Goal: Task Accomplishment & Management: Manage account settings

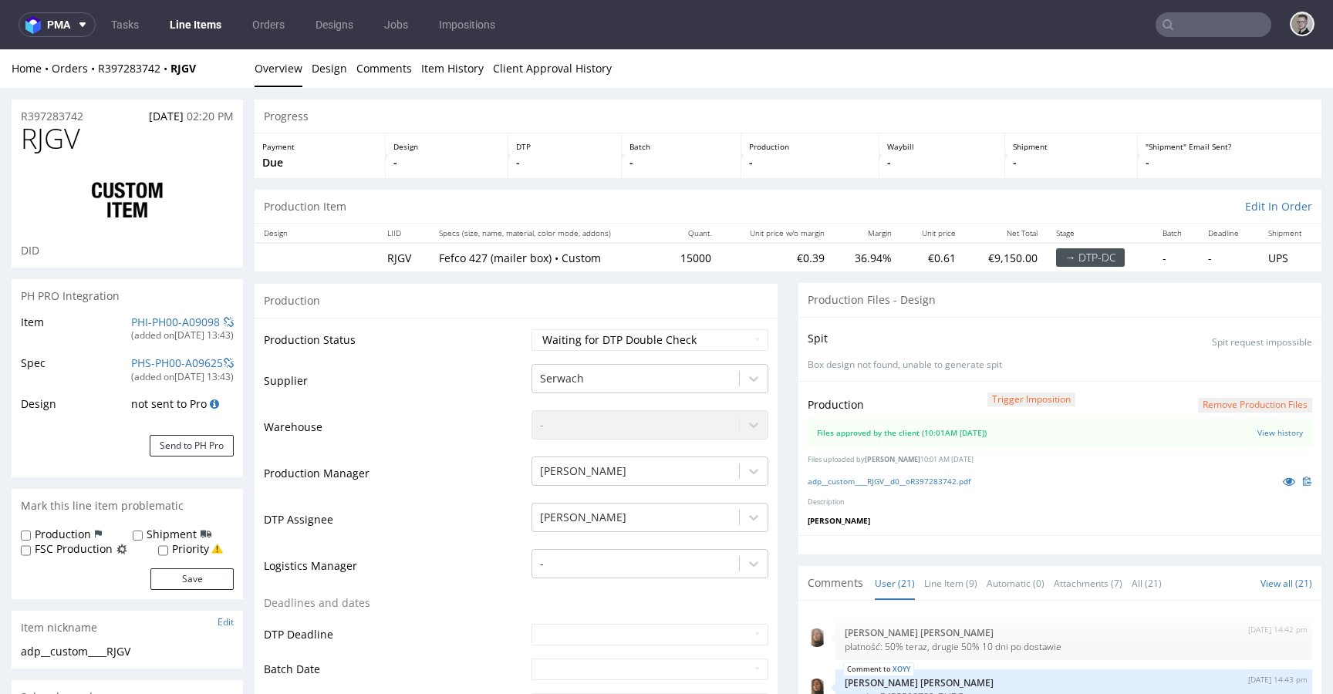
scroll to position [893, 0]
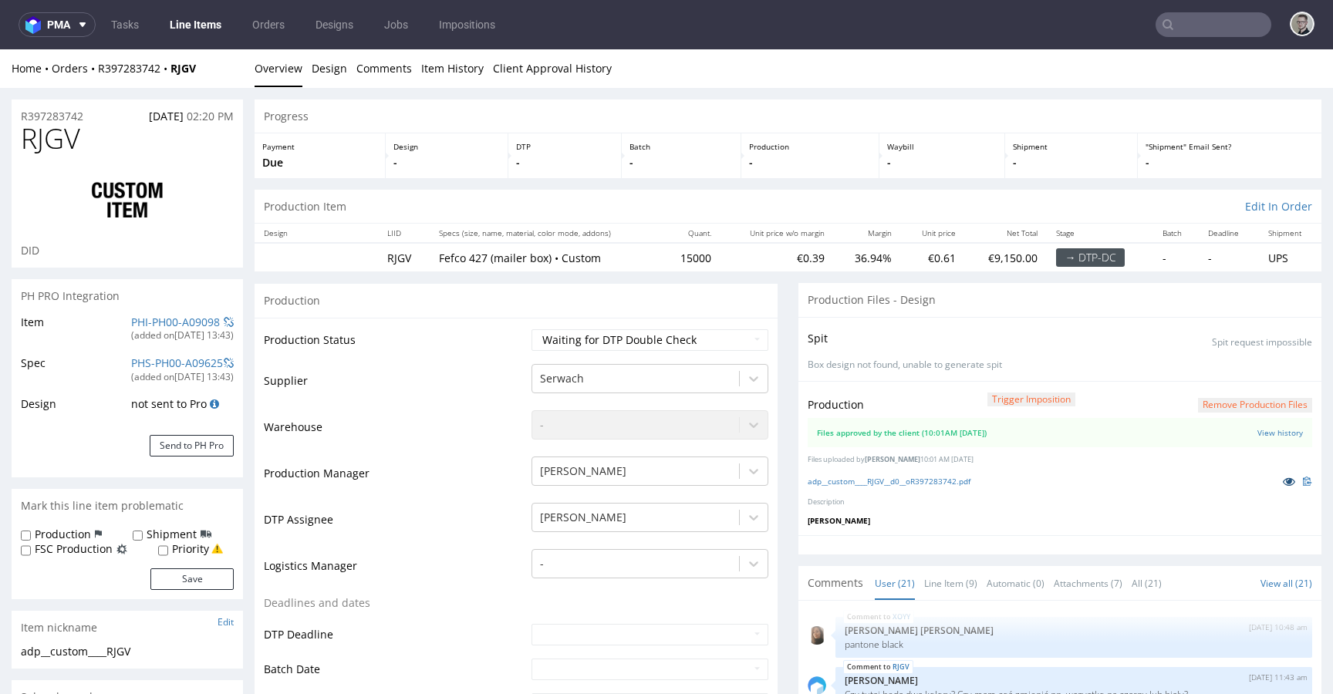
click at [1283, 478] on icon at bounding box center [1289, 481] width 12 height 11
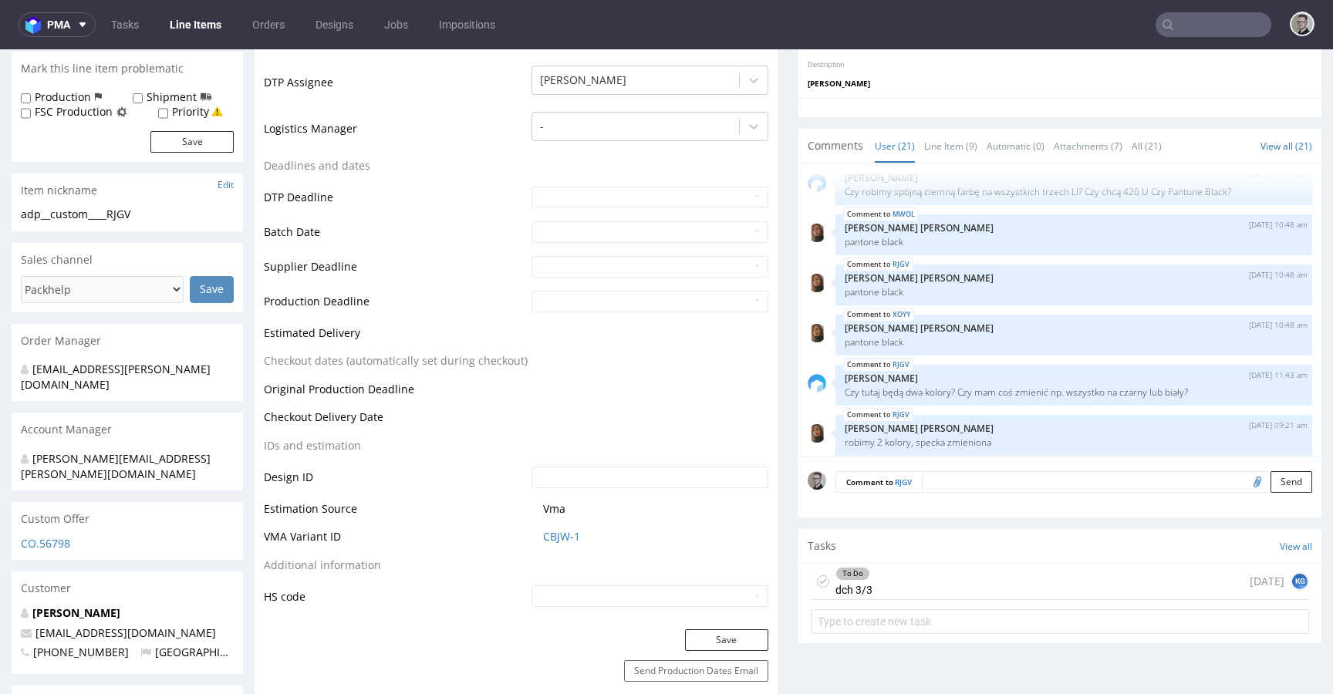
scroll to position [462, 0]
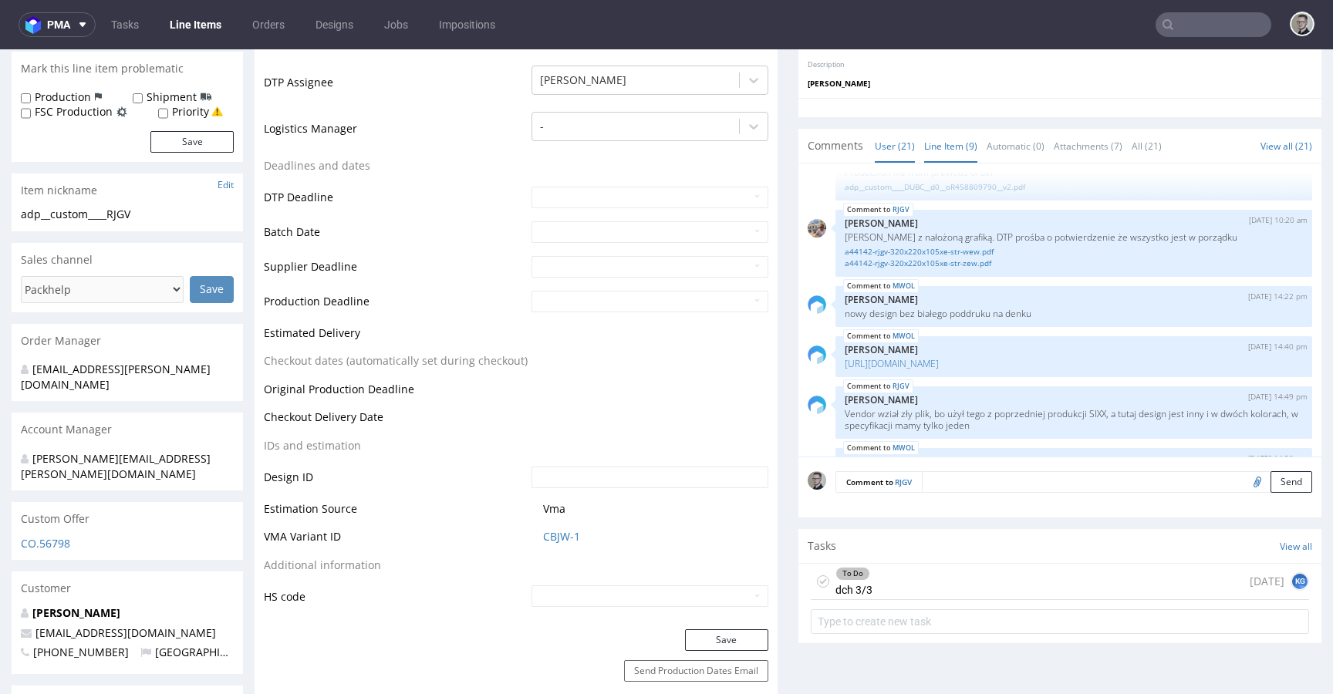
click at [933, 150] on link "Line Item (9)" at bounding box center [950, 146] width 53 height 33
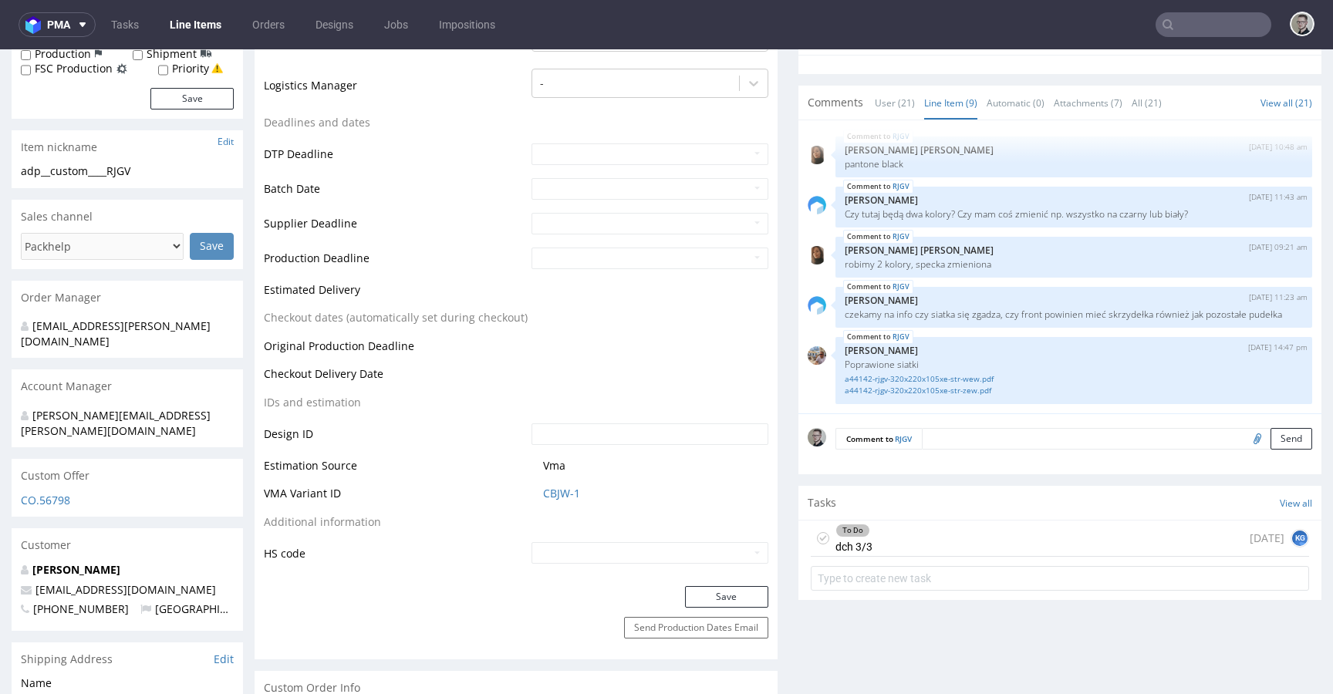
scroll to position [481, 0]
click at [957, 536] on div "To Do dch 3/3 1 day ago KG" at bounding box center [1060, 538] width 498 height 36
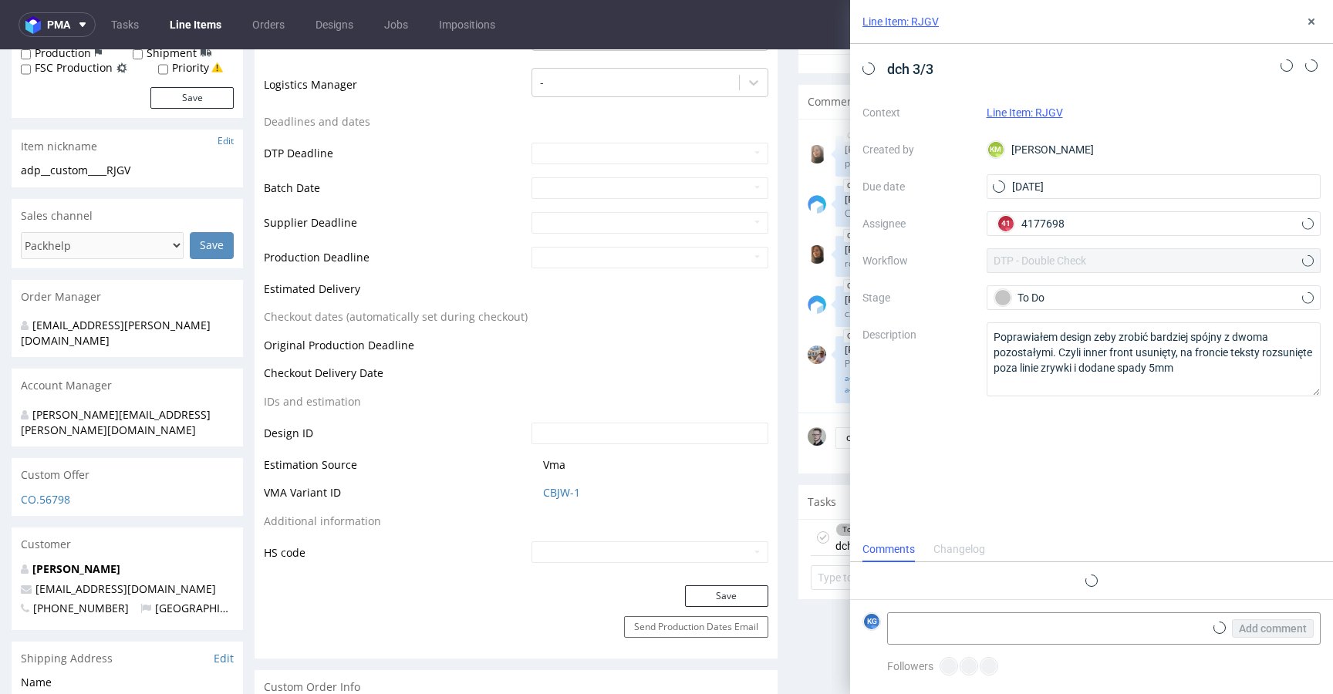
scroll to position [12, 0]
click at [1306, 17] on icon at bounding box center [1312, 21] width 12 height 12
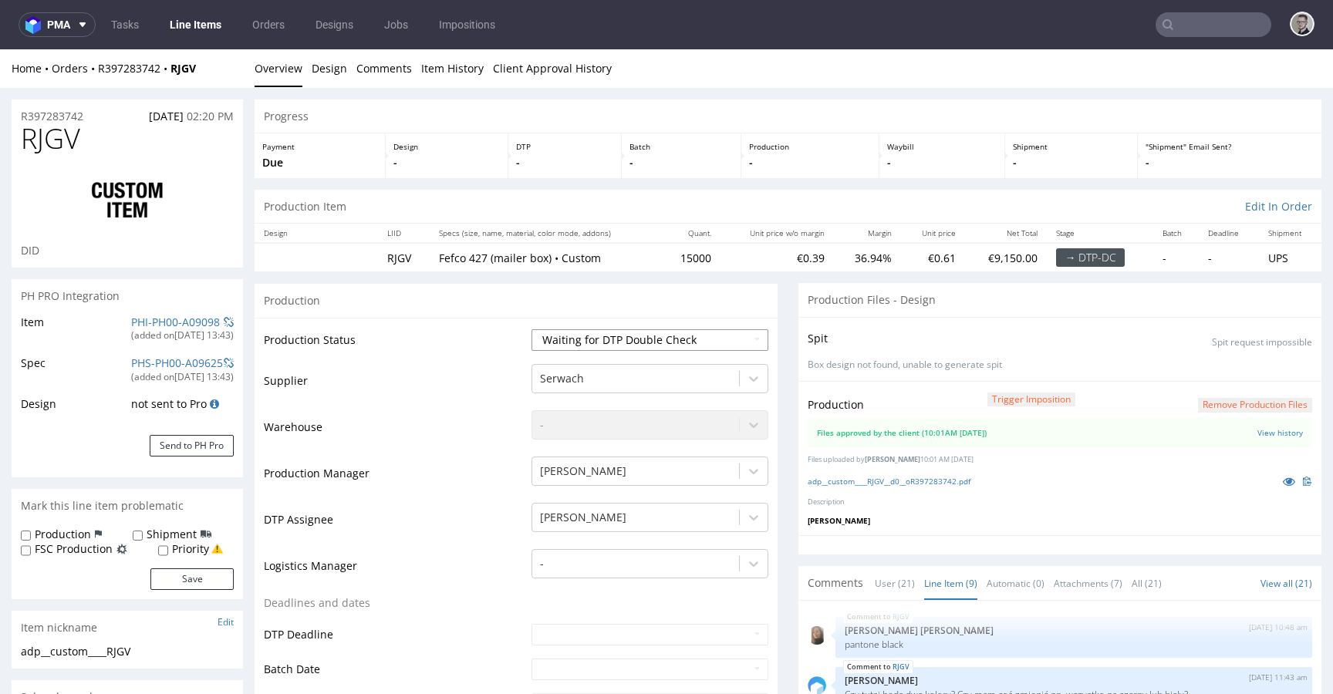
click at [647, 346] on select "Waiting for Artwork Waiting for Diecut Waiting for Mockup Waiting for DTP Waiti…" at bounding box center [650, 340] width 237 height 22
select select "dtp_production_ready"
click at [532, 329] on select "Waiting for Artwork Waiting for Diecut Waiting for Mockup Waiting for DTP Waiti…" at bounding box center [650, 340] width 237 height 22
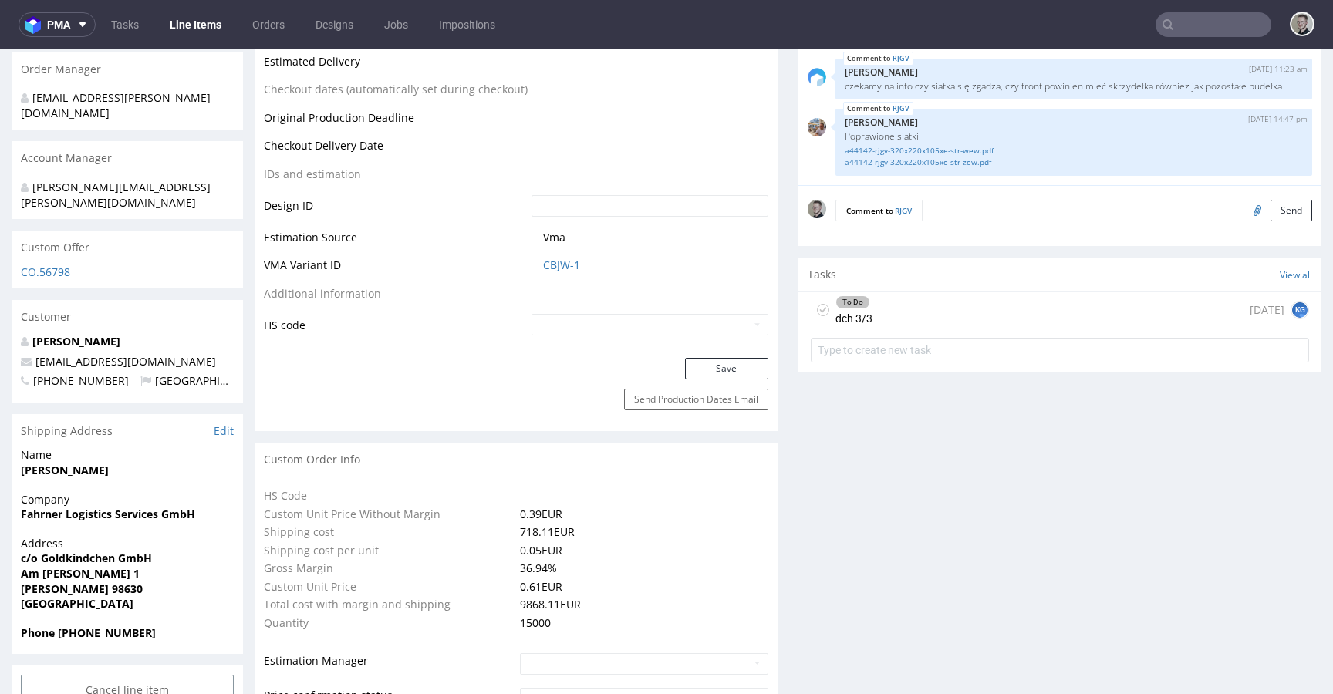
scroll to position [718, 0]
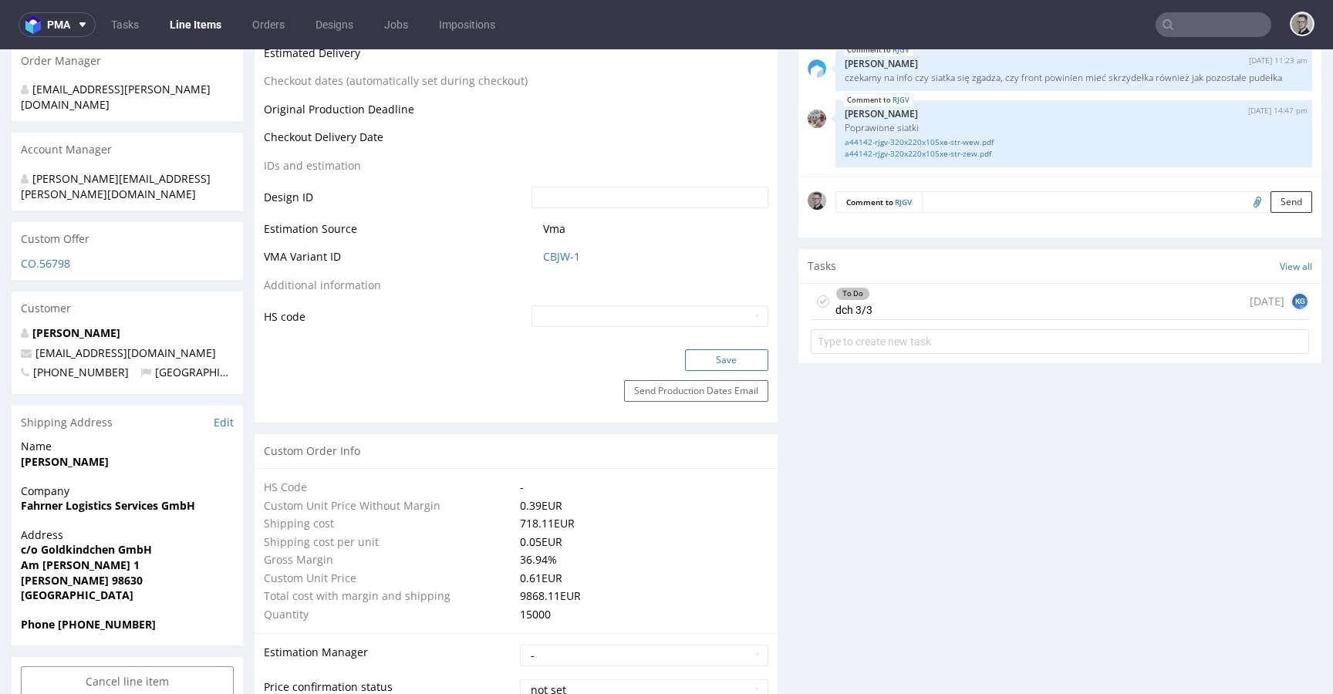
click at [744, 367] on button "Save" at bounding box center [726, 361] width 83 height 22
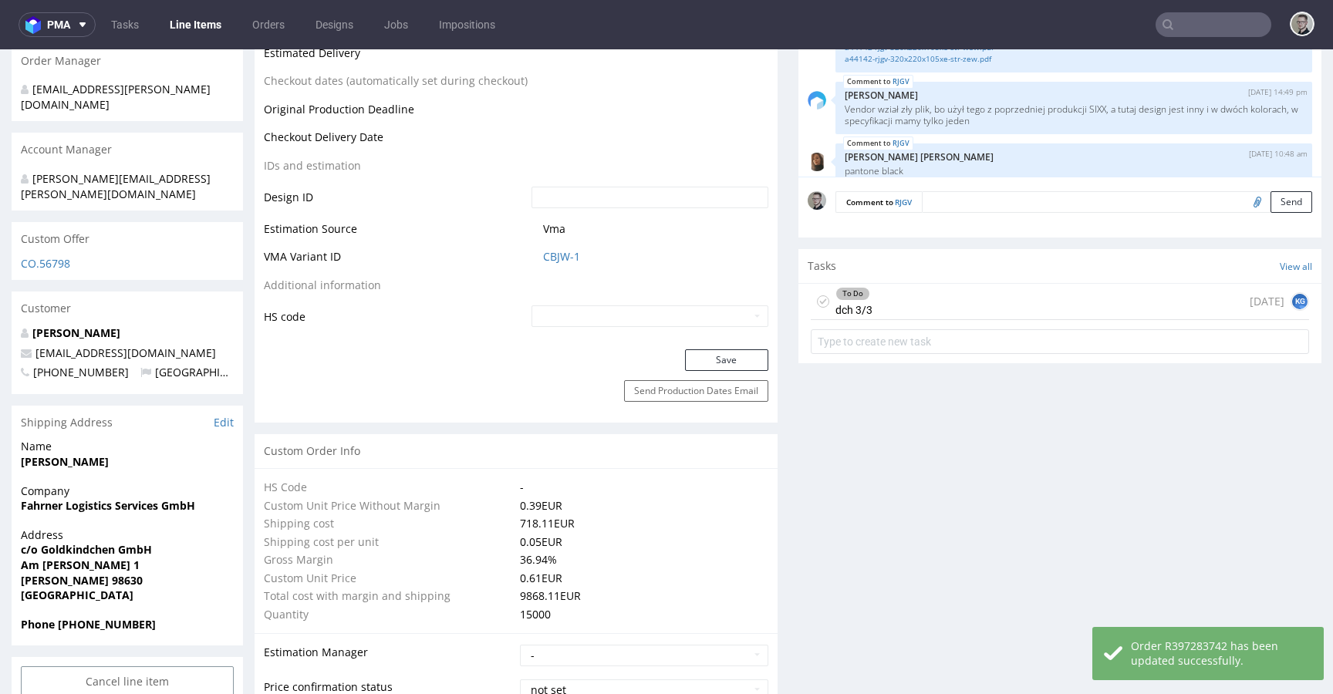
scroll to position [255, 0]
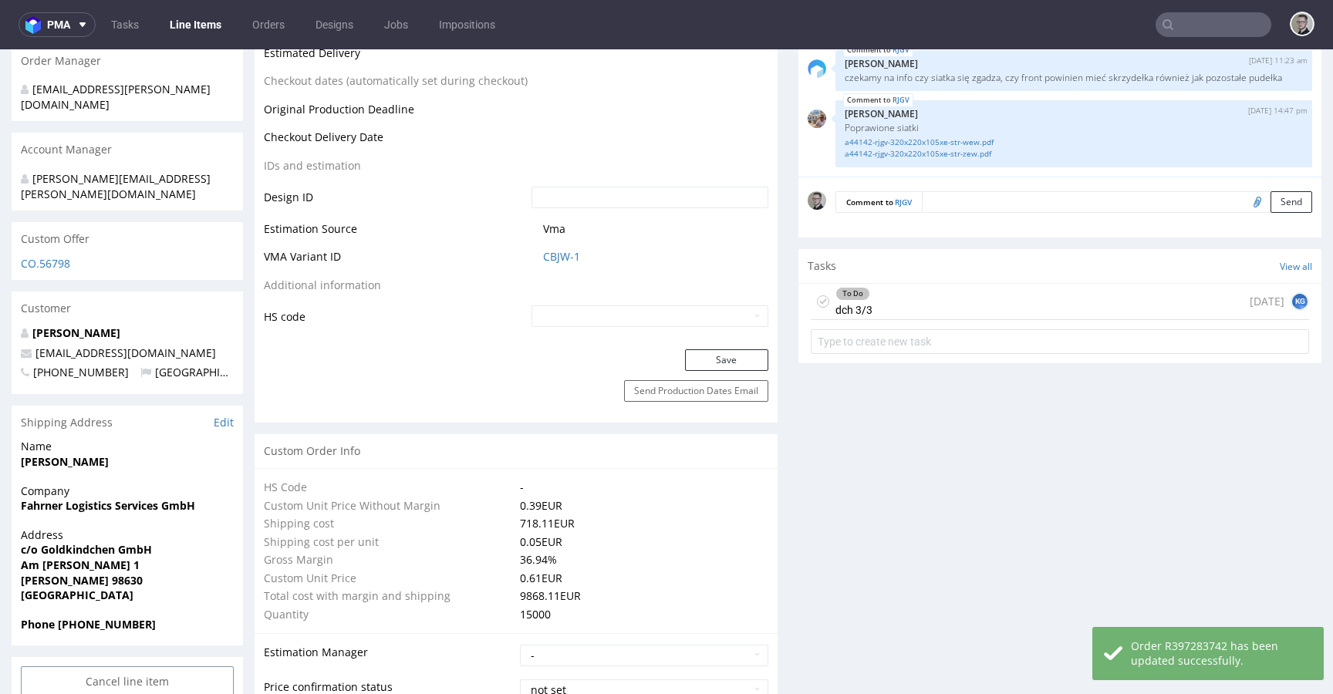
click at [817, 300] on icon at bounding box center [823, 302] width 12 height 12
click at [954, 296] on div "Completed dch 3/3 1 day ago KG" at bounding box center [1060, 302] width 498 height 36
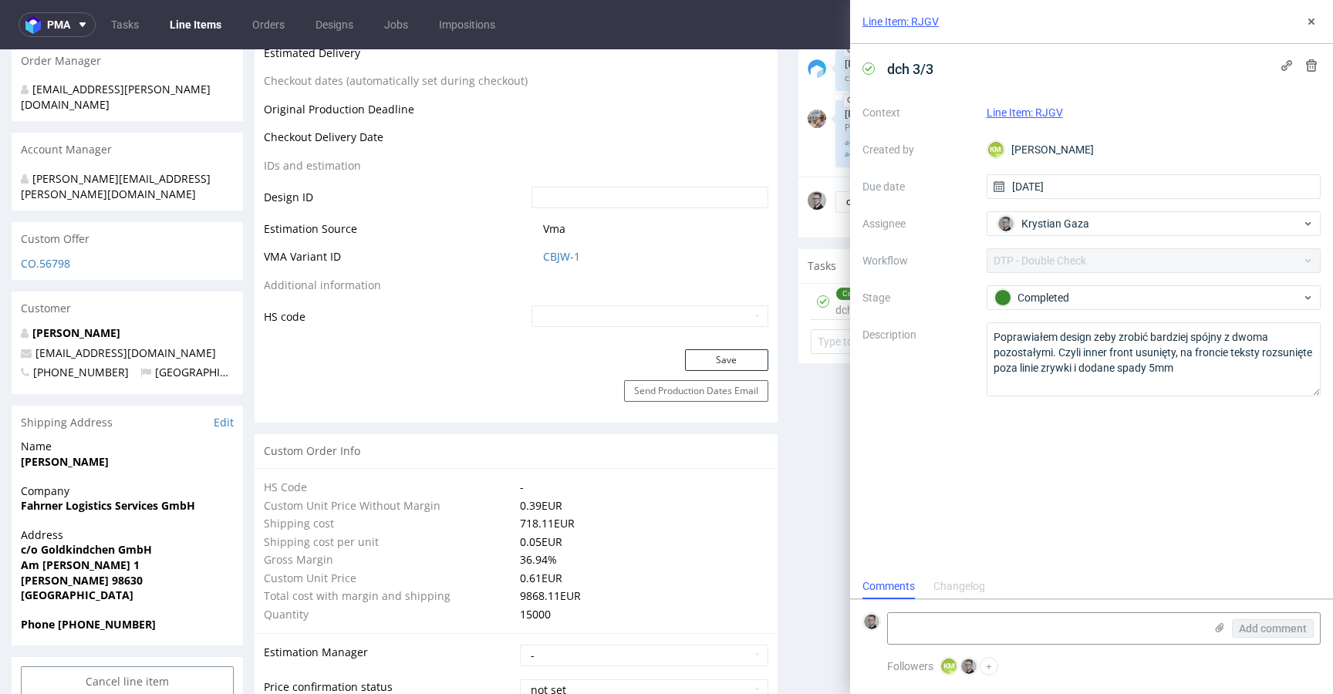
scroll to position [12, 0]
click at [1309, 25] on icon at bounding box center [1312, 21] width 12 height 12
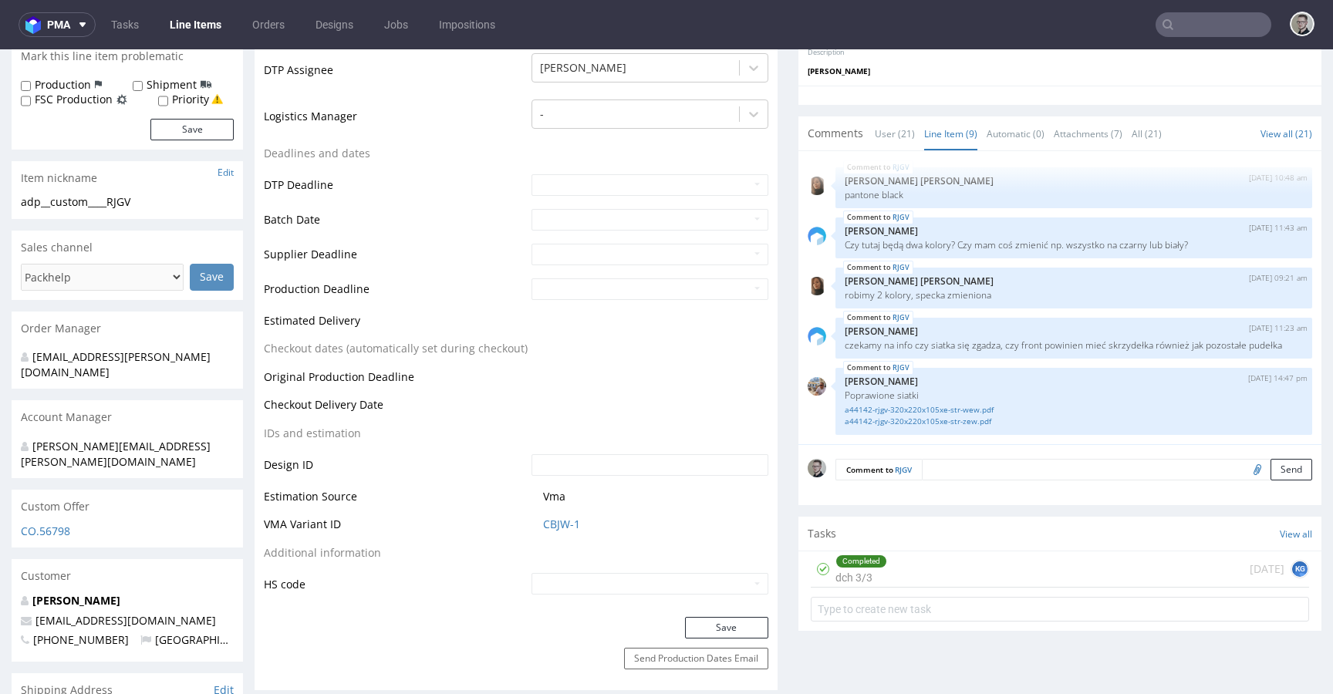
scroll to position [181, 0]
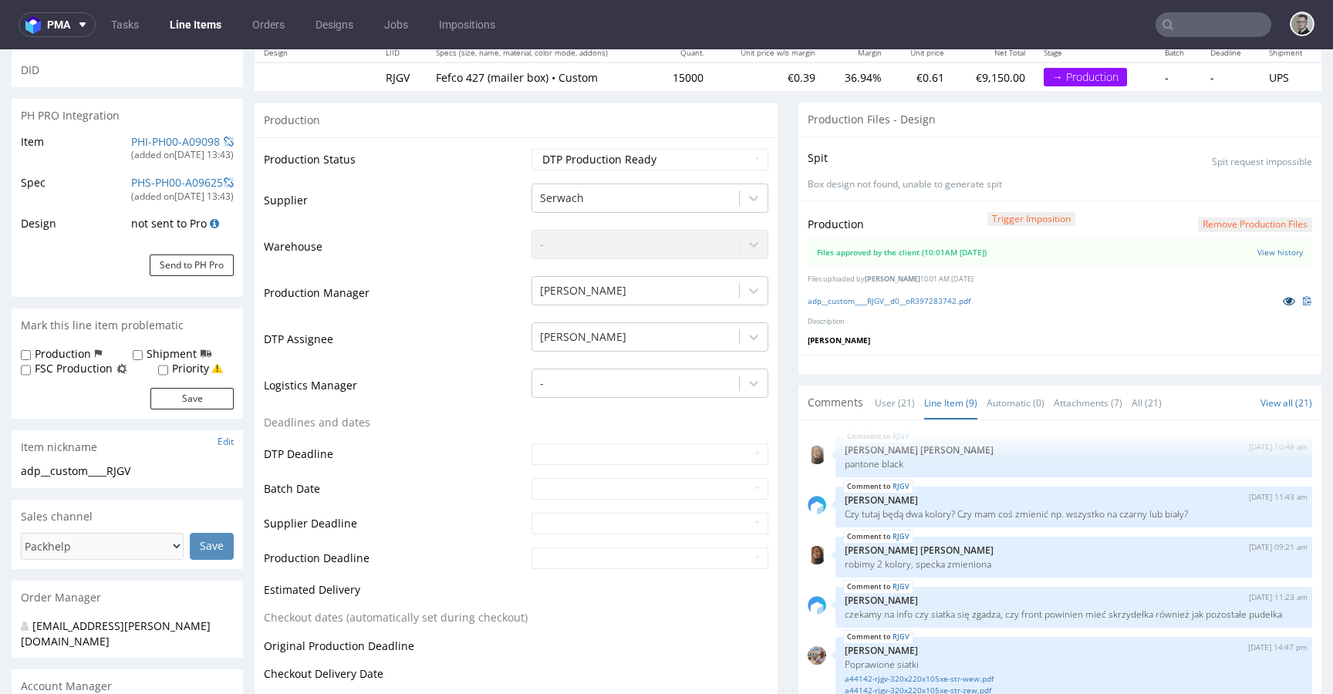
click at [1276, 294] on link at bounding box center [1290, 300] width 28 height 17
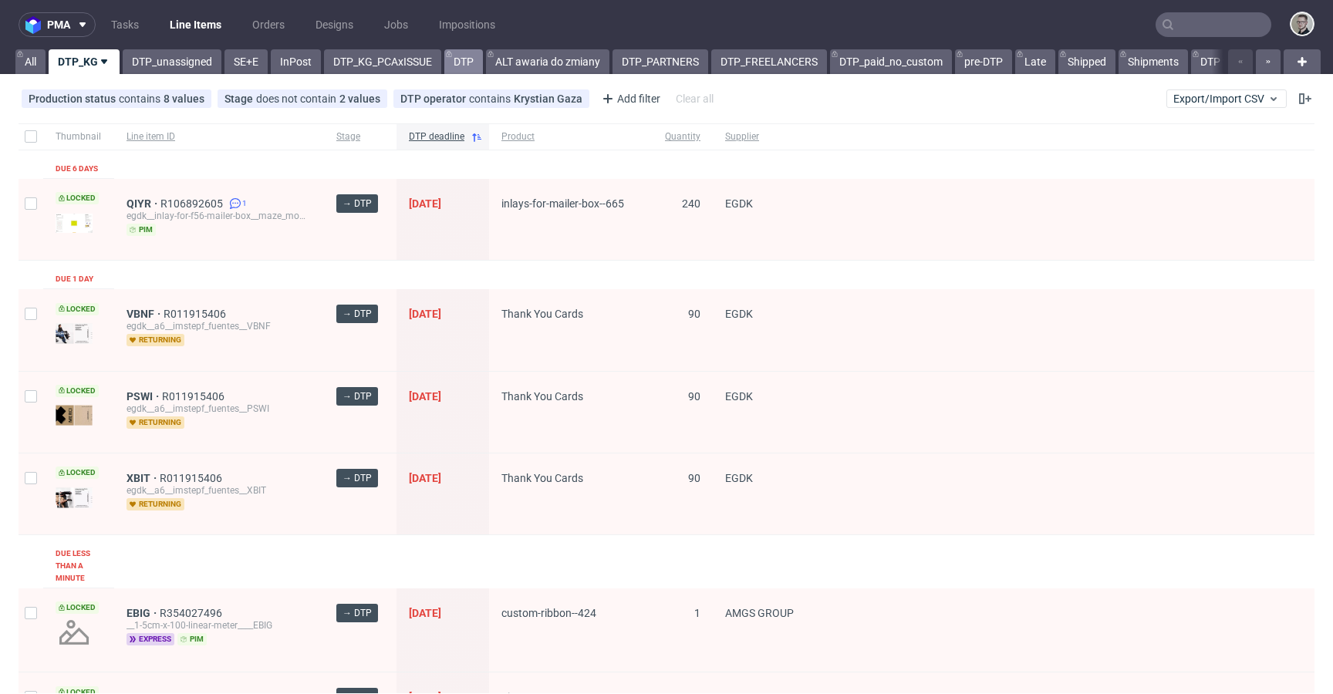
click at [458, 66] on link "DTP" at bounding box center [463, 61] width 39 height 25
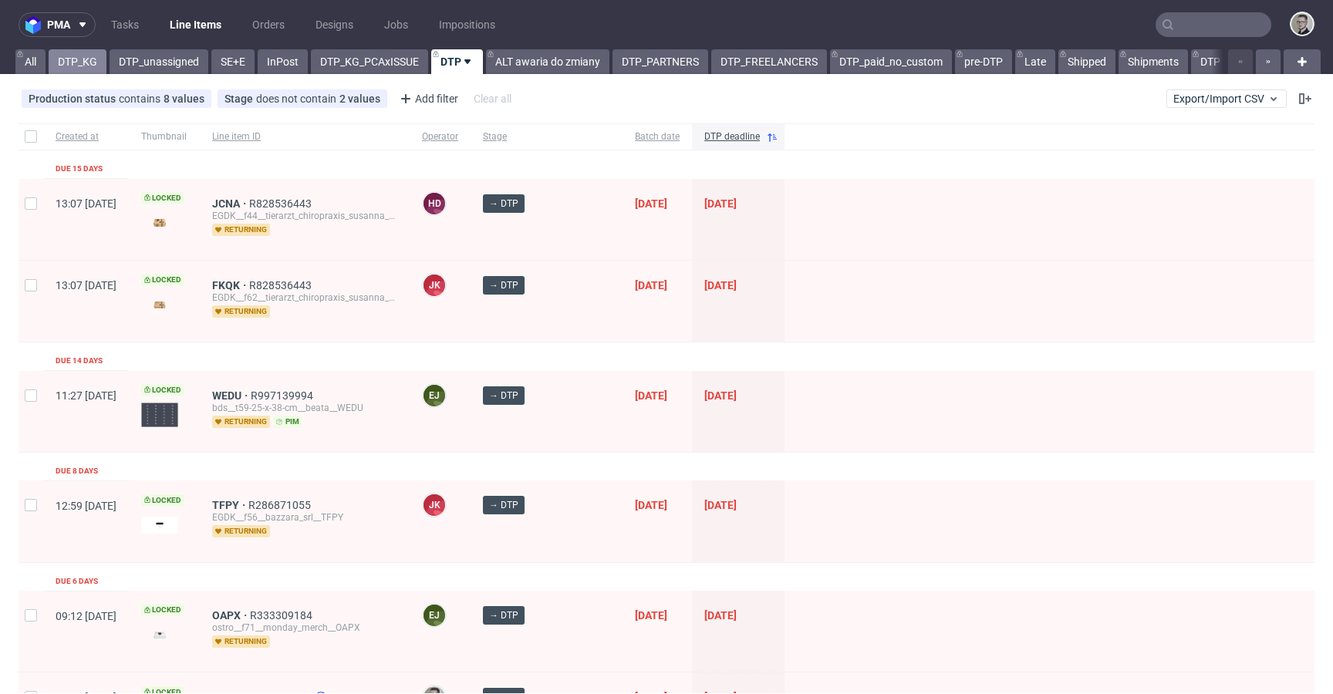
click at [84, 64] on link "DTP_KG" at bounding box center [78, 61] width 58 height 25
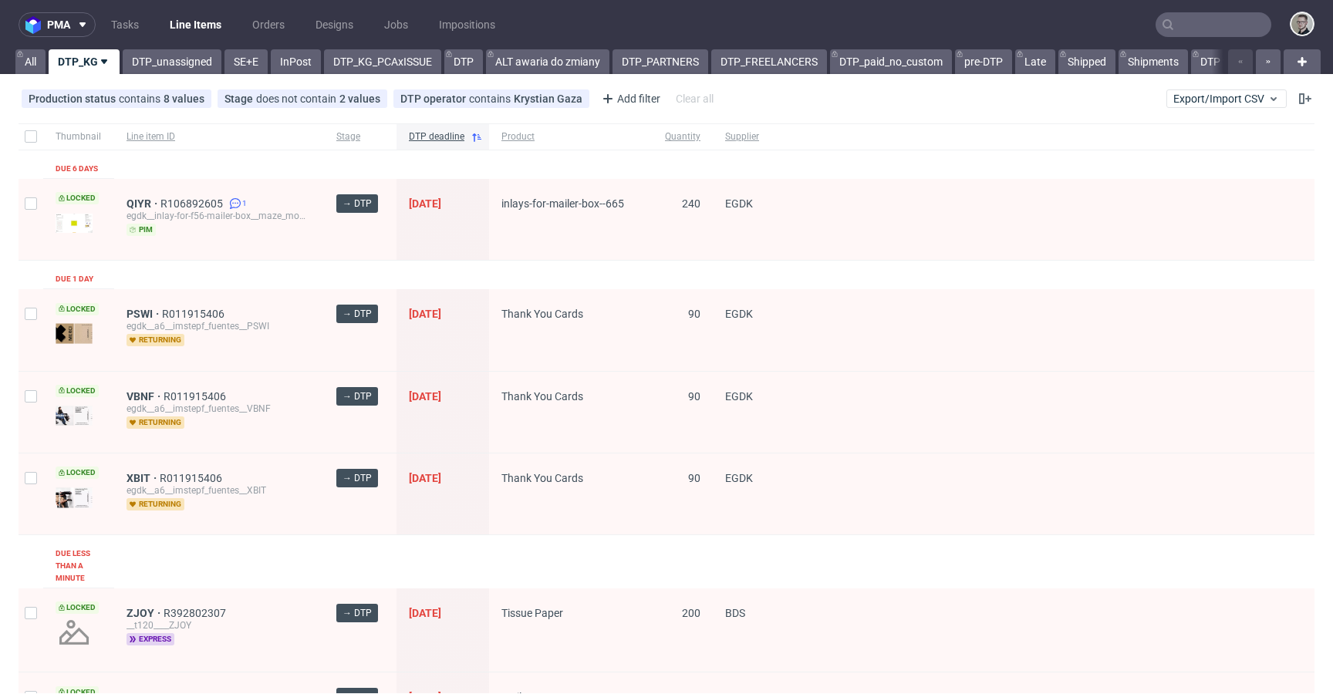
scroll to position [3, 0]
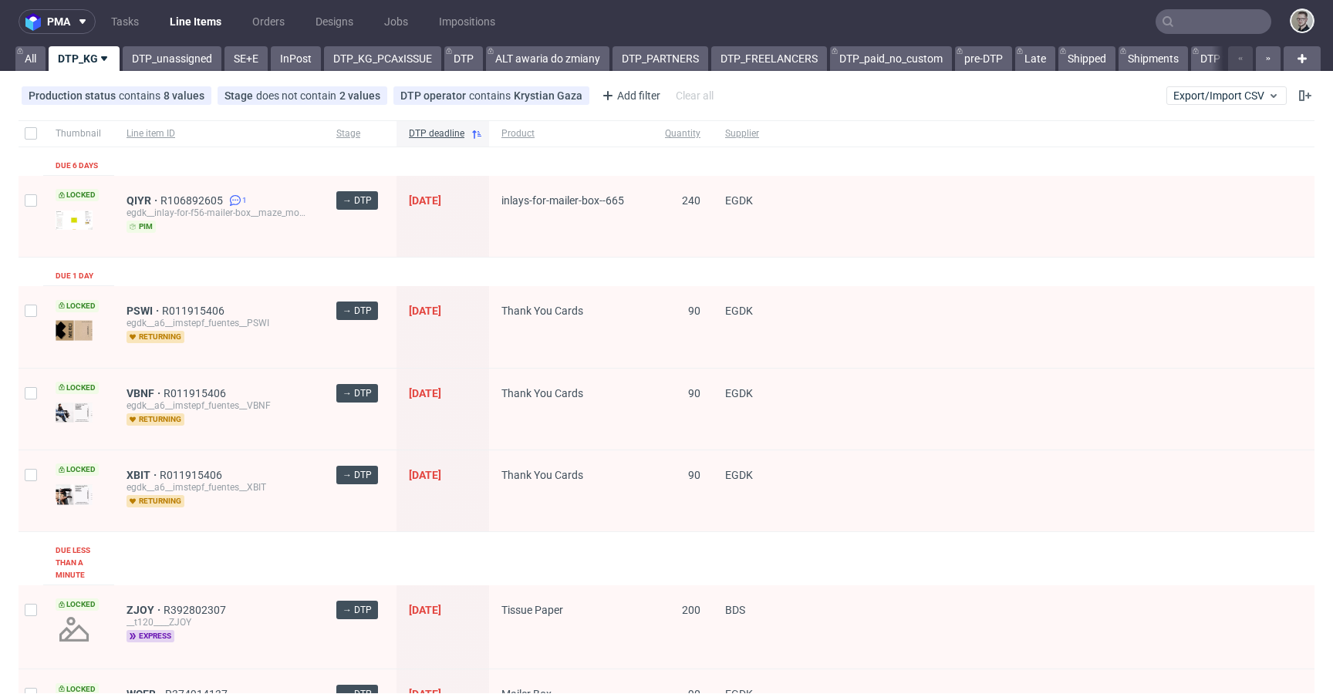
click at [148, 192] on div "QIYR R106892605 1 egdk__inlay-for-f56-mailer-box__maze_moments_ltd__QIYR pim" at bounding box center [219, 217] width 210 height 82
click at [147, 198] on span "QIYR" at bounding box center [144, 200] width 34 height 12
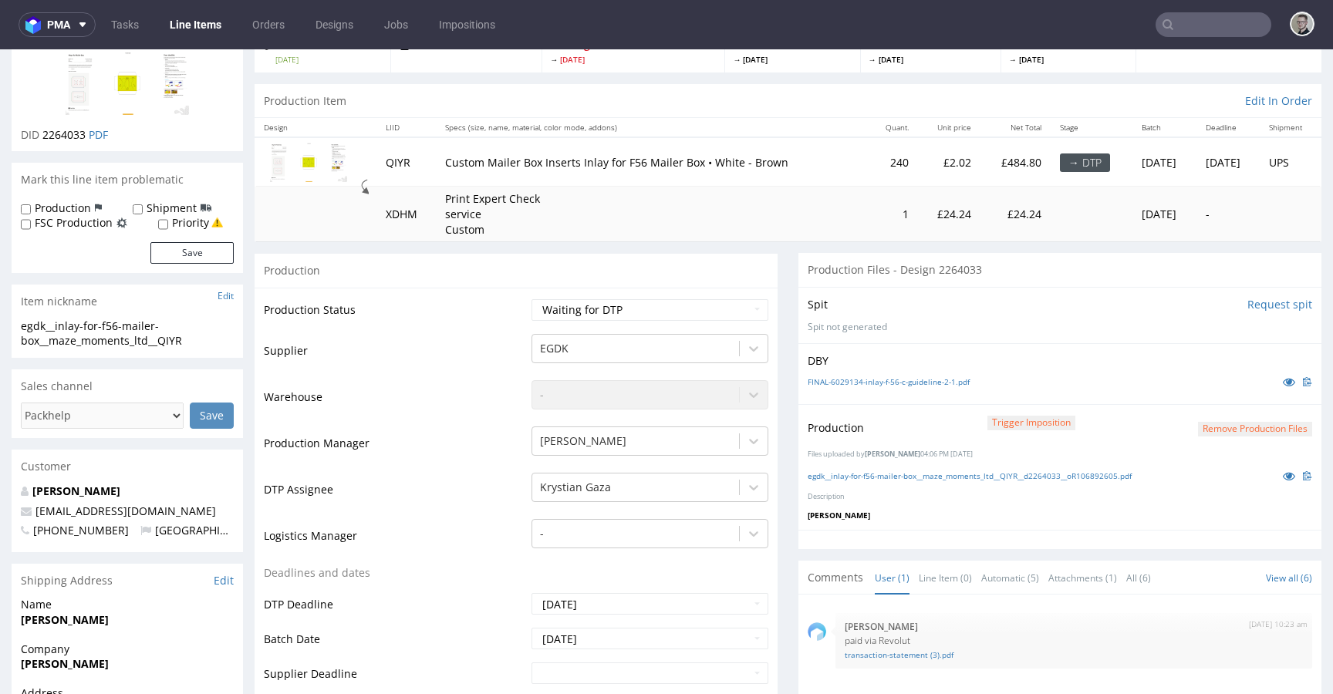
scroll to position [253, 0]
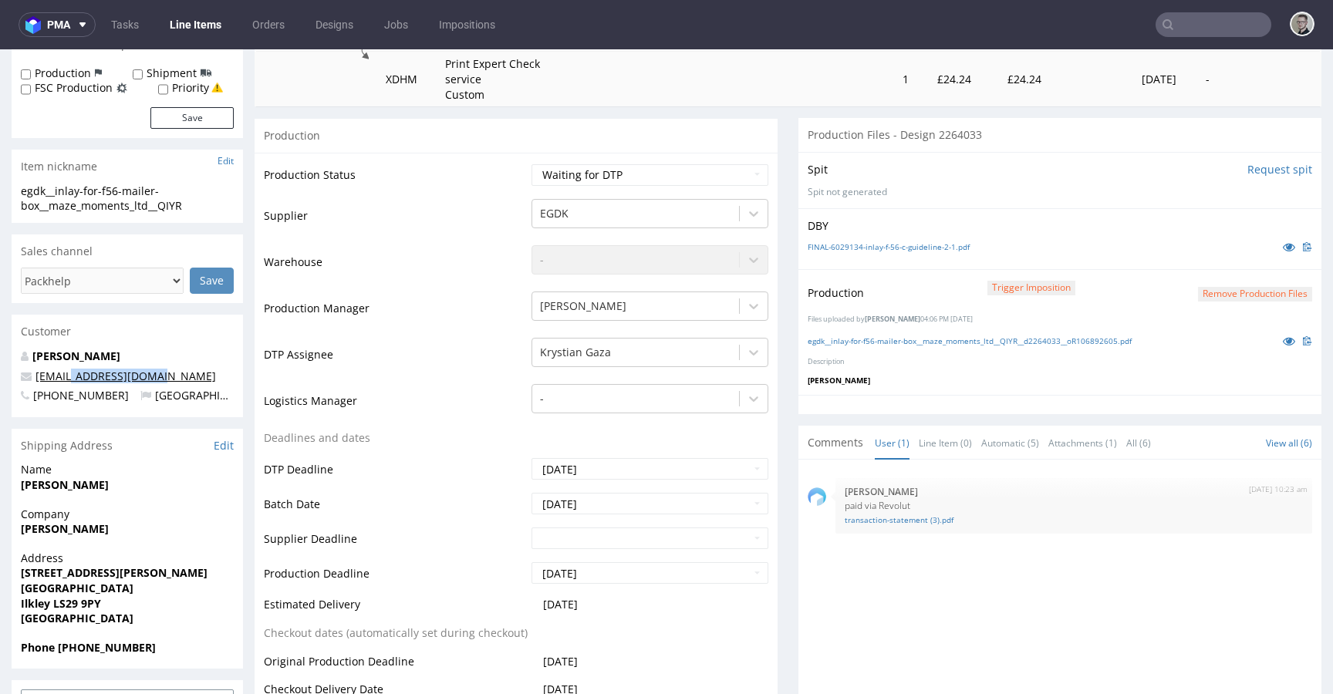
drag, startPoint x: 191, startPoint y: 373, endPoint x: 68, endPoint y: 380, distance: 122.9
click at [67, 380] on p "hello@mazemoments.com" at bounding box center [127, 376] width 213 height 15
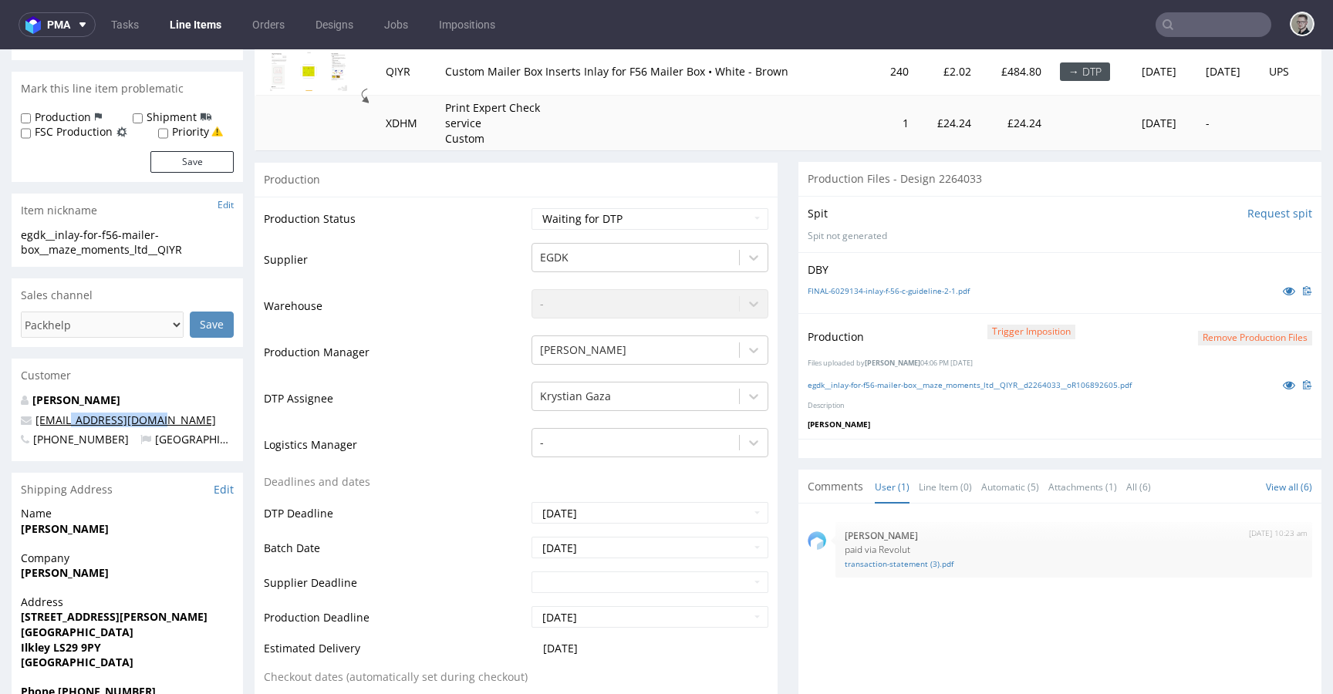
scroll to position [0, 0]
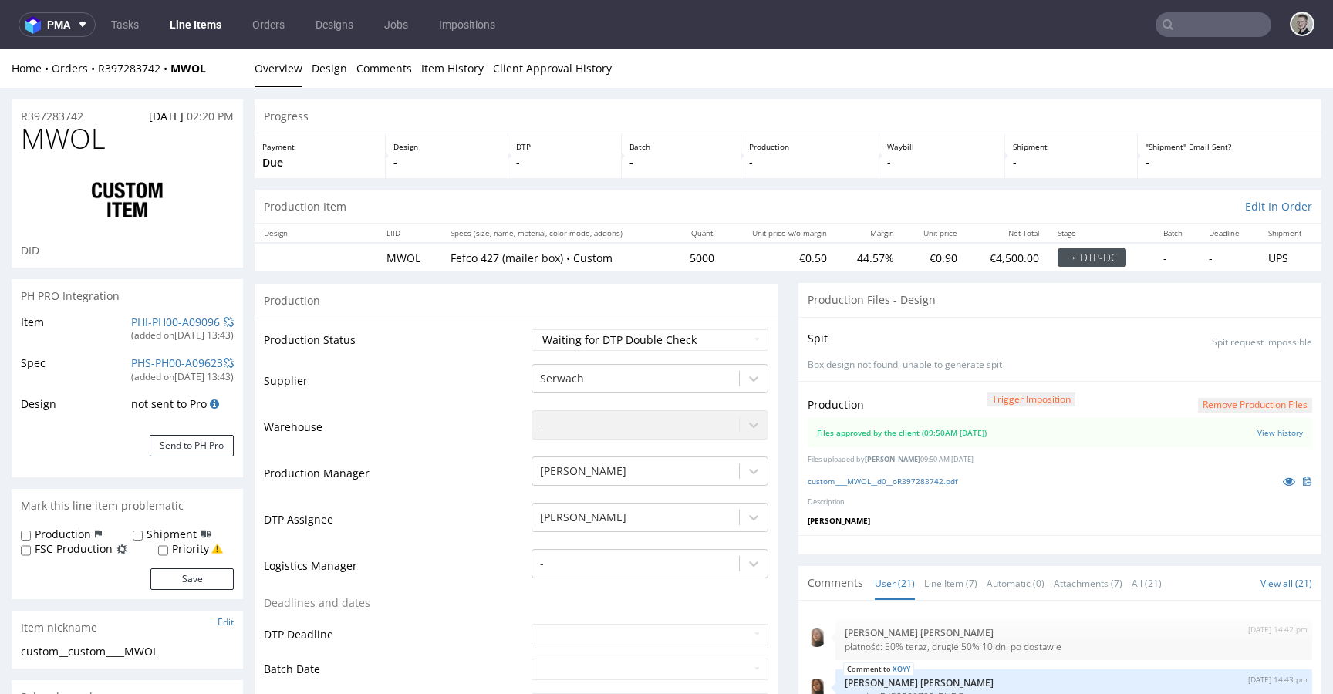
scroll to position [893, 0]
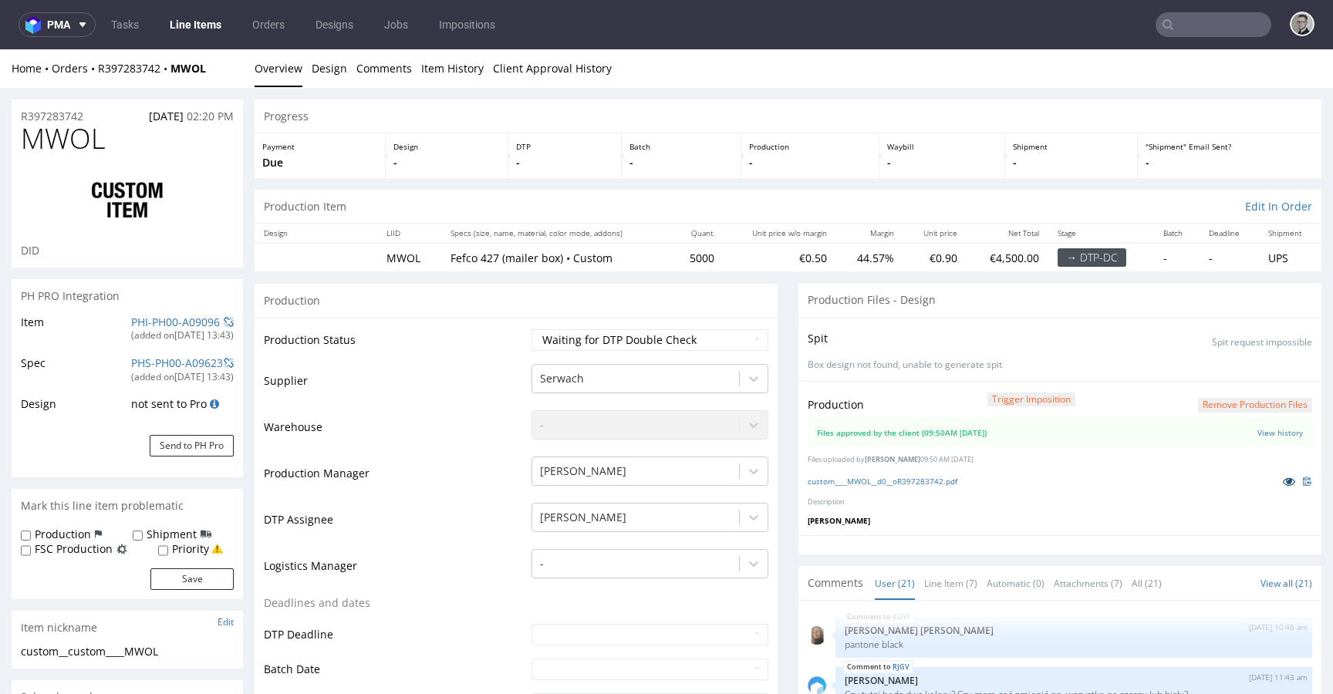
click at [1283, 482] on icon at bounding box center [1289, 481] width 12 height 11
click at [605, 330] on select "Waiting for Artwork Waiting for Diecut Waiting for Mockup Waiting for DTP Waiti…" at bounding box center [650, 340] width 237 height 22
select select "dtp_production_ready"
click at [532, 329] on select "Waiting for Artwork Waiting for Diecut Waiting for Mockup Waiting for DTP Waiti…" at bounding box center [650, 340] width 237 height 22
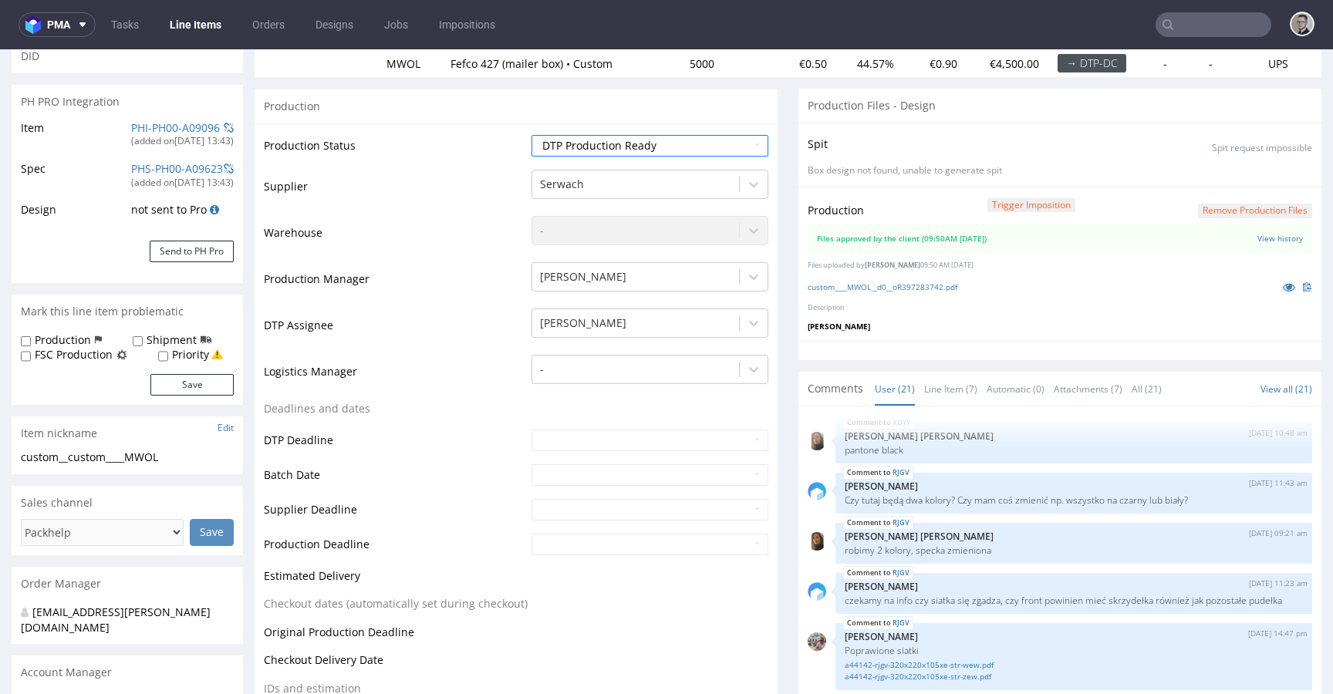
scroll to position [701, 0]
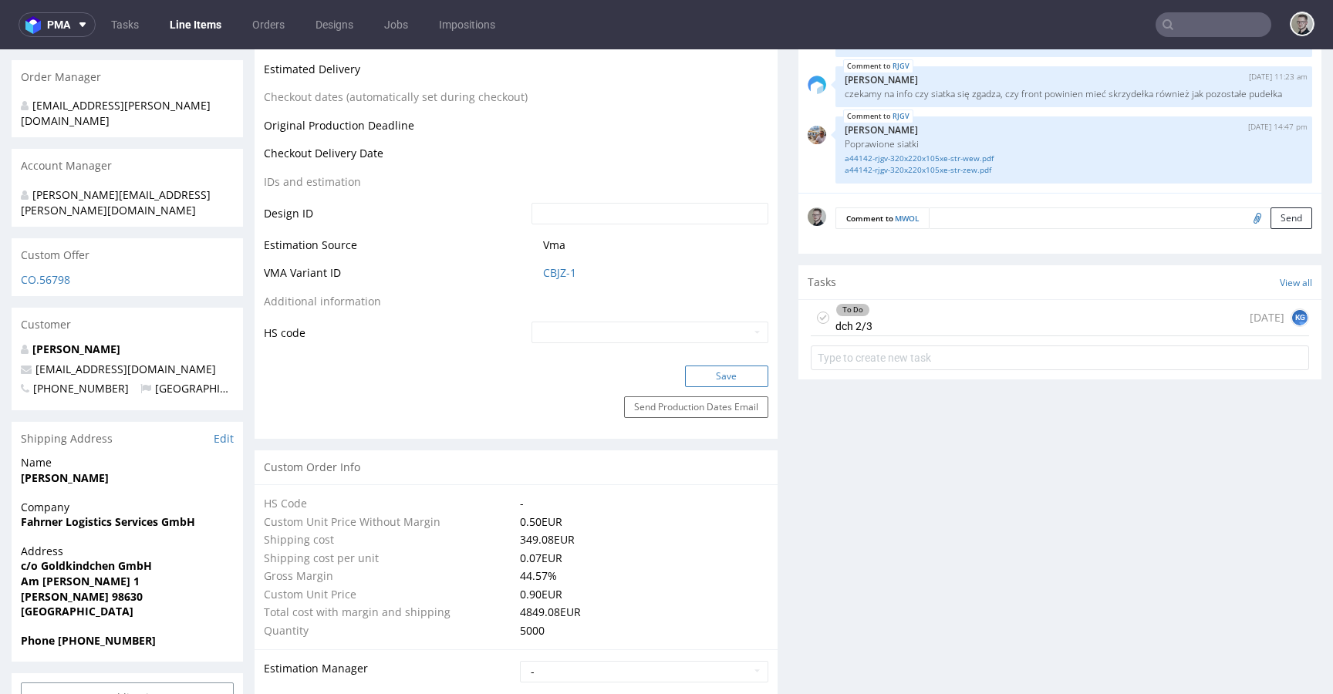
click at [742, 383] on button "Save" at bounding box center [726, 377] width 83 height 22
click at [817, 318] on icon at bounding box center [823, 318] width 12 height 12
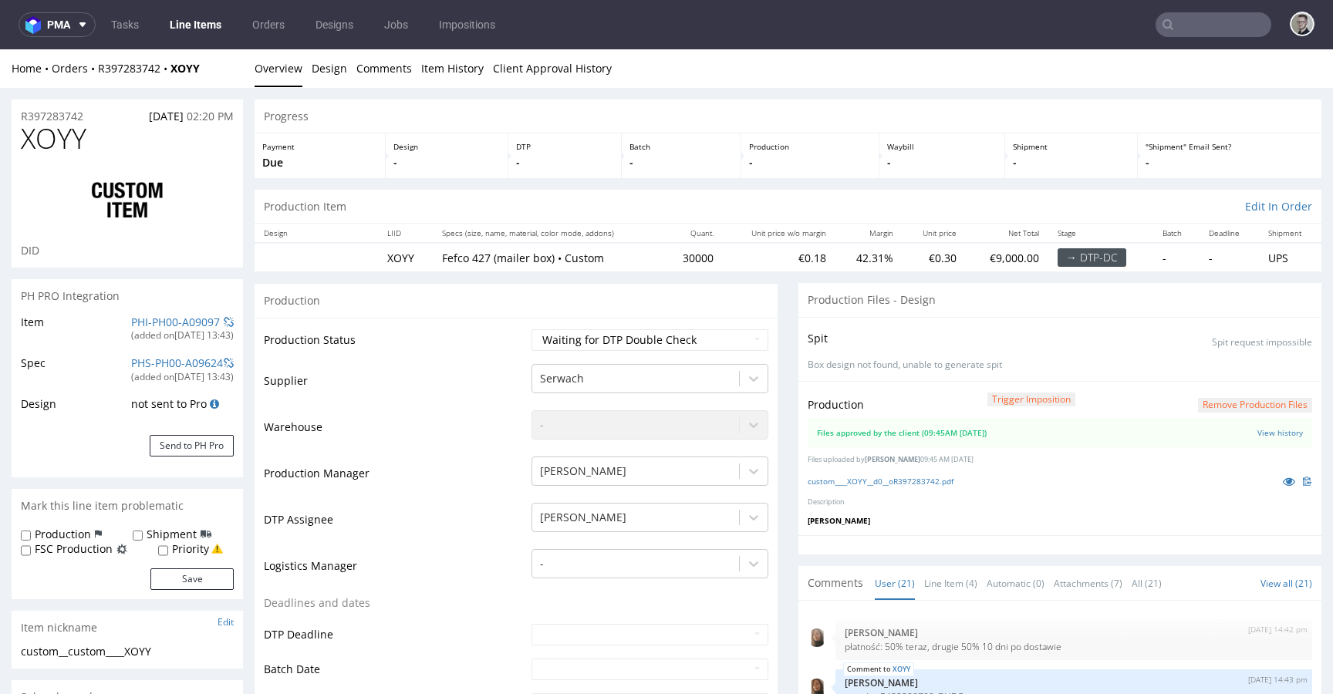
scroll to position [893, 0]
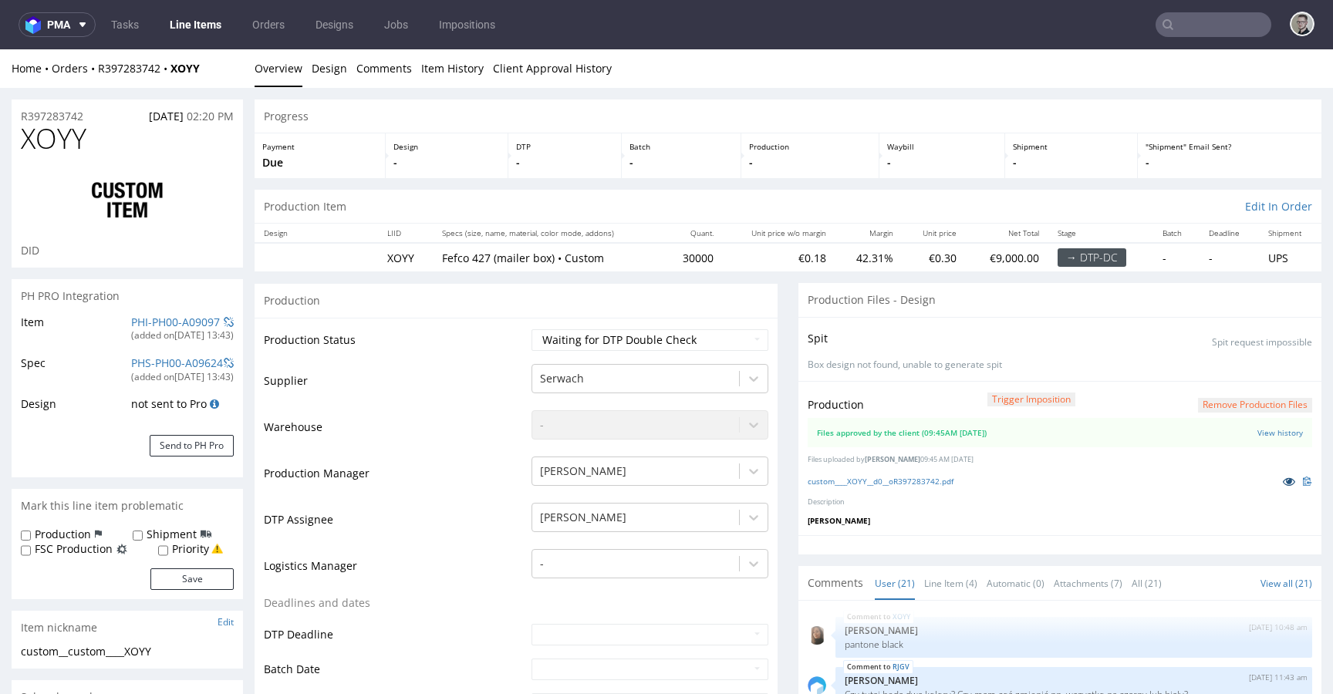
click at [1283, 481] on icon at bounding box center [1289, 481] width 12 height 11
click at [684, 328] on td "Waiting for Artwork Waiting for Diecut Waiting for Mockup Waiting for DTP Waiti…" at bounding box center [648, 345] width 241 height 35
click at [688, 333] on select "Waiting for Artwork Waiting for Diecut Waiting for Mockup Waiting for DTP Waiti…" at bounding box center [650, 340] width 237 height 22
select select "dtp_production_ready"
click at [532, 329] on select "Waiting for Artwork Waiting for Diecut Waiting for Mockup Waiting for DTP Waiti…" at bounding box center [650, 340] width 237 height 22
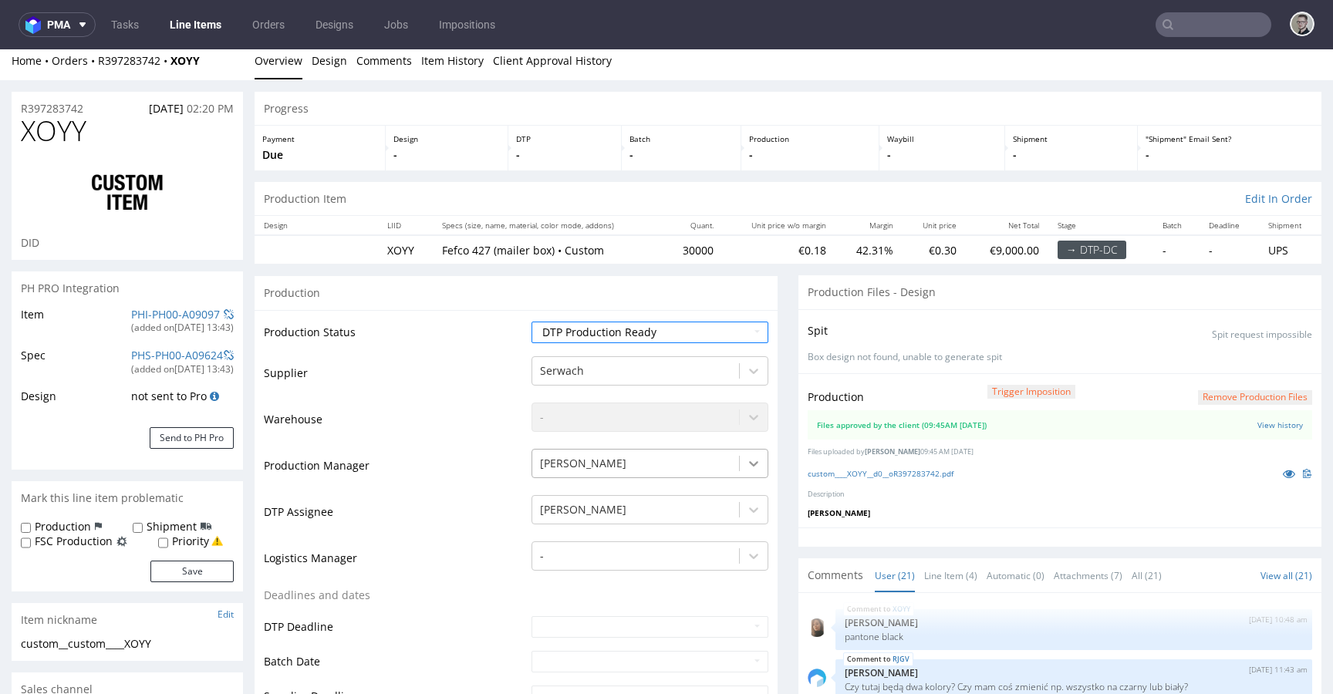
scroll to position [495, 0]
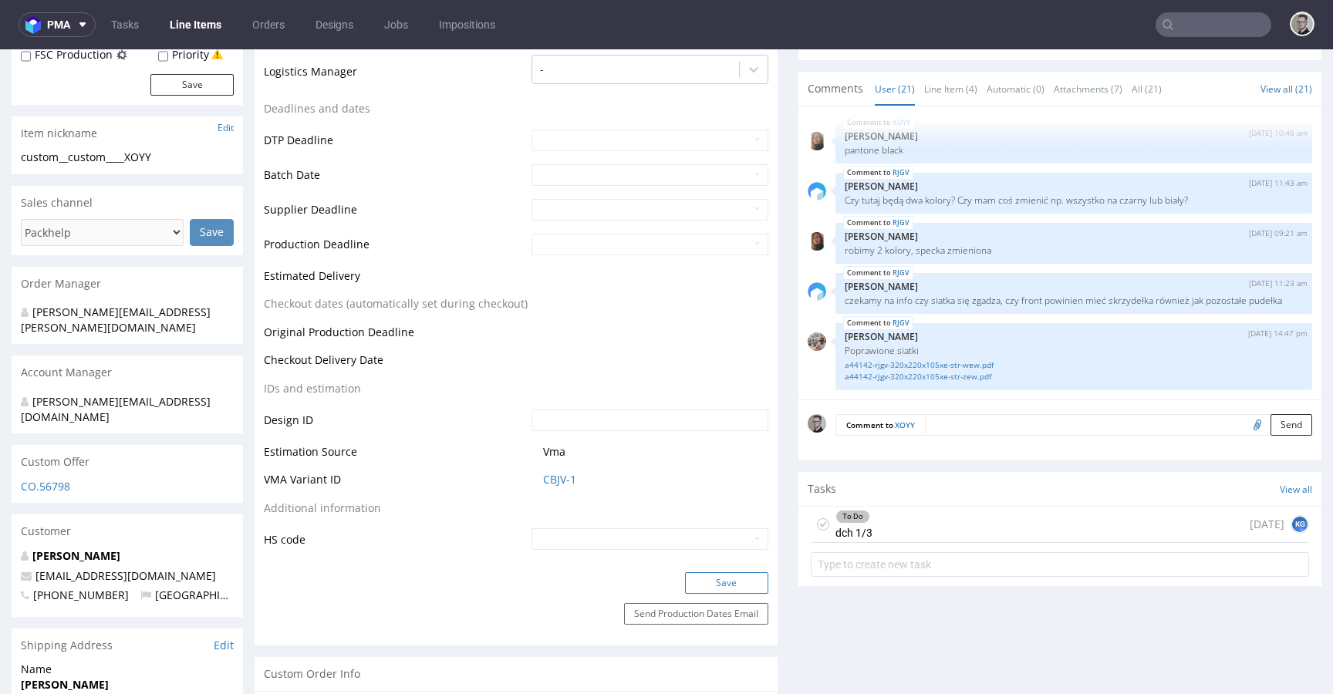
click at [742, 586] on button "Save" at bounding box center [726, 584] width 83 height 22
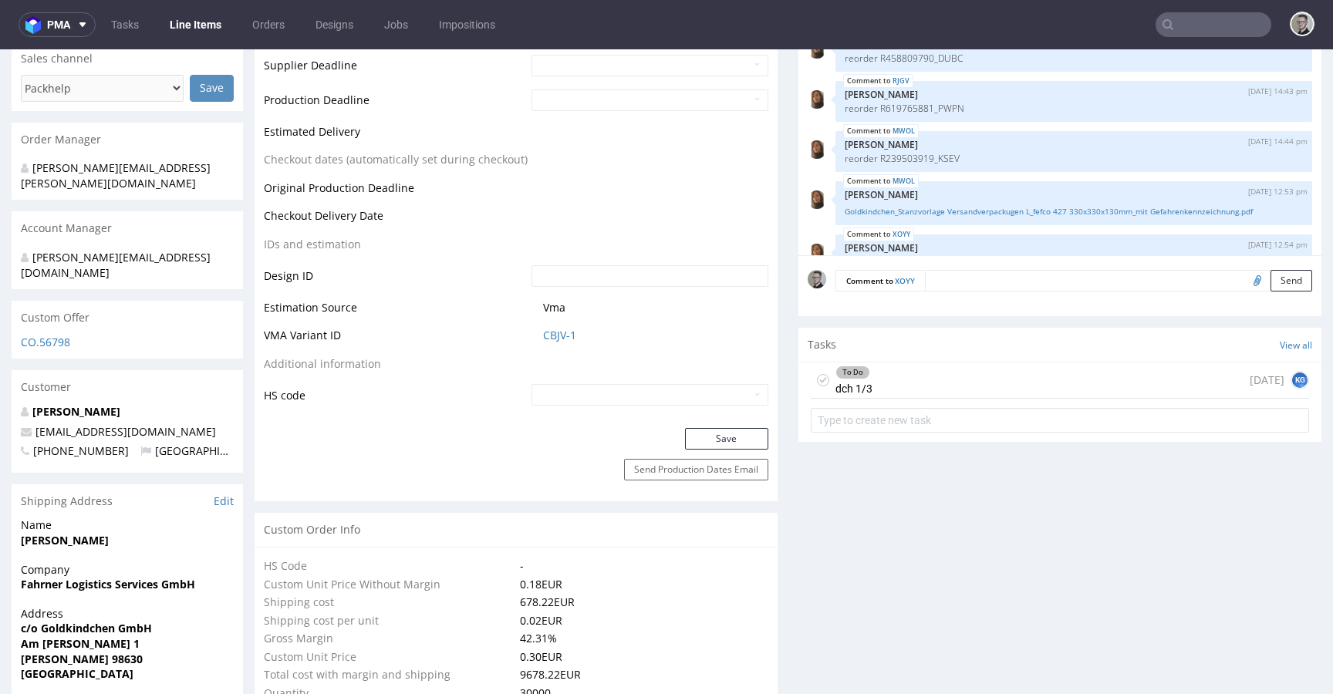
scroll to position [893, 0]
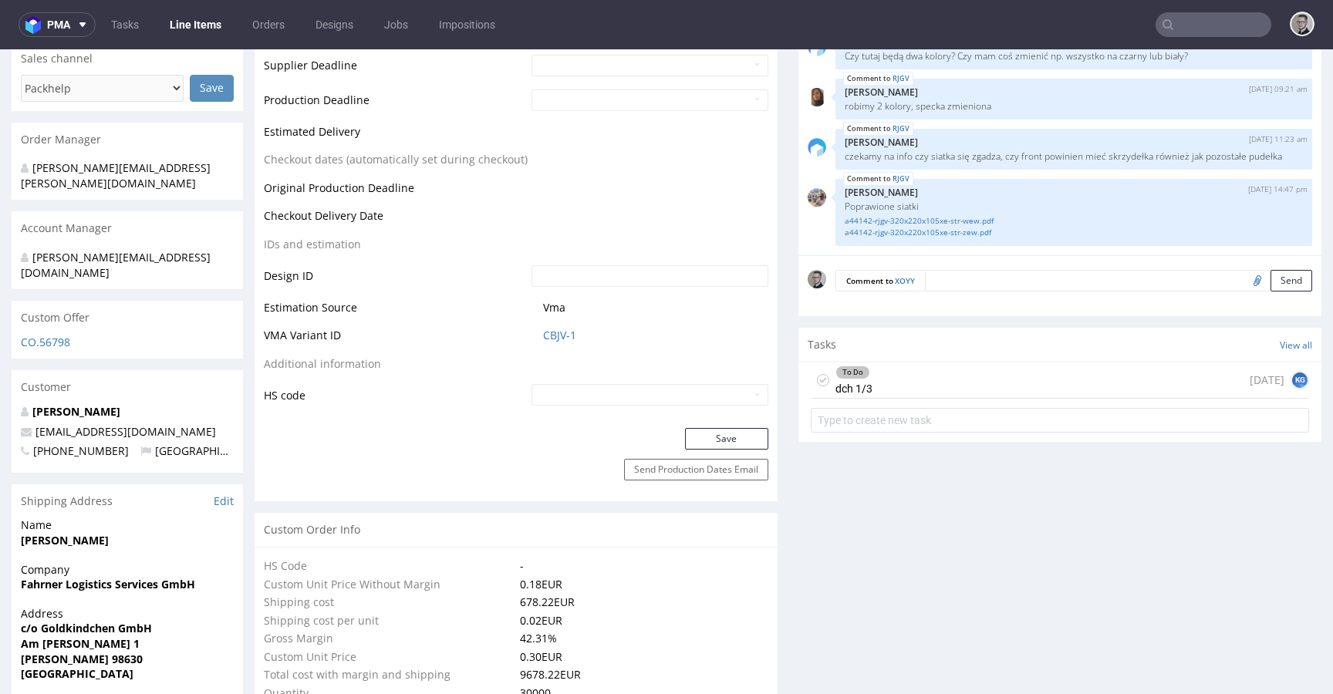
click at [817, 380] on icon at bounding box center [823, 380] width 12 height 12
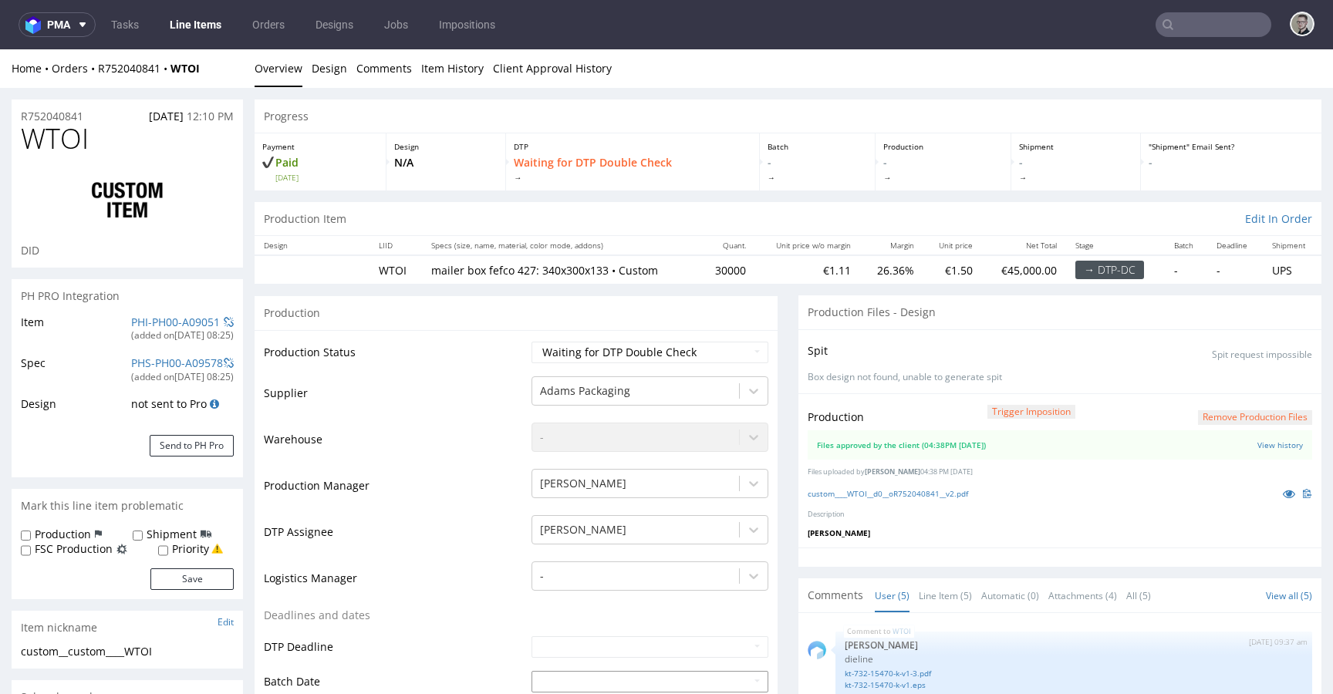
scroll to position [58, 0]
click at [1283, 495] on icon at bounding box center [1289, 493] width 12 height 11
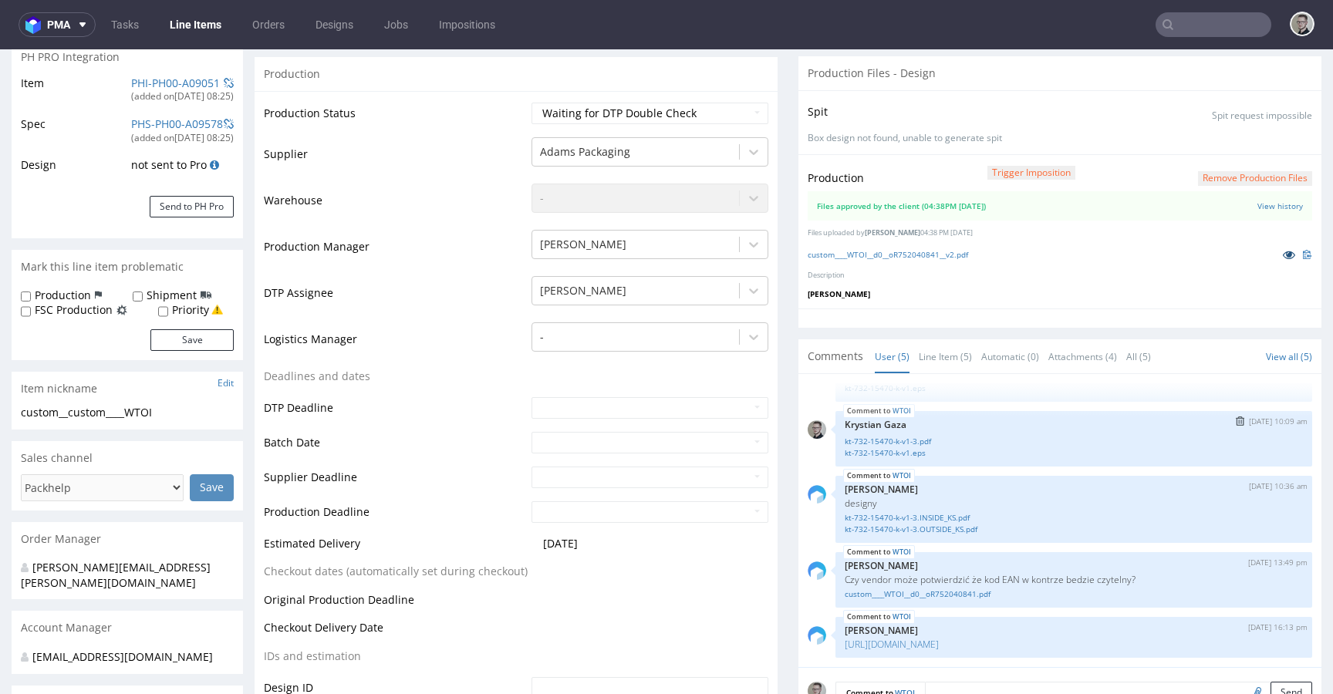
scroll to position [300, 0]
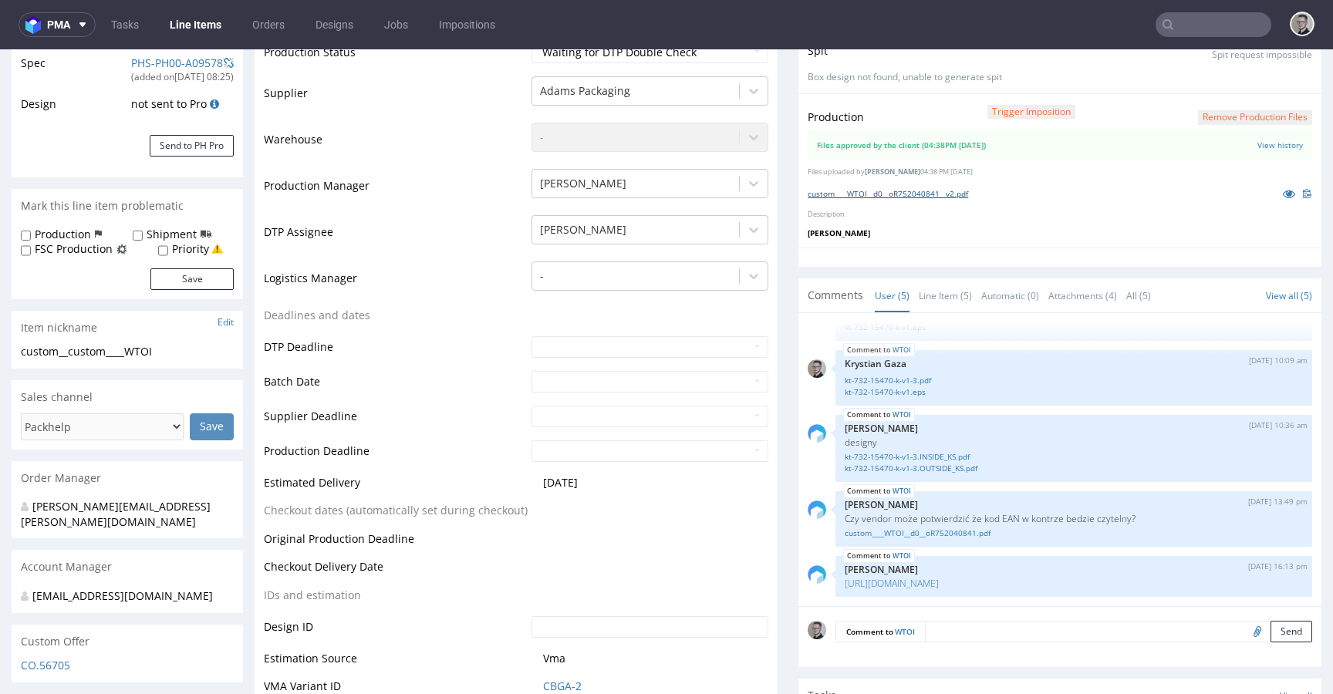
click at [960, 191] on link "custom____WTOI__d0__oR752040841__v2.pdf" at bounding box center [888, 193] width 160 height 11
click at [938, 302] on link "Line Item (5)" at bounding box center [945, 295] width 53 height 33
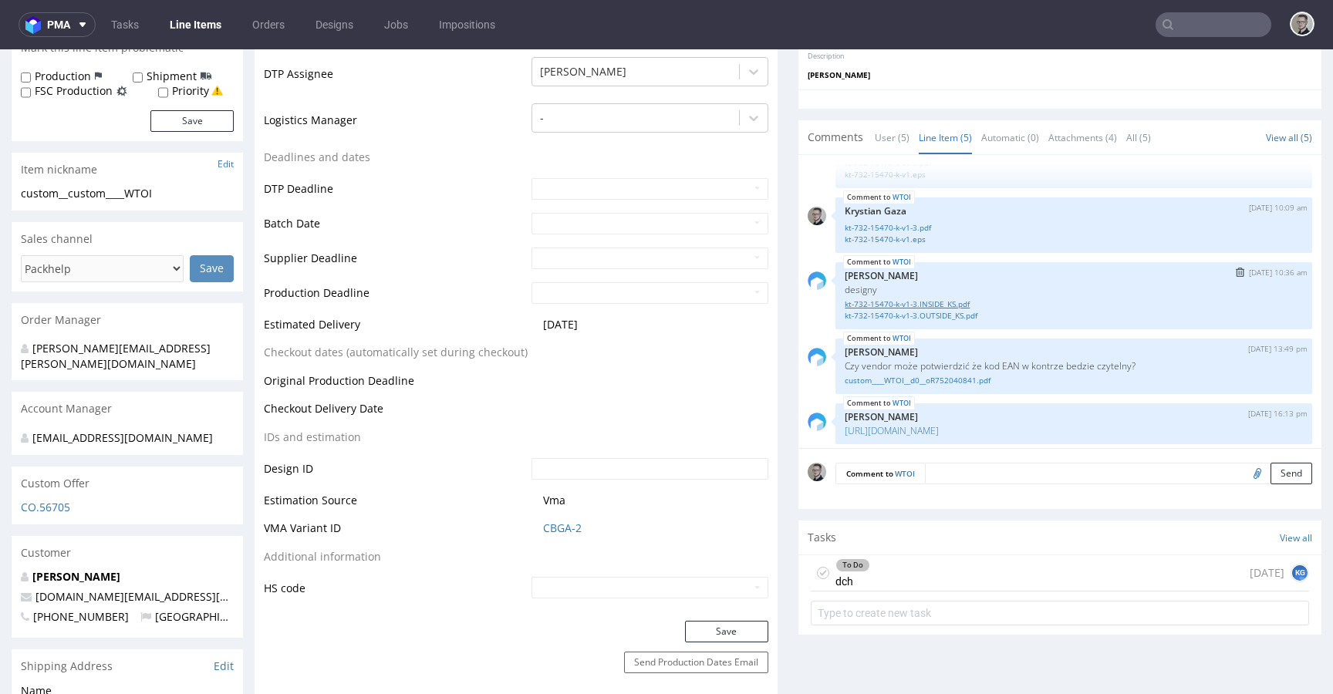
scroll to position [58, 0]
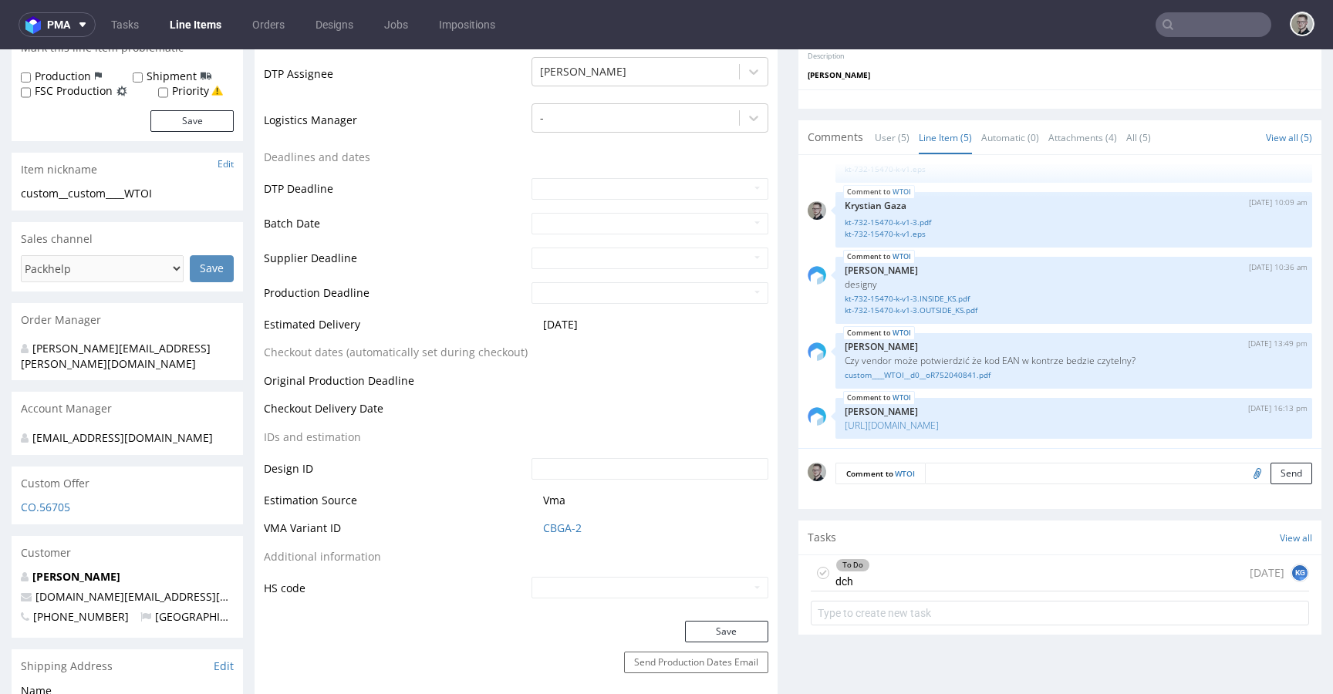
click at [962, 567] on div "To Do dch 1 day ago KG" at bounding box center [1060, 574] width 498 height 36
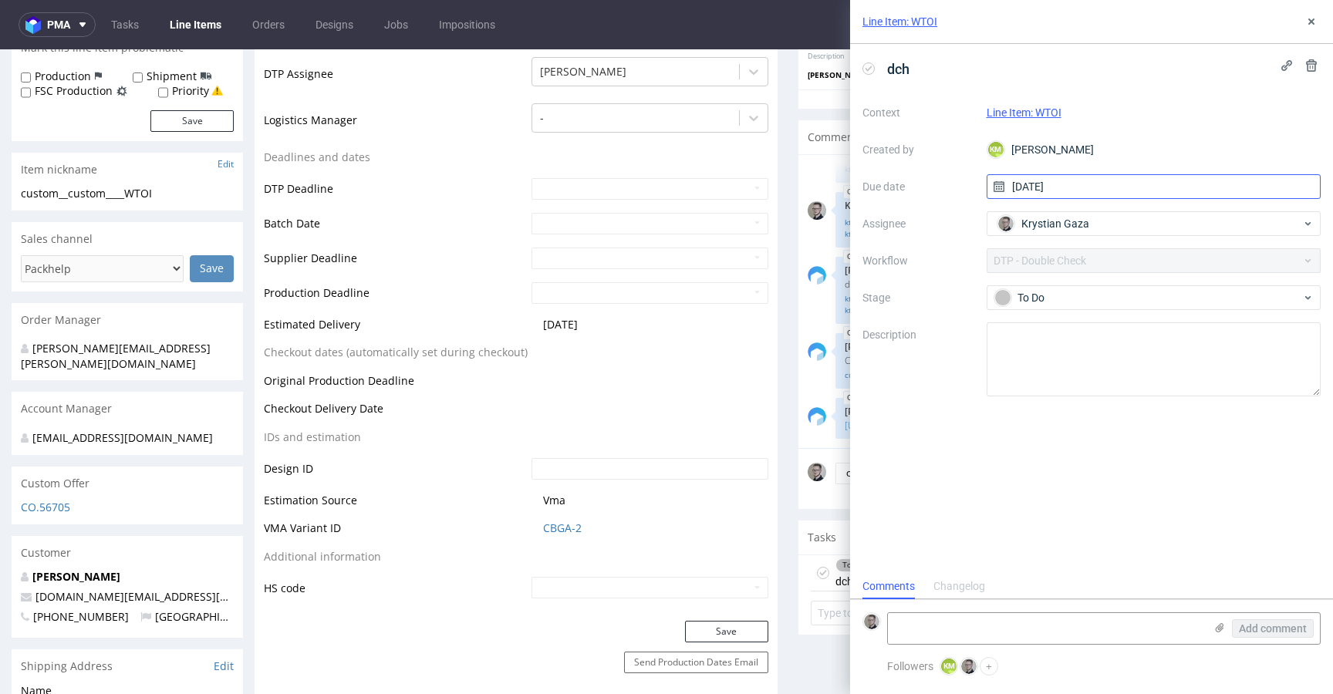
scroll to position [12, 0]
click at [1311, 23] on icon at bounding box center [1312, 21] width 12 height 12
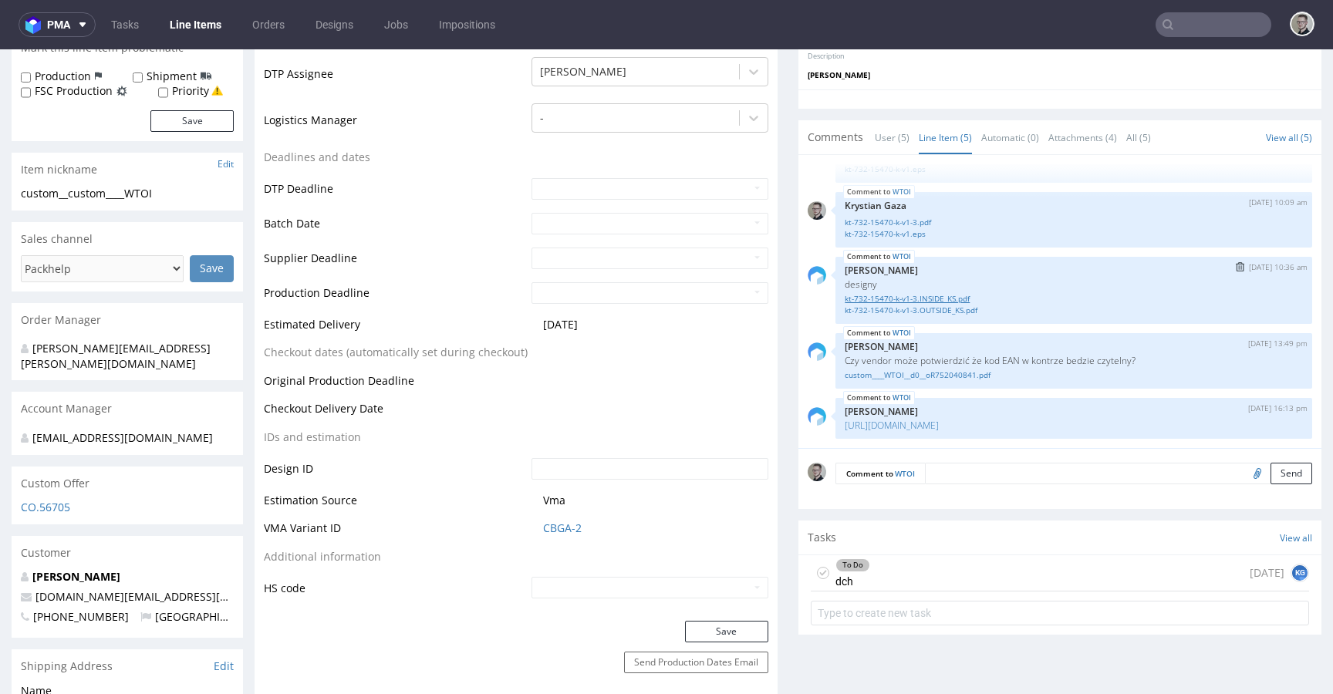
click at [941, 293] on link "kt-732-15470-k-v1-3.INSIDE_KS.pdf" at bounding box center [1074, 299] width 458 height 12
click at [945, 306] on link "kt-732-15470-k-v1-3.OUTSIDE_KS.pdf" at bounding box center [1074, 311] width 458 height 12
click at [906, 231] on link "kt-732-15470-k-v1.eps" at bounding box center [1074, 234] width 458 height 12
click at [817, 572] on icon at bounding box center [823, 573] width 12 height 12
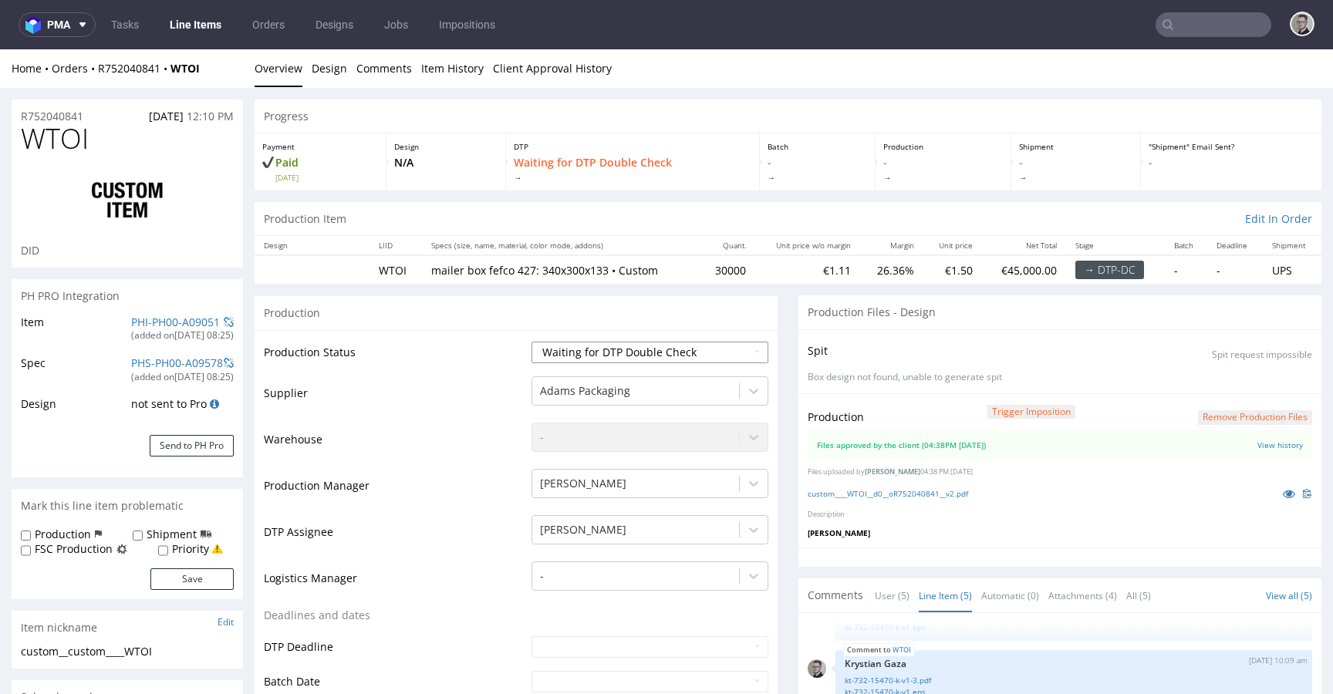
click at [674, 352] on select "Waiting for Artwork Waiting for Diecut Waiting for Mockup Waiting for DTP Waiti…" at bounding box center [650, 353] width 237 height 22
select select "dtp_production_ready"
click at [532, 342] on select "Waiting for Artwork Waiting for Diecut Waiting for Mockup Waiting for DTP Waiti…" at bounding box center [650, 353] width 237 height 22
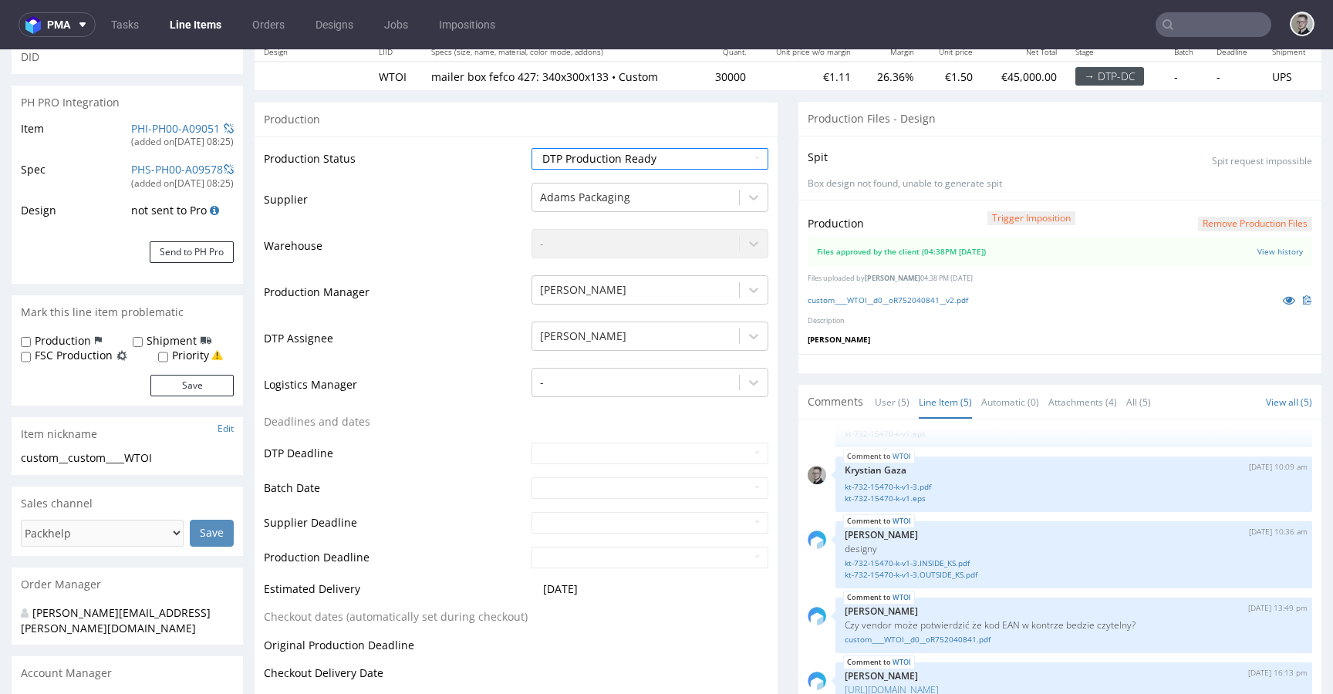
scroll to position [511, 0]
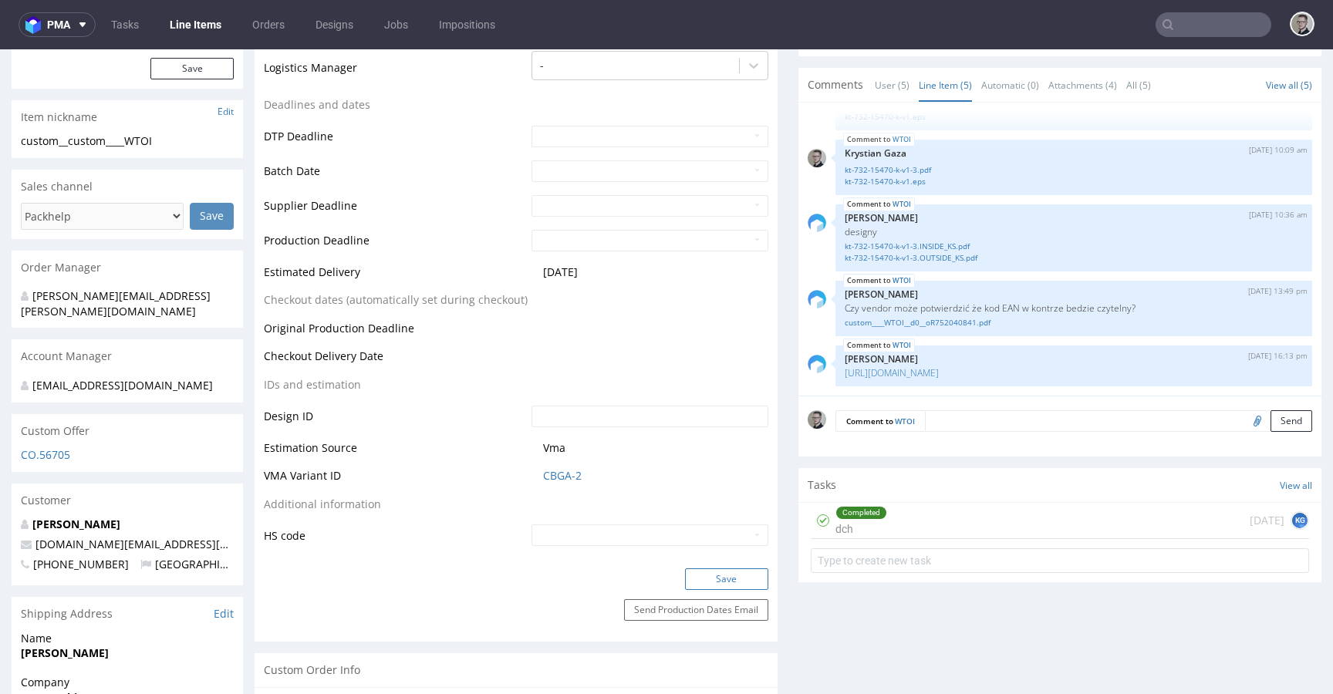
click at [728, 574] on button "Save" at bounding box center [726, 580] width 83 height 22
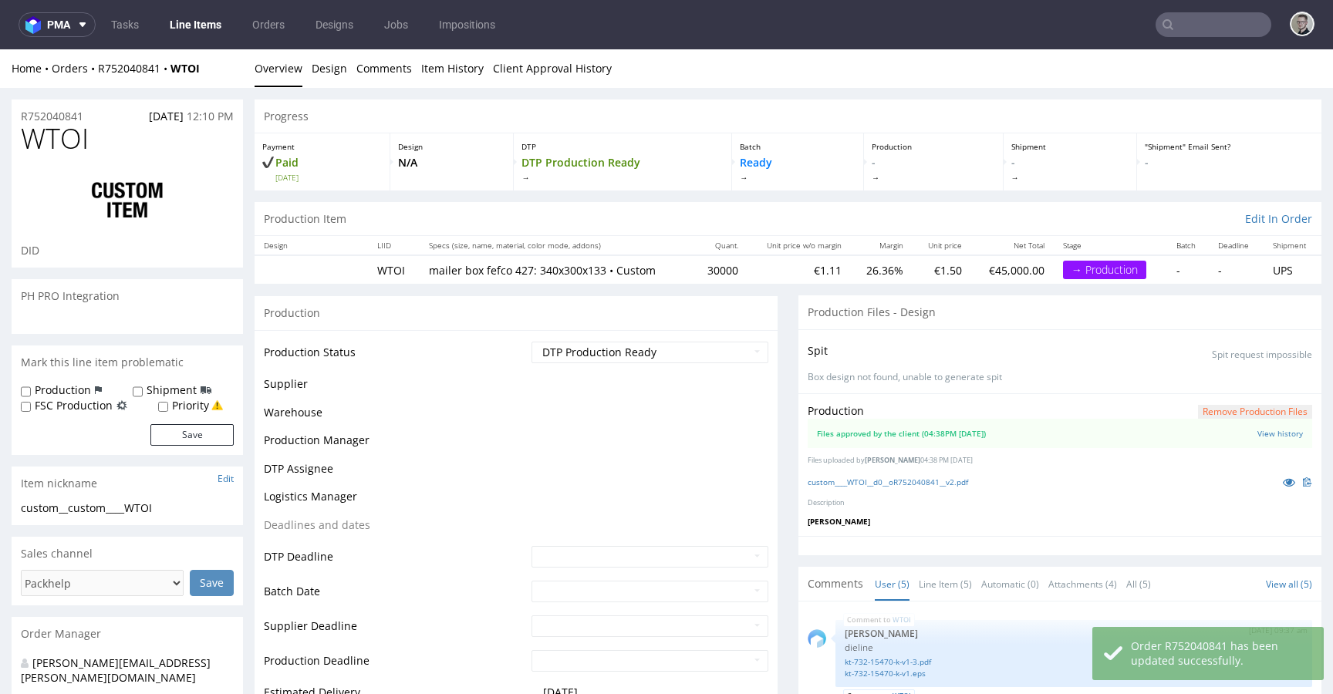
scroll to position [58, 0]
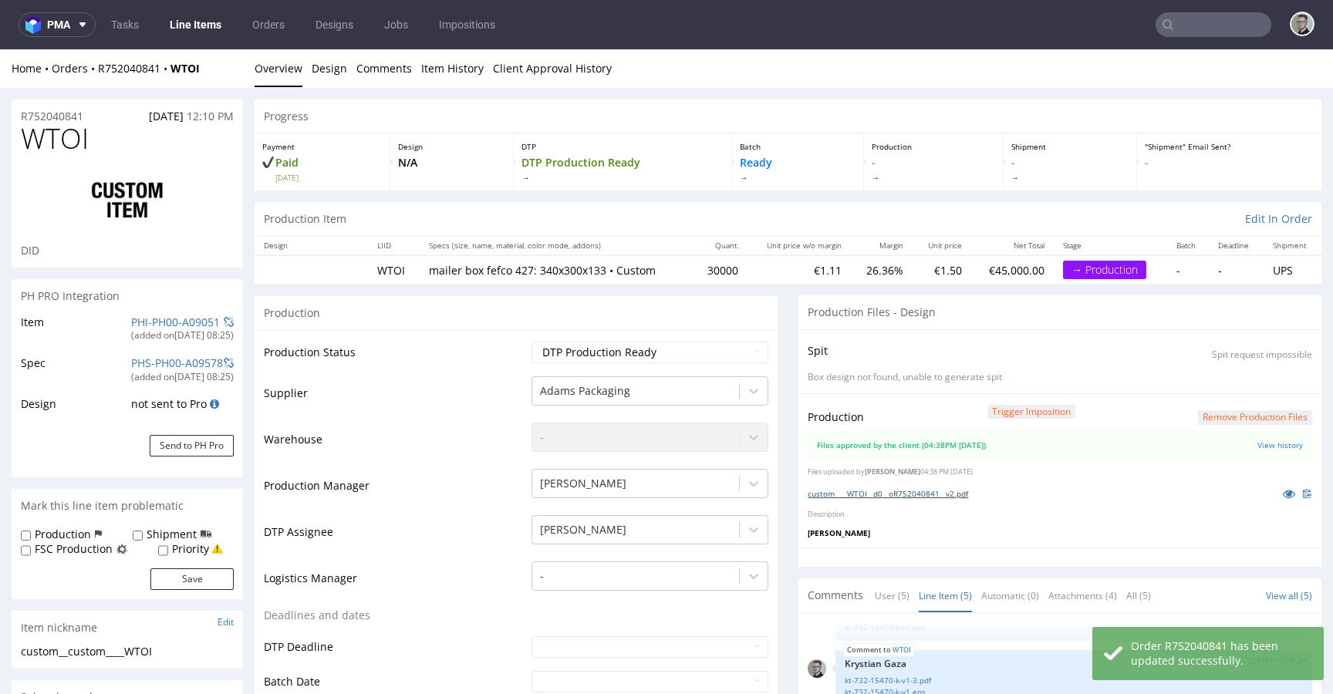
click at [949, 488] on link "custom____WTOI__d0__oR752040841__v2.pdf" at bounding box center [888, 493] width 160 height 11
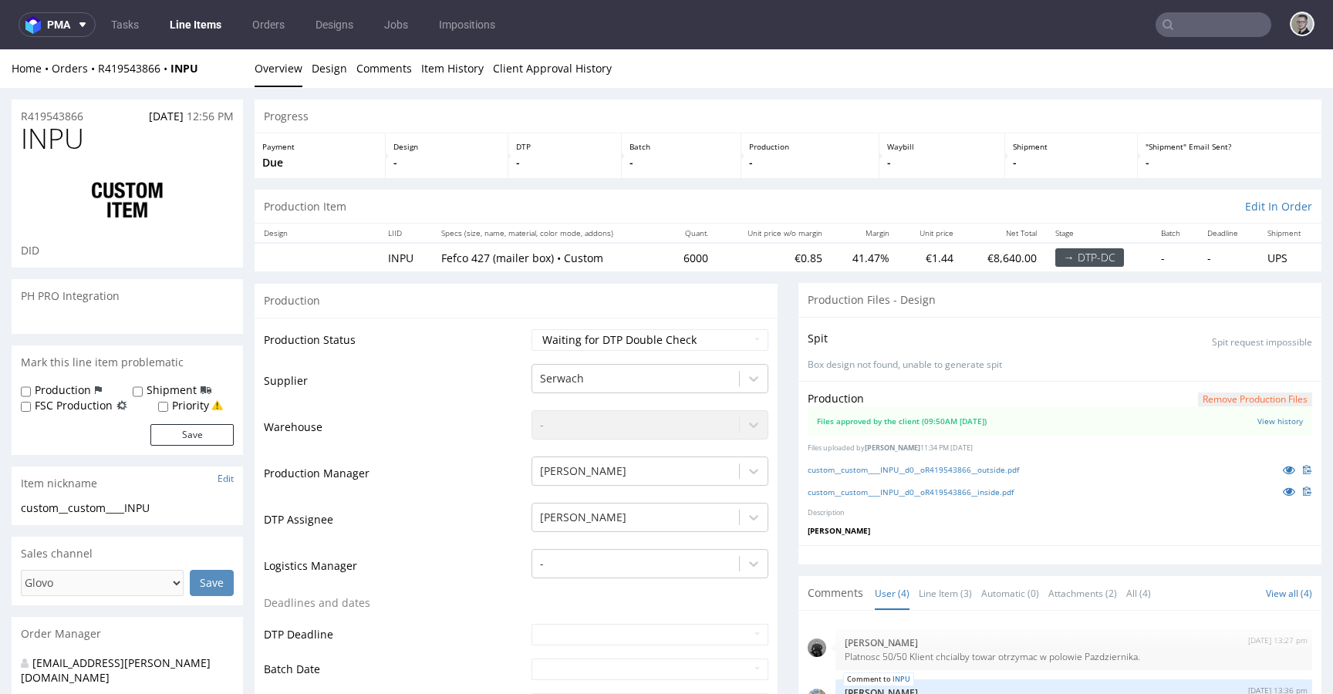
scroll to position [2, 0]
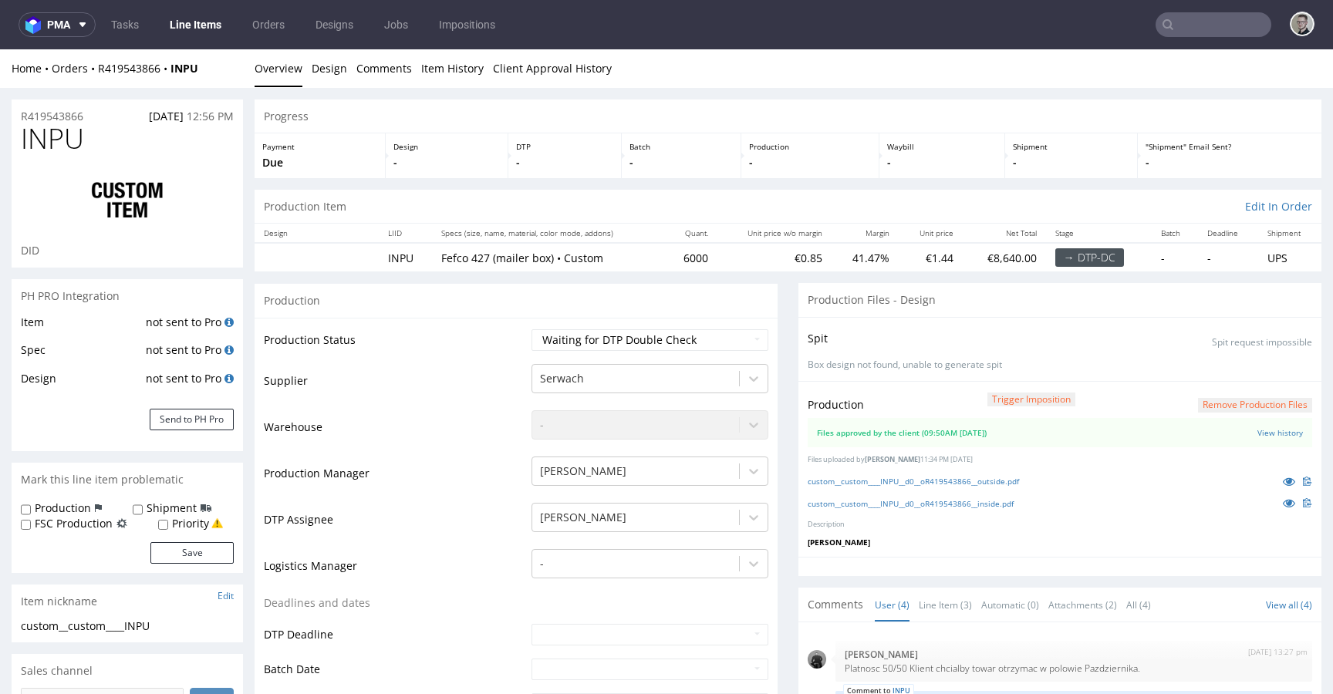
scroll to position [2, 0]
click at [1076, 444] on z-tile__section--no-border "Files approved by the client (09:50AM [DATE]) View history" at bounding box center [1060, 432] width 505 height 29
click at [991, 481] on link "custom__custom____INPU__d0__oR419543866__outside.pdf" at bounding box center [913, 481] width 211 height 11
click at [998, 502] on link "custom__custom____INPU__d0__oR419543866__inside.pdf" at bounding box center [911, 503] width 206 height 11
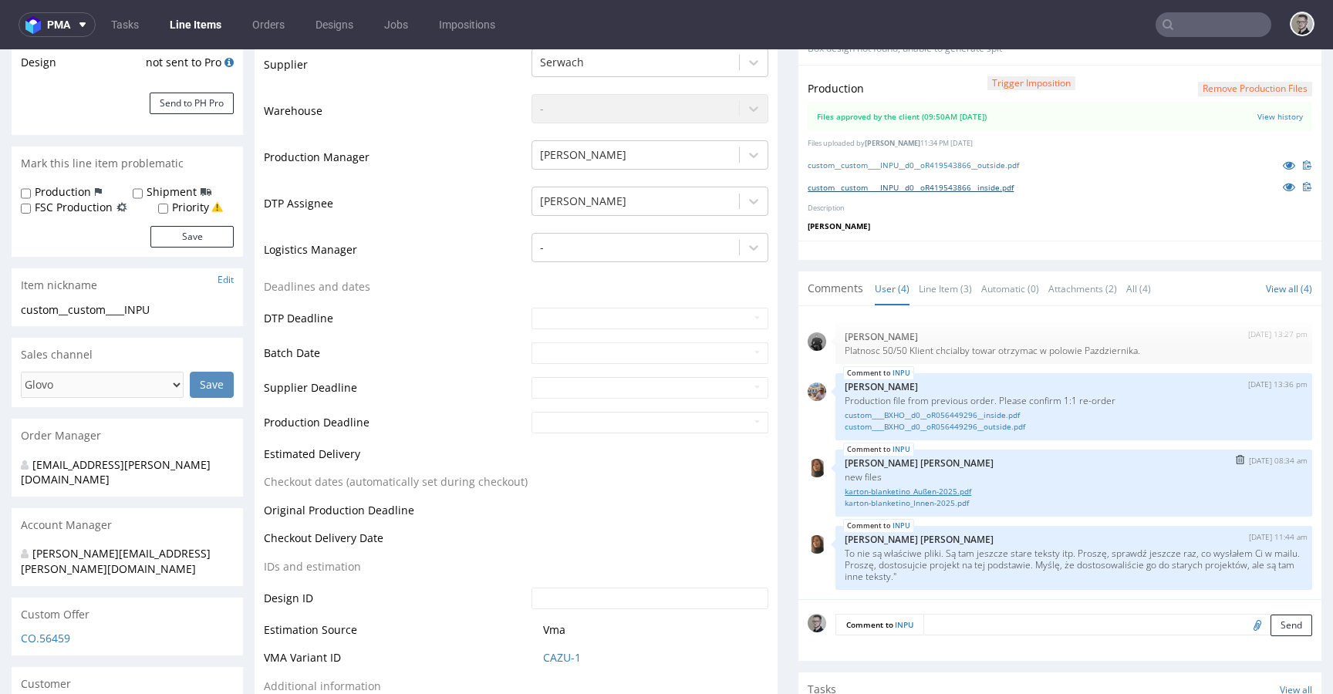
scroll to position [320, 0]
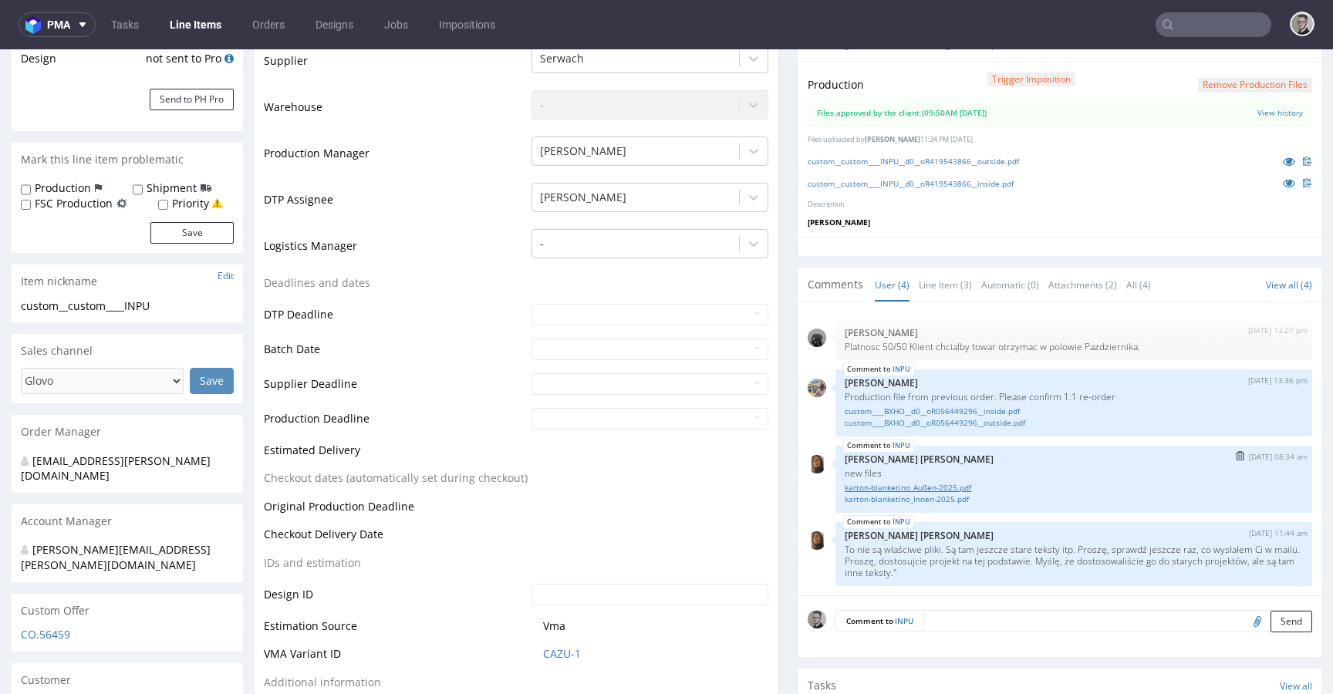
click at [949, 486] on link "karton-blanketino_Außen-2025.pdf" at bounding box center [1074, 488] width 458 height 12
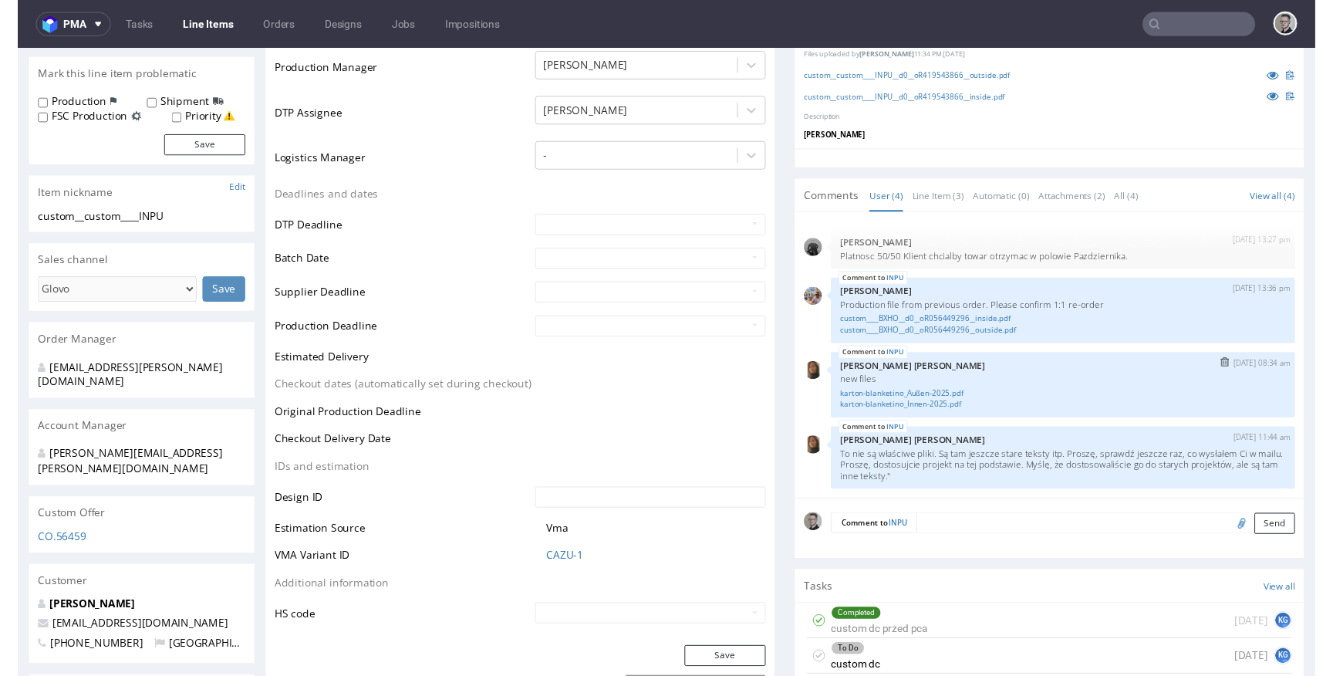
scroll to position [532, 0]
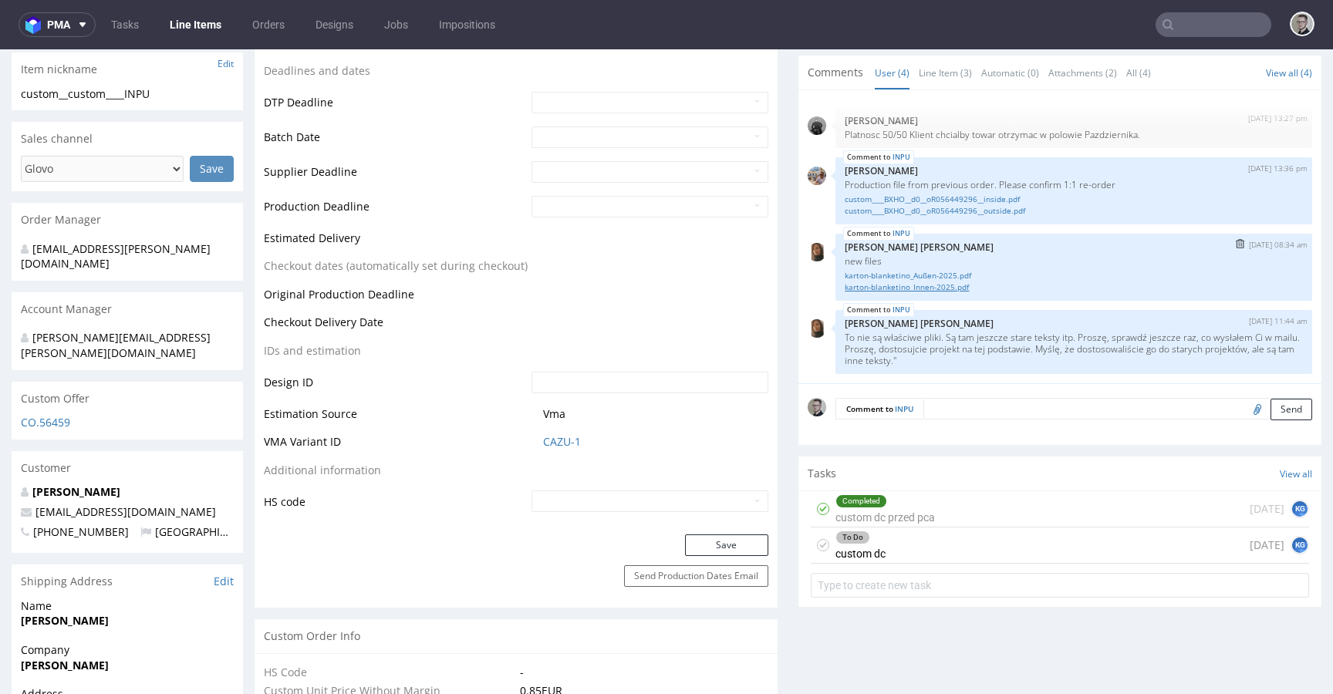
click at [912, 288] on link "karton-blanketino_Innen-2025.pdf" at bounding box center [1074, 288] width 458 height 12
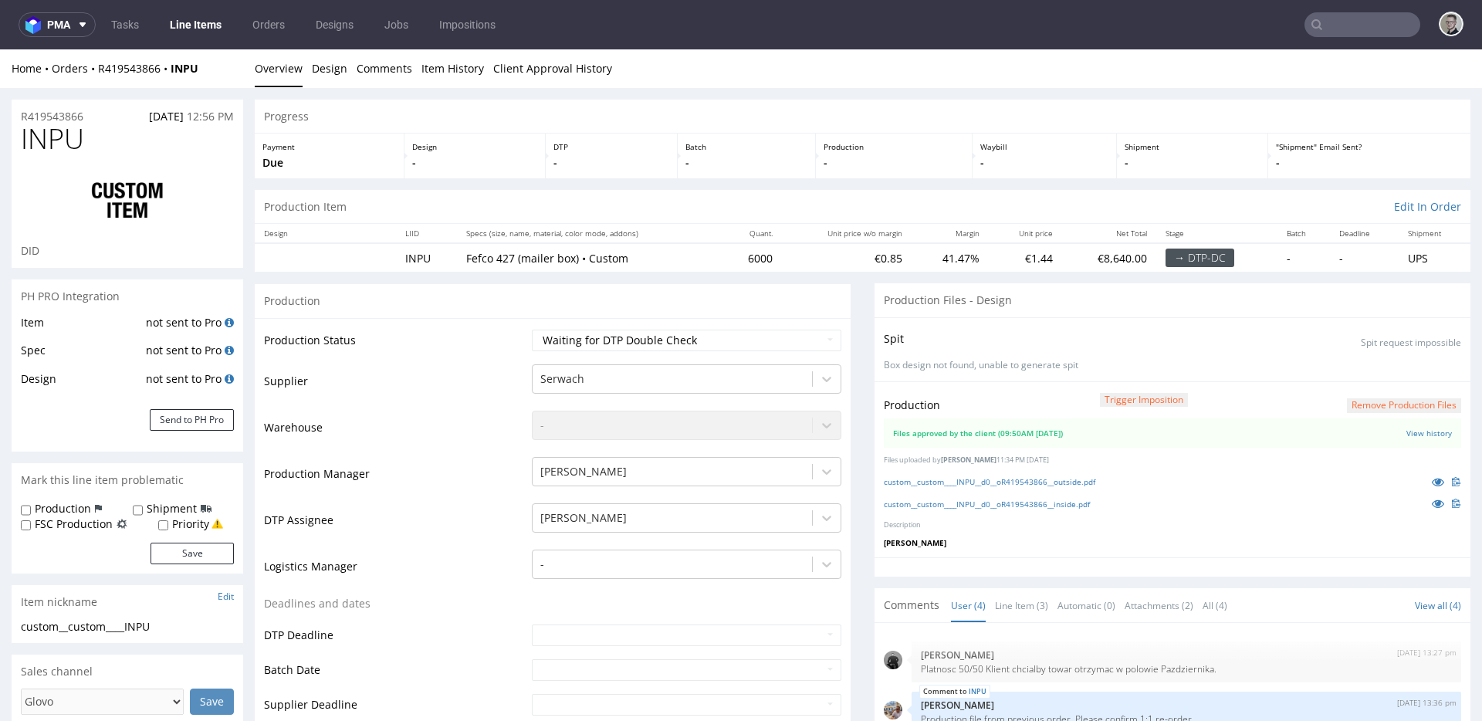
scroll to position [0, 0]
click at [1146, 495] on div "custom__custom____INPU__d0__oR419543866__inside.pdf" at bounding box center [1172, 503] width 577 height 17
click at [657, 337] on select "Waiting for Artwork Waiting for Diecut Waiting for Mockup Waiting for DTP Waiti…" at bounding box center [686, 340] width 309 height 22
select select "dtp_dc_done"
click at [532, 329] on select "Waiting for Artwork Waiting for Diecut Waiting for Mockup Waiting for DTP Waiti…" at bounding box center [686, 340] width 309 height 22
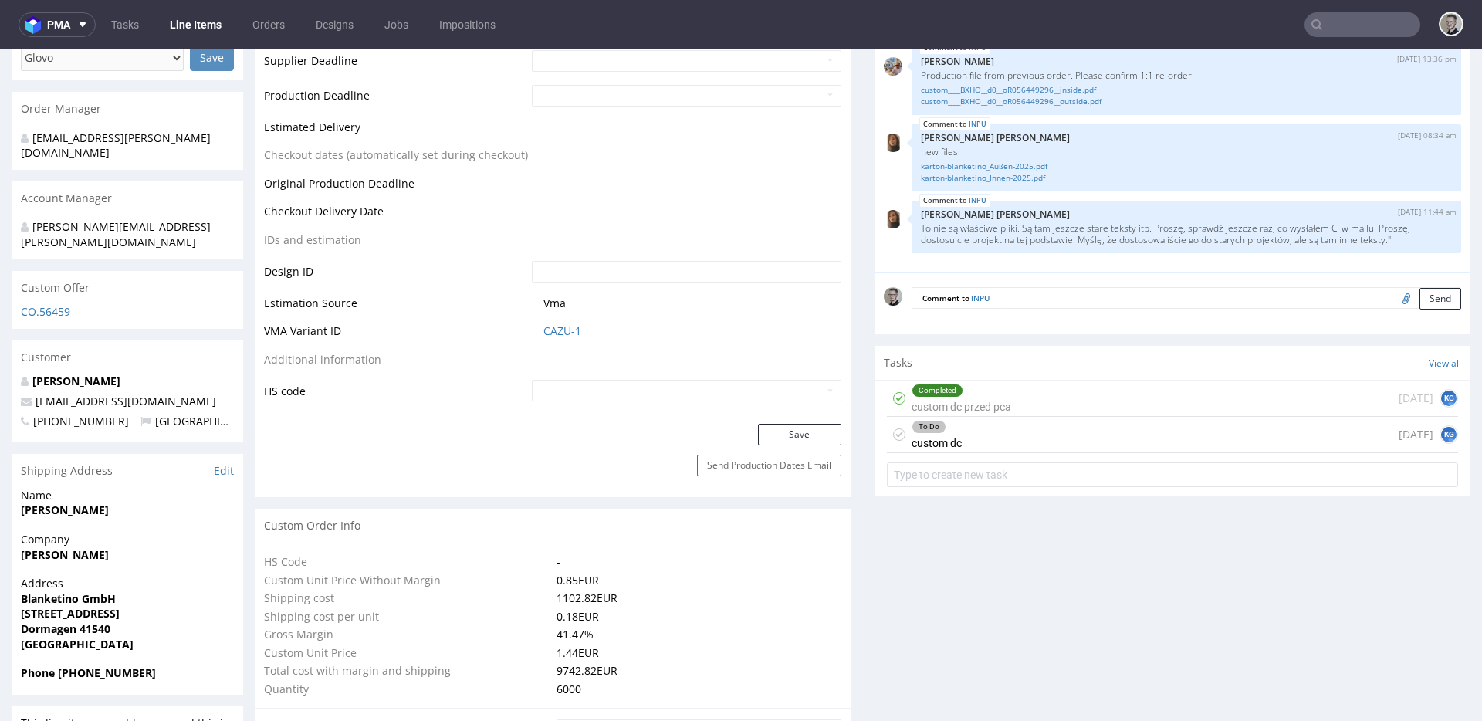
scroll to position [703, 0]
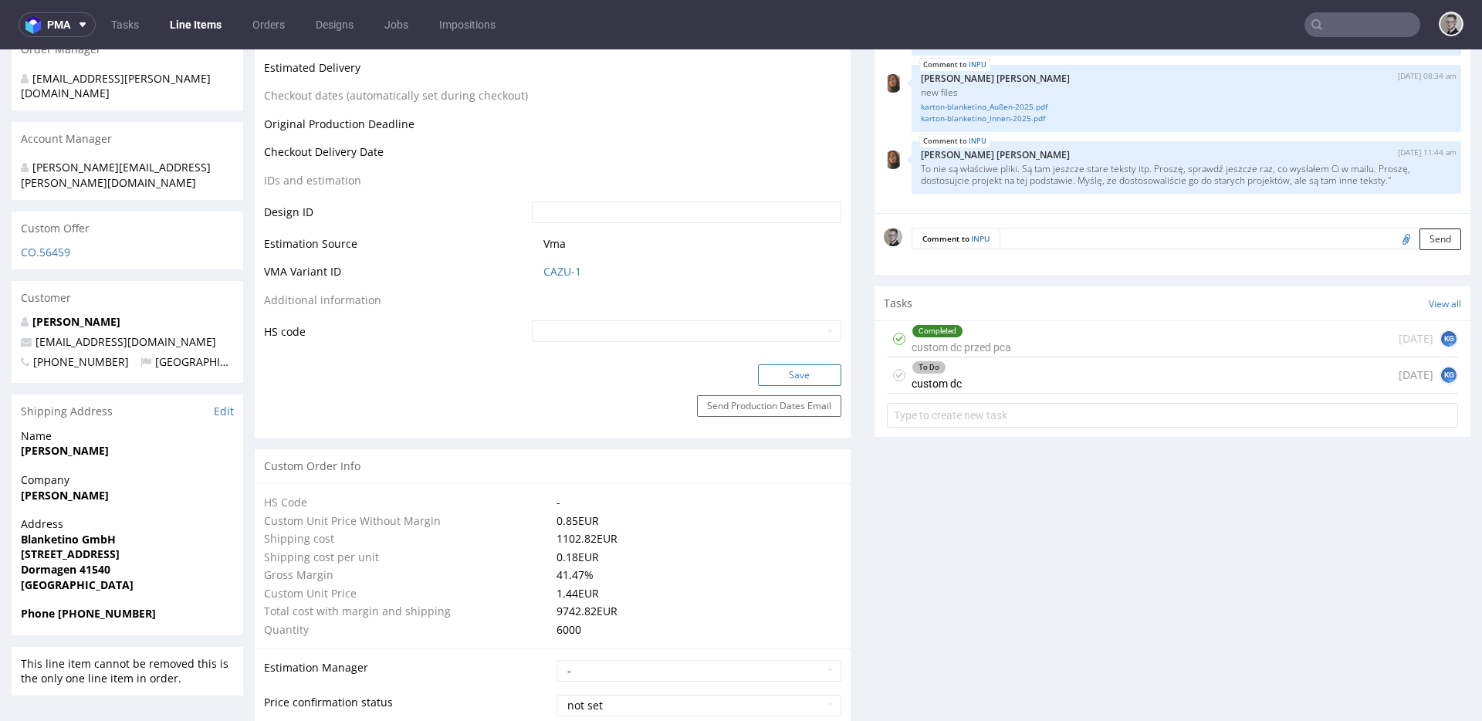
click at [812, 373] on button "Save" at bounding box center [799, 375] width 83 height 22
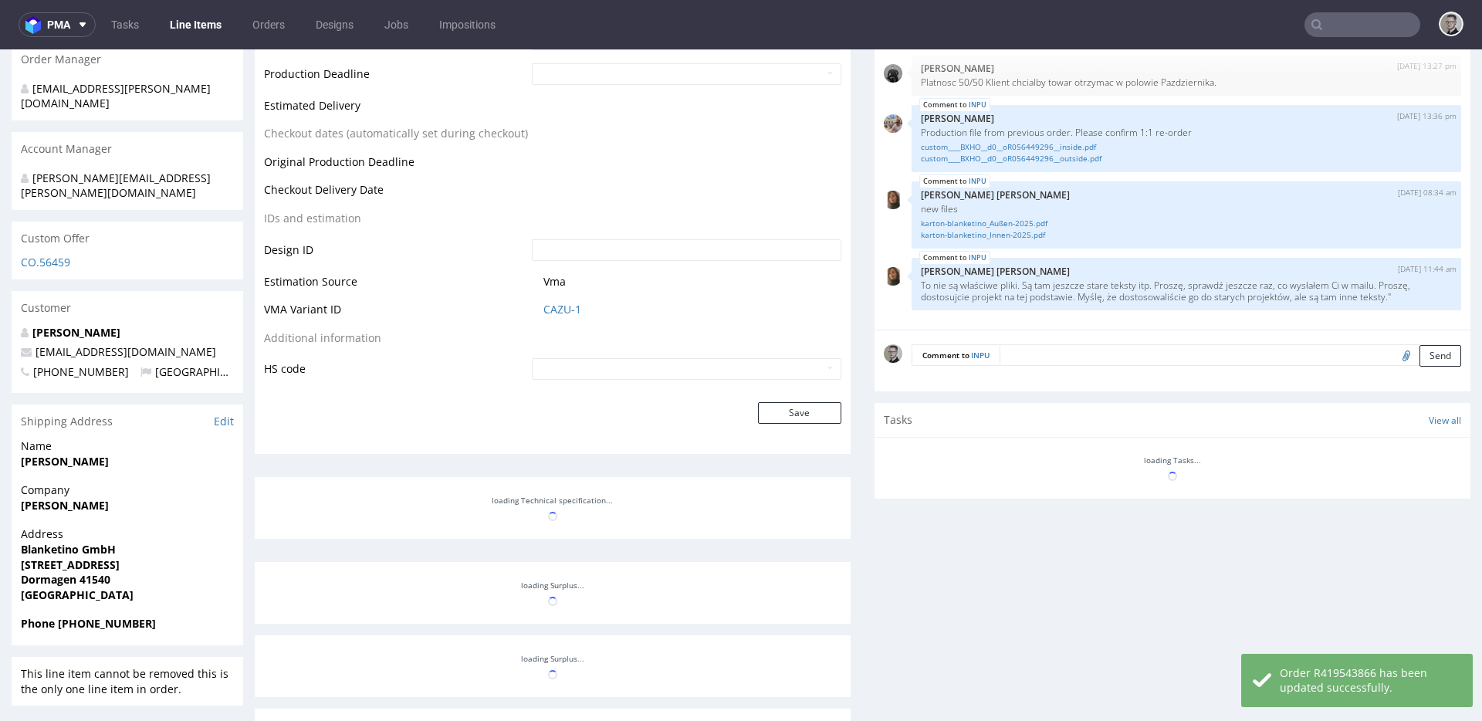
scroll to position [692, 0]
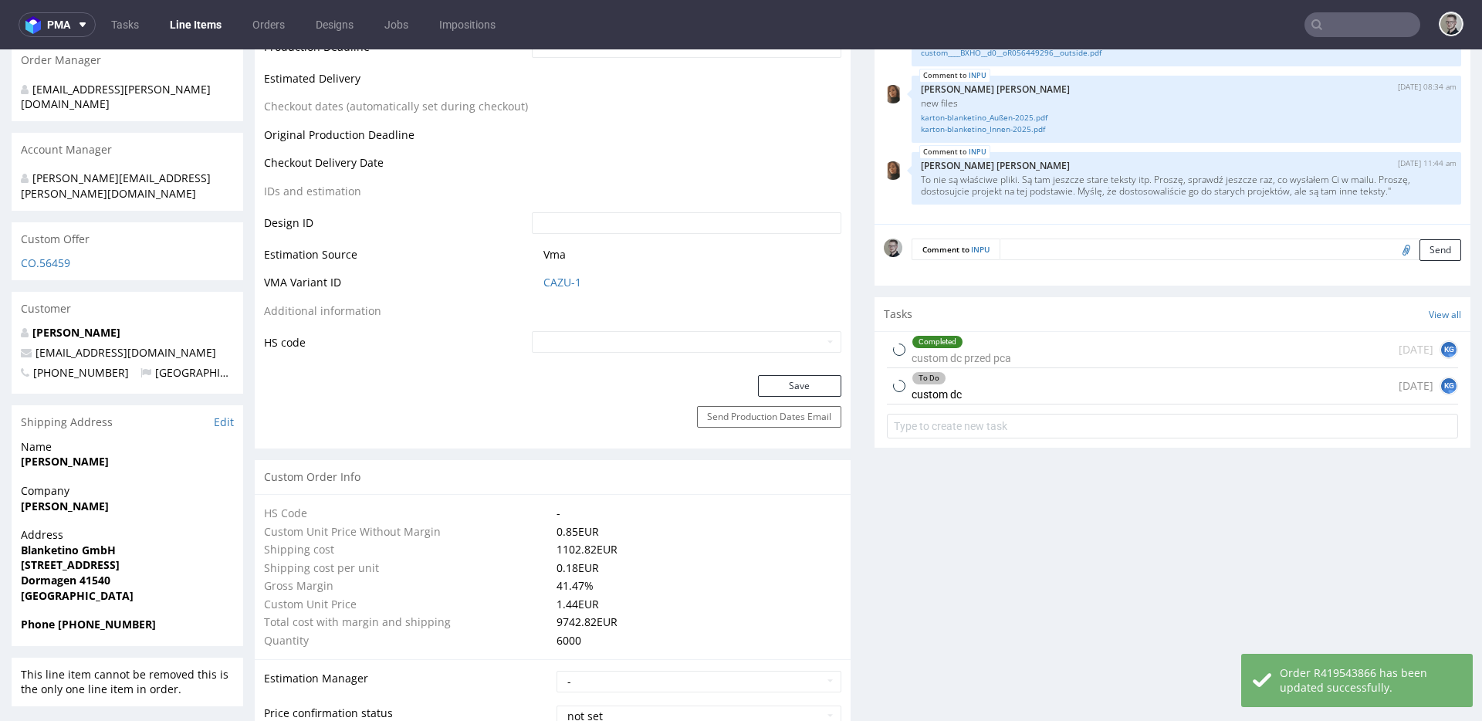
click at [1116, 383] on div "To Do custom dc 1 day ago KG" at bounding box center [1172, 386] width 571 height 36
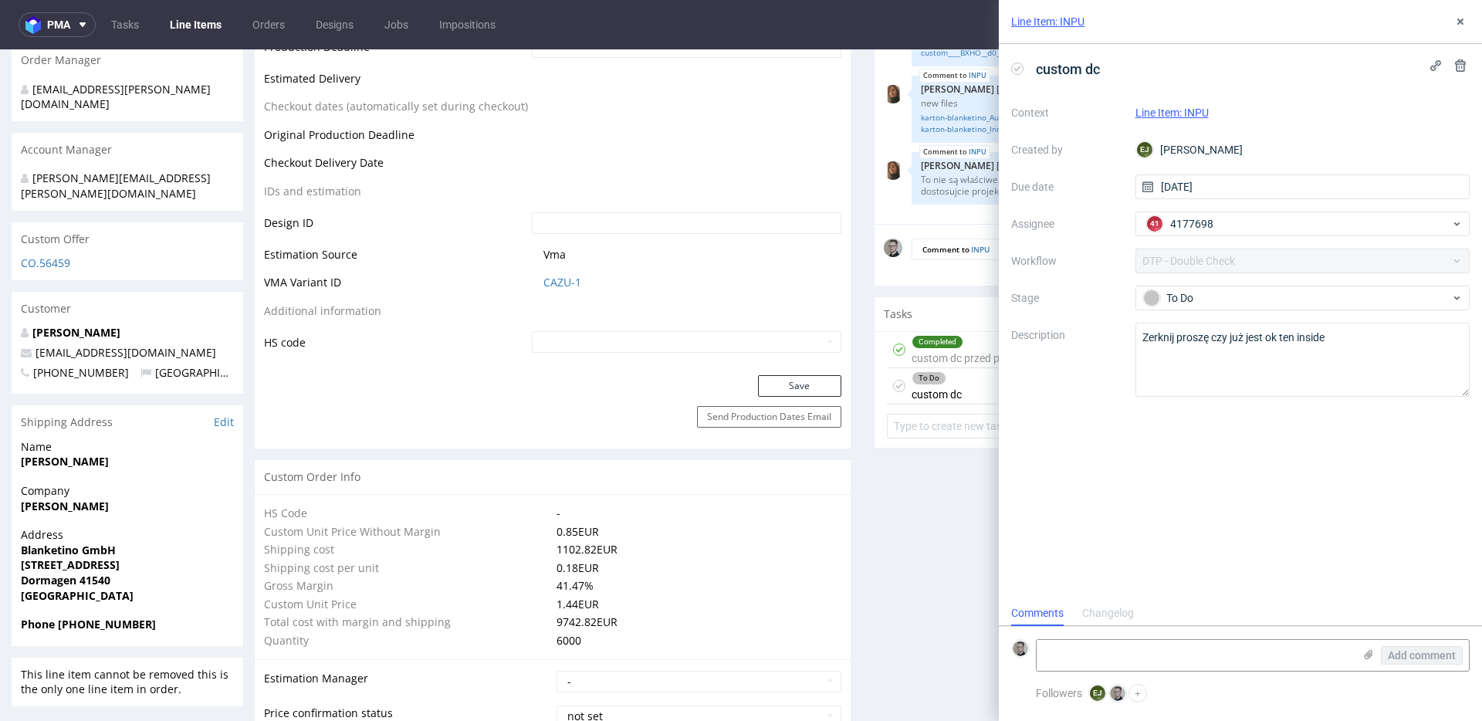
scroll to position [12, 0]
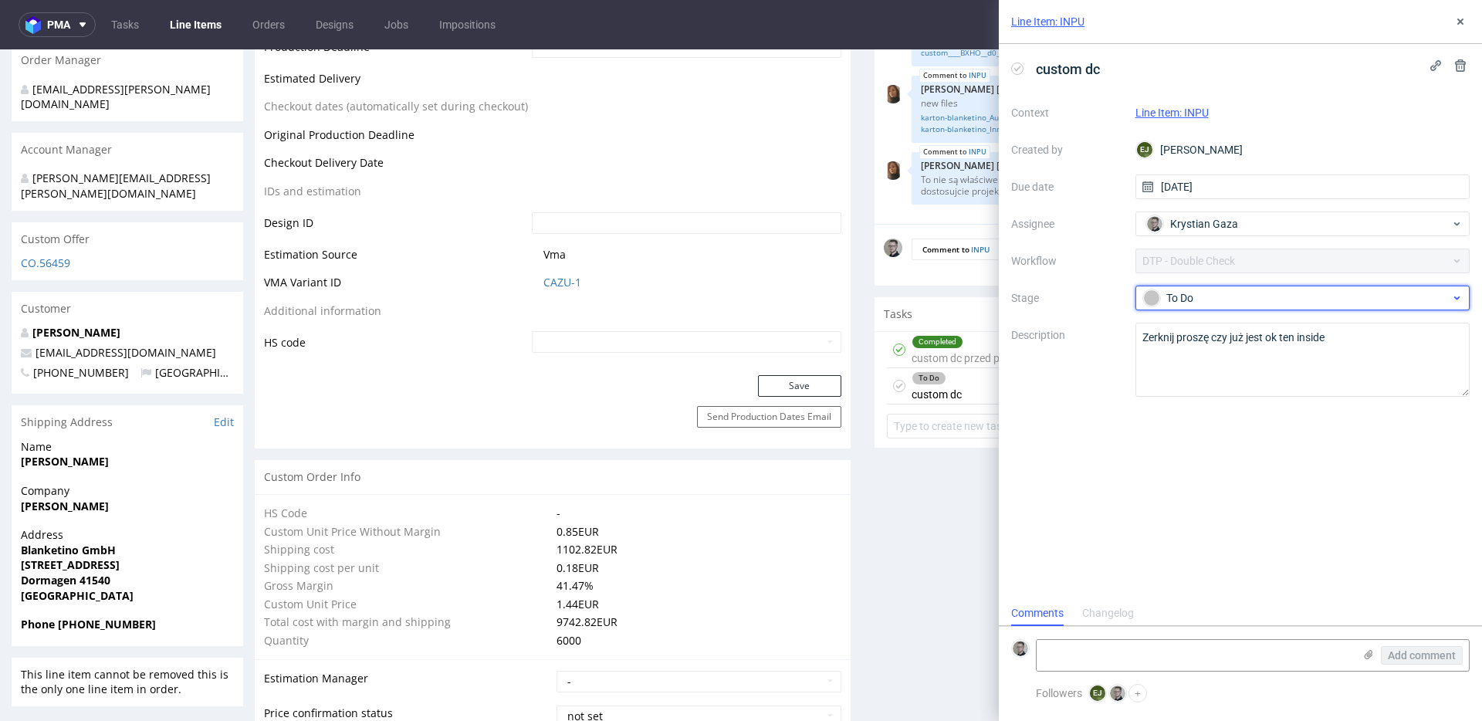
click at [1245, 302] on div "To Do" at bounding box center [1296, 297] width 307 height 17
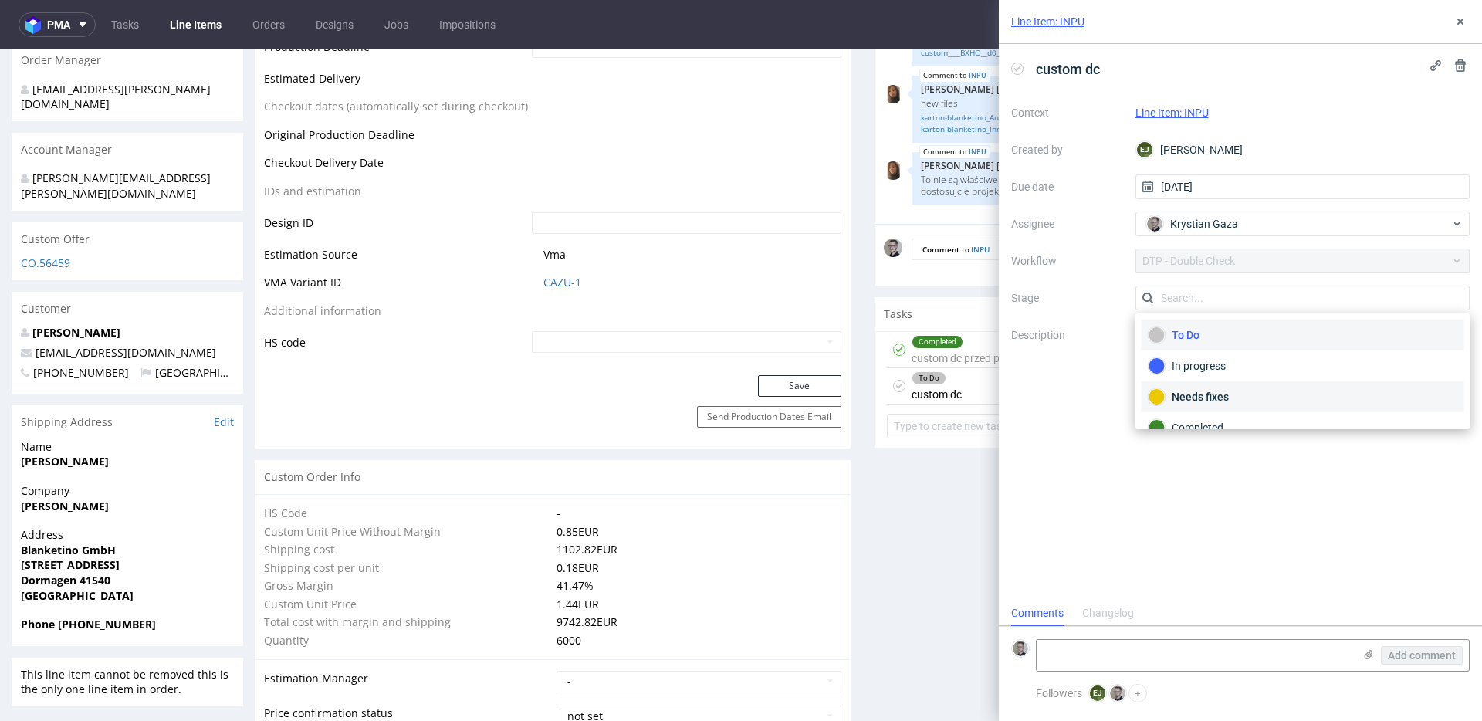
drag, startPoint x: 1208, startPoint y: 383, endPoint x: 1205, endPoint y: 405, distance: 22.5
click at [1208, 383] on div "Needs fixes" at bounding box center [1302, 396] width 323 height 31
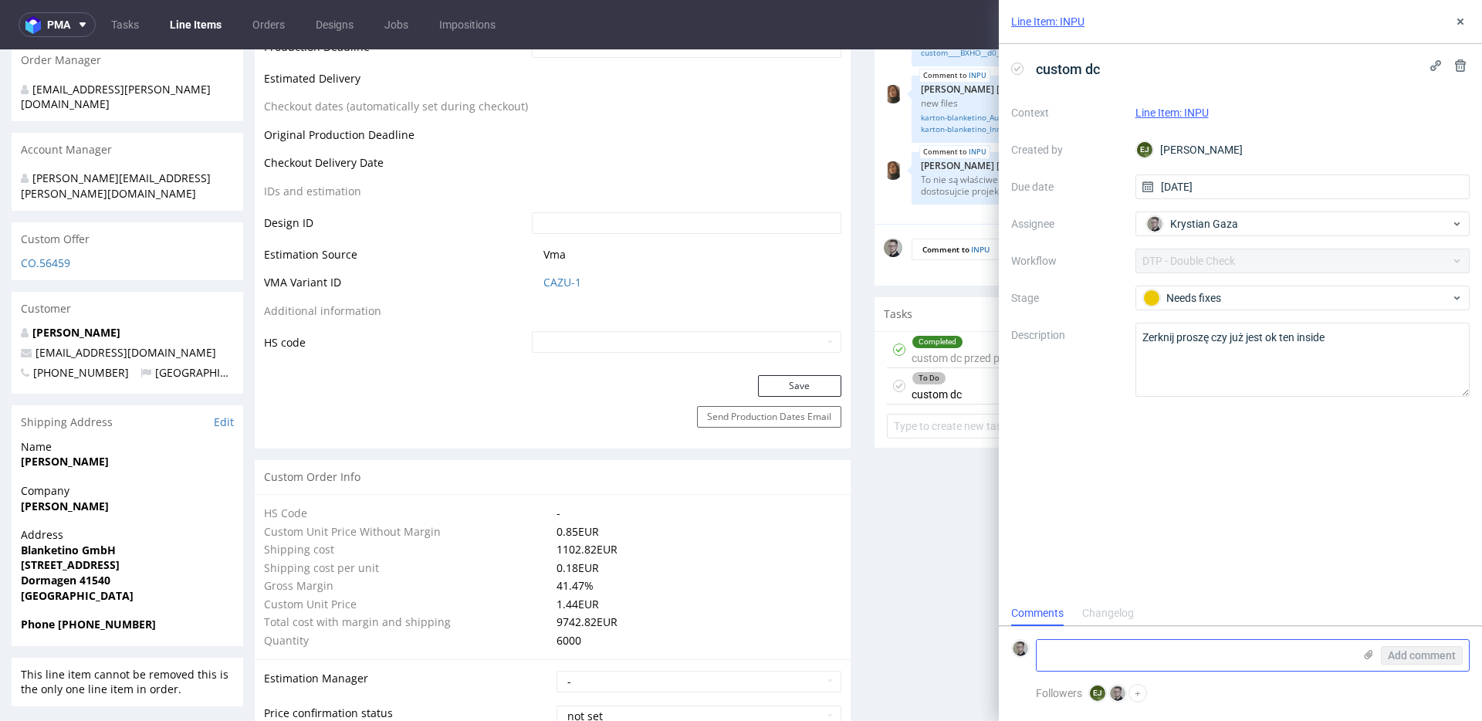
click at [1333, 654] on icon at bounding box center [1368, 654] width 12 height 12
click at [0, 0] on input "file" at bounding box center [0, 0] width 0 height 0
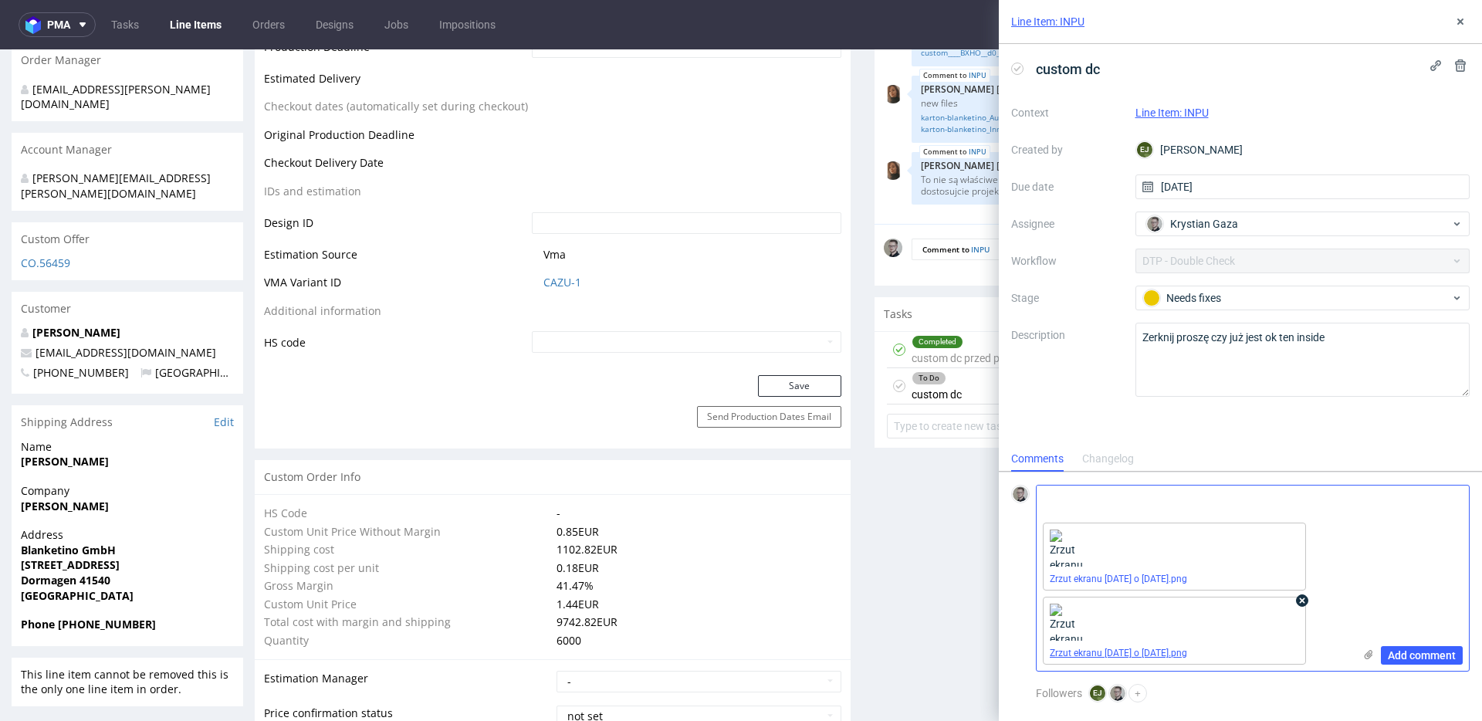
click at [1157, 650] on link "Zrzut ekranu 2025-09-30 o 11.26.44.png" at bounding box center [1117, 652] width 137 height 11
click at [1074, 505] on textarea at bounding box center [1194, 500] width 316 height 31
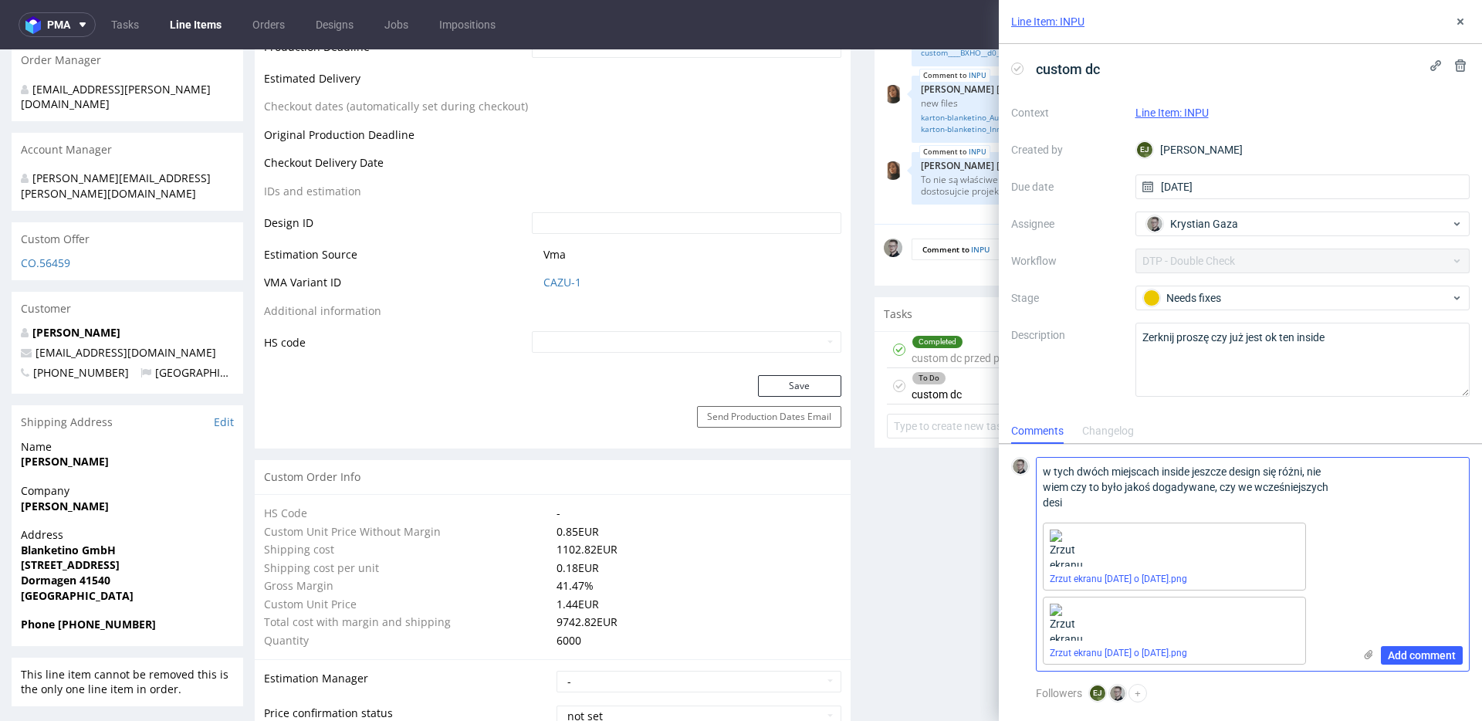
scroll to position [0, 0]
type textarea "w tych dwóch miejscach inside jeszcze design się różni, nie wiem czy to było ja…"
click at [1333, 651] on span "Add comment" at bounding box center [1421, 655] width 68 height 11
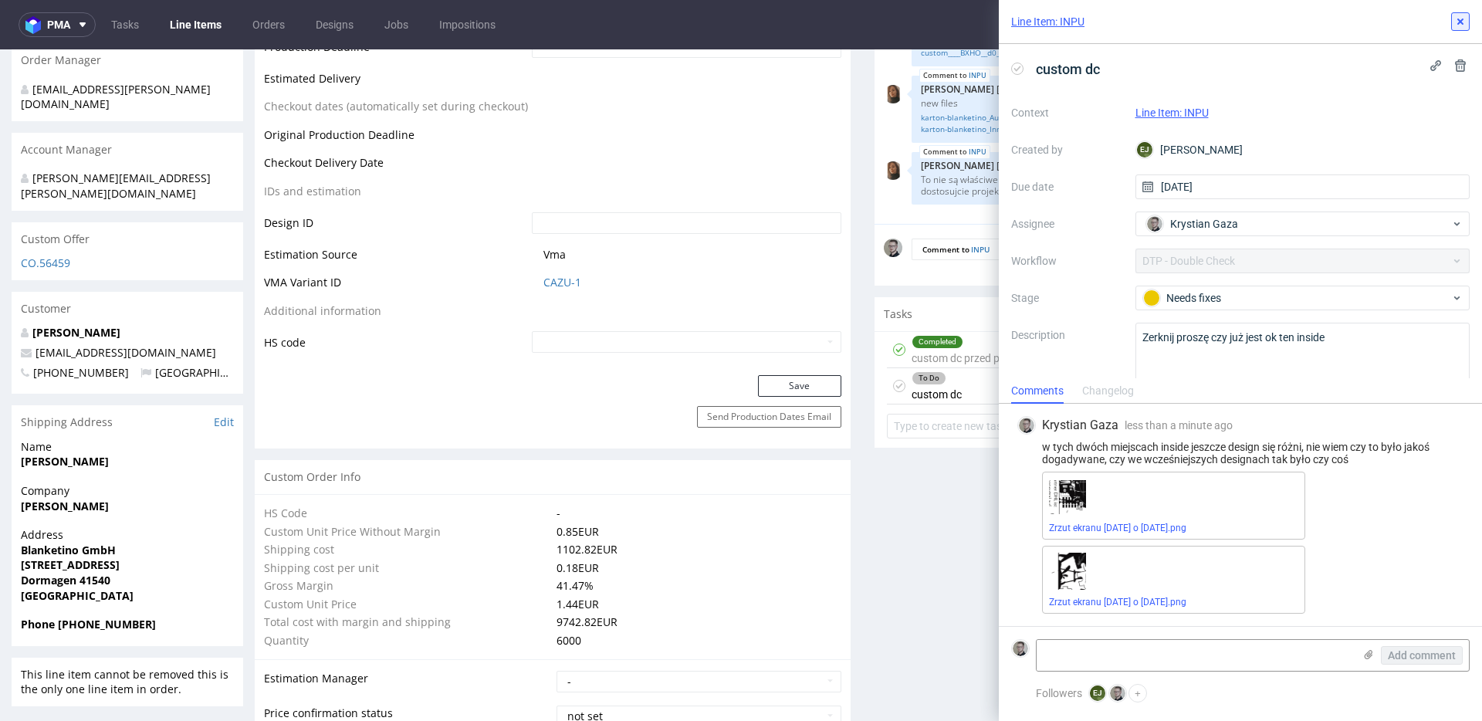
click at [1333, 24] on icon at bounding box center [1460, 21] width 12 height 12
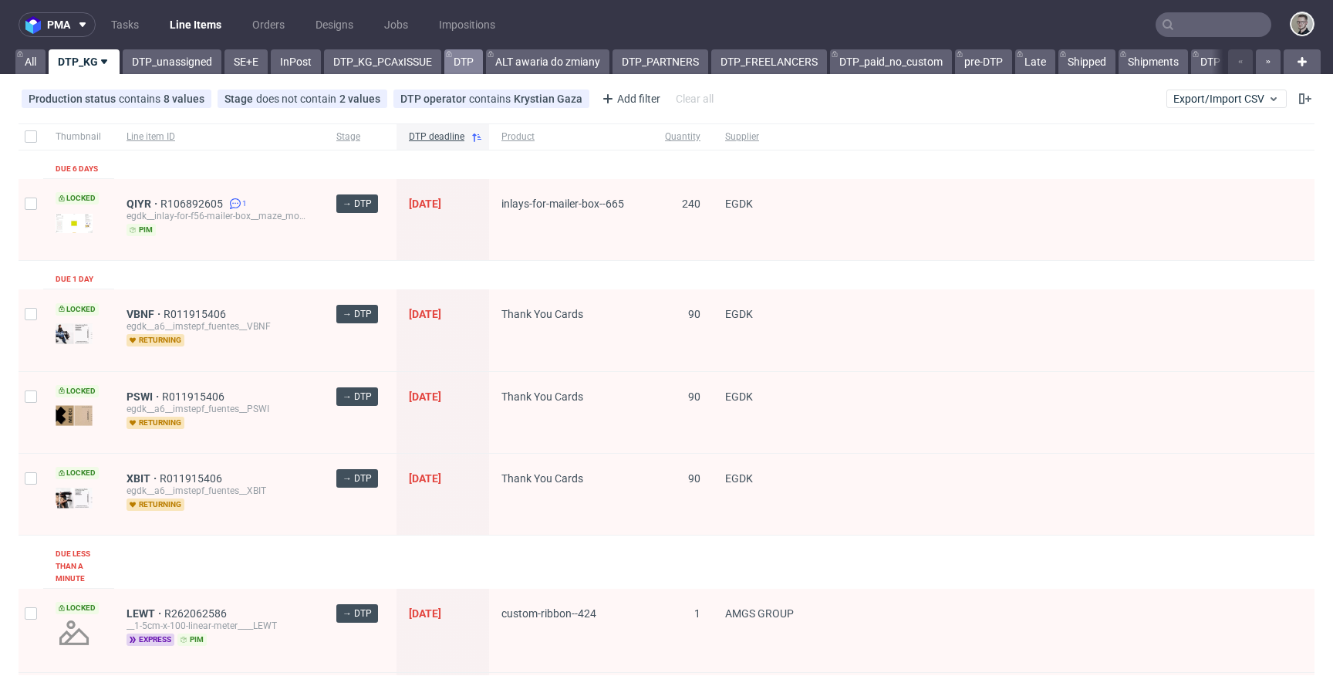
click at [468, 52] on link "DTP" at bounding box center [463, 61] width 39 height 25
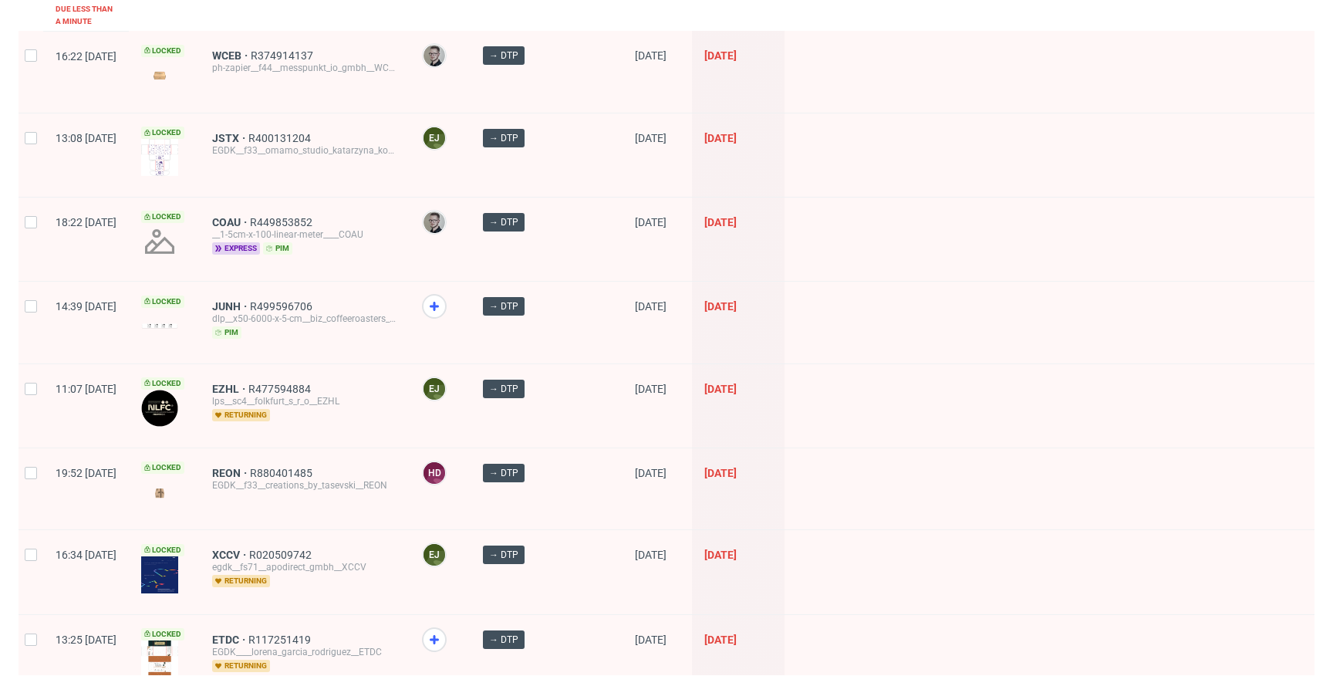
scroll to position [2223, 0]
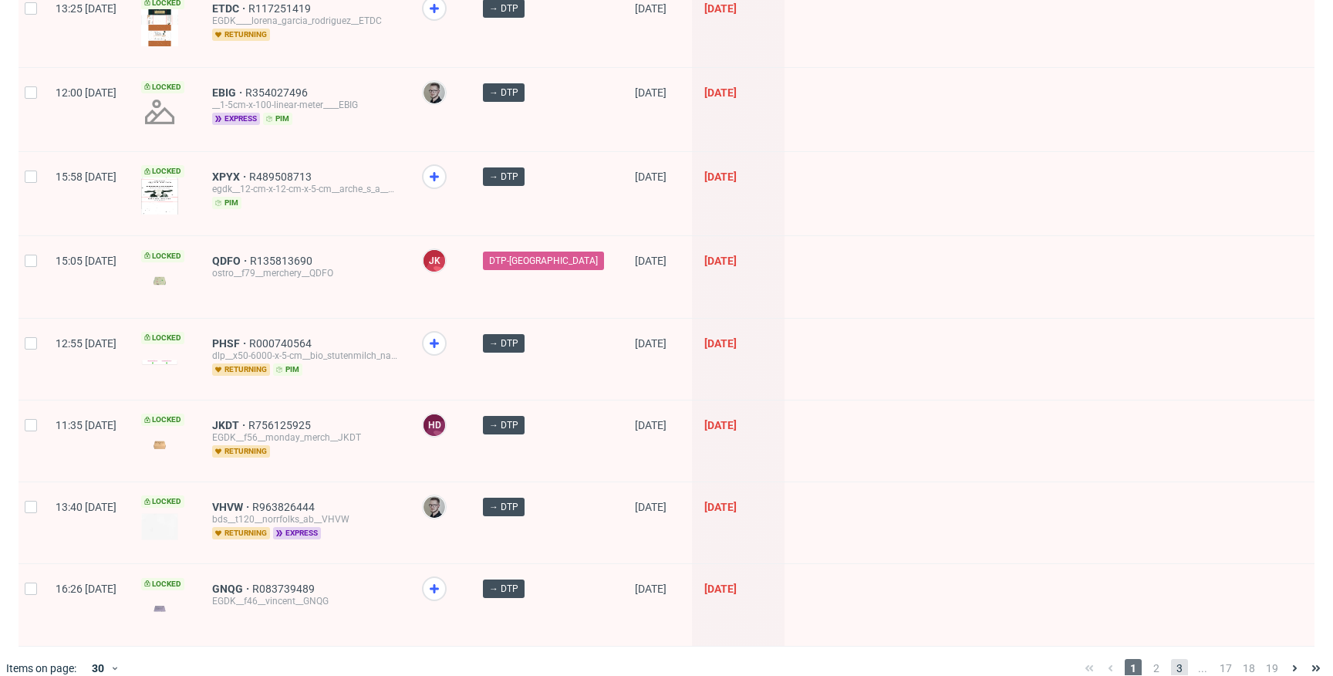
click at [1171, 659] on span "3" at bounding box center [1179, 668] width 17 height 19
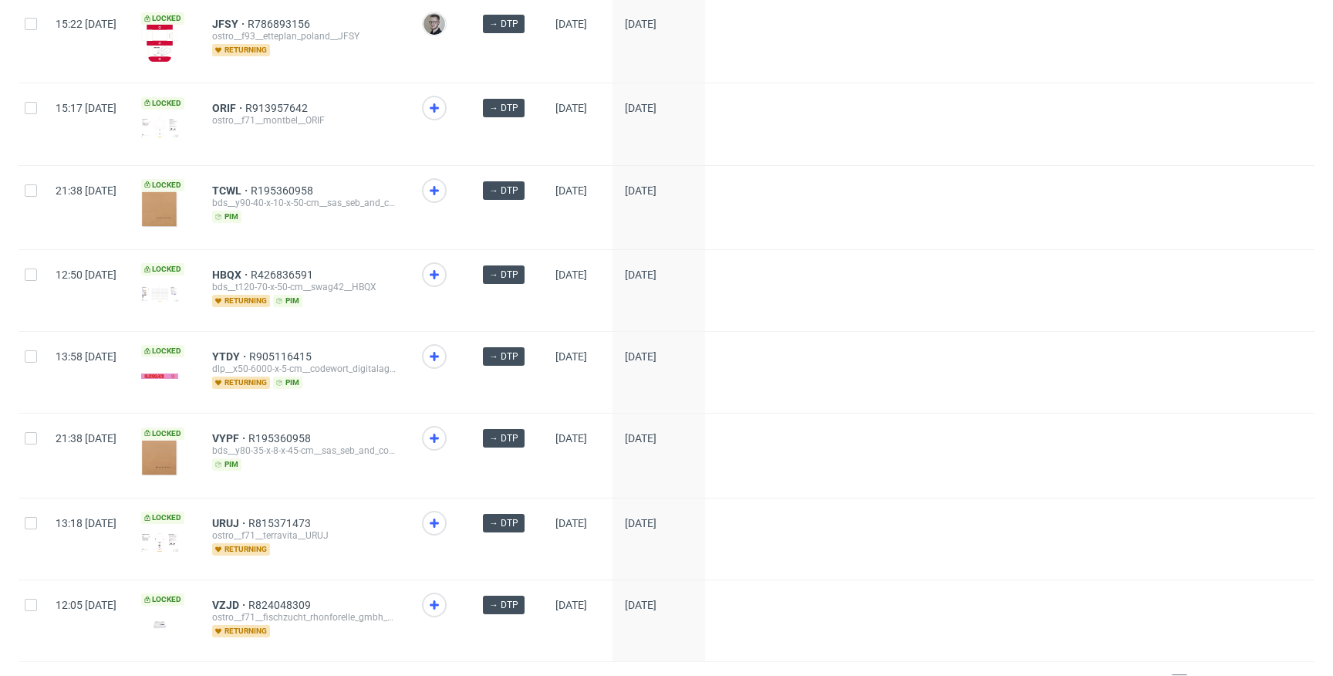
scroll to position [2027, 0]
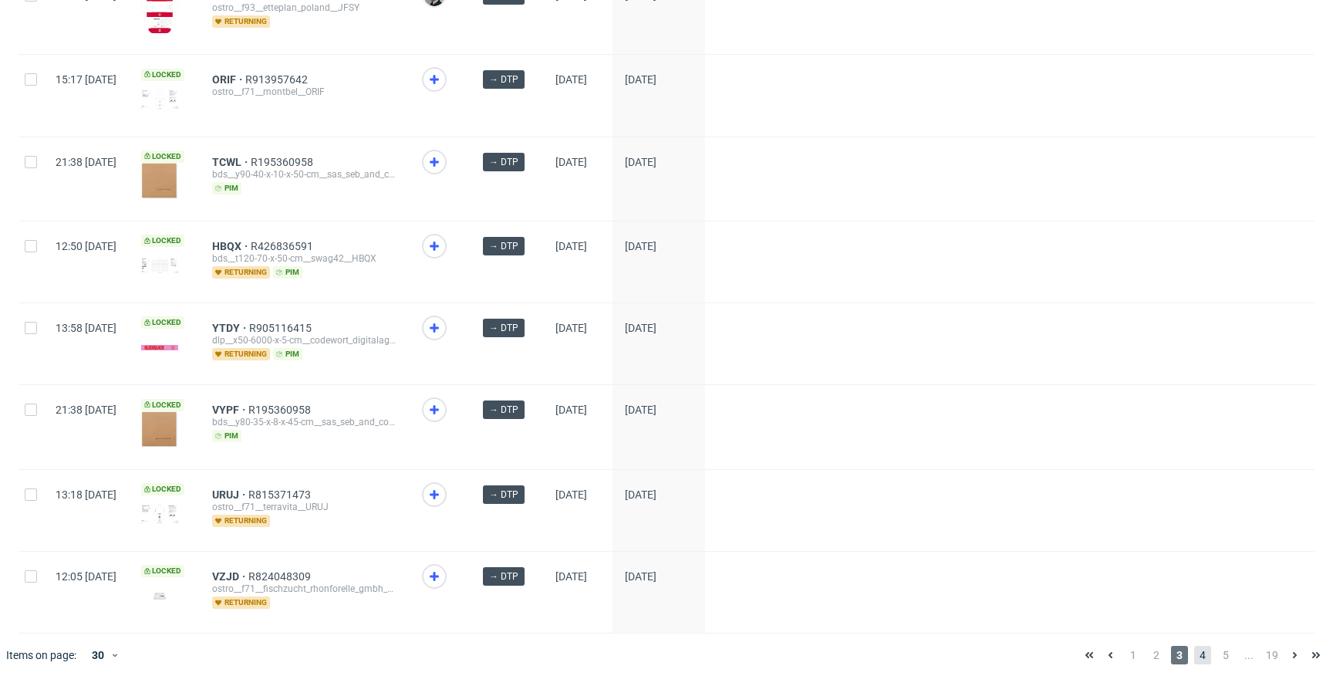
click at [1194, 646] on span "4" at bounding box center [1202, 655] width 17 height 19
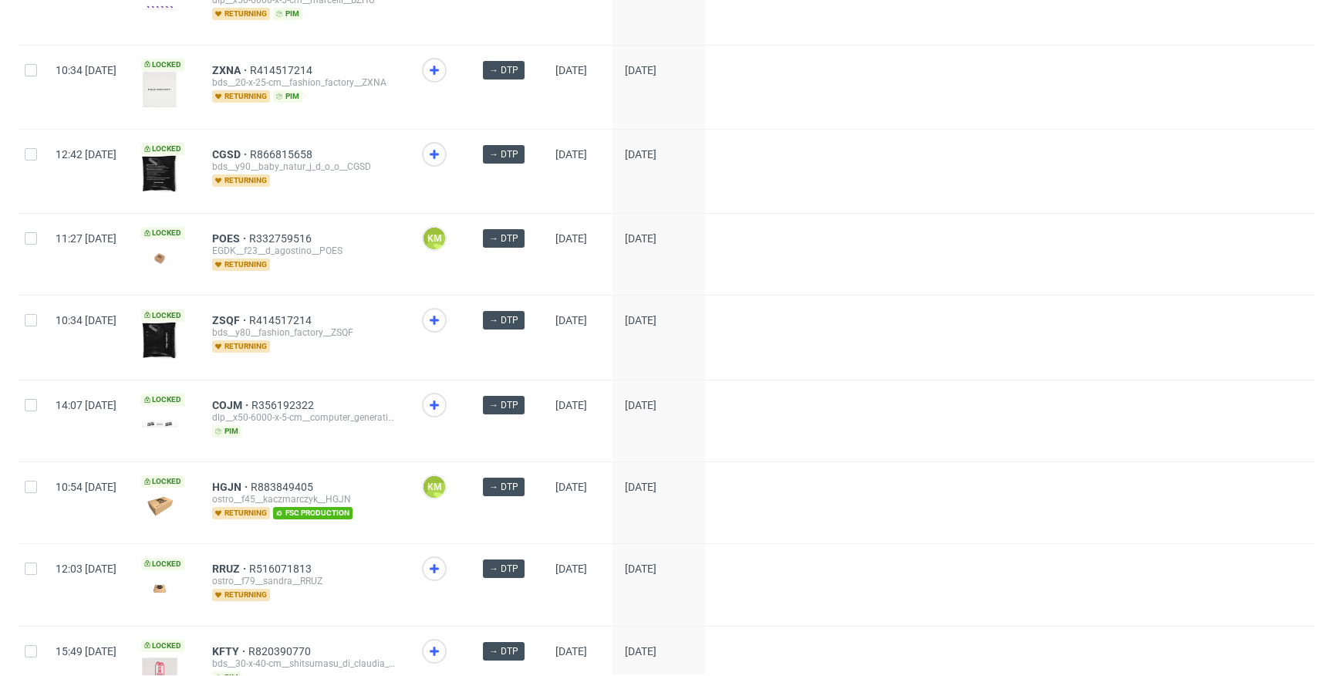
scroll to position [2059, 0]
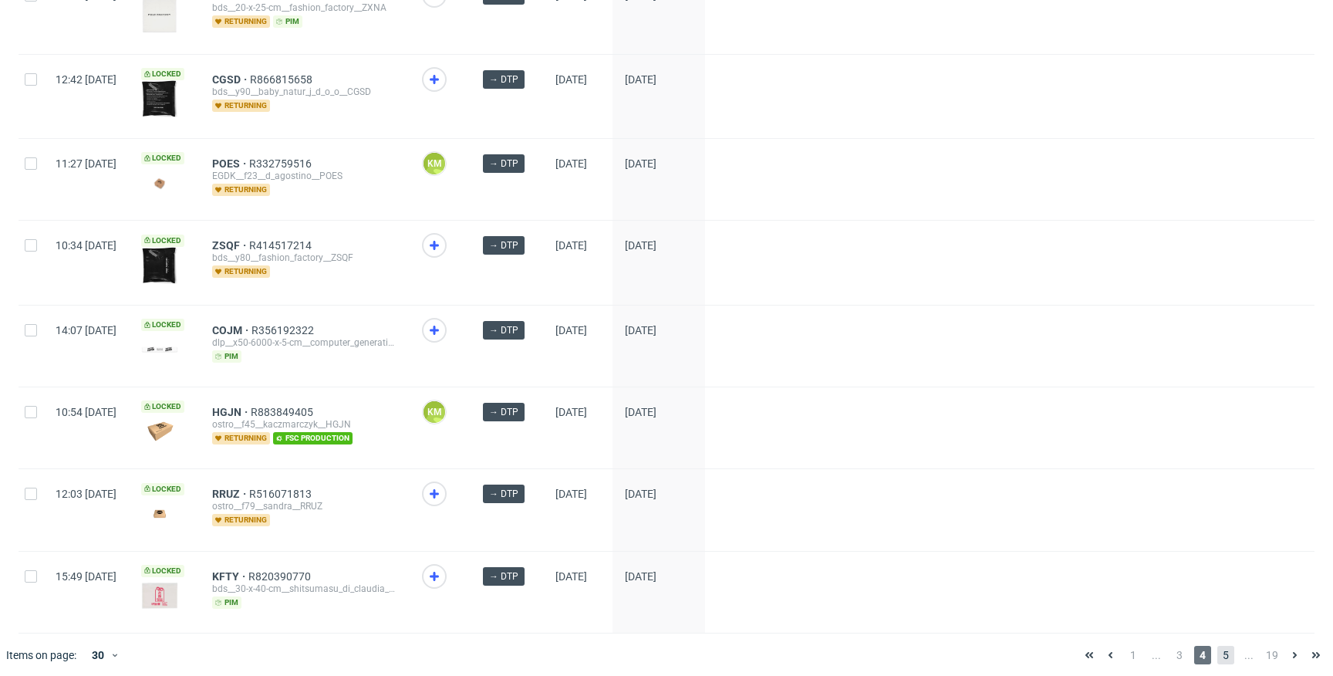
click at [1221, 650] on span "5" at bounding box center [1226, 655] width 17 height 19
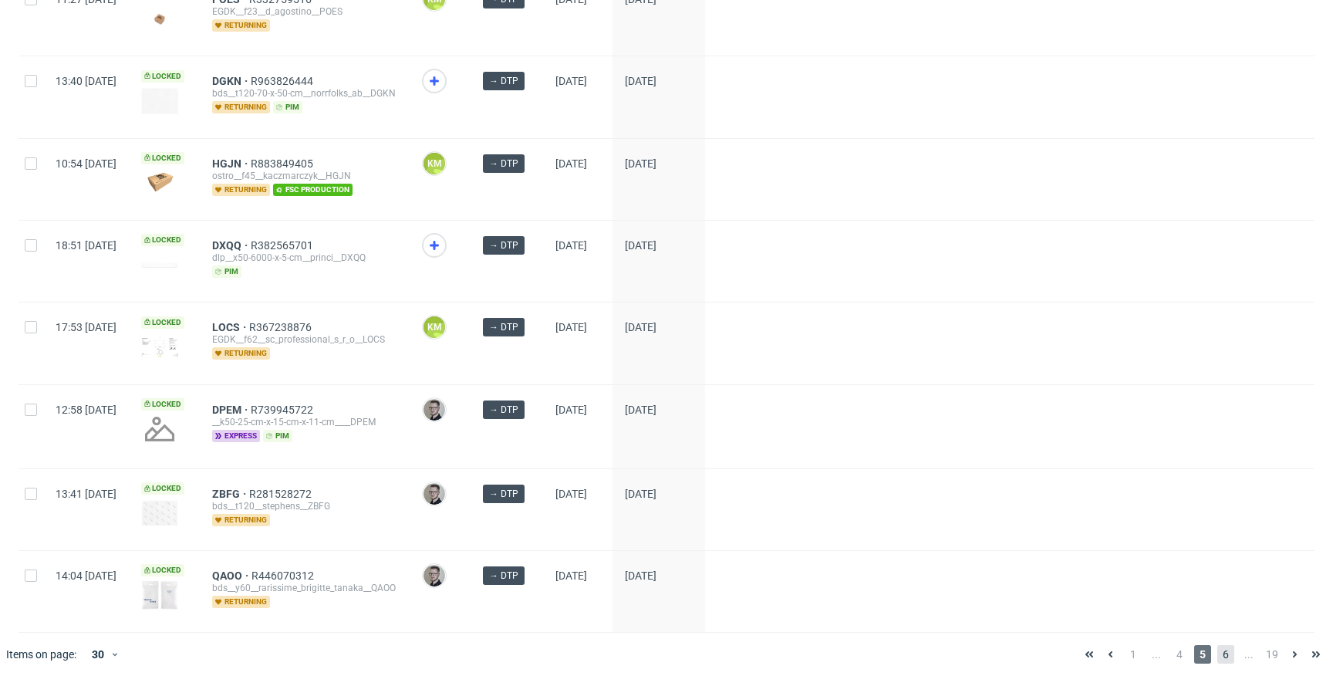
click at [1218, 647] on span "6" at bounding box center [1226, 654] width 17 height 19
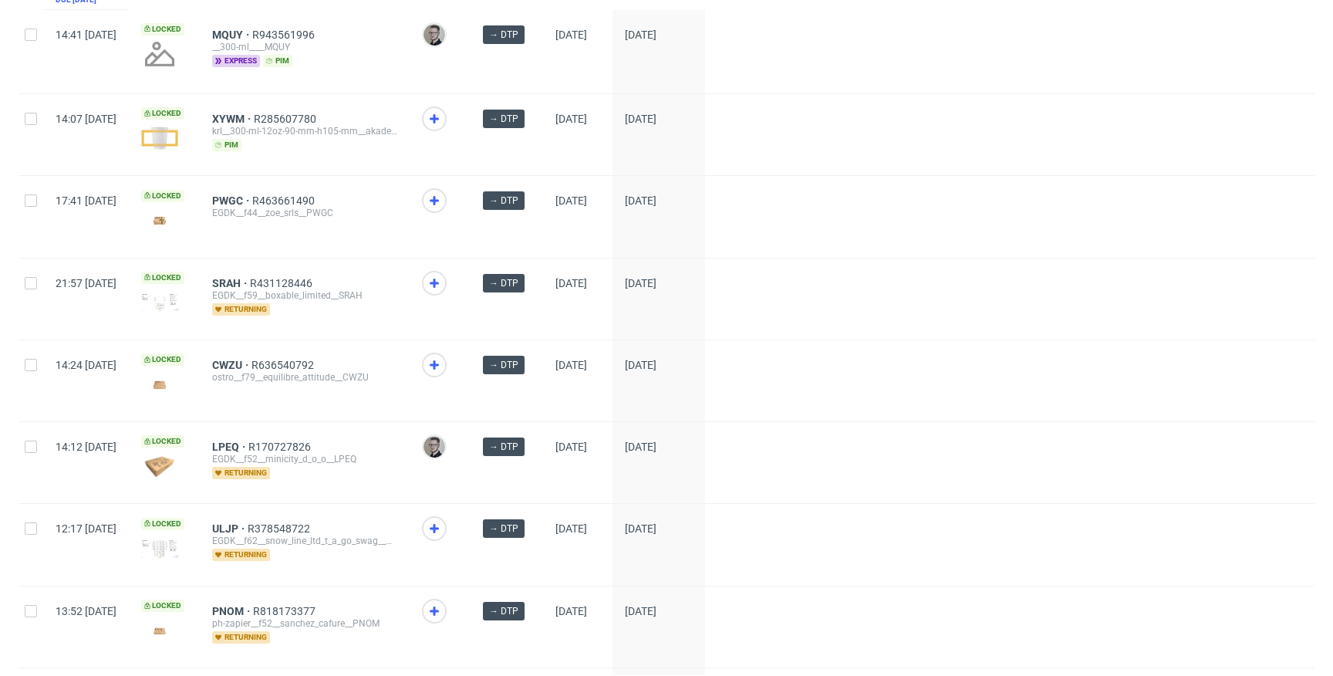
scroll to position [2085, 0]
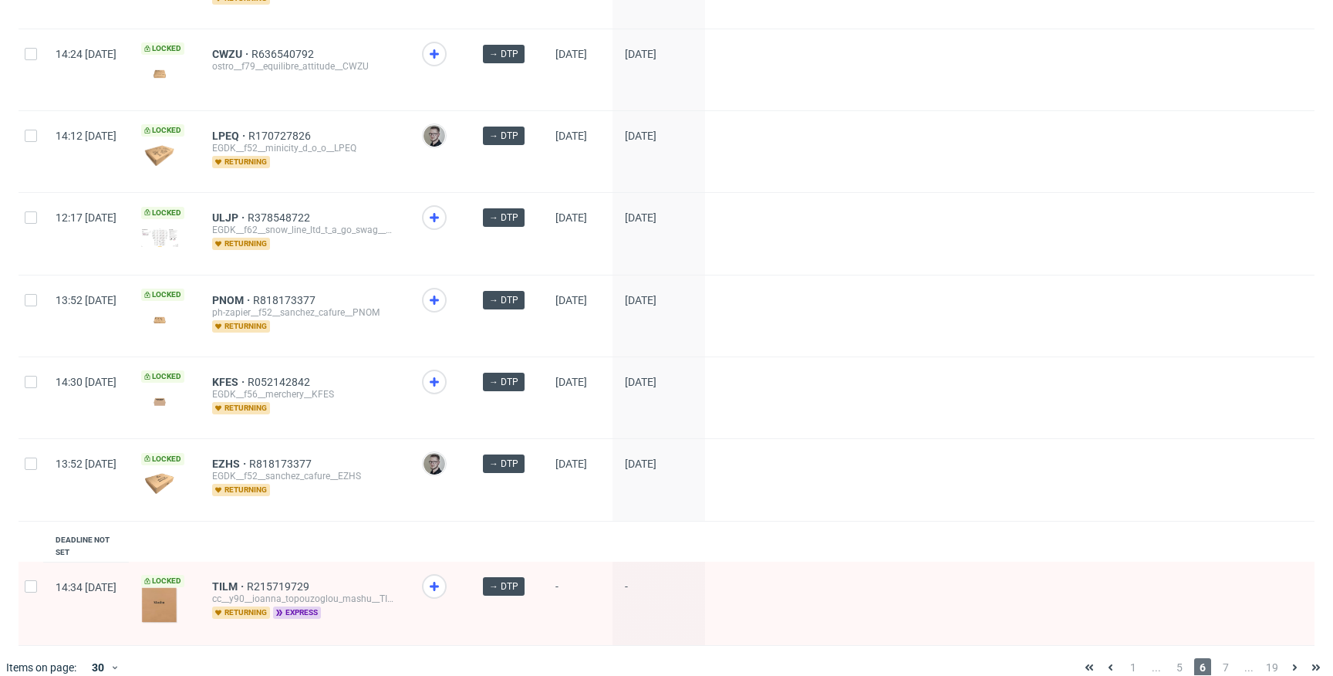
click at [821, 475] on div at bounding box center [1010, 479] width 610 height 81
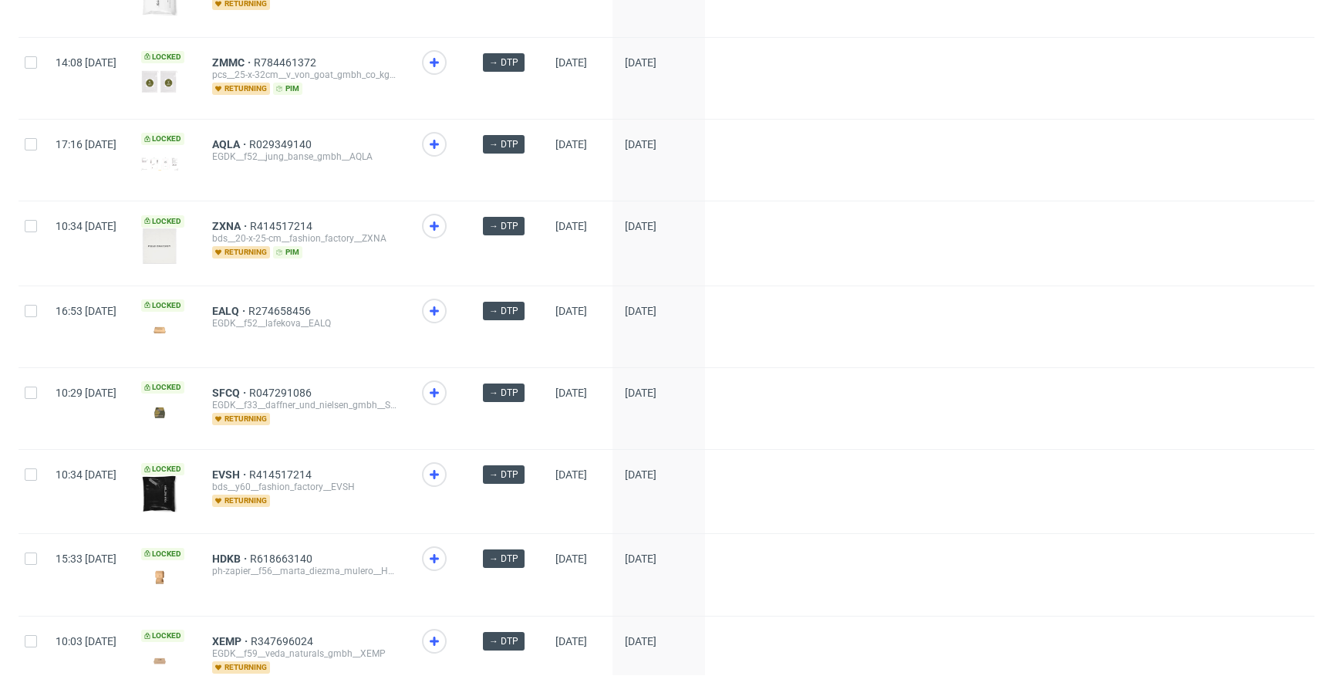
scroll to position [0, 0]
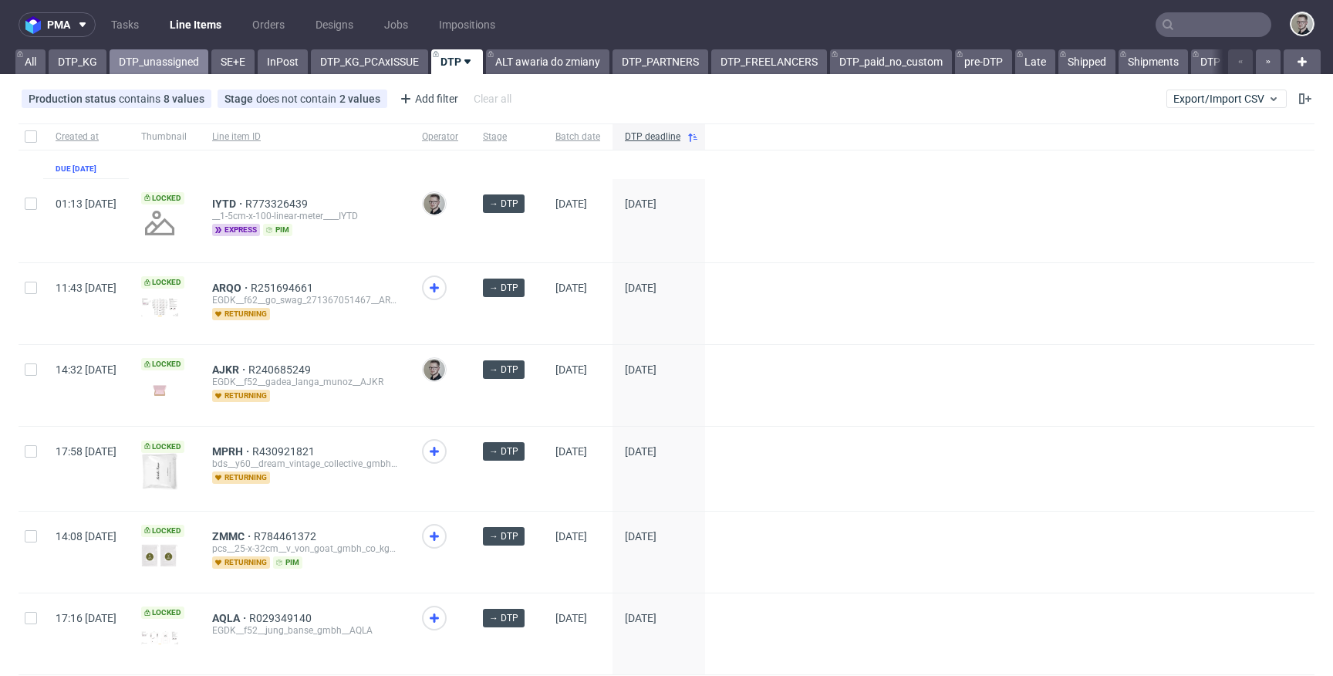
click at [125, 65] on link "DTP_unassigned" at bounding box center [159, 61] width 99 height 25
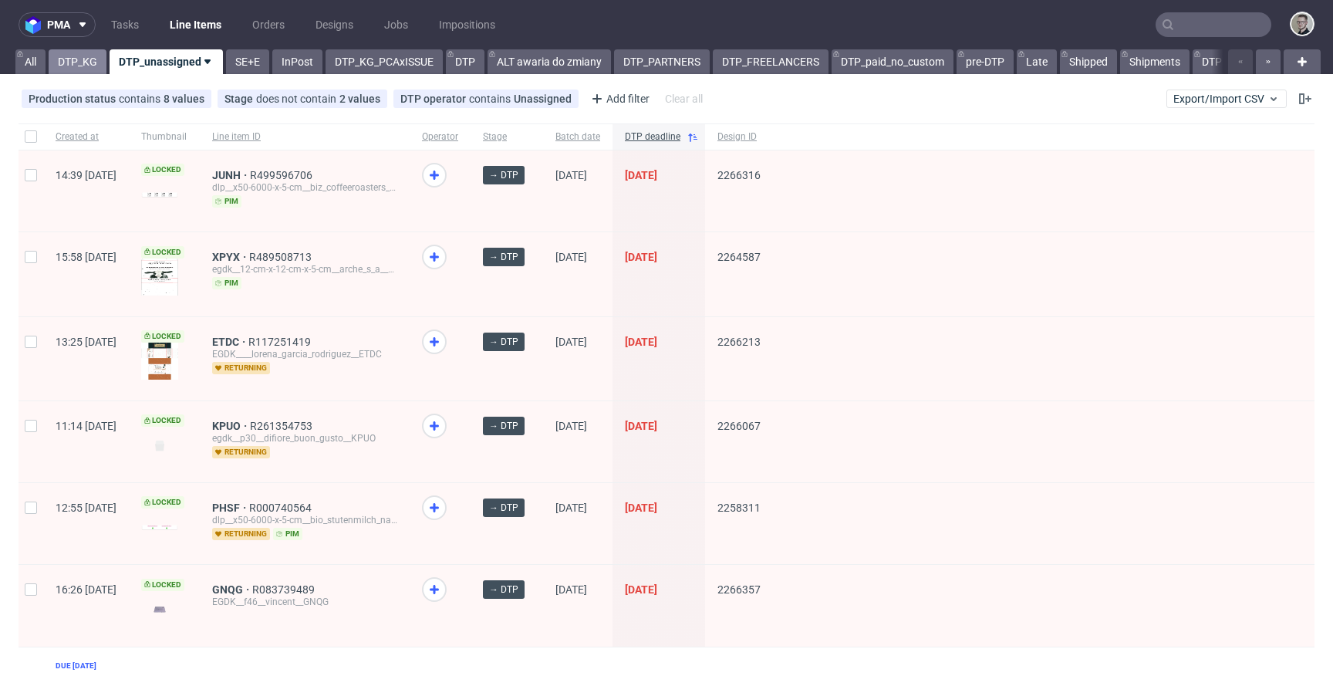
click at [75, 66] on link "DTP_KG" at bounding box center [78, 61] width 58 height 25
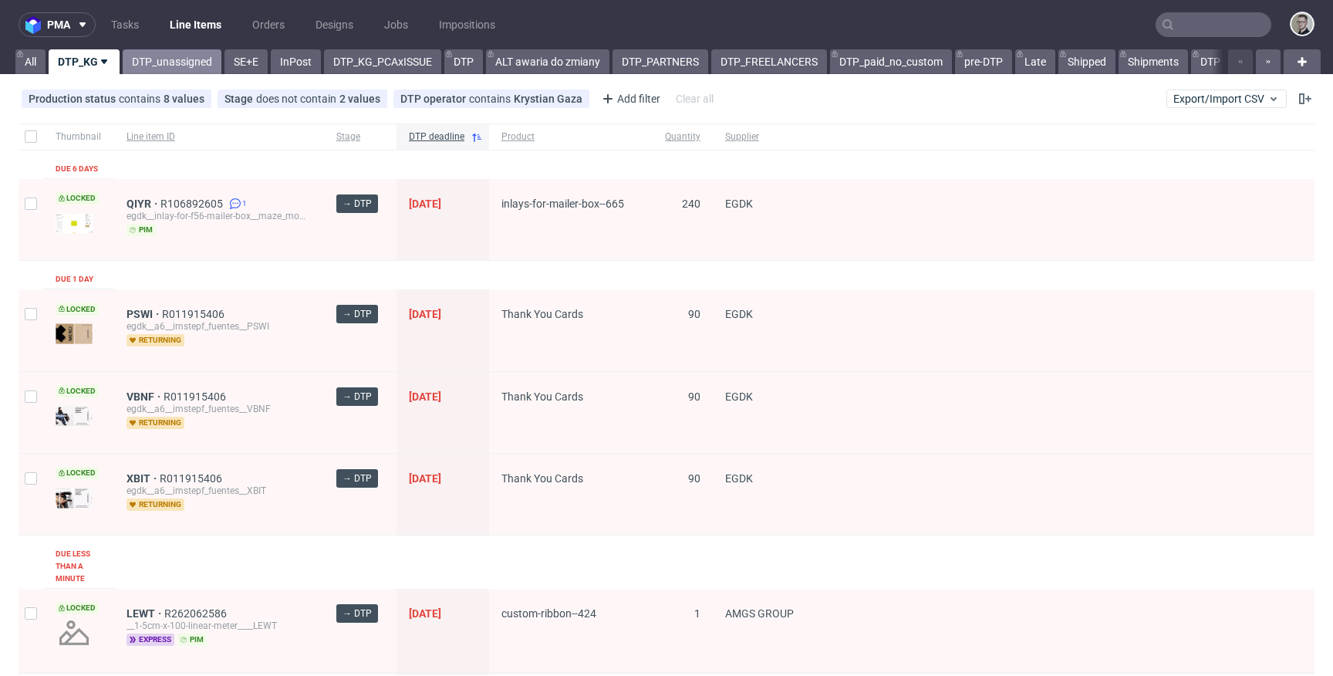
click at [172, 61] on link "DTP_unassigned" at bounding box center [172, 61] width 99 height 25
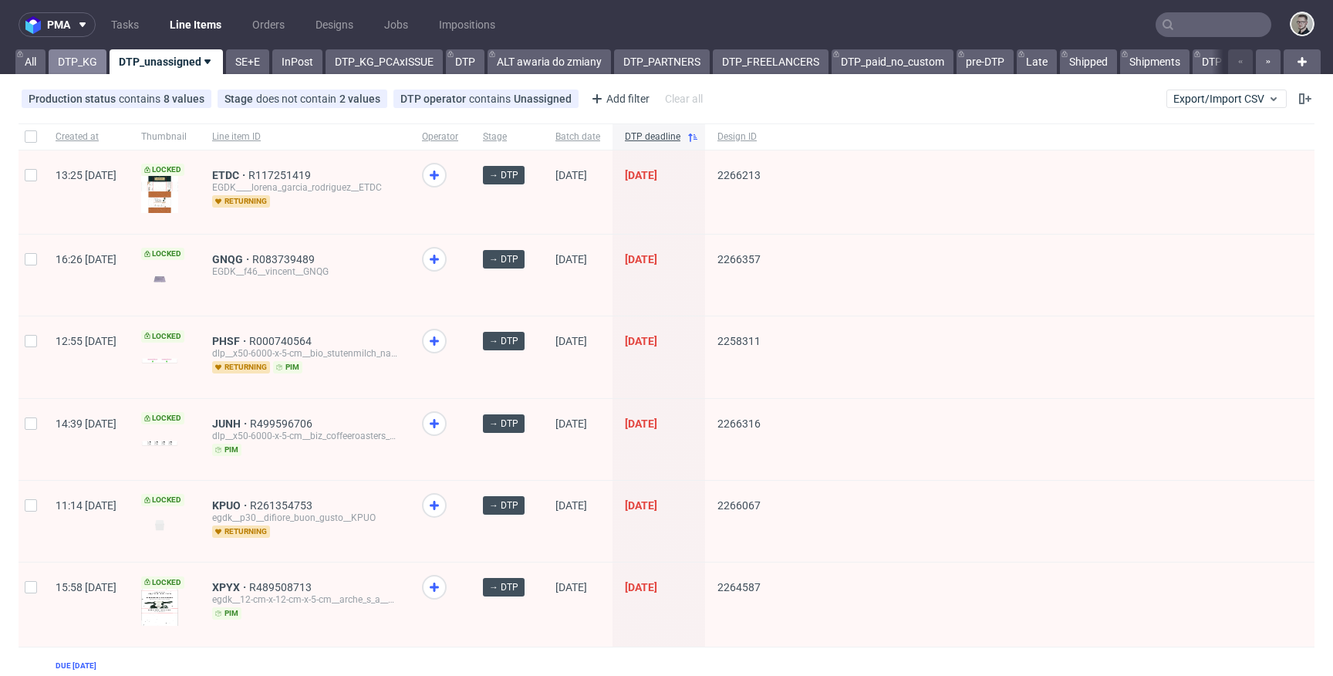
click at [95, 63] on link "DTP_KG" at bounding box center [78, 61] width 58 height 25
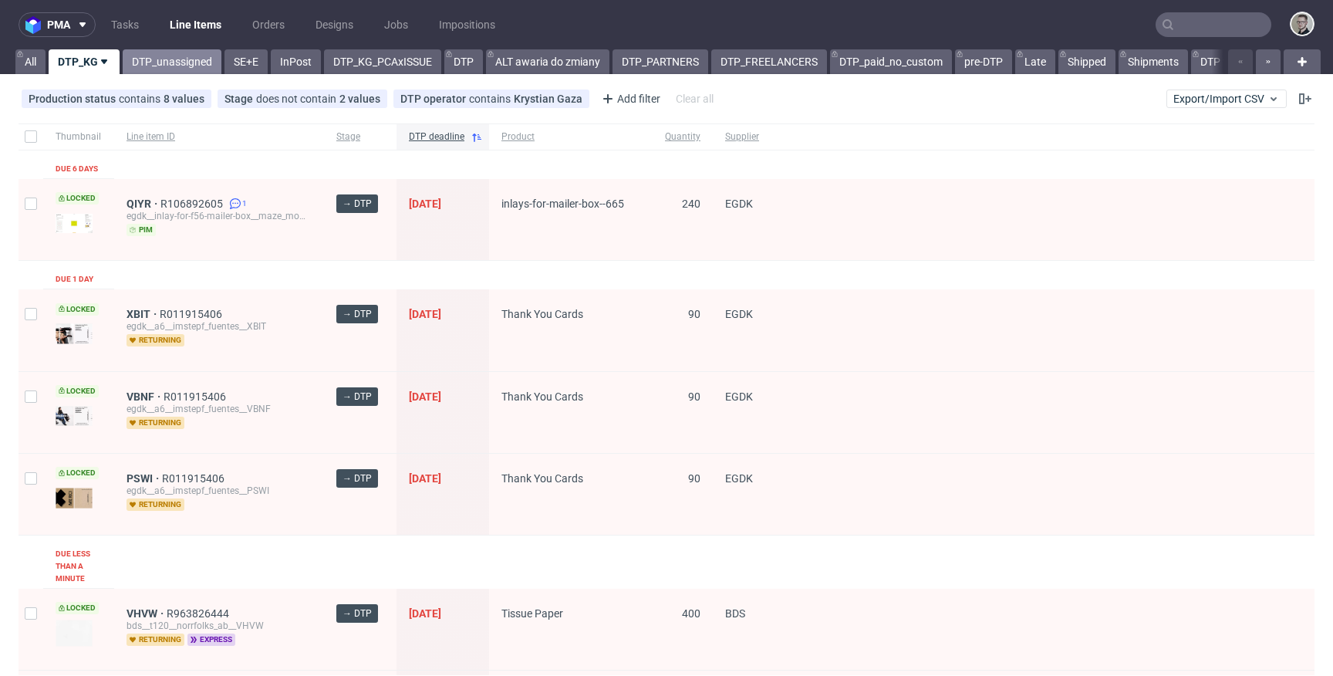
click at [188, 63] on link "DTP_unassigned" at bounding box center [172, 61] width 99 height 25
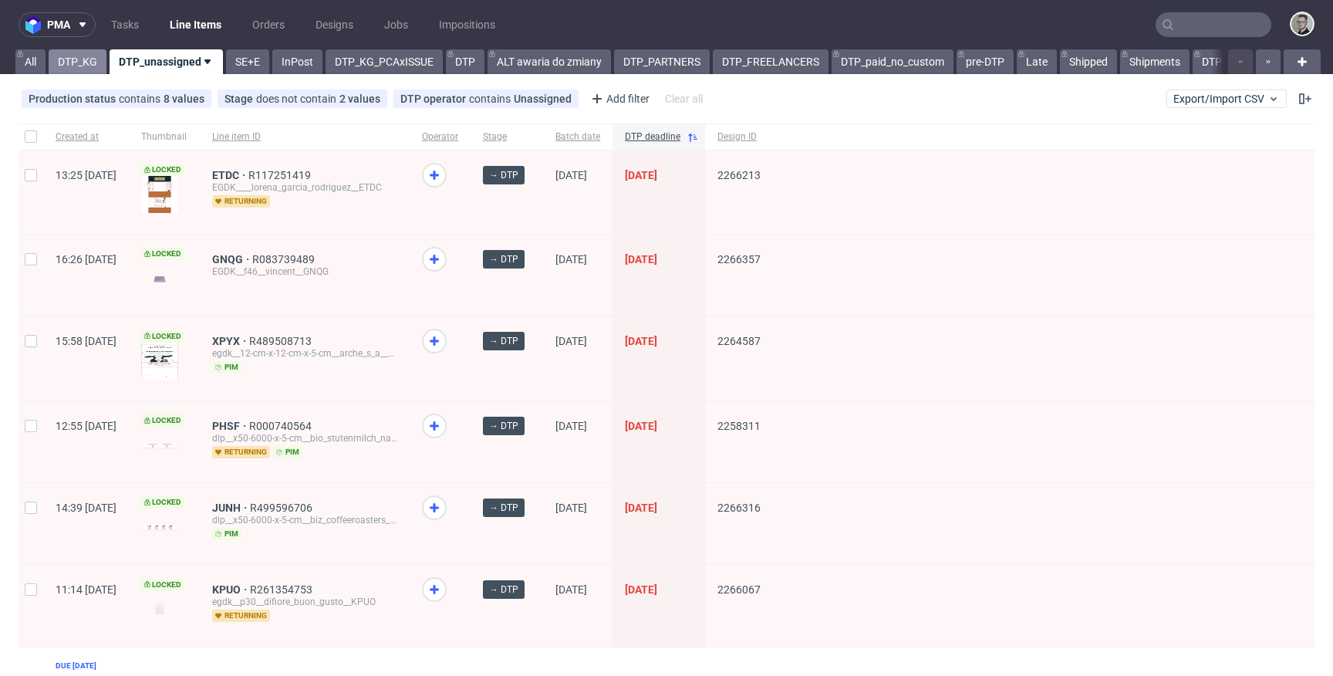
click at [71, 63] on link "DTP_KG" at bounding box center [78, 61] width 58 height 25
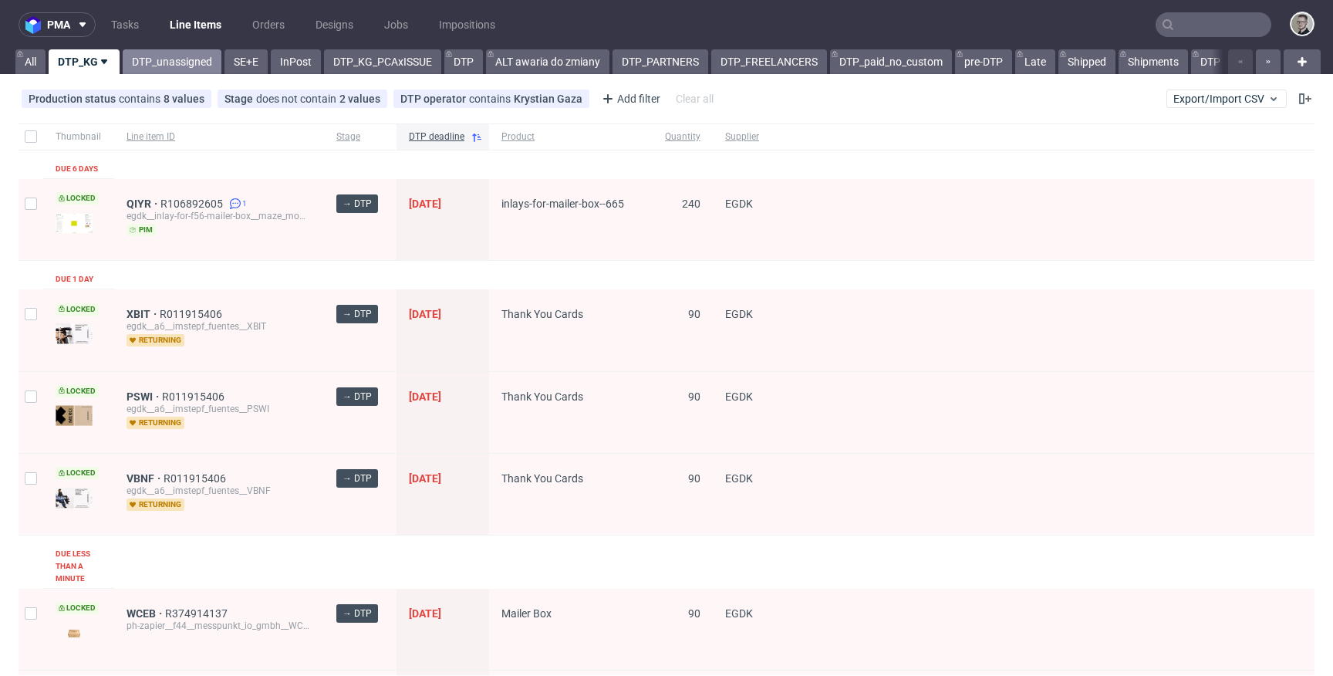
click at [190, 73] on link "DTP_unassigned" at bounding box center [172, 61] width 99 height 25
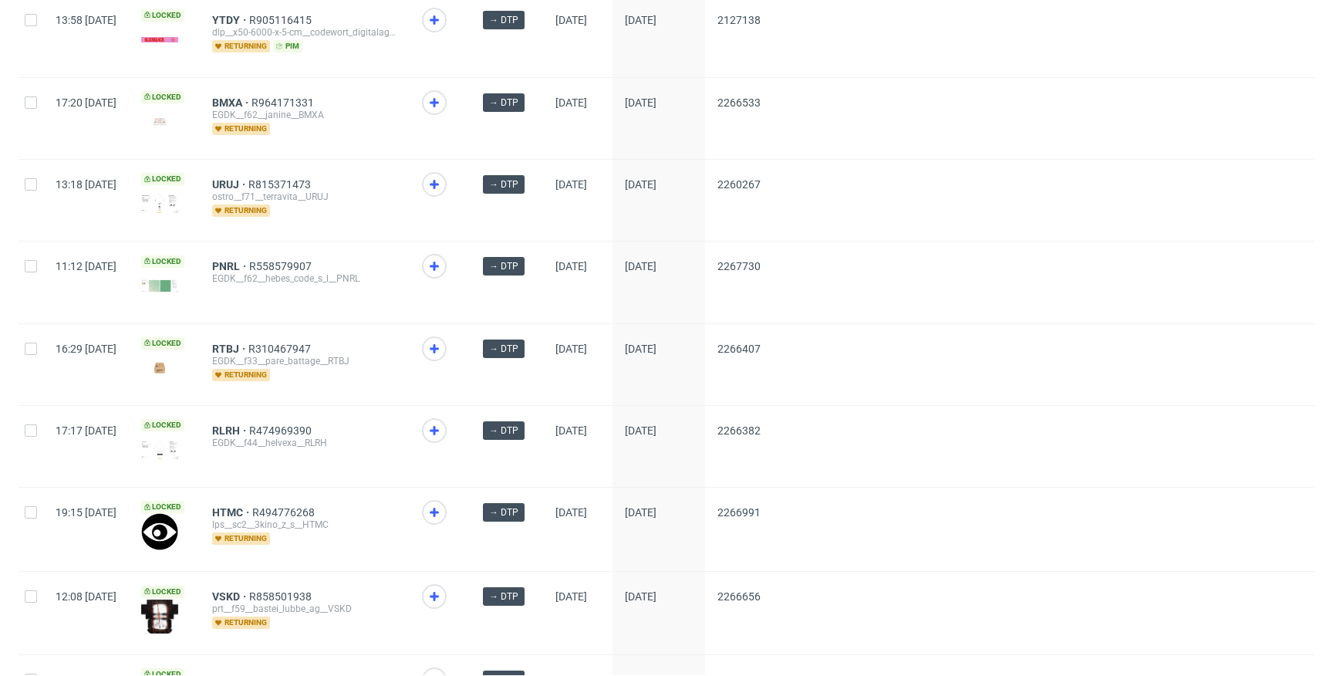
scroll to position [2022, 0]
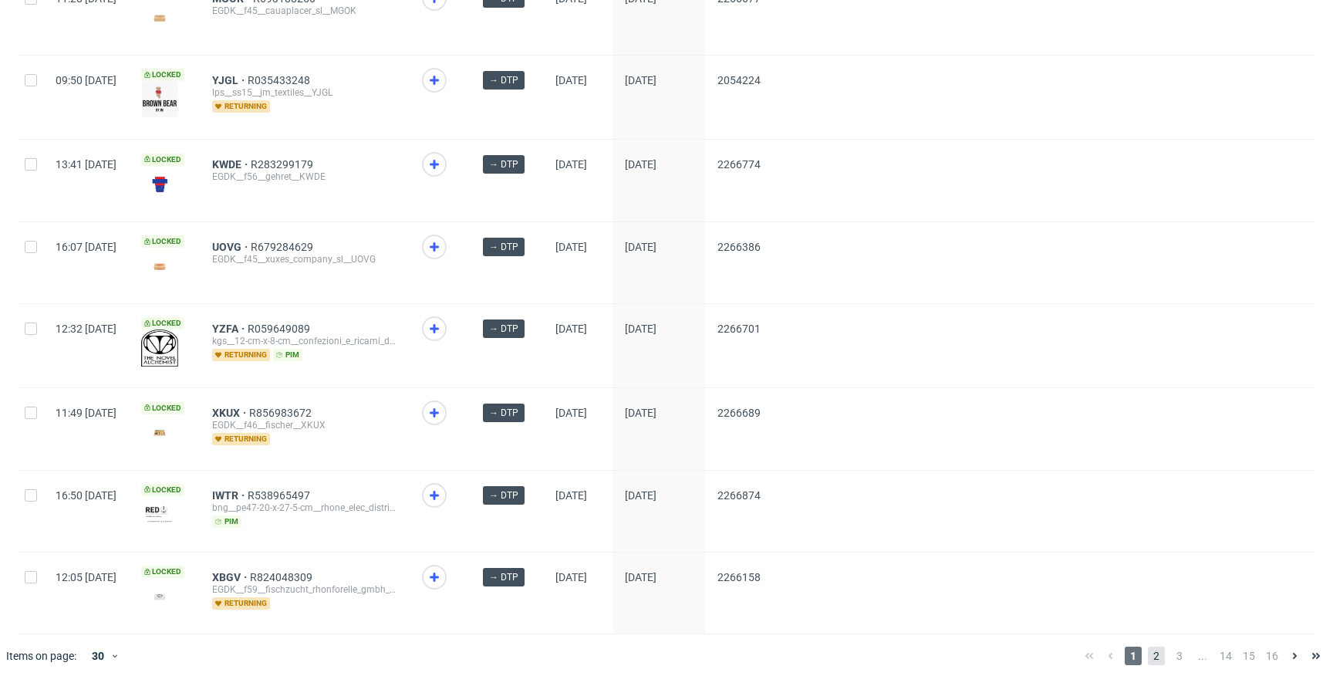
click at [1148, 647] on span "2" at bounding box center [1156, 656] width 17 height 19
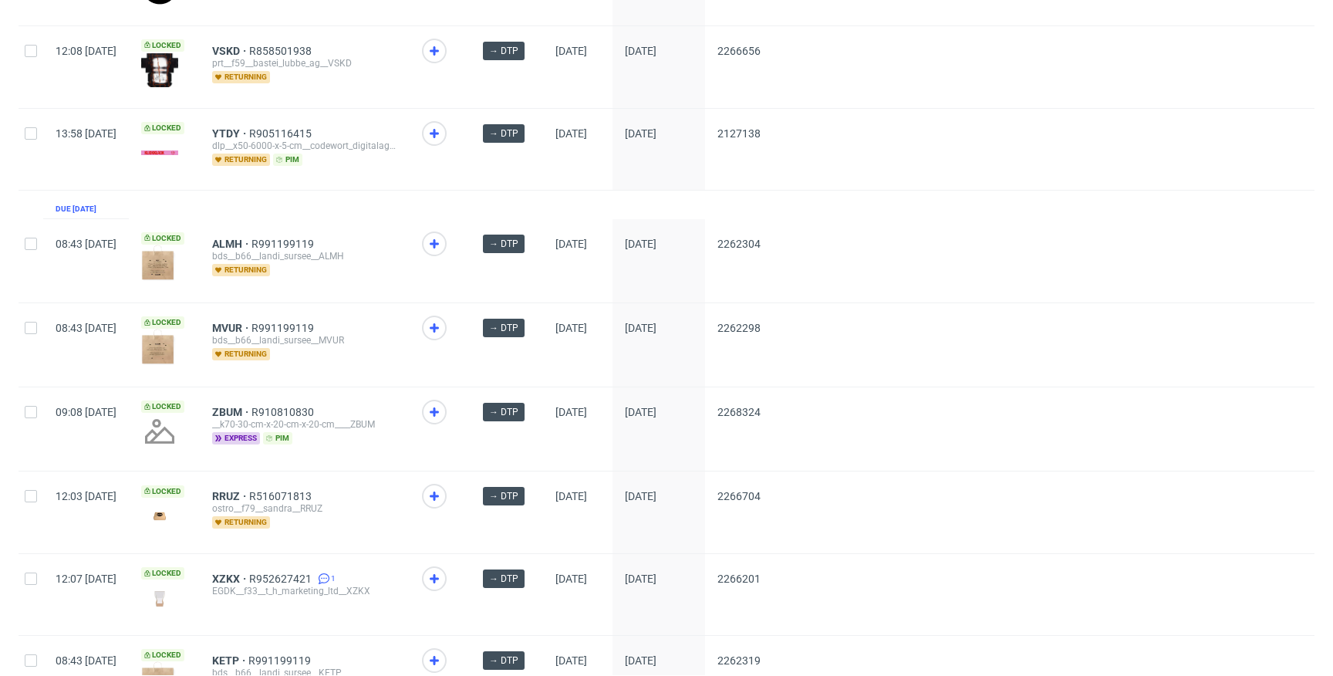
scroll to position [2061, 0]
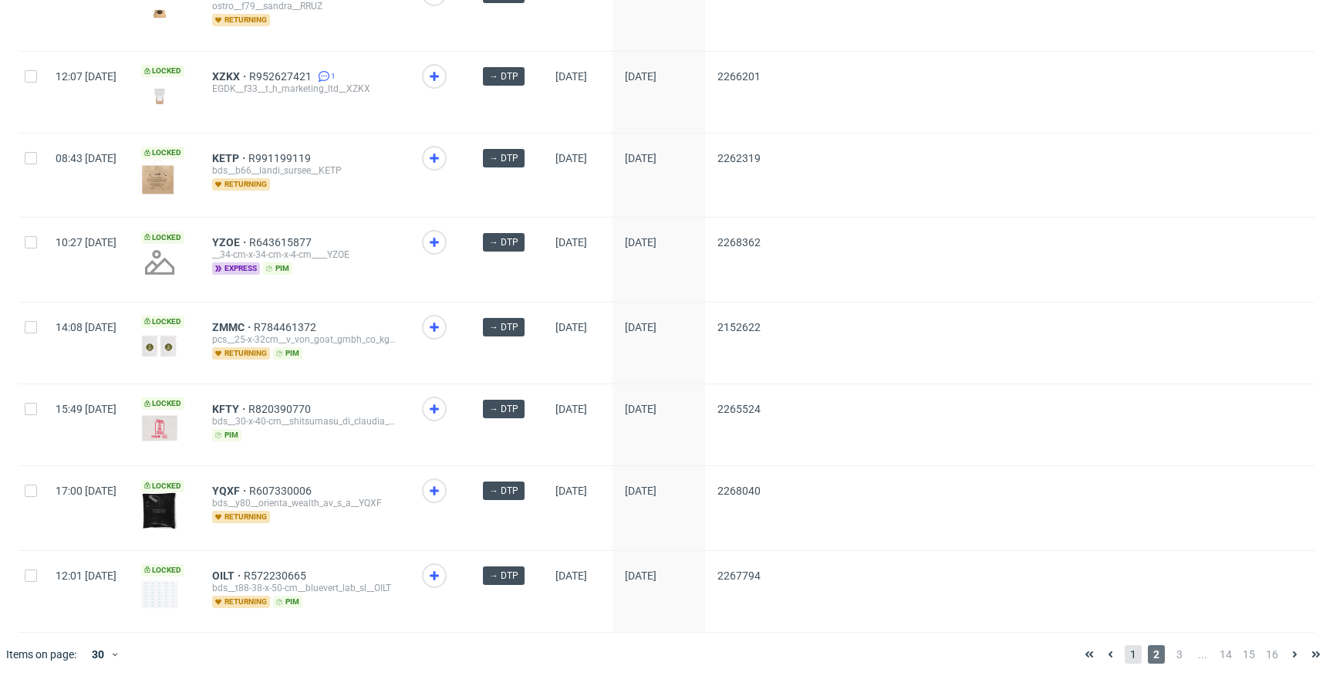
click at [1125, 650] on span "1" at bounding box center [1133, 654] width 17 height 19
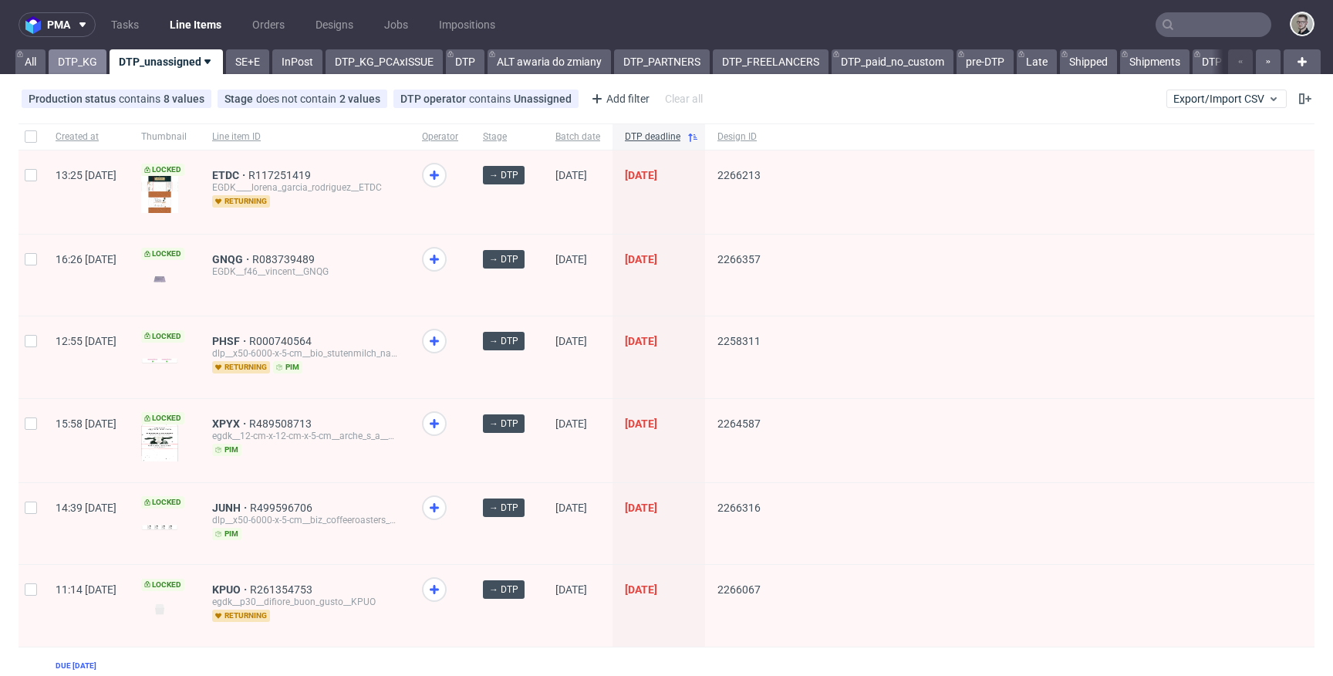
click at [78, 66] on link "DTP_KG" at bounding box center [78, 61] width 58 height 25
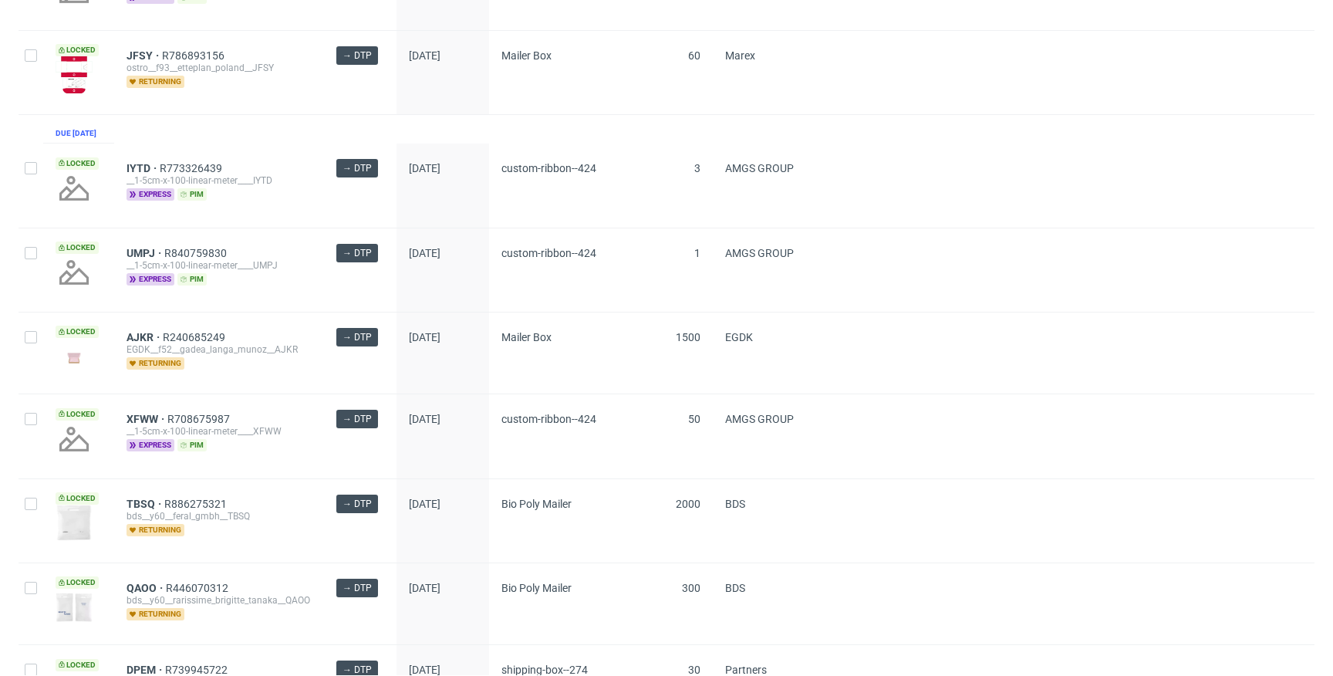
scroll to position [2217, 0]
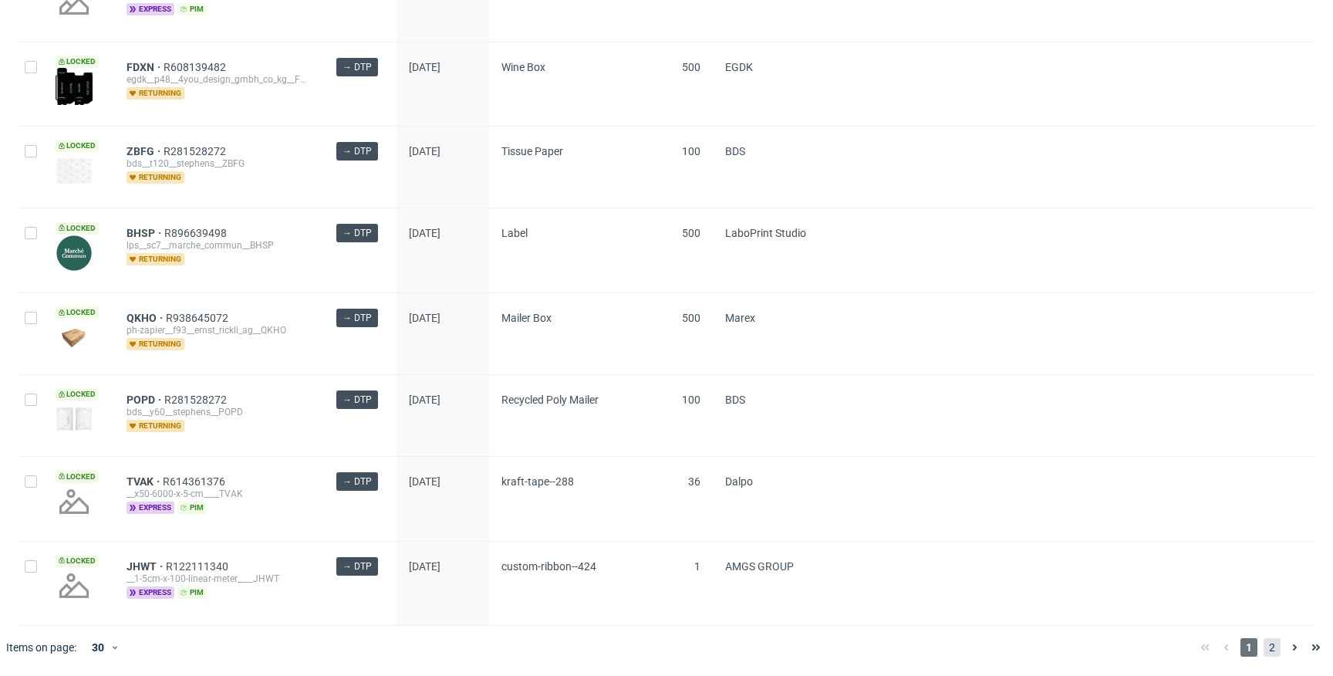
click at [1266, 650] on span "2" at bounding box center [1272, 647] width 17 height 19
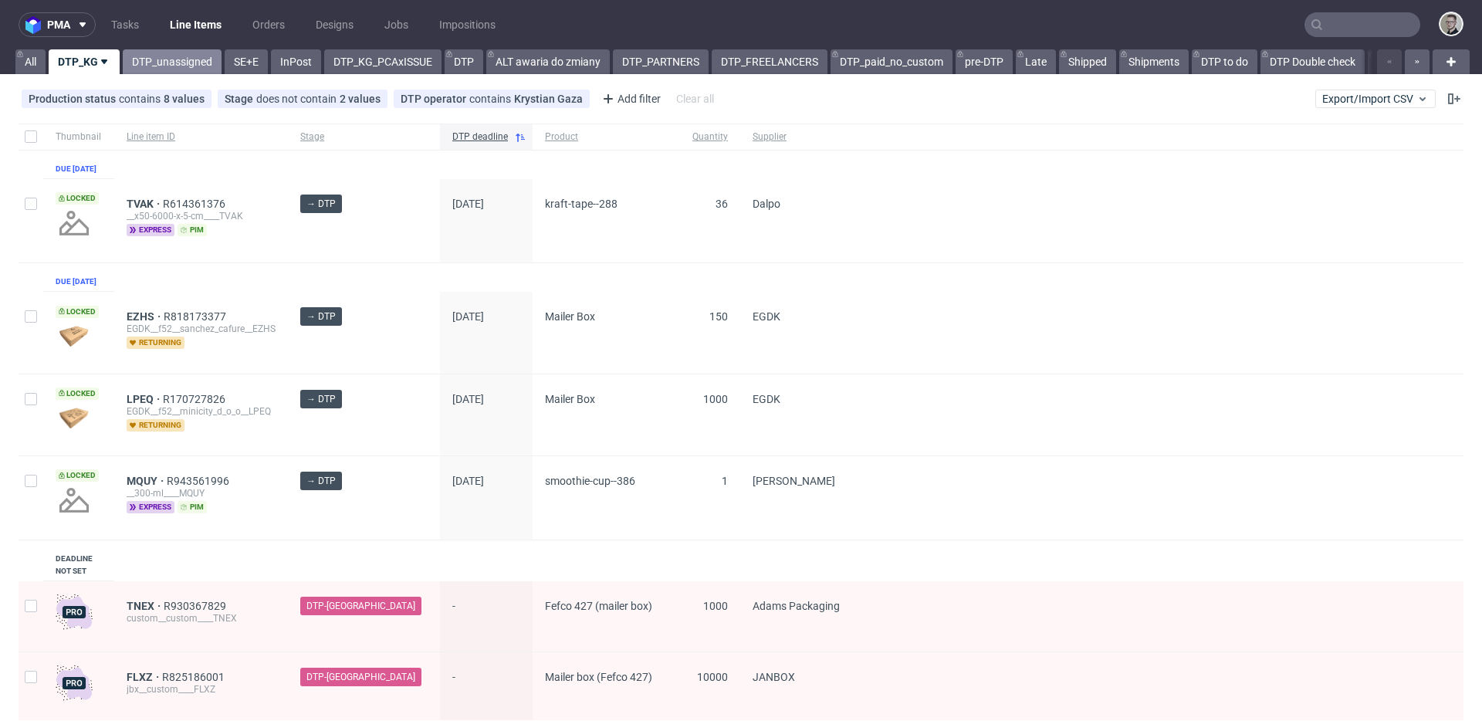
click at [145, 65] on link "DTP_unassigned" at bounding box center [172, 61] width 99 height 25
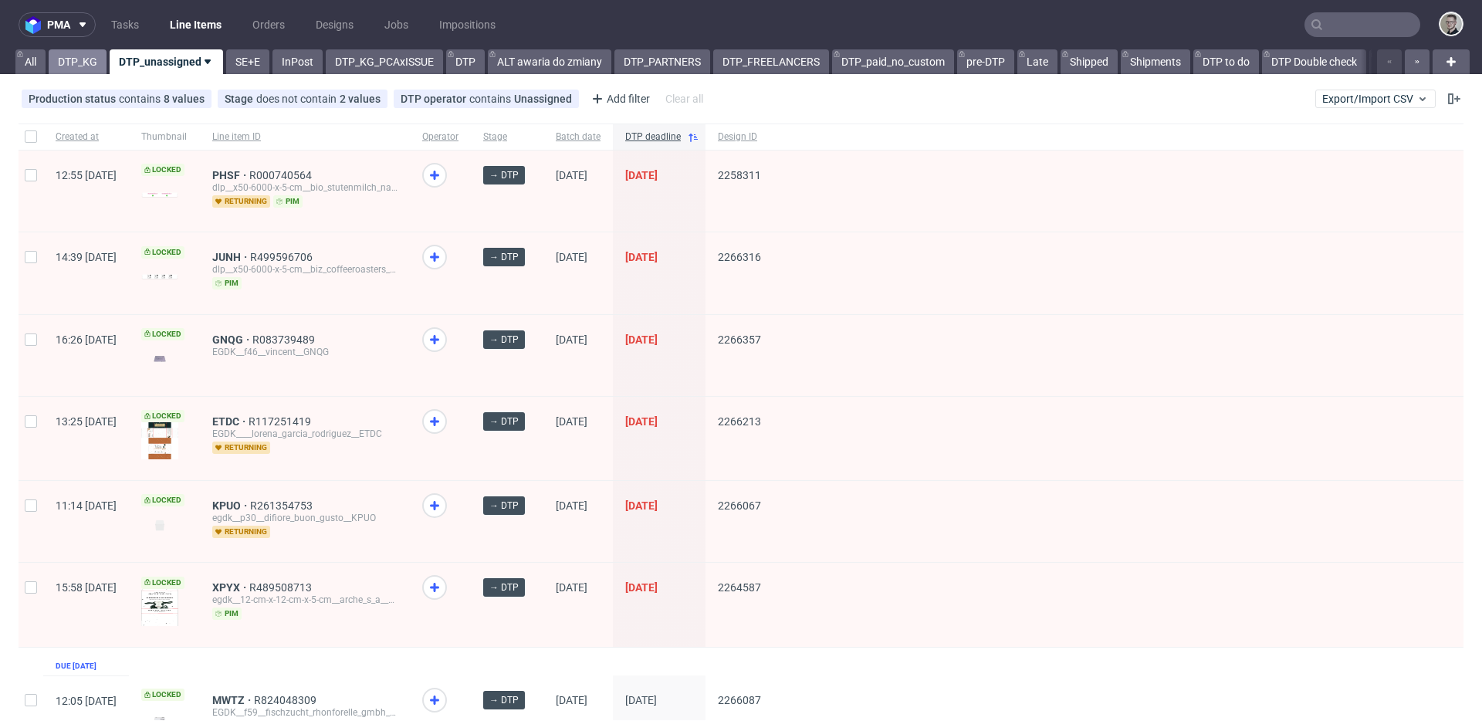
click at [90, 72] on link "DTP_KG" at bounding box center [78, 61] width 58 height 25
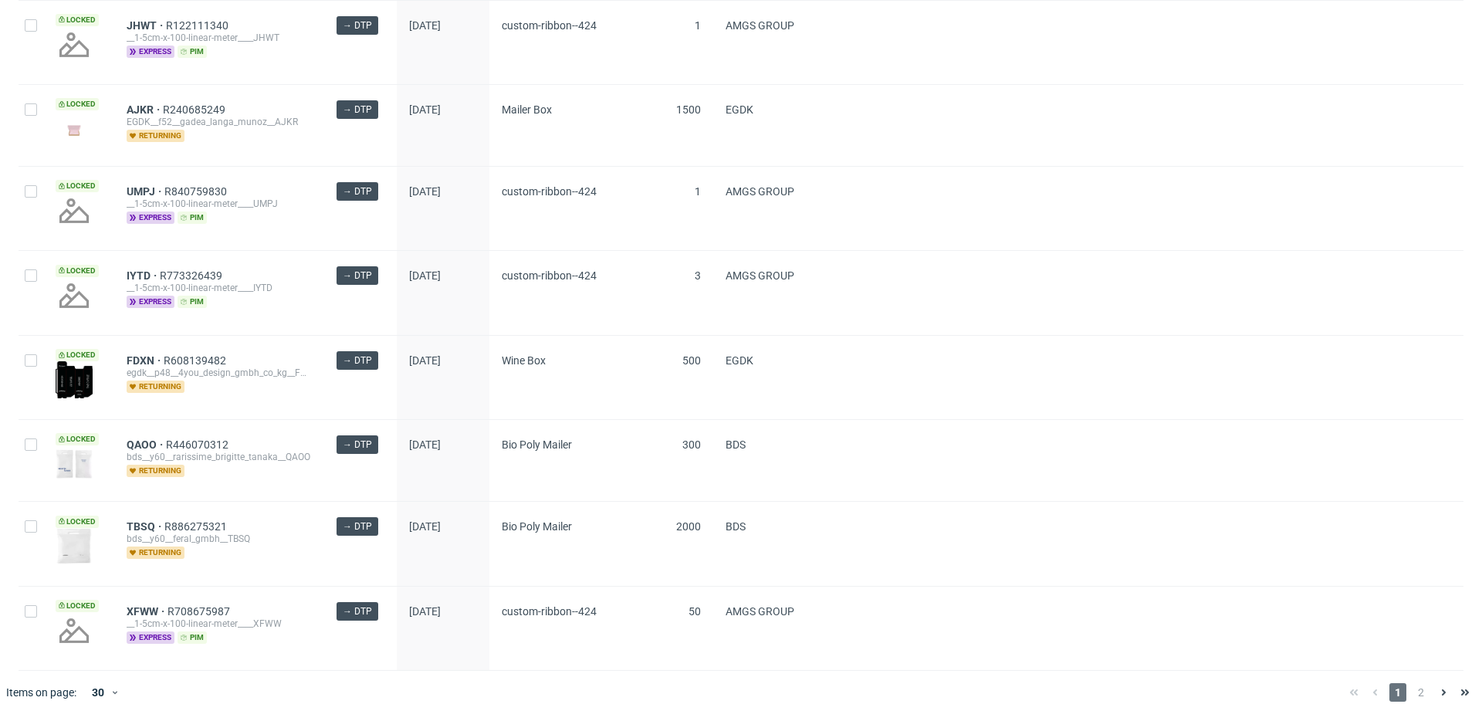
scroll to position [2172, 0]
click at [1333, 675] on span "2" at bounding box center [1420, 692] width 17 height 19
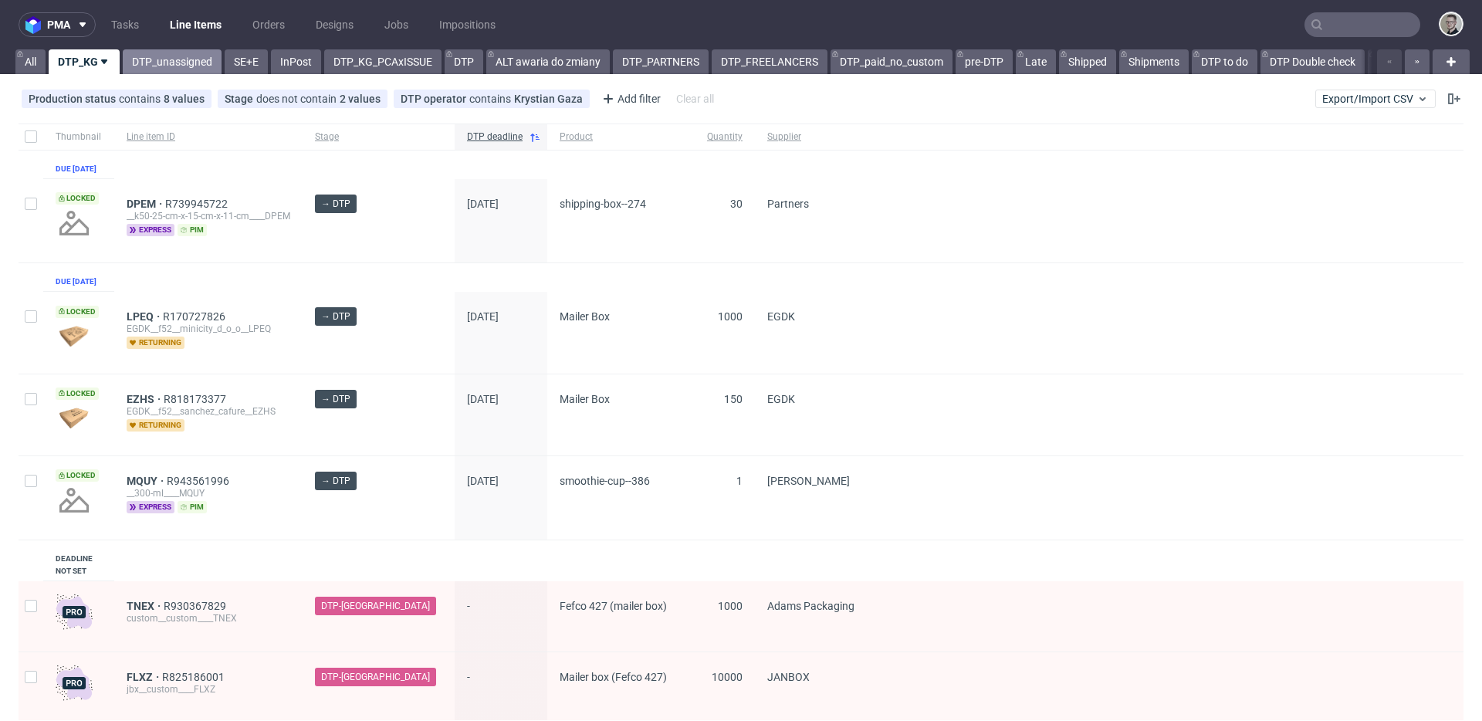
click at [178, 56] on link "DTP_unassigned" at bounding box center [172, 61] width 99 height 25
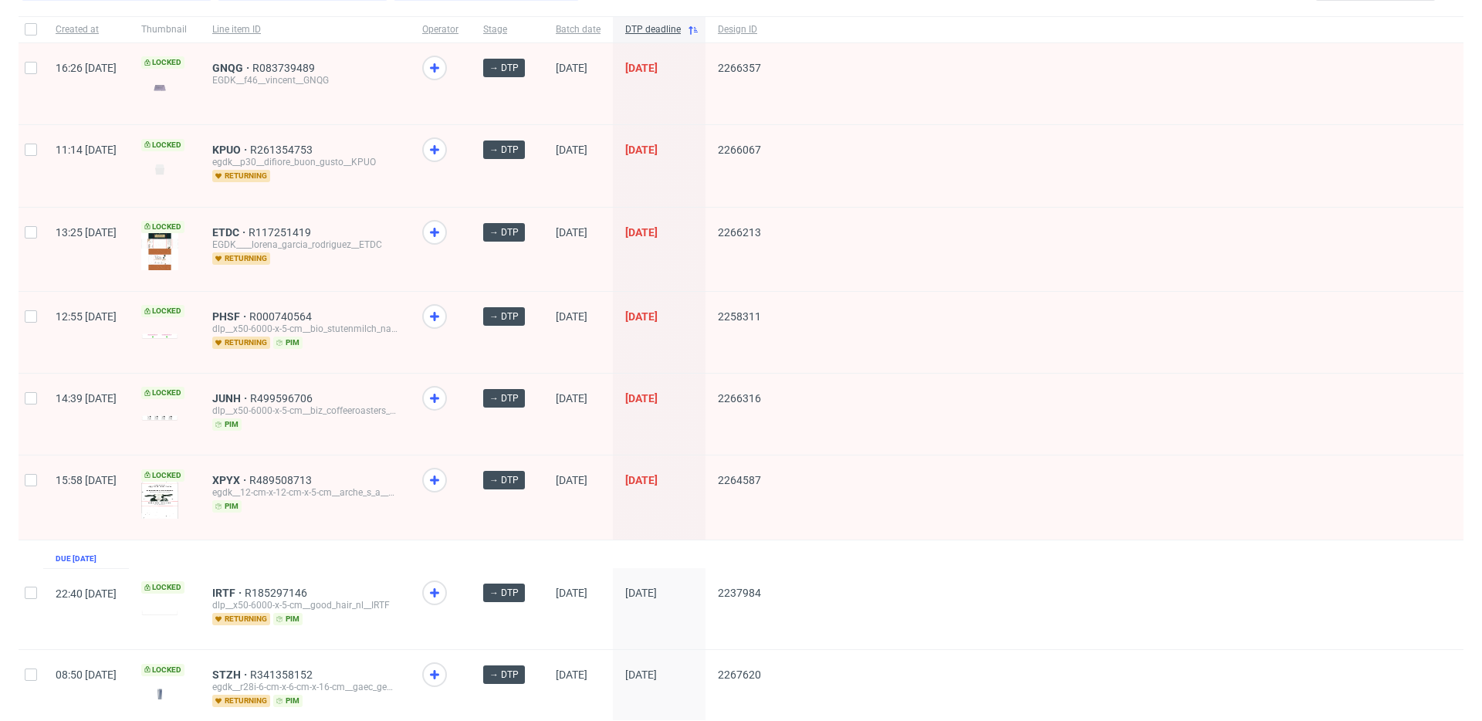
scroll to position [110, 0]
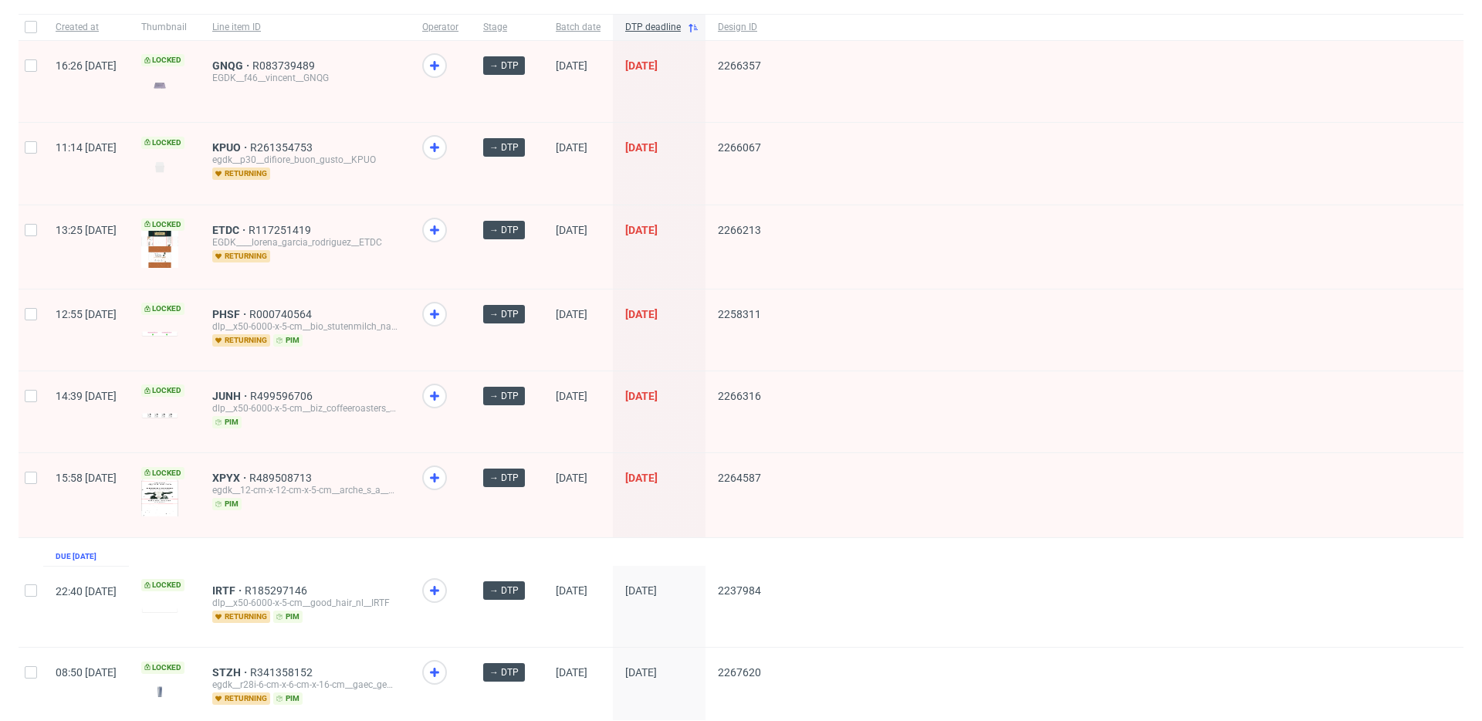
click at [410, 174] on div "KPUO R261354753 egdk__p30__difiore_buon_gusto__KPUO returning" at bounding box center [305, 163] width 210 height 81
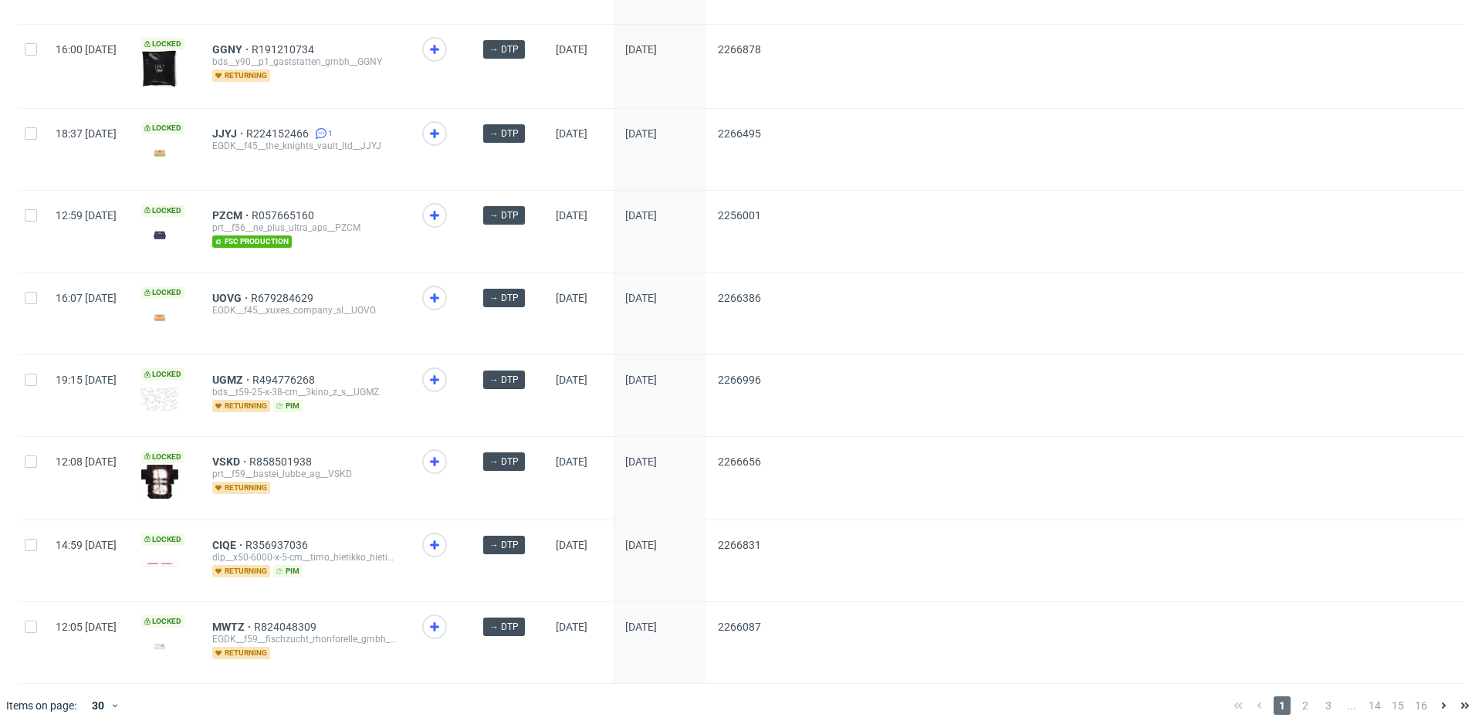
scroll to position [1972, 0]
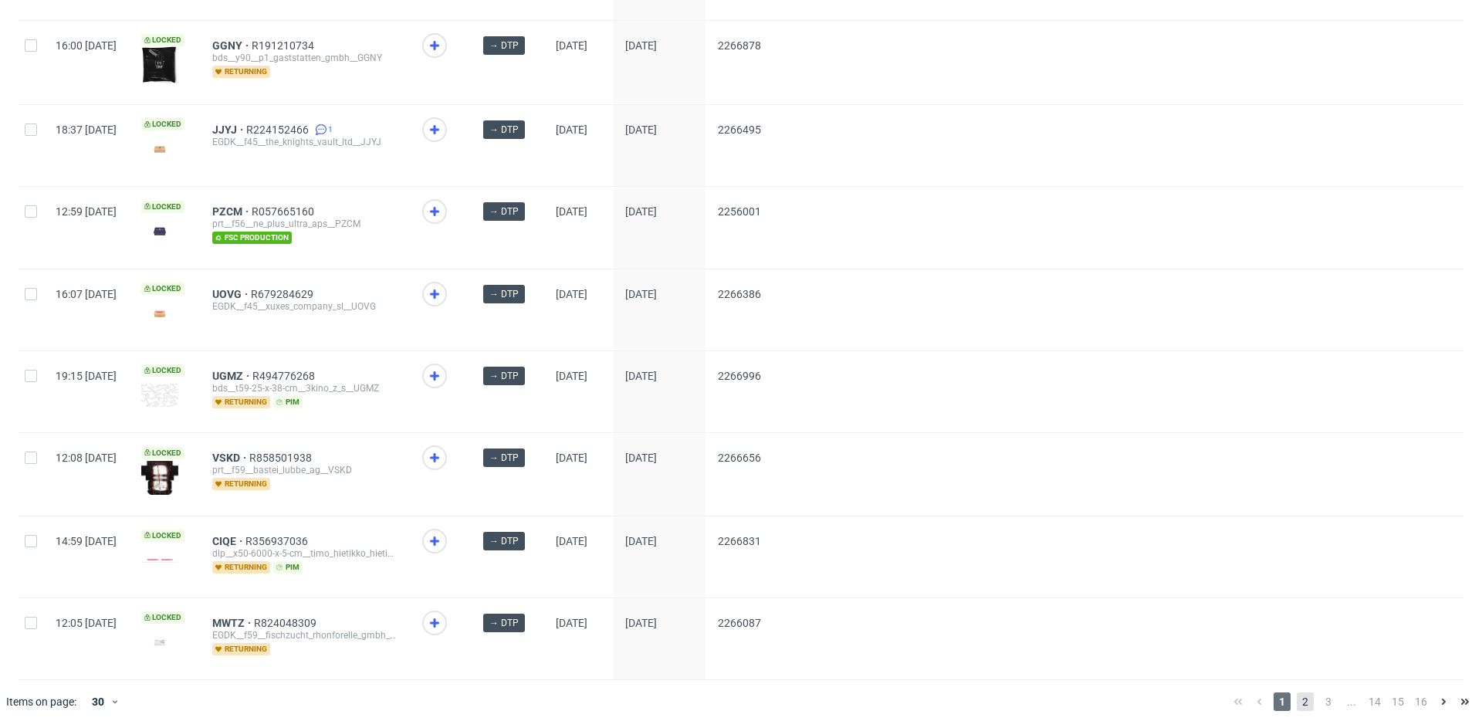
click at [1298, 675] on span "2" at bounding box center [1304, 701] width 17 height 19
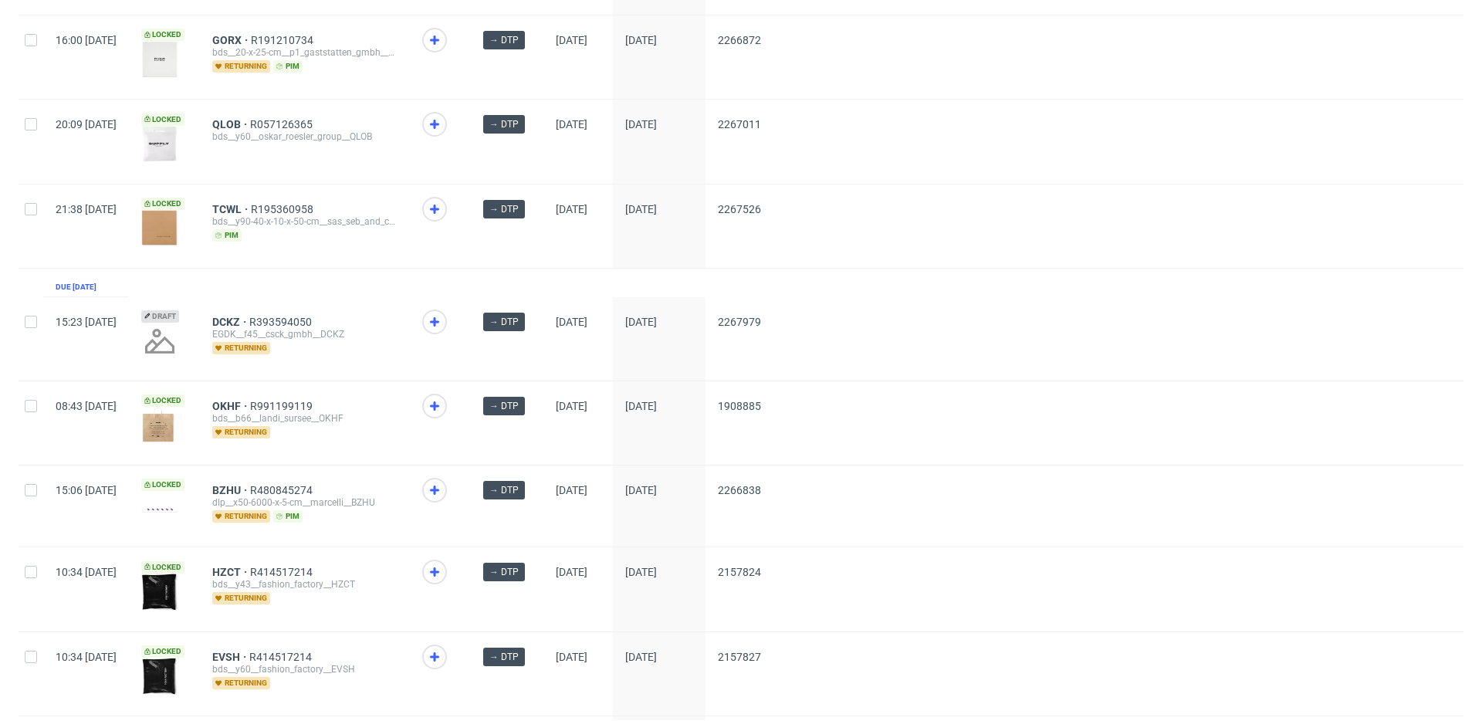
scroll to position [2016, 0]
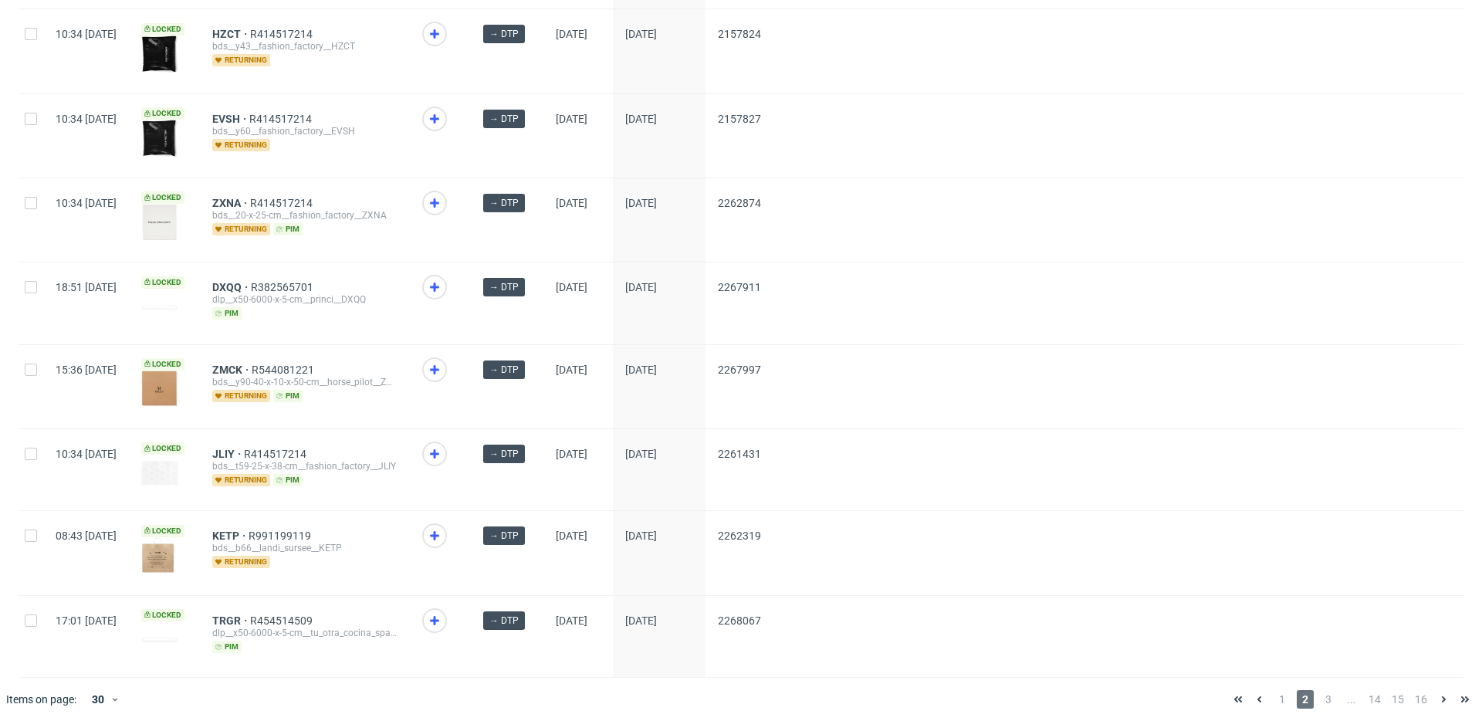
click at [1325, 675] on div "1 2 3 ... 14 15 16" at bounding box center [1351, 699] width 248 height 19
click at [1319, 675] on span "3" at bounding box center [1327, 699] width 17 height 19
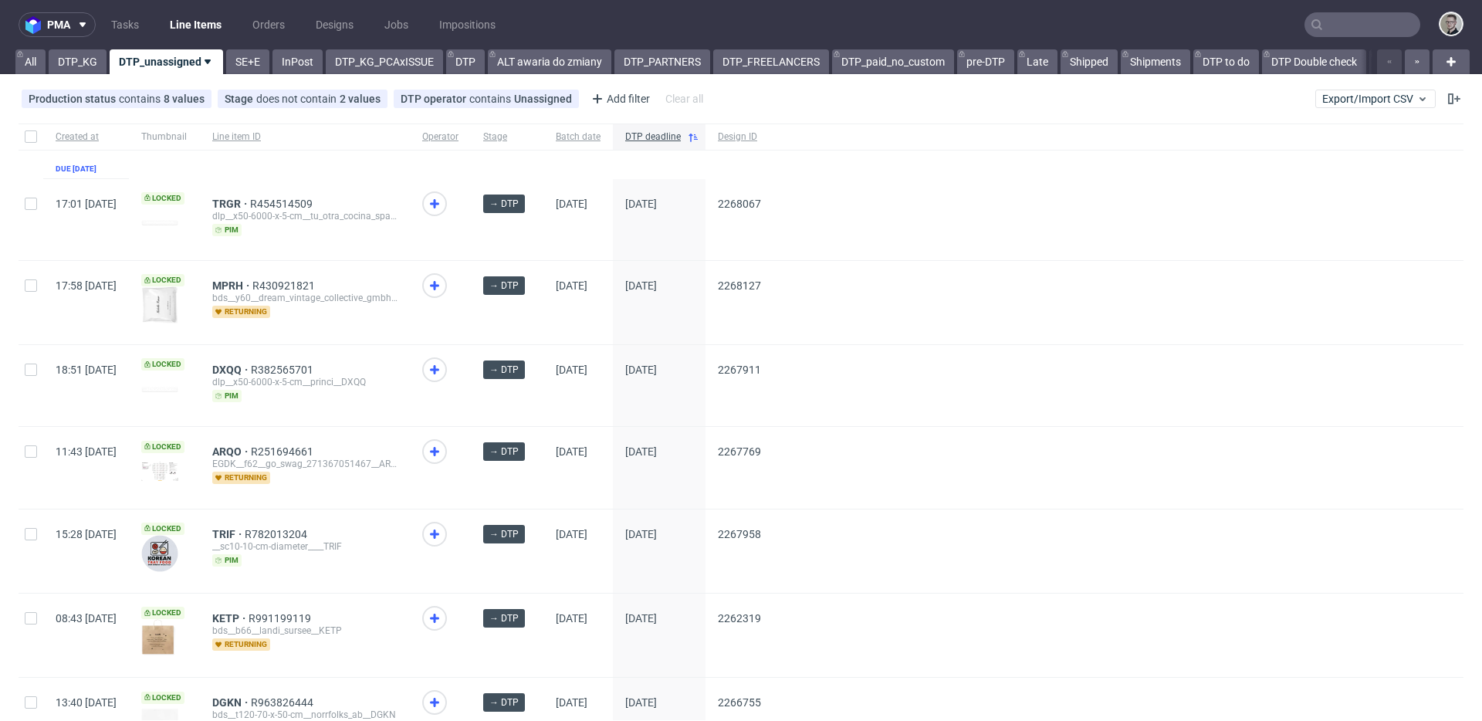
click at [1090, 550] on div at bounding box center [1118, 550] width 690 height 83
click at [238, 63] on link "SE+E" at bounding box center [247, 61] width 43 height 25
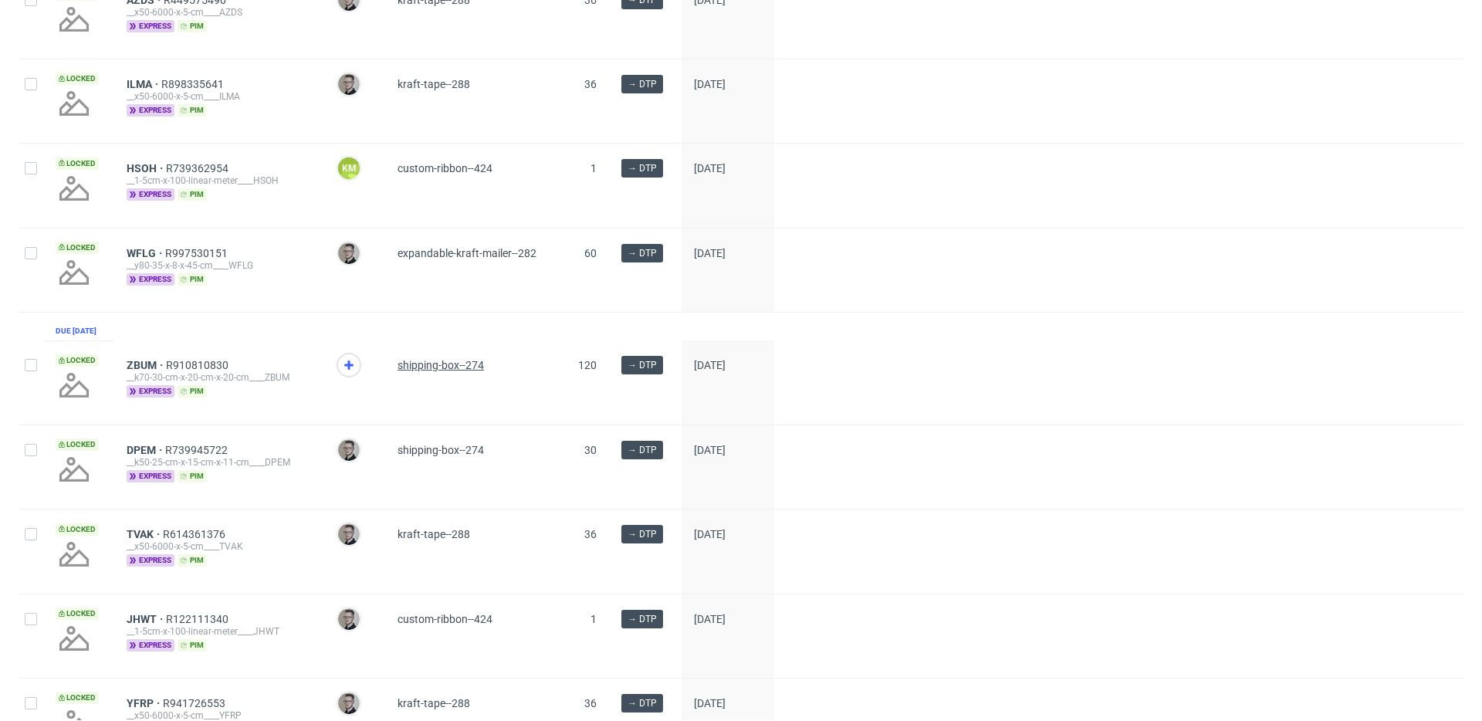
scroll to position [993, 0]
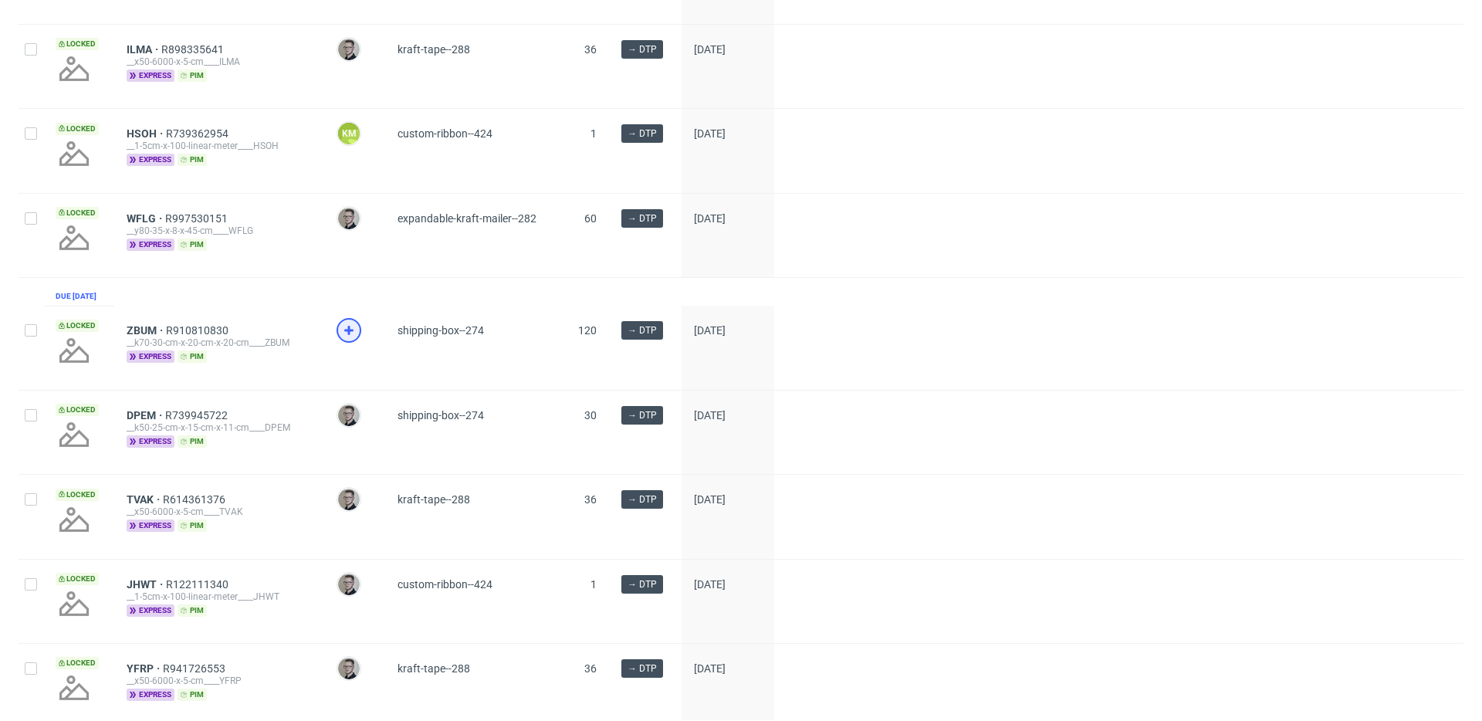
click at [345, 340] on icon at bounding box center [349, 330] width 19 height 19
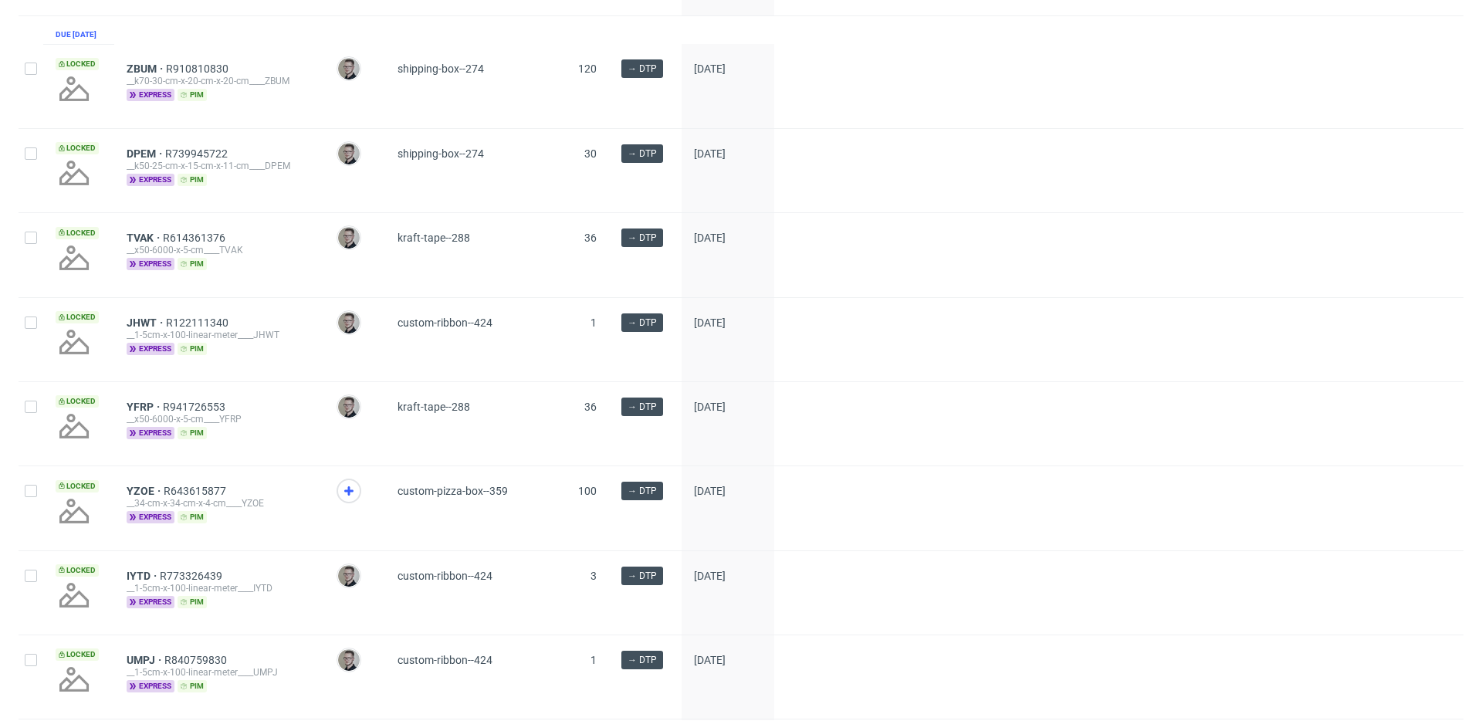
scroll to position [1402, 0]
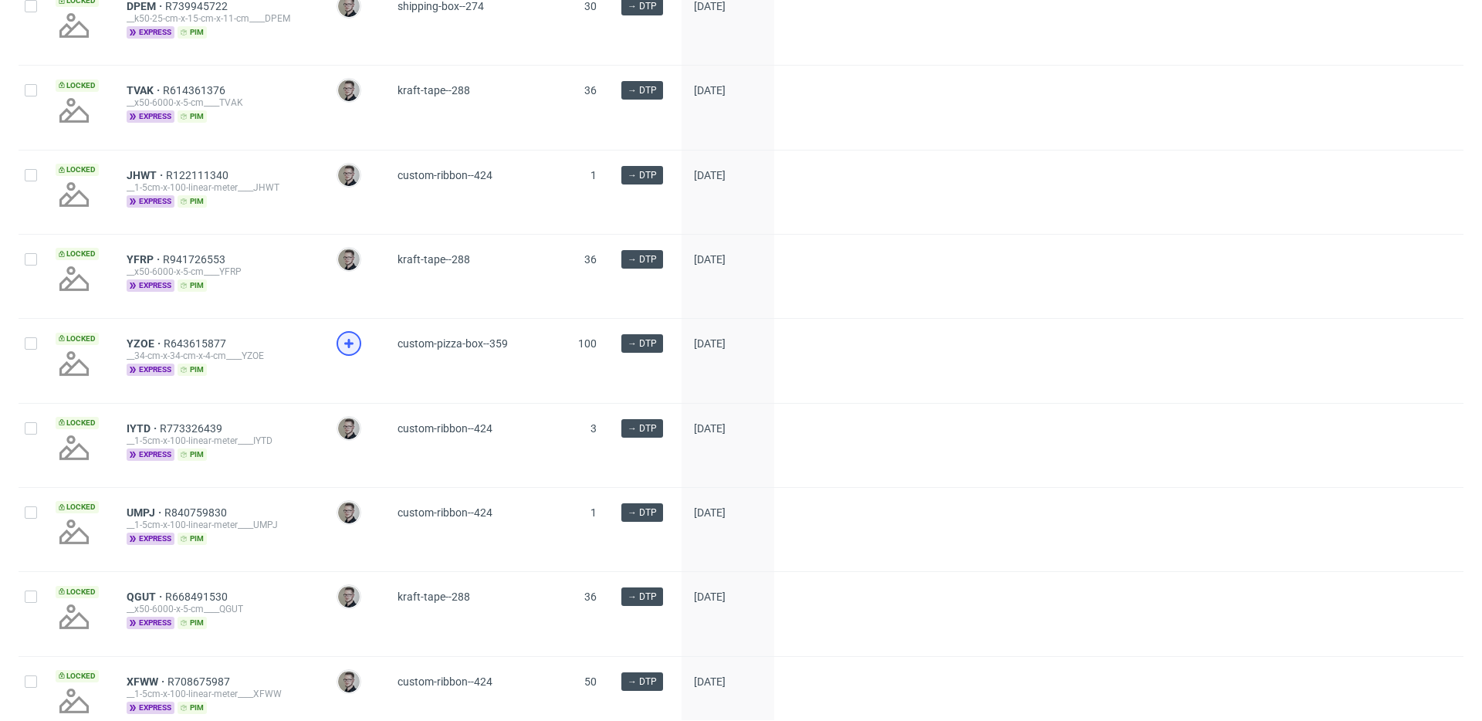
click at [356, 353] on icon at bounding box center [349, 343] width 19 height 19
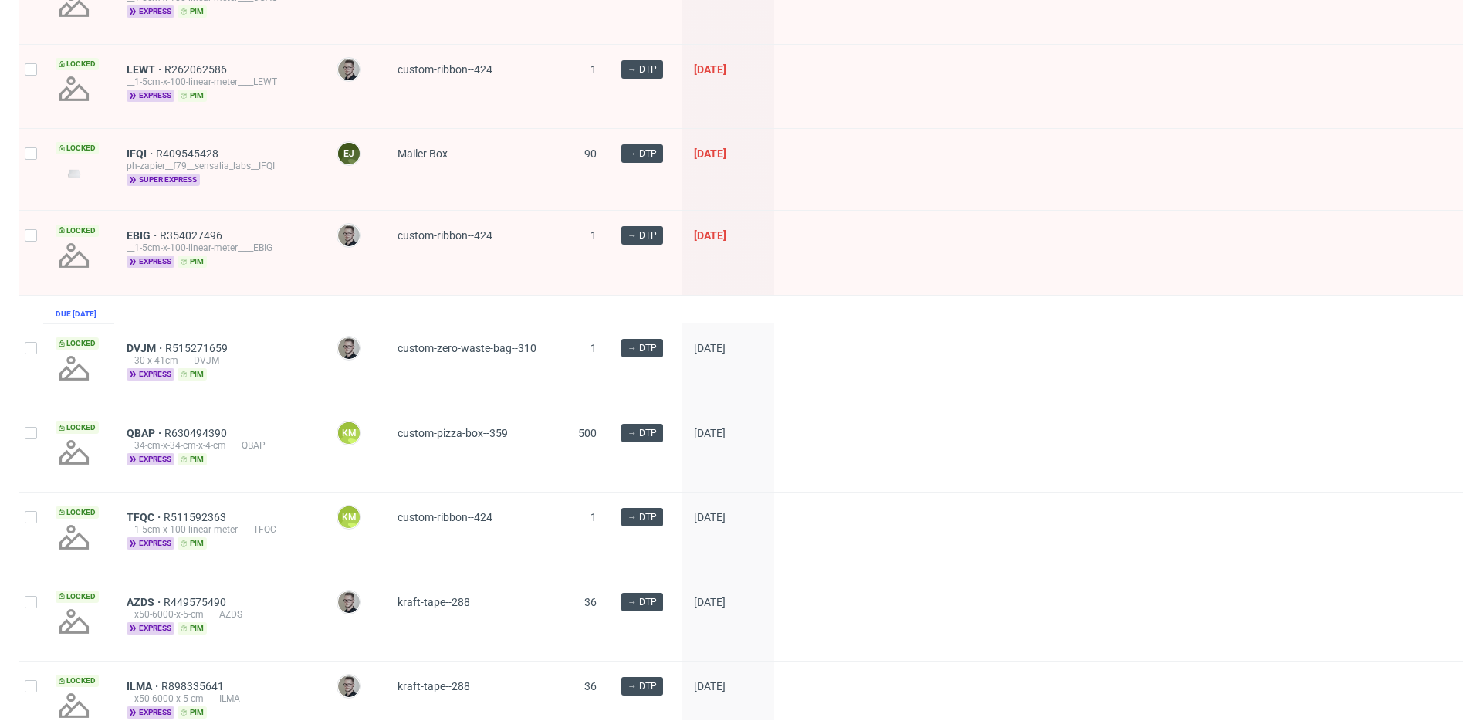
scroll to position [0, 0]
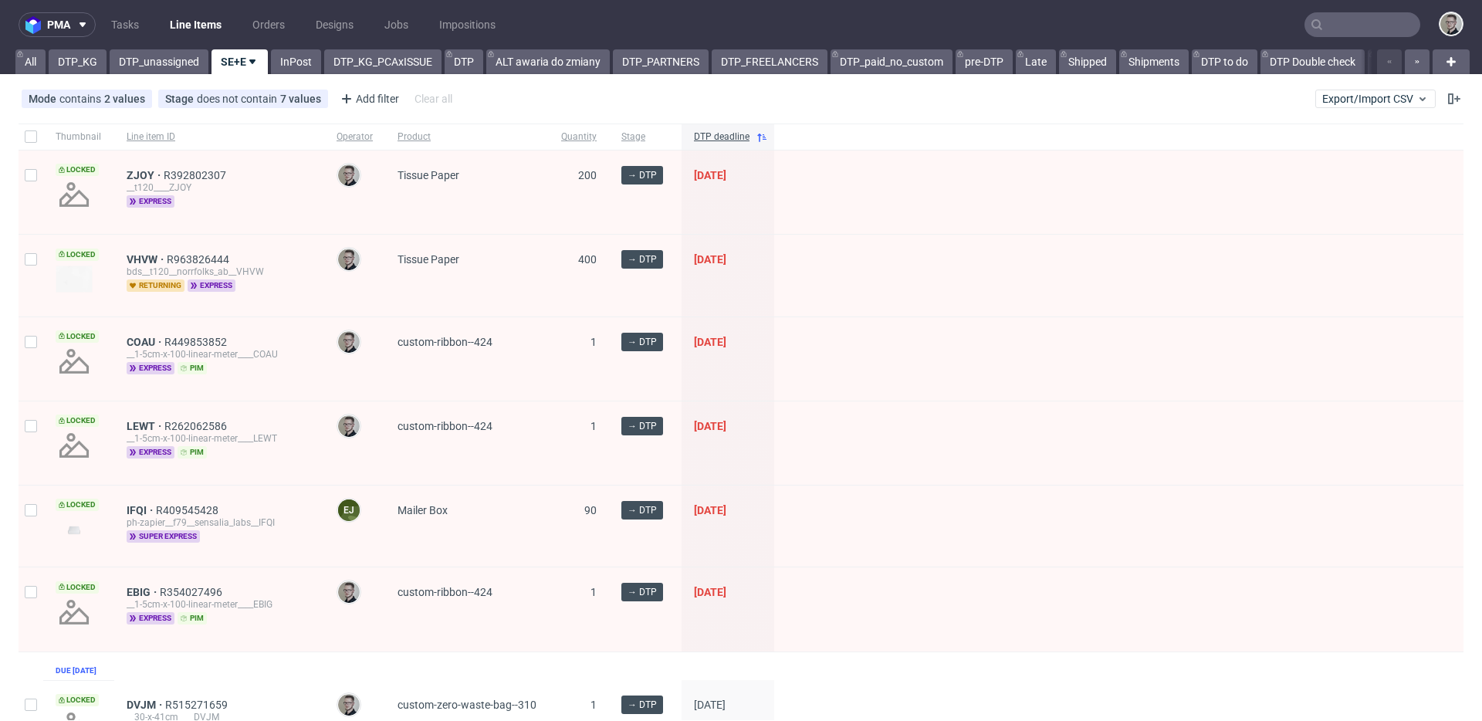
click at [967, 106] on div "Mode contains 2 values Superexpress, Express Stage does not contain 7 values Ca…" at bounding box center [741, 98] width 1482 height 37
click at [503, 96] on div "Mode contains 2 values Superexpress, Express Stage does not contain 7 values Ca…" at bounding box center [741, 98] width 1482 height 37
click at [157, 56] on link "DTP_unassigned" at bounding box center [159, 61] width 99 height 25
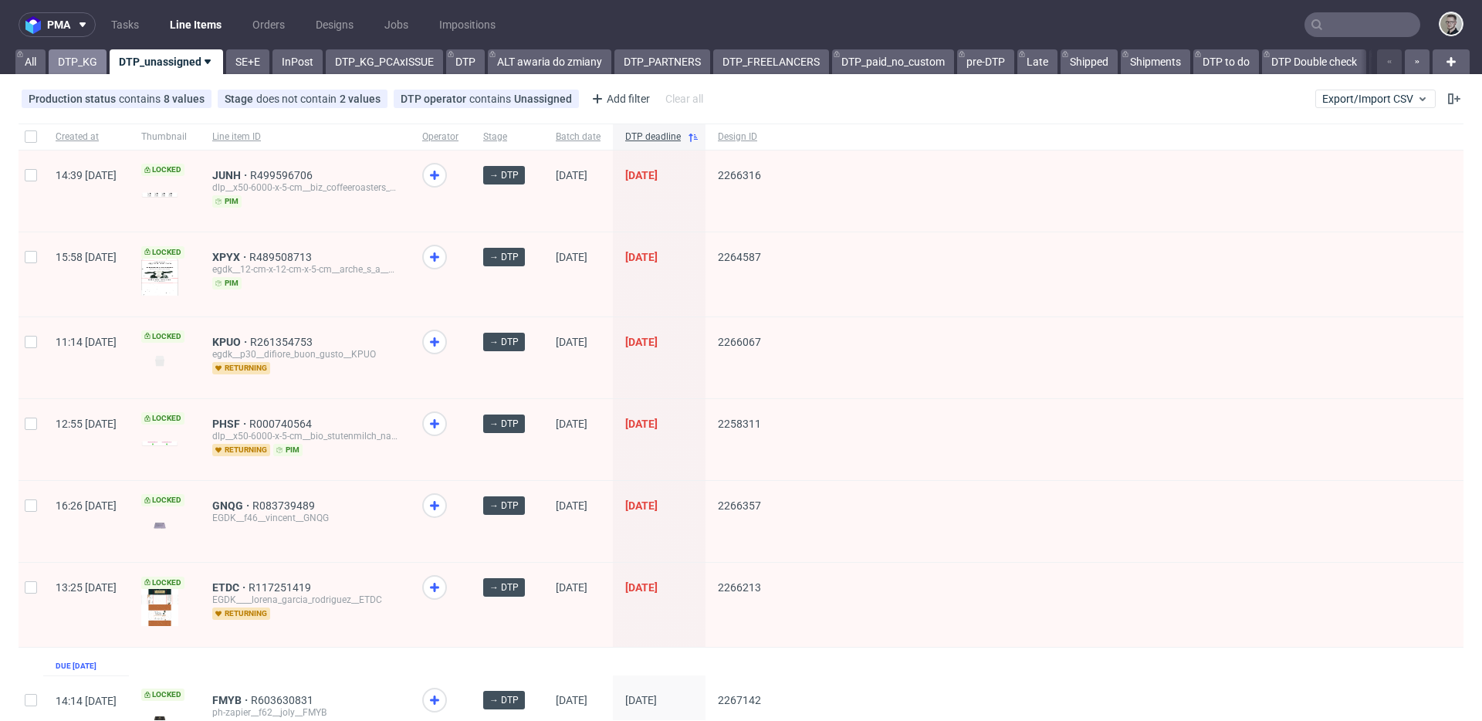
click at [75, 63] on link "DTP_KG" at bounding box center [78, 61] width 58 height 25
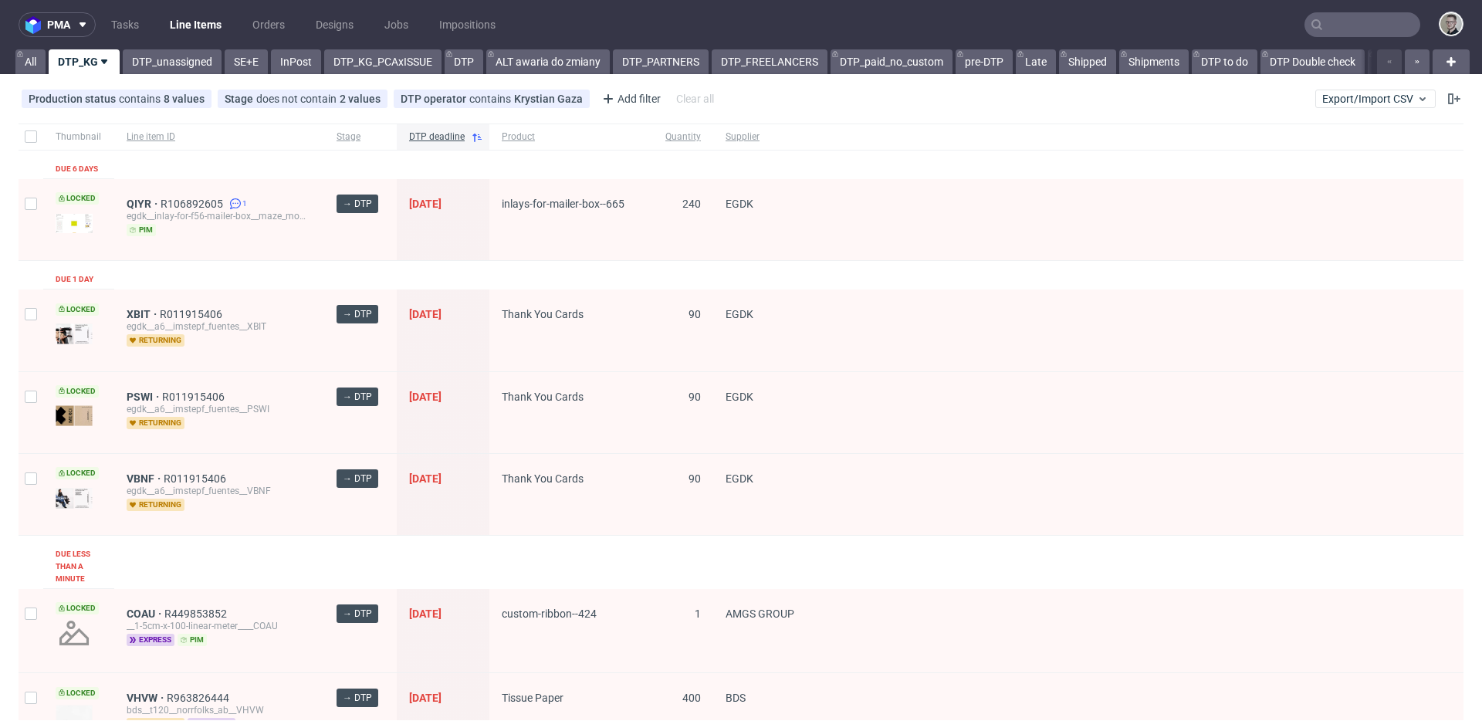
click at [168, 55] on link "DTP_unassigned" at bounding box center [172, 61] width 99 height 25
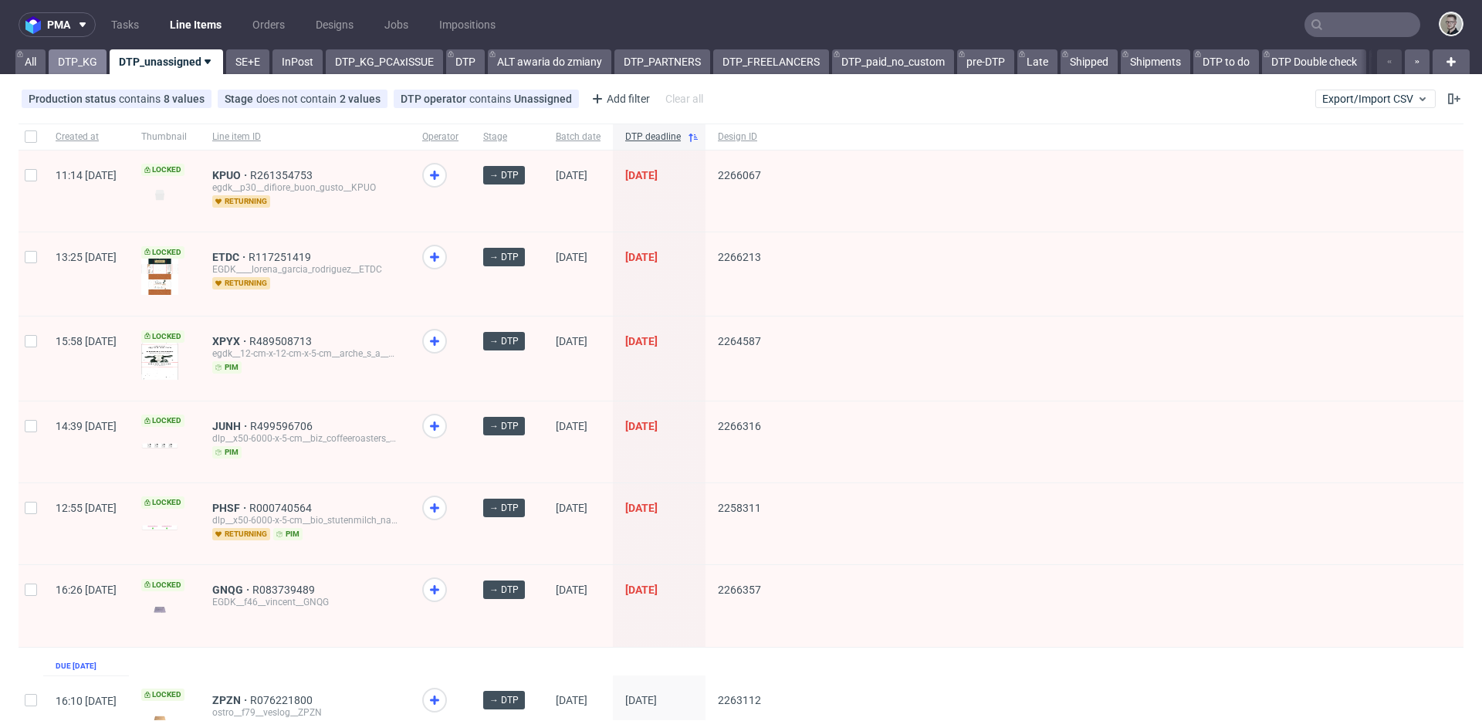
click at [91, 69] on link "DTP_KG" at bounding box center [78, 61] width 58 height 25
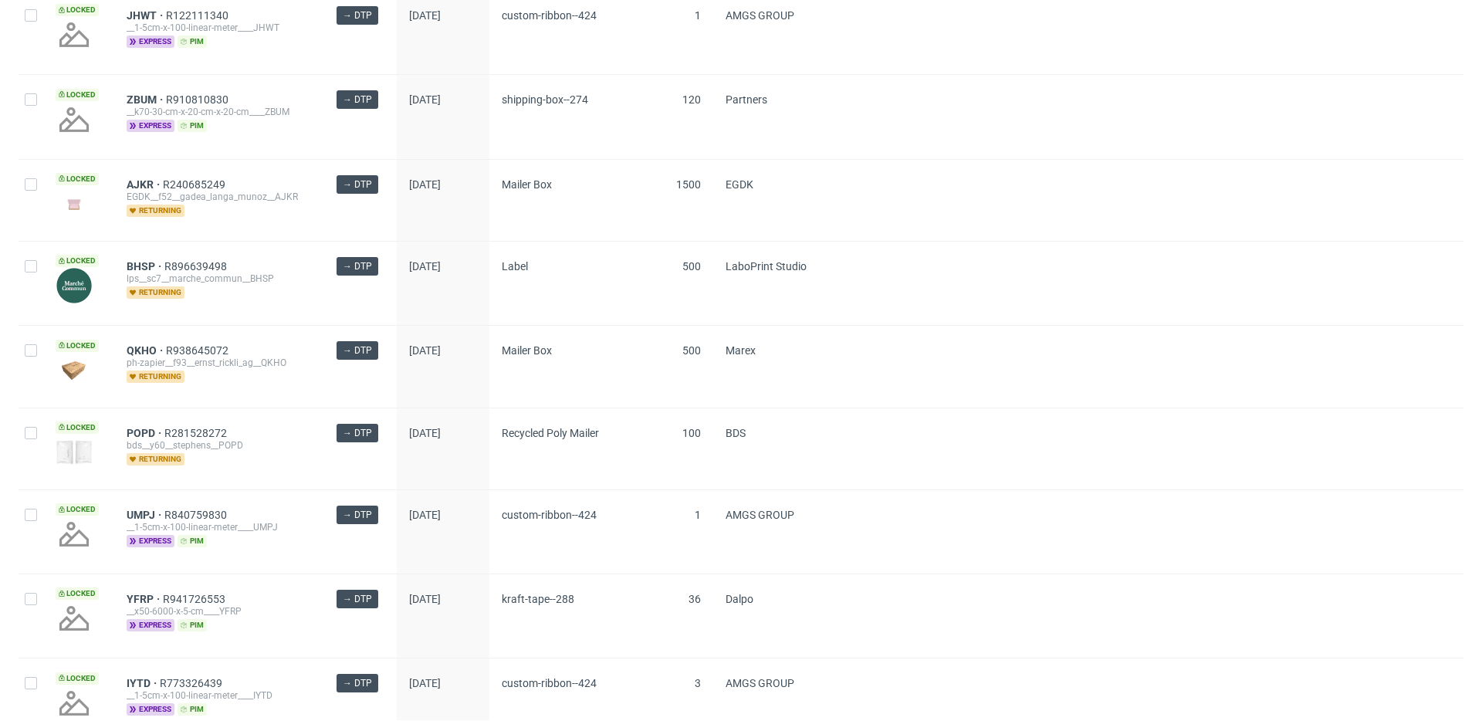
scroll to position [2175, 0]
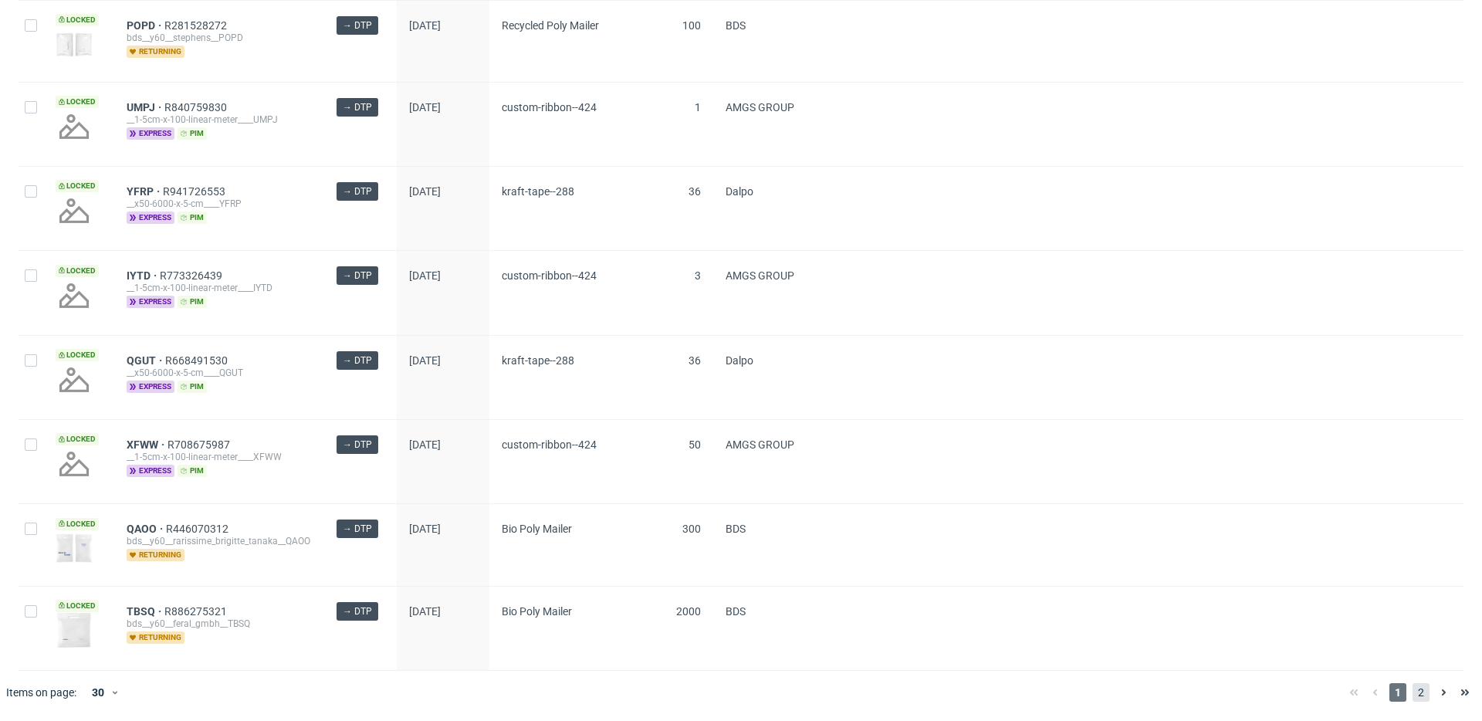
click at [1333, 675] on span "2" at bounding box center [1420, 692] width 17 height 19
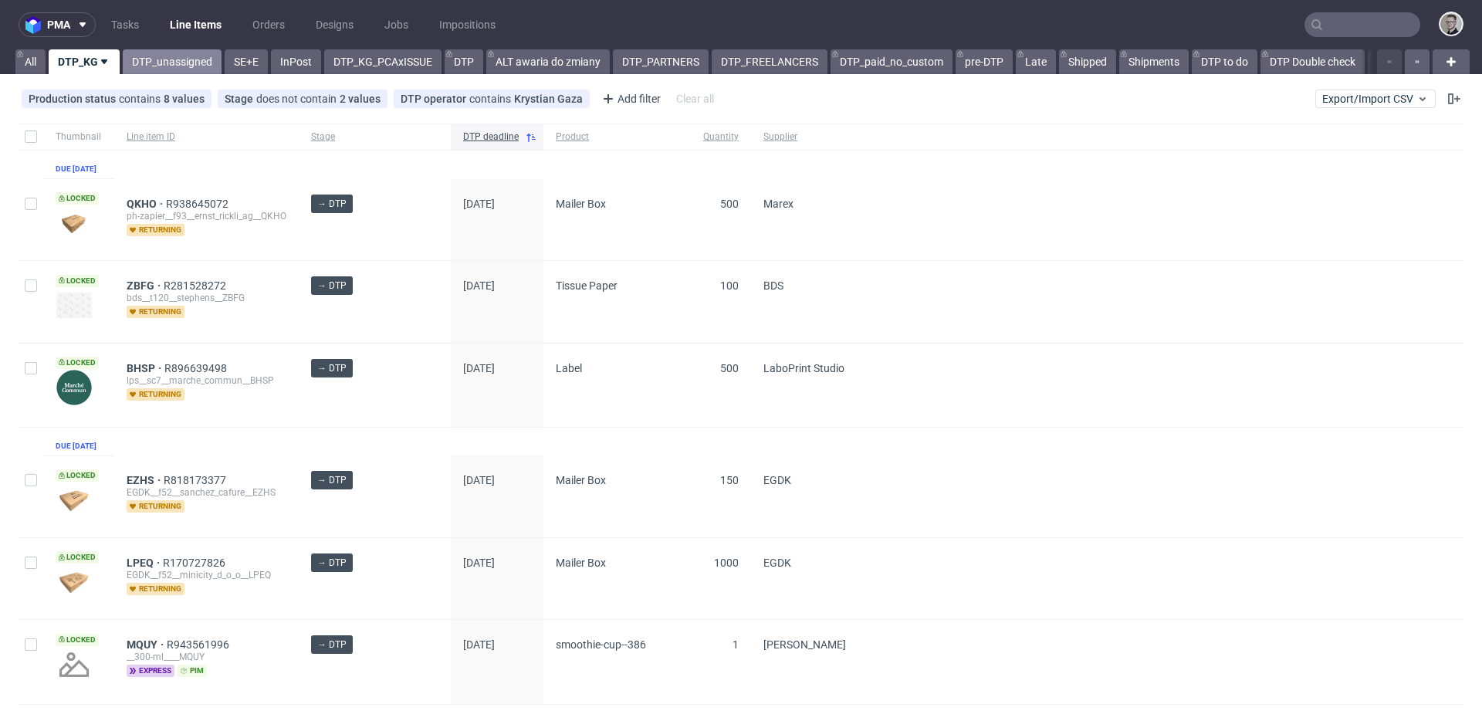
click at [175, 61] on link "DTP_unassigned" at bounding box center [172, 61] width 99 height 25
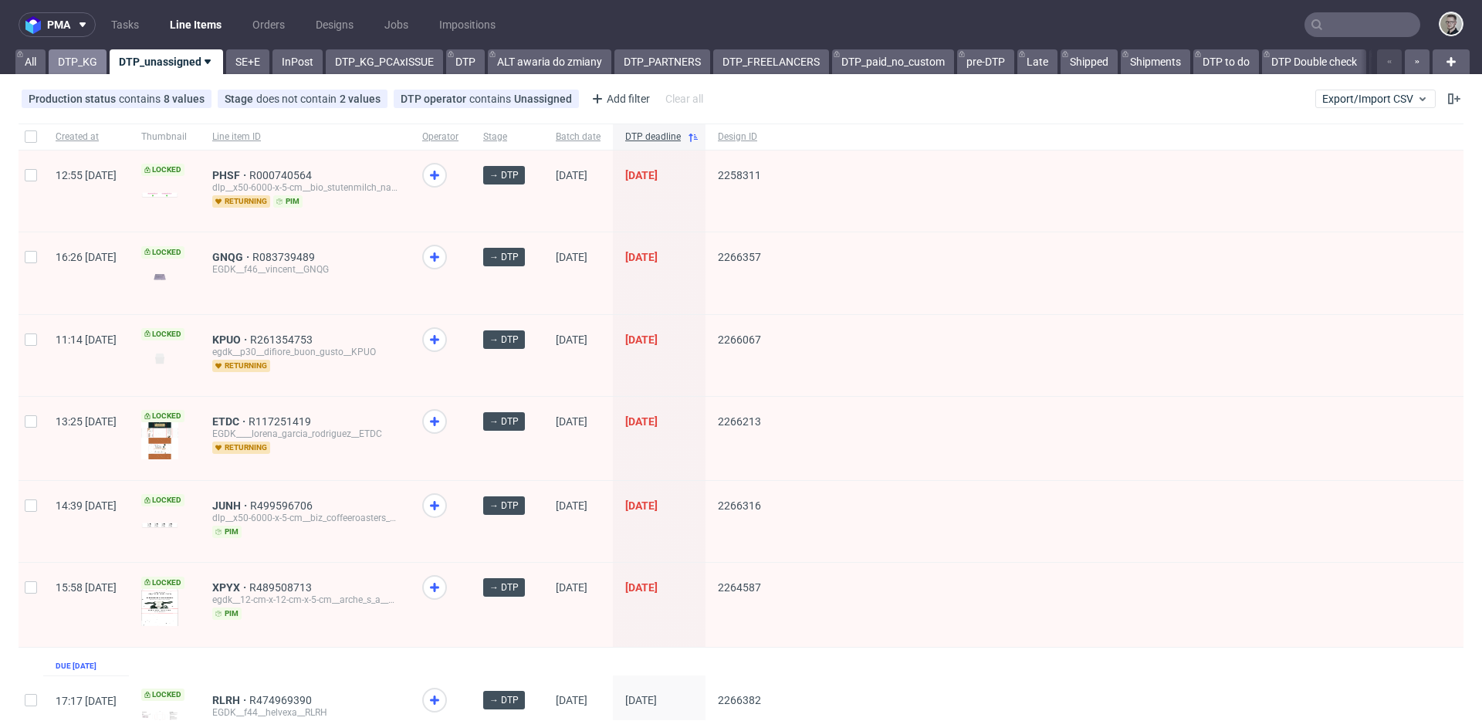
click at [96, 71] on link "DTP_KG" at bounding box center [78, 61] width 58 height 25
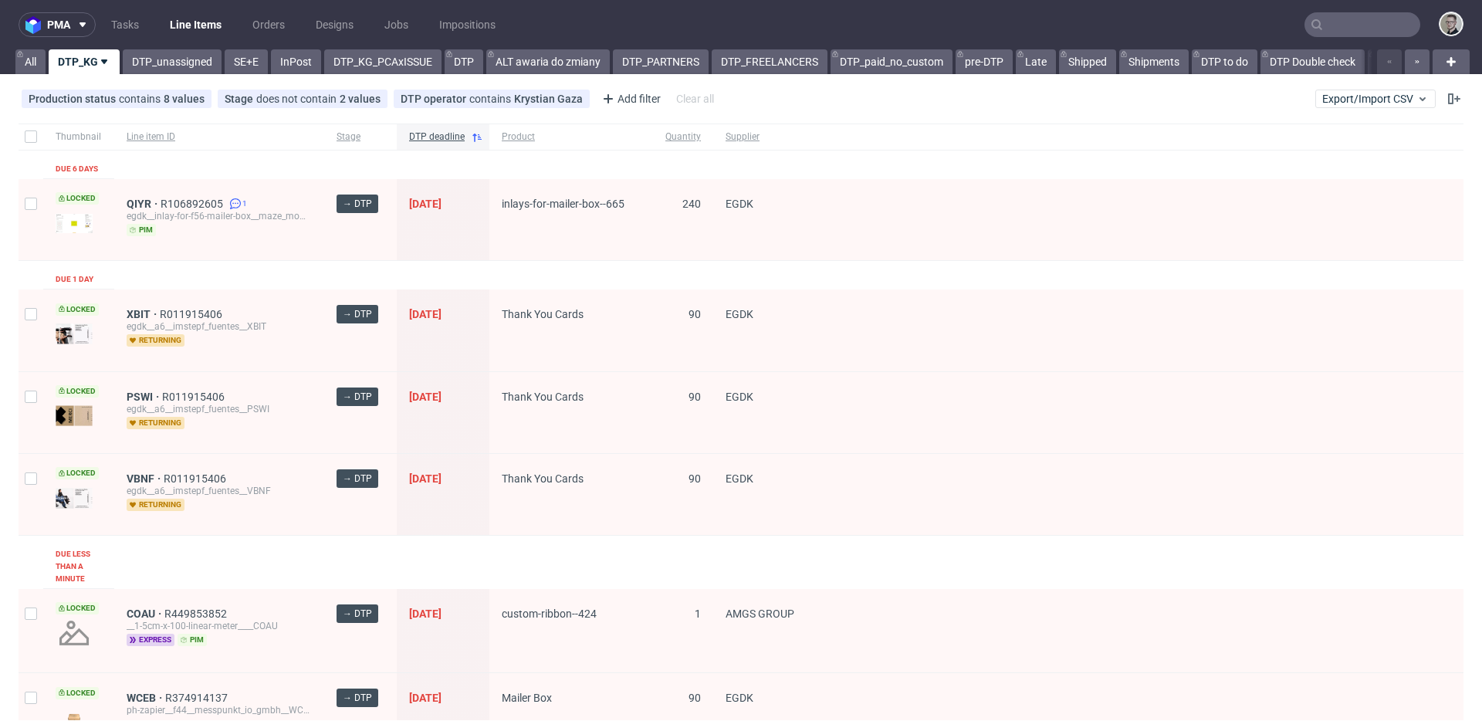
click at [252, 62] on link "SE+E" at bounding box center [246, 61] width 43 height 25
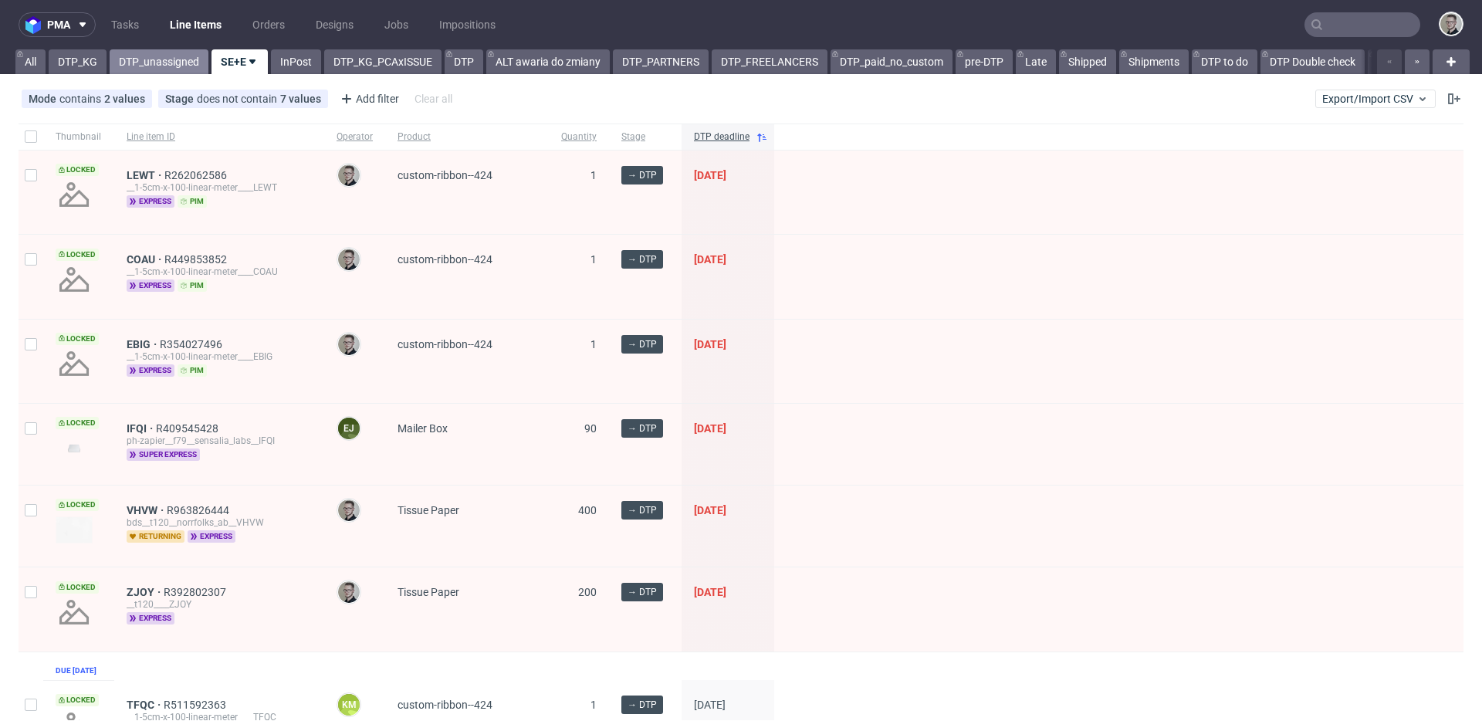
click at [181, 69] on link "DTP_unassigned" at bounding box center [159, 61] width 99 height 25
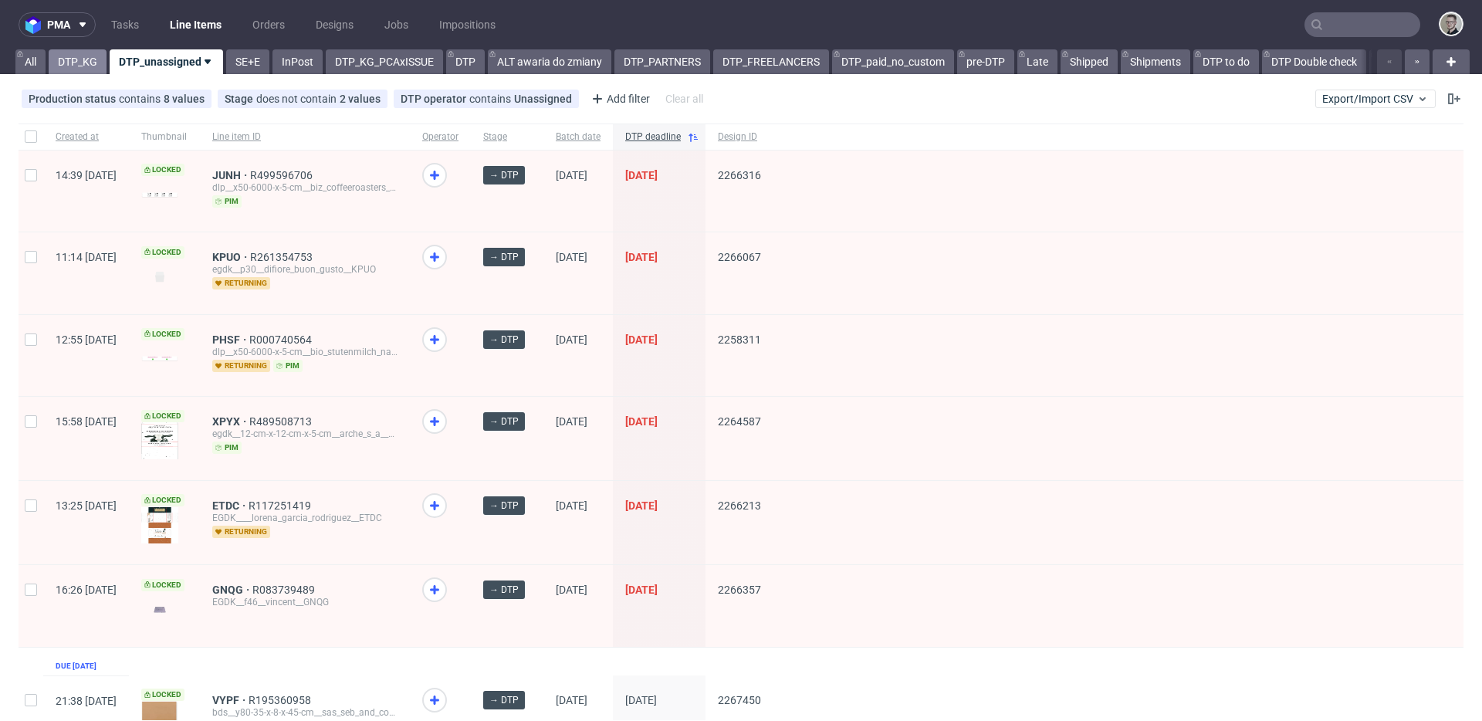
click at [80, 69] on link "DTP_KG" at bounding box center [78, 61] width 58 height 25
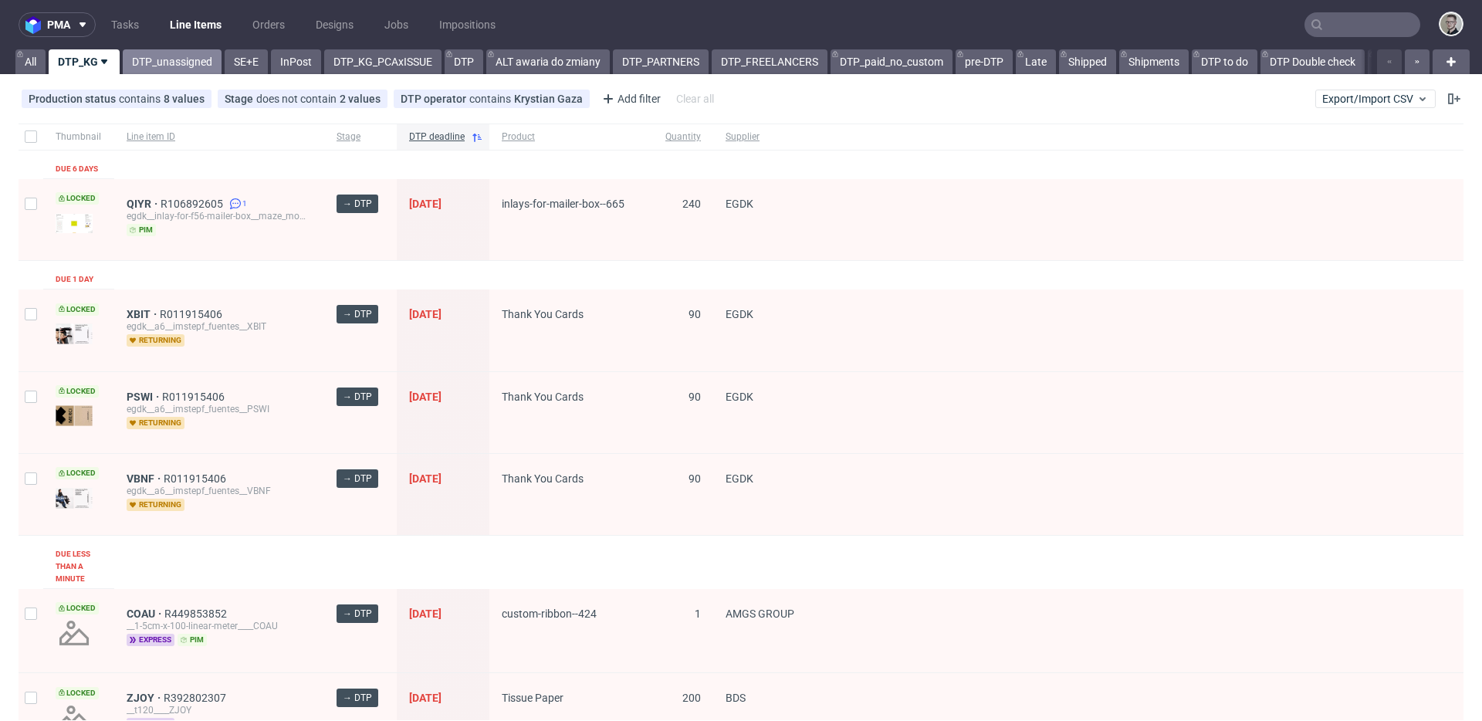
click at [148, 73] on link "DTP_unassigned" at bounding box center [172, 61] width 99 height 25
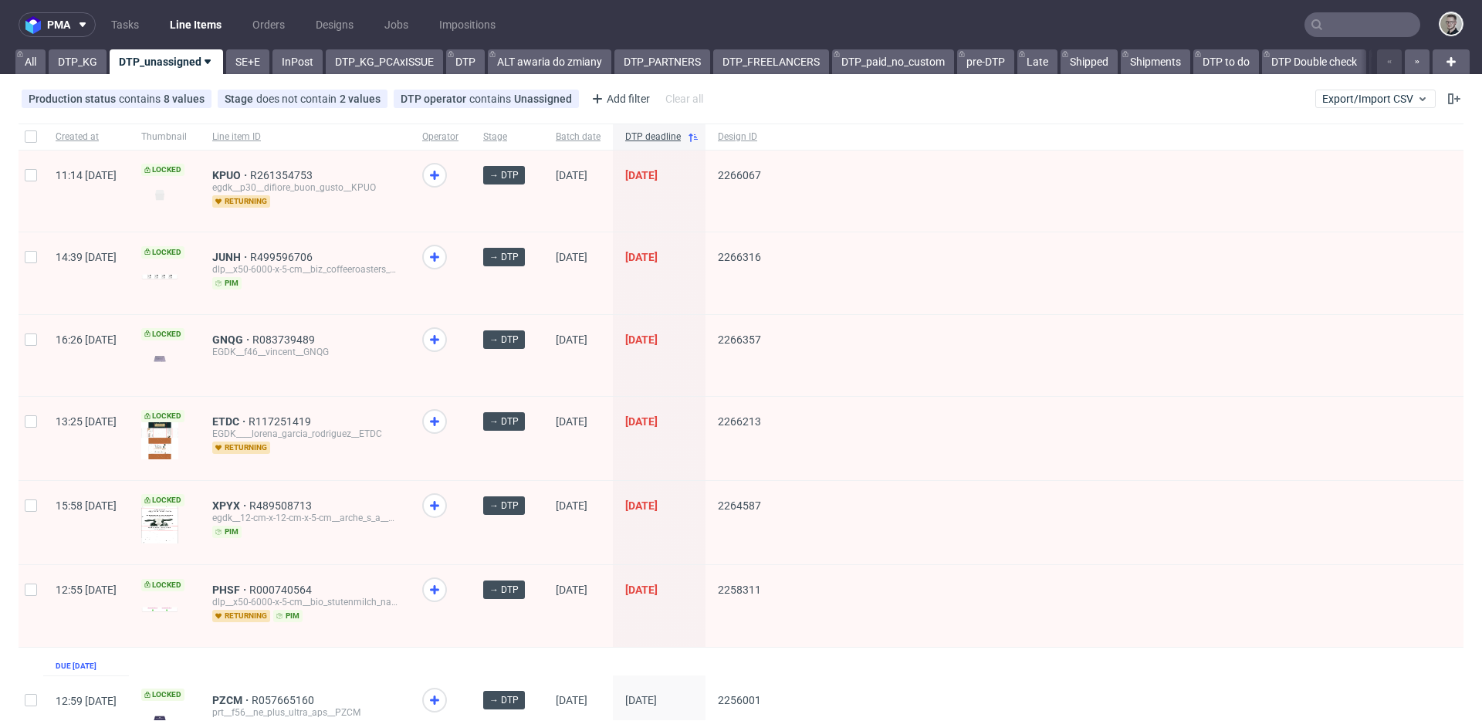
click at [857, 104] on div "Production status contains 8 values Not Defined, Waiting for DTP, Waiting for D…" at bounding box center [741, 98] width 1482 height 37
click at [904, 426] on div at bounding box center [1118, 438] width 690 height 83
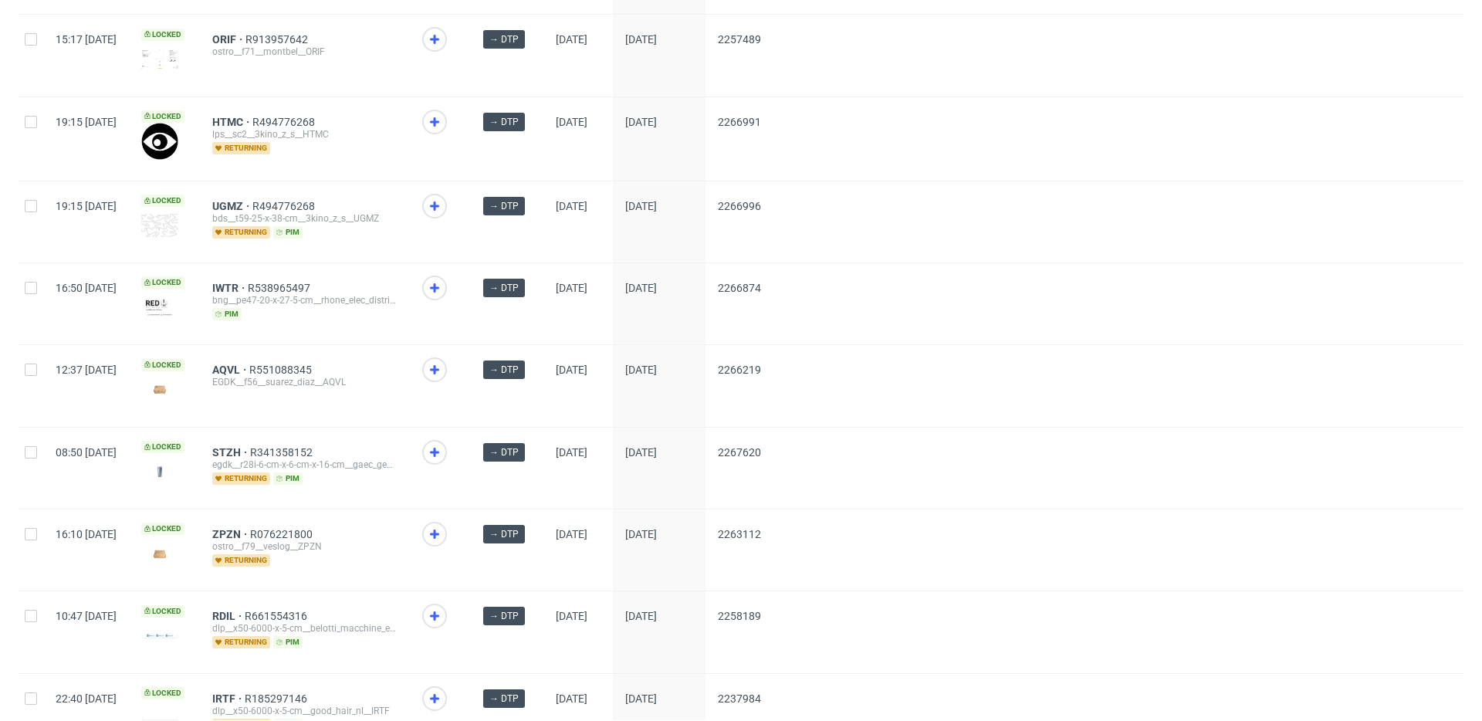
scroll to position [1978, 0]
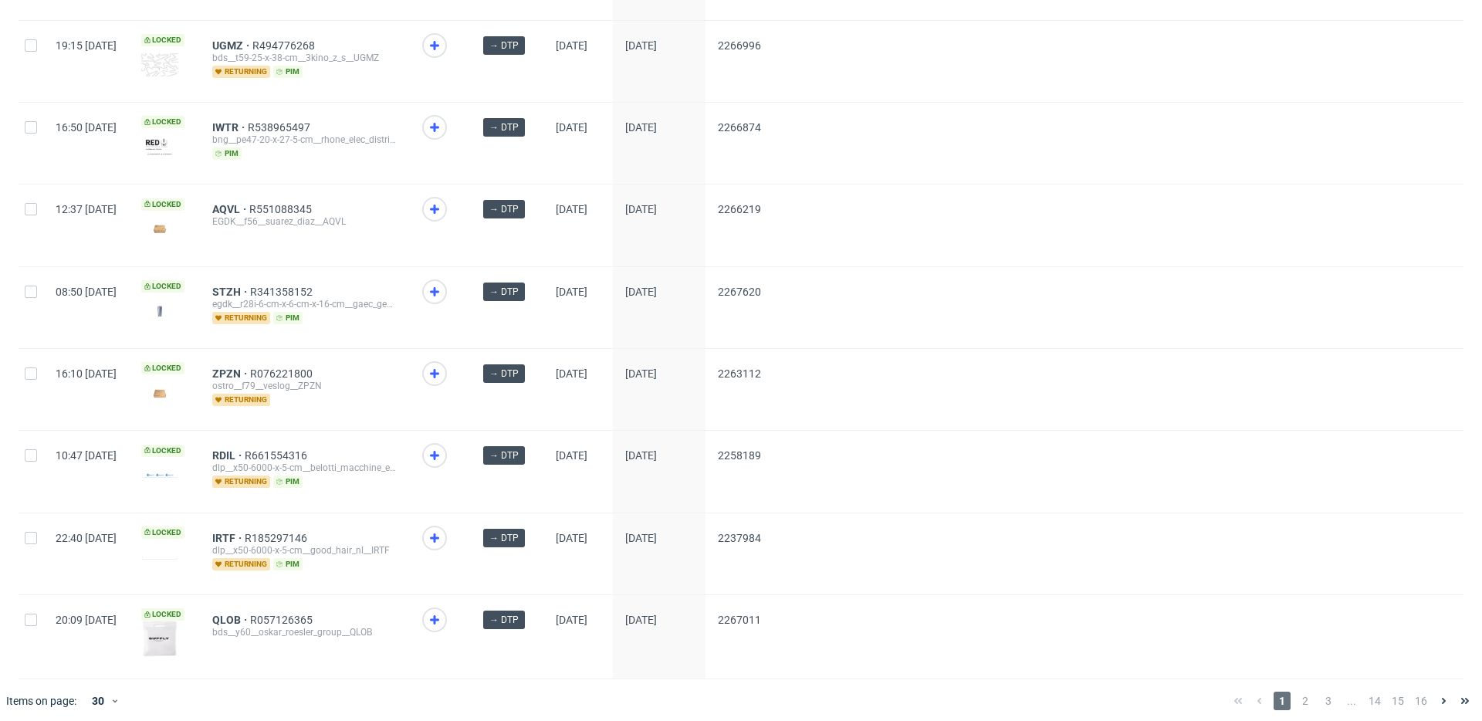
click at [1301, 675] on span "2" at bounding box center [1304, 700] width 17 height 19
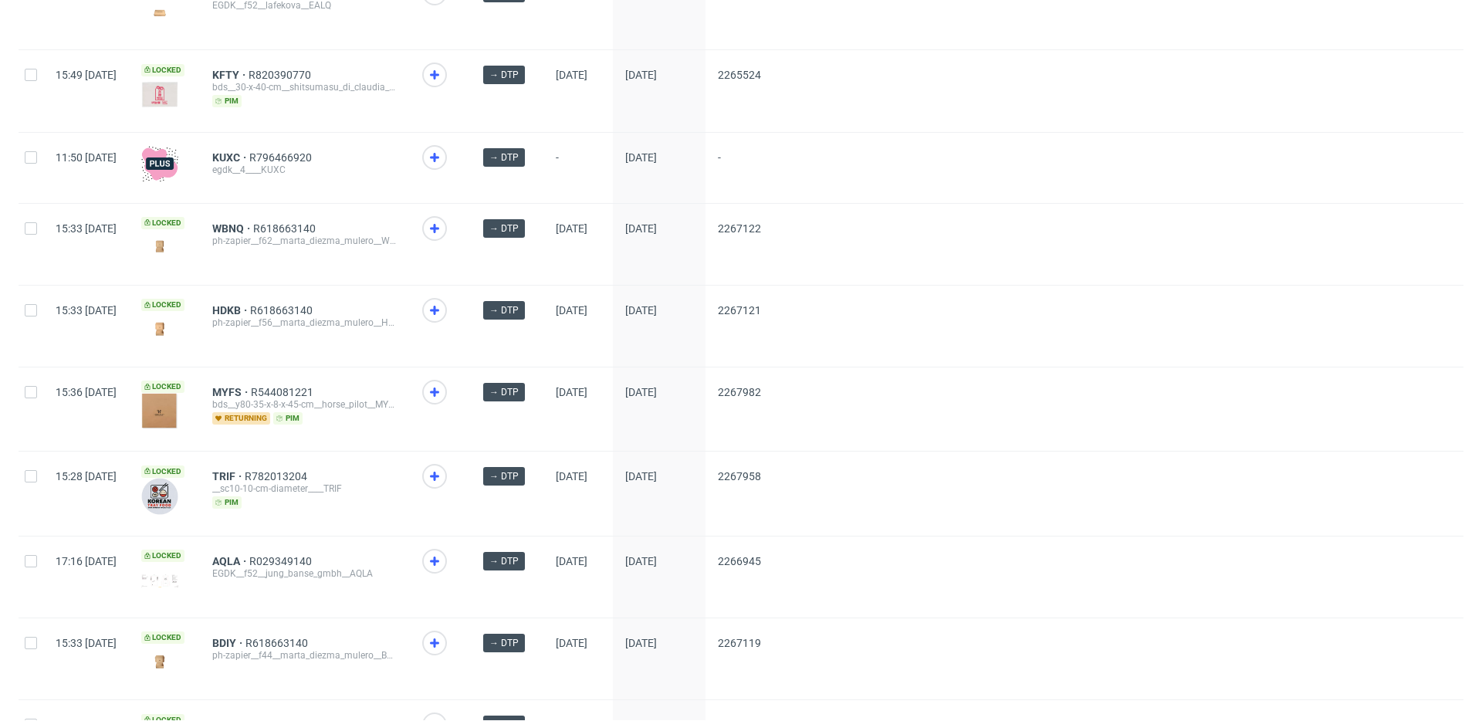
scroll to position [1994, 0]
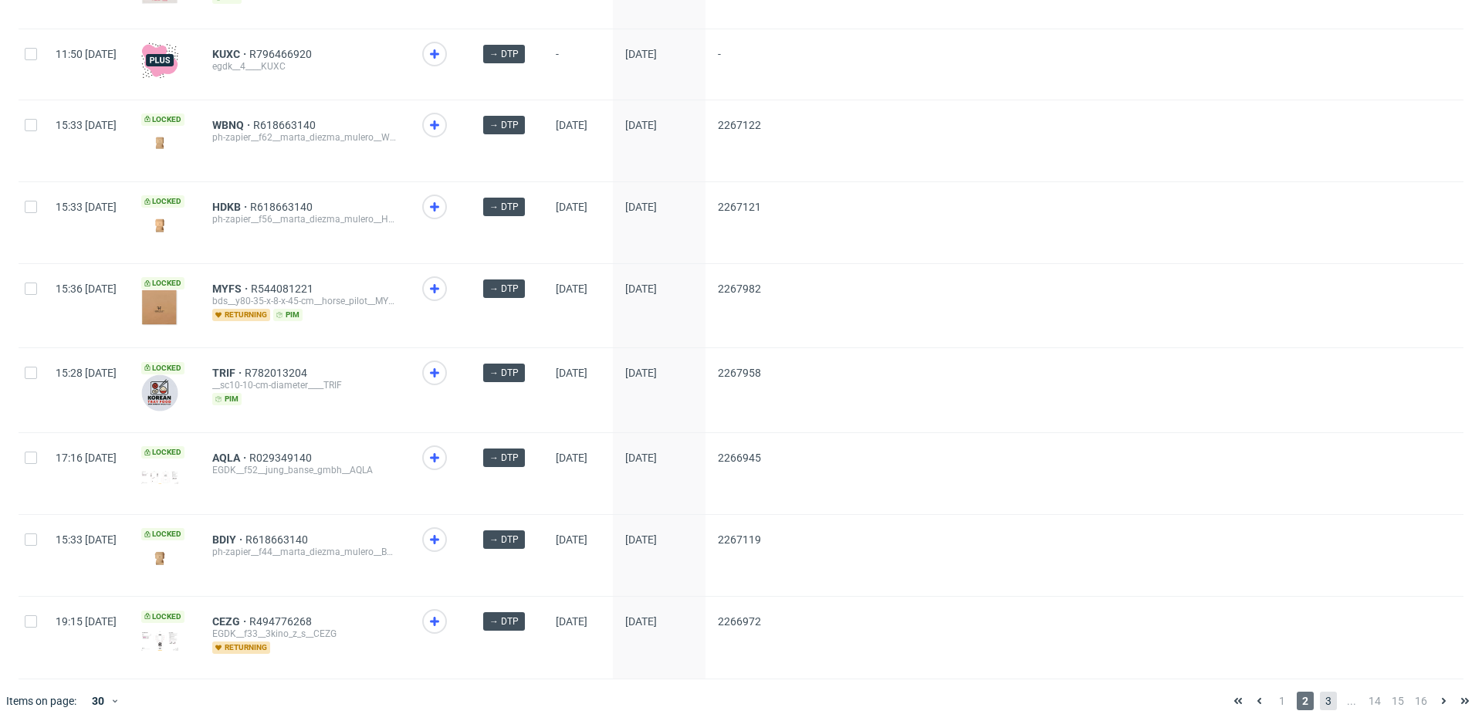
click at [1319, 675] on span "3" at bounding box center [1327, 700] width 17 height 19
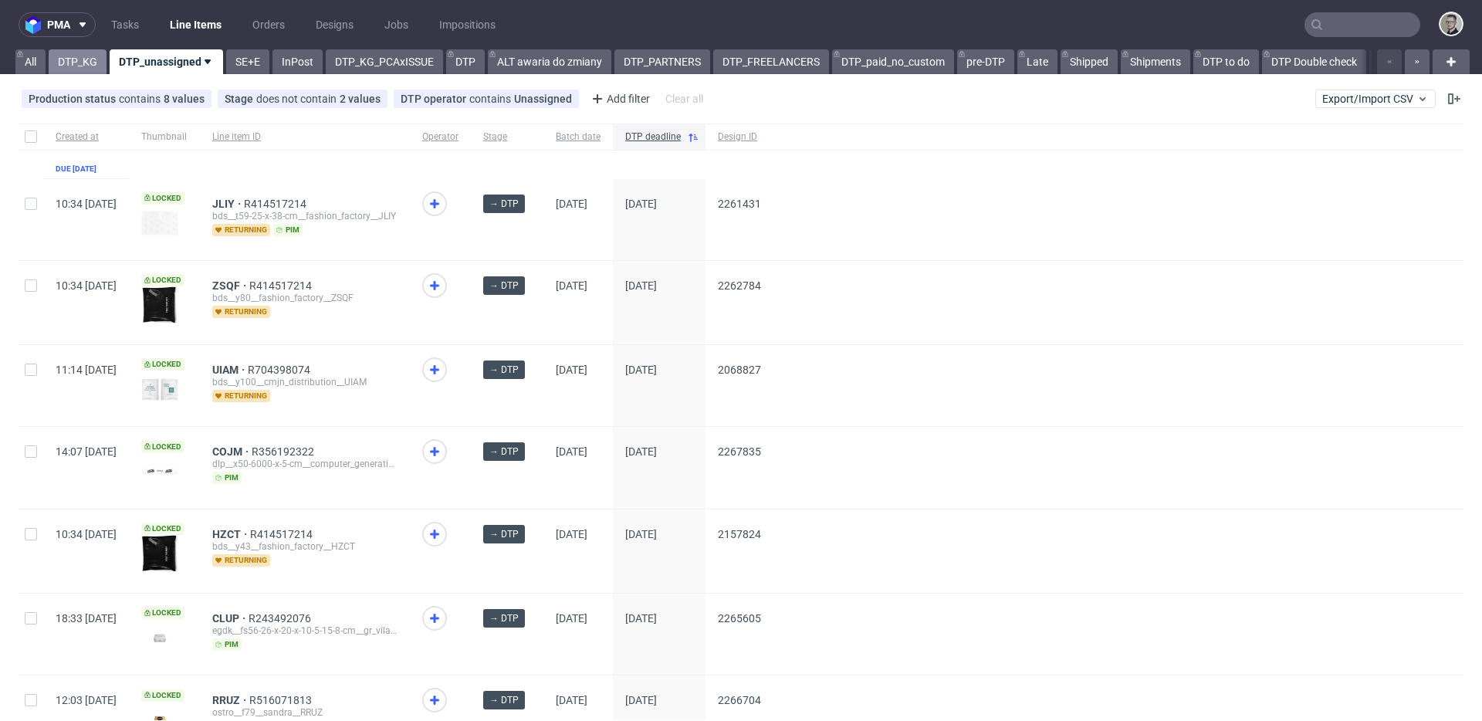
click at [77, 65] on link "DTP_KG" at bounding box center [78, 61] width 58 height 25
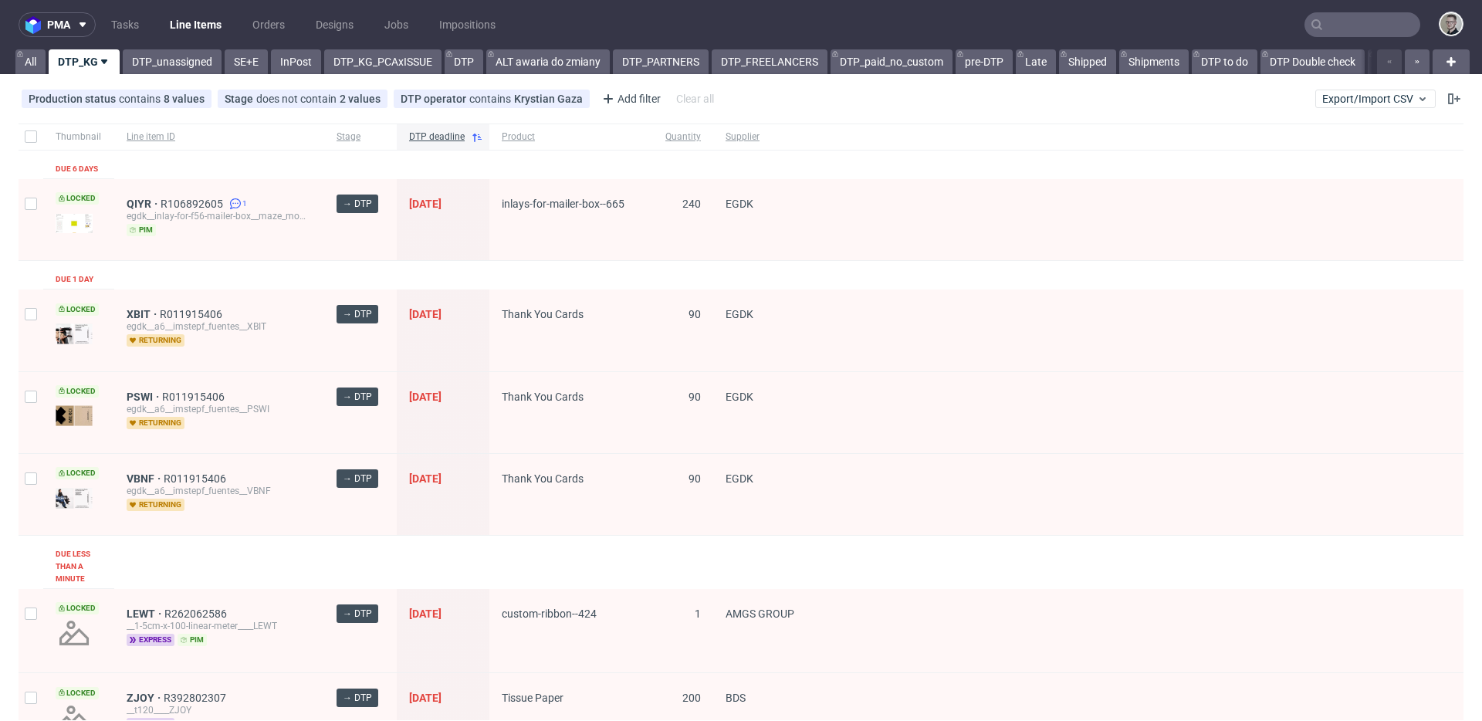
click at [304, 304] on div "XBIT R011915406 egdk__a6__imstepf_fuentes__XBIT returning" at bounding box center [219, 330] width 210 height 82
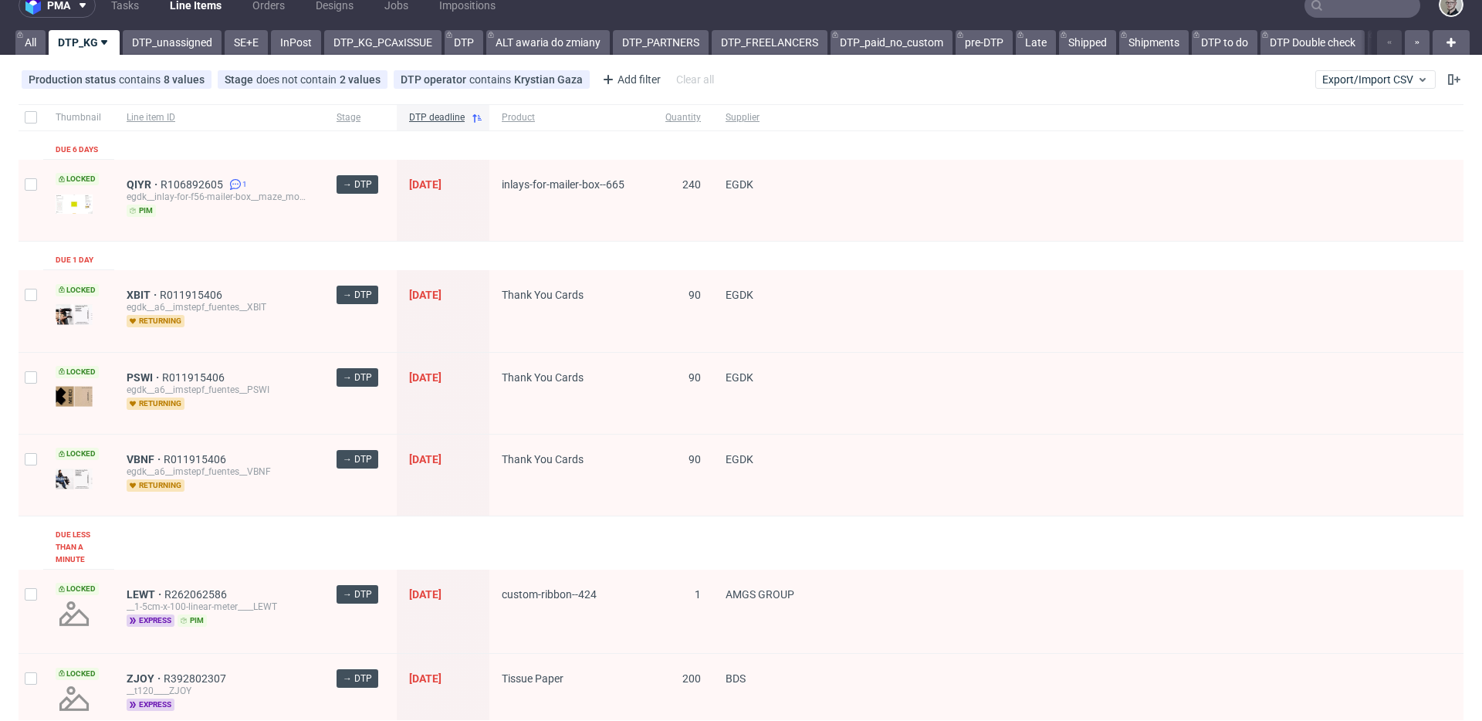
scroll to position [102, 0]
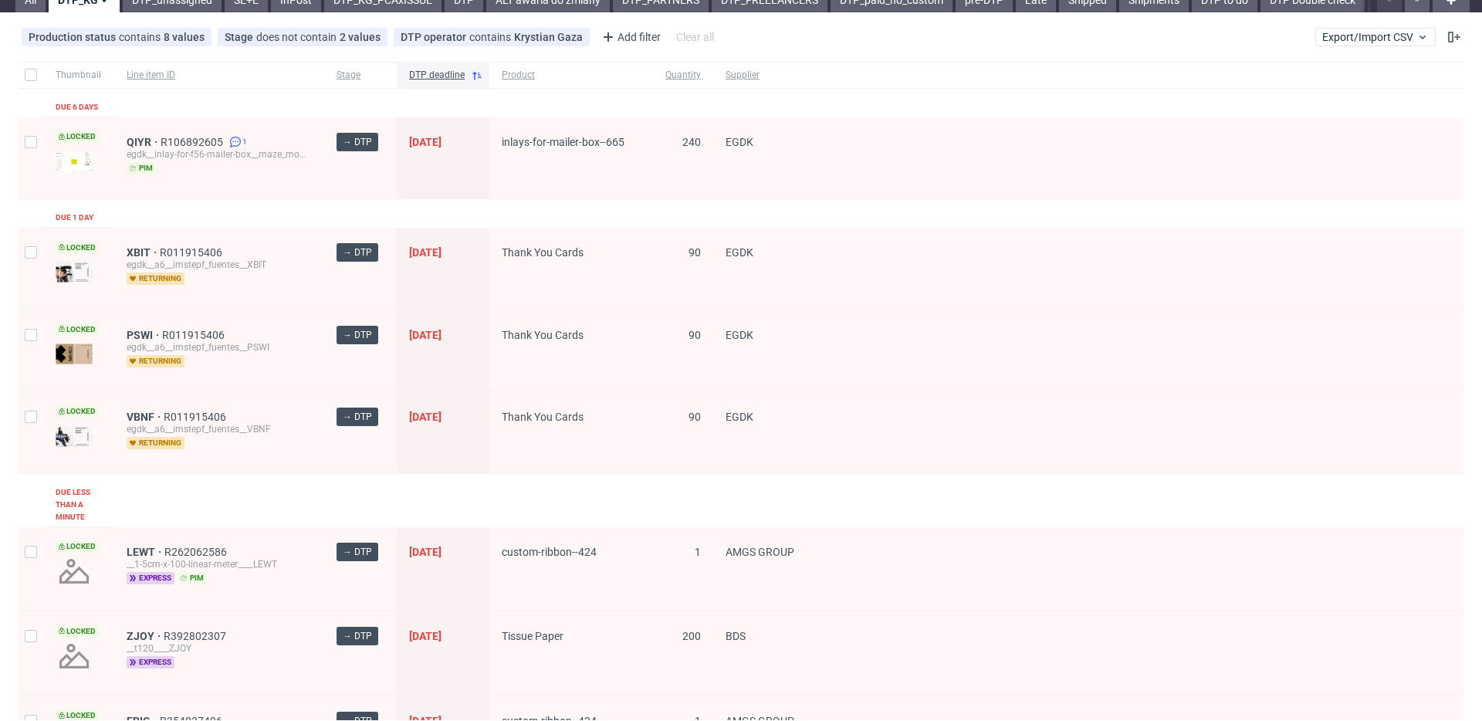
scroll to position [0, 0]
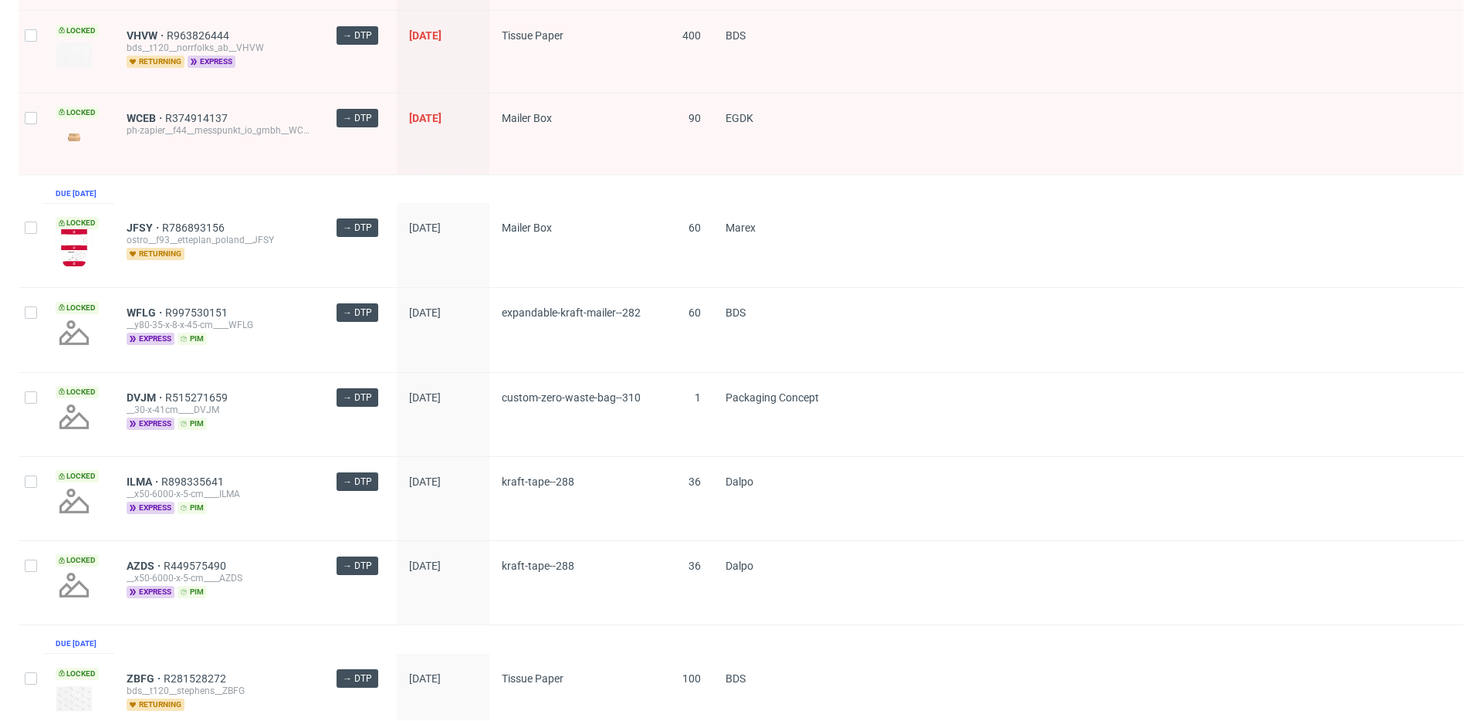
click at [302, 198] on div "Thumbnail Line item ID Stage DTP deadline Product Quantity Supplier Due 6 days …" at bounding box center [741, 558] width 1444 height 2701
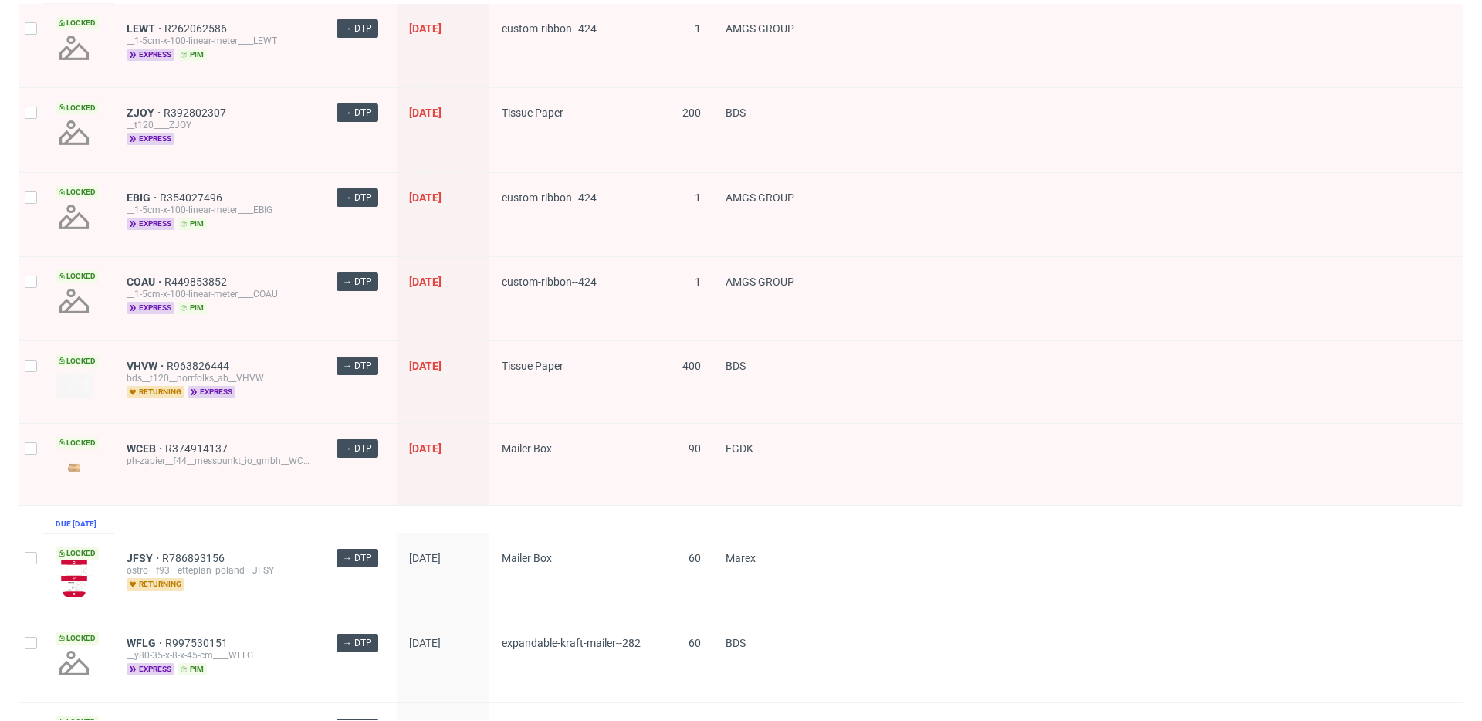
scroll to position [0, 0]
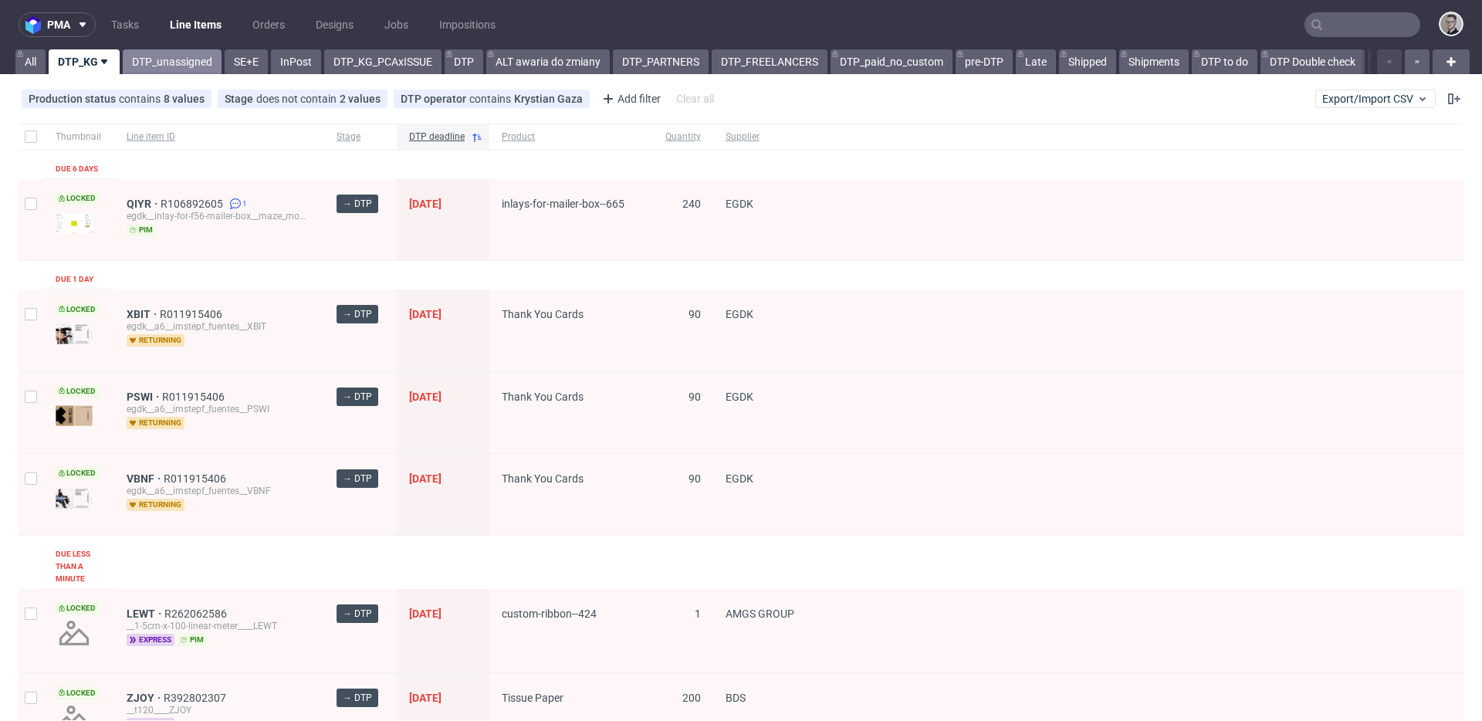
click at [177, 59] on link "DTP_unassigned" at bounding box center [172, 61] width 99 height 25
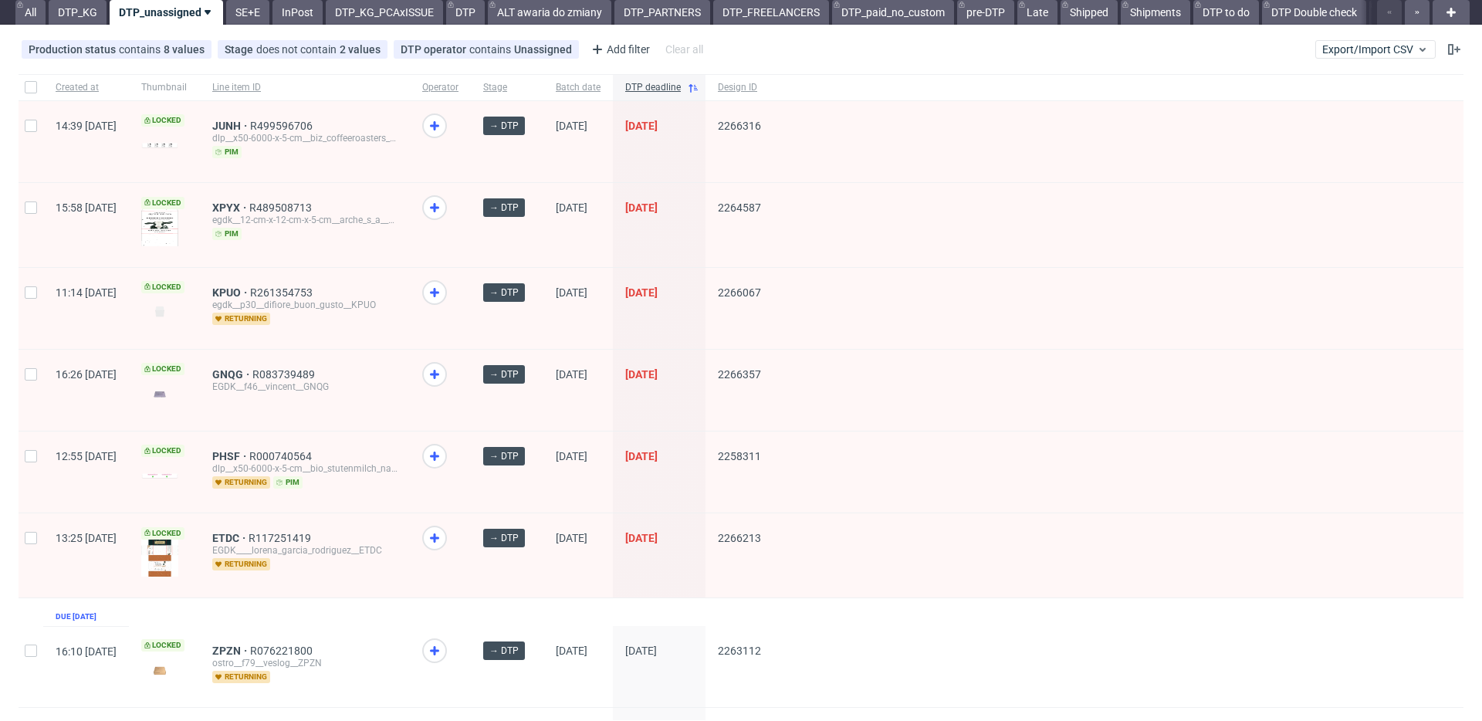
scroll to position [123, 0]
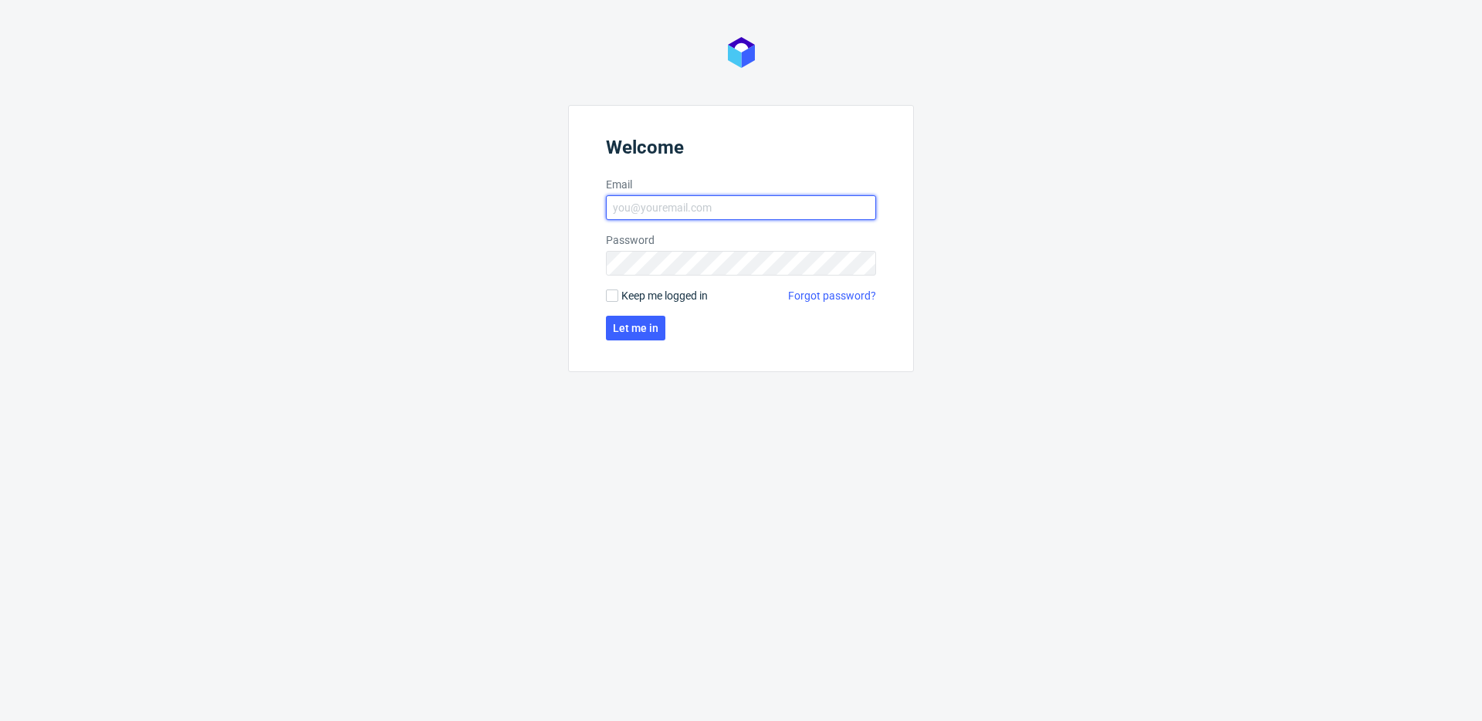
type input "[EMAIL_ADDRESS][DOMAIN_NAME]"
click at [675, 293] on span "Keep me logged in" at bounding box center [664, 295] width 86 height 15
click at [618, 293] on input "Keep me logged in" at bounding box center [612, 295] width 12 height 12
checkbox input "true"
click at [649, 331] on span "Let me in" at bounding box center [636, 328] width 46 height 11
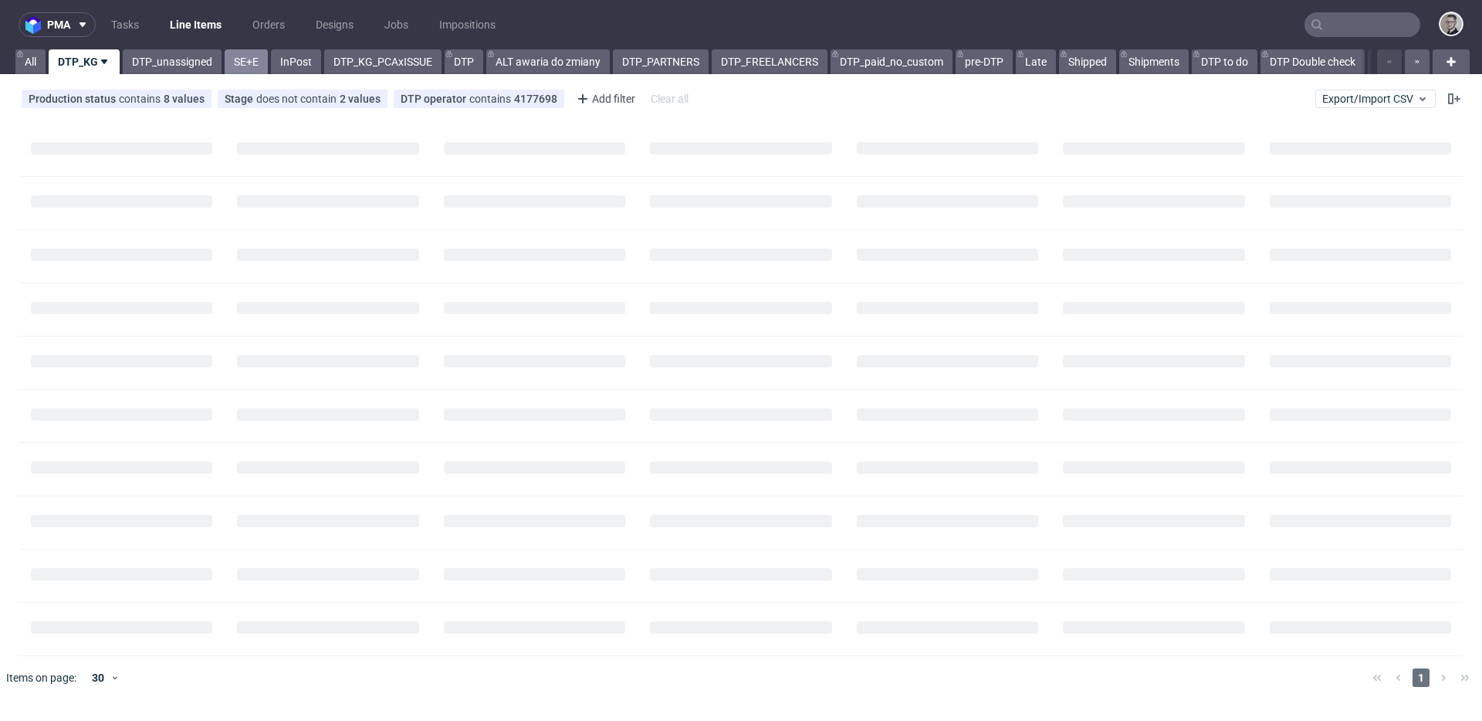
click at [248, 60] on link "SE+E" at bounding box center [246, 61] width 43 height 25
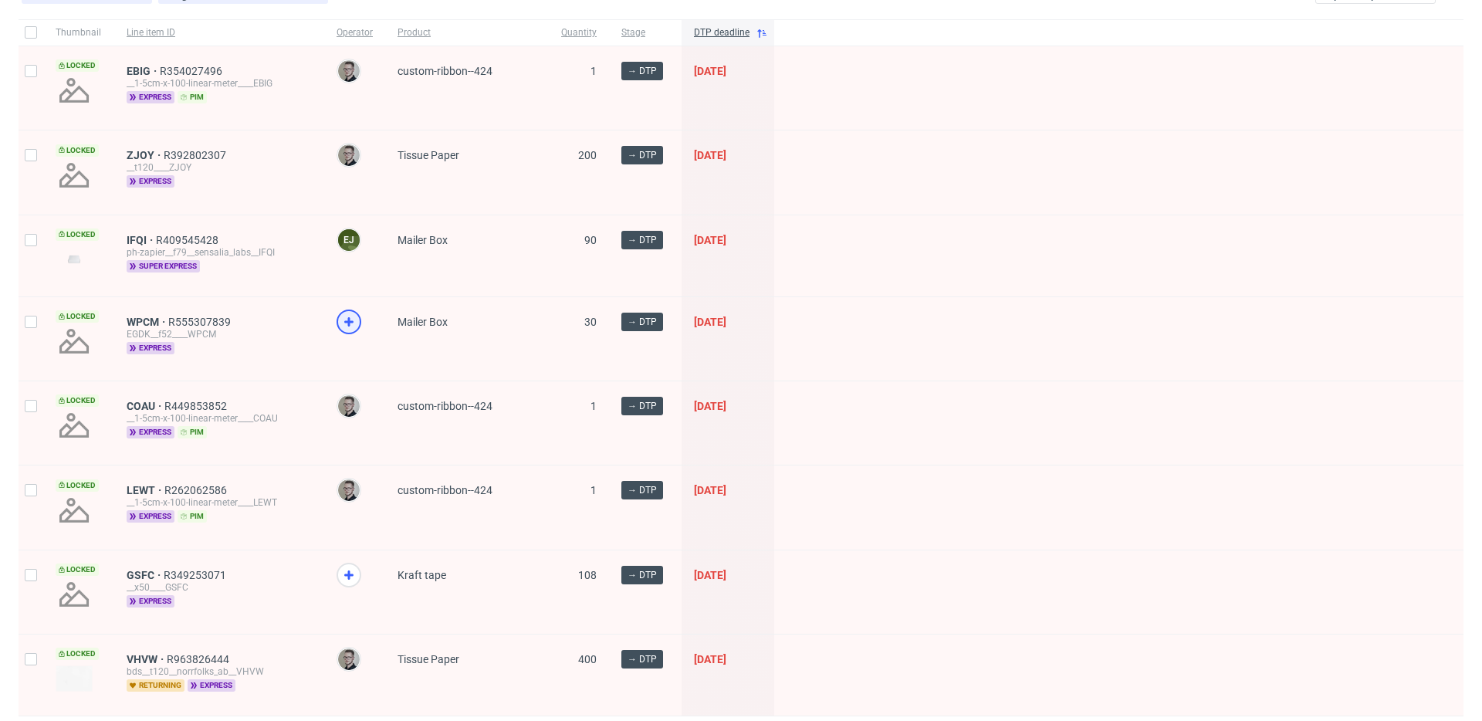
scroll to position [104, 0]
click at [356, 316] on icon at bounding box center [349, 322] width 19 height 19
click at [350, 573] on use at bounding box center [348, 574] width 9 height 9
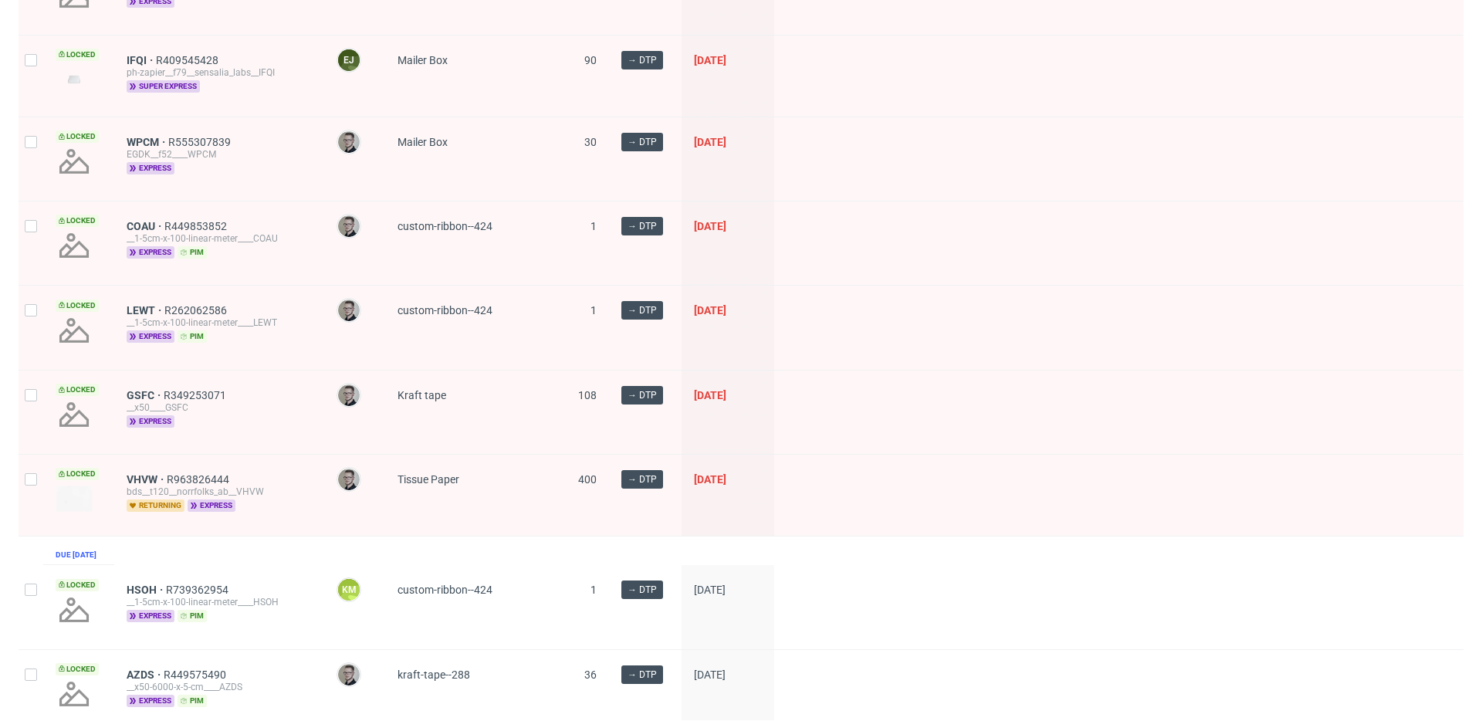
scroll to position [0, 0]
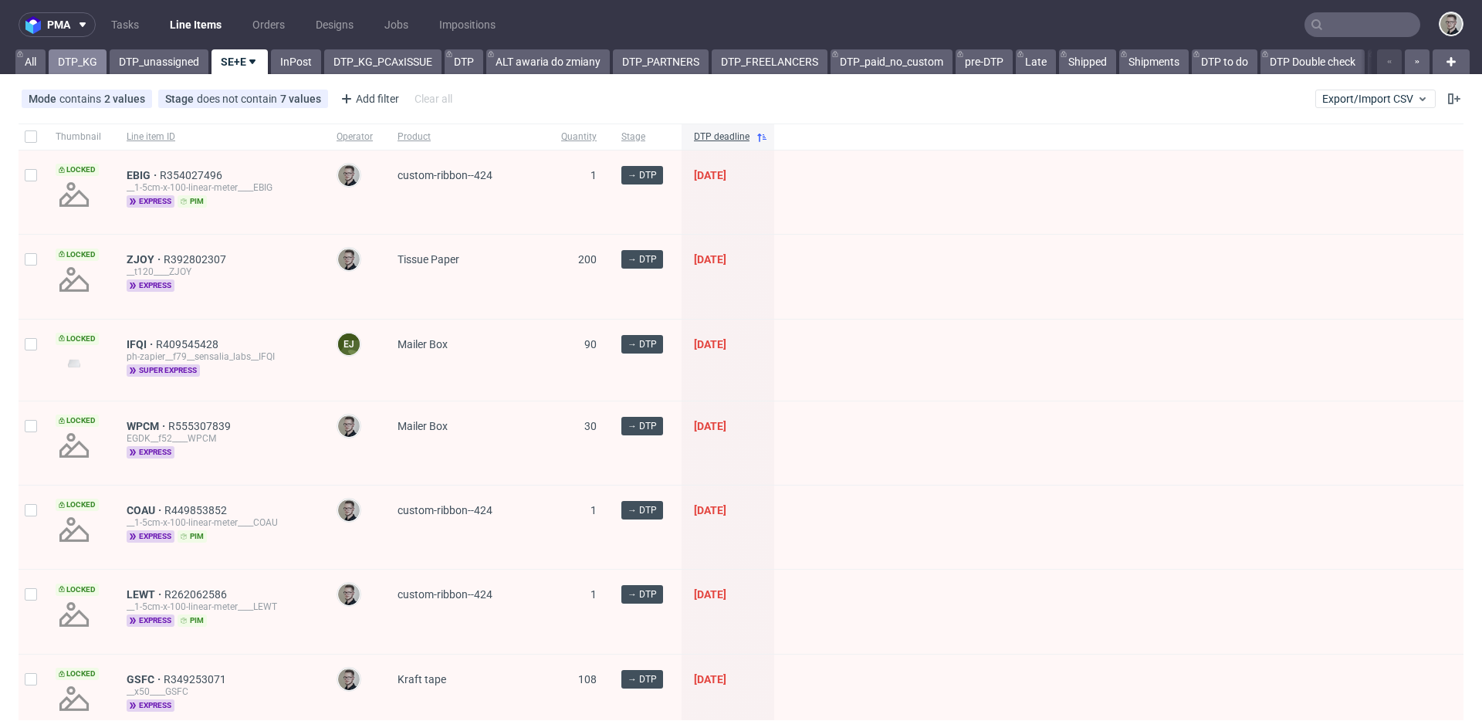
click at [71, 62] on link "DTP_KG" at bounding box center [78, 61] width 58 height 25
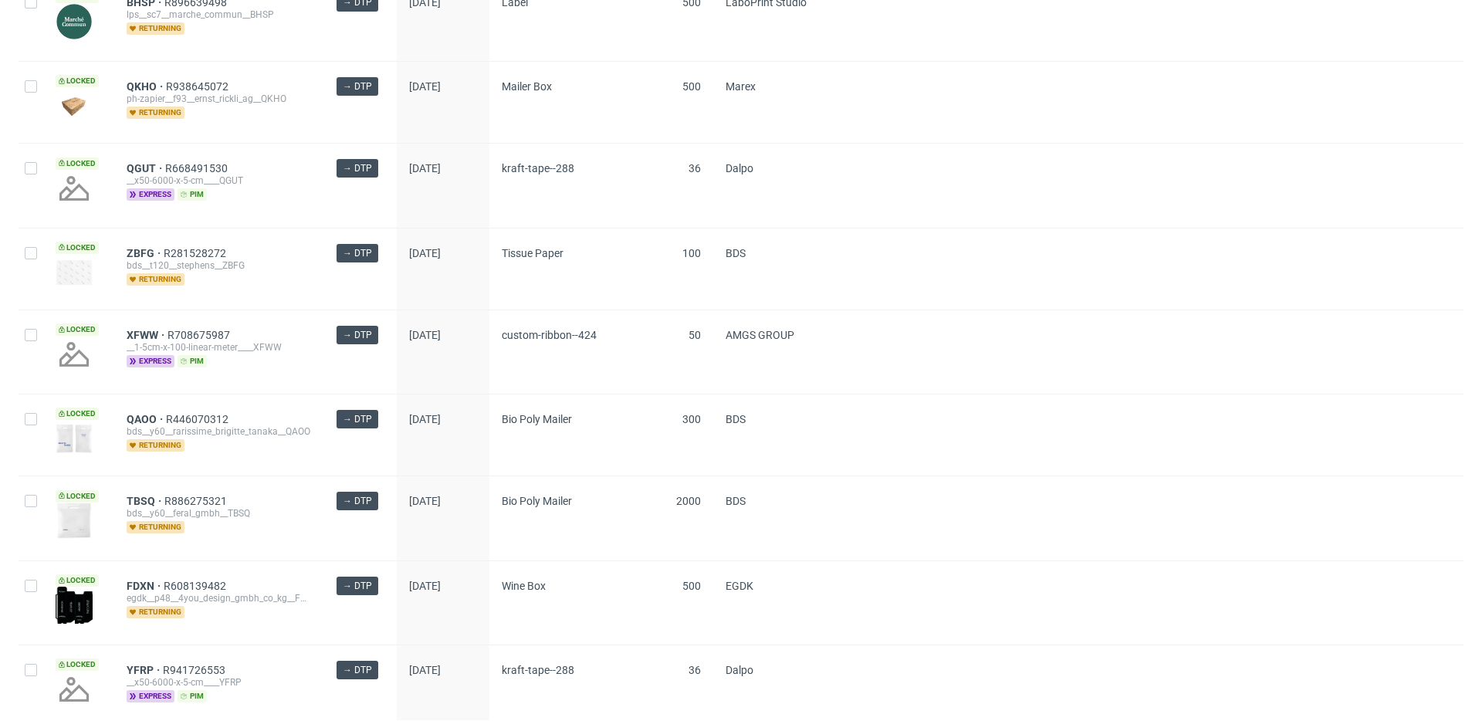
scroll to position [2175, 0]
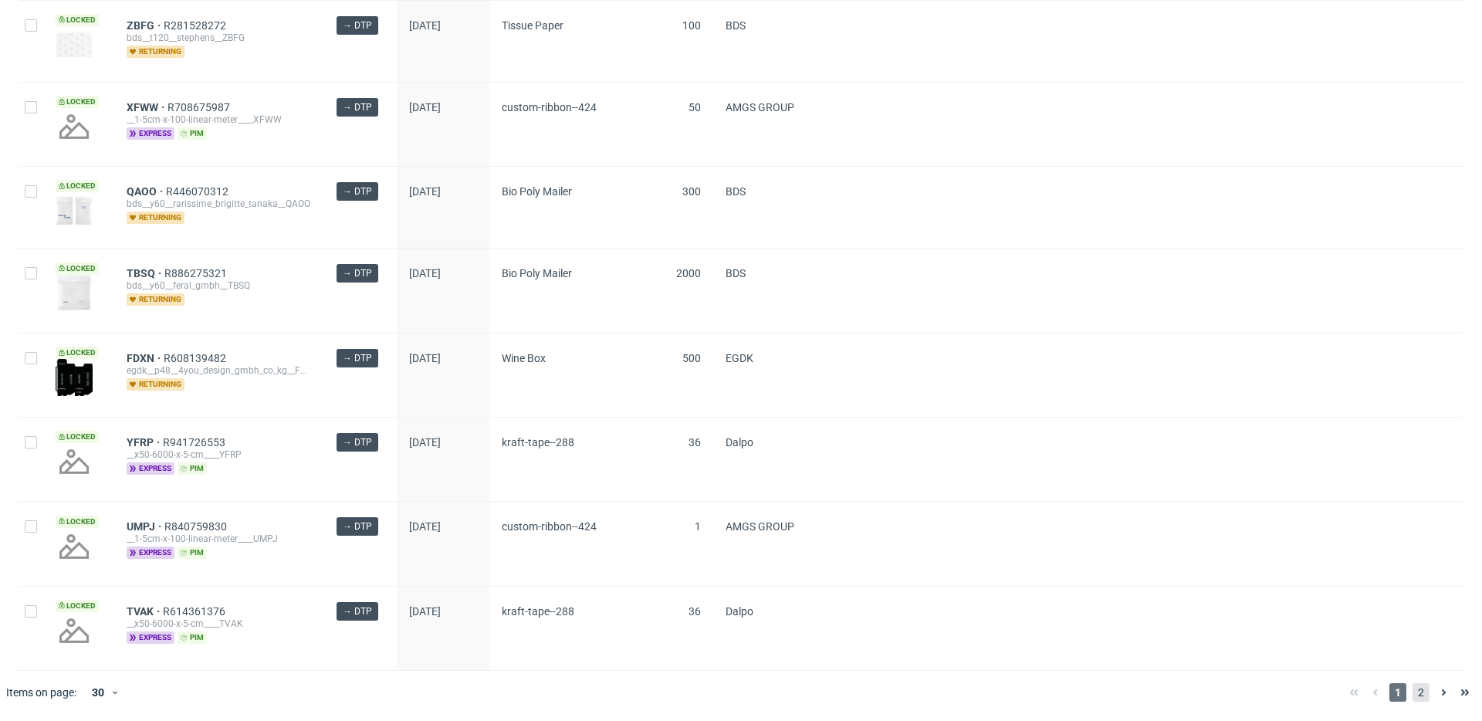
click at [1414, 690] on span "2" at bounding box center [1420, 692] width 17 height 19
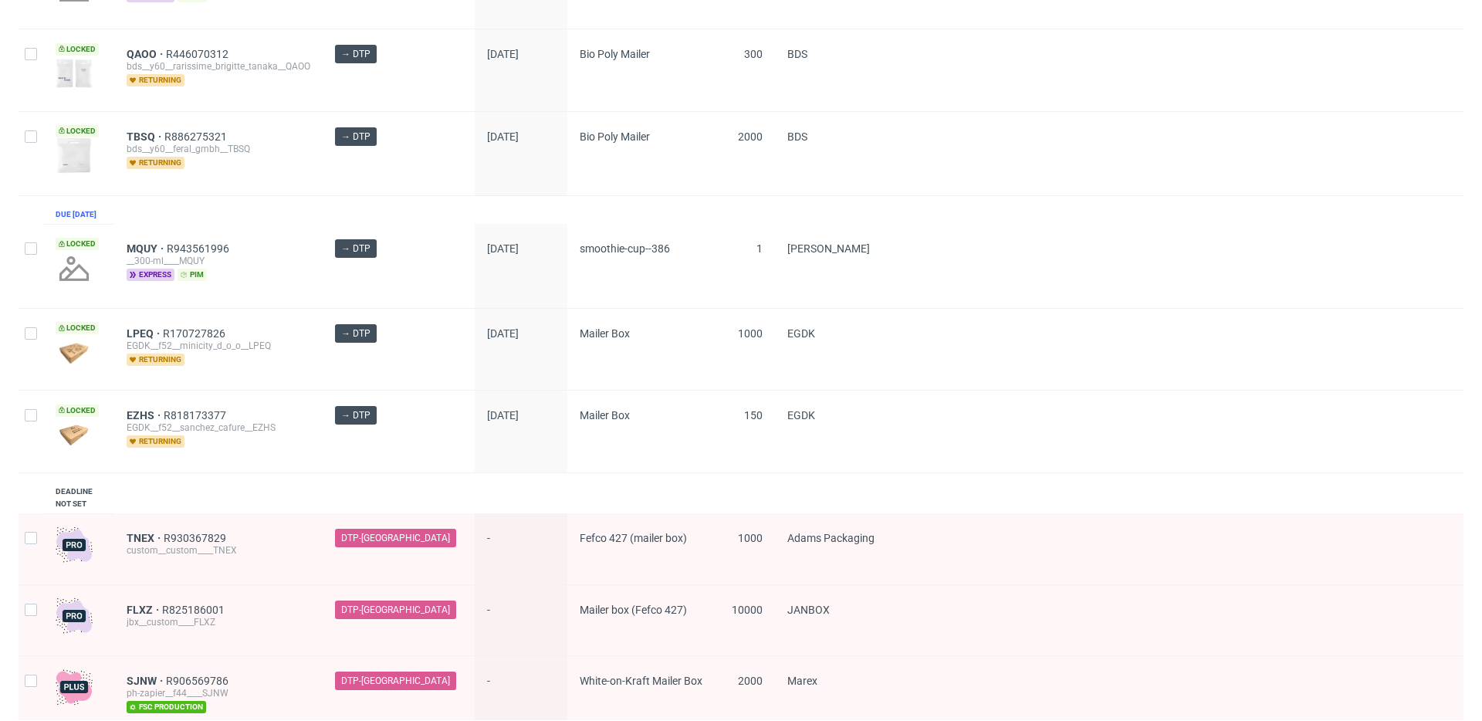
scroll to position [319, 0]
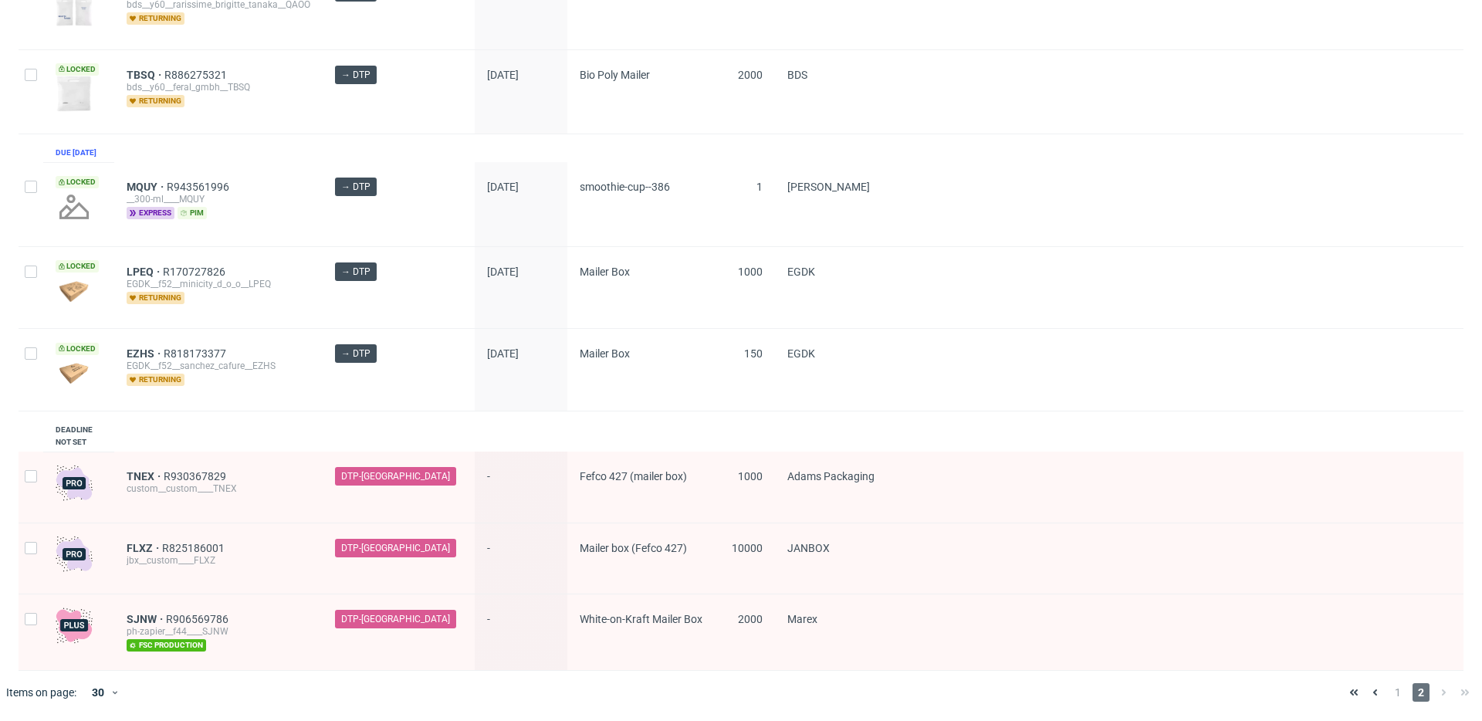
click at [1395, 691] on div "1 2" at bounding box center [1409, 692] width 133 height 19
click at [1390, 694] on span "1" at bounding box center [1397, 692] width 17 height 19
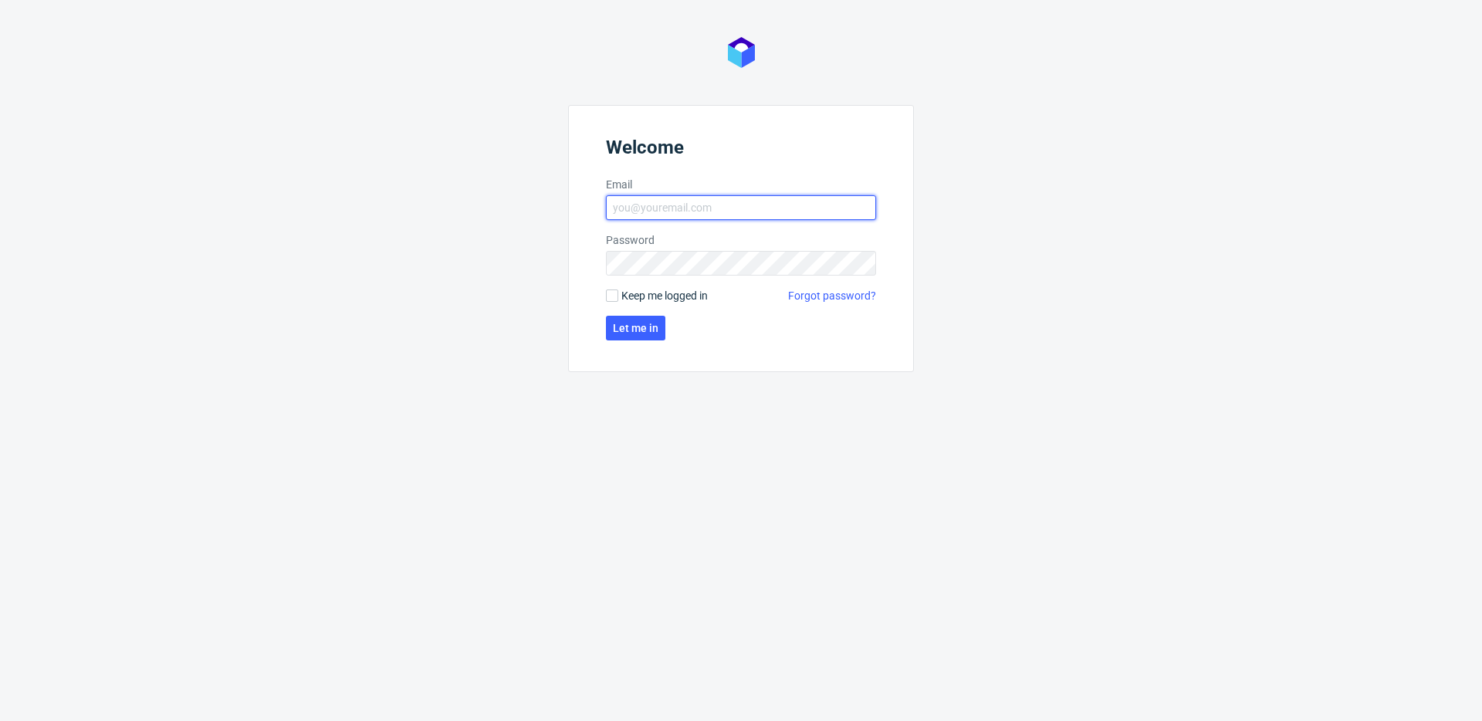
type input "[EMAIL_ADDRESS][DOMAIN_NAME]"
click at [691, 303] on form "Welcome Email [EMAIL_ADDRESS][DOMAIN_NAME] Password Keep me logged in Forgot pa…" at bounding box center [741, 238] width 346 height 267
drag, startPoint x: 671, startPoint y: 292, endPoint x: 656, endPoint y: 319, distance: 31.4
click at [671, 292] on span "Keep me logged in" at bounding box center [664, 295] width 86 height 15
click at [618, 292] on input "Keep me logged in" at bounding box center [612, 295] width 12 height 12
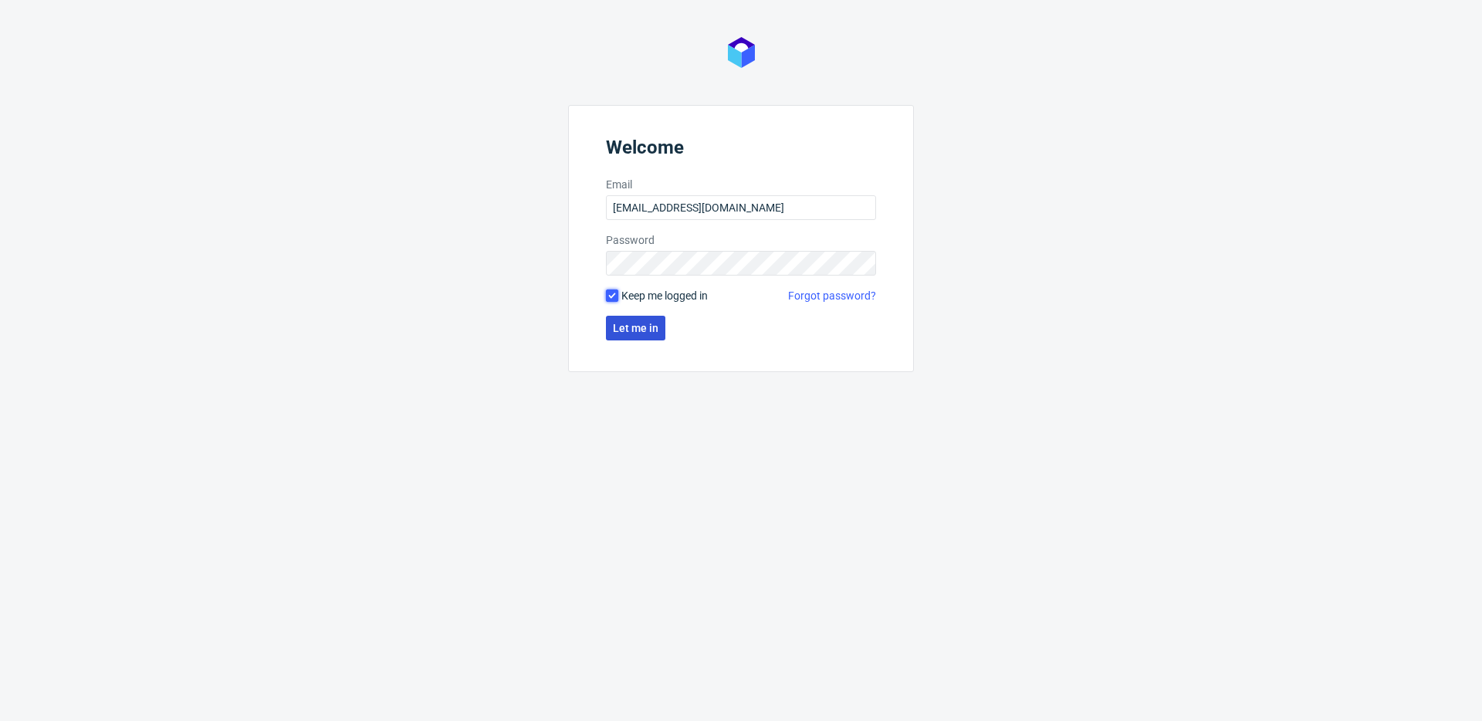
checkbox input "true"
click at [640, 336] on button "Let me in" at bounding box center [635, 328] width 59 height 25
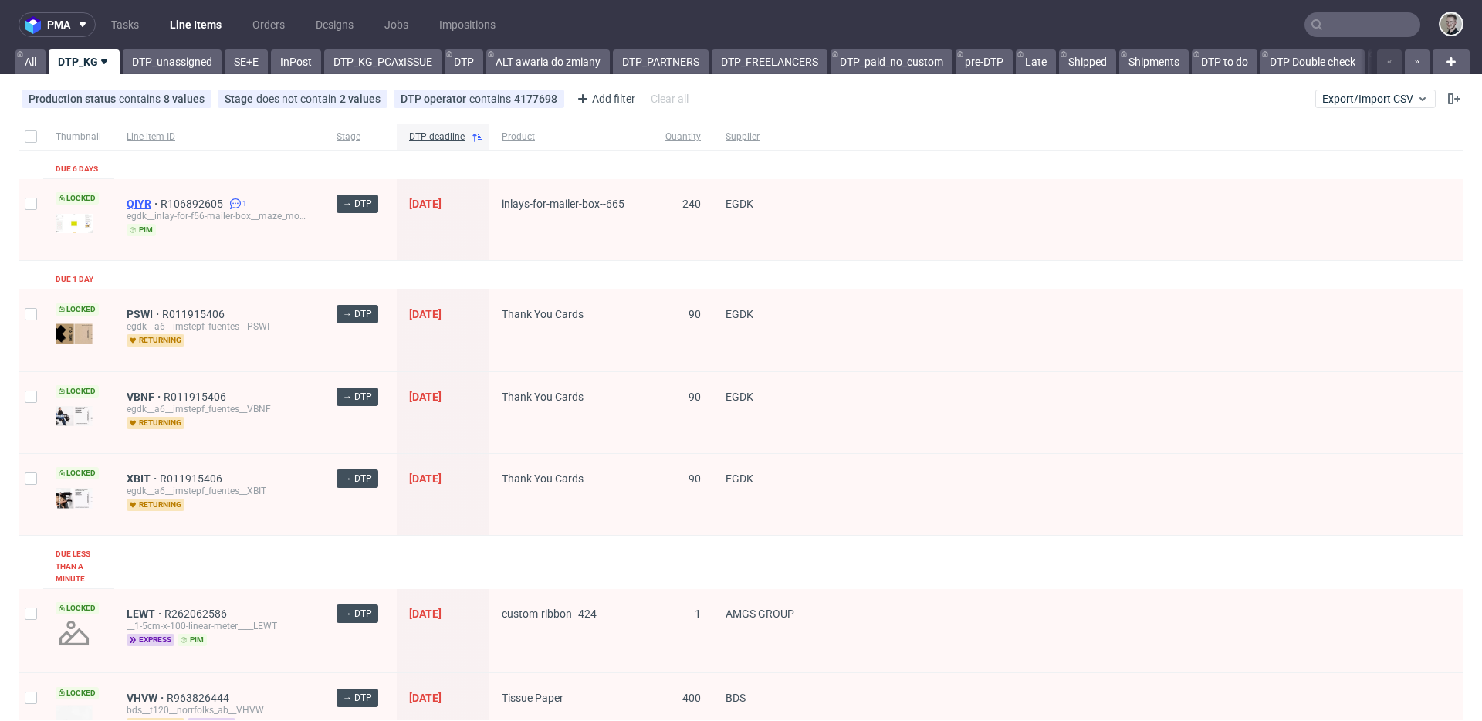
click at [144, 204] on span "QIYR" at bounding box center [144, 204] width 34 height 12
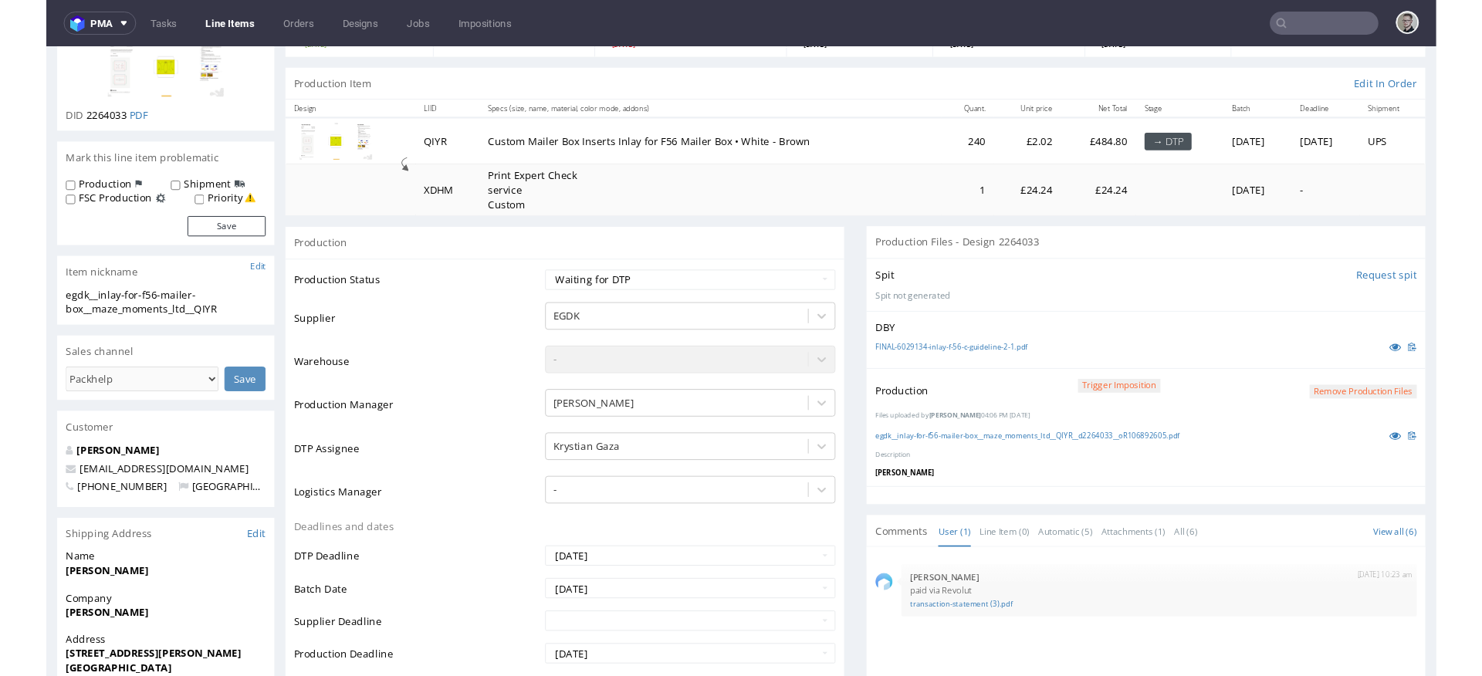
scroll to position [311, 0]
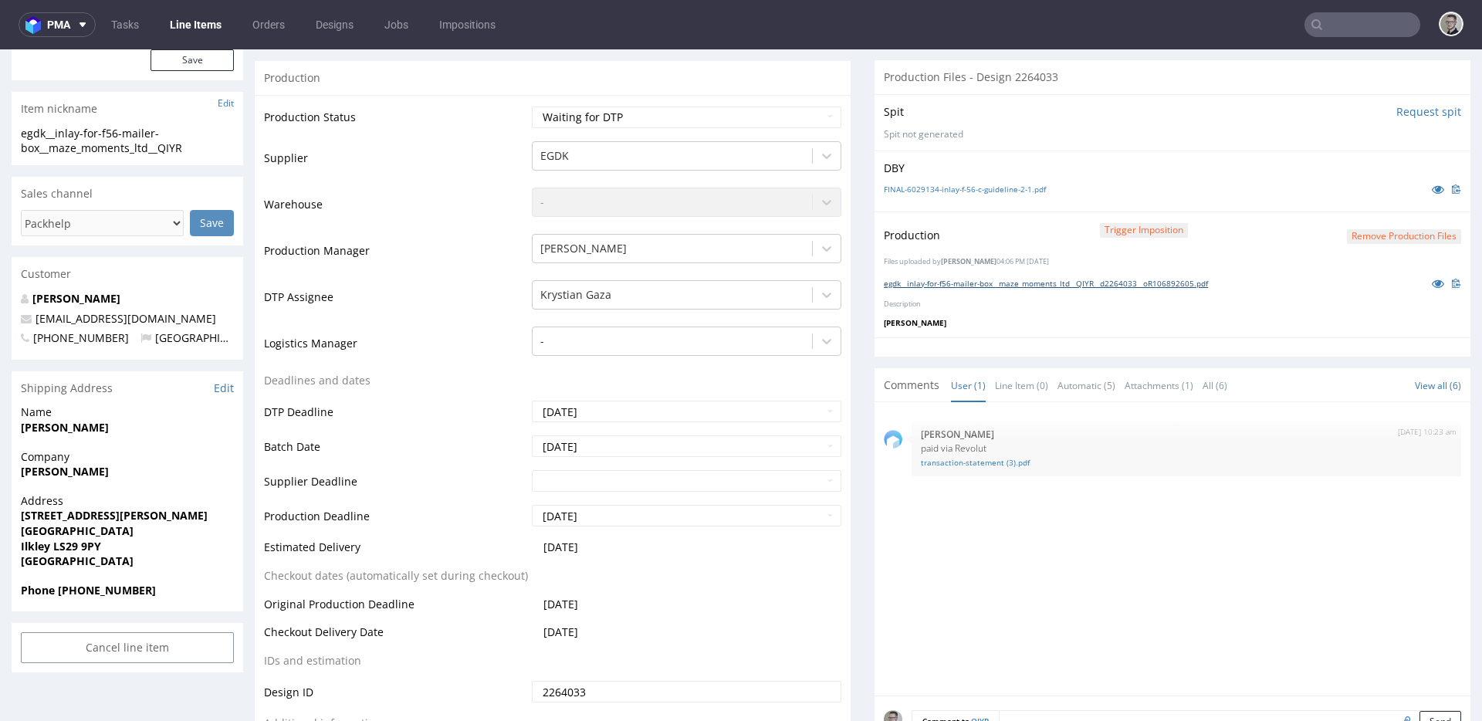
click at [1039, 280] on link "egdk__inlay-for-f56-mailer-box__maze_moments_ltd__QIYR__d2264033__oR106892605.p…" at bounding box center [1046, 283] width 324 height 11
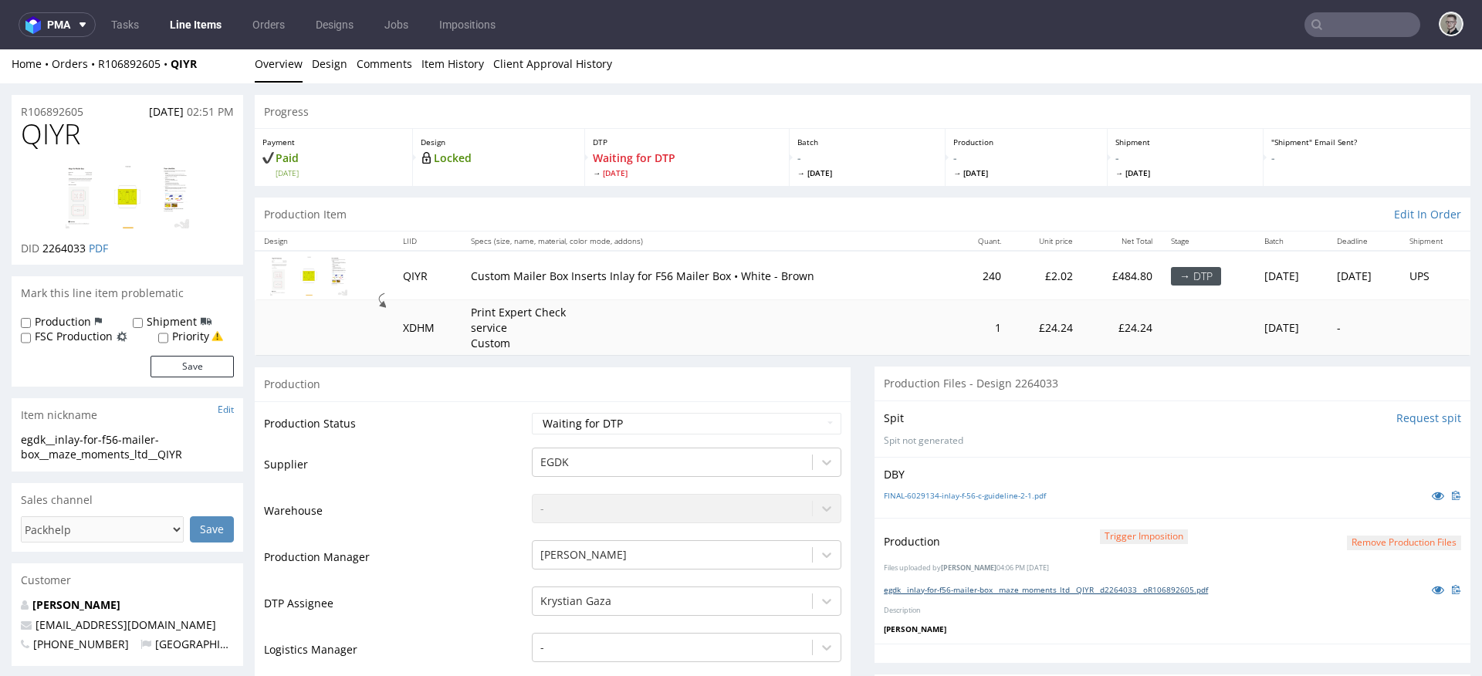
scroll to position [0, 0]
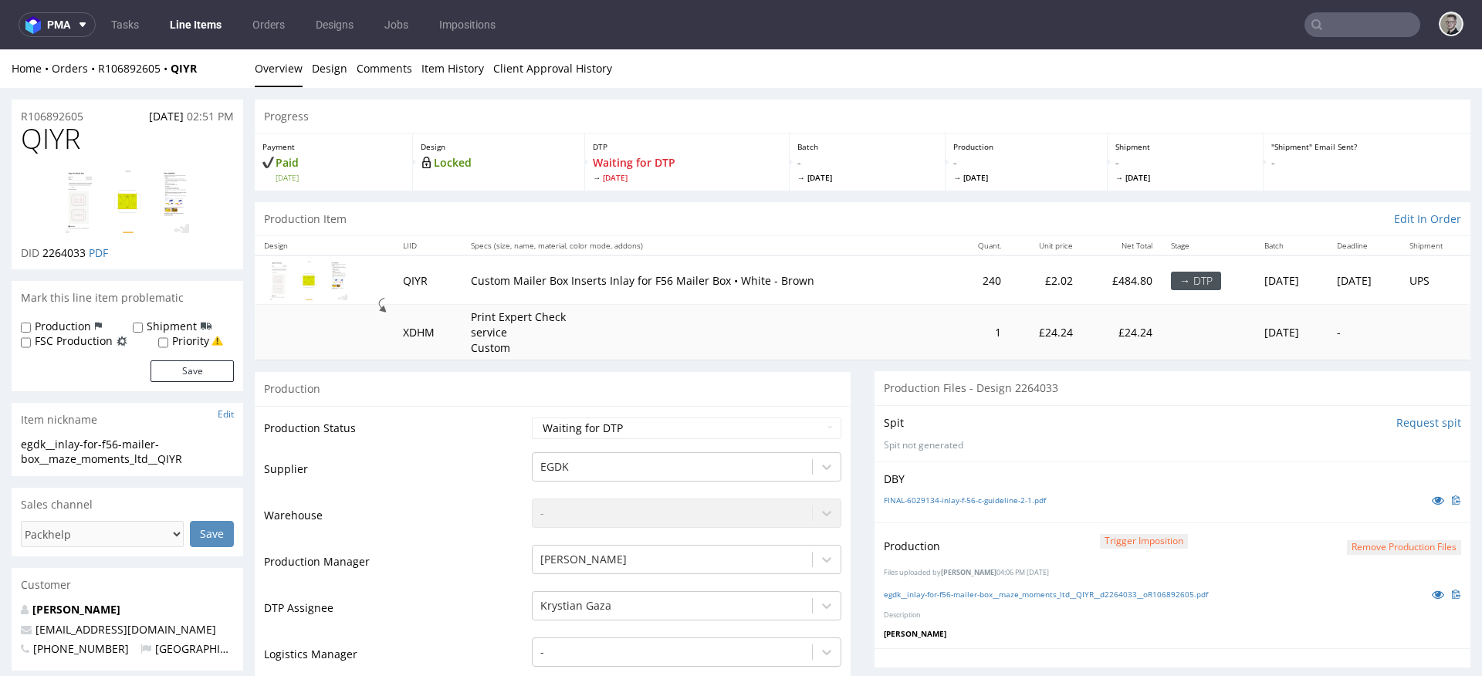
click at [411, 397] on div "Production" at bounding box center [553, 388] width 596 height 35
drag, startPoint x: 671, startPoint y: 411, endPoint x: 674, endPoint y: 419, distance: 8.3
click at [674, 422] on select "Waiting for Artwork Waiting for Diecut Waiting for Mockup Waiting for DTP Waiti…" at bounding box center [686, 428] width 309 height 22
select select "dtp_in_process"
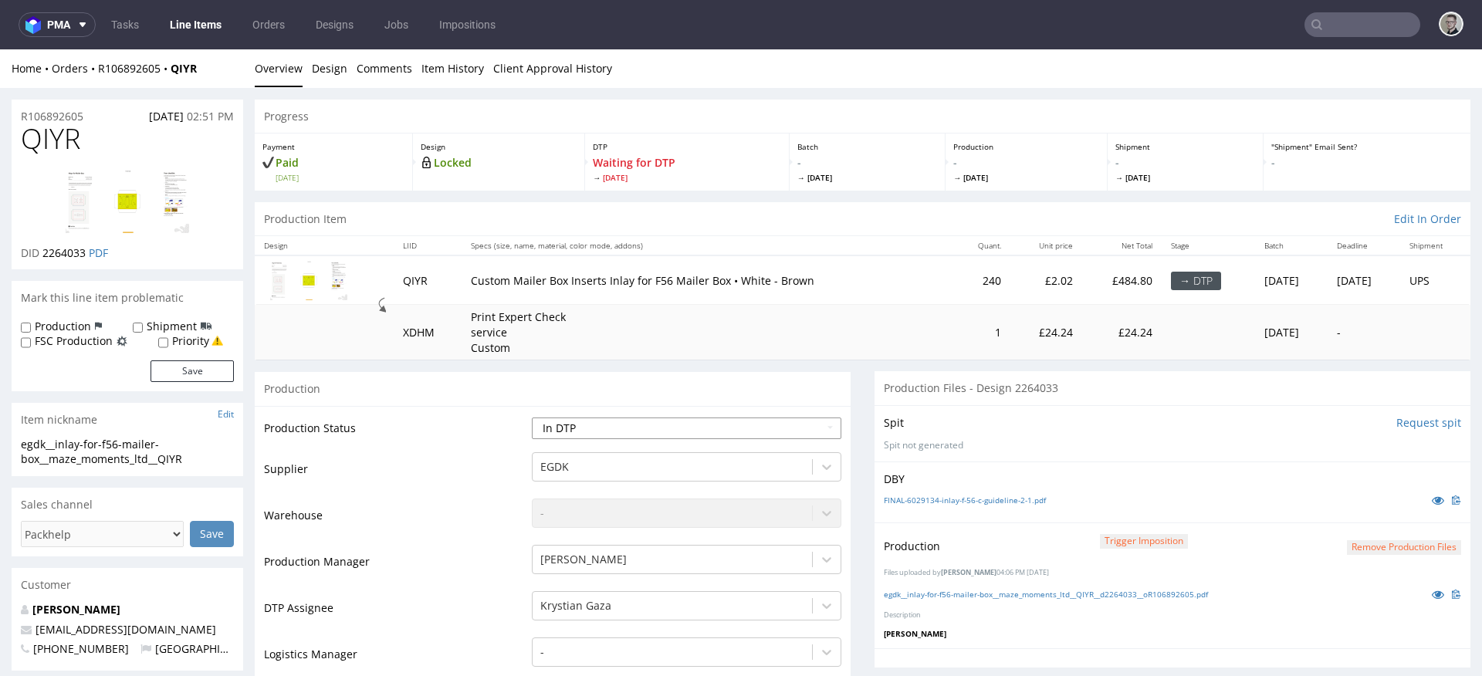
click at [532, 417] on select "Waiting for Artwork Waiting for Diecut Waiting for Mockup Waiting for DTP Waiti…" at bounding box center [686, 428] width 309 height 22
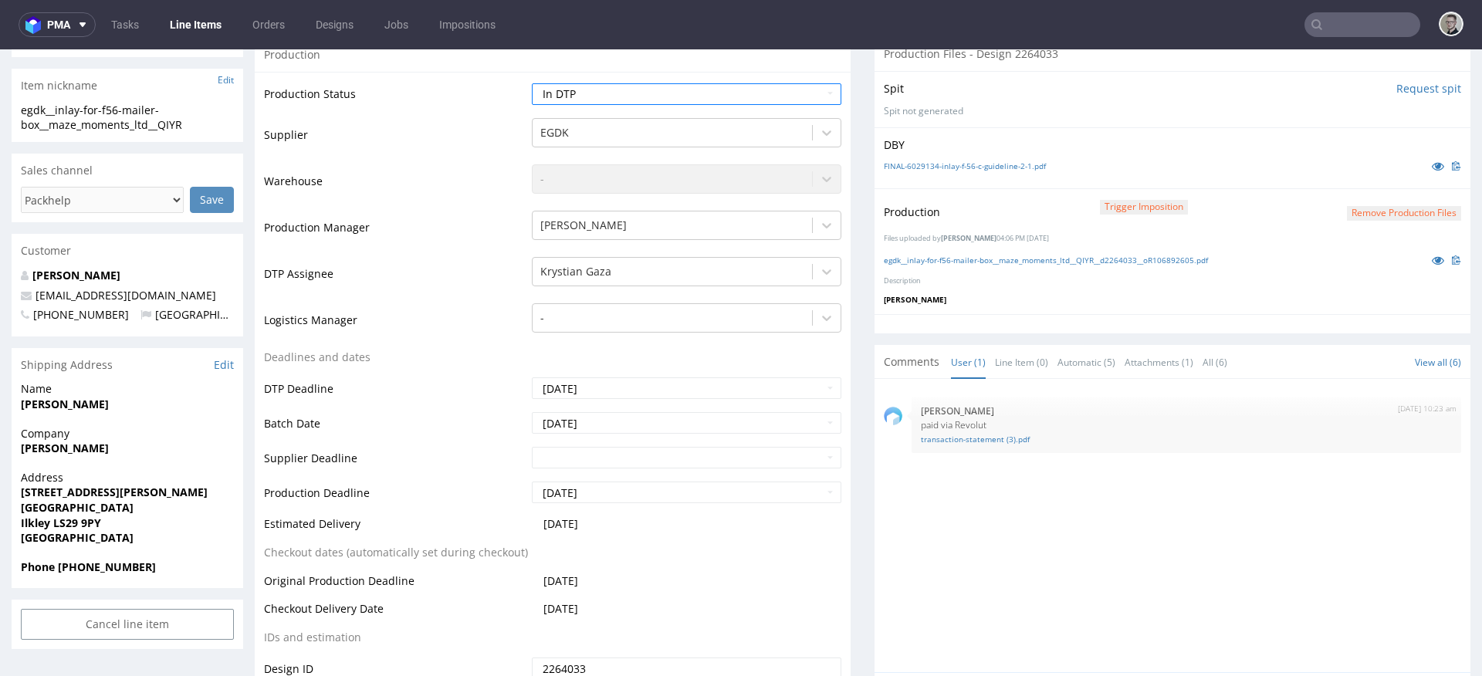
scroll to position [520, 0]
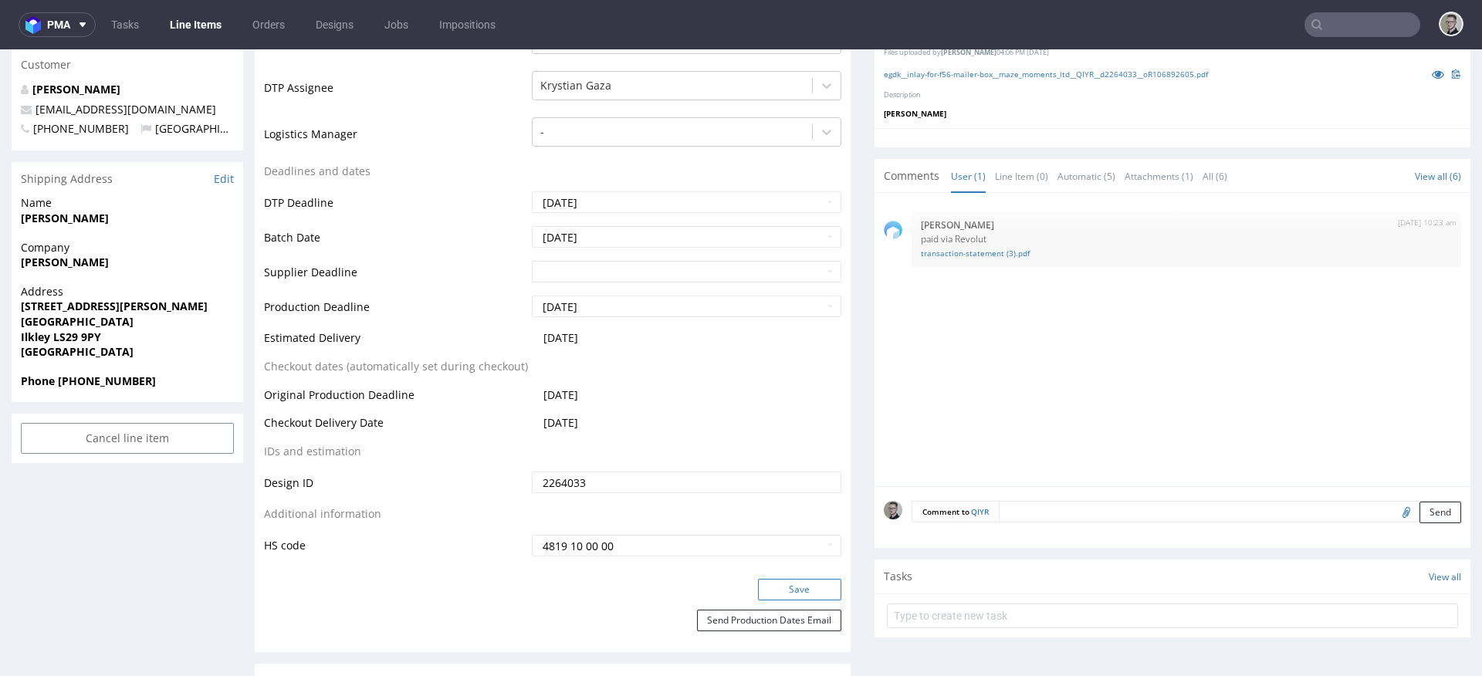
click at [815, 579] on button "Save" at bounding box center [799, 590] width 83 height 22
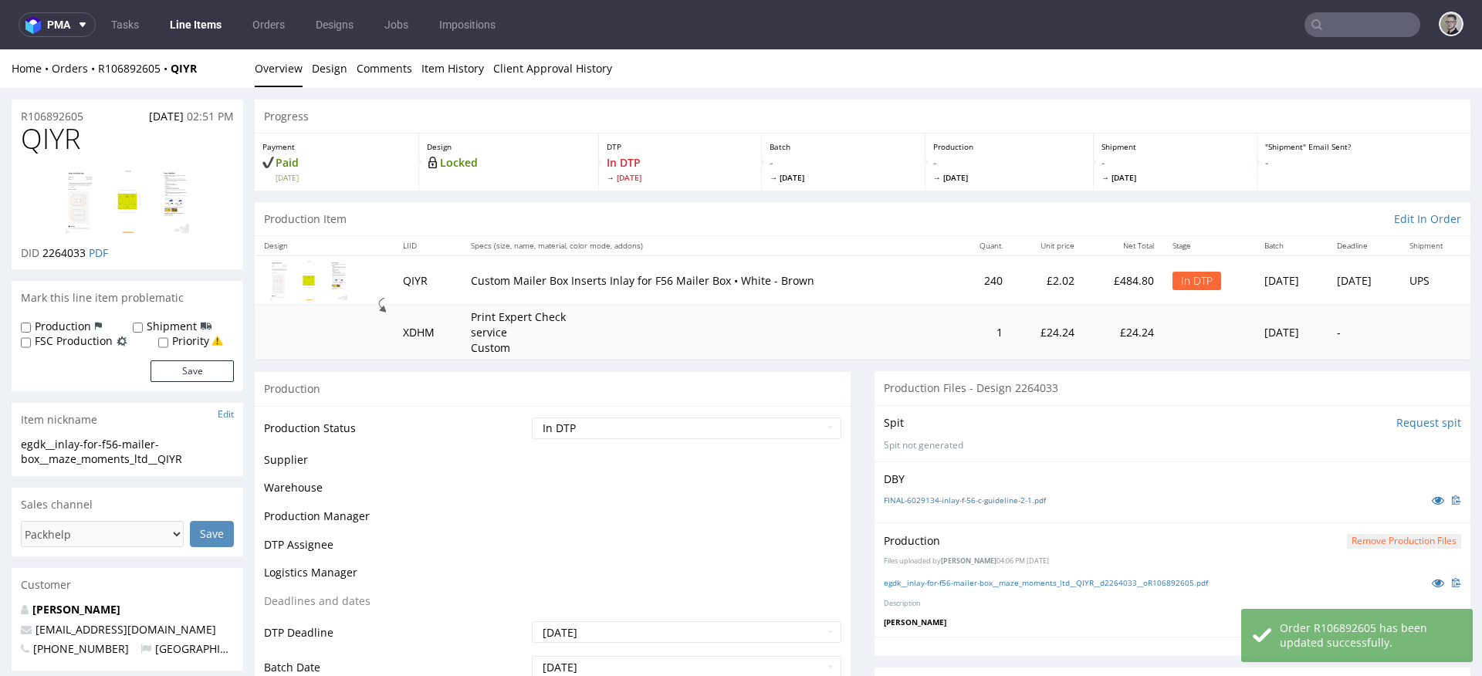
scroll to position [0, 0]
click at [684, 420] on select "Waiting for Artwork Waiting for Diecut Waiting for Mockup Waiting for DTP Waiti…" at bounding box center [686, 428] width 309 height 22
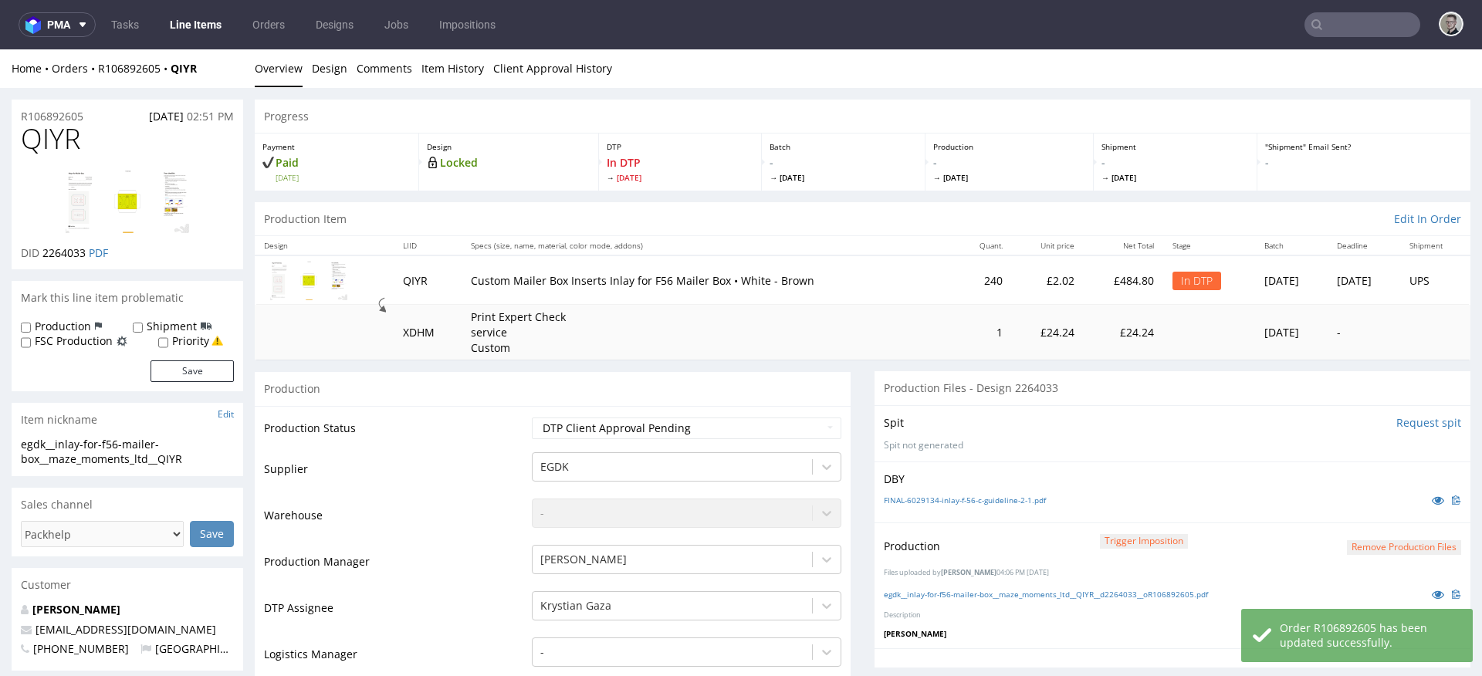
click at [532, 417] on select "Waiting for Artwork Waiting for Diecut Waiting for Mockup Waiting for DTP Waiti…" at bounding box center [686, 428] width 309 height 22
click at [713, 429] on select "Waiting for Artwork Waiting for Diecut Waiting for Mockup Waiting for DTP Waiti…" at bounding box center [686, 428] width 309 height 22
click at [532, 417] on select "Waiting for Artwork Waiting for Diecut Waiting for Mockup Waiting for DTP Waiti…" at bounding box center [686, 428] width 309 height 22
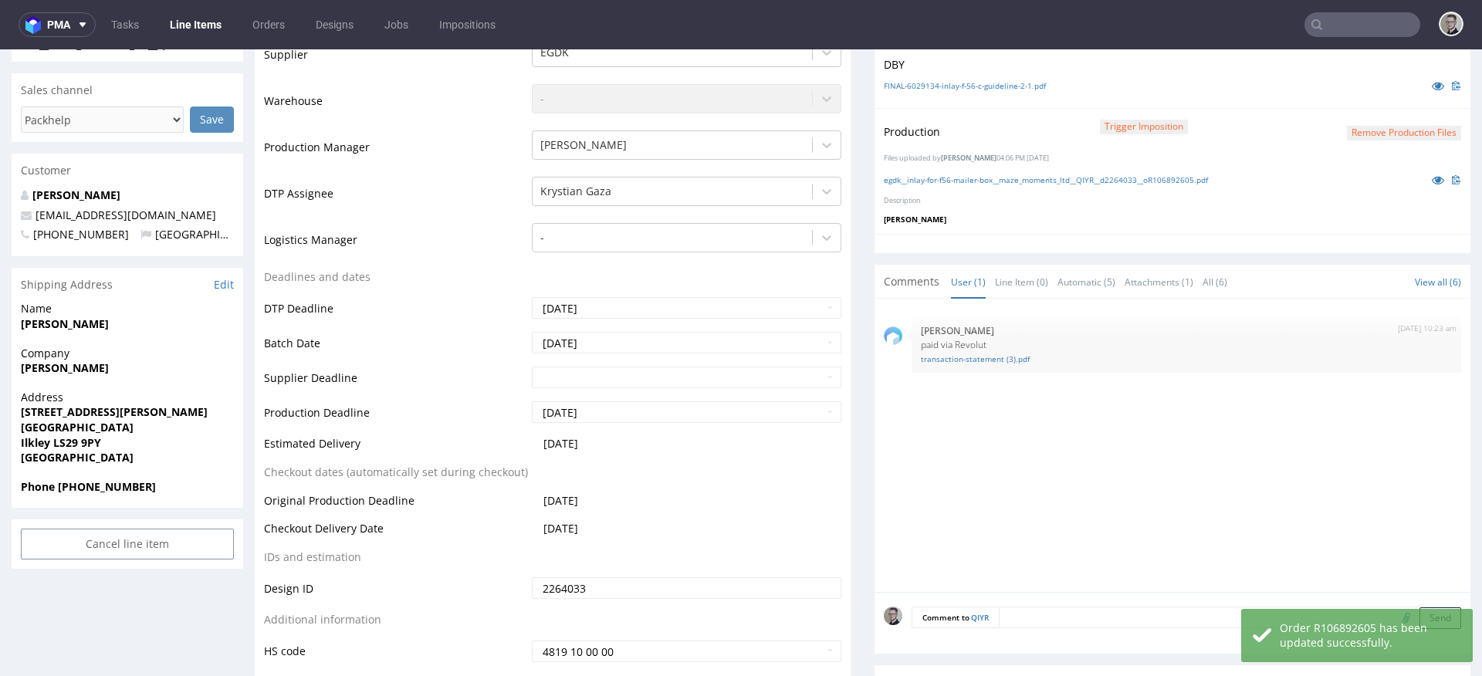
scroll to position [513, 0]
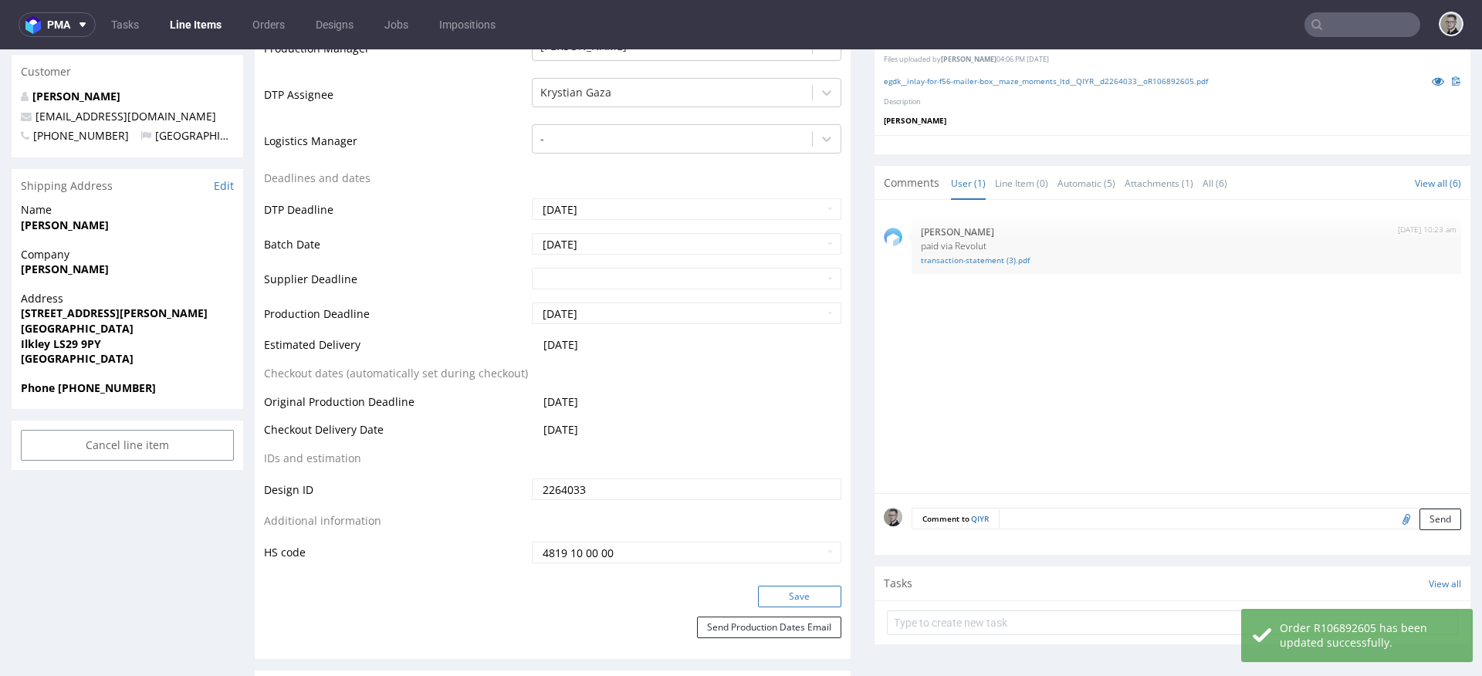
click at [813, 592] on button "Save" at bounding box center [799, 597] width 83 height 22
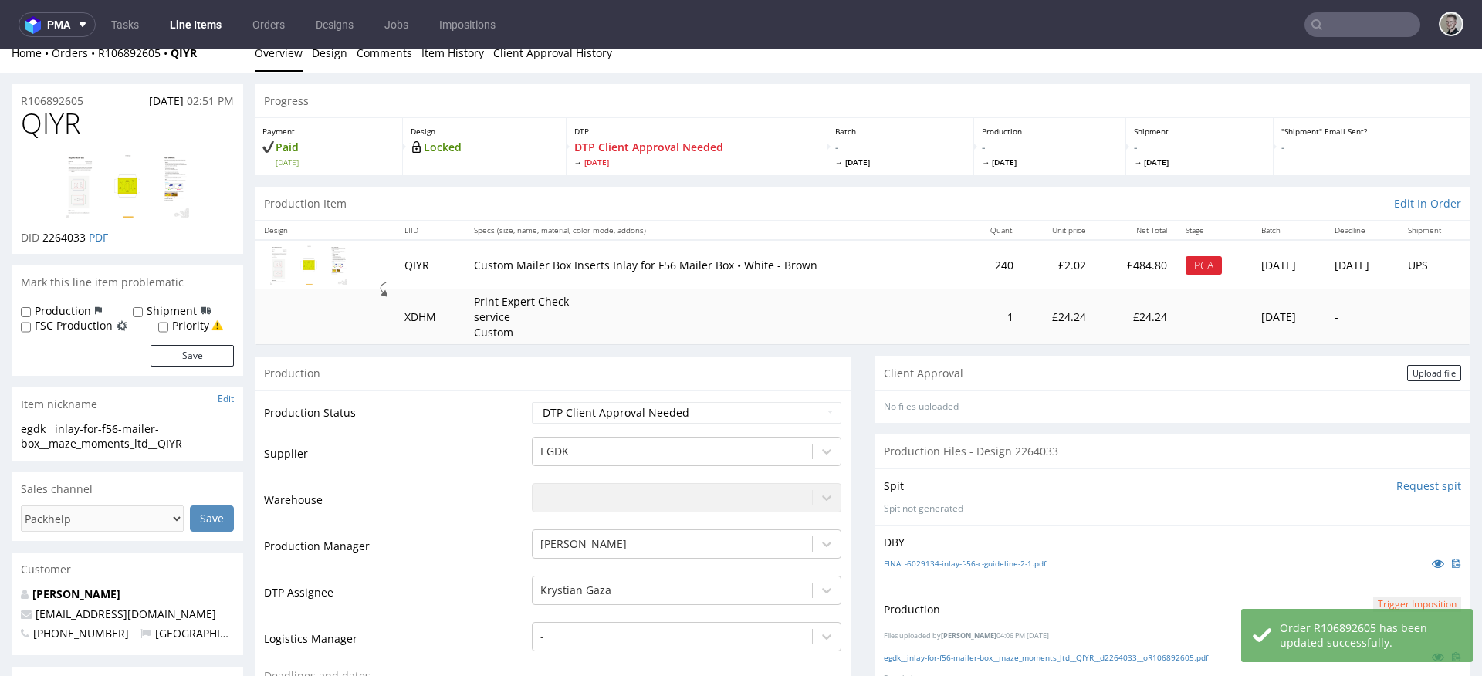
scroll to position [323, 0]
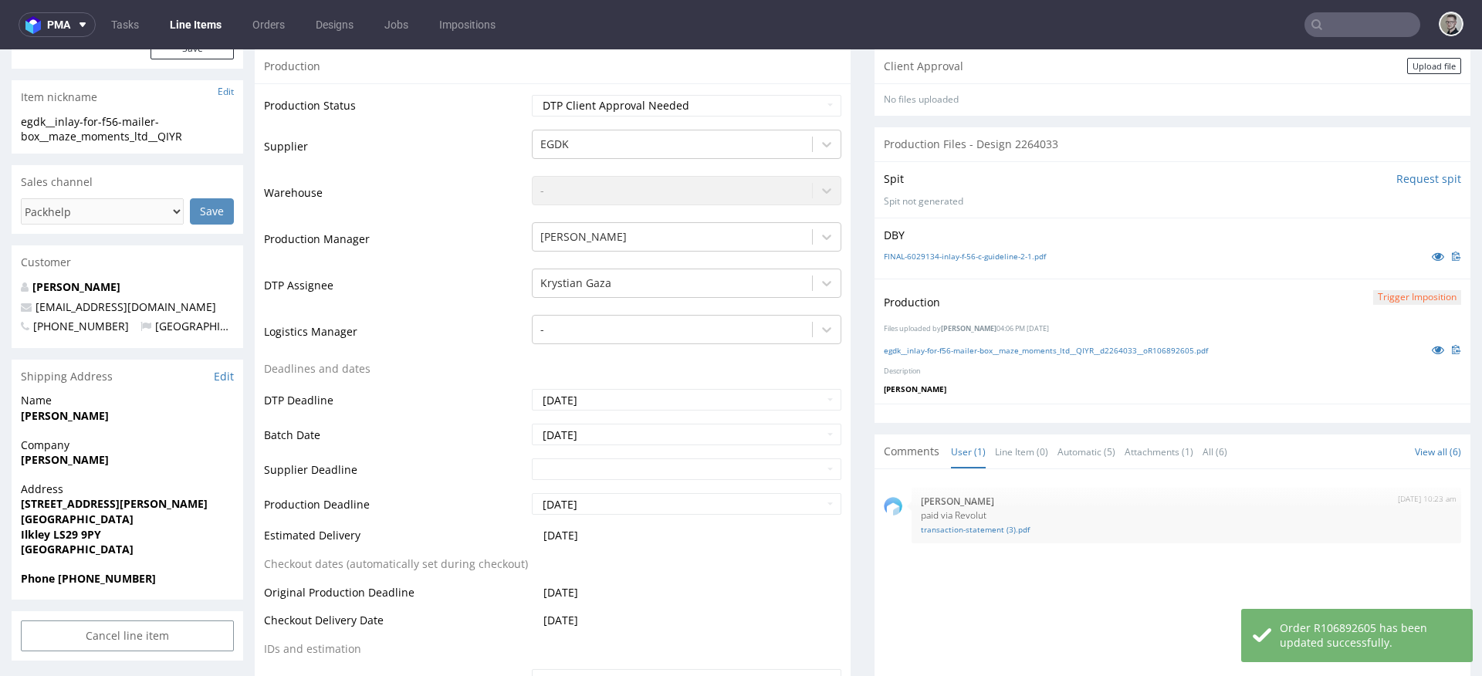
click at [1394, 292] on button "Trigger Imposition" at bounding box center [1417, 297] width 88 height 15
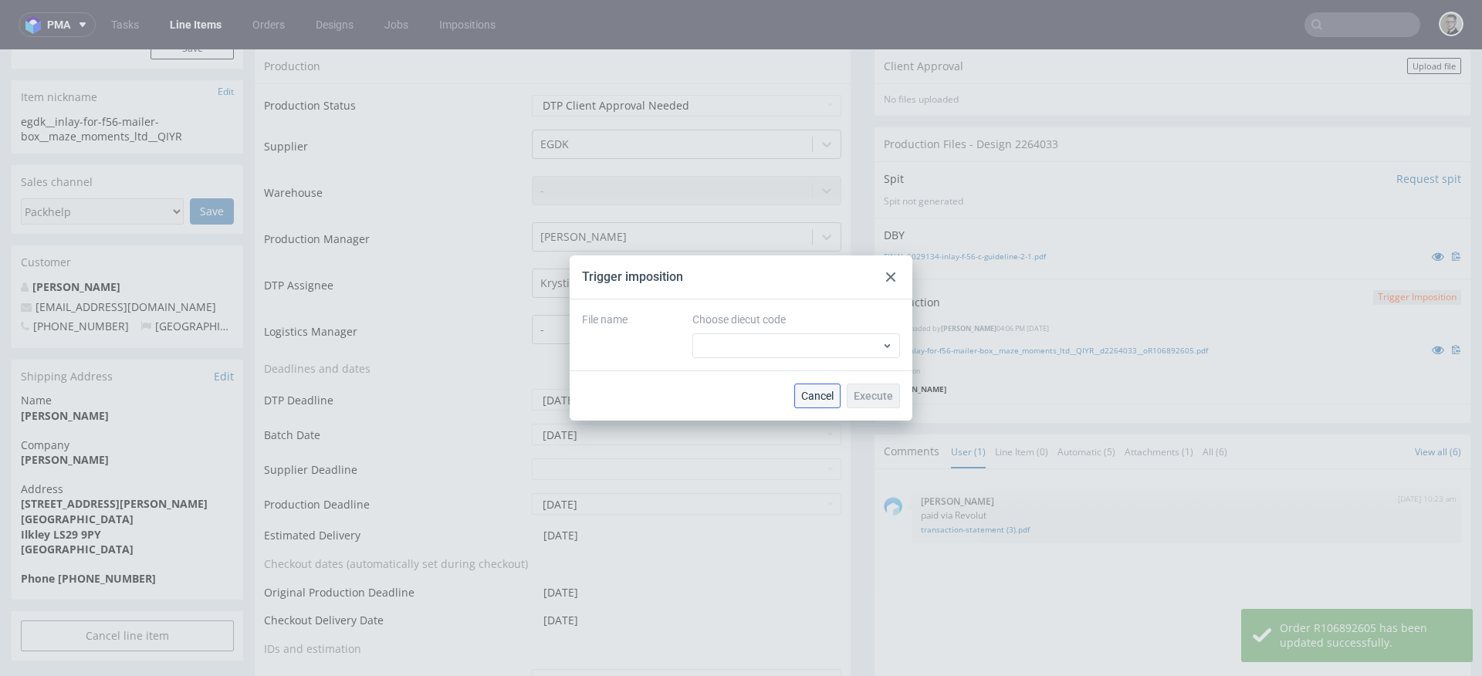
click at [825, 394] on span "Cancel" at bounding box center [817, 395] width 32 height 11
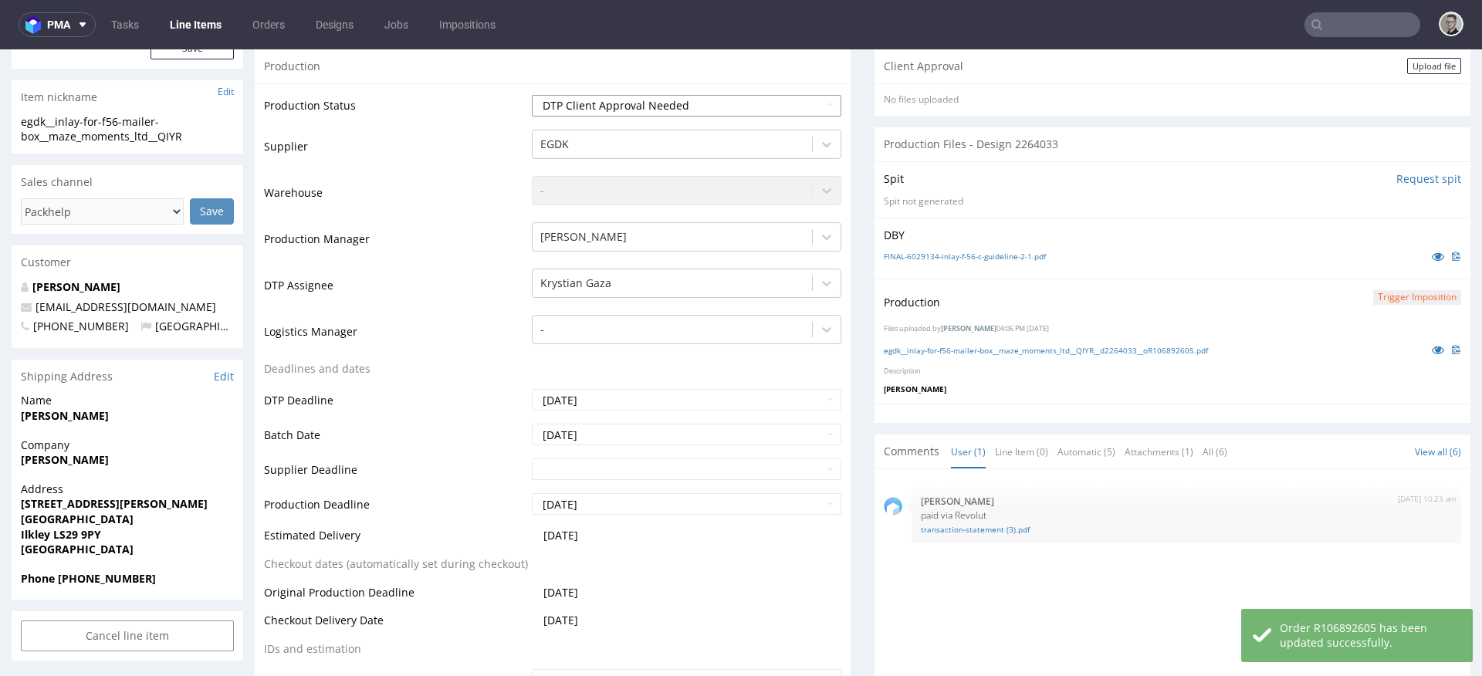
click at [608, 100] on select "Waiting for Artwork Waiting for Diecut Waiting for Mockup Waiting for DTP Waiti…" at bounding box center [686, 106] width 309 height 22
click at [532, 95] on select "Waiting for Artwork Waiting for Diecut Waiting for Mockup Waiting for DTP Waiti…" at bounding box center [686, 106] width 309 height 22
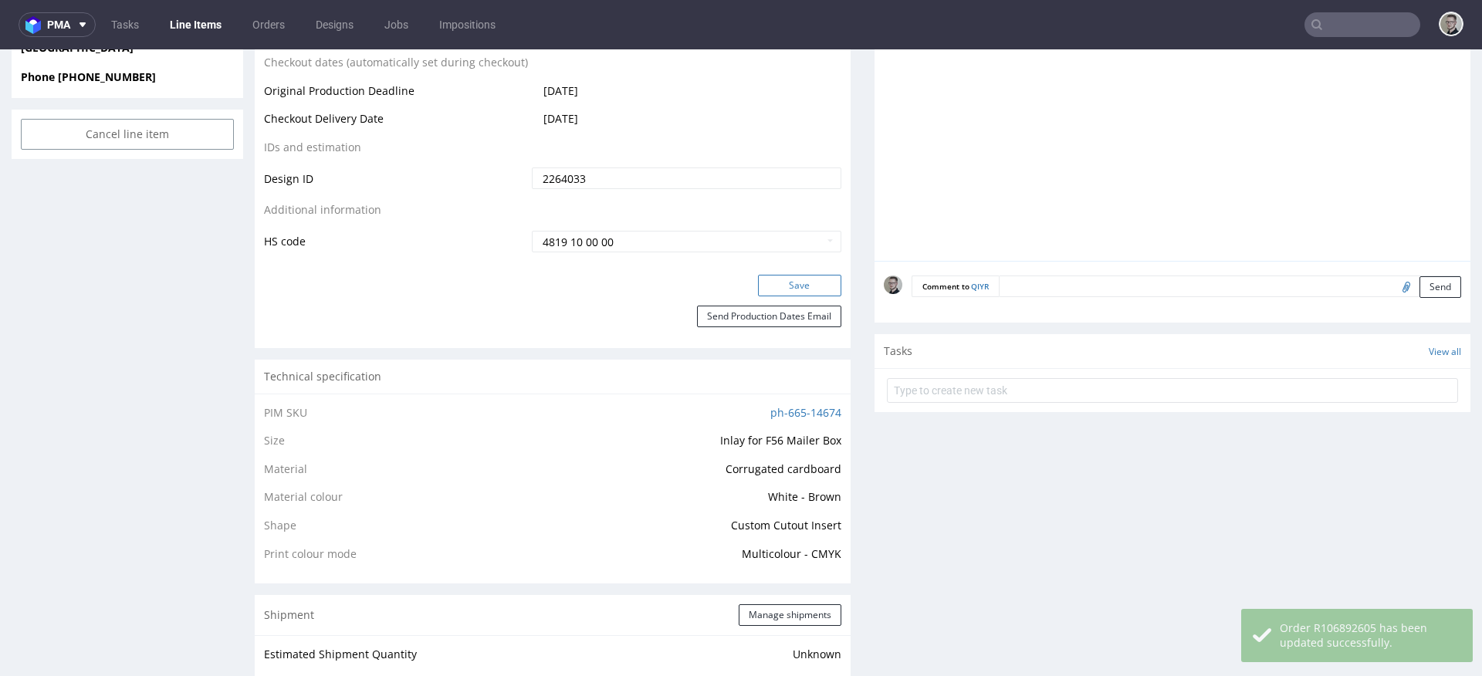
click at [812, 282] on button "Save" at bounding box center [799, 286] width 83 height 22
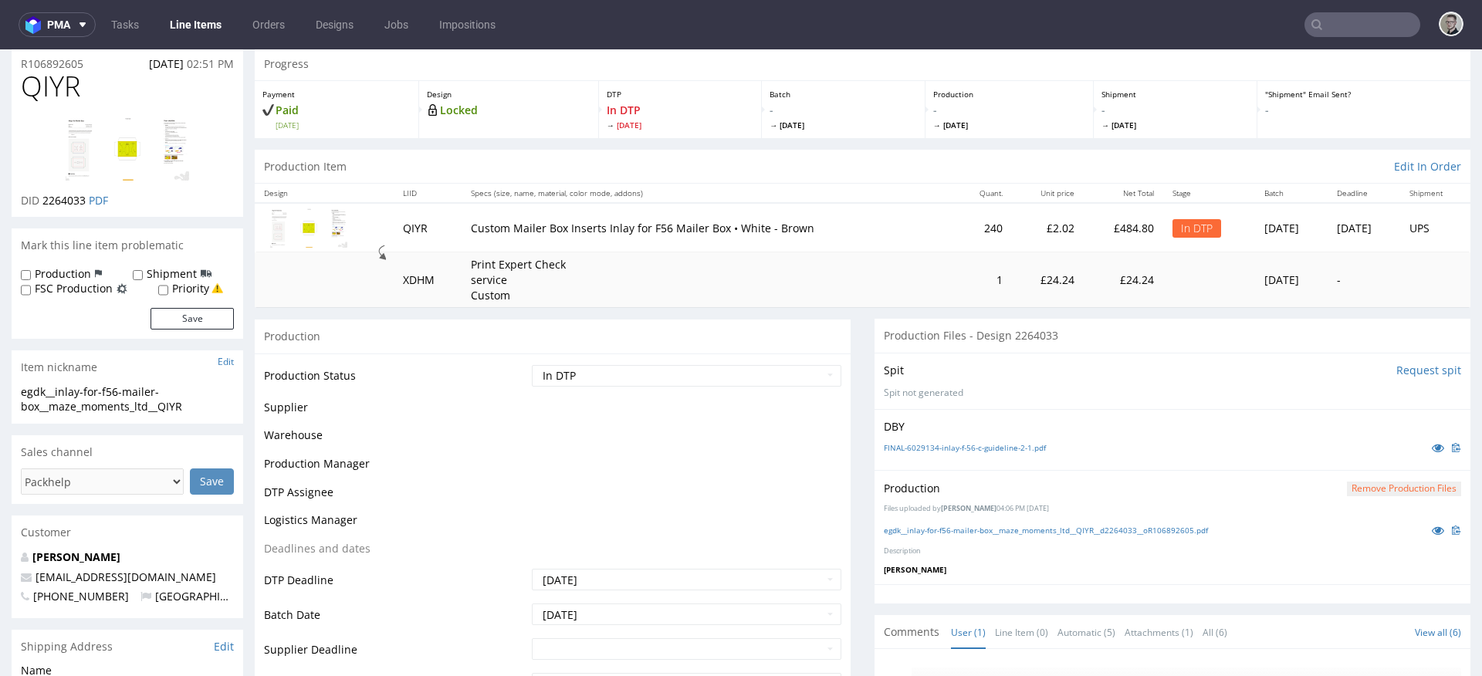
scroll to position [52, 0]
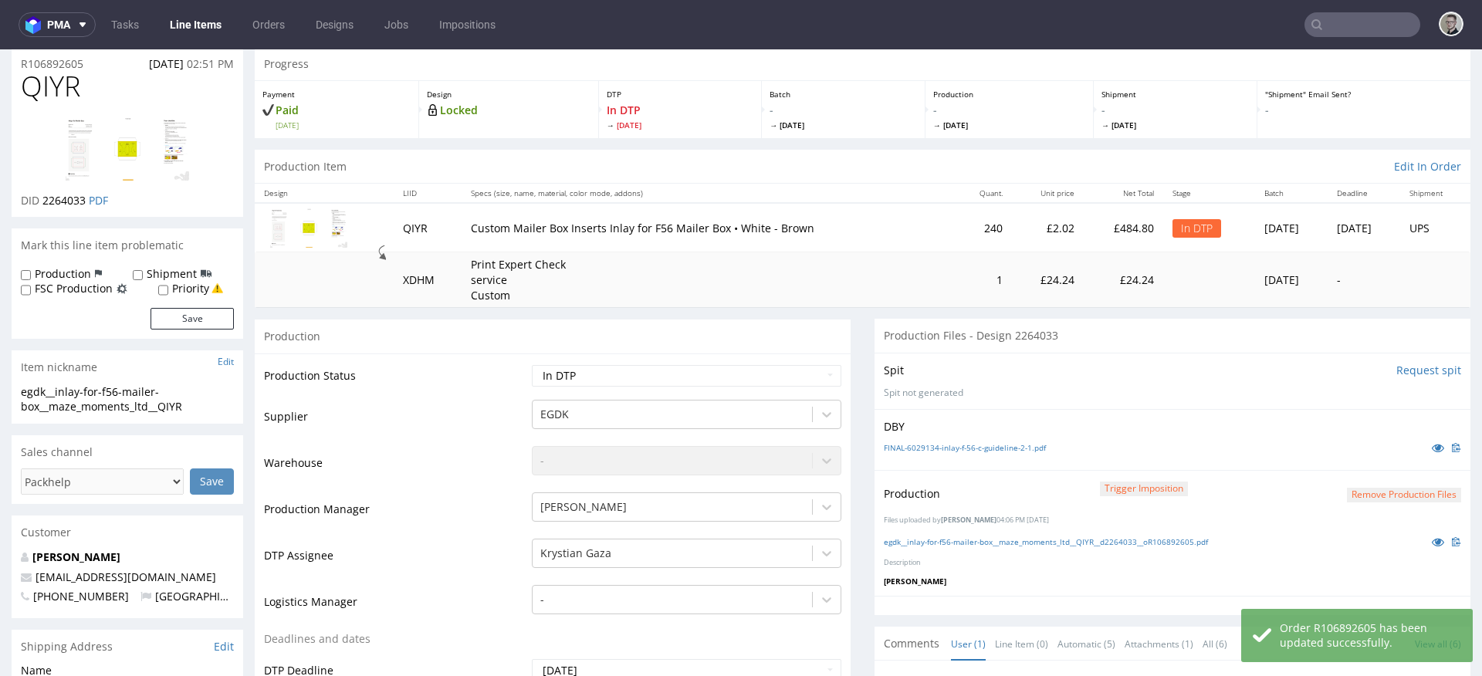
click at [1424, 503] on div "Production Trigger Imposition Remove production files" at bounding box center [1172, 494] width 577 height 28
click at [1428, 495] on button "Remove production files" at bounding box center [1403, 495] width 114 height 15
click at [1359, 465] on link "Yes" at bounding box center [1355, 459] width 44 height 23
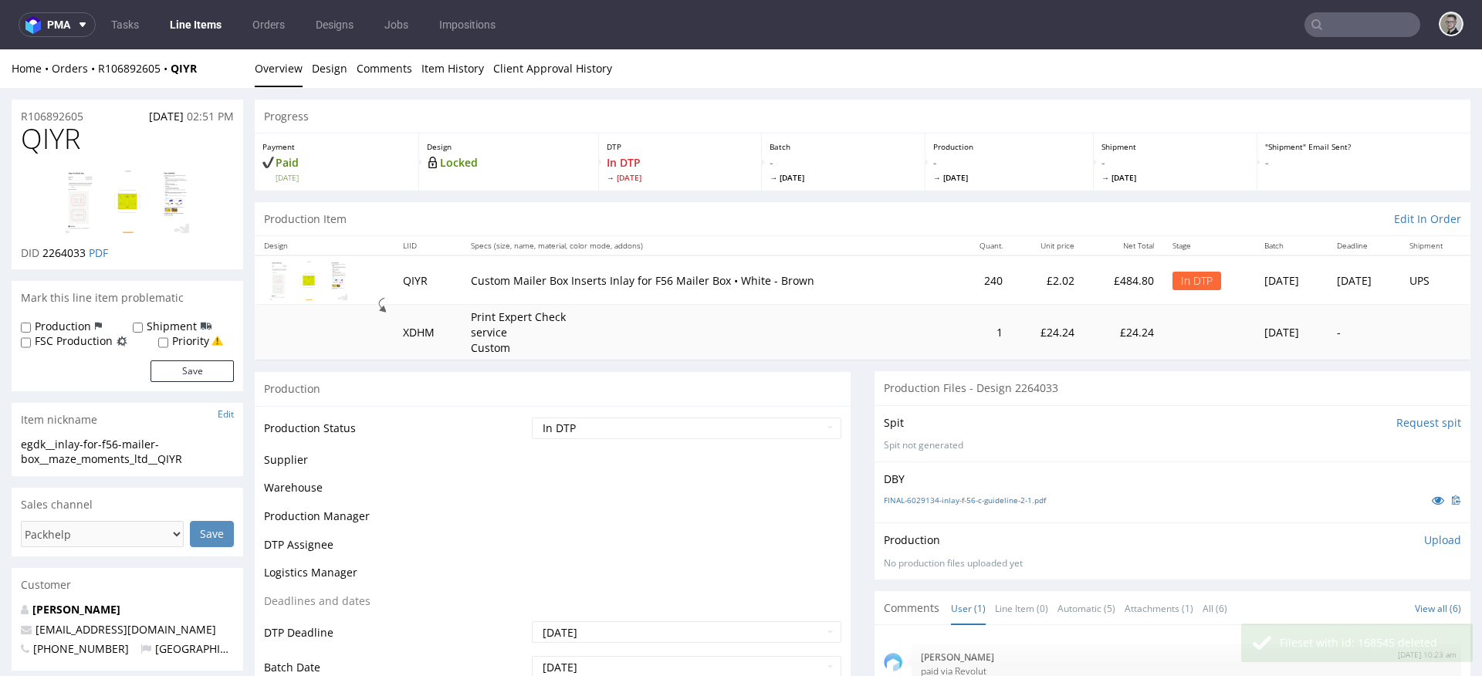
scroll to position [0, 0]
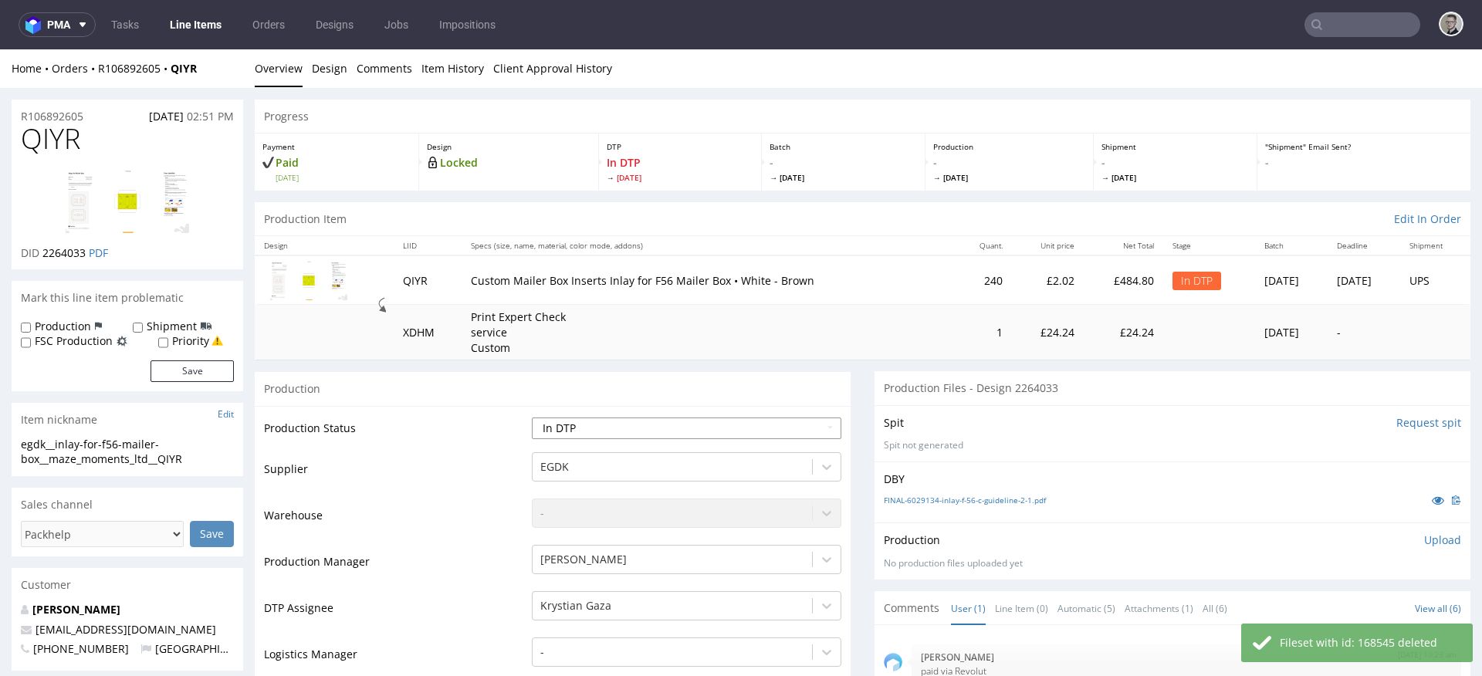
click at [706, 424] on select "Waiting for Artwork Waiting for Diecut Waiting for Mockup Waiting for DTP Waiti…" at bounding box center [686, 428] width 309 height 22
select select "dtp_ca_needed"
click at [532, 417] on select "Waiting for Artwork Waiting for Diecut Waiting for Mockup Waiting for DTP Waiti…" at bounding box center [686, 428] width 309 height 22
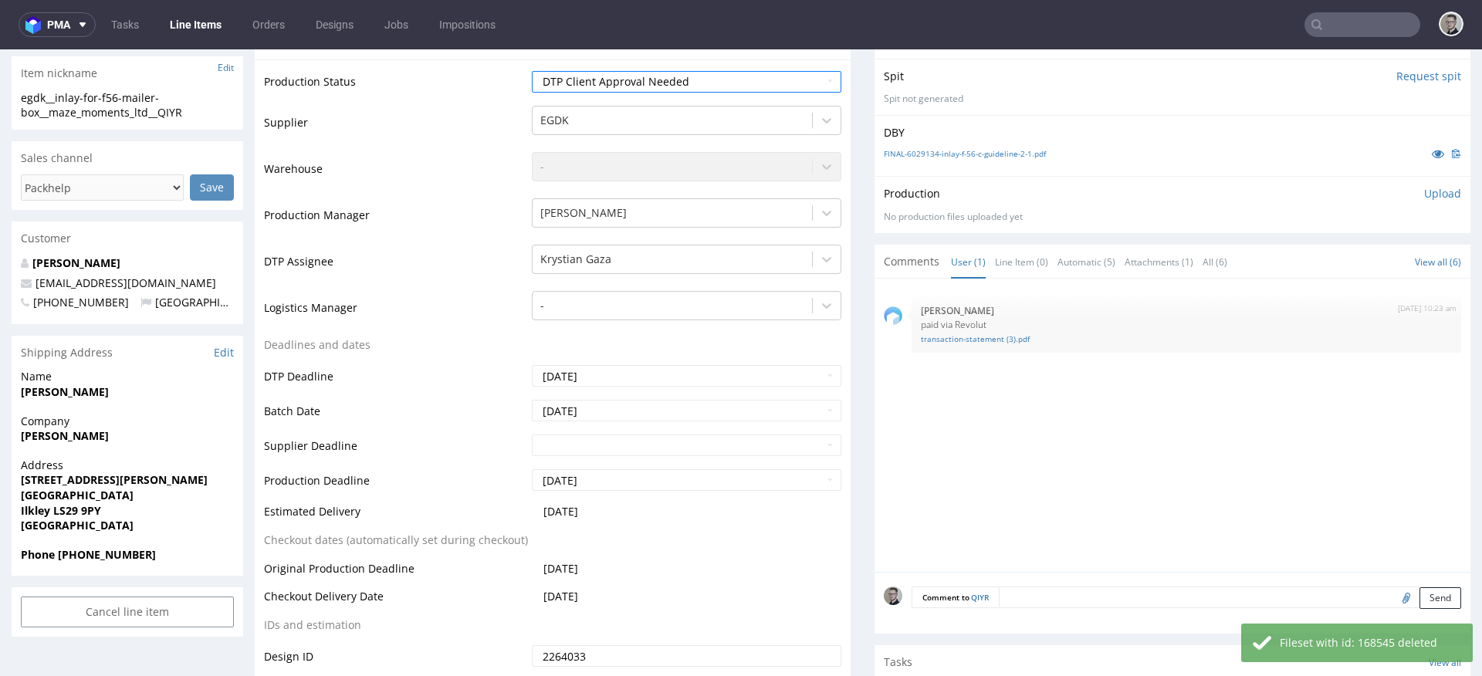
scroll to position [470, 0]
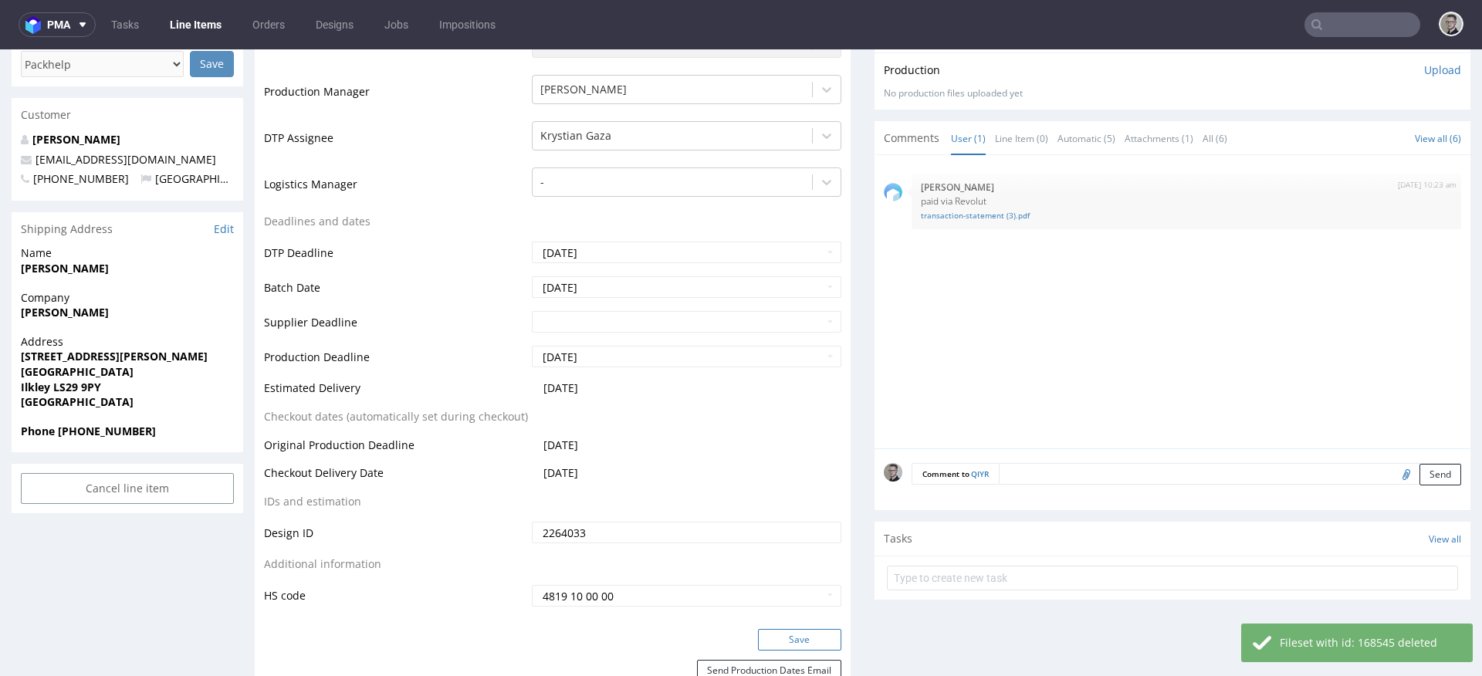
click at [817, 634] on button "Save" at bounding box center [799, 640] width 83 height 22
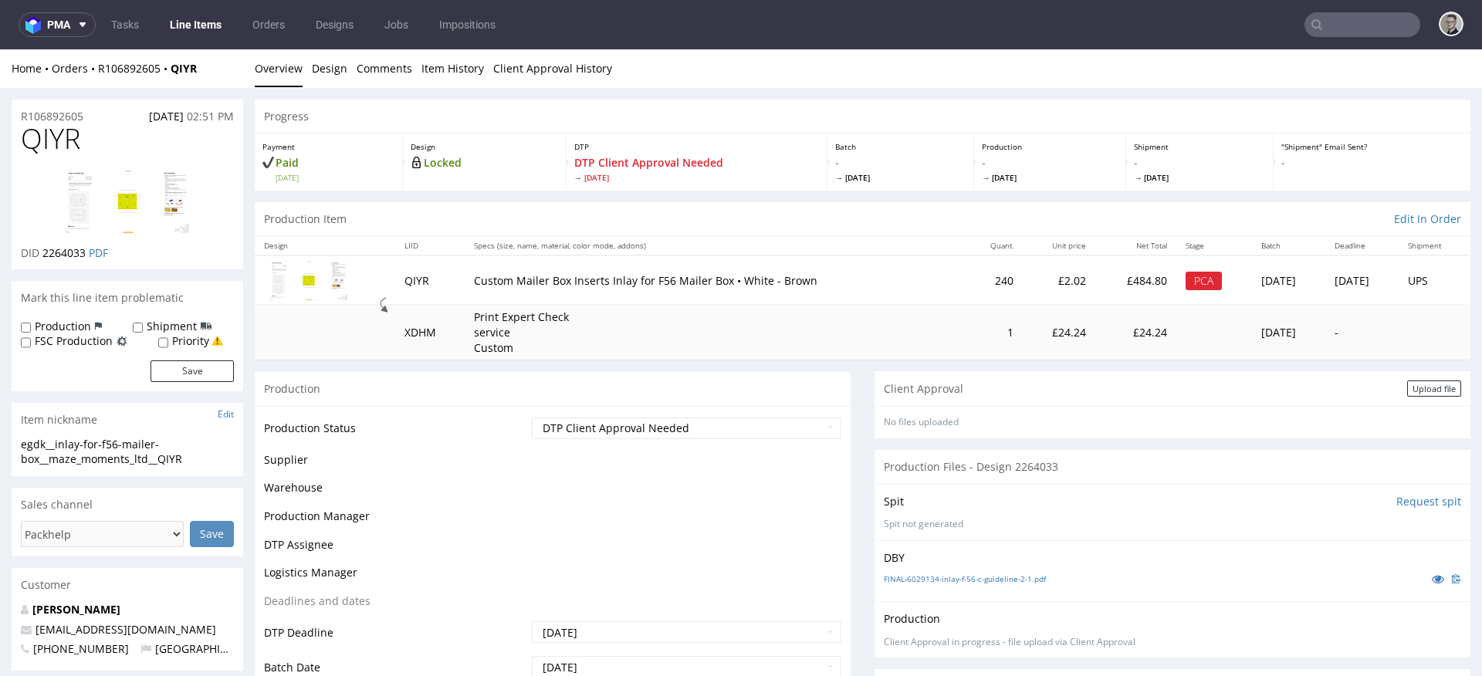
scroll to position [0, 0]
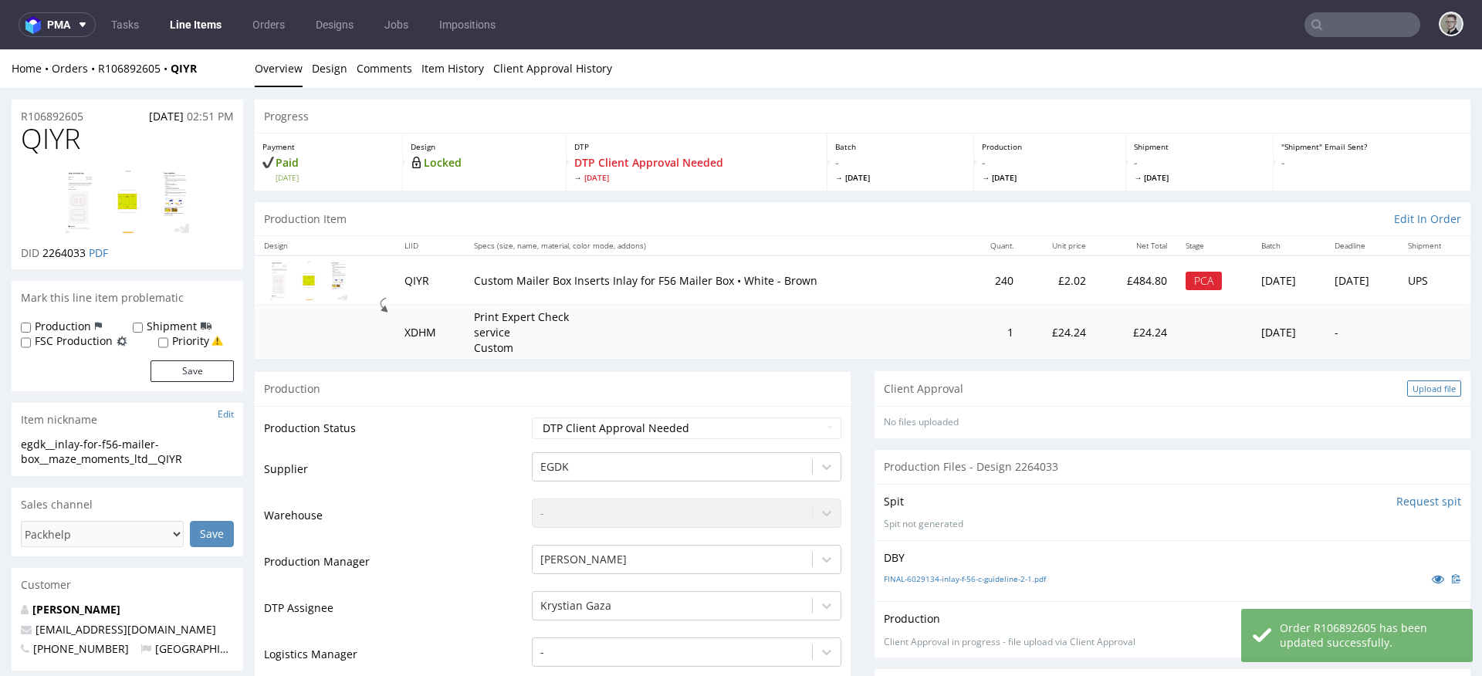
click at [1425, 390] on div "Upload file" at bounding box center [1434, 388] width 54 height 16
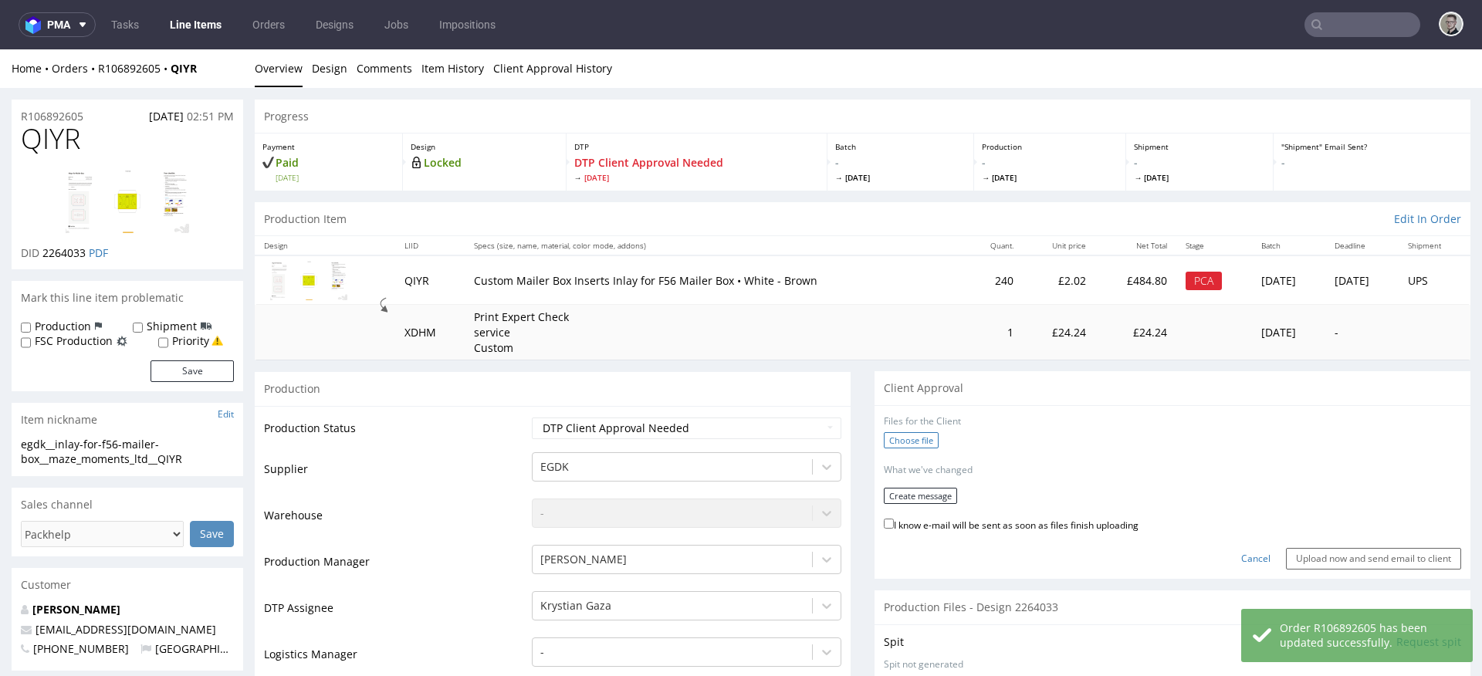
click at [911, 438] on label "Choose file" at bounding box center [911, 440] width 55 height 16
click at [0, 49] on input "Choose file" at bounding box center [0, 49] width 0 height 0
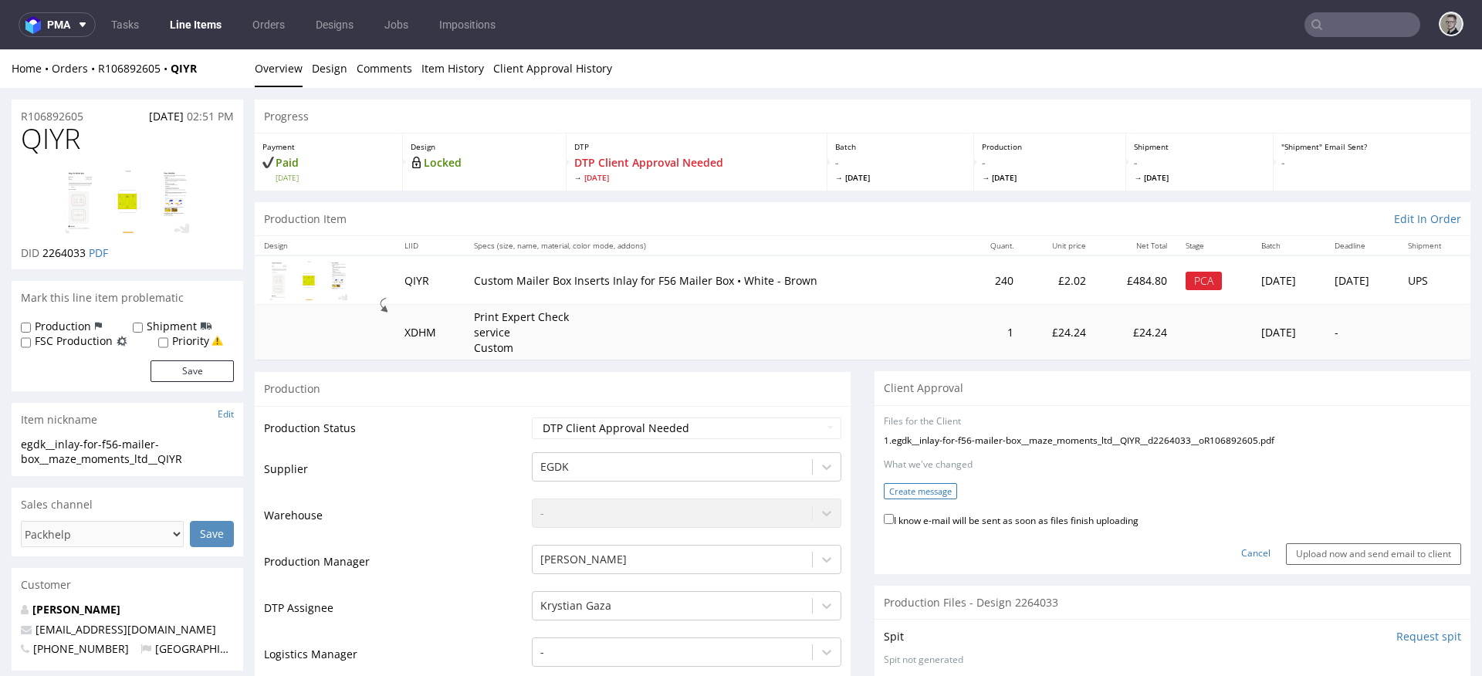
click at [921, 495] on button "Create message" at bounding box center [920, 491] width 73 height 16
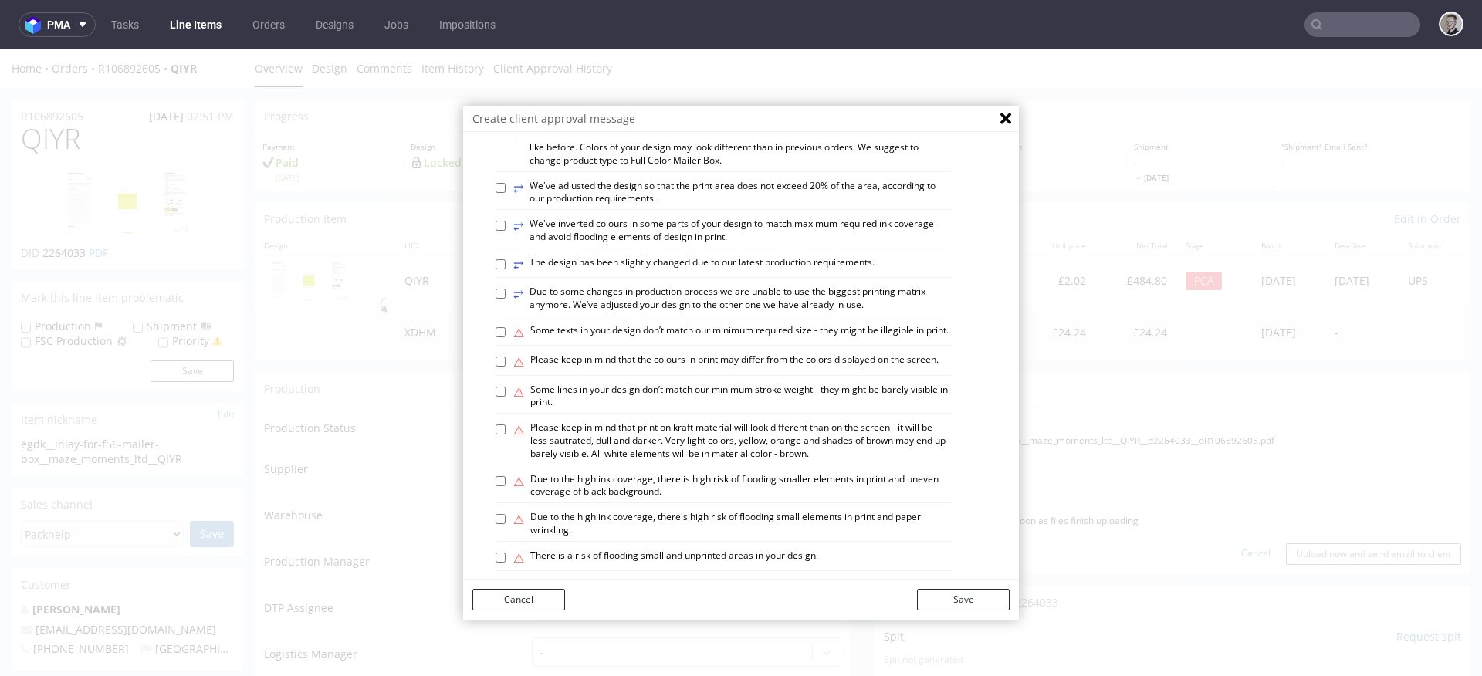
scroll to position [908, 0]
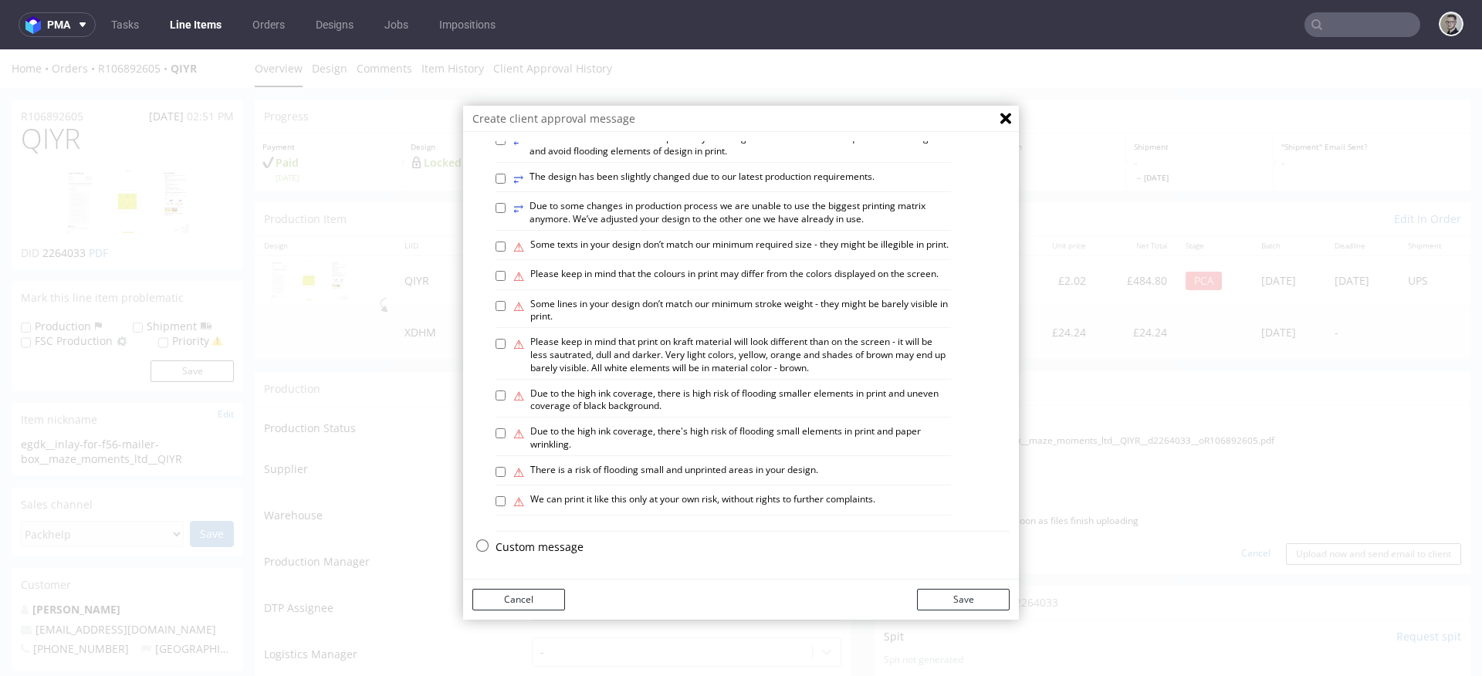
click at [527, 552] on p "Custom message" at bounding box center [752, 546] width 514 height 15
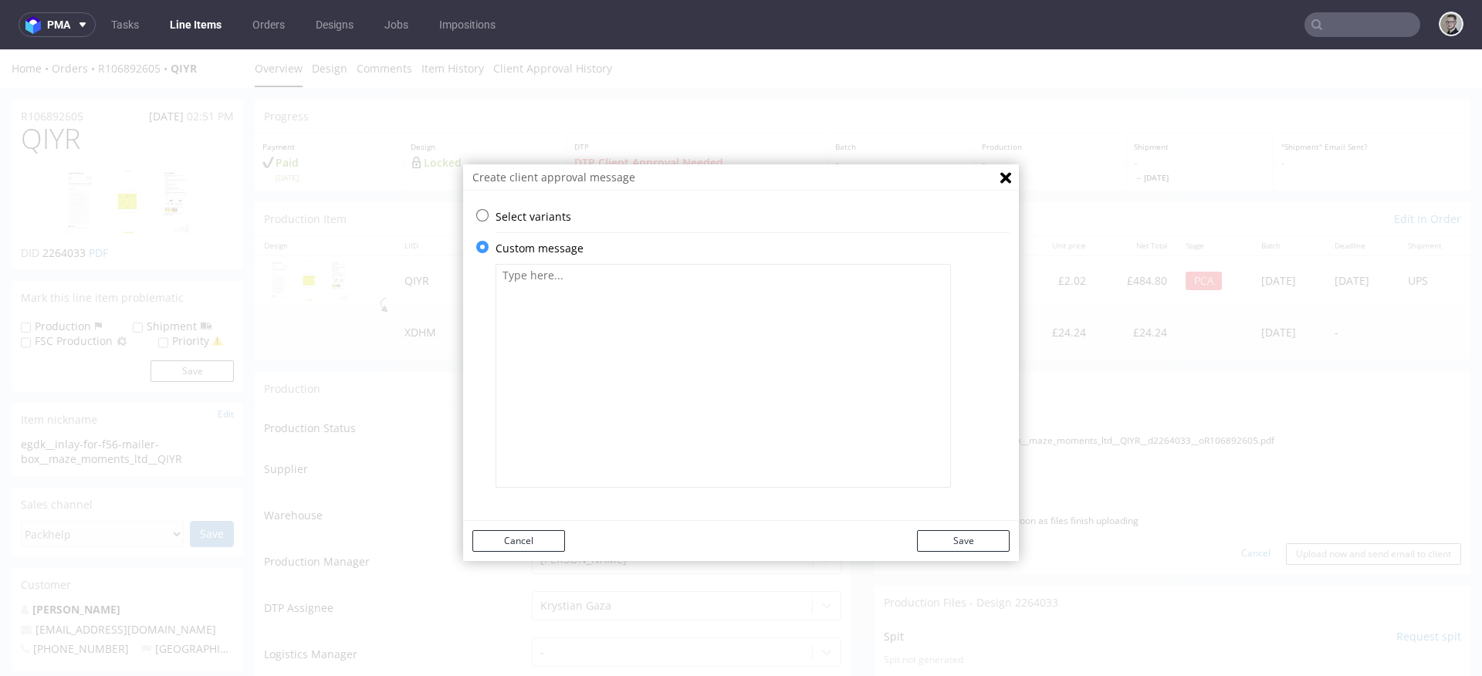
click at [639, 458] on textarea at bounding box center [722, 376] width 455 height 224
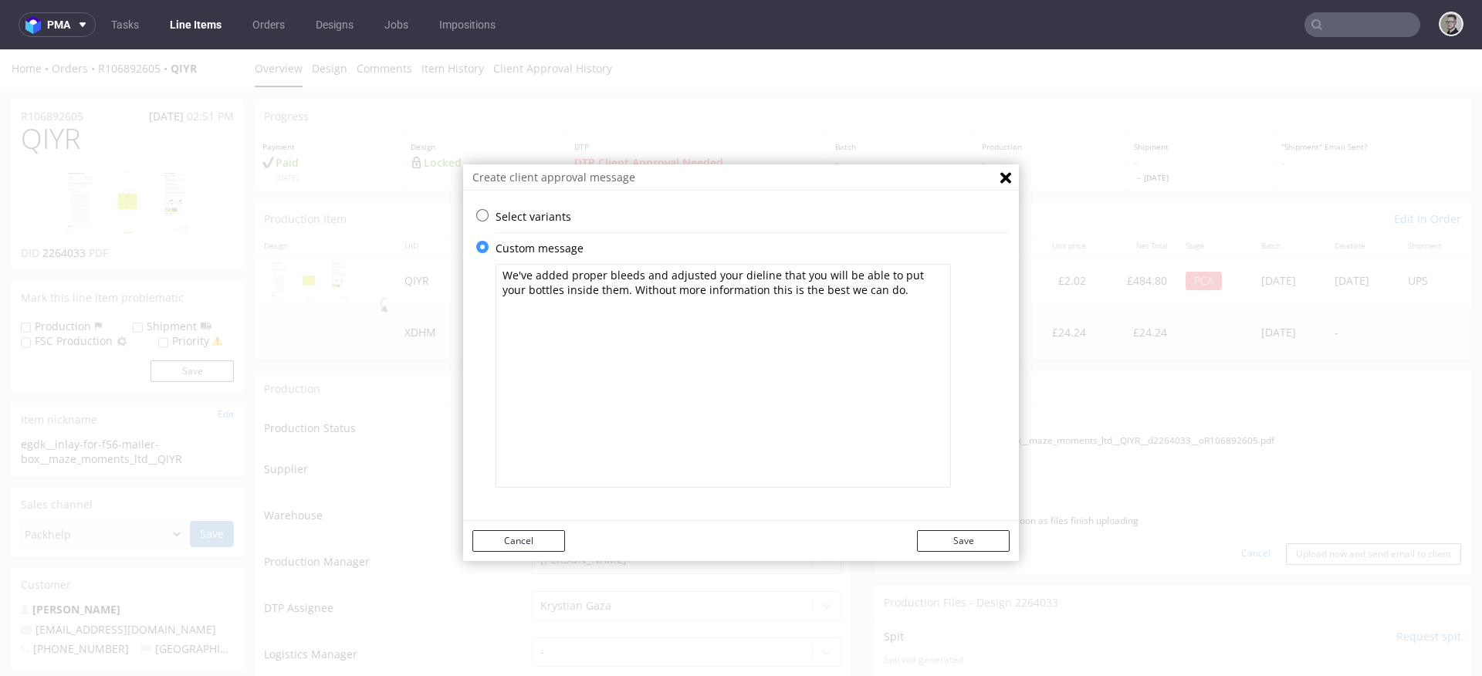
type textarea "We've added proper bleeds and adjusted your dieline that you will be able to pu…"
click at [945, 544] on button "Save" at bounding box center [963, 541] width 93 height 22
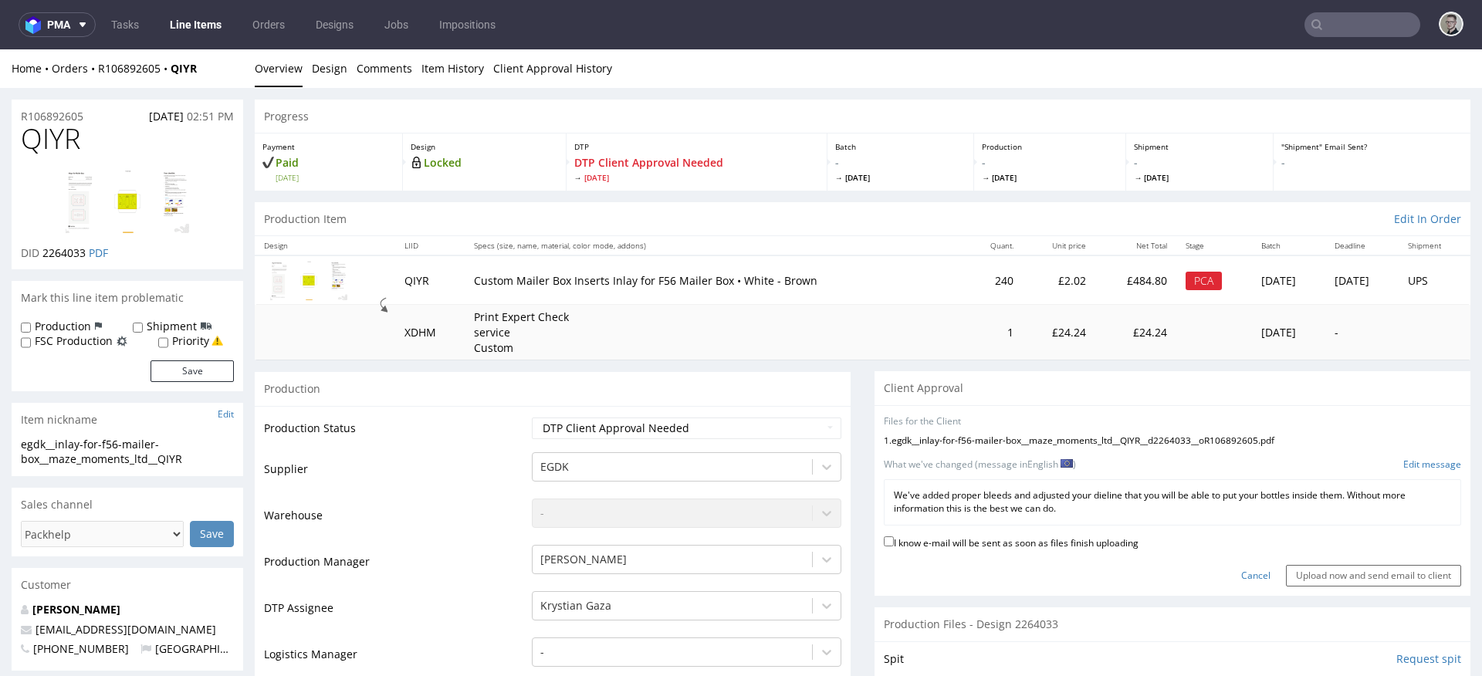
drag, startPoint x: 1110, startPoint y: 546, endPoint x: 1248, endPoint y: 563, distance: 138.4
click at [1110, 546] on label "I know e-mail will be sent as soon as files finish uploading" at bounding box center [1011, 541] width 255 height 17
click at [894, 546] on input "I know e-mail will be sent as soon as files finish uploading" at bounding box center [889, 541] width 10 height 10
checkbox input "true"
click at [1286, 574] on input "Upload now and send email to client" at bounding box center [1373, 576] width 175 height 22
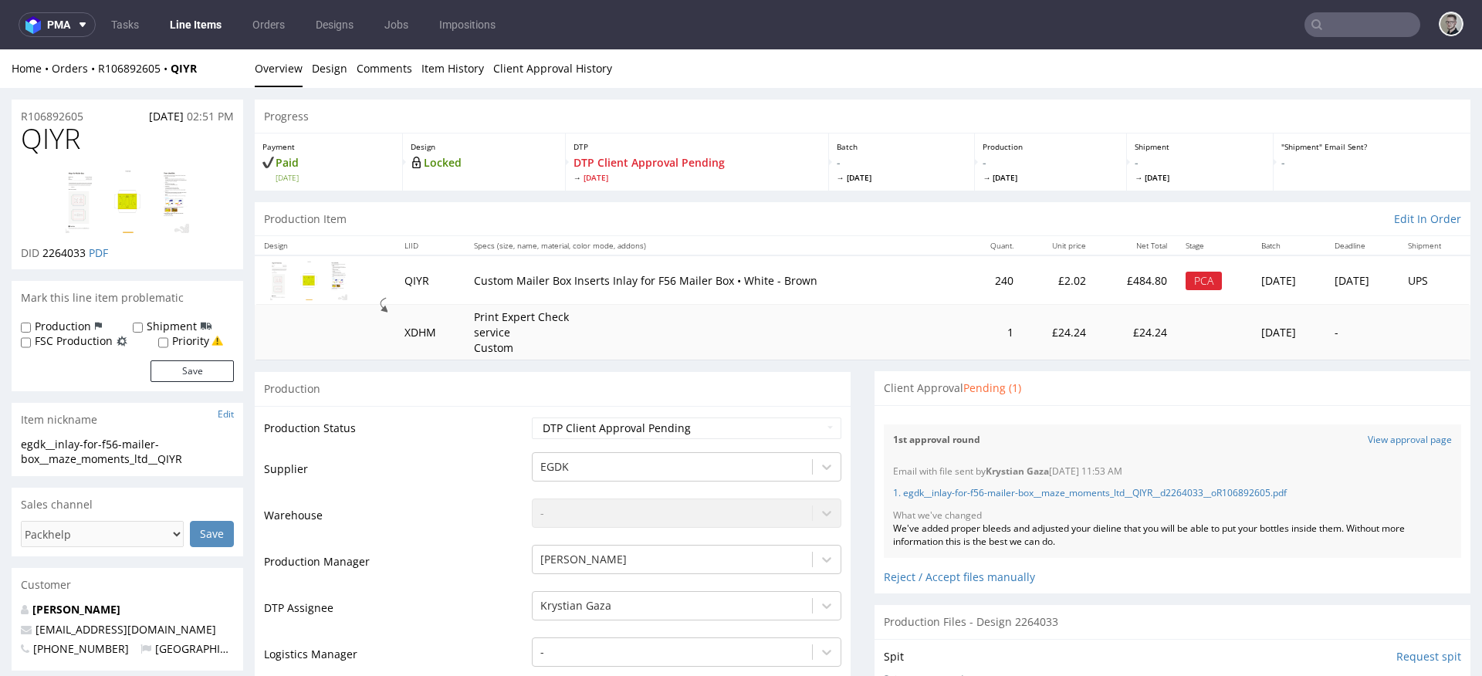
click at [189, 339] on label "Priority" at bounding box center [190, 340] width 37 height 15
click at [168, 339] on input "Priority" at bounding box center [163, 342] width 10 height 12
checkbox input "true"
click at [203, 357] on form "Production Shipment FSC Production Priority Save" at bounding box center [127, 350] width 213 height 63
click at [204, 368] on button "Save" at bounding box center [191, 371] width 83 height 22
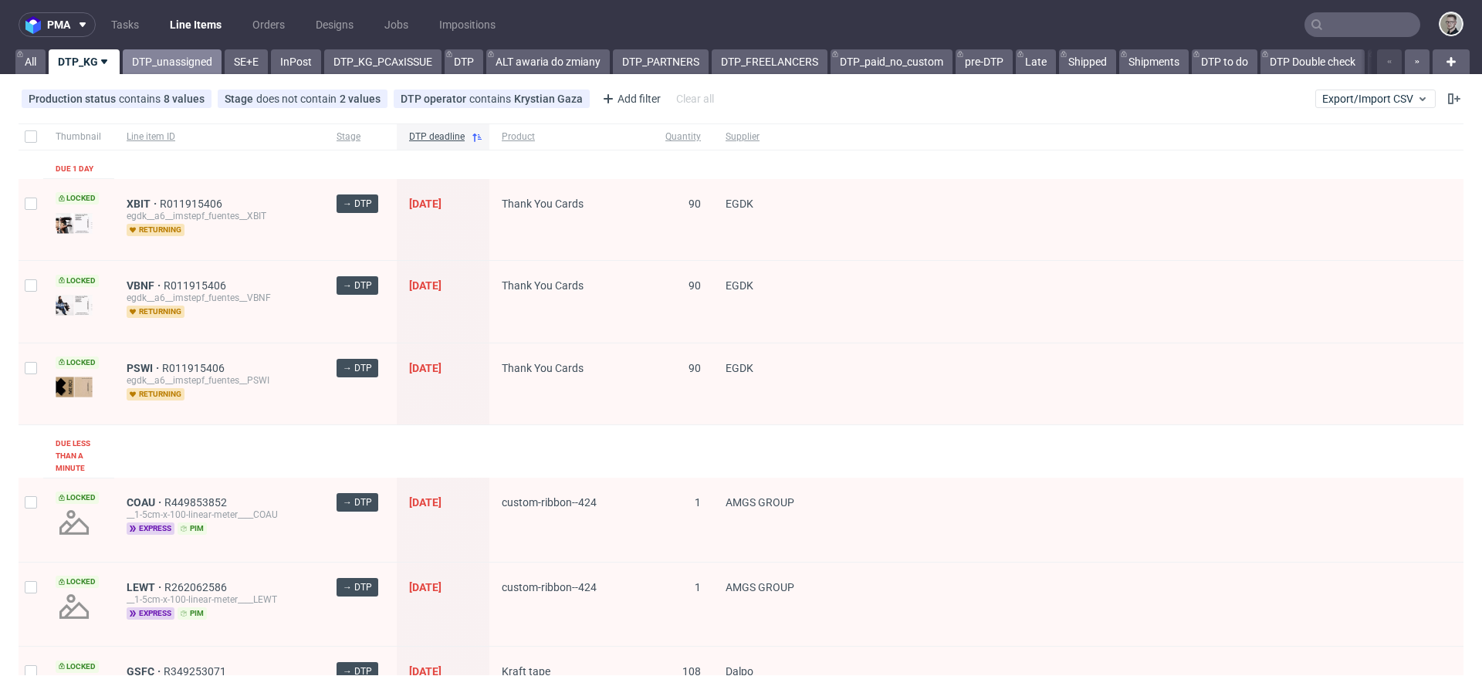
click at [142, 58] on link "DTP_unassigned" at bounding box center [172, 61] width 99 height 25
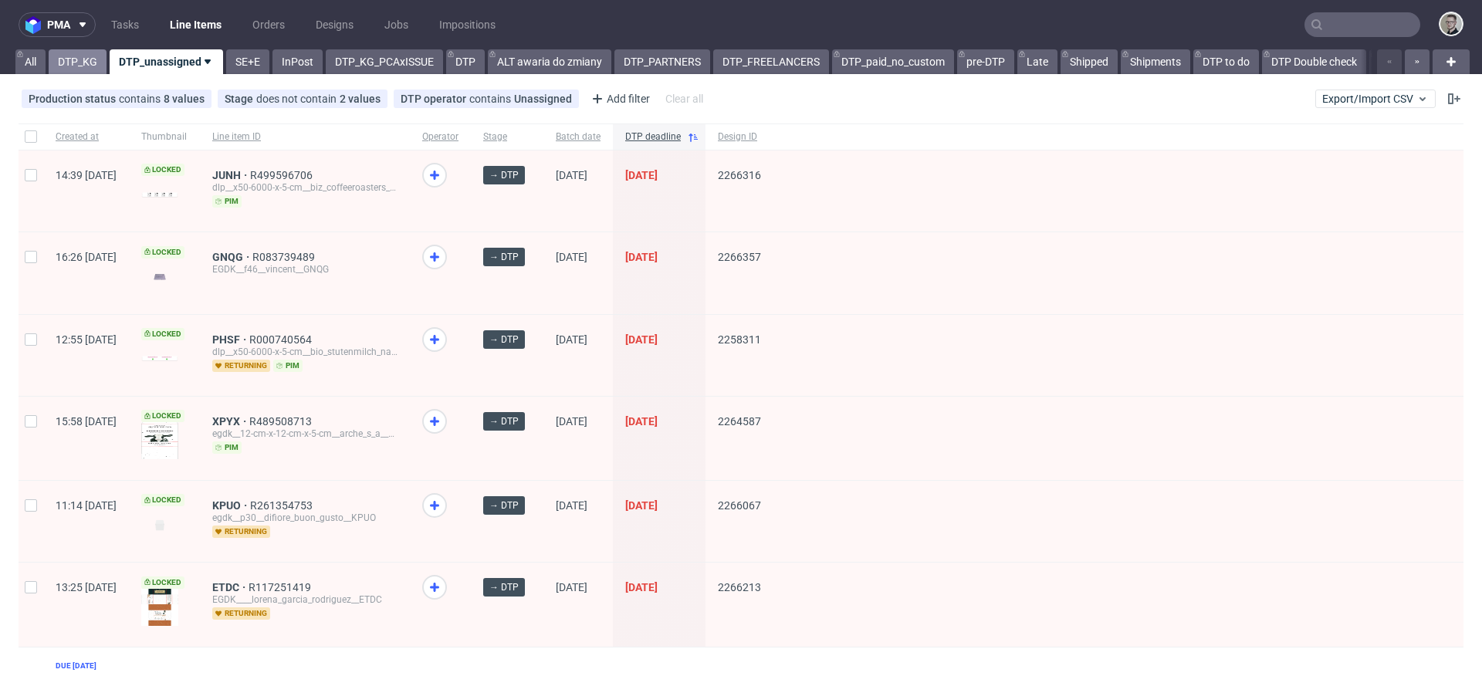
click at [85, 65] on link "DTP_KG" at bounding box center [78, 61] width 58 height 25
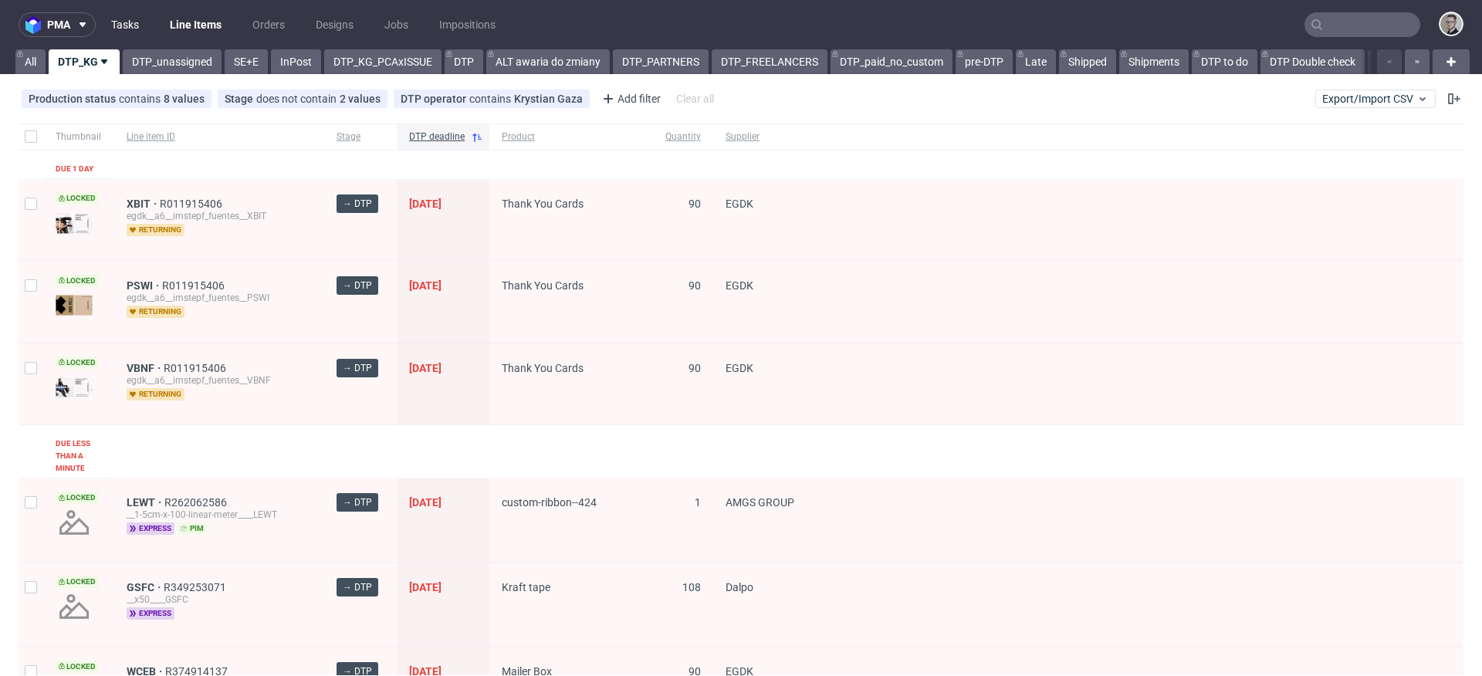
click at [123, 22] on link "Tasks" at bounding box center [125, 24] width 46 height 25
click at [143, 284] on span "PSWI" at bounding box center [144, 285] width 35 height 12
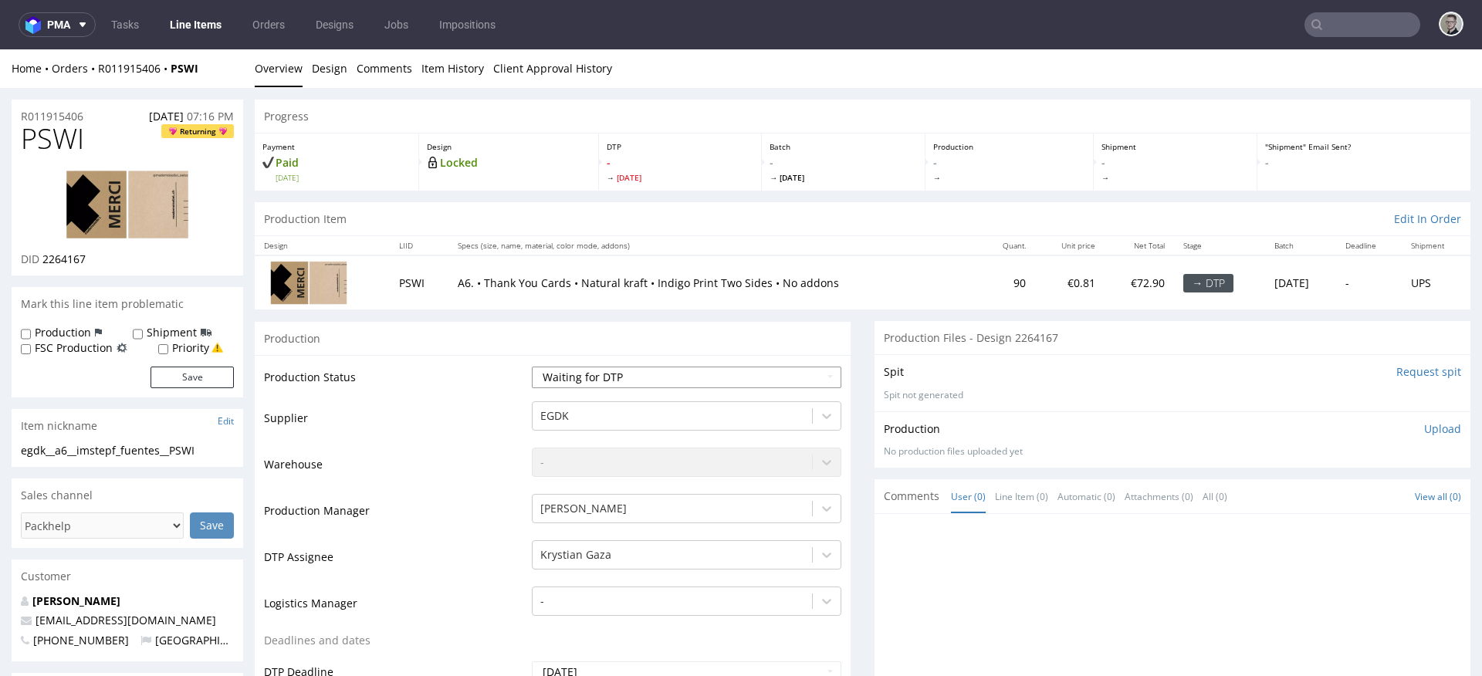
click at [597, 377] on select "Waiting for Artwork Waiting for Diecut Waiting for Mockup Waiting for DTP Waiti…" at bounding box center [686, 378] width 309 height 22
click at [322, 68] on link "Design" at bounding box center [329, 68] width 35 height 38
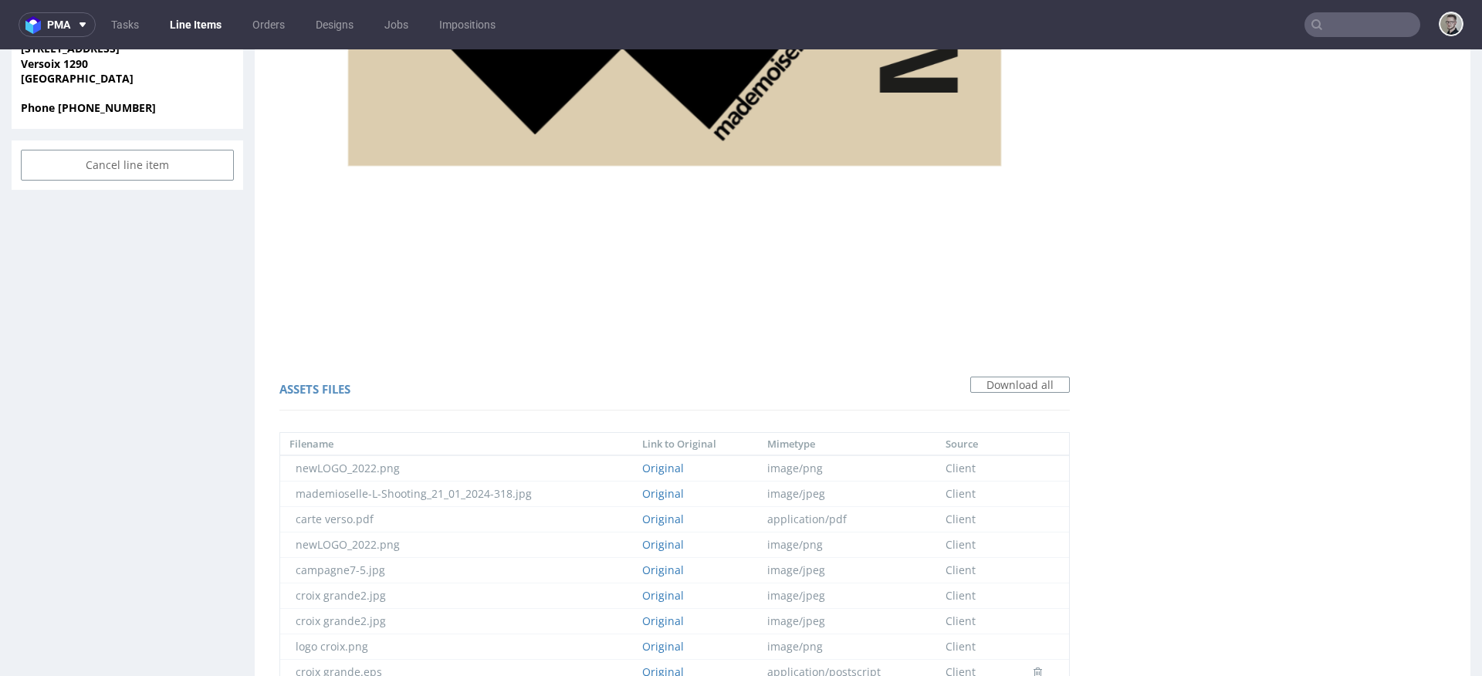
scroll to position [4, 0]
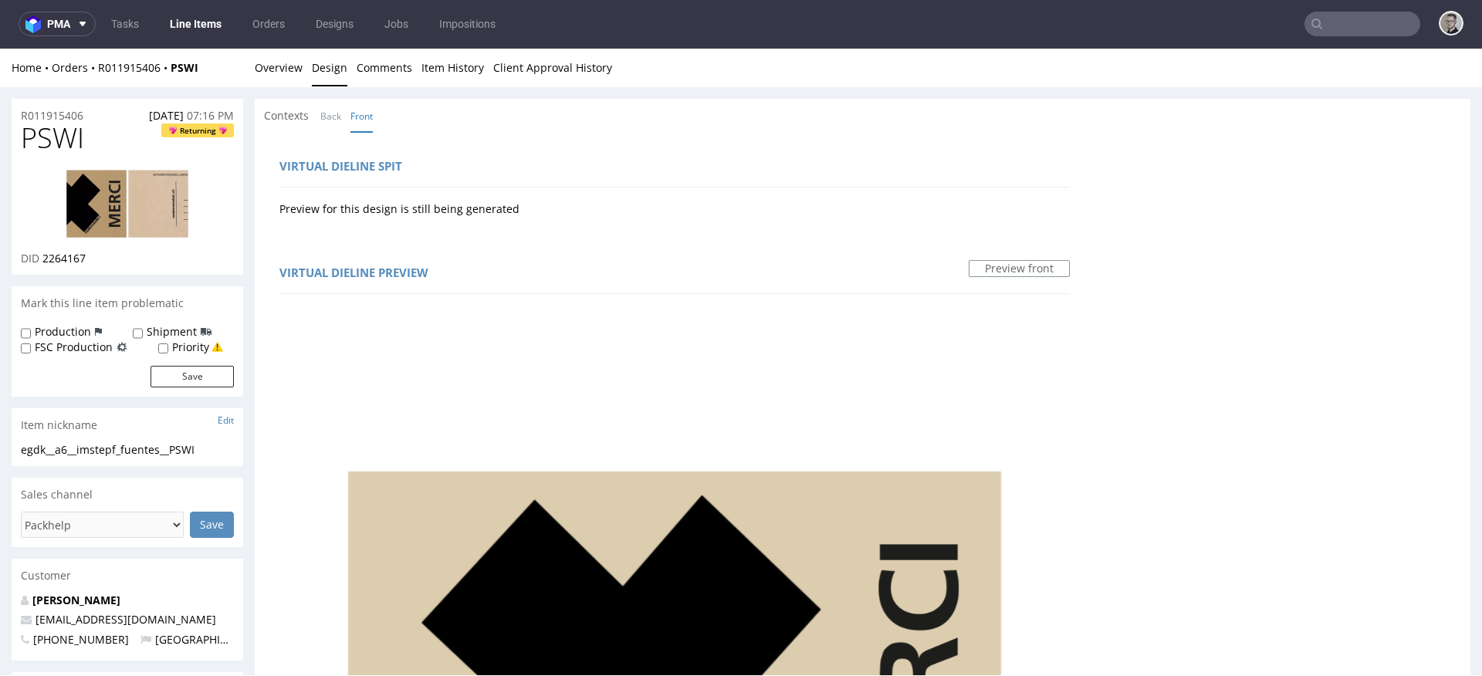
scroll to position [0, 0]
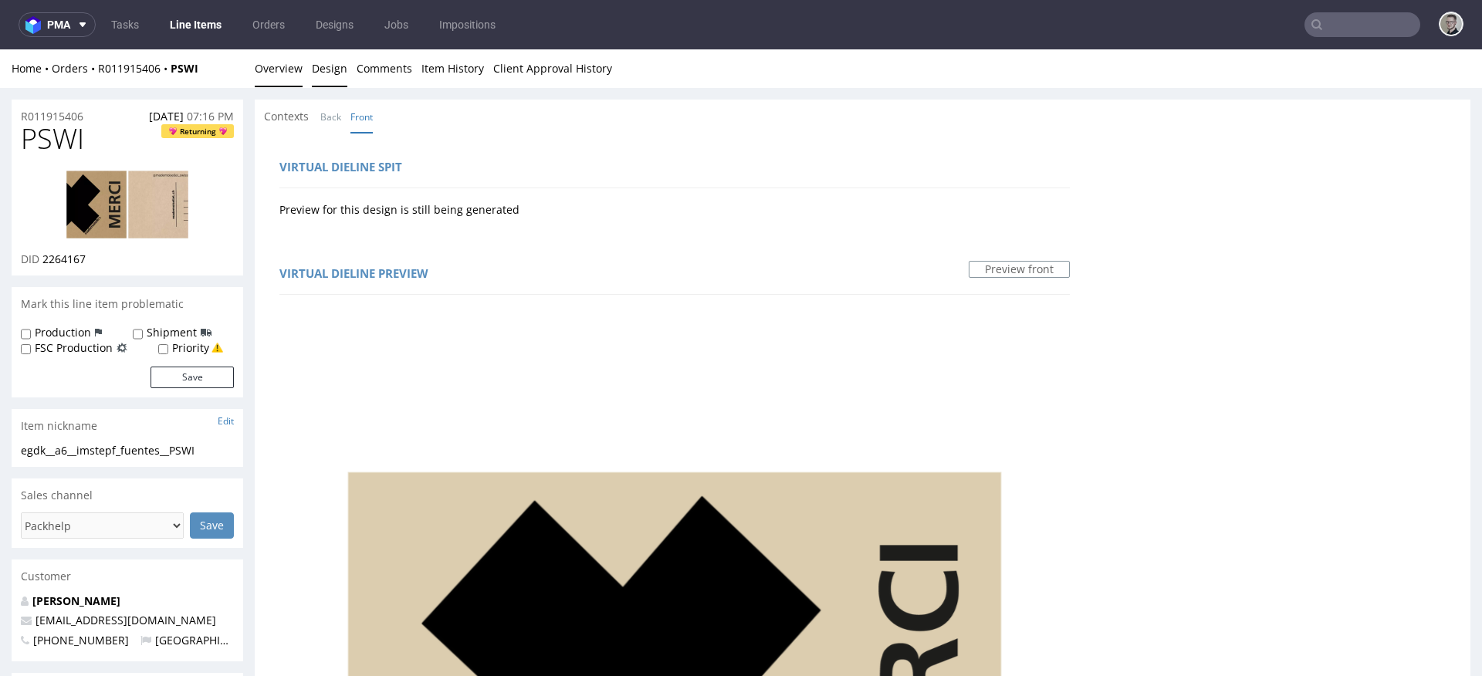
click at [286, 63] on link "Overview" at bounding box center [279, 68] width 48 height 38
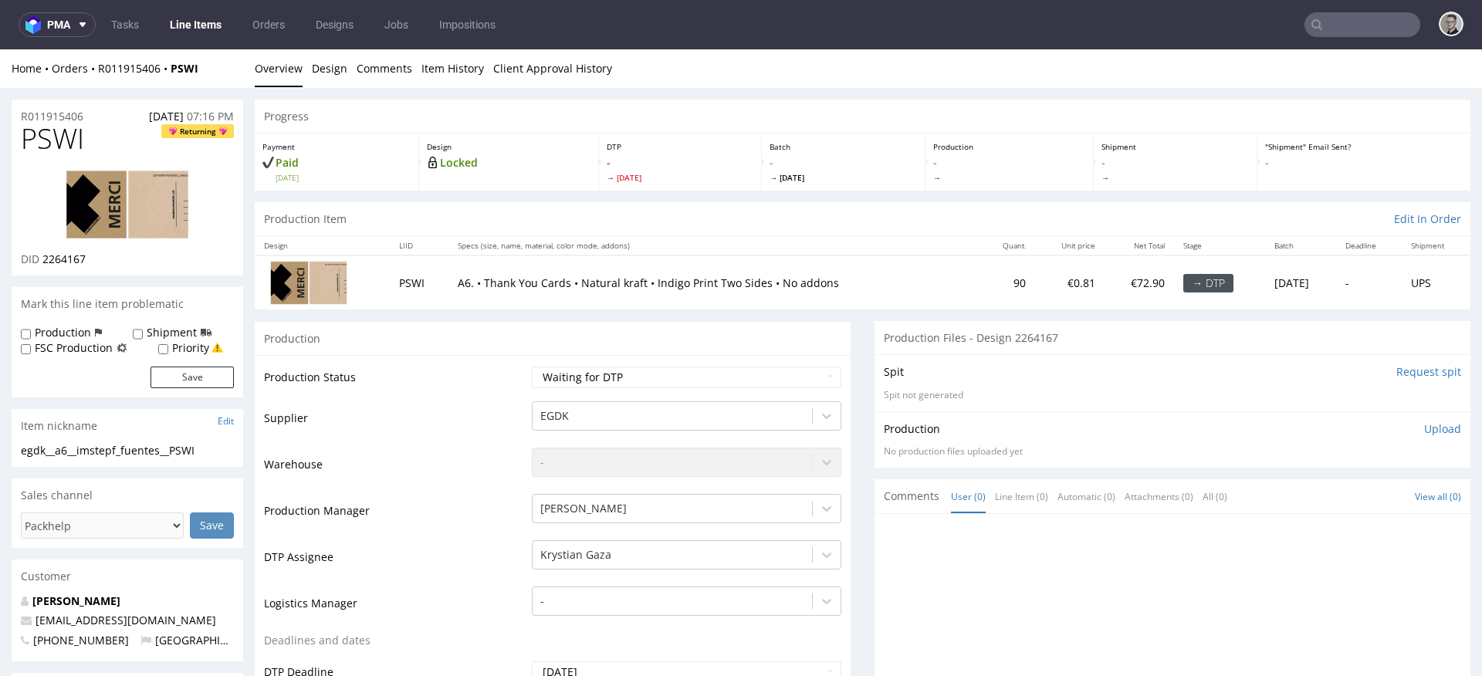
click at [103, 211] on img at bounding box center [127, 204] width 123 height 69
click at [117, 221] on img at bounding box center [127, 204] width 123 height 69
click at [322, 64] on link "Design" at bounding box center [329, 68] width 35 height 38
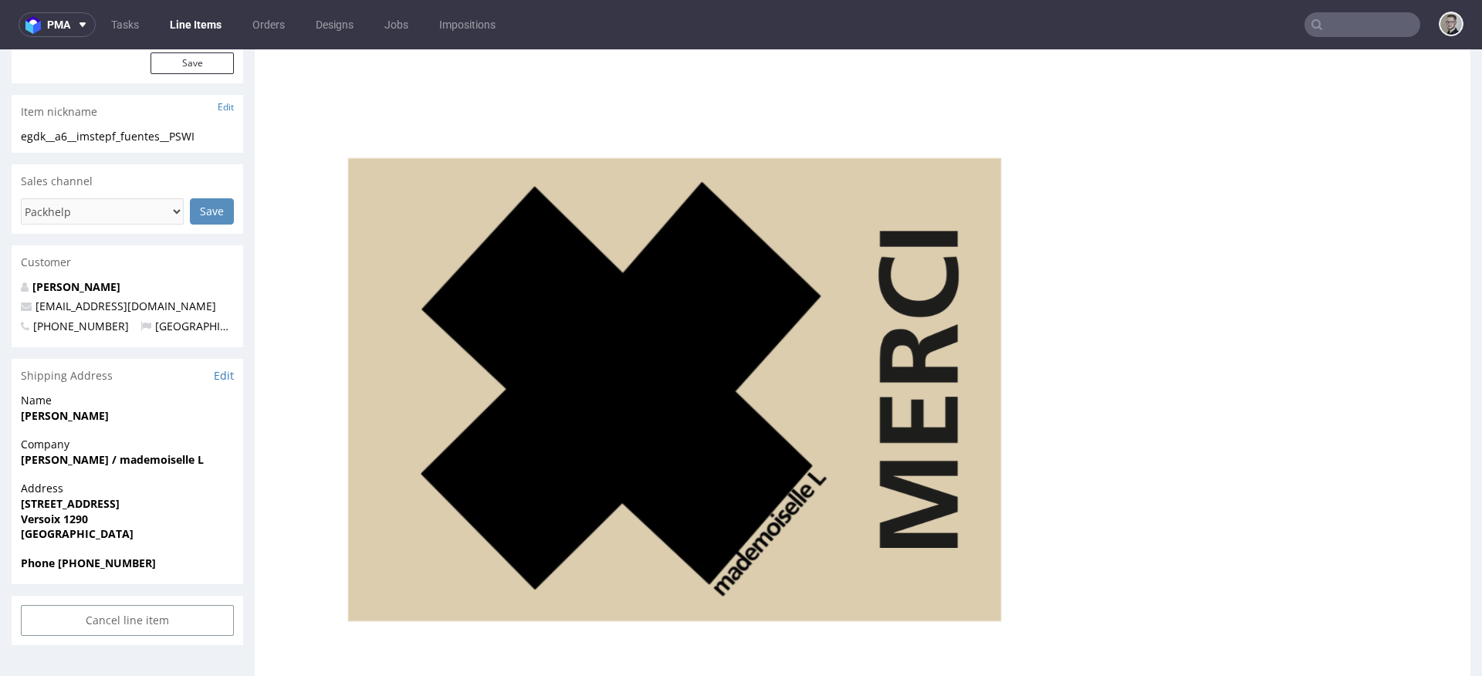
scroll to position [769, 0]
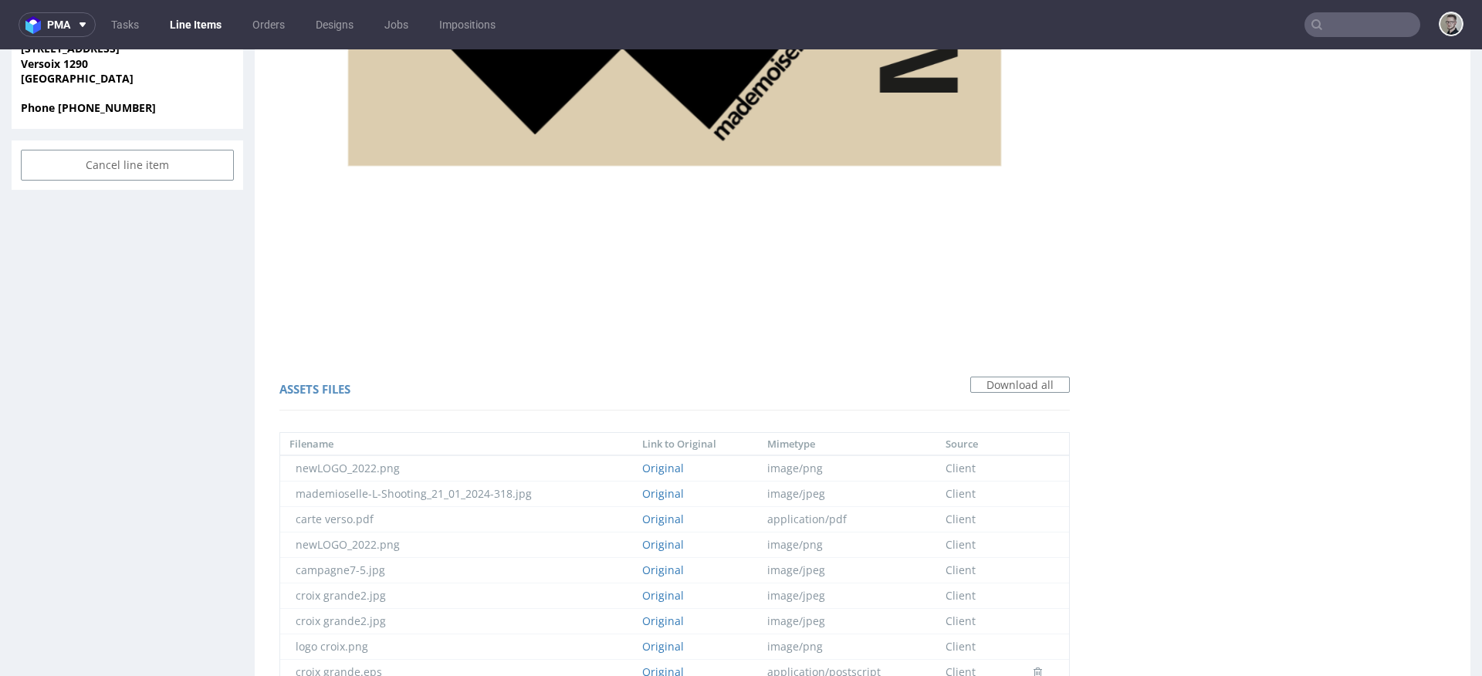
copy span "DCCDAF"
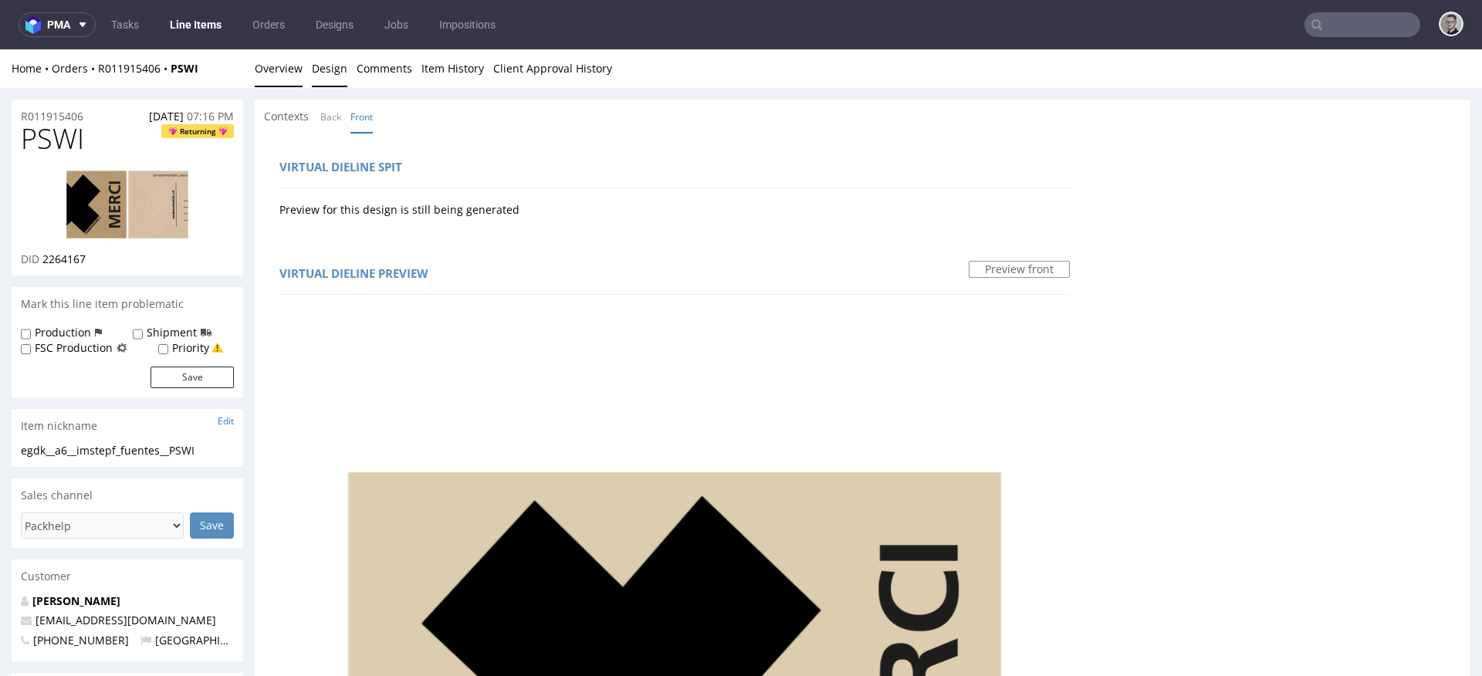
click at [283, 66] on link "Overview" at bounding box center [279, 68] width 48 height 38
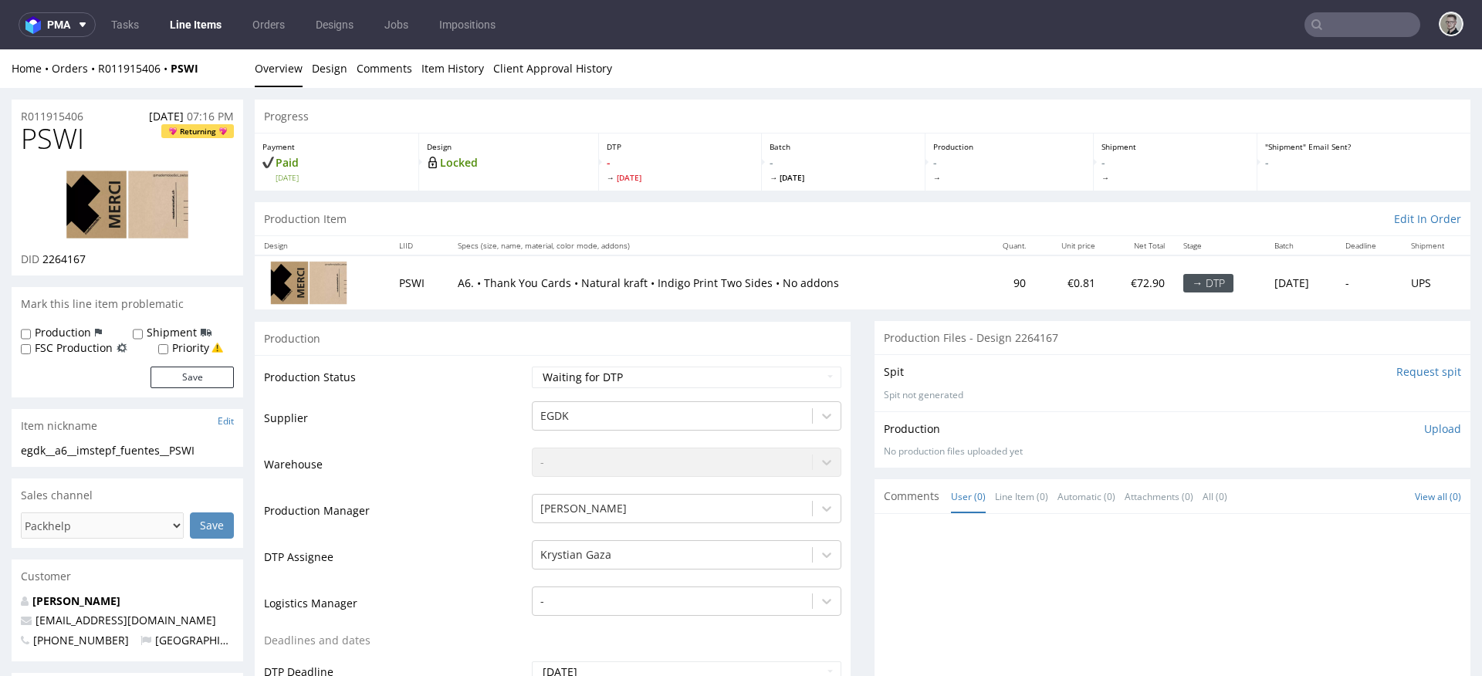
click at [154, 444] on div "egdk__a6__imstepf_fuentes__PSWI" at bounding box center [127, 450] width 213 height 15
copy div "egdk__a6__imstepf_fuentes__PSWI"
click at [762, 375] on select "Waiting for Artwork Waiting for Diecut Waiting for Mockup Waiting for DTP Waiti…" at bounding box center [686, 378] width 309 height 22
select select "dtp_in_process"
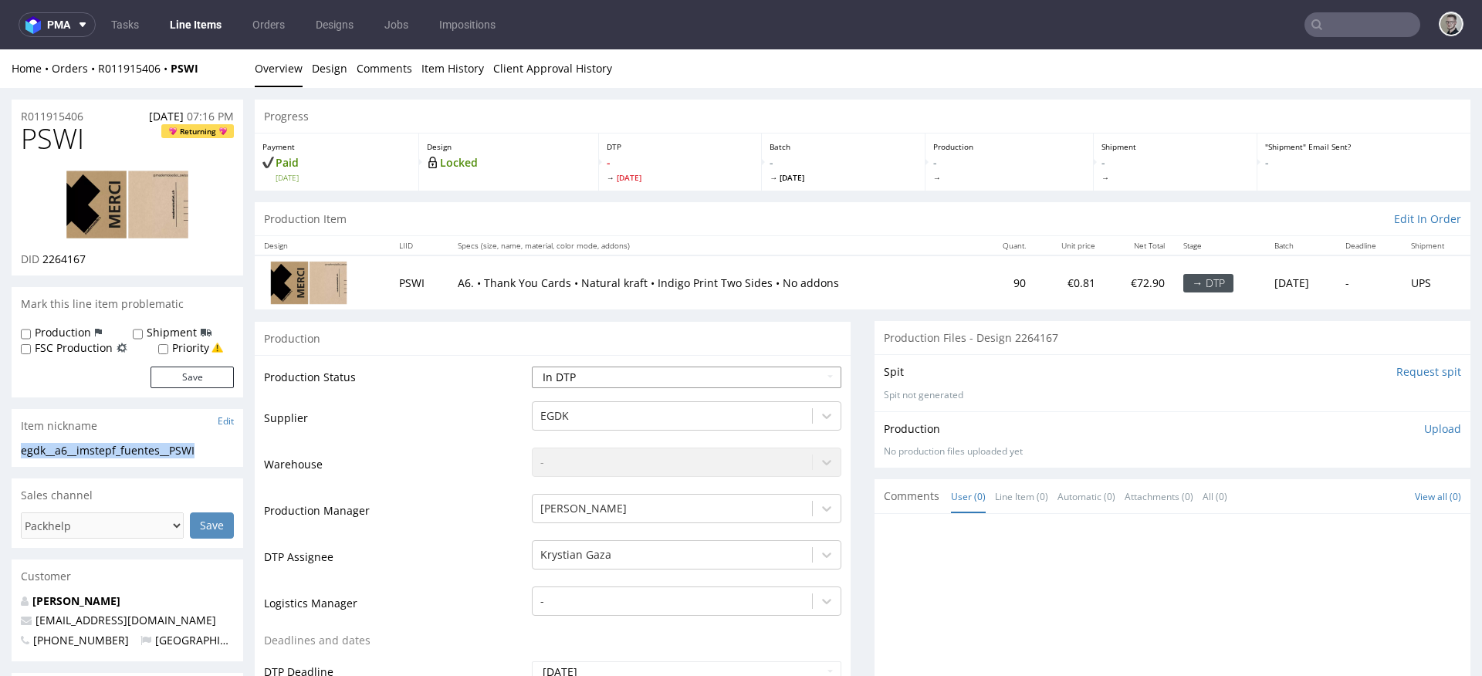
click at [532, 367] on select "Waiting for Artwork Waiting for Diecut Waiting for Mockup Waiting for DTP Waiti…" at bounding box center [686, 378] width 309 height 22
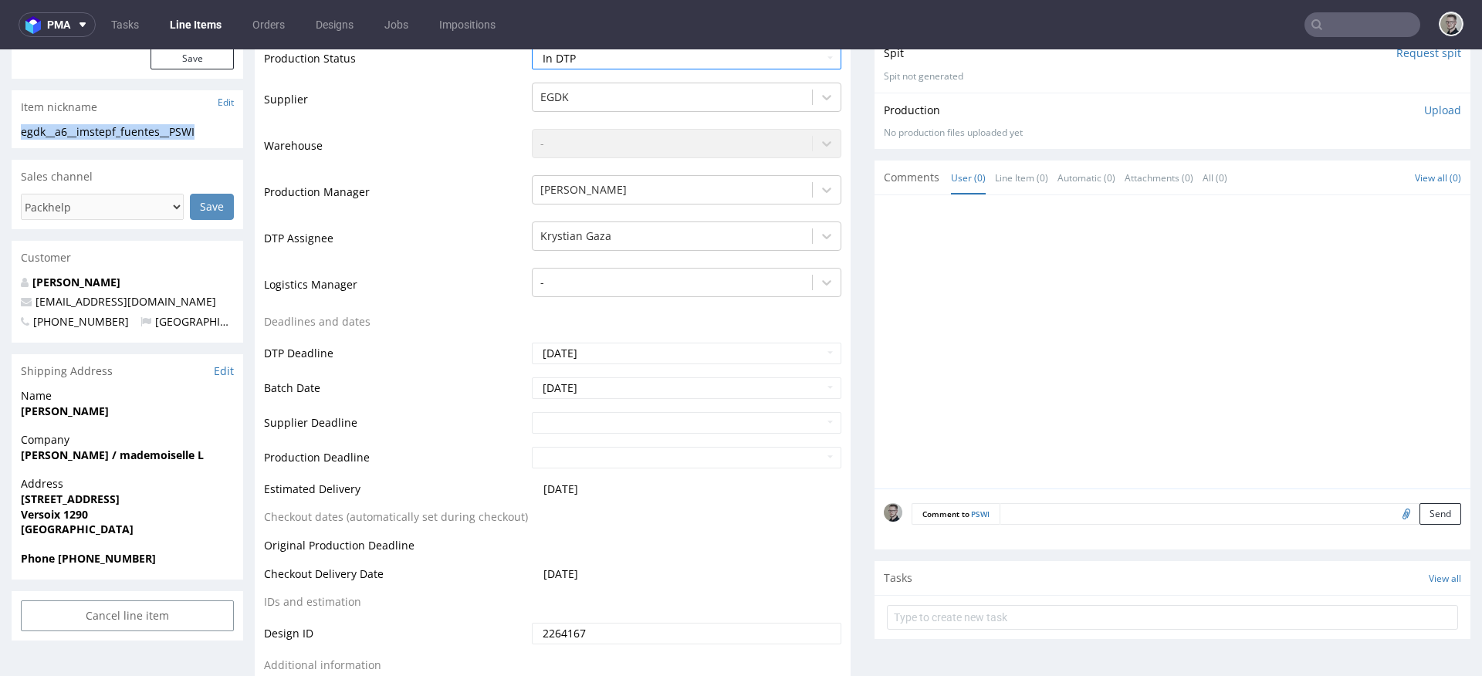
scroll to position [511, 0]
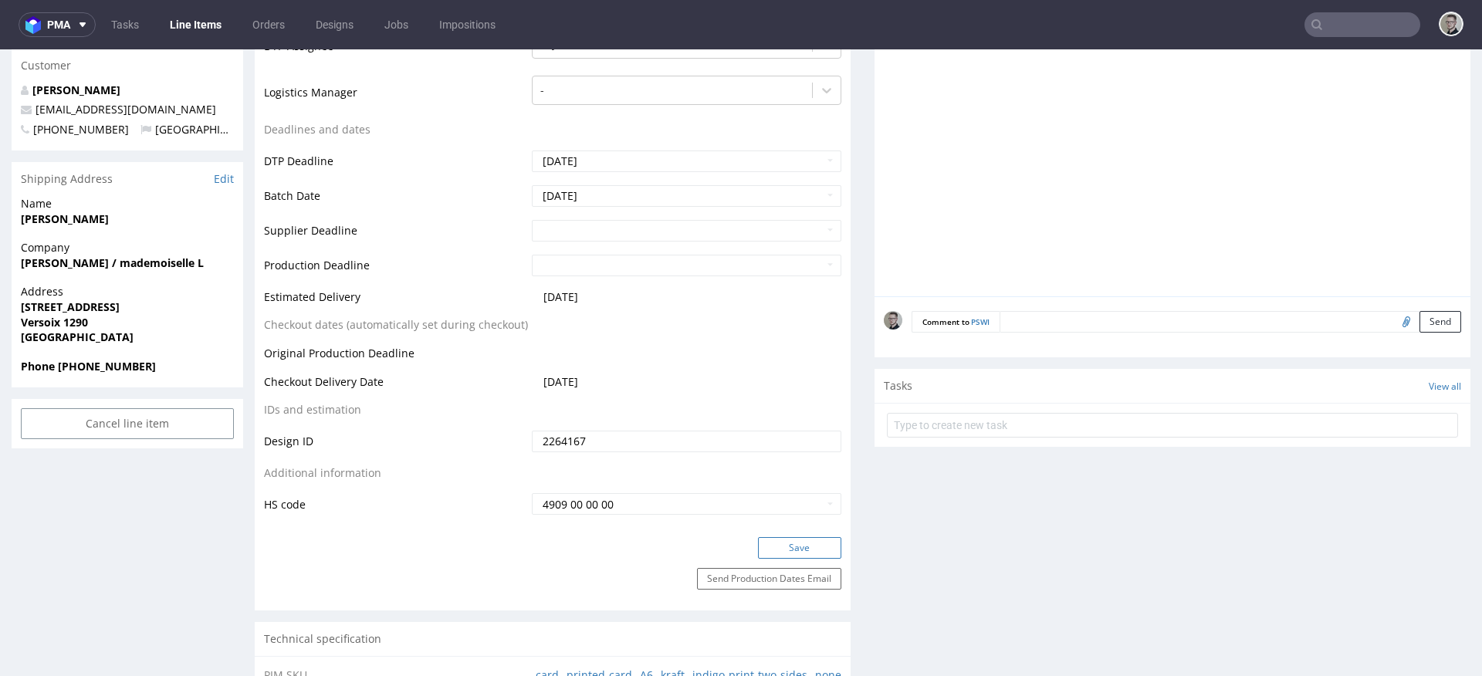
click at [816, 548] on button "Save" at bounding box center [799, 548] width 83 height 22
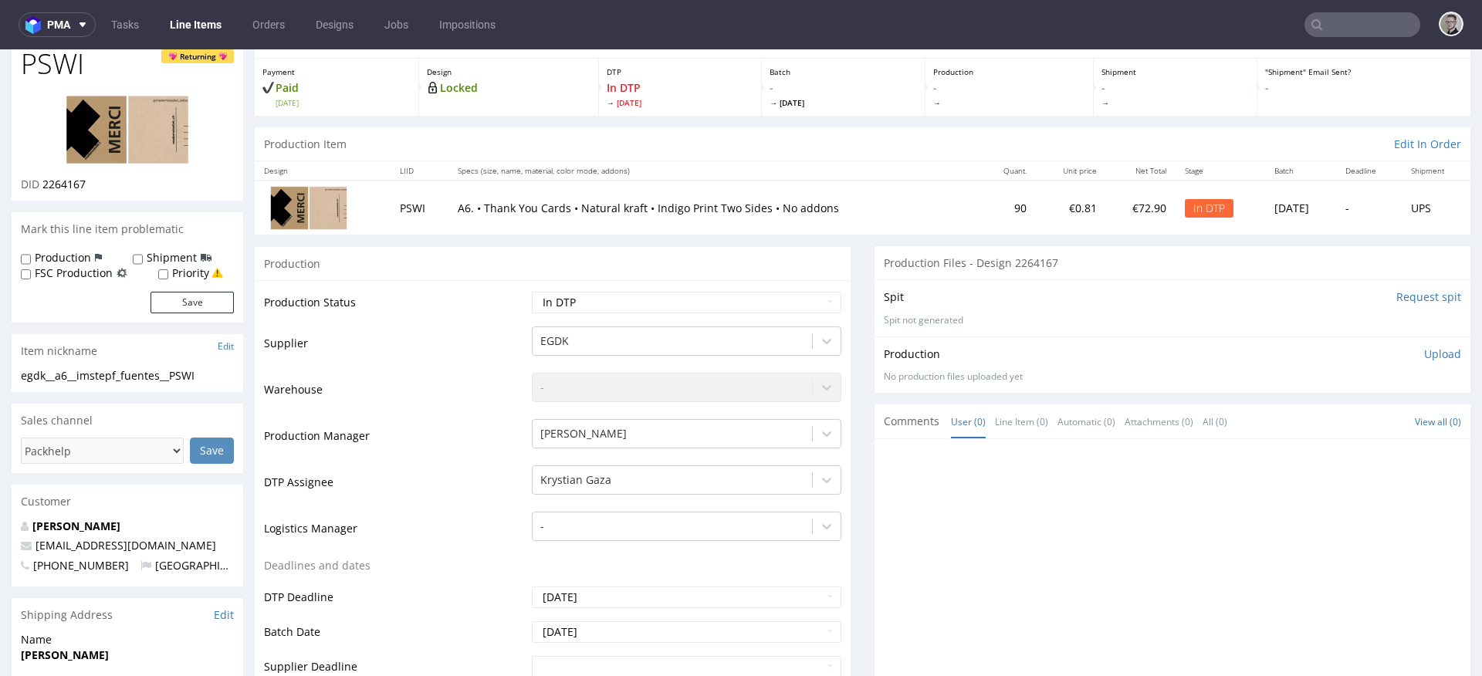
scroll to position [0, 0]
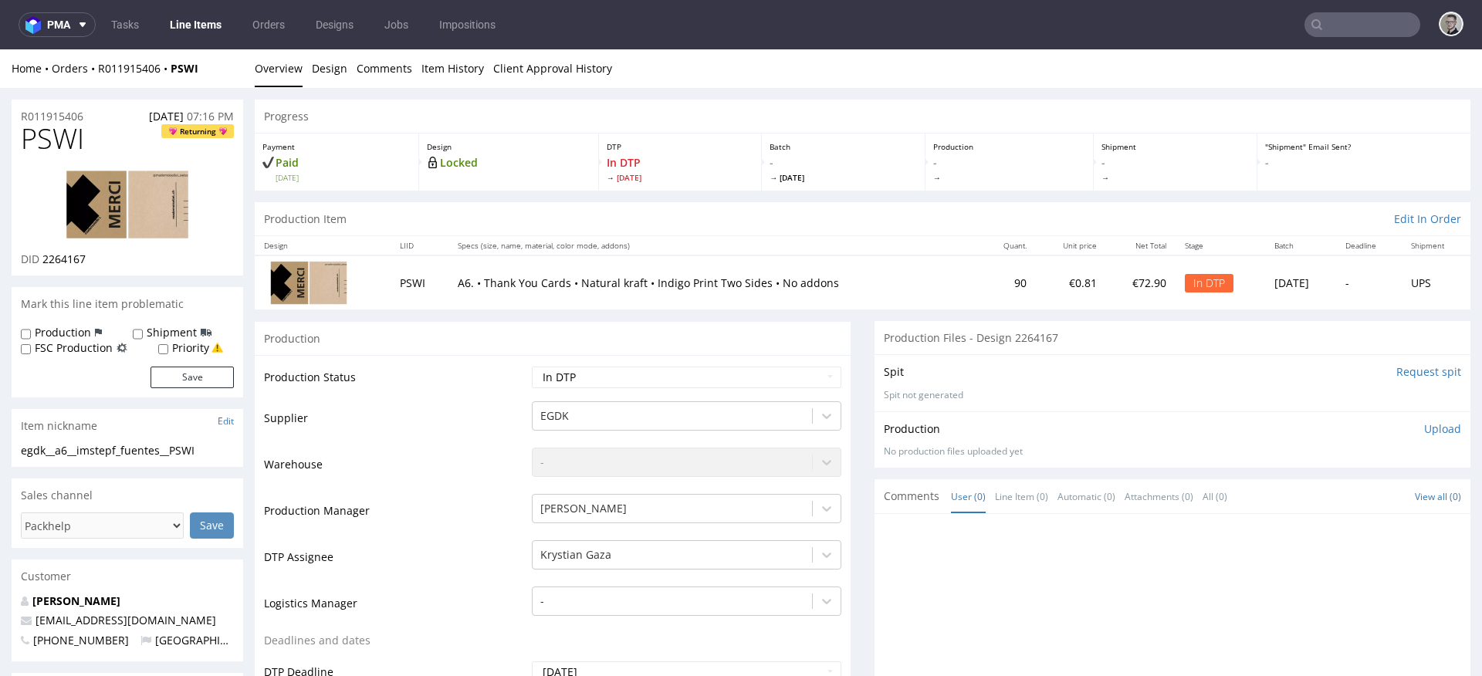
drag, startPoint x: 194, startPoint y: 346, endPoint x: 198, endPoint y: 356, distance: 11.0
click at [194, 346] on label "Priority" at bounding box center [190, 347] width 37 height 15
click at [168, 346] on input "Priority" at bounding box center [163, 349] width 10 height 12
checkbox input "true"
click at [208, 370] on button "Save" at bounding box center [191, 378] width 83 height 22
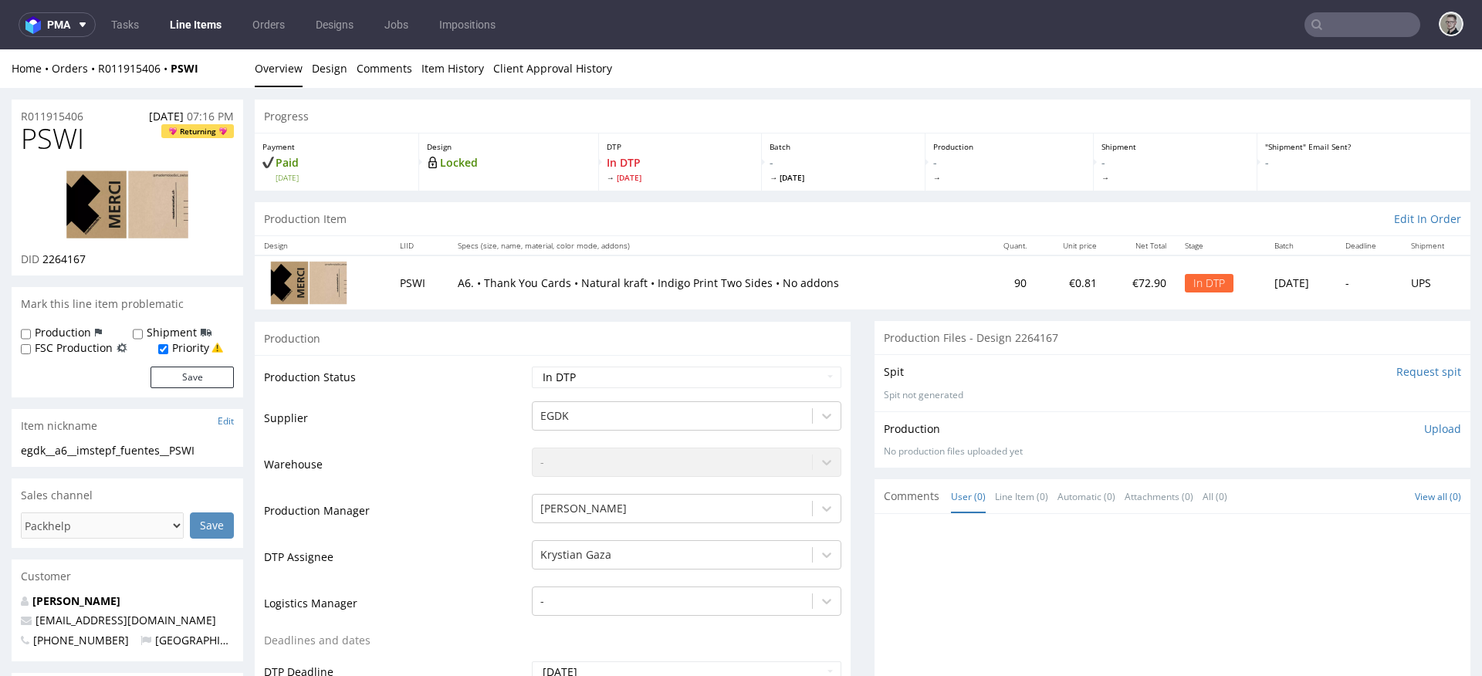
click at [1428, 430] on p "Upload" at bounding box center [1442, 428] width 37 height 15
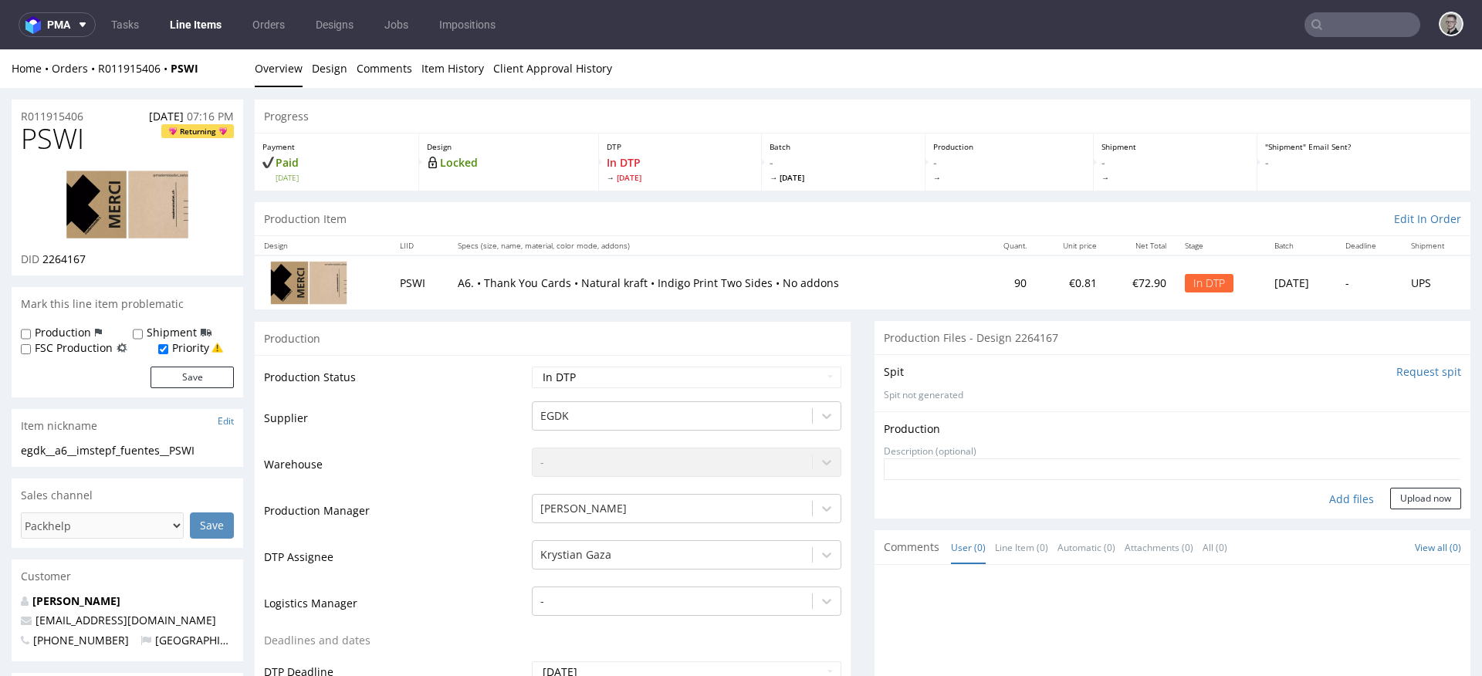
click at [1336, 496] on div "Add files" at bounding box center [1351, 499] width 77 height 23
type input "C:\fakepath\egdk__a6__imstepf_fuentes__PSWI__d2264167__oR011915406__back.pdf"
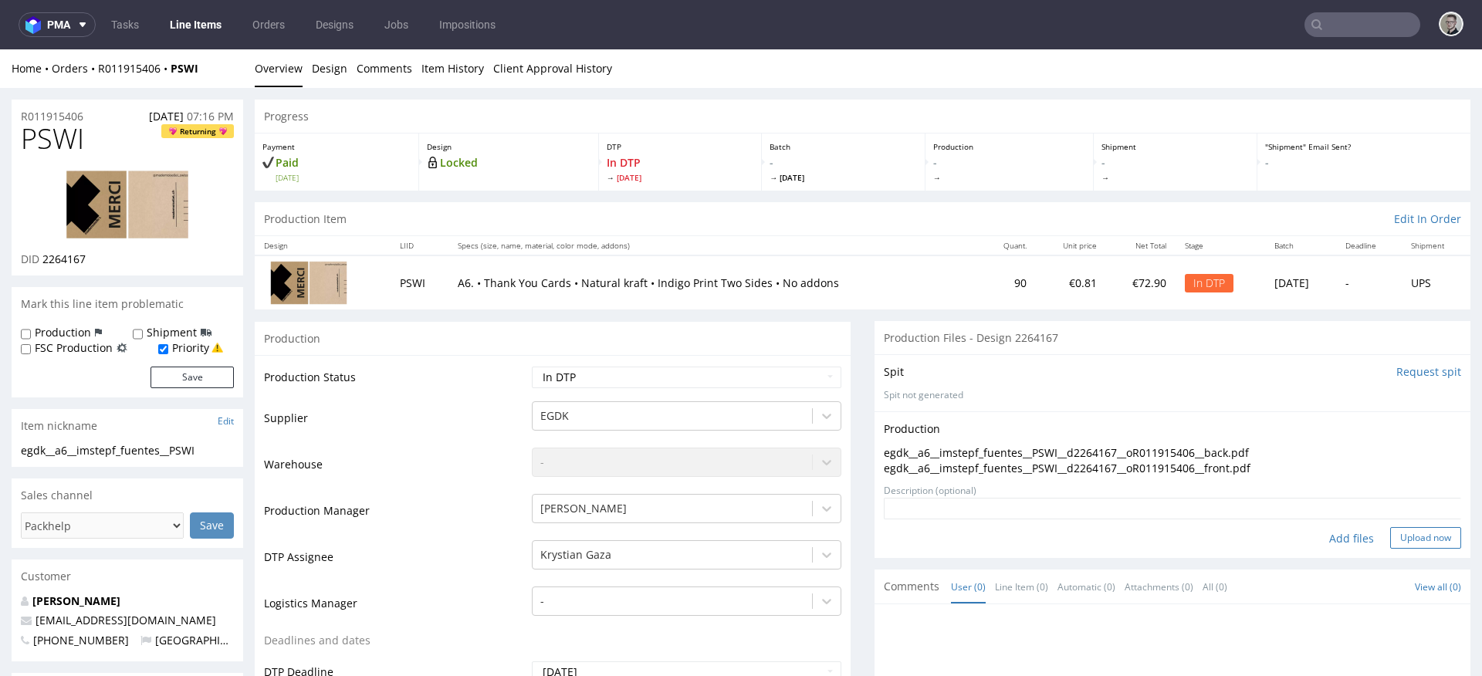
click at [1406, 536] on button "Upload now" at bounding box center [1425, 538] width 71 height 22
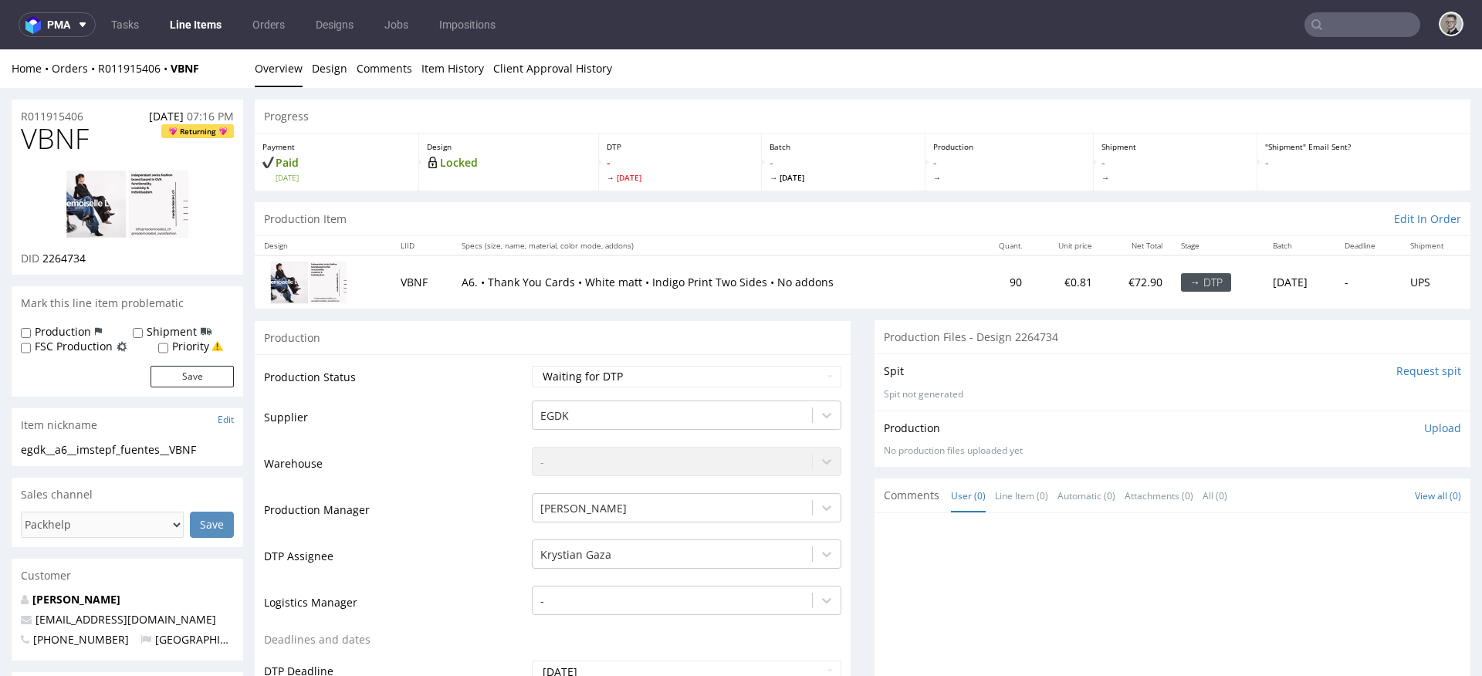
click at [110, 450] on div "egdk__a6__imstepf_fuentes__VBNF" at bounding box center [127, 449] width 213 height 15
copy div "egdk__a6__imstepf_fuentes__VBNF"
click at [667, 387] on select "Waiting for Artwork Waiting for Diecut Waiting for Mockup Waiting for DTP Waiti…" at bounding box center [686, 377] width 309 height 22
select select "dtp_in_process"
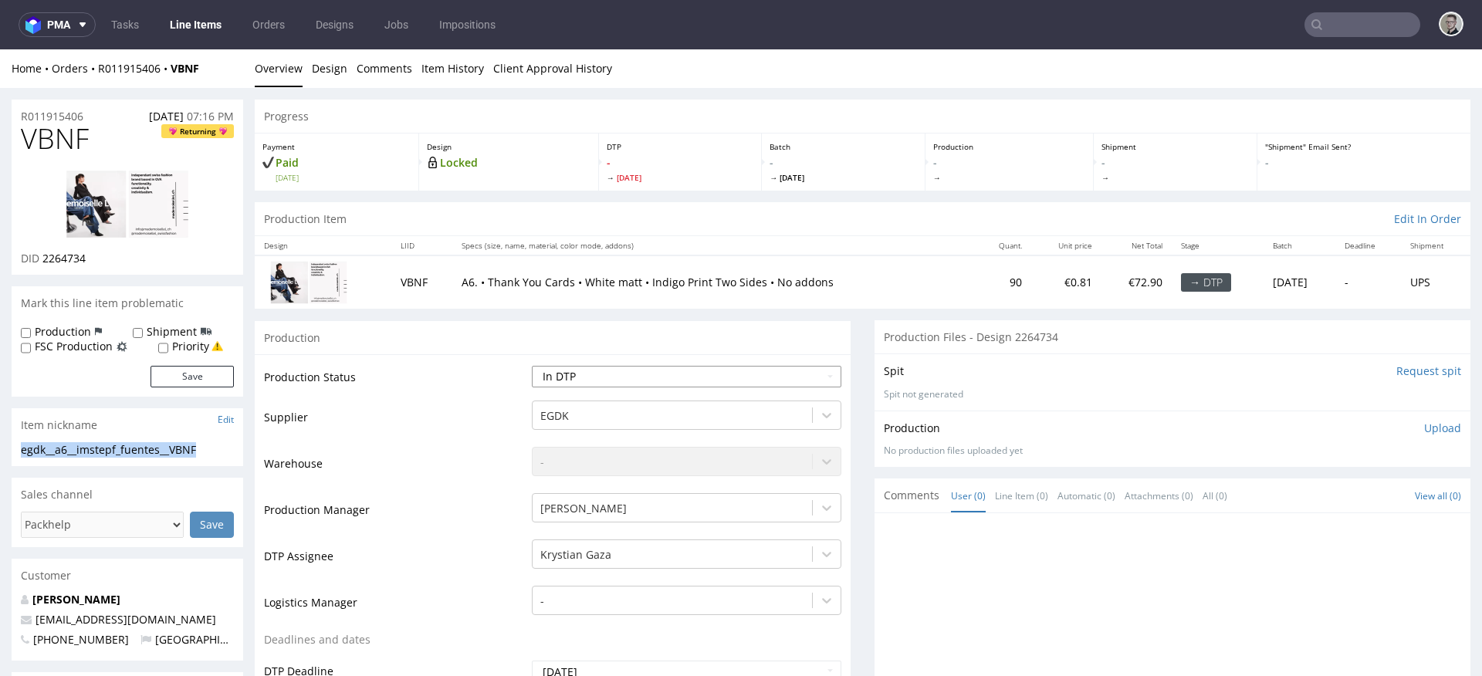
click at [532, 366] on select "Waiting for Artwork Waiting for Diecut Waiting for Mockup Waiting for DTP Waiti…" at bounding box center [686, 377] width 309 height 22
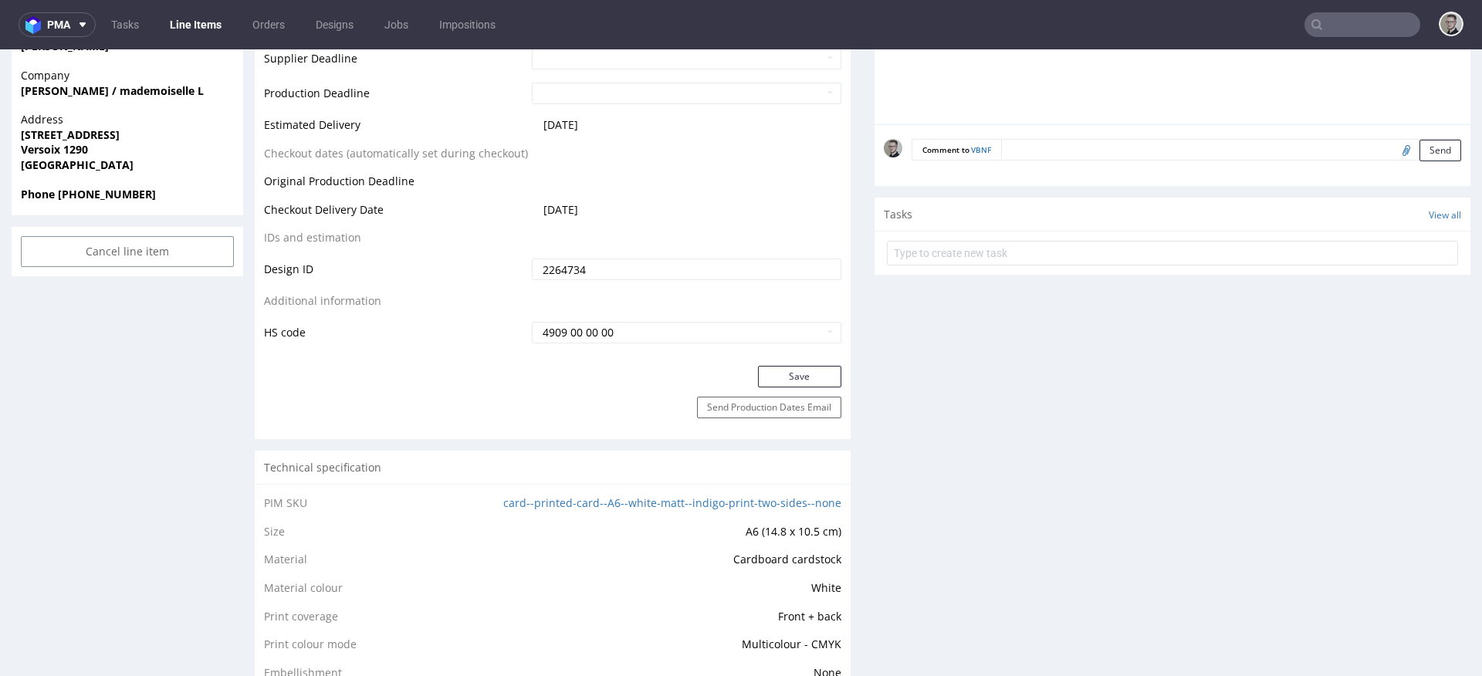
scroll to position [725, 0]
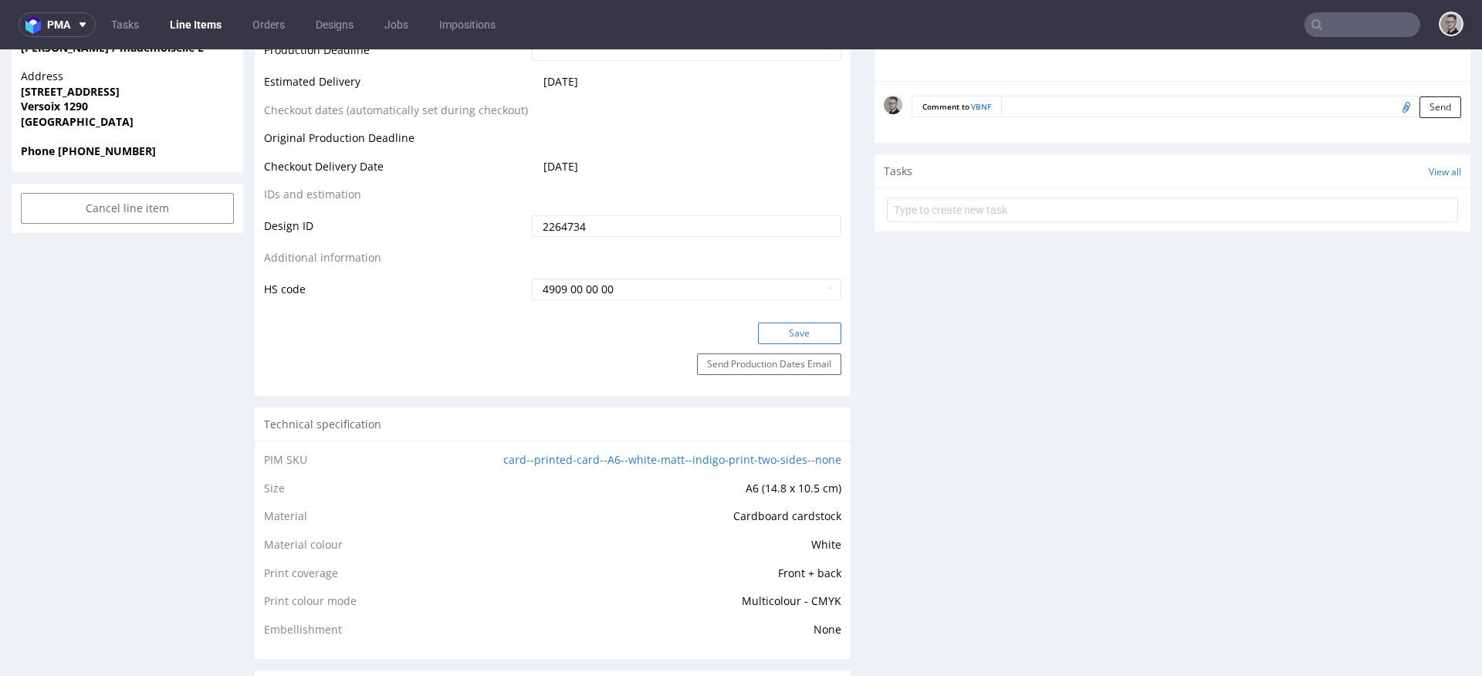
click at [810, 337] on button "Save" at bounding box center [799, 334] width 83 height 22
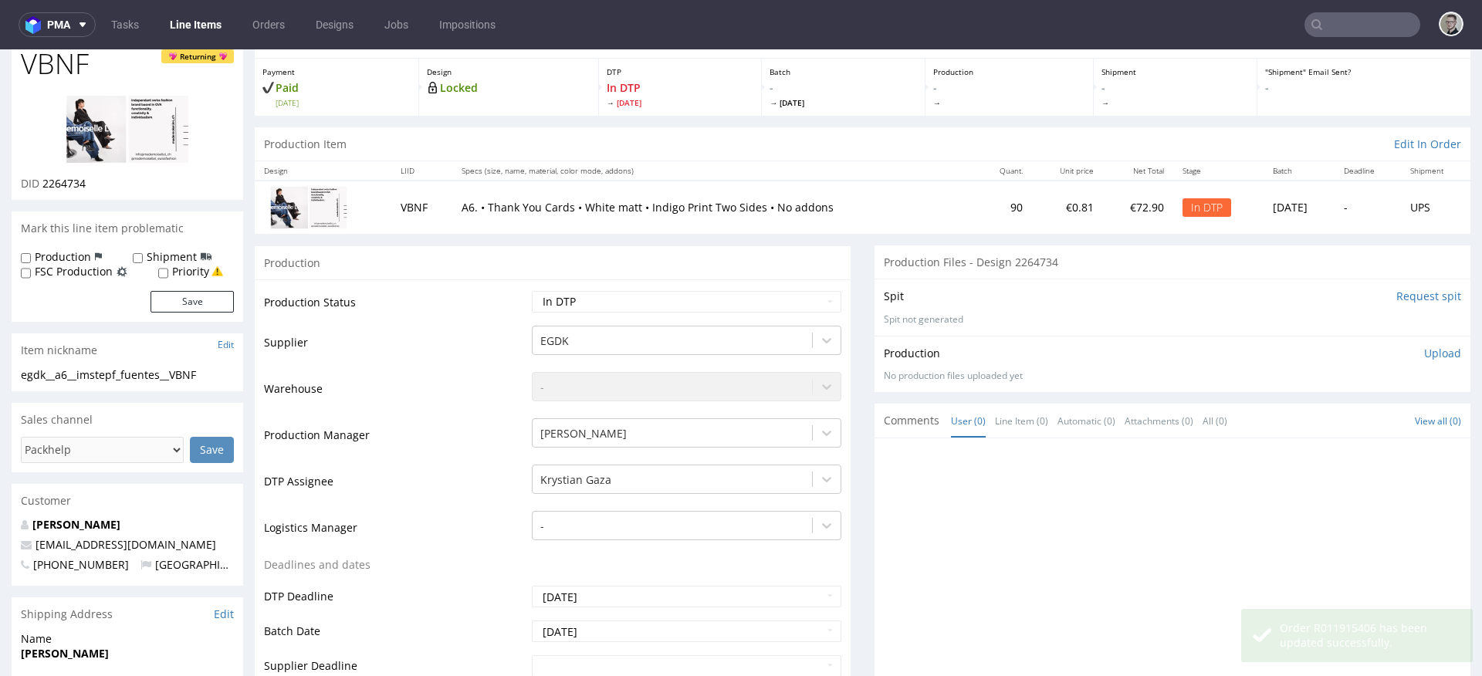
scroll to position [0, 0]
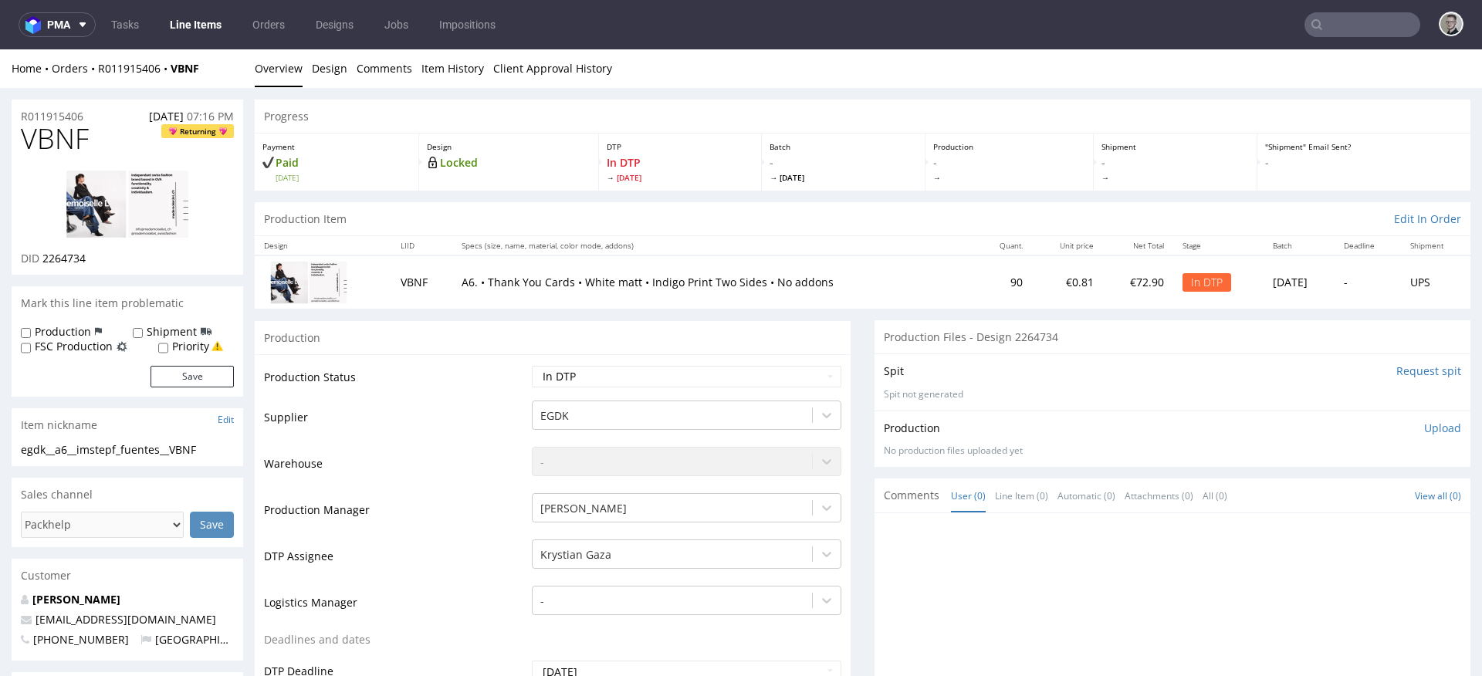
click at [198, 346] on label "Priority" at bounding box center [190, 346] width 37 height 15
click at [168, 346] on input "Priority" at bounding box center [163, 348] width 10 height 12
checkbox input "true"
click at [209, 364] on form "Production Shipment FSC Production Priority Save" at bounding box center [127, 355] width 213 height 63
click at [226, 380] on button "Save" at bounding box center [191, 377] width 83 height 22
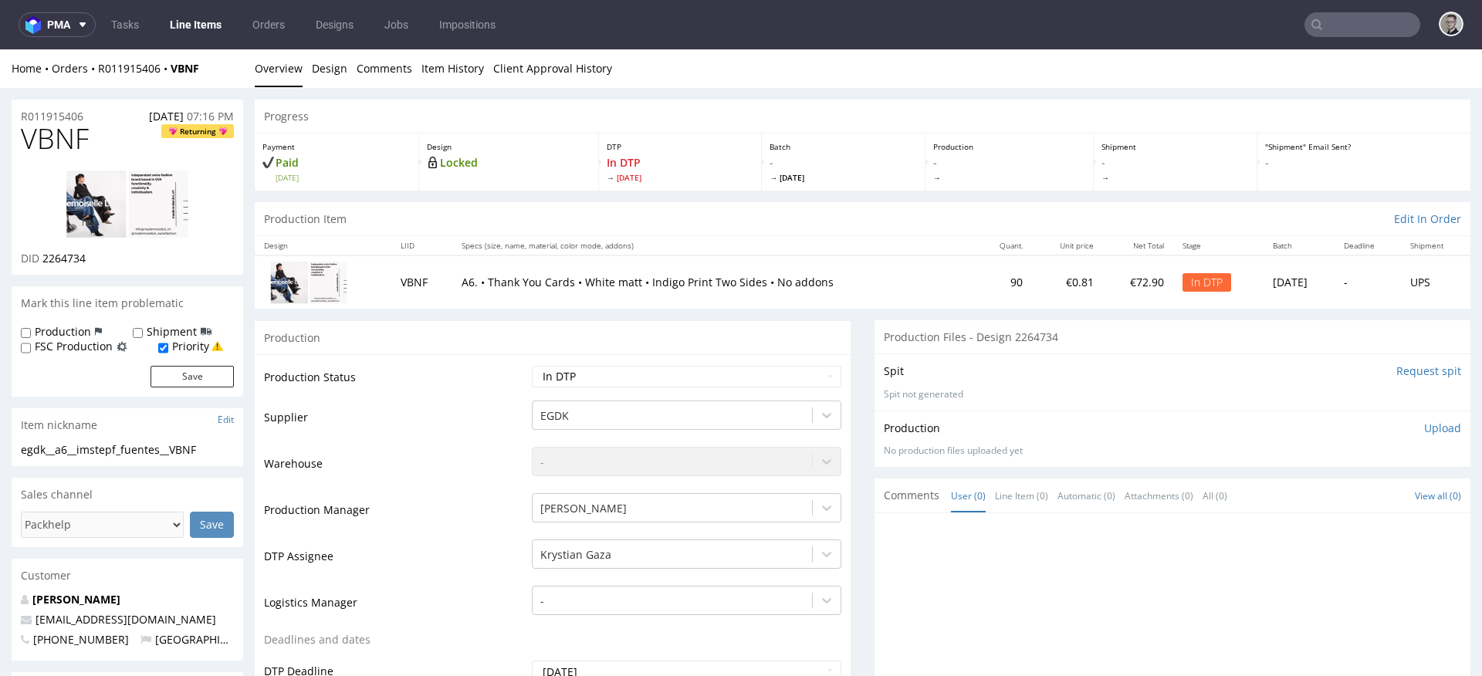
click at [1424, 425] on p "Upload" at bounding box center [1442, 428] width 37 height 15
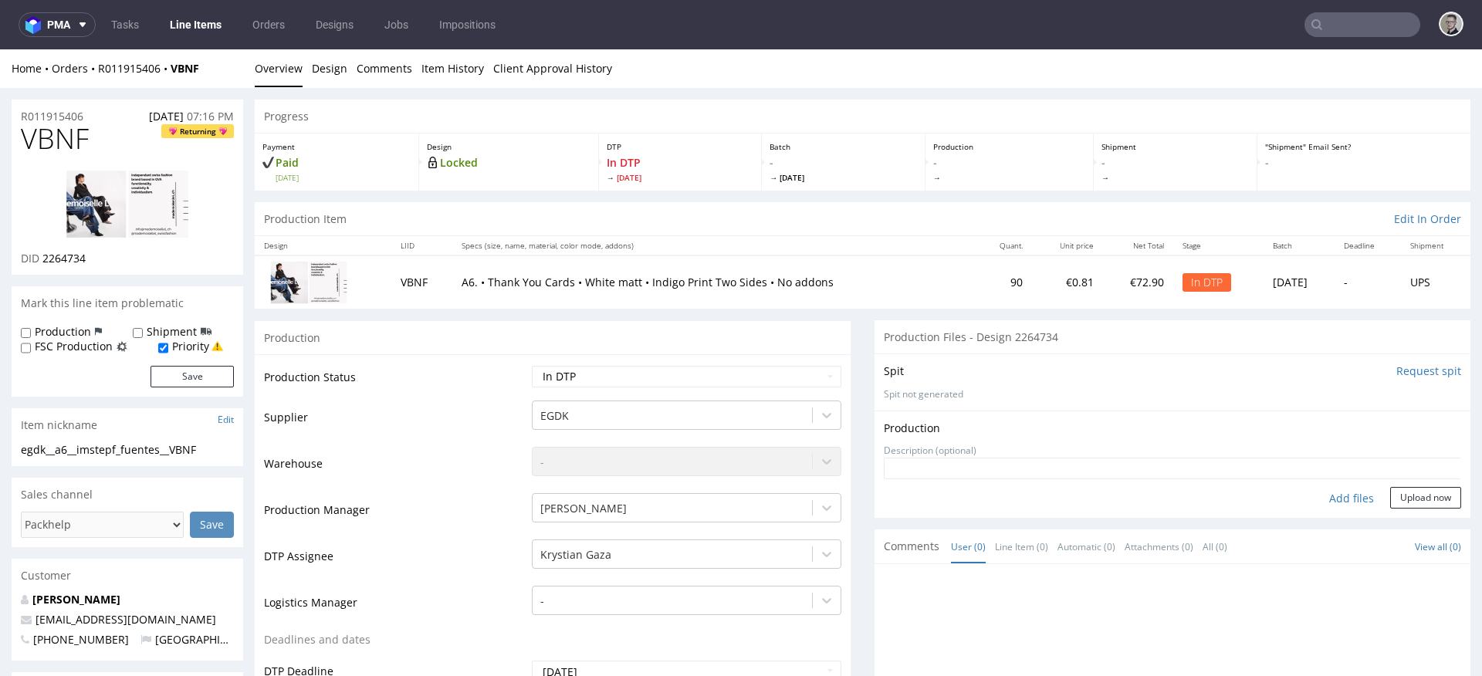
click at [1332, 497] on div "Add files" at bounding box center [1351, 498] width 77 height 23
type input "C:\fakepath\egdk__a6__imstepf_fuentes__VBNF__d2264734__oR011915406__back.pdf"
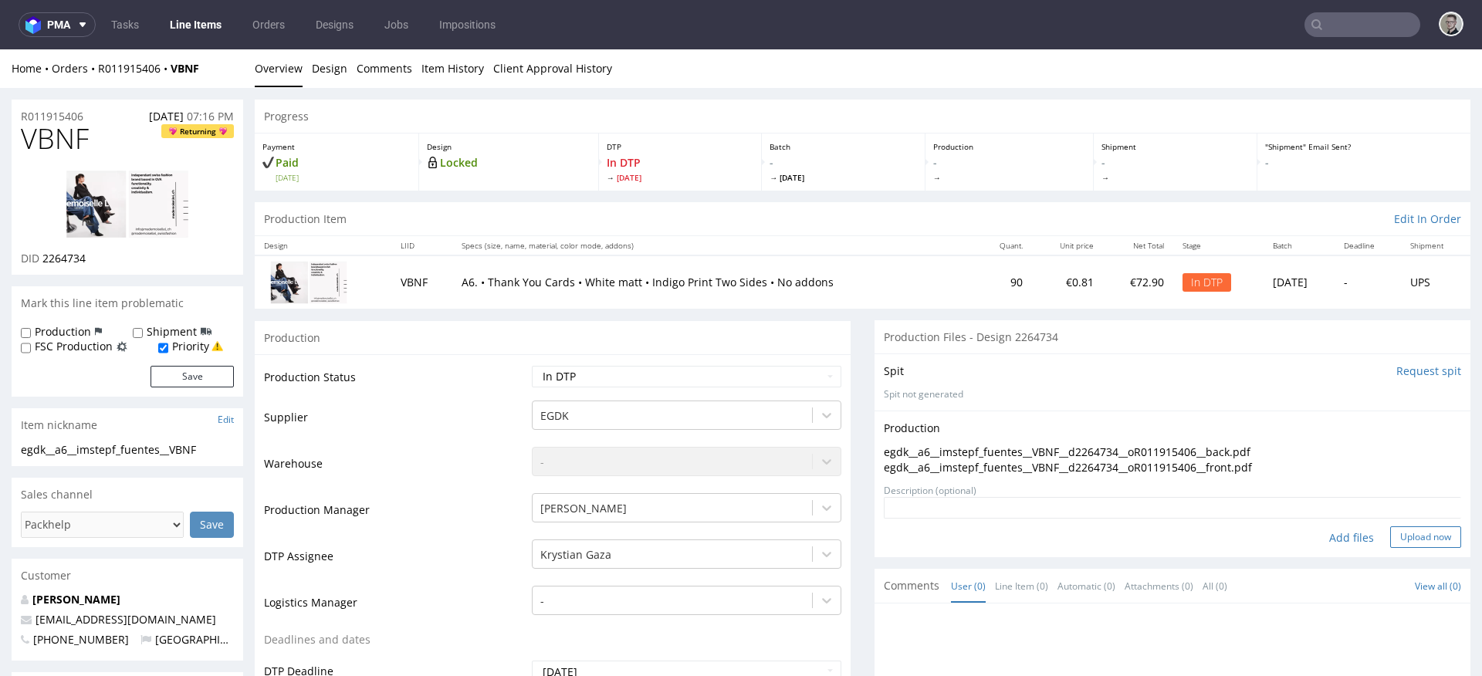
drag, startPoint x: 1397, startPoint y: 515, endPoint x: 1406, endPoint y: 530, distance: 17.6
click at [1397, 515] on textarea at bounding box center [1172, 508] width 577 height 22
click at [1407, 543] on button "Upload now" at bounding box center [1425, 537] width 71 height 22
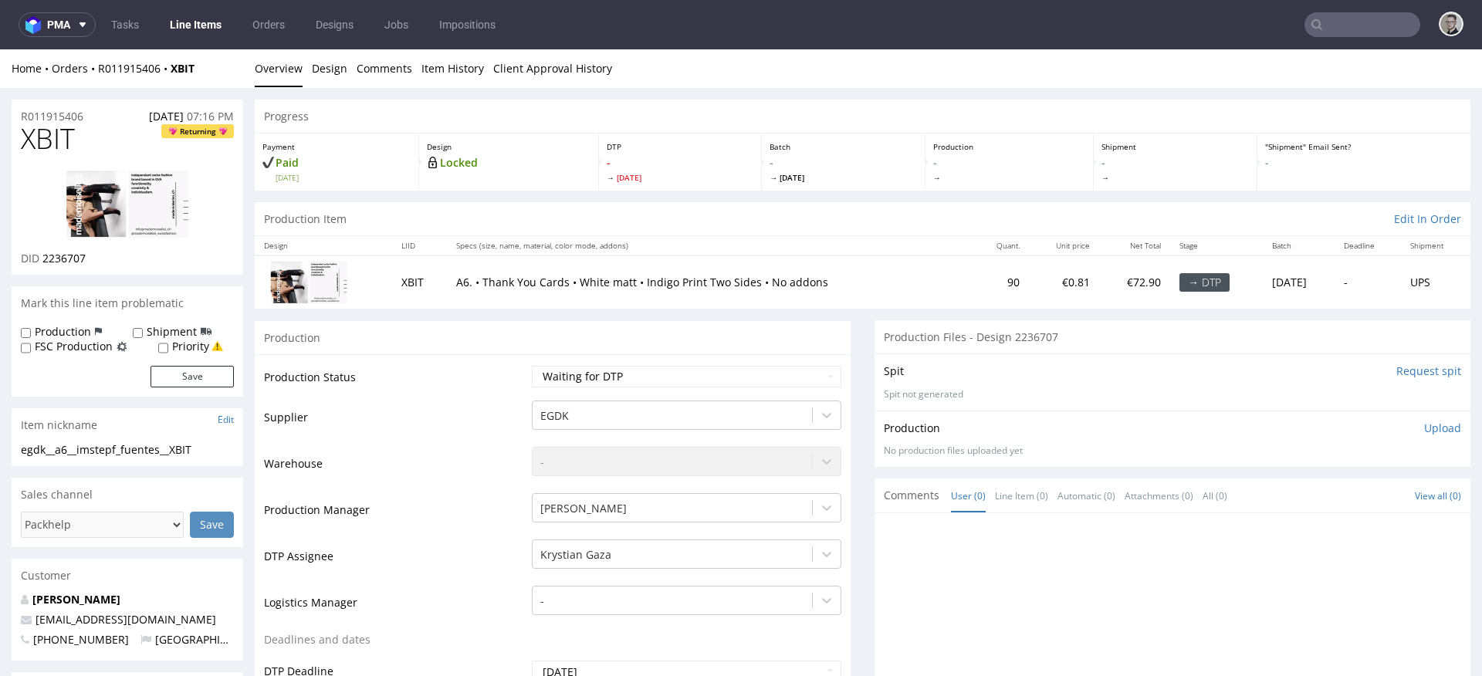
click at [130, 454] on div "egdk__a6__imstepf_fuentes__XBIT" at bounding box center [127, 449] width 213 height 15
copy div "egdk__a6__imstepf_fuentes__XBIT"
drag, startPoint x: 101, startPoint y: 113, endPoint x: 0, endPoint y: 87, distance: 104.4
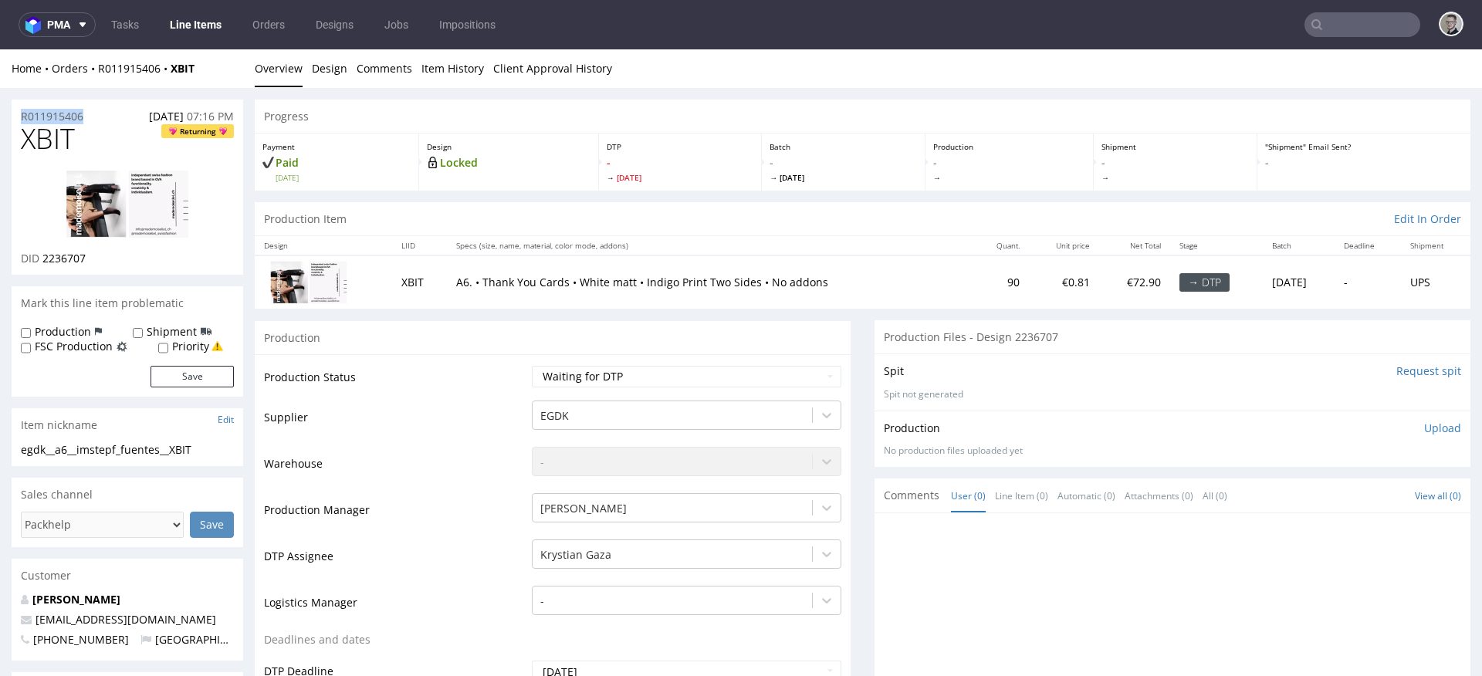
copy p "R011915406"
click at [553, 368] on select "Waiting for Artwork Waiting for Diecut Waiting for Mockup Waiting for DTP Waiti…" at bounding box center [686, 377] width 309 height 22
select select "dtp_in_process"
click at [532, 366] on select "Waiting for Artwork Waiting for Diecut Waiting for Mockup Waiting for DTP Waiti…" at bounding box center [686, 377] width 309 height 22
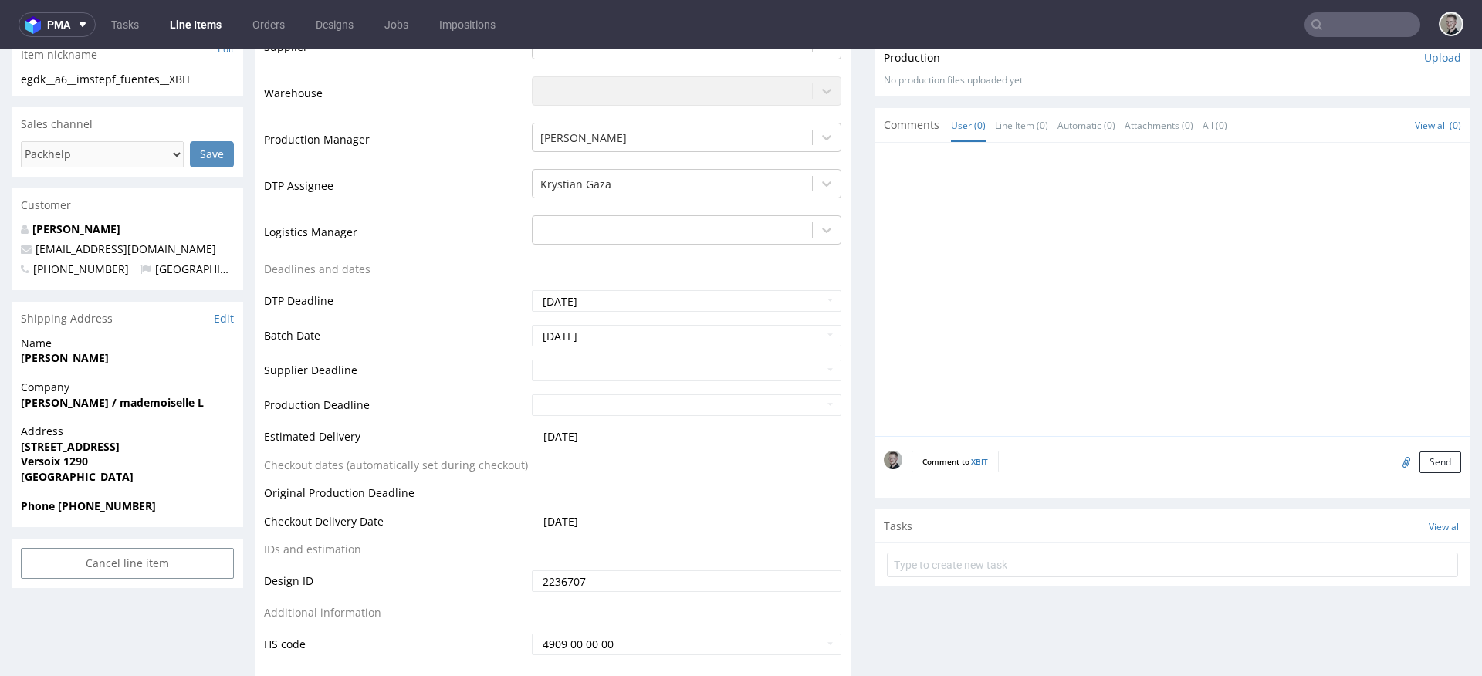
scroll to position [531, 0]
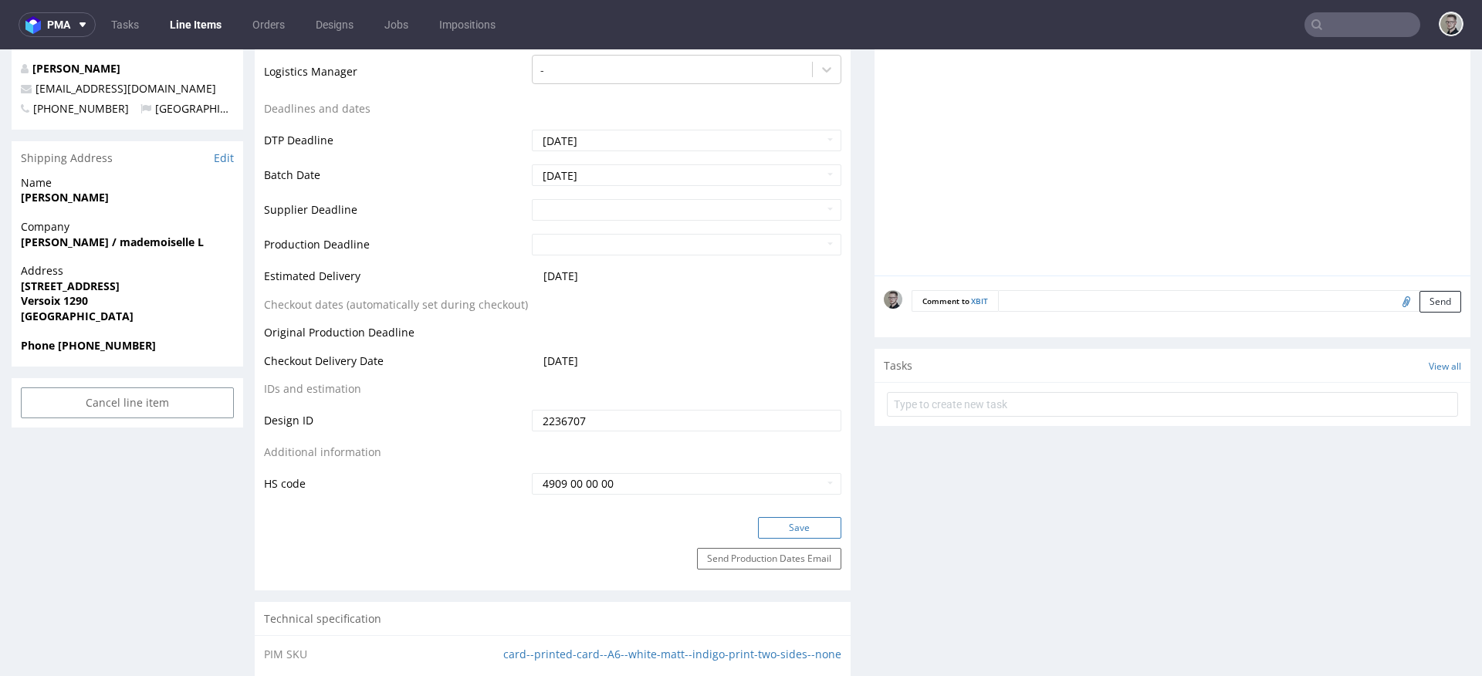
drag, startPoint x: 804, startPoint y: 526, endPoint x: 802, endPoint y: 517, distance: 9.4
click at [804, 526] on button "Save" at bounding box center [799, 528] width 83 height 22
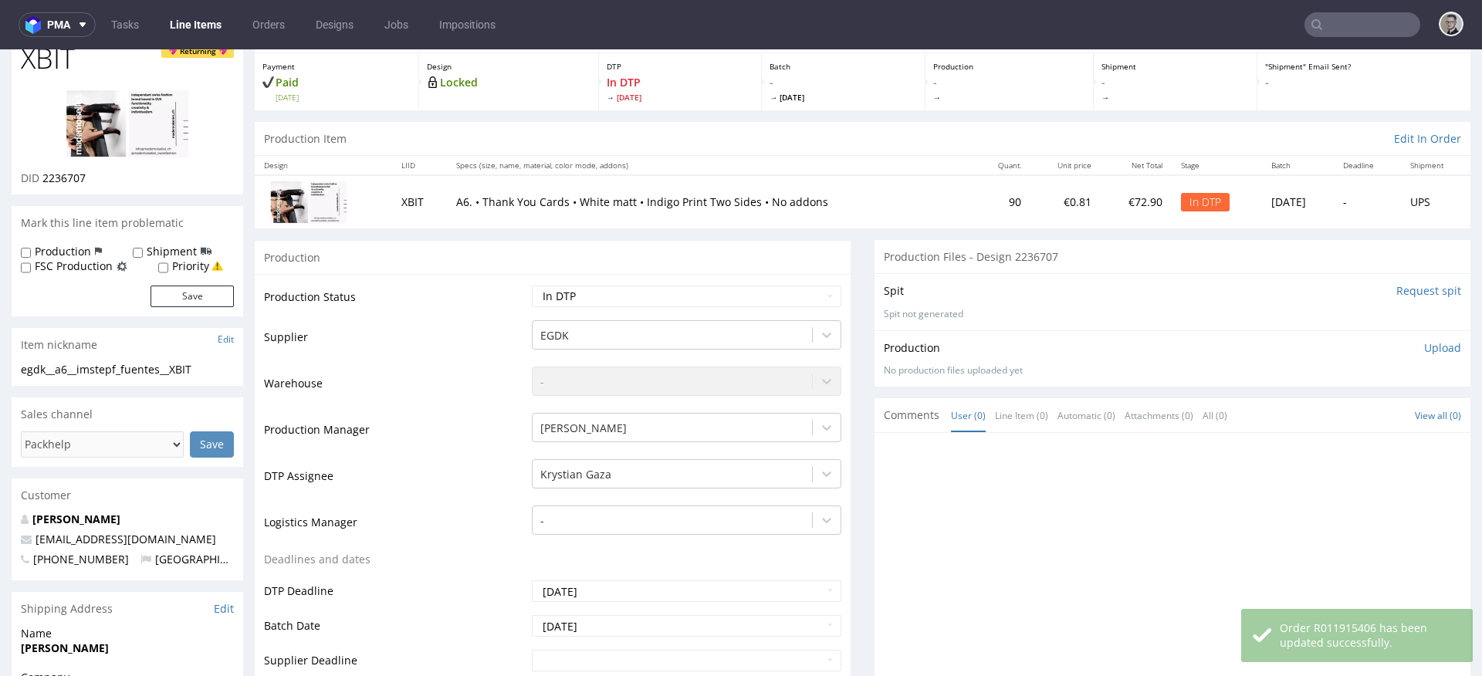
scroll to position [0, 0]
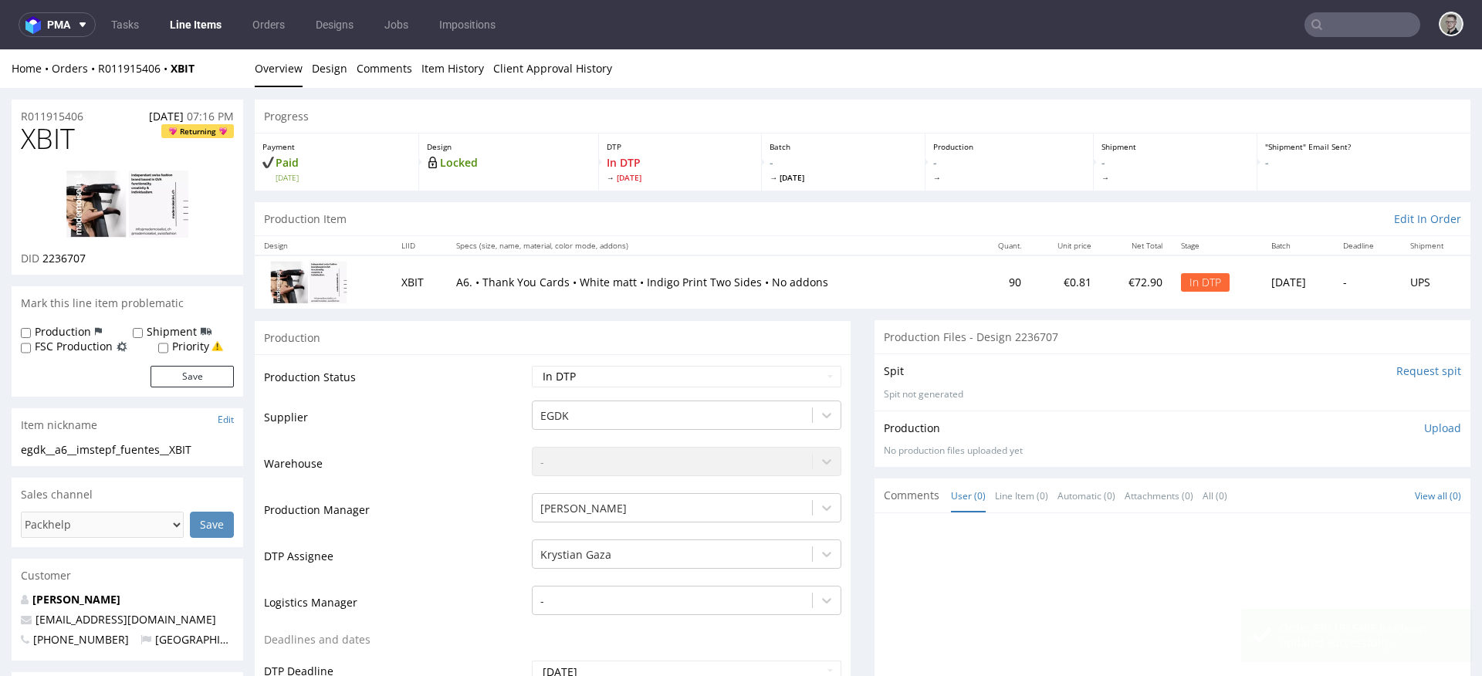
click at [189, 346] on label "Priority" at bounding box center [190, 346] width 37 height 15
click at [168, 346] on input "Priority" at bounding box center [163, 348] width 10 height 12
checkbox input "true"
click at [205, 361] on form "Production Shipment FSC Production Priority Save" at bounding box center [127, 355] width 213 height 63
click at [212, 373] on button "Save" at bounding box center [191, 377] width 83 height 22
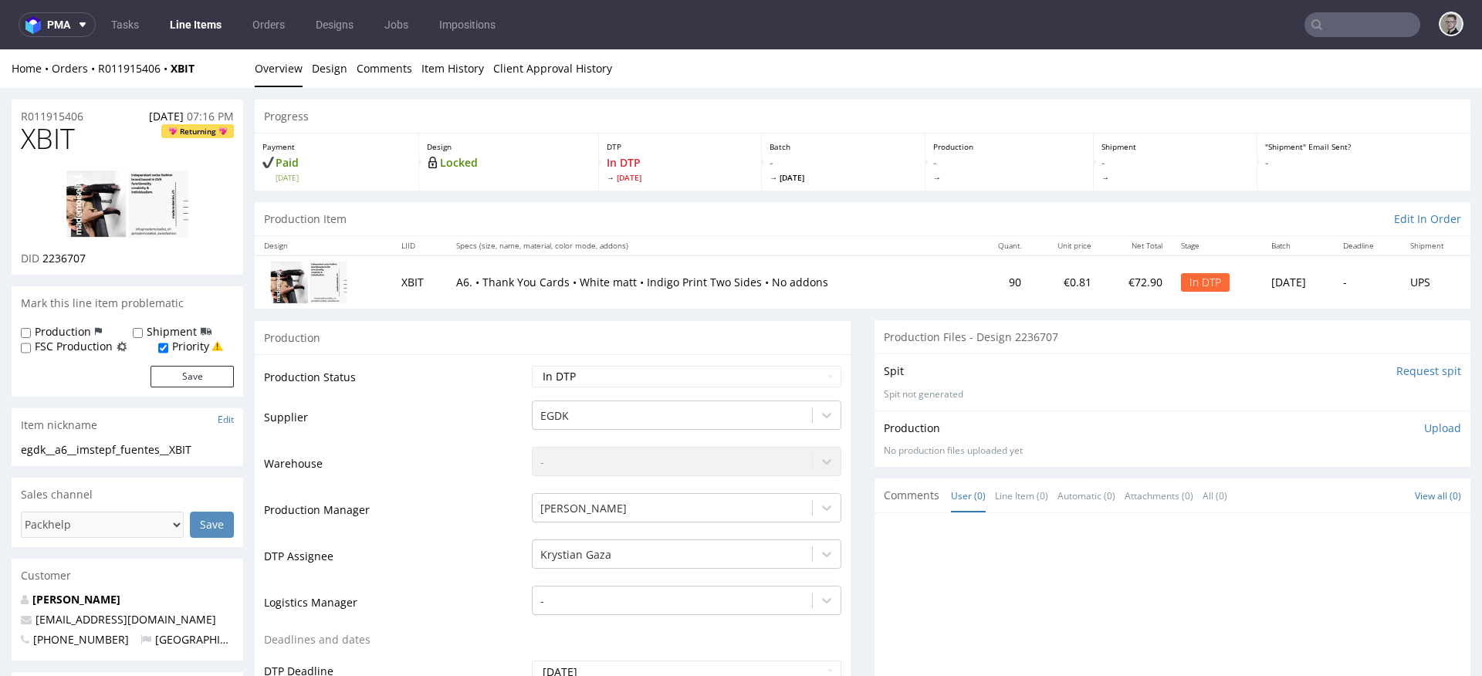
click at [1425, 425] on p "Upload" at bounding box center [1442, 428] width 37 height 15
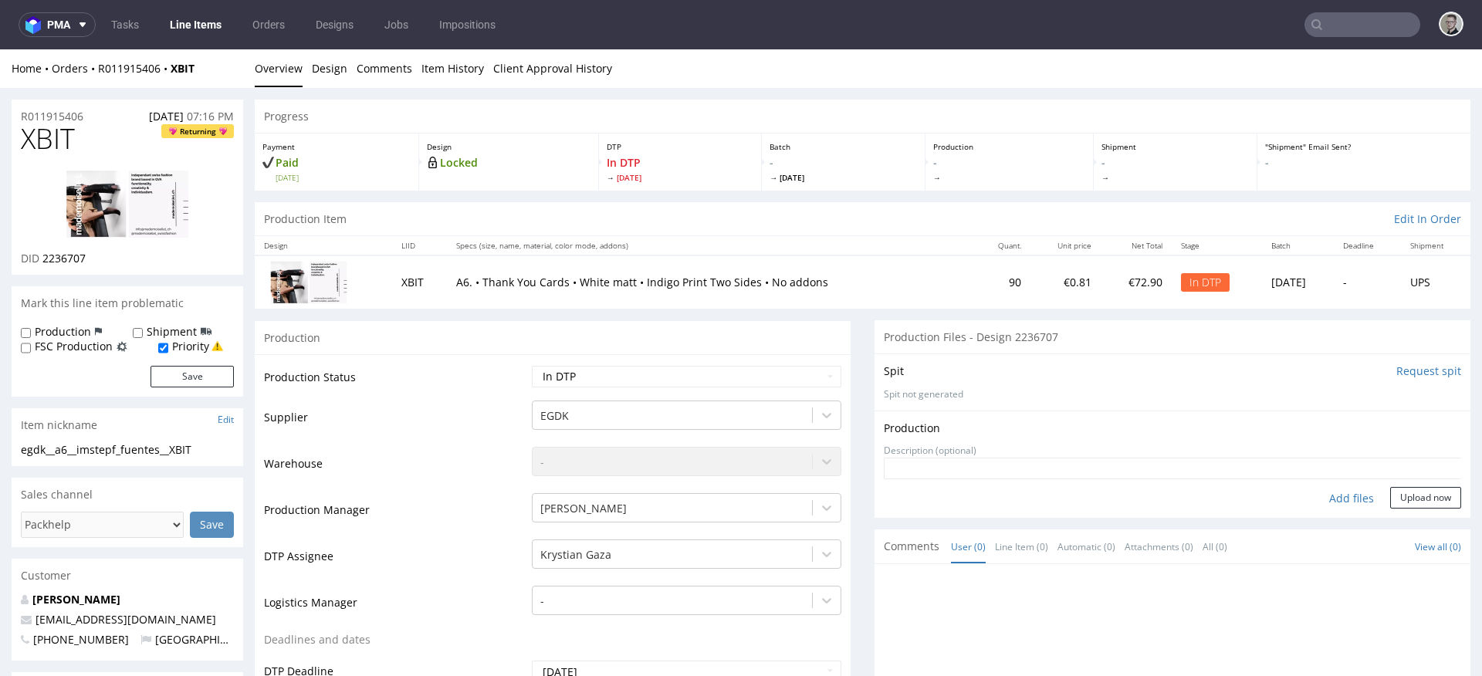
click at [1337, 491] on div "Add files" at bounding box center [1351, 498] width 77 height 23
type input "C:\fakepath\egdk__a6__imstepf_fuentes__XBIT__d2236707__oR011915406__back.pdf"
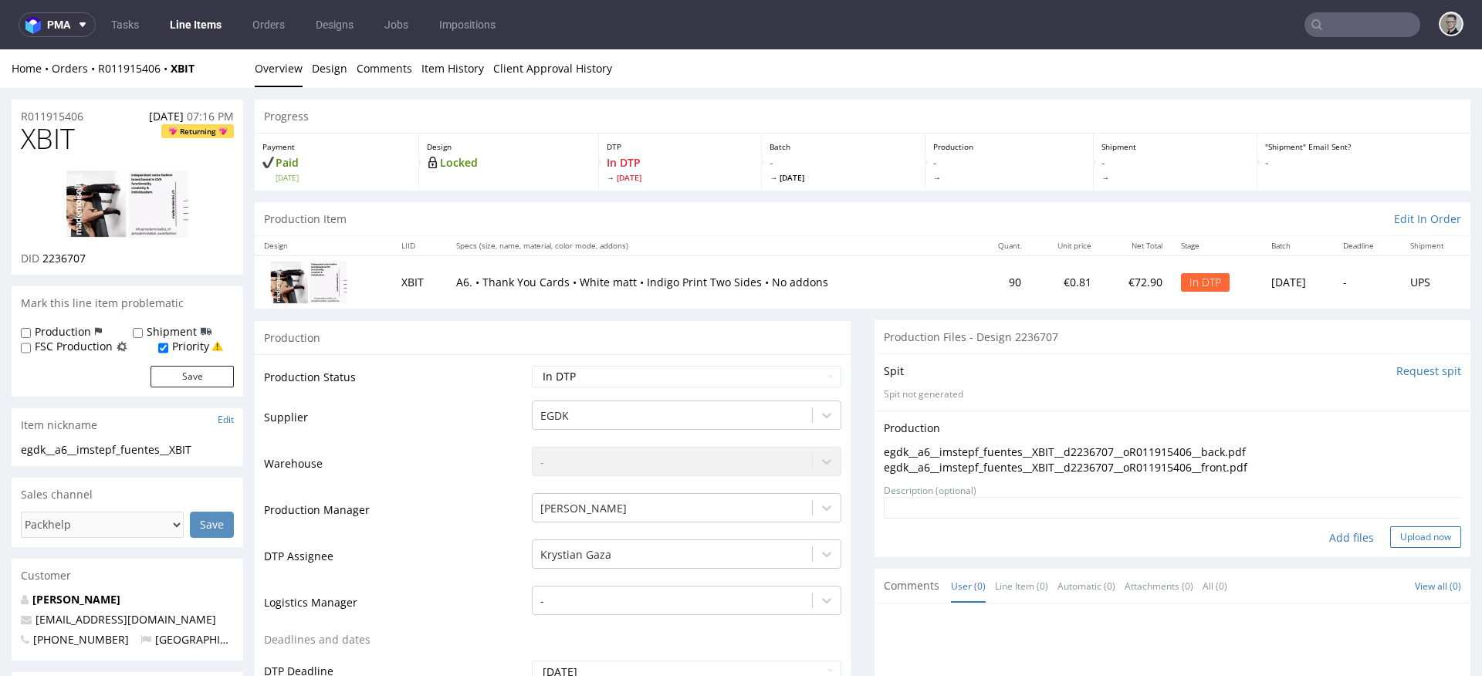
click at [1390, 538] on button "Upload now" at bounding box center [1425, 537] width 71 height 22
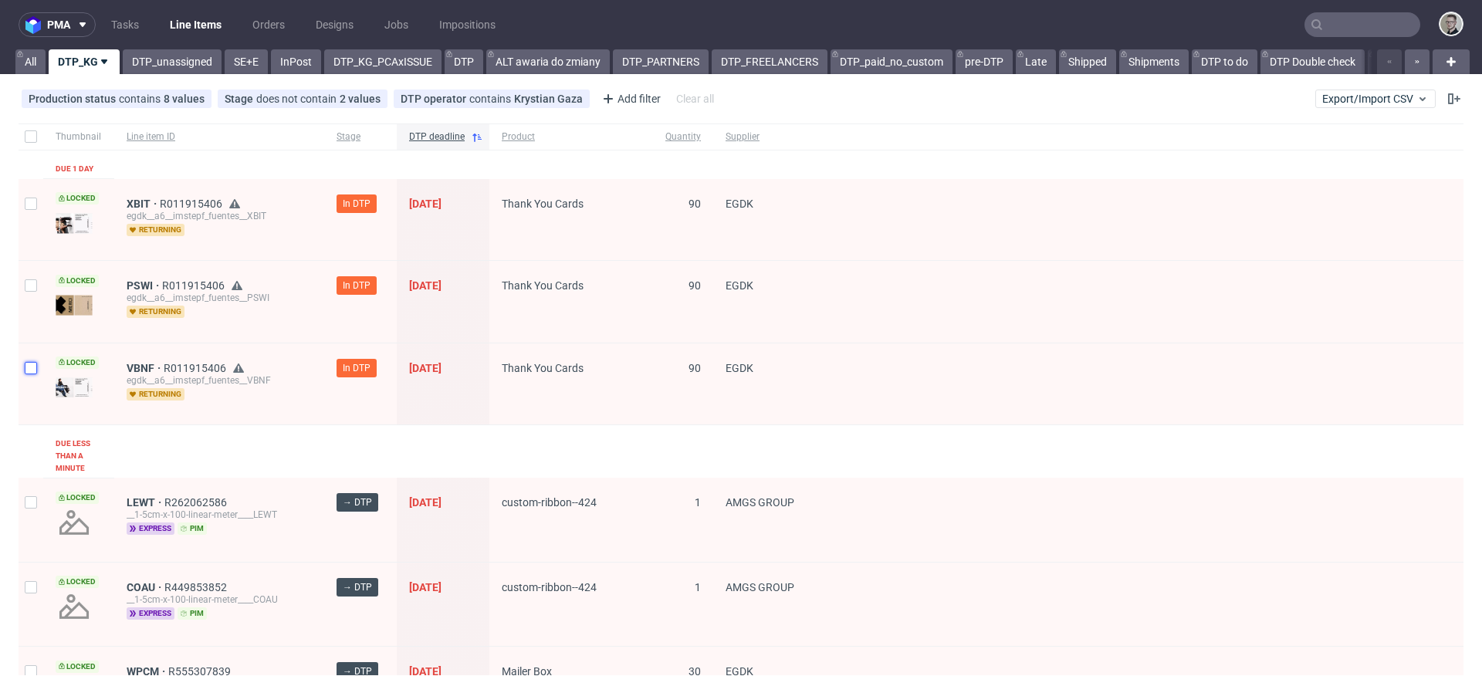
click at [29, 368] on input "checkbox" at bounding box center [31, 368] width 12 height 12
checkbox input "true"
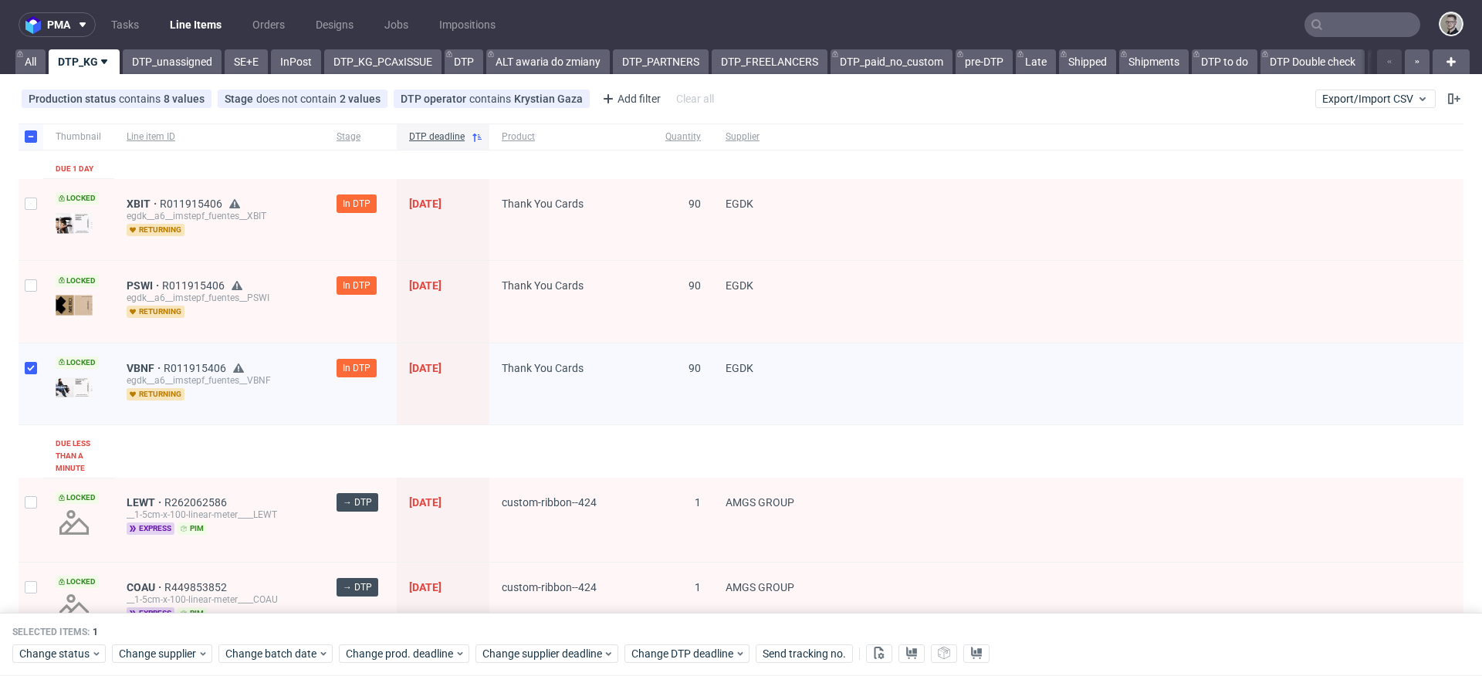
click at [22, 294] on div at bounding box center [31, 301] width 25 height 81
checkbox input "true"
click at [36, 222] on div at bounding box center [31, 220] width 25 height 82
checkbox input "true"
click at [69, 653] on span "Change status" at bounding box center [55, 653] width 72 height 15
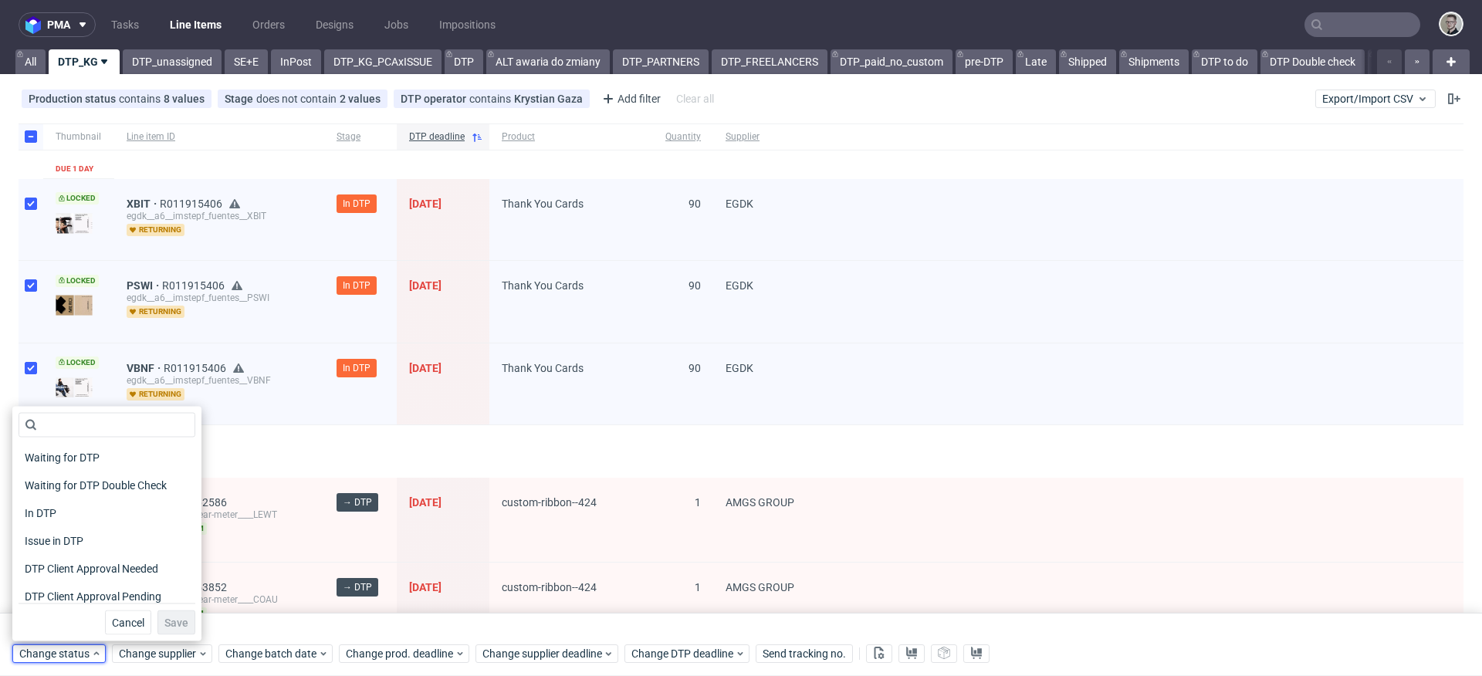
scroll to position [201, 0]
click at [119, 452] on span "DTP Production Ready" at bounding box center [80, 451] width 123 height 22
click at [171, 613] on button "Save" at bounding box center [176, 622] width 38 height 25
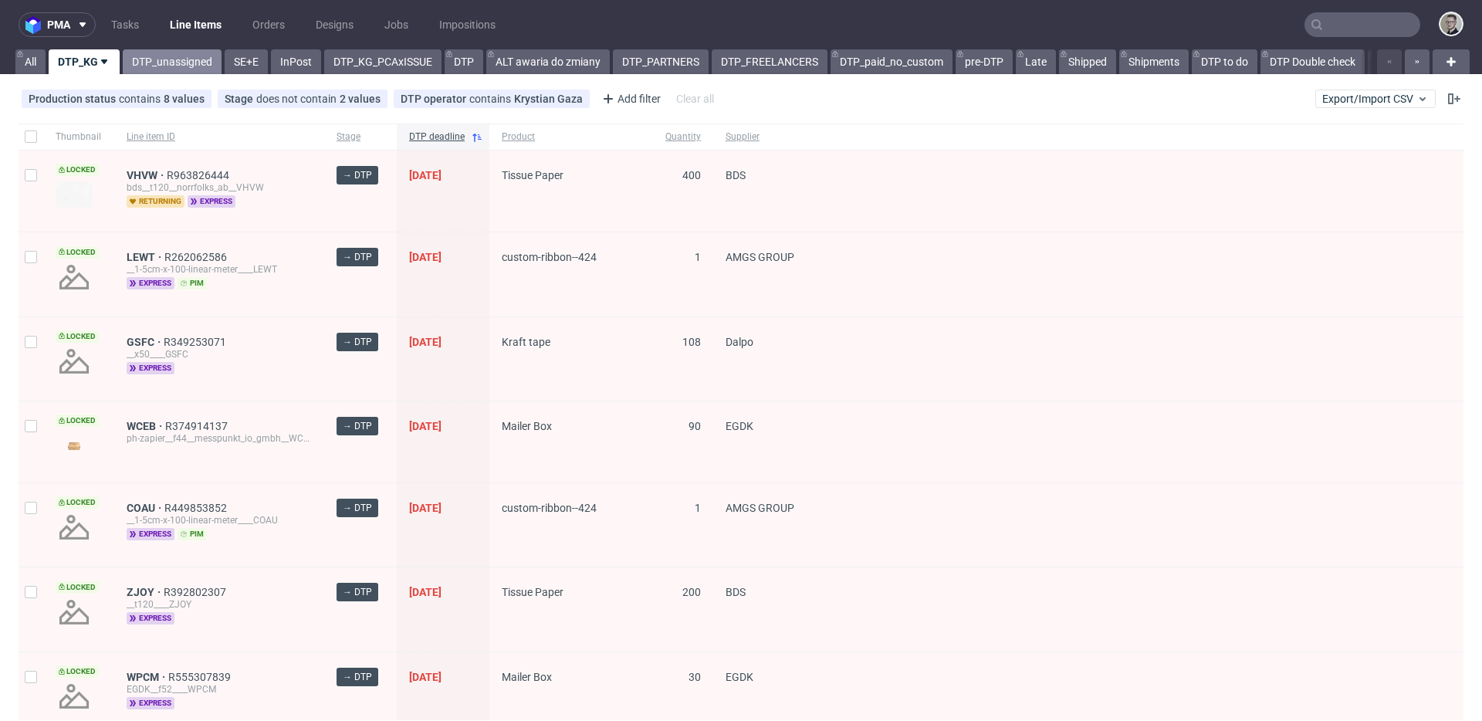
click at [166, 62] on link "DTP_unassigned" at bounding box center [172, 61] width 99 height 25
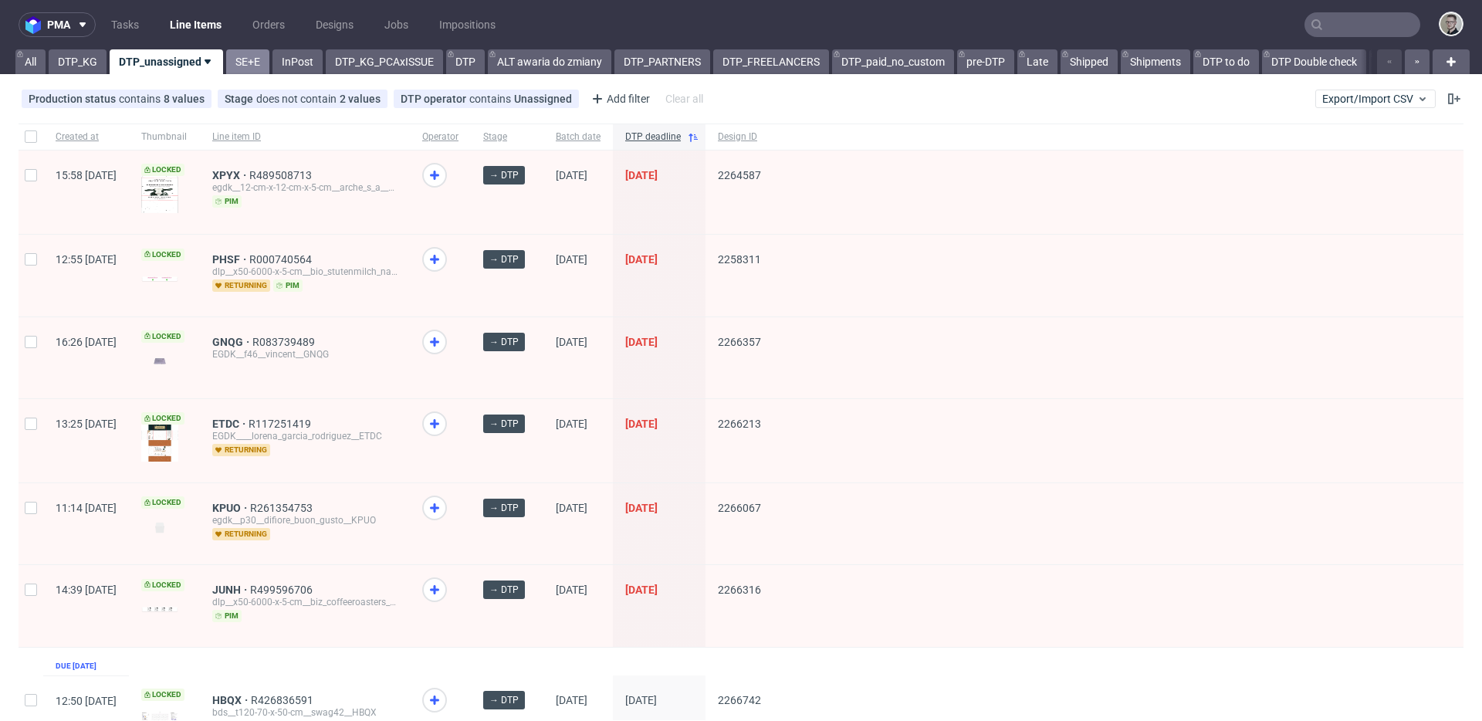
click at [235, 65] on link "SE+E" at bounding box center [247, 61] width 43 height 25
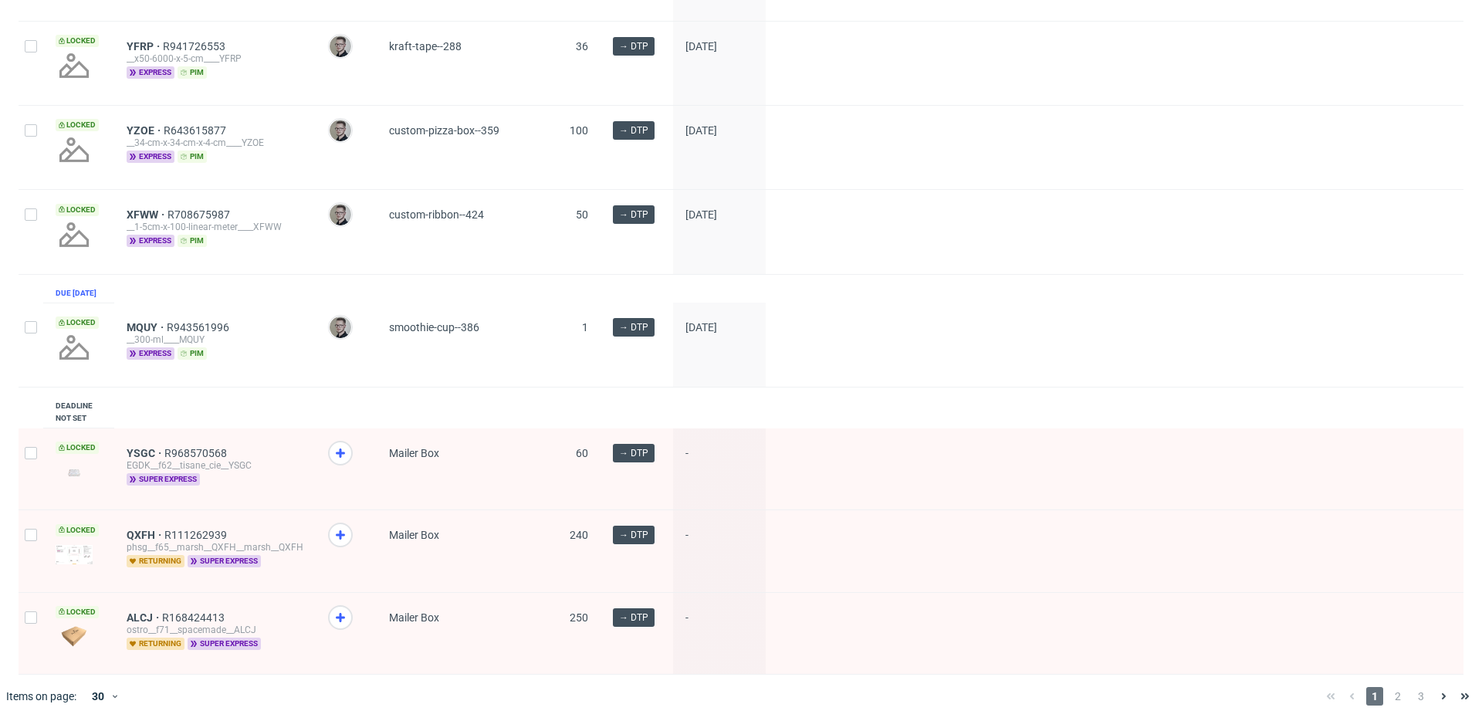
scroll to position [2119, 0]
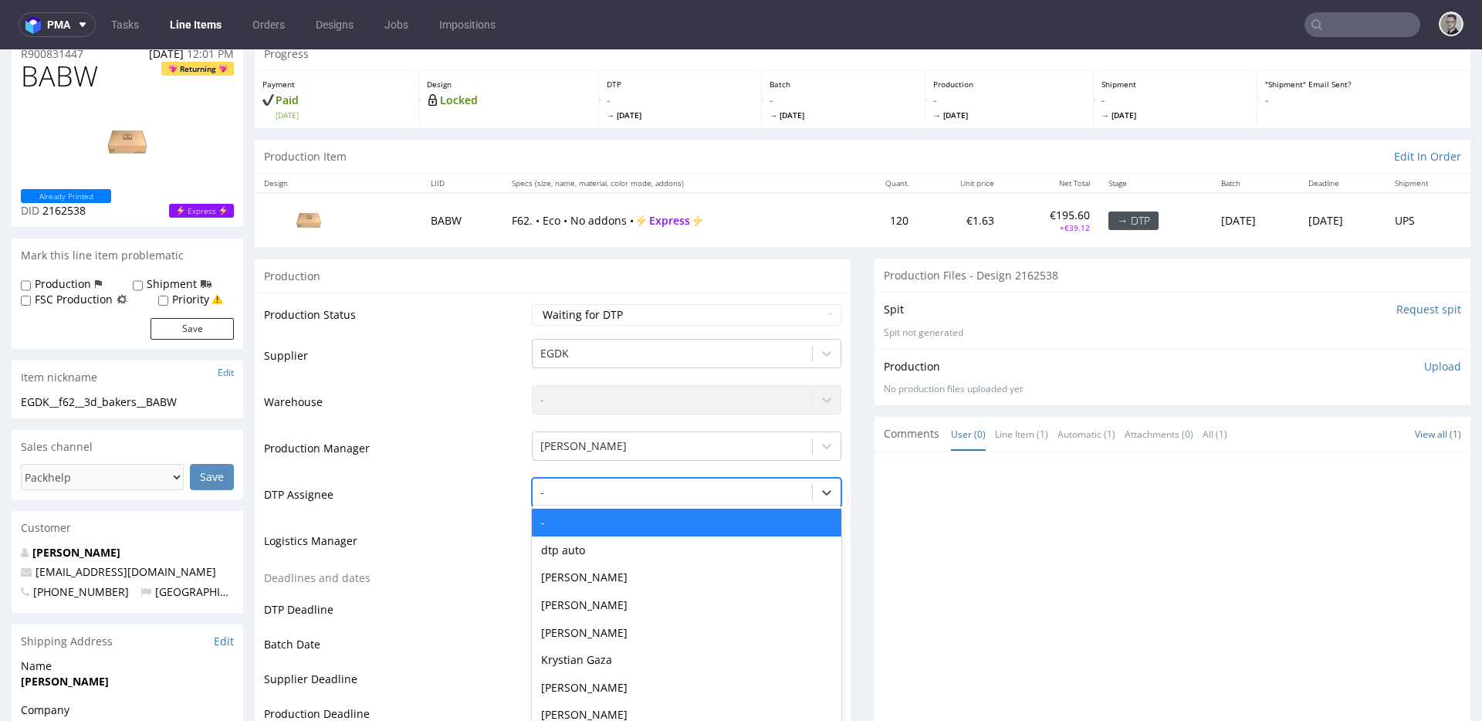
click at [637, 499] on div "- selected, 1 of 31. 31 results available. Use Up and Down to choose options, p…" at bounding box center [686, 489] width 309 height 22
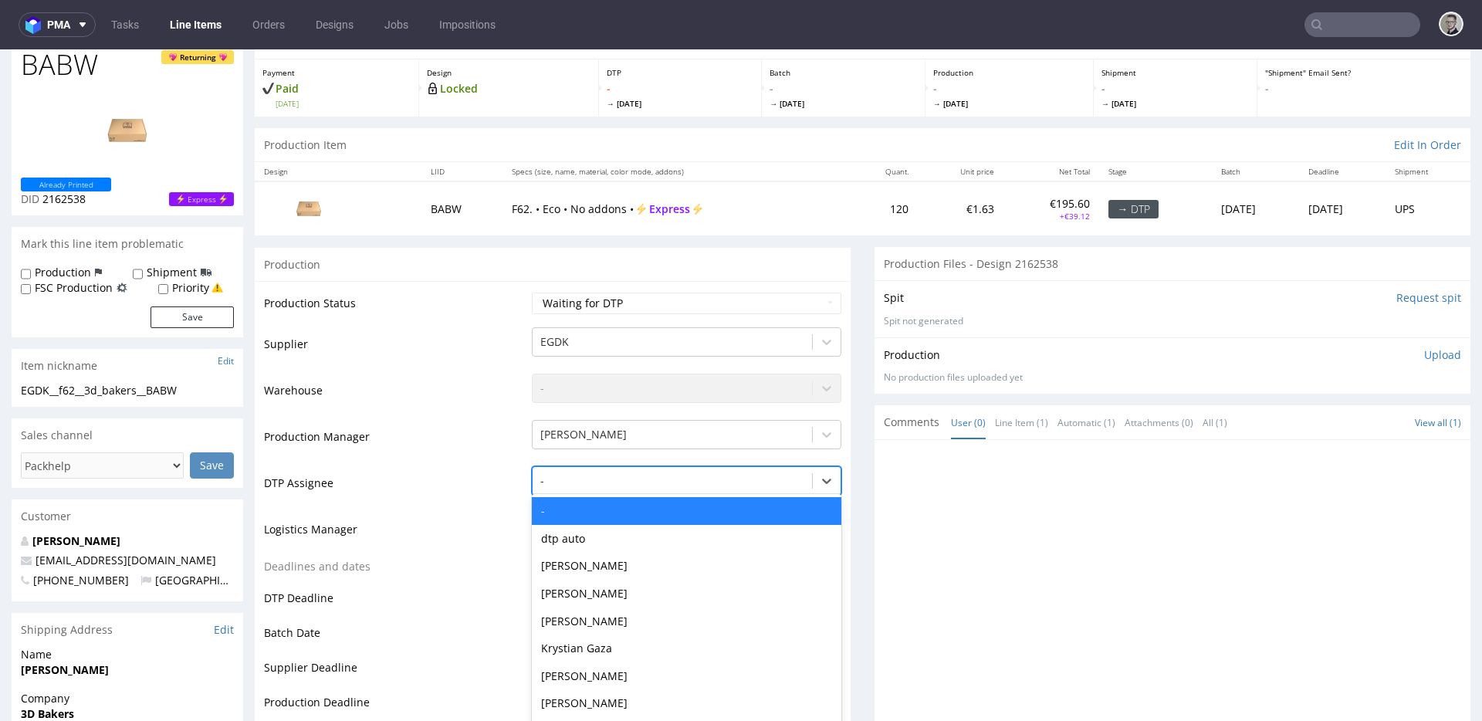
scroll to position [85, 0]
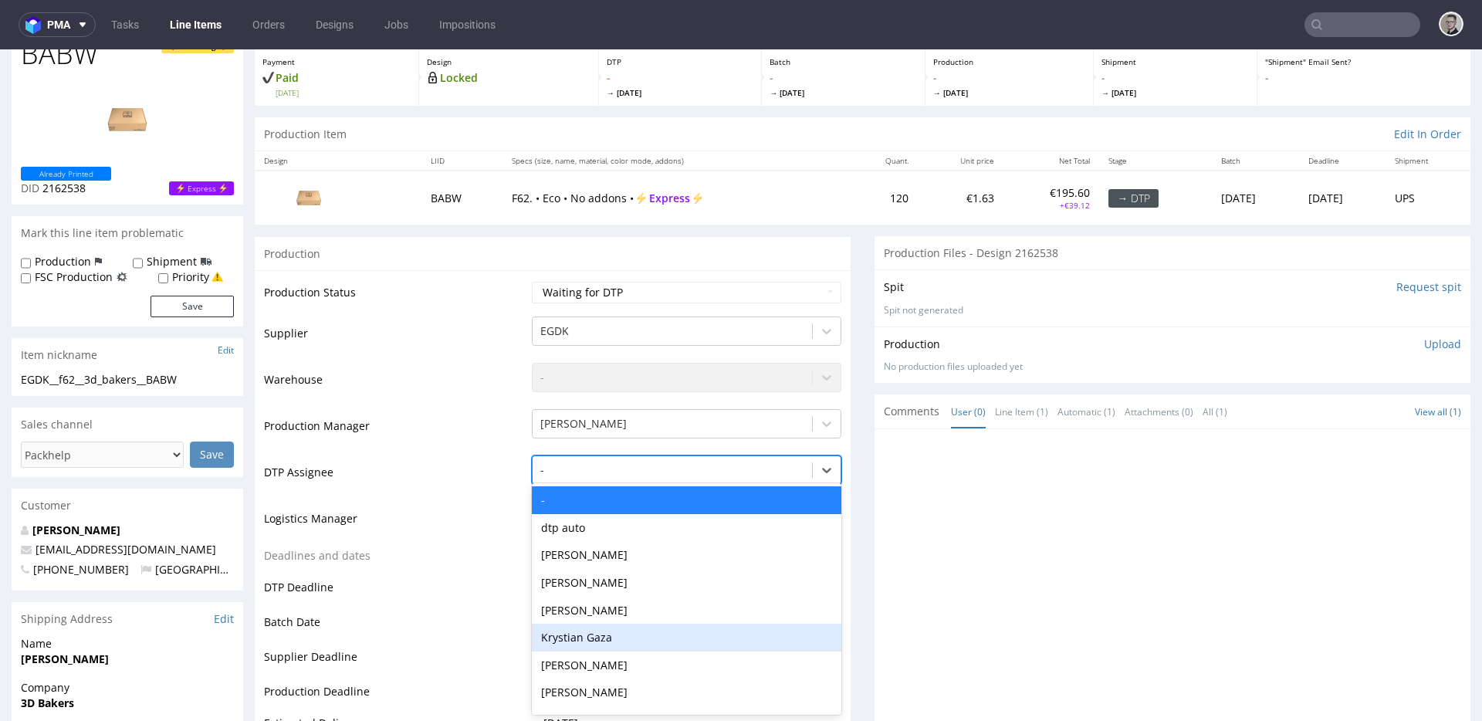
click at [640, 629] on div "Krystian Gaza" at bounding box center [686, 637] width 309 height 28
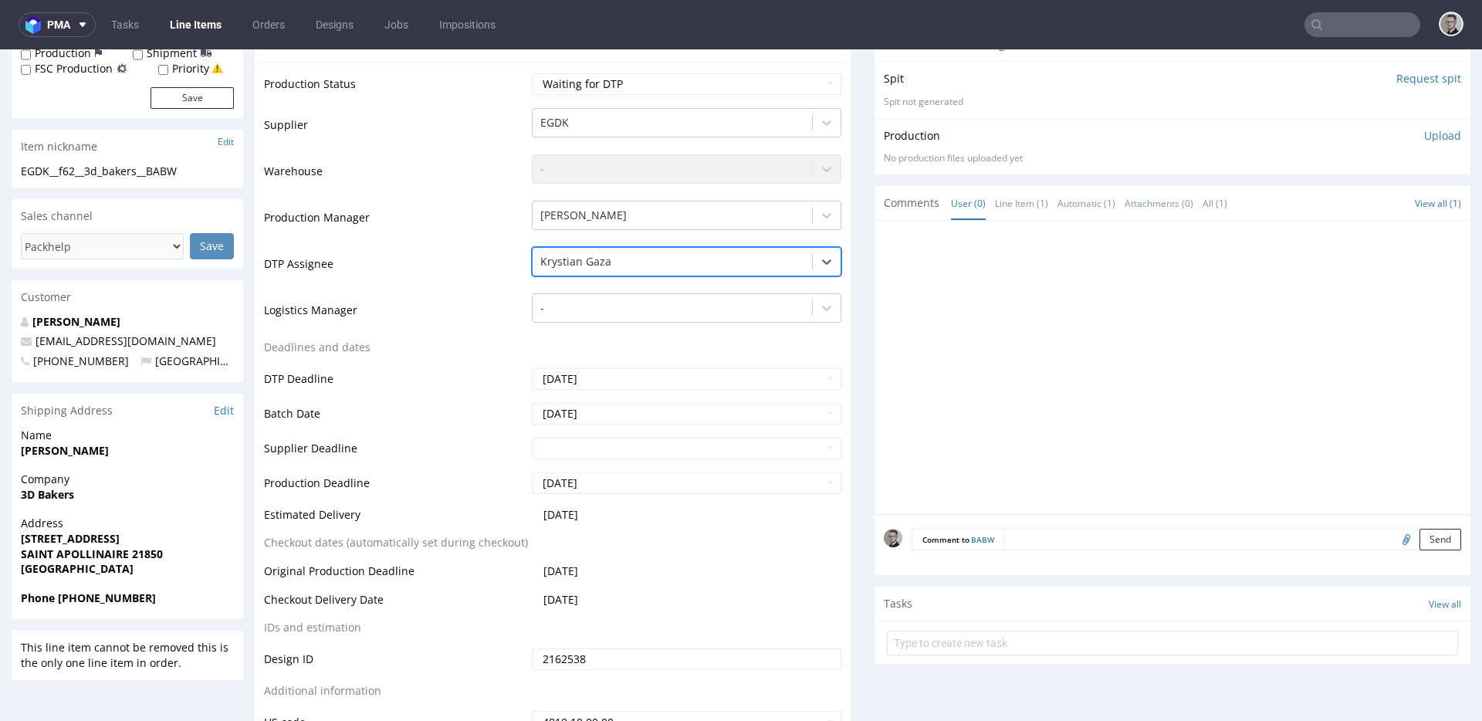
scroll to position [378, 0]
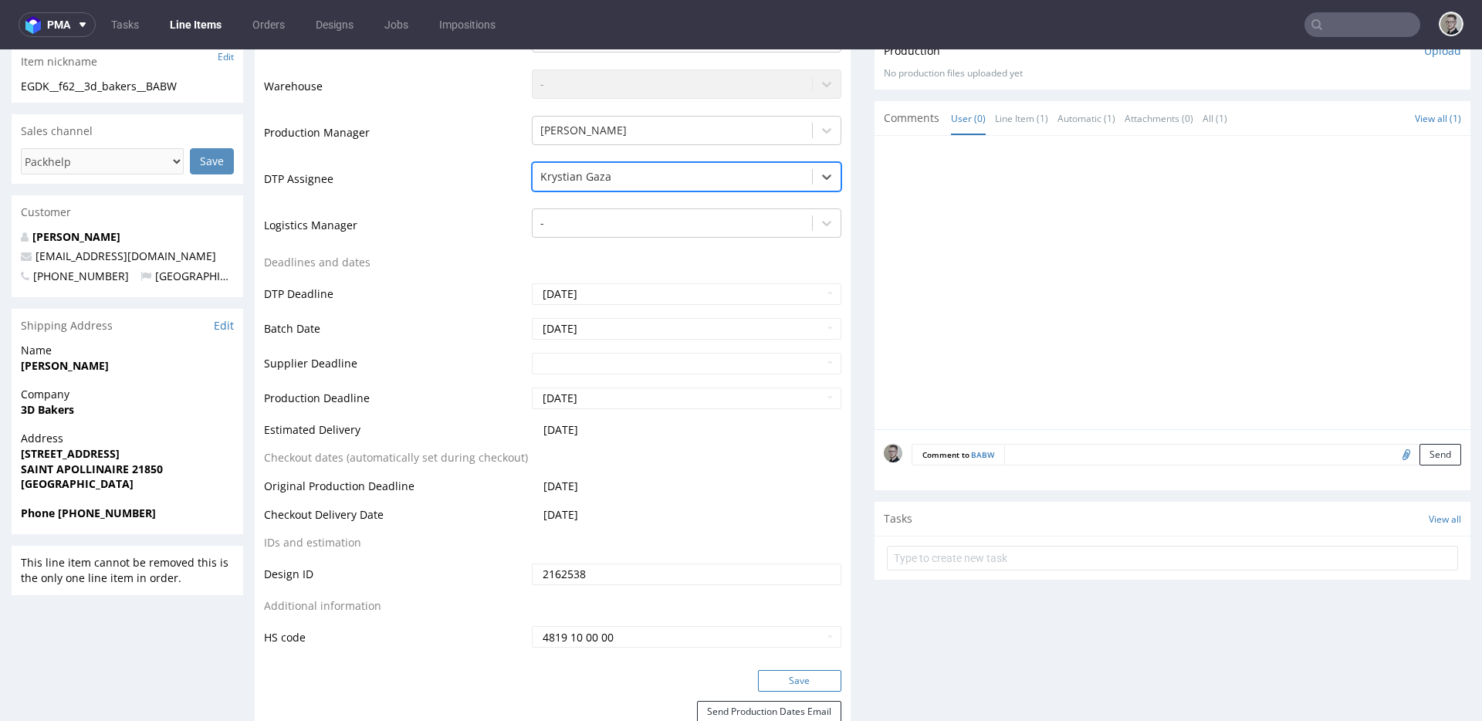
click at [813, 670] on button "Save" at bounding box center [799, 681] width 83 height 22
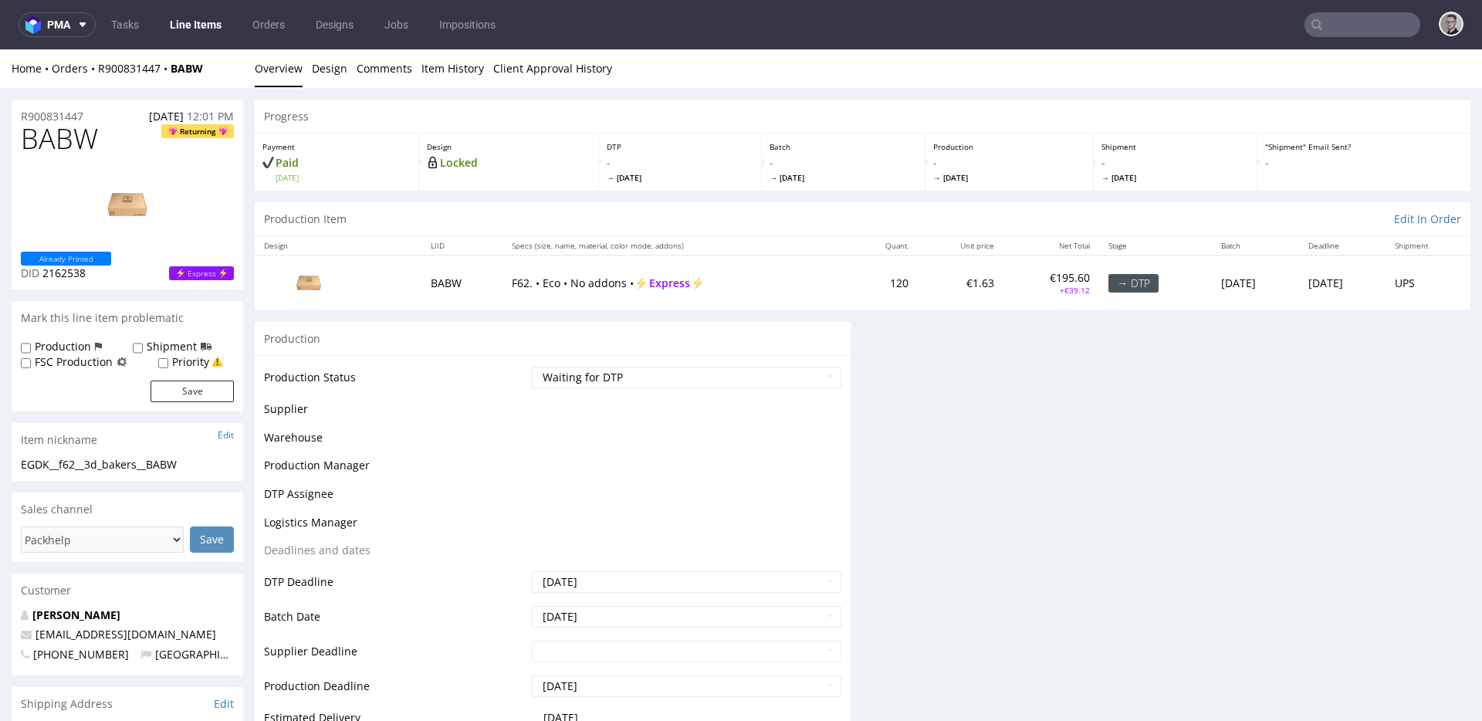
scroll to position [0, 0]
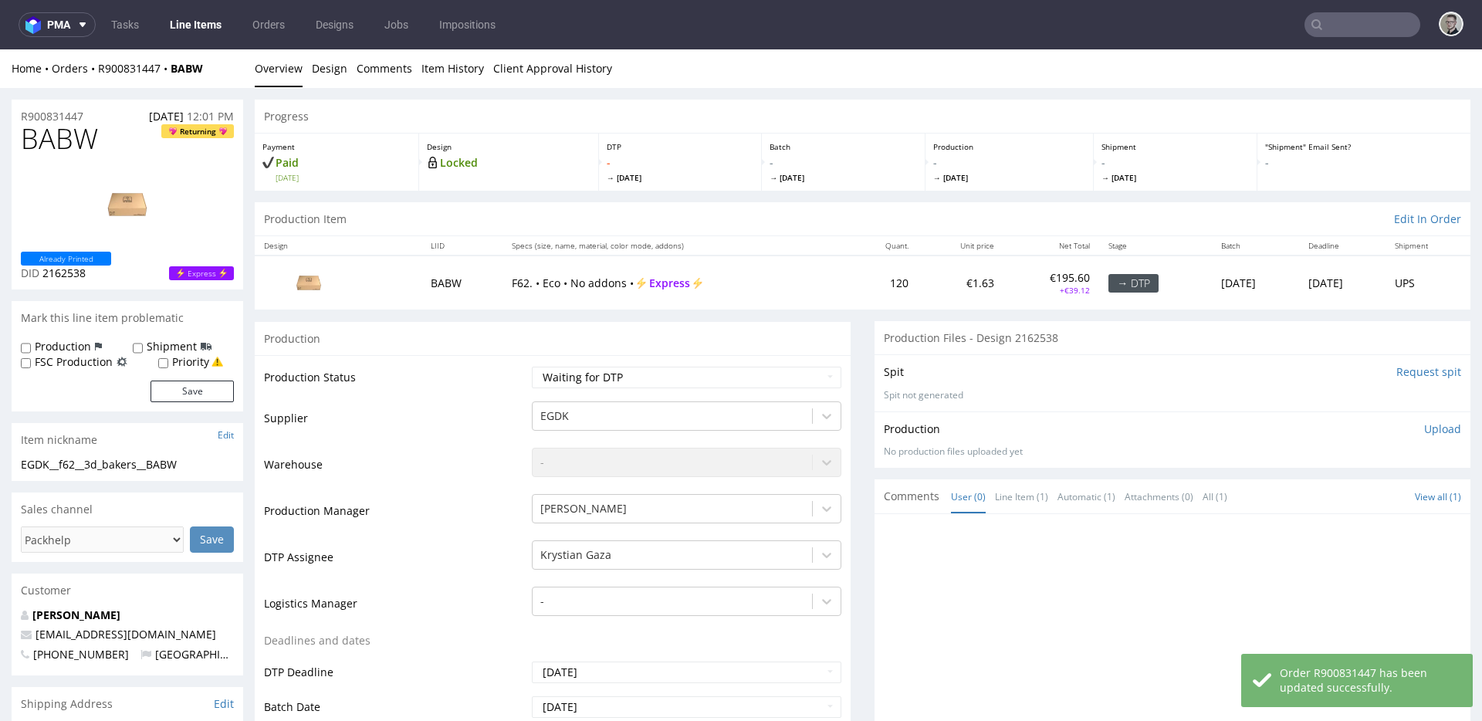
click at [1396, 373] on input "Request spit" at bounding box center [1428, 371] width 65 height 15
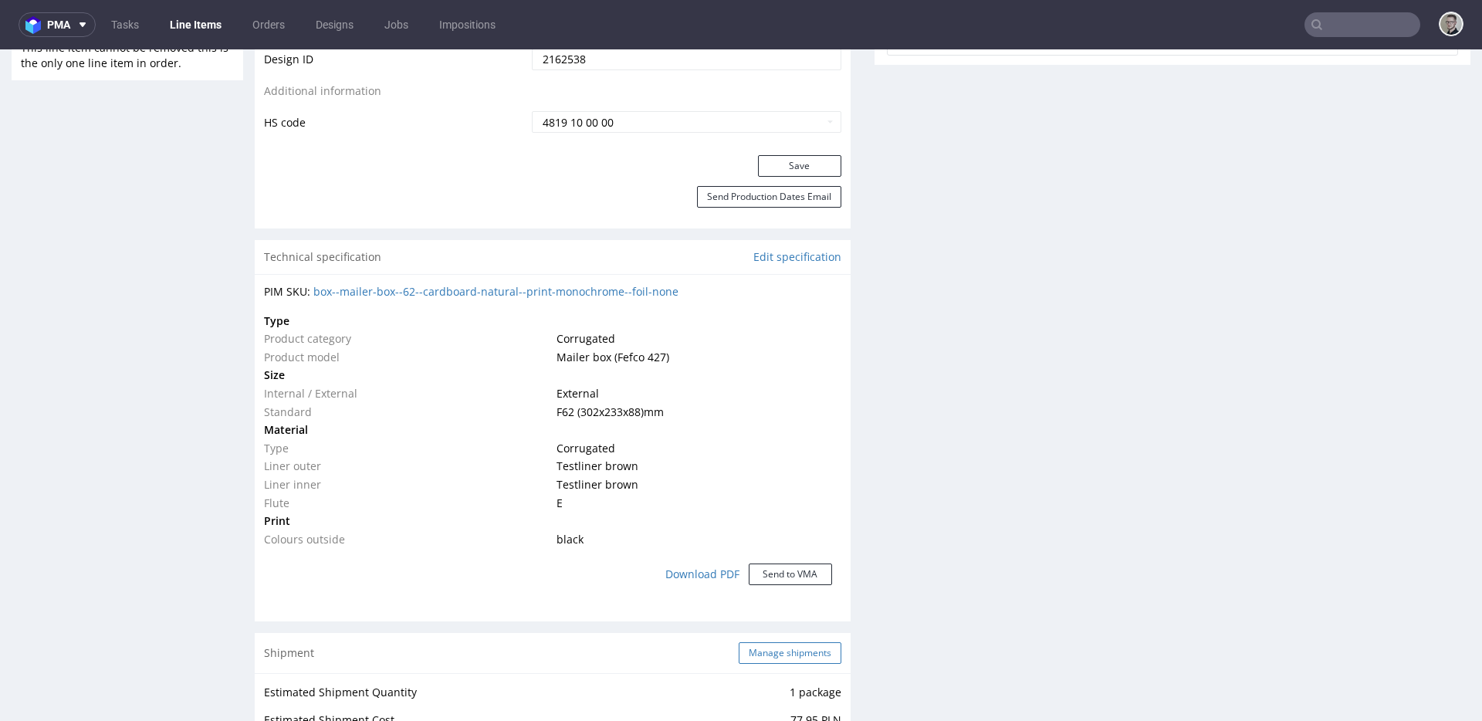
scroll to position [1039, 0]
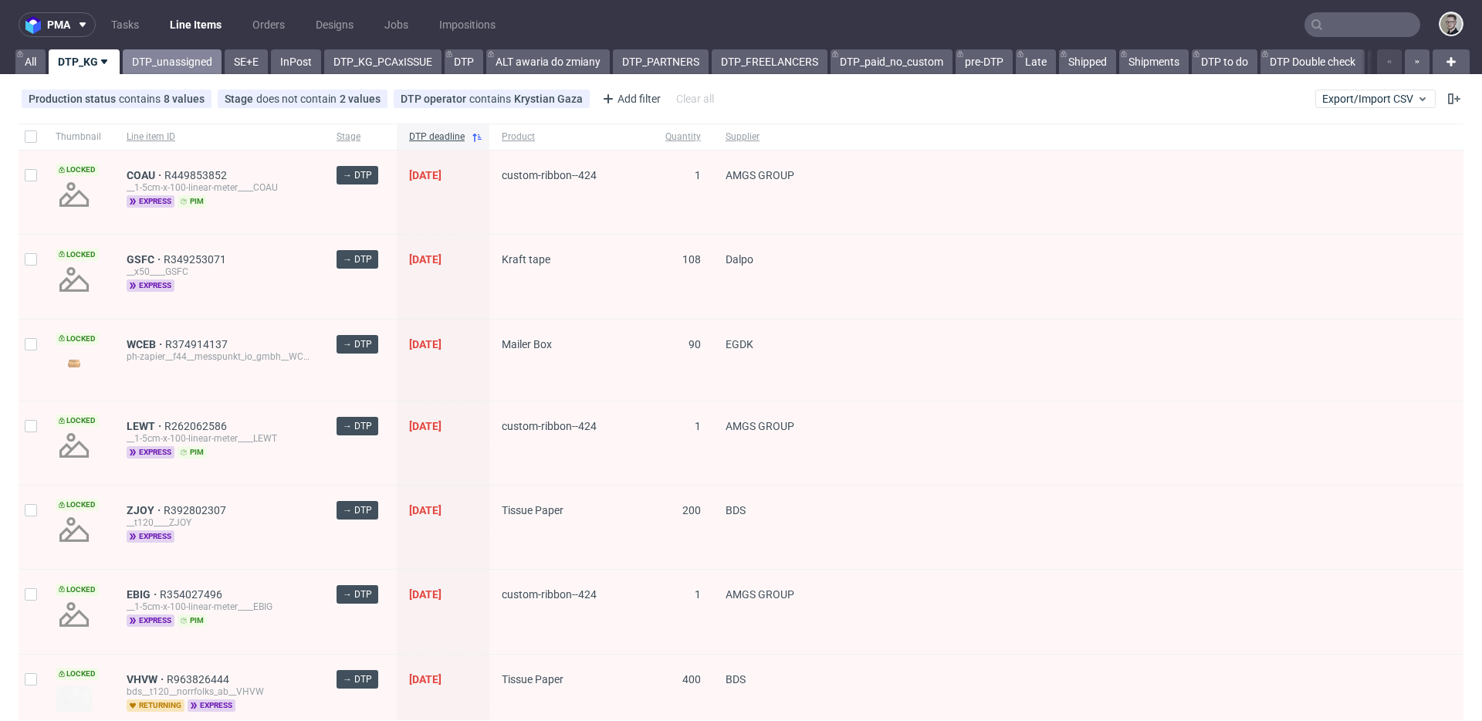
click at [177, 64] on link "DTP_unassigned" at bounding box center [172, 61] width 99 height 25
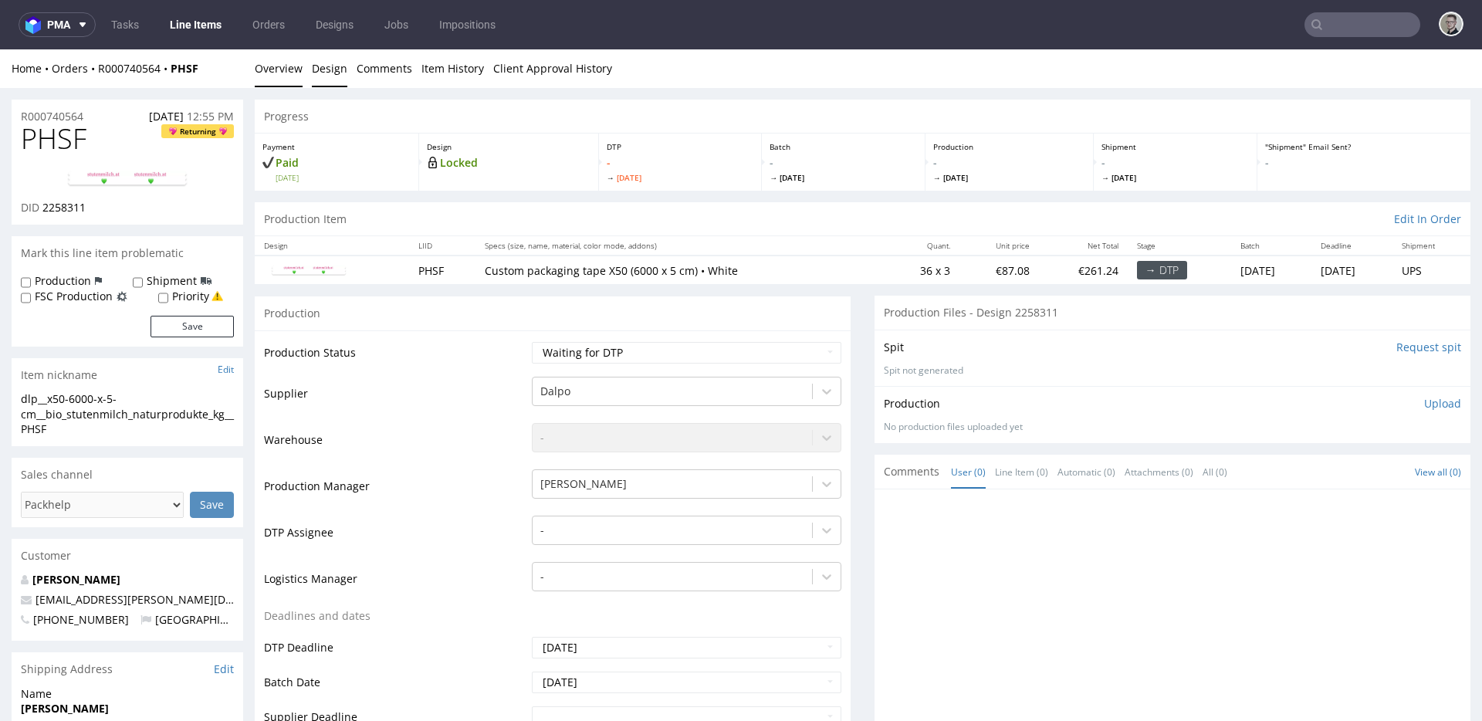
click at [323, 76] on link "Design" at bounding box center [329, 68] width 35 height 38
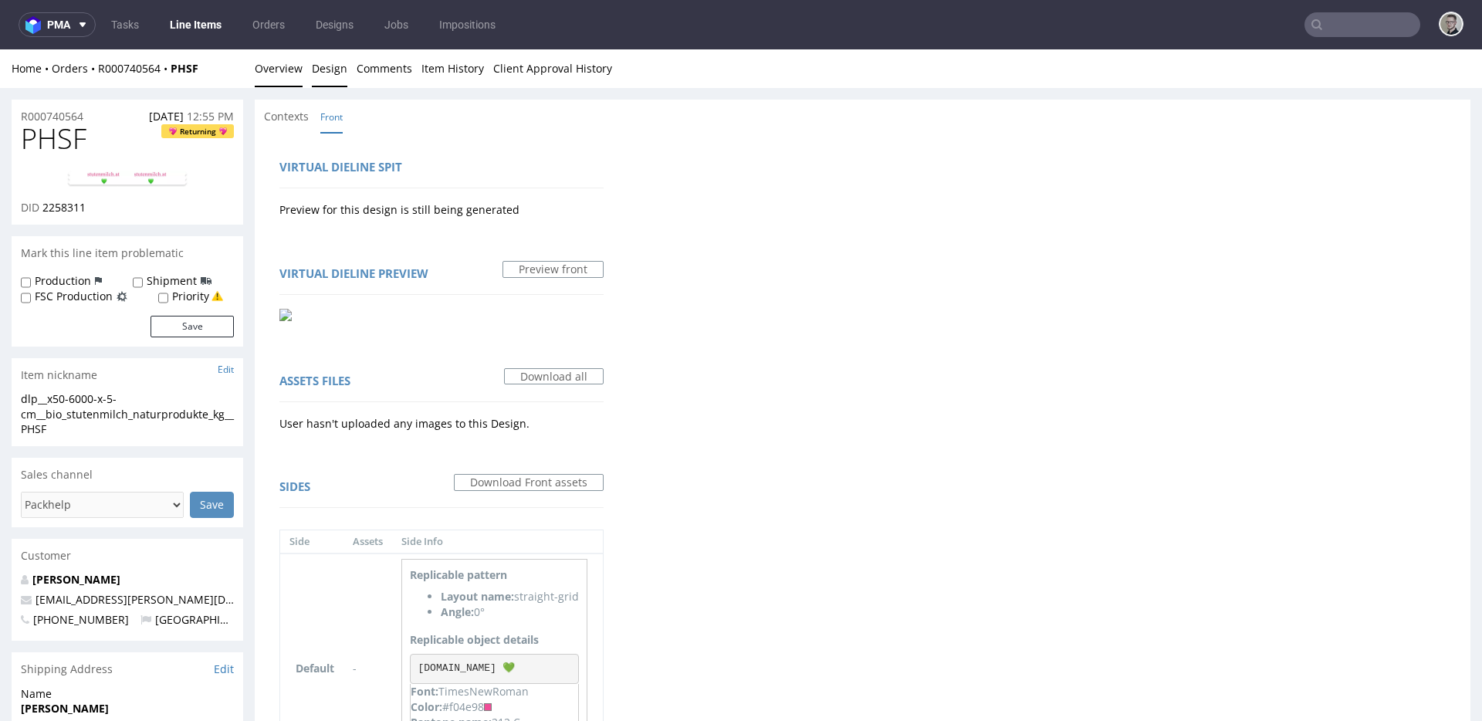
click at [292, 75] on link "Overview" at bounding box center [279, 68] width 48 height 38
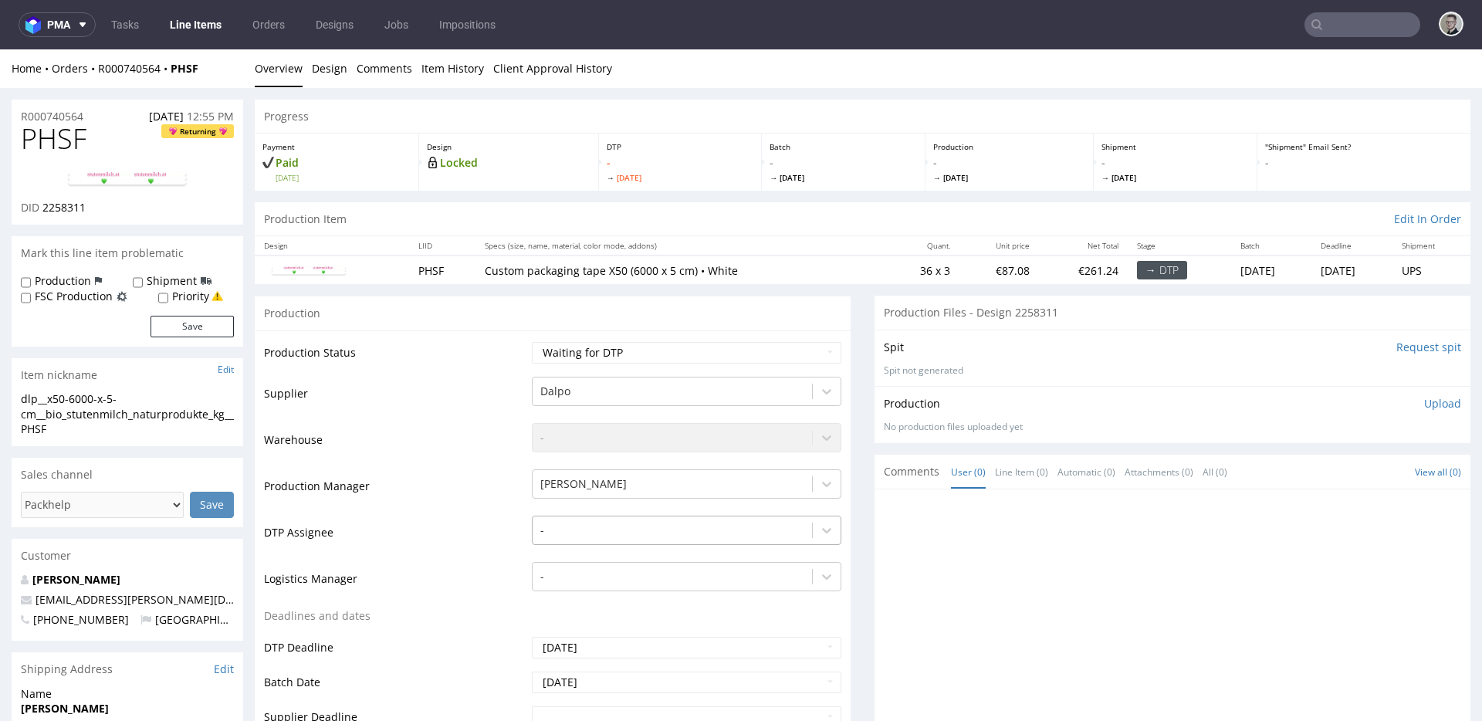
click at [630, 523] on div "-" at bounding box center [686, 526] width 309 height 22
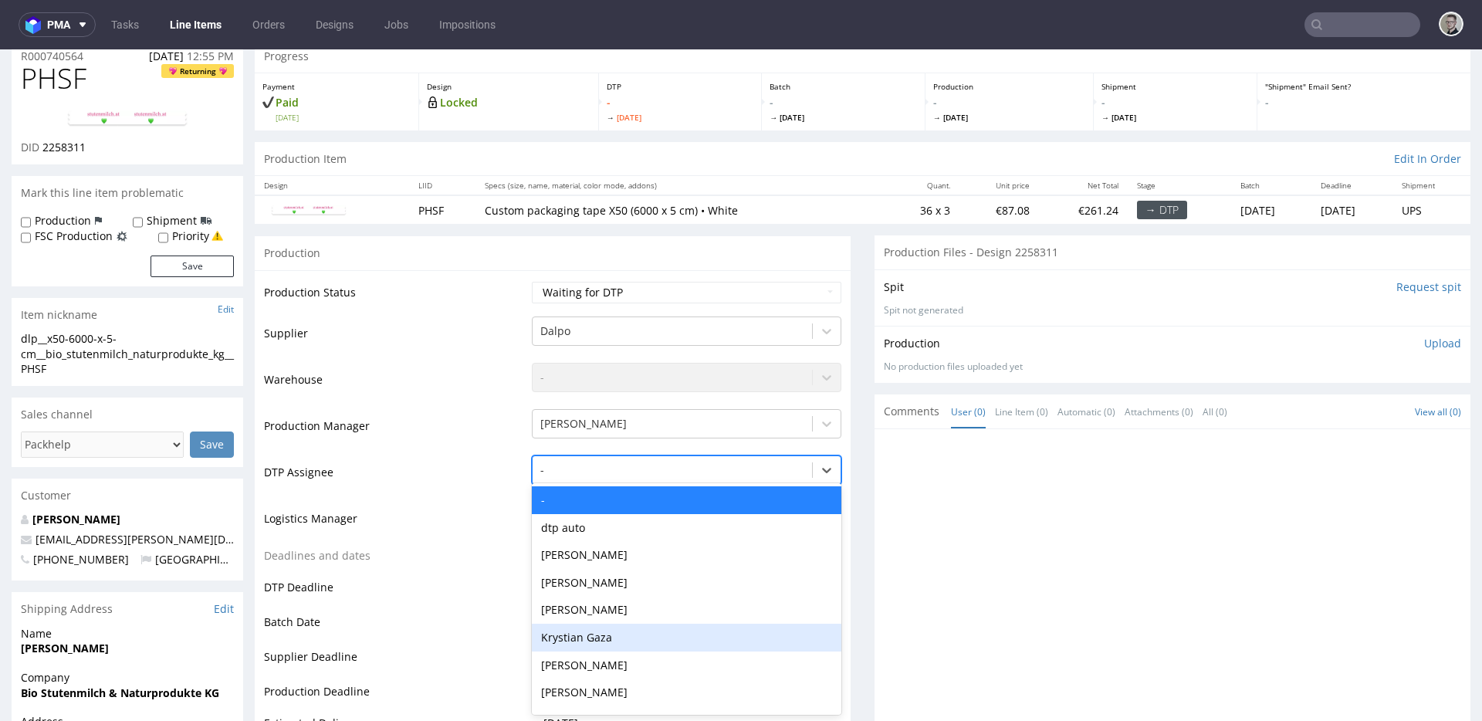
click at [617, 635] on div "Krystian Gaza" at bounding box center [686, 637] width 309 height 28
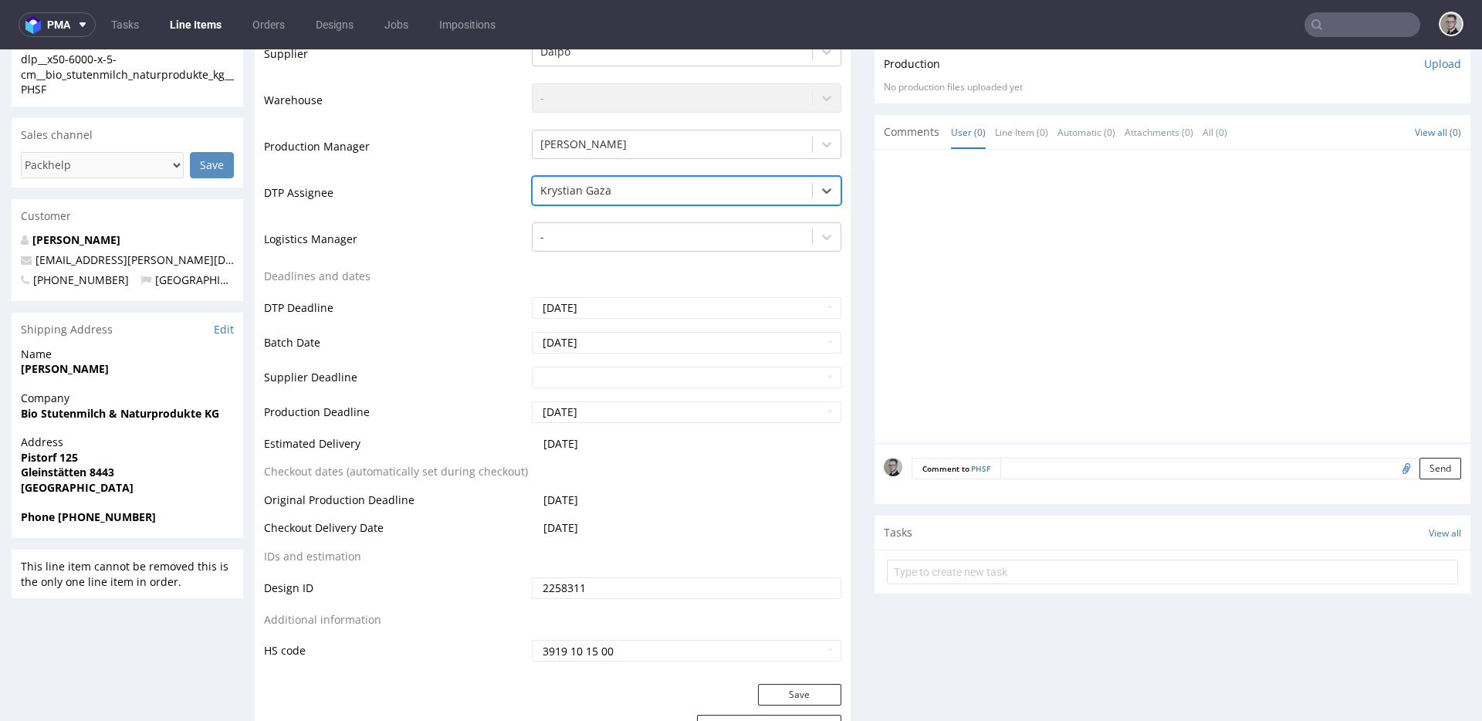
scroll to position [394, 0]
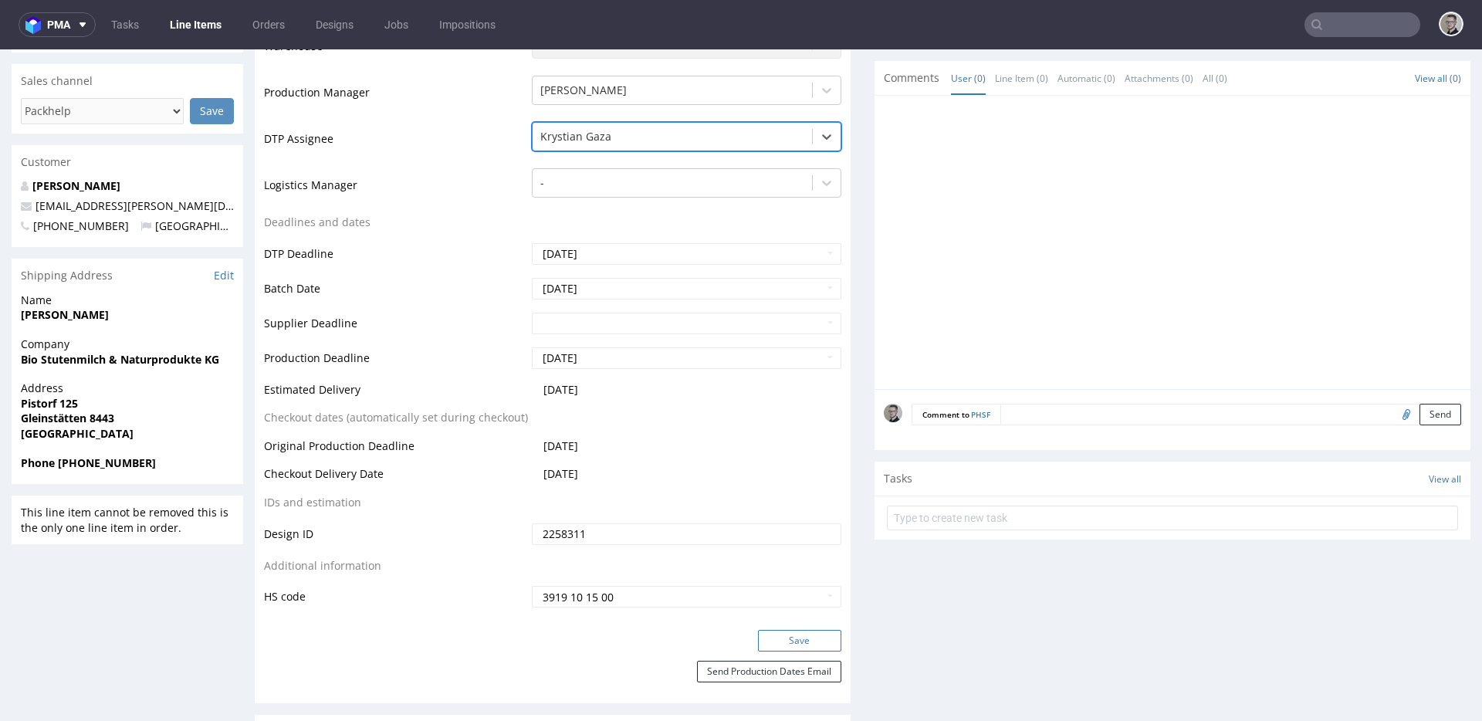
click at [786, 640] on button "Save" at bounding box center [799, 641] width 83 height 22
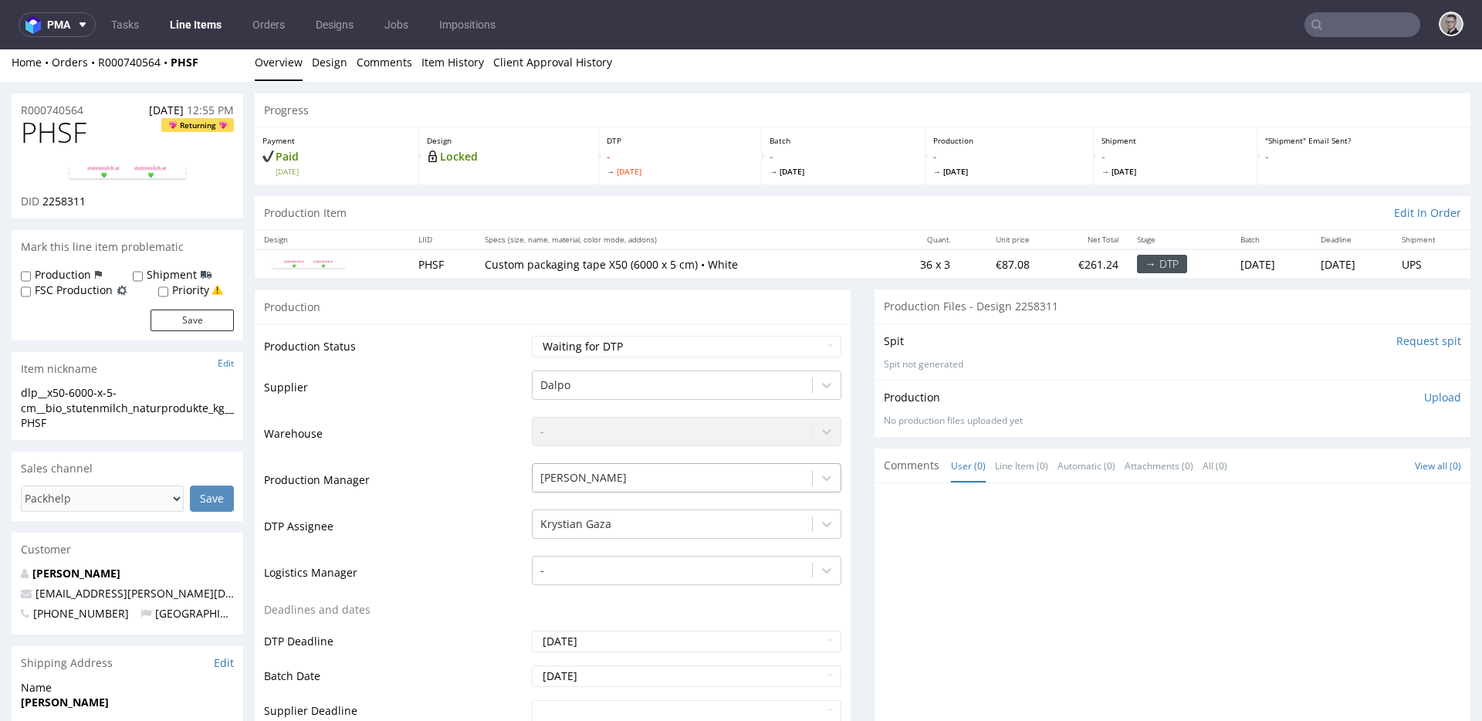
scroll to position [0, 0]
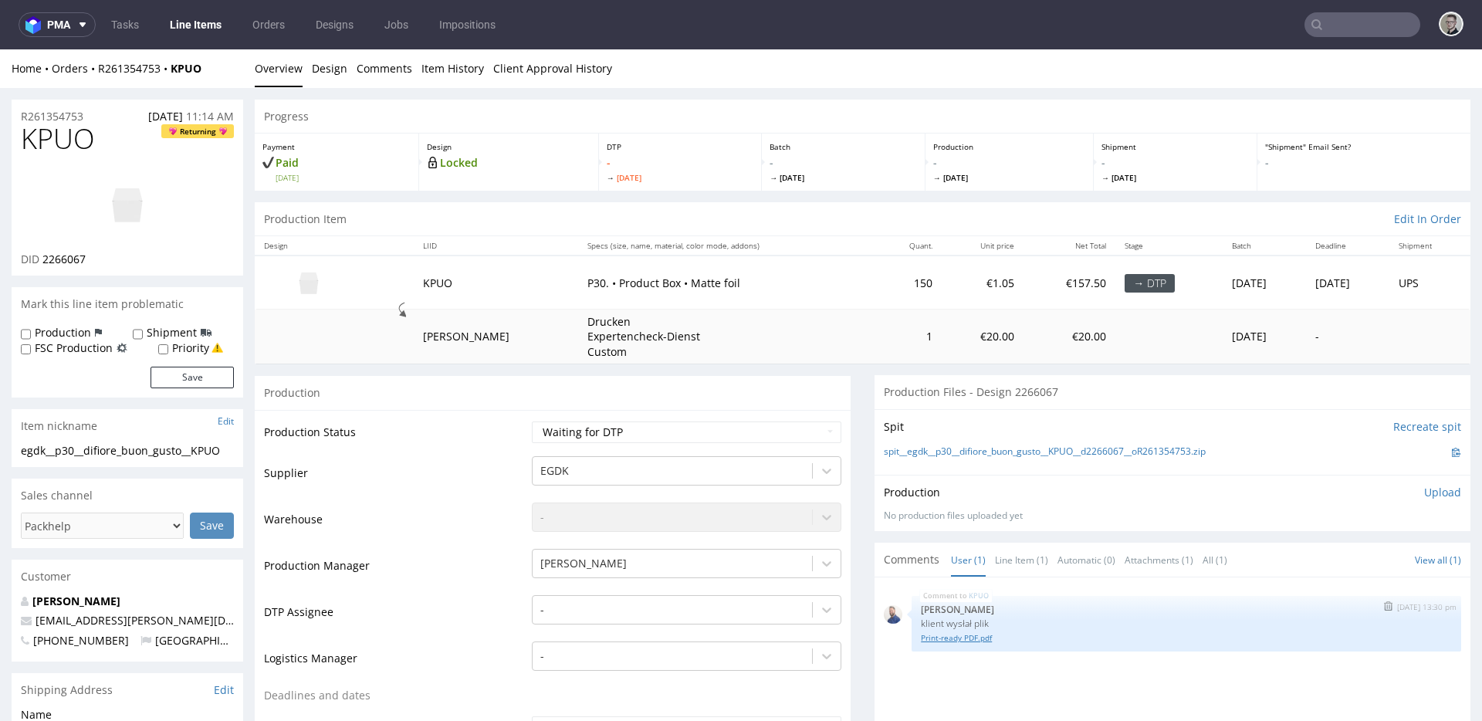
click at [978, 638] on link "Print-ready PDF.pdf" at bounding box center [1186, 638] width 531 height 12
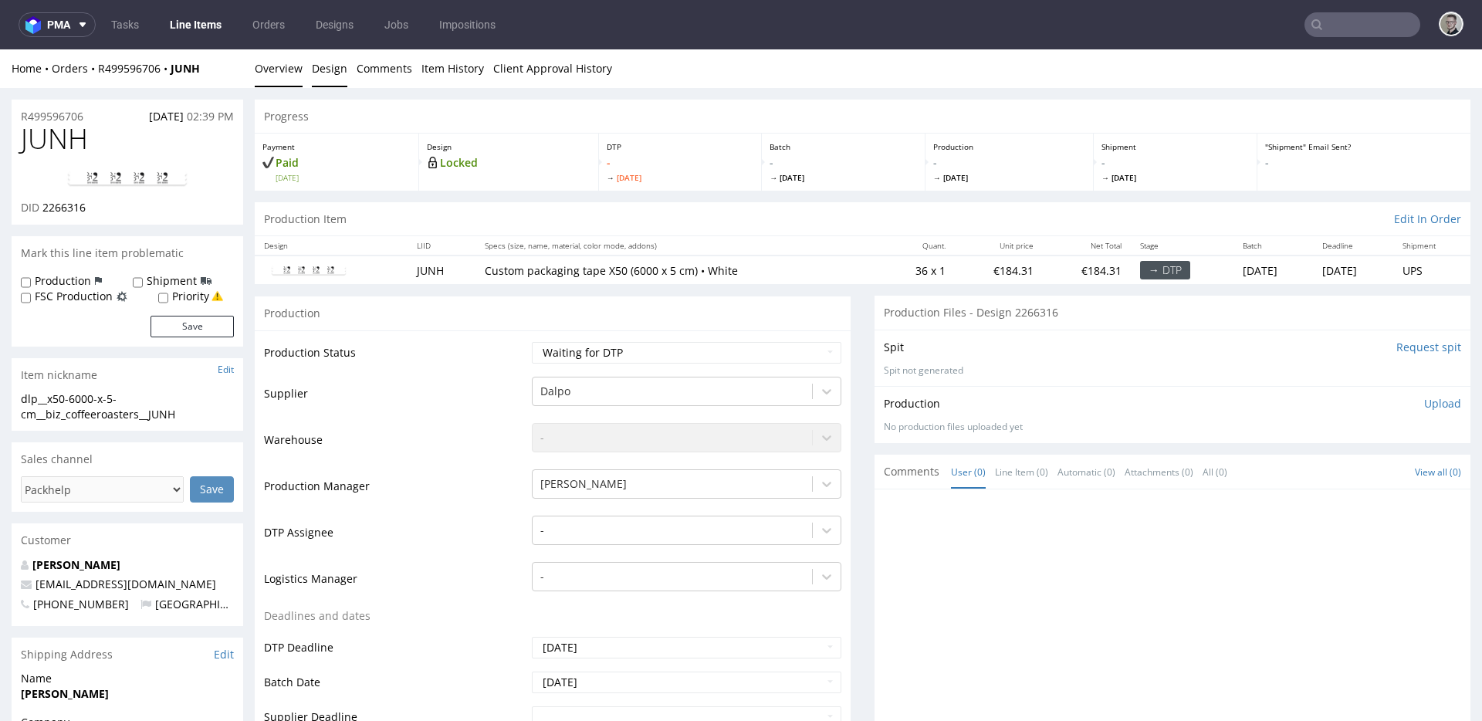
click at [340, 69] on link "Design" at bounding box center [329, 68] width 35 height 38
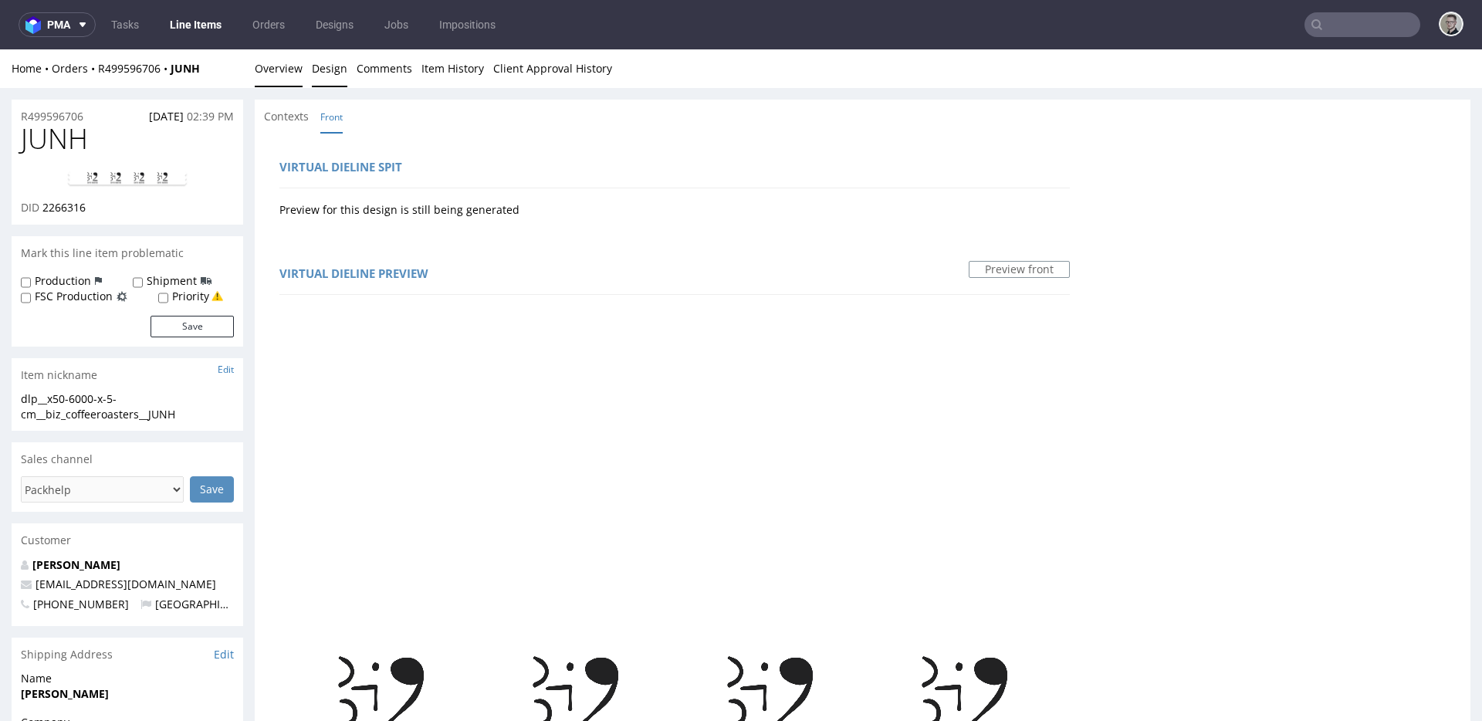
click at [278, 71] on link "Overview" at bounding box center [279, 68] width 48 height 38
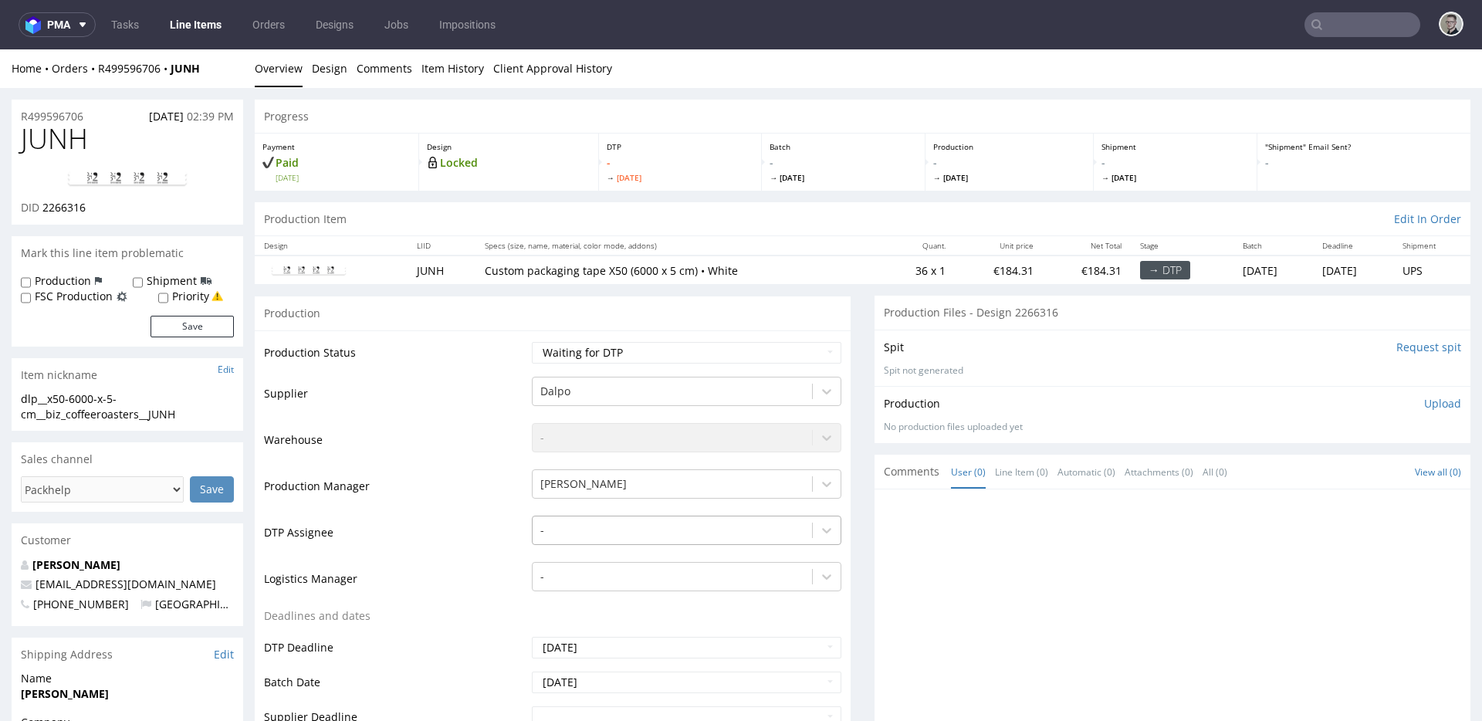
click at [673, 519] on div "-" at bounding box center [686, 526] width 309 height 22
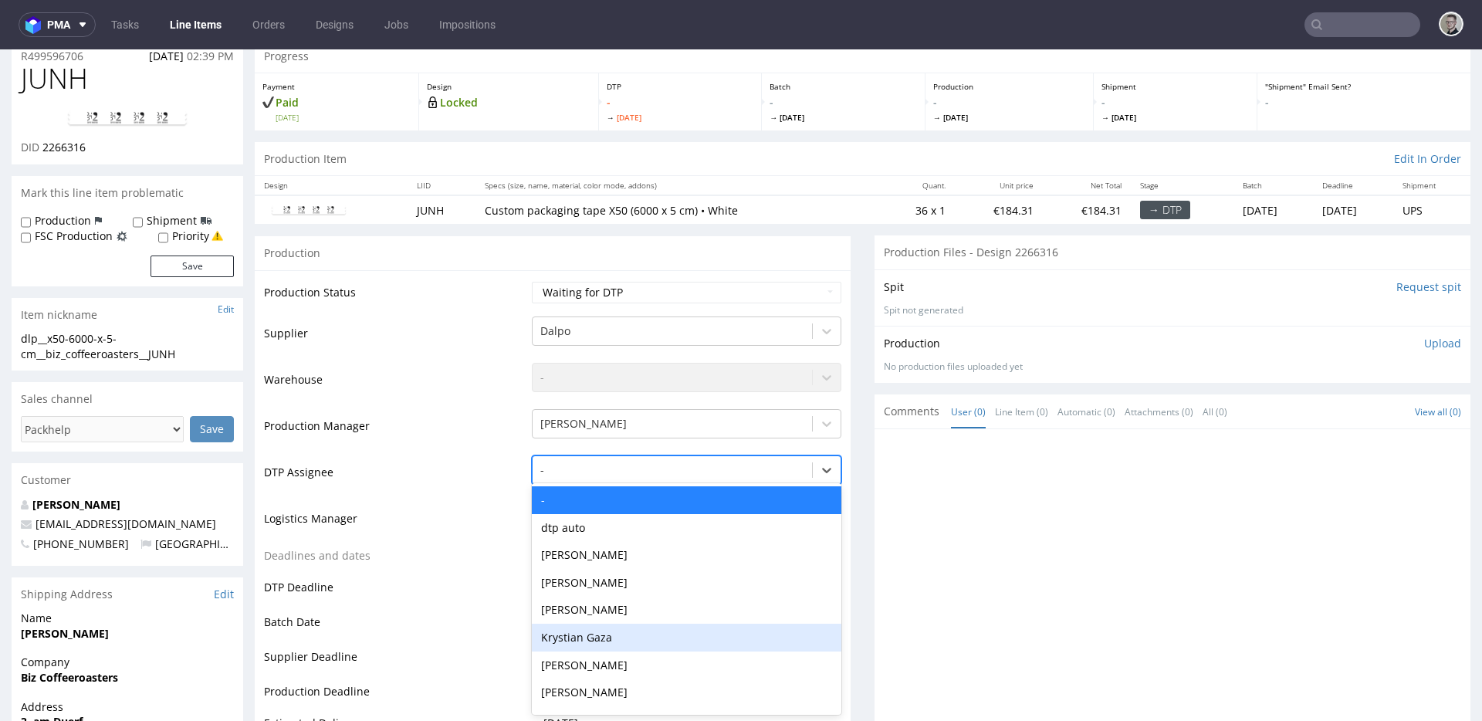
click at [675, 641] on div "Krystian Gaza" at bounding box center [686, 637] width 309 height 28
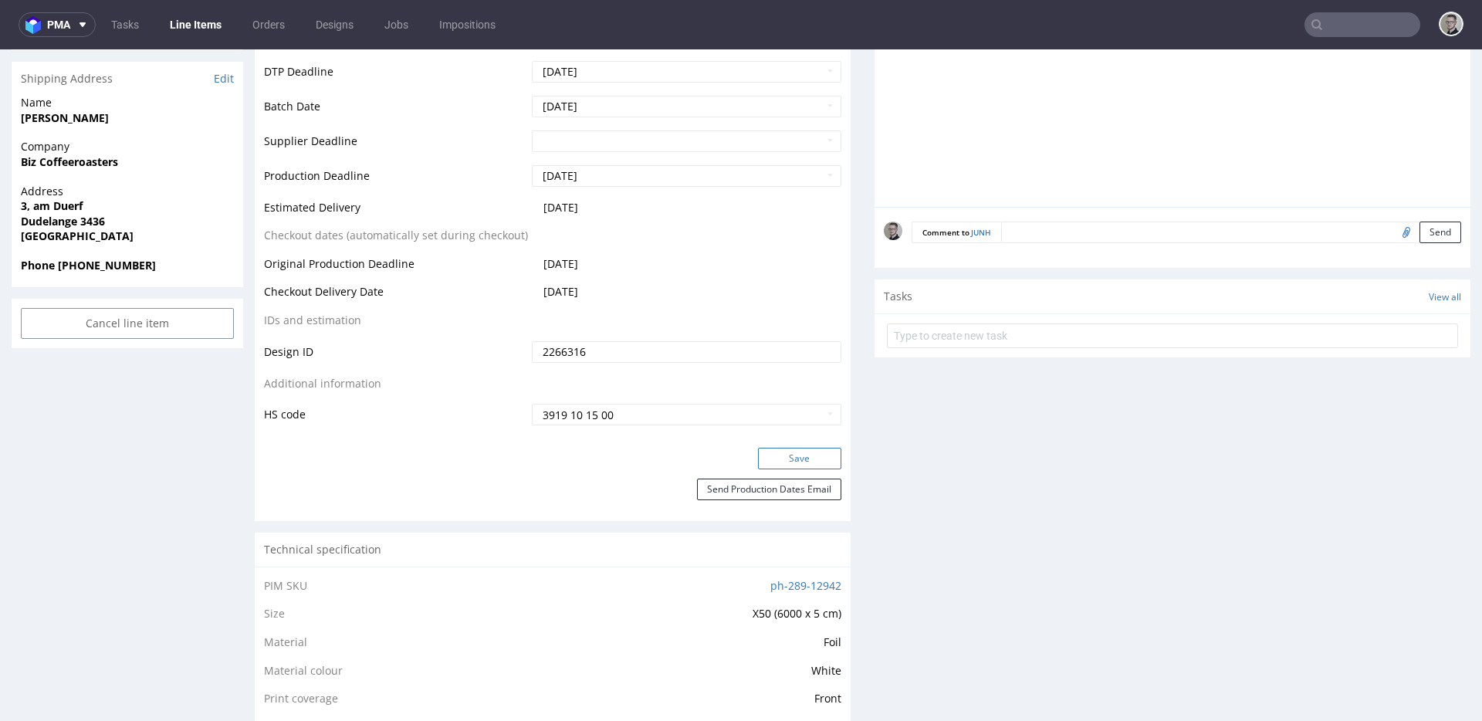
click at [819, 458] on button "Save" at bounding box center [799, 459] width 83 height 22
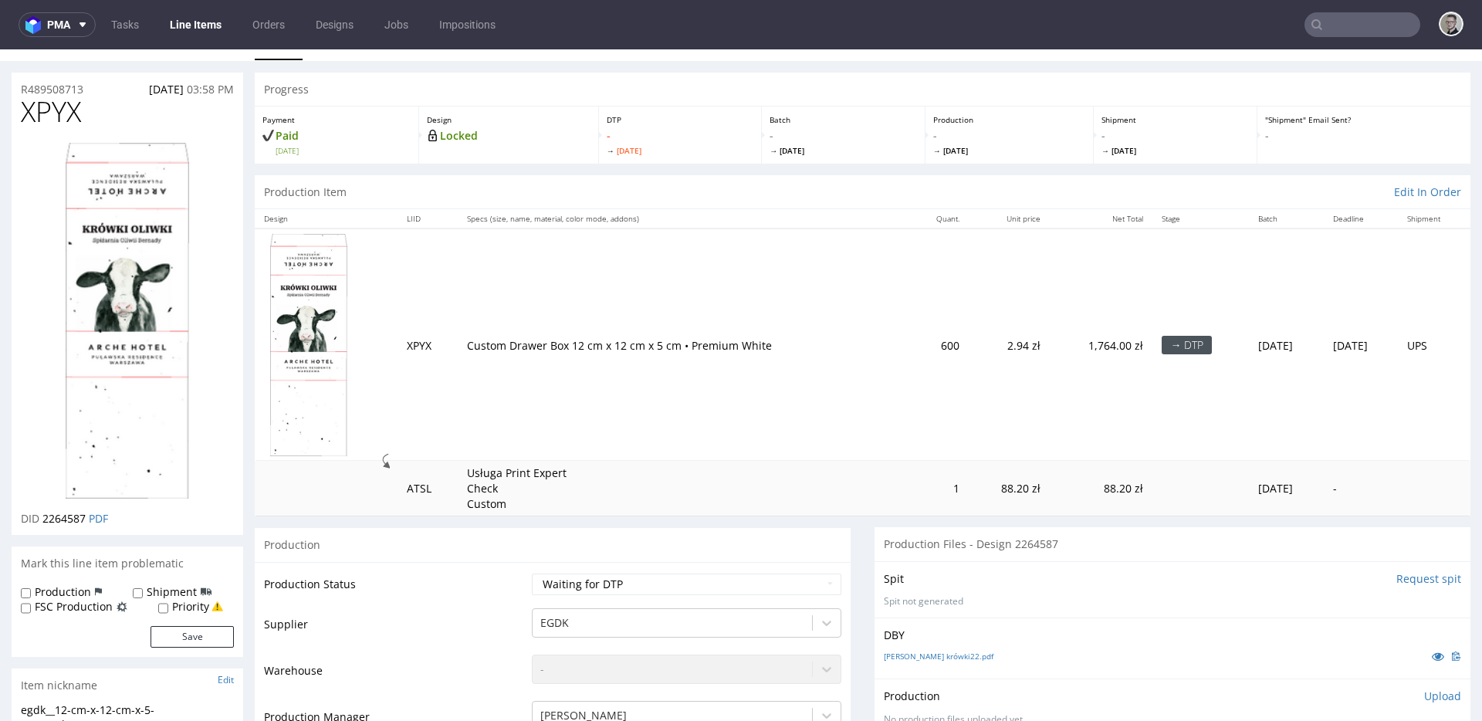
scroll to position [96, 0]
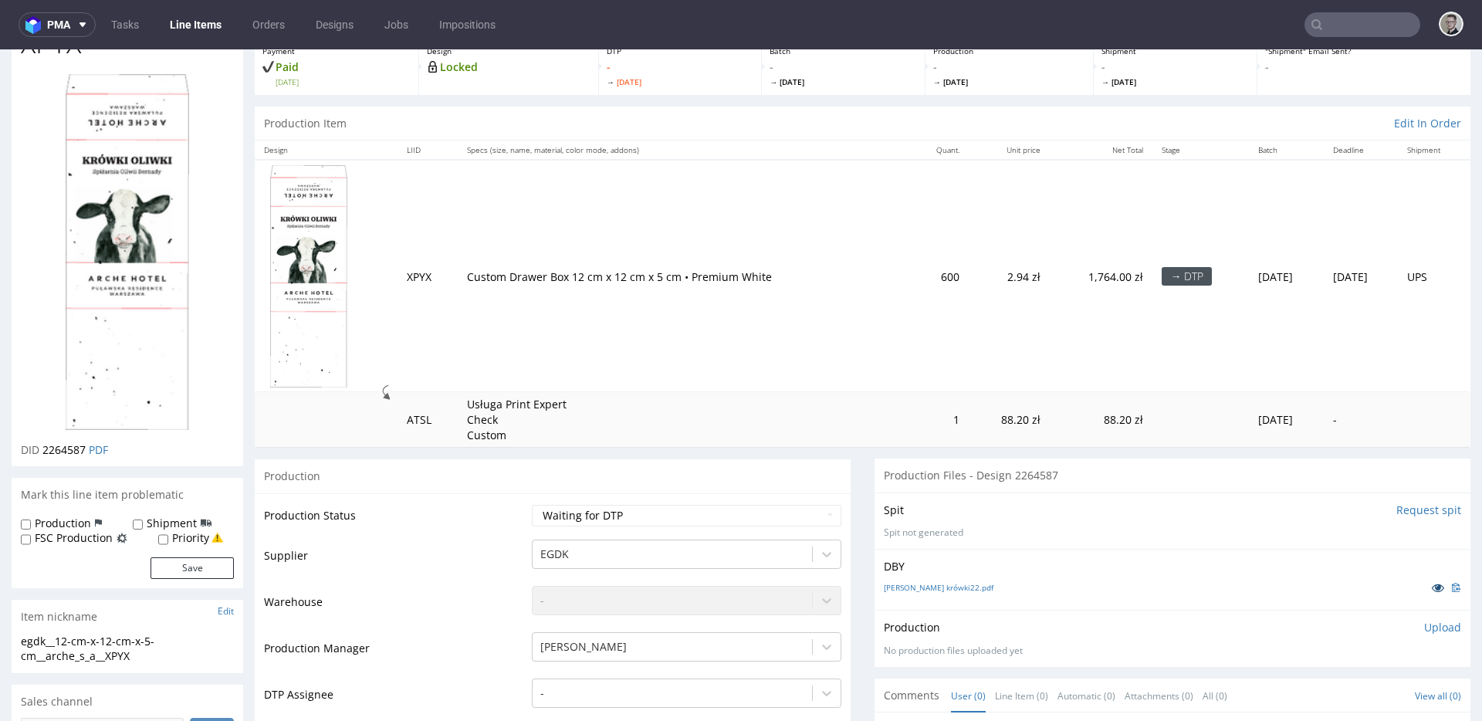
click at [1431, 586] on icon at bounding box center [1437, 587] width 12 height 11
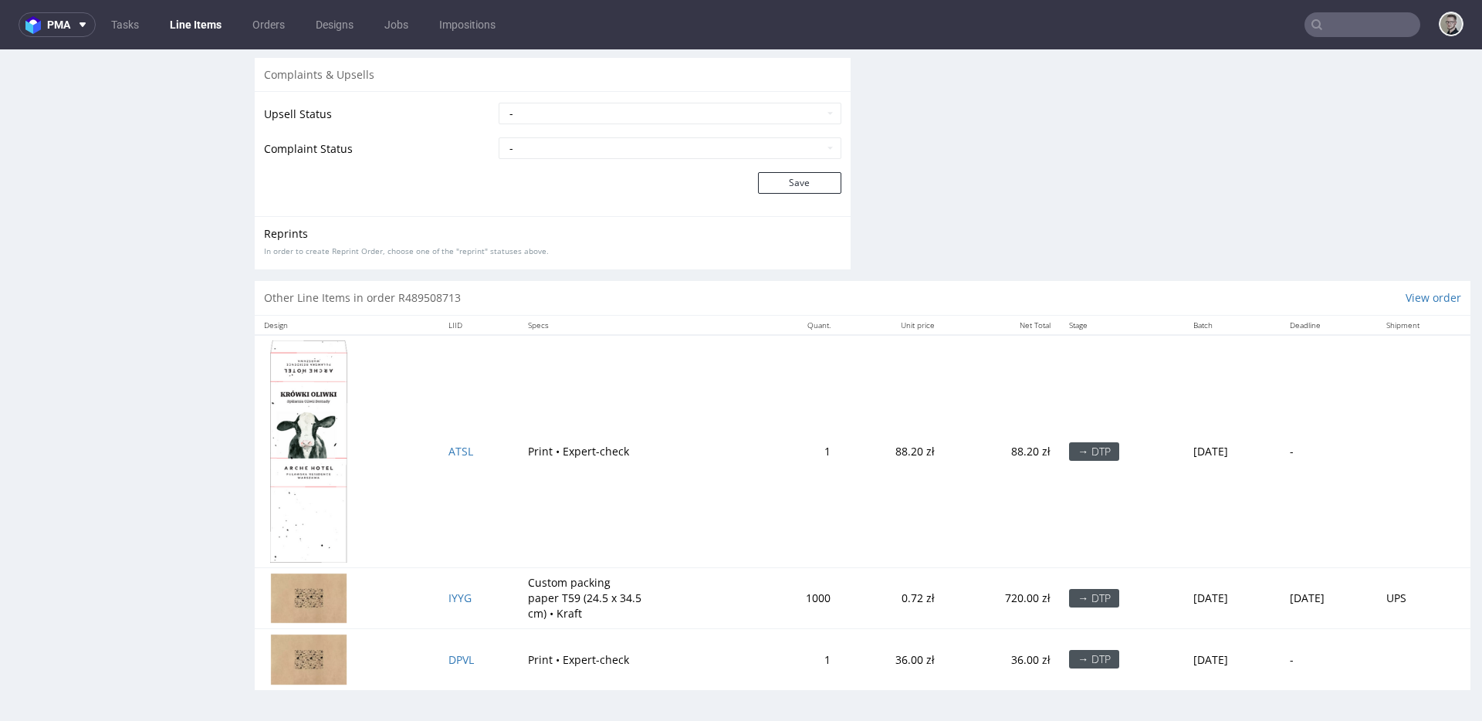
scroll to position [4, 0]
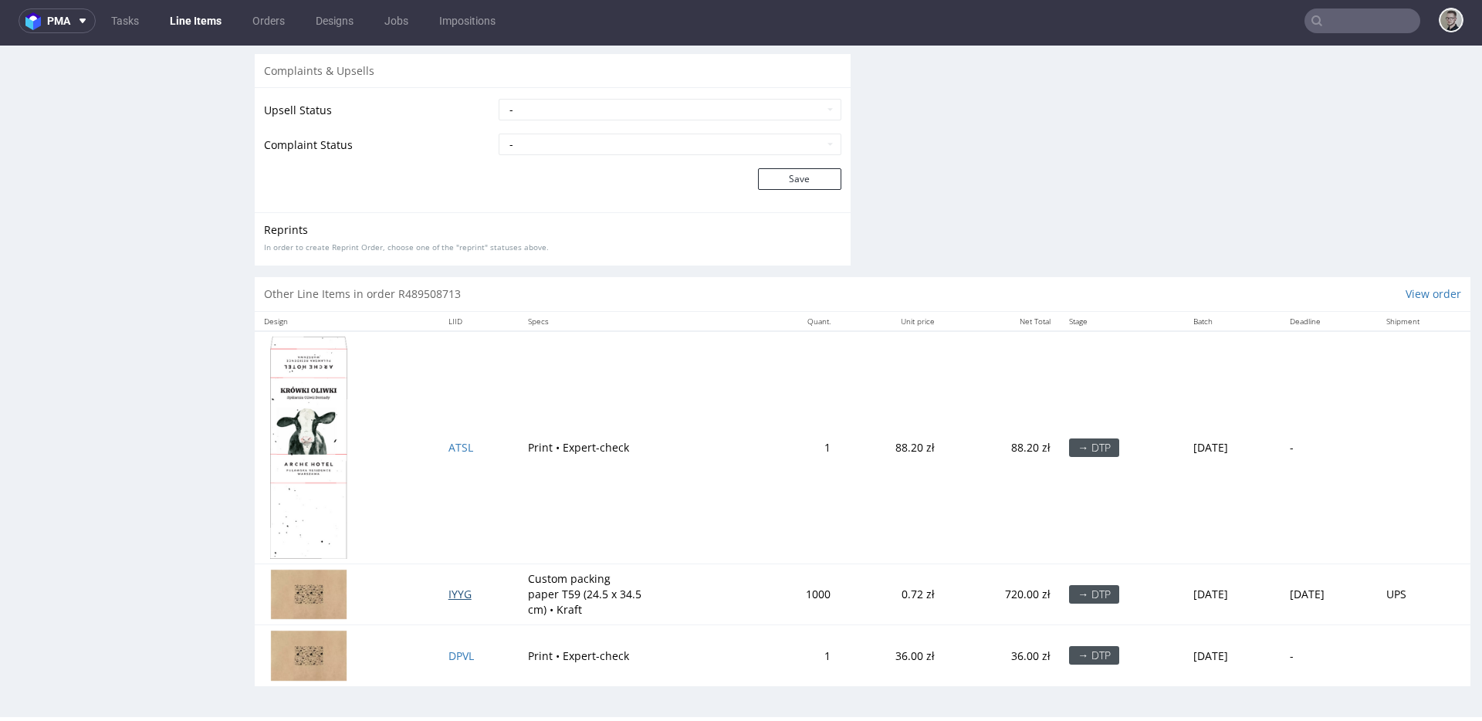
click at [448, 592] on span "IYYG" at bounding box center [459, 593] width 23 height 15
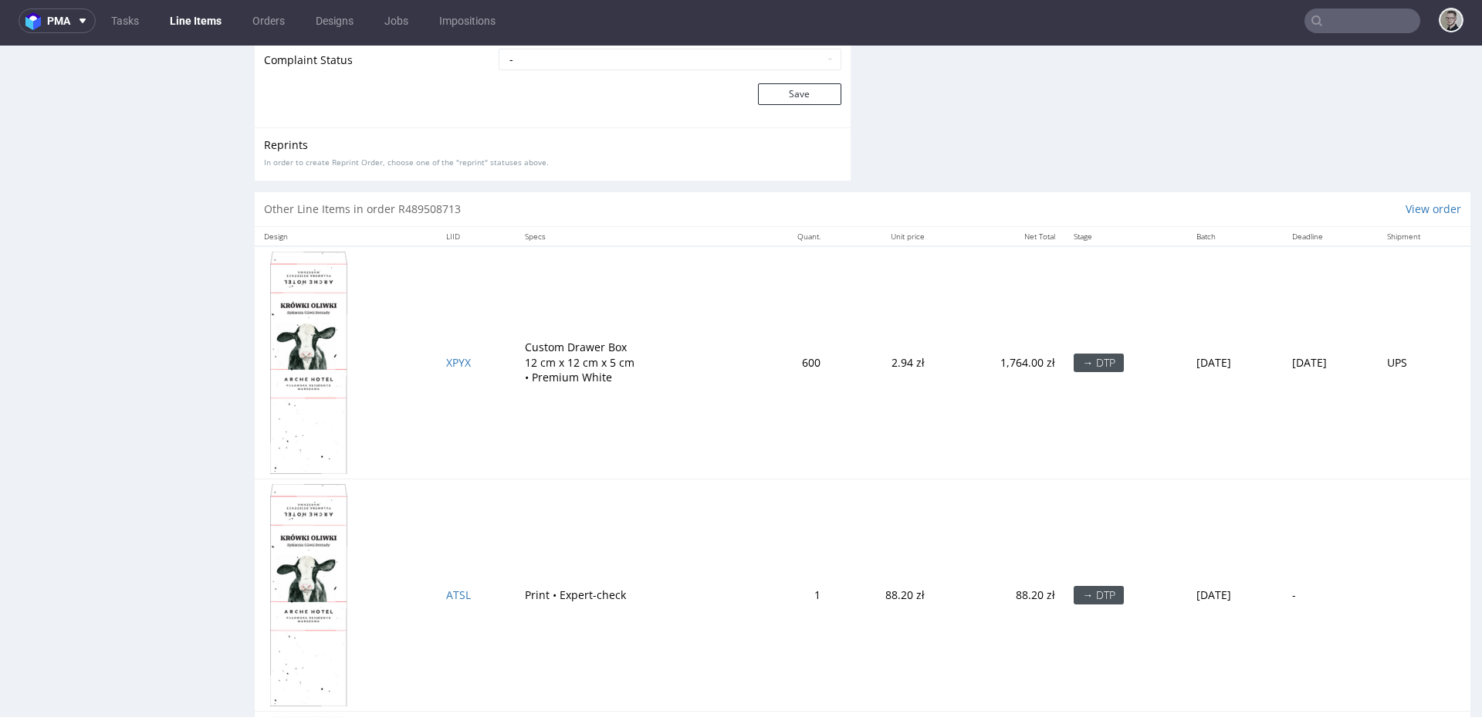
scroll to position [2417, 0]
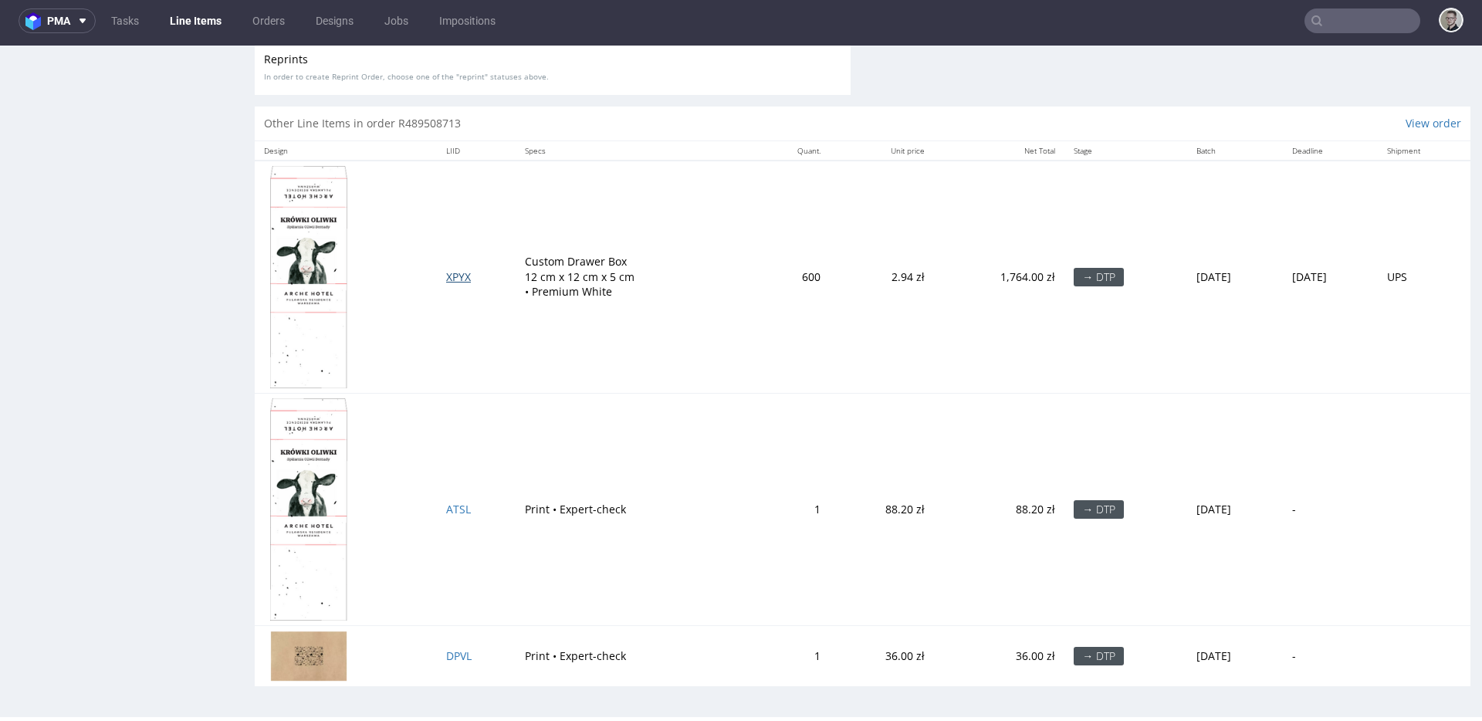
click at [446, 279] on span "XPYX" at bounding box center [458, 276] width 25 height 15
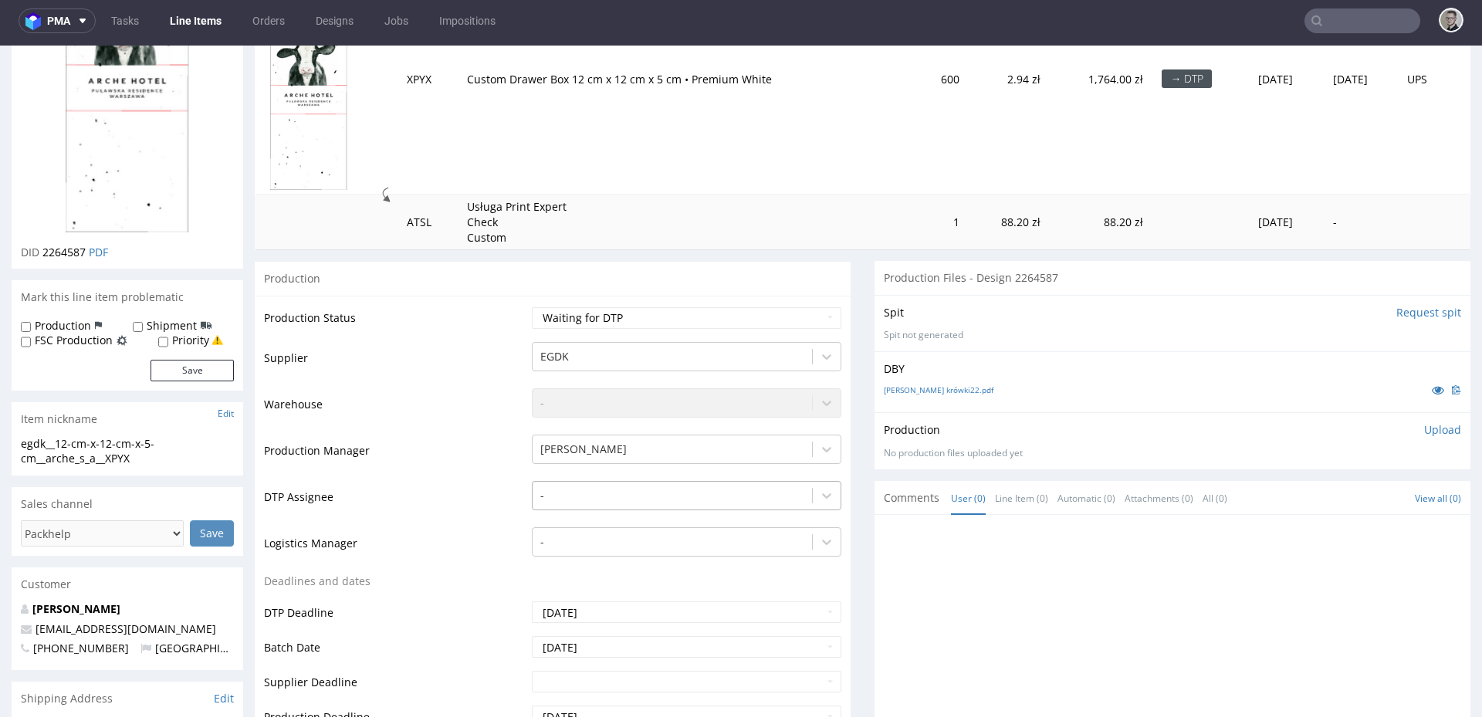
click at [597, 497] on div "-" at bounding box center [686, 492] width 309 height 22
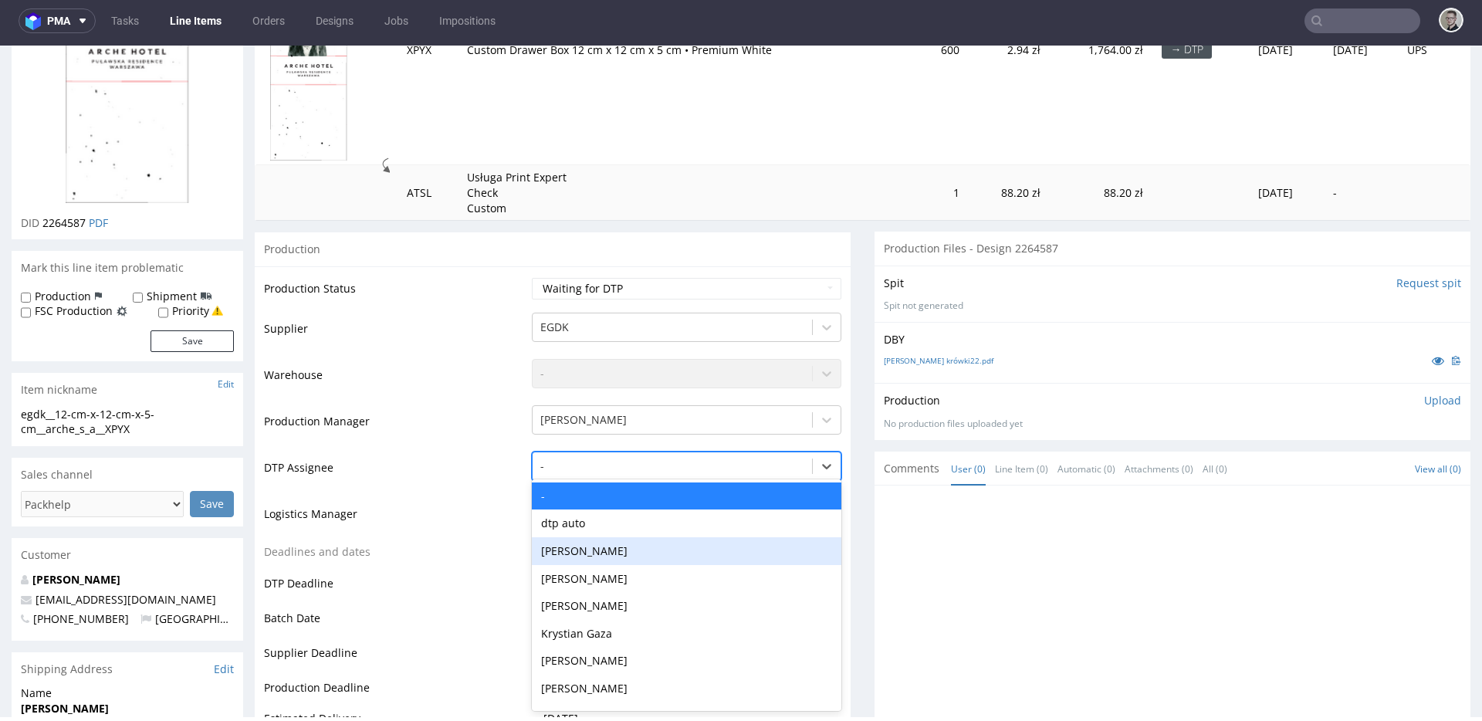
click at [601, 544] on div "Hapka Dominika" at bounding box center [686, 551] width 309 height 28
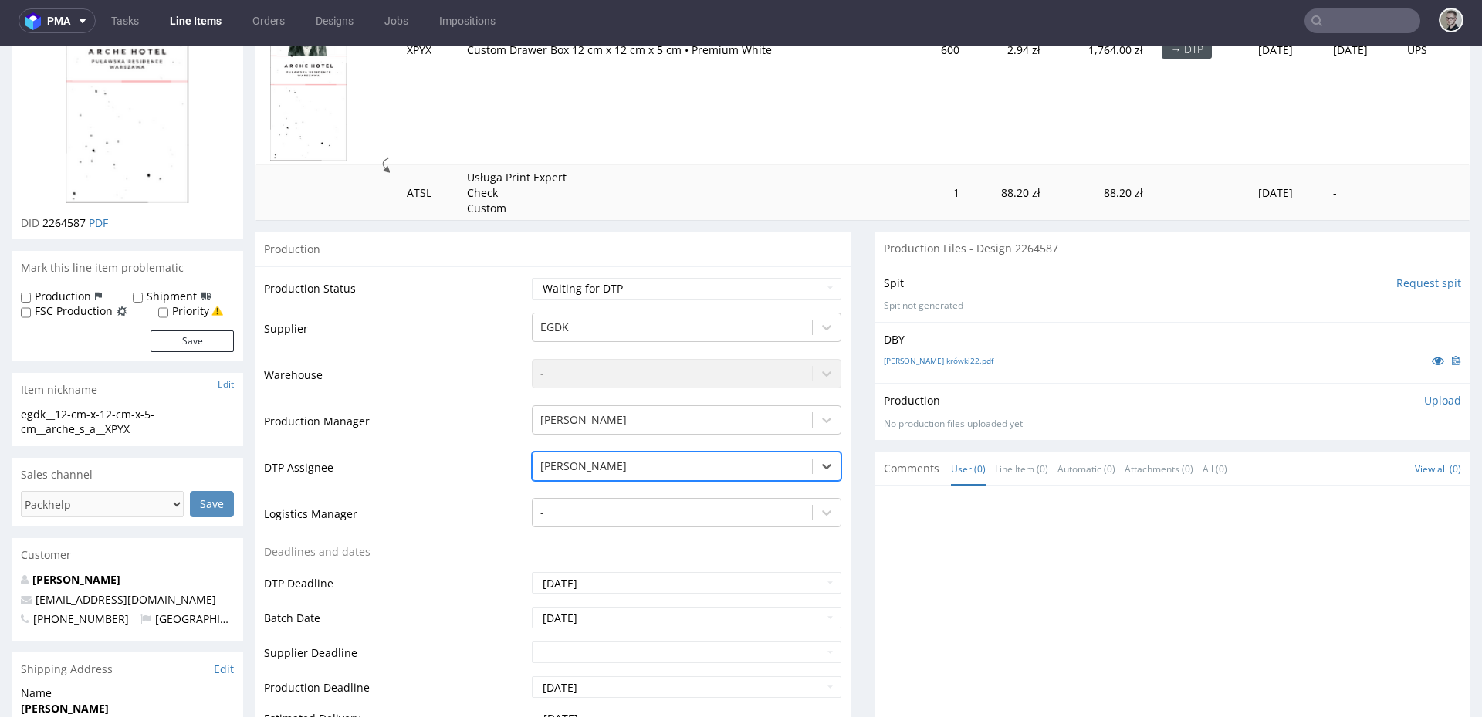
scroll to position [1033, 0]
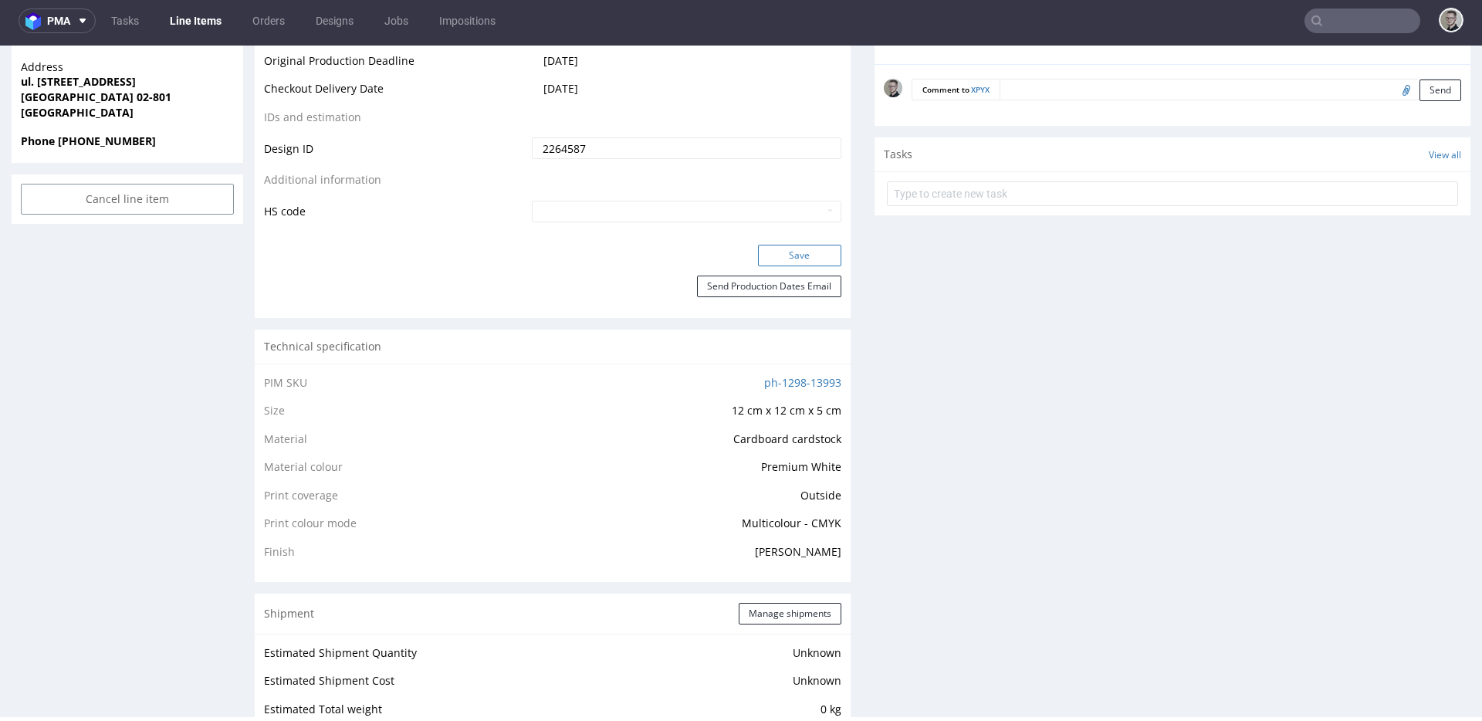
click at [807, 258] on button "Save" at bounding box center [799, 256] width 83 height 22
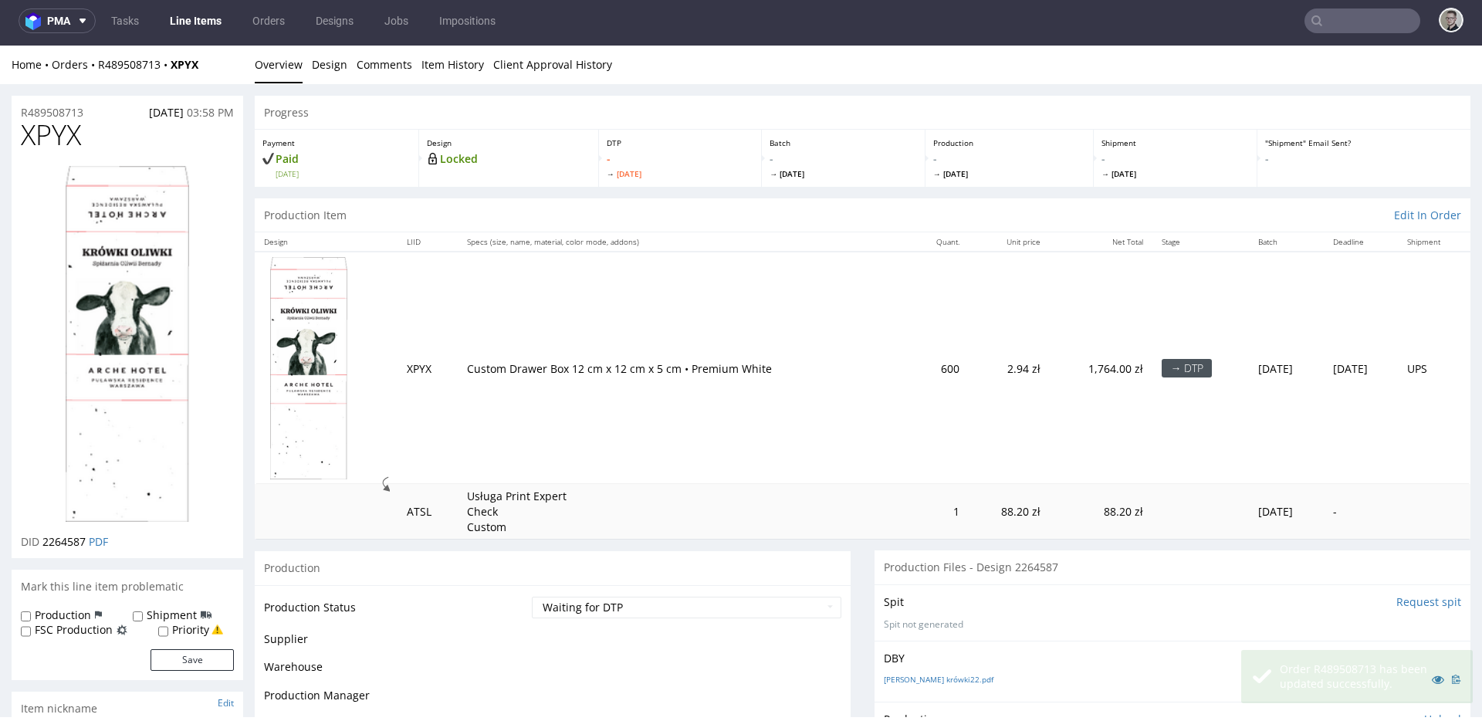
scroll to position [0, 0]
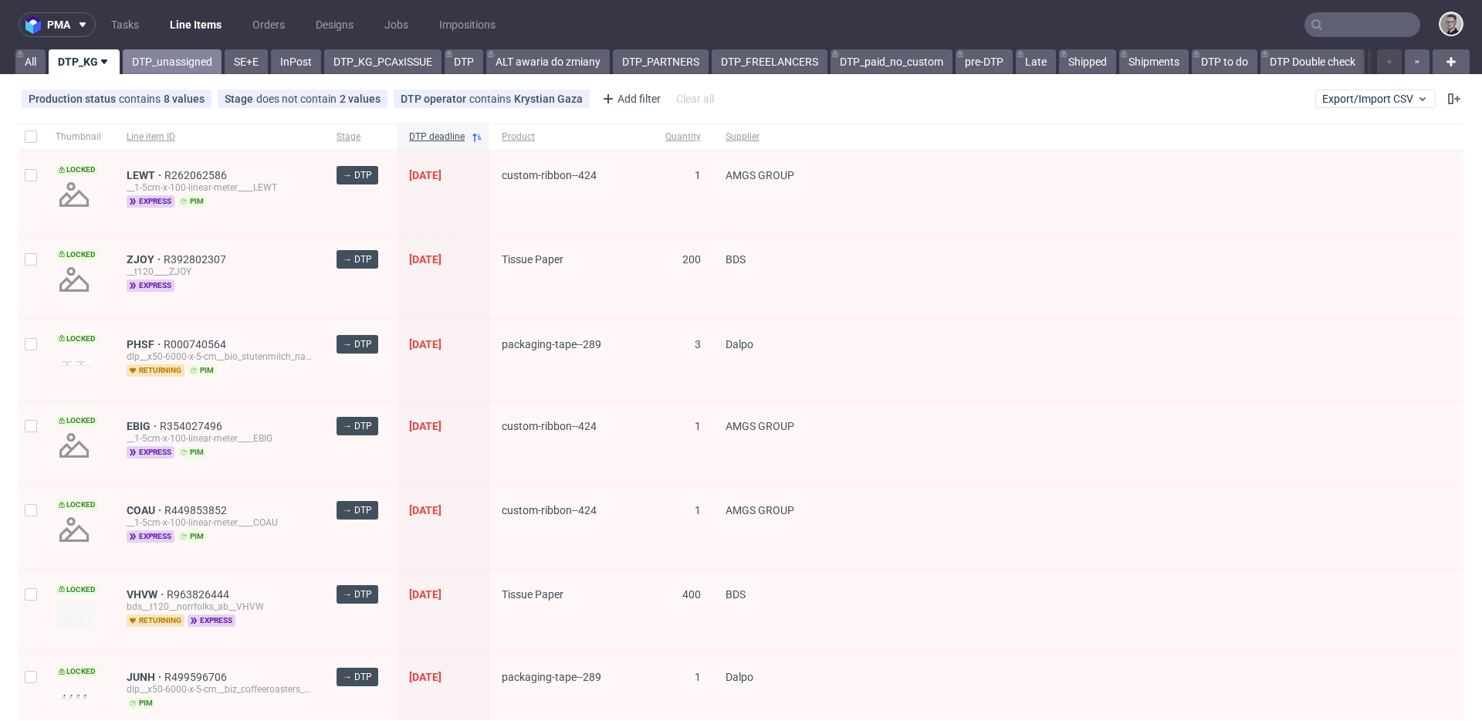
click at [219, 69] on link "DTP_unassigned" at bounding box center [172, 61] width 99 height 25
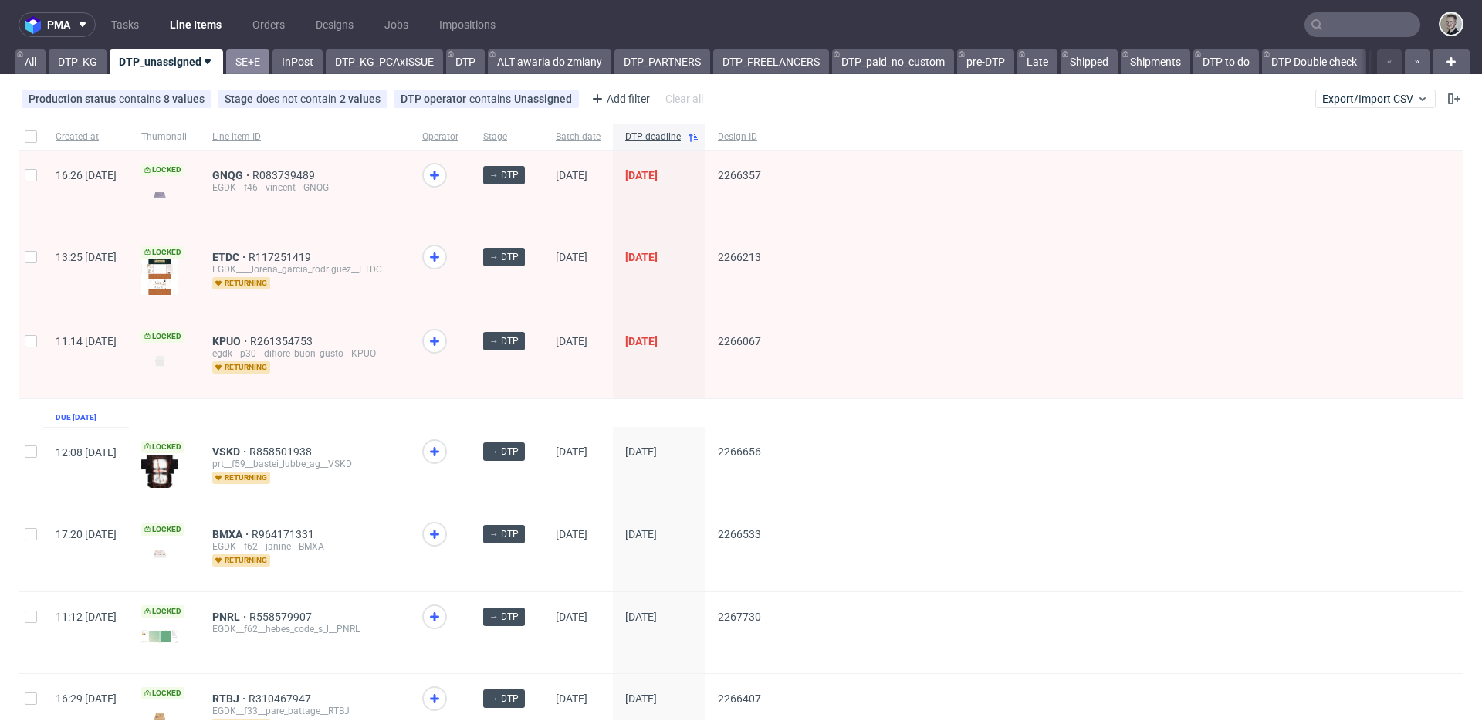
click at [243, 62] on link "SE+E" at bounding box center [247, 61] width 43 height 25
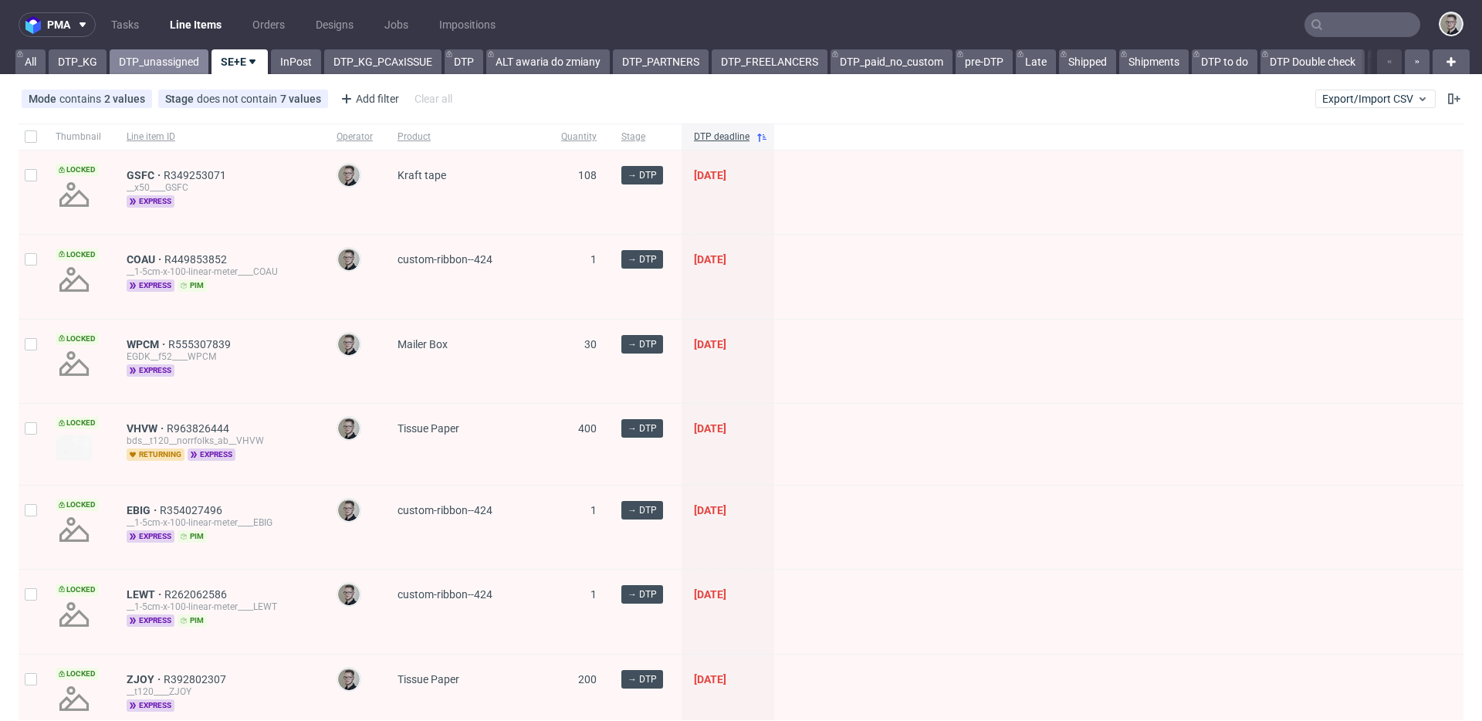
click at [160, 62] on link "DTP_unassigned" at bounding box center [159, 61] width 99 height 25
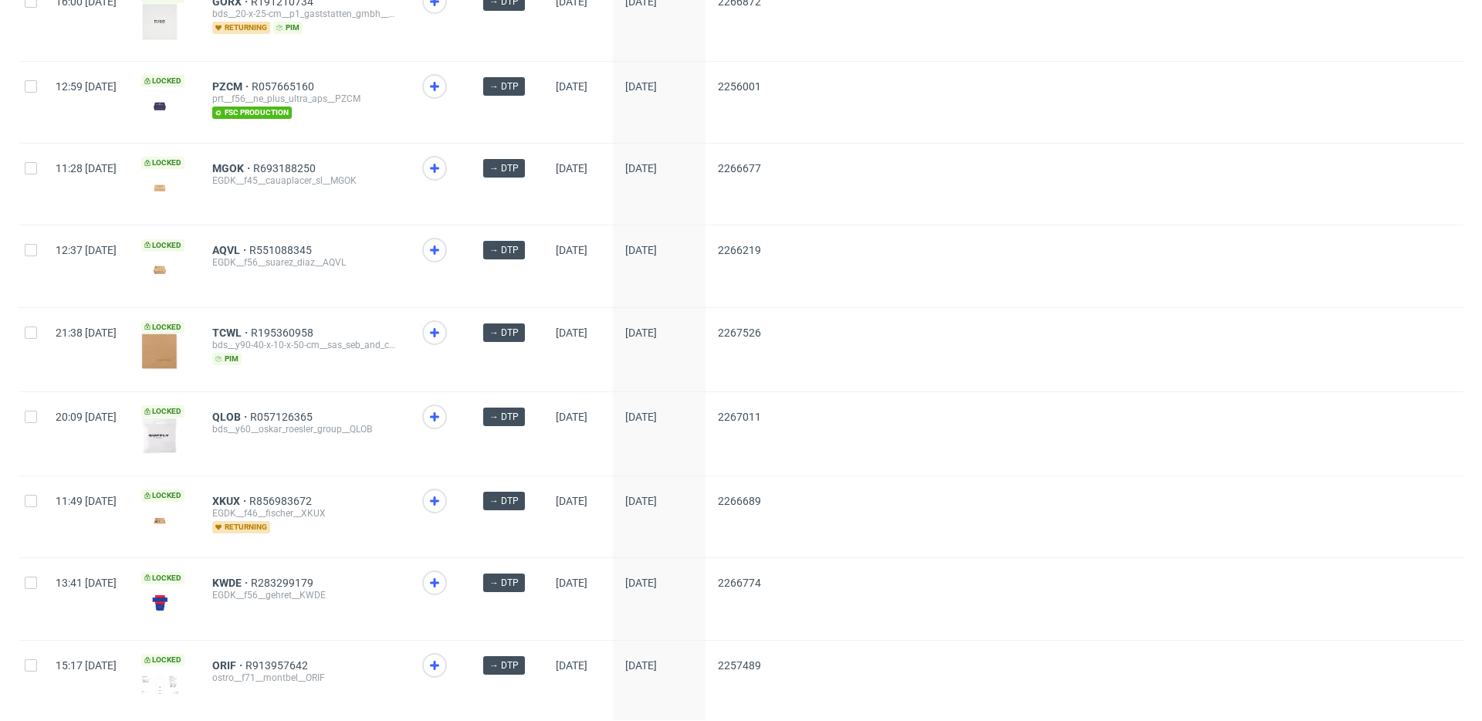
scroll to position [1978, 0]
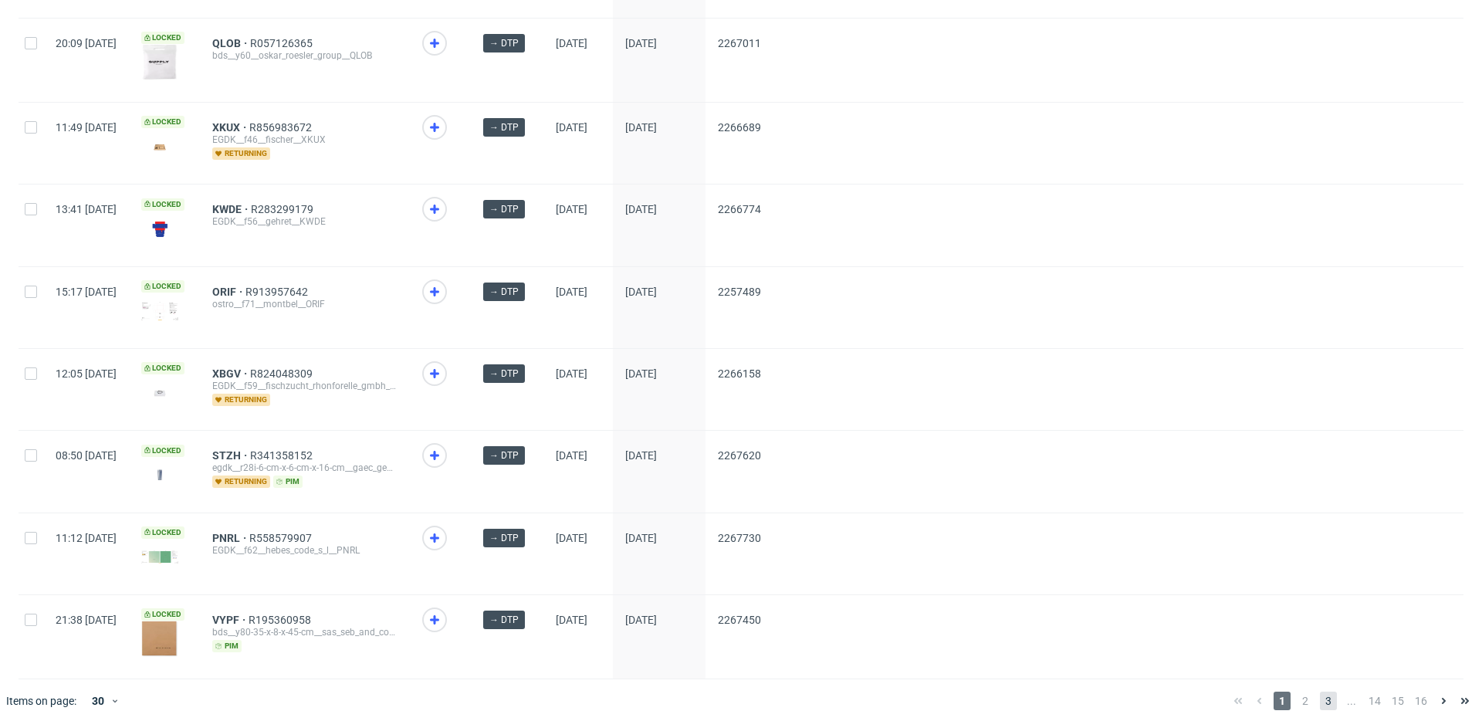
click at [1319, 691] on span "3" at bounding box center [1327, 700] width 17 height 19
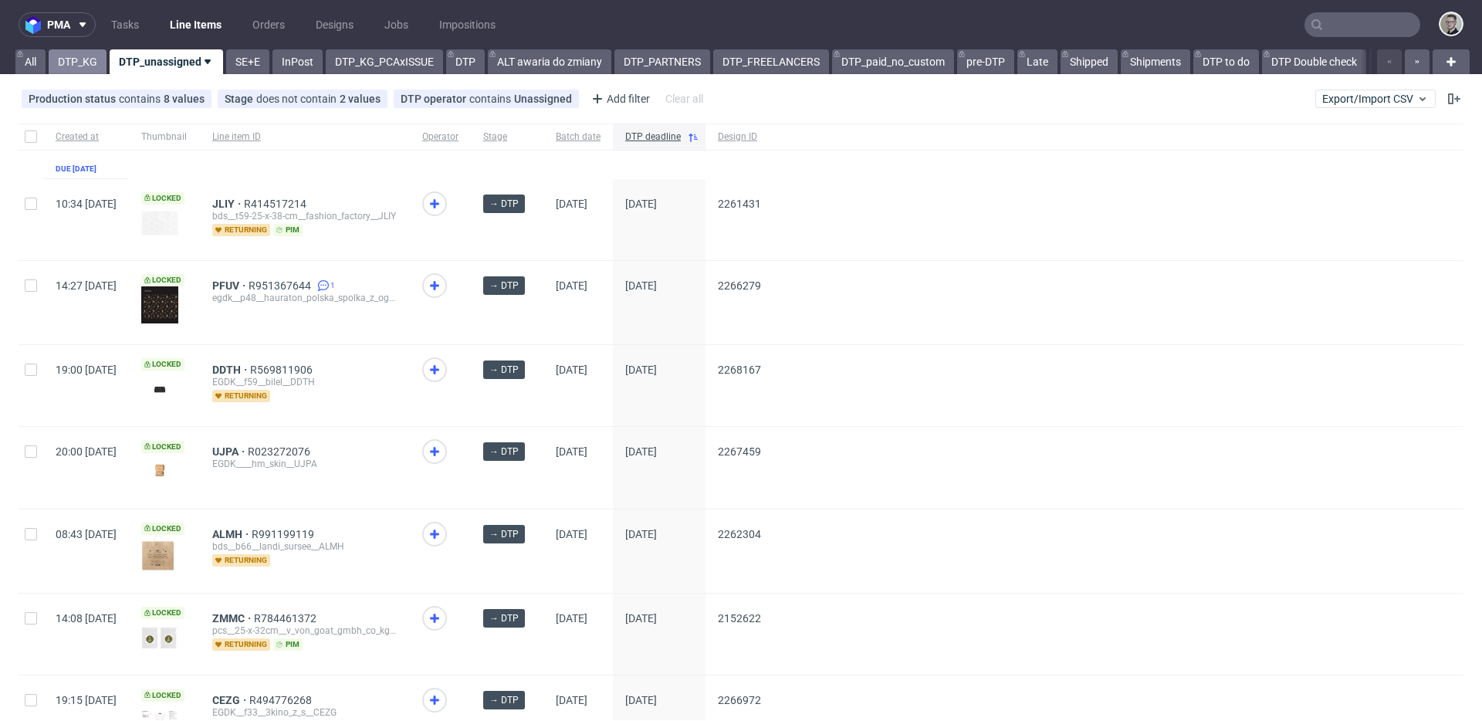
click at [69, 59] on link "DTP_KG" at bounding box center [78, 61] width 58 height 25
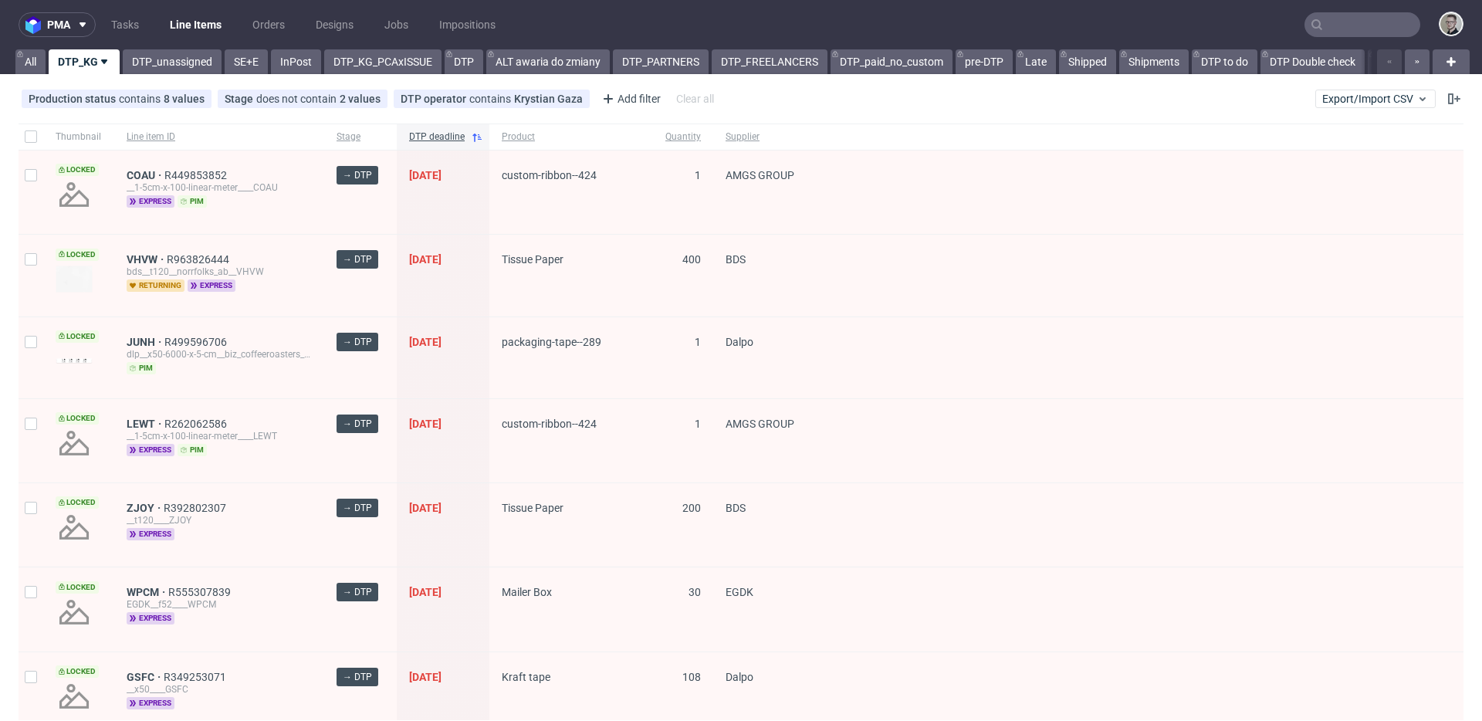
click at [801, 243] on div "BDS" at bounding box center [772, 275] width 118 height 81
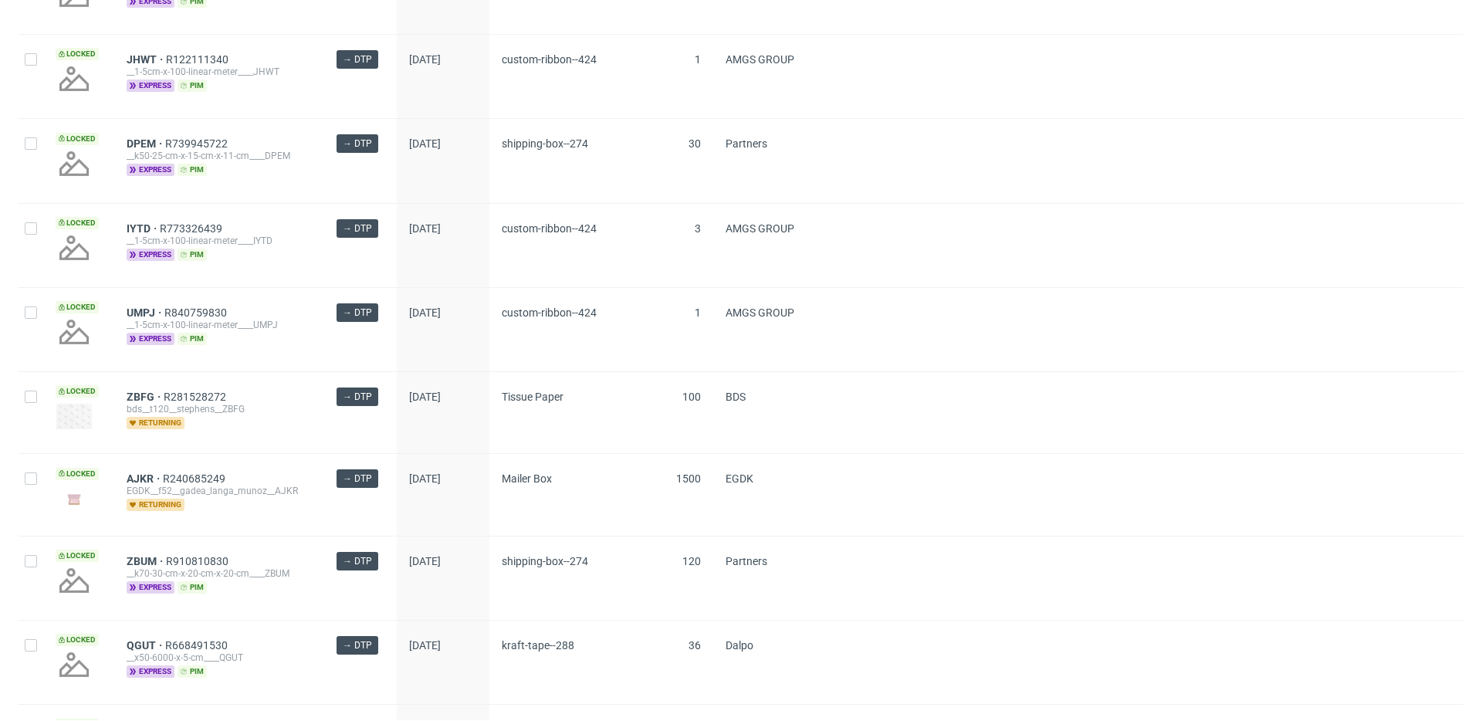
scroll to position [2067, 0]
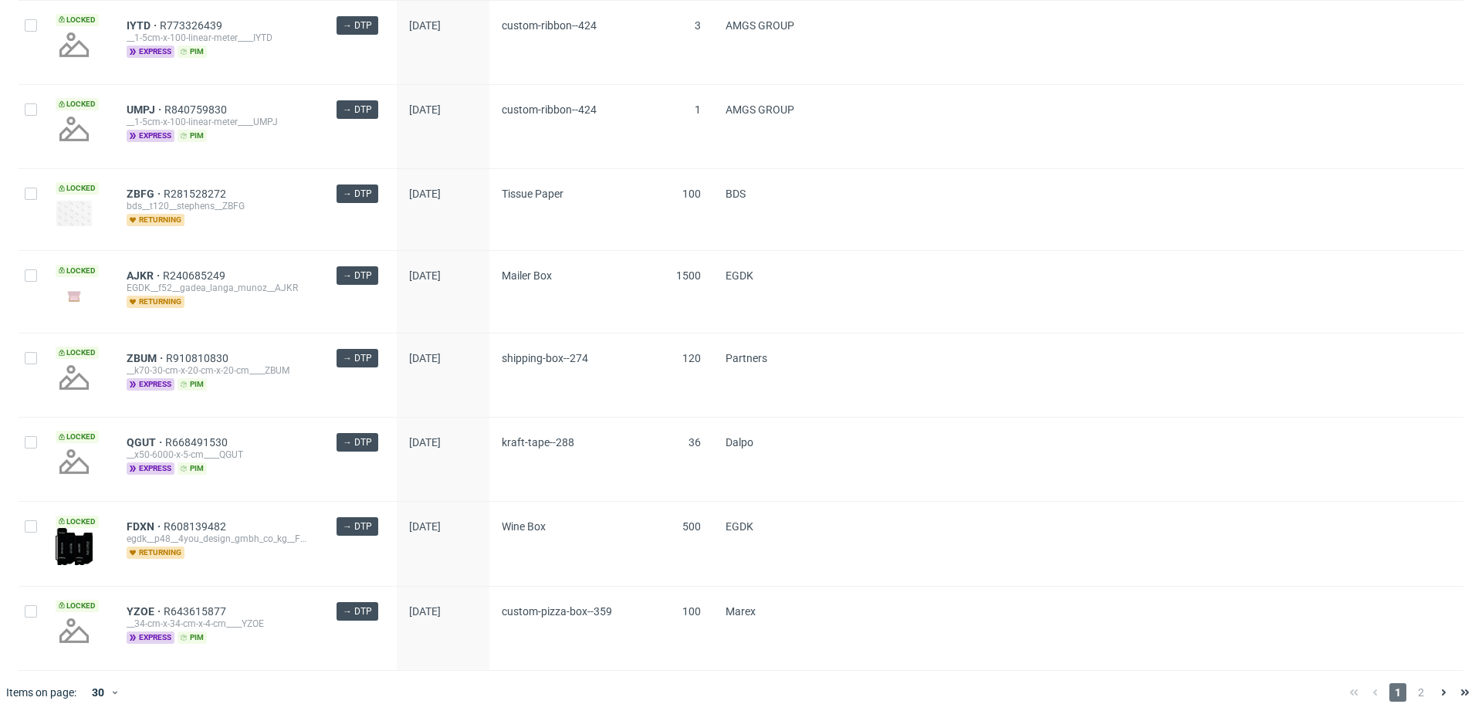
click at [1412, 688] on span "2" at bounding box center [1420, 692] width 17 height 19
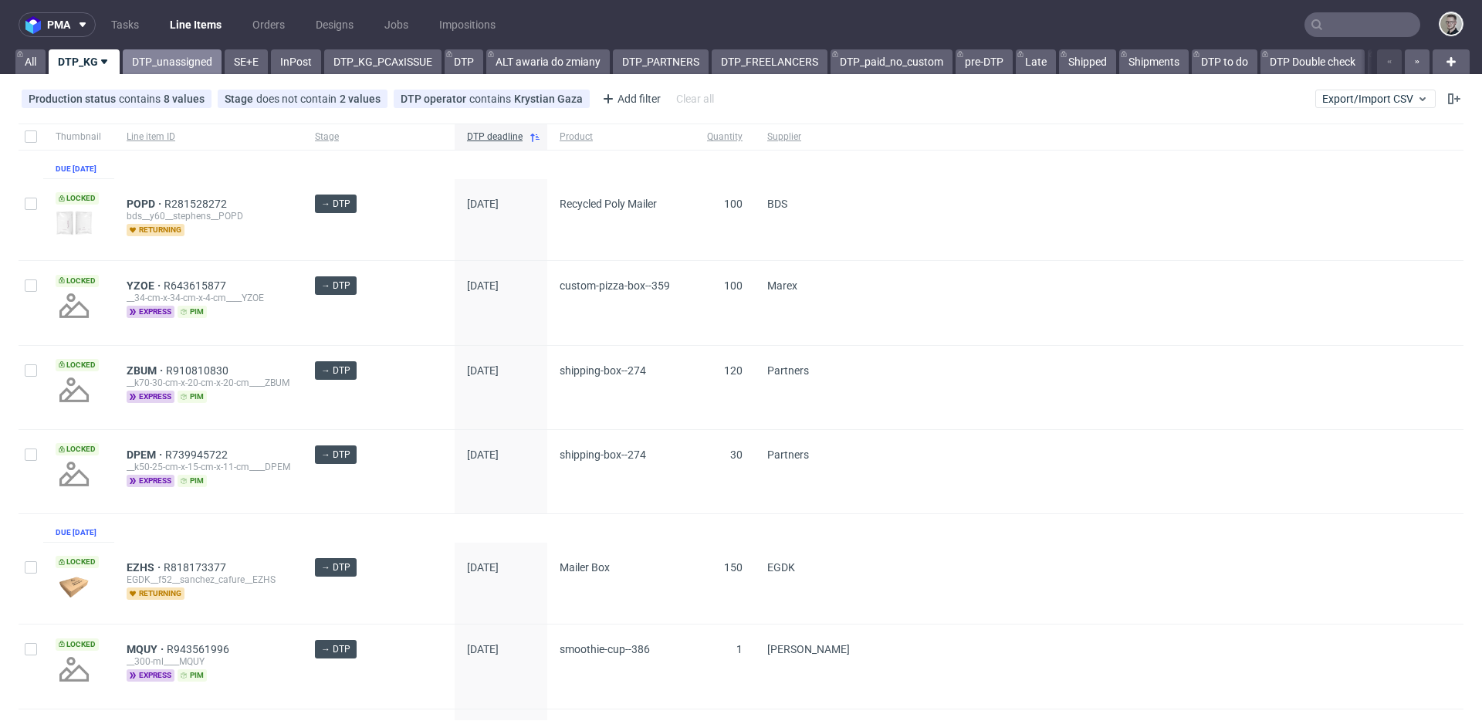
click at [177, 57] on link "DTP_unassigned" at bounding box center [172, 61] width 99 height 25
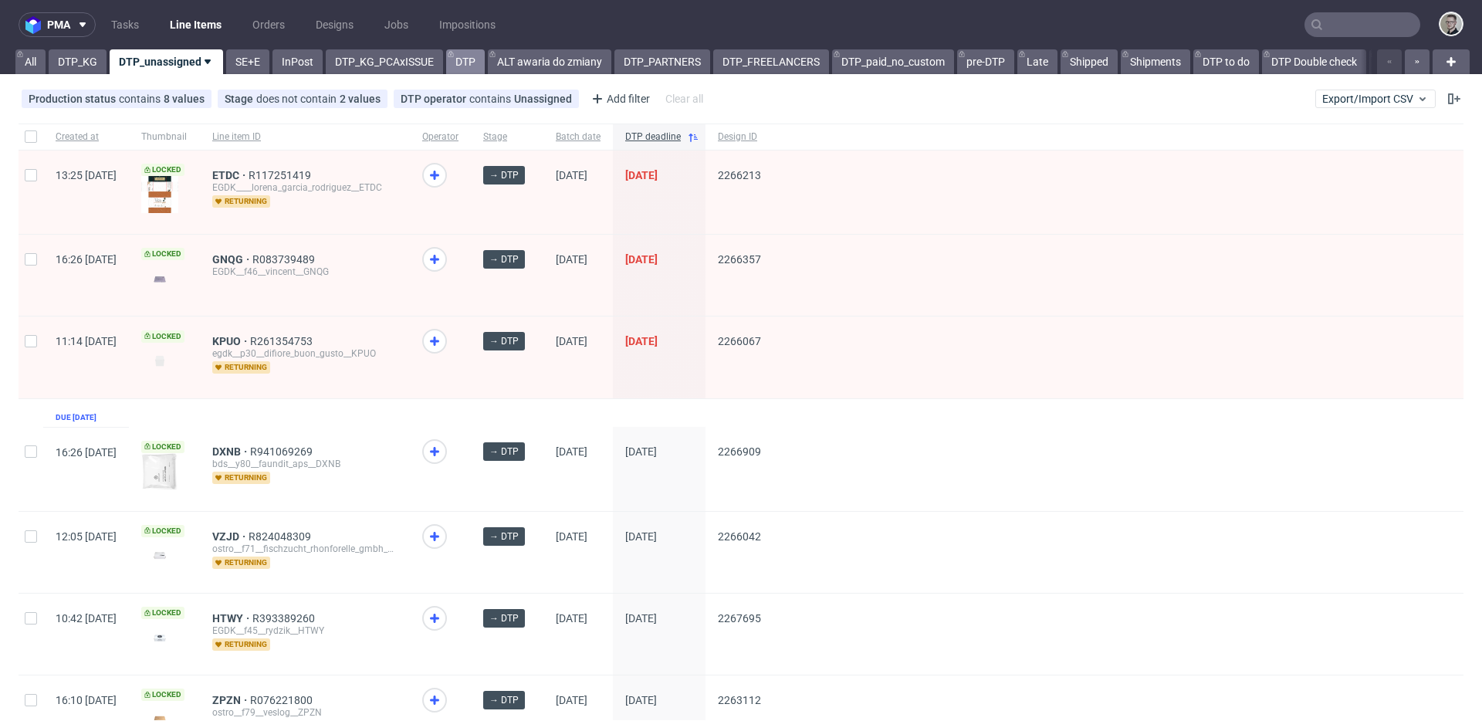
click at [461, 59] on link "DTP" at bounding box center [465, 61] width 39 height 25
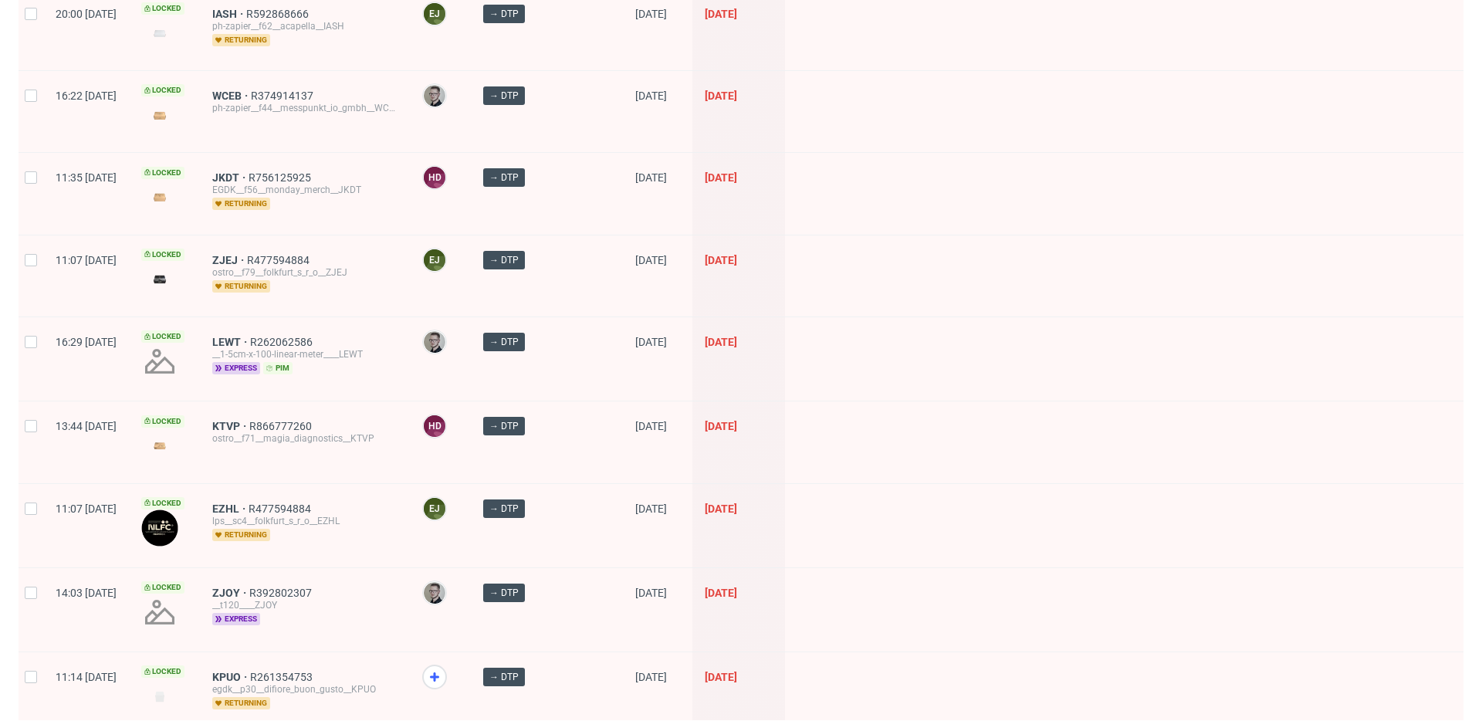
scroll to position [2142, 0]
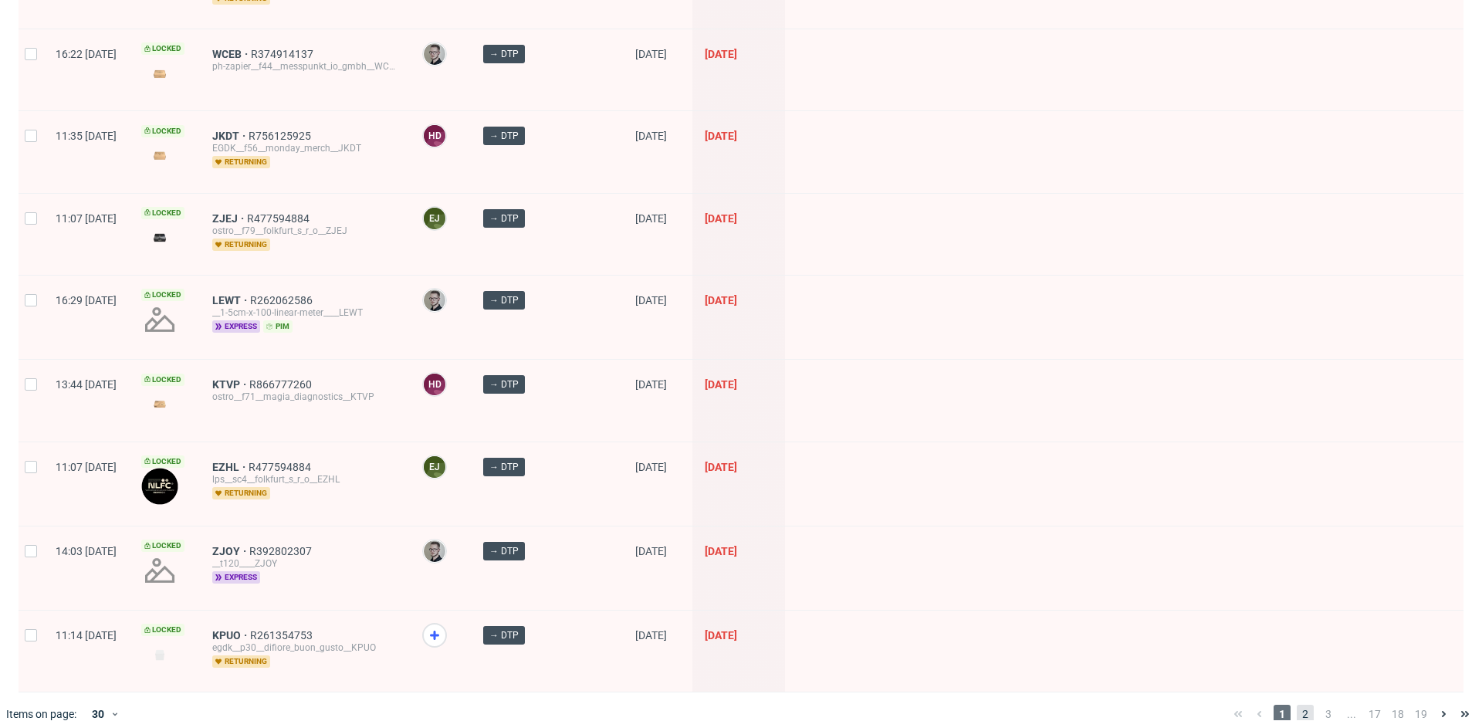
click at [1296, 704] on span "2" at bounding box center [1304, 713] width 17 height 19
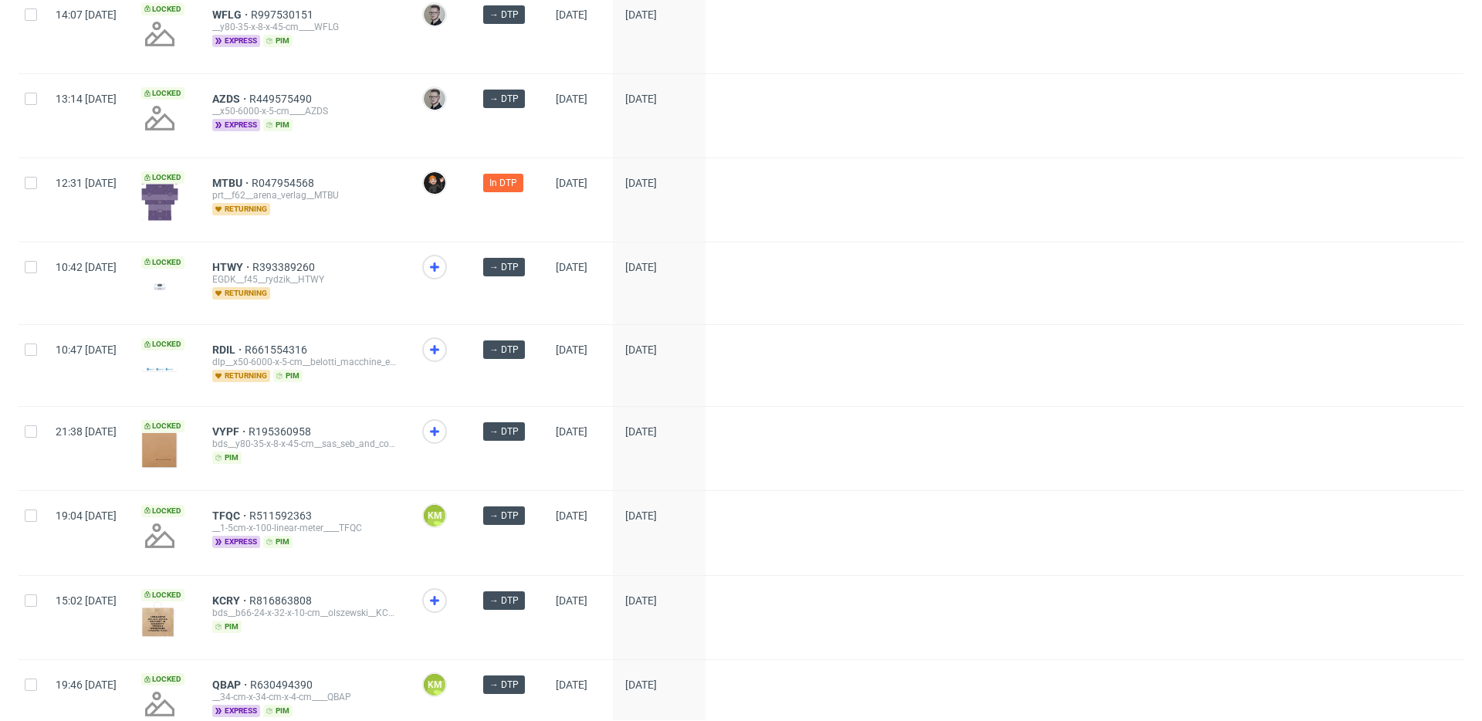
scroll to position [1995, 0]
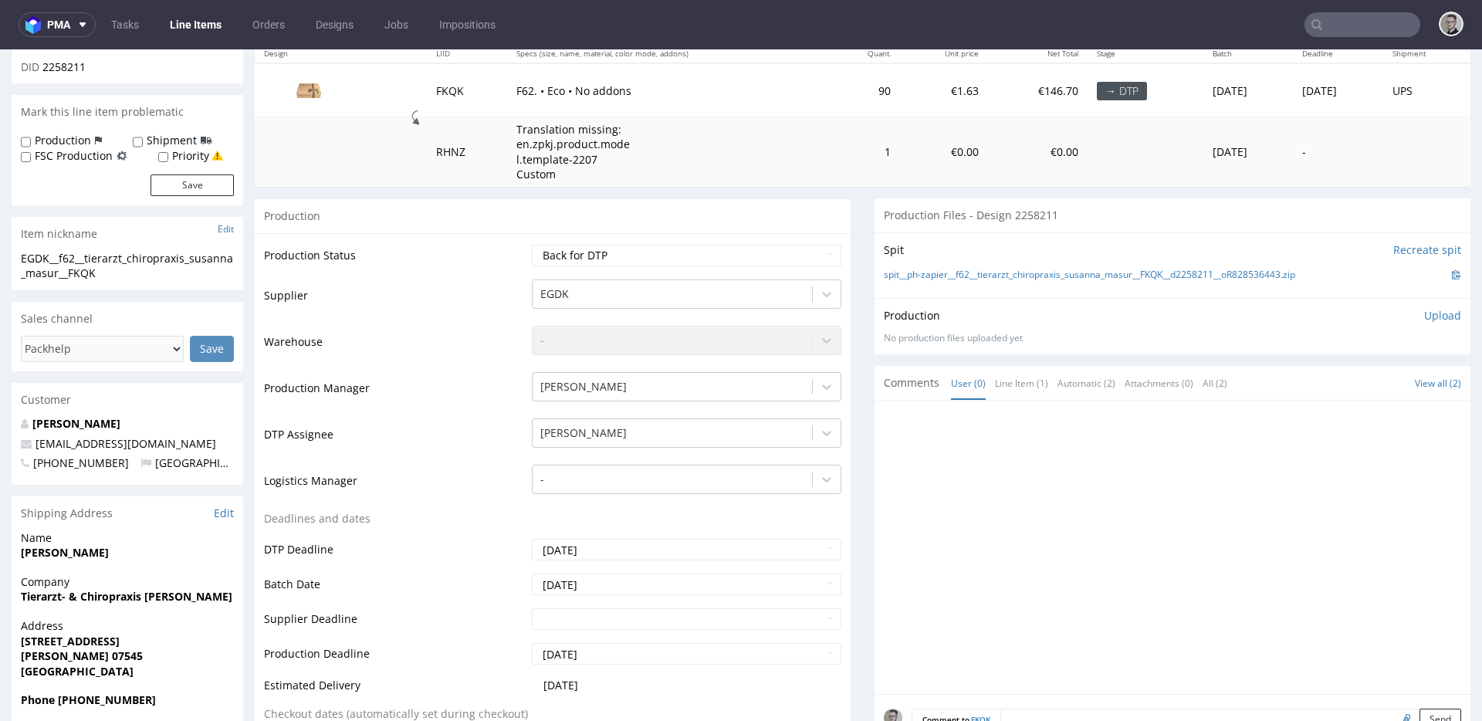
scroll to position [498, 0]
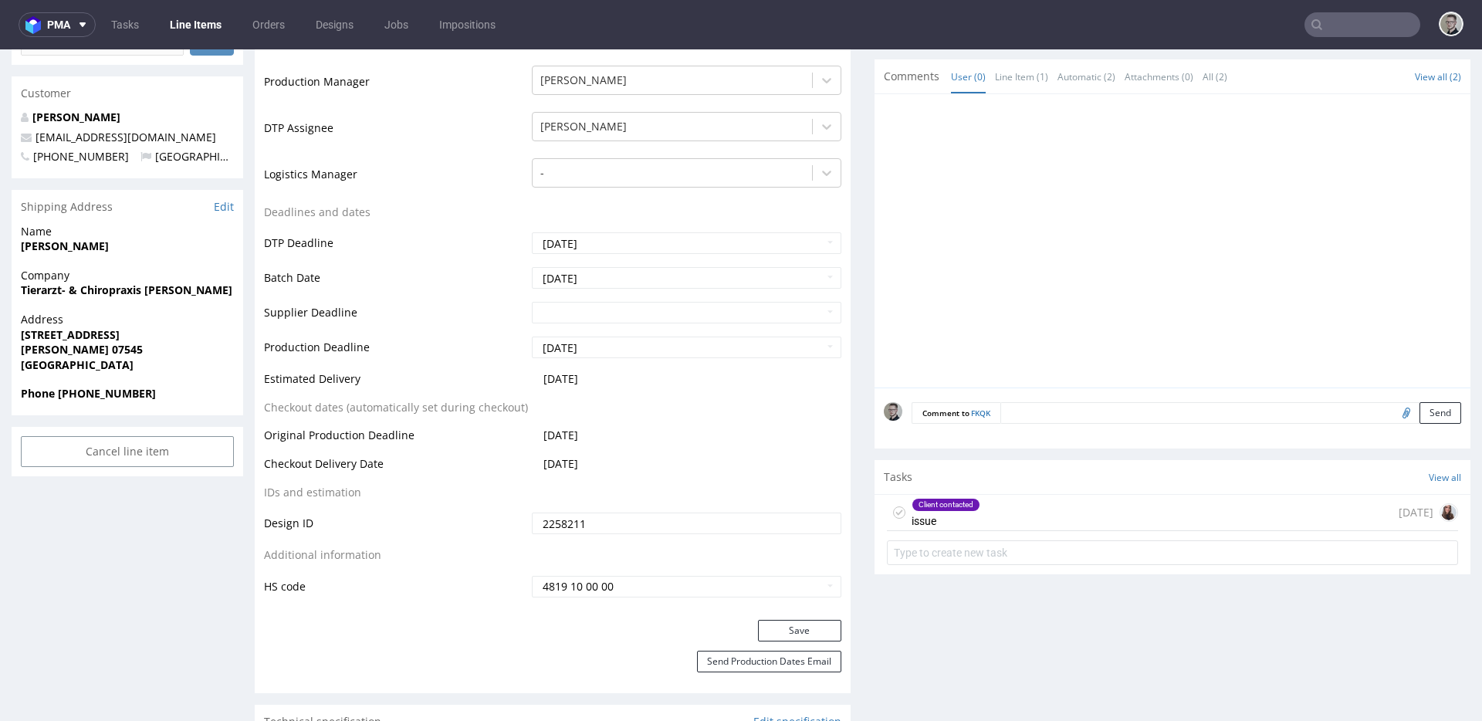
click at [959, 505] on div "Client contacted" at bounding box center [945, 504] width 67 height 12
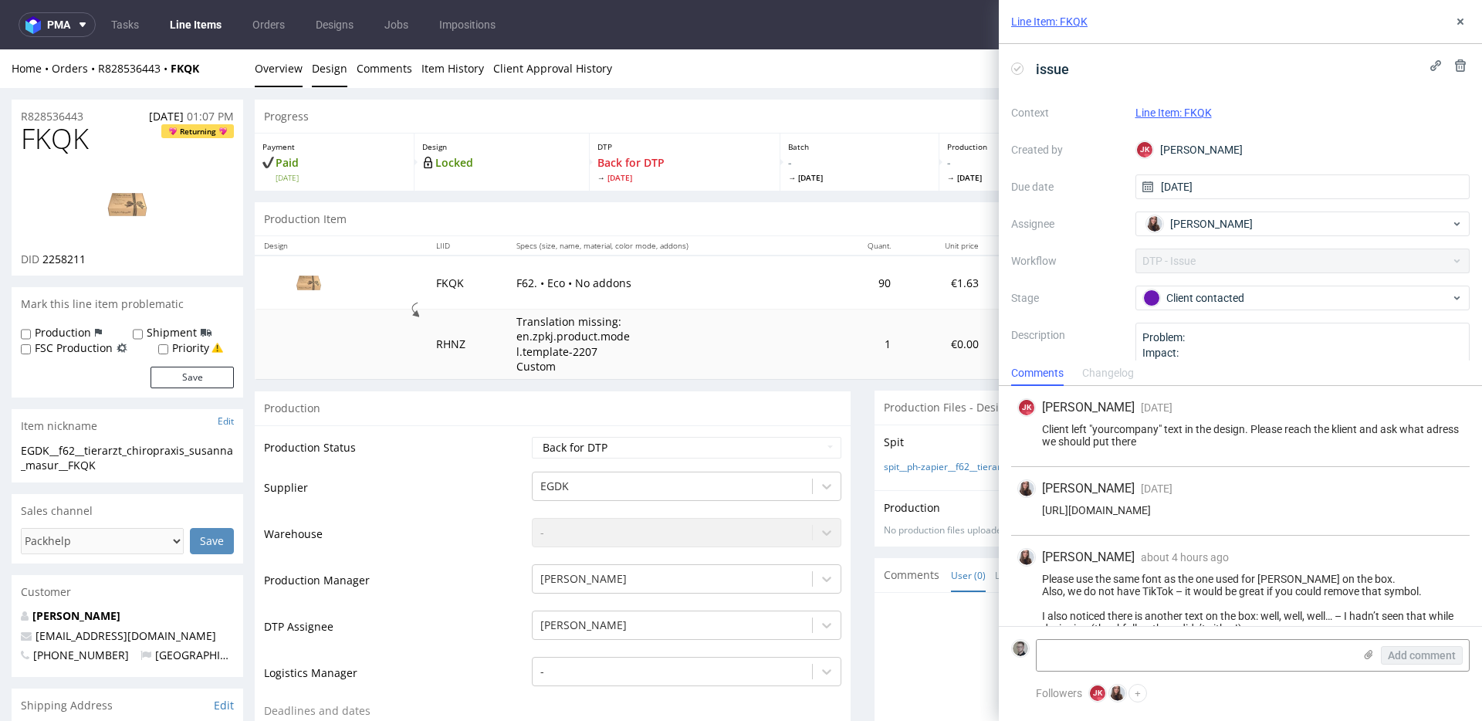
click at [312, 77] on link "Design" at bounding box center [329, 68] width 35 height 38
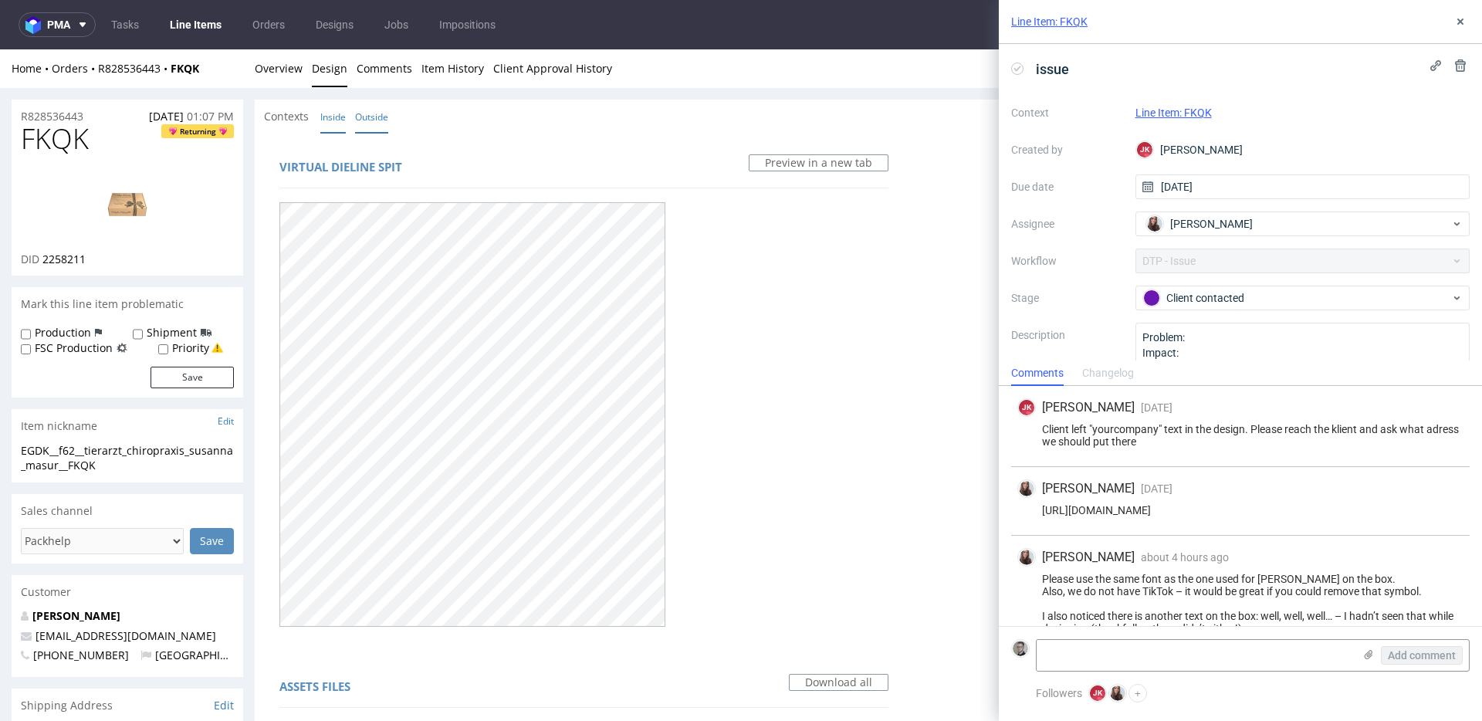
click at [328, 125] on link "Inside" at bounding box center [332, 116] width 25 height 33
click at [290, 83] on link "Overview" at bounding box center [279, 68] width 48 height 38
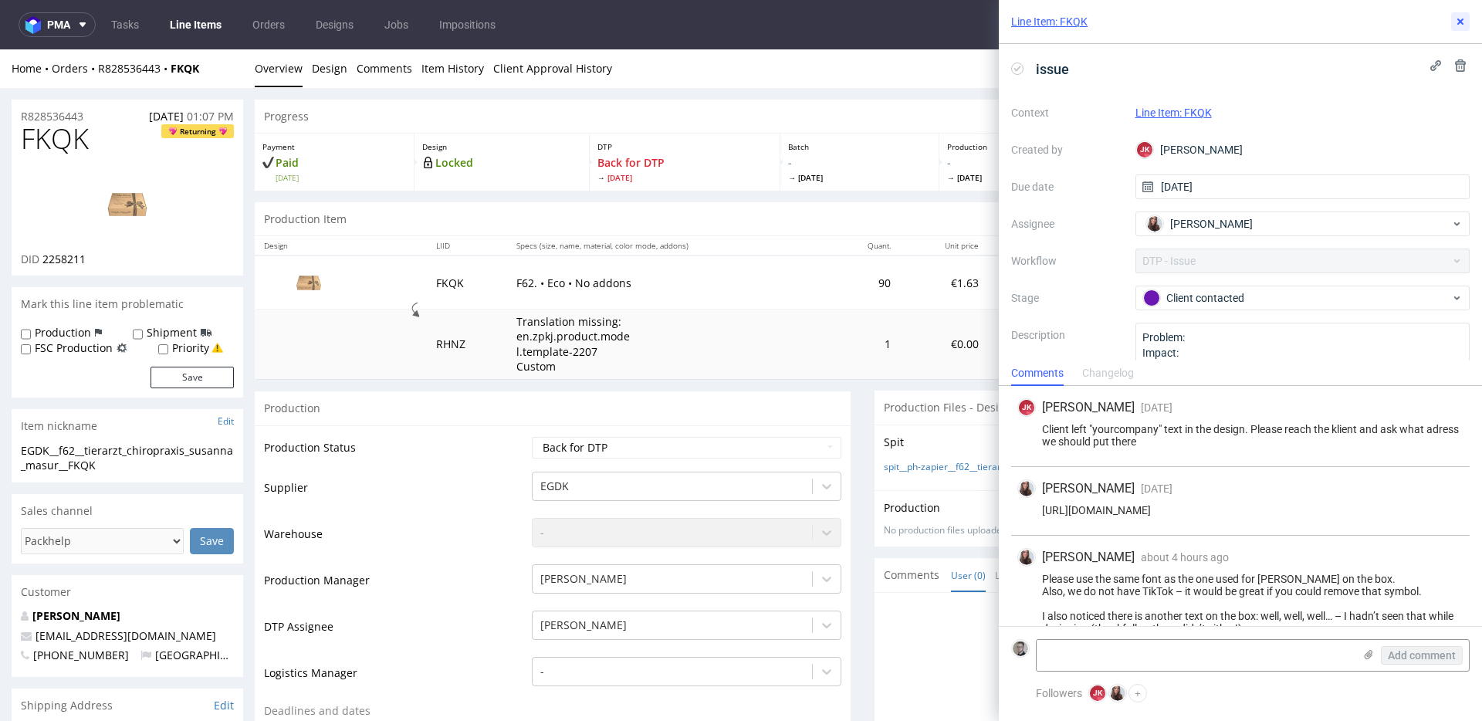
click at [1460, 19] on icon at bounding box center [1460, 21] width 12 height 12
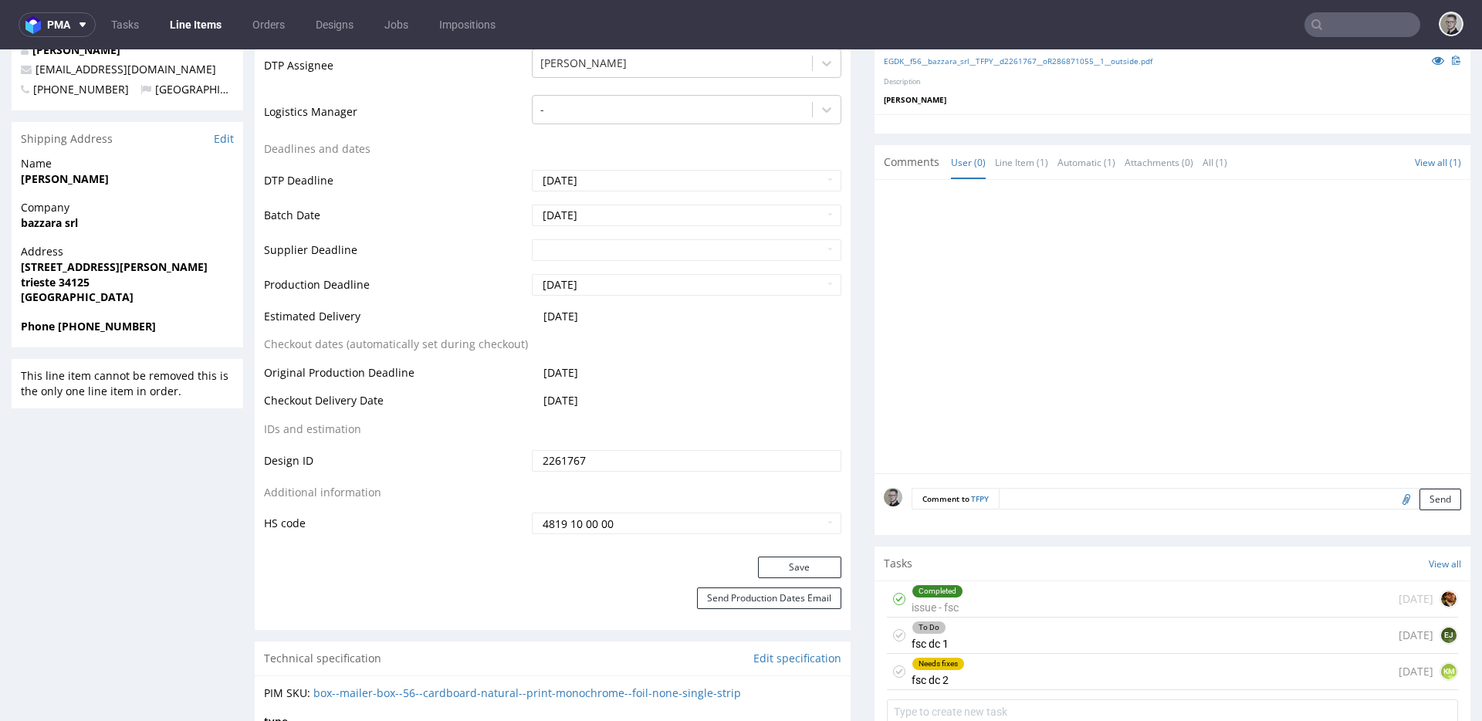
scroll to position [548, 0]
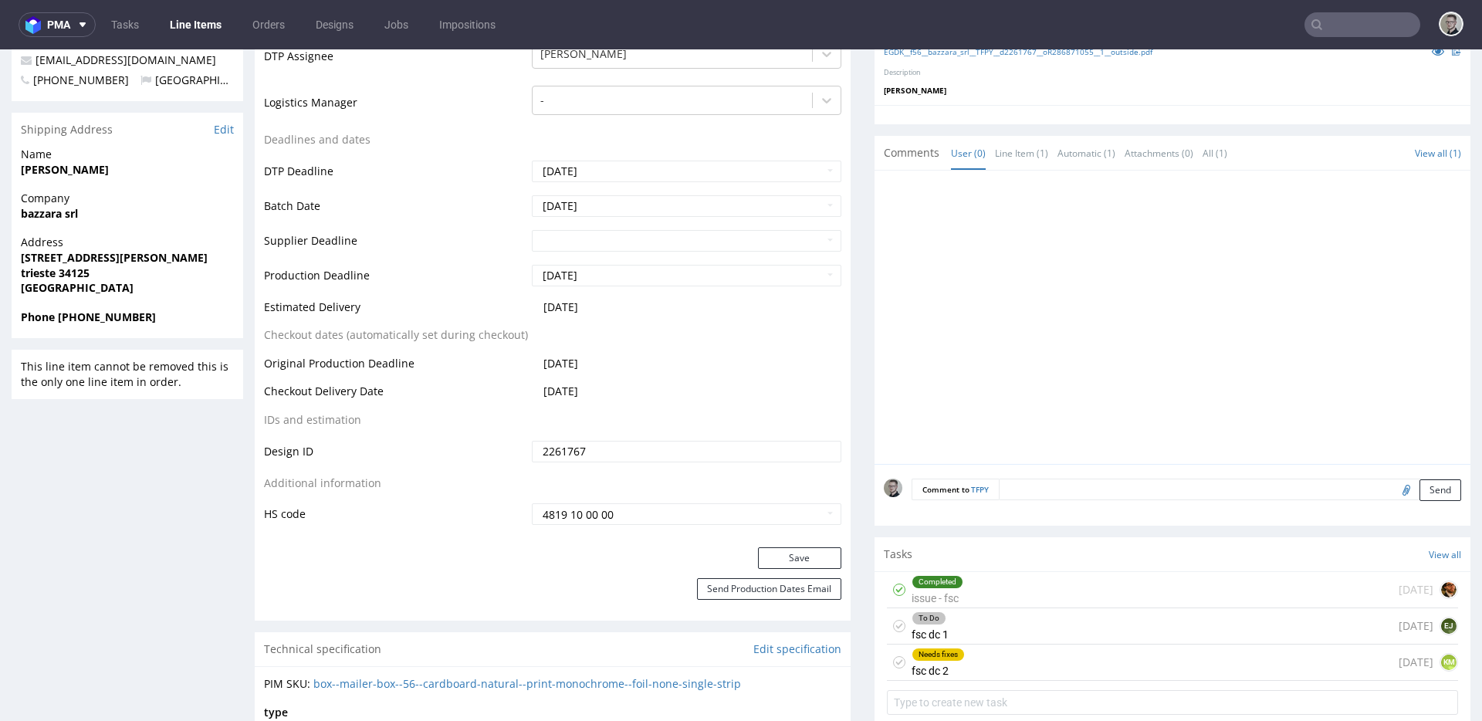
click at [1005, 657] on div "Needs fixes fsc dc 2 [DATE] KM" at bounding box center [1172, 662] width 571 height 36
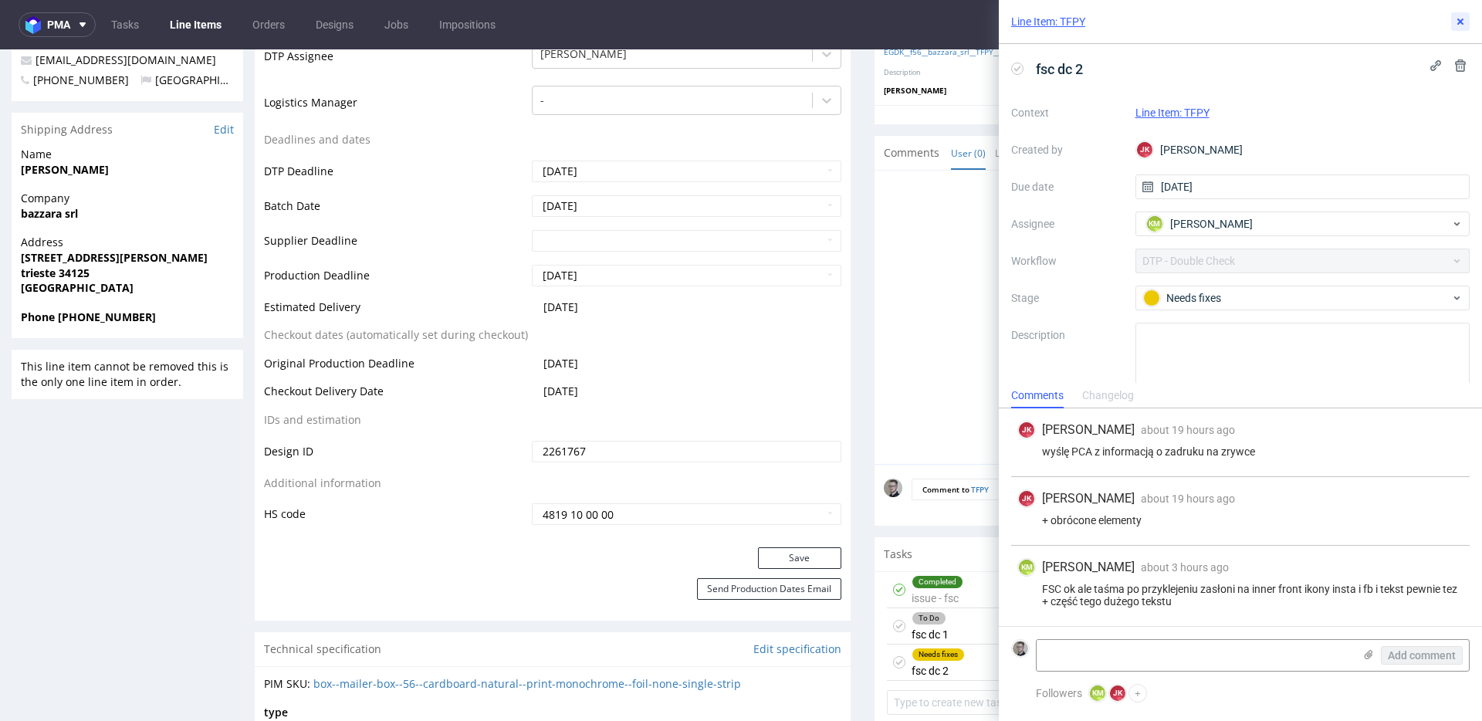
drag, startPoint x: 1455, startPoint y: 23, endPoint x: 1440, endPoint y: 33, distance: 17.8
click at [1455, 23] on icon at bounding box center [1460, 21] width 12 height 12
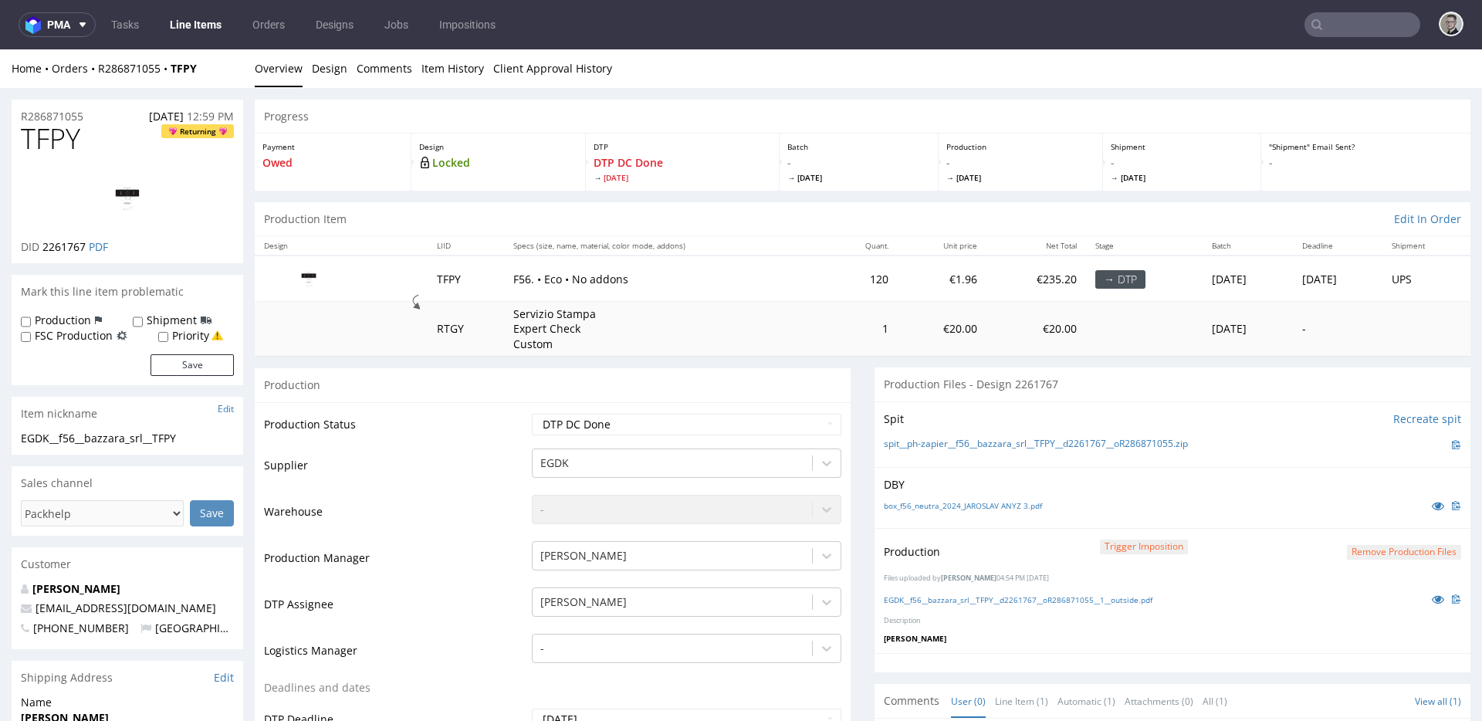
click at [663, 235] on div "Production Item Edit In Order" at bounding box center [862, 219] width 1215 height 34
click at [1007, 546] on div "Production Trigger Imposition Remove production files" at bounding box center [1172, 552] width 577 height 28
click at [1002, 537] on div "Production Trigger Imposition Remove production files Files uploaded by Jan Koc…" at bounding box center [1172, 590] width 596 height 125
click at [1021, 545] on div "Production Trigger Imposition Remove production files" at bounding box center [1172, 552] width 577 height 28
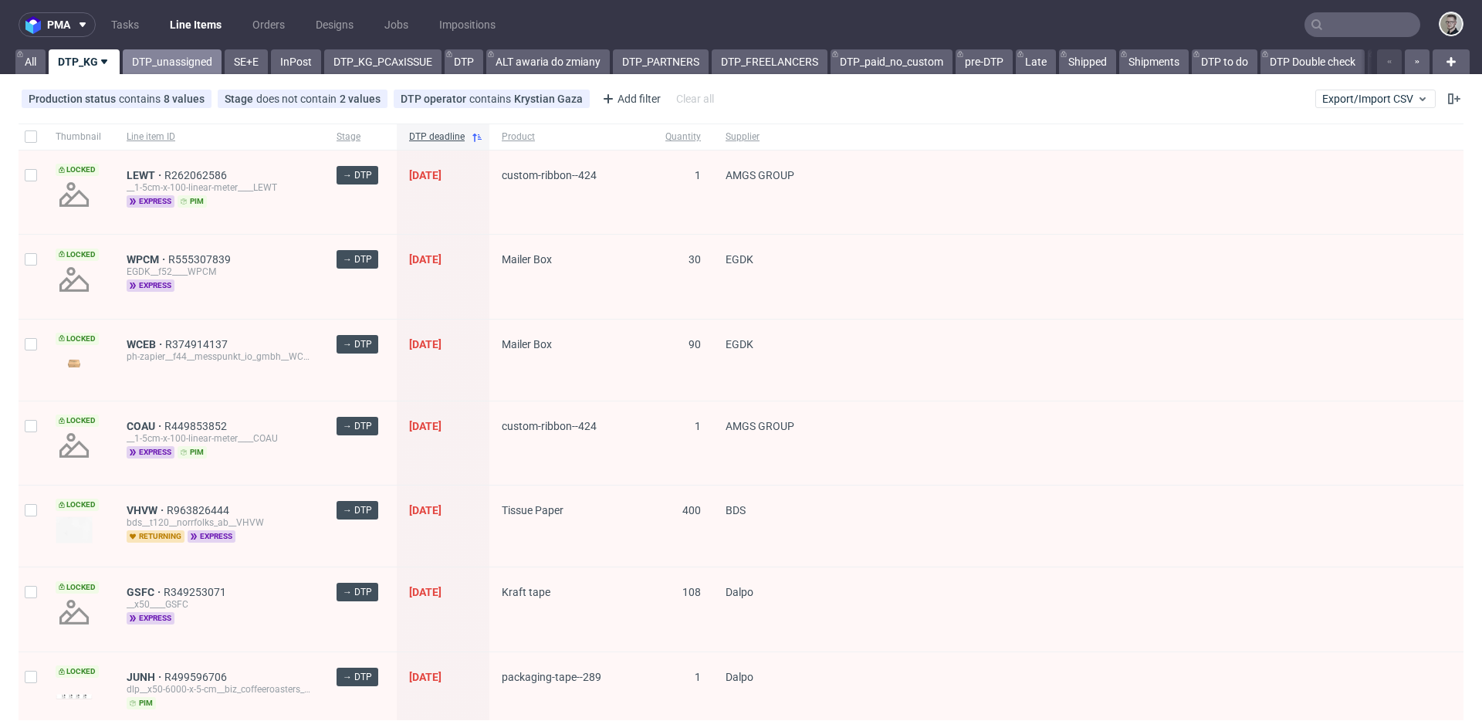
click at [150, 57] on link "DTP_unassigned" at bounding box center [172, 61] width 99 height 25
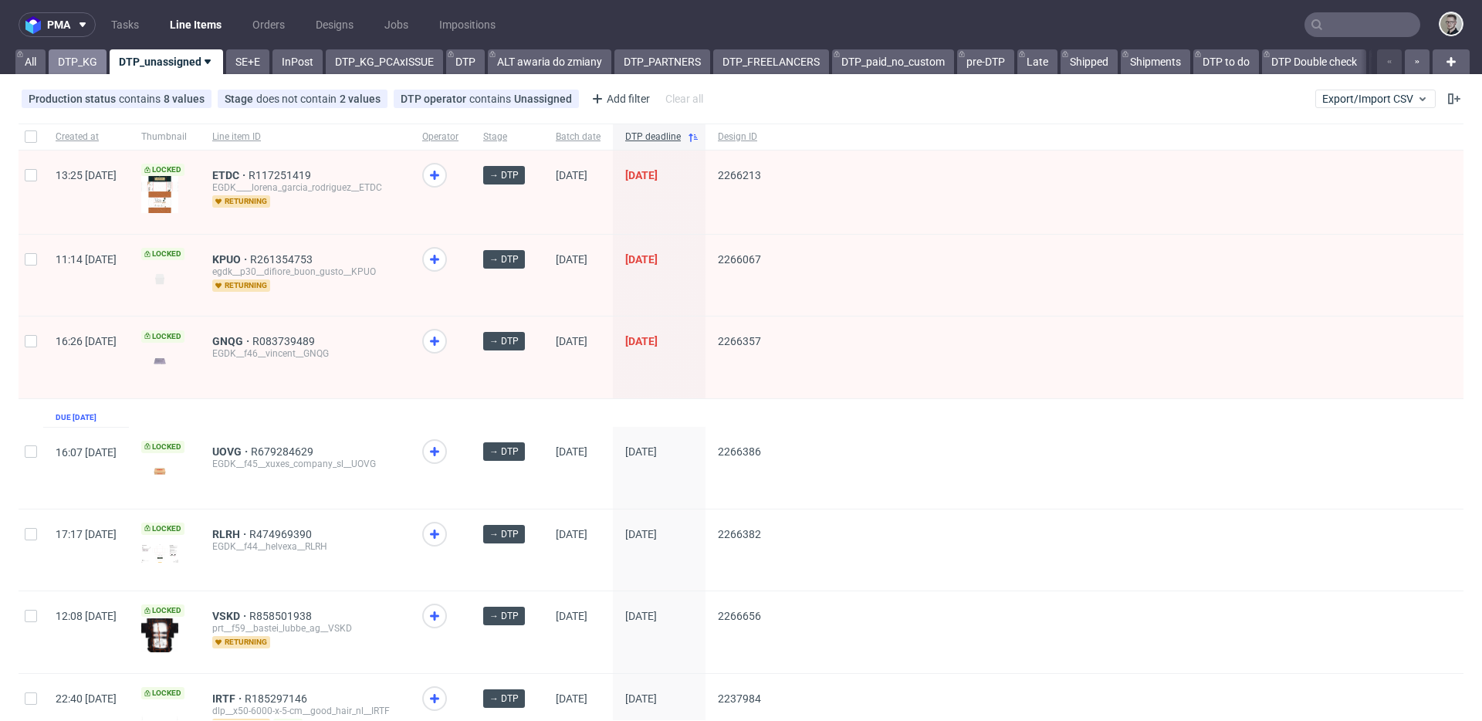
click at [71, 62] on link "DTP_KG" at bounding box center [78, 61] width 58 height 25
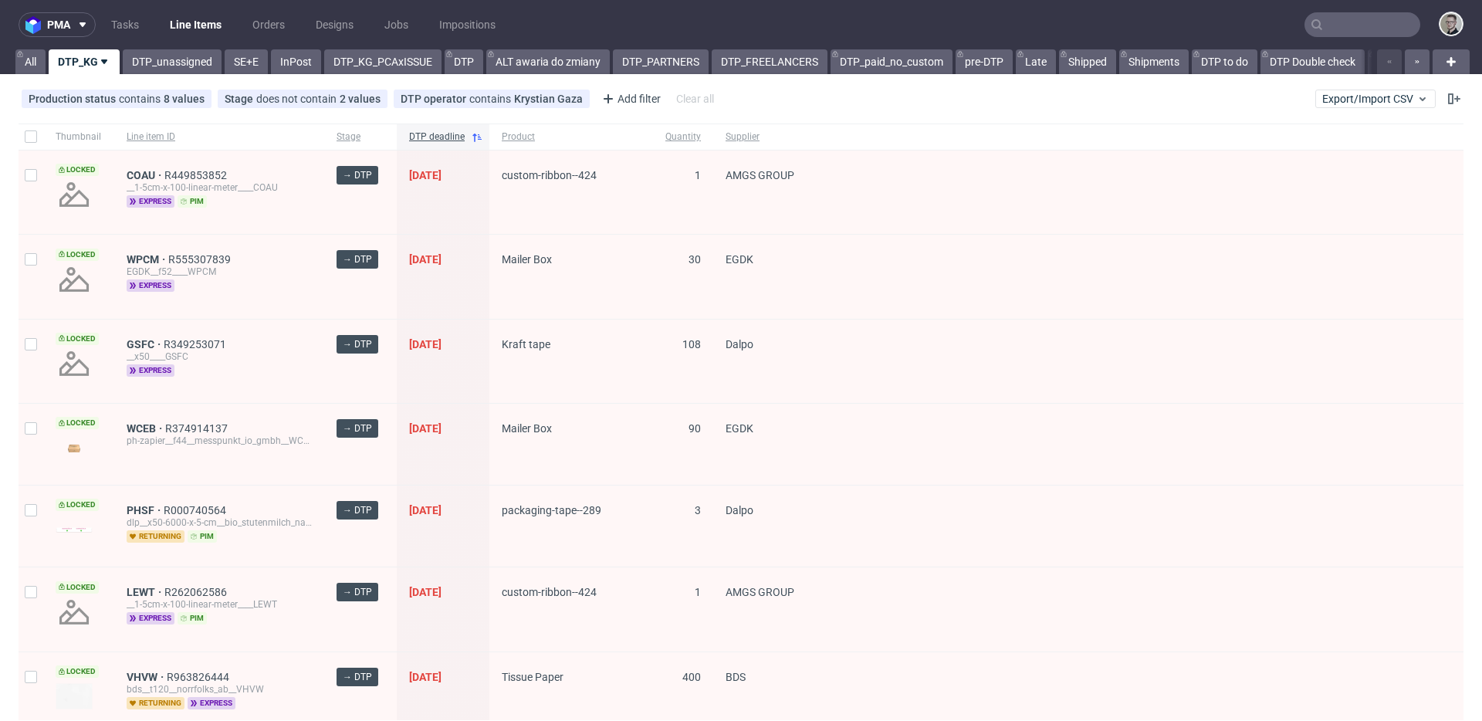
click at [152, 46] on nav "pma Tasks Line Items Orders Designs Jobs Impositions" at bounding box center [741, 24] width 1482 height 49
click at [160, 51] on link "DTP_unassigned" at bounding box center [172, 61] width 99 height 25
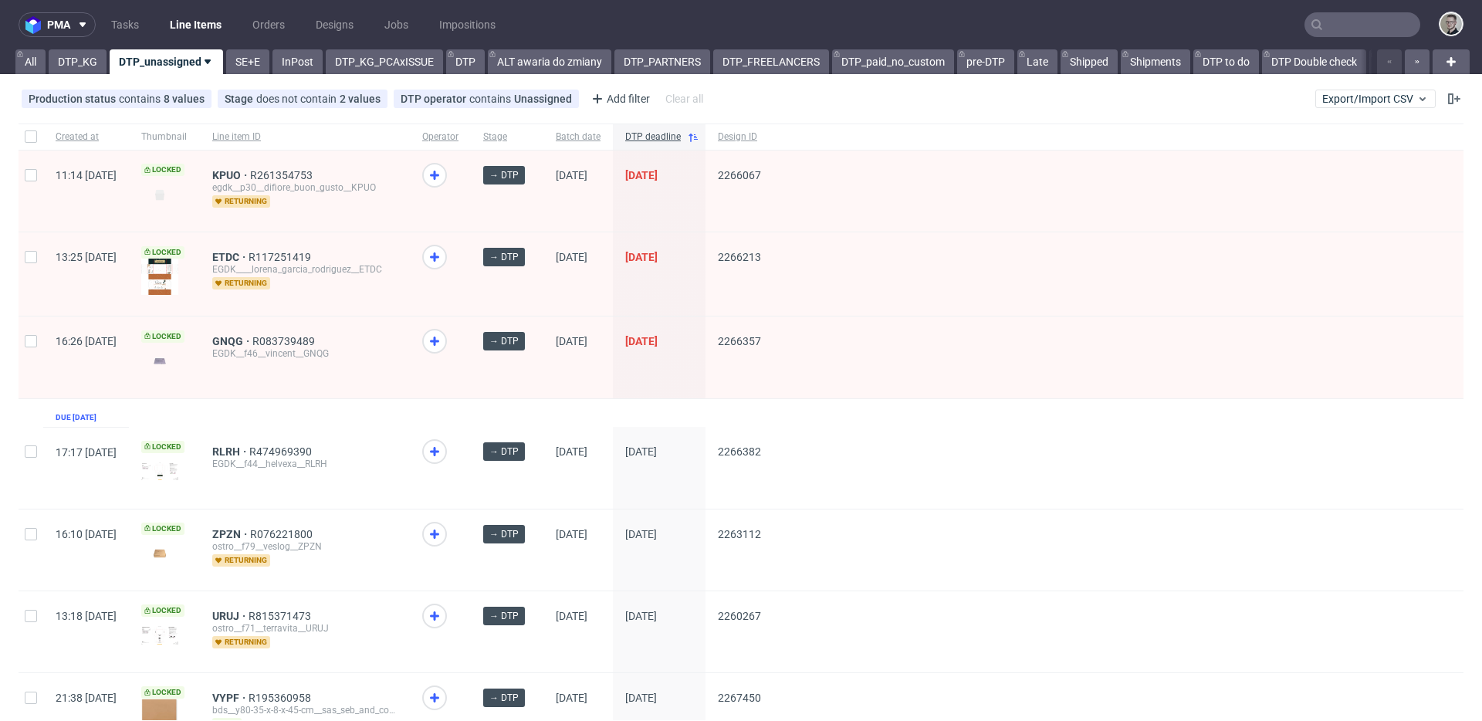
click at [25, 49] on nav "pma Tasks Line Items Orders Designs Jobs Impositions" at bounding box center [741, 24] width 1482 height 49
click at [62, 64] on link "DTP_KG" at bounding box center [78, 61] width 58 height 25
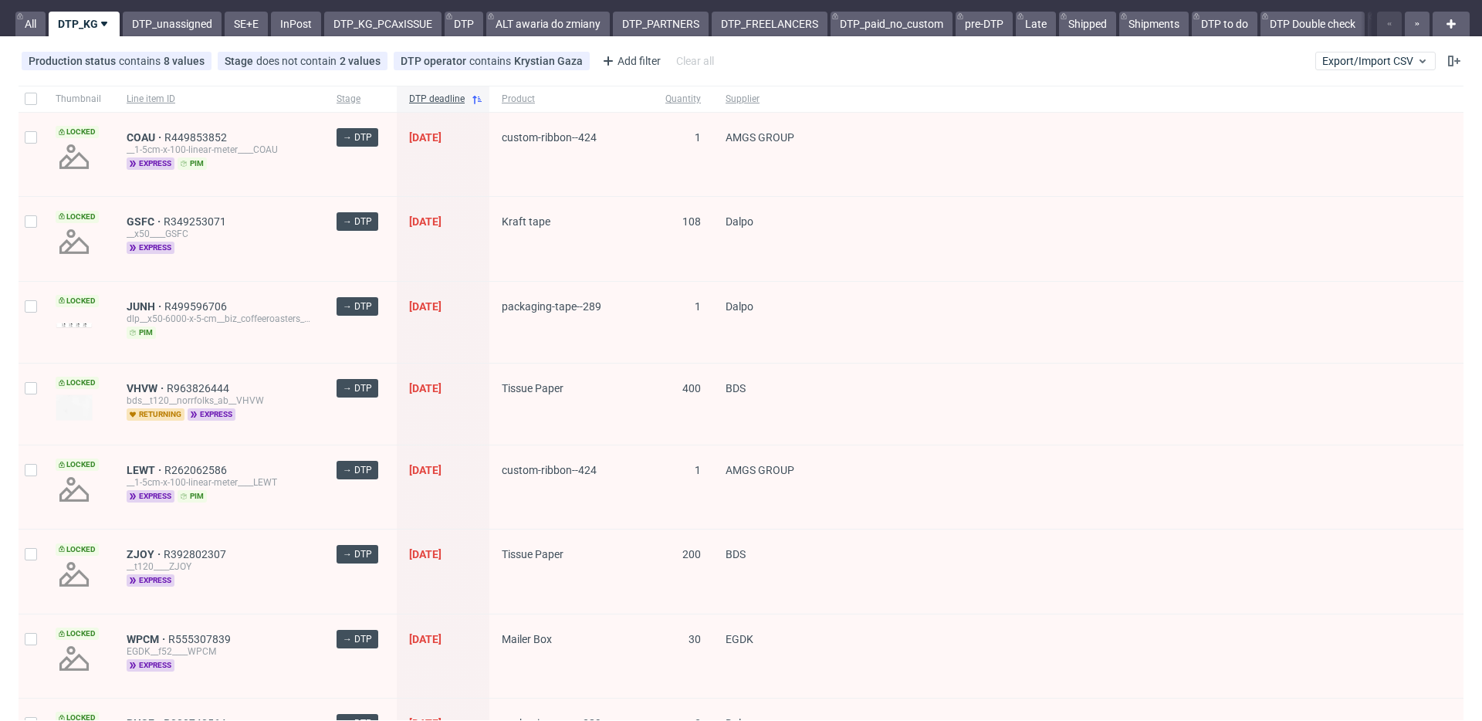
scroll to position [22, 0]
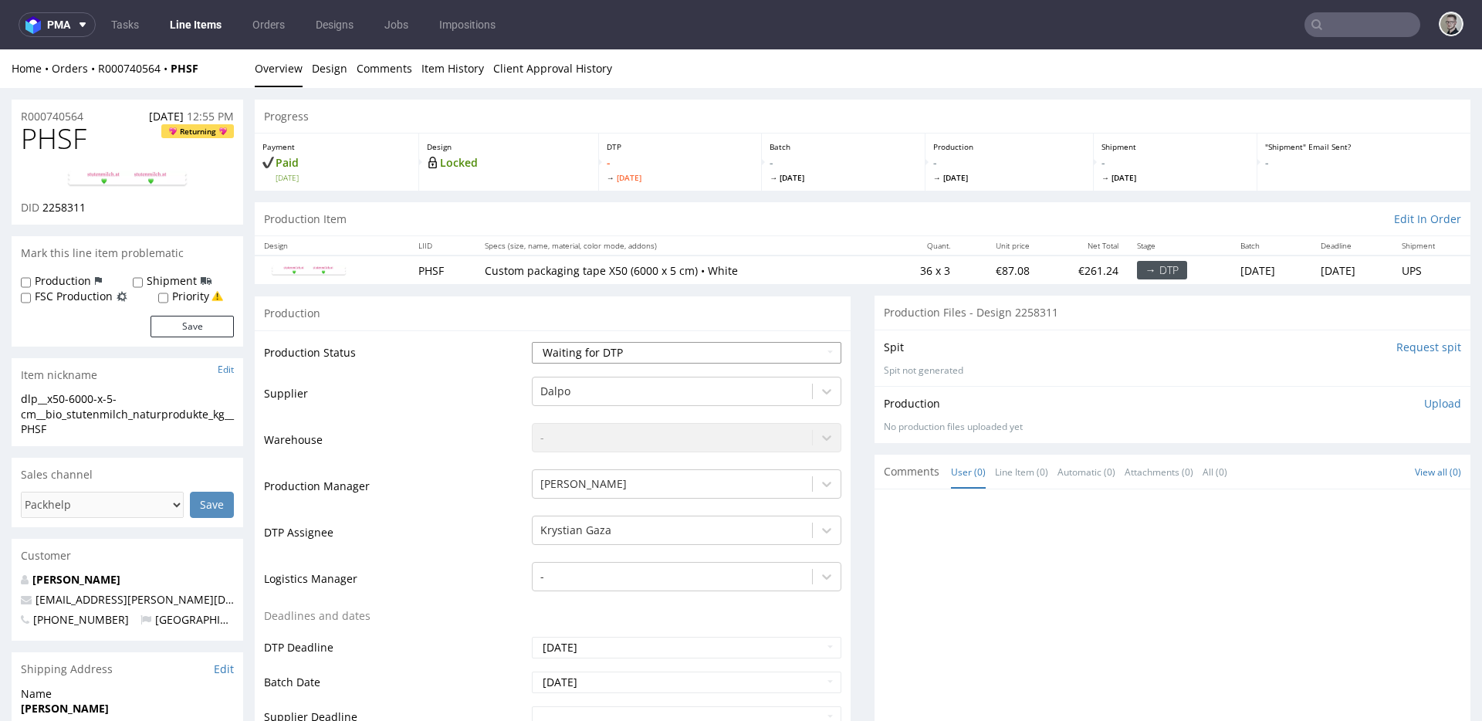
click at [609, 349] on select "Waiting for Artwork Waiting for Diecut Waiting for Mockup Waiting for DTP Waiti…" at bounding box center [686, 353] width 309 height 22
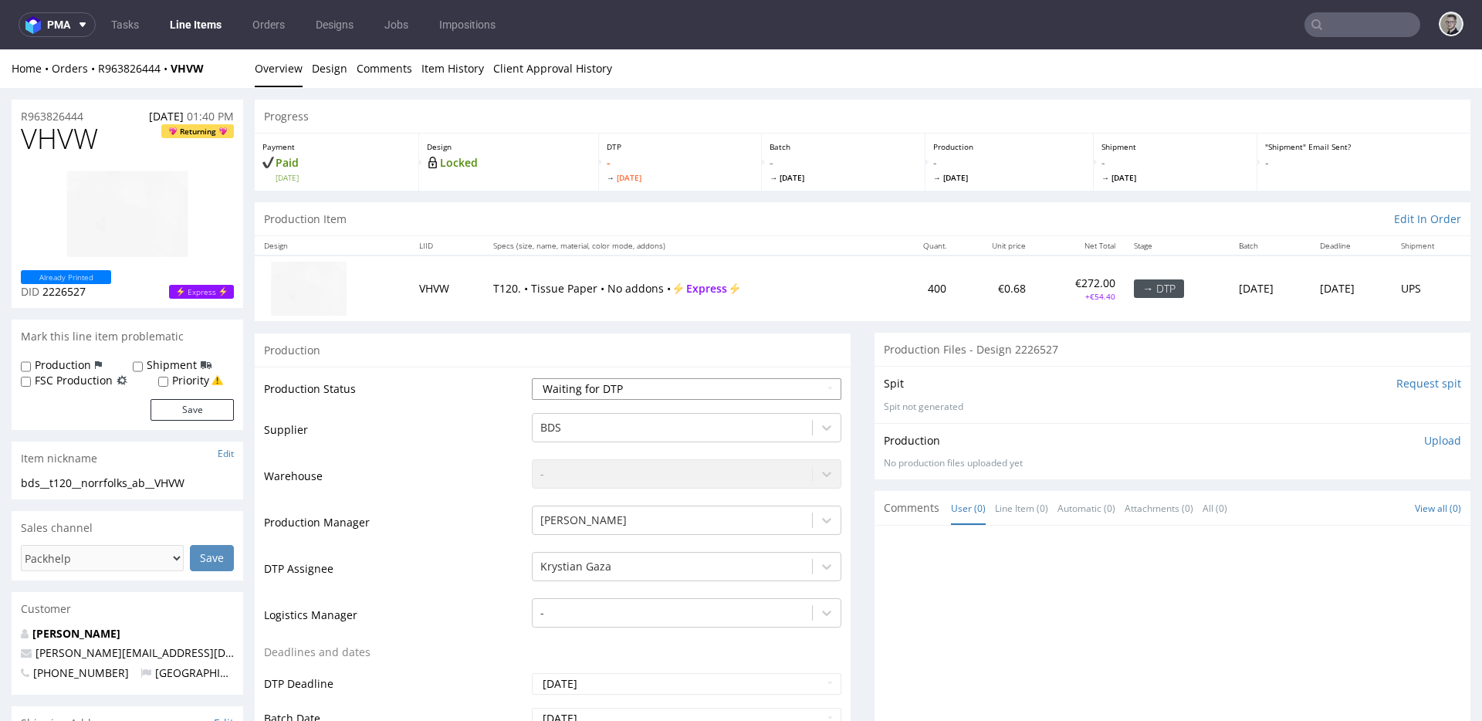
click at [763, 393] on select "Waiting for Artwork Waiting for Diecut Waiting for Mockup Waiting for DTP Waiti…" at bounding box center [686, 389] width 309 height 22
select select "dtp_in_process"
click at [532, 378] on select "Waiting for Artwork Waiting for Diecut Waiting for Mockup Waiting for DTP Waiti…" at bounding box center [686, 389] width 309 height 22
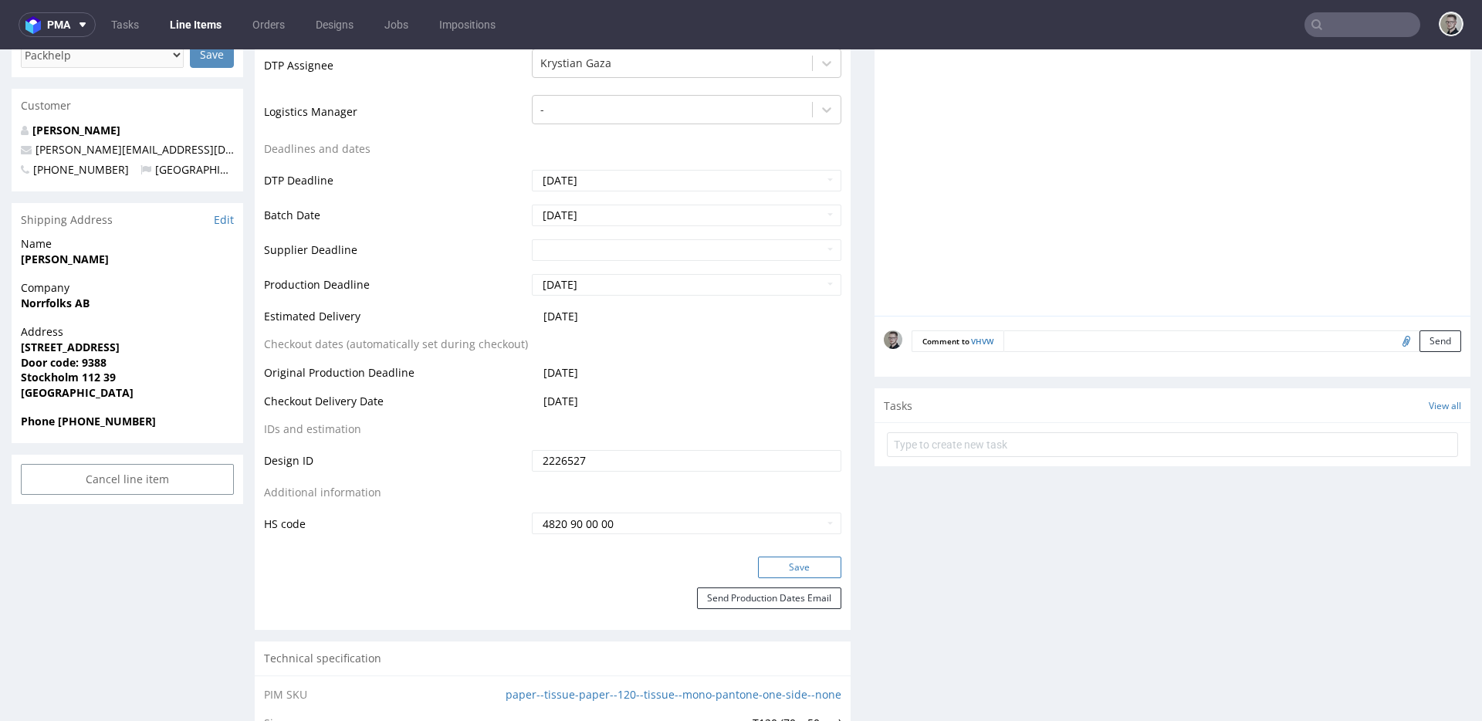
click at [786, 572] on button "Save" at bounding box center [799, 567] width 83 height 22
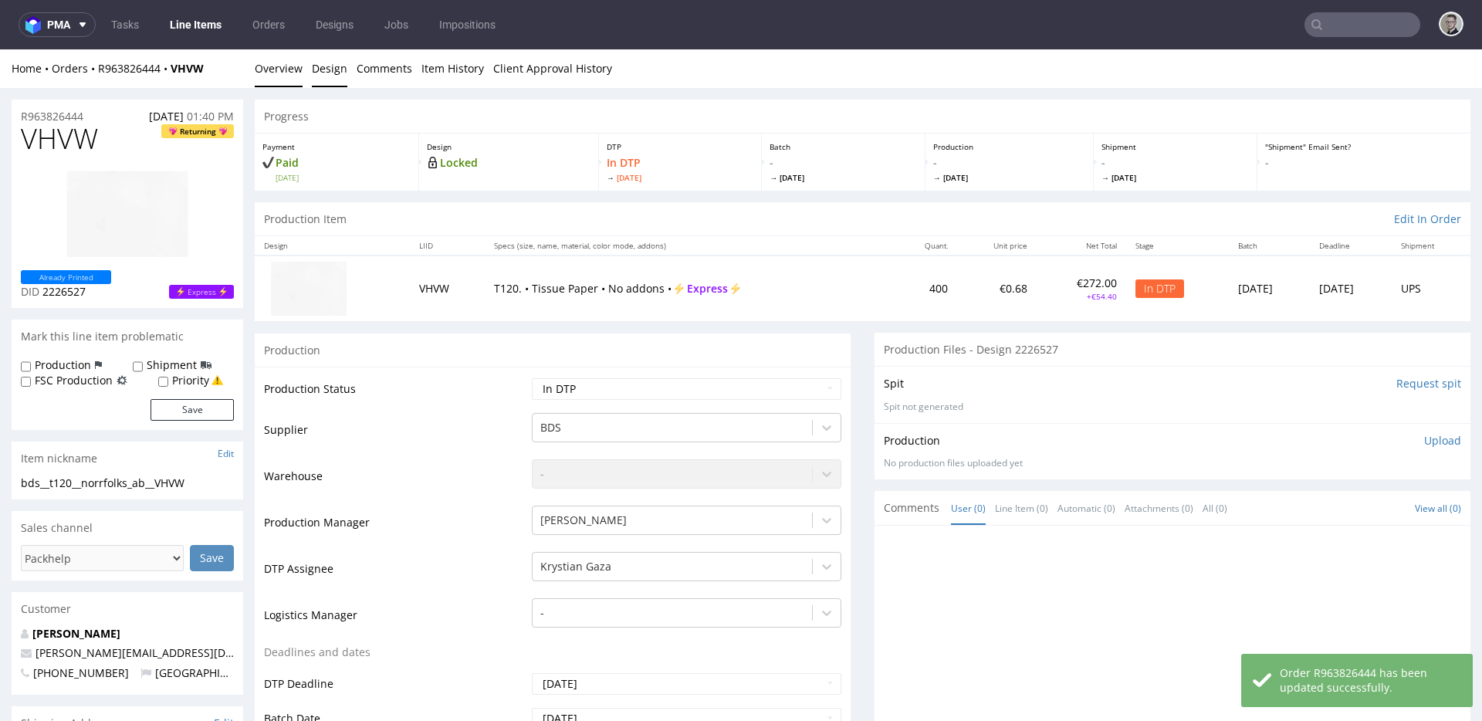
click at [333, 72] on link "Design" at bounding box center [329, 68] width 35 height 38
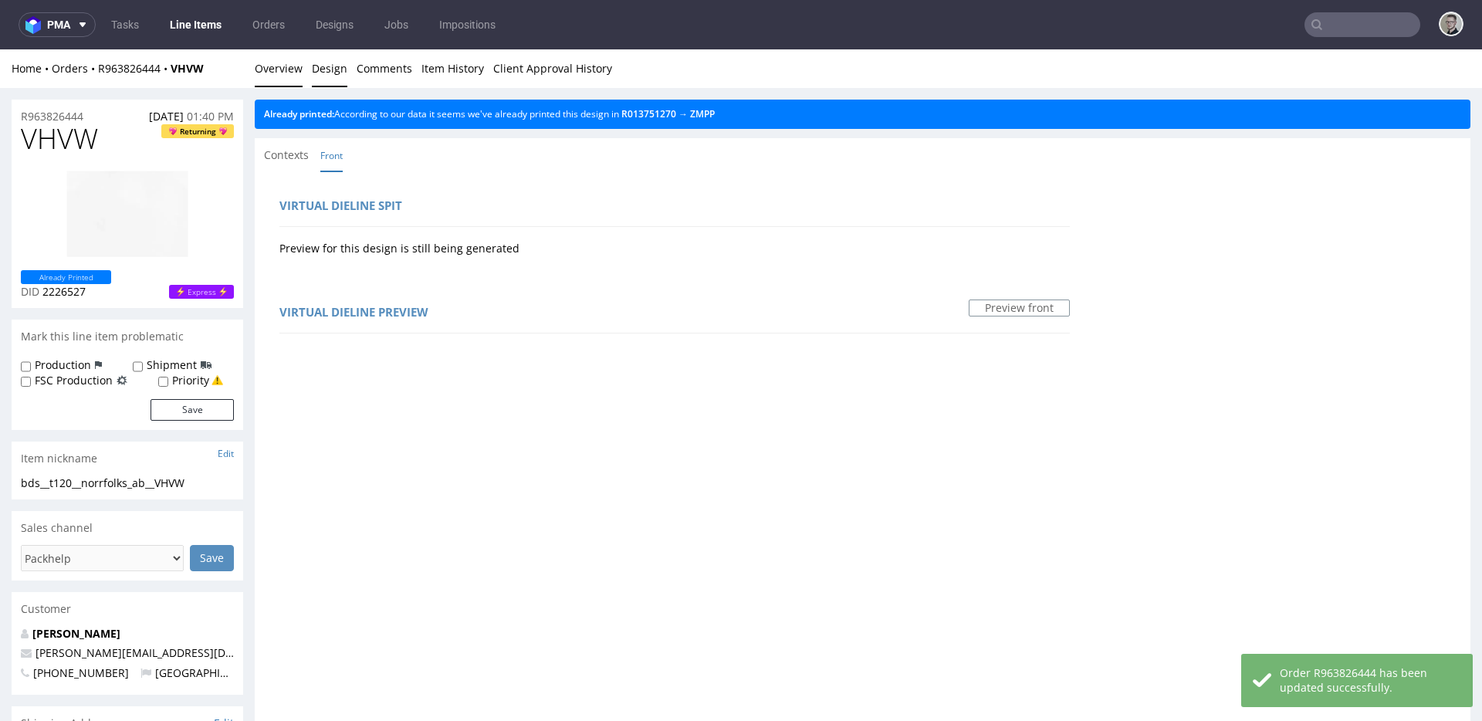
click at [264, 69] on link "Overview" at bounding box center [279, 68] width 48 height 38
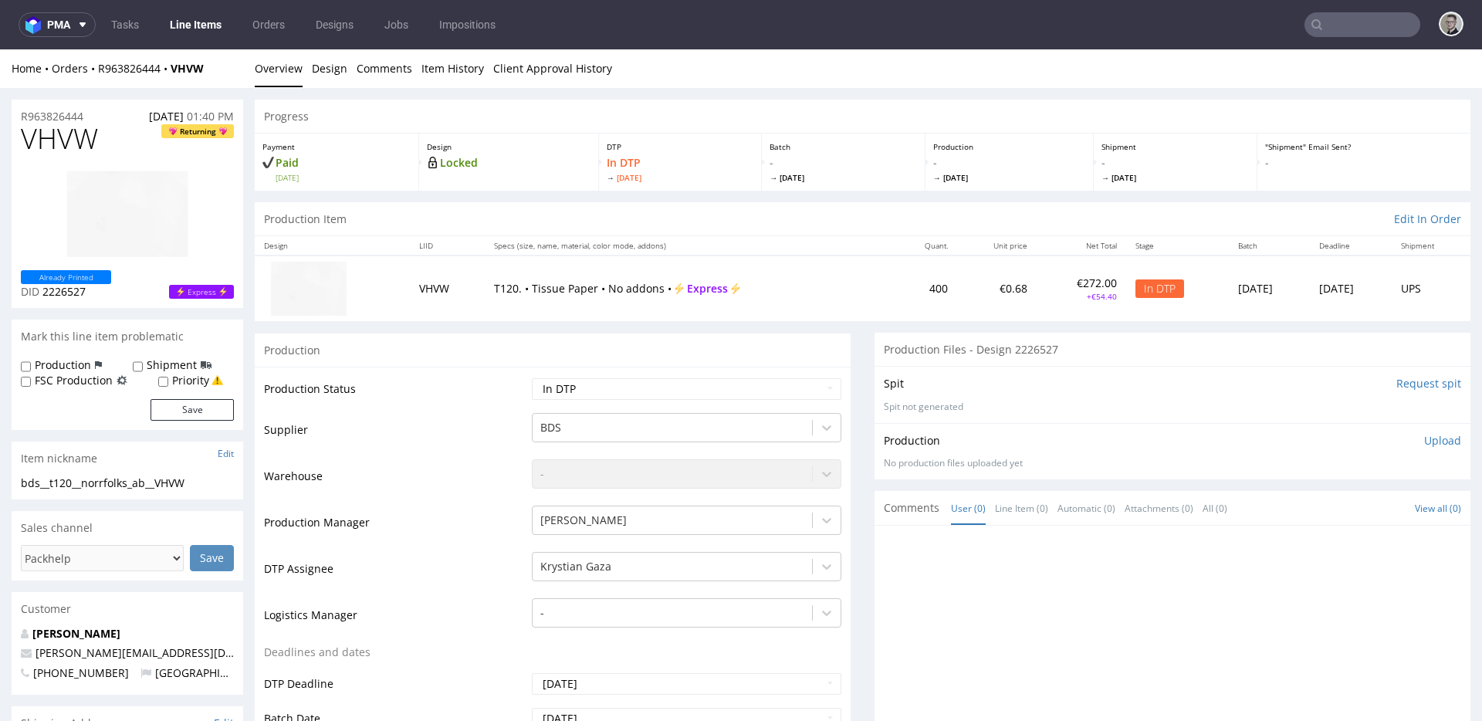
click at [91, 485] on div "bds__t120__norrfolks_ab__VHVW" at bounding box center [127, 482] width 213 height 15
copy div "bds__t120__norrfolks_ab__VHVW Update"
drag, startPoint x: 40, startPoint y: 117, endPoint x: 0, endPoint y: 120, distance: 40.2
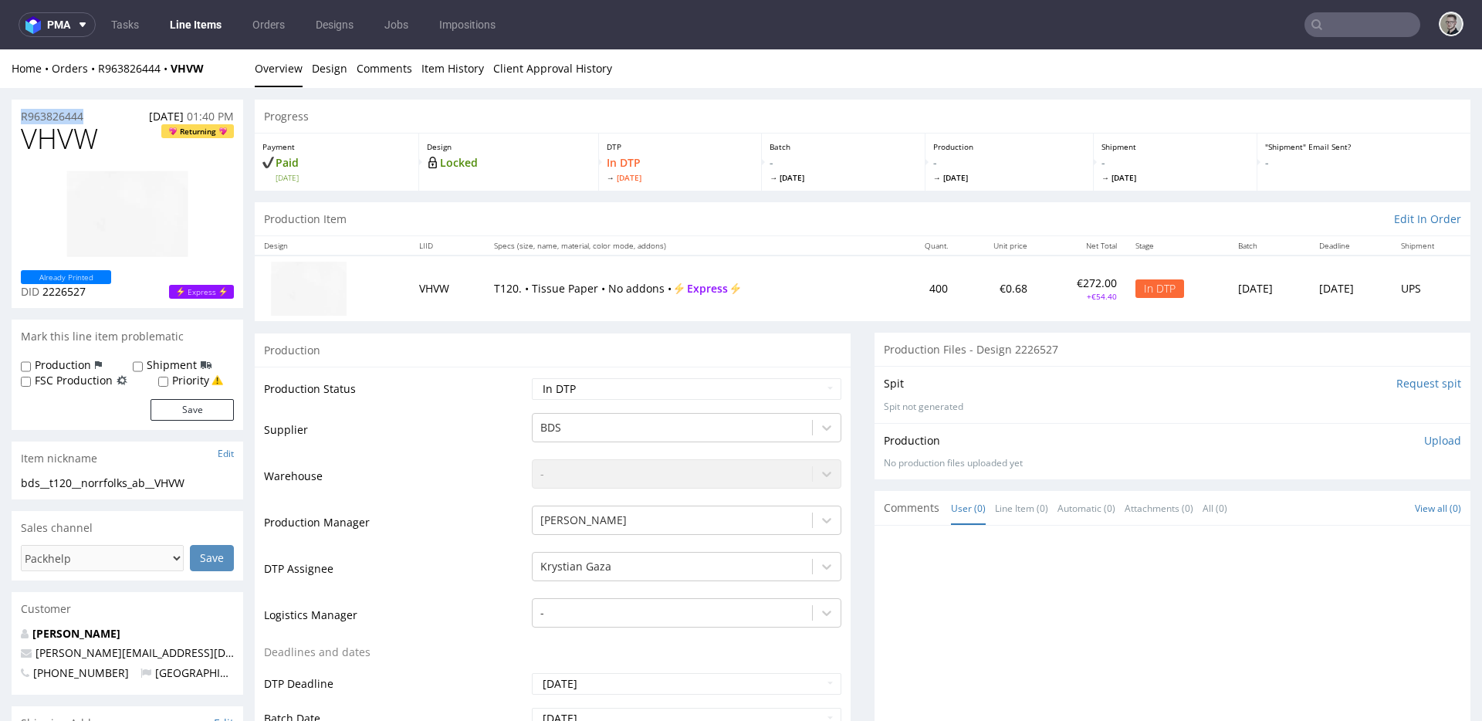
copy p "R963826444"
click at [59, 144] on span "VHVW" at bounding box center [59, 138] width 77 height 31
copy span "VHVW"
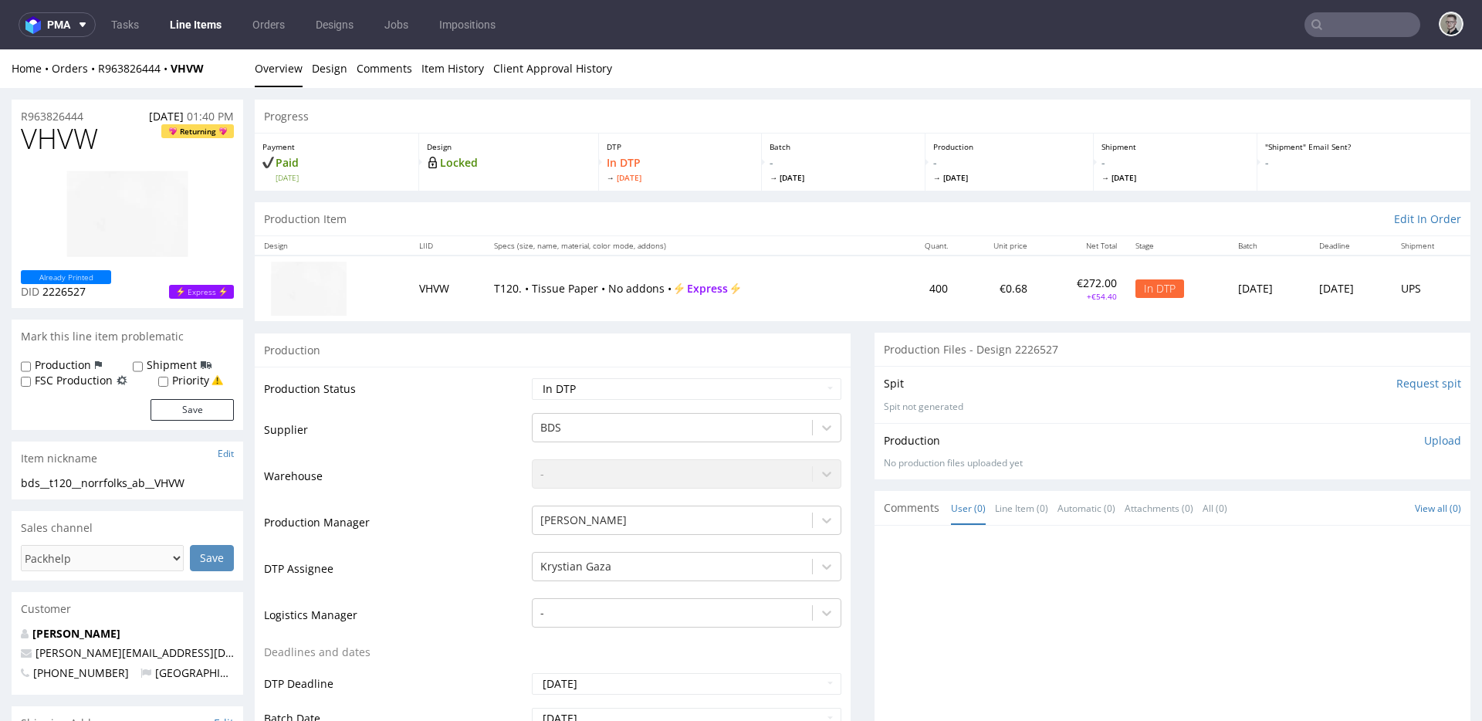
click at [1431, 438] on p "Upload" at bounding box center [1442, 440] width 37 height 15
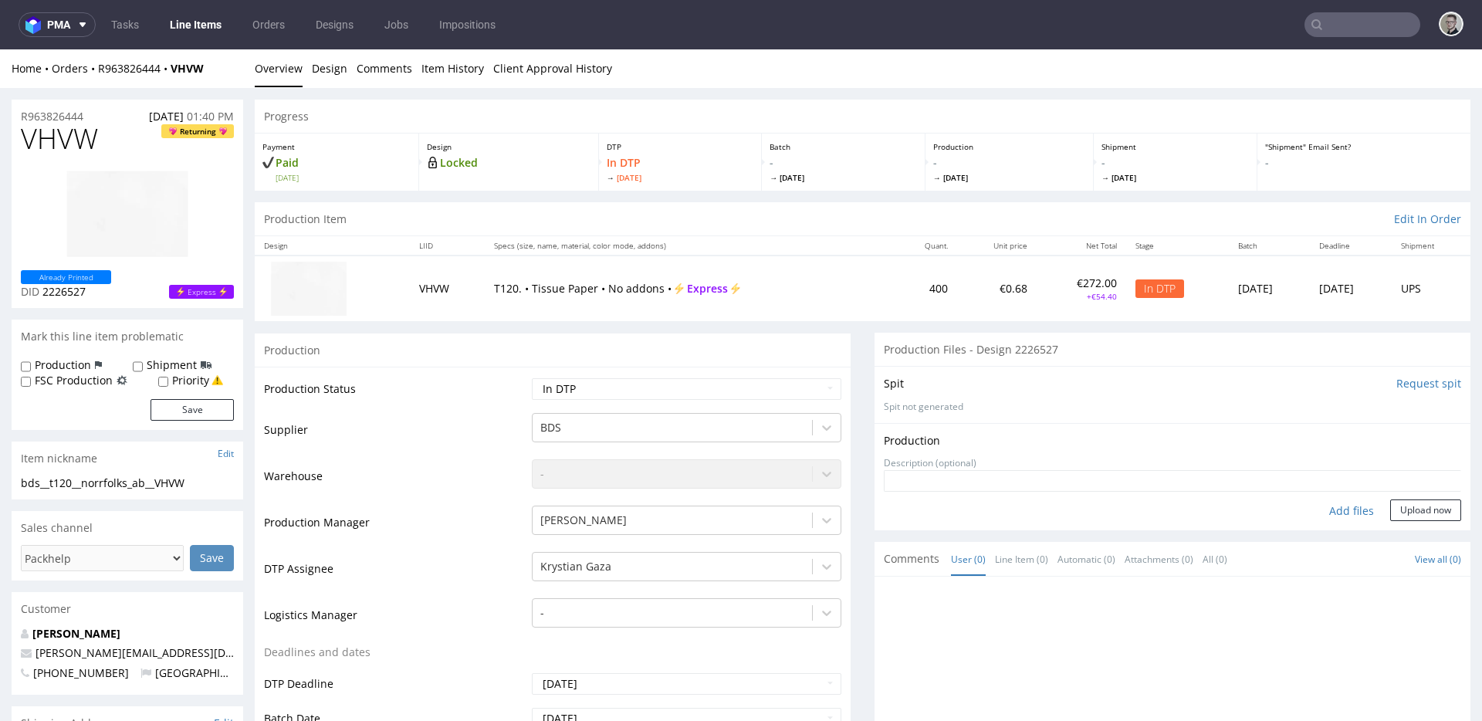
click at [1332, 506] on div "Add files" at bounding box center [1351, 510] width 77 height 23
type input "C:\fakepath\bds__t120__norrfolks_ab__VHVW__d2226527__oR963826444__outside.pdf"
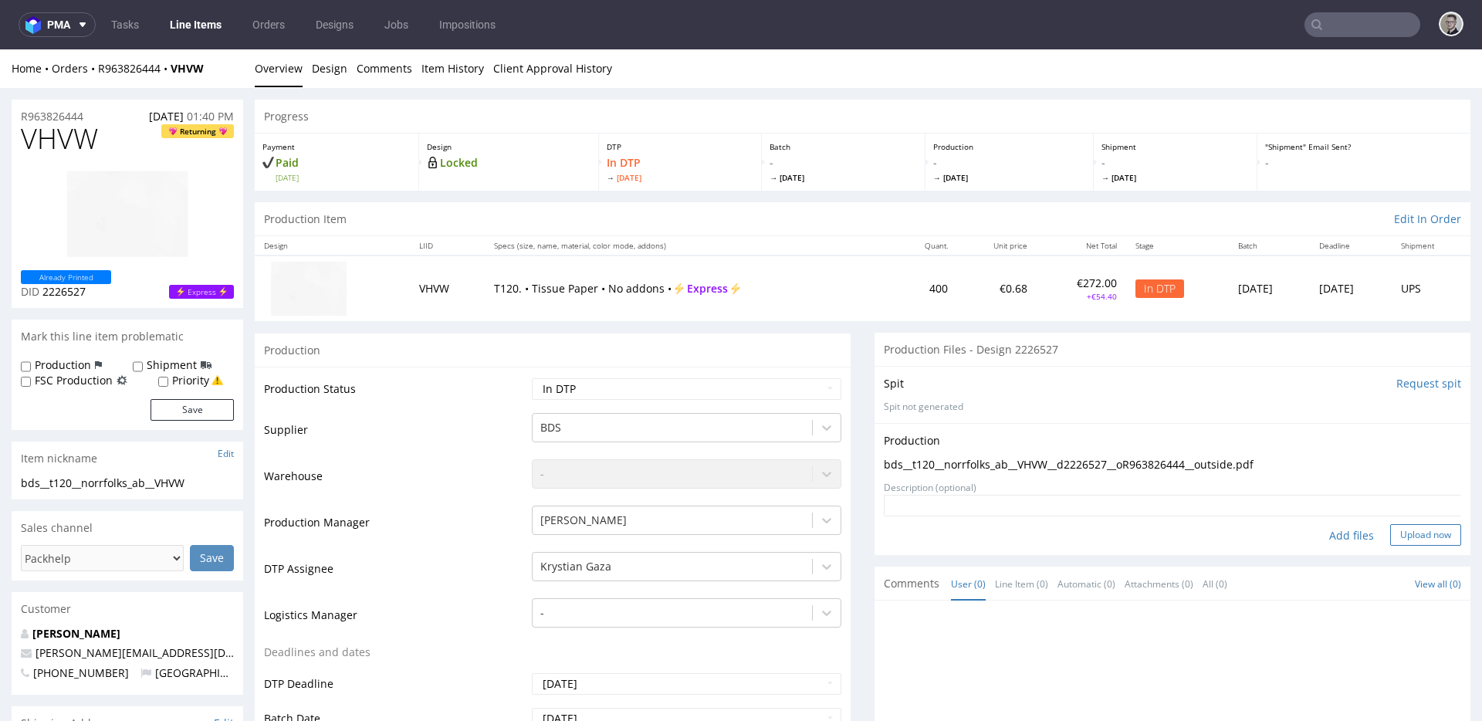
click at [1404, 534] on button "Upload now" at bounding box center [1425, 535] width 71 height 22
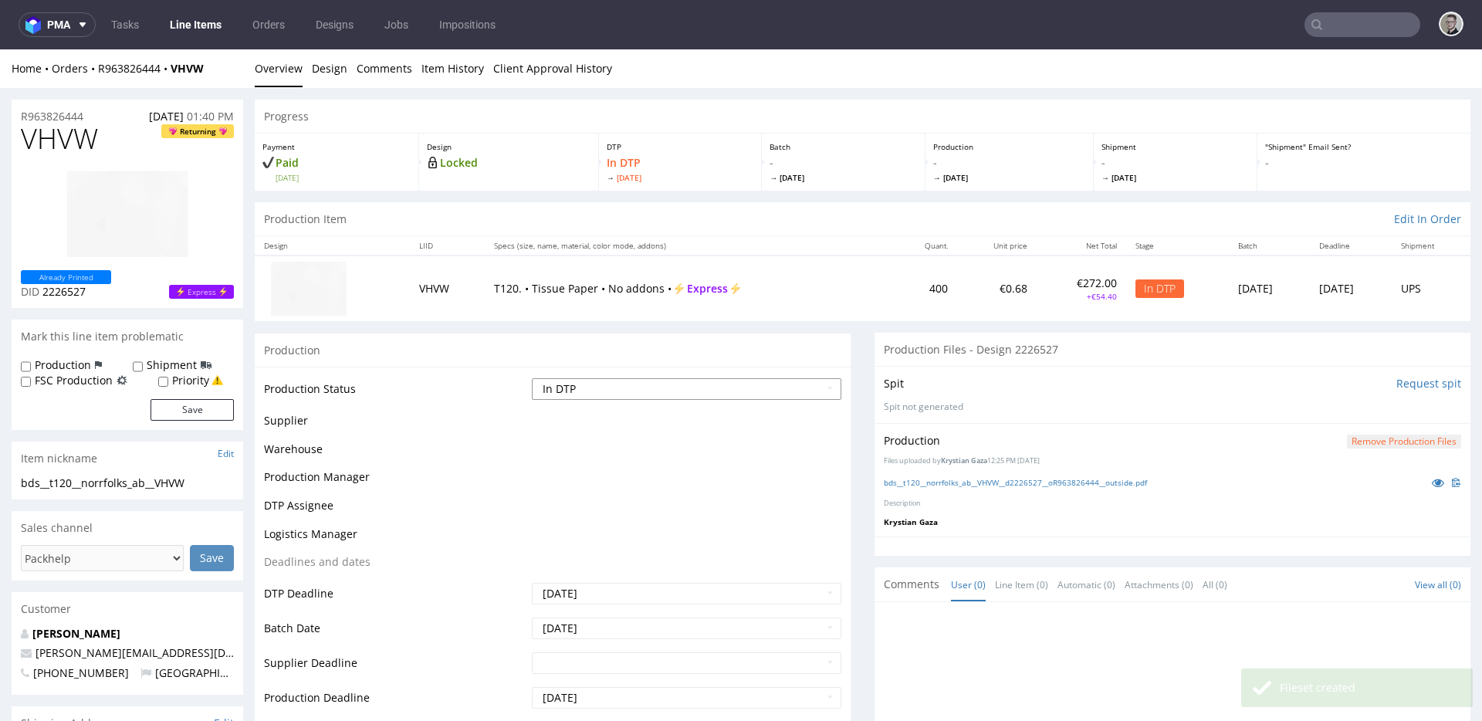
click at [627, 387] on select "Waiting for Artwork Waiting for Diecut Waiting for Mockup Waiting for DTP Waiti…" at bounding box center [686, 389] width 309 height 22
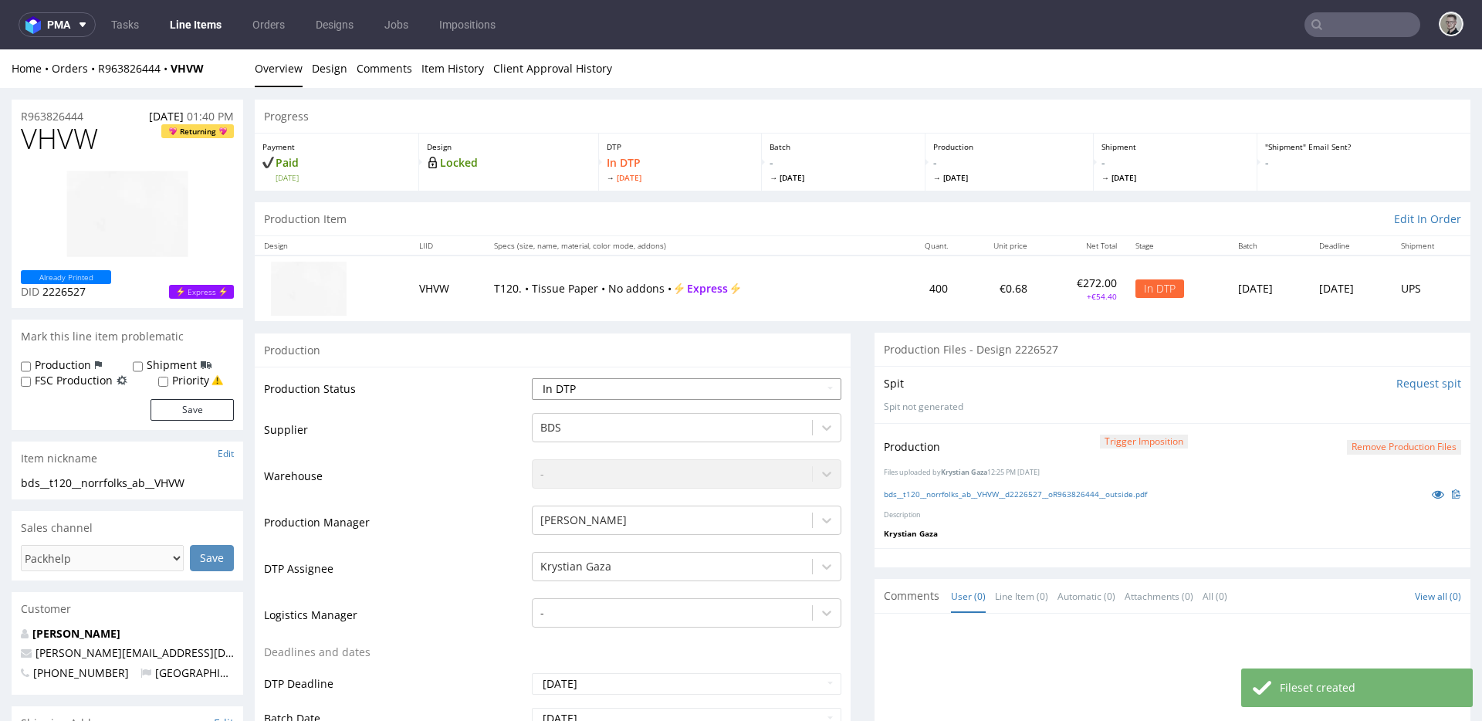
select select "dtp_production_ready"
click at [532, 378] on select "Waiting for Artwork Waiting for Diecut Waiting for Mockup Waiting for DTP Waiti…" at bounding box center [686, 389] width 309 height 22
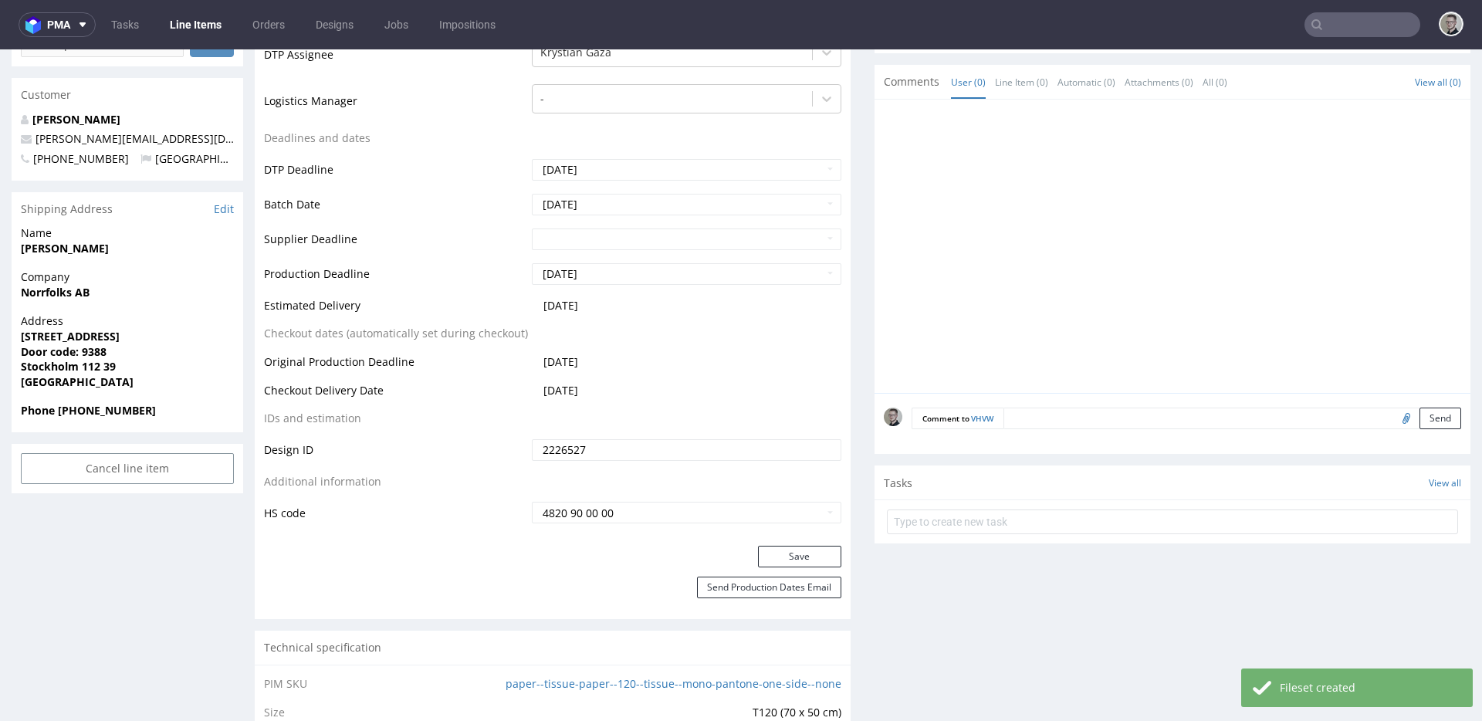
scroll to position [799, 0]
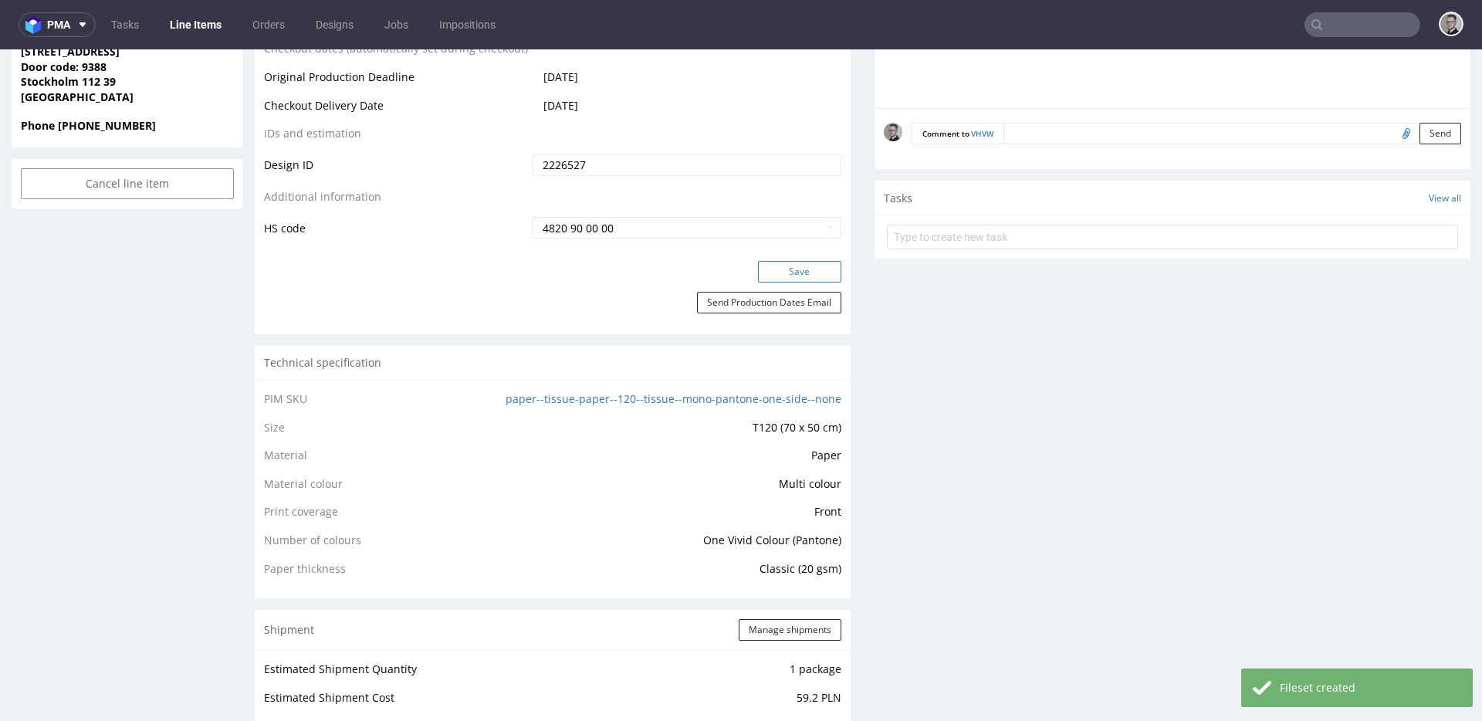
click at [810, 268] on button "Save" at bounding box center [799, 272] width 83 height 22
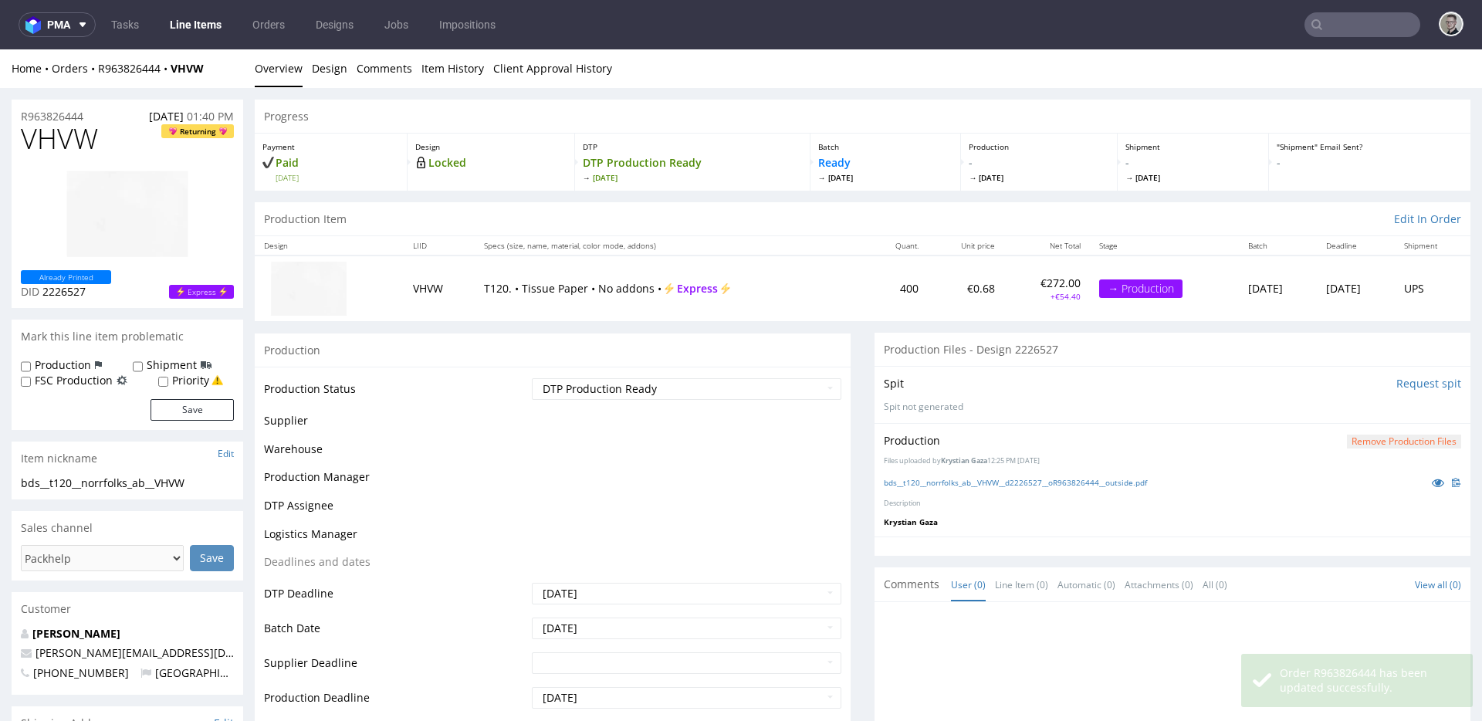
scroll to position [10, 0]
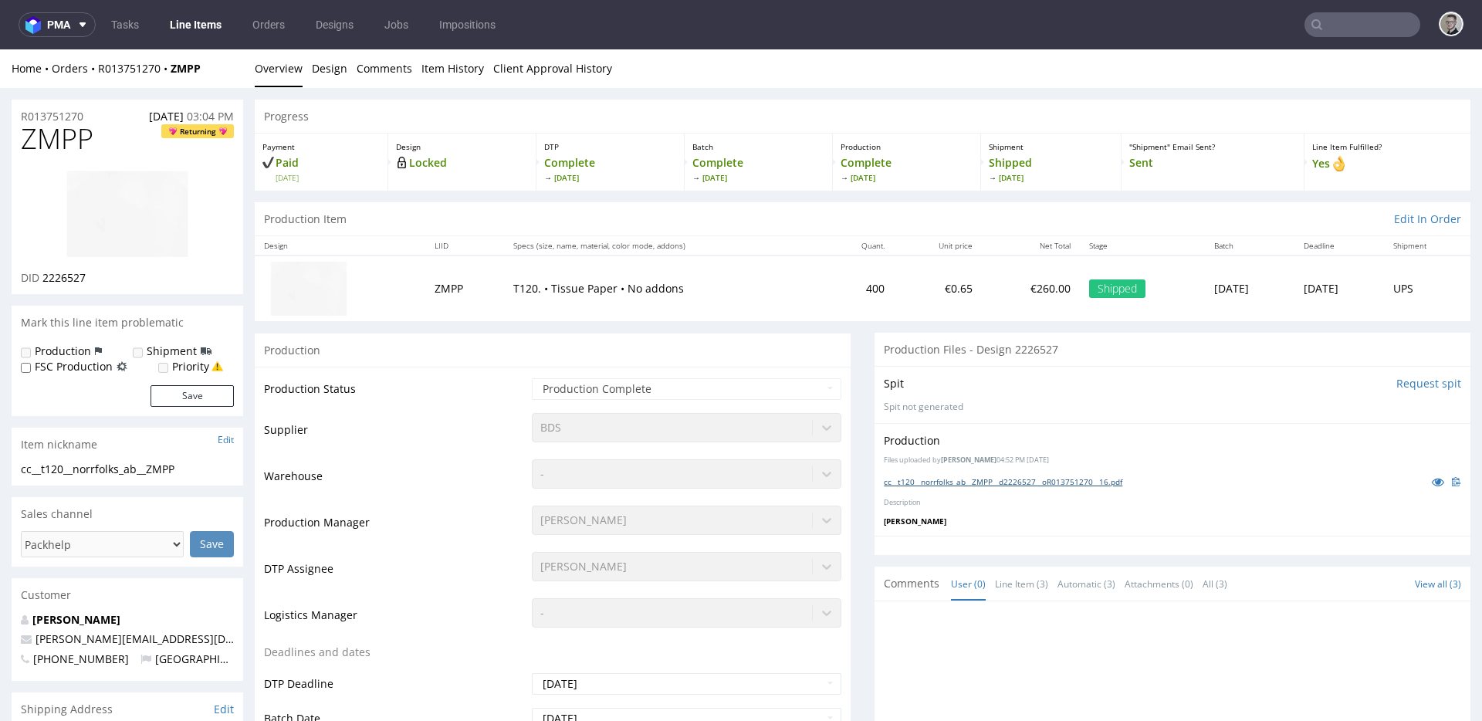
click at [1079, 478] on link "cc__t120__norrfolks_ab__ZMPP__d2226527__oR013751270__16.pdf" at bounding box center [1003, 481] width 238 height 11
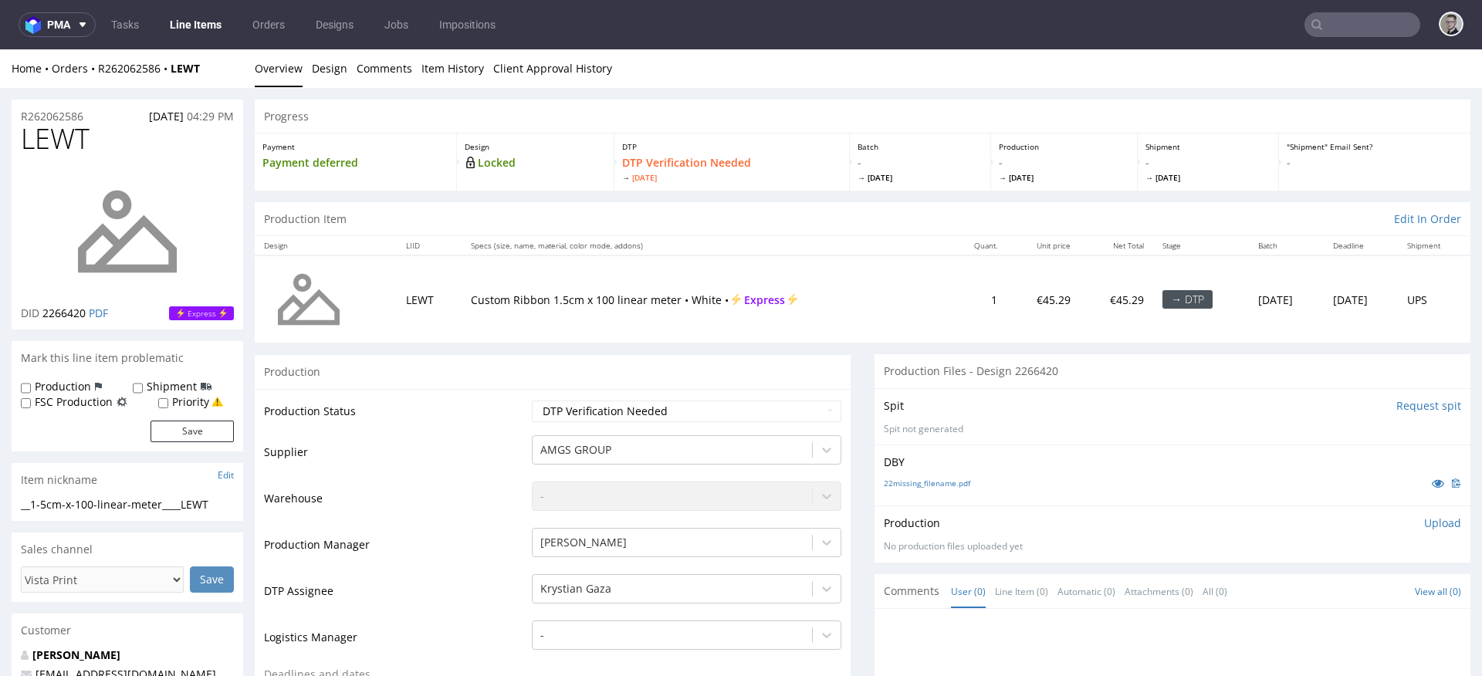
click at [1401, 404] on input "Request spit" at bounding box center [1428, 405] width 65 height 15
click at [1396, 406] on input "Request spit" at bounding box center [1428, 405] width 65 height 15
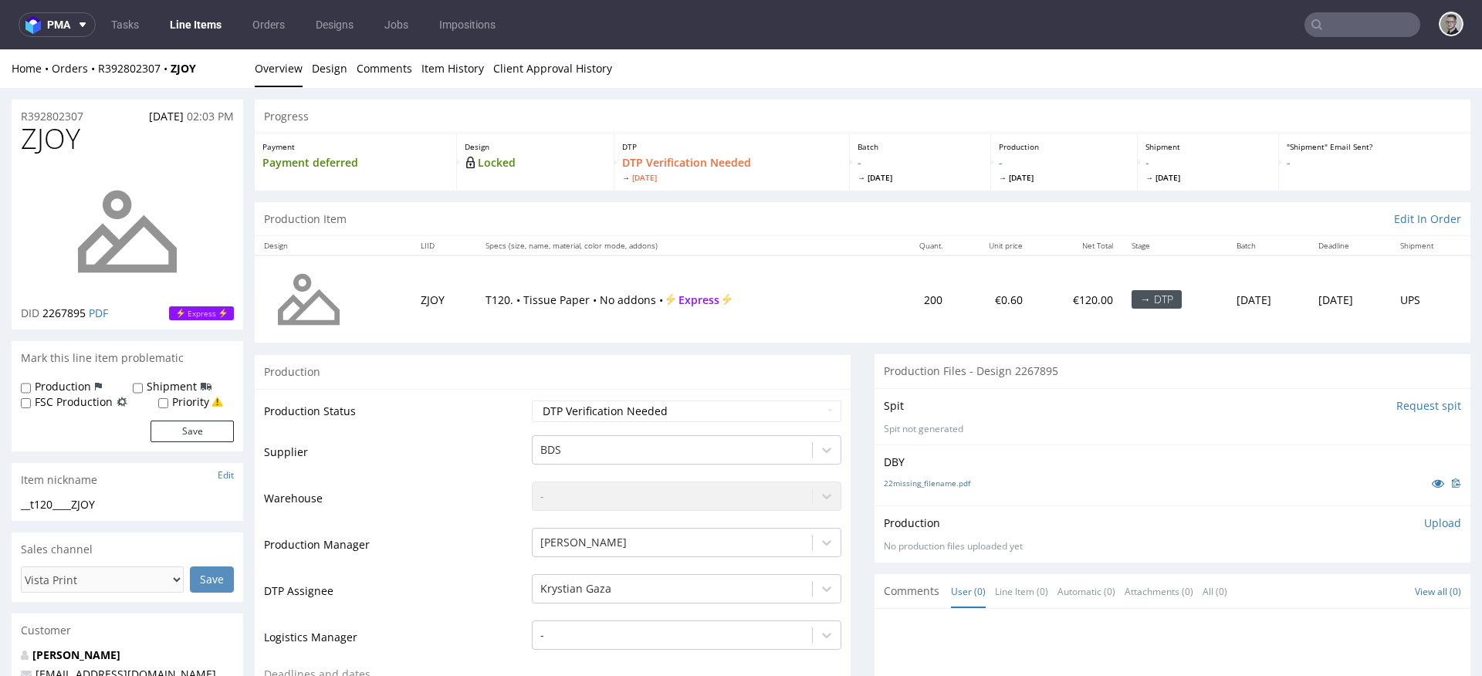
click at [1396, 404] on input "Request spit" at bounding box center [1428, 405] width 65 height 15
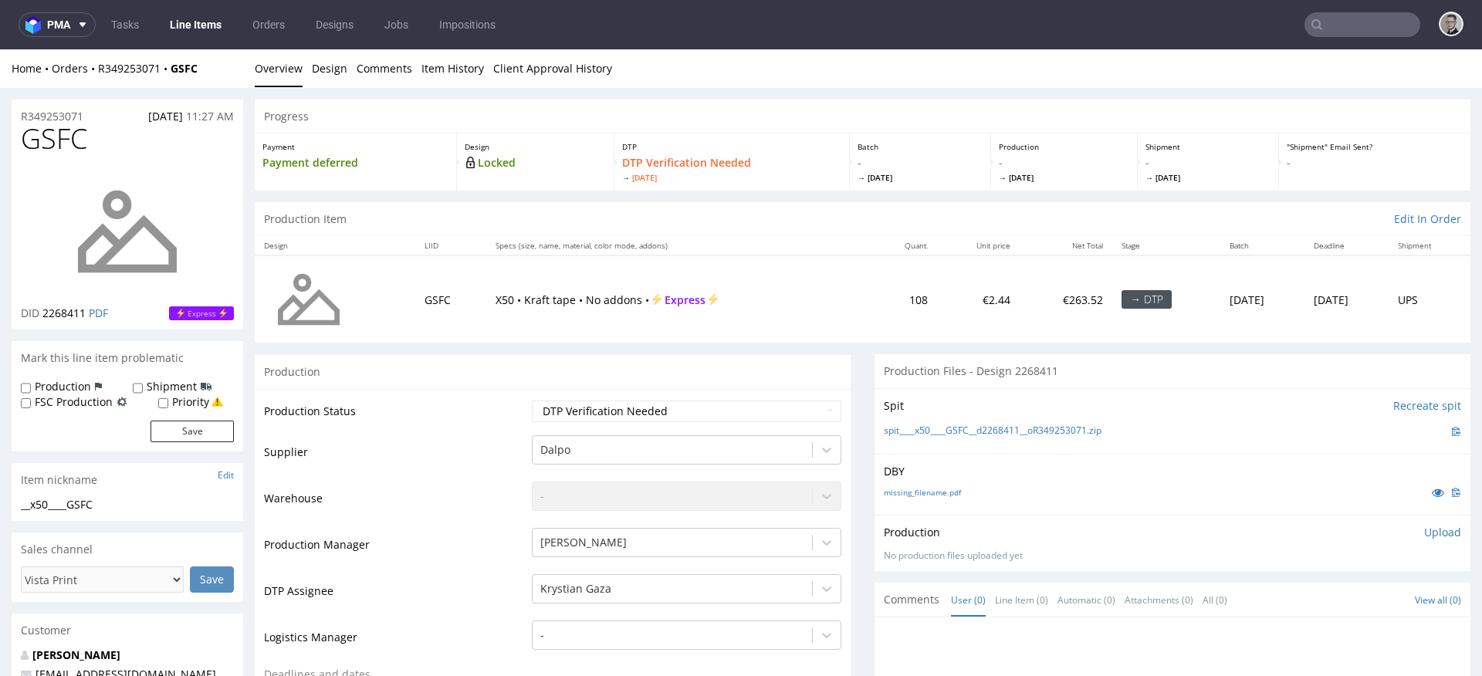
click at [687, 355] on div "Production" at bounding box center [553, 371] width 596 height 35
click at [333, 60] on link "Design" at bounding box center [329, 68] width 35 height 38
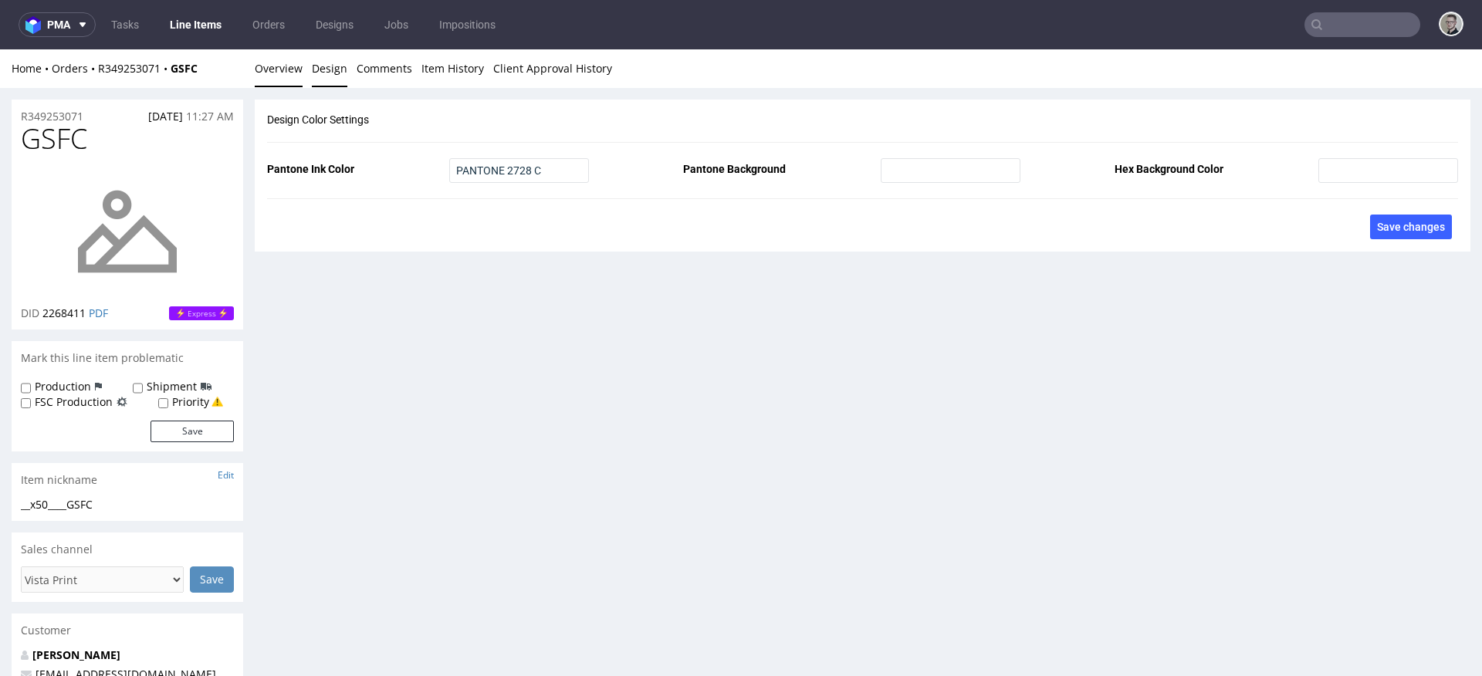
click at [279, 74] on link "Overview" at bounding box center [279, 68] width 48 height 38
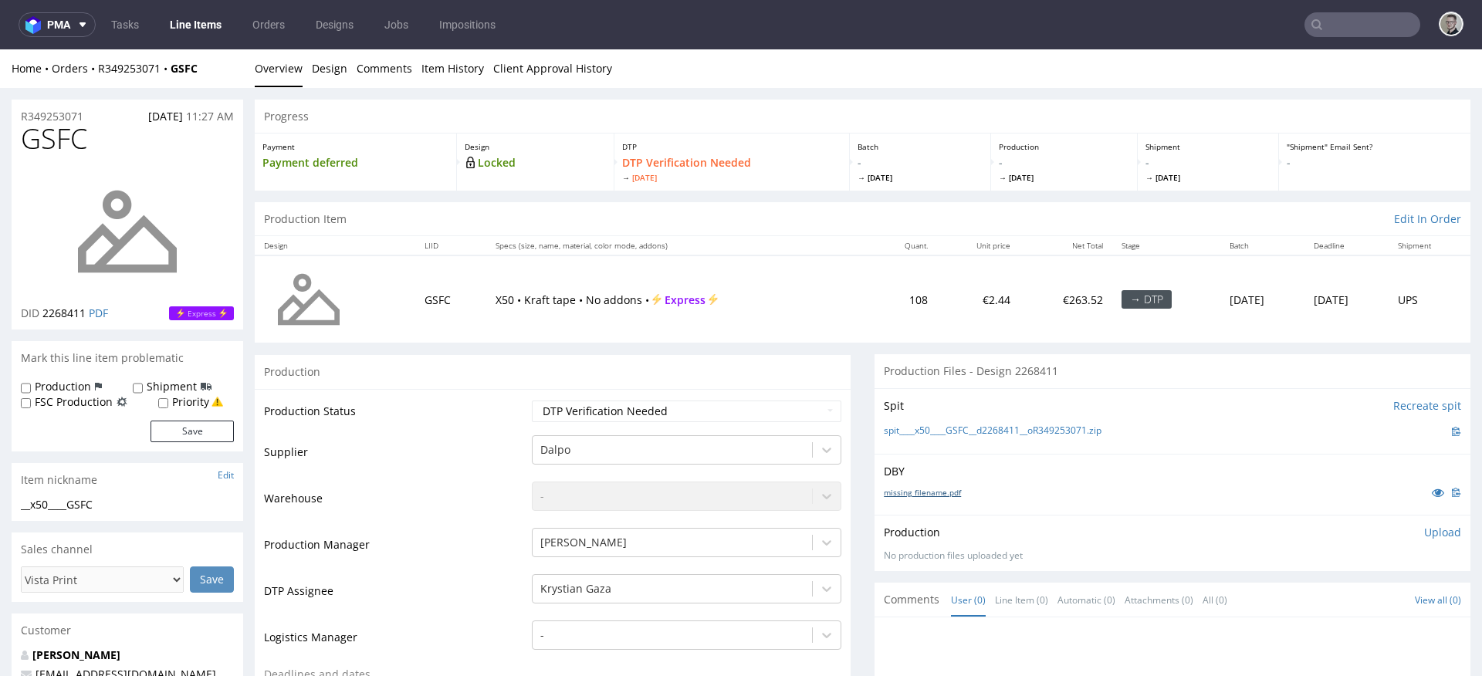
click at [925, 492] on link "missing_filename.pdf" at bounding box center [922, 492] width 77 height 11
click at [980, 427] on link "spit____x50____GSFC__d2268411__oR349253071.zip" at bounding box center [993, 430] width 218 height 13
click at [686, 411] on select "Waiting for Artwork Waiting for Diecut Waiting for Mockup Waiting for DTP Waiti…" at bounding box center [686, 411] width 309 height 22
select select "dtp_in_process"
click at [532, 400] on select "Waiting for Artwork Waiting for Diecut Waiting for Mockup Waiting for DTP Waiti…" at bounding box center [686, 411] width 309 height 22
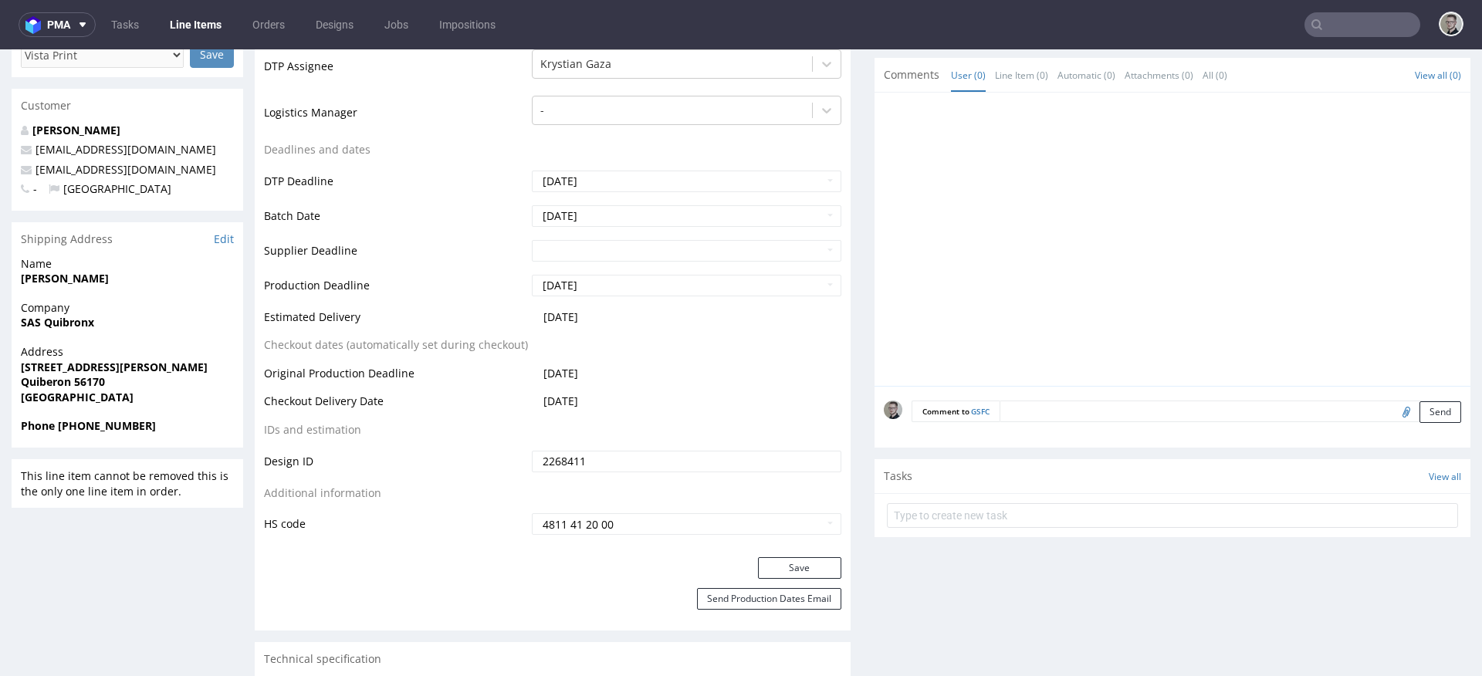
scroll to position [527, 0]
click at [800, 561] on button "Save" at bounding box center [799, 566] width 83 height 22
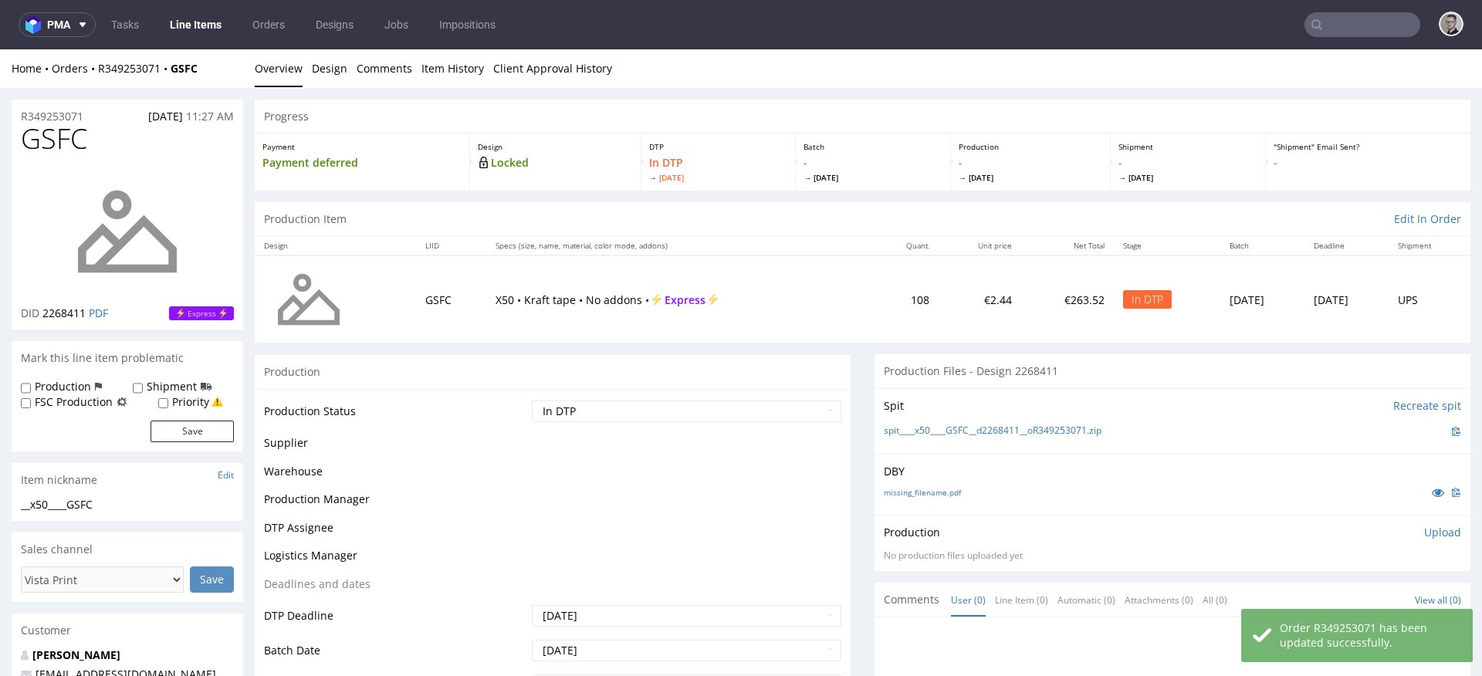
scroll to position [0, 0]
drag, startPoint x: 1416, startPoint y: 531, endPoint x: 1387, endPoint y: 538, distance: 29.4
click at [1424, 531] on p "Upload" at bounding box center [1442, 532] width 37 height 15
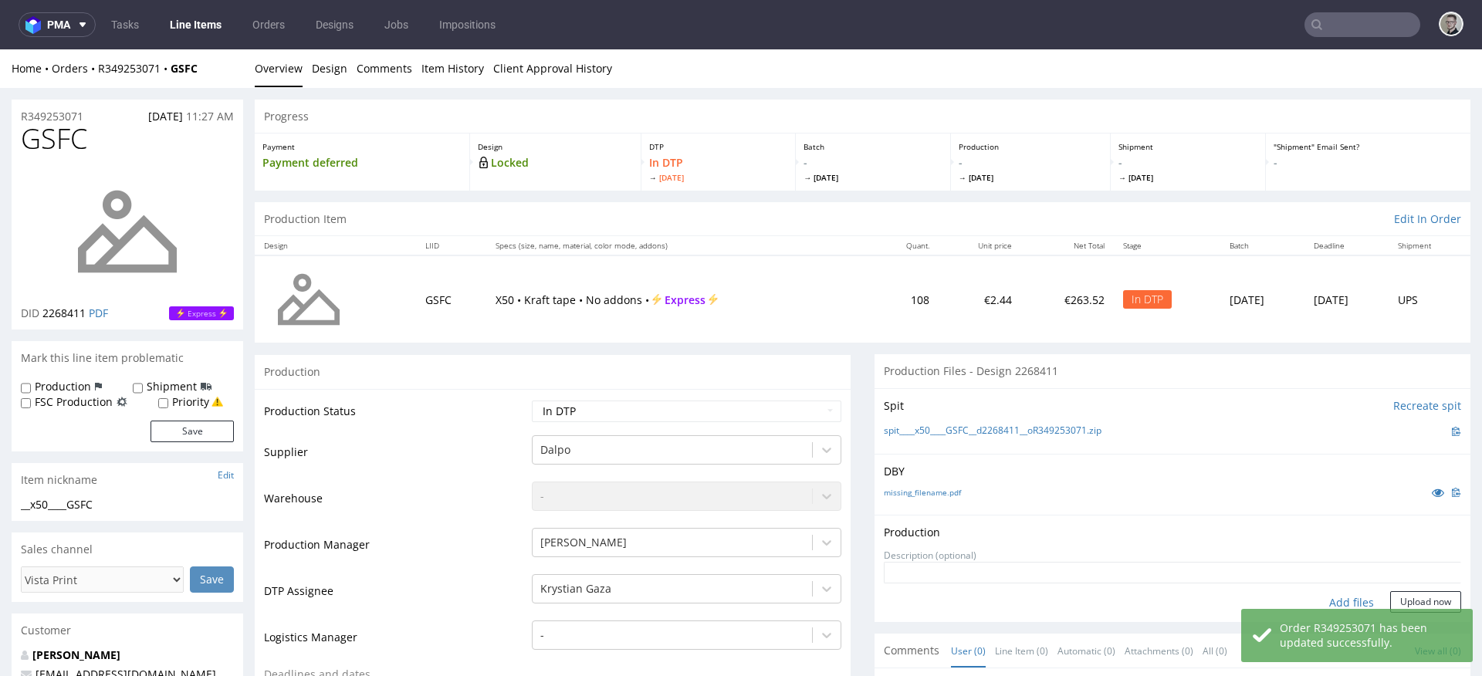
click at [1332, 603] on div "Add files" at bounding box center [1351, 602] width 77 height 23
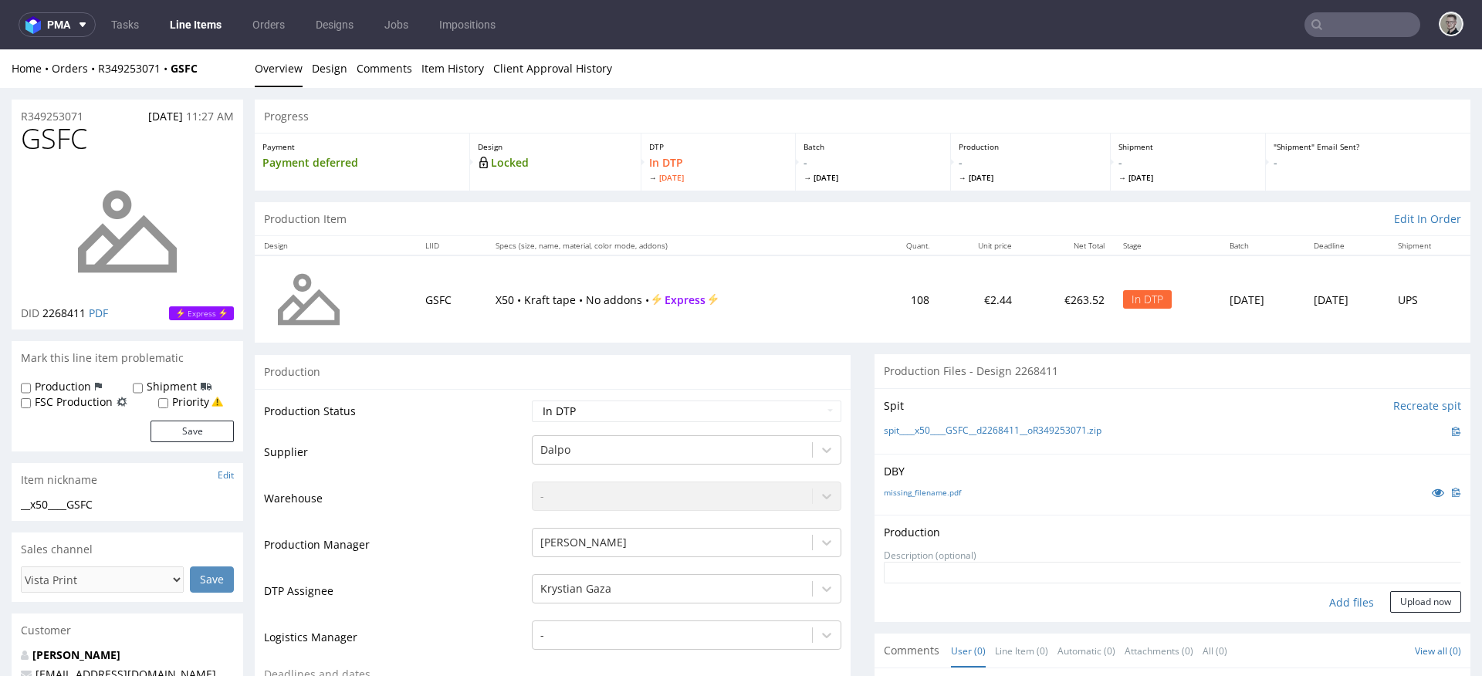
type input "C:\fakepath\__x50____GSFC__d2268411__oR349253071__latest__outside.pdf"
drag, startPoint x: 1409, startPoint y: 623, endPoint x: 1401, endPoint y: 617, distance: 10.1
click at [1409, 623] on button "Upload now" at bounding box center [1425, 627] width 71 height 22
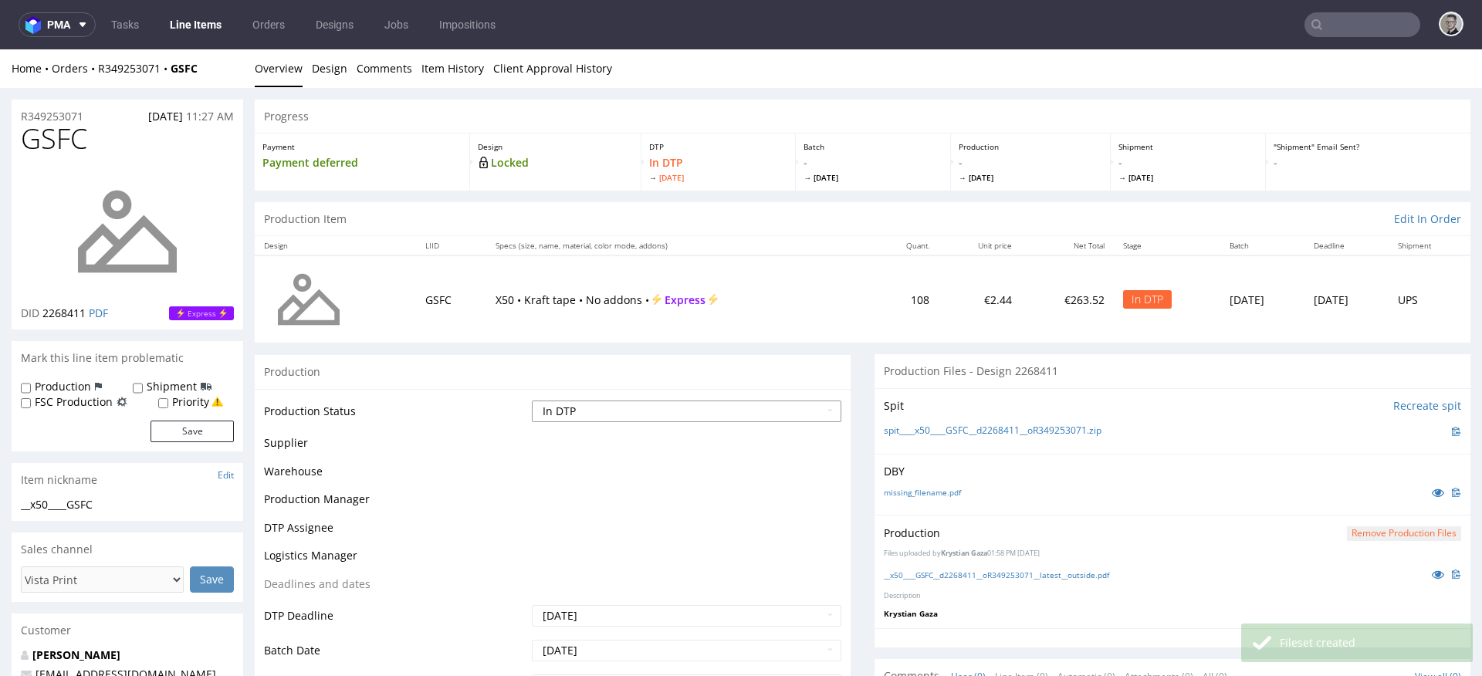
click at [629, 411] on select "Waiting for Artwork Waiting for Diecut Waiting for Mockup Waiting for DTP Waiti…" at bounding box center [686, 411] width 309 height 22
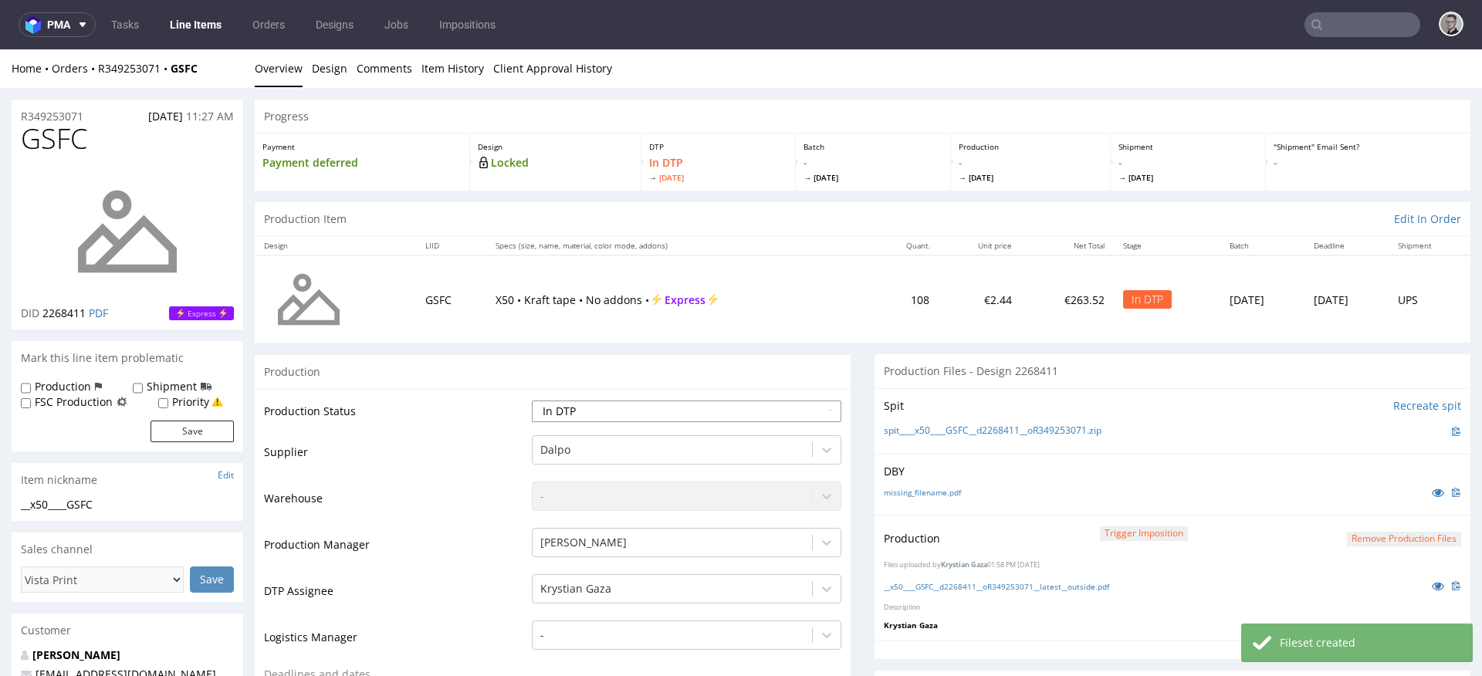
select select "dtp_production_ready"
click at [532, 400] on select "Waiting for Artwork Waiting for Diecut Waiting for Mockup Waiting for DTP Waiti…" at bounding box center [686, 411] width 309 height 22
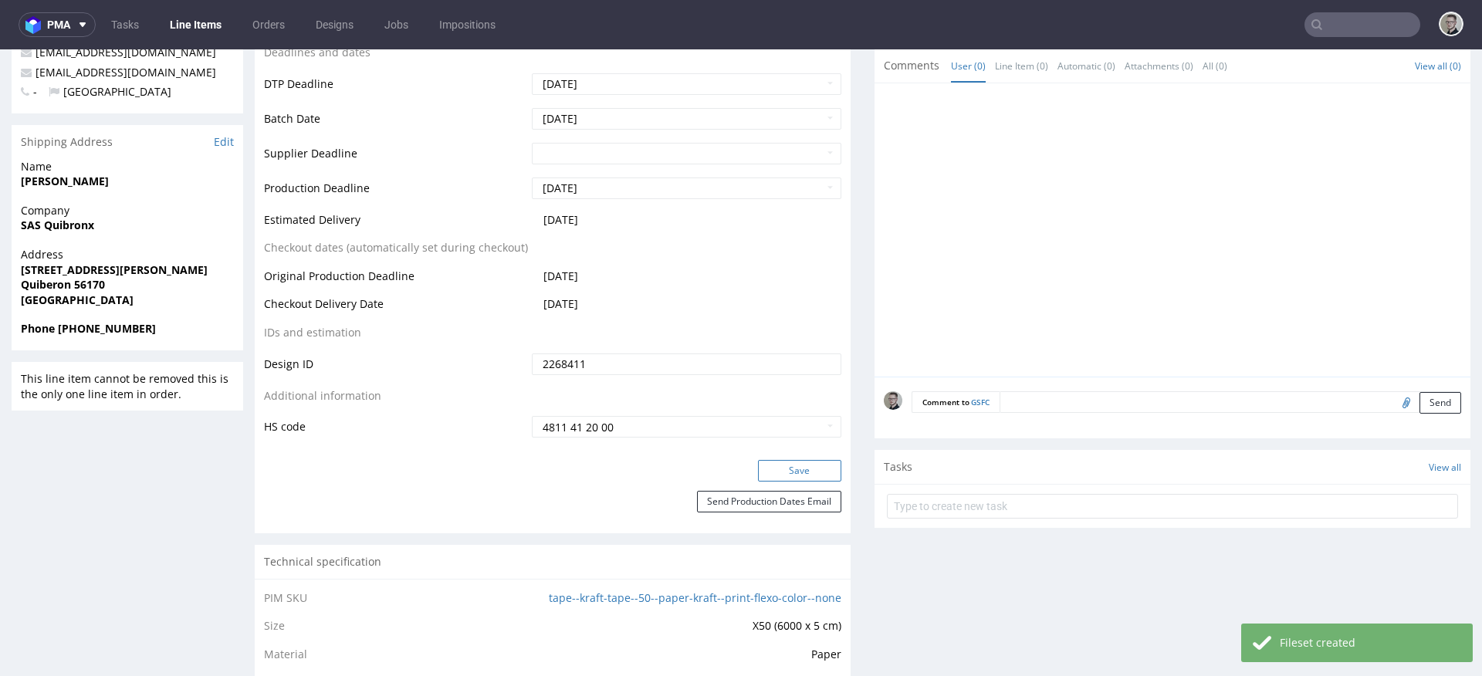
click at [806, 475] on button "Save" at bounding box center [799, 471] width 83 height 22
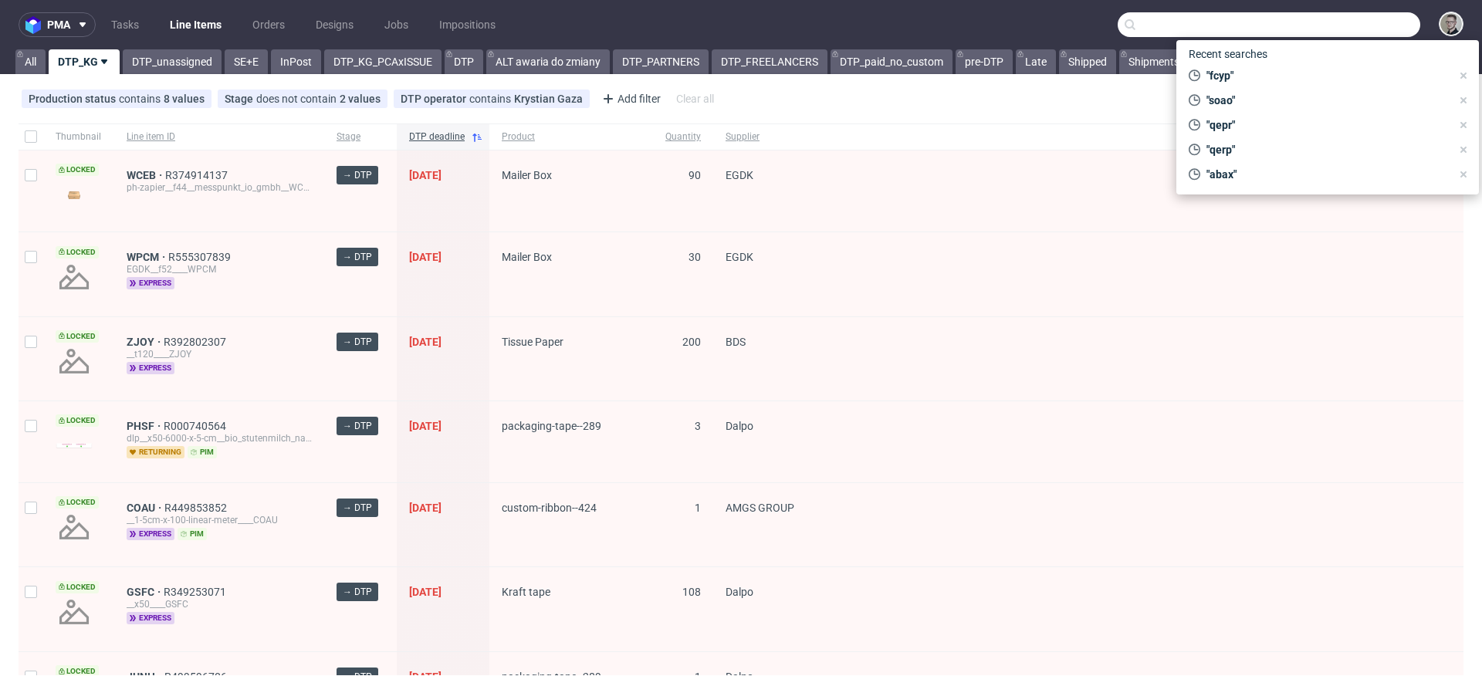
click at [1346, 19] on input "text" at bounding box center [1268, 24] width 302 height 25
paste input "SPXW"
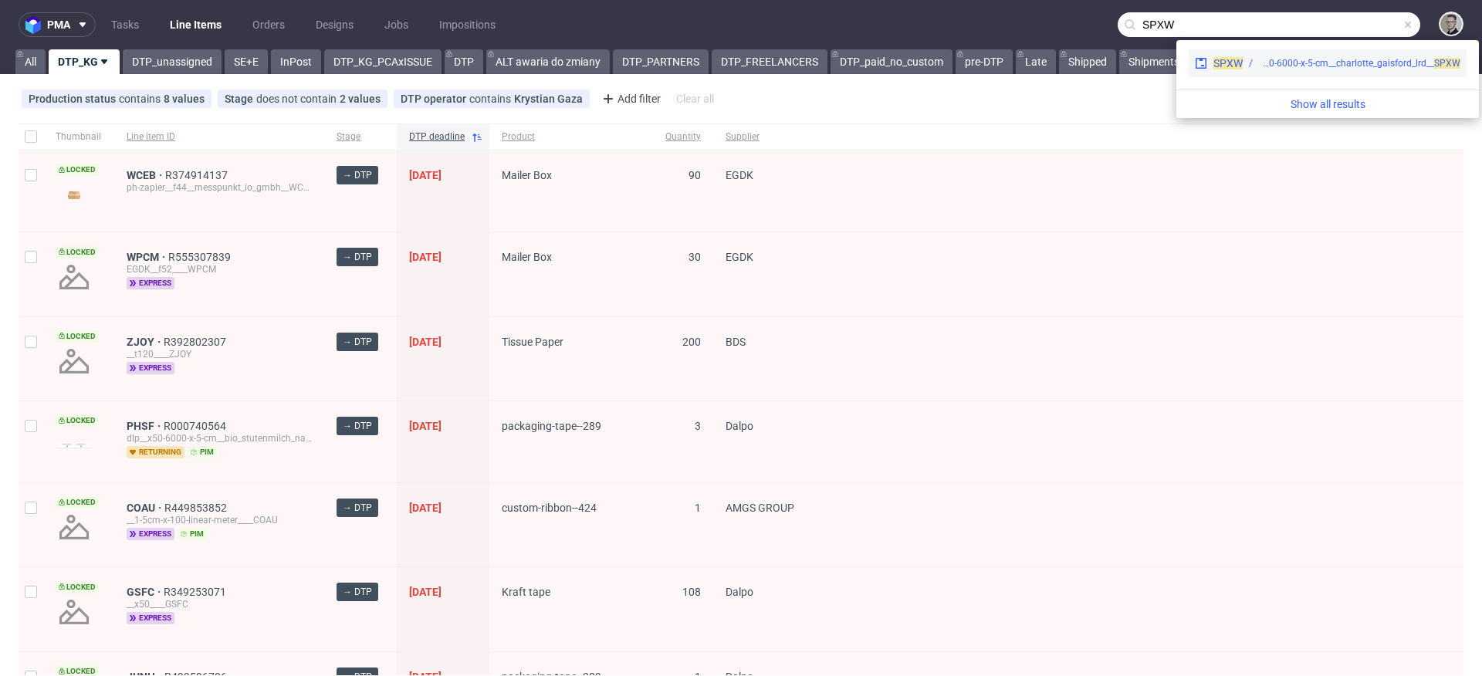
type input "SPXW"
click at [1354, 63] on div "dlp__x50-6000-x-5-cm__charlotte_gaisford_lrd__ SPXW" at bounding box center [1359, 63] width 201 height 14
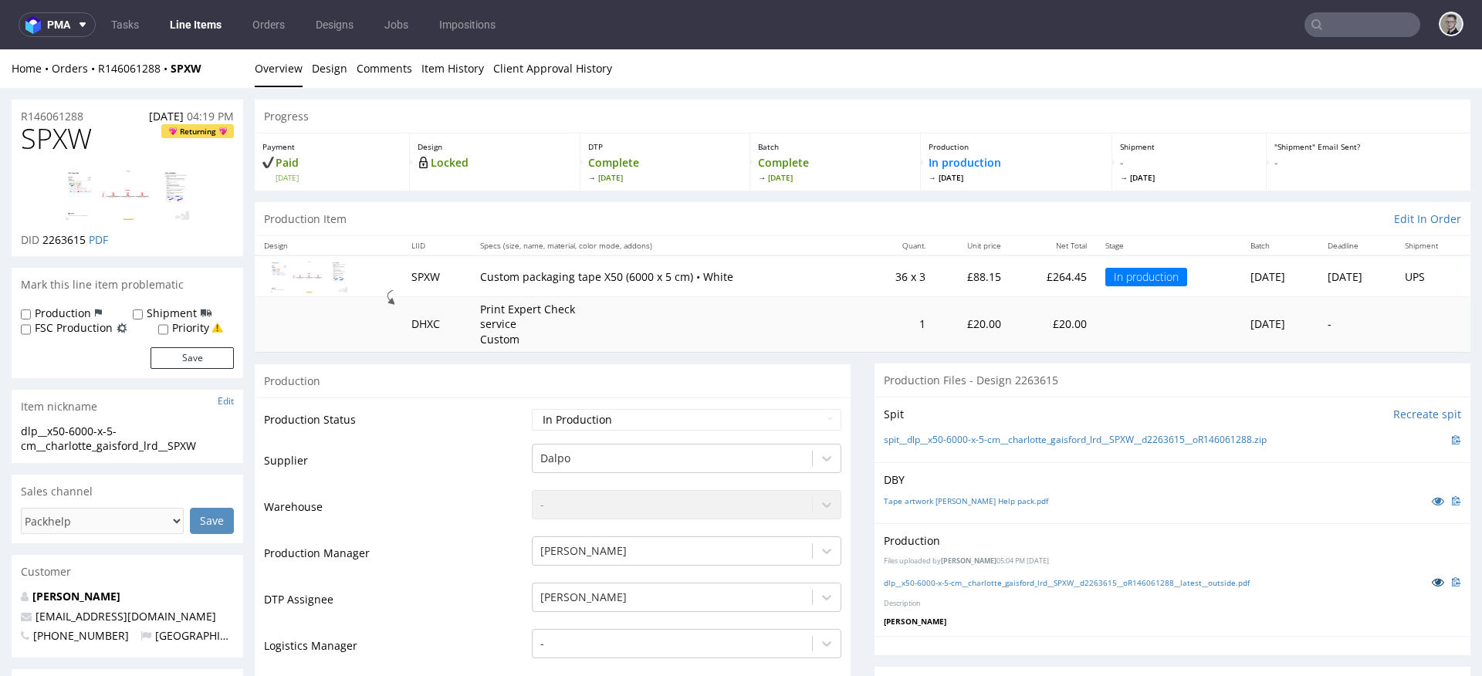
click at [1431, 584] on icon at bounding box center [1437, 581] width 12 height 11
click at [1016, 583] on link "dlp__x50-6000-x-5-cm__charlotte_gaisford_lrd__SPXW__d2263615__oR146061288__late…" at bounding box center [1067, 582] width 366 height 11
click at [1352, 15] on input "text" at bounding box center [1362, 24] width 116 height 25
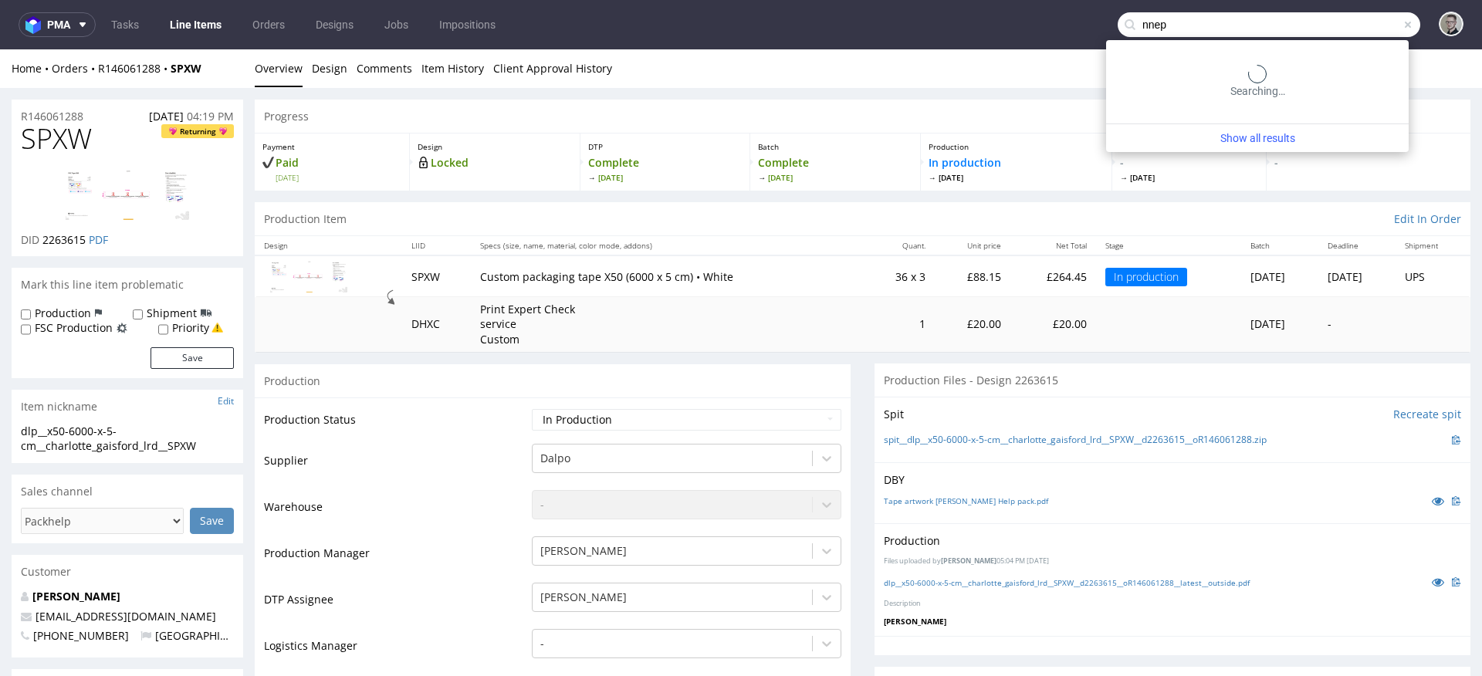
type input "nnep"
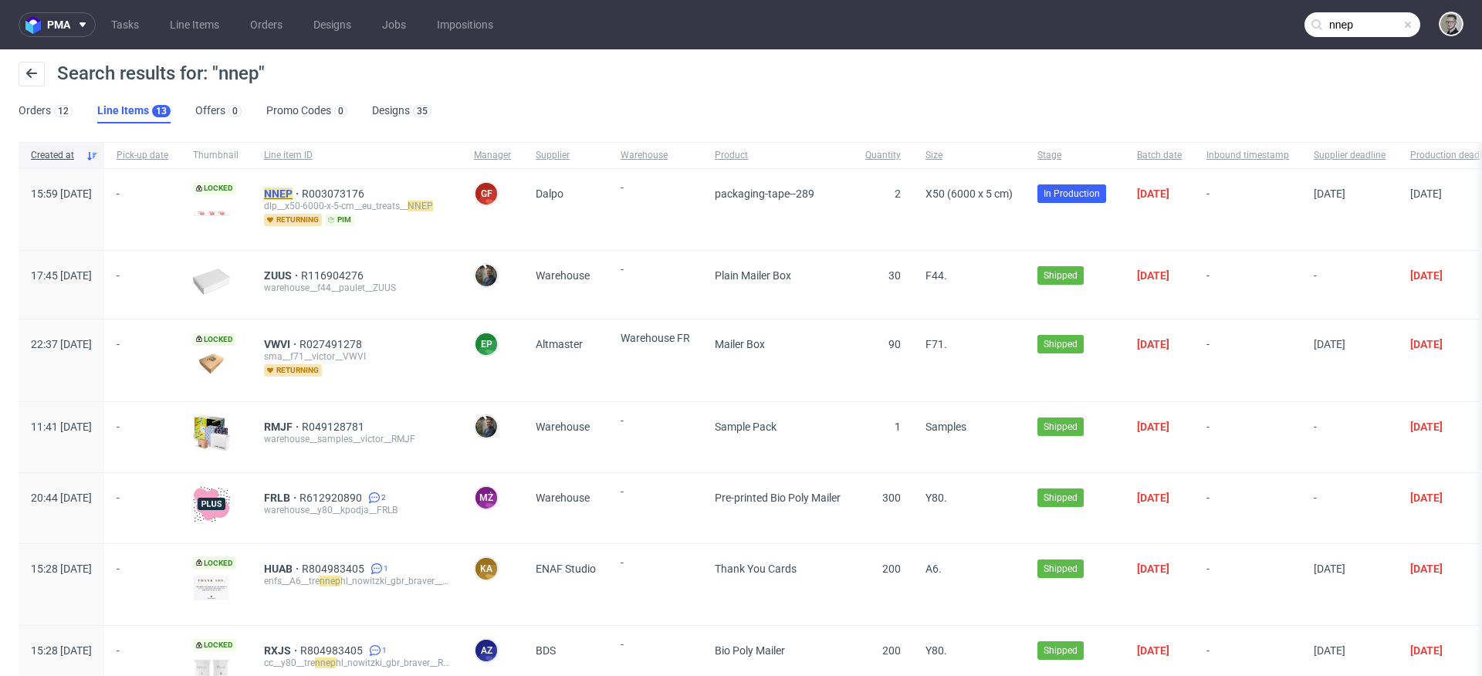
click at [292, 190] on mark "NNEP" at bounding box center [278, 194] width 29 height 12
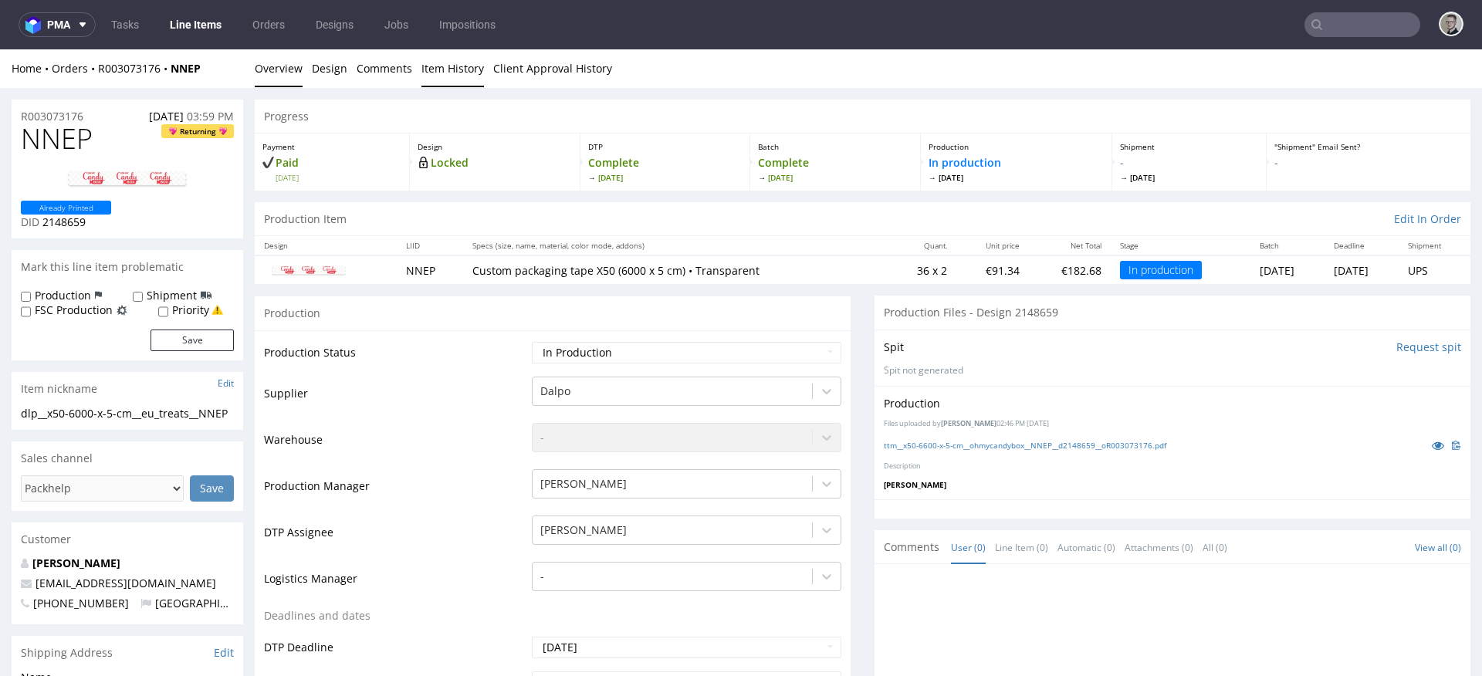
click at [455, 61] on link "Item History" at bounding box center [452, 68] width 63 height 38
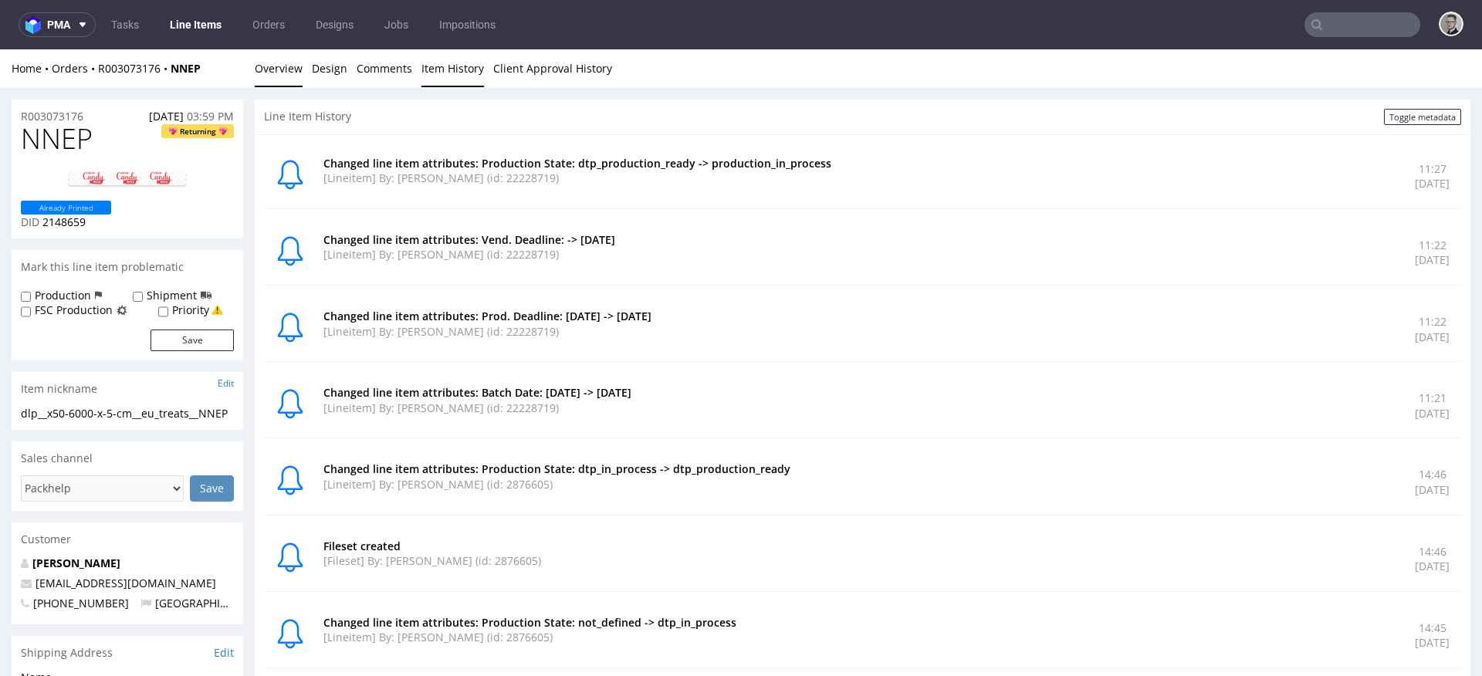
click at [287, 52] on link "Overview" at bounding box center [279, 68] width 48 height 38
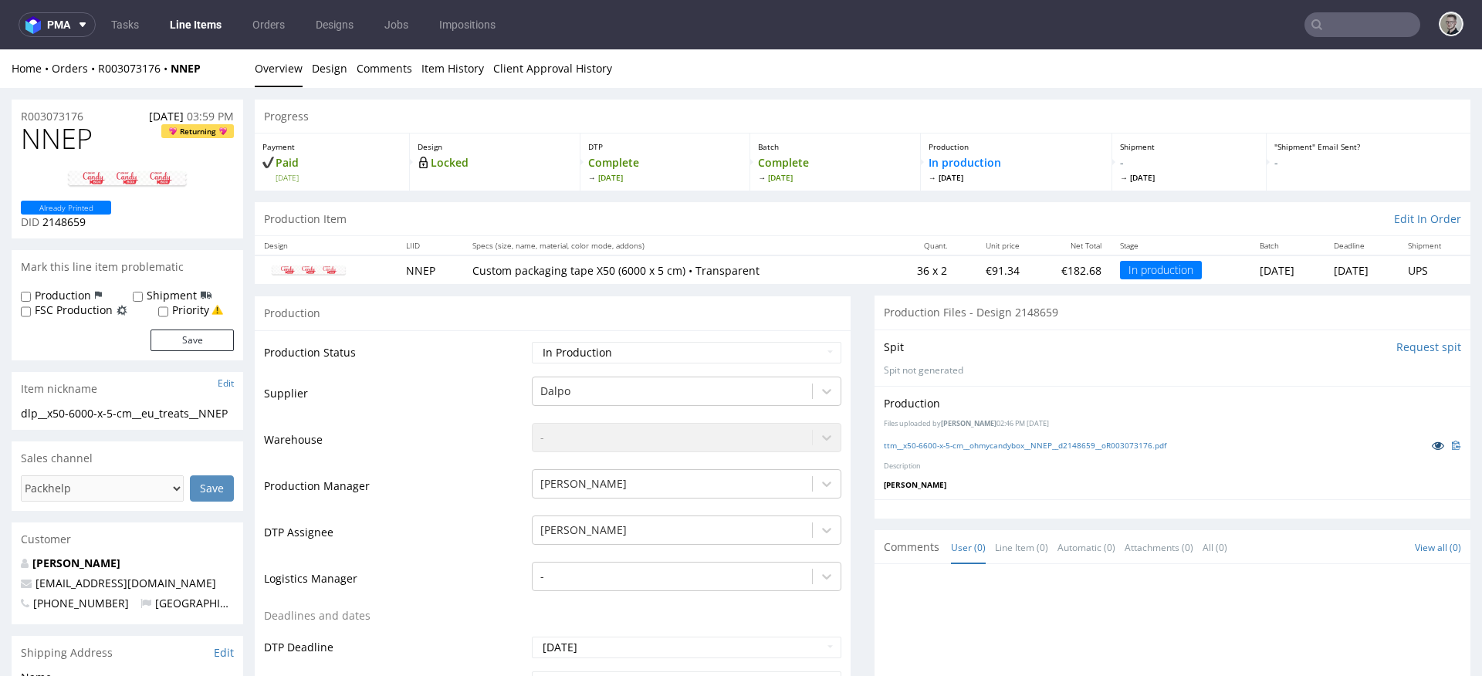
click at [1431, 440] on icon at bounding box center [1437, 445] width 12 height 11
click at [1345, 22] on input "text" at bounding box center [1362, 24] width 116 height 25
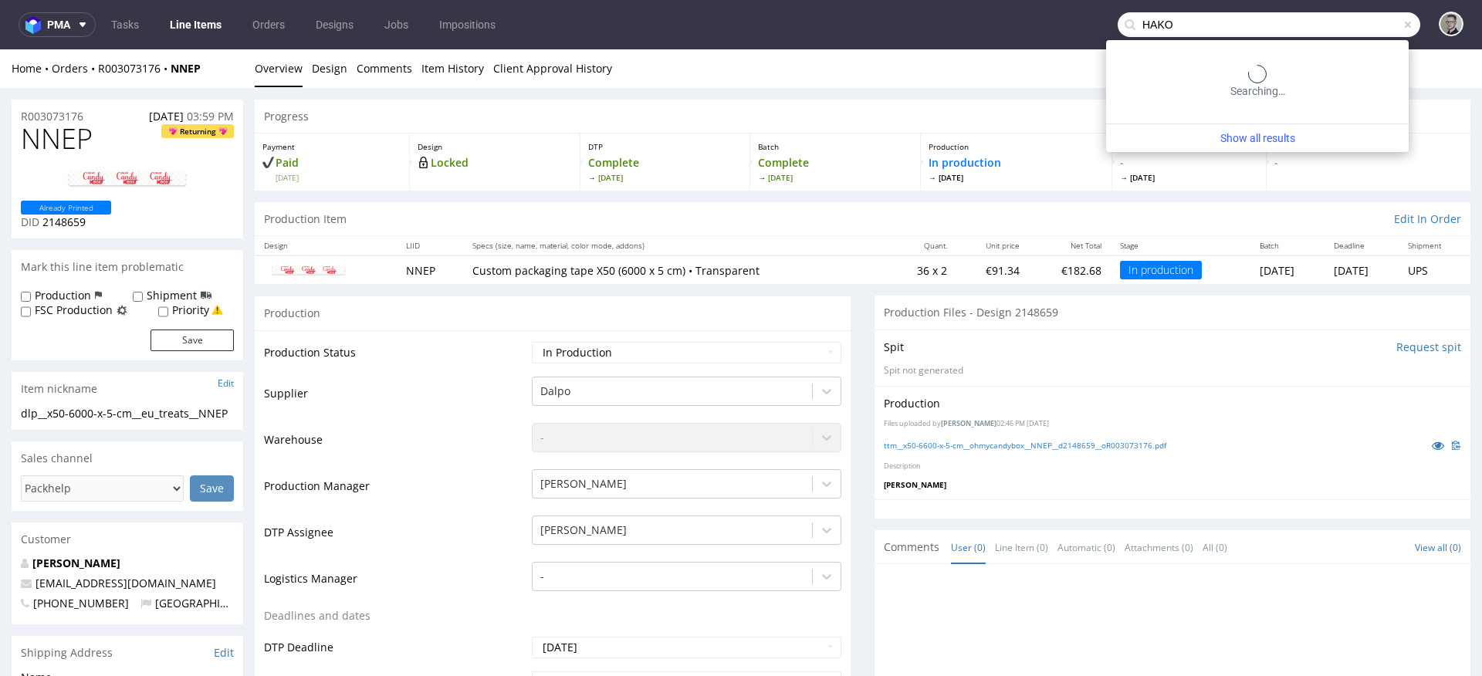
type input "HAKO"
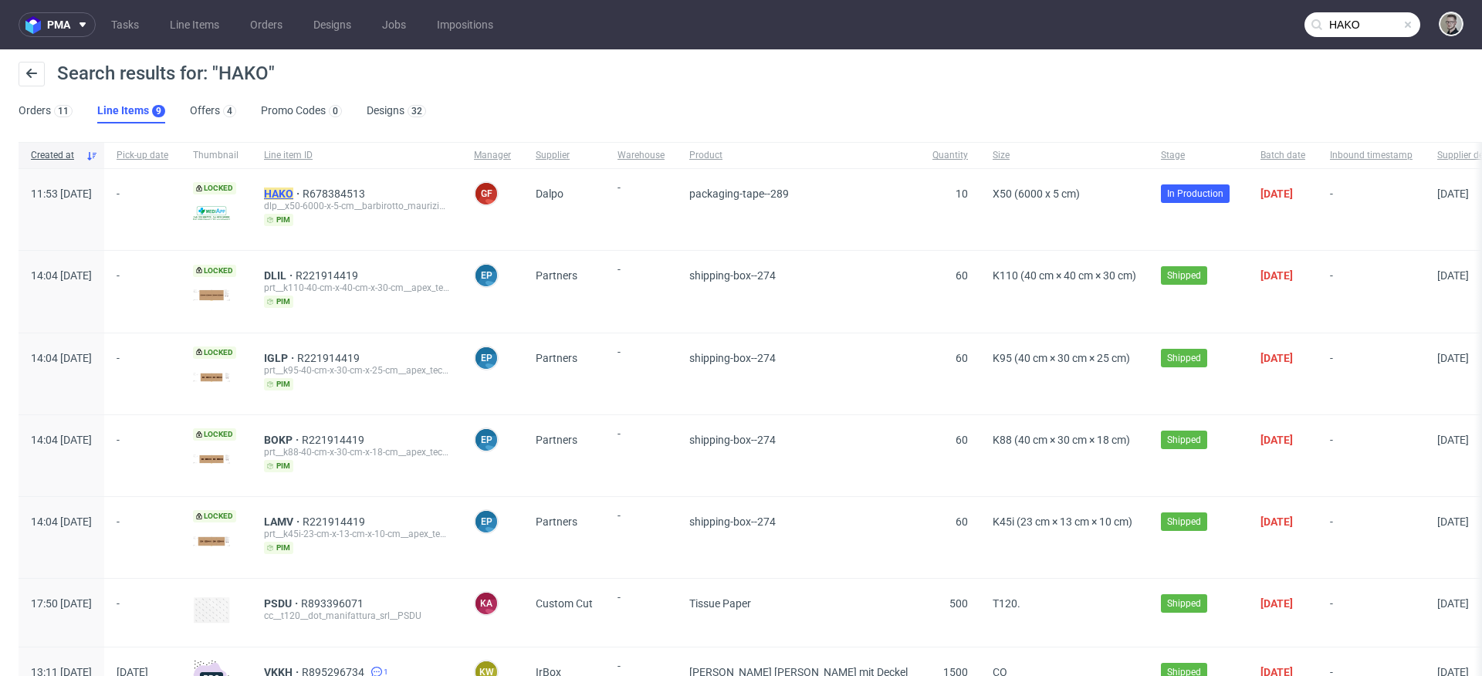
click at [293, 194] on mark "HAKO" at bounding box center [278, 194] width 29 height 12
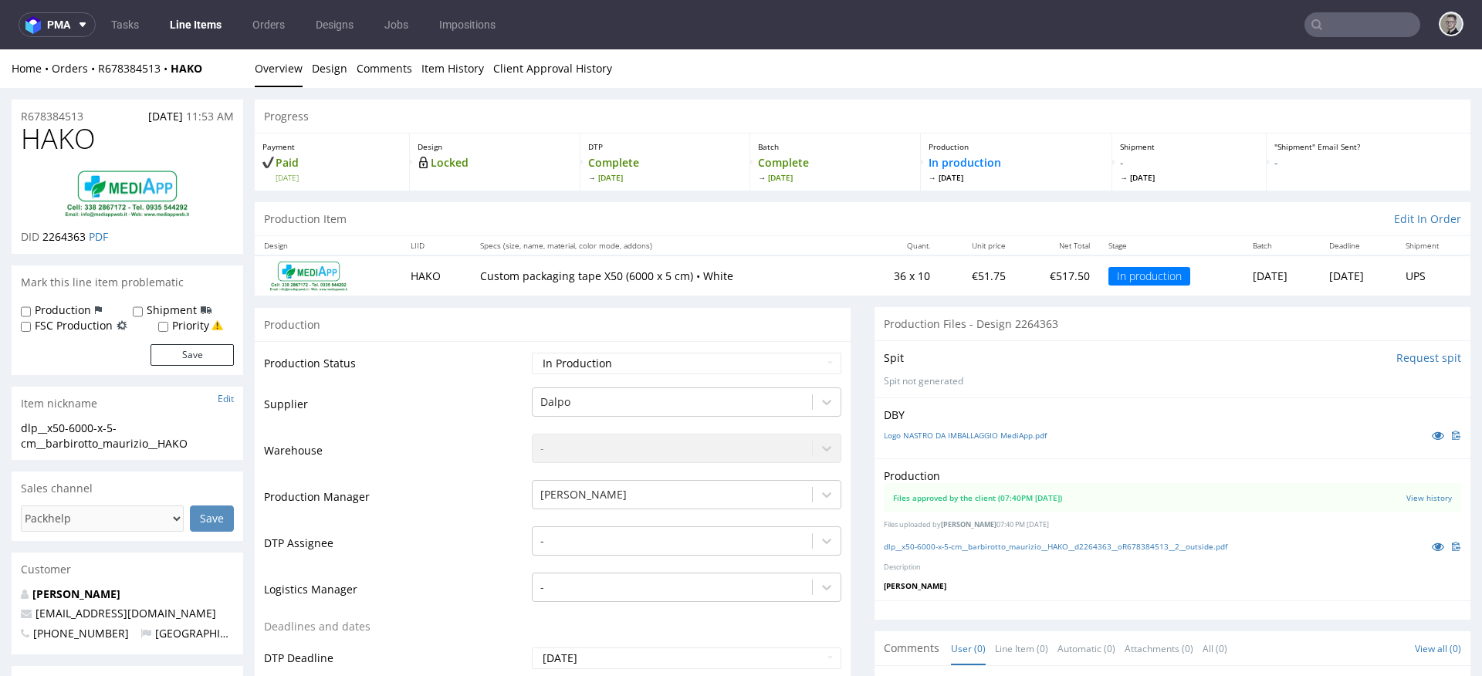
scroll to position [4, 0]
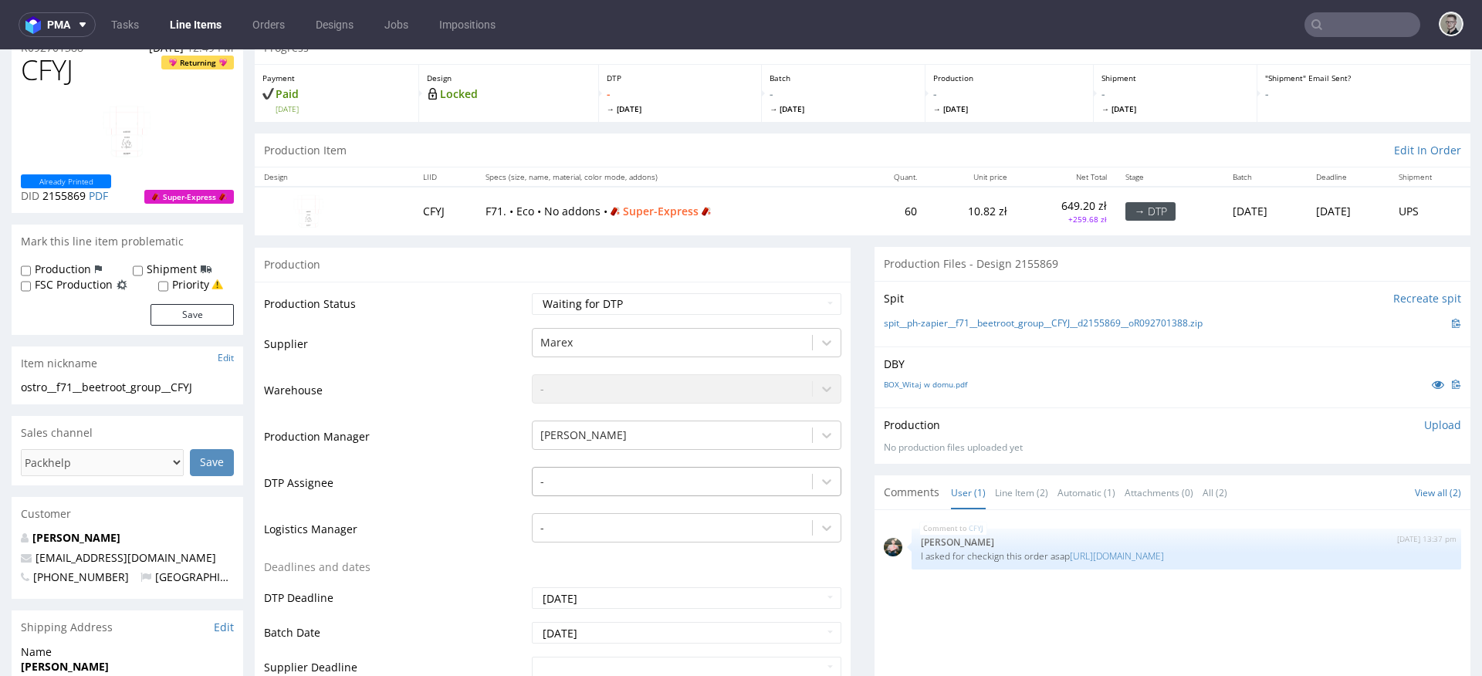
click at [694, 488] on div "-" at bounding box center [686, 478] width 309 height 22
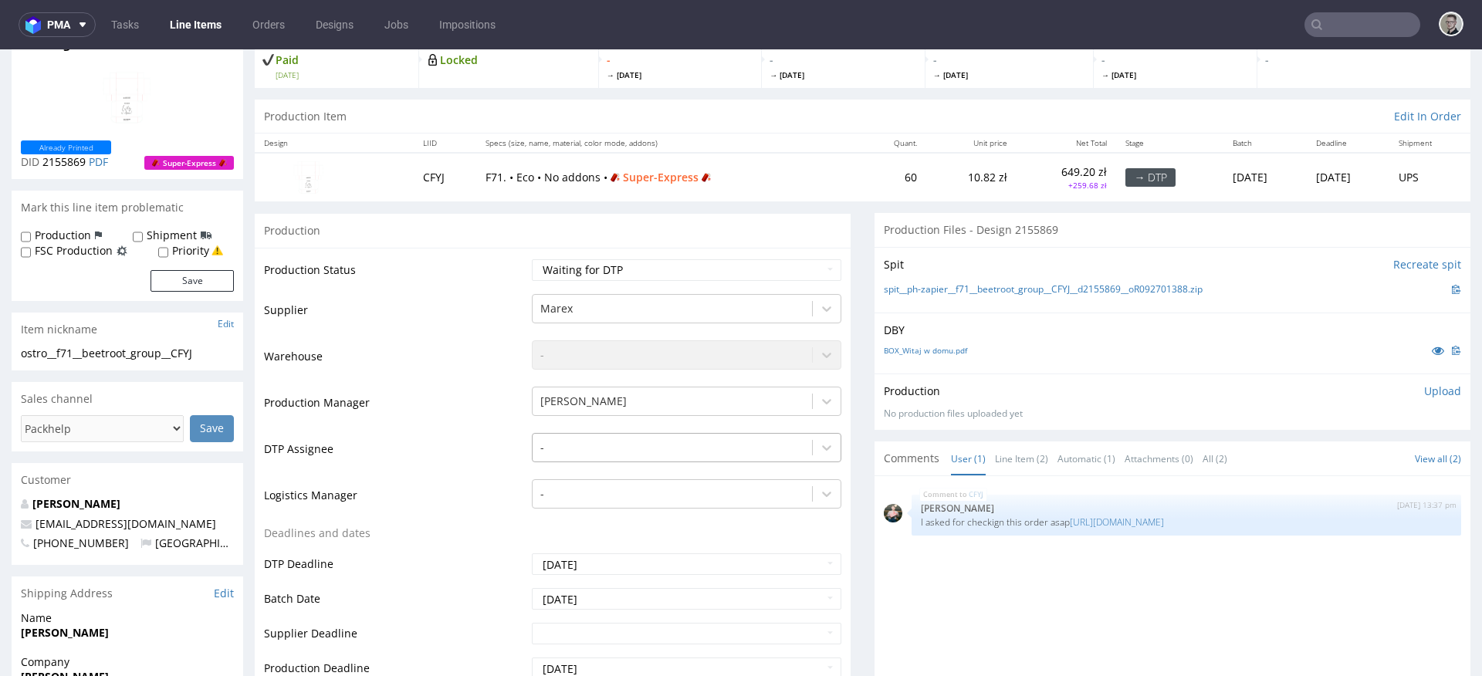
scroll to position [124, 0]
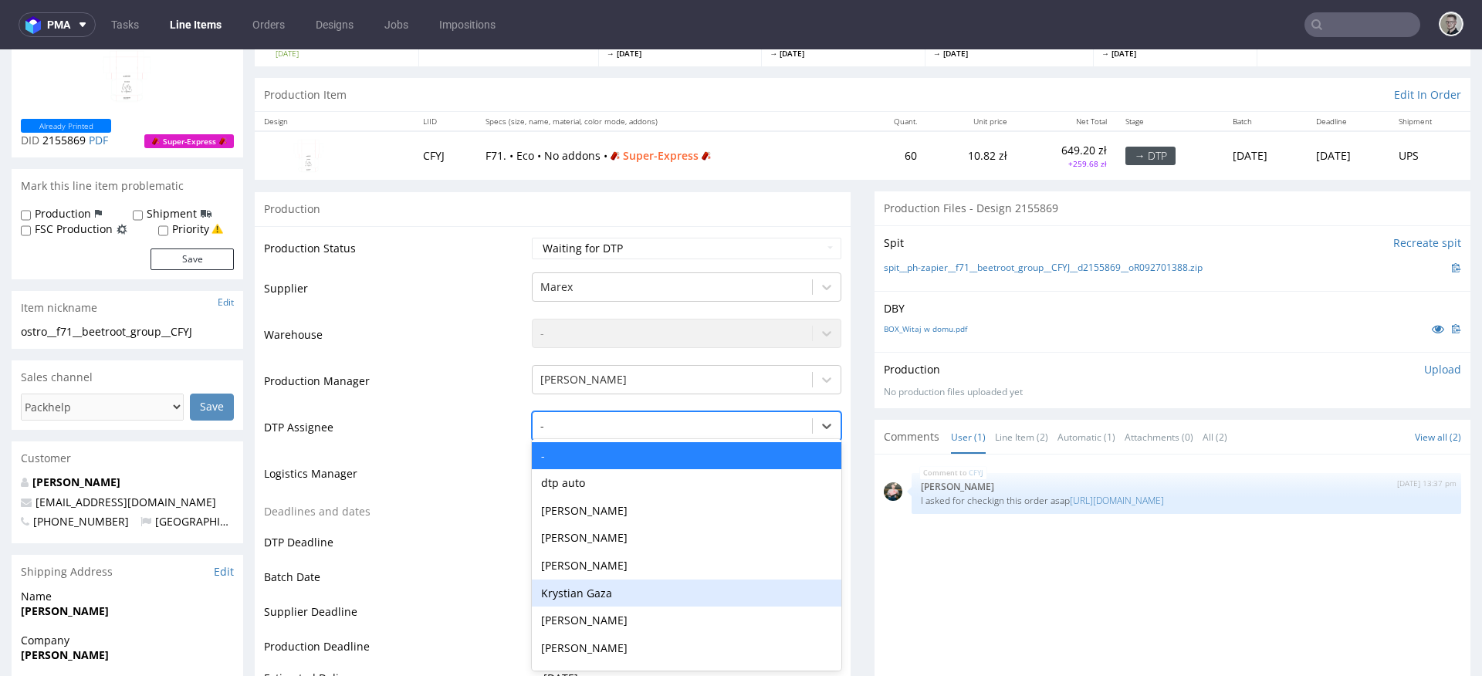
click at [671, 593] on div "Krystian Gaza" at bounding box center [686, 593] width 309 height 28
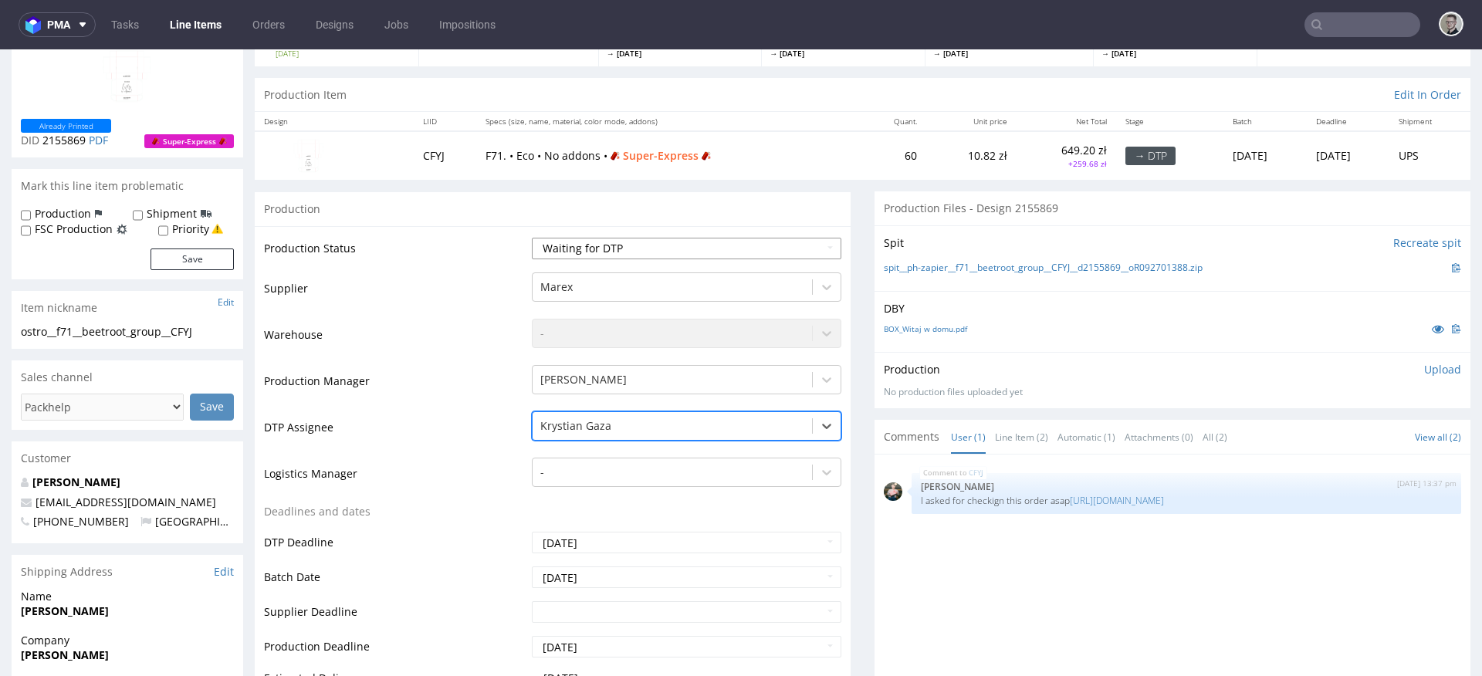
click at [673, 253] on select "Waiting for Artwork Waiting for Diecut Waiting for Mockup Waiting for DTP Waiti…" at bounding box center [686, 249] width 309 height 22
select select "dtp_in_process"
click at [532, 238] on select "Waiting for Artwork Waiting for Diecut Waiting for Mockup Waiting for DTP Waiti…" at bounding box center [686, 249] width 309 height 22
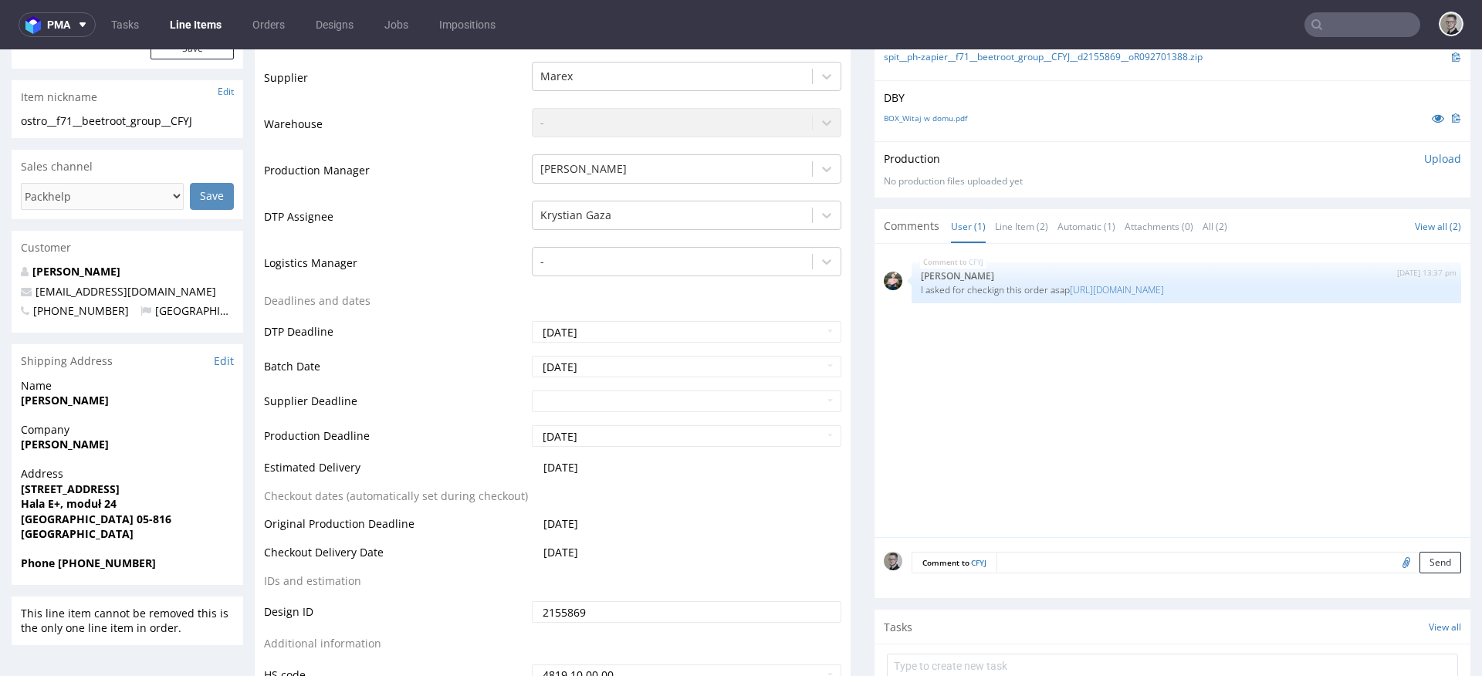
scroll to position [434, 0]
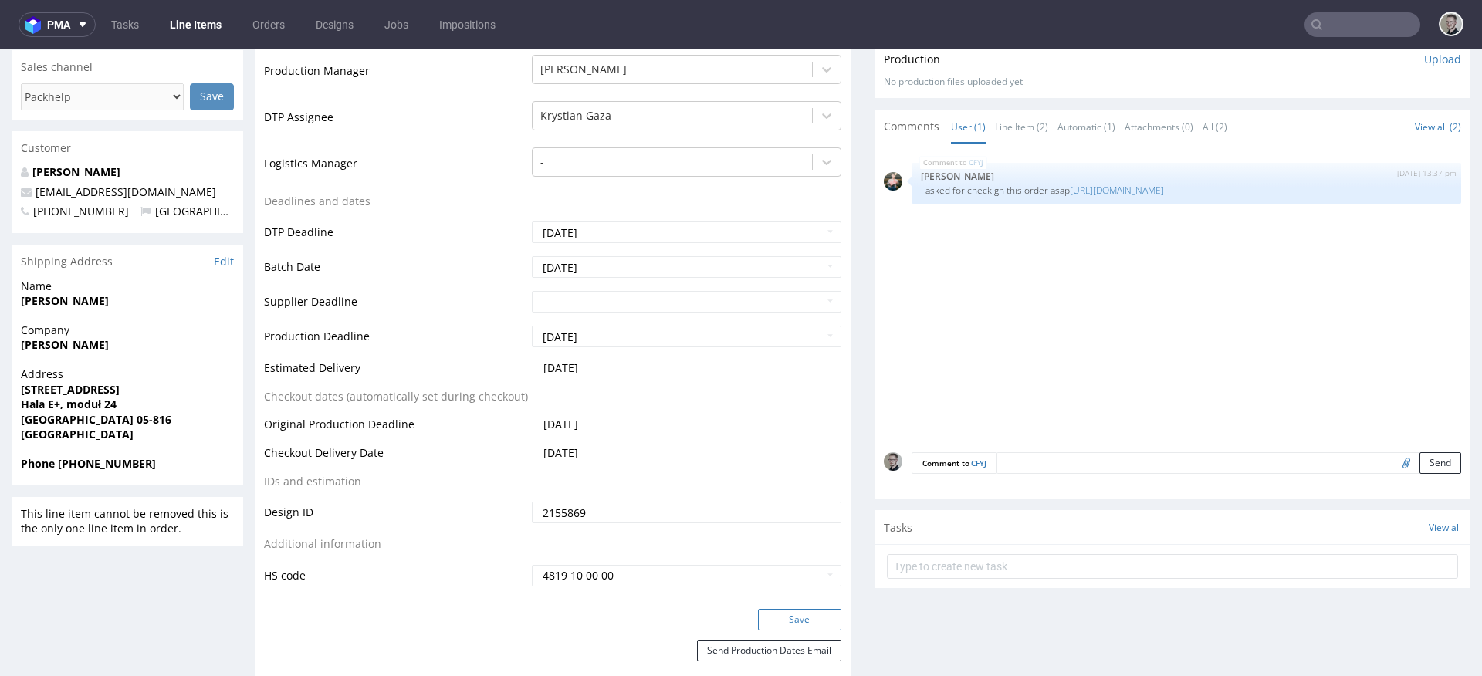
click at [789, 615] on button "Save" at bounding box center [799, 620] width 83 height 22
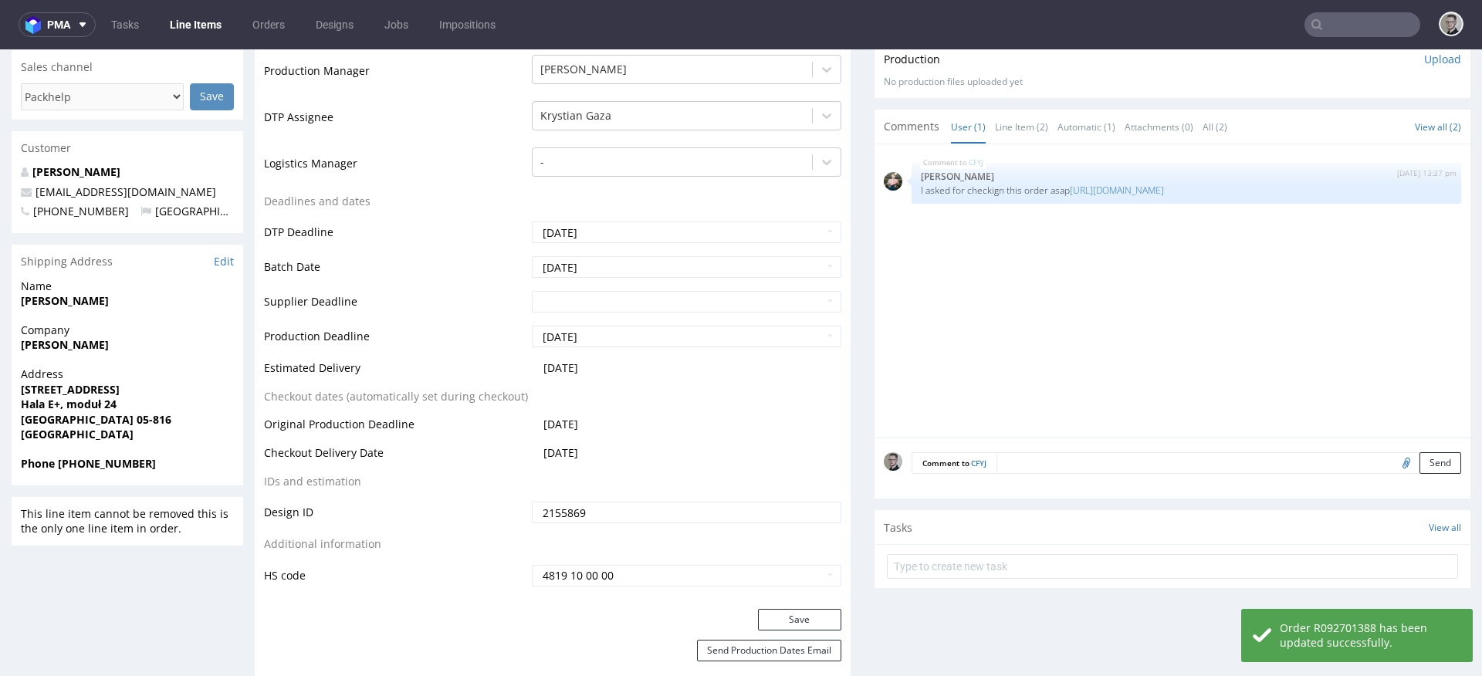
scroll to position [0, 0]
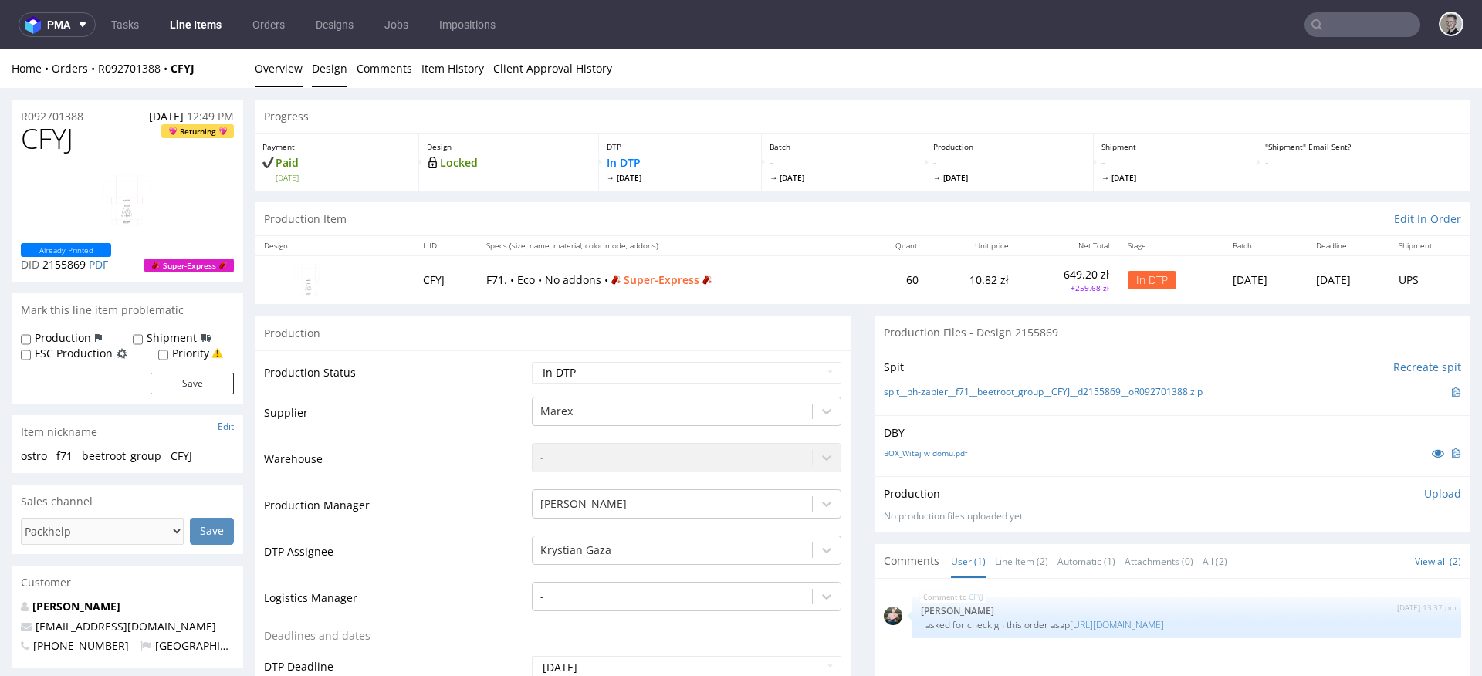
click at [333, 69] on link "Design" at bounding box center [329, 68] width 35 height 38
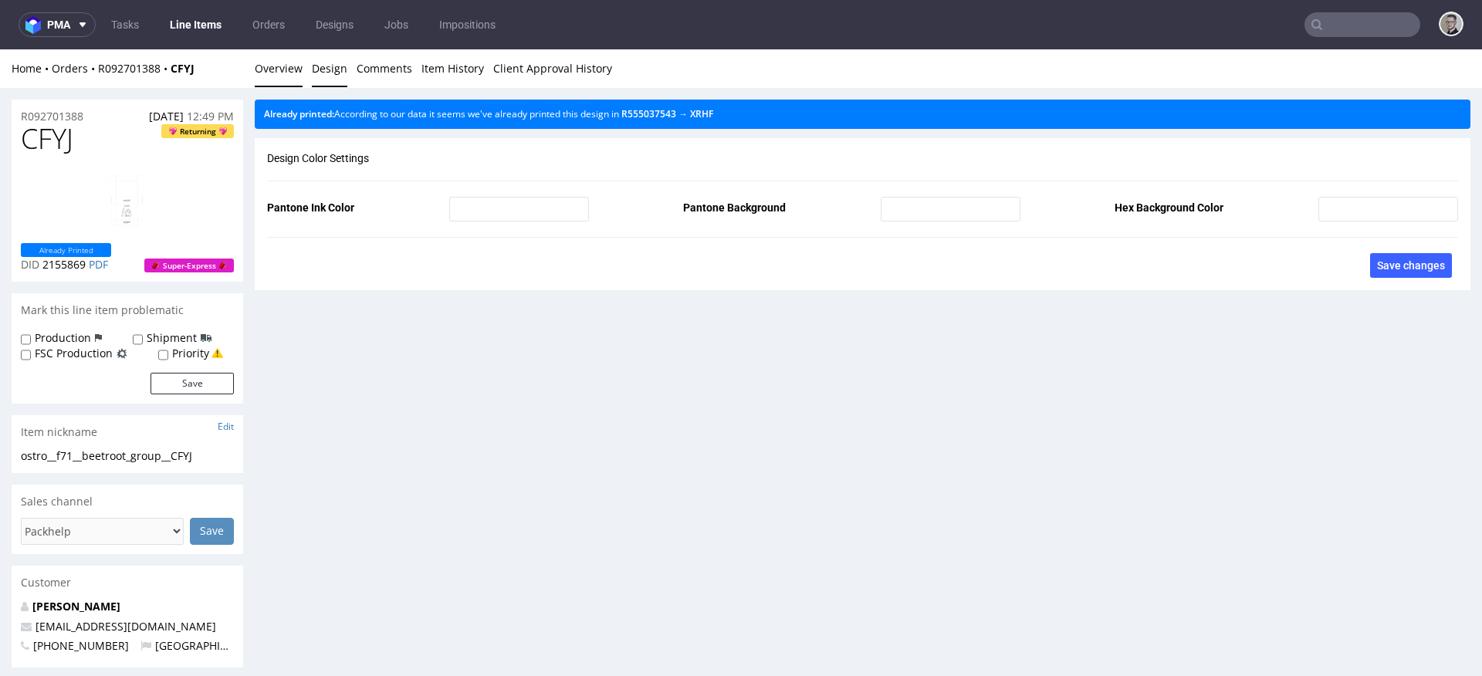
click at [267, 68] on link "Overview" at bounding box center [279, 68] width 48 height 38
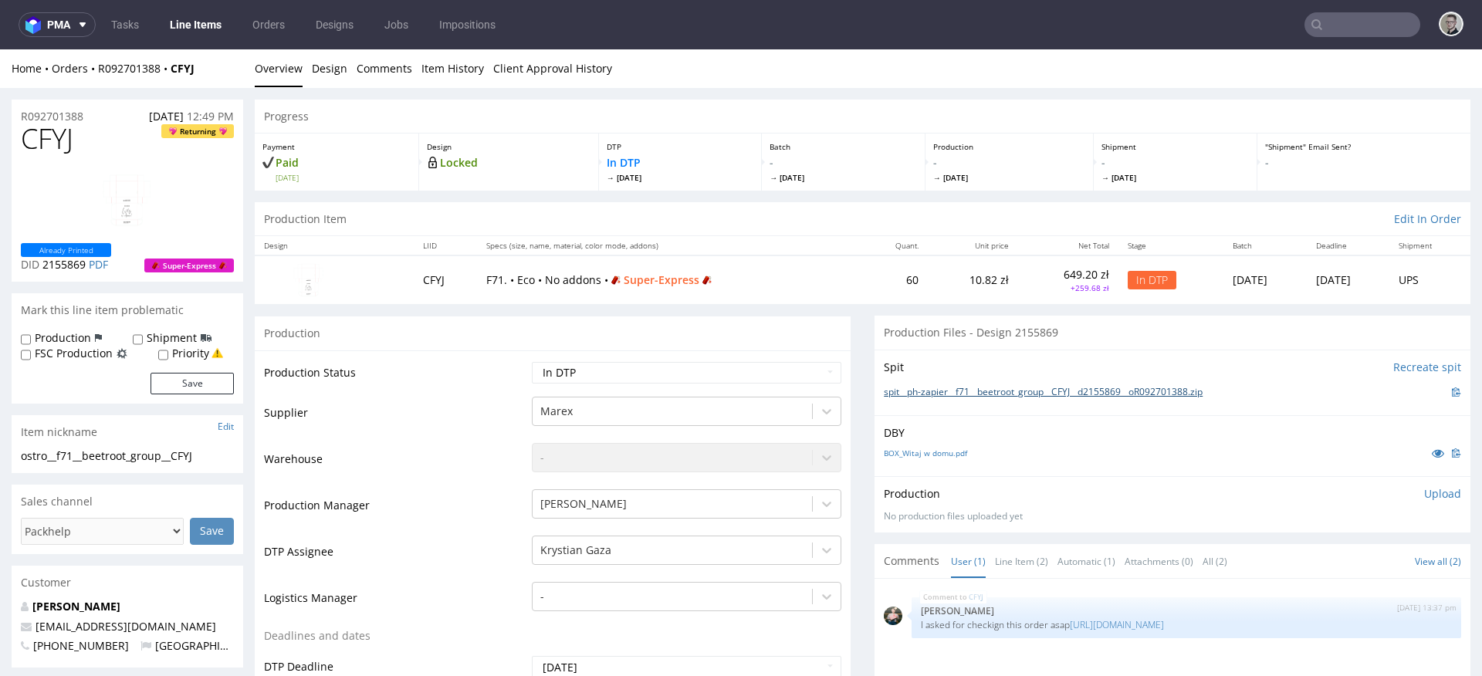
click at [1050, 391] on link "spit__ph-zapier__f71__beetroot_group__CFYJ__d2155869__oR092701388.zip" at bounding box center [1043, 392] width 319 height 13
click at [1424, 488] on p "Upload" at bounding box center [1442, 493] width 37 height 15
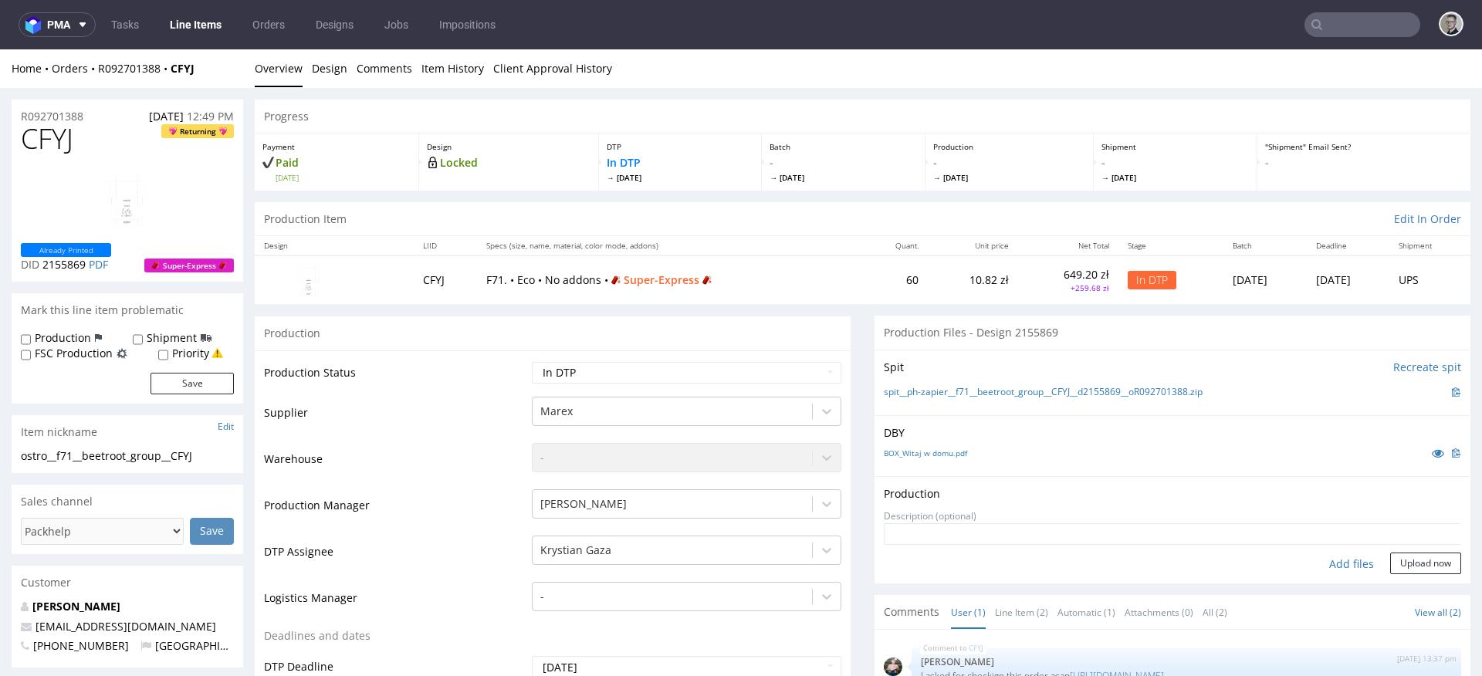
click at [1336, 557] on div "Add files" at bounding box center [1351, 563] width 77 height 23
type input "C:\fakepath\ph-zapier__f71__beetroot_group__CFYJ__d2155869__oR092701388__latest…"
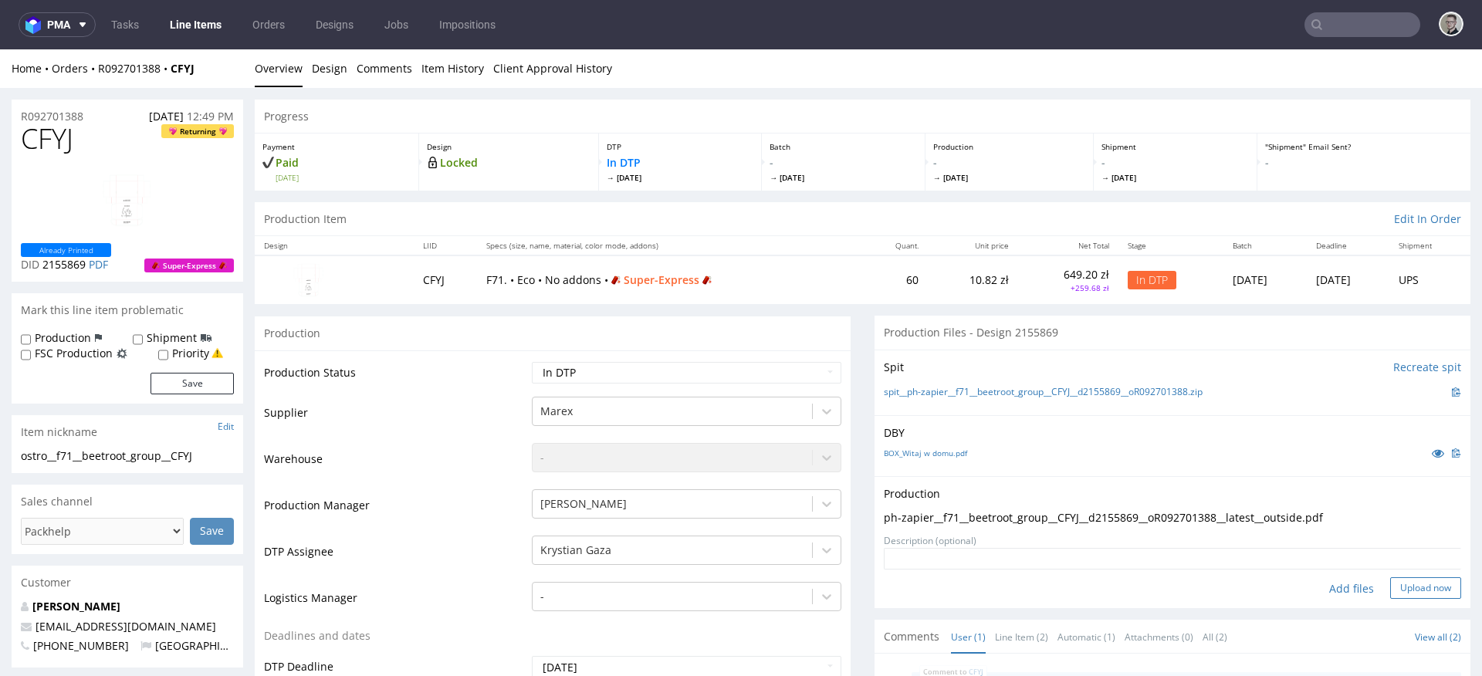
click at [1397, 582] on button "Upload now" at bounding box center [1425, 588] width 71 height 22
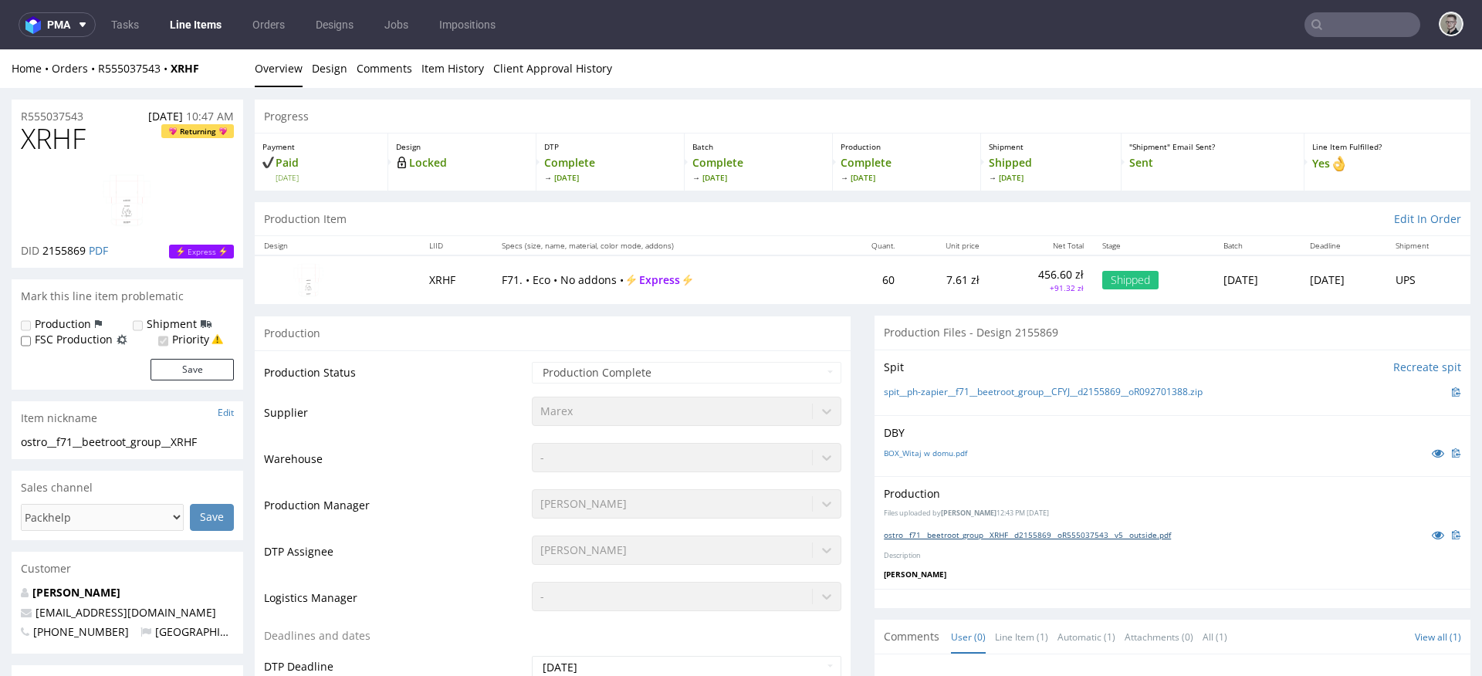
click at [988, 536] on link "ostro__f71__beetroot_group__XRHF__d2155869__oR555037543__v5__outside.pdf" at bounding box center [1027, 534] width 287 height 11
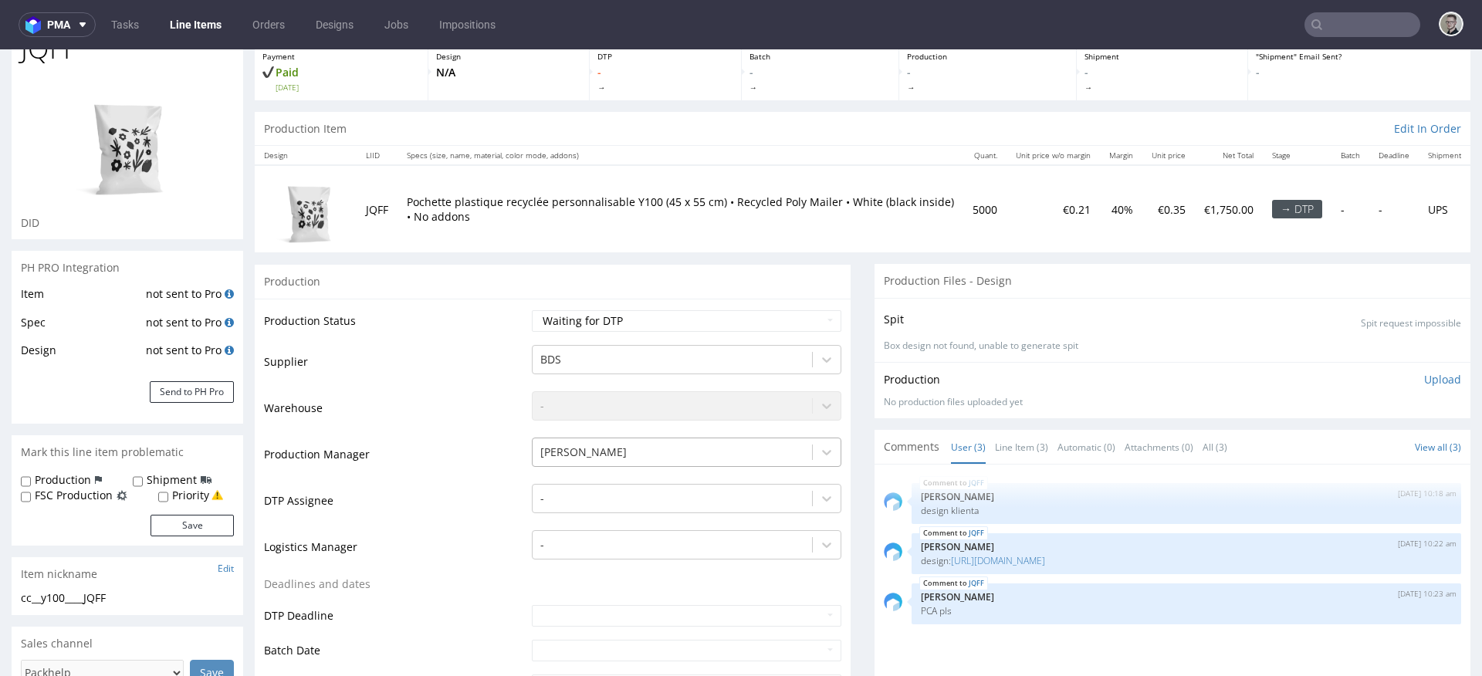
scroll to position [132, 0]
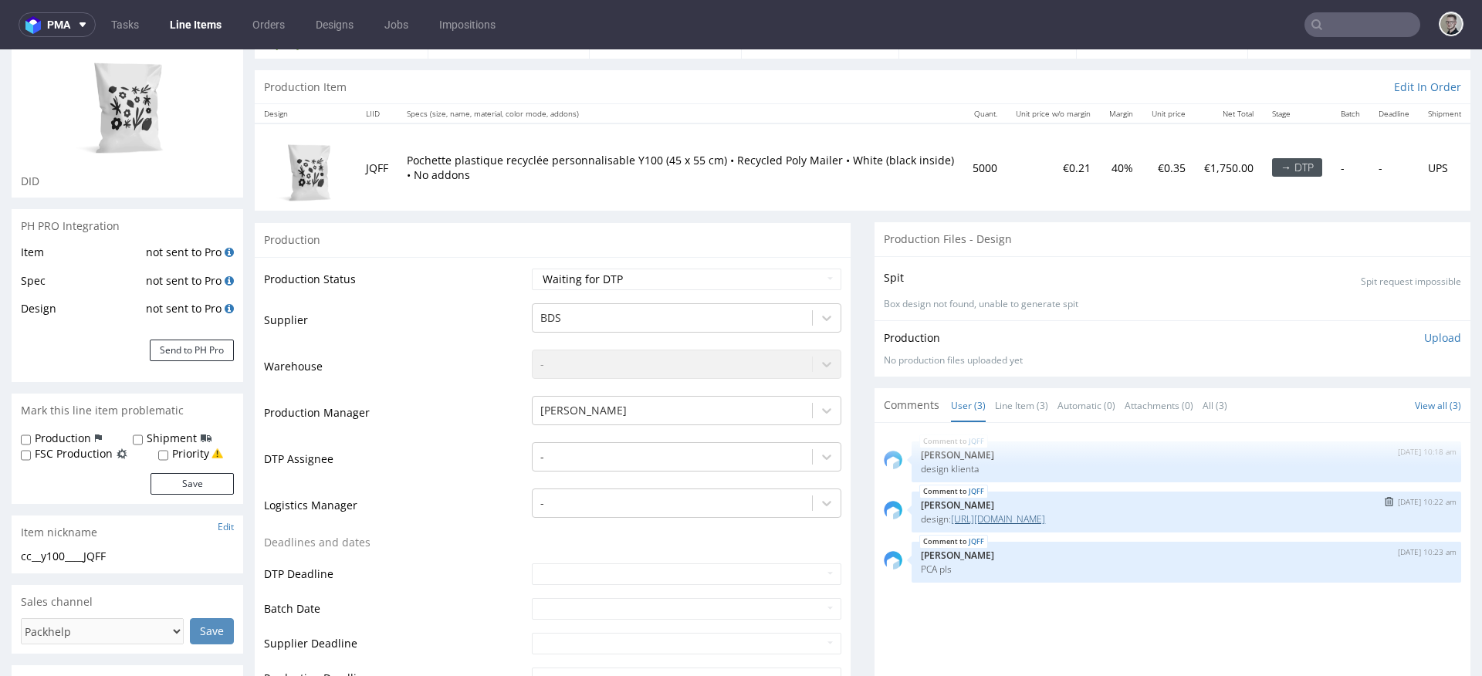
drag, startPoint x: 1165, startPoint y: 520, endPoint x: 1134, endPoint y: 518, distance: 31.0
click at [1134, 518] on p "design: https://packhelp.com/editor/product/design/2070652" at bounding box center [1186, 519] width 531 height 12
copy link "2070652"
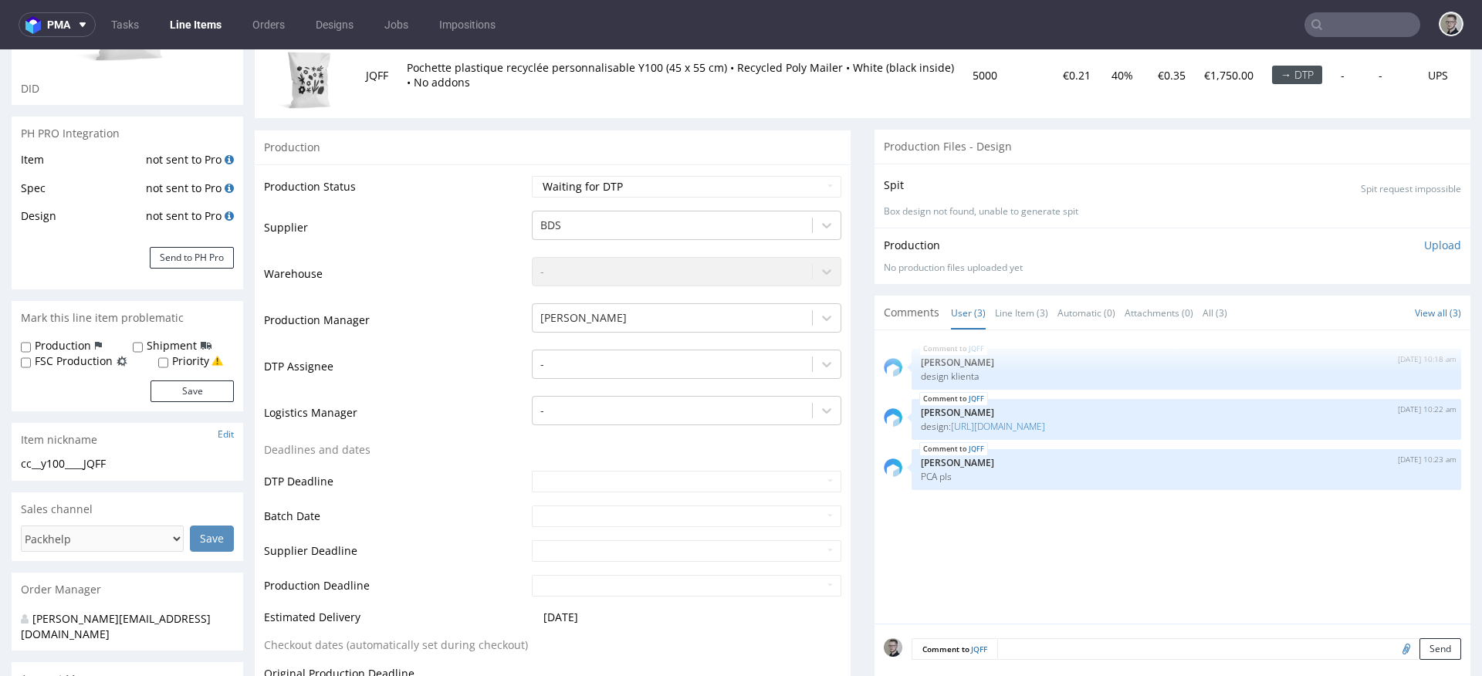
scroll to position [635, 0]
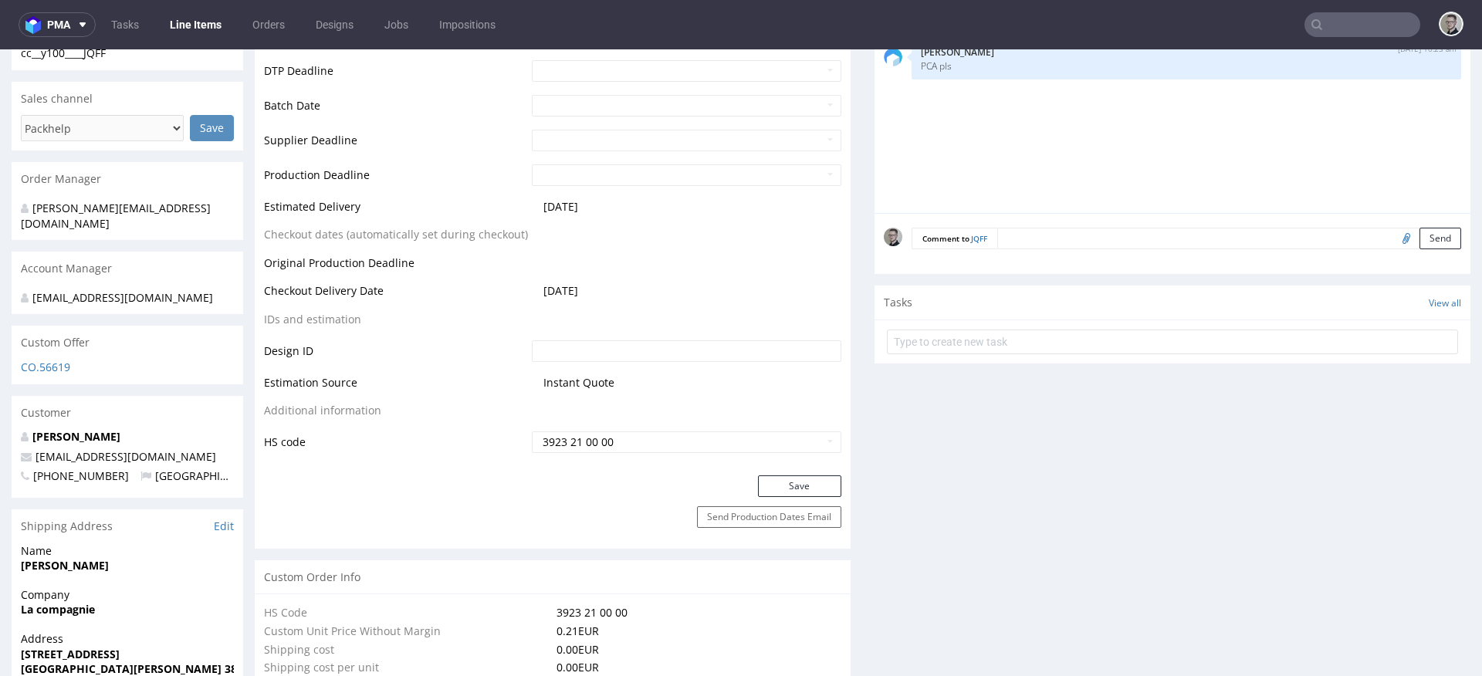
click at [591, 354] on input "text" at bounding box center [686, 351] width 309 height 22
paste input "2070652"
type input "2070652"
click at [785, 487] on button "Save" at bounding box center [799, 486] width 83 height 22
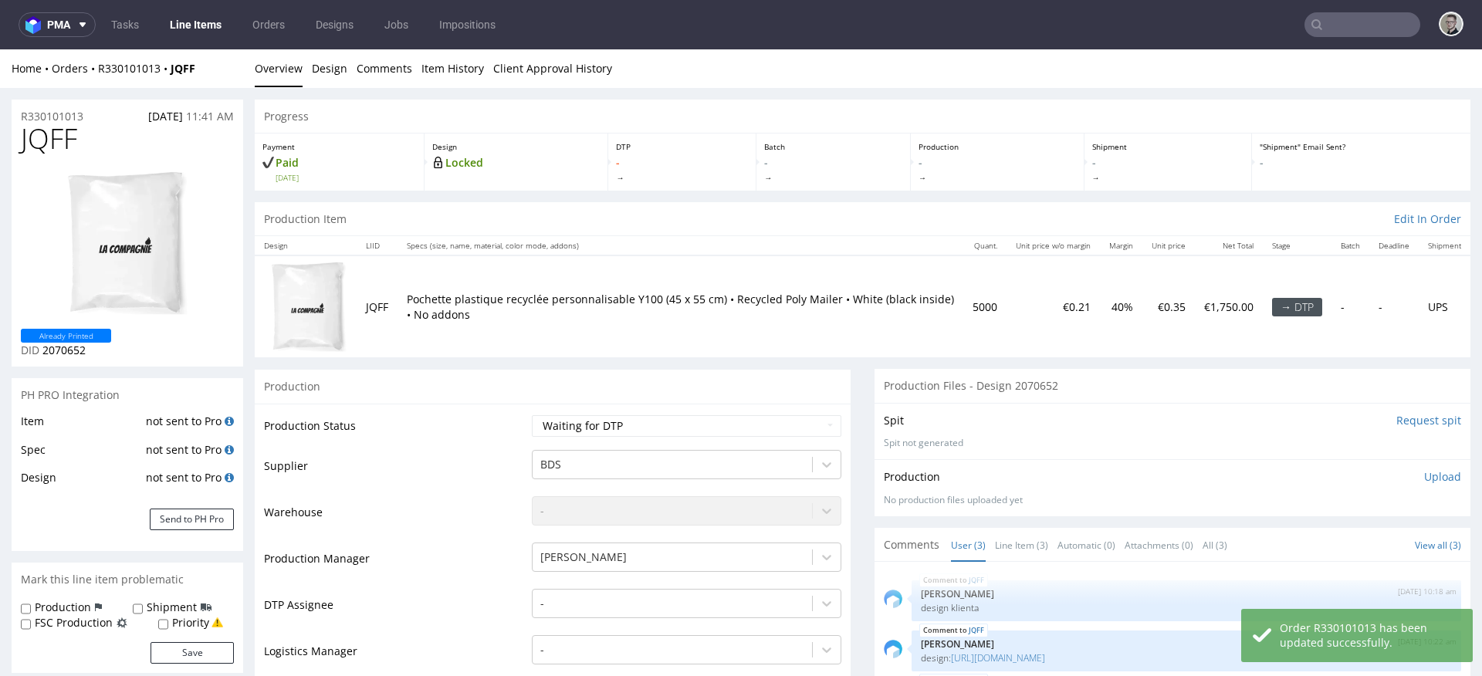
scroll to position [114, 0]
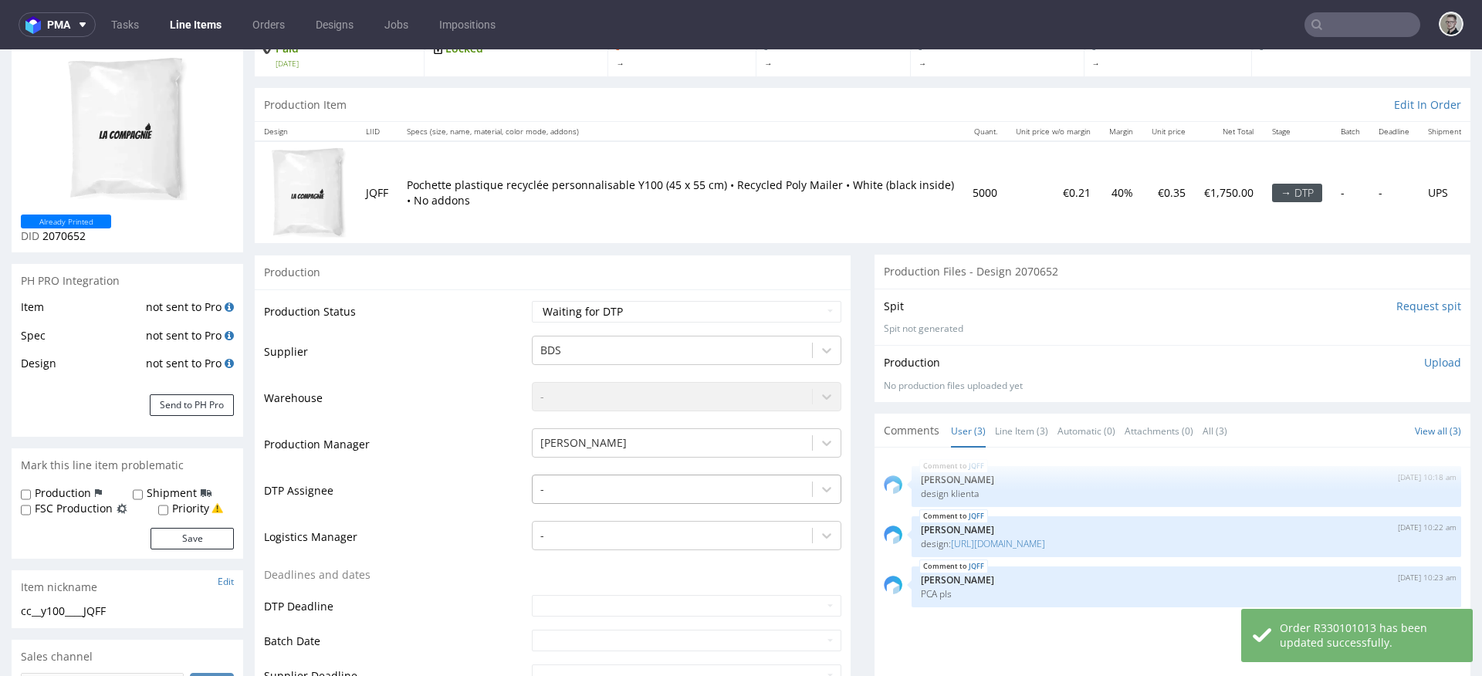
click at [630, 491] on div "-" at bounding box center [686, 486] width 309 height 22
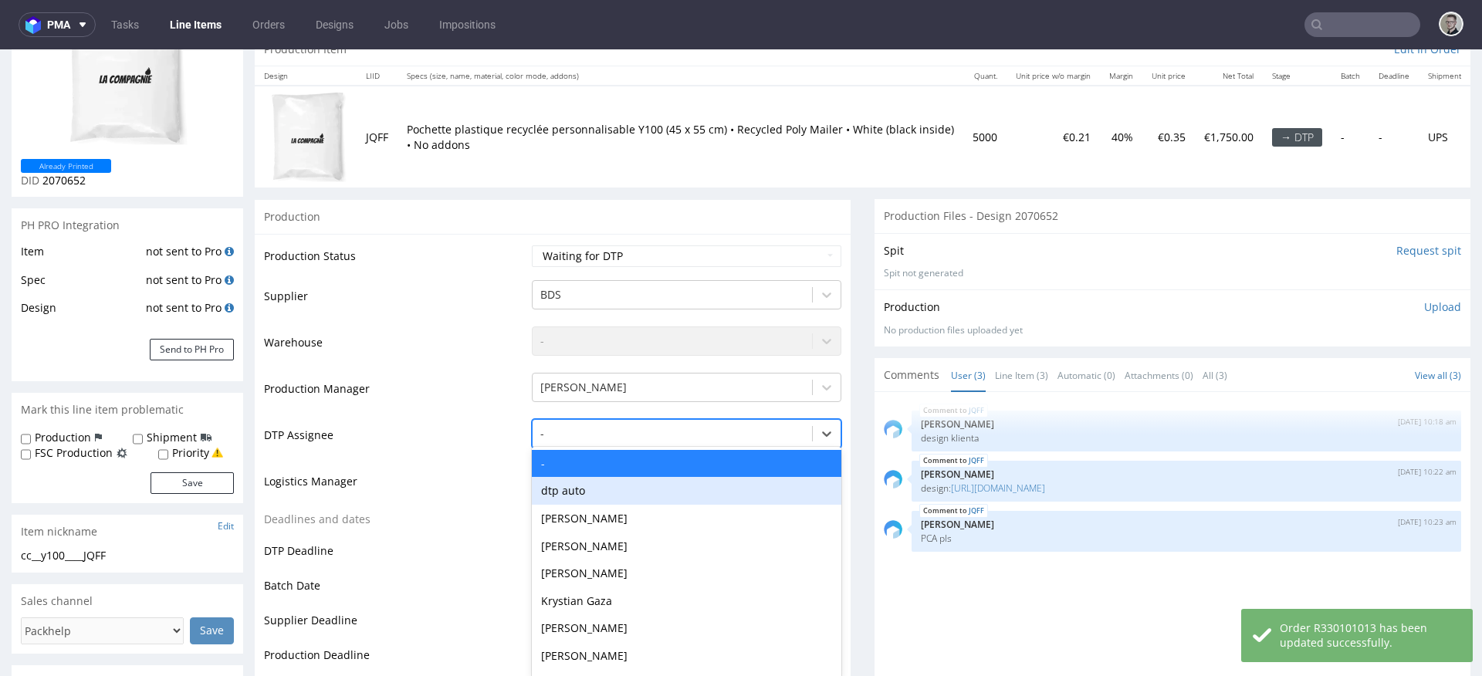
scroll to position [178, 0]
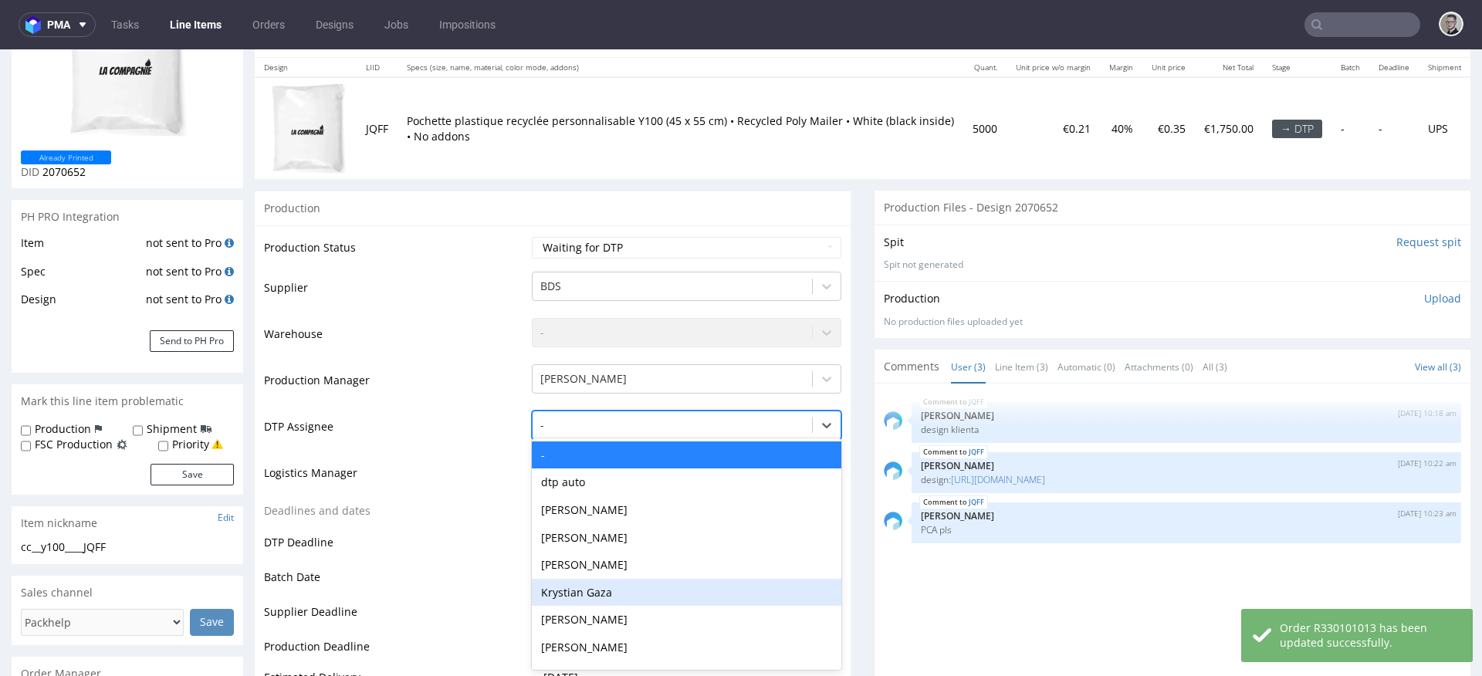
click at [615, 587] on div "Krystian Gaza" at bounding box center [686, 593] width 309 height 28
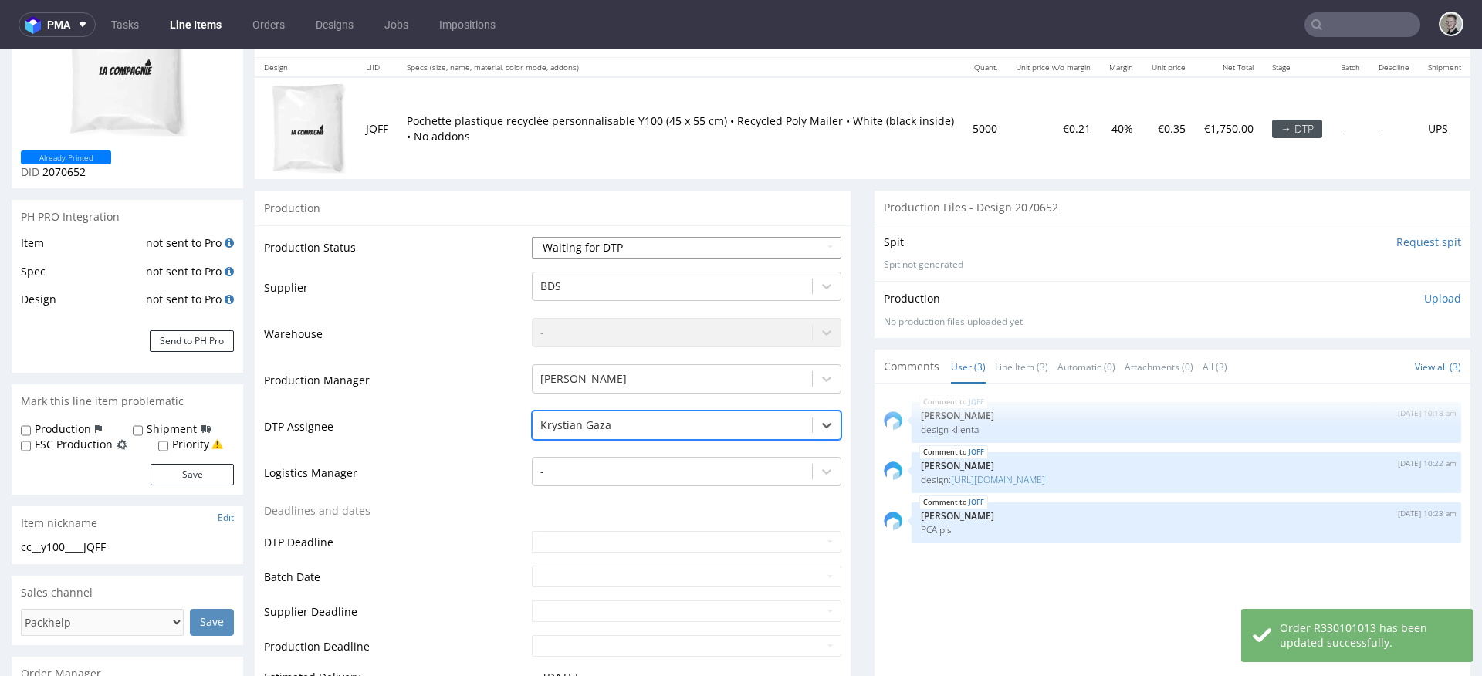
click at [637, 254] on select "Waiting for Artwork Waiting for Diecut Waiting for Mockup Waiting for DTP Waiti…" at bounding box center [686, 248] width 309 height 22
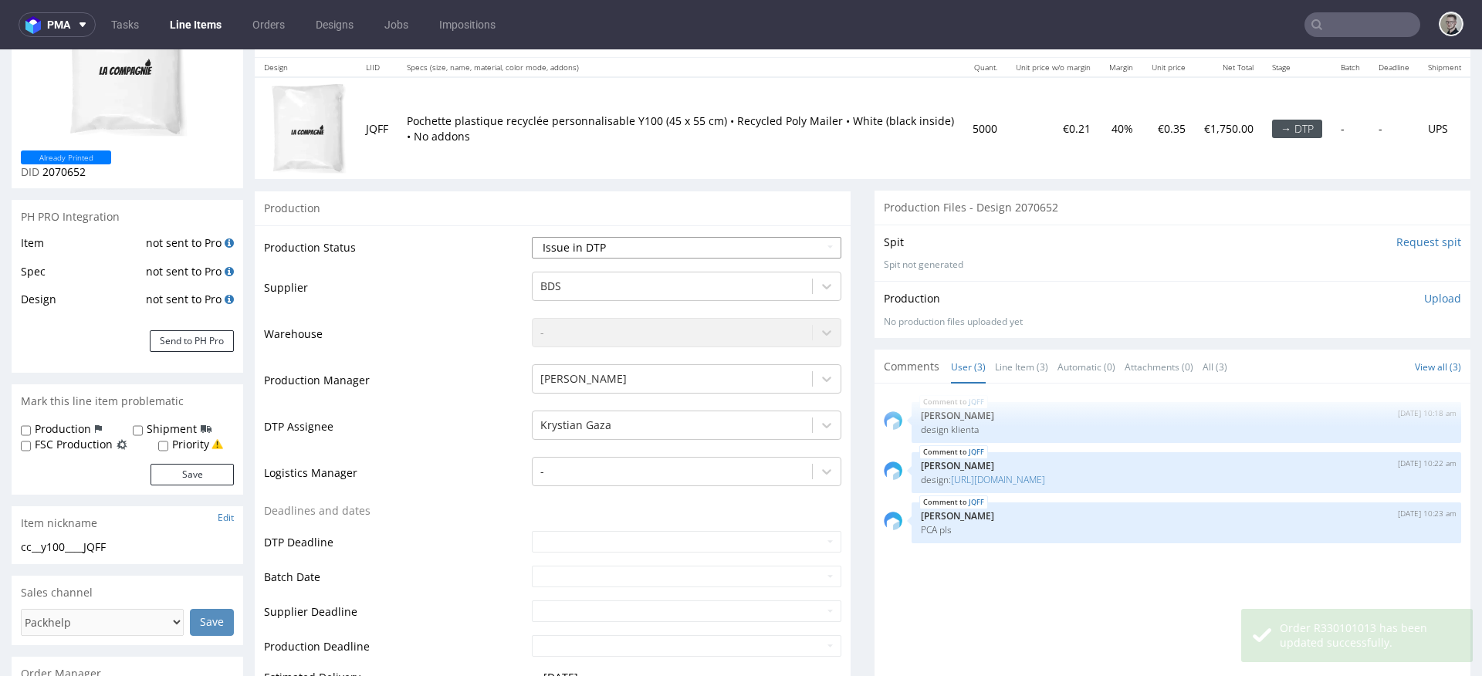
click at [532, 237] on select "Waiting for Artwork Waiting for Diecut Waiting for Mockup Waiting for DTP Waiti…" at bounding box center [686, 248] width 309 height 22
click at [613, 258] on select "Waiting for Artwork Waiting for Diecut Waiting for Mockup Waiting for DTP Waiti…" at bounding box center [686, 248] width 309 height 22
select select "dtp_in_process"
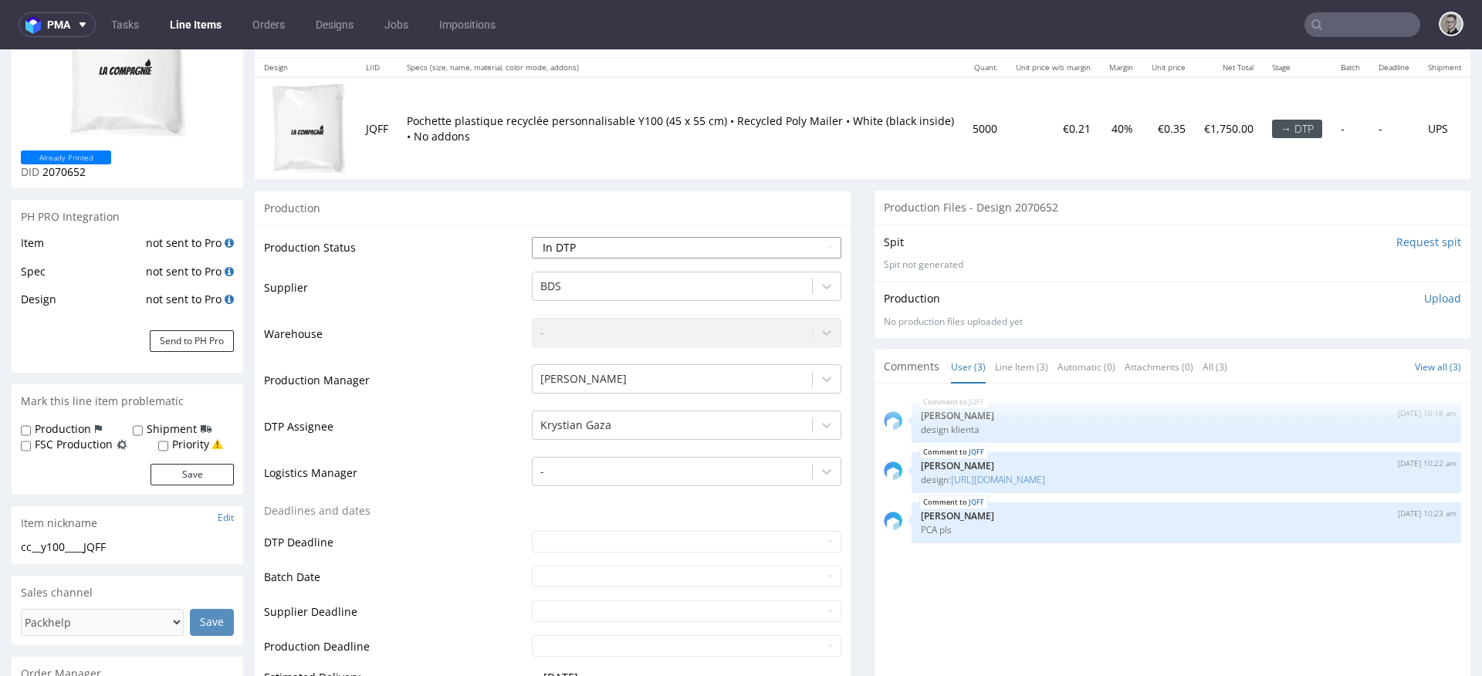
click at [532, 237] on select "Waiting for Artwork Waiting for Diecut Waiting for Mockup Waiting for DTP Waiti…" at bounding box center [686, 248] width 309 height 22
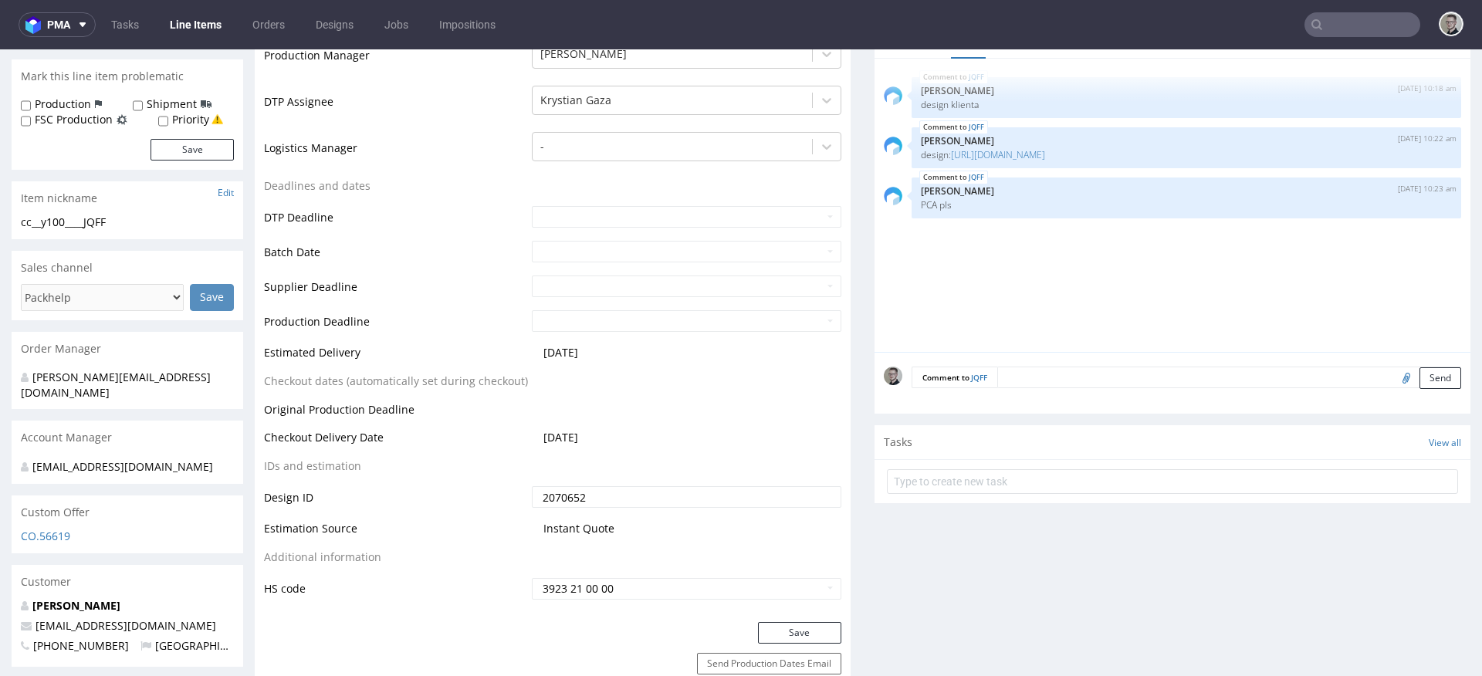
scroll to position [916, 0]
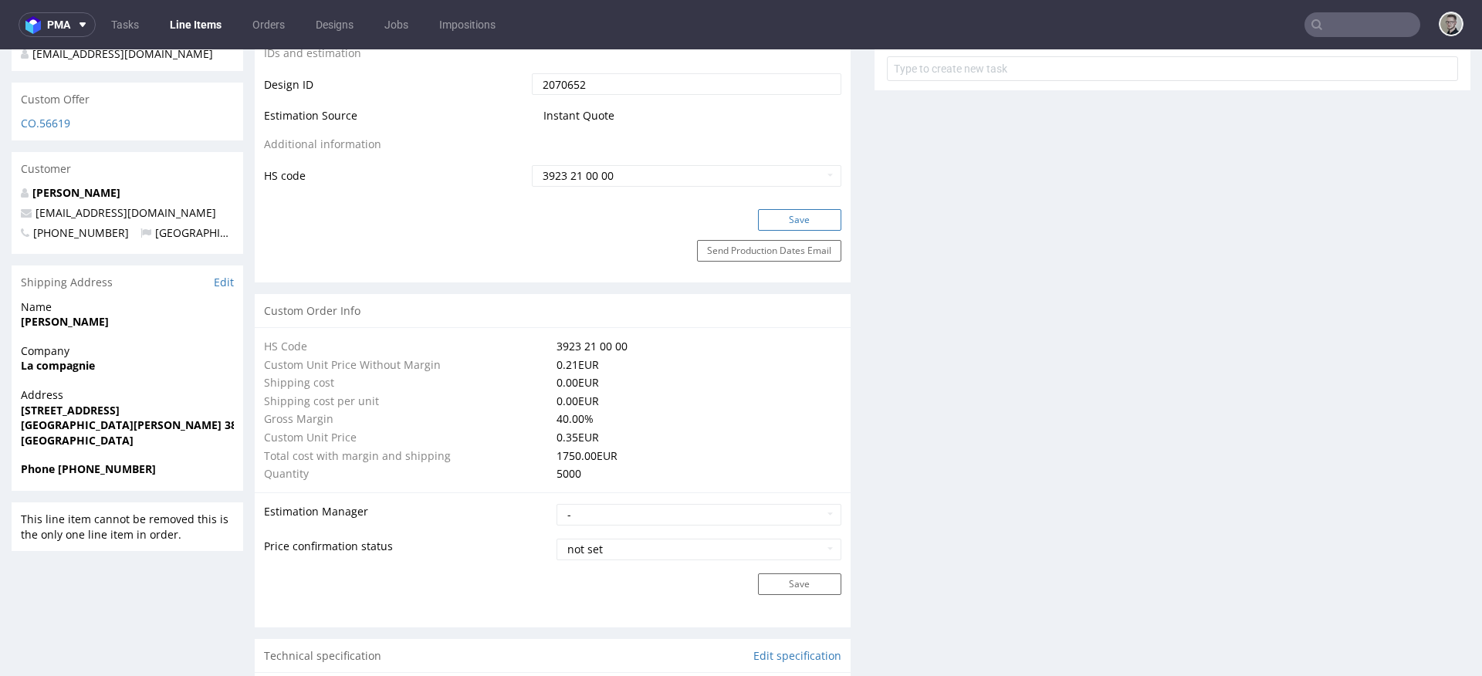
click at [809, 228] on button "Save" at bounding box center [799, 220] width 83 height 22
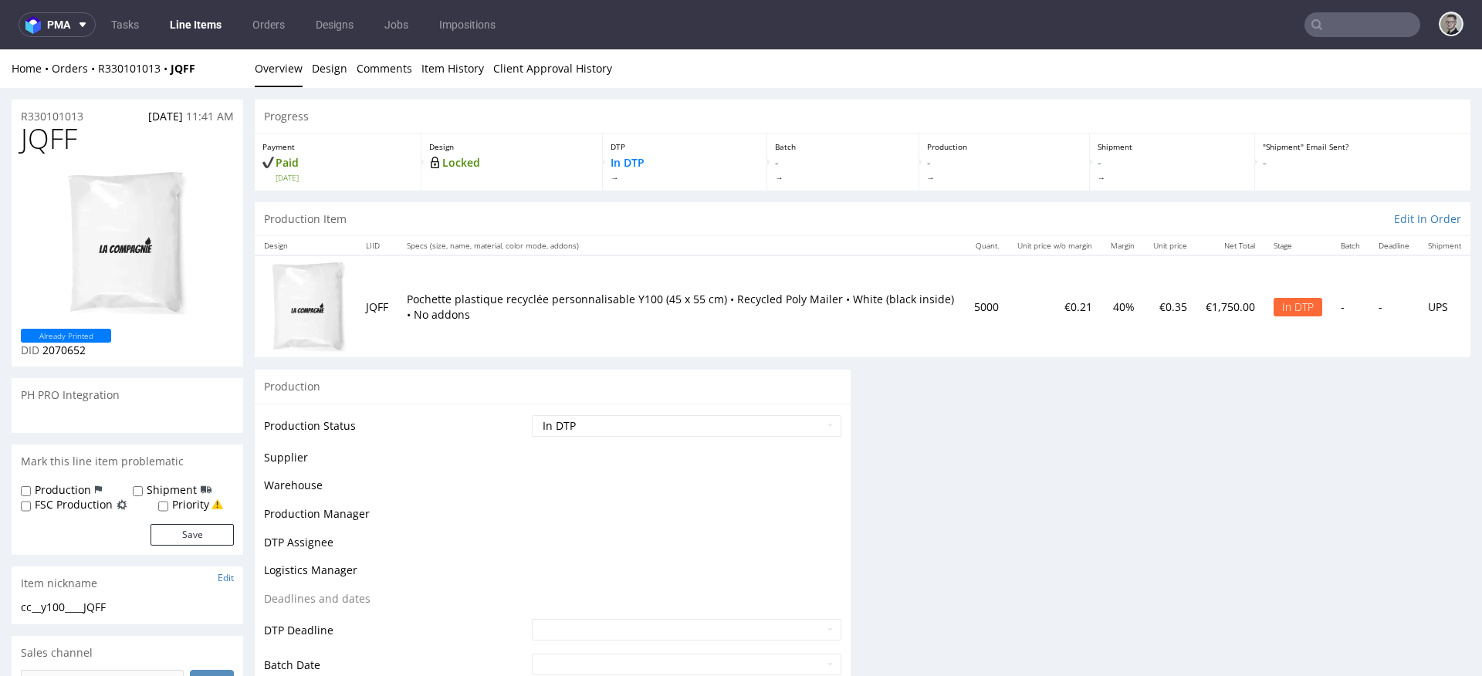
scroll to position [0, 0]
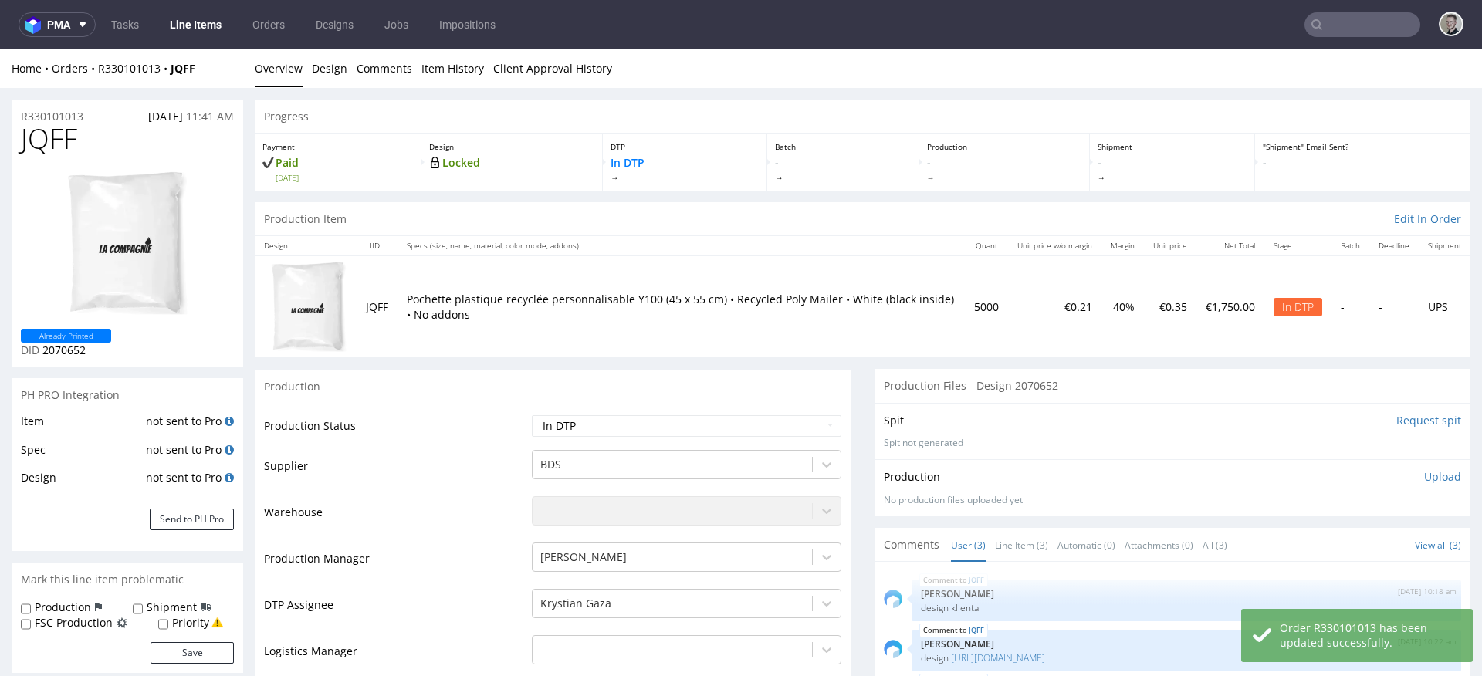
click at [1396, 419] on input "Request spit" at bounding box center [1428, 420] width 65 height 15
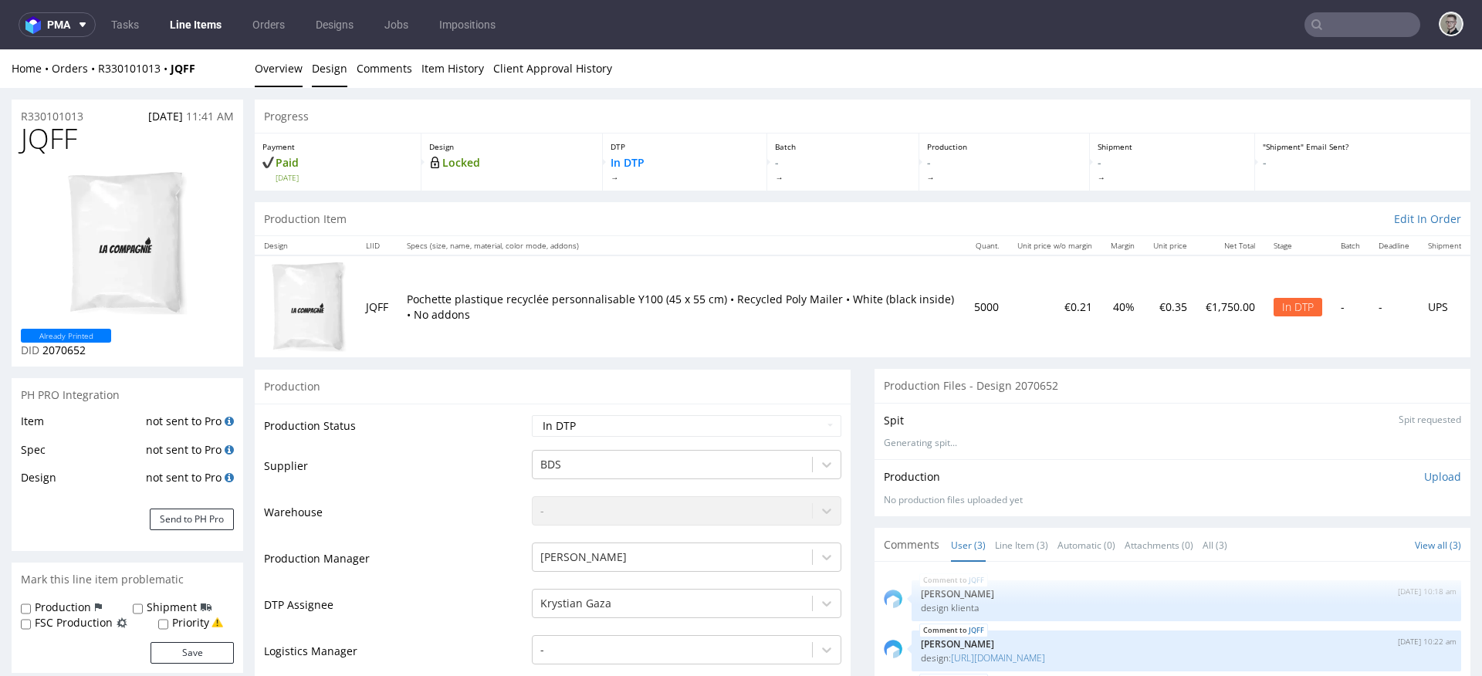
click at [321, 66] on link "Design" at bounding box center [329, 68] width 35 height 38
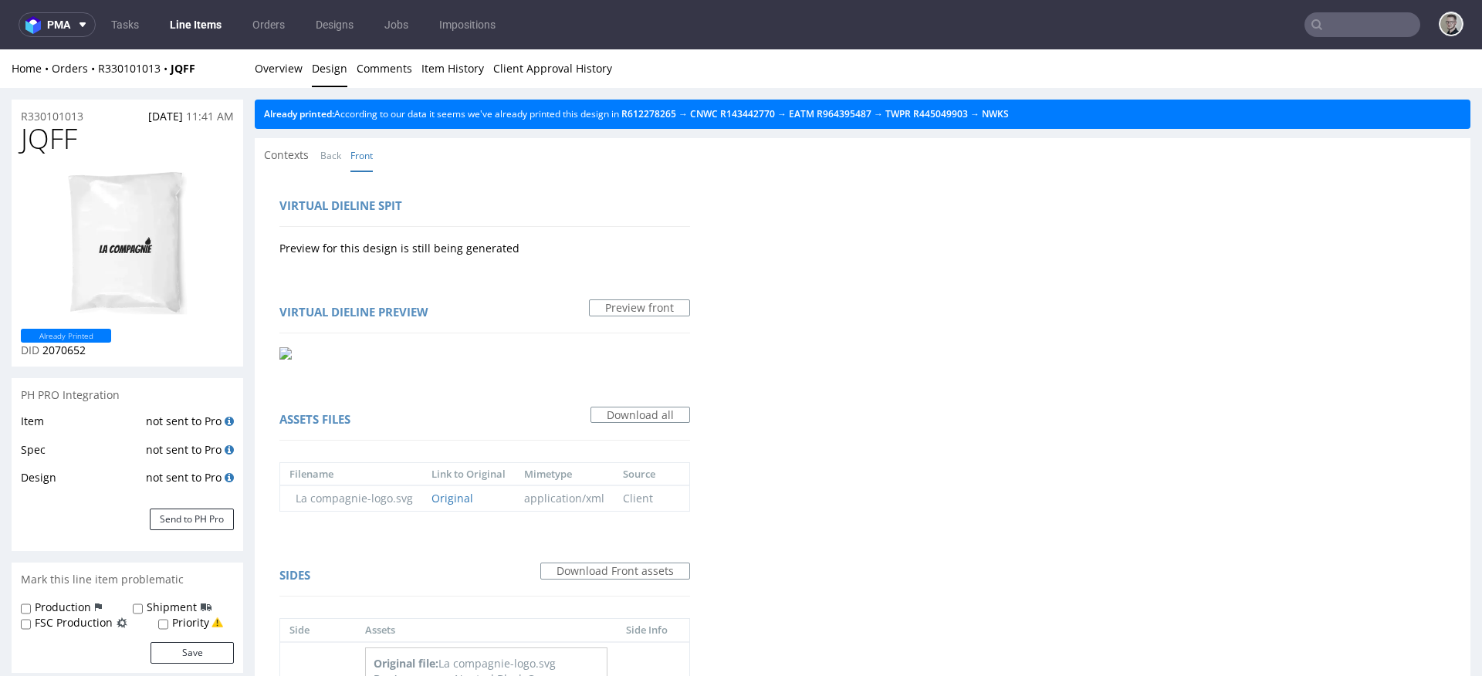
click at [247, 63] on div "Home Orders R330101013 JQFF Overview Design Comments Item History Client Approv…" at bounding box center [741, 68] width 1482 height 39
click at [278, 66] on link "Overview" at bounding box center [279, 68] width 48 height 38
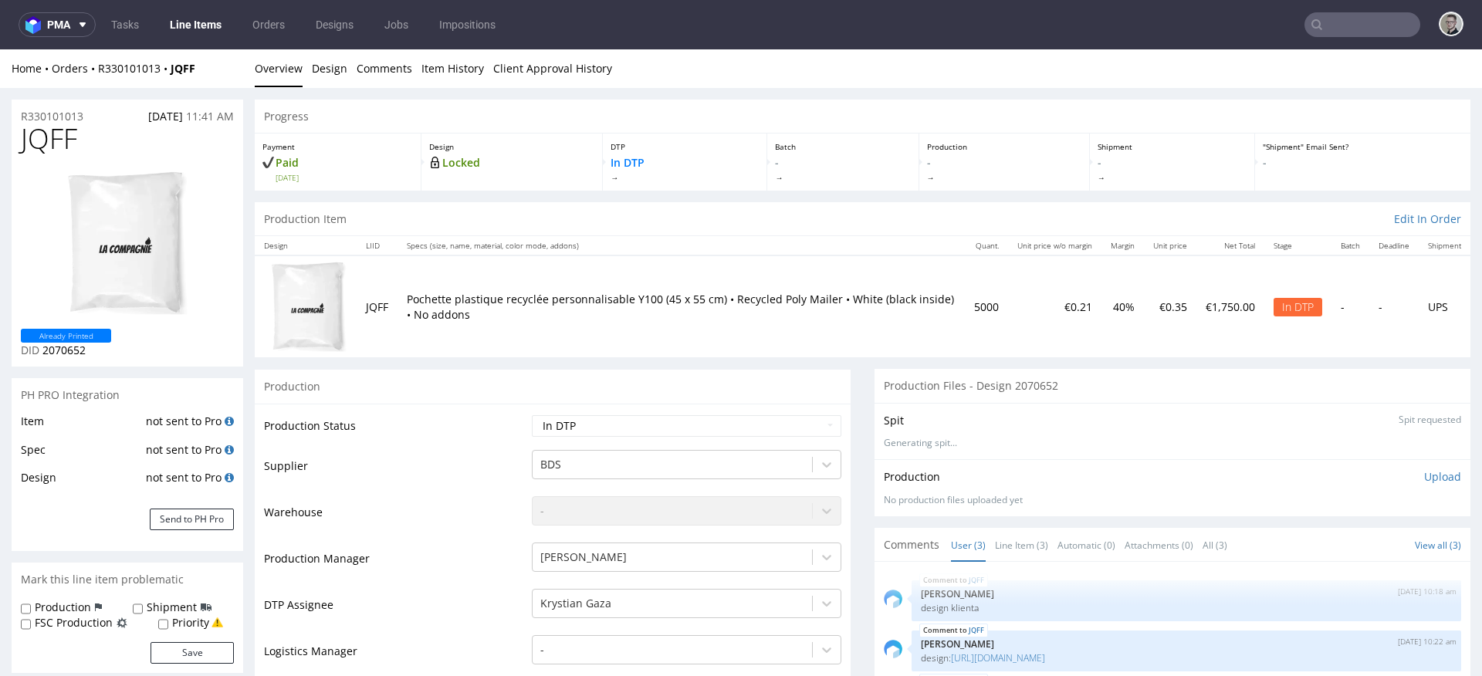
scroll to position [285, 0]
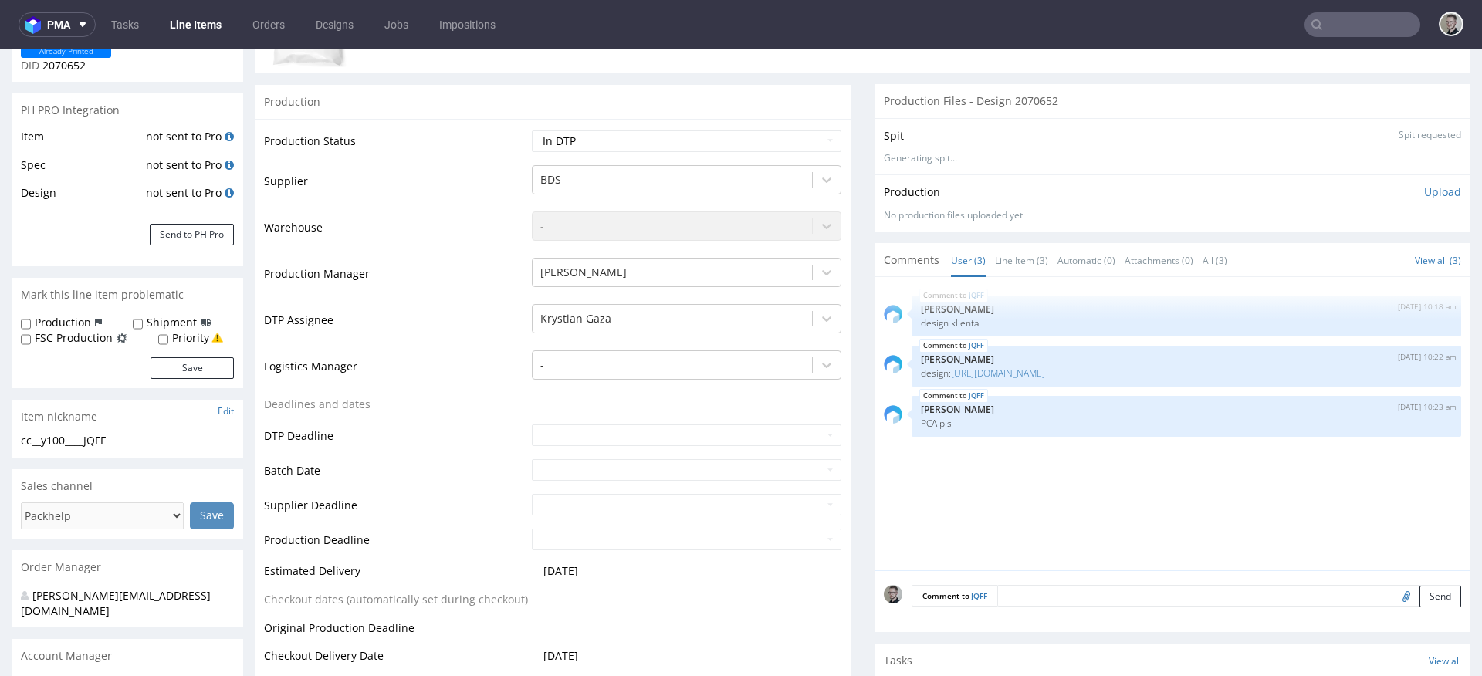
click at [90, 437] on div "cc__y100____JQFF" at bounding box center [127, 440] width 213 height 15
copy div "cc__y100____JQFF Update"
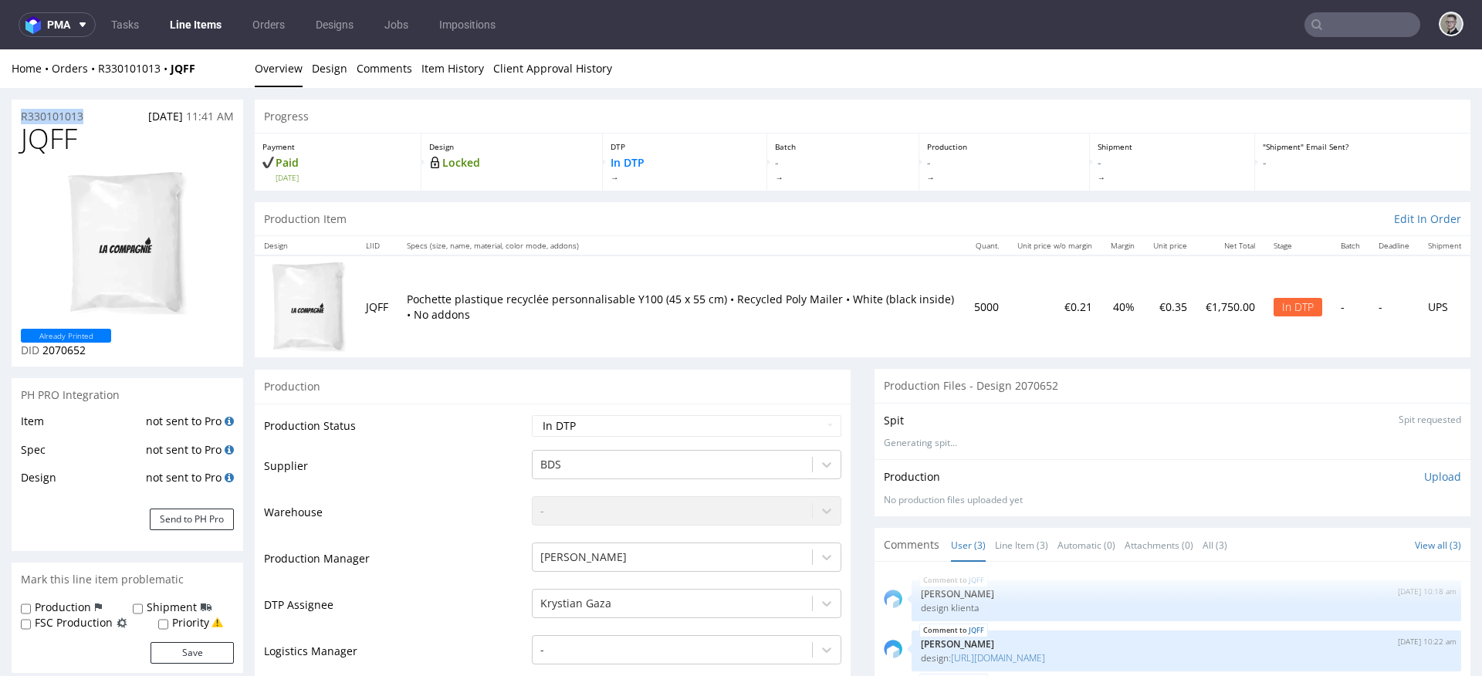
drag, startPoint x: 85, startPoint y: 115, endPoint x: 0, endPoint y: 109, distance: 85.1
copy p "R330101013"
click at [47, 146] on span "JQFF" at bounding box center [49, 138] width 56 height 31
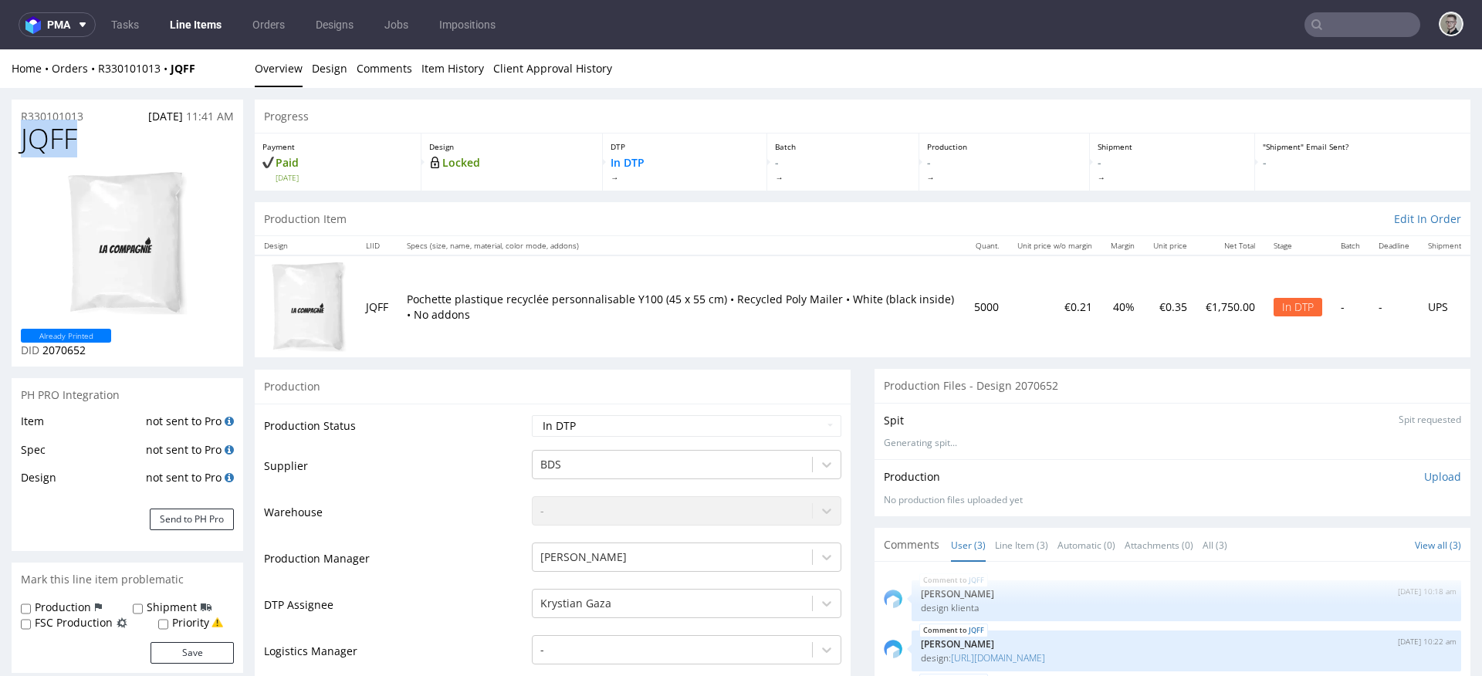
copy span "JQFF"
click at [1424, 474] on p "Upload" at bounding box center [1442, 476] width 37 height 15
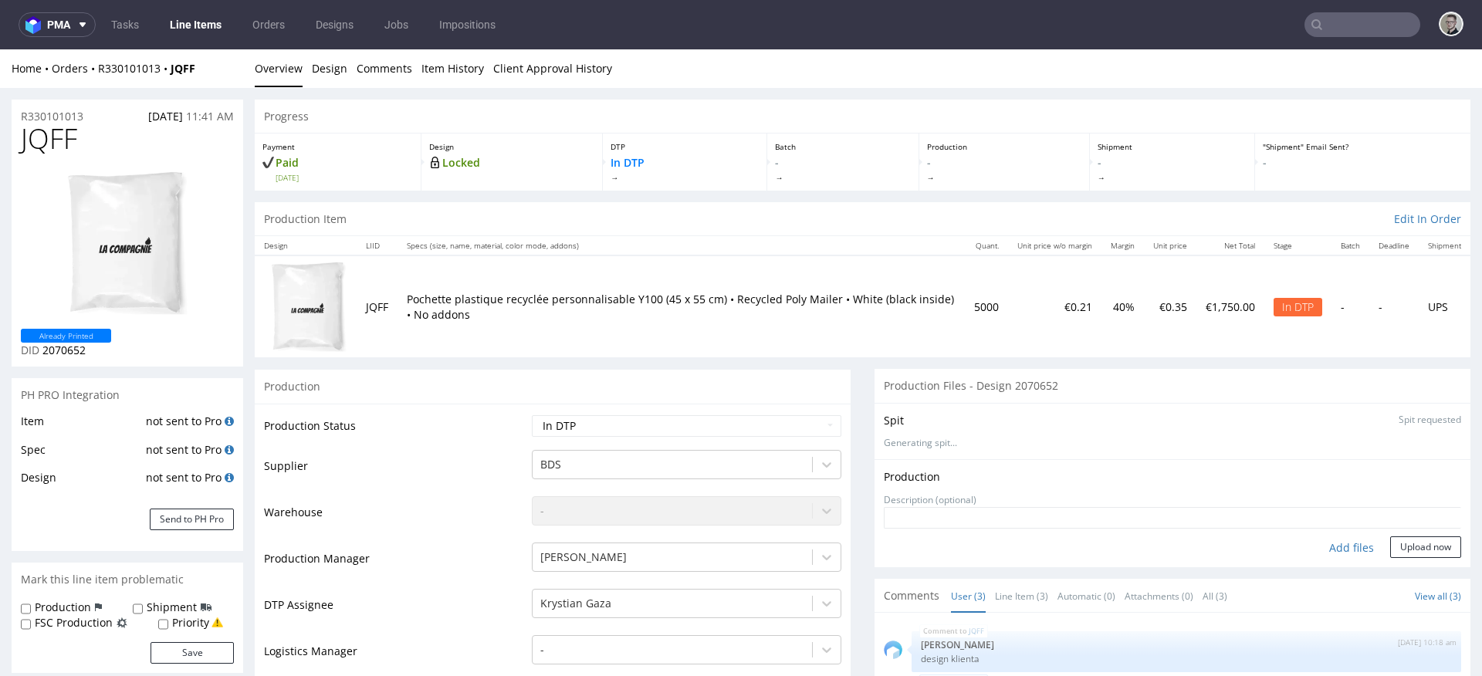
click at [1343, 550] on div "Add files" at bounding box center [1351, 547] width 77 height 23
type input "C:\fakepath\cc__y100____JQFF__d2070652__oR330101013__outside.pdf"
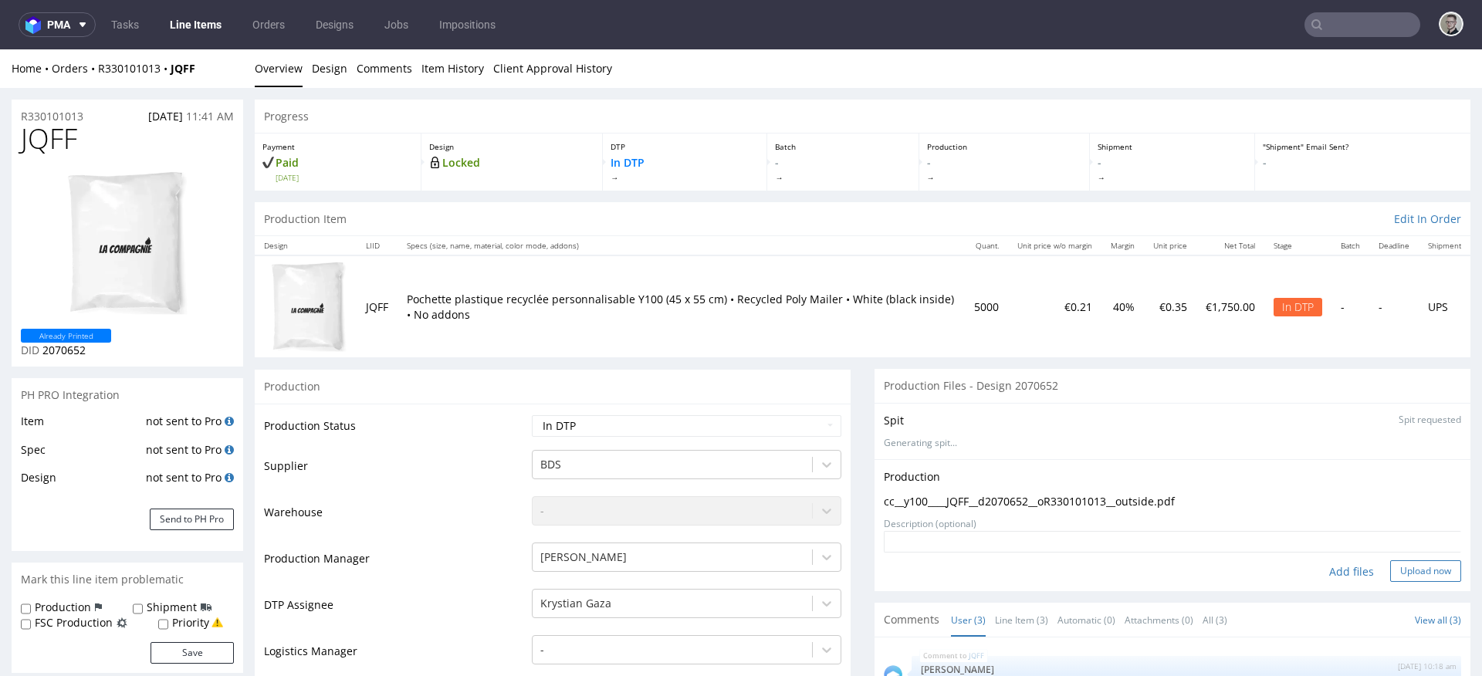
click at [1405, 573] on button "Upload now" at bounding box center [1425, 571] width 71 height 22
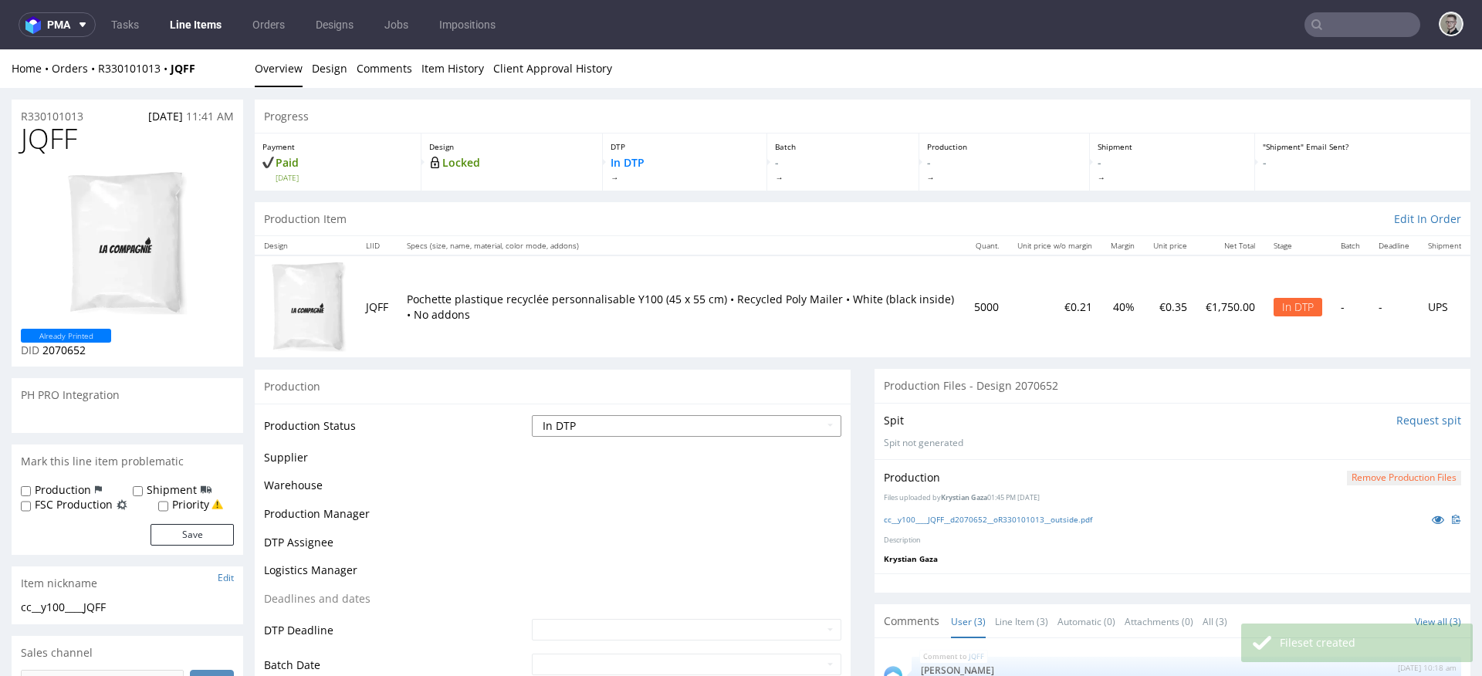
click at [769, 426] on select "Waiting for Artwork Waiting for Diecut Waiting for Mockup Waiting for DTP Waiti…" at bounding box center [686, 426] width 309 height 22
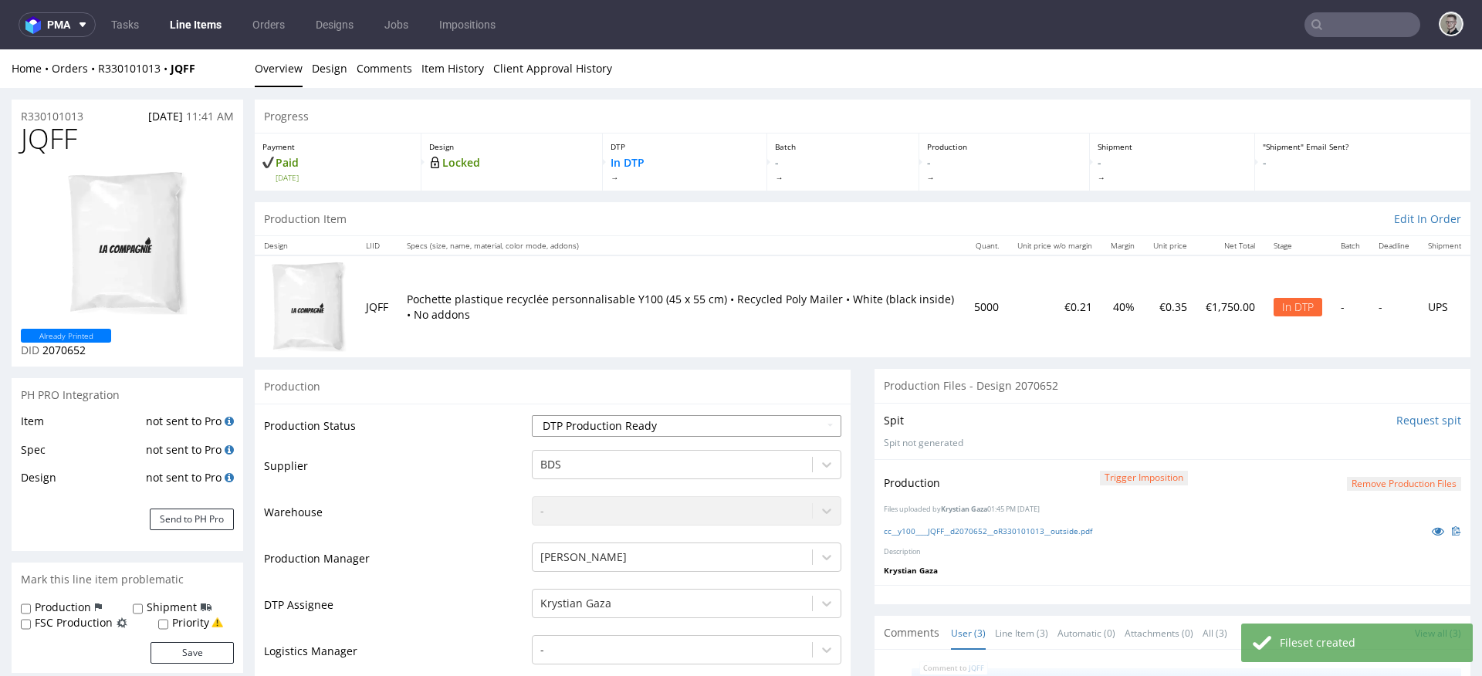
click at [532, 415] on select "Waiting for Artwork Waiting for Diecut Waiting for Mockup Waiting for DTP Waiti…" at bounding box center [686, 426] width 309 height 22
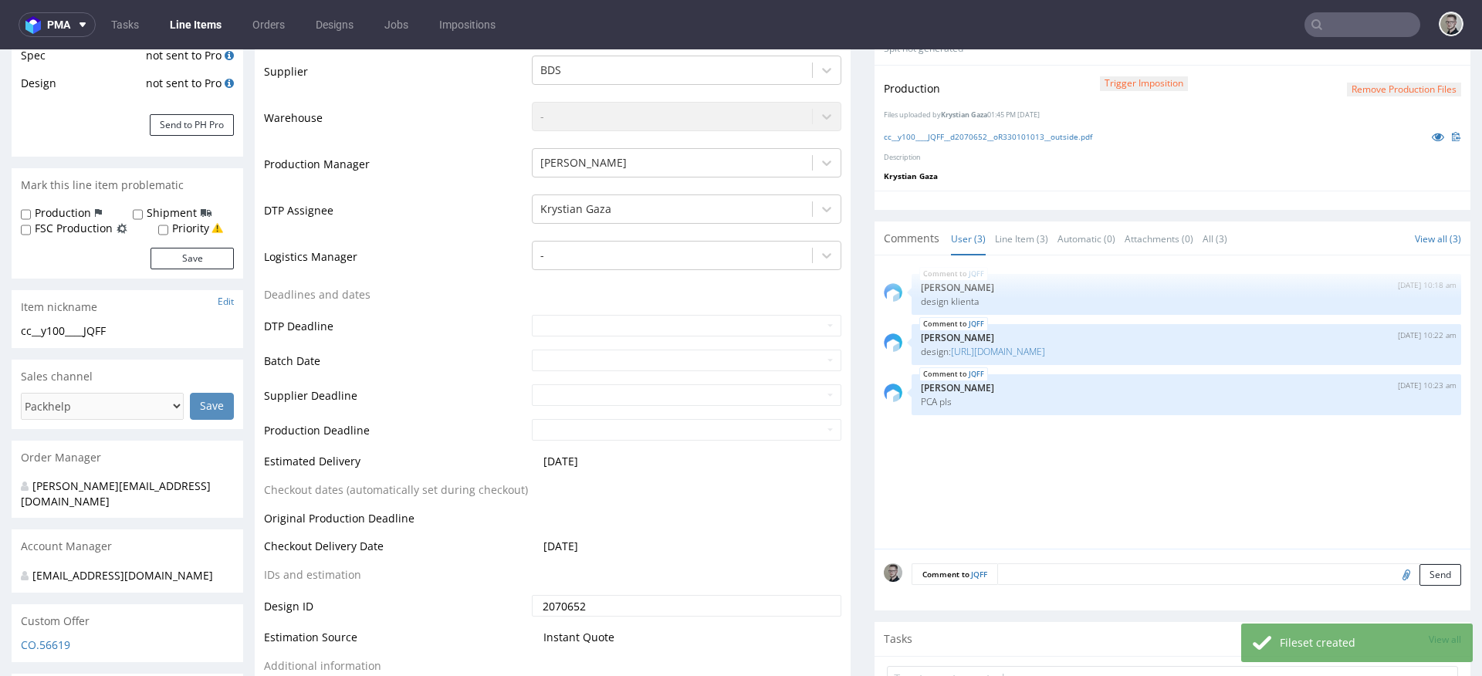
scroll to position [512, 0]
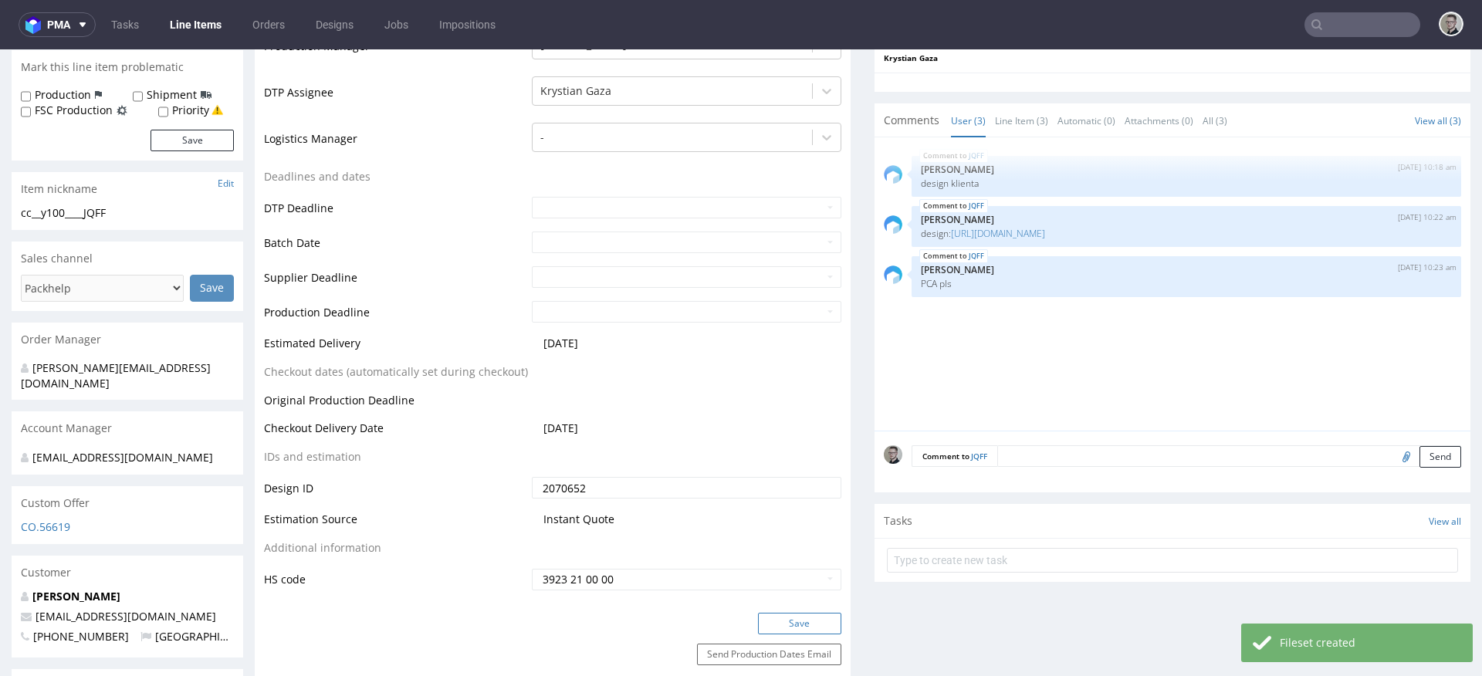
click at [817, 623] on button "Save" at bounding box center [799, 624] width 83 height 22
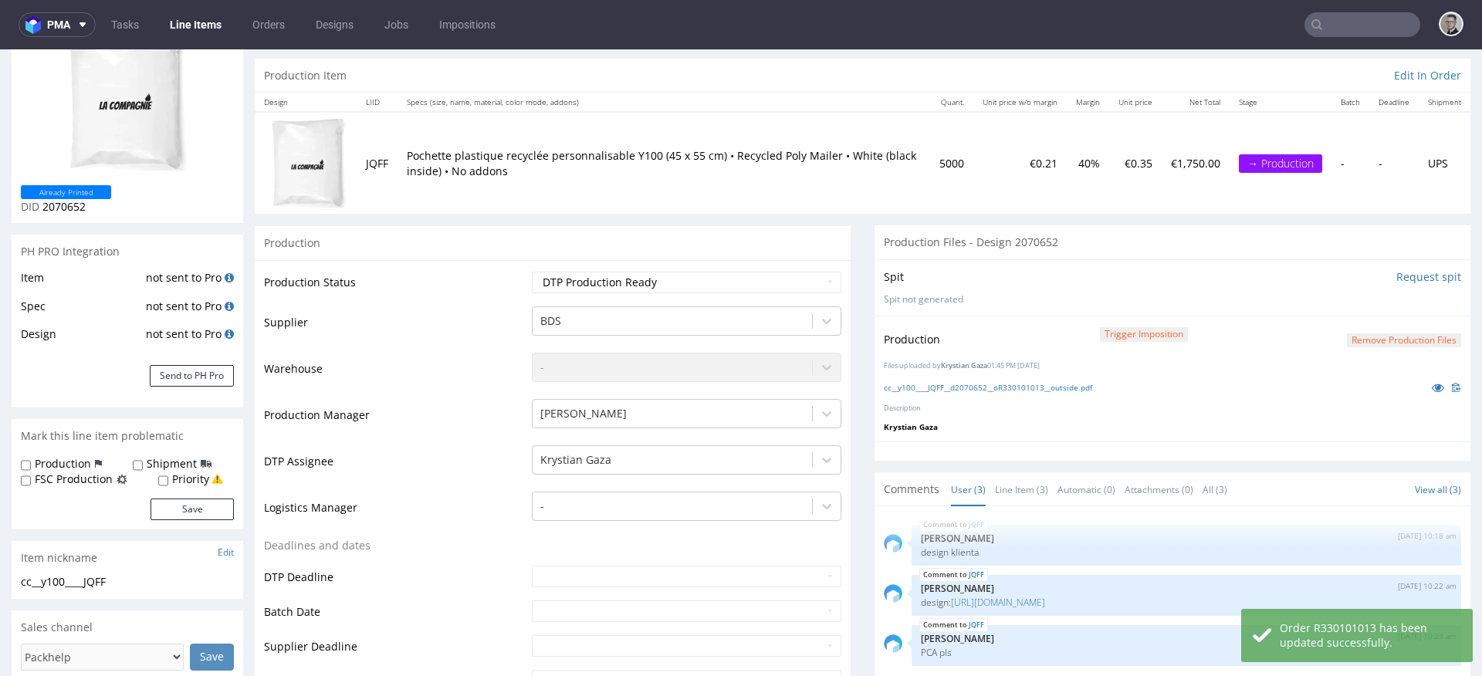
scroll to position [159, 0]
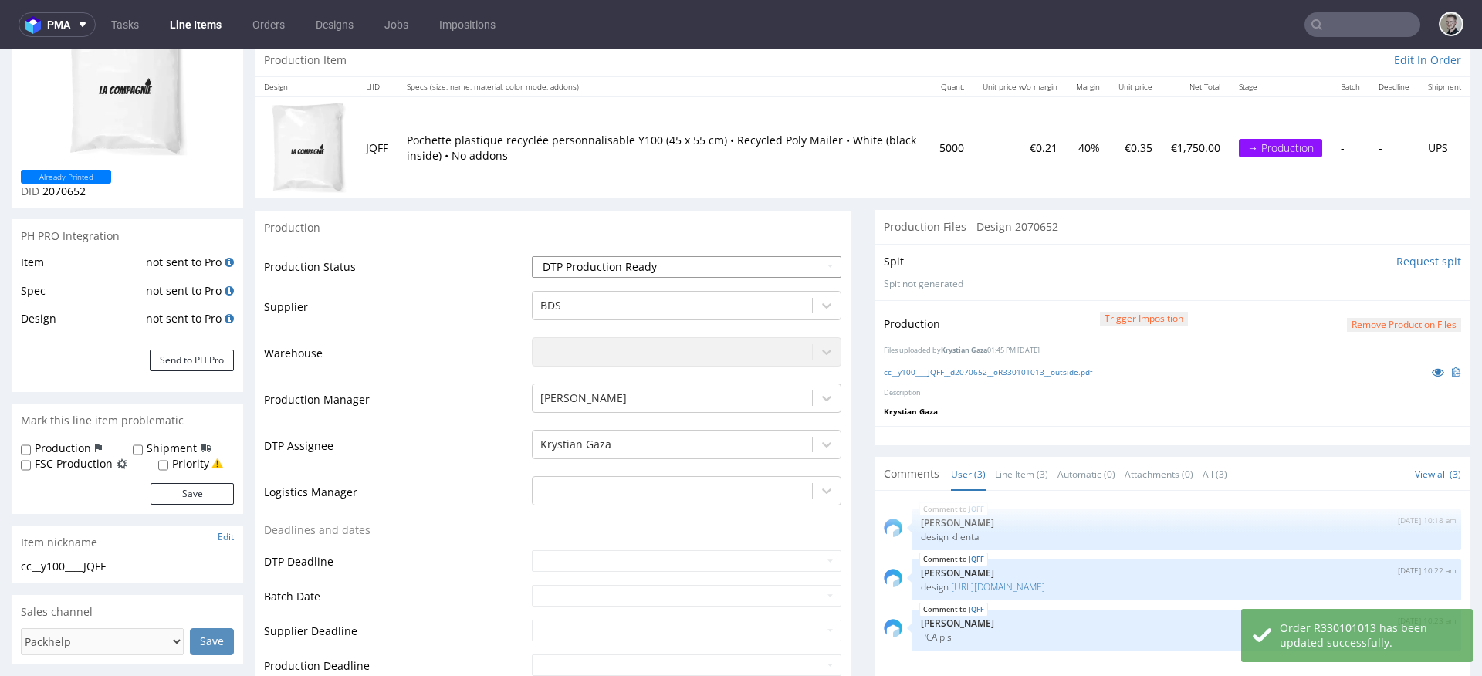
click at [769, 272] on select "Waiting for Artwork Waiting for Diecut Waiting for Mockup Waiting for DTP Waiti…" at bounding box center [686, 267] width 309 height 22
click at [532, 256] on select "Waiting for Artwork Waiting for Diecut Waiting for Mockup Waiting for DTP Waiti…" at bounding box center [686, 267] width 309 height 22
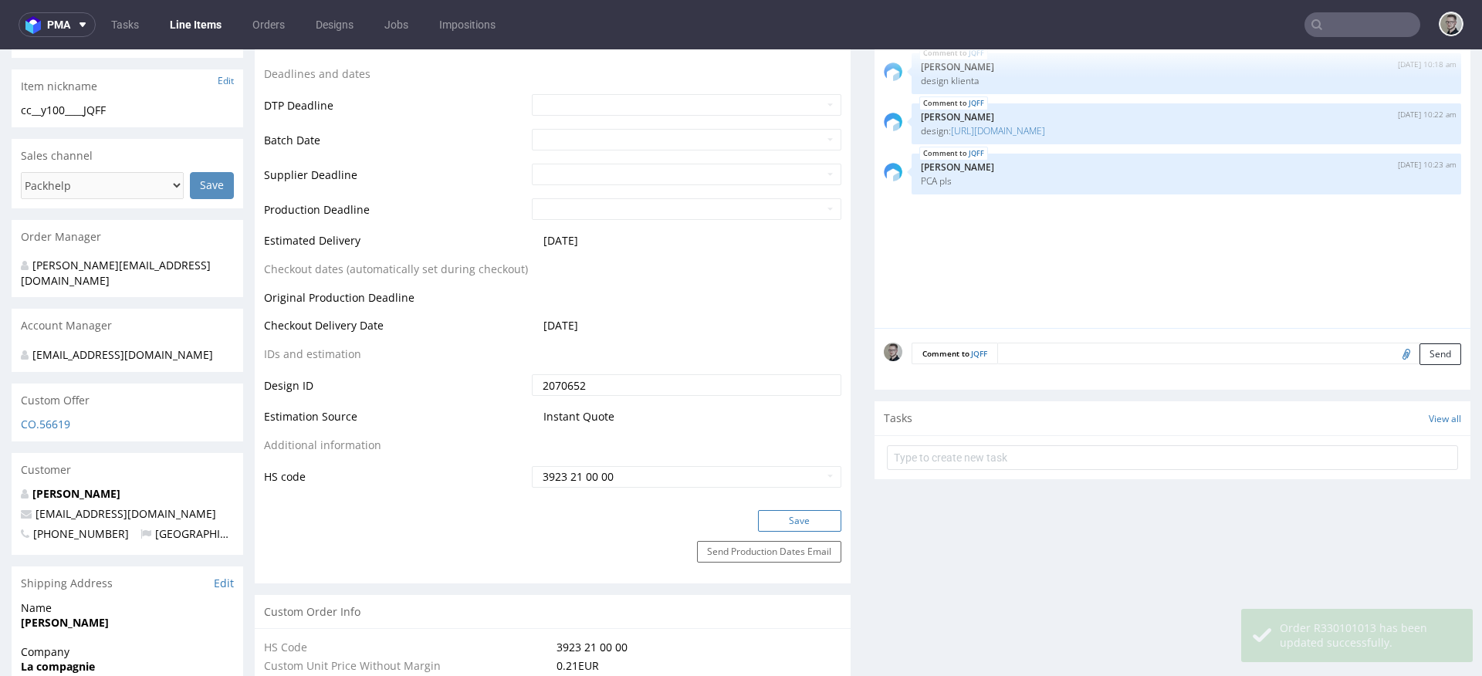
click at [814, 523] on button "Save" at bounding box center [799, 521] width 83 height 22
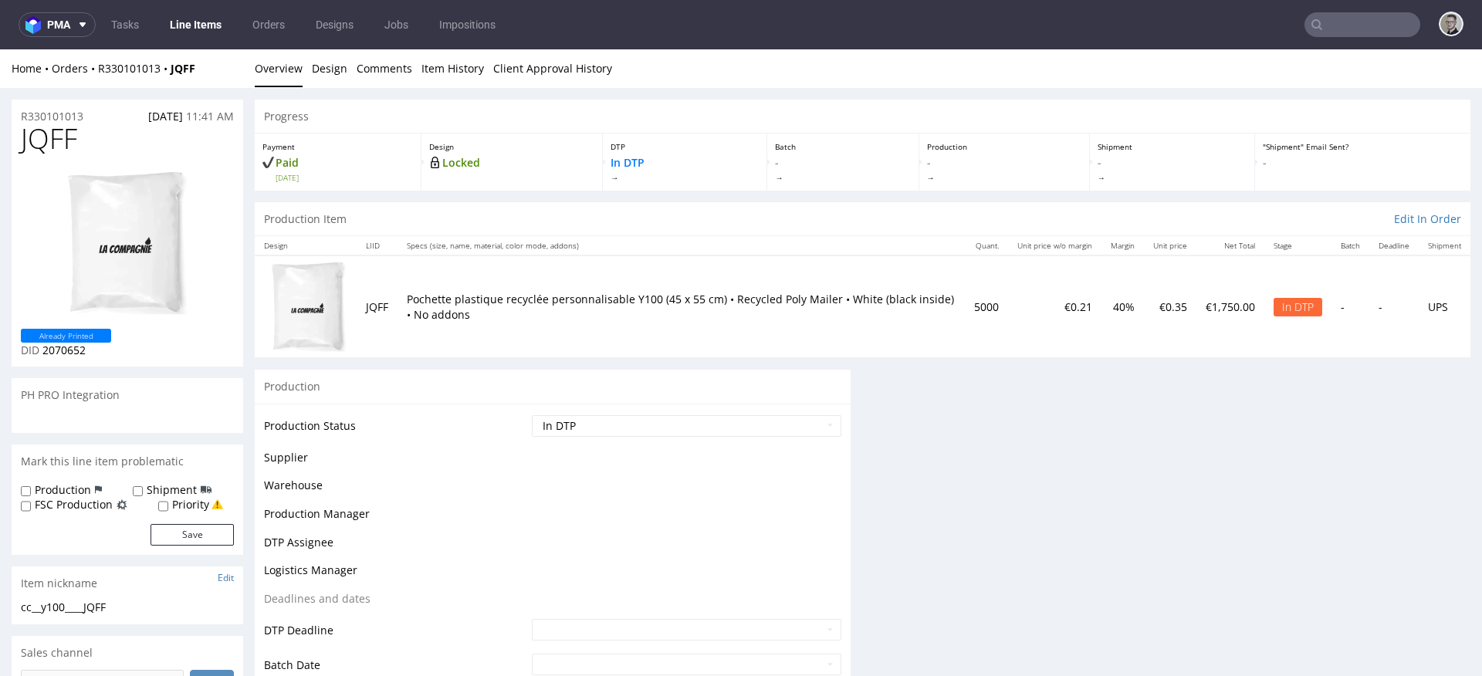
scroll to position [0, 0]
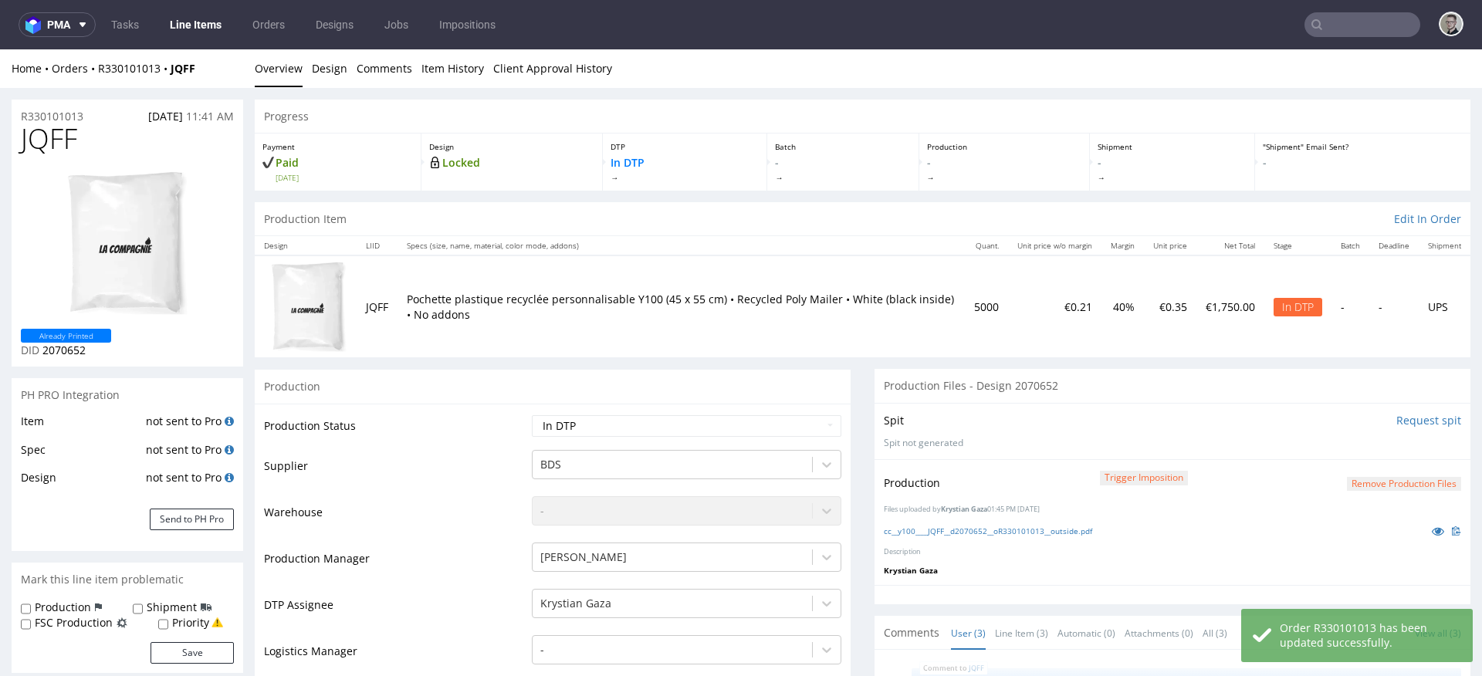
click at [1384, 481] on button "Remove production files" at bounding box center [1403, 484] width 114 height 15
click at [1367, 445] on link "Yes" at bounding box center [1355, 449] width 44 height 23
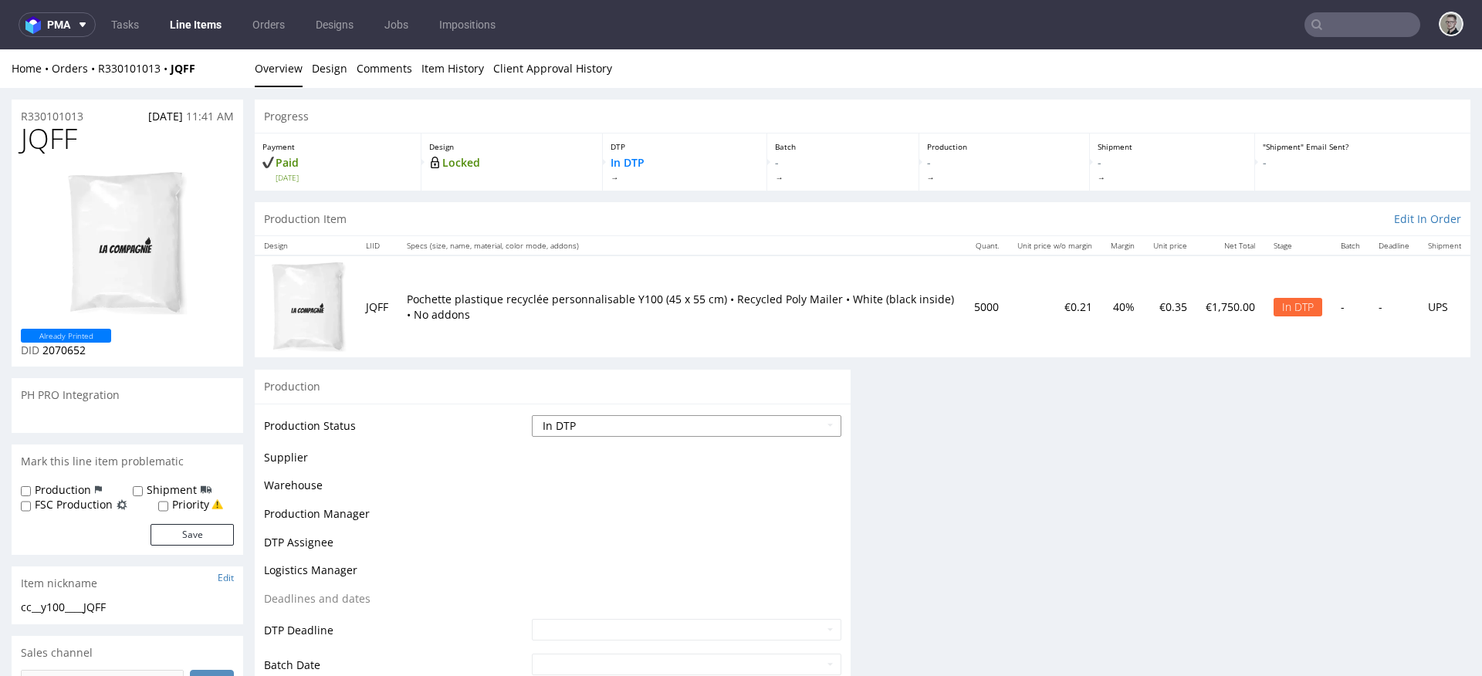
click at [708, 428] on select "Waiting for Artwork Waiting for Diecut Waiting for Mockup Waiting for DTP Waiti…" at bounding box center [686, 426] width 309 height 22
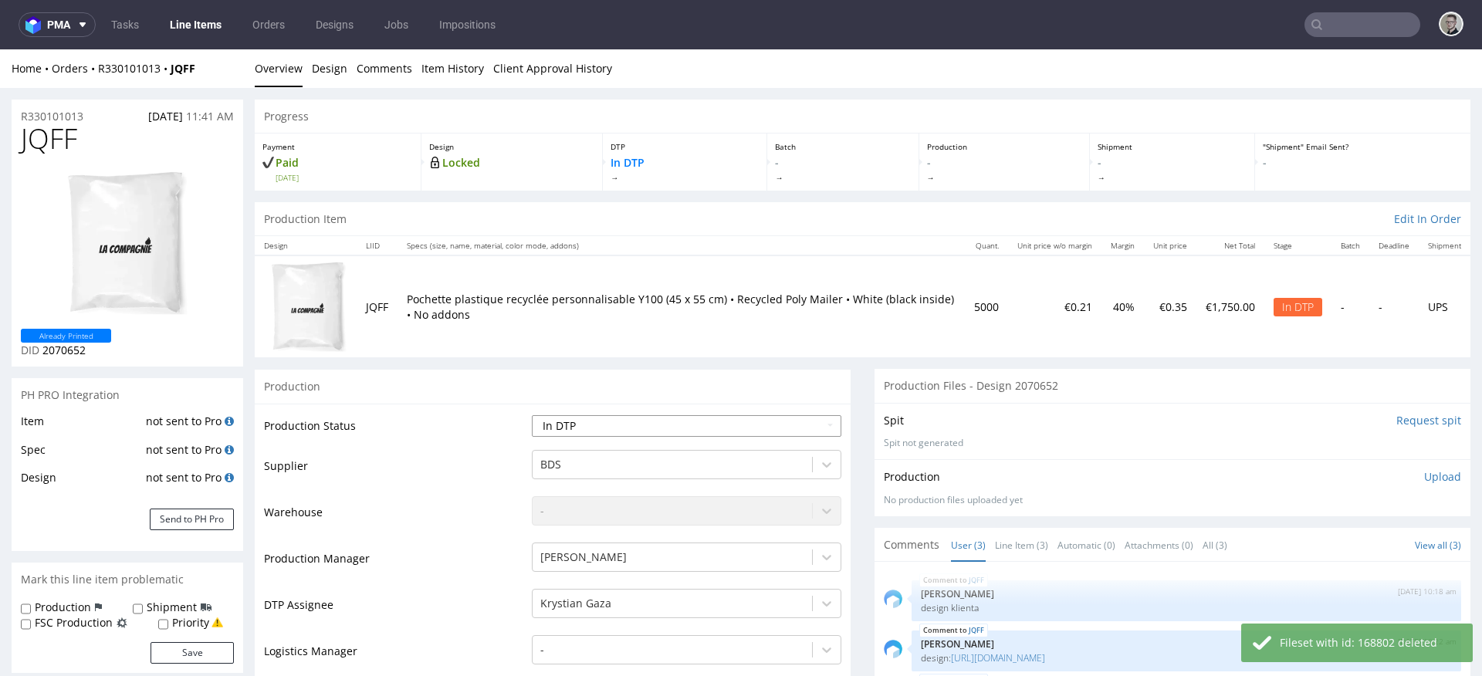
select select "dtp_ca_needed"
click at [532, 415] on select "Waiting for Artwork Waiting for Diecut Waiting for Mockup Waiting for DTP Waiti…" at bounding box center [686, 426] width 309 height 22
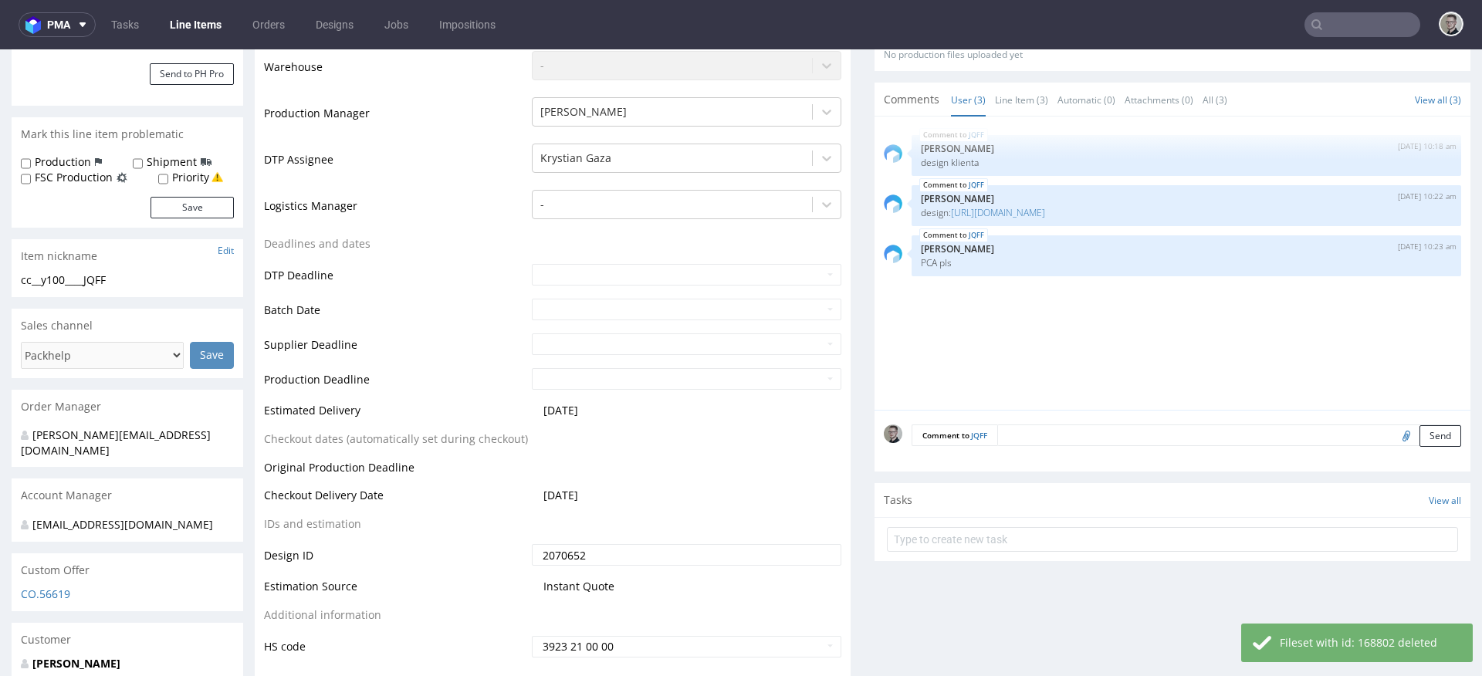
scroll to position [563, 0]
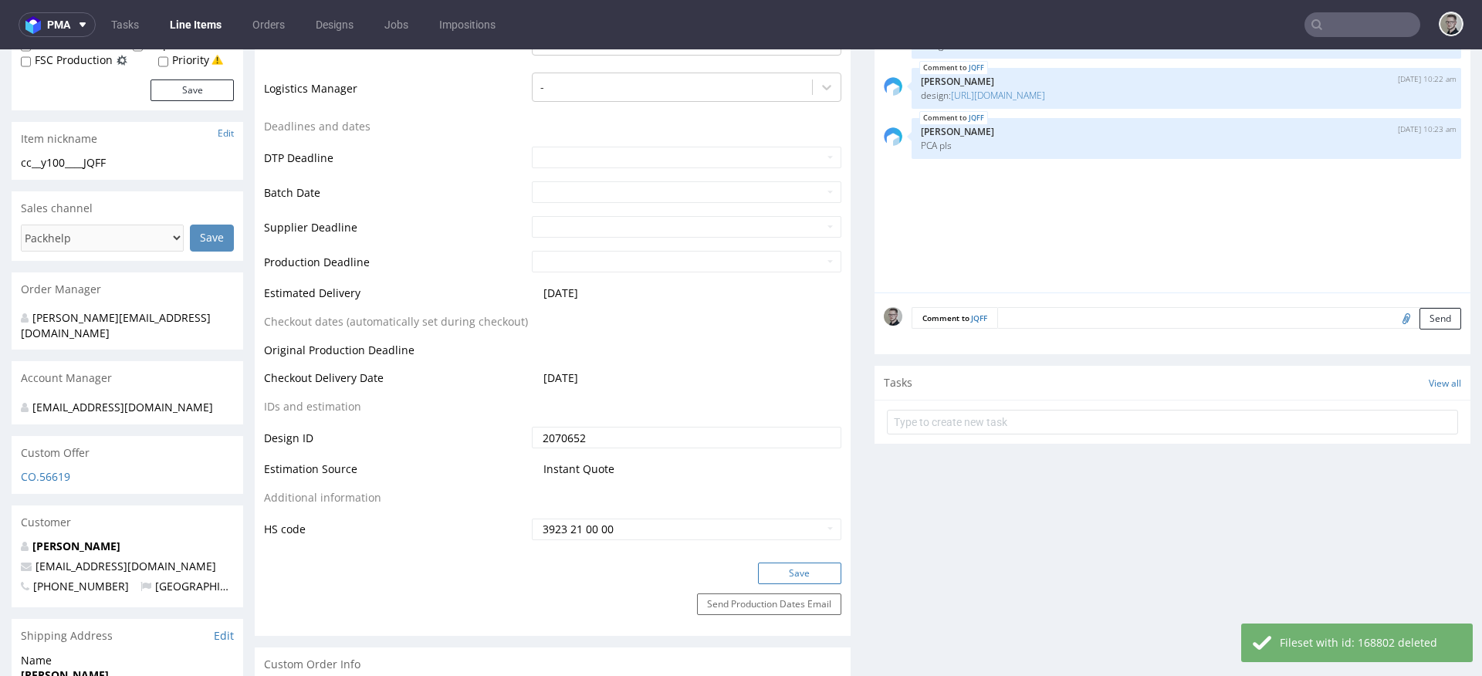
click at [792, 571] on button "Save" at bounding box center [799, 574] width 83 height 22
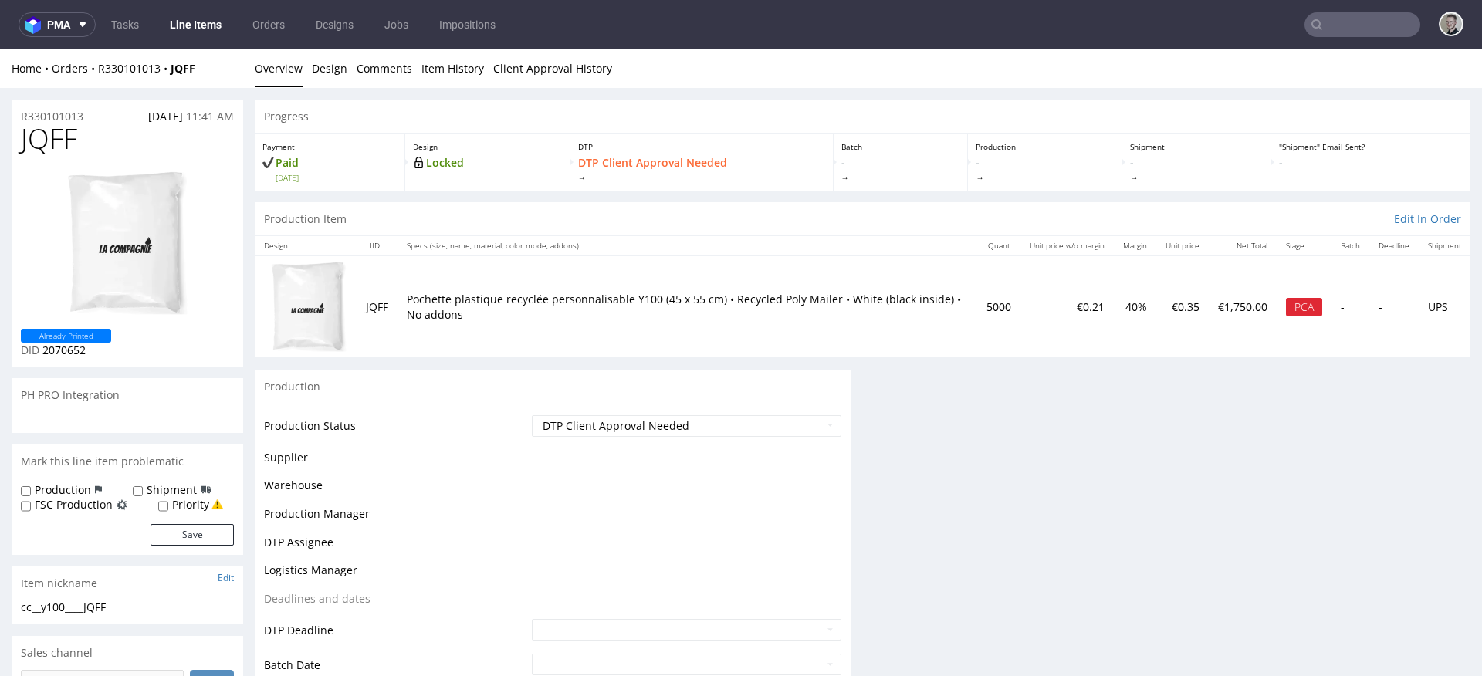
scroll to position [0, 0]
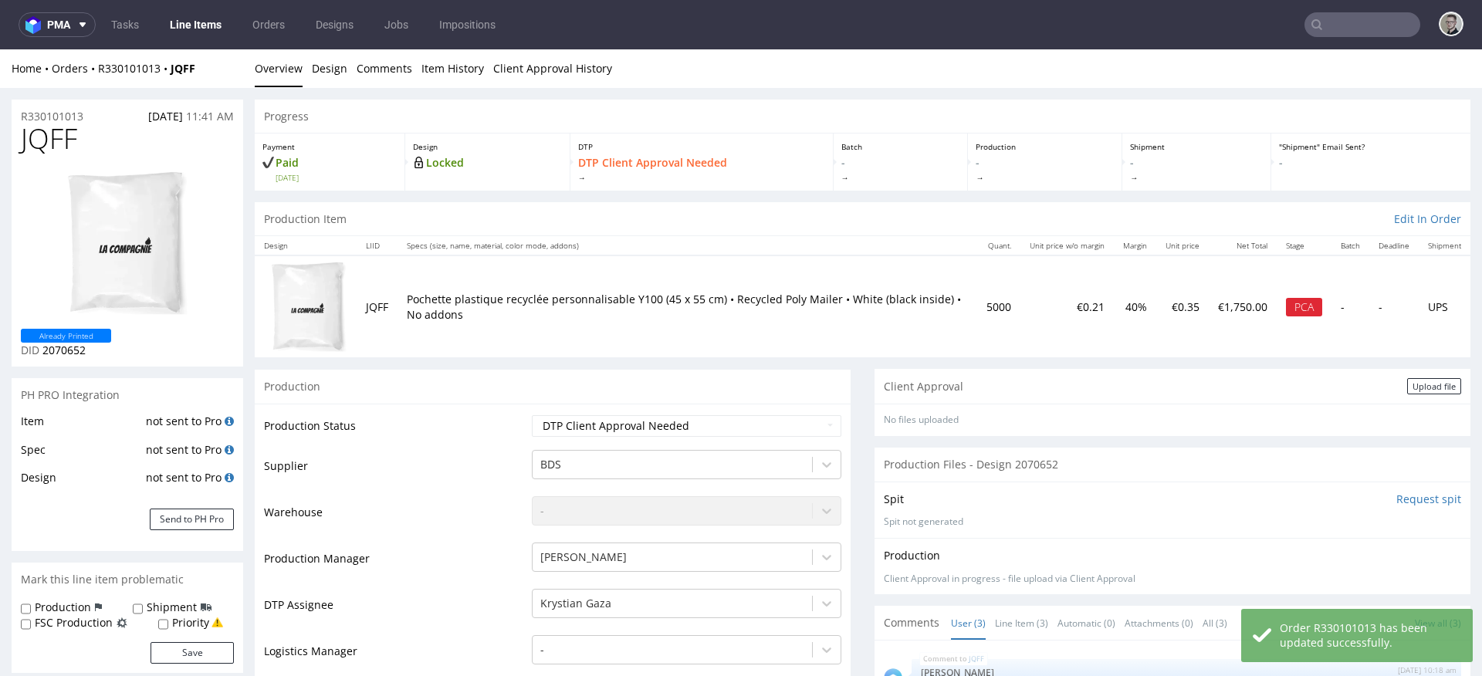
click at [1414, 389] on div "Upload file" at bounding box center [1434, 386] width 54 height 16
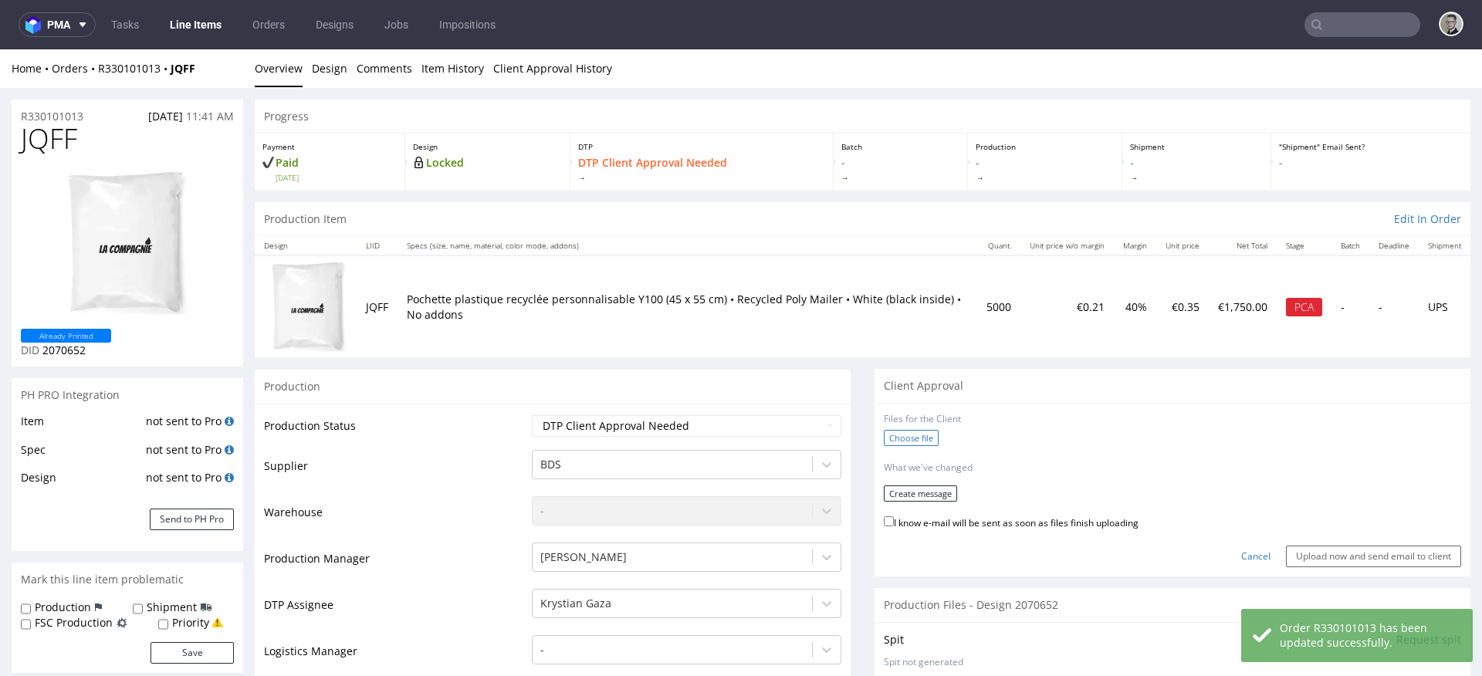
click at [894, 440] on label "Choose file" at bounding box center [911, 438] width 55 height 16
click at [0, 49] on input "Choose file" at bounding box center [0, 49] width 0 height 0
click at [901, 494] on button "Create message" at bounding box center [920, 489] width 73 height 16
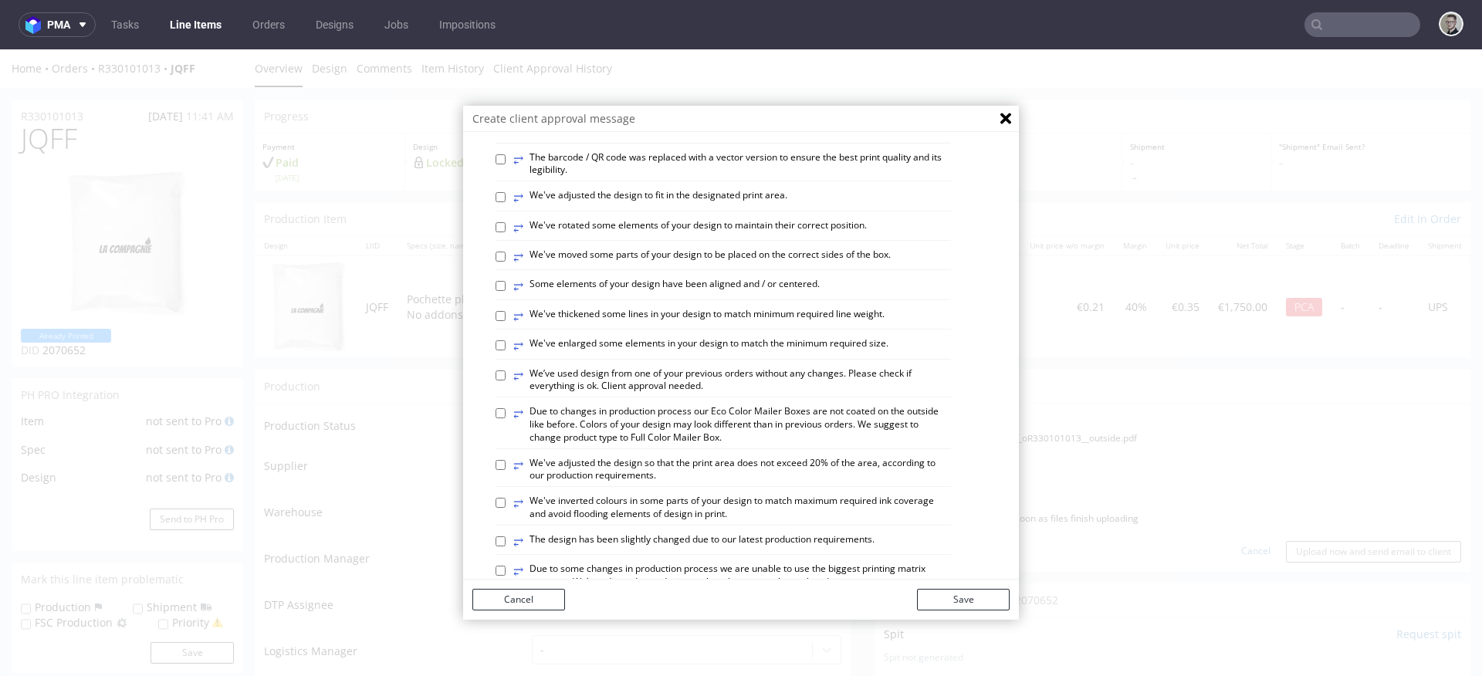
scroll to position [572, 0]
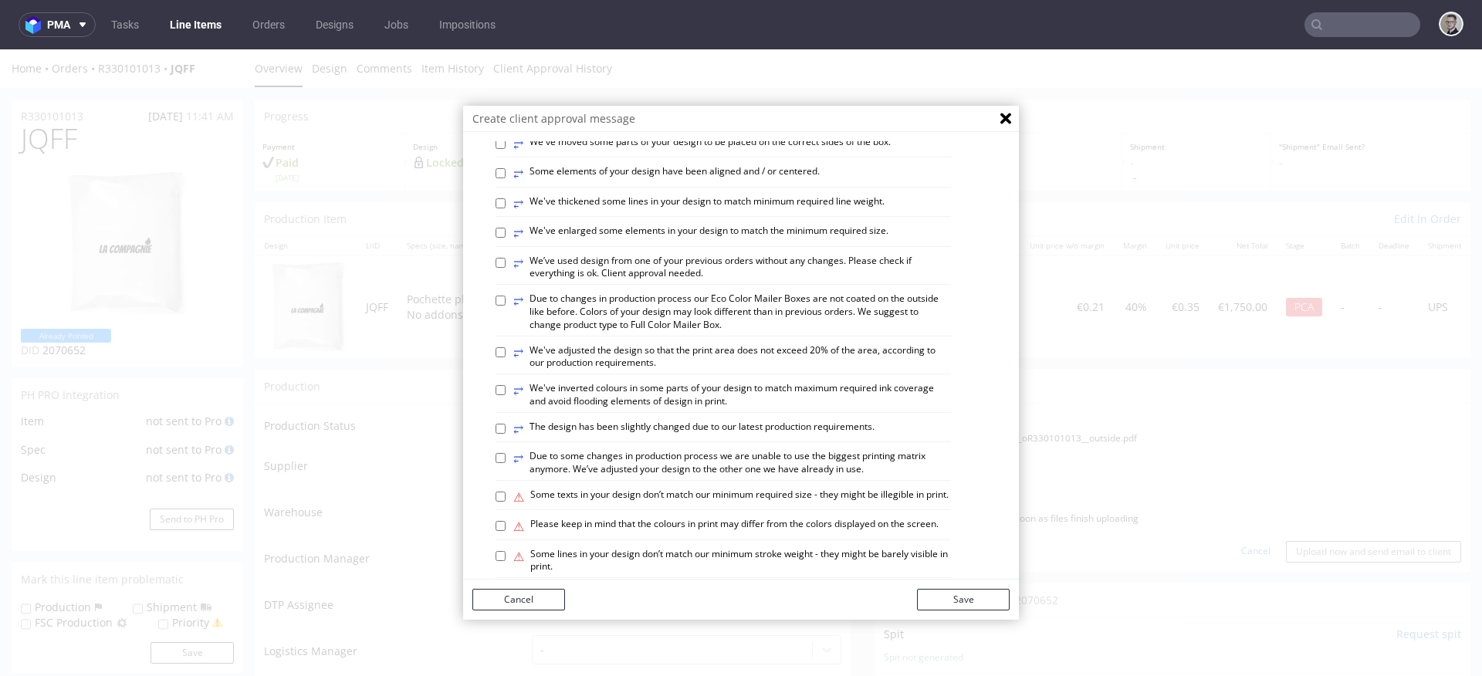
click at [603, 281] on label "⥂ We’ve used design from one of your previous orders without any changes. Pleas…" at bounding box center [732, 268] width 438 height 26
click at [505, 268] on input "⥂ We’ve used design from one of your previous orders without any changes. Pleas…" at bounding box center [500, 263] width 10 height 10
checkbox input "true"
click at [990, 600] on button "Save" at bounding box center [963, 600] width 93 height 22
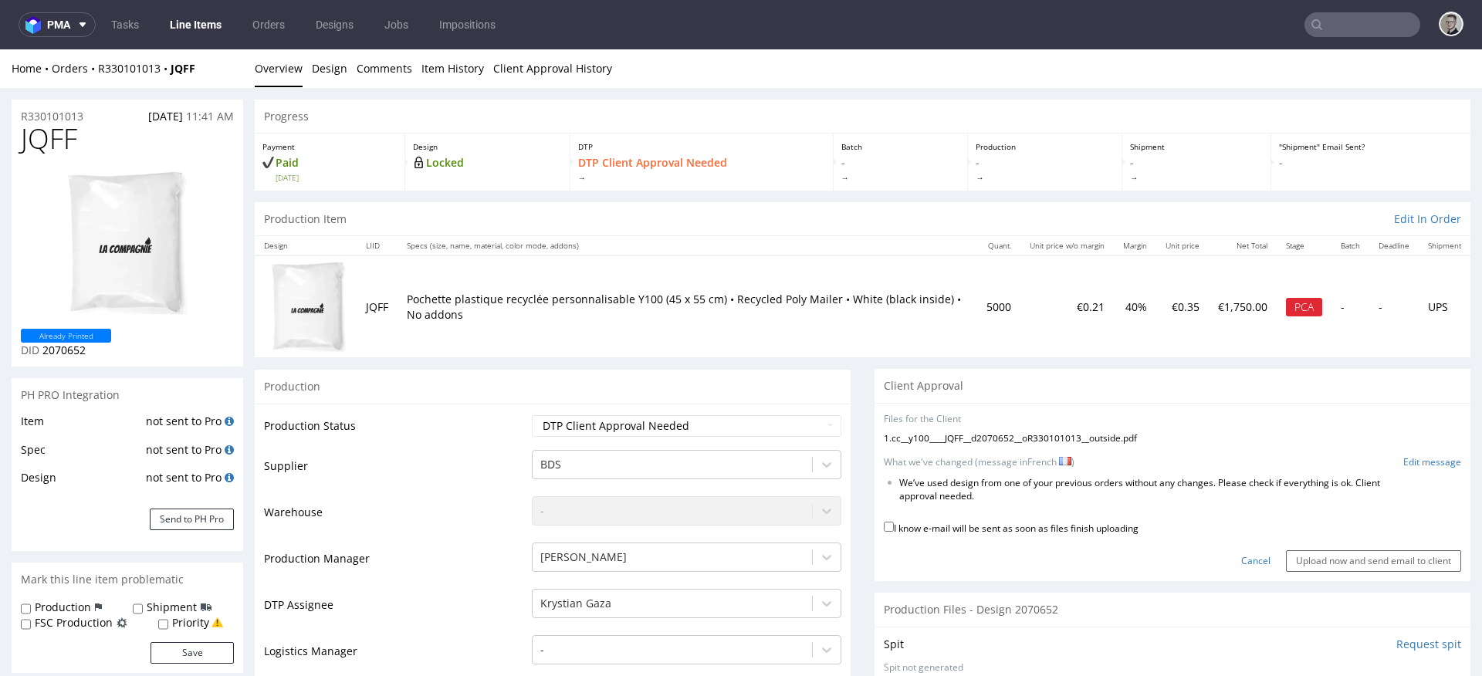
click at [1071, 528] on label "I know e-mail will be sent as soon as files finish uploading" at bounding box center [1011, 527] width 255 height 17
click at [894, 528] on input "I know e-mail will be sent as soon as files finish uploading" at bounding box center [889, 527] width 10 height 10
checkbox input "true"
click at [1321, 572] on div "No files uploaded Files for the Client 1 . cc__y100____JQFF__d2070652__oR330101…" at bounding box center [1172, 492] width 596 height 179
click at [1330, 564] on input "Upload now and send email to client" at bounding box center [1373, 561] width 175 height 22
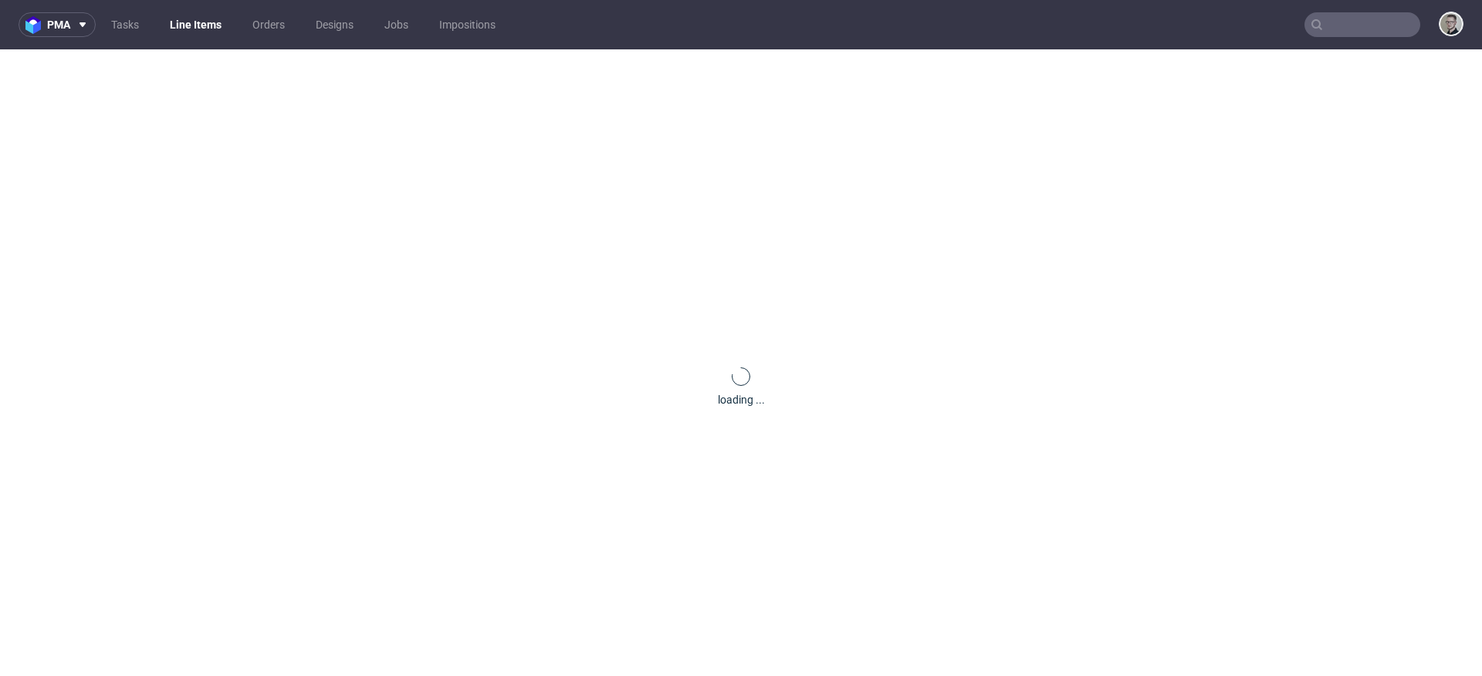
scroll to position [0, 0]
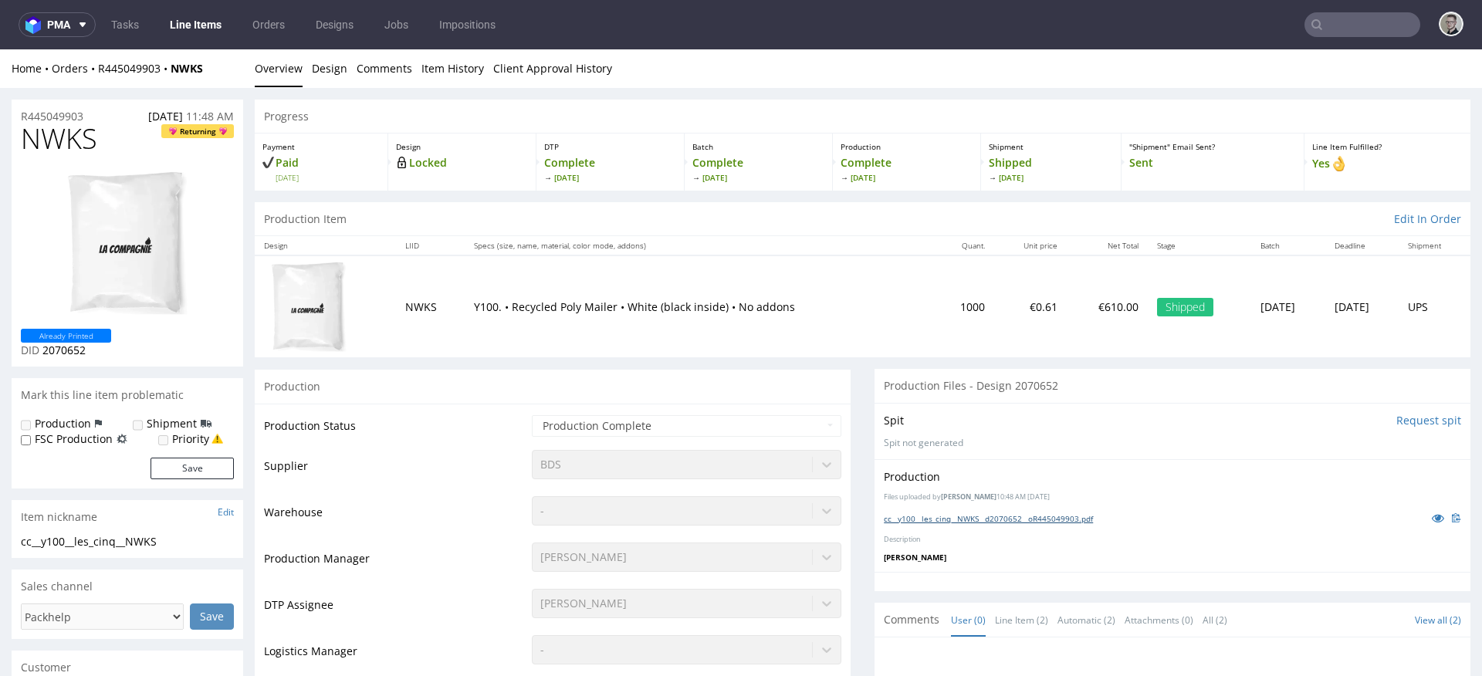
click at [1005, 516] on link "cc__y100__les_cinq__NWKS__d2070652__oR445049903.pdf" at bounding box center [988, 518] width 209 height 11
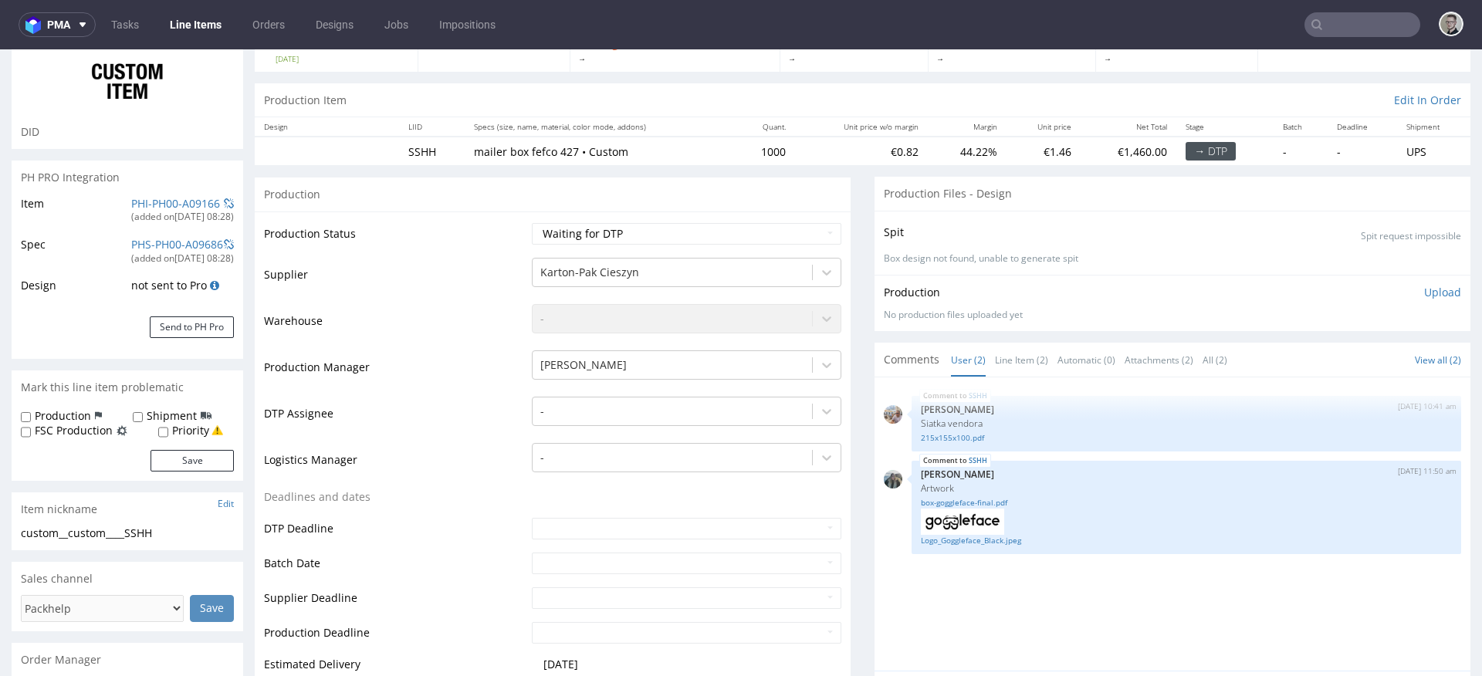
scroll to position [182, 0]
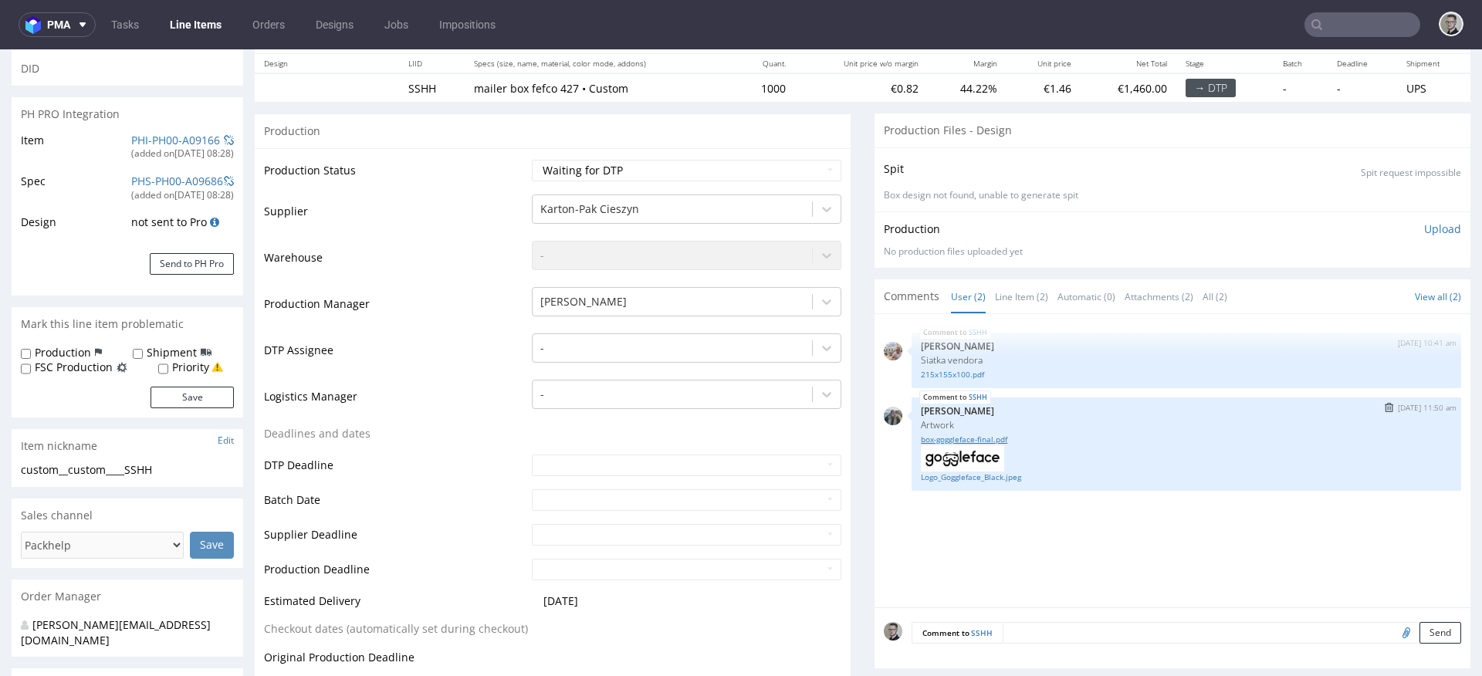
click at [955, 438] on link "box-goggleface-final.pdf" at bounding box center [1186, 440] width 531 height 12
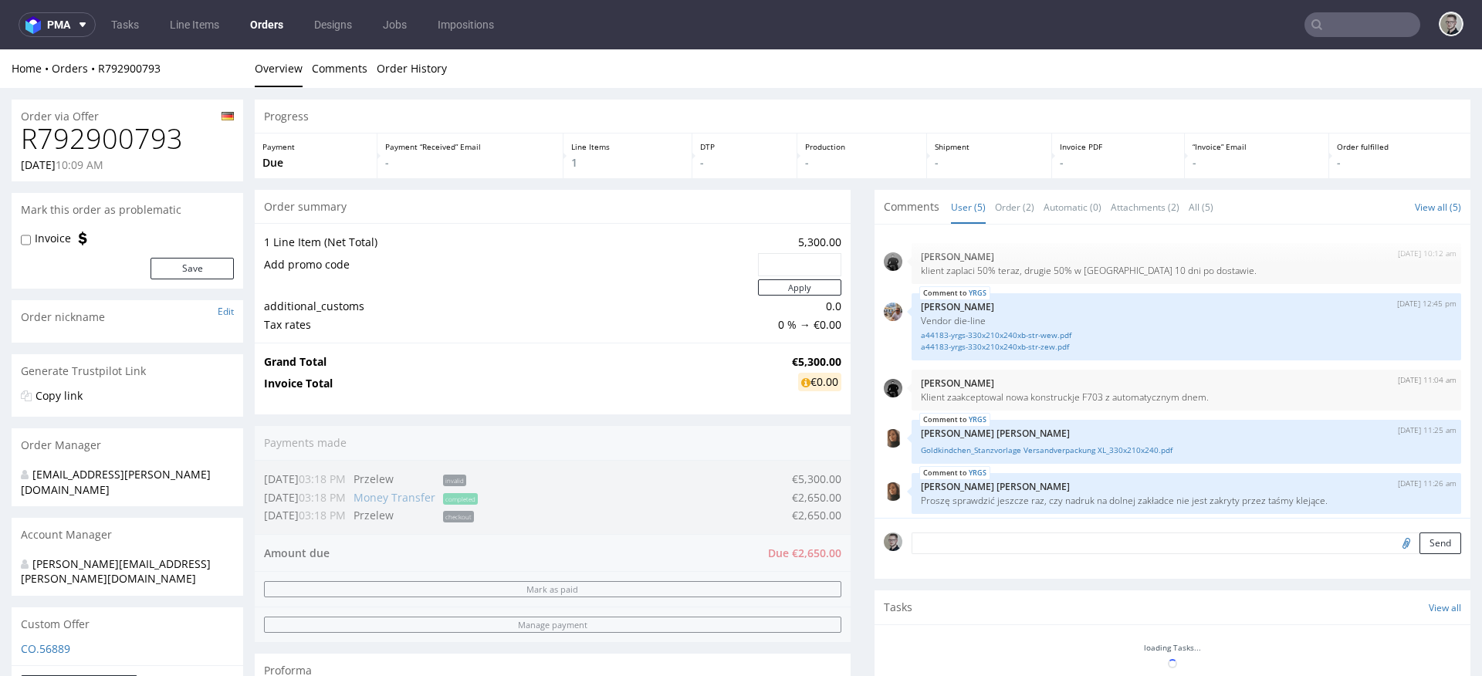
scroll to position [5, 0]
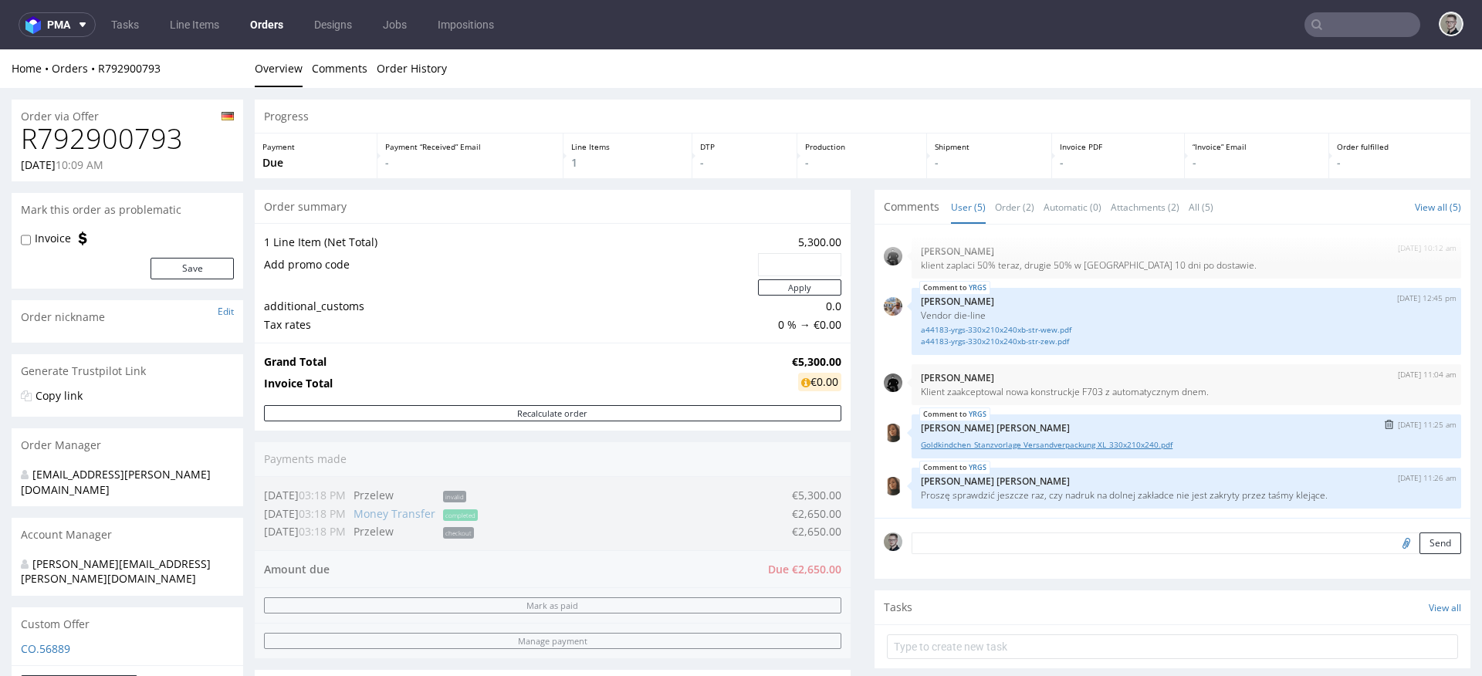
click at [1034, 441] on link "Goldkindchen_Stanzvorlage Versandverpackung XL_330x210x240.pdf" at bounding box center [1186, 445] width 531 height 12
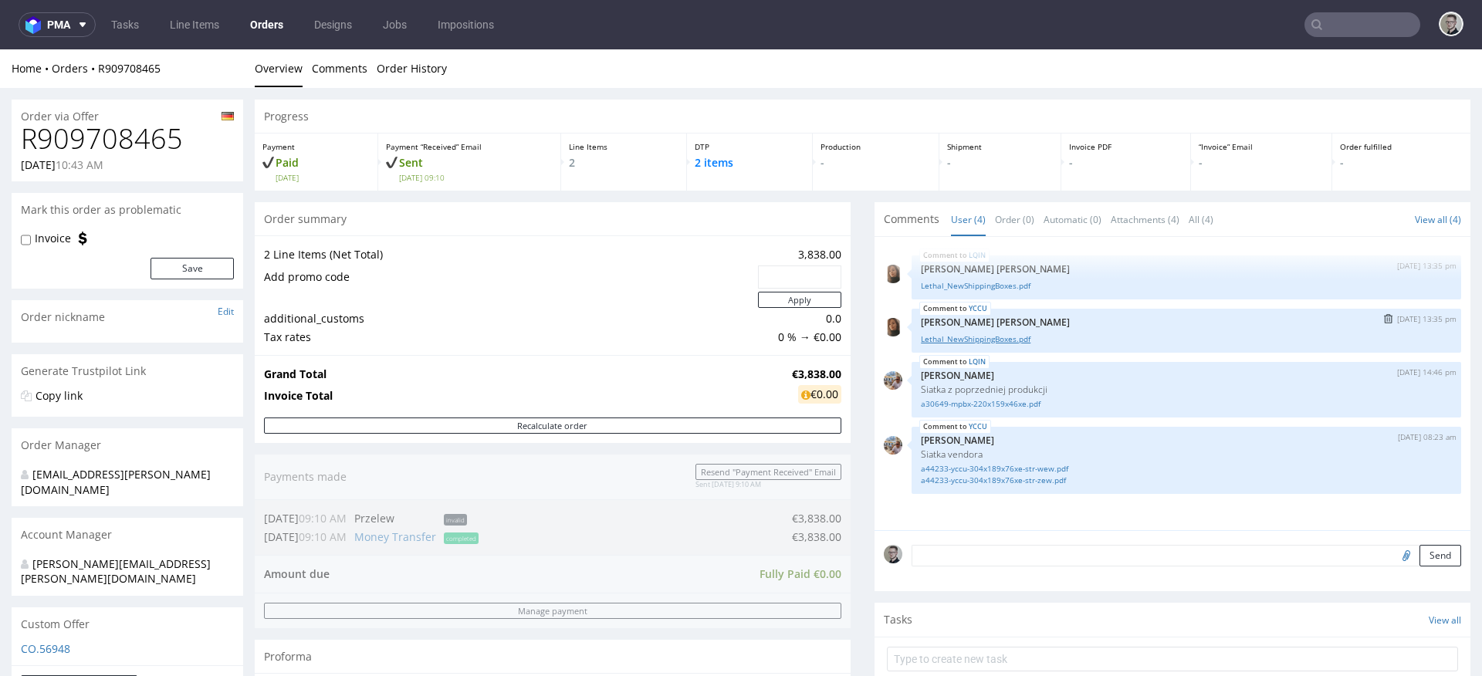
click at [975, 336] on link "Lethal_NewShippingBoxes.pdf" at bounding box center [1186, 339] width 531 height 12
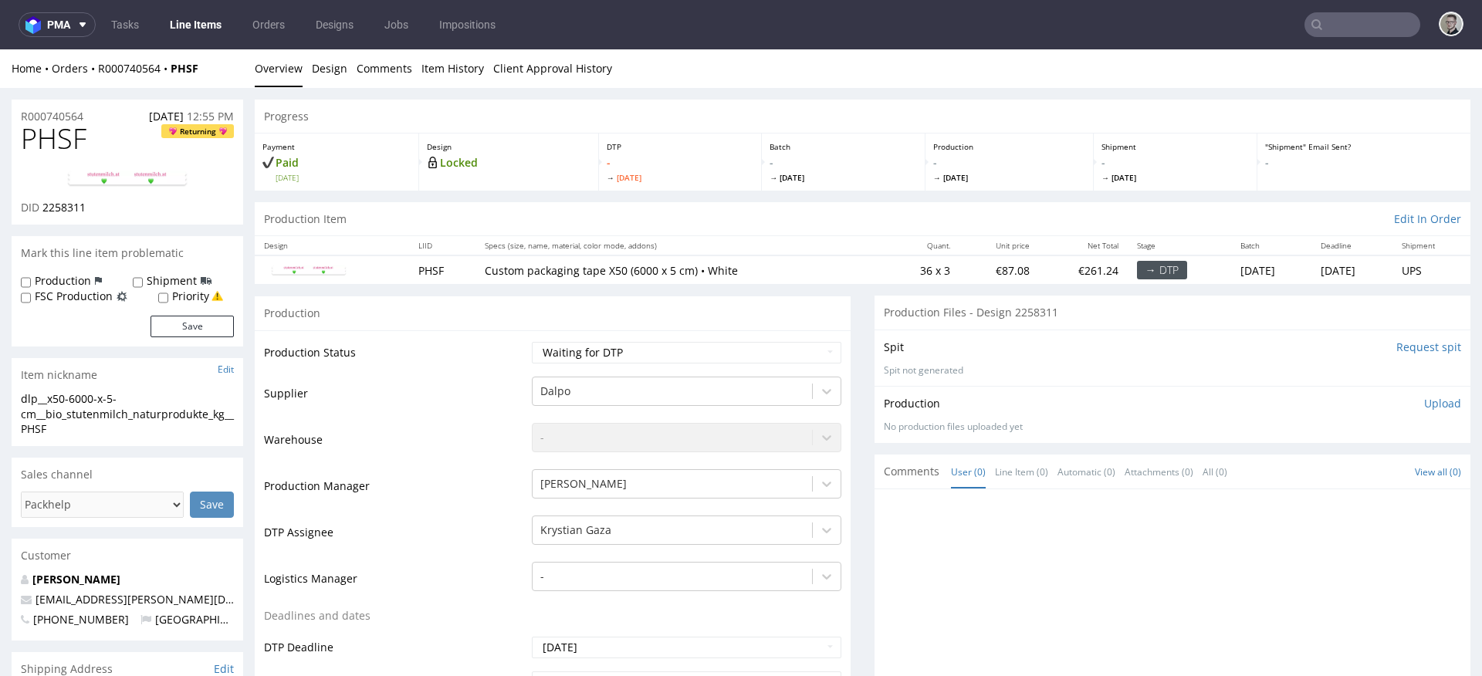
click at [1408, 344] on input "Request spit" at bounding box center [1428, 347] width 65 height 15
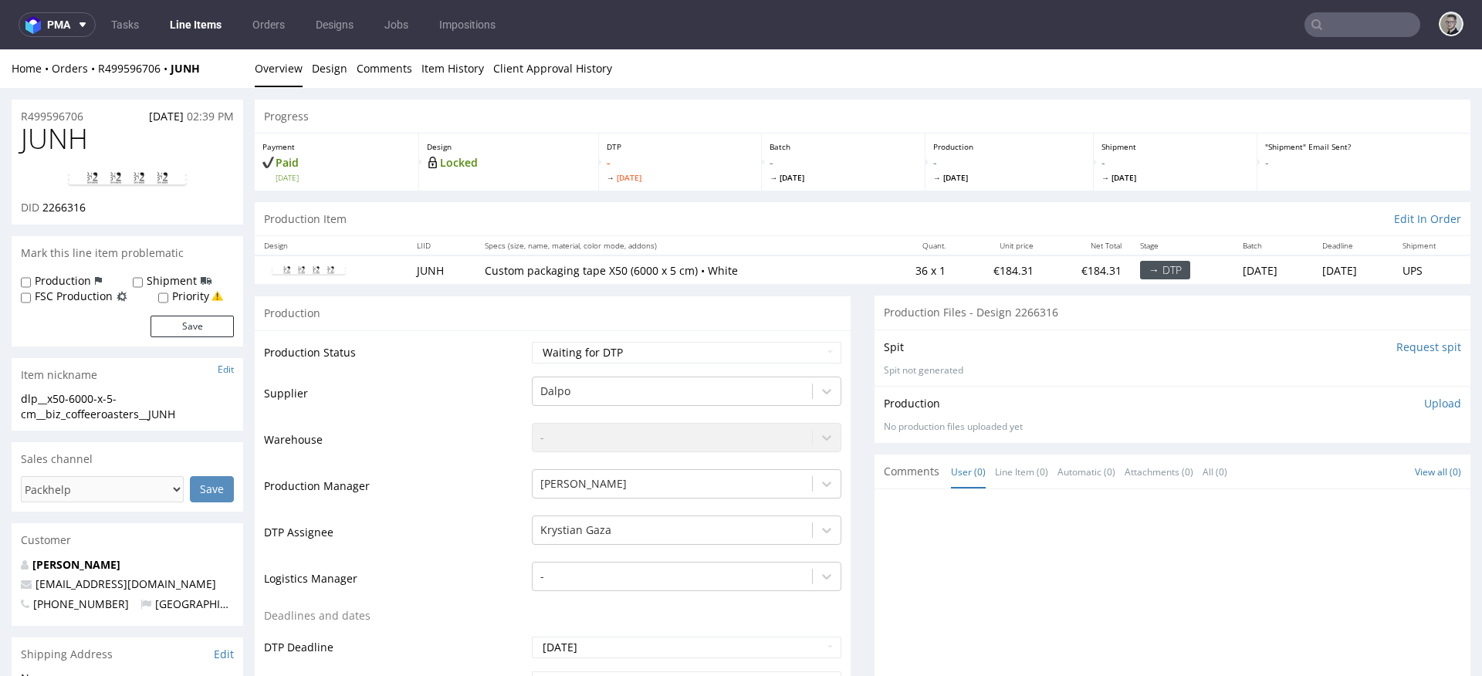
click at [1397, 344] on input "Request spit" at bounding box center [1428, 347] width 65 height 15
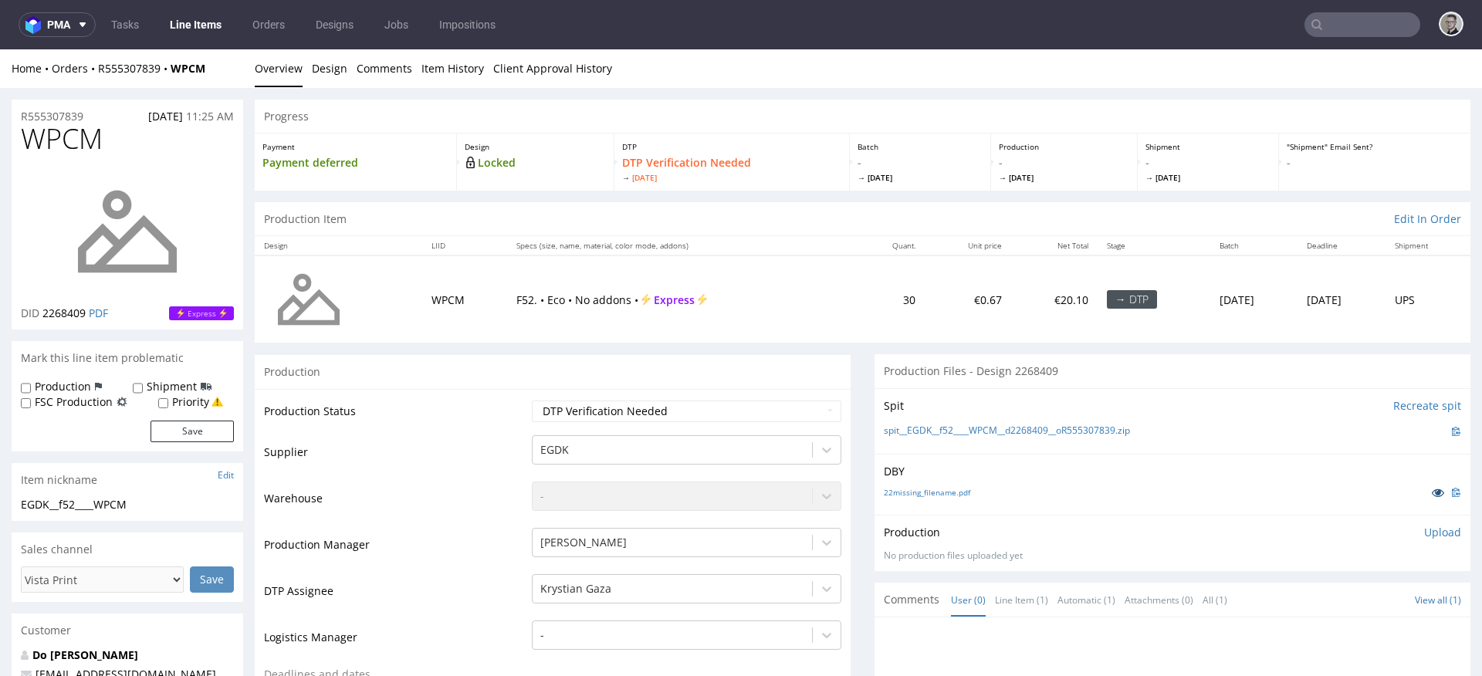
click at [1424, 494] on link at bounding box center [1438, 492] width 28 height 17
click at [935, 495] on link "22missing_filename.pdf" at bounding box center [927, 492] width 86 height 11
click at [974, 432] on link "spit__EGDK__f52____WPCM__d2268409__oR555307839.zip" at bounding box center [1007, 430] width 246 height 13
click at [755, 414] on select "Waiting for Artwork Waiting for Diecut Waiting for Mockup Waiting for DTP Waiti…" at bounding box center [686, 411] width 309 height 22
select select "dtp_in_process"
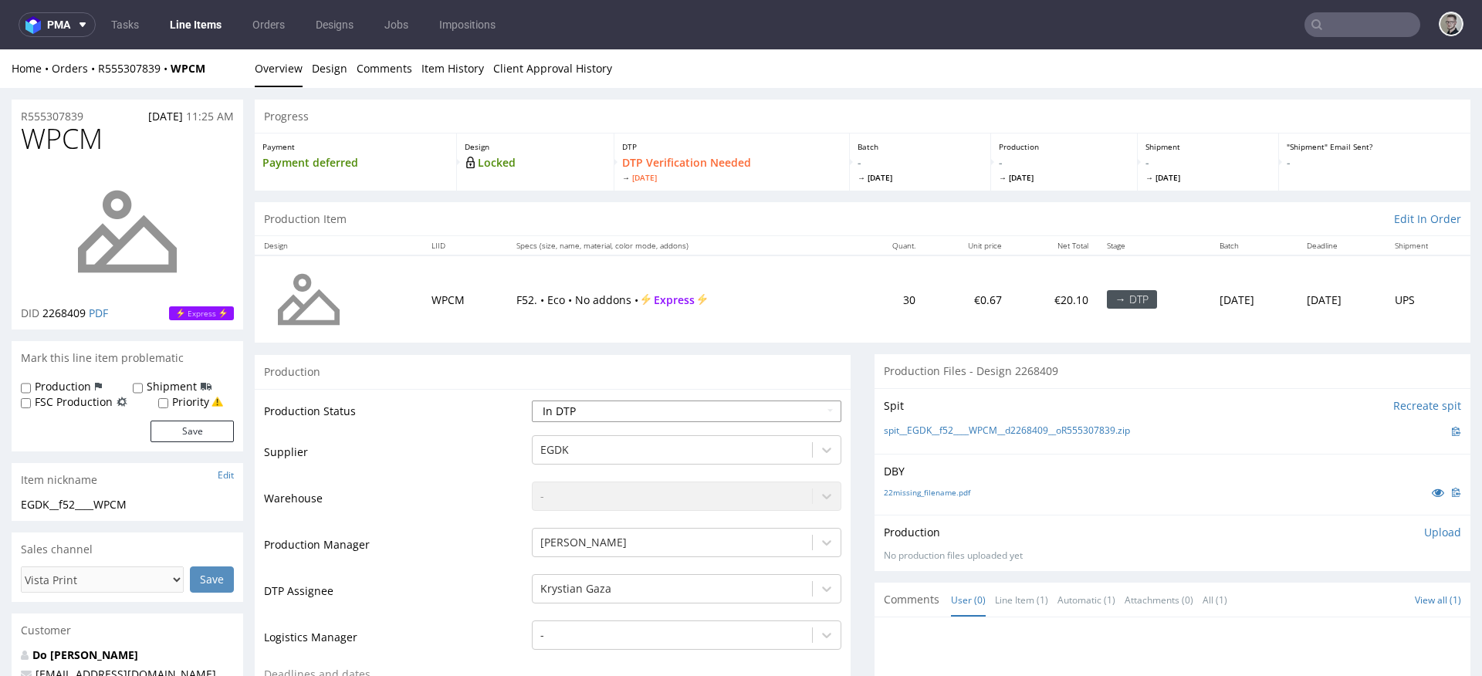
click at [532, 400] on select "Waiting for Artwork Waiting for Diecut Waiting for Mockup Waiting for DTP Waiti…" at bounding box center [686, 411] width 309 height 22
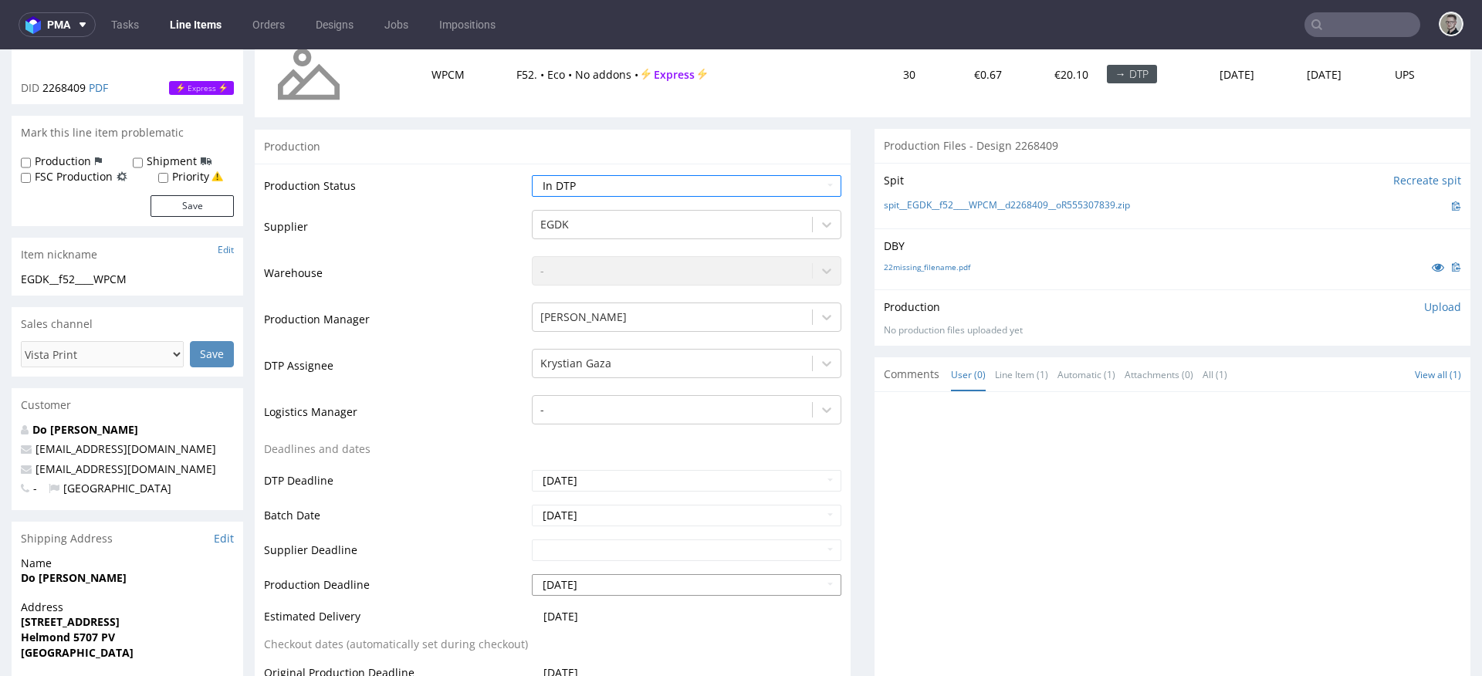
scroll to position [519, 0]
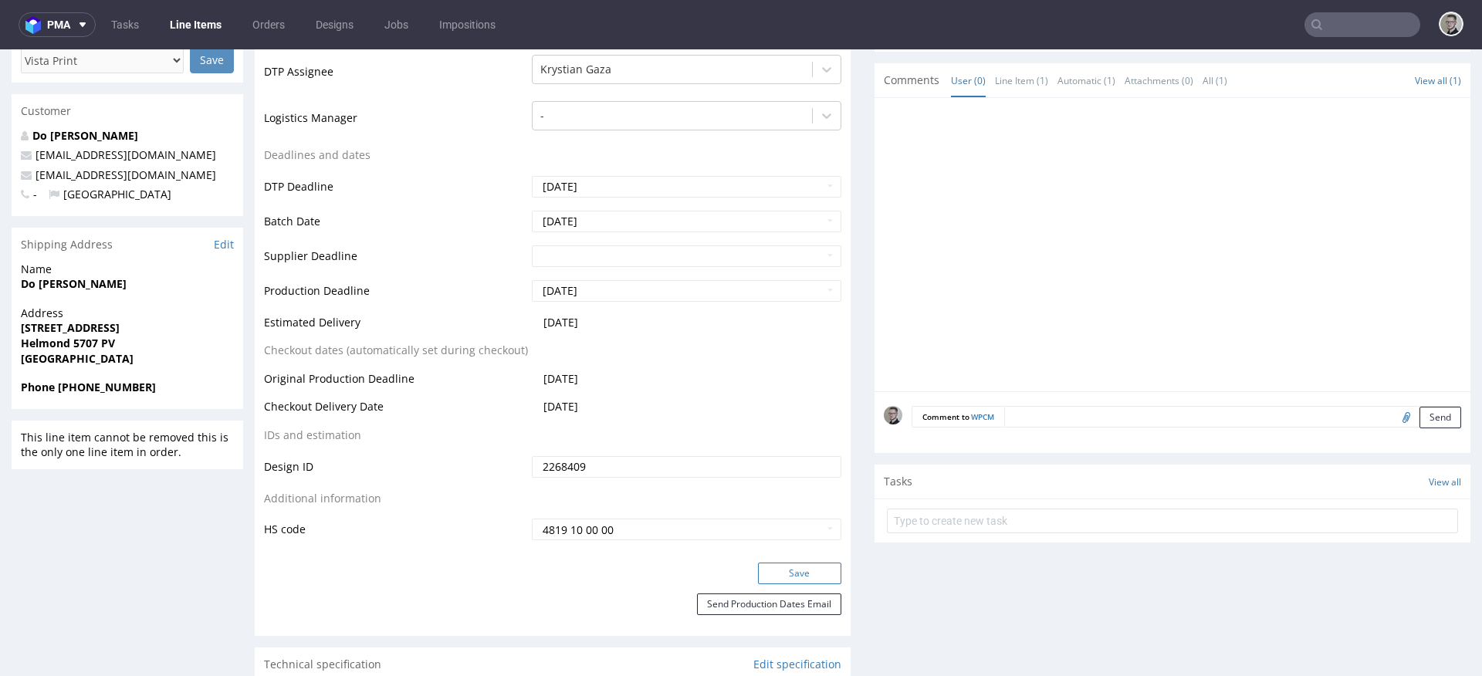
click at [799, 566] on button "Save" at bounding box center [799, 574] width 83 height 22
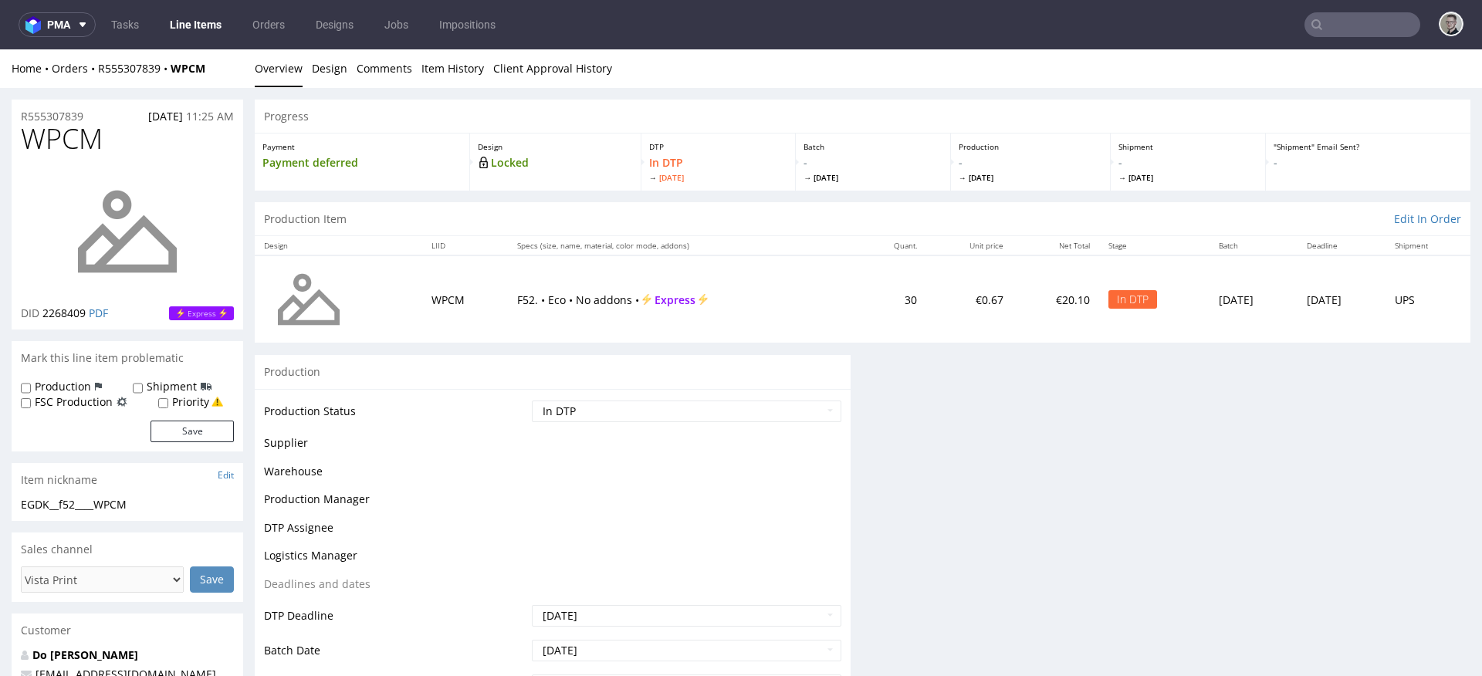
scroll to position [0, 0]
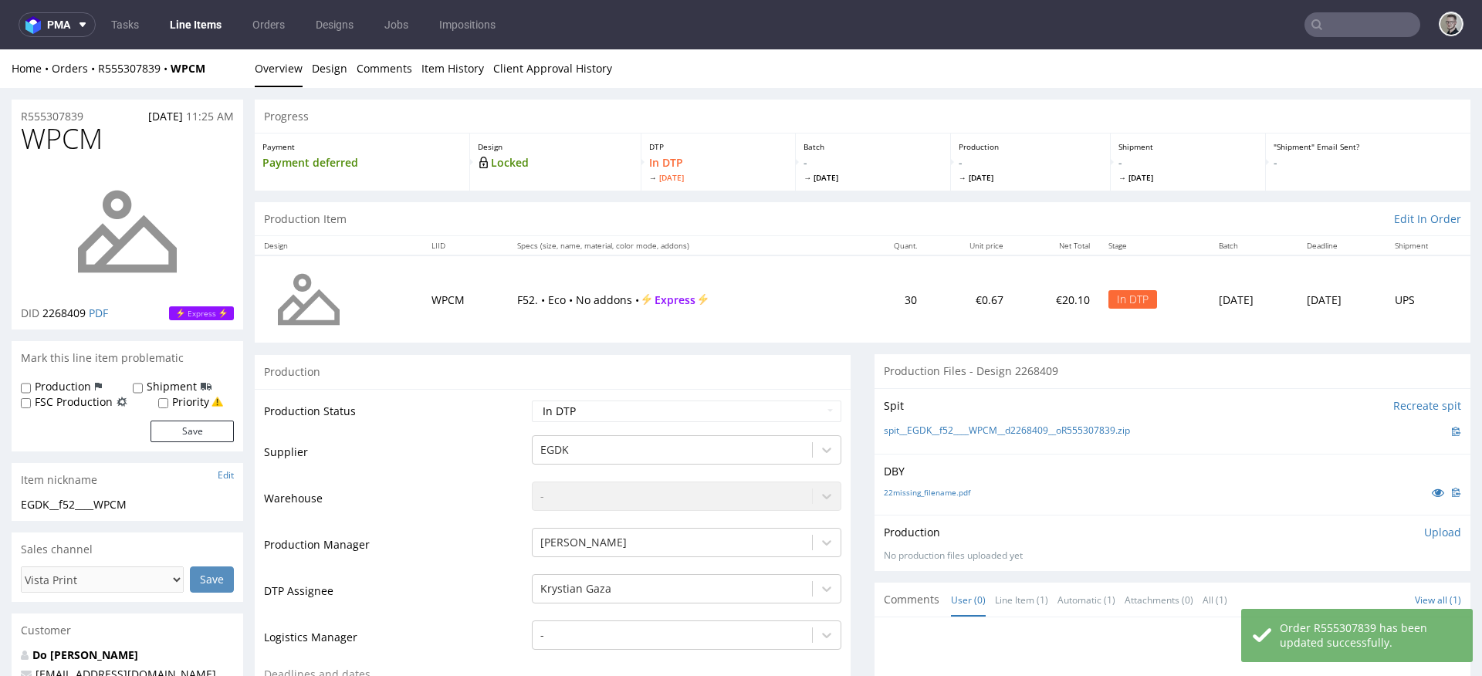
click at [1424, 532] on p "Upload" at bounding box center [1442, 532] width 37 height 15
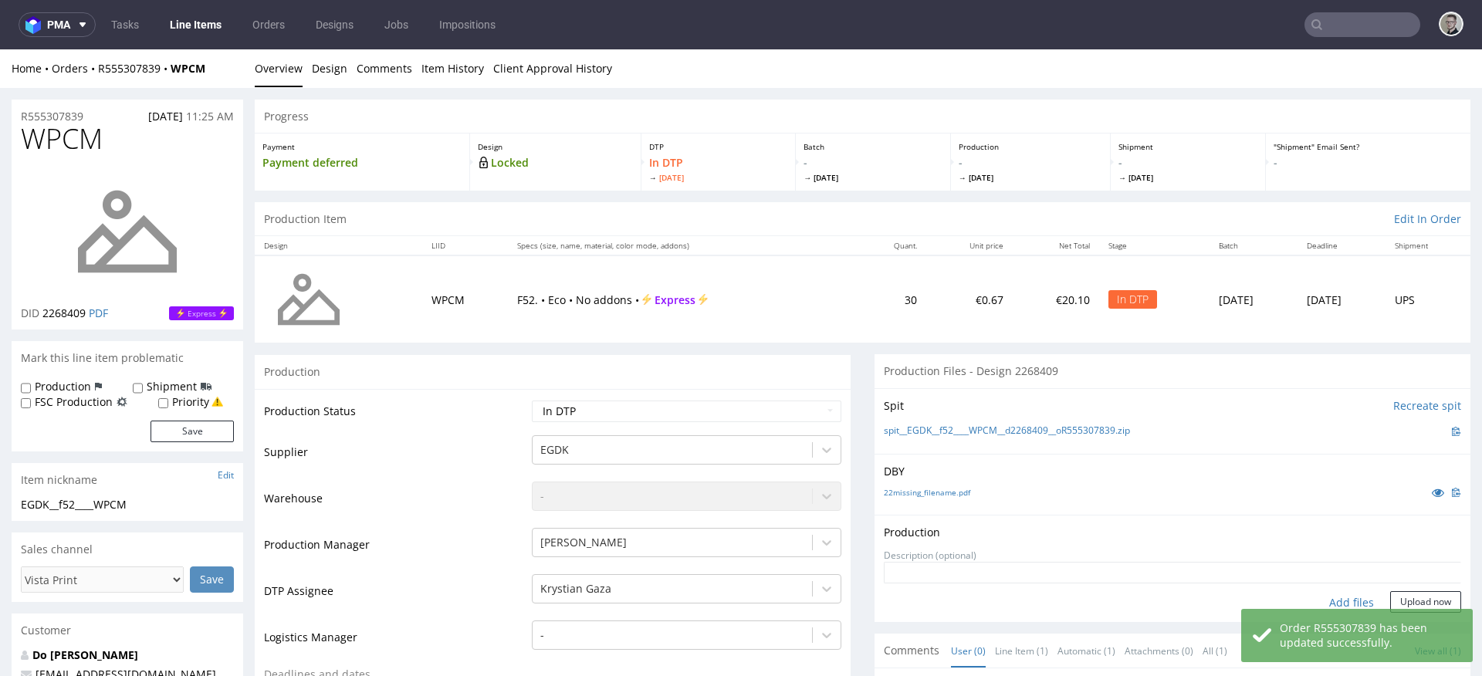
click at [1332, 595] on div "Add files" at bounding box center [1351, 602] width 77 height 23
type input "C:\fakepath\EGDK__f52____WPCM__d2268409__oR555307839__latest__outside.pdf"
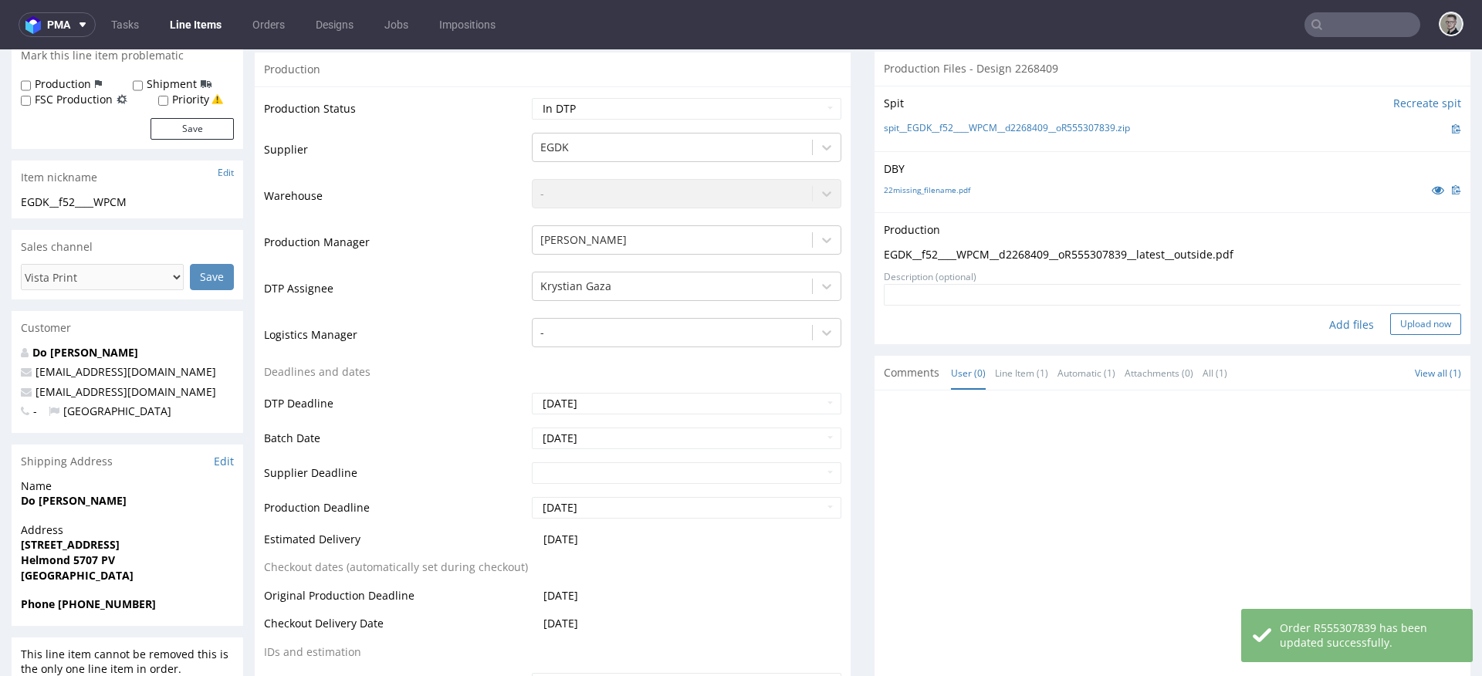
click at [1411, 319] on button "Upload now" at bounding box center [1425, 324] width 71 height 22
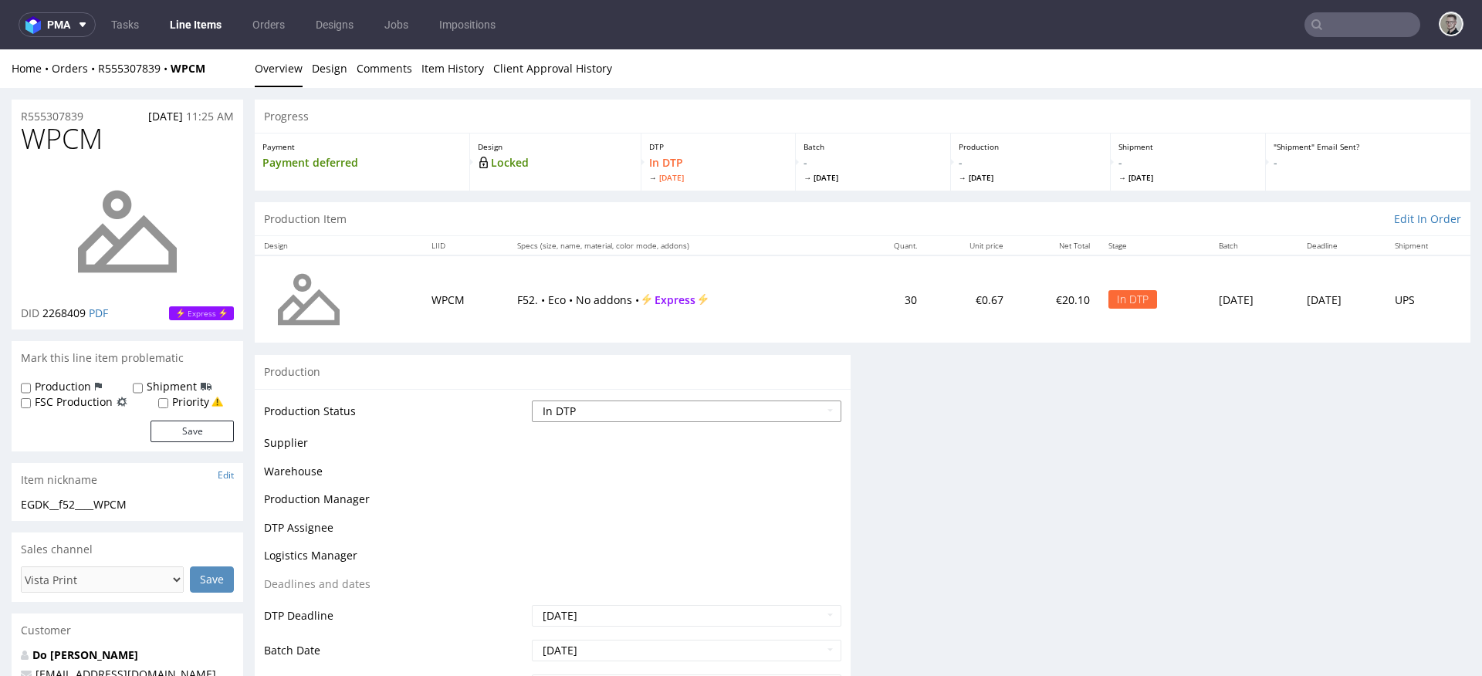
scroll to position [0, 0]
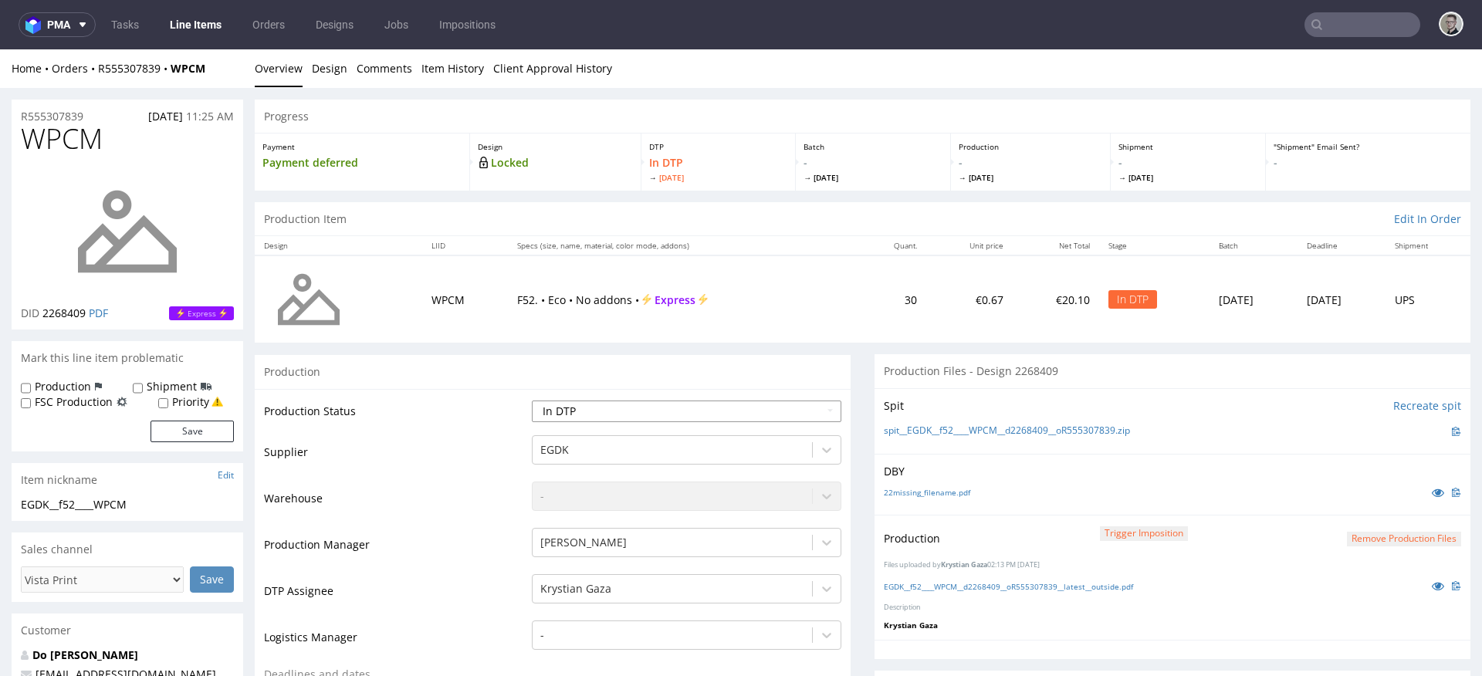
click at [704, 412] on select "Waiting for Artwork Waiting for Diecut Waiting for Mockup Waiting for DTP Waiti…" at bounding box center [686, 411] width 309 height 22
select select "dtp_production_ready"
click at [532, 400] on select "Waiting for Artwork Waiting for Diecut Waiting for Mockup Waiting for DTP Waiti…" at bounding box center [686, 411] width 309 height 22
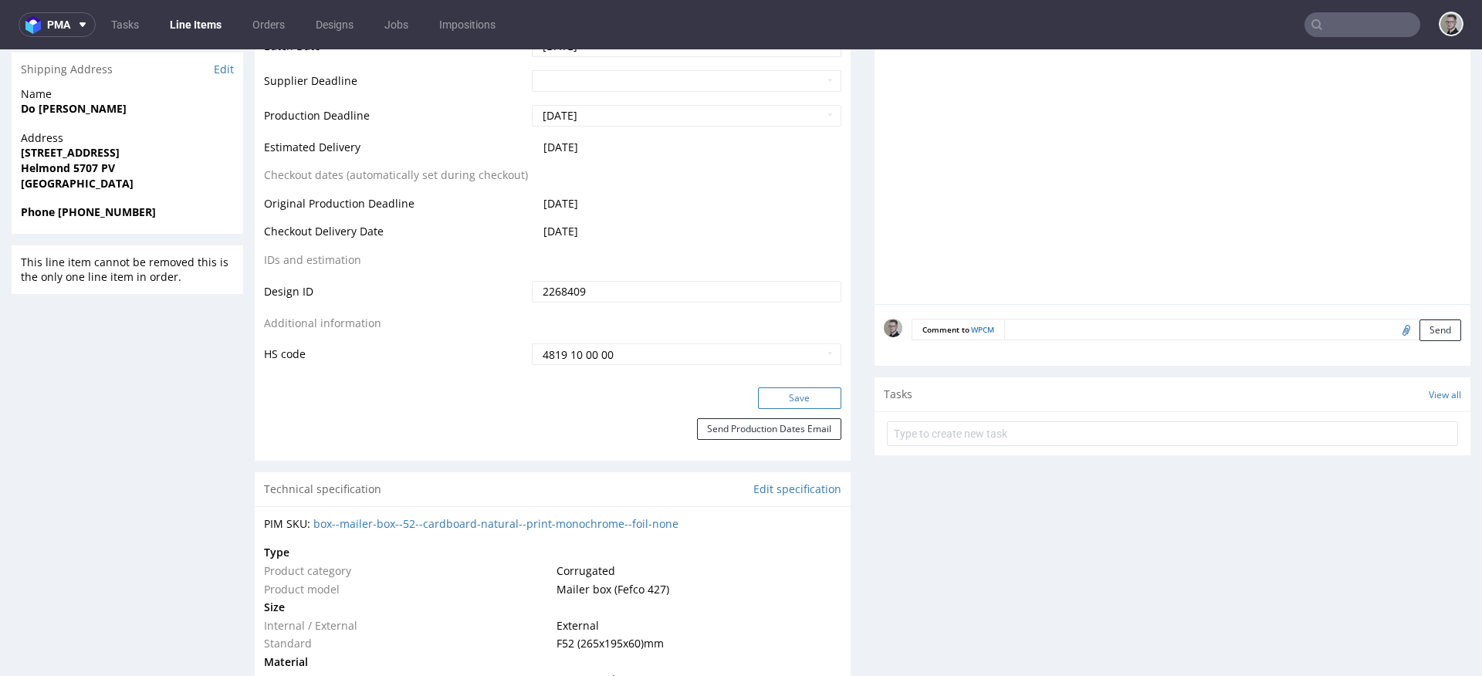
click at [804, 398] on button "Save" at bounding box center [799, 398] width 83 height 22
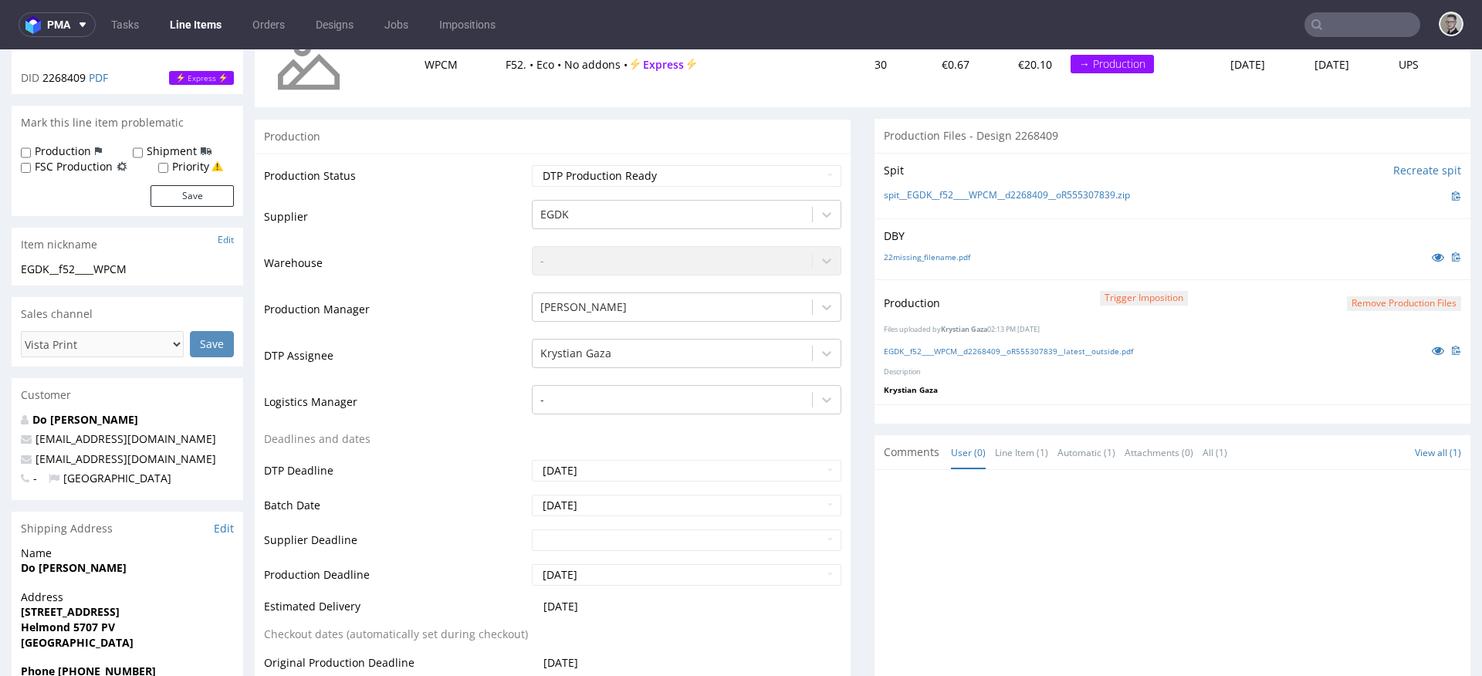
scroll to position [512, 0]
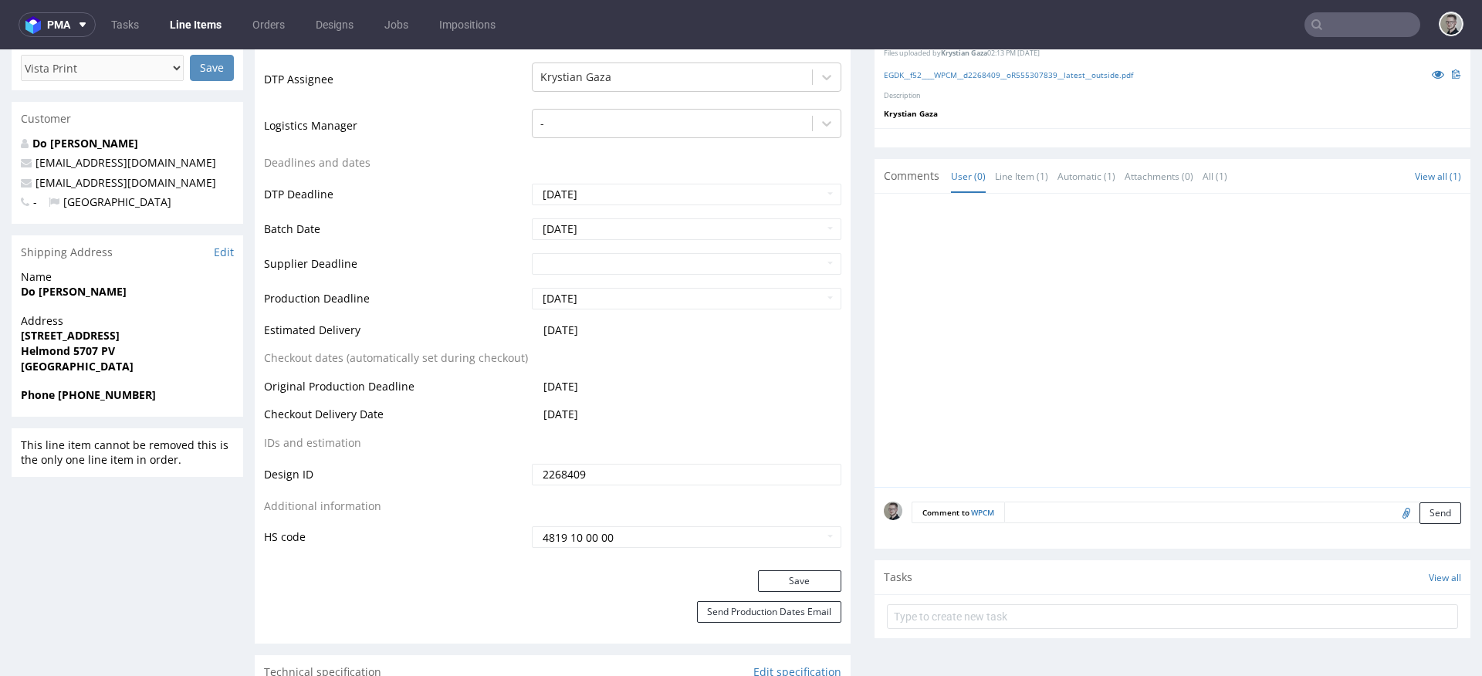
click at [1039, 510] on textarea at bounding box center [1232, 513] width 457 height 22
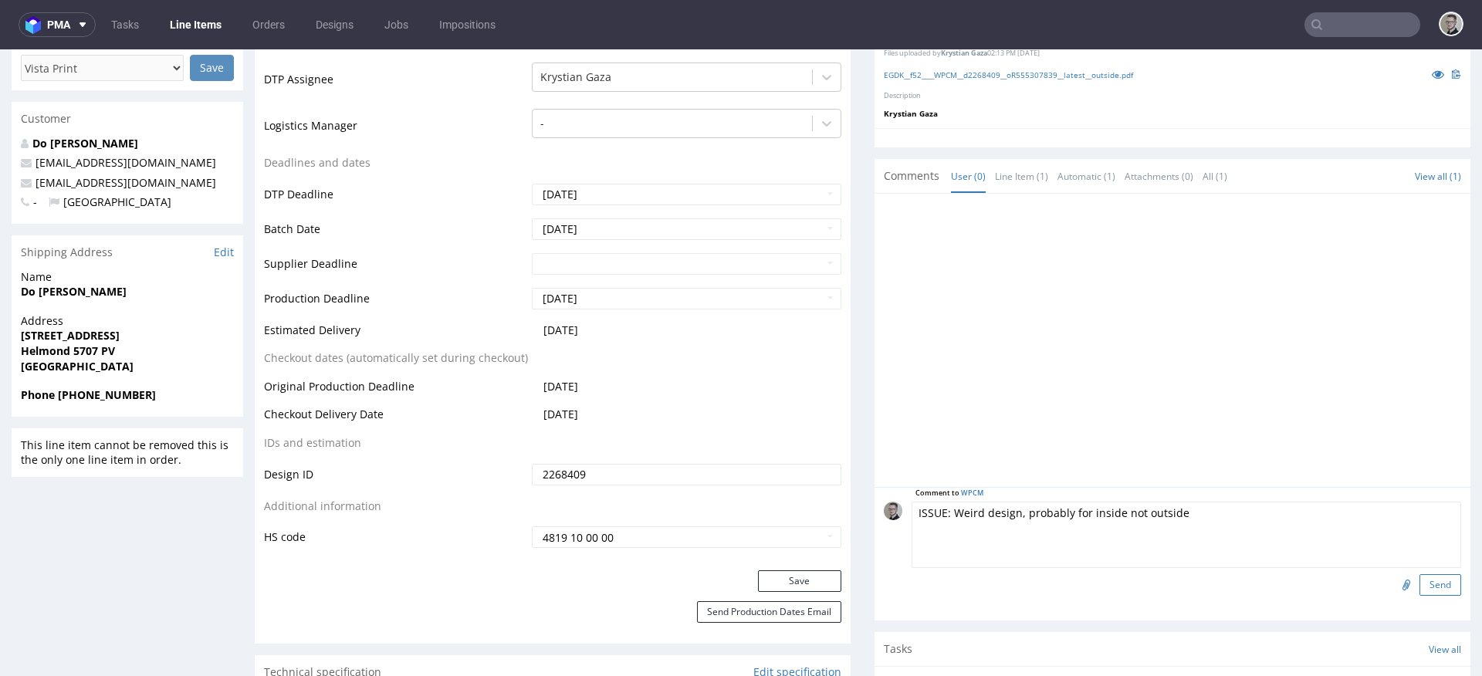
type textarea "ISSUE: Weird design, probably for inside not outside"
click at [1419, 587] on button "Send" at bounding box center [1440, 585] width 42 height 22
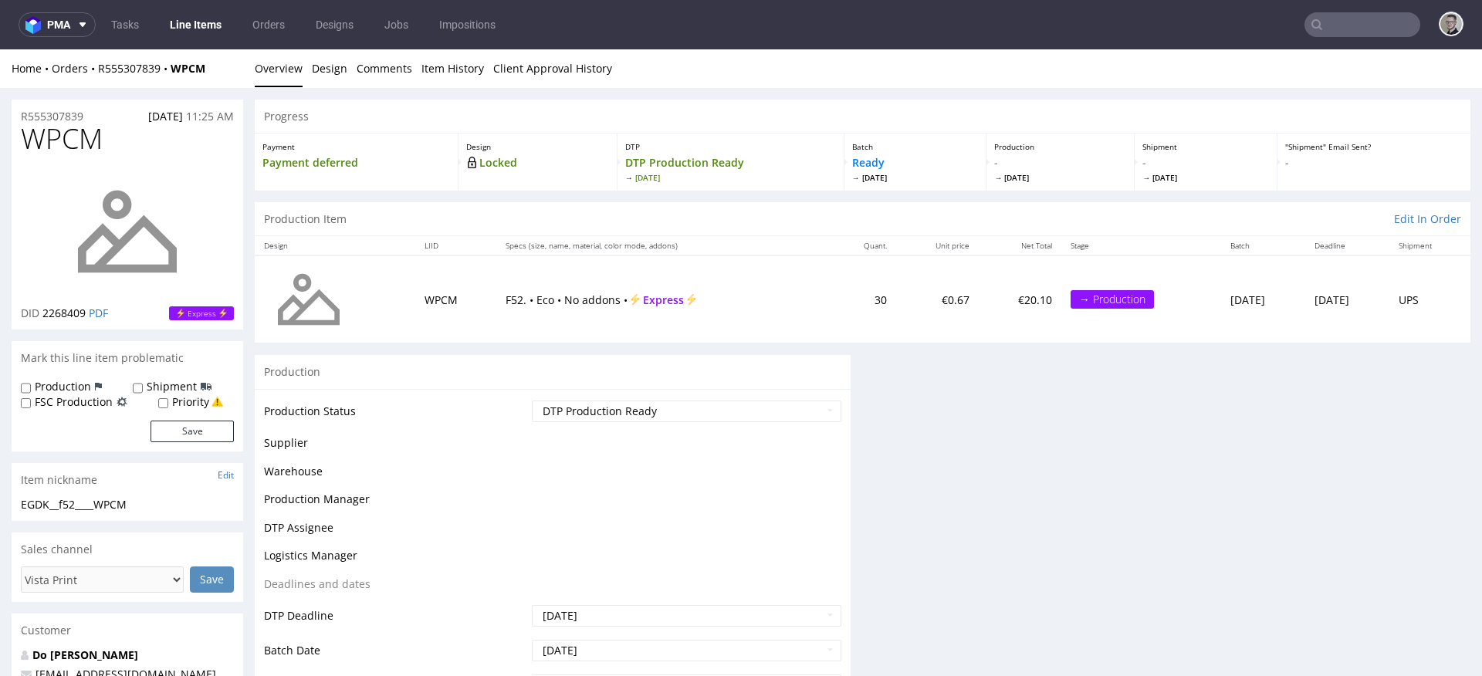
scroll to position [0, 0]
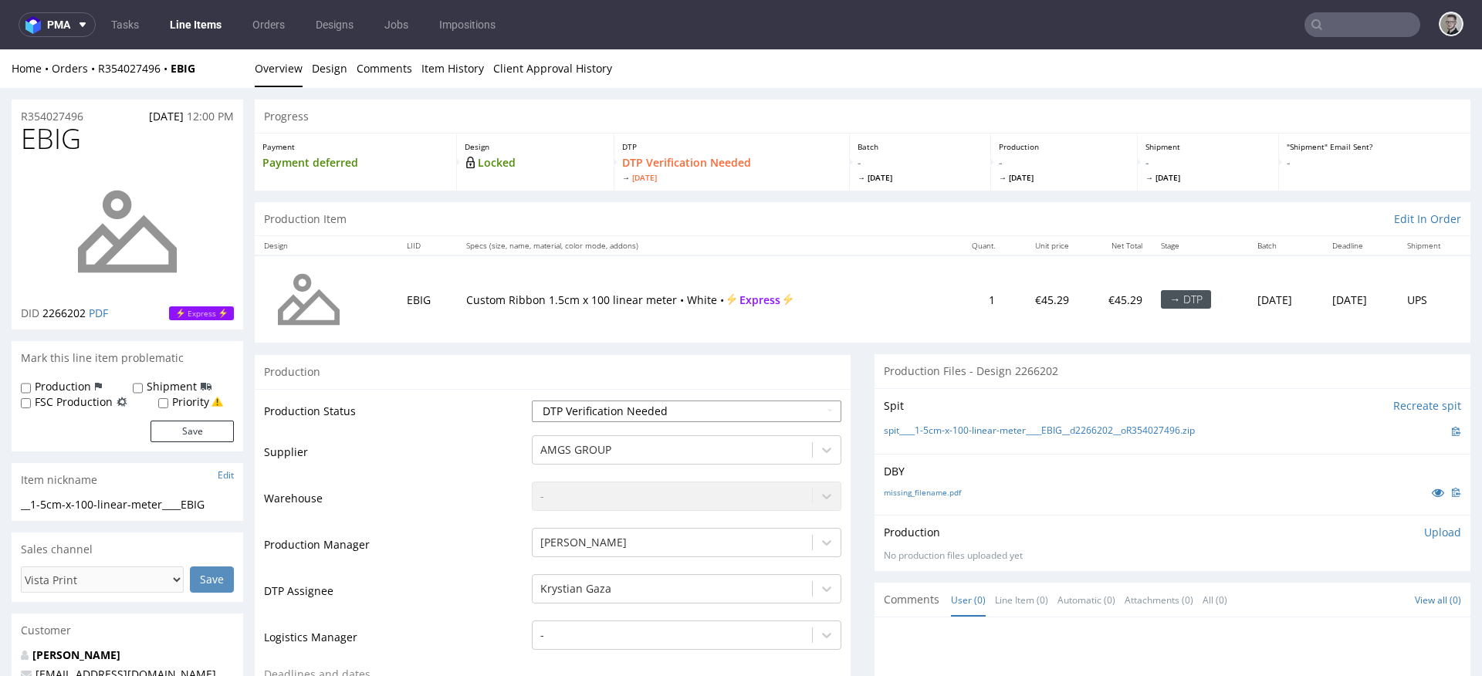
click at [650, 418] on select "Waiting for Artwork Waiting for Diecut Waiting for Mockup Waiting for DTP Waiti…" at bounding box center [686, 411] width 309 height 22
select select "dtp_in_process"
click at [532, 400] on select "Waiting for Artwork Waiting for Diecut Waiting for Mockup Waiting for DTP Waiti…" at bounding box center [686, 411] width 309 height 22
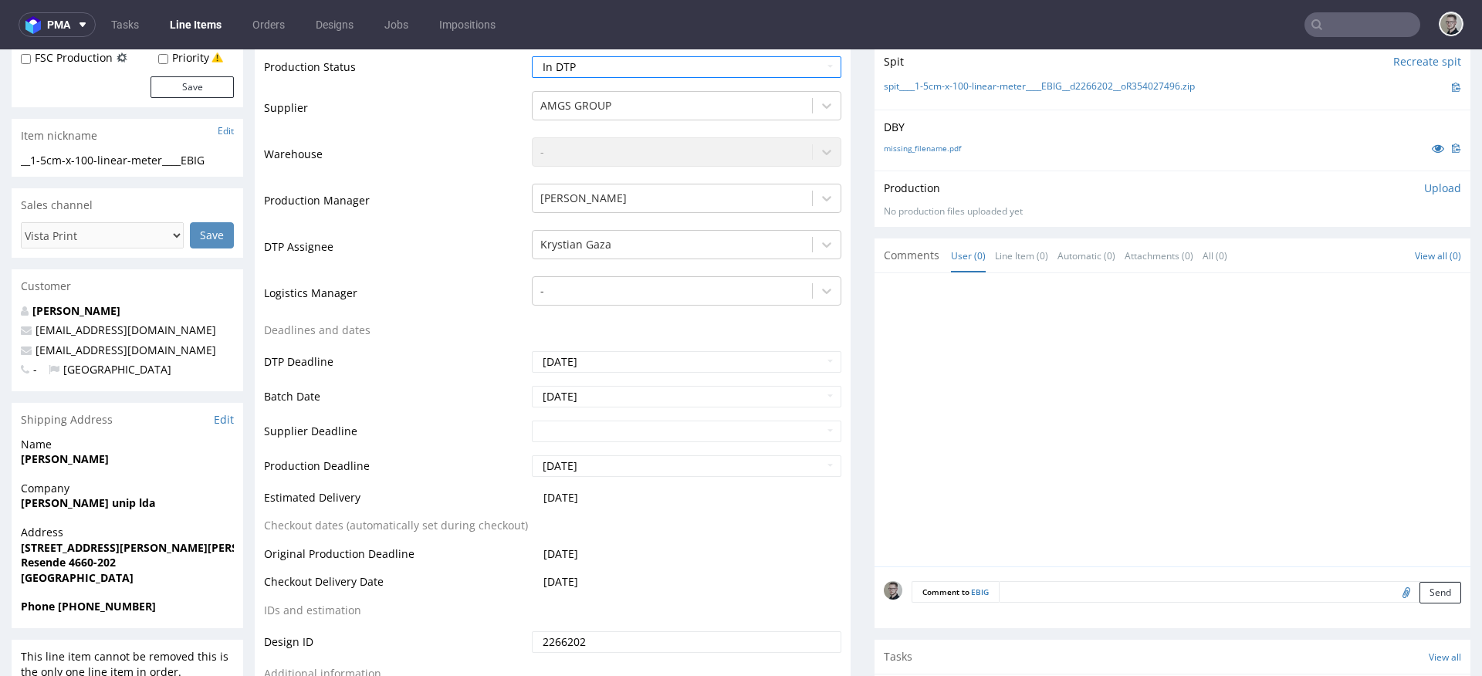
scroll to position [710, 0]
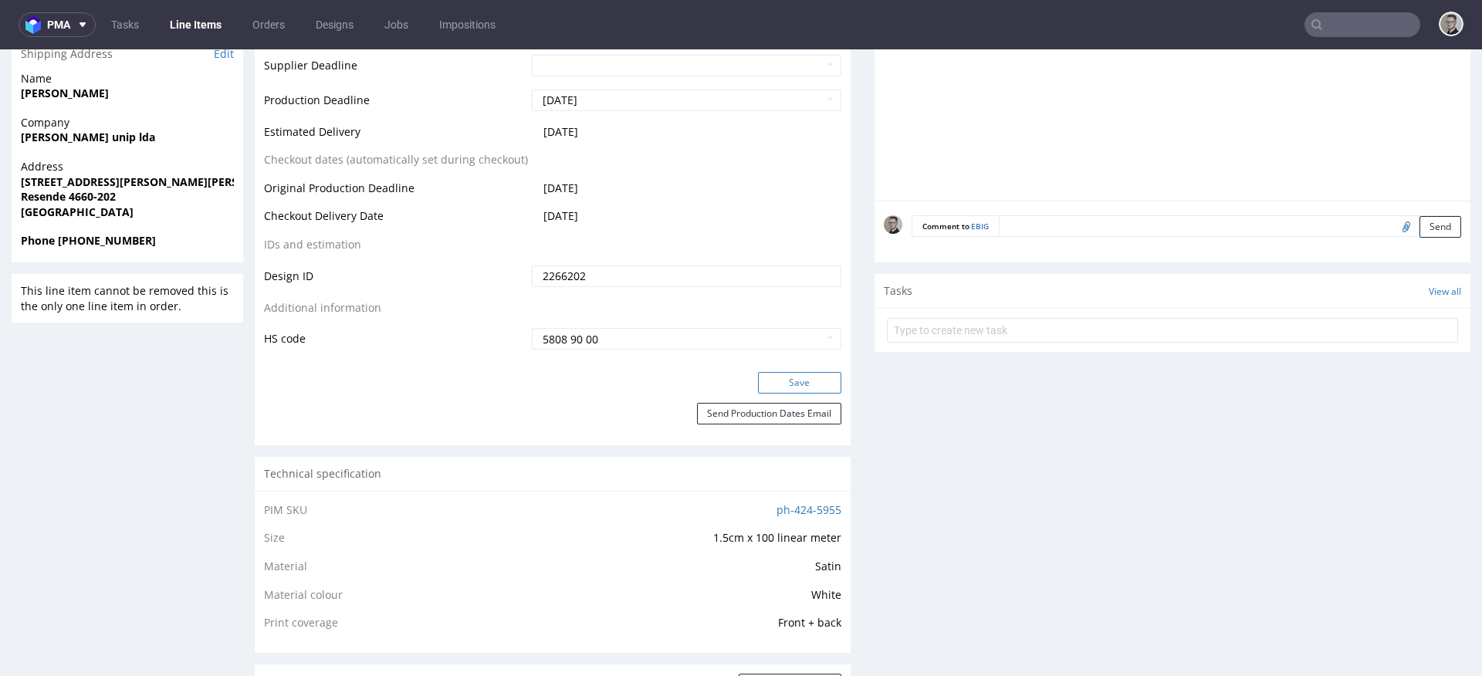
click at [817, 385] on button "Save" at bounding box center [799, 383] width 83 height 22
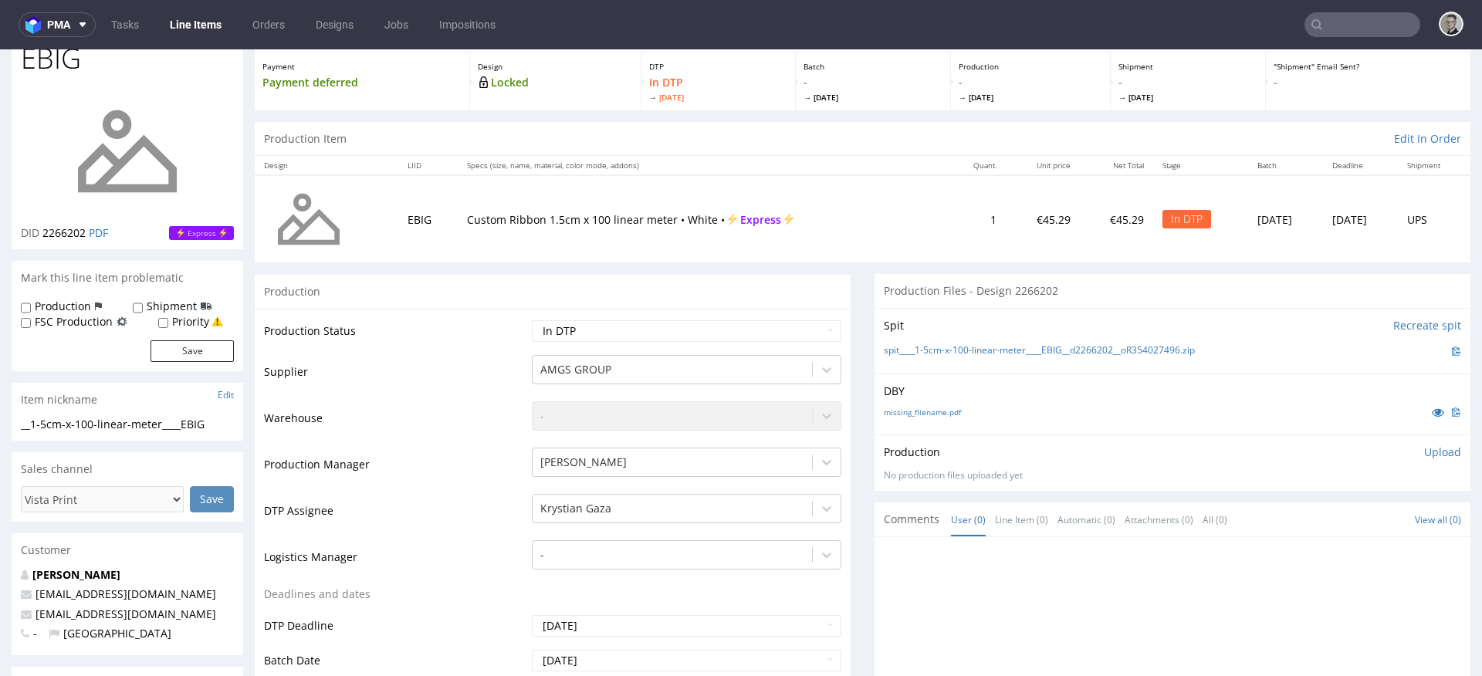
scroll to position [0, 0]
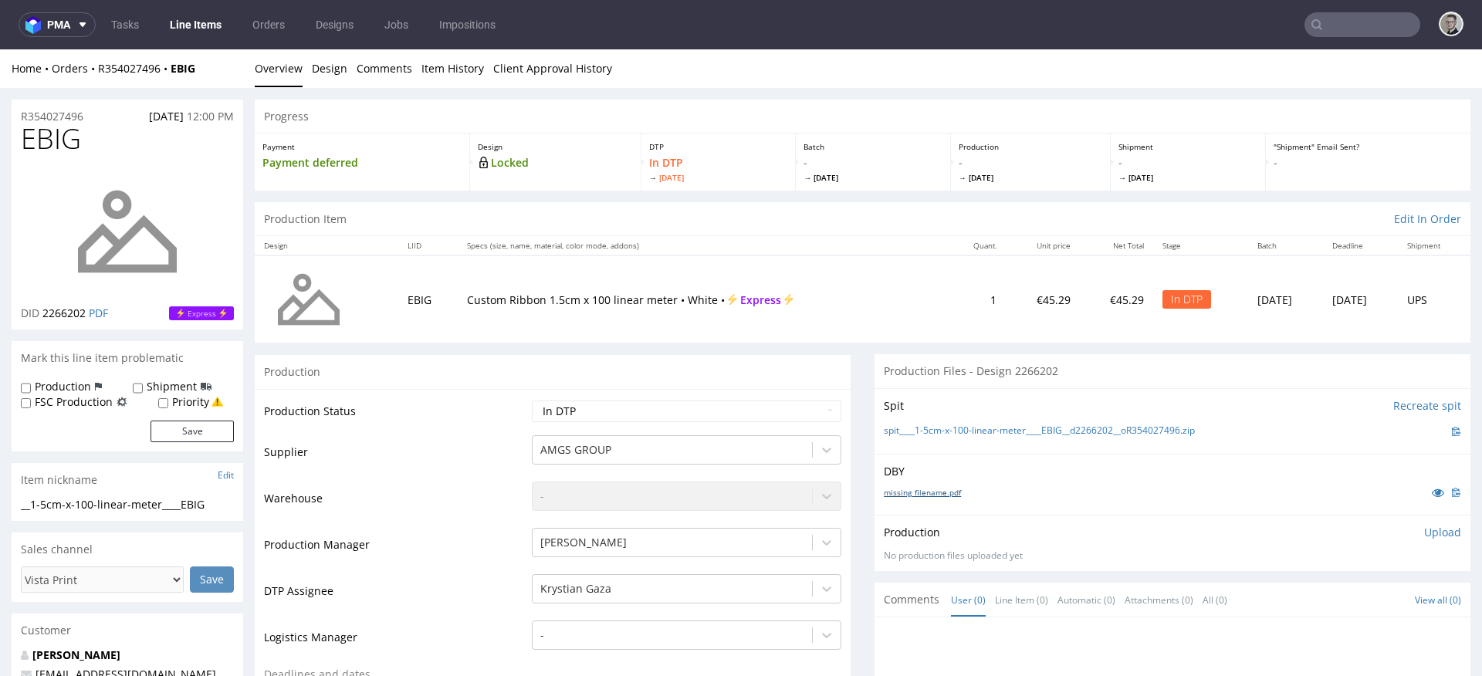
click at [934, 493] on link "missing_filename.pdf" at bounding box center [922, 492] width 77 height 11
click at [1001, 430] on link "spit____1-5cm-x-100-linear-meter____EBIG__d2266202__oR354027496.zip" at bounding box center [1039, 430] width 311 height 13
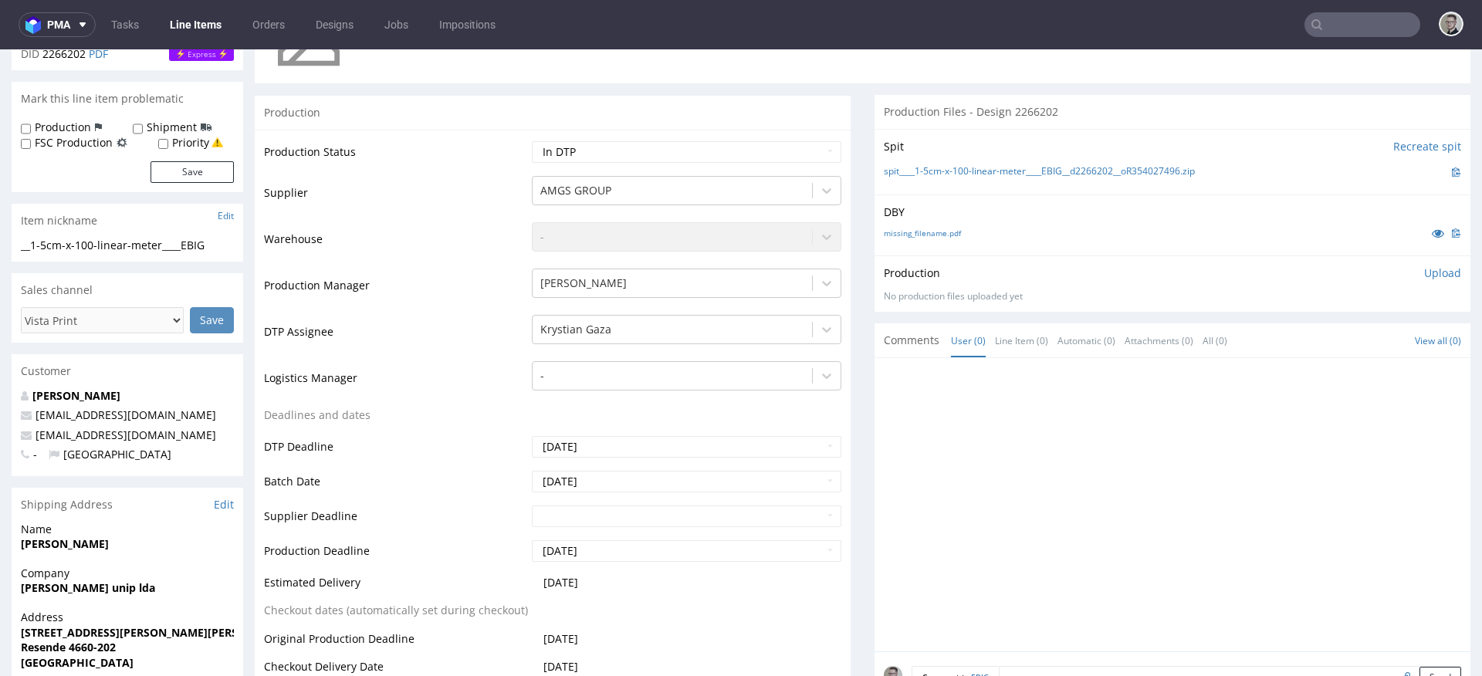
scroll to position [313, 0]
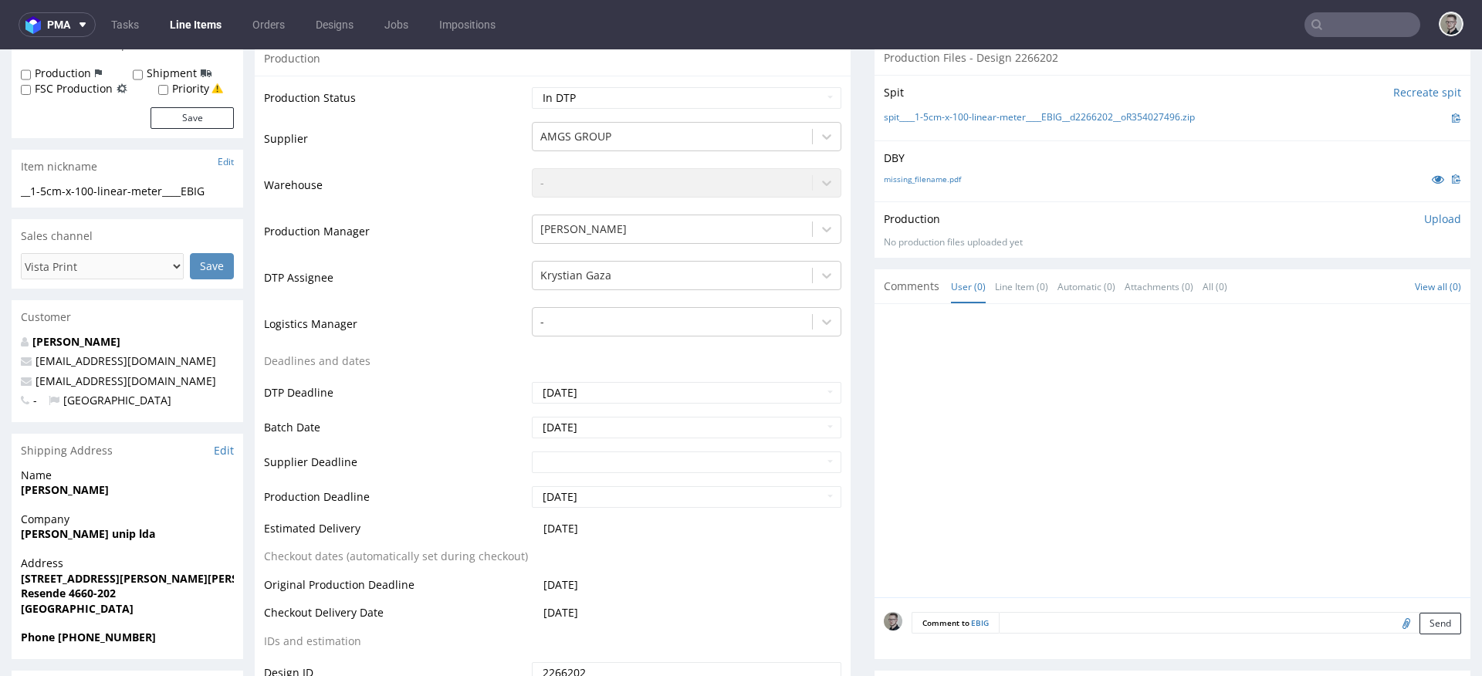
click at [1172, 629] on textarea at bounding box center [1229, 623] width 462 height 22
paste textarea "ISSUE: Texts in the design are smaller than minimal 2mm height and some white l…"
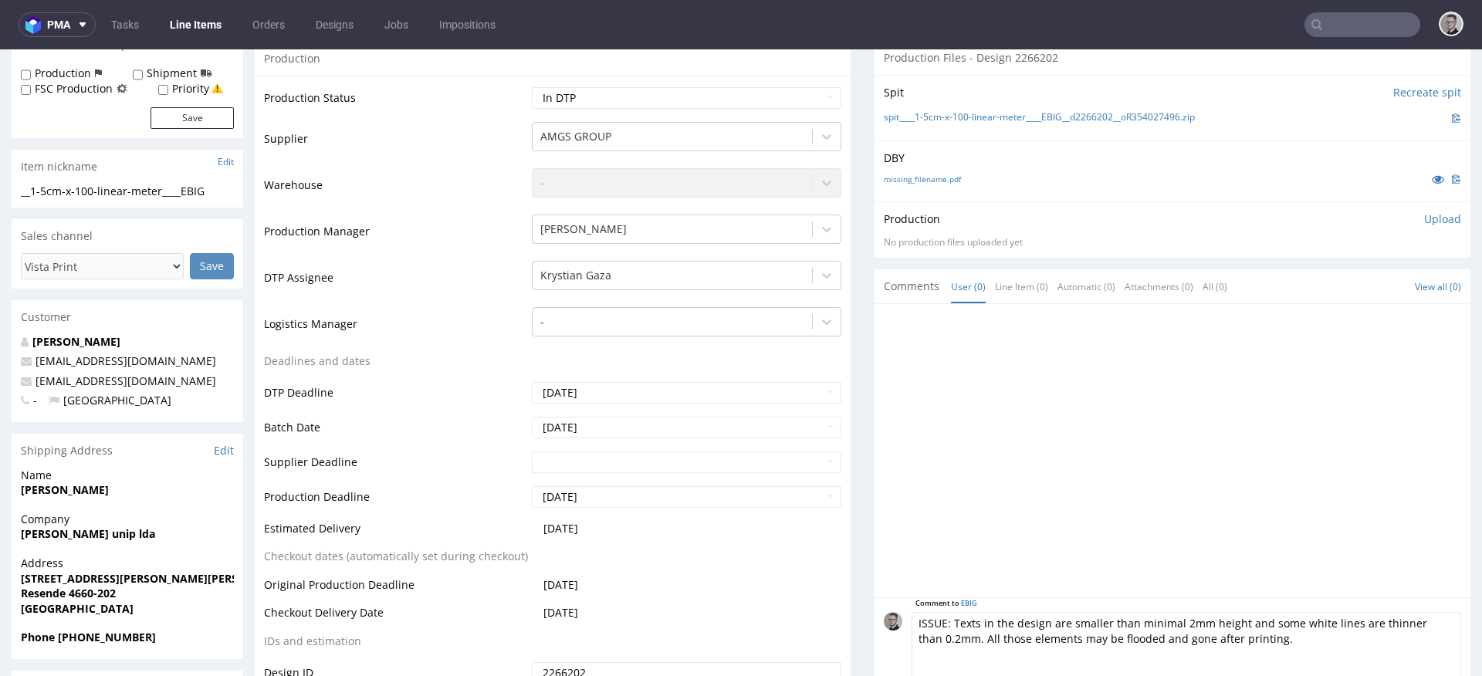
scroll to position [431, 0]
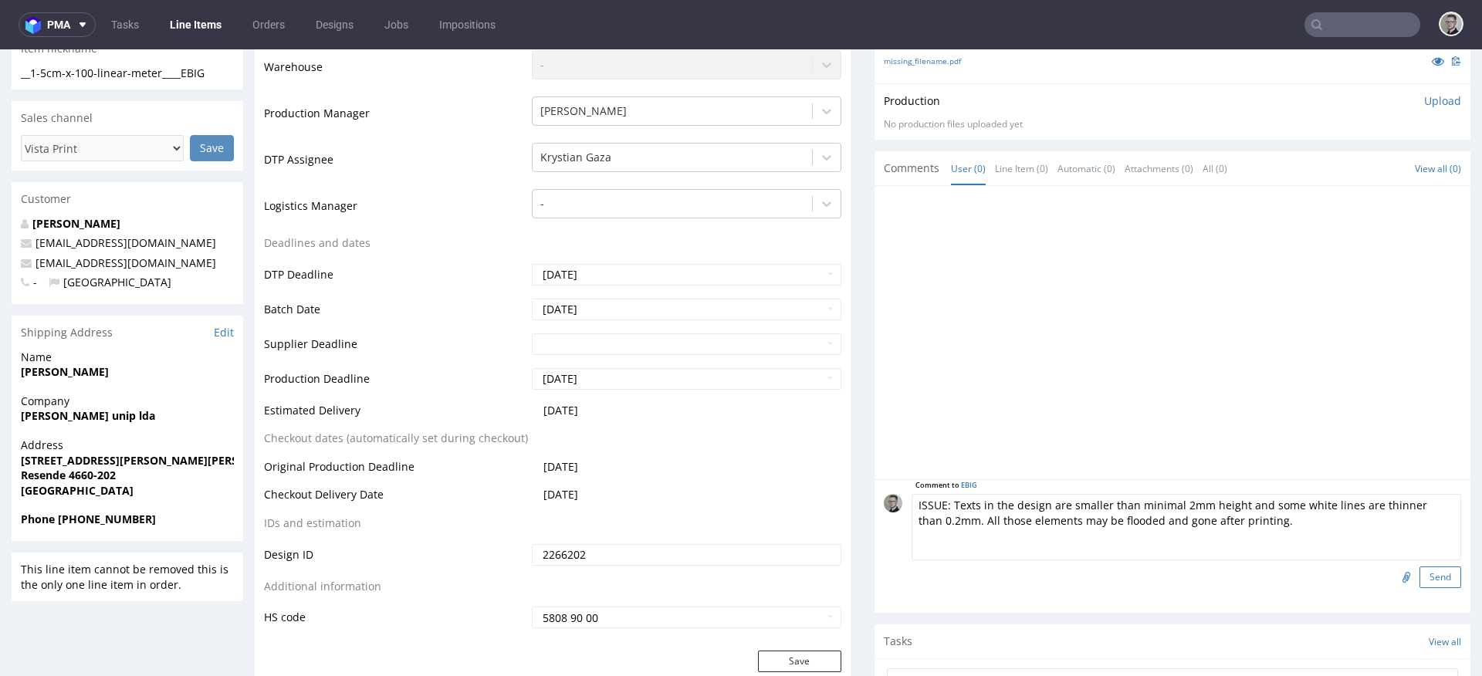
type textarea "ISSUE: Texts in the design are smaller than minimal 2mm height and some white l…"
click at [1419, 573] on button "Send" at bounding box center [1440, 577] width 42 height 22
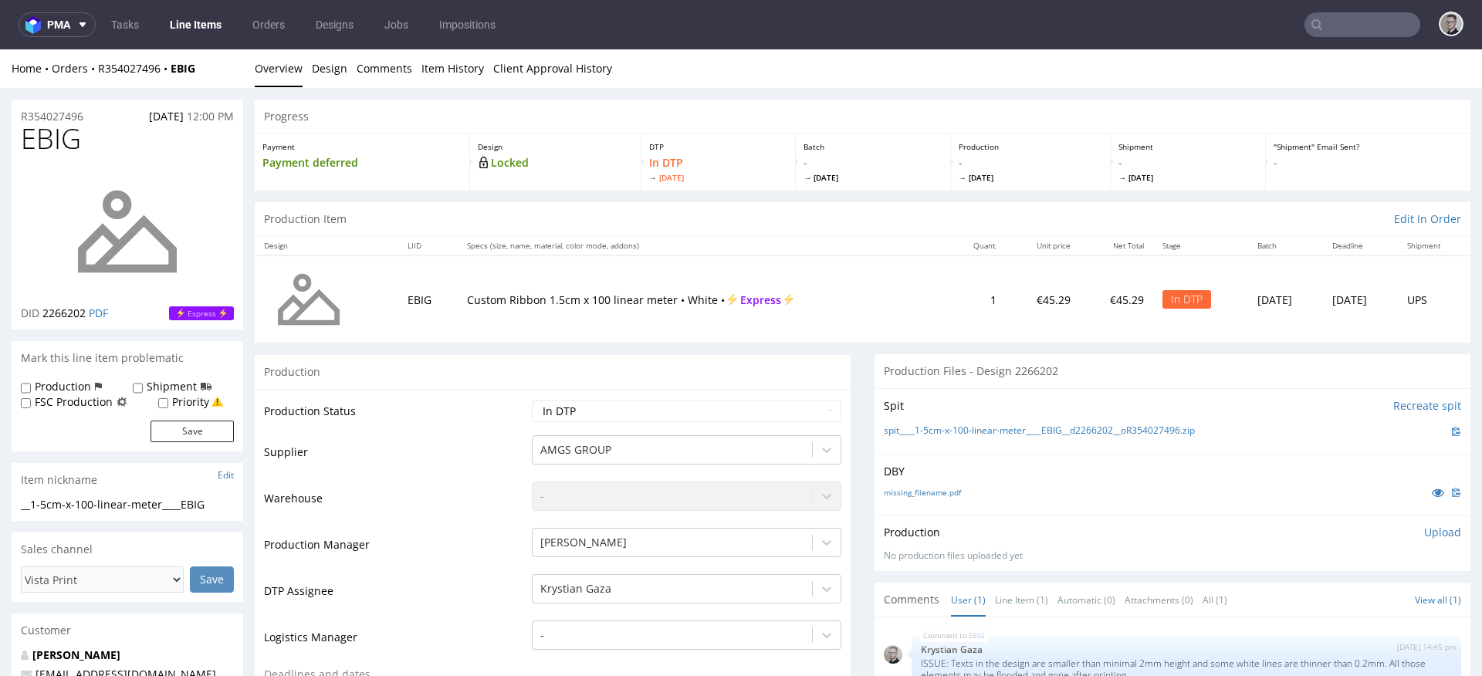
scroll to position [0, 0]
click at [1424, 533] on p "Upload" at bounding box center [1442, 532] width 37 height 15
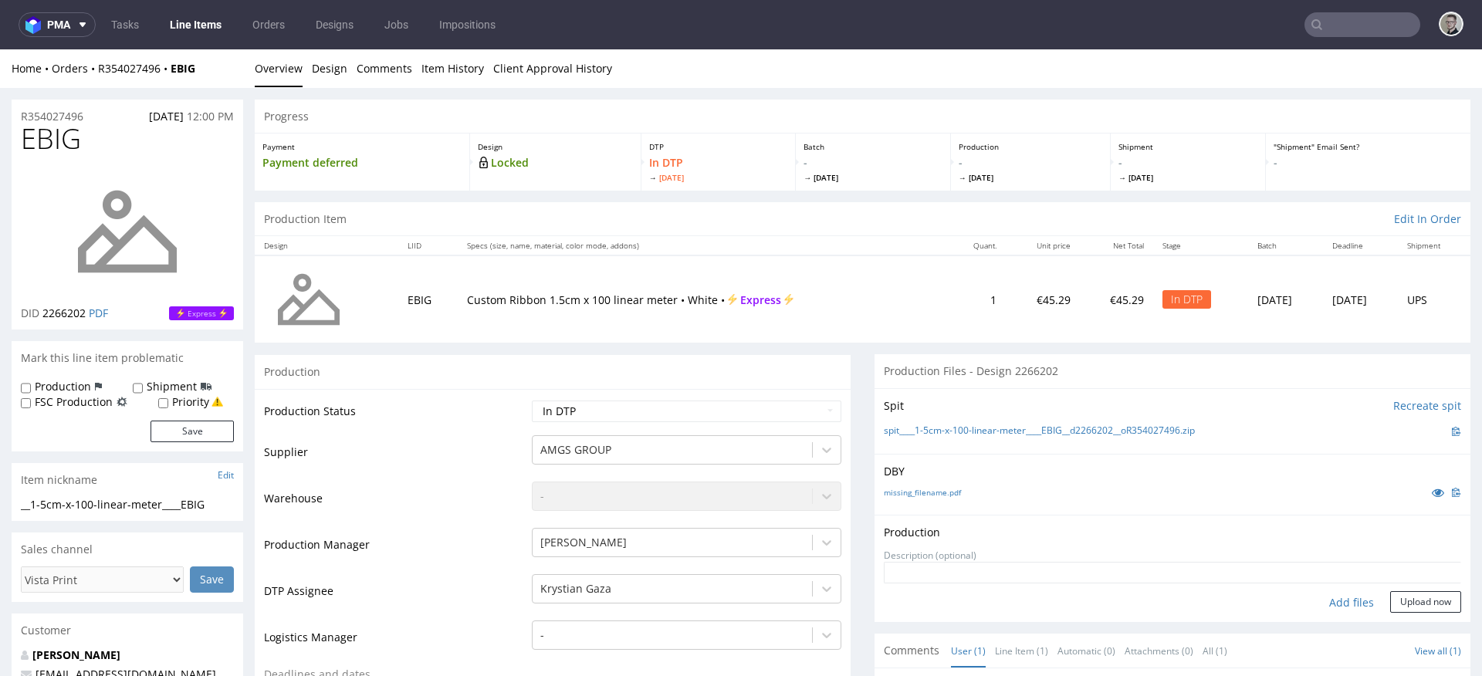
click at [1329, 600] on div "Add files" at bounding box center [1351, 602] width 77 height 23
type input "C:\fakepath\__1-5cm-x-100-linear-meter____EBIG__d2266202__oR354027496__latest__…"
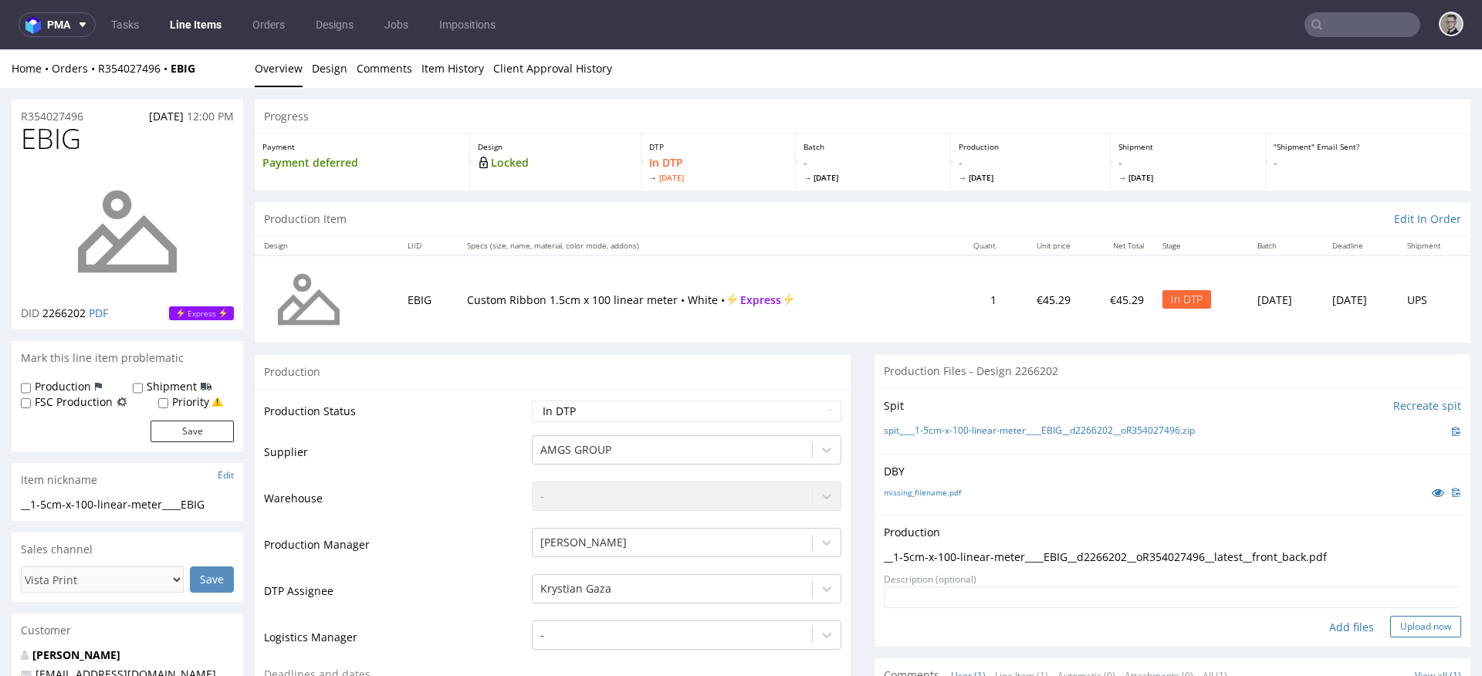
click at [1392, 631] on button "Upload now" at bounding box center [1425, 627] width 71 height 22
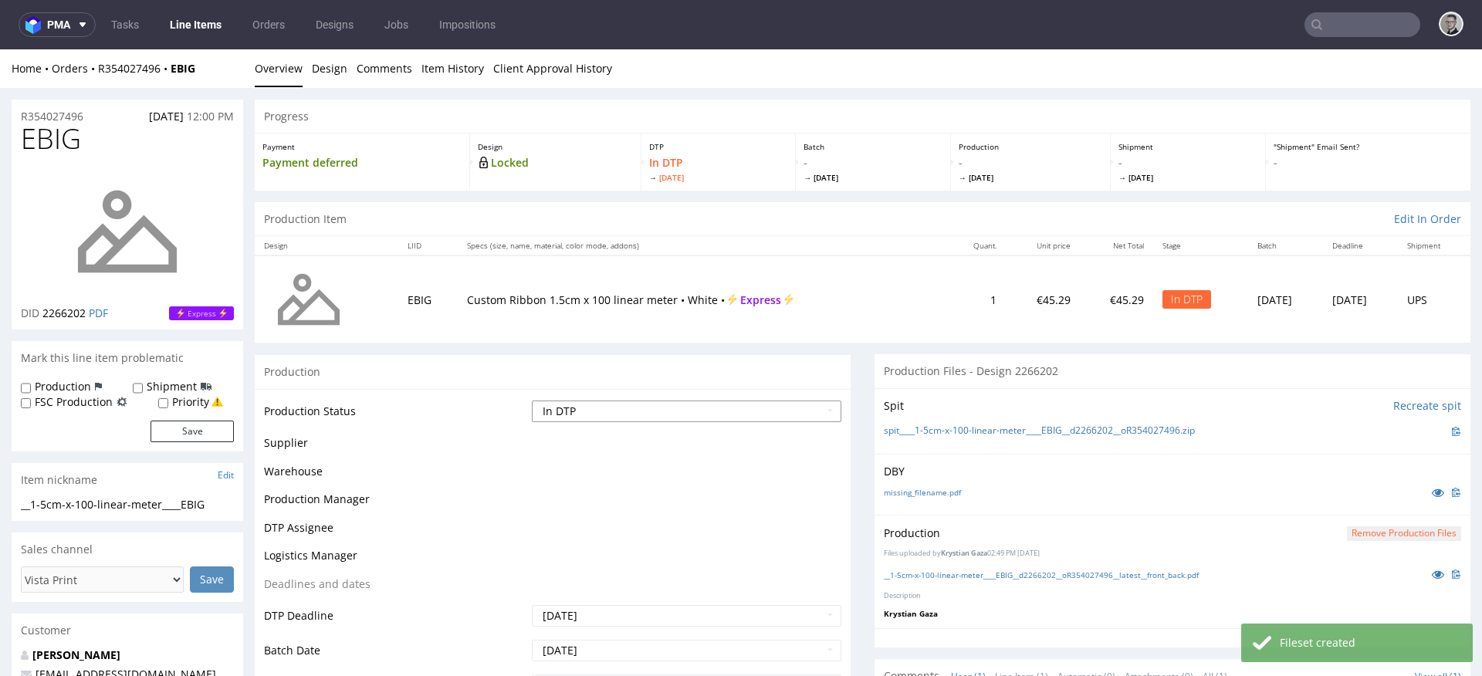
click at [730, 418] on select "Waiting for Artwork Waiting for Diecut Waiting for Mockup Waiting for DTP Waiti…" at bounding box center [686, 411] width 309 height 22
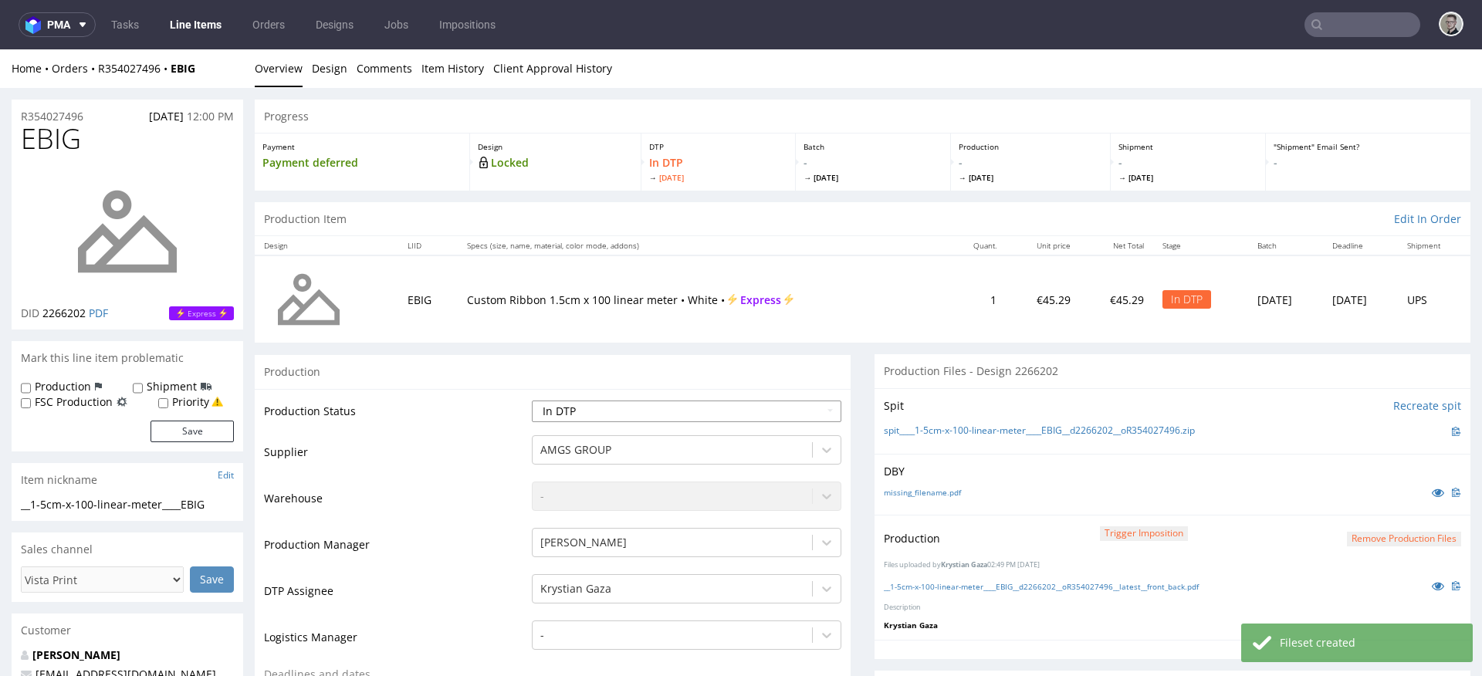
select select "dtp_production_ready"
click at [532, 400] on select "Waiting for Artwork Waiting for Diecut Waiting for Mockup Waiting for DTP Waiti…" at bounding box center [686, 411] width 309 height 22
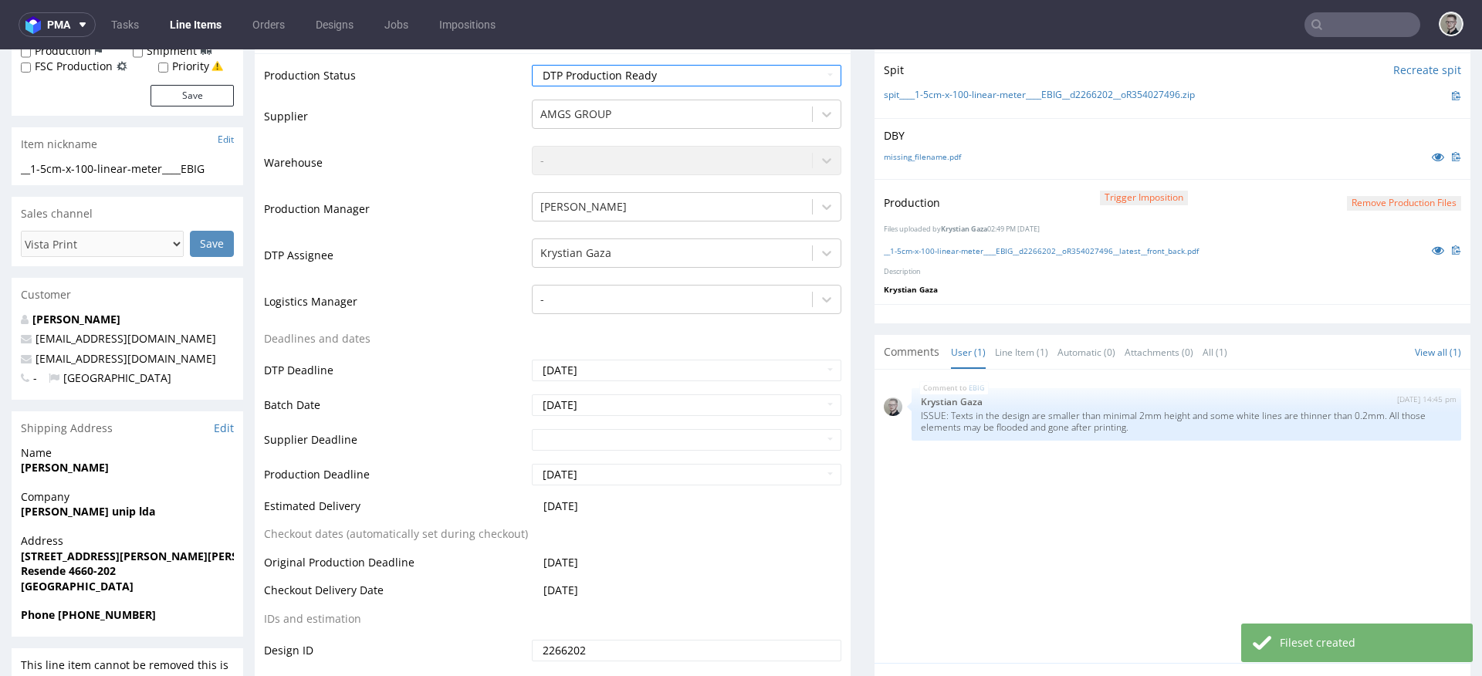
scroll to position [715, 0]
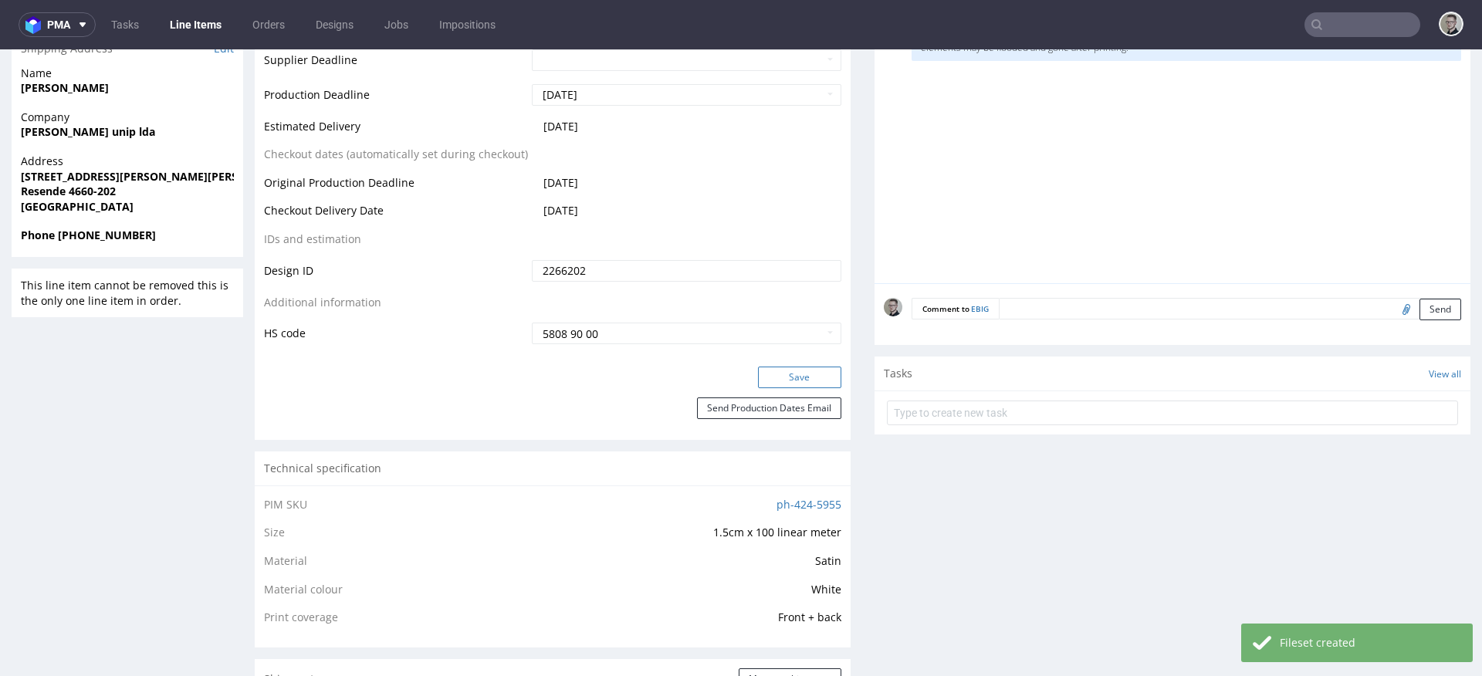
click at [804, 380] on button "Save" at bounding box center [799, 378] width 83 height 22
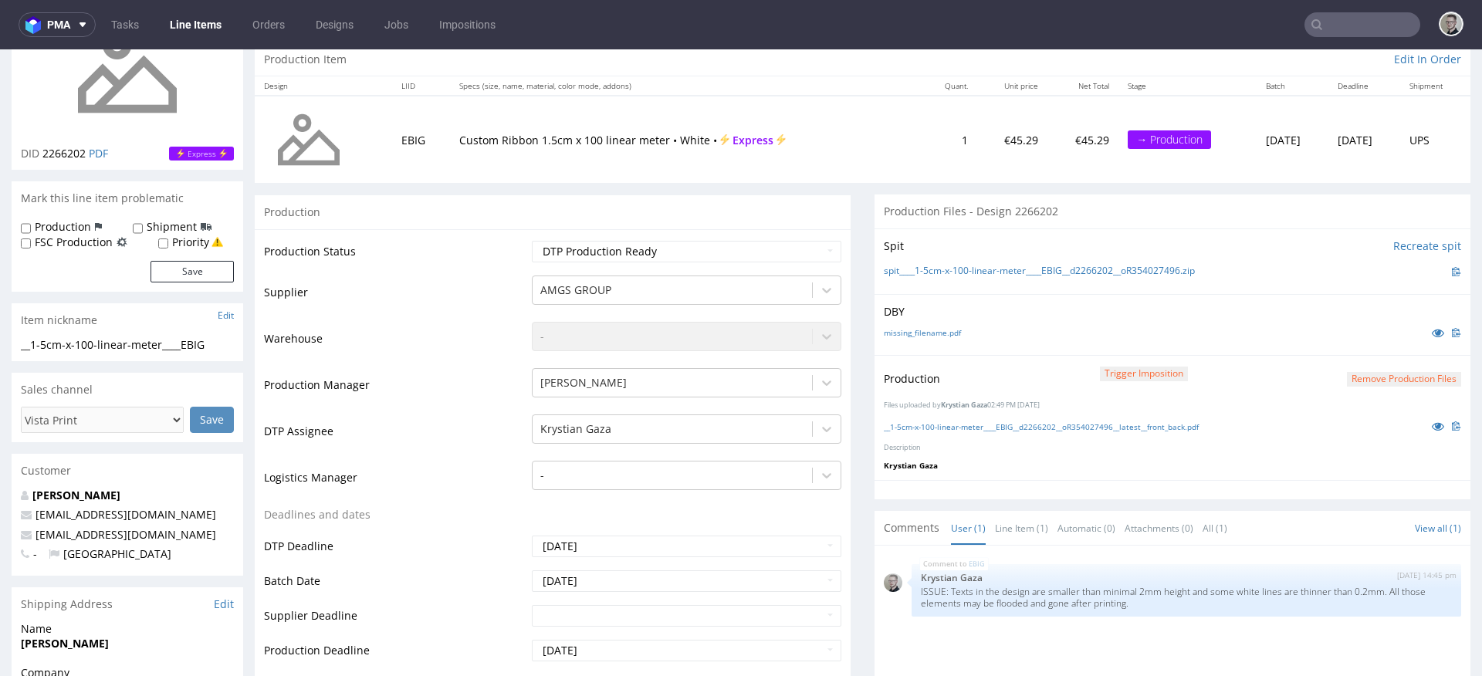
scroll to position [0, 0]
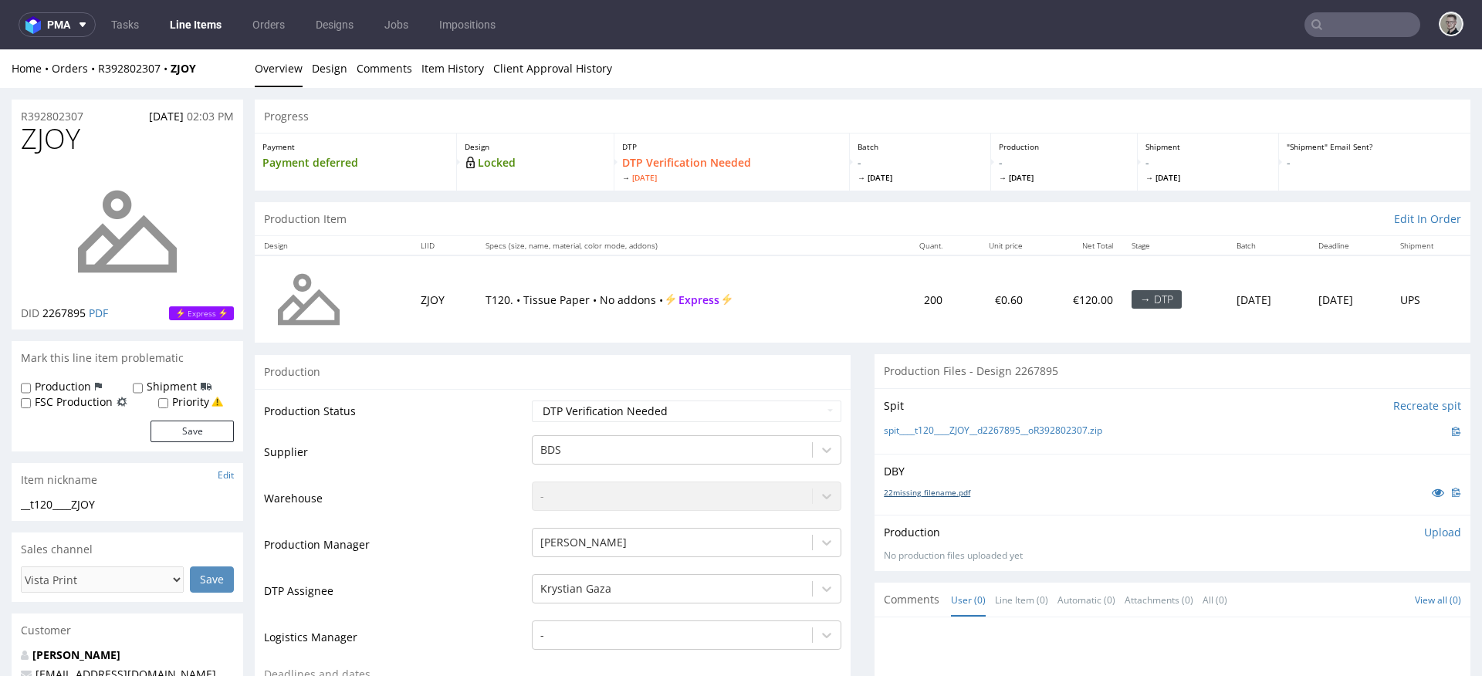
click at [940, 493] on link "22missing_filename.pdf" at bounding box center [927, 492] width 86 height 11
click at [989, 430] on link "spit____t120____ZJOY__d2267895__oR392802307.zip" at bounding box center [993, 430] width 218 height 13
click at [333, 68] on link "Design" at bounding box center [329, 68] width 35 height 38
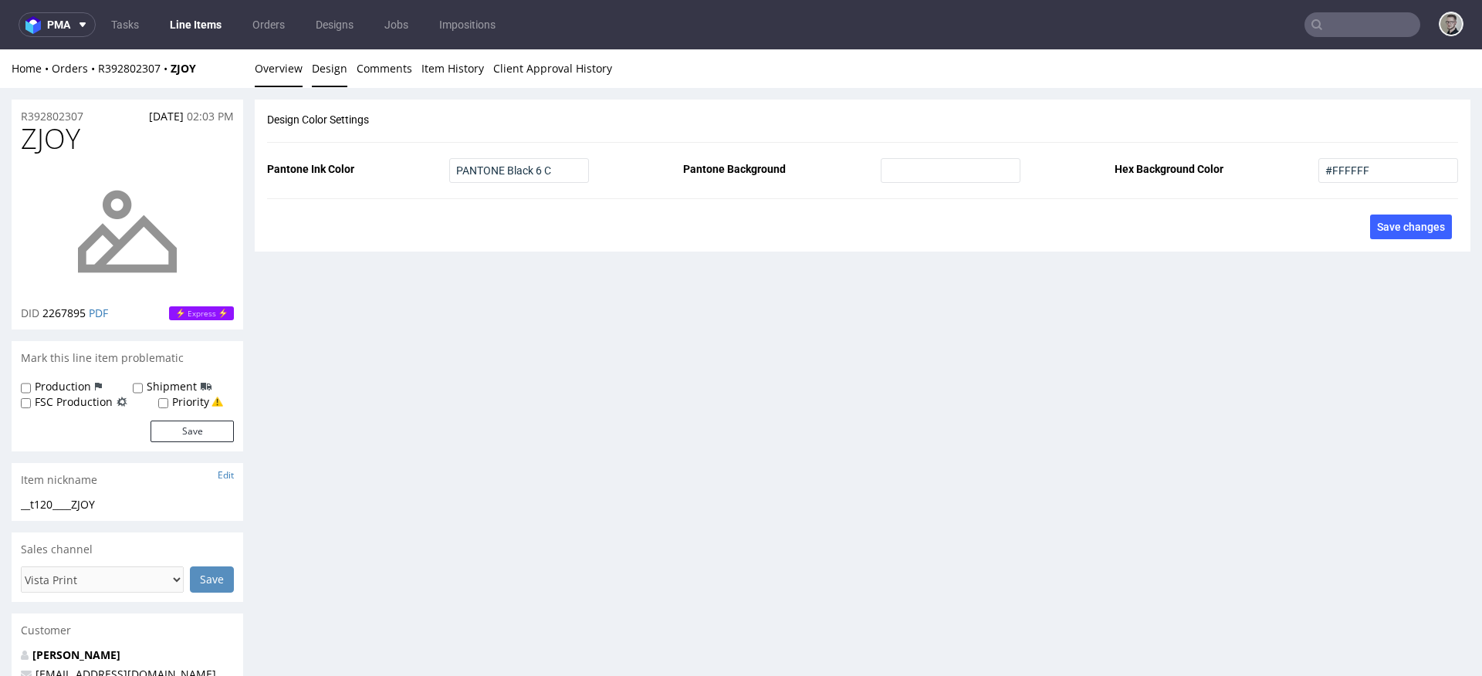
click at [277, 66] on link "Overview" at bounding box center [279, 68] width 48 height 38
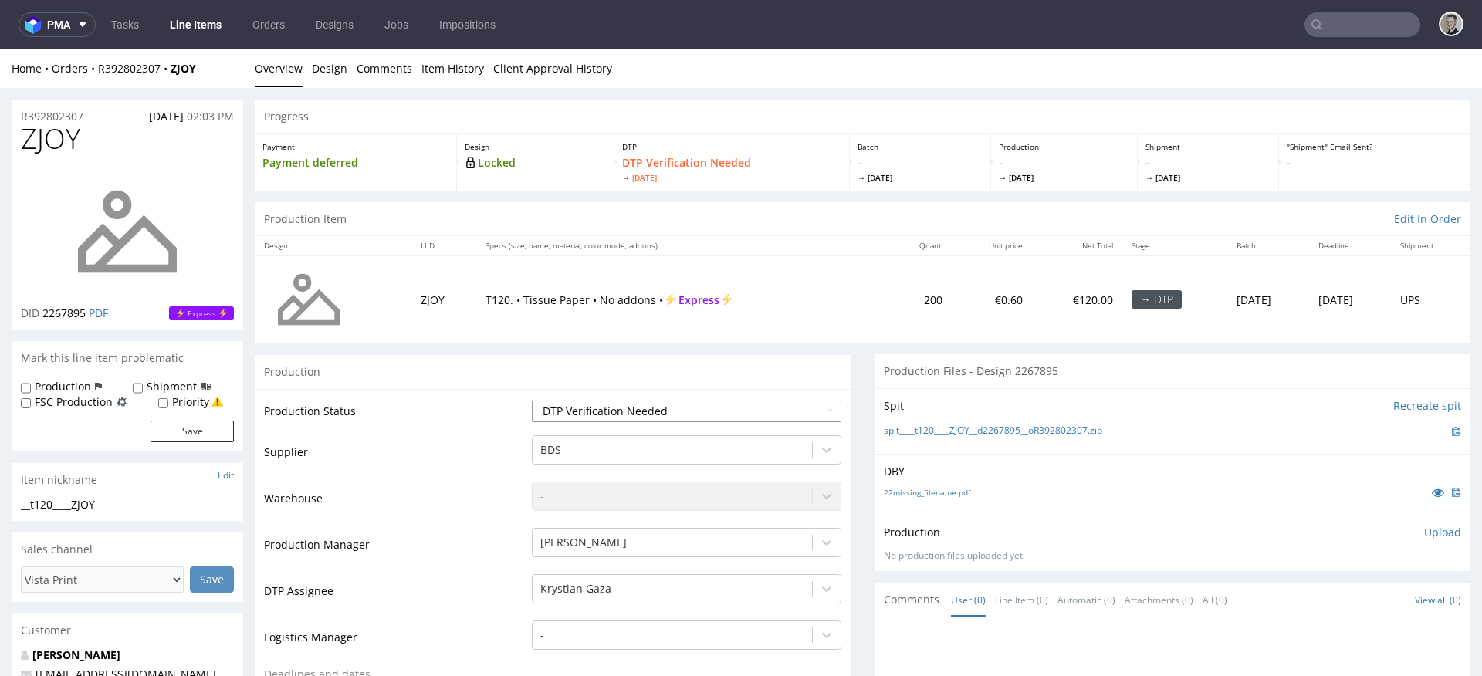
click at [735, 407] on select "Waiting for Artwork Waiting for Diecut Waiting for Mockup Waiting for DTP Waiti…" at bounding box center [686, 411] width 309 height 22
select select "dtp_in_process"
click at [532, 400] on select "Waiting for Artwork Waiting for Diecut Waiting for Mockup Waiting for DTP Waiti…" at bounding box center [686, 411] width 309 height 22
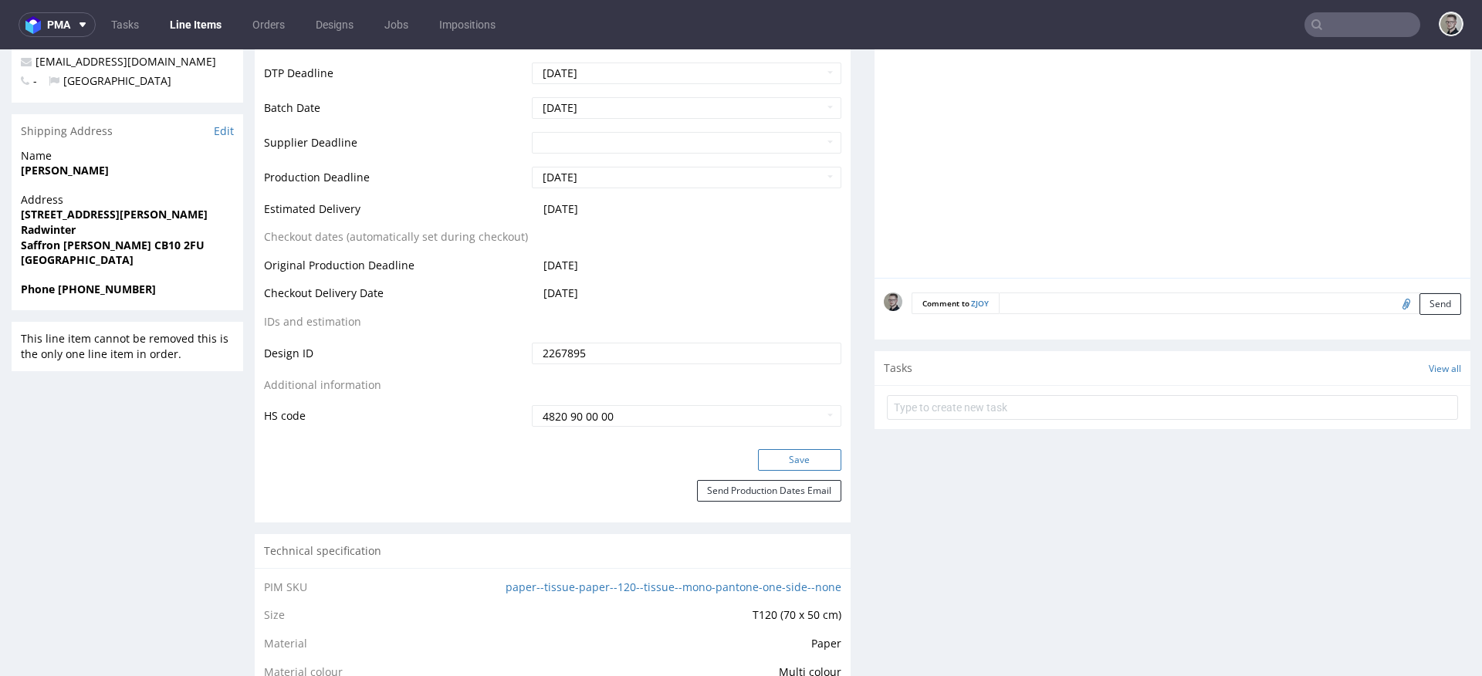
click at [806, 461] on button "Save" at bounding box center [799, 460] width 83 height 22
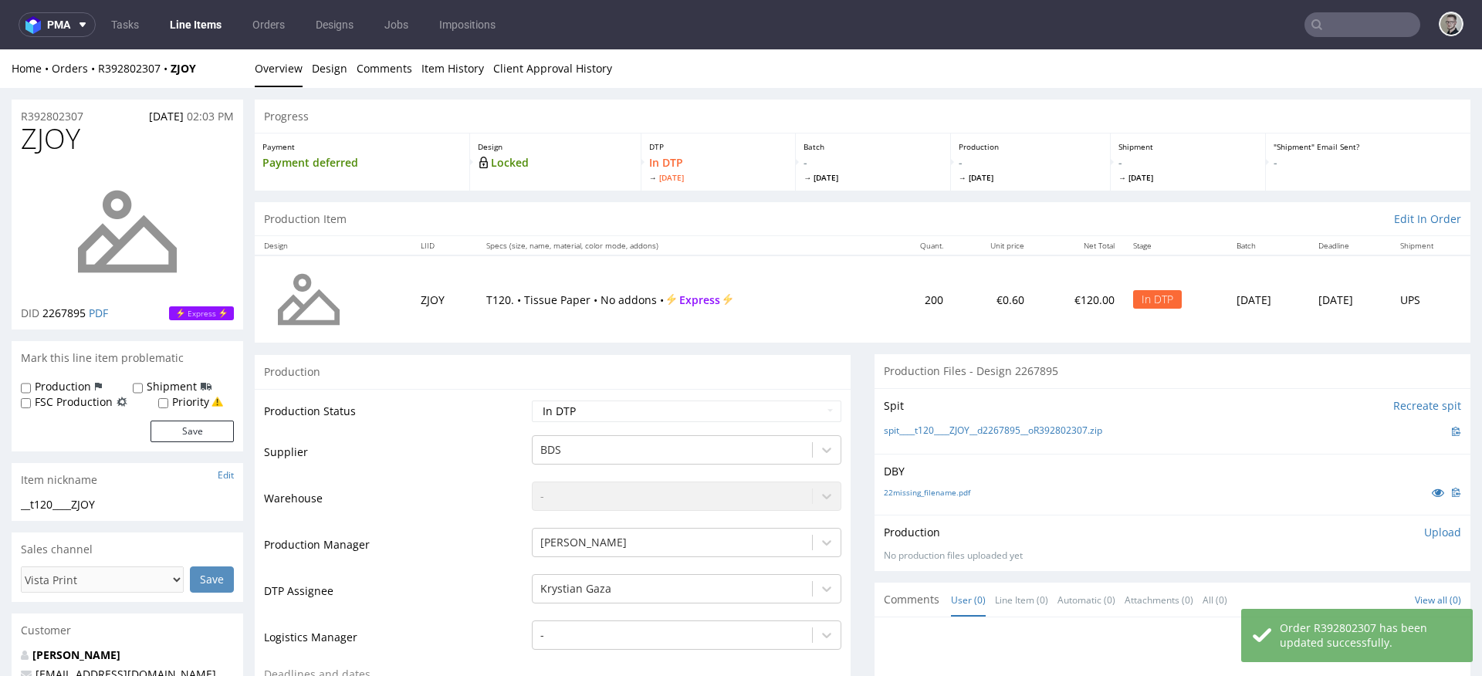
click at [1426, 532] on p "Upload" at bounding box center [1442, 532] width 37 height 15
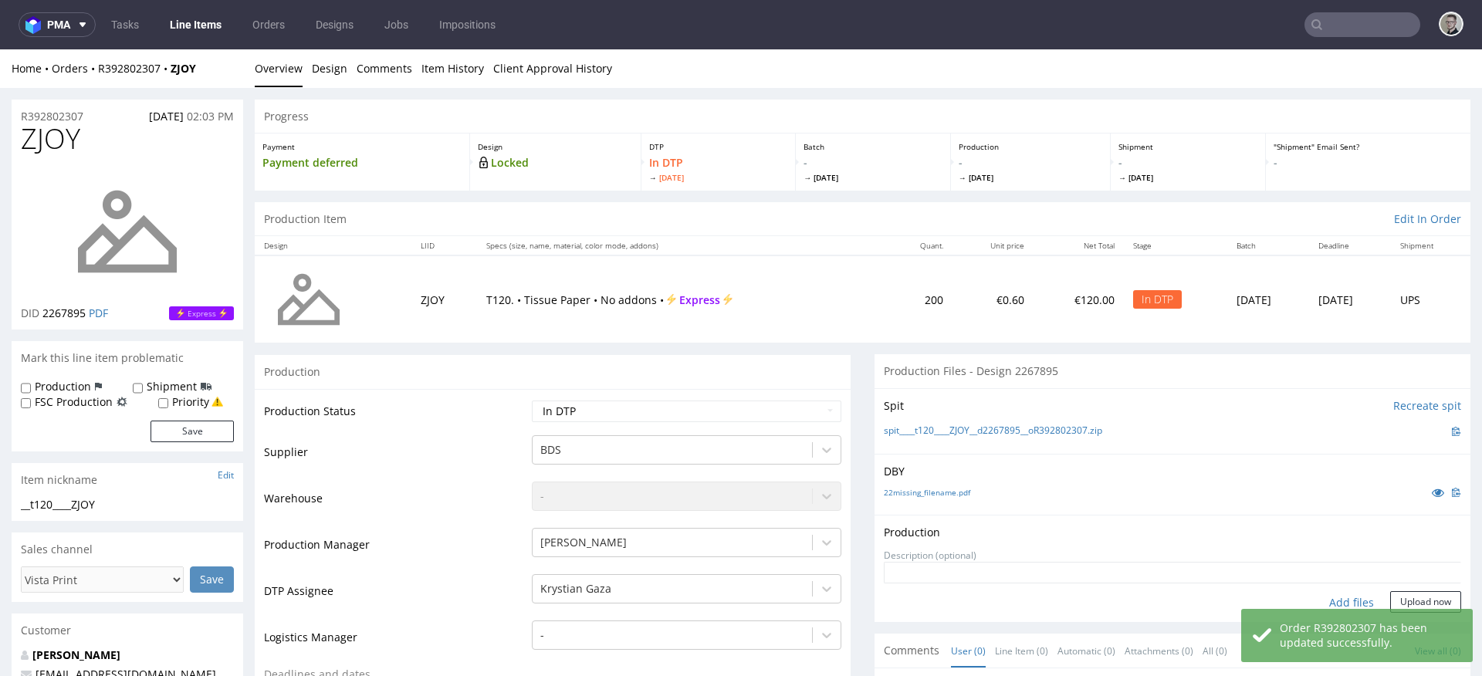
click at [1330, 593] on div "Add files" at bounding box center [1351, 602] width 77 height 23
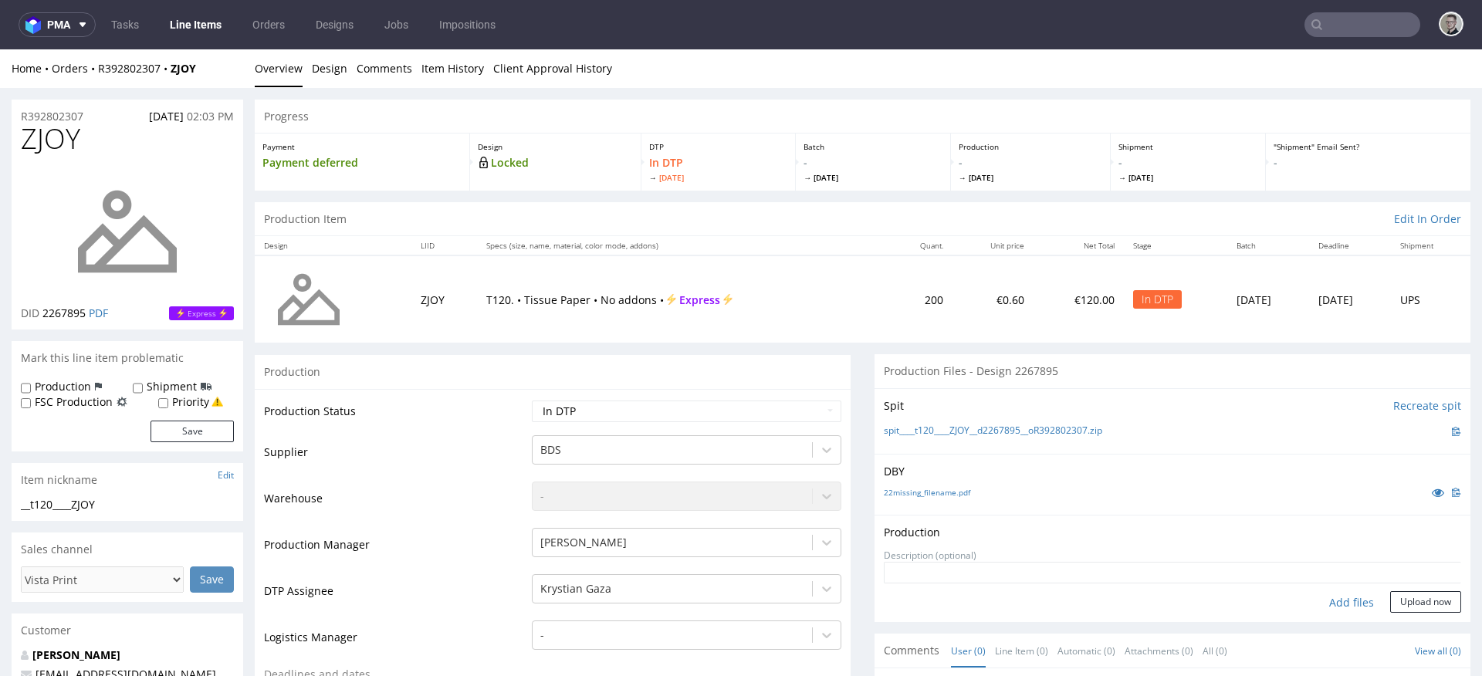
type input "C:\fakepath\__t120____ZJOY__d2267895__oR392802307__latest__outside.pdf"
click at [1390, 627] on button "Upload now" at bounding box center [1425, 627] width 71 height 22
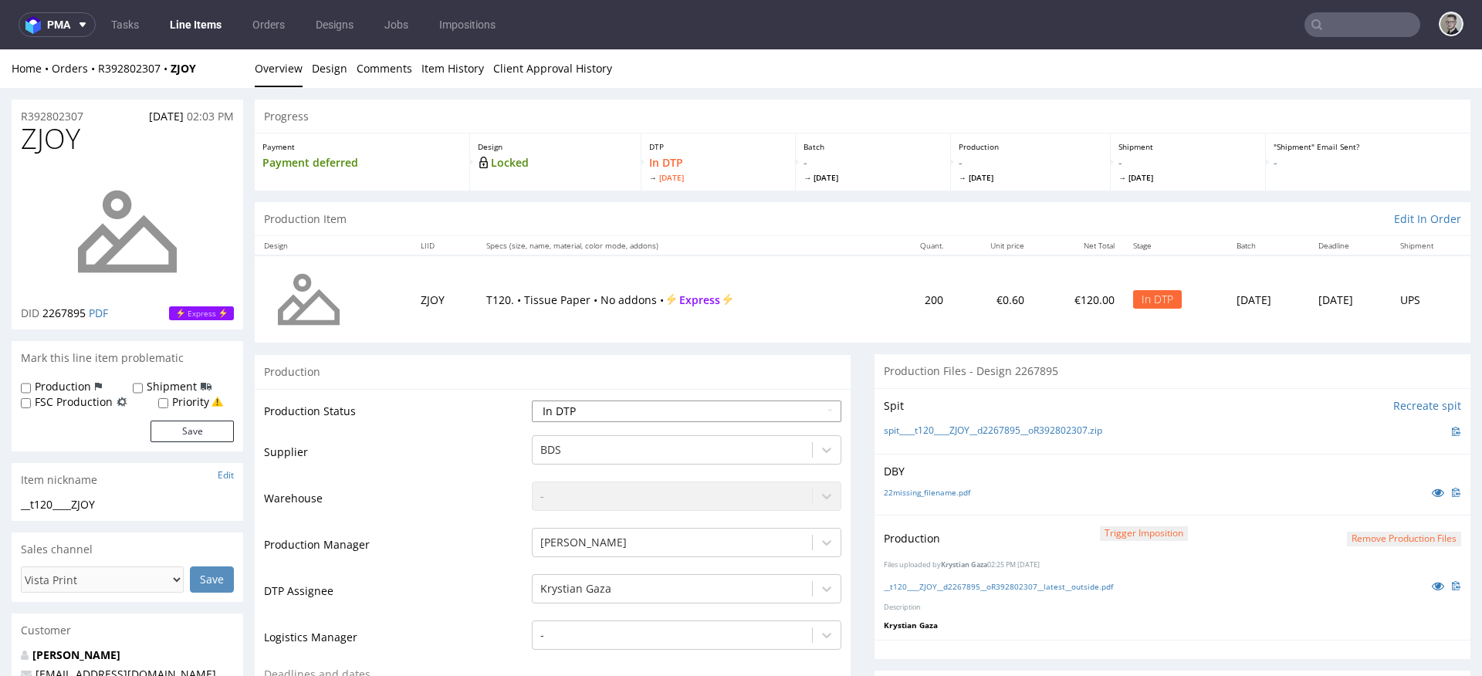
click at [694, 410] on select "Waiting for Artwork Waiting for Diecut Waiting for Mockup Waiting for DTP Waiti…" at bounding box center [686, 411] width 309 height 22
select select "dtp_production_ready"
click at [532, 400] on select "Waiting for Artwork Waiting for Diecut Waiting for Mockup Waiting for DTP Waiti…" at bounding box center [686, 411] width 309 height 22
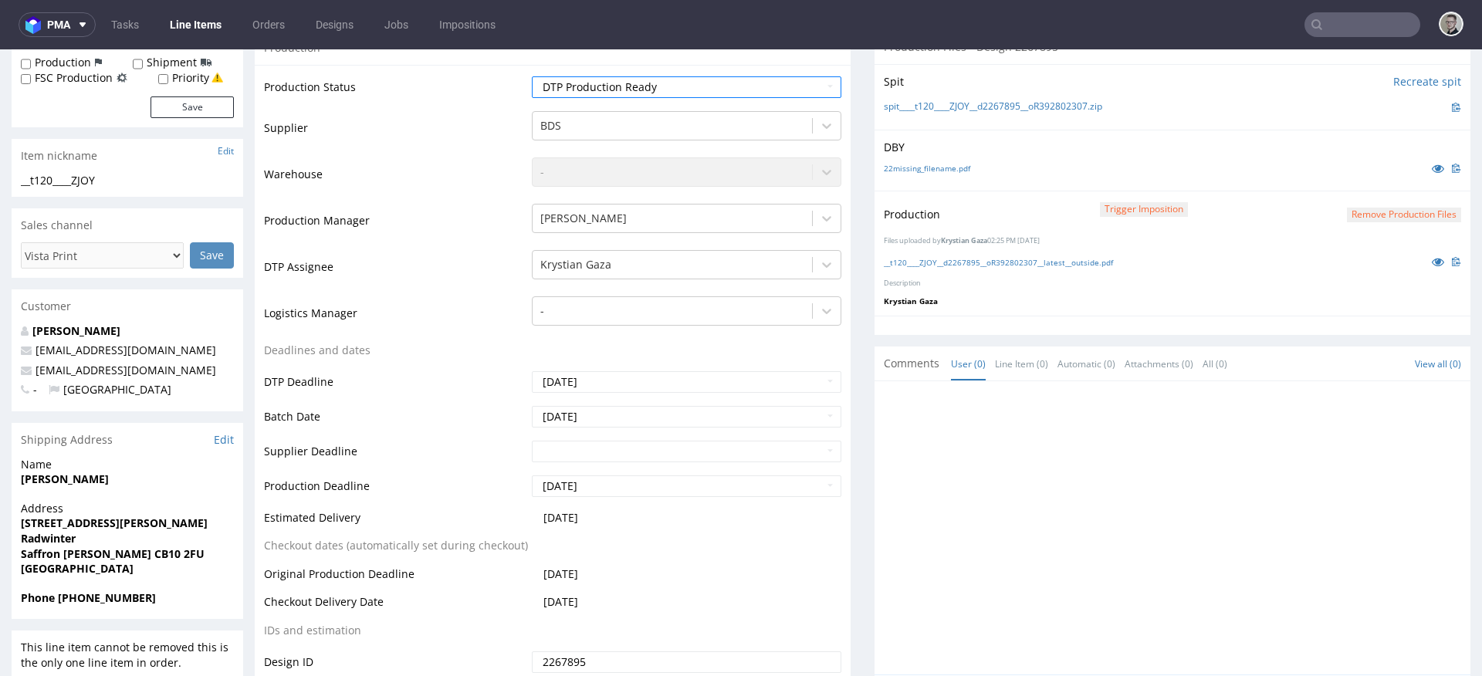
scroll to position [657, 0]
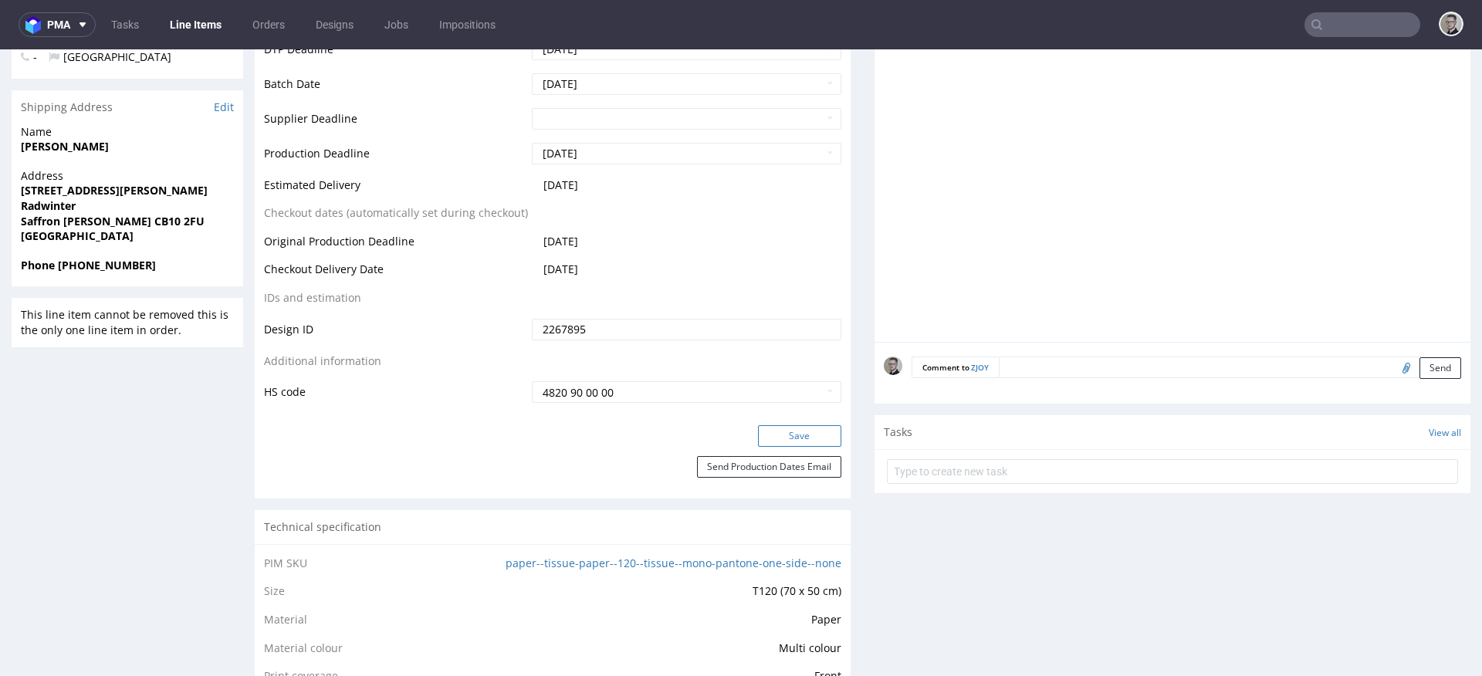
click at [813, 439] on button "Save" at bounding box center [799, 436] width 83 height 22
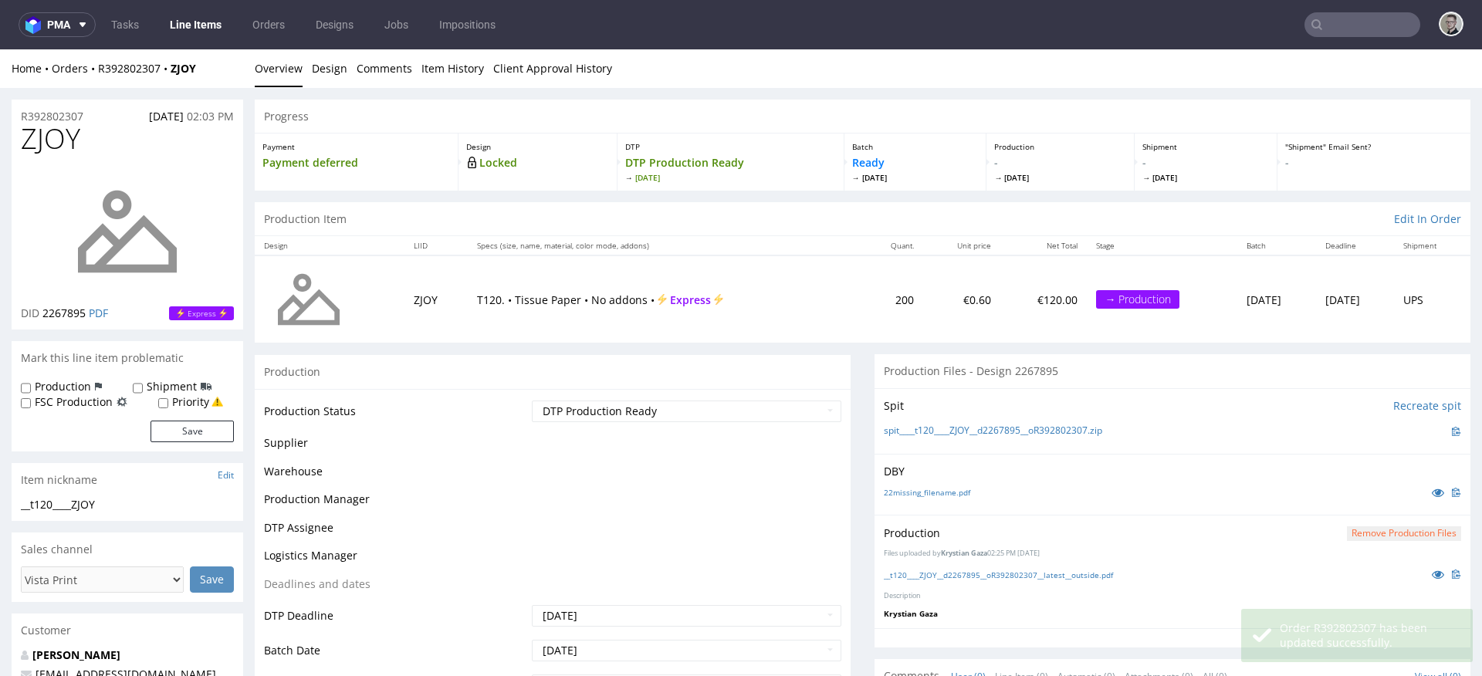
scroll to position [12, 0]
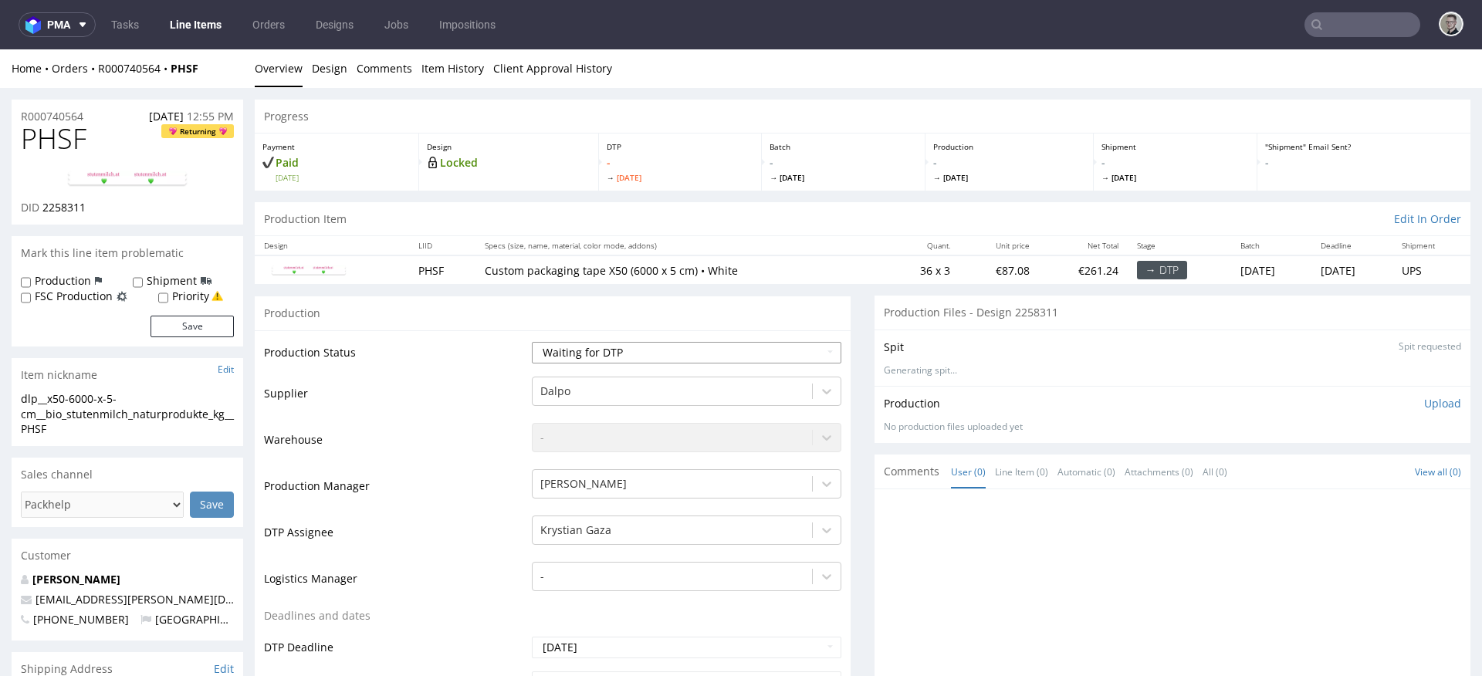
click at [599, 345] on select "Waiting for Artwork Waiting for Diecut Waiting for Mockup Waiting for DTP Waiti…" at bounding box center [686, 353] width 309 height 22
select select "dtp_issue"
click at [532, 342] on select "Waiting for Artwork Waiting for Diecut Waiting for Mockup Waiting for DTP Waiti…" at bounding box center [686, 353] width 309 height 22
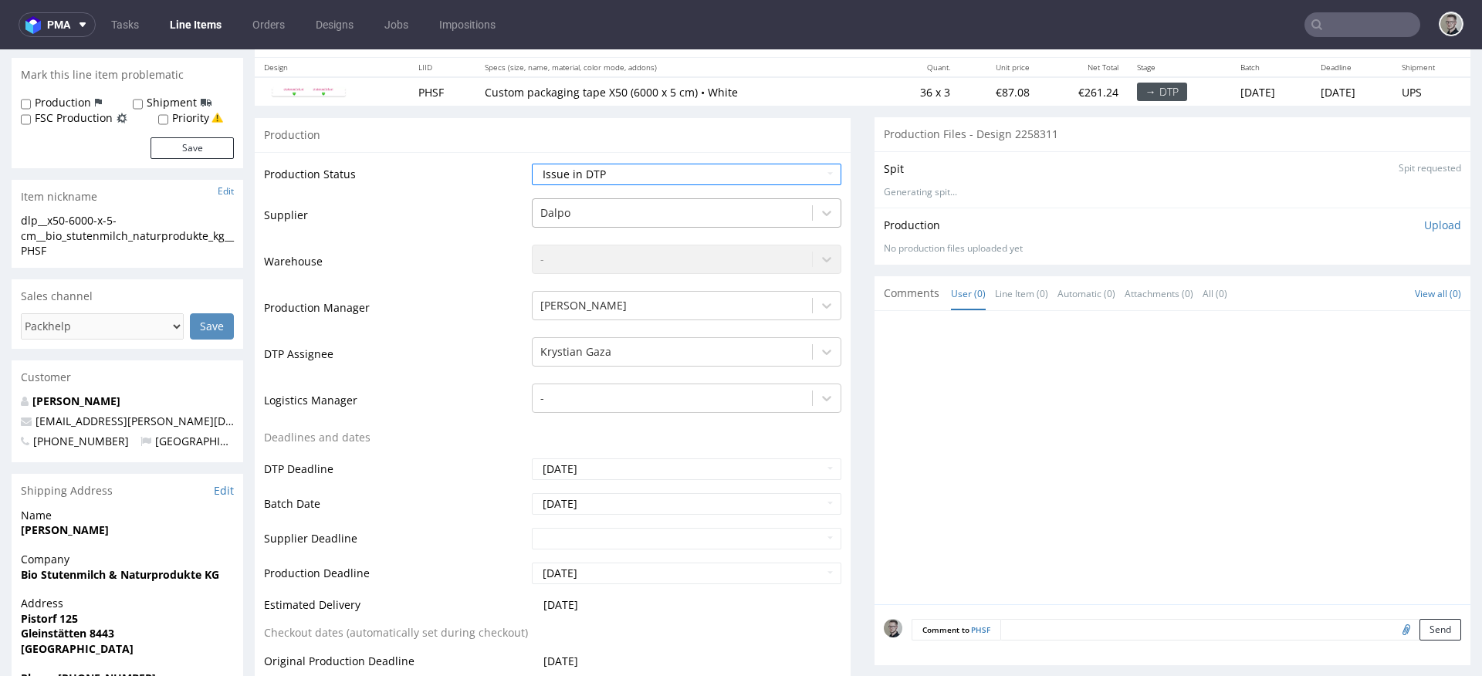
scroll to position [514, 0]
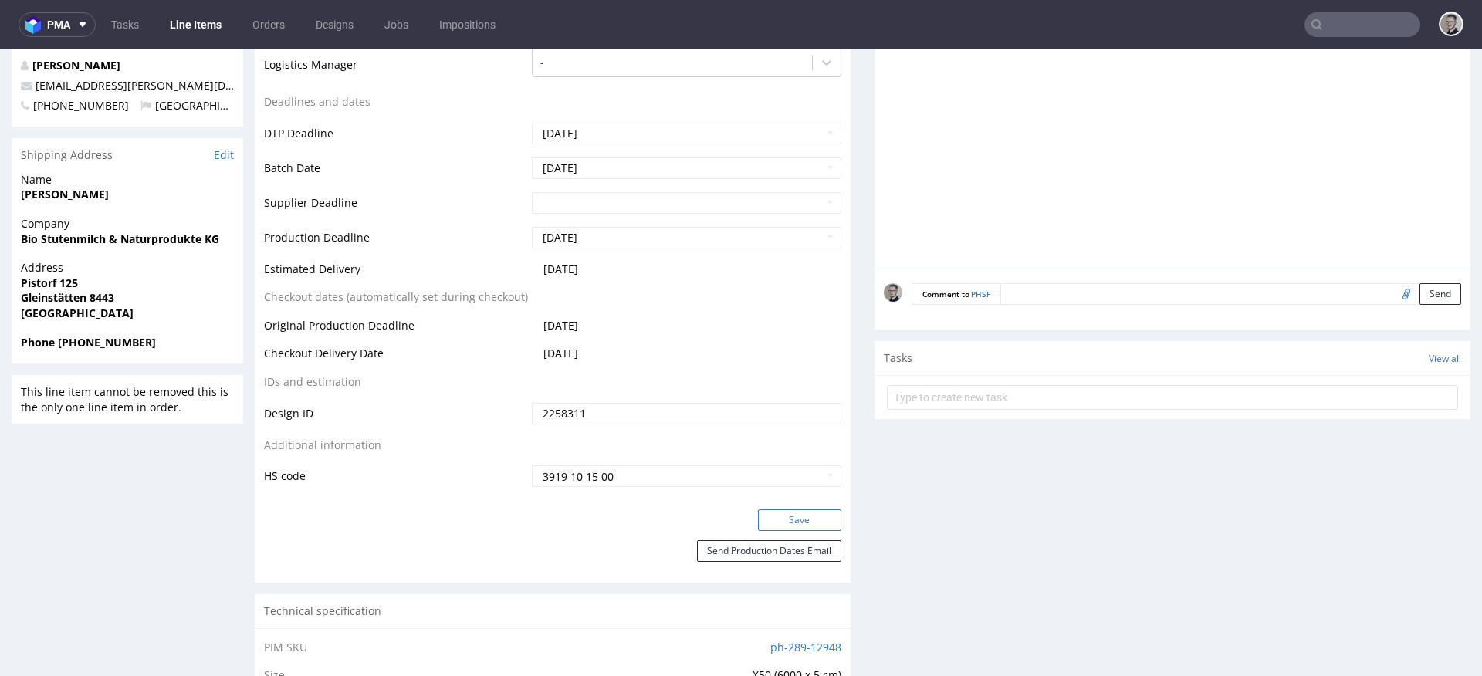
click at [804, 520] on button "Save" at bounding box center [799, 520] width 83 height 22
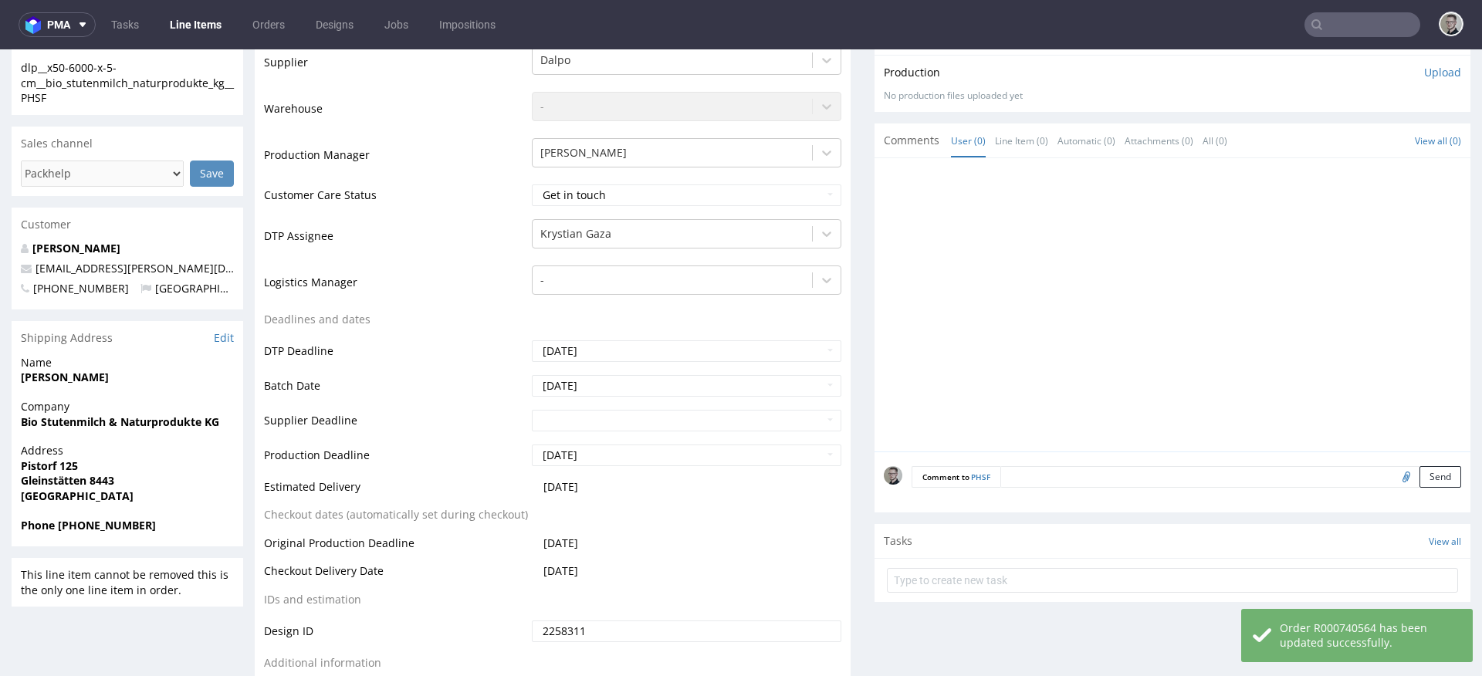
scroll to position [525, 0]
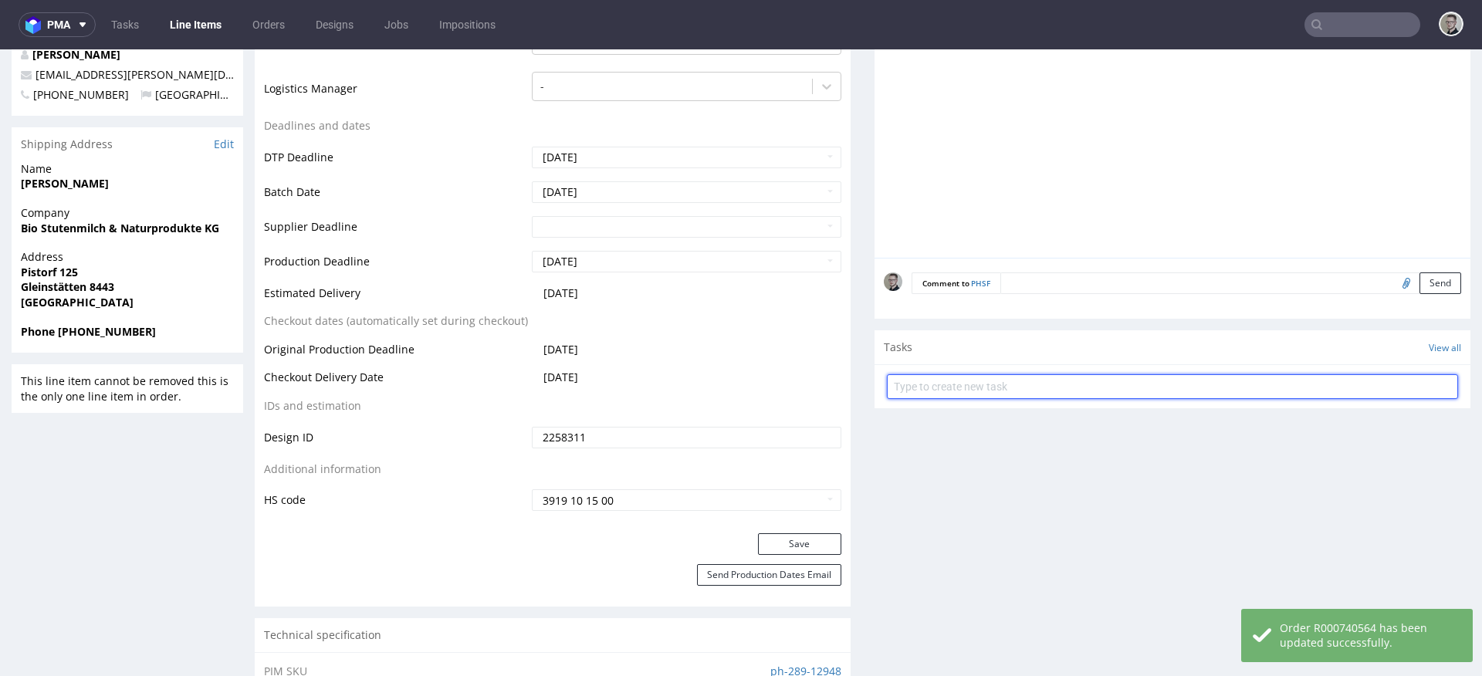
click at [995, 379] on input "text" at bounding box center [1172, 386] width 571 height 25
type input "issue"
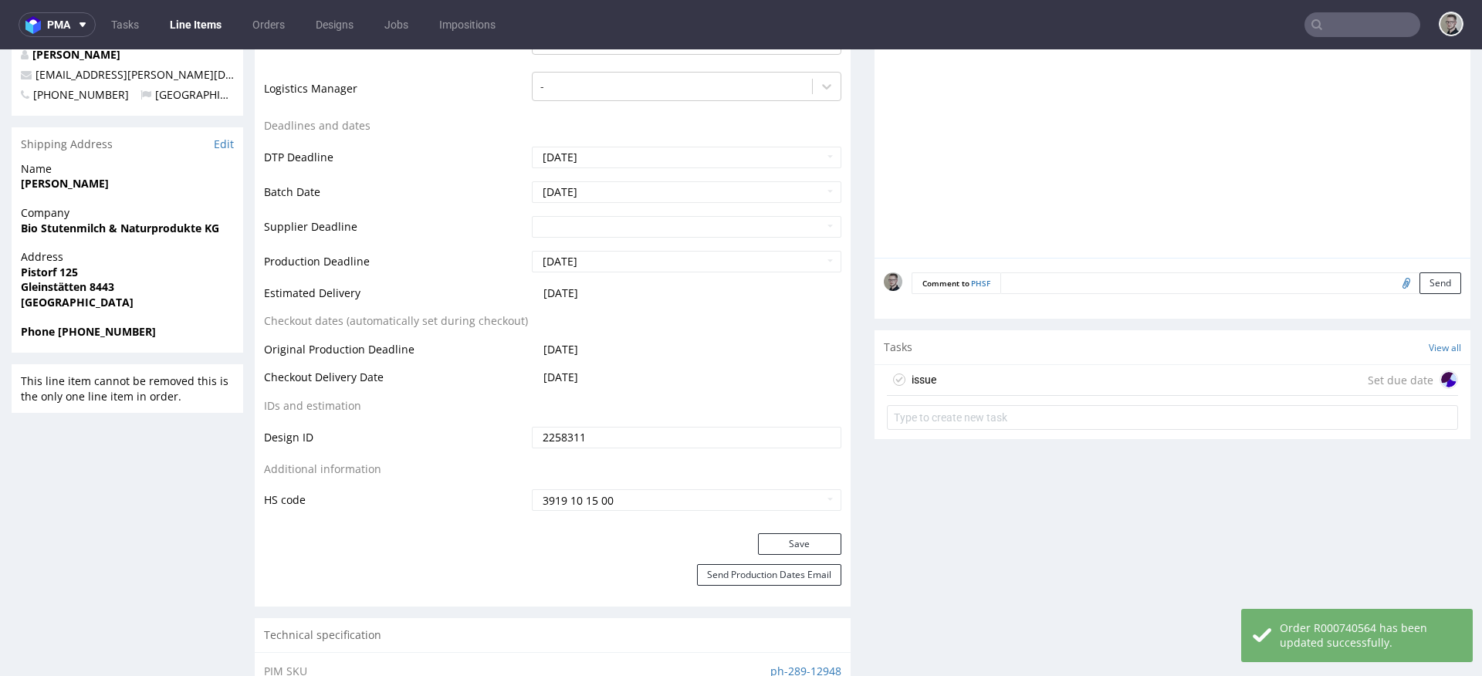
click at [1029, 375] on div "issue Set due date" at bounding box center [1172, 380] width 571 height 31
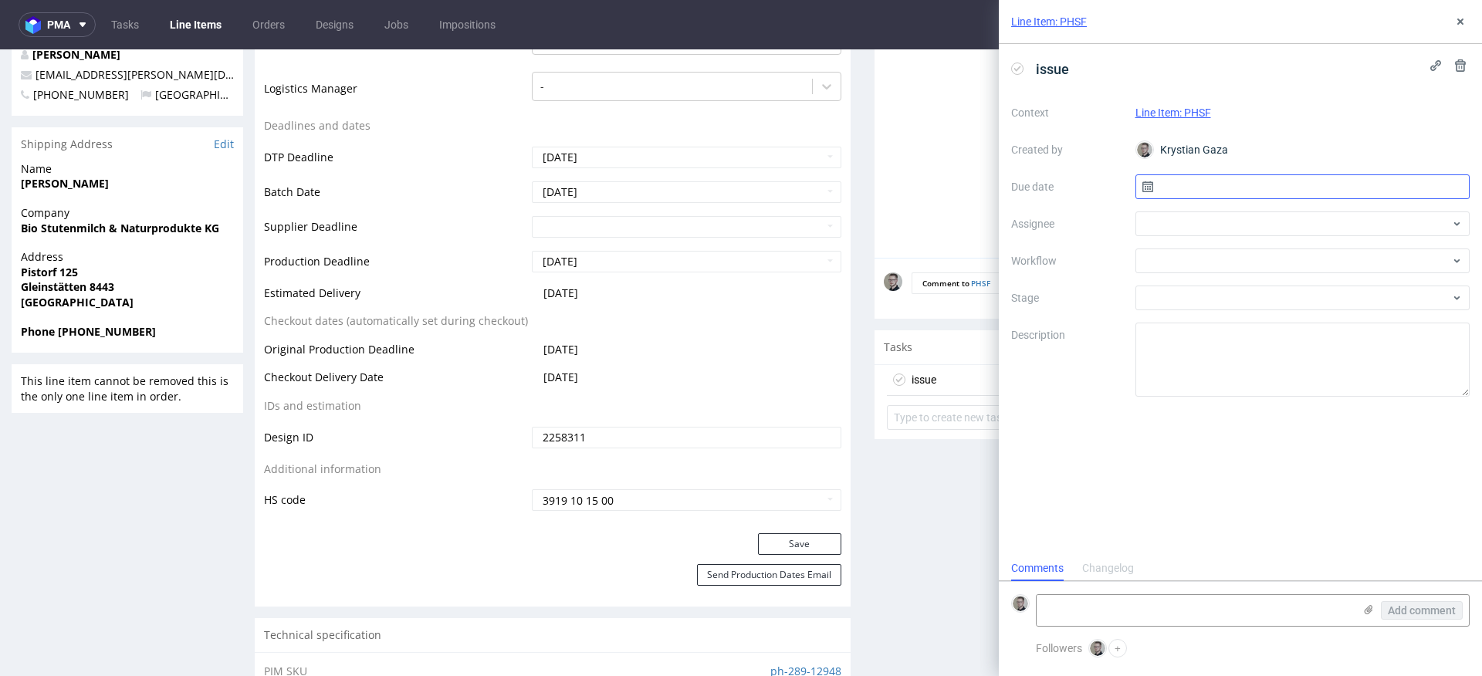
scroll to position [12, 0]
click at [1252, 180] on input "text" at bounding box center [1302, 186] width 335 height 25
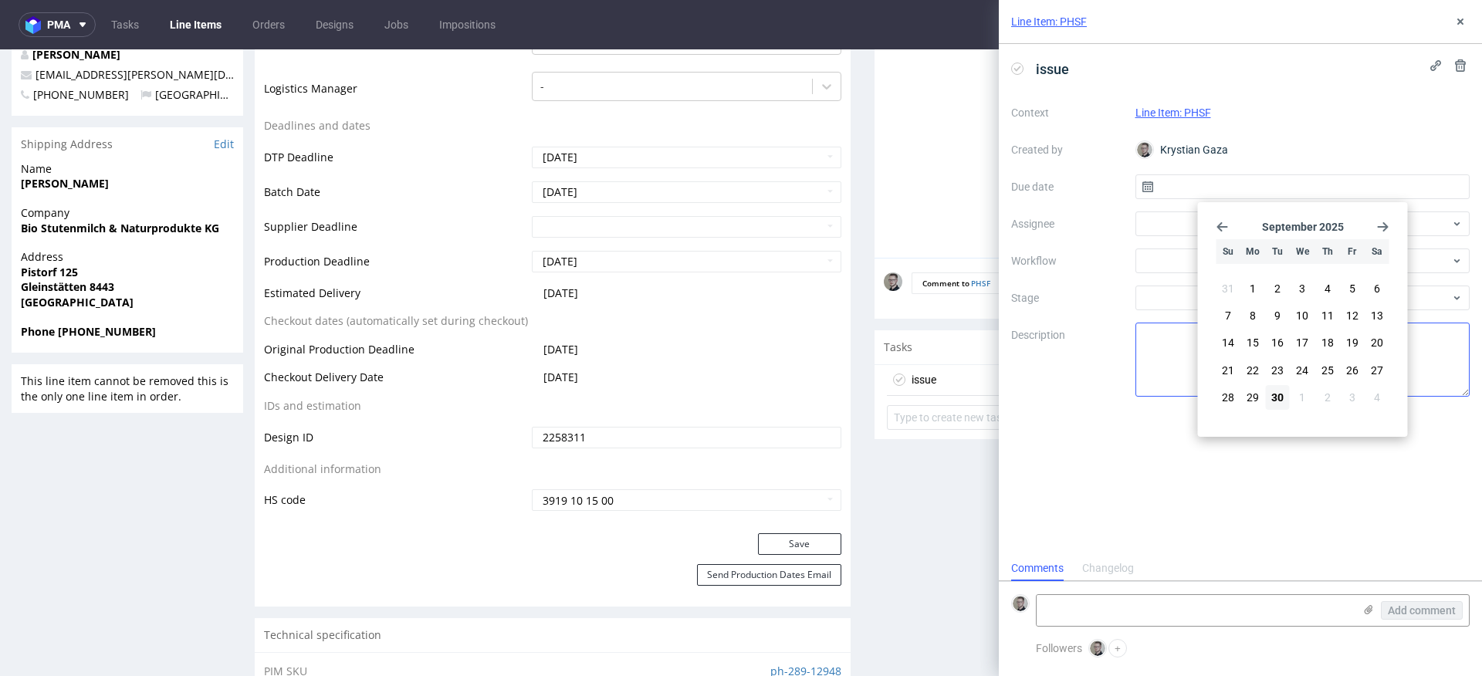
click at [1274, 395] on span "30" at bounding box center [1277, 397] width 12 height 15
type input "30/09/2025"
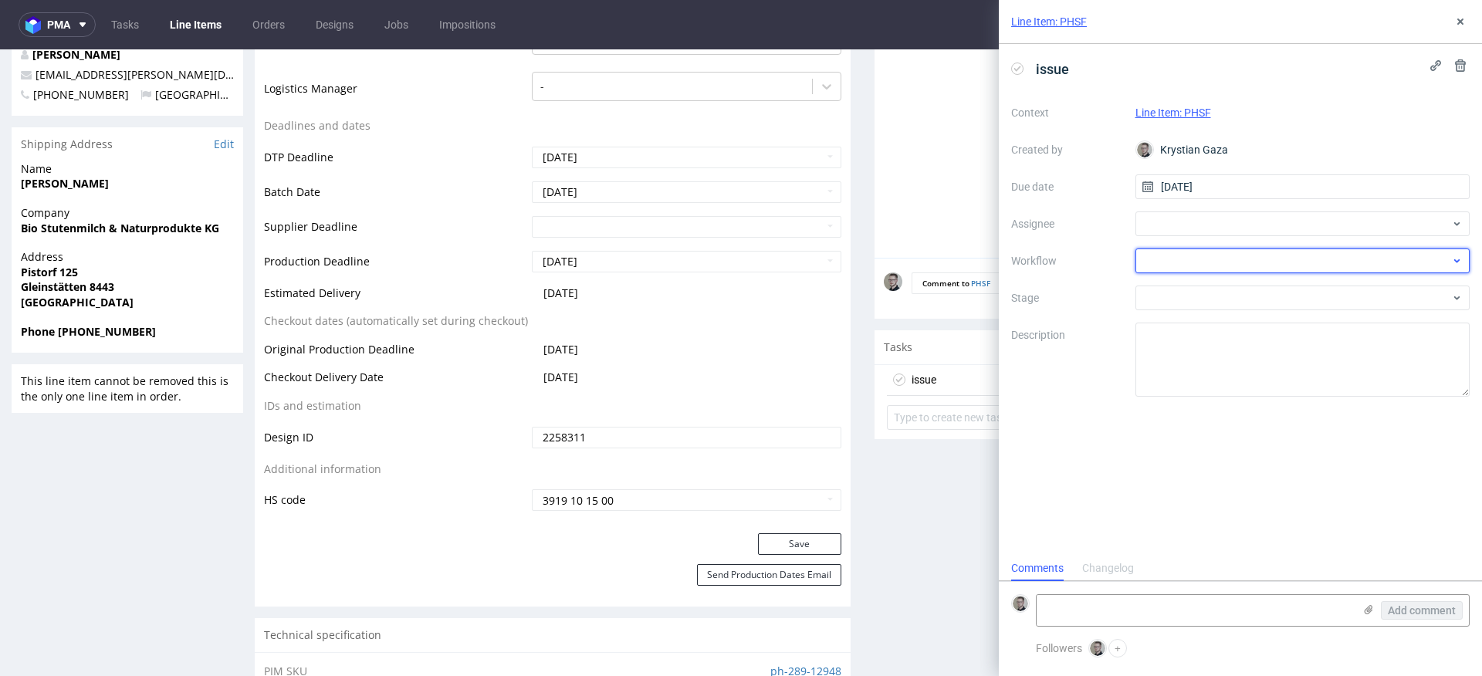
click at [1205, 261] on div at bounding box center [1302, 260] width 335 height 25
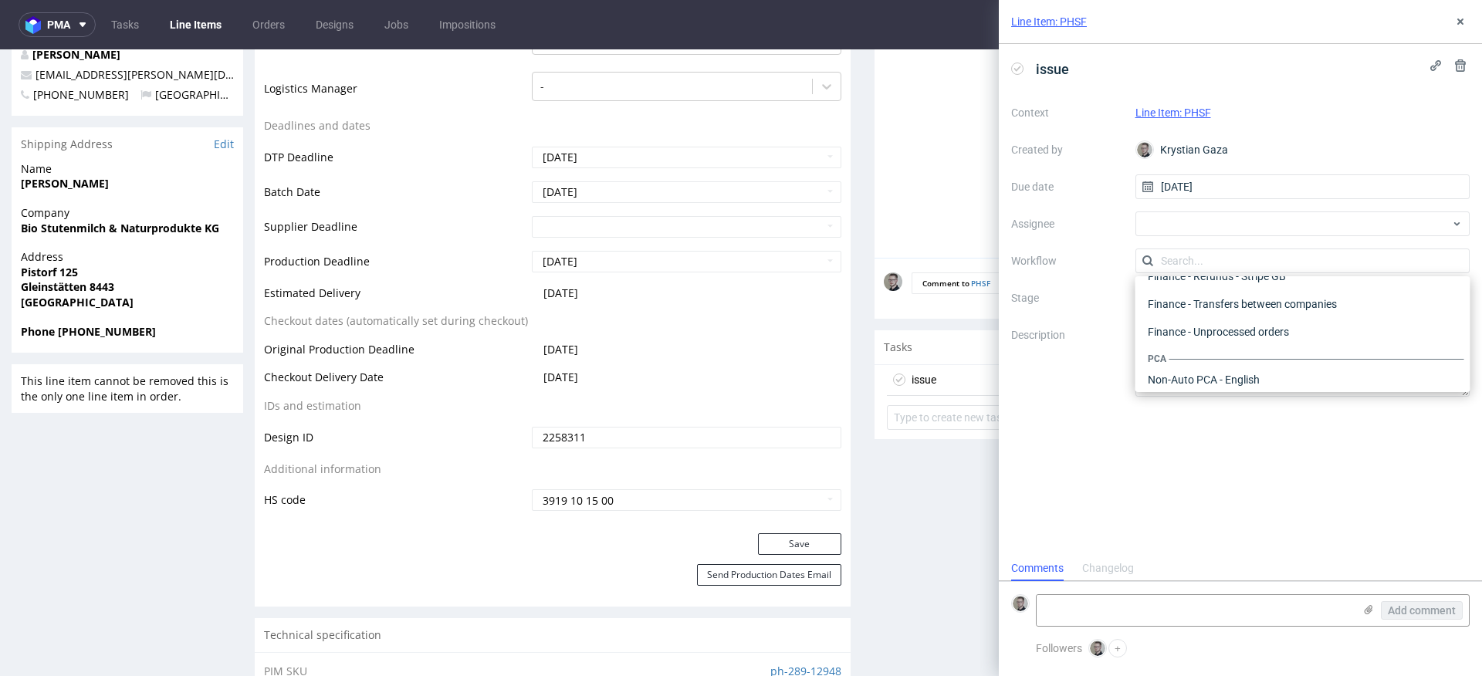
scroll to position [0, 0]
click at [1229, 342] on div "DTP - Issue" at bounding box center [1302, 344] width 323 height 28
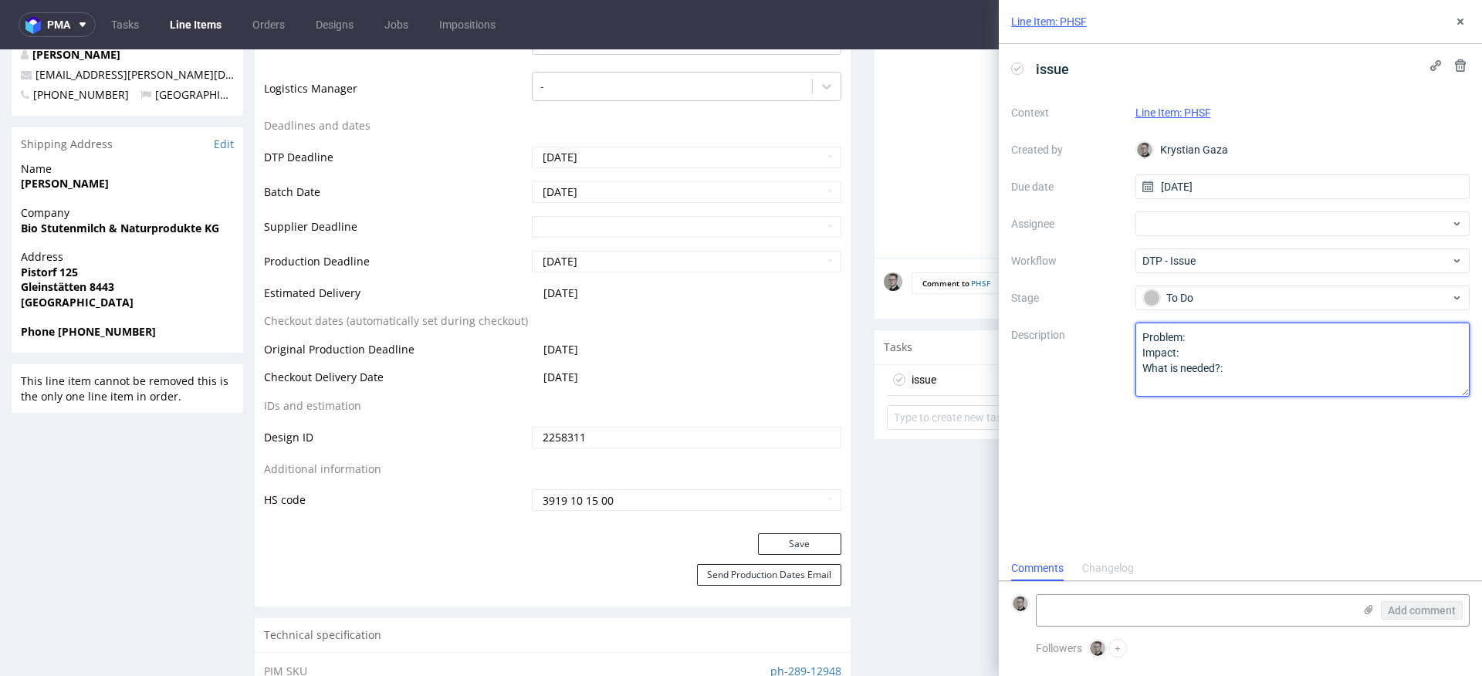
drag, startPoint x: 1245, startPoint y: 414, endPoint x: 502, endPoint y: 128, distance: 796.0
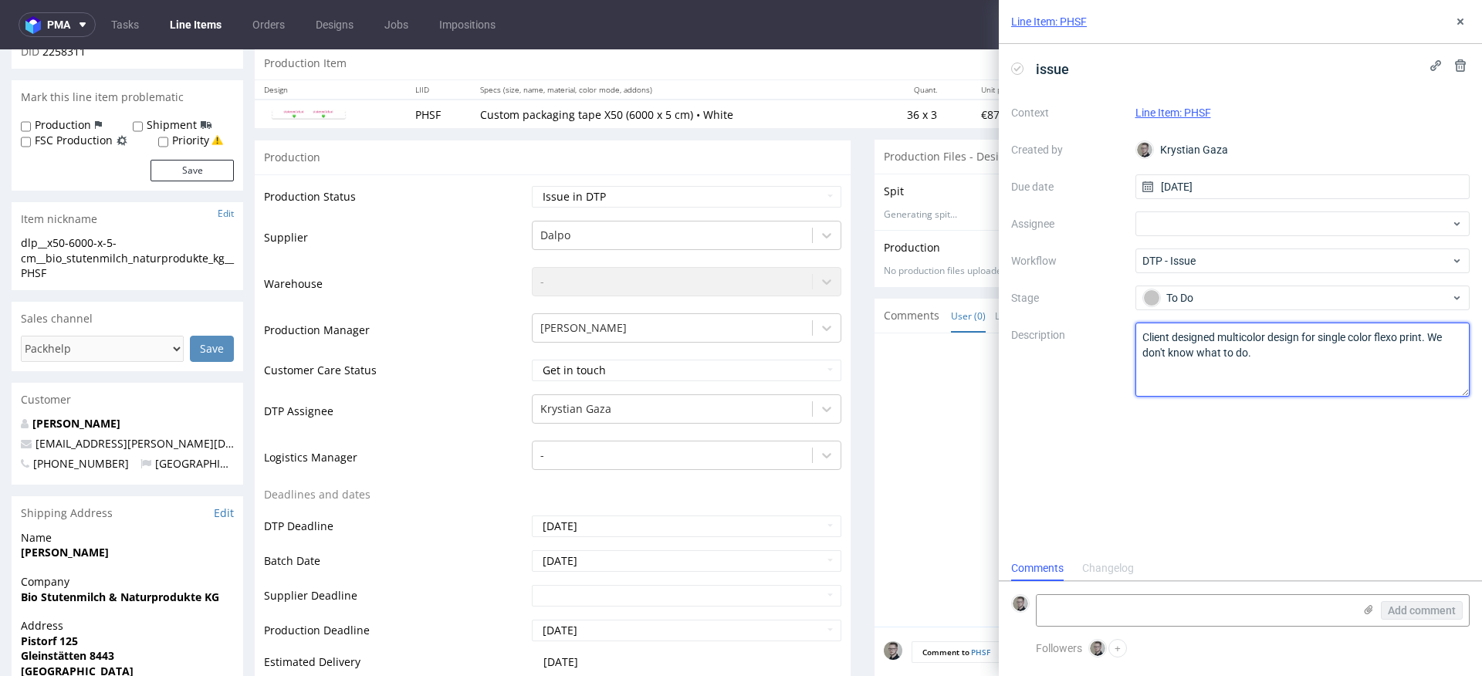
scroll to position [120, 0]
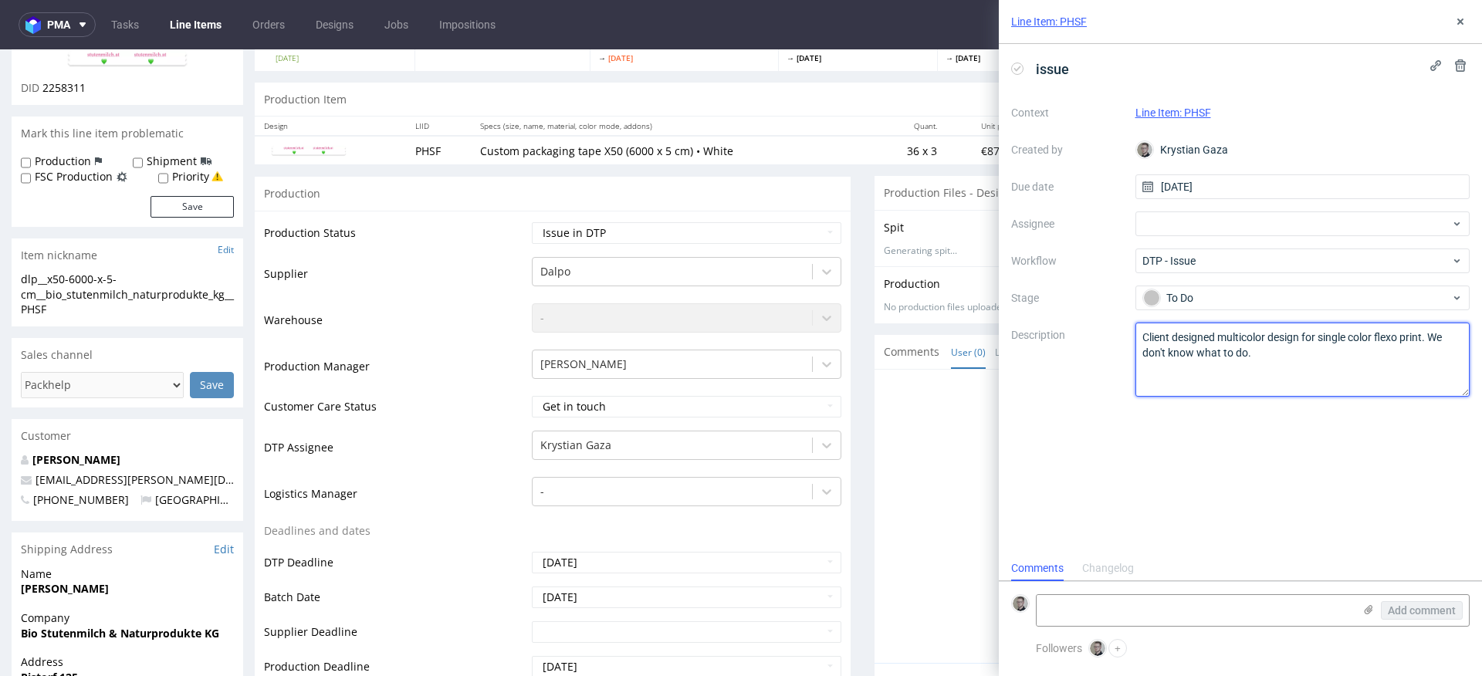
click at [1309, 340] on textarea "Problem: Impact: What is needed?:" at bounding box center [1302, 360] width 335 height 74
click at [1283, 349] on textarea "Problem: Impact: What is needed?:" at bounding box center [1302, 360] width 335 height 74
type textarea "Client designed multicolor design for single color flexo print. We don't know w…"
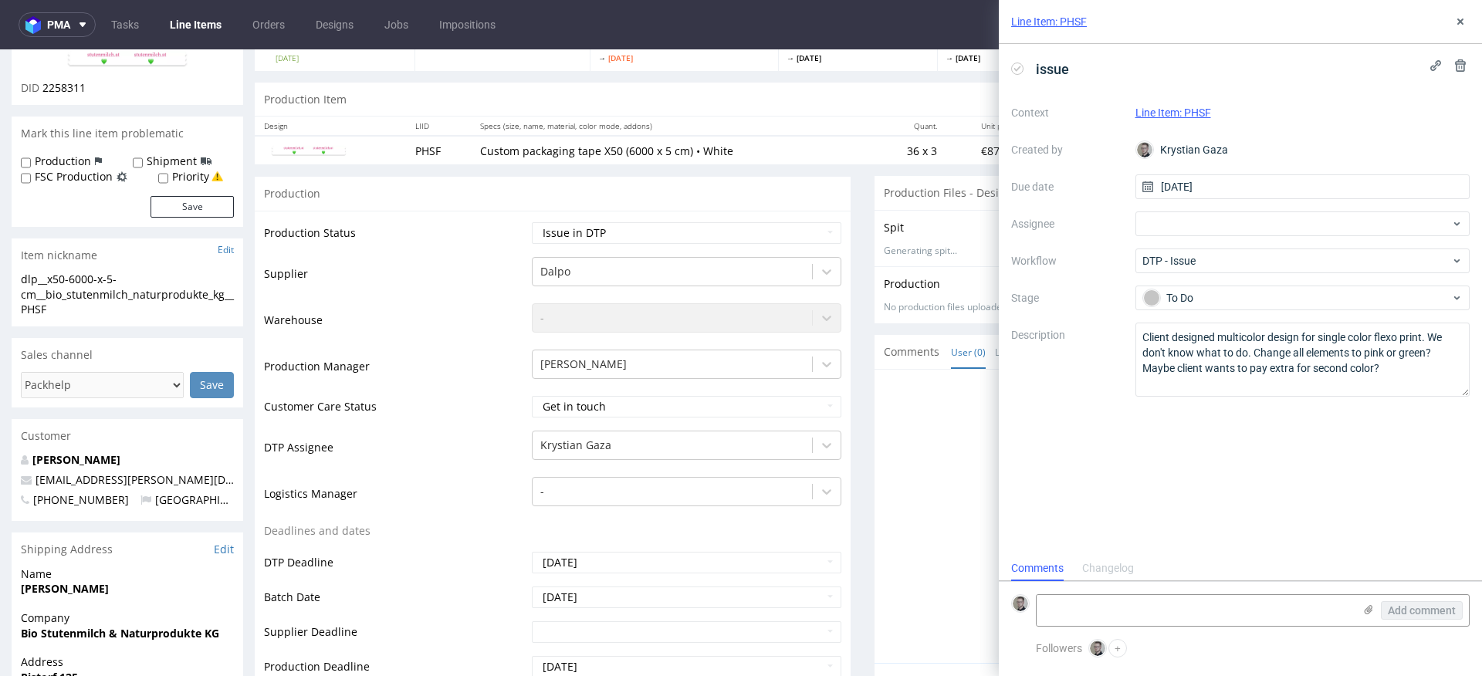
click at [1344, 485] on div "issue Context Line Item: PHSF Created by Krystian Gaza Due date 30/09/2025 Assi…" at bounding box center [1239, 300] width 483 height 512
click at [1454, 19] on icon at bounding box center [1460, 21] width 12 height 12
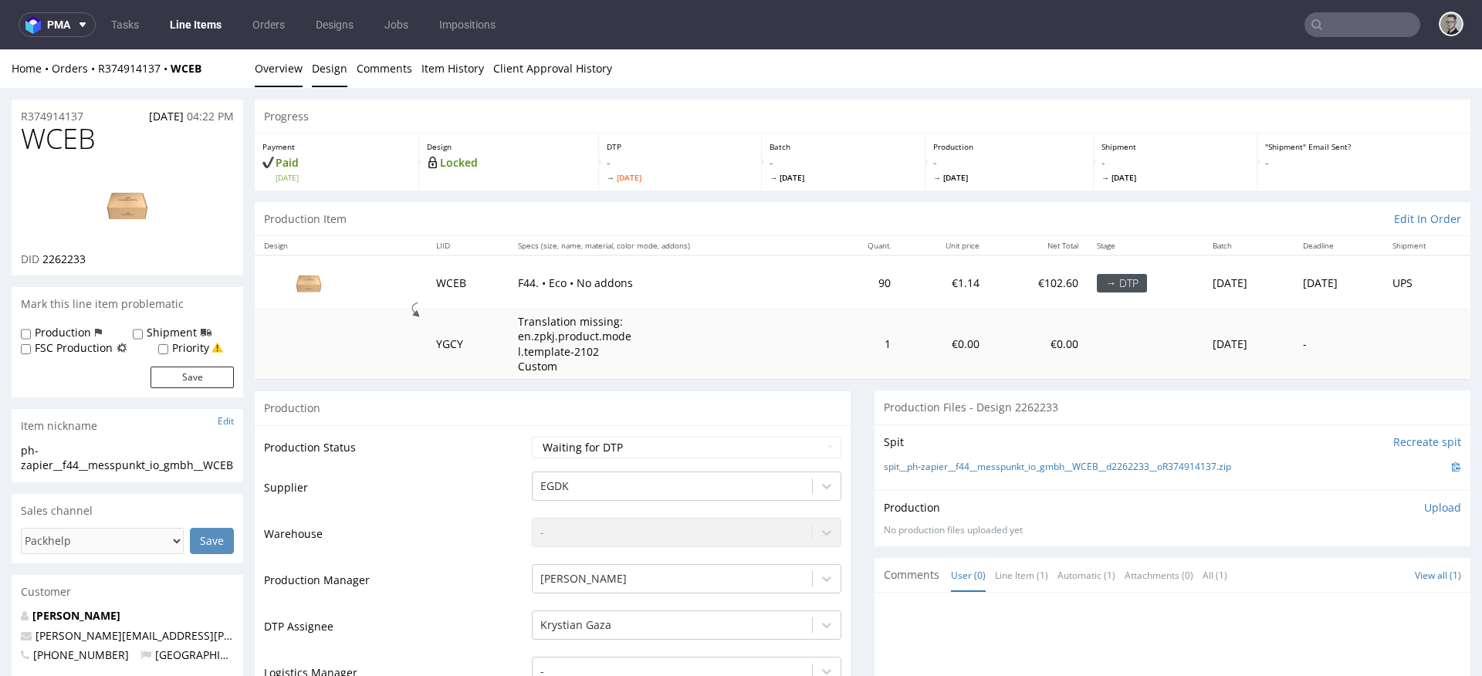
click at [330, 67] on link "Design" at bounding box center [329, 68] width 35 height 38
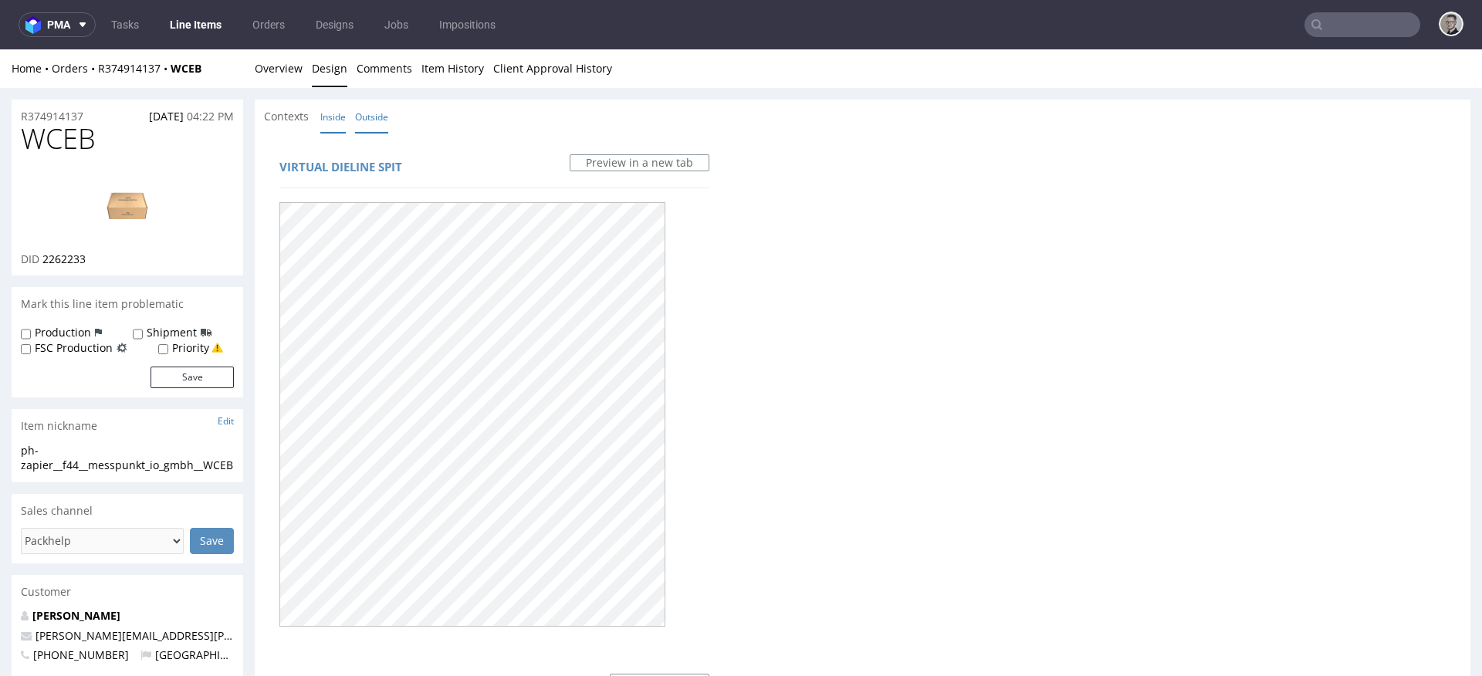
click at [337, 115] on link "Inside" at bounding box center [332, 116] width 25 height 33
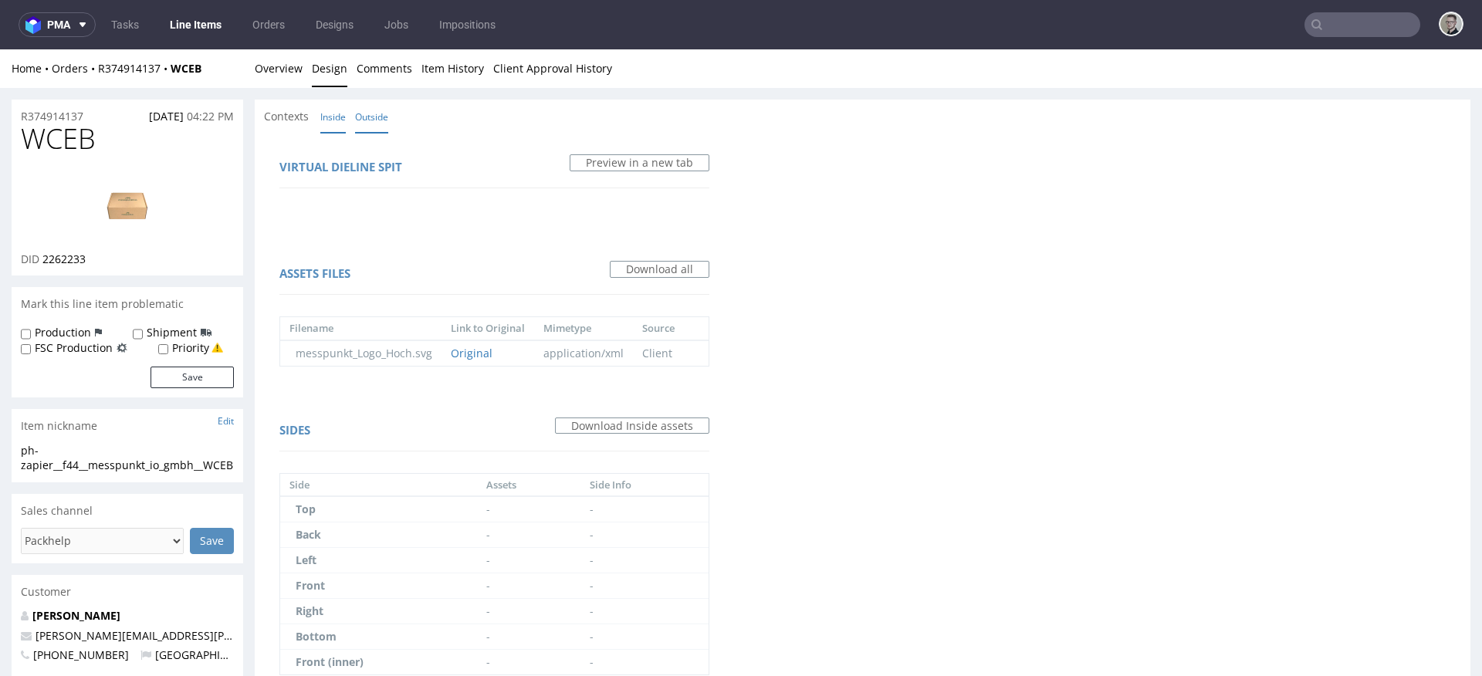
click at [370, 110] on link "Outside" at bounding box center [371, 116] width 33 height 33
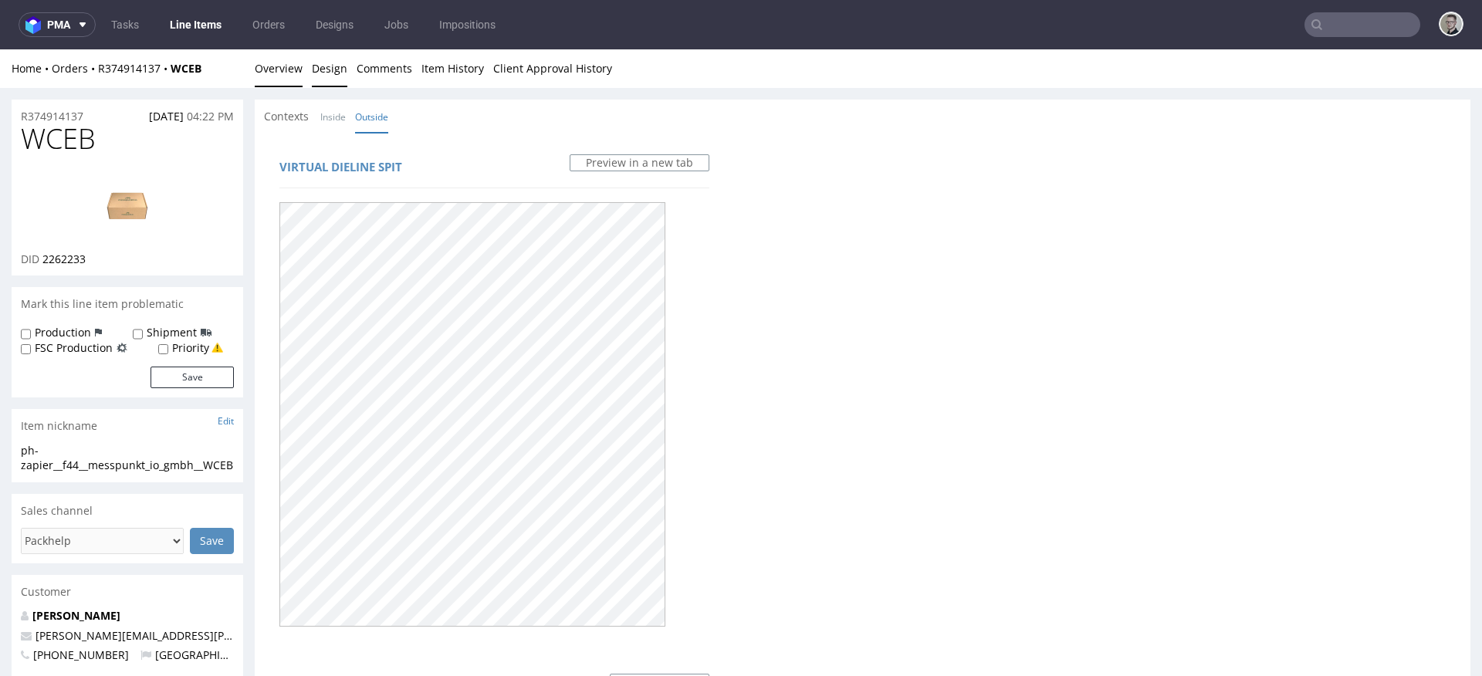
click at [275, 65] on link "Overview" at bounding box center [279, 68] width 48 height 38
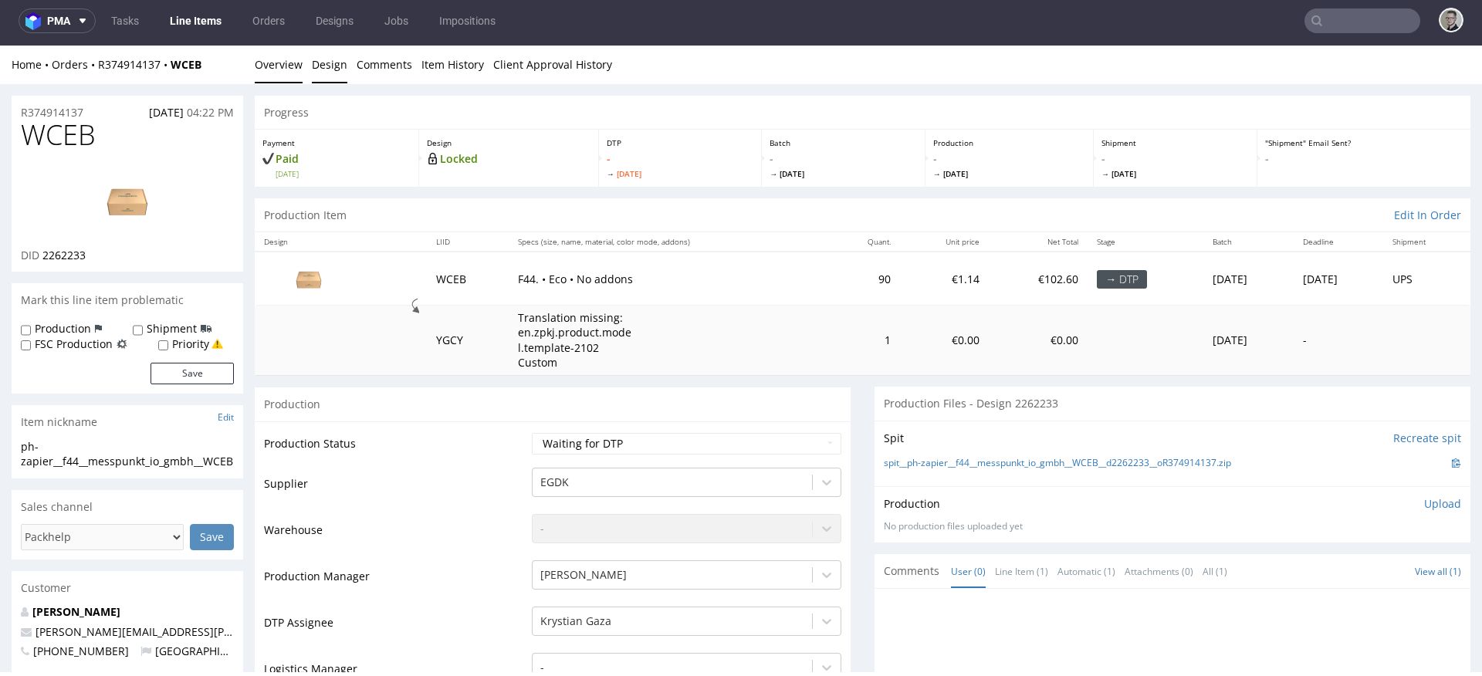
click at [333, 73] on link "Design" at bounding box center [329, 65] width 35 height 38
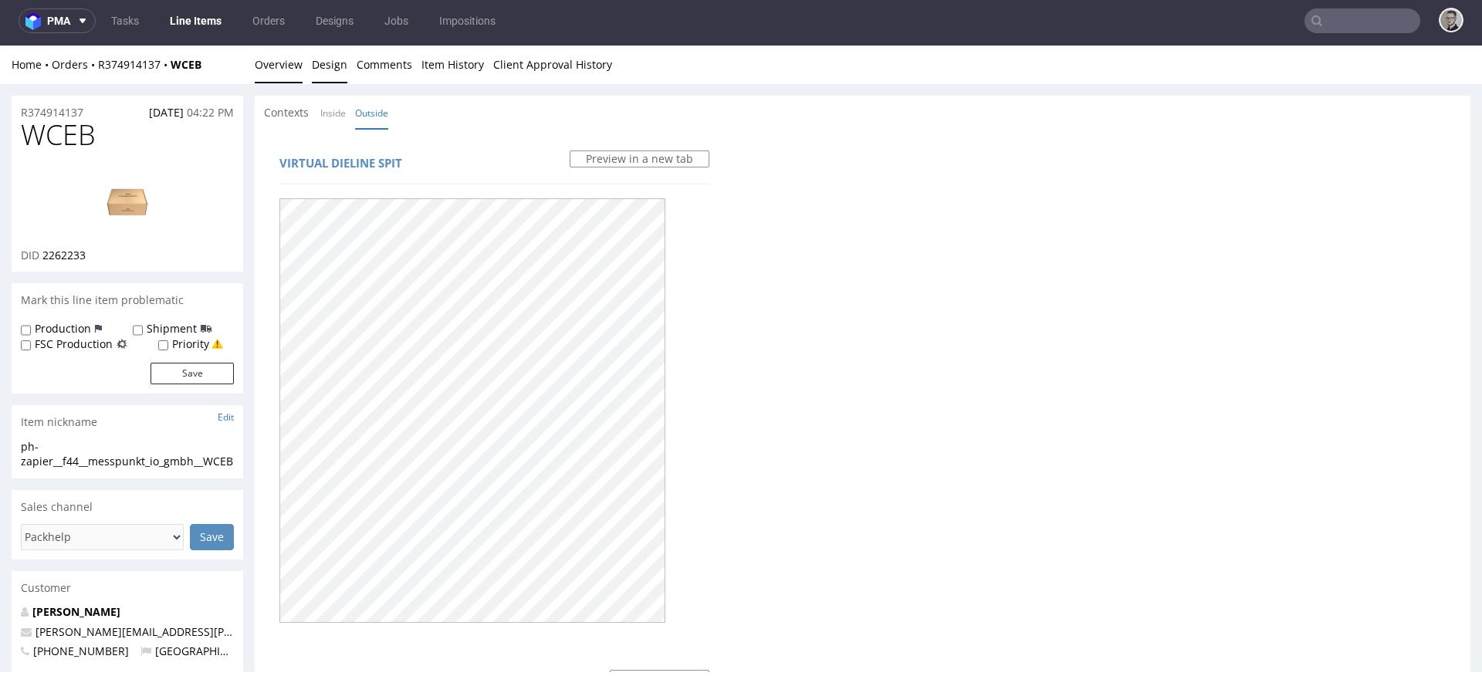
click at [276, 61] on link "Overview" at bounding box center [279, 65] width 48 height 38
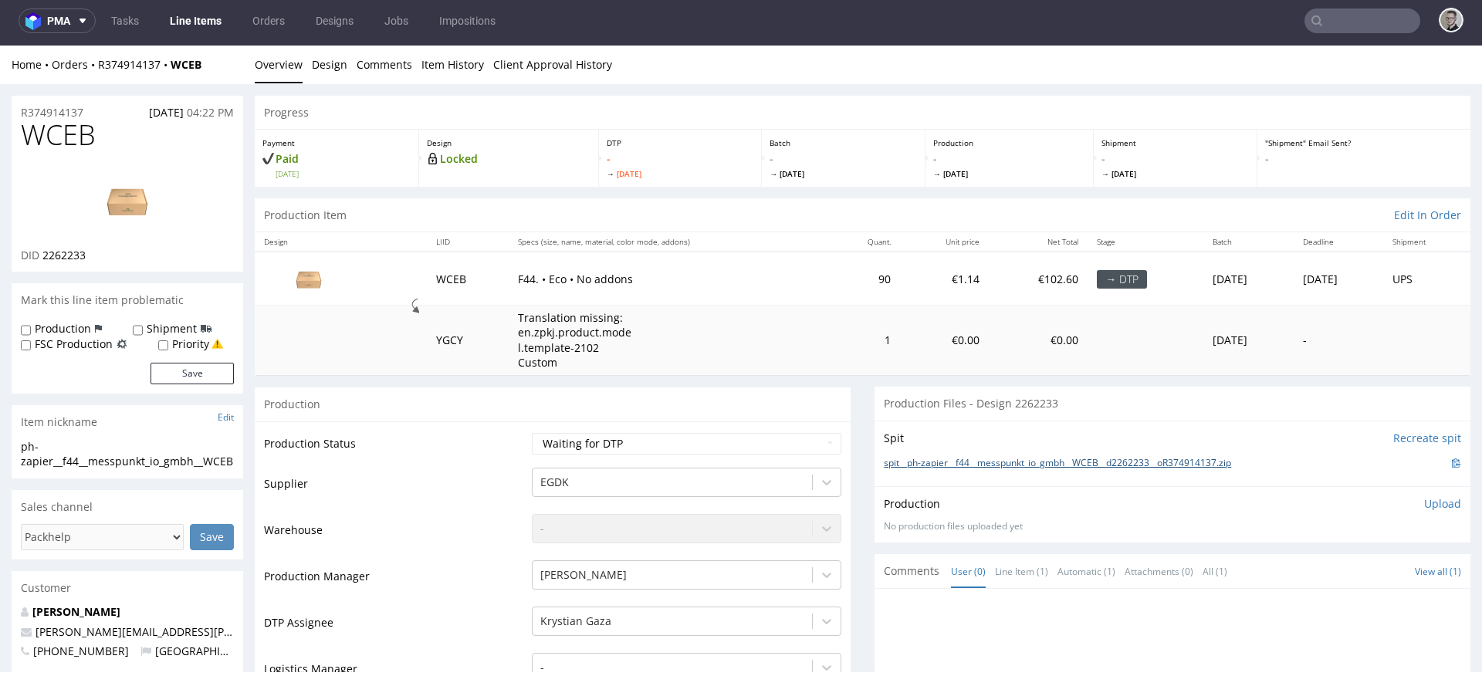
click at [1069, 462] on link "spit__ph-zapier__f44__messpunkt_io_gmbh__WCEB__d2262233__oR374914137.zip" at bounding box center [1057, 463] width 347 height 13
click at [337, 66] on link "Design" at bounding box center [329, 65] width 35 height 38
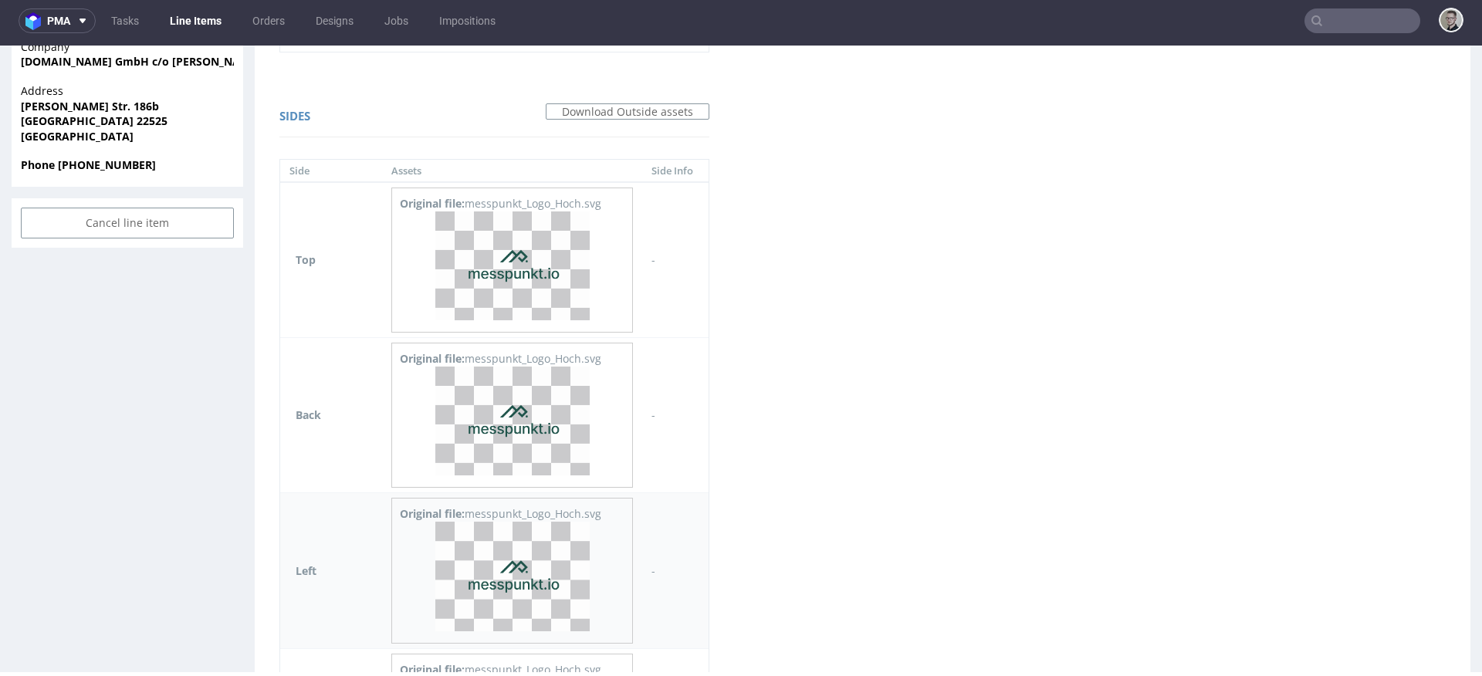
scroll to position [988, 0]
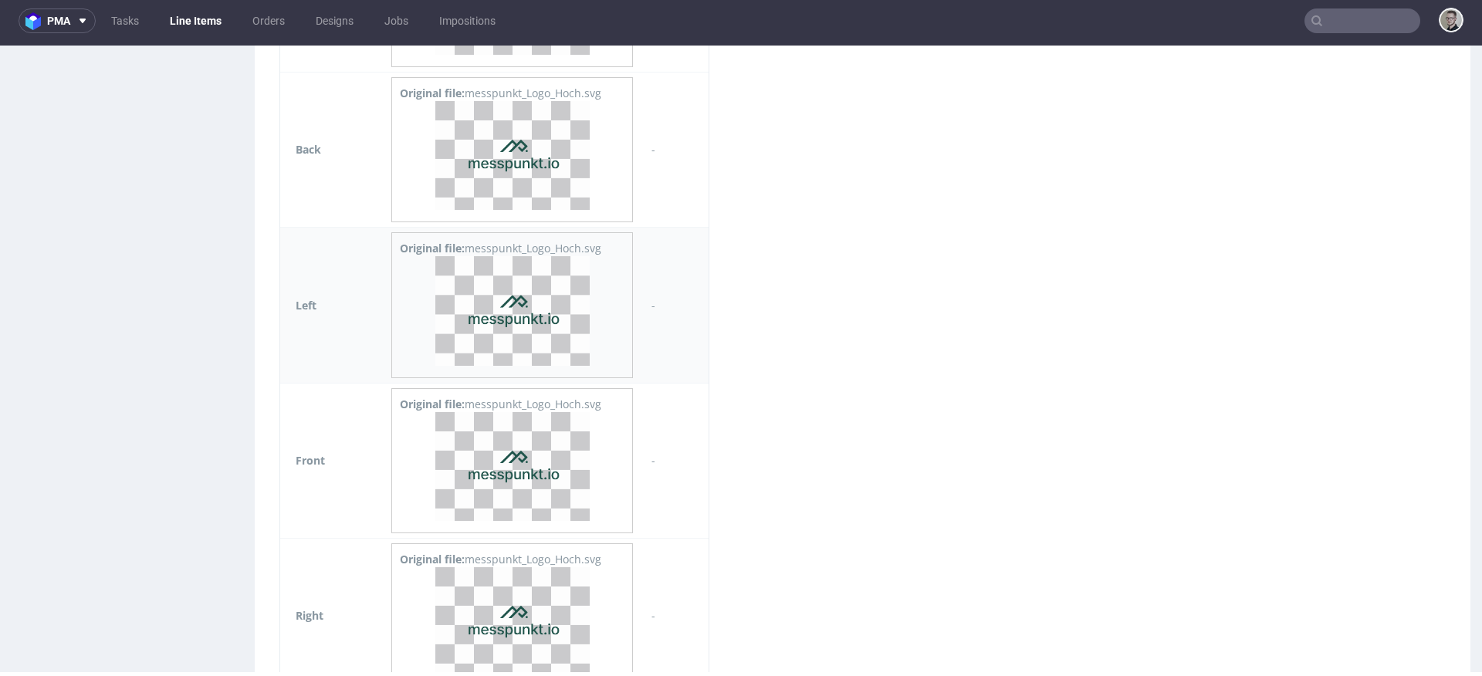
click at [535, 309] on img at bounding box center [512, 310] width 154 height 109
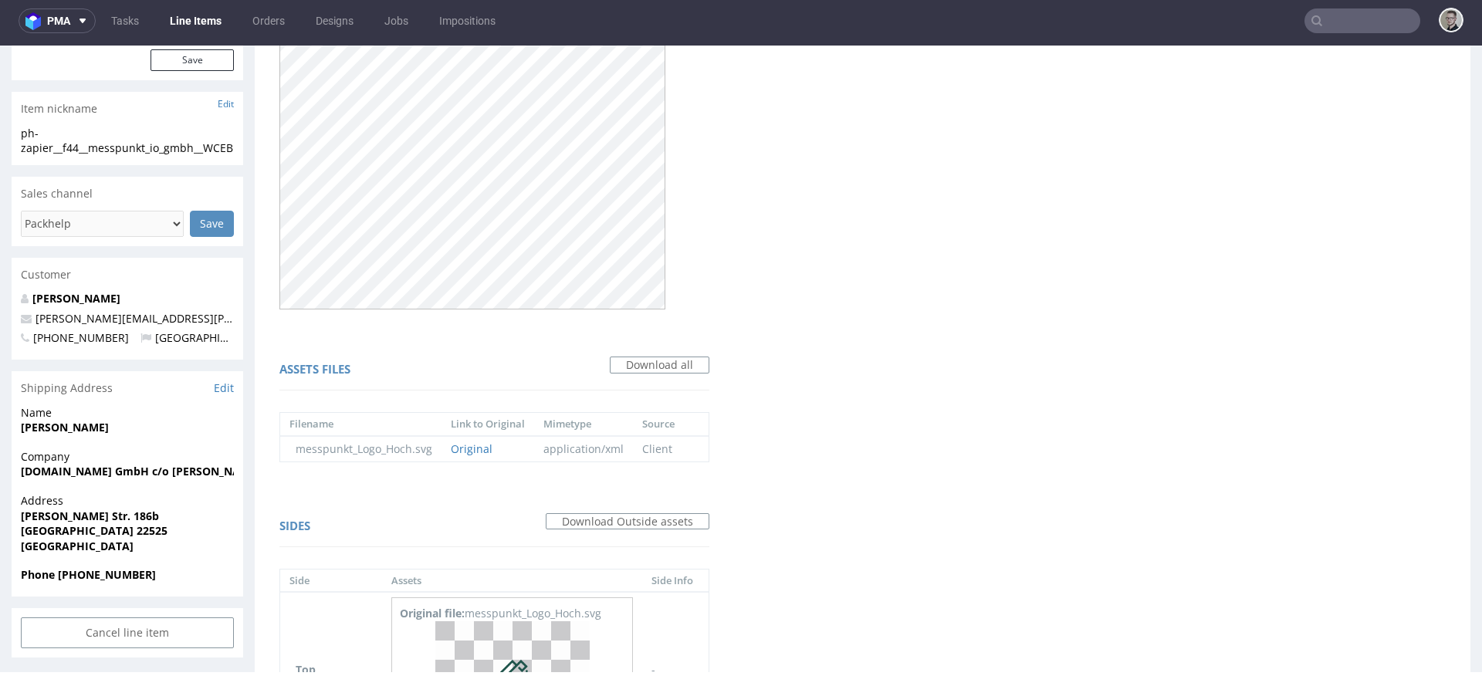
scroll to position [0, 0]
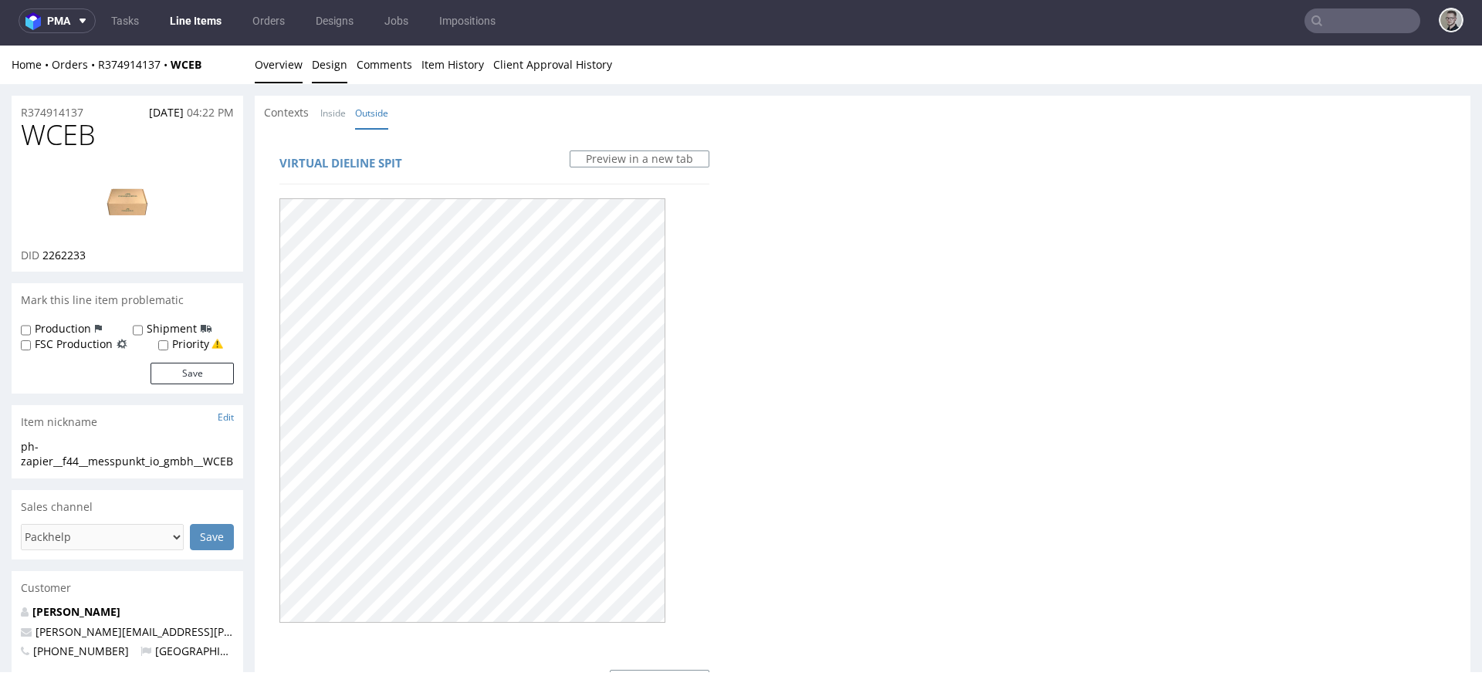
click at [294, 67] on link "Overview" at bounding box center [279, 65] width 48 height 38
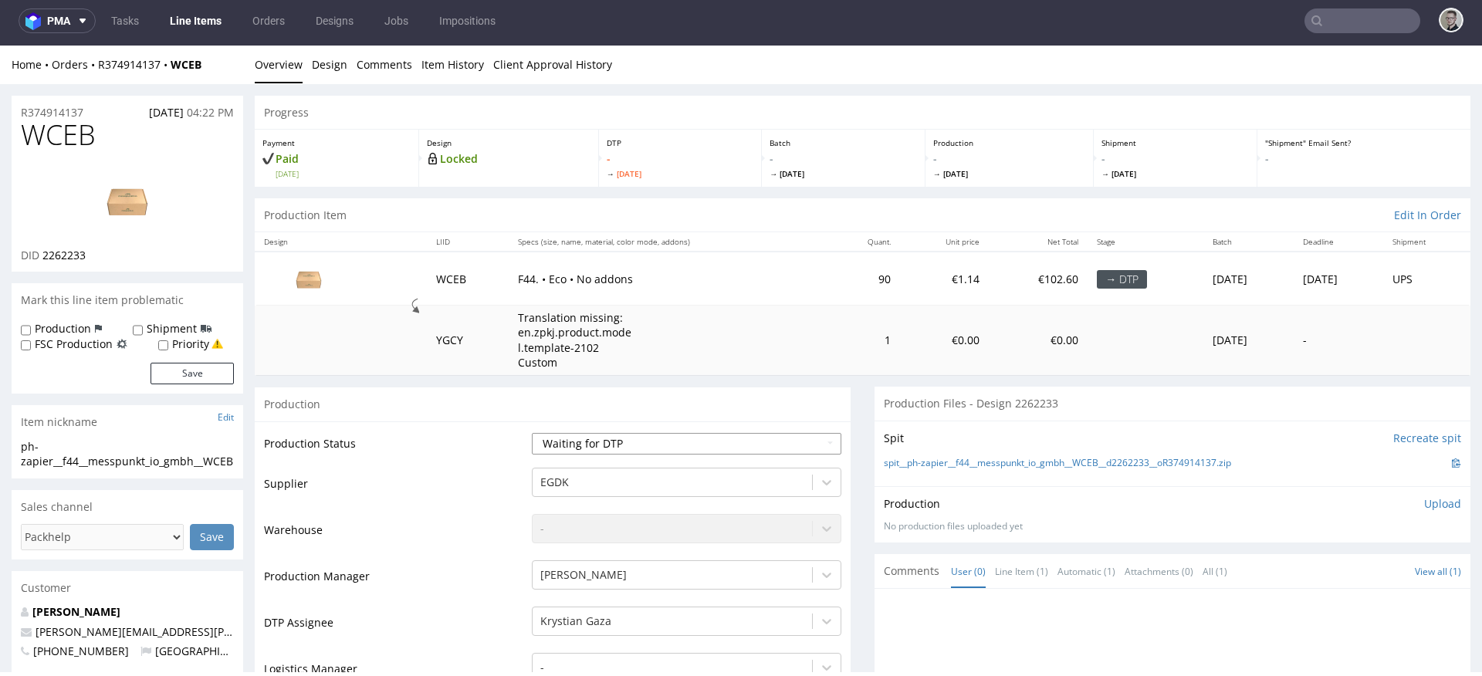
click at [696, 435] on select "Waiting for Artwork Waiting for Diecut Waiting for Mockup Waiting for DTP Waiti…" at bounding box center [686, 444] width 309 height 22
select select "dtp_in_process"
click at [532, 433] on select "Waiting for Artwork Waiting for Diecut Waiting for Mockup Waiting for DTP Waiti…" at bounding box center [686, 444] width 309 height 22
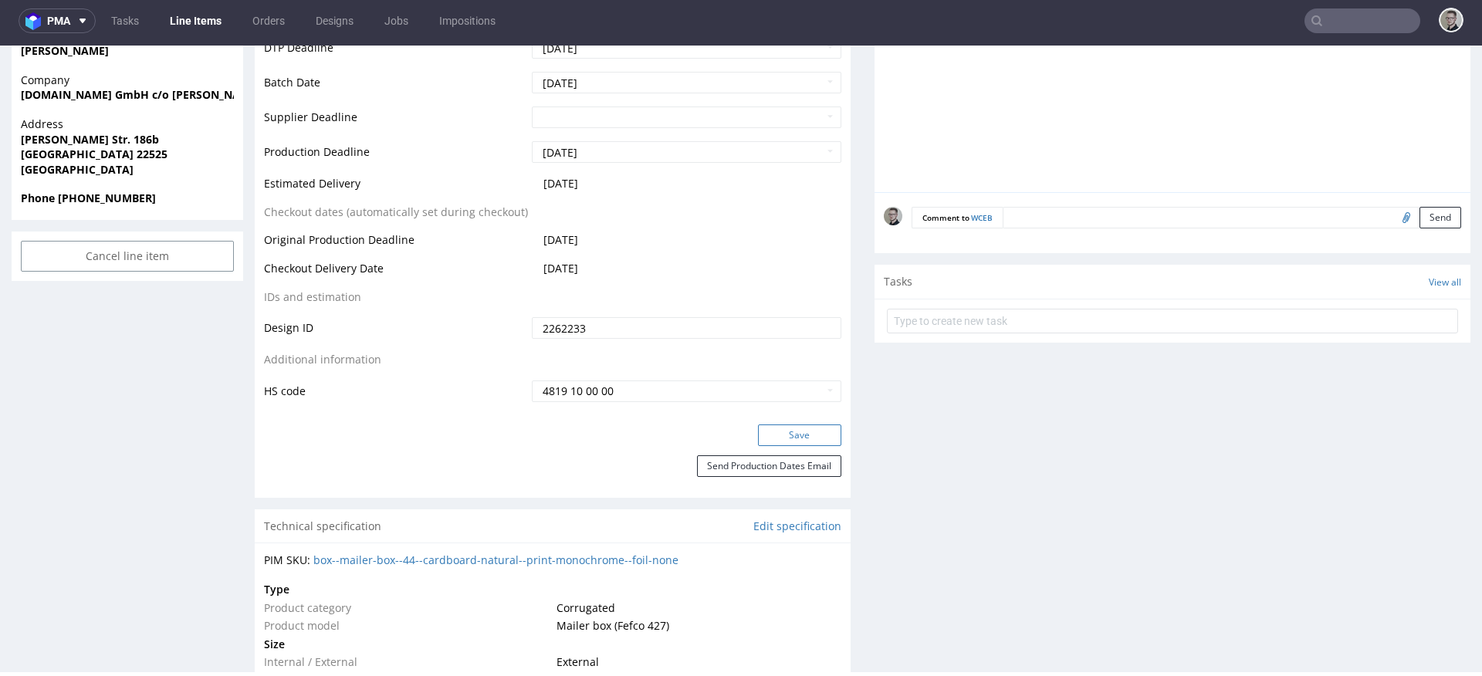
click at [796, 427] on button "Save" at bounding box center [799, 435] width 83 height 22
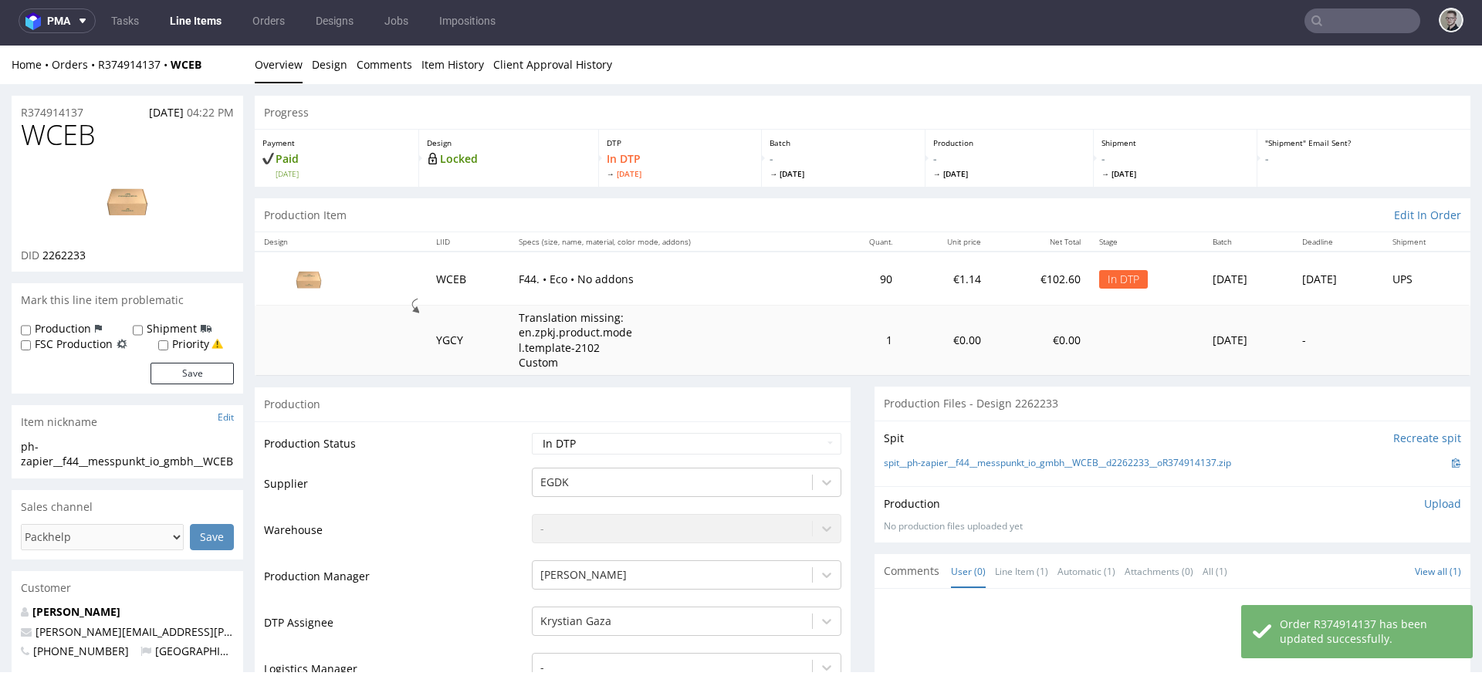
click at [1424, 500] on p "Upload" at bounding box center [1442, 503] width 37 height 15
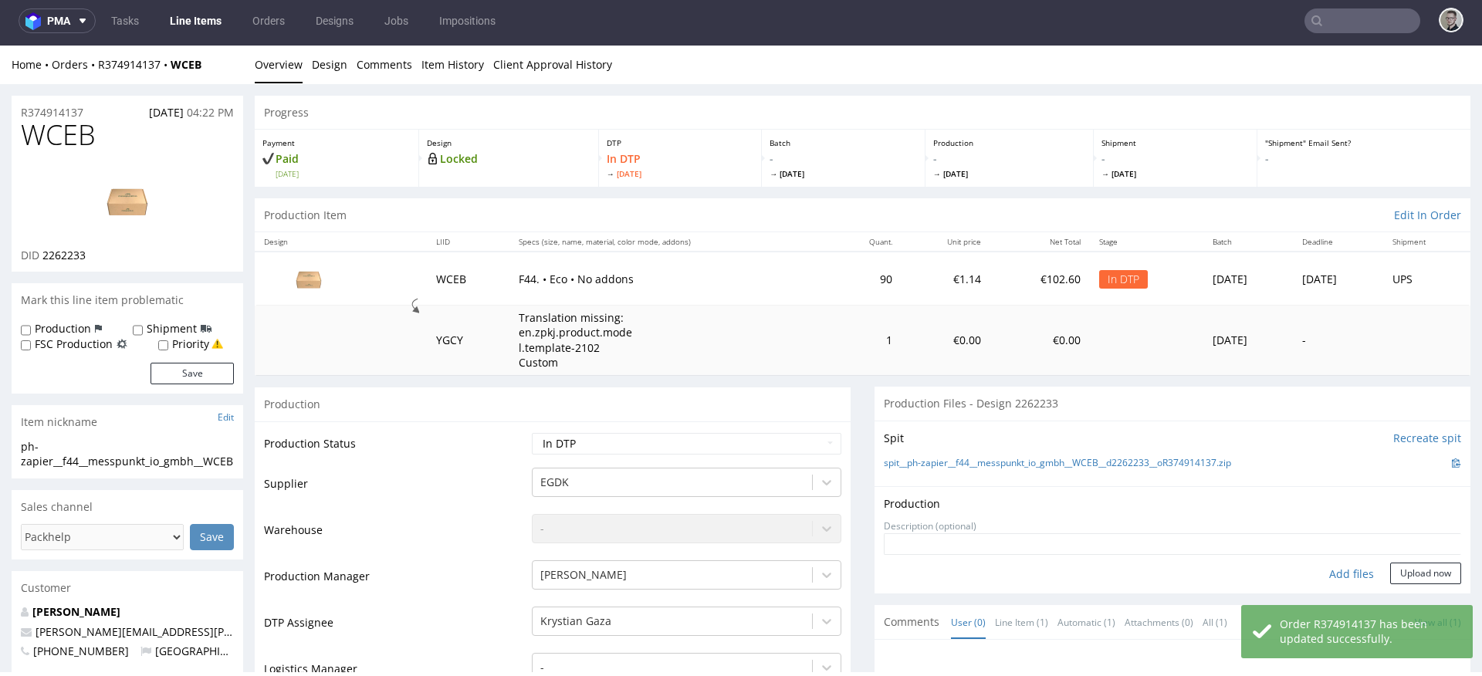
click at [1333, 571] on div "Add files" at bounding box center [1351, 574] width 77 height 23
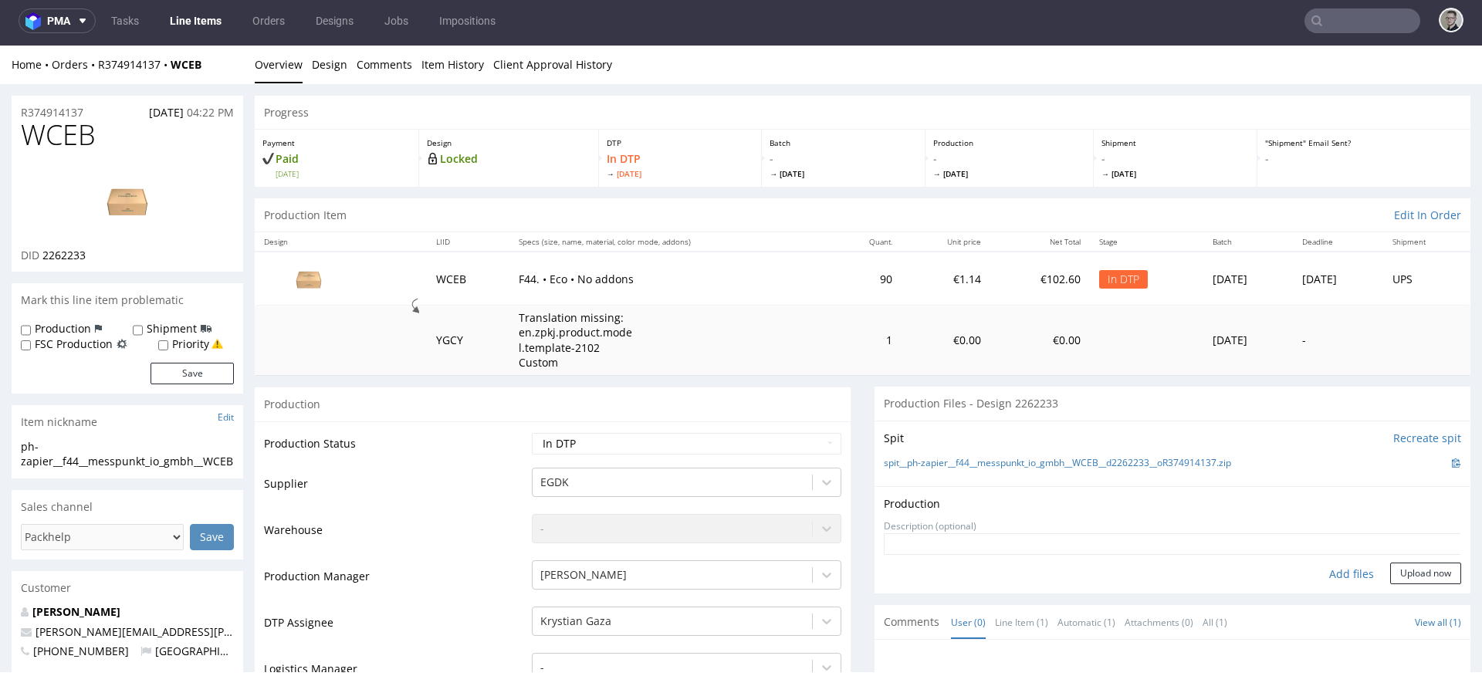
type input "C:\fakepath\ph-zapier__f44__messpunkt_io_gmbh__WCEB__d2262233__oR374914137__lat…"
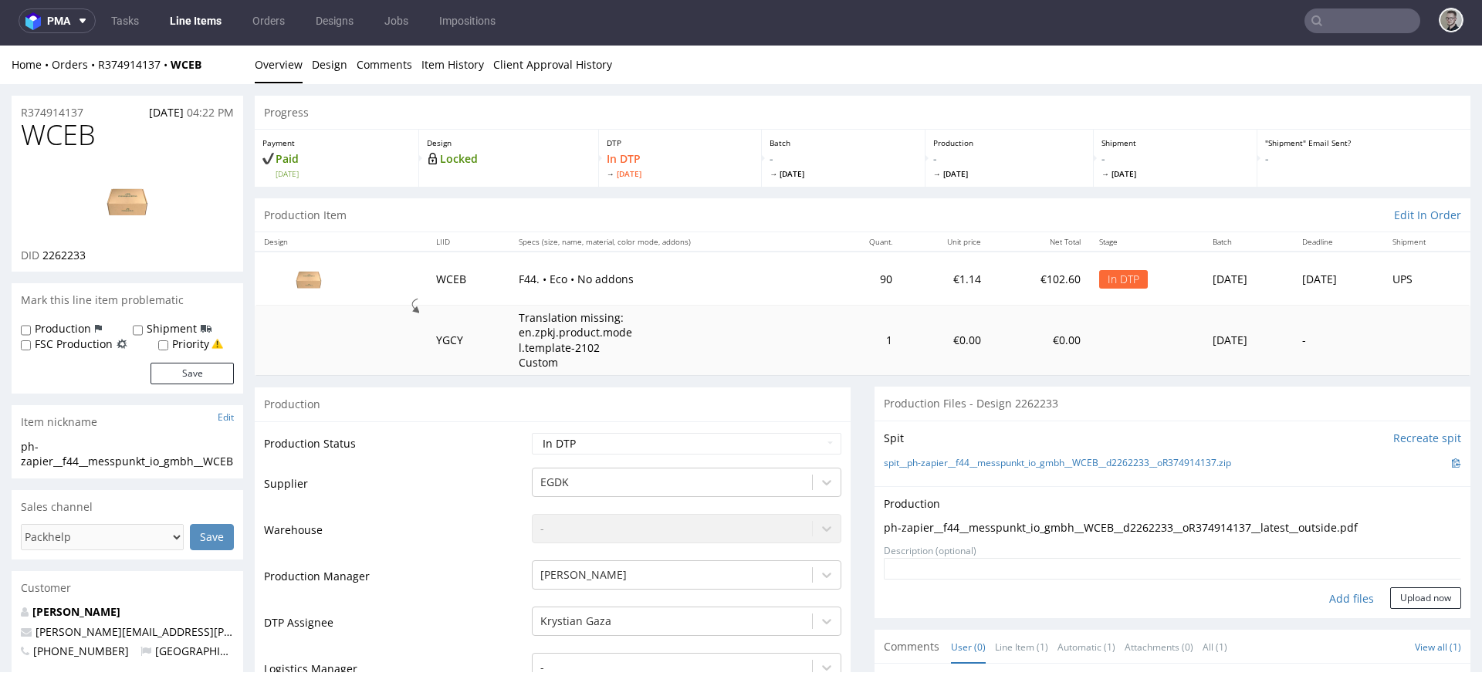
click at [1390, 609] on div "Production Upload ph-zapier__f44__messpunkt_io_gmbh__WCEB__d2262233__oR37491413…" at bounding box center [1172, 552] width 596 height 132
click at [1398, 596] on button "Upload now" at bounding box center [1425, 598] width 71 height 22
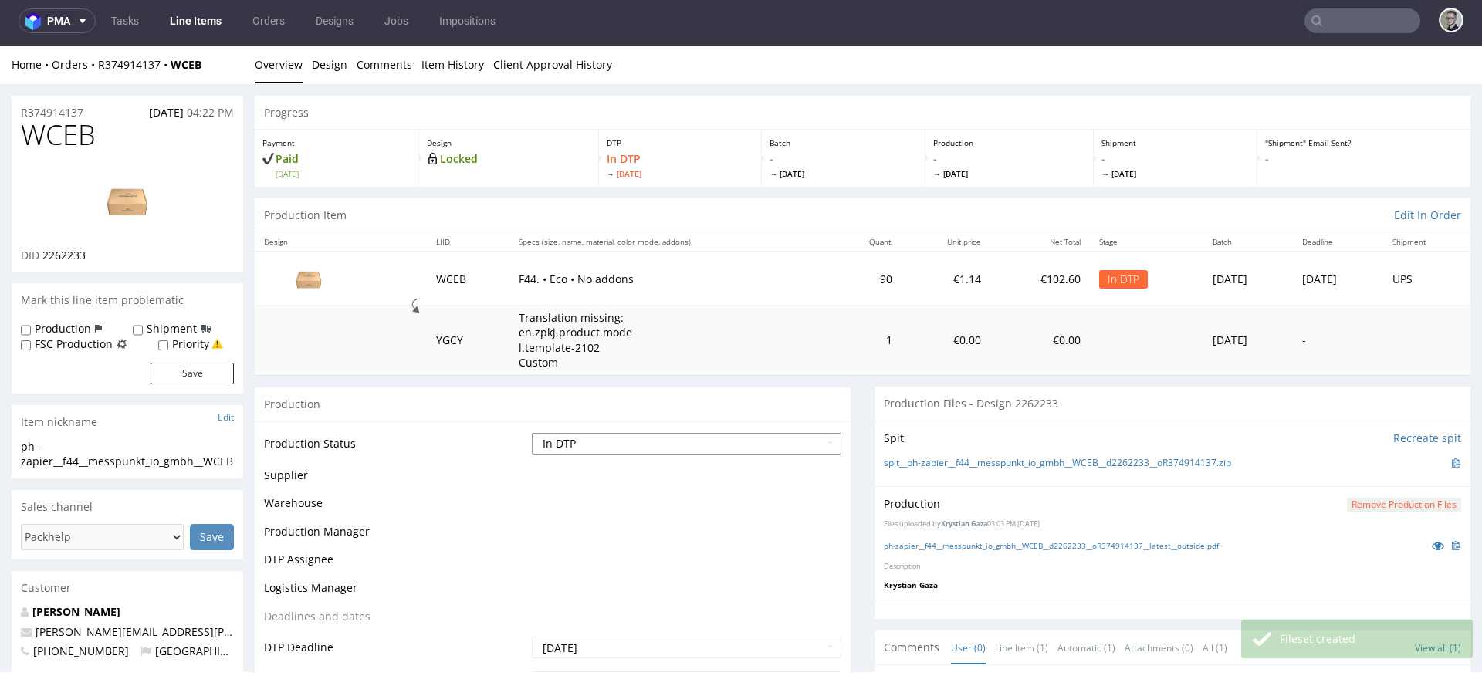
click at [588, 439] on select "Waiting for Artwork Waiting for Diecut Waiting for Mockup Waiting for DTP Waiti…" at bounding box center [686, 444] width 309 height 22
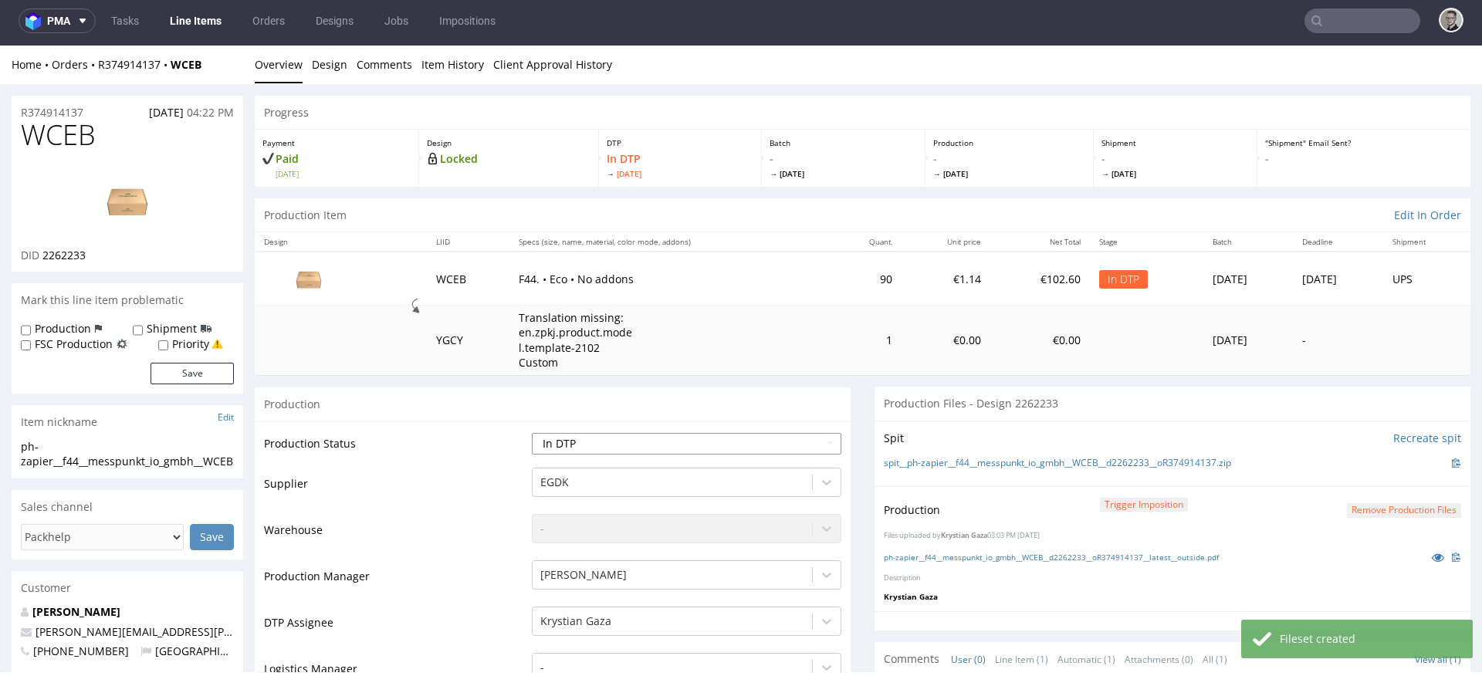
select select "dtp_production_ready"
click at [532, 433] on select "Waiting for Artwork Waiting for Diecut Waiting for Mockup Waiting for DTP Waiti…" at bounding box center [686, 444] width 309 height 22
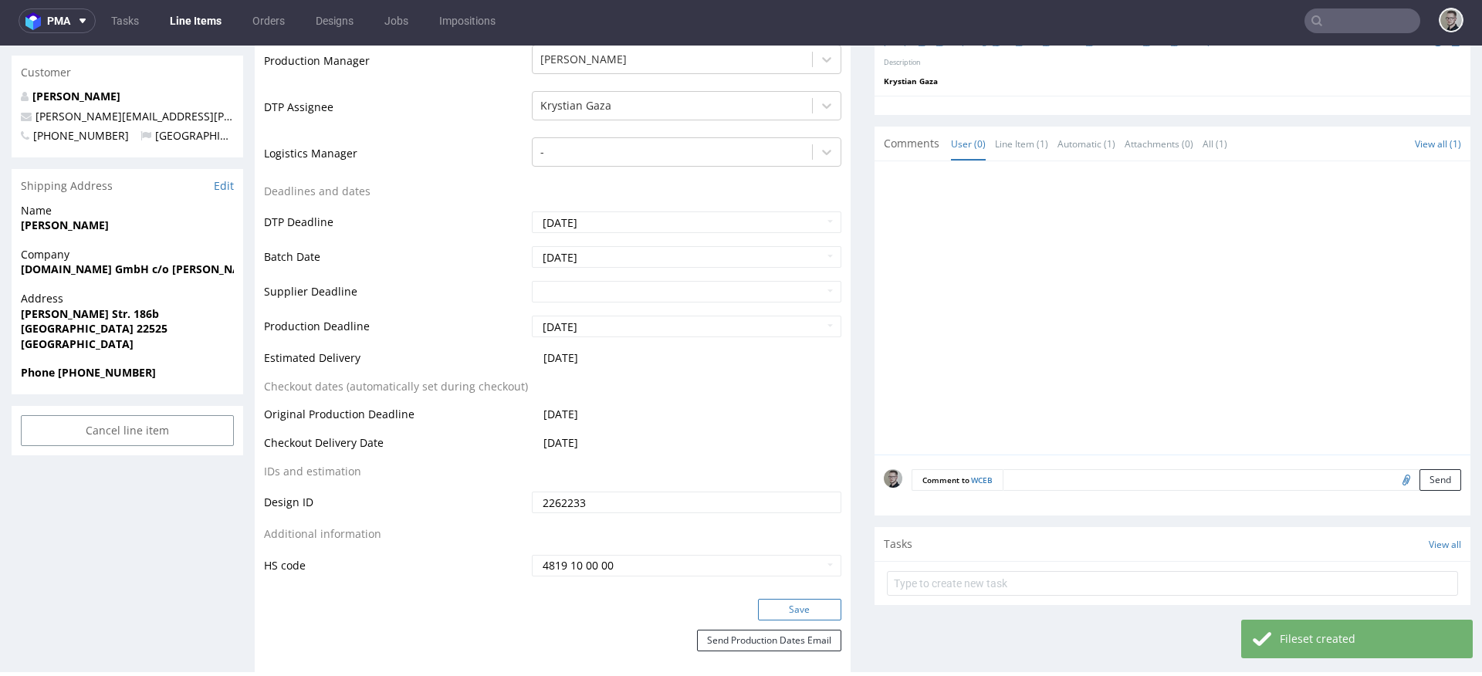
click at [794, 605] on button "Save" at bounding box center [799, 610] width 83 height 22
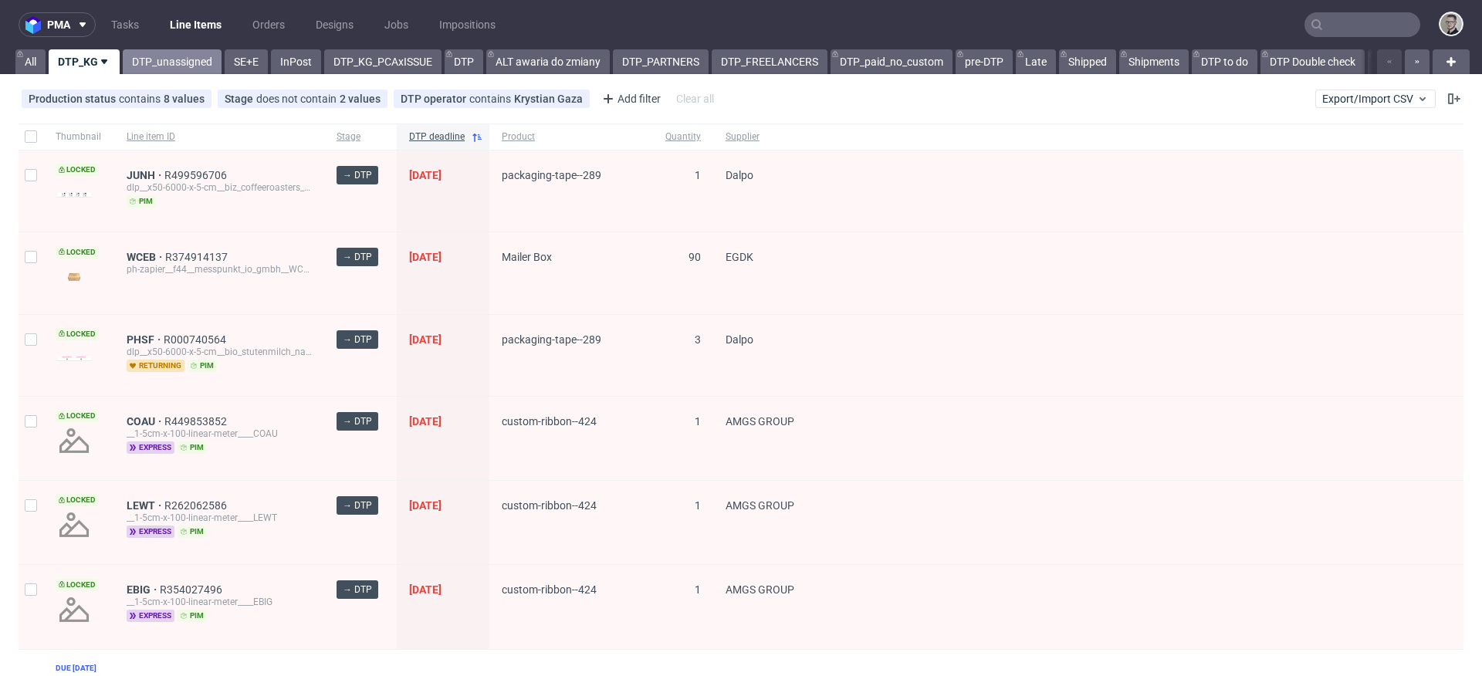
click at [197, 67] on link "DTP_unassigned" at bounding box center [172, 61] width 99 height 25
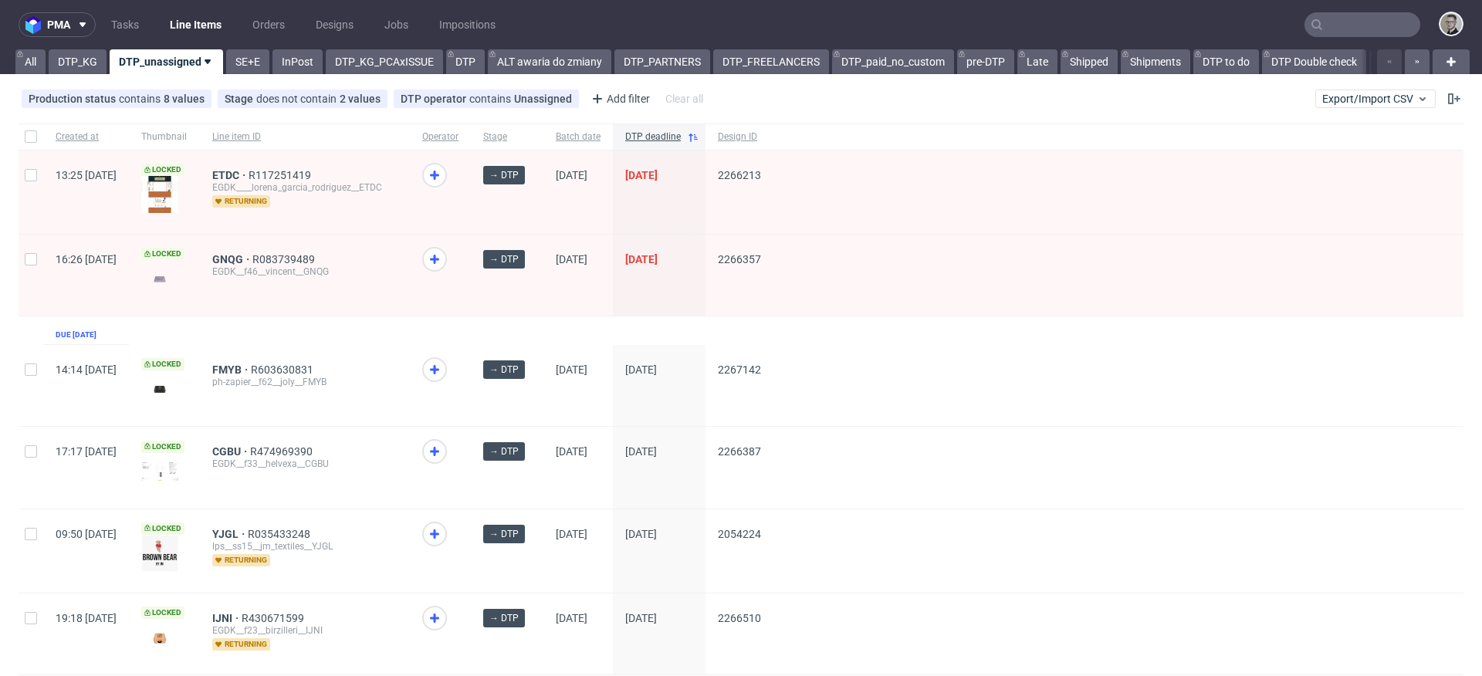
click at [377, 312] on div "GNQG R083739489 EGDK__f46__vincent__GNQG" at bounding box center [305, 275] width 210 height 81
drag, startPoint x: 464, startPoint y: 63, endPoint x: 474, endPoint y: 73, distance: 14.2
click at [463, 63] on link "DTP" at bounding box center [465, 61] width 39 height 25
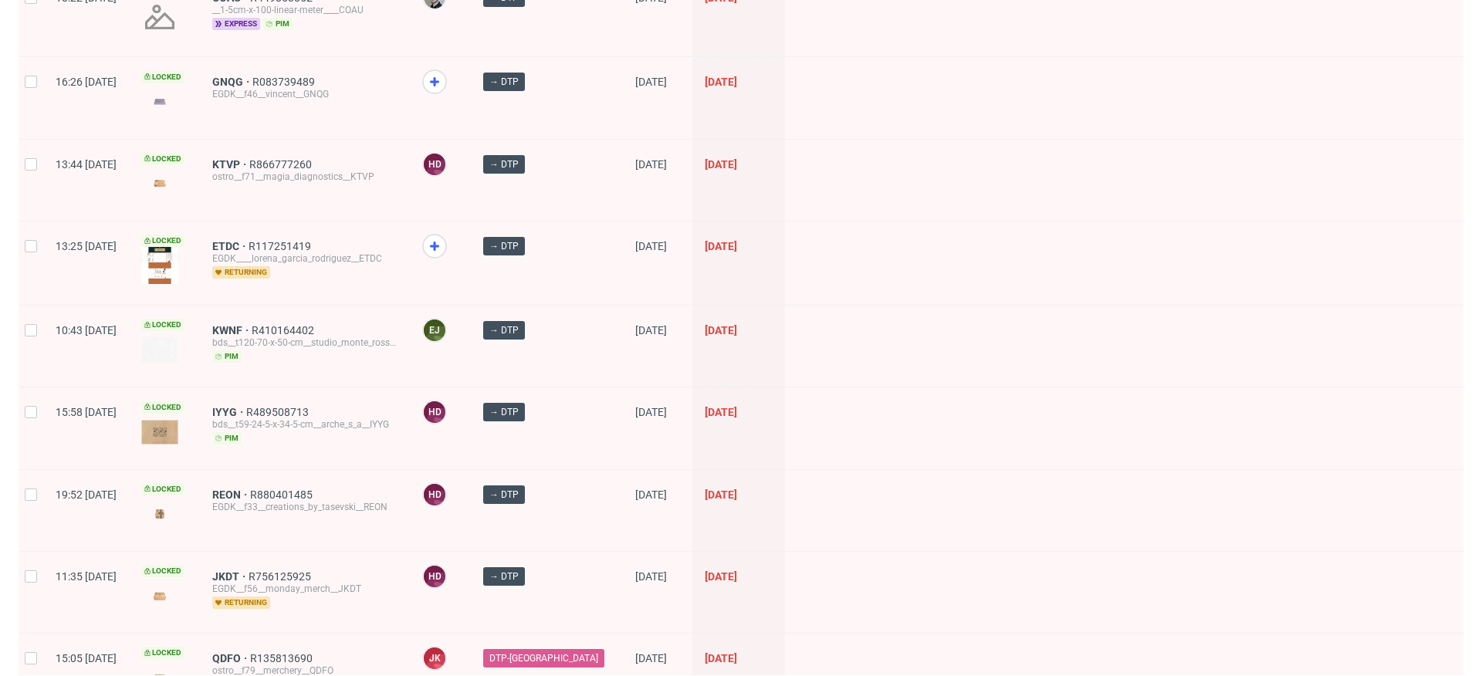
scroll to position [2154, 0]
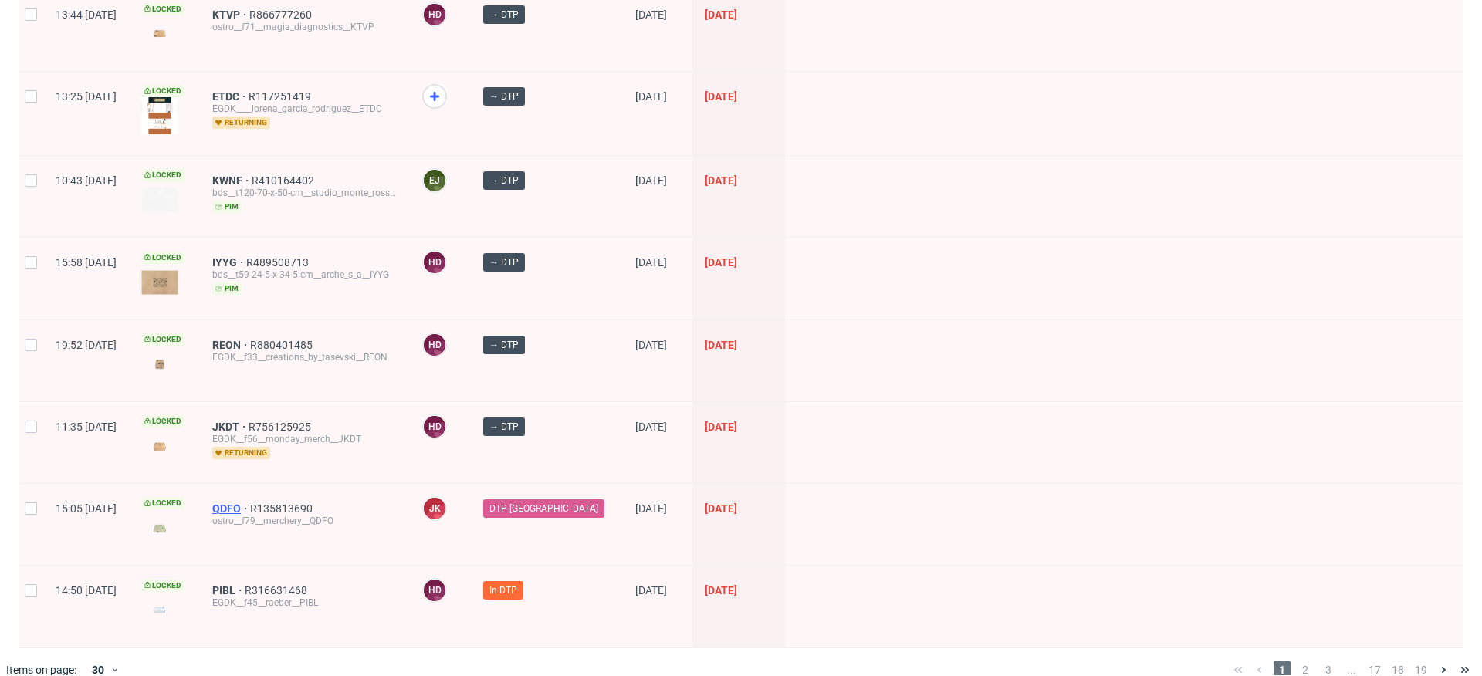
click at [250, 502] on span "QDFO" at bounding box center [231, 508] width 38 height 12
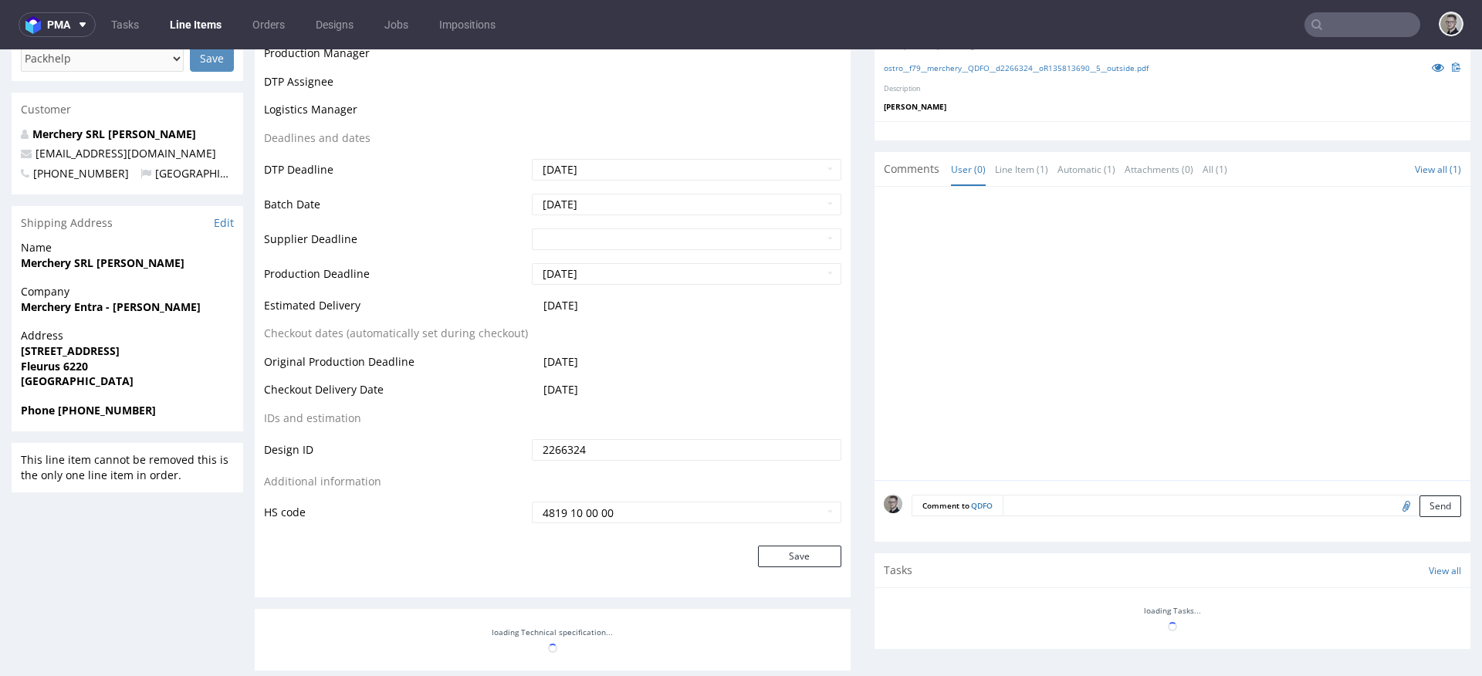
scroll to position [641, 0]
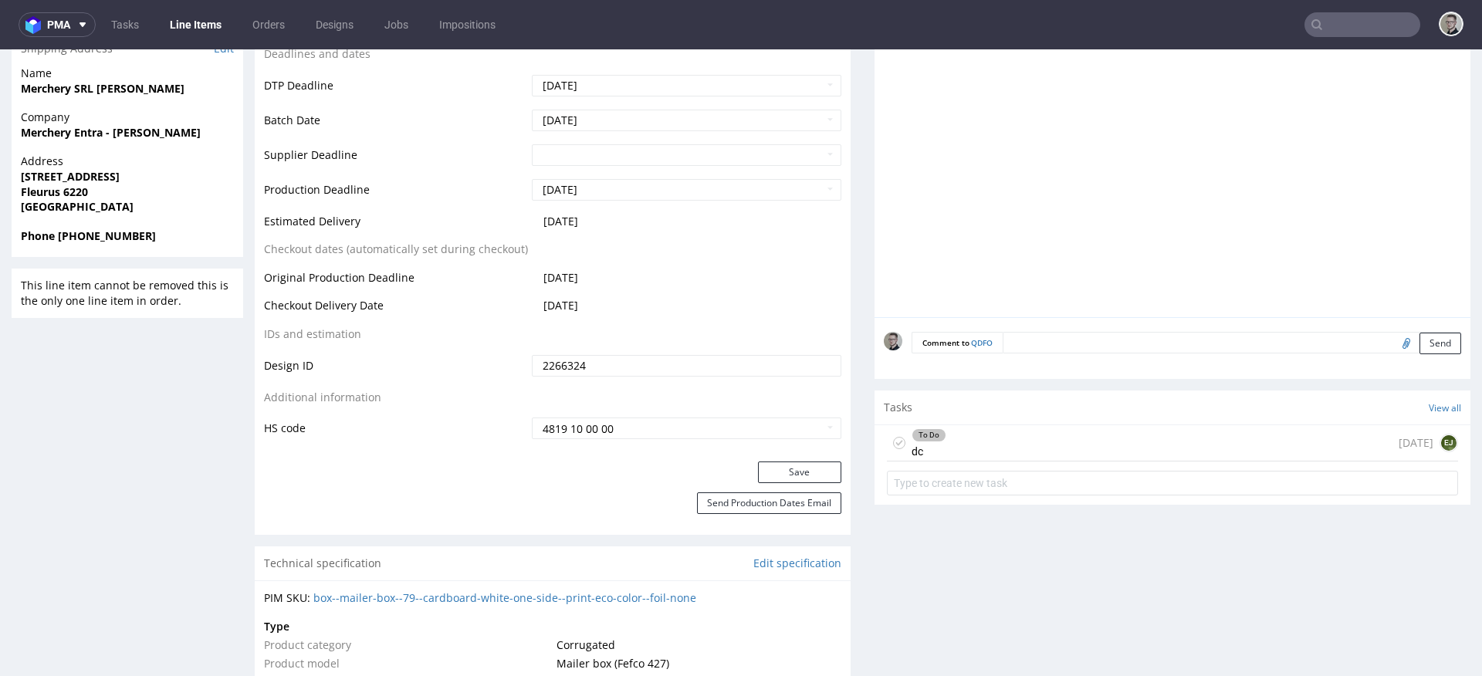
click at [1080, 444] on div "To Do dc 1 day ago EJ" at bounding box center [1172, 443] width 571 height 36
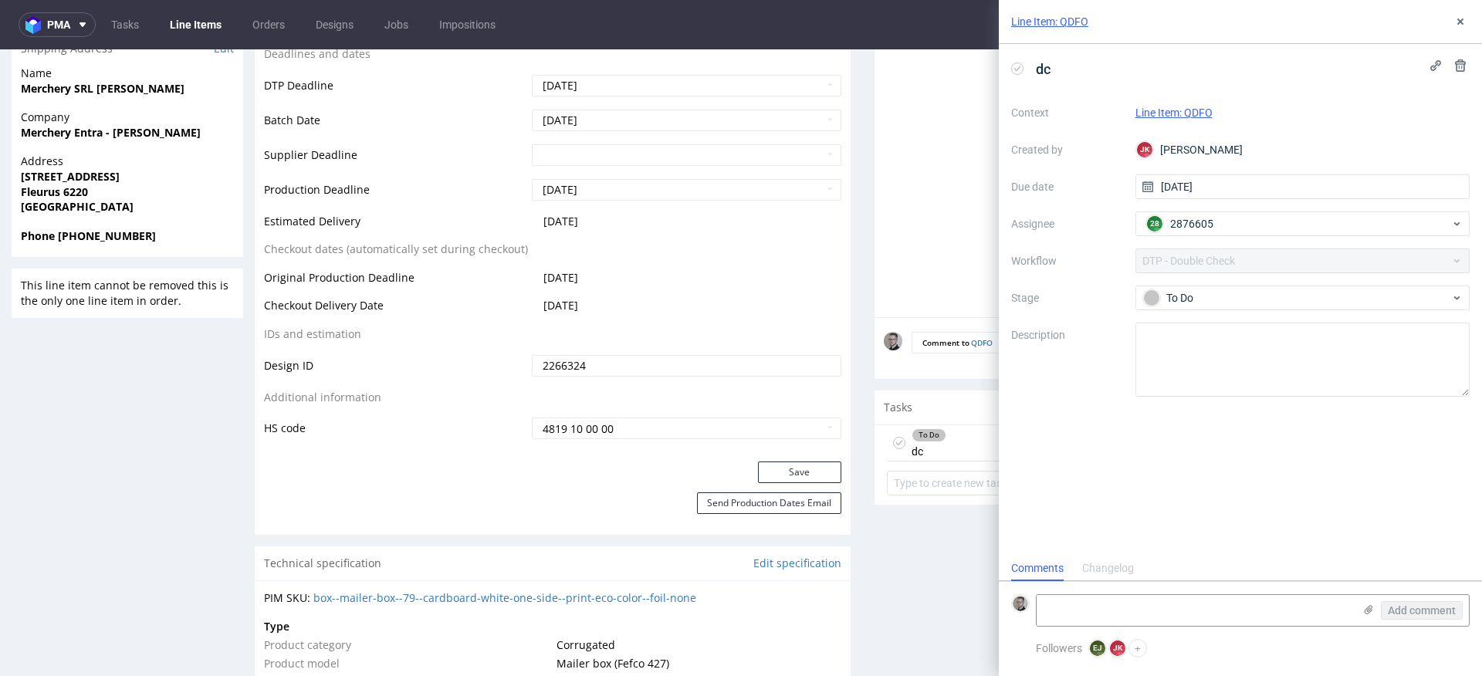
scroll to position [12, 0]
click at [1458, 19] on use at bounding box center [1460, 22] width 6 height 6
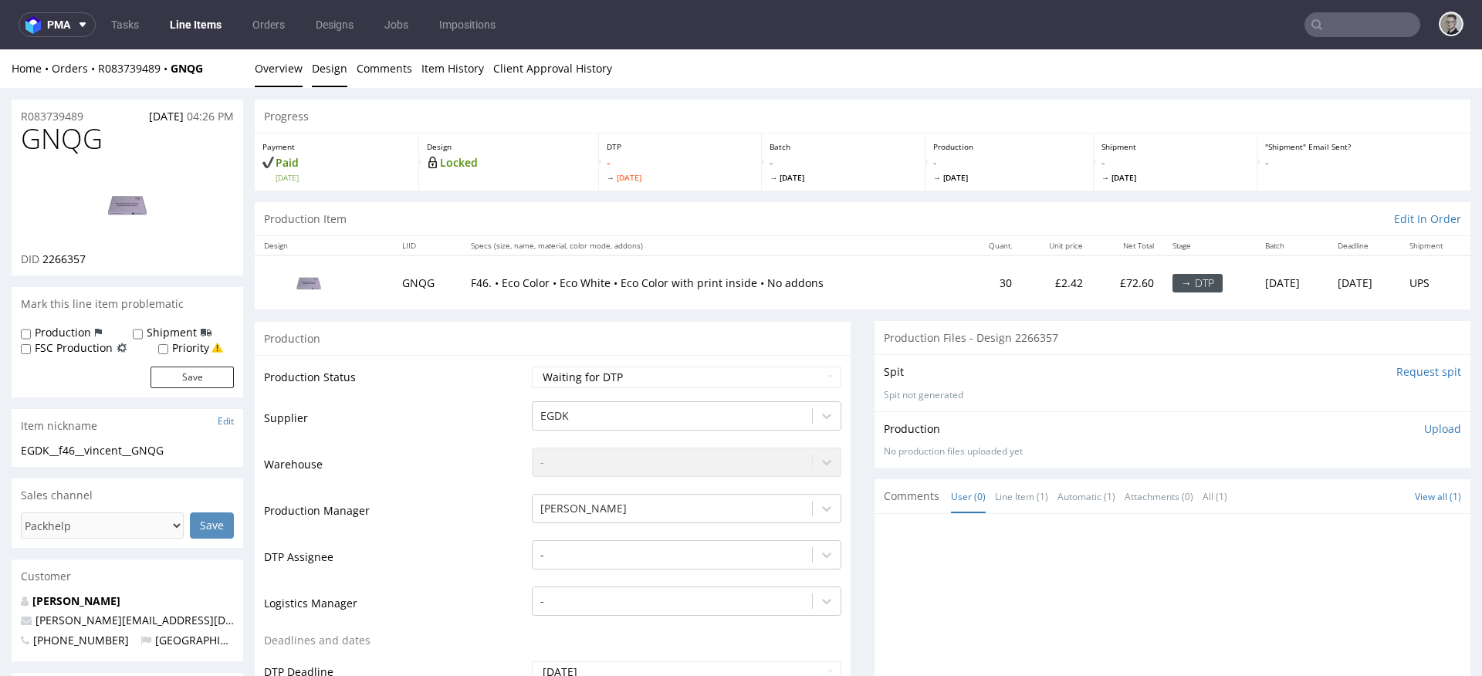
click at [328, 61] on link "Design" at bounding box center [329, 68] width 35 height 38
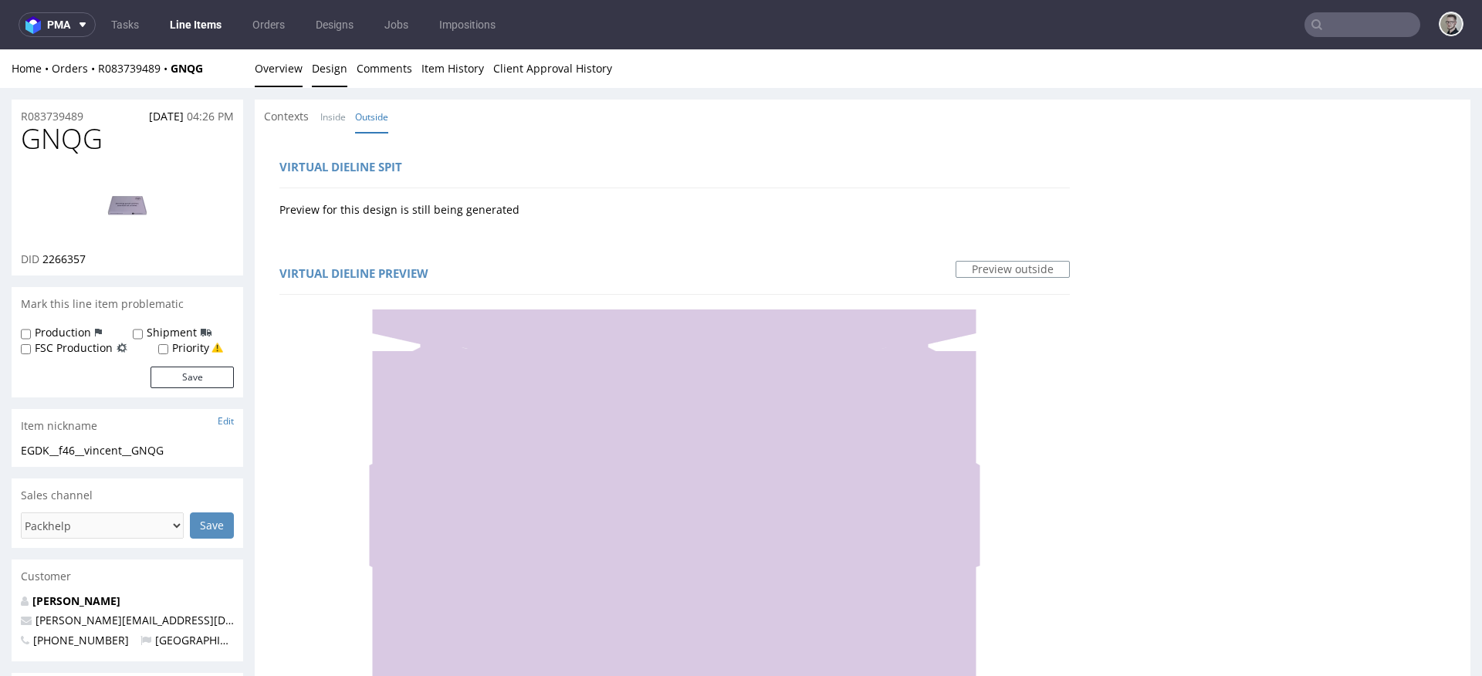
click at [286, 69] on link "Overview" at bounding box center [279, 68] width 48 height 38
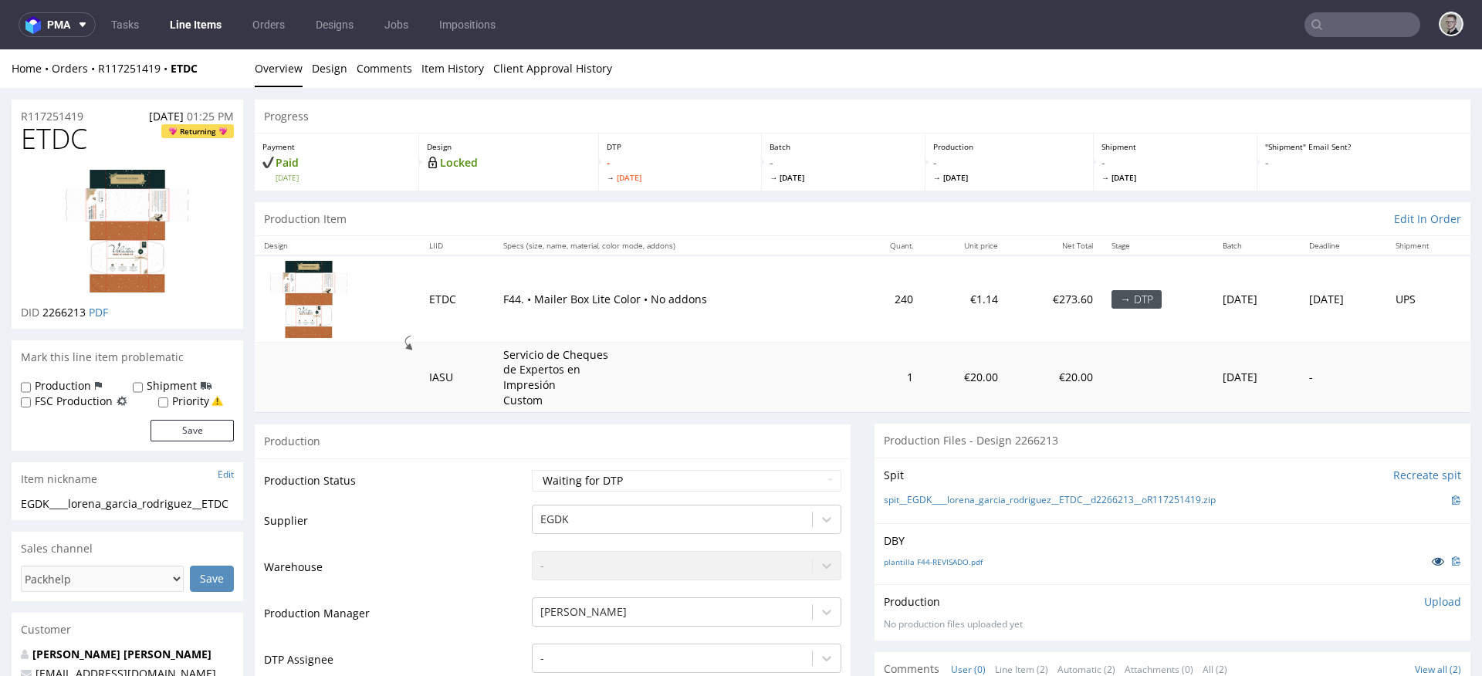
click at [1431, 563] on icon at bounding box center [1437, 561] width 12 height 11
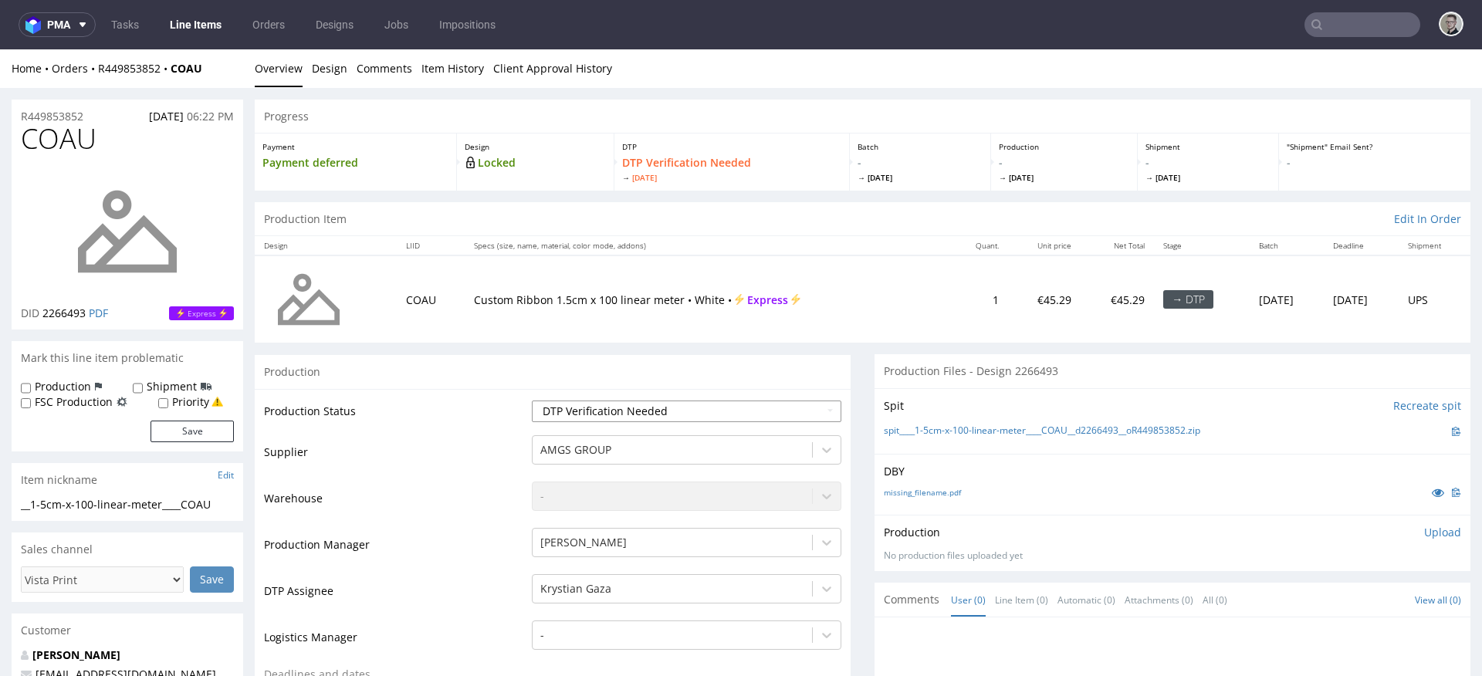
click at [660, 403] on select "Waiting for Artwork Waiting for Diecut Waiting for Mockup Waiting for DTP Waiti…" at bounding box center [686, 411] width 309 height 22
select select "dtp_in_process"
click at [532, 400] on select "Waiting for Artwork Waiting for Diecut Waiting for Mockup Waiting for DTP Waiti…" at bounding box center [686, 411] width 309 height 22
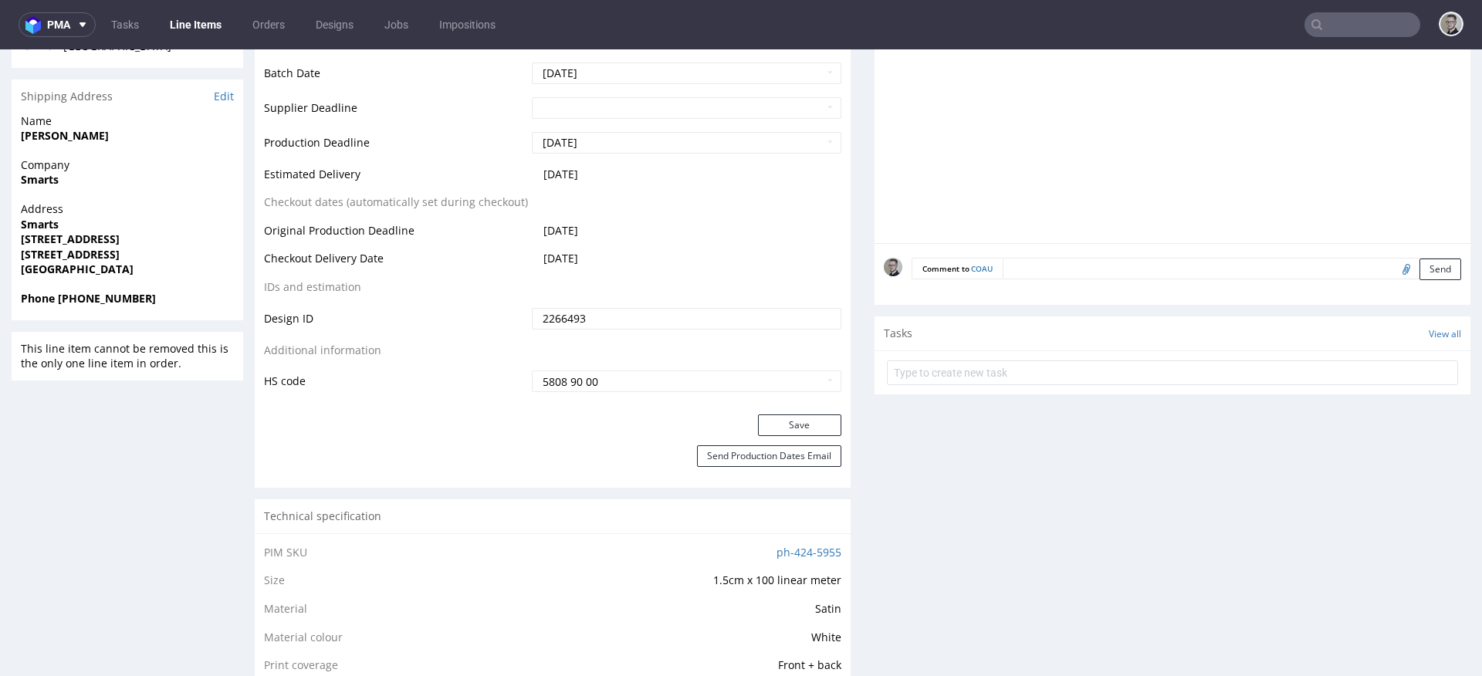
scroll to position [671, 0]
click at [812, 416] on button "Save" at bounding box center [799, 422] width 83 height 22
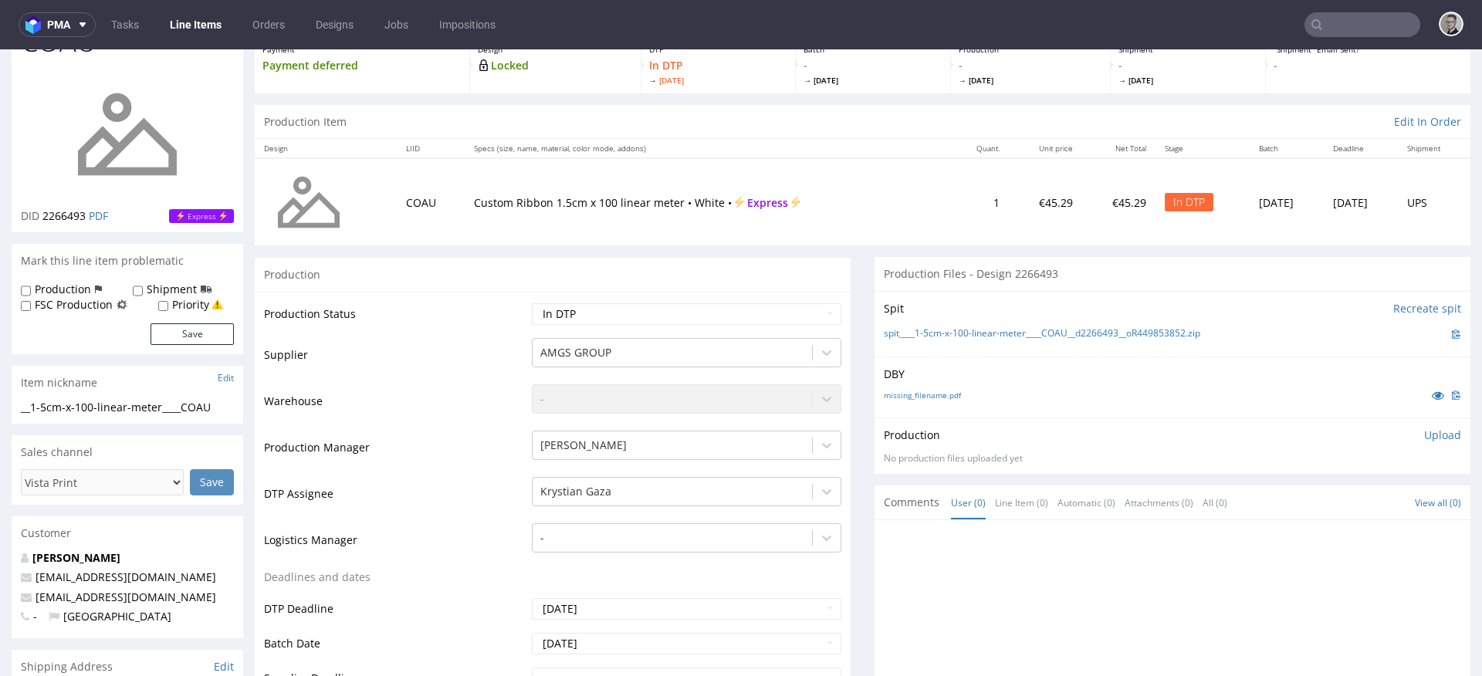
scroll to position [0, 0]
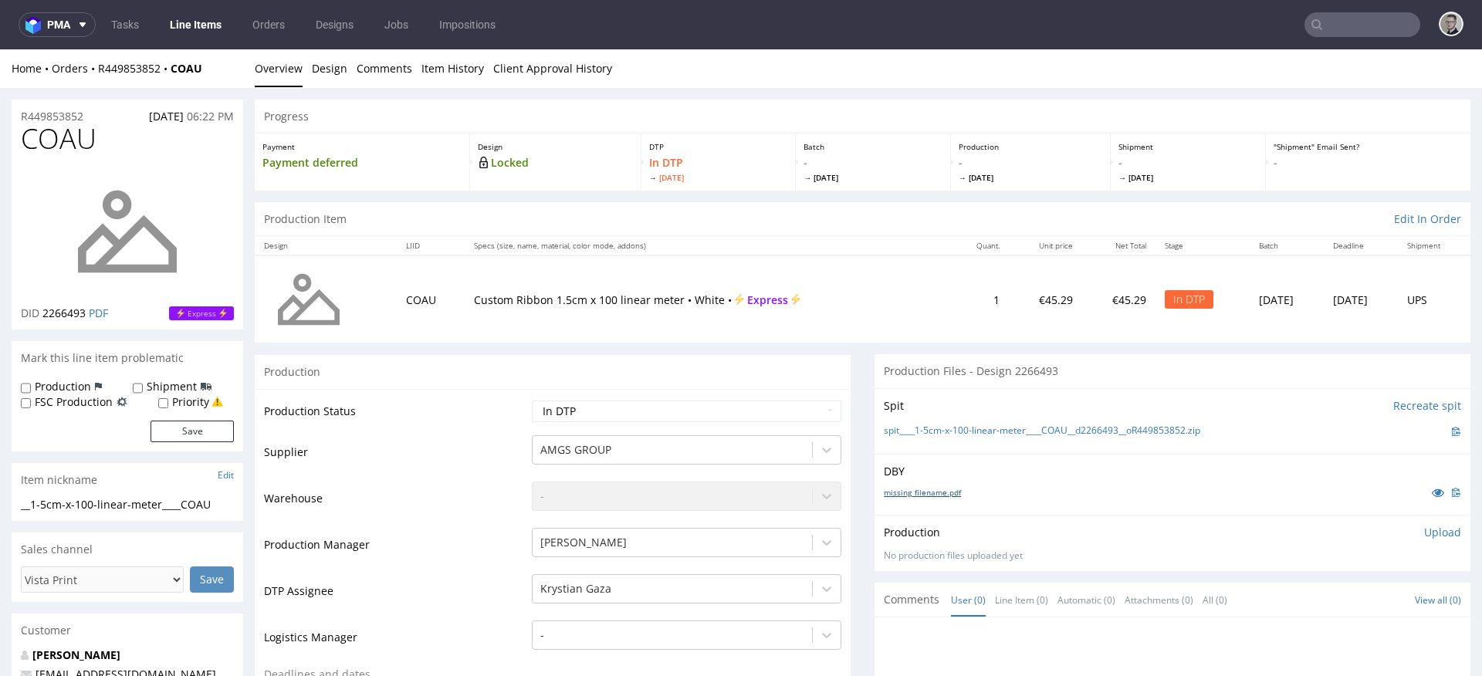
click at [944, 490] on link "missing_filename.pdf" at bounding box center [922, 492] width 77 height 11
click at [1002, 418] on div "Spit Recreate spit spit____1-5cm-x-100-linear-meter____COAU__d2266493__oR449853…" at bounding box center [1172, 421] width 596 height 66
click at [1005, 434] on link "spit____1-5cm-x-100-linear-meter____COAU__d2266493__oR449853852.zip" at bounding box center [1042, 430] width 316 height 13
click at [1426, 532] on p "Upload" at bounding box center [1442, 532] width 37 height 15
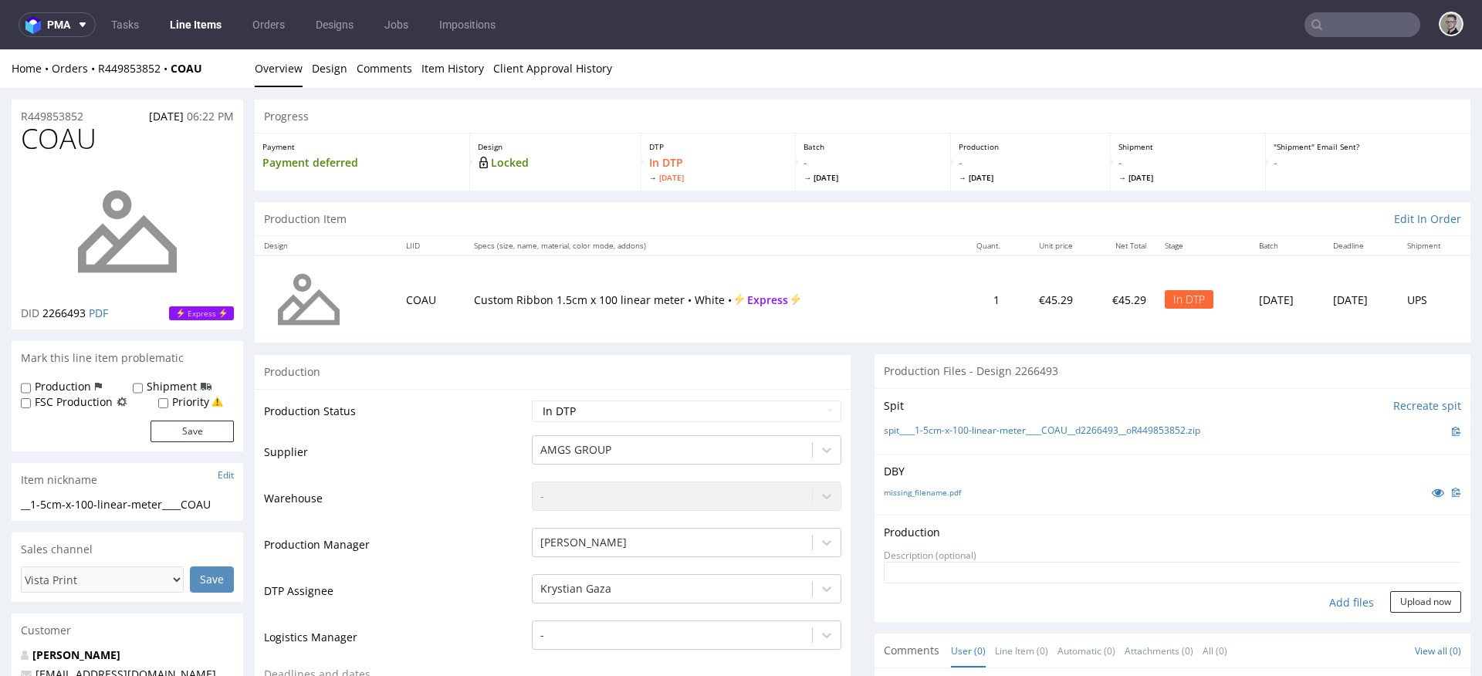
click at [1329, 607] on div "Add files" at bounding box center [1351, 602] width 77 height 23
type input "C:\fakepath\__1-5cm-x-100-linear-meter____COAU__d2266493__oR449853852__latest__…"
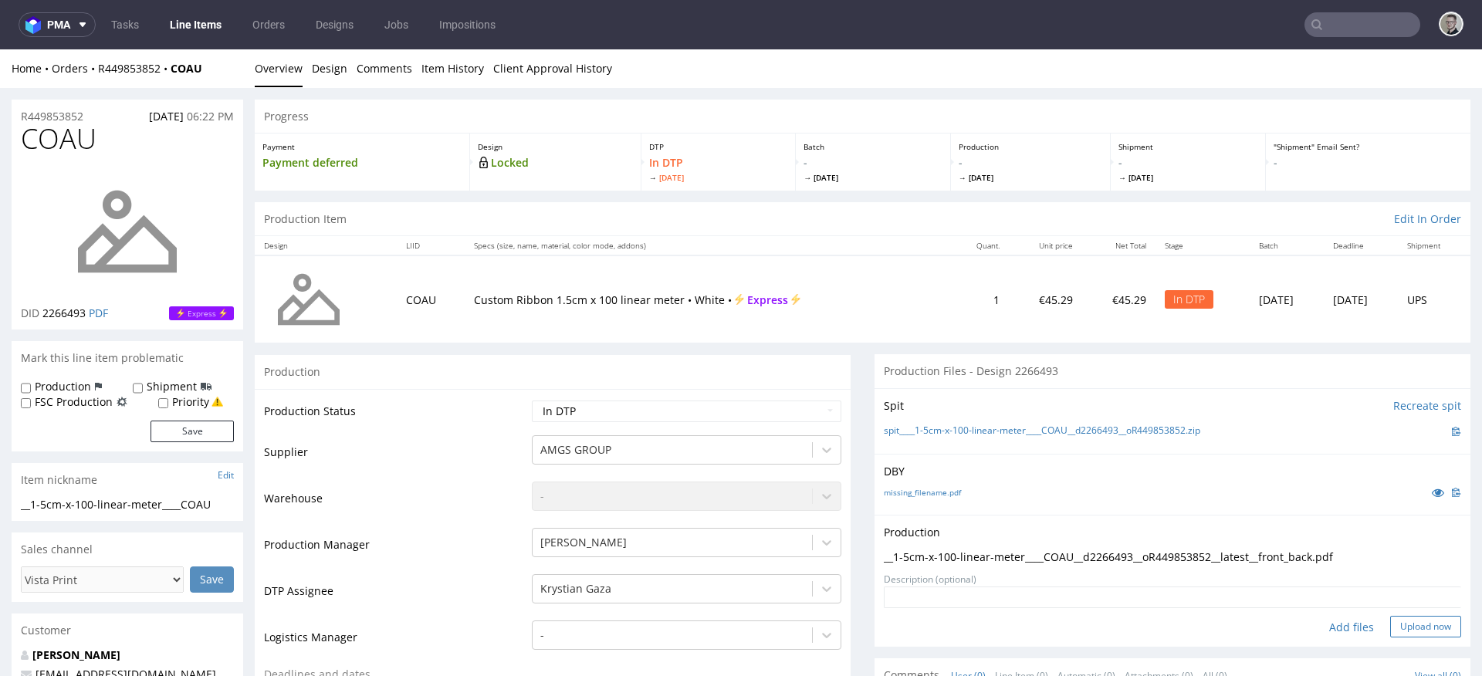
click at [1390, 623] on button "Upload now" at bounding box center [1425, 627] width 71 height 22
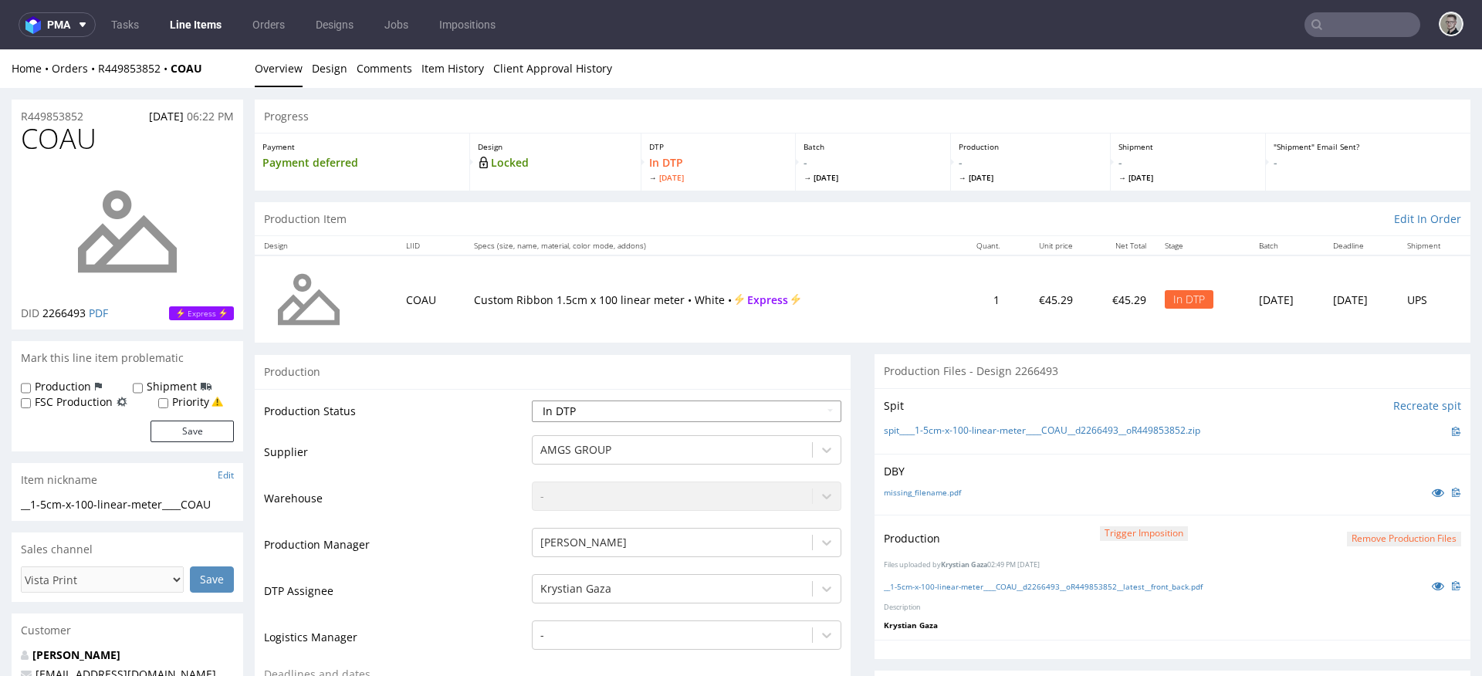
click at [620, 414] on select "Waiting for Artwork Waiting for Diecut Waiting for Mockup Waiting for DTP Waiti…" at bounding box center [686, 411] width 309 height 22
select select "dtp_production_ready"
click at [532, 400] on select "Waiting for Artwork Waiting for Diecut Waiting for Mockup Waiting for DTP Waiti…" at bounding box center [686, 411] width 309 height 22
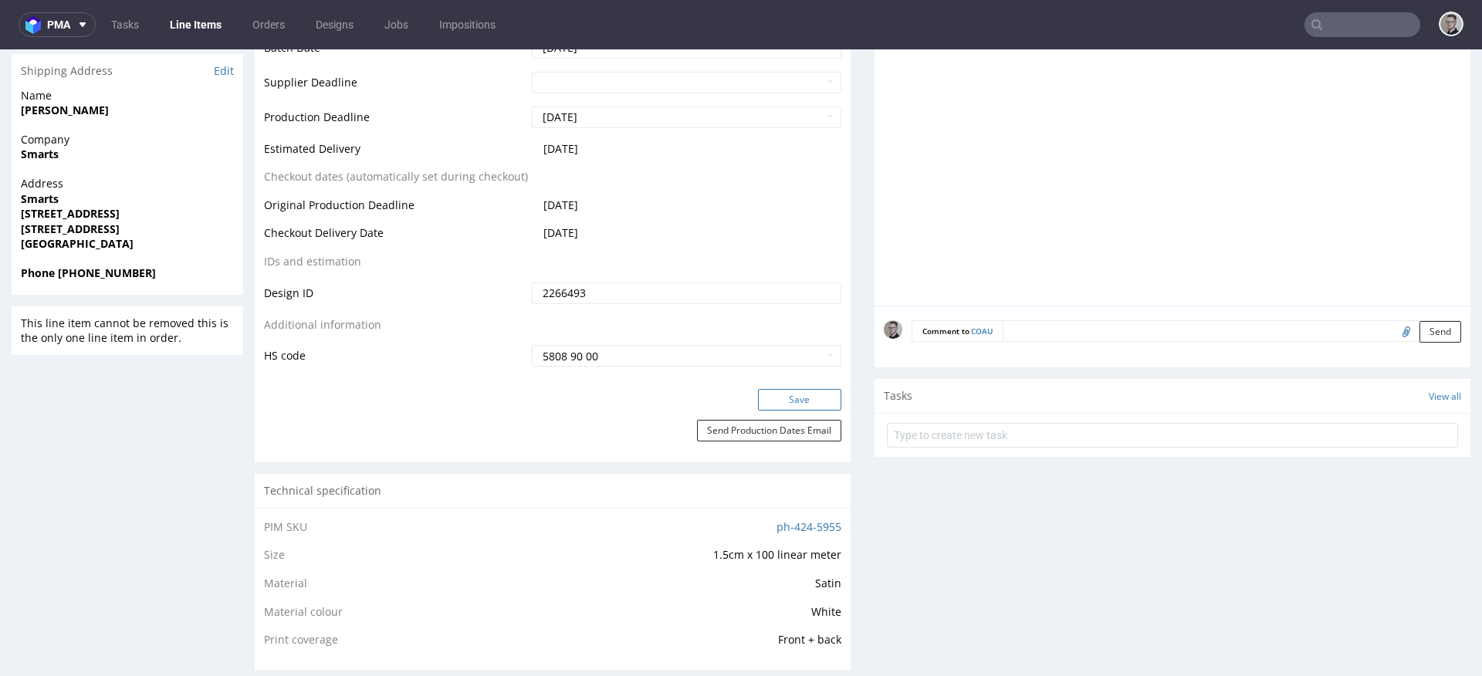
scroll to position [694, 0]
click at [813, 398] on button "Save" at bounding box center [799, 399] width 83 height 22
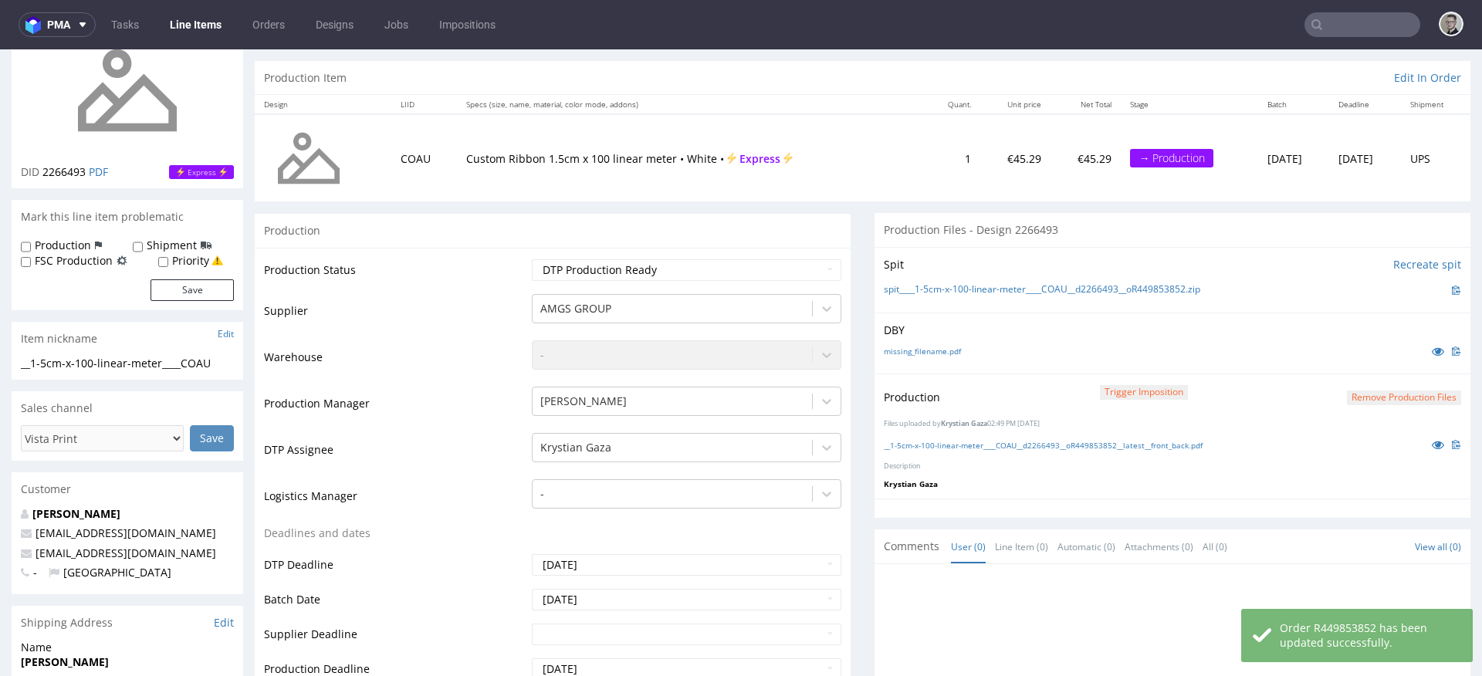
scroll to position [0, 0]
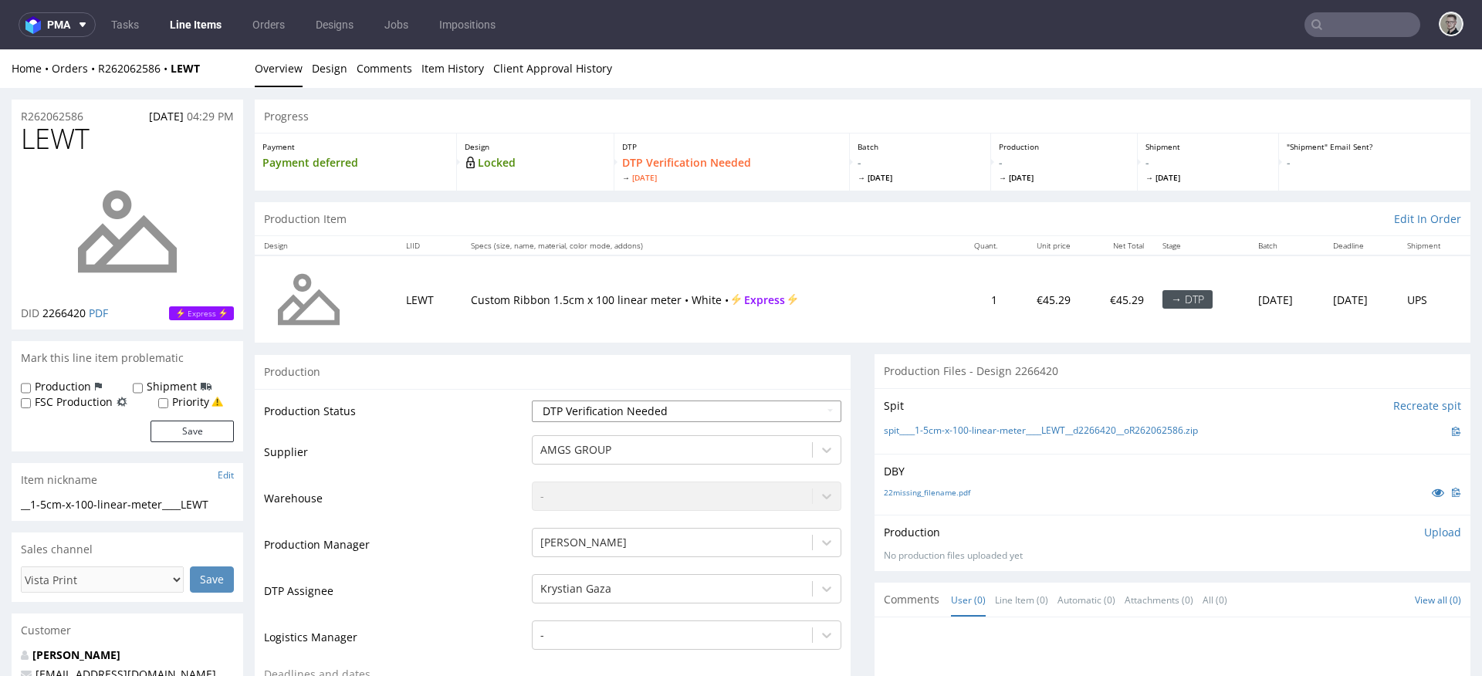
click at [665, 408] on select "Waiting for Artwork Waiting for Diecut Waiting for Mockup Waiting for DTP Waiti…" at bounding box center [686, 411] width 309 height 22
select select "dtp_in_process"
click at [532, 400] on select "Waiting for Artwork Waiting for Diecut Waiting for Mockup Waiting for DTP Waiti…" at bounding box center [686, 411] width 309 height 22
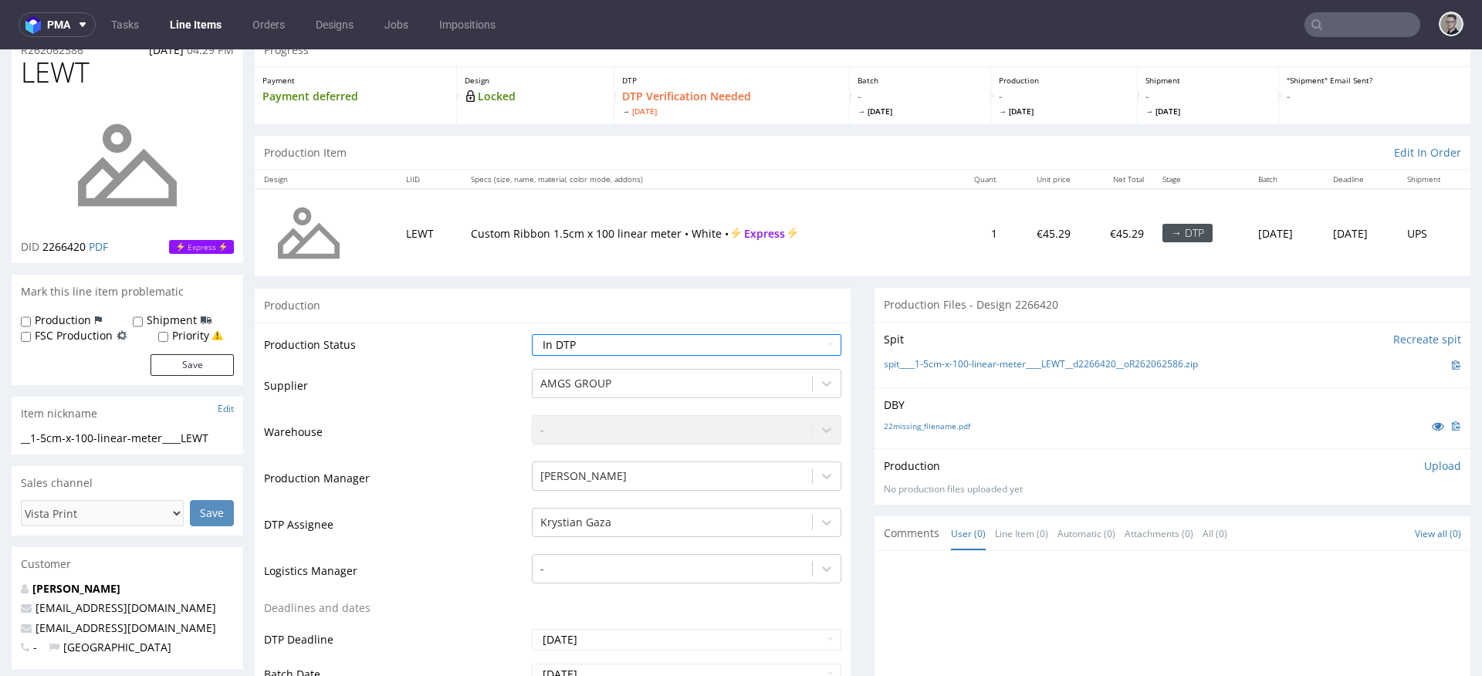
scroll to position [637, 0]
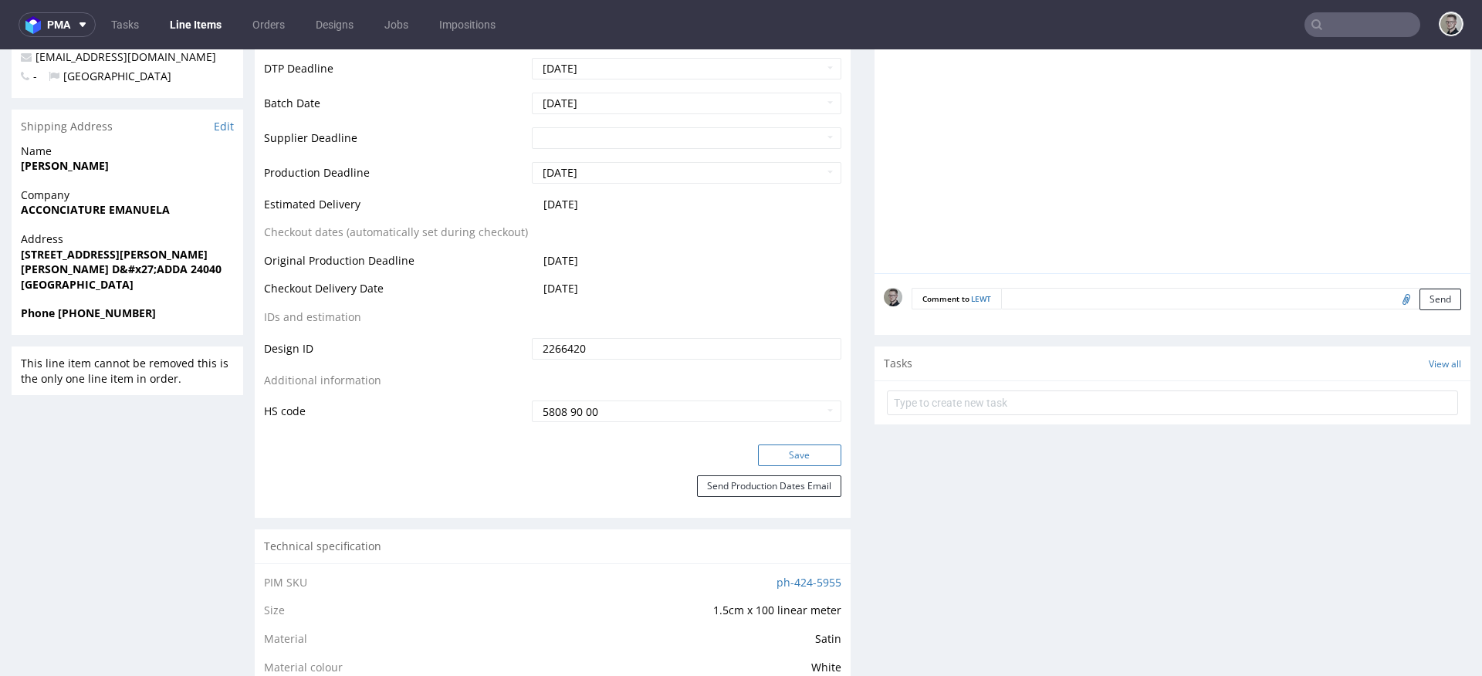
click at [800, 450] on button "Save" at bounding box center [799, 455] width 83 height 22
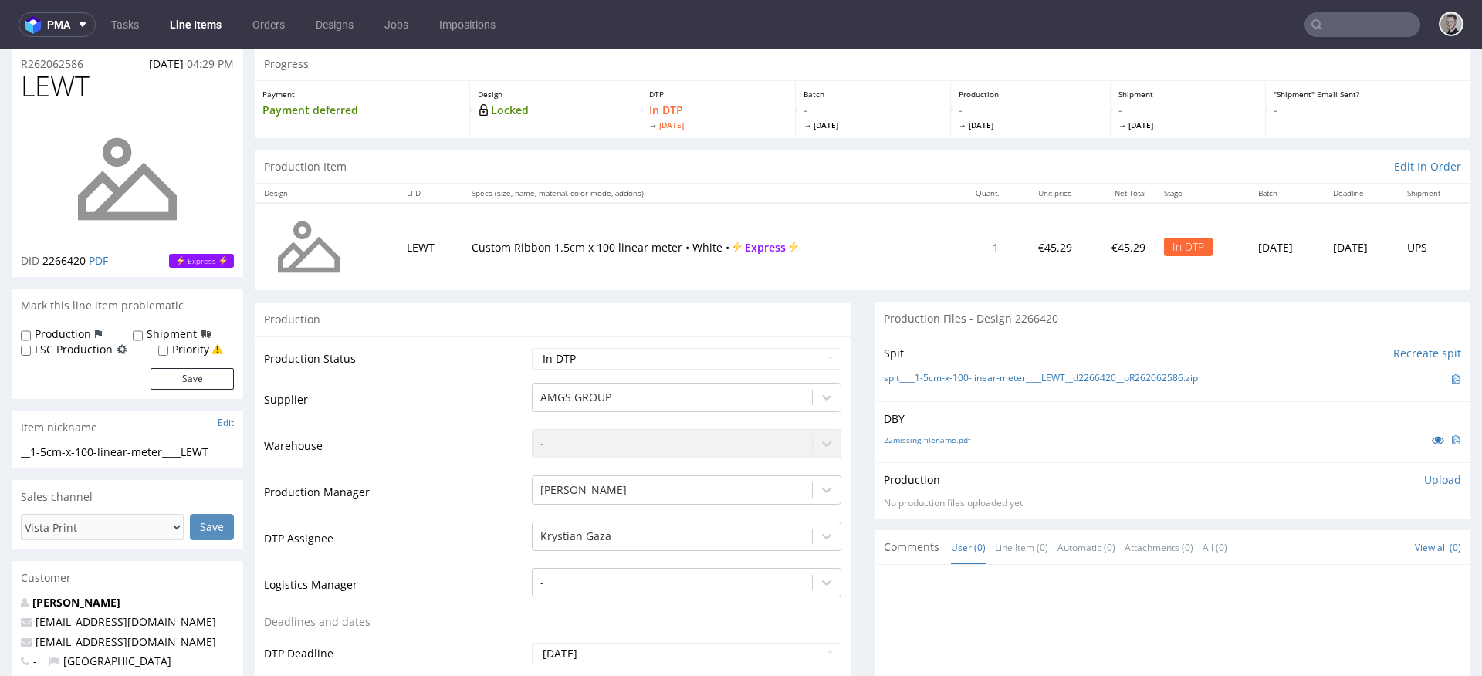
scroll to position [0, 0]
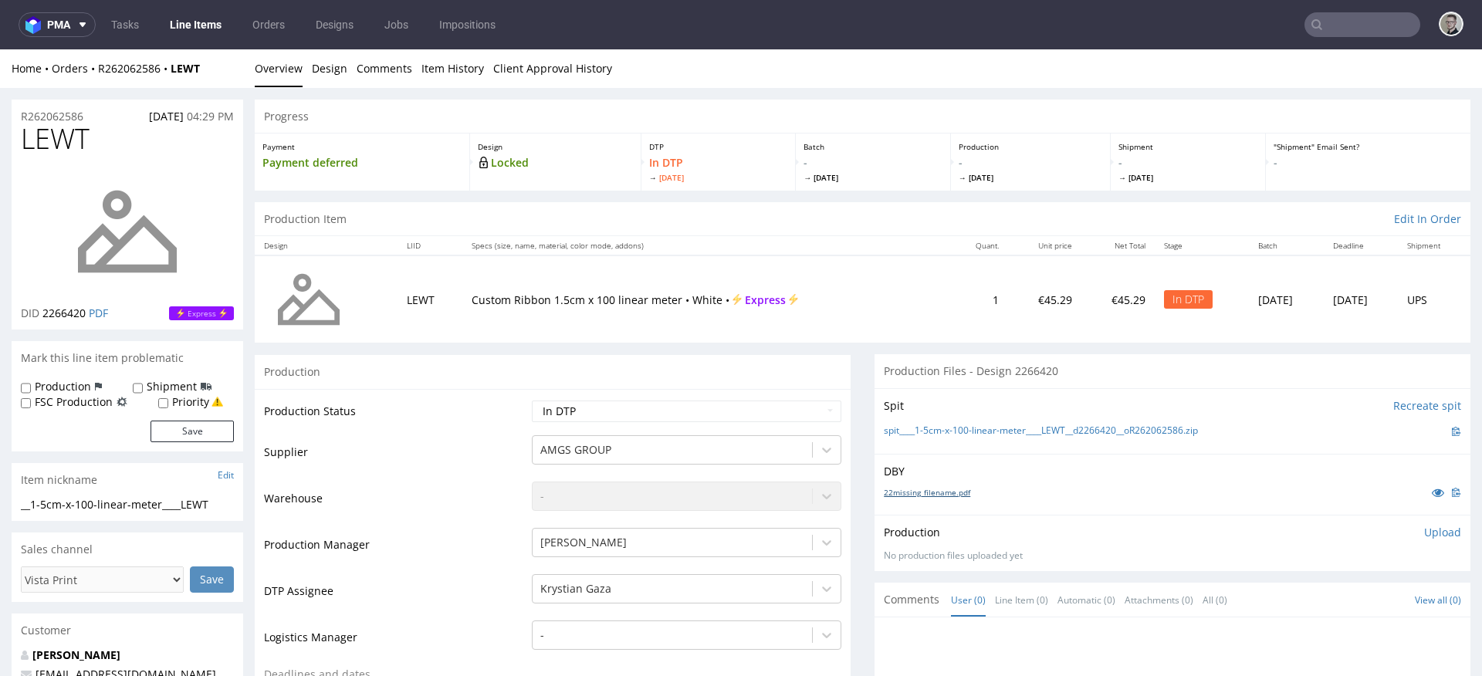
click at [953, 491] on link "22missing_filename.pdf" at bounding box center [927, 492] width 86 height 11
click at [1003, 433] on link "spit____1-5cm-x-100-linear-meter____LEWT__d2266420__oR262062586.zip" at bounding box center [1041, 430] width 314 height 13
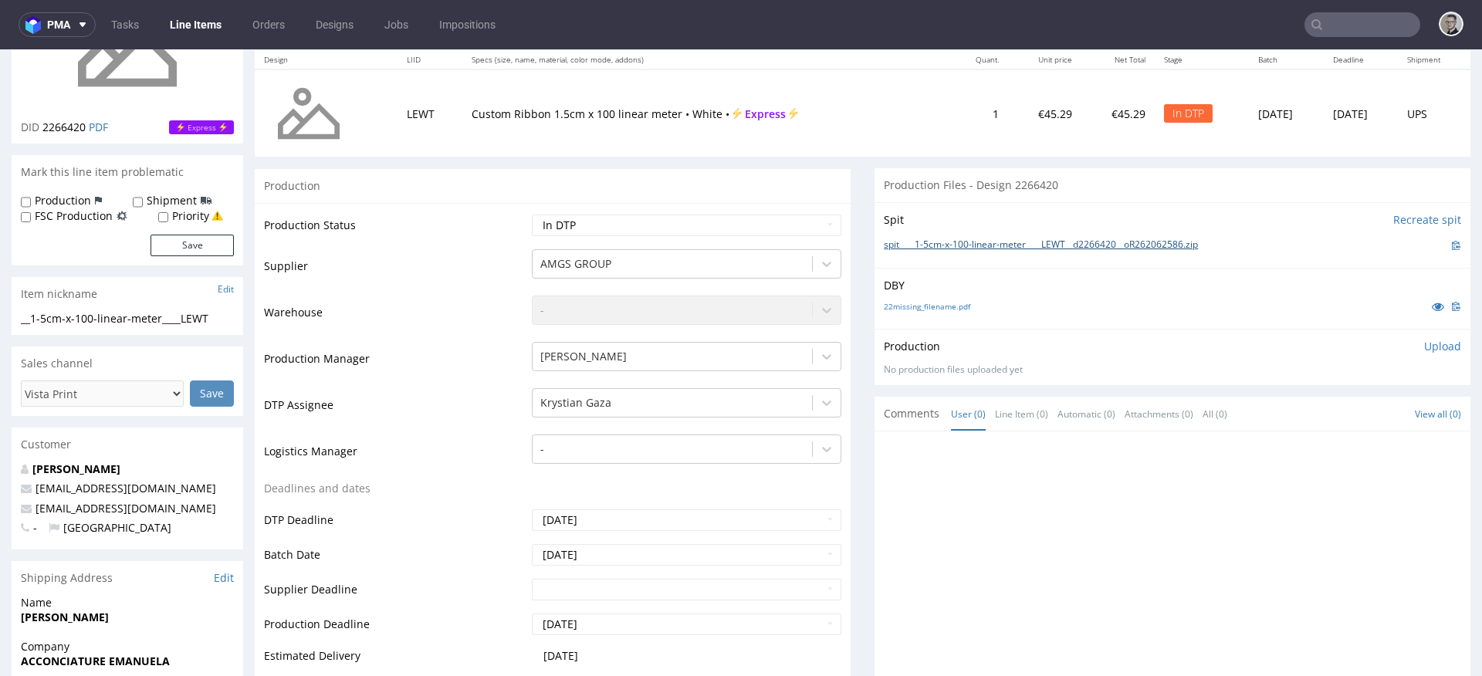
scroll to position [292, 0]
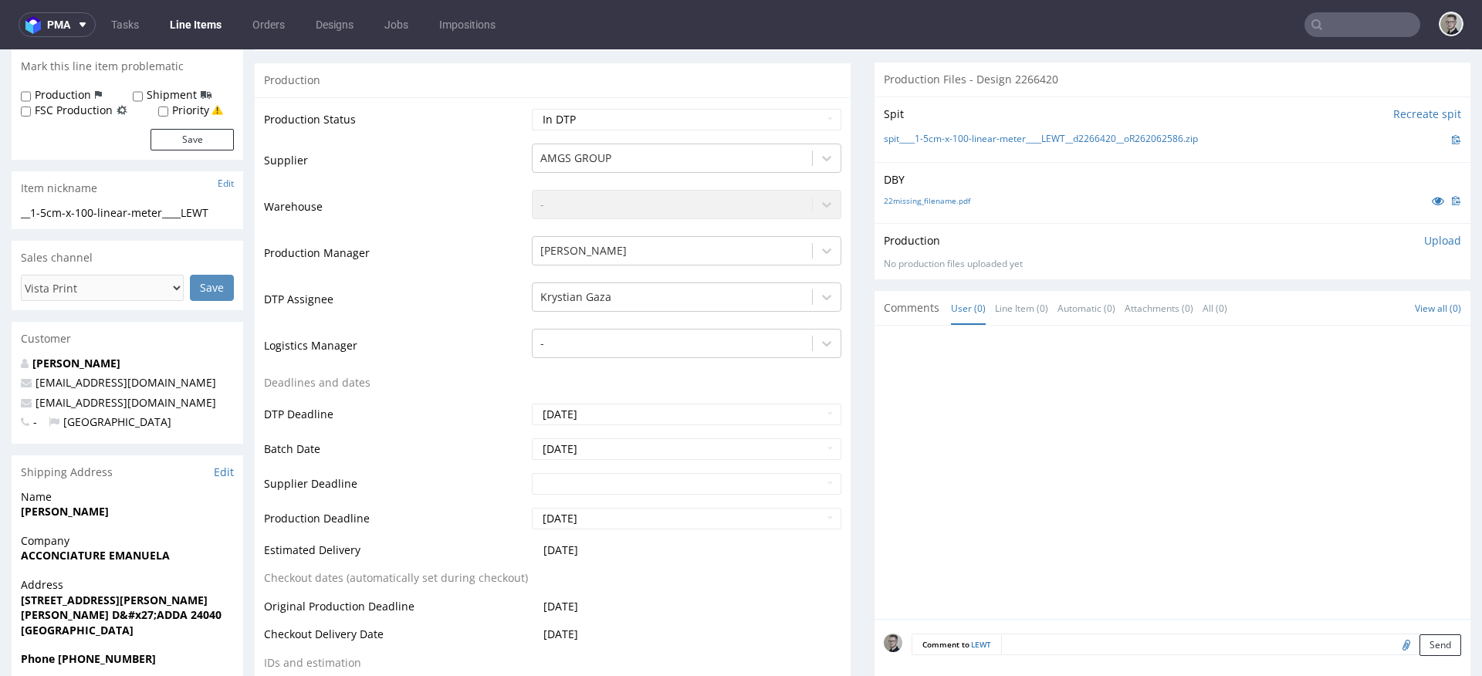
drag, startPoint x: 1288, startPoint y: 644, endPoint x: 1301, endPoint y: 636, distance: 15.6
click at [1288, 644] on textarea at bounding box center [1231, 645] width 460 height 22
paste textarea "ISSUE: Texts in the design are smaller than minimal 2mm height and some white l…"
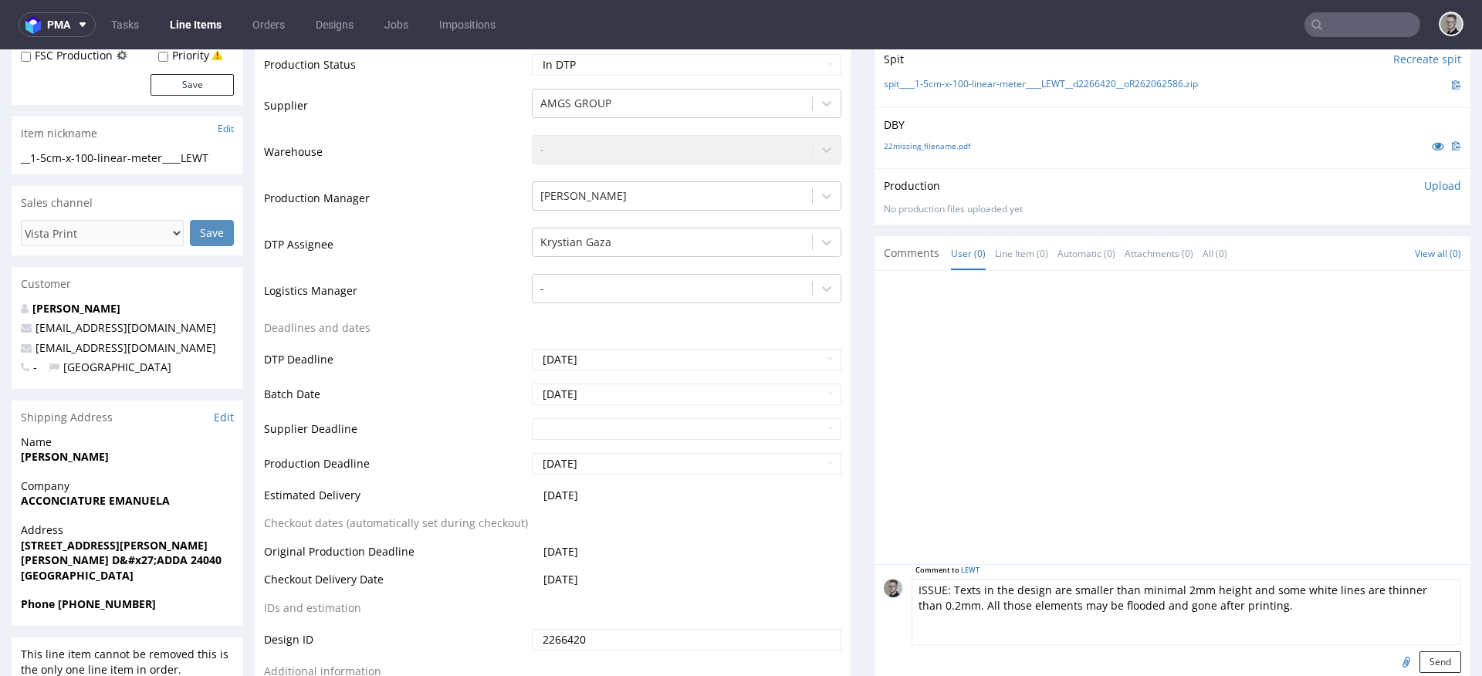
scroll to position [552, 0]
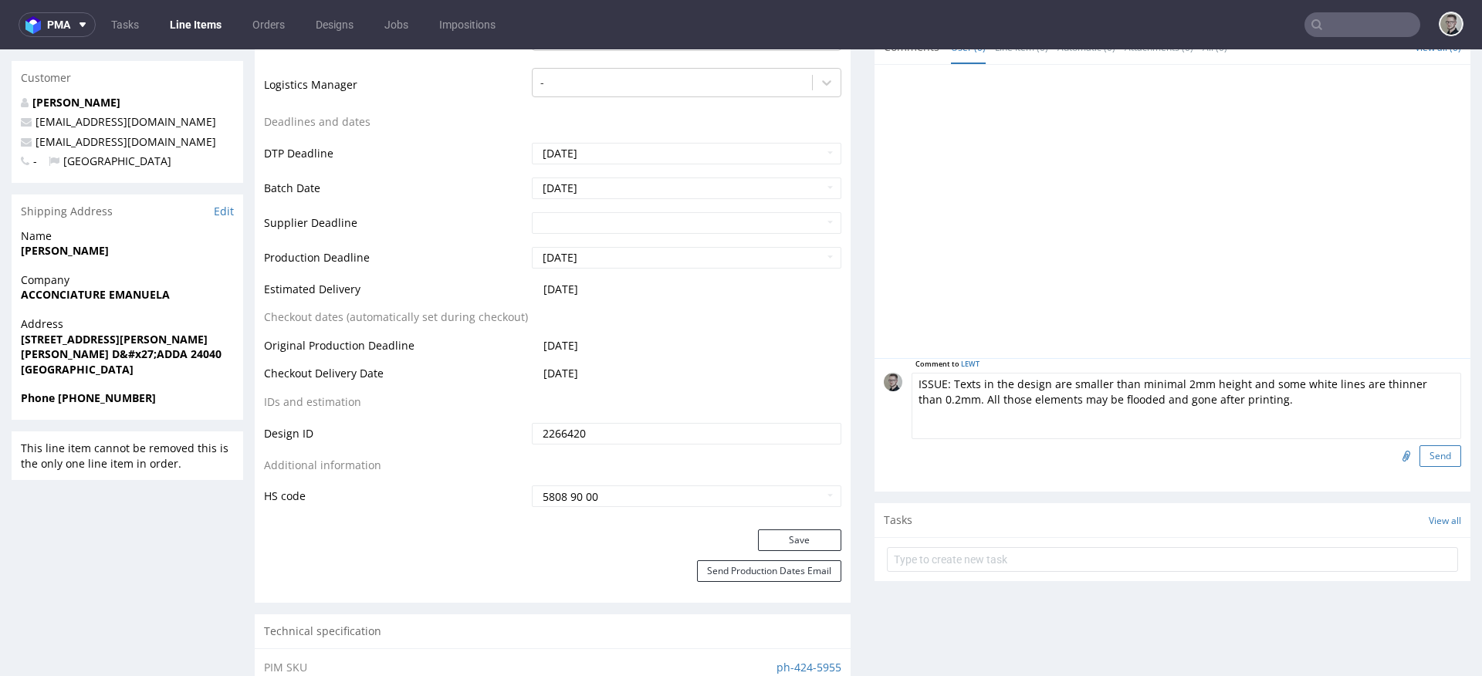
type textarea "ISSUE: Texts in the design are smaller than minimal 2mm height and some white l…"
click at [1425, 461] on button "Send" at bounding box center [1440, 456] width 42 height 22
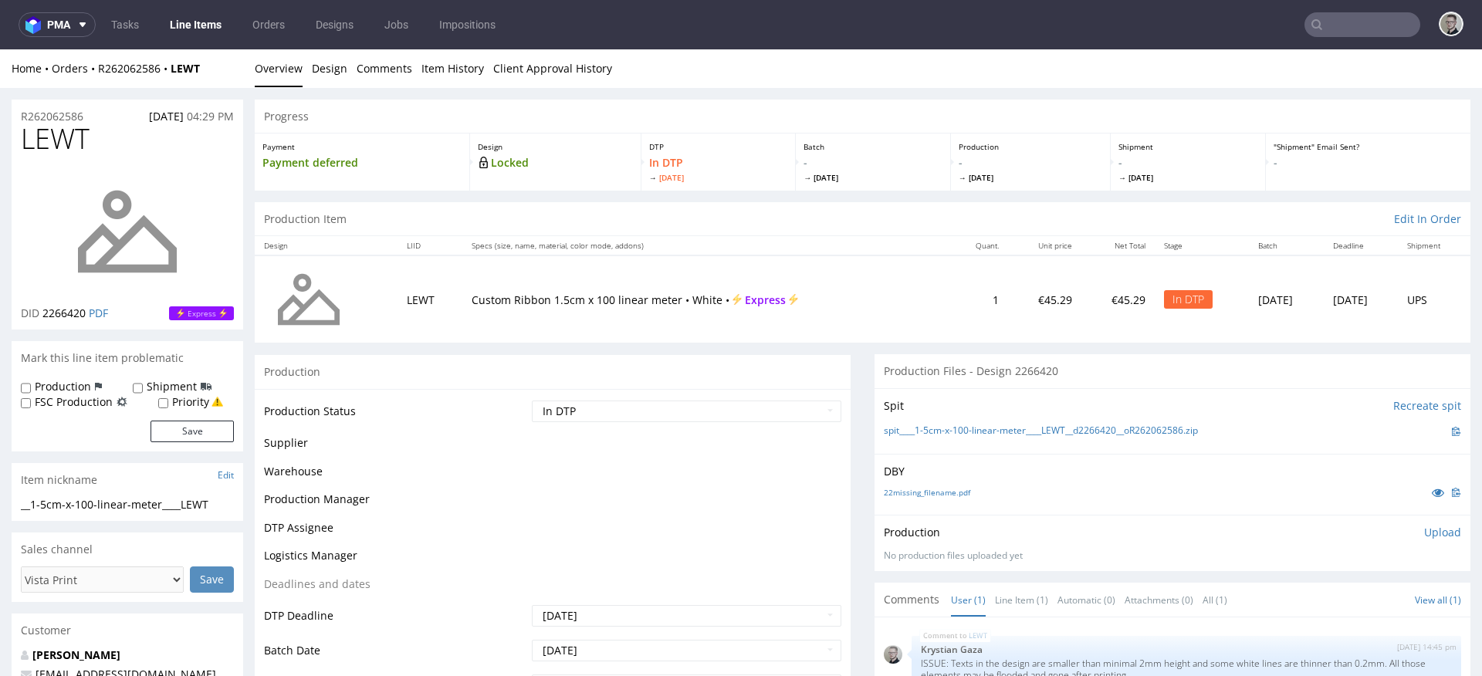
scroll to position [0, 0]
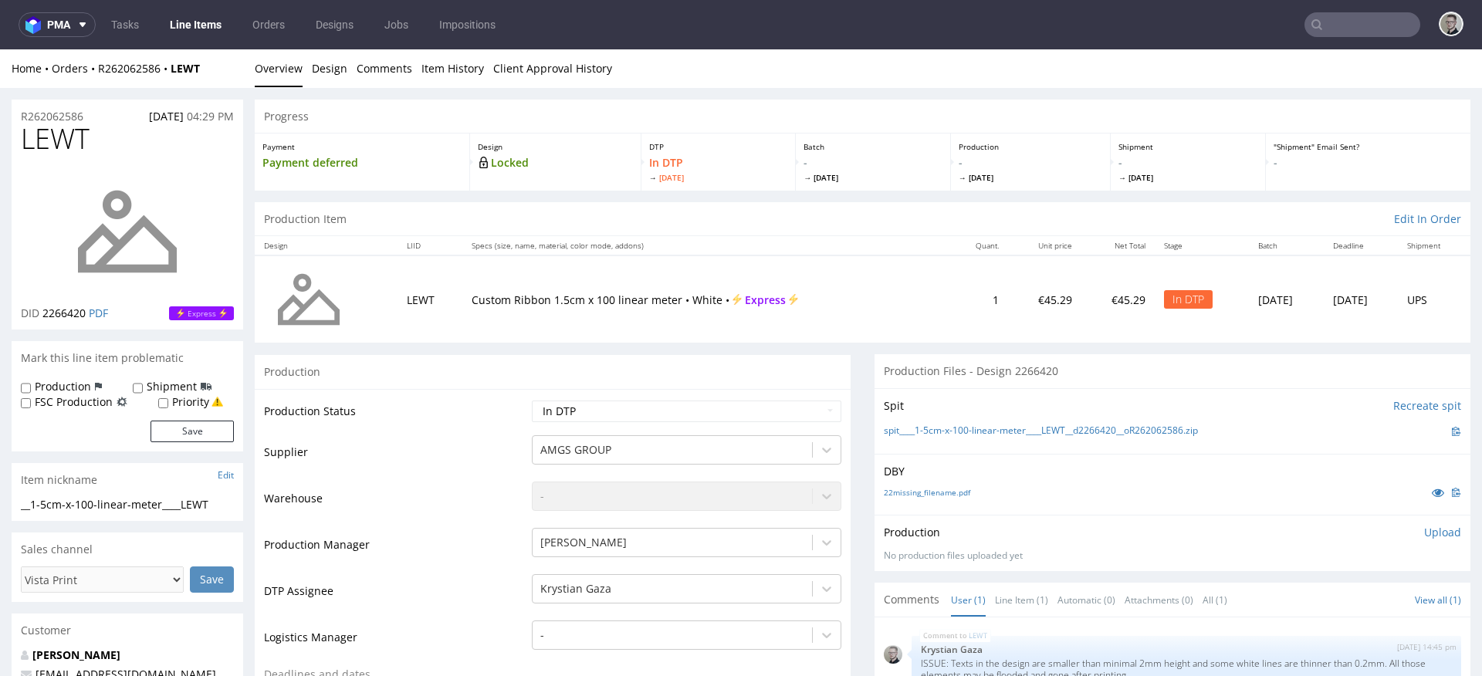
click at [1424, 530] on p "Upload" at bounding box center [1442, 532] width 37 height 15
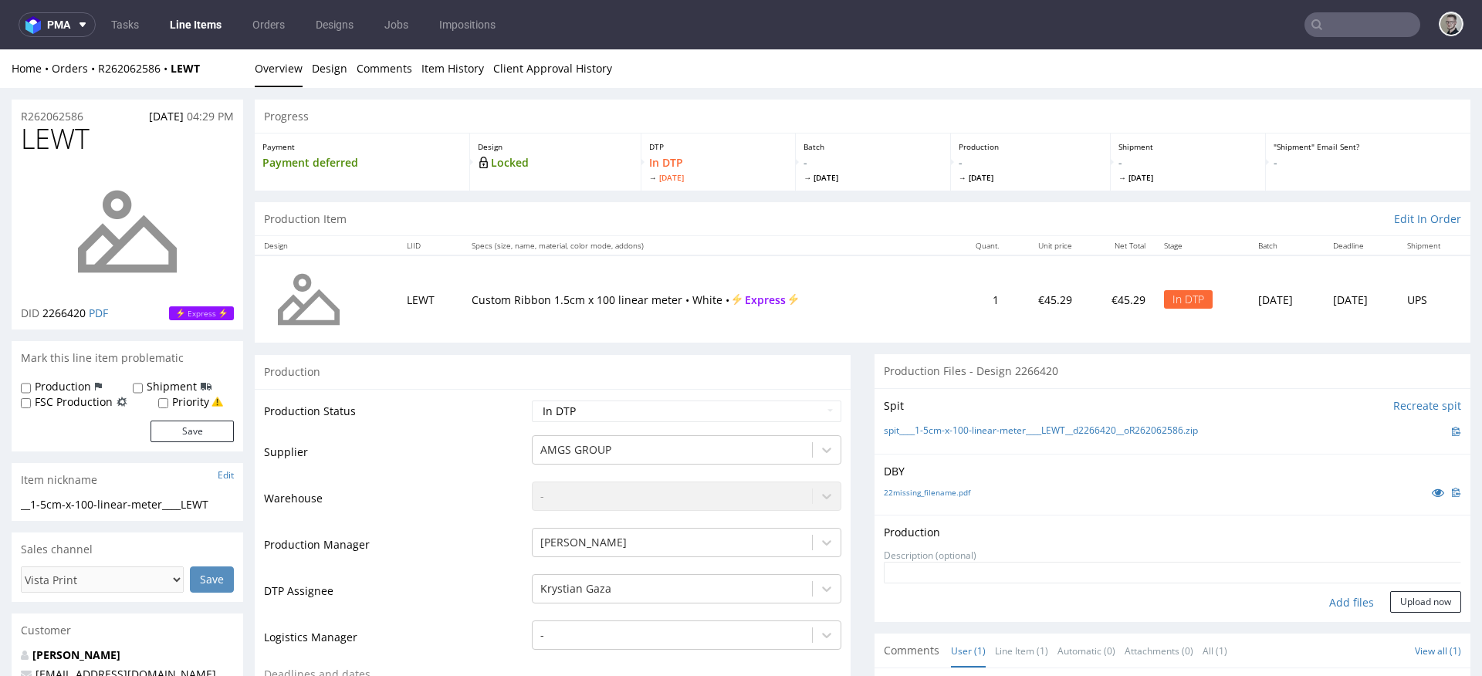
click at [1328, 609] on div "Add files" at bounding box center [1351, 602] width 77 height 23
type input "C:\fakepath\__1-5cm-x-100-linear-meter____LEWT__d2266420__oR262062586__latest__…"
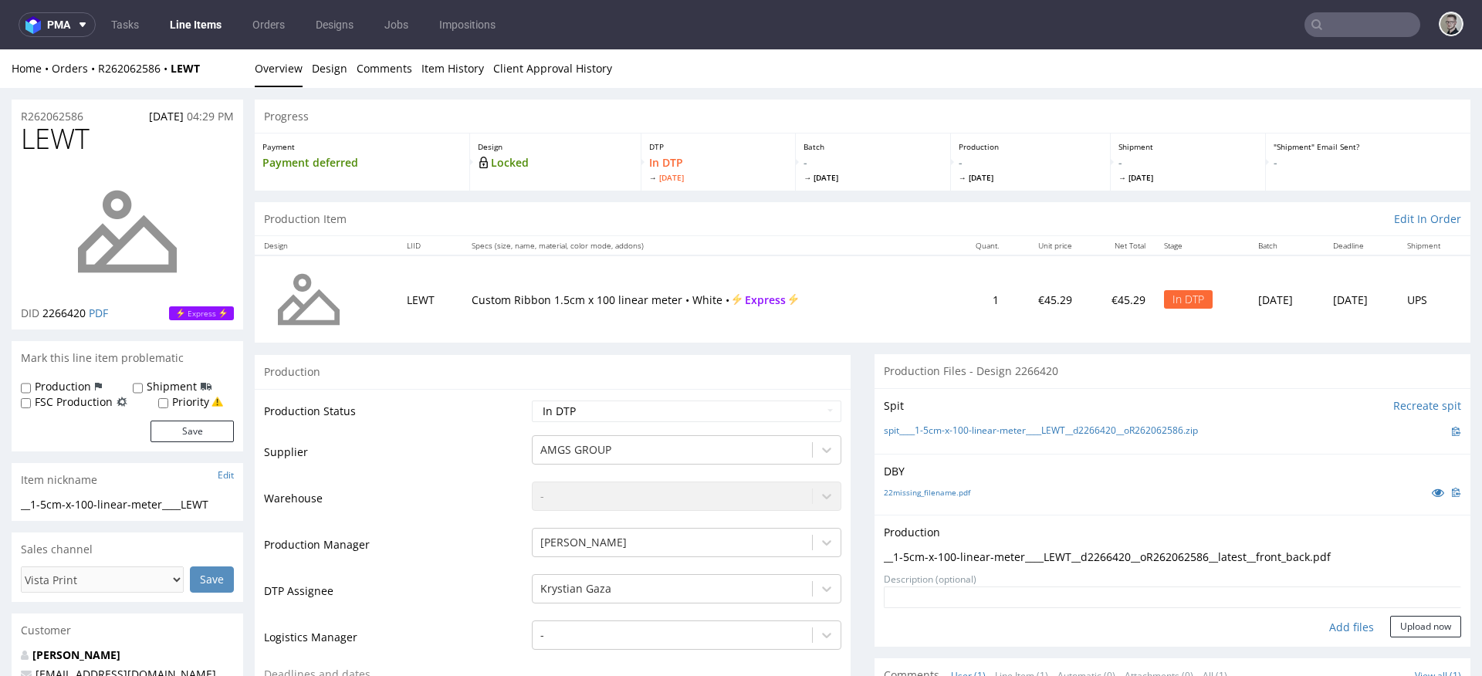
click at [1389, 613] on form "Add files Upload now" at bounding box center [1172, 611] width 577 height 51
click at [1403, 630] on button "Upload now" at bounding box center [1425, 627] width 71 height 22
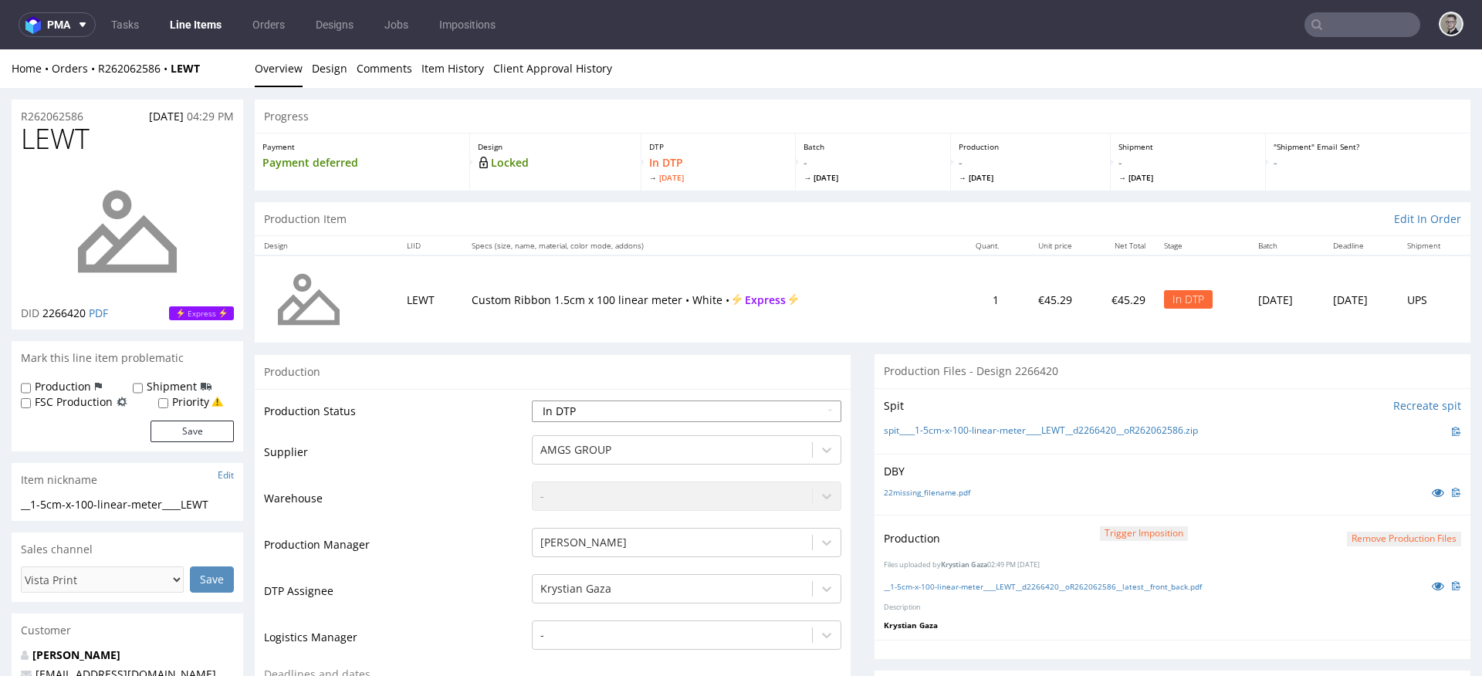
click at [585, 421] on select "Waiting for Artwork Waiting for Diecut Waiting for Mockup Waiting for DTP Waiti…" at bounding box center [686, 411] width 309 height 22
select select "dtp_production_ready"
click at [532, 400] on select "Waiting for Artwork Waiting for Diecut Waiting for Mockup Waiting for DTP Waiti…" at bounding box center [686, 411] width 309 height 22
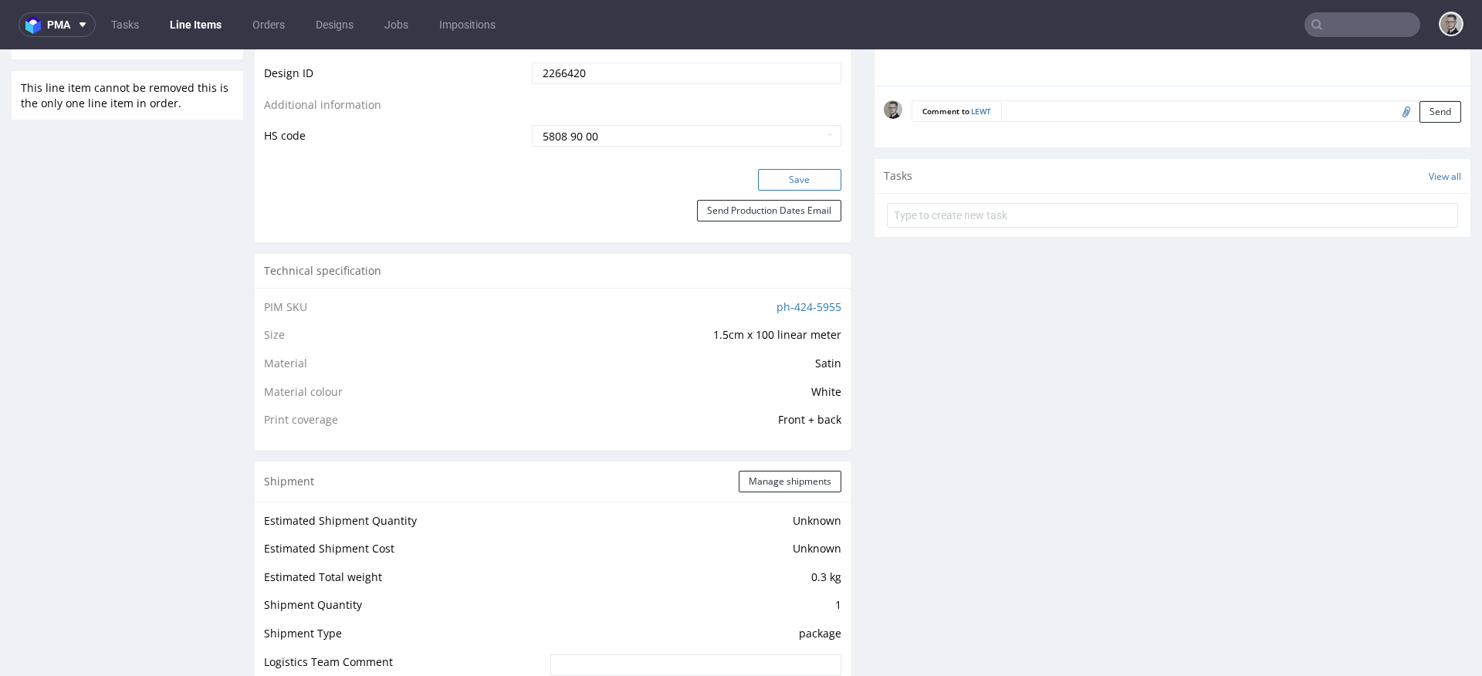
click at [811, 174] on button "Save" at bounding box center [799, 180] width 83 height 22
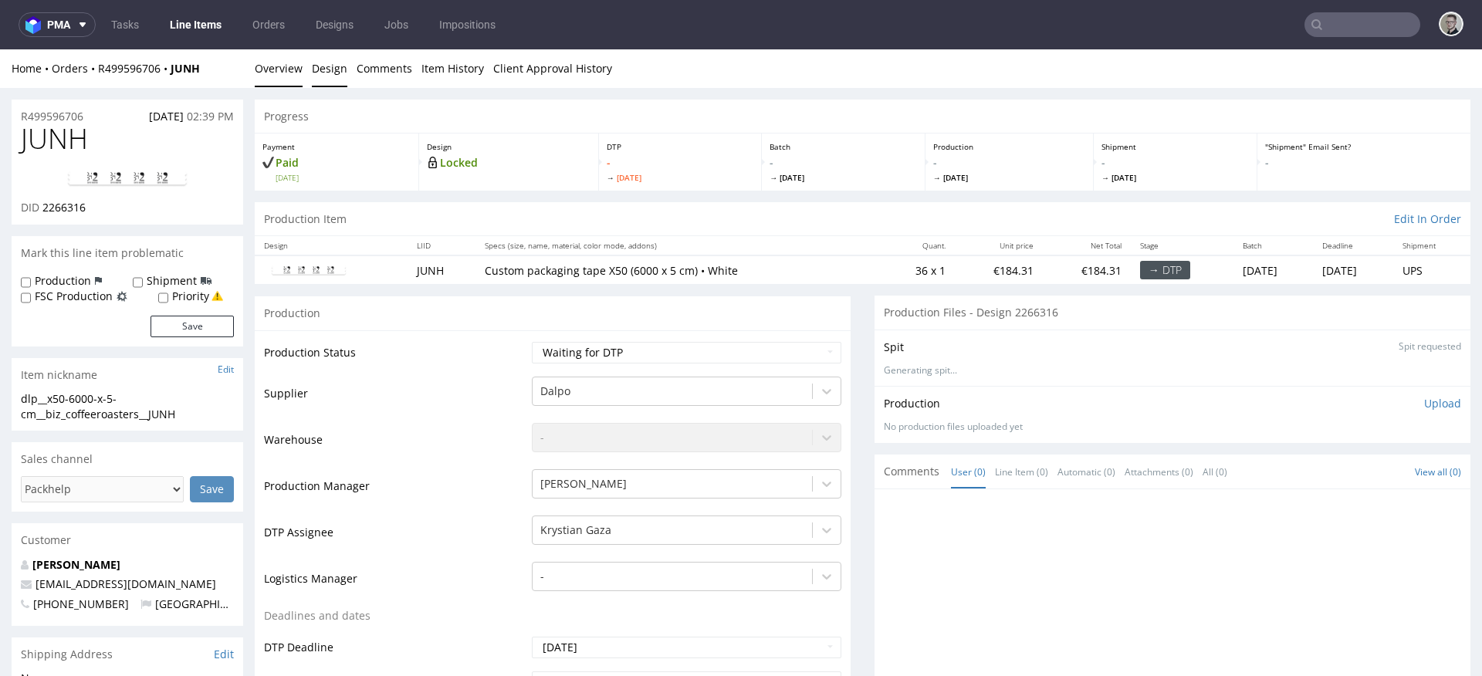
click at [323, 69] on link "Design" at bounding box center [329, 68] width 35 height 38
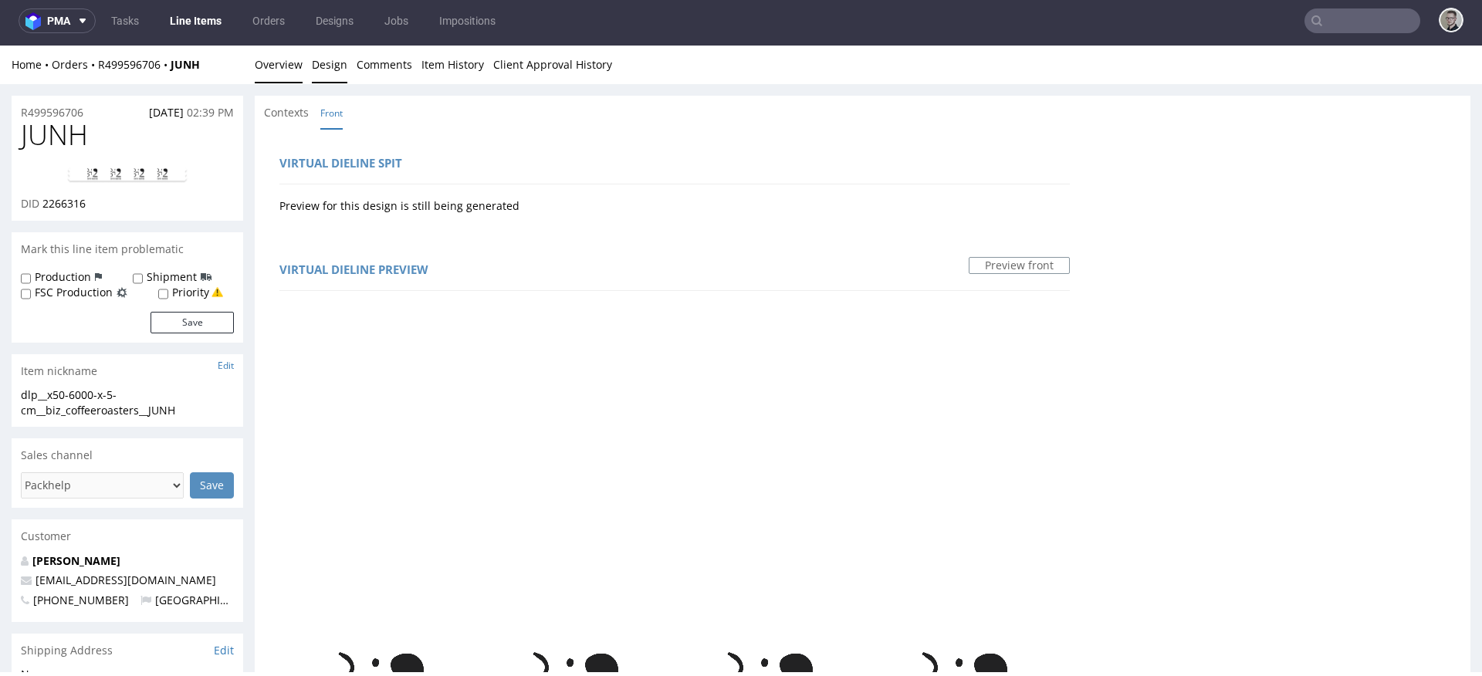
click at [286, 69] on link "Overview" at bounding box center [279, 65] width 48 height 38
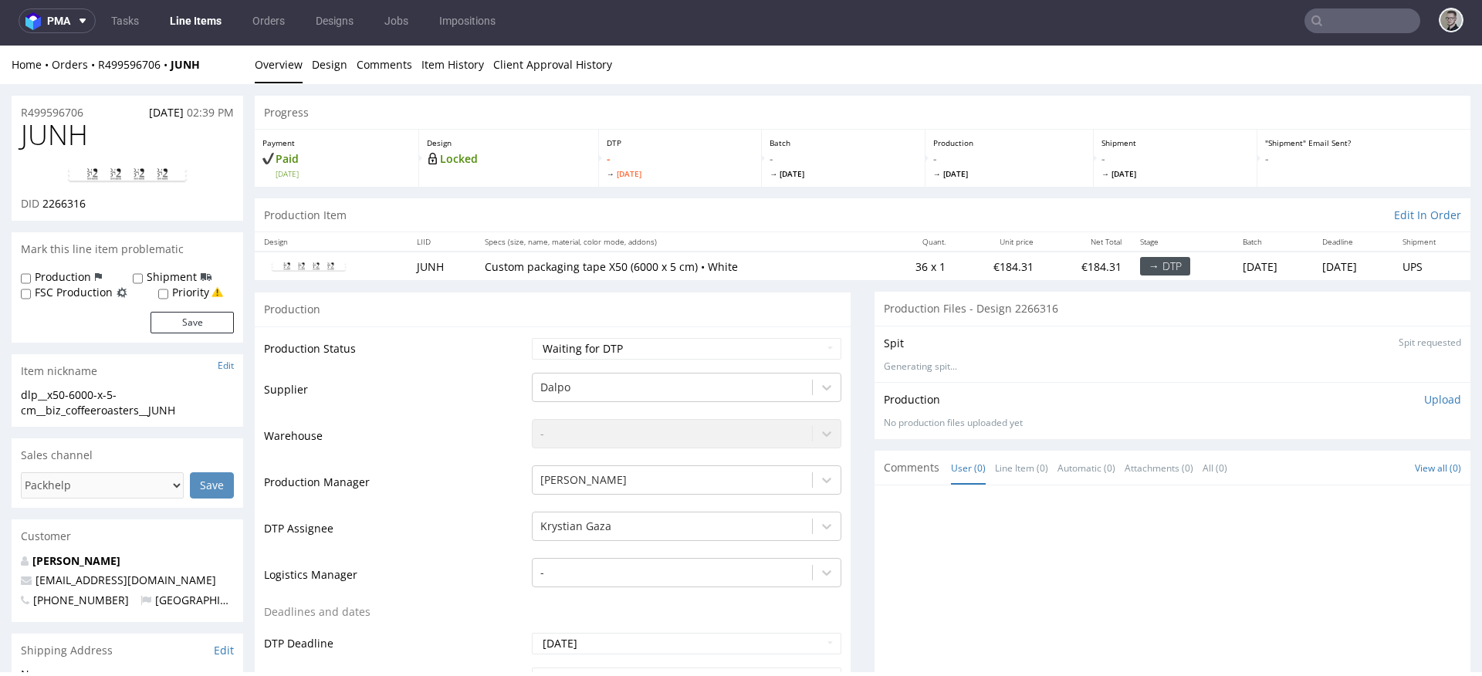
click at [146, 174] on img at bounding box center [127, 175] width 123 height 19
click at [95, 402] on div "dlp__x50-6000-x-5-cm__biz_coffeeroasters__JUNH" at bounding box center [127, 402] width 213 height 30
click at [93, 204] on div "DID 2266316" at bounding box center [127, 203] width 213 height 15
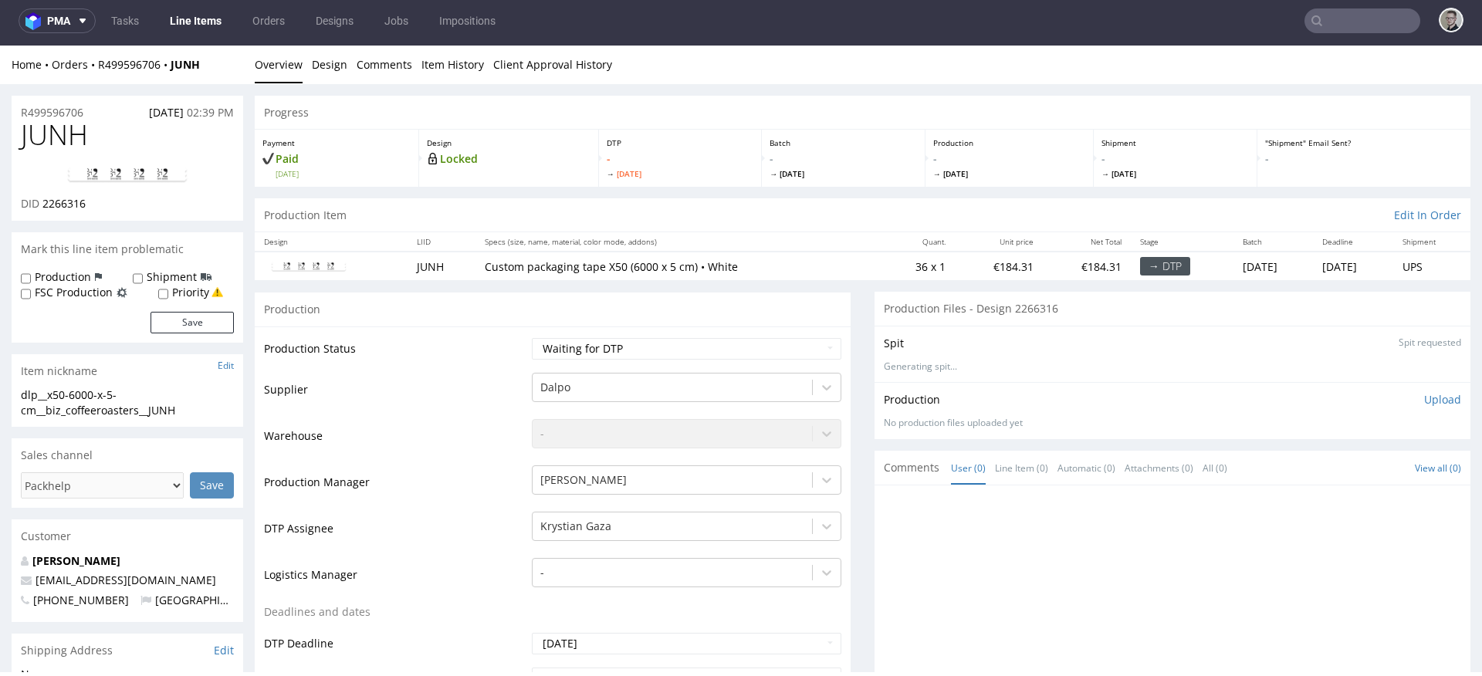
drag, startPoint x: 91, startPoint y: 204, endPoint x: 106, endPoint y: 177, distance: 30.4
click at [117, 203] on div "DID 2266316" at bounding box center [127, 203] width 213 height 15
drag, startPoint x: 98, startPoint y: 110, endPoint x: 5, endPoint y: 115, distance: 93.5
copy p "R499596706"
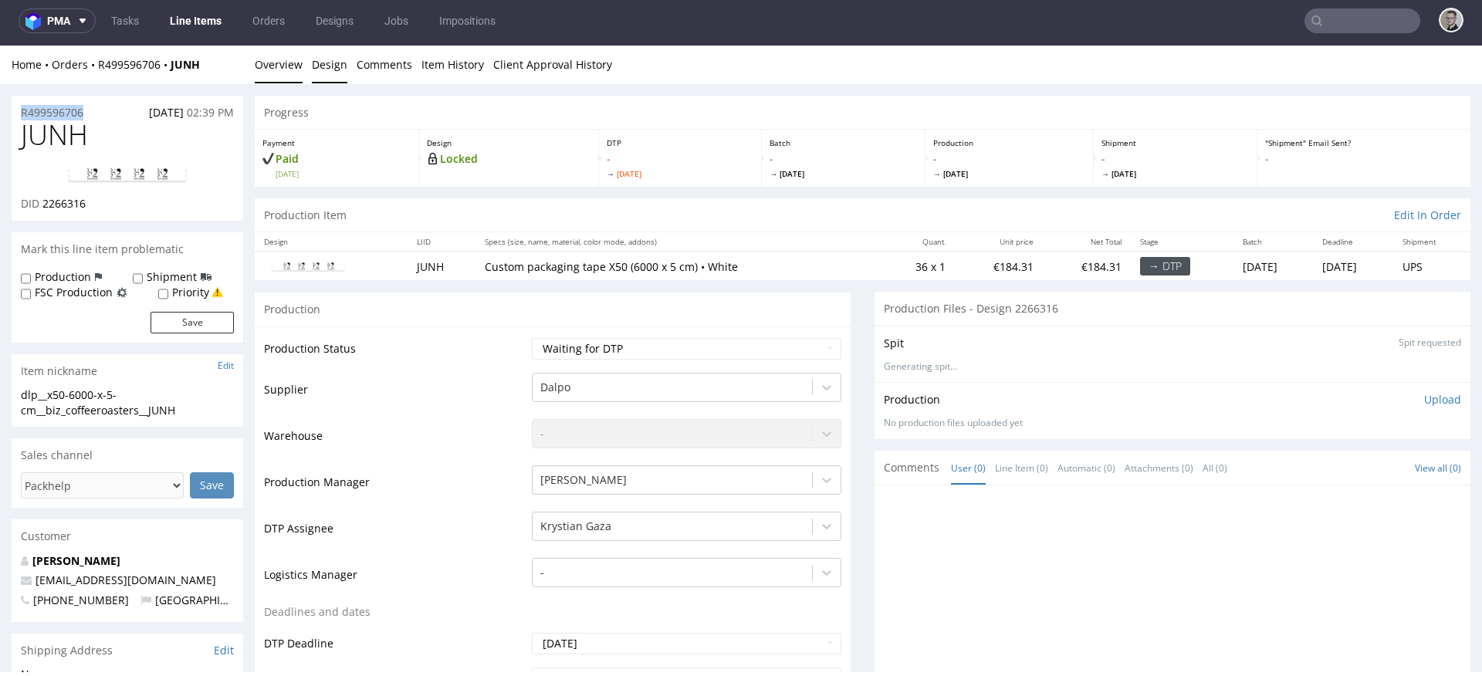
click at [336, 59] on link "Design" at bounding box center [329, 65] width 35 height 38
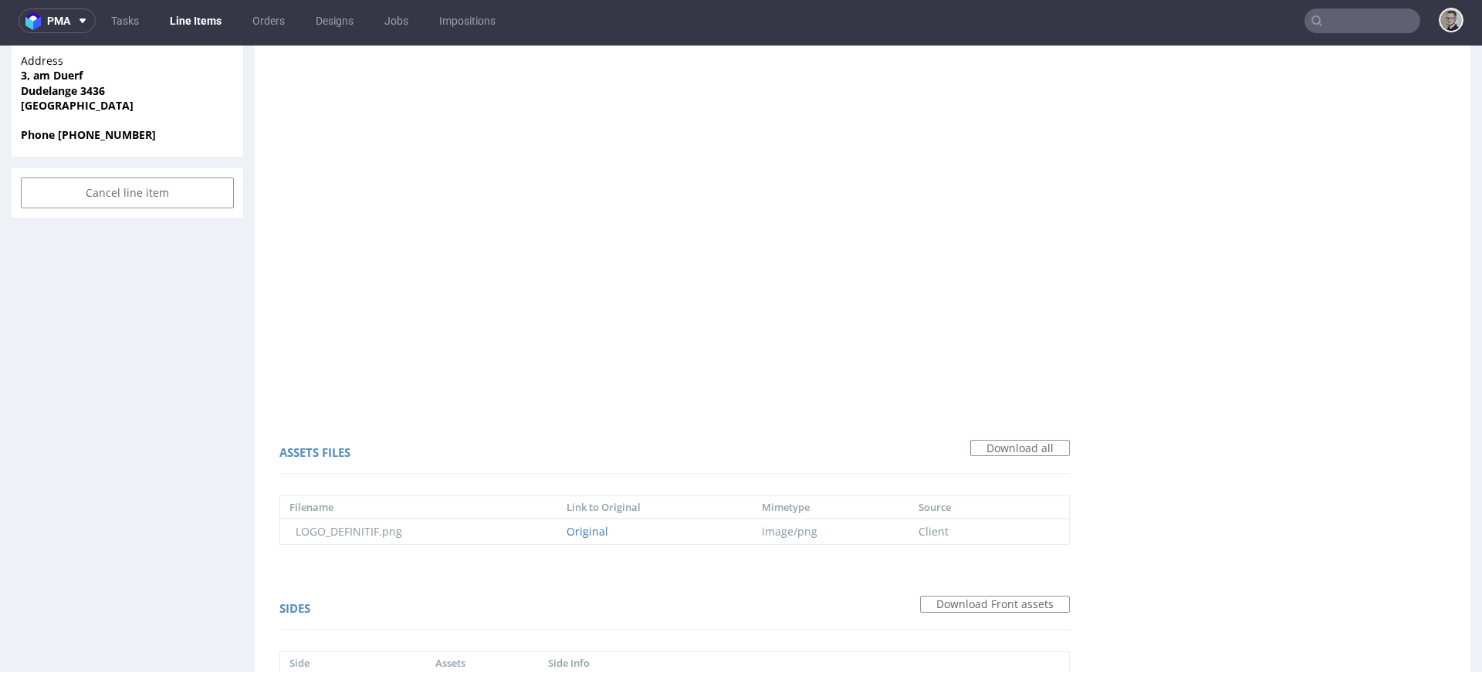
scroll to position [1117, 0]
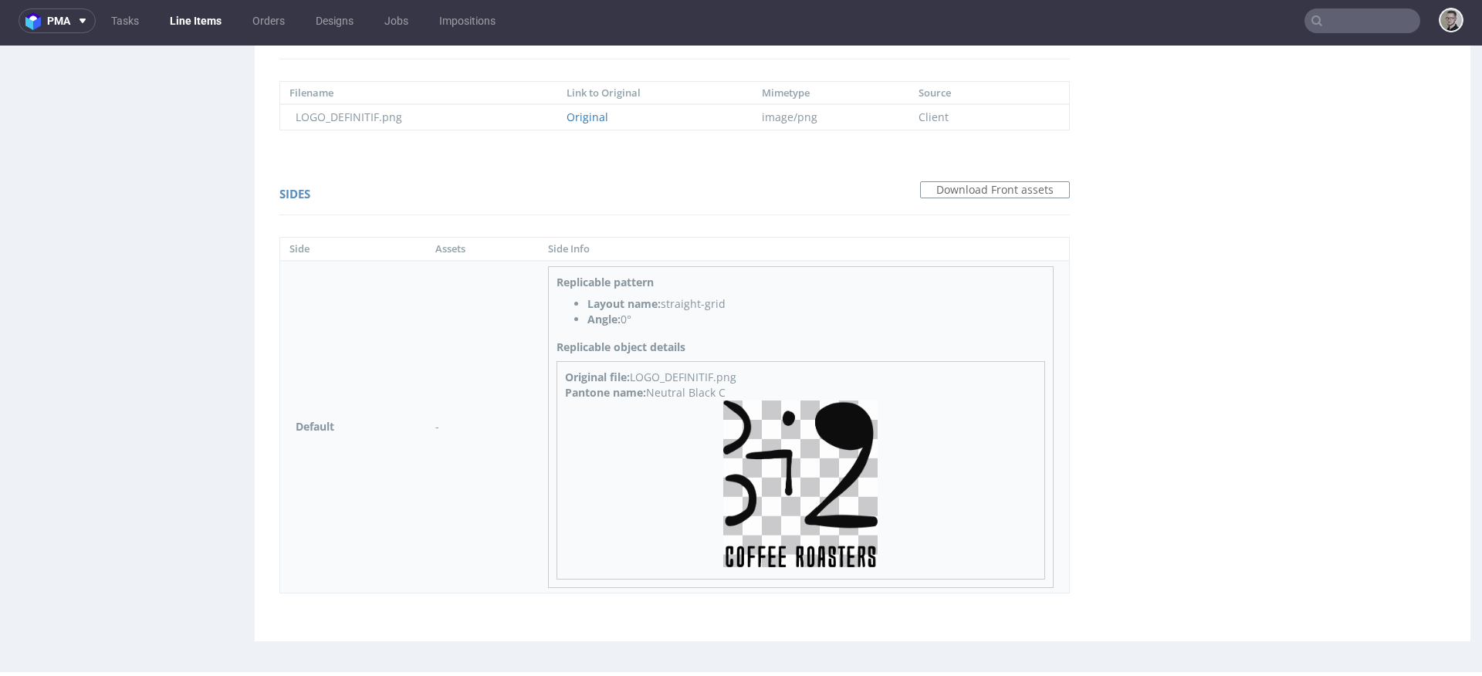
click at [863, 479] on img at bounding box center [800, 483] width 154 height 167
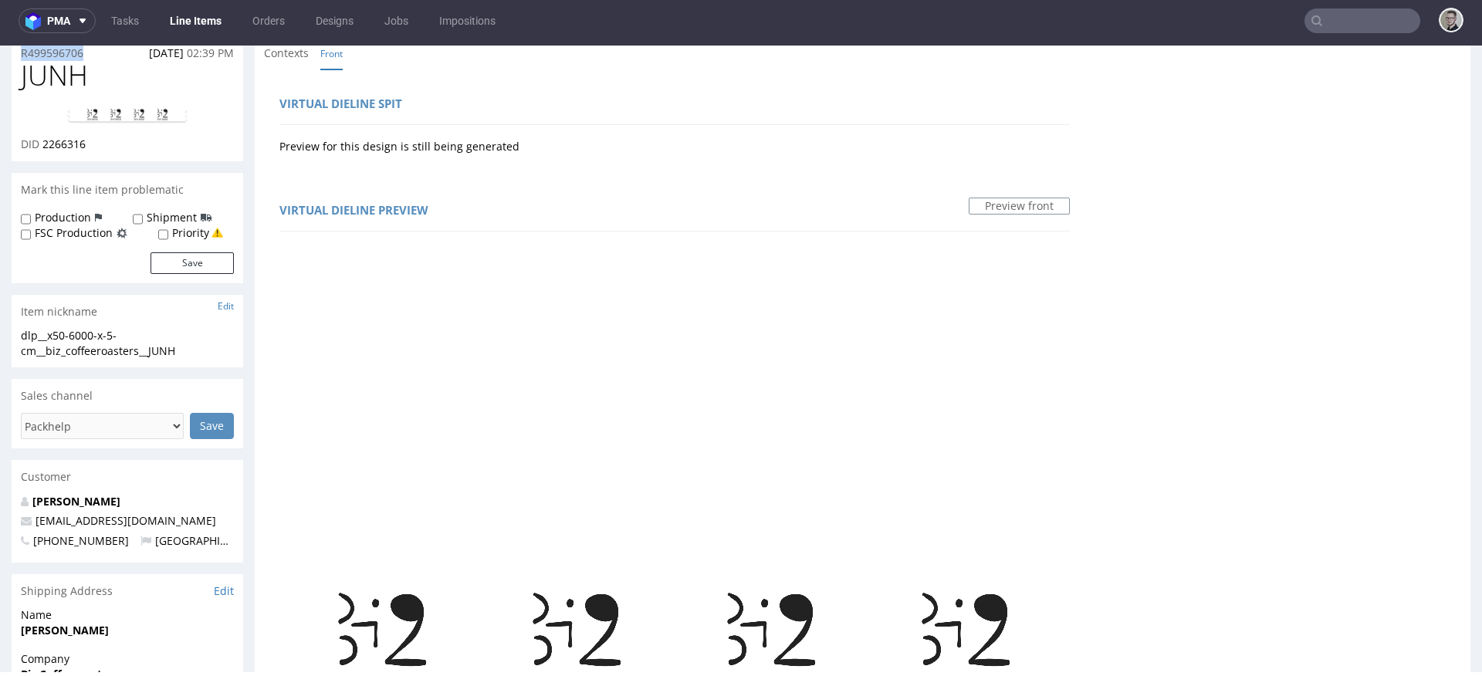
scroll to position [0, 0]
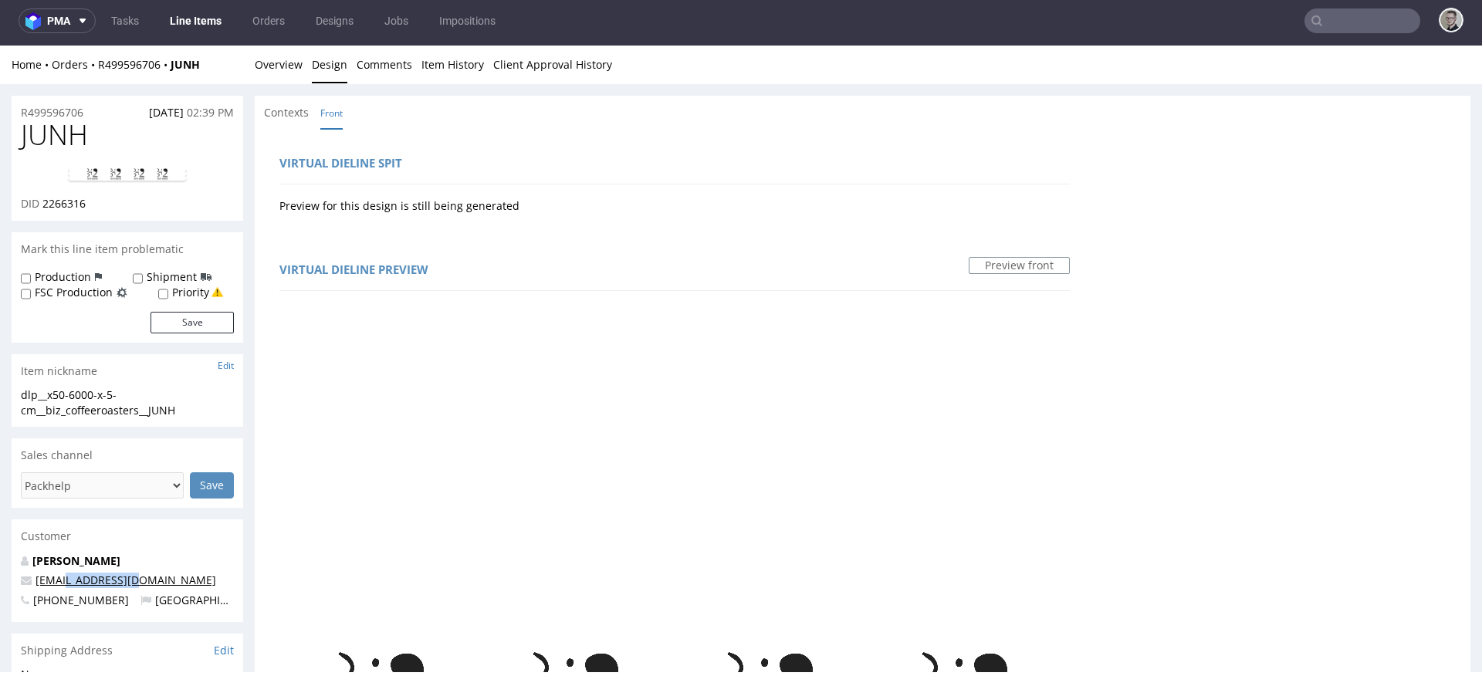
drag, startPoint x: 132, startPoint y: 577, endPoint x: 66, endPoint y: 578, distance: 65.6
click at [66, 578] on p "info@bizcoffee.lu" at bounding box center [127, 580] width 213 height 15
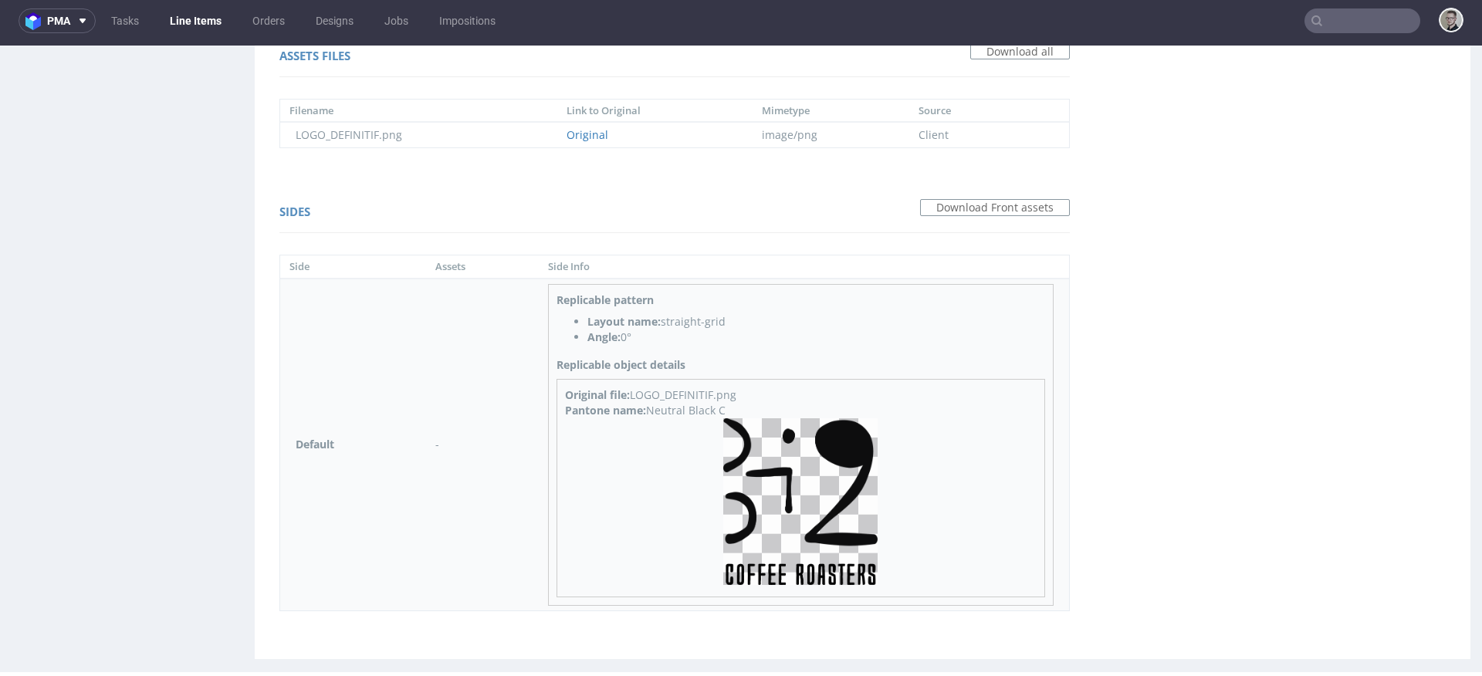
scroll to position [1117, 0]
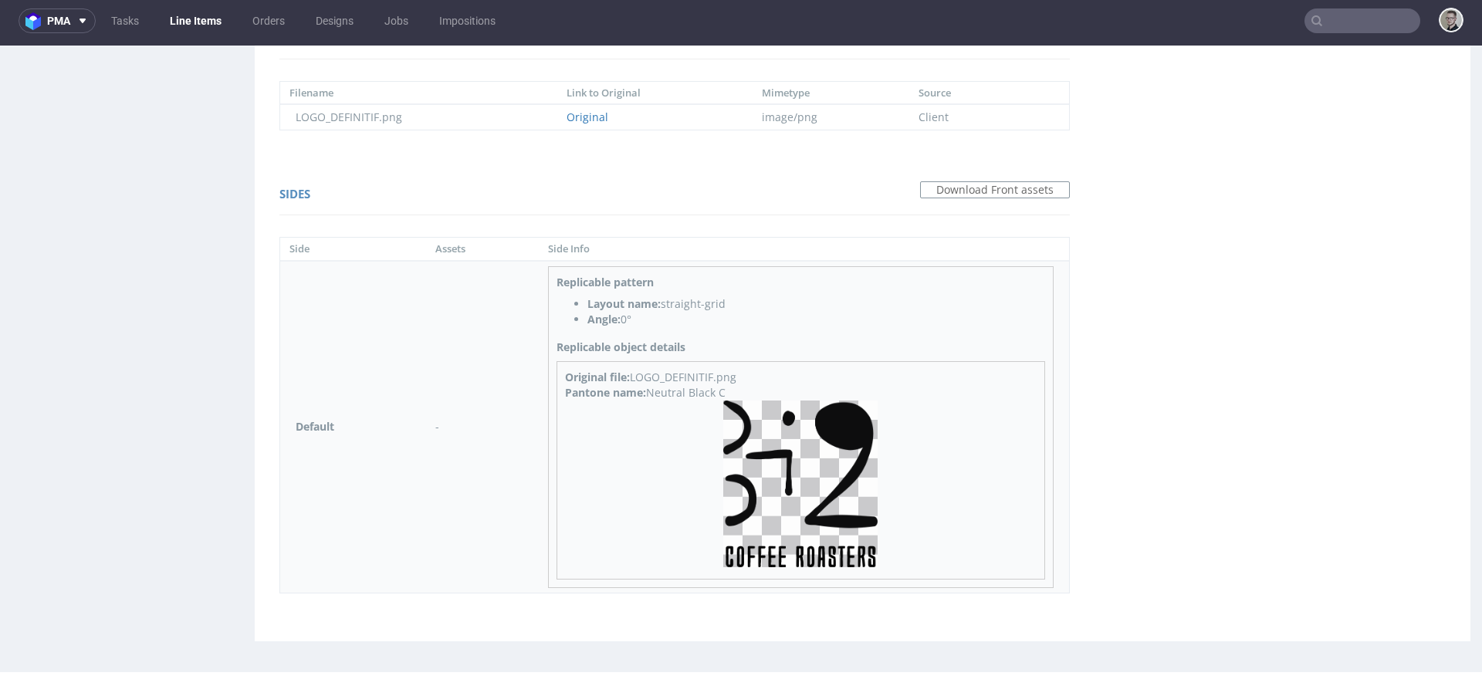
drag, startPoint x: 647, startPoint y: 390, endPoint x: 734, endPoint y: 393, distance: 86.5
click at [732, 392] on div "Pantone name: Neutral Black C" at bounding box center [801, 392] width 472 height 15
copy div "Neutral Black C"
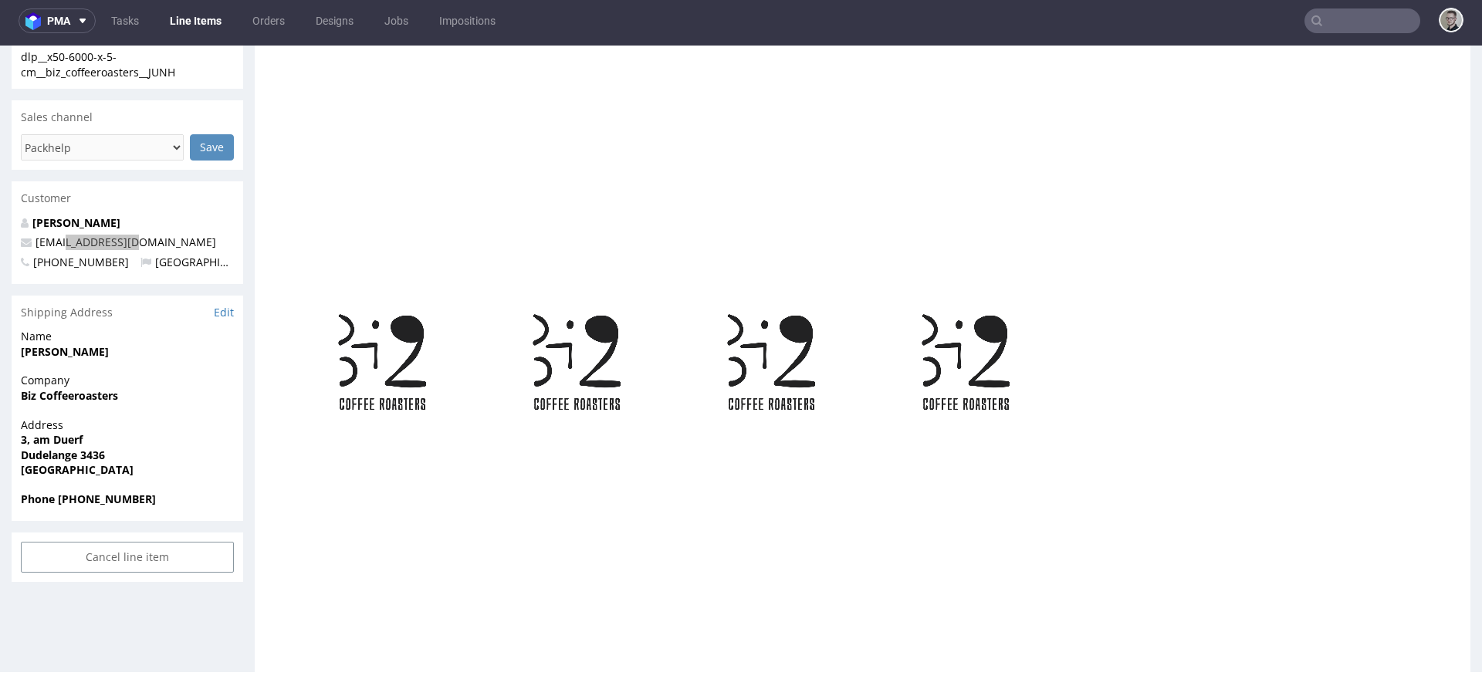
scroll to position [0, 0]
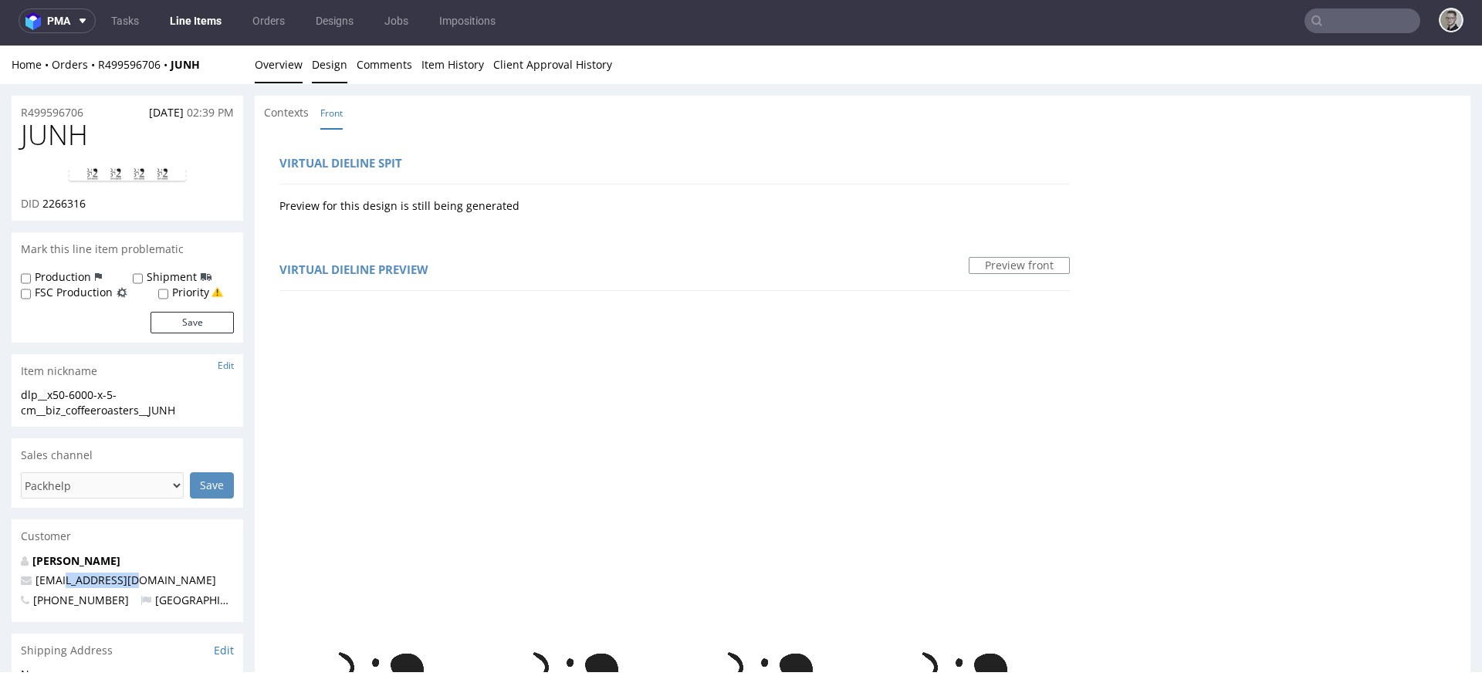
click at [289, 66] on link "Overview" at bounding box center [279, 65] width 48 height 38
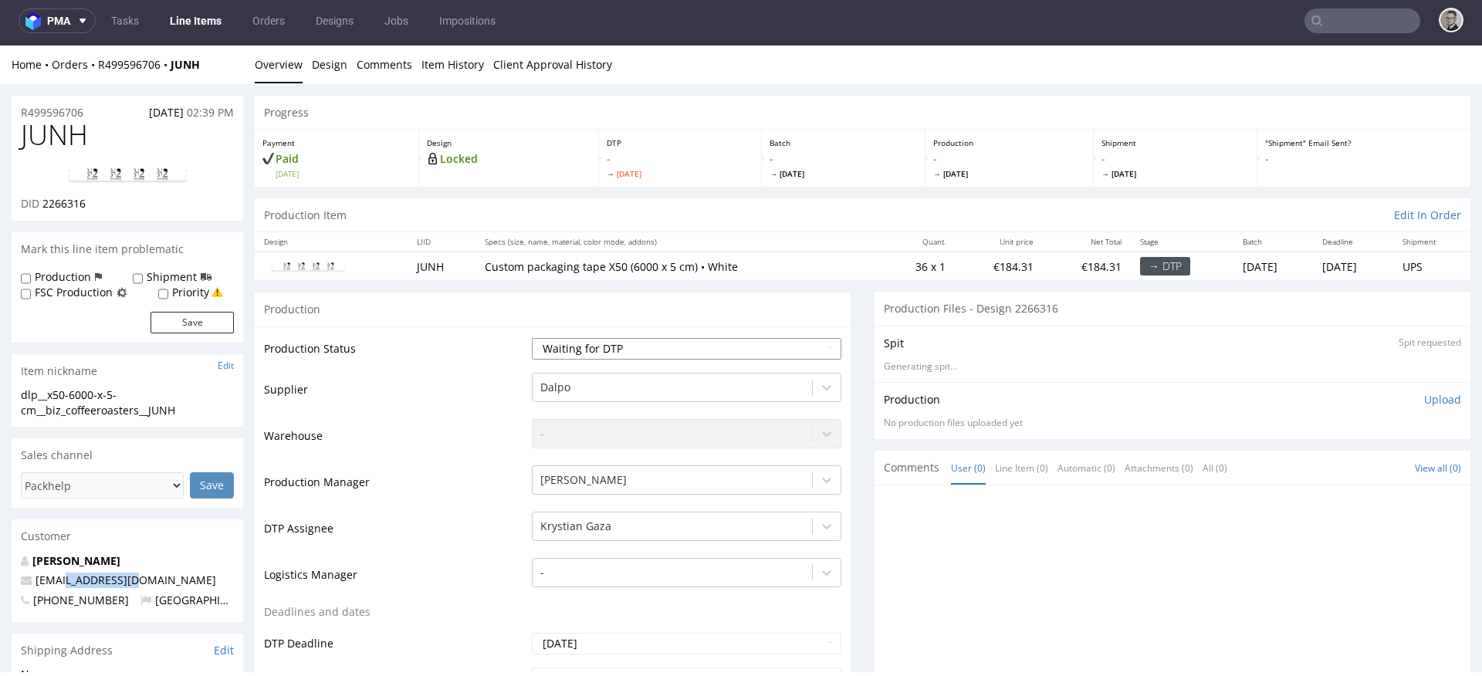
click at [710, 347] on select "Waiting for Artwork Waiting for Diecut Waiting for Mockup Waiting for DTP Waiti…" at bounding box center [686, 349] width 309 height 22
select select "dtp_in_process"
click at [532, 338] on select "Waiting for Artwork Waiting for Diecut Waiting for Mockup Waiting for DTP Waiti…" at bounding box center [686, 349] width 309 height 22
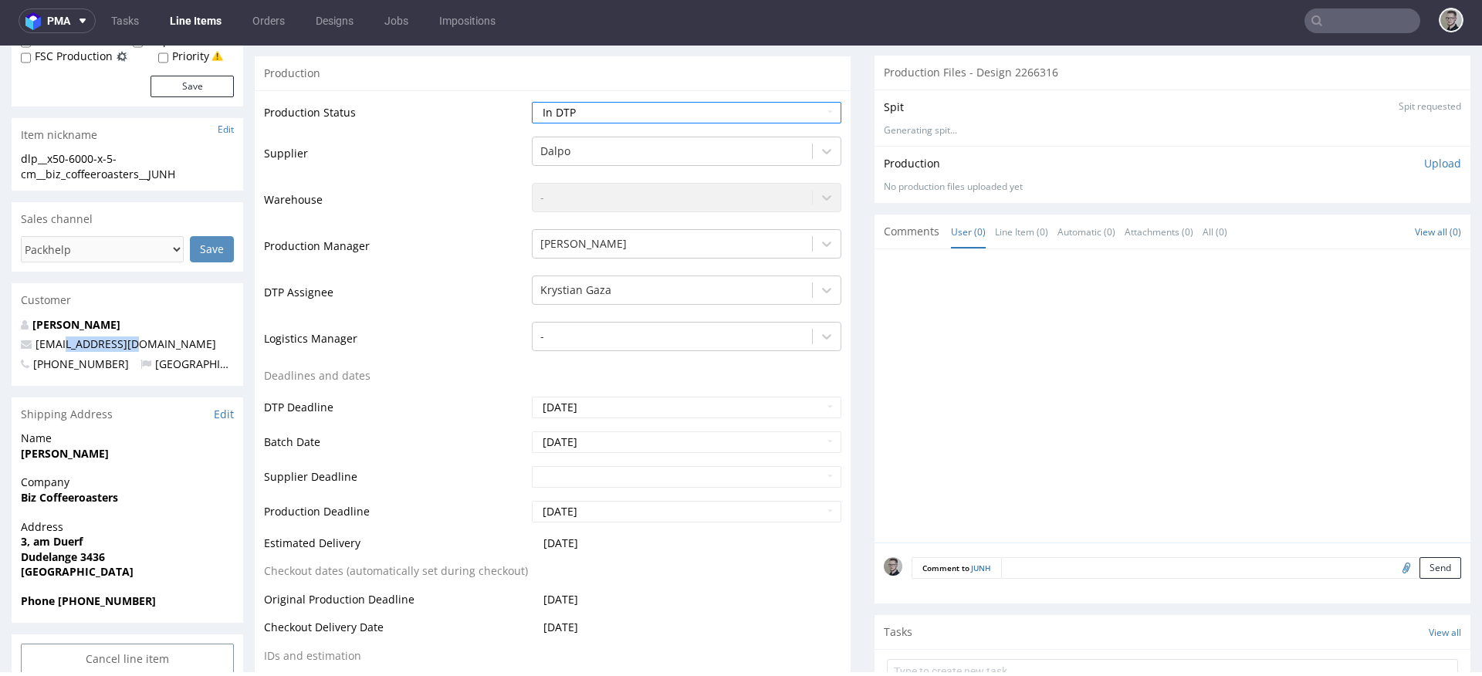
scroll to position [497, 0]
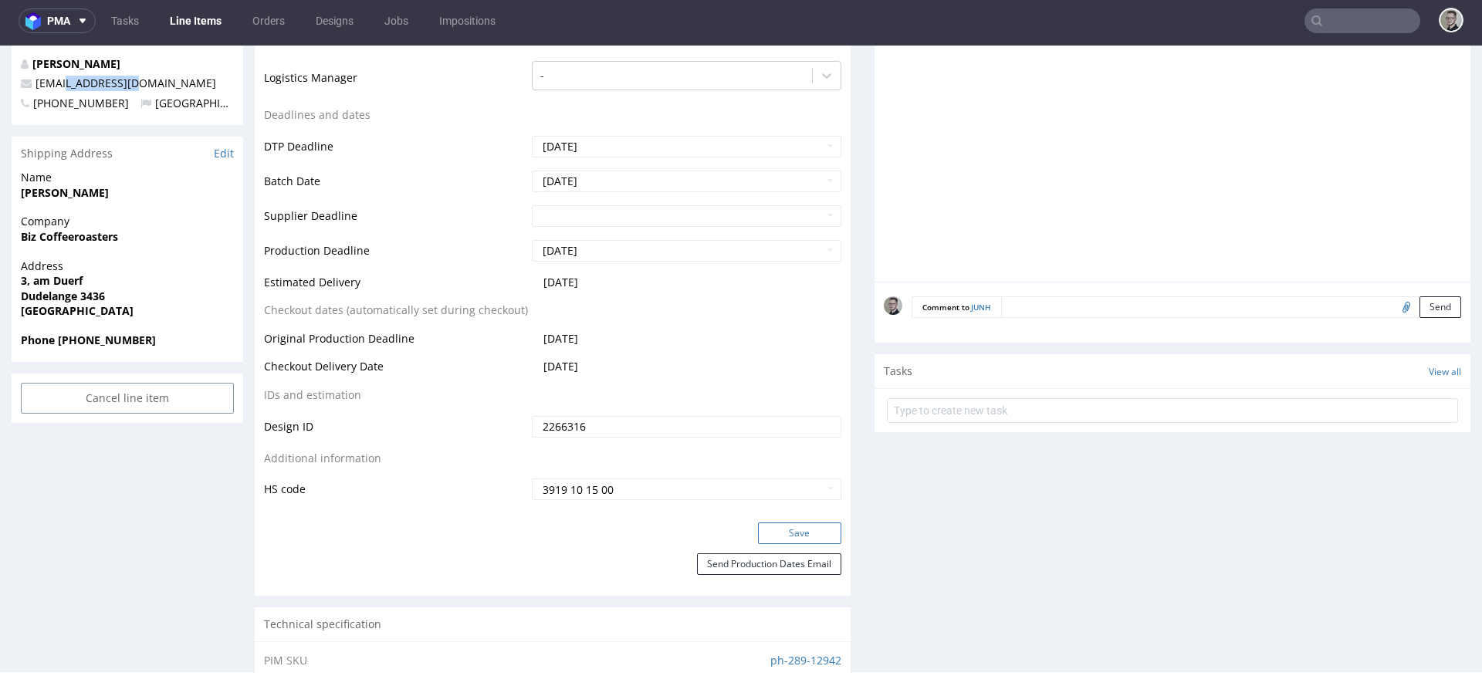
click at [811, 528] on button "Save" at bounding box center [799, 533] width 83 height 22
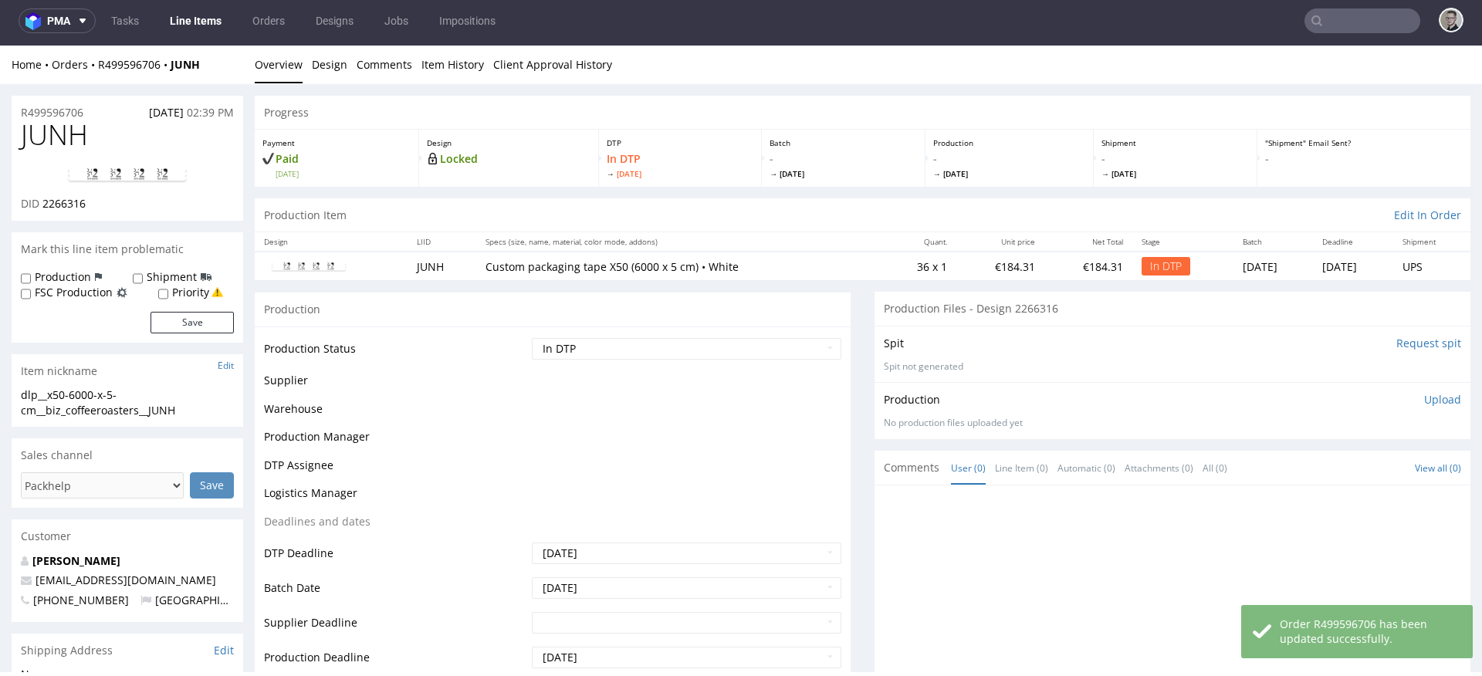
scroll to position [0, 0]
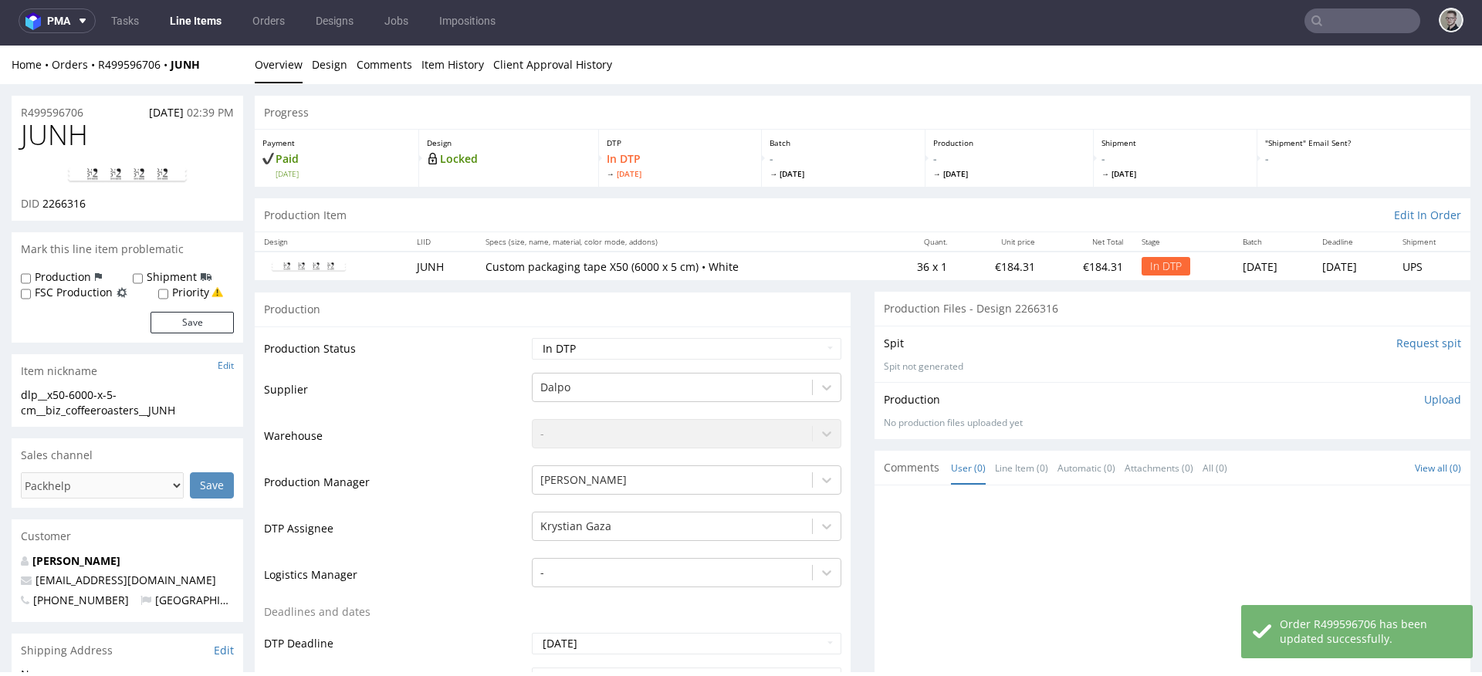
click at [1424, 400] on p "Upload" at bounding box center [1442, 399] width 37 height 15
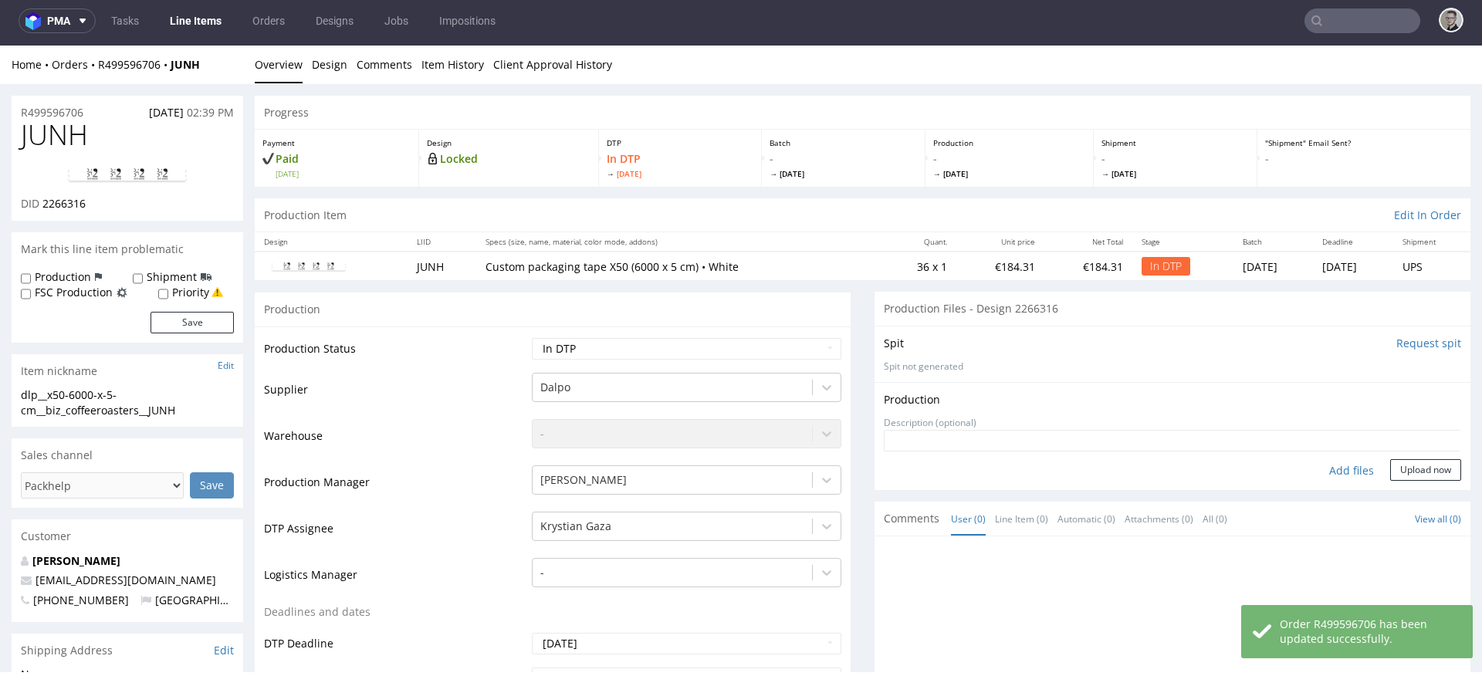
click at [1321, 468] on div "Add files" at bounding box center [1351, 470] width 77 height 23
type input "C:\fakepath\dlp__x50-6000-x-5-cm__biz_coffeeroasters__JUNH__d2266316__oR4995967…"
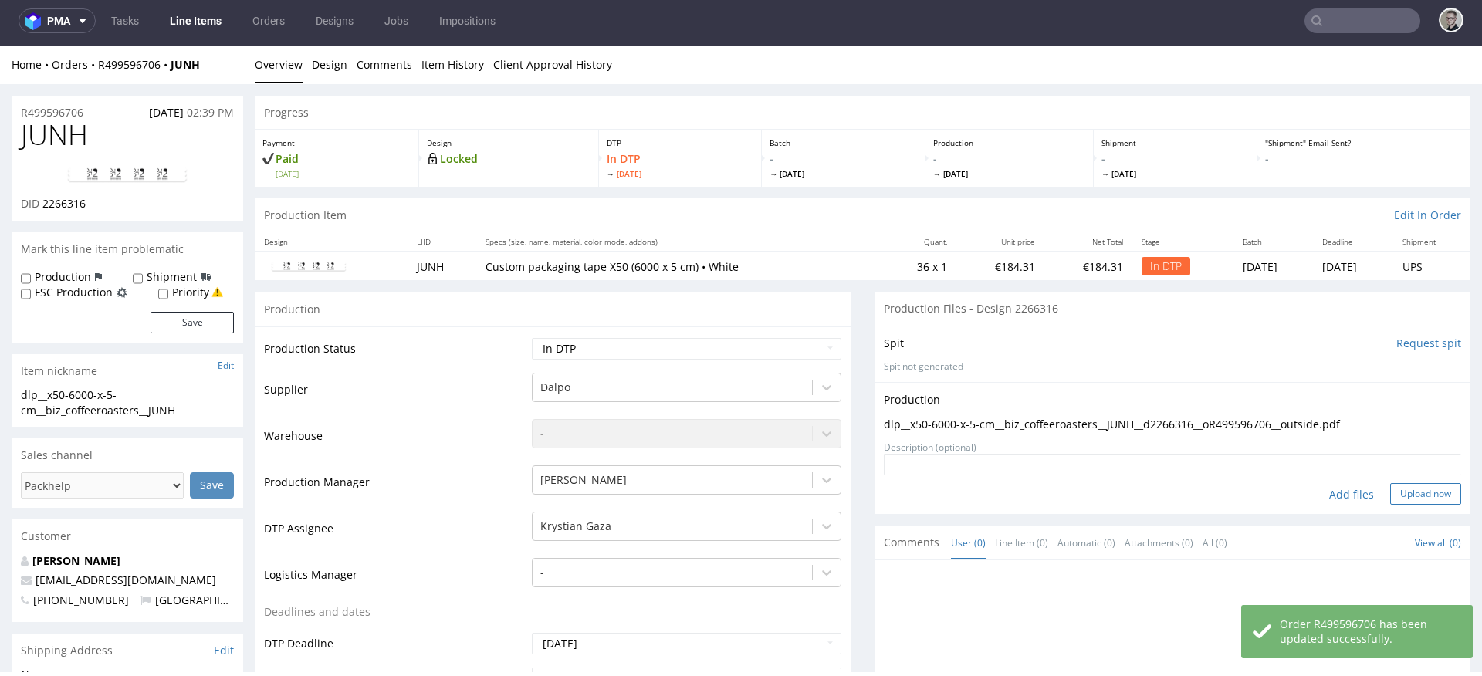
click at [1390, 493] on button "Upload now" at bounding box center [1425, 494] width 71 height 22
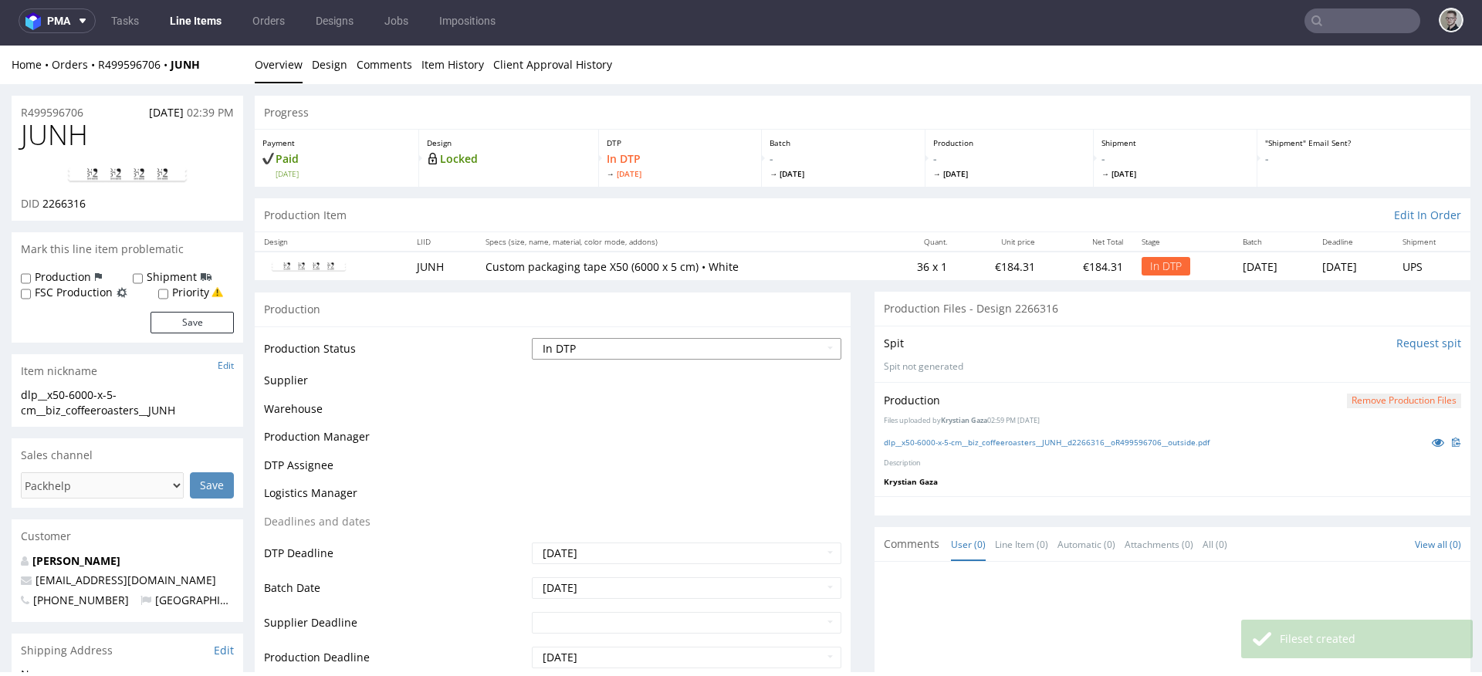
click at [666, 346] on select "Waiting for Artwork Waiting for Diecut Waiting for Mockup Waiting for DTP Waiti…" at bounding box center [686, 349] width 309 height 22
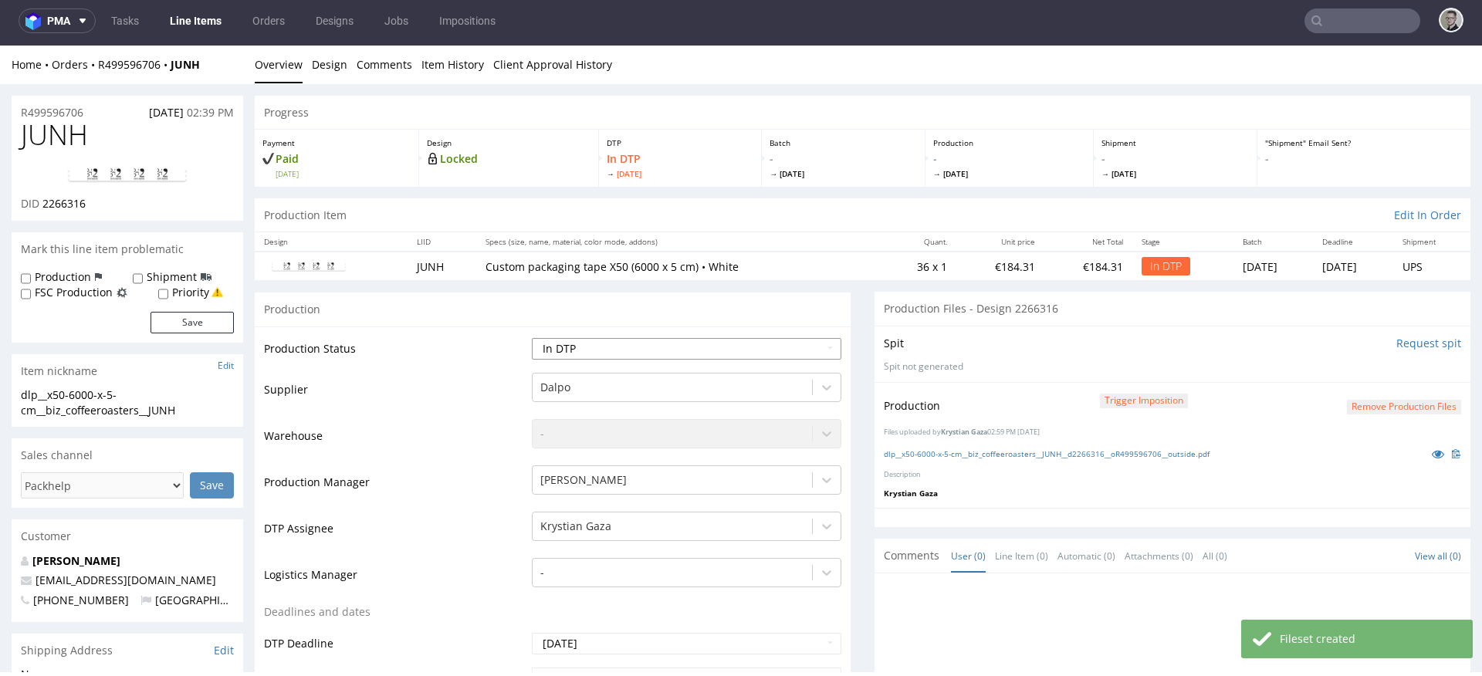
select select "dtp_production_ready"
click at [532, 338] on select "Waiting for Artwork Waiting for Diecut Waiting for Mockup Waiting for DTP Waiti…" at bounding box center [686, 349] width 309 height 22
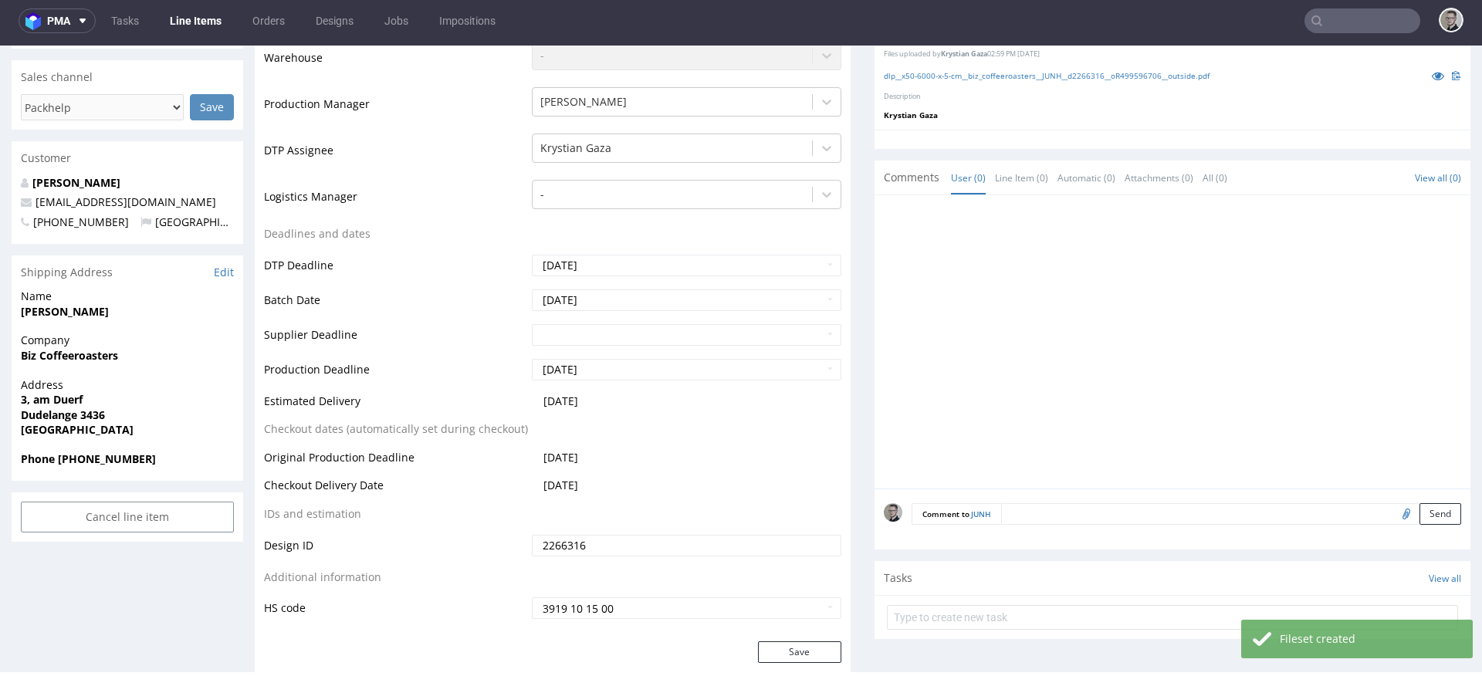
scroll to position [720, 0]
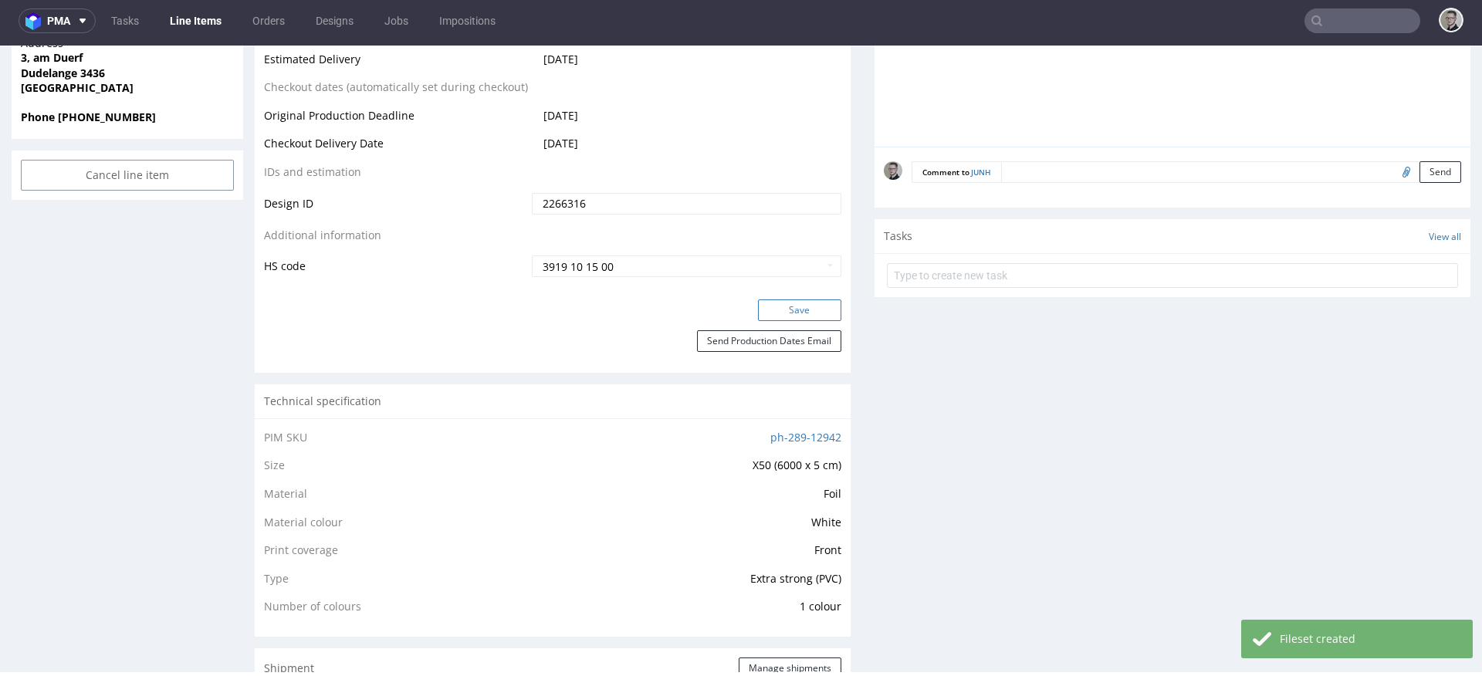
click at [804, 314] on button "Save" at bounding box center [799, 310] width 83 height 22
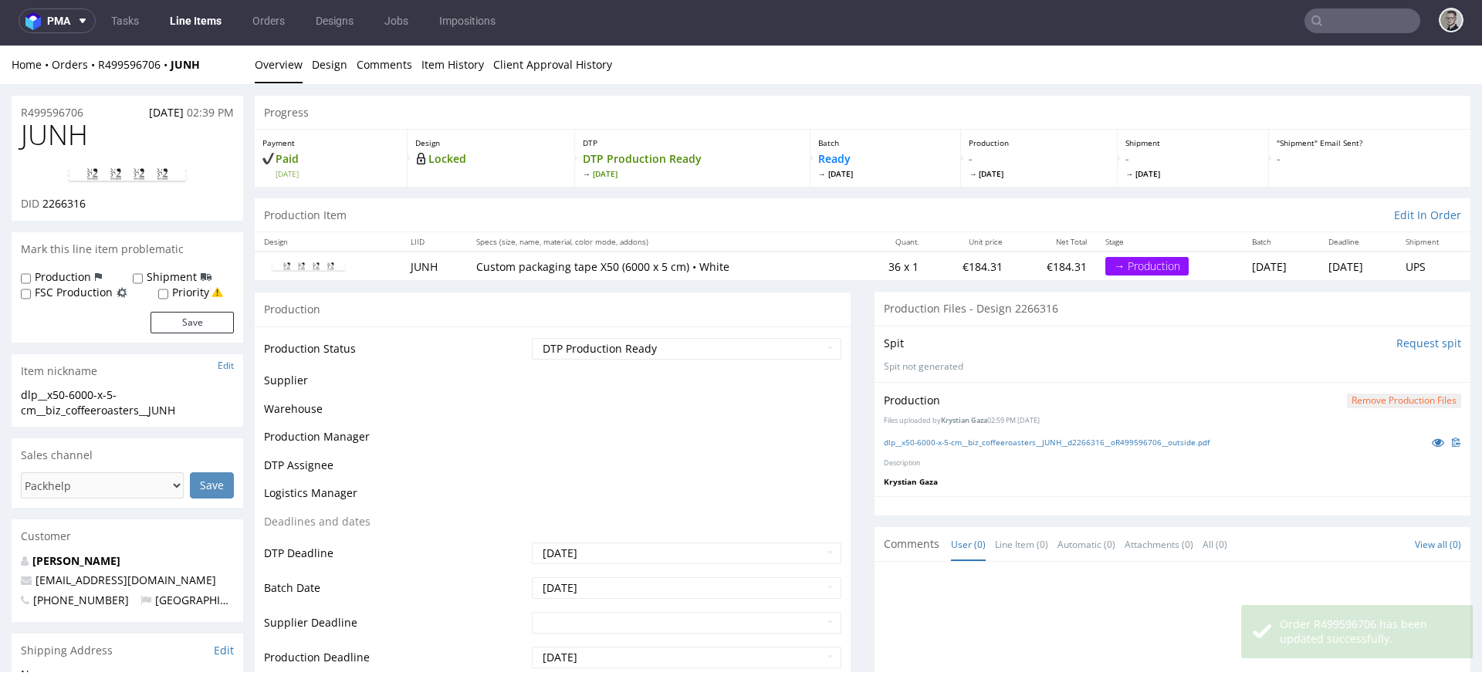
scroll to position [0, 0]
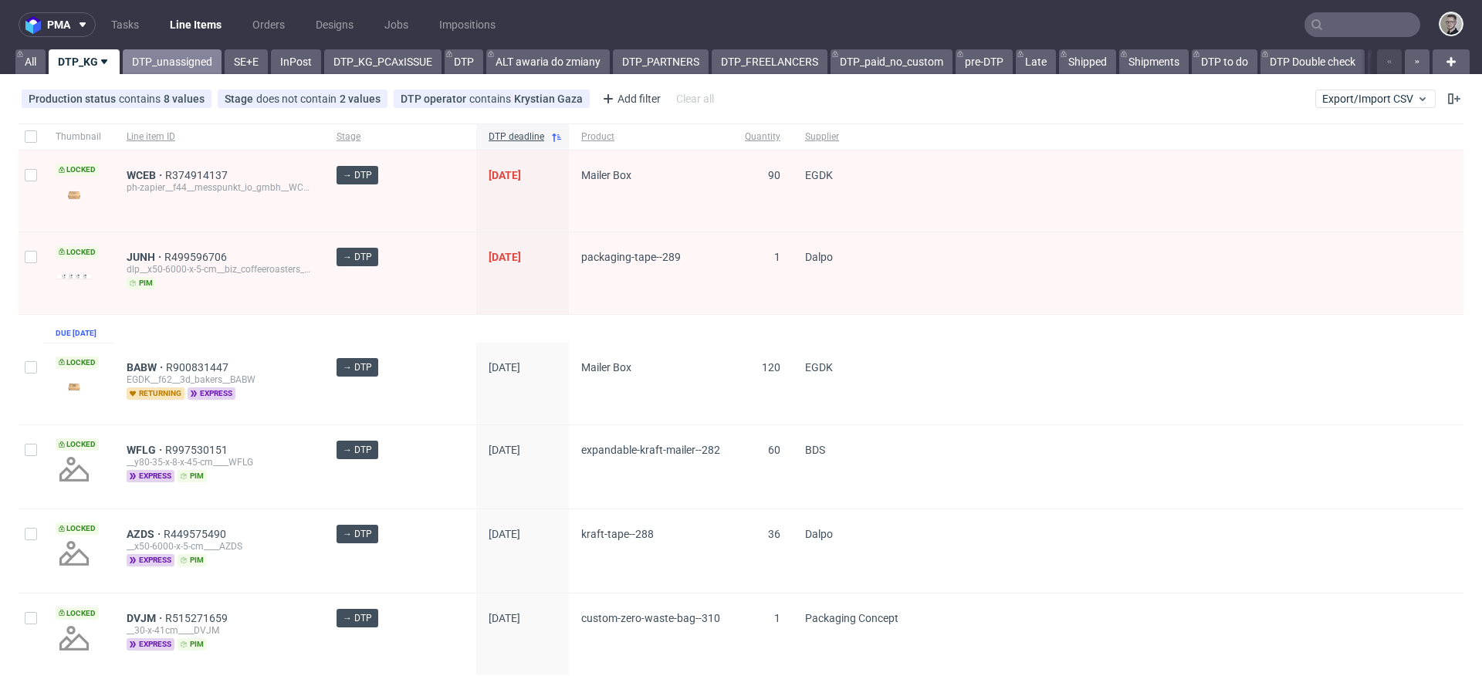
click at [184, 66] on link "DTP_unassigned" at bounding box center [172, 61] width 99 height 25
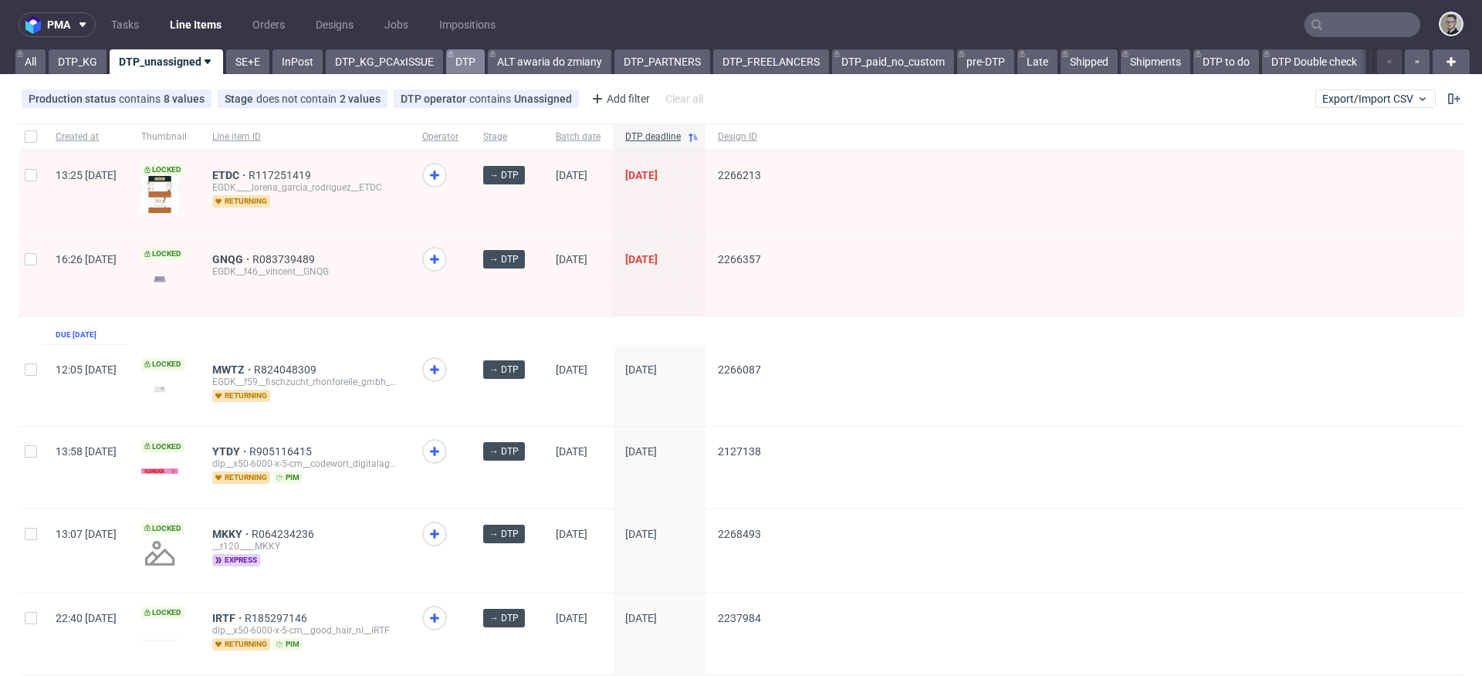
click at [461, 57] on link "DTP" at bounding box center [465, 61] width 39 height 25
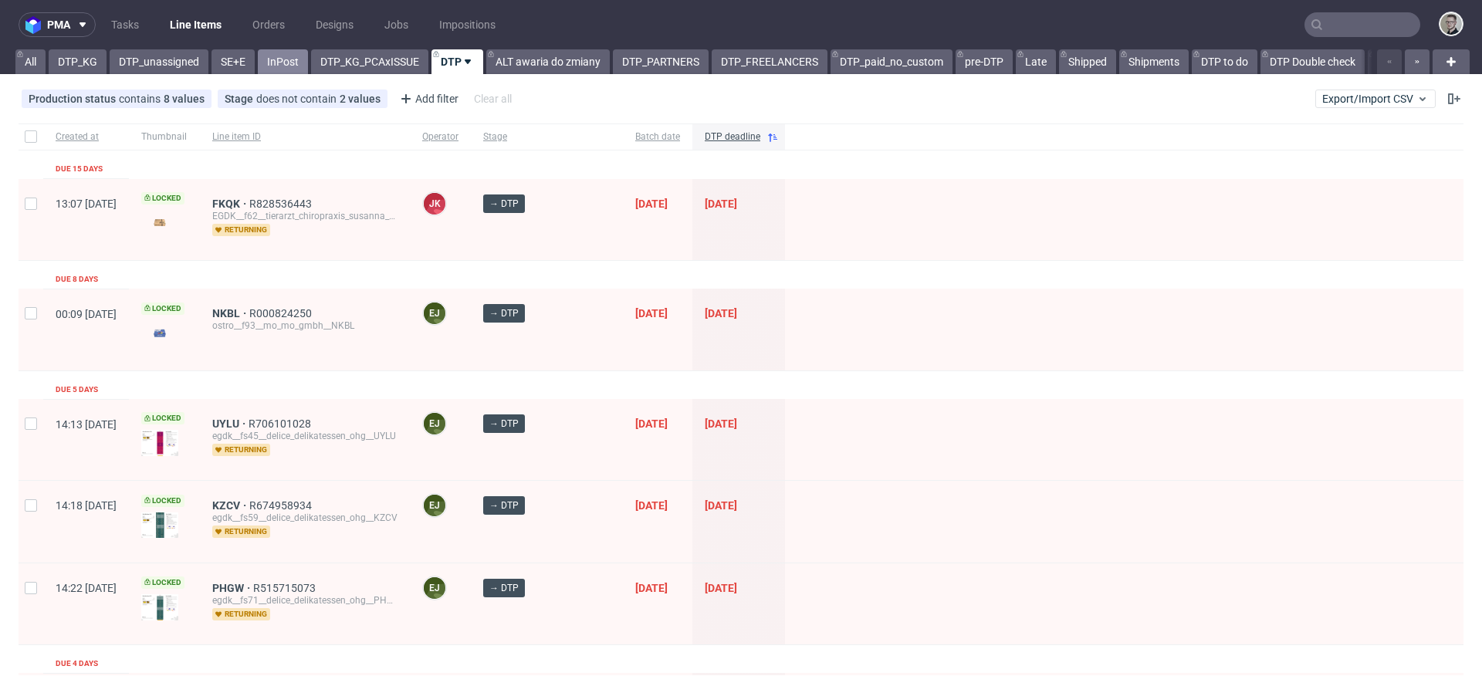
click at [276, 72] on link "InPost" at bounding box center [283, 61] width 50 height 25
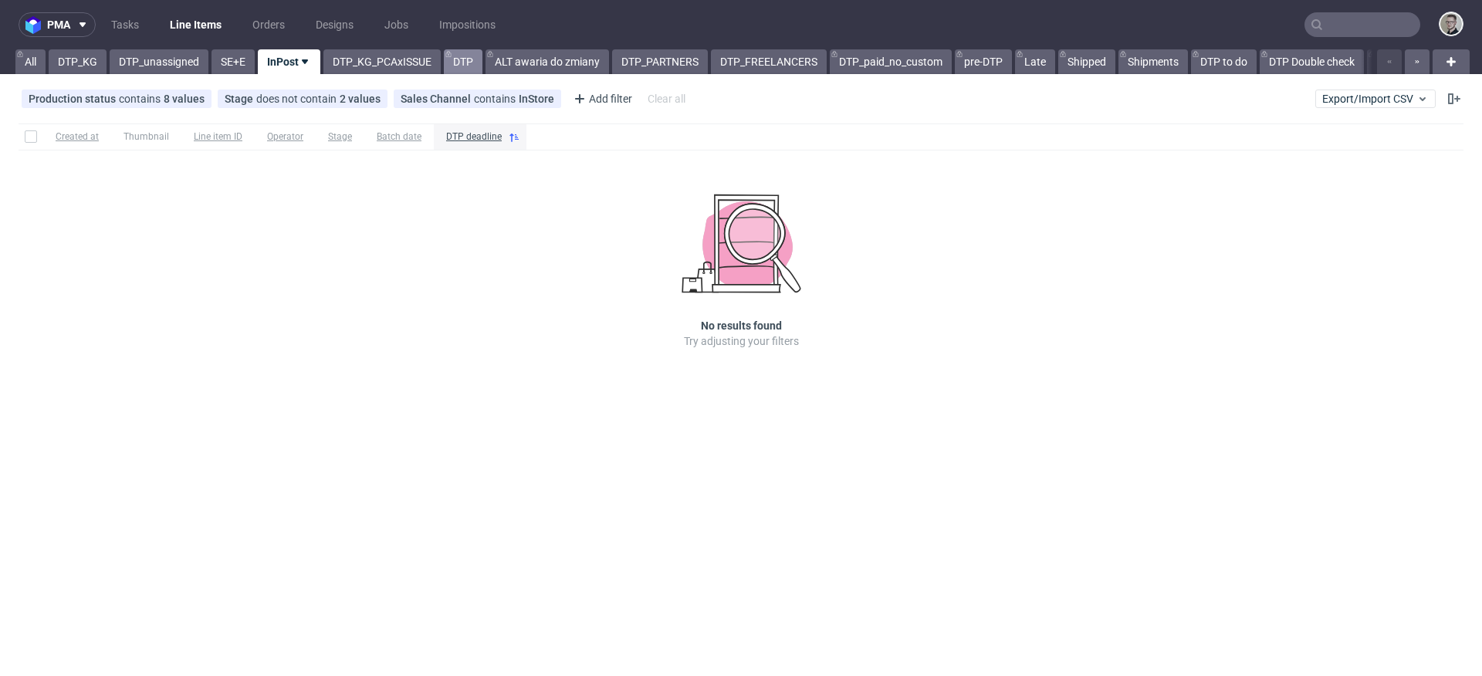
click at [461, 63] on link "DTP" at bounding box center [463, 61] width 39 height 25
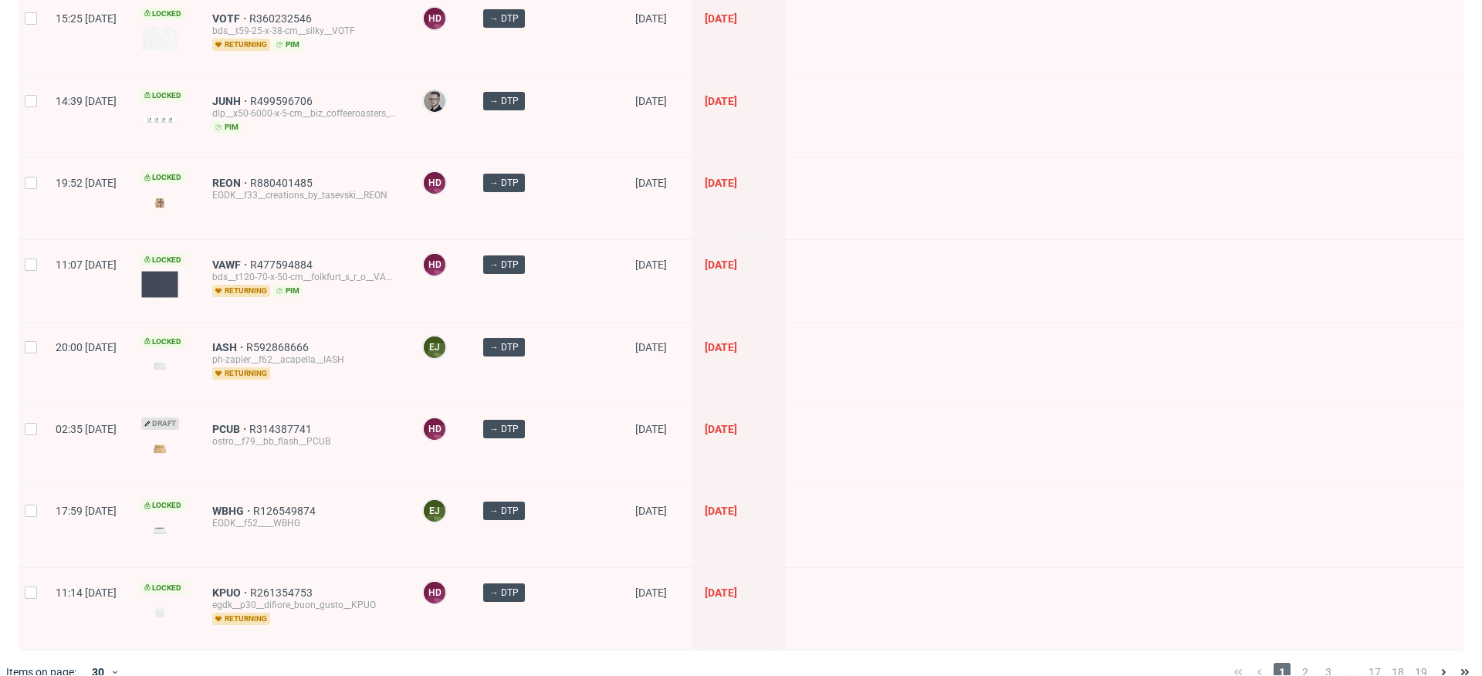
scroll to position [2151, 0]
click at [1296, 661] on span "2" at bounding box center [1304, 670] width 17 height 19
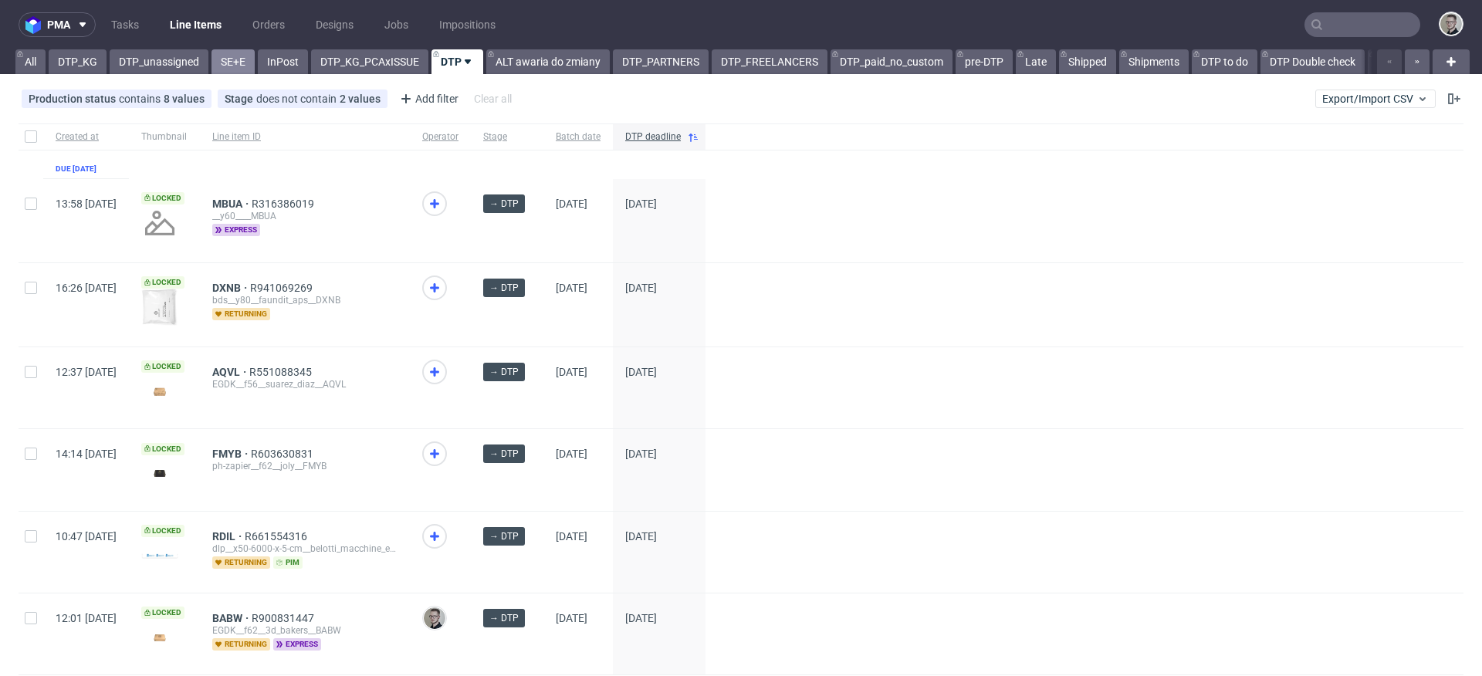
click at [232, 63] on link "SE+E" at bounding box center [232, 61] width 43 height 25
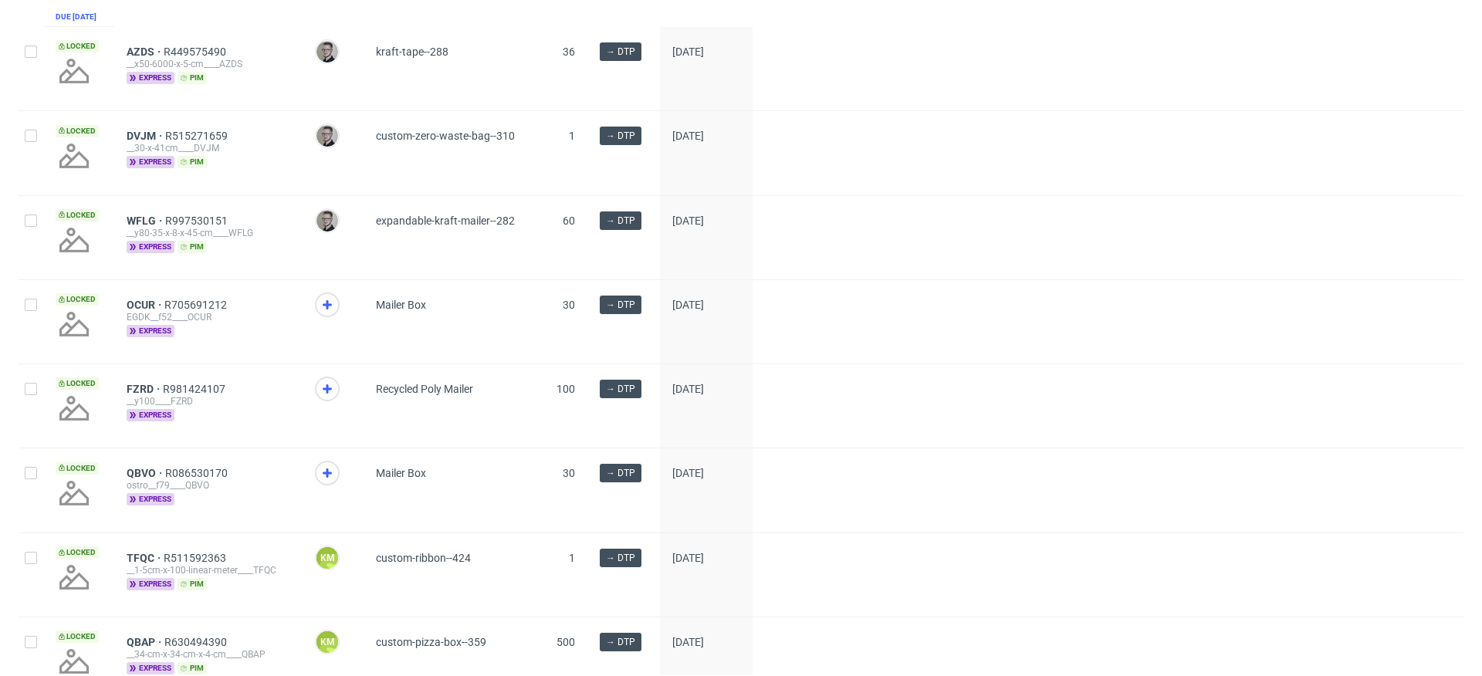
scroll to position [434, 0]
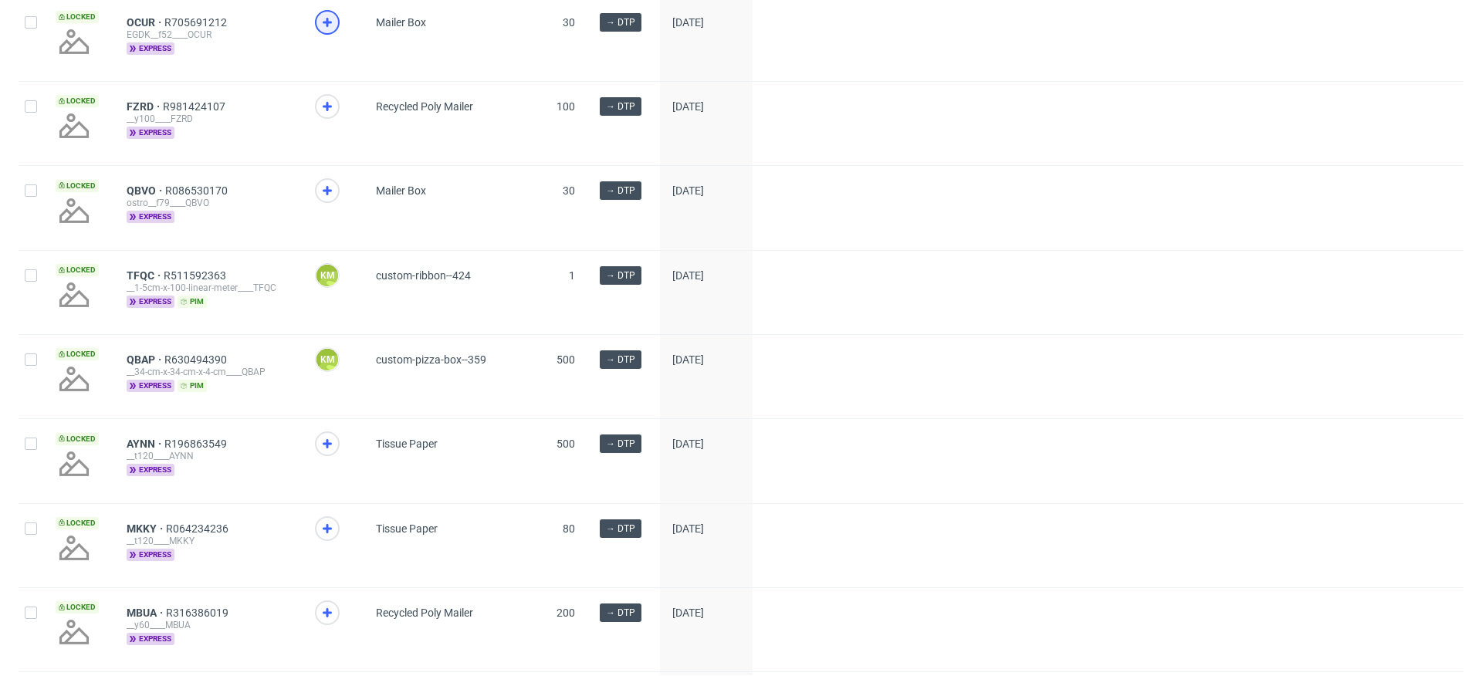
click at [333, 32] on icon at bounding box center [327, 22] width 19 height 19
click at [329, 111] on use at bounding box center [327, 106] width 9 height 9
click at [325, 194] on icon at bounding box center [327, 190] width 19 height 19
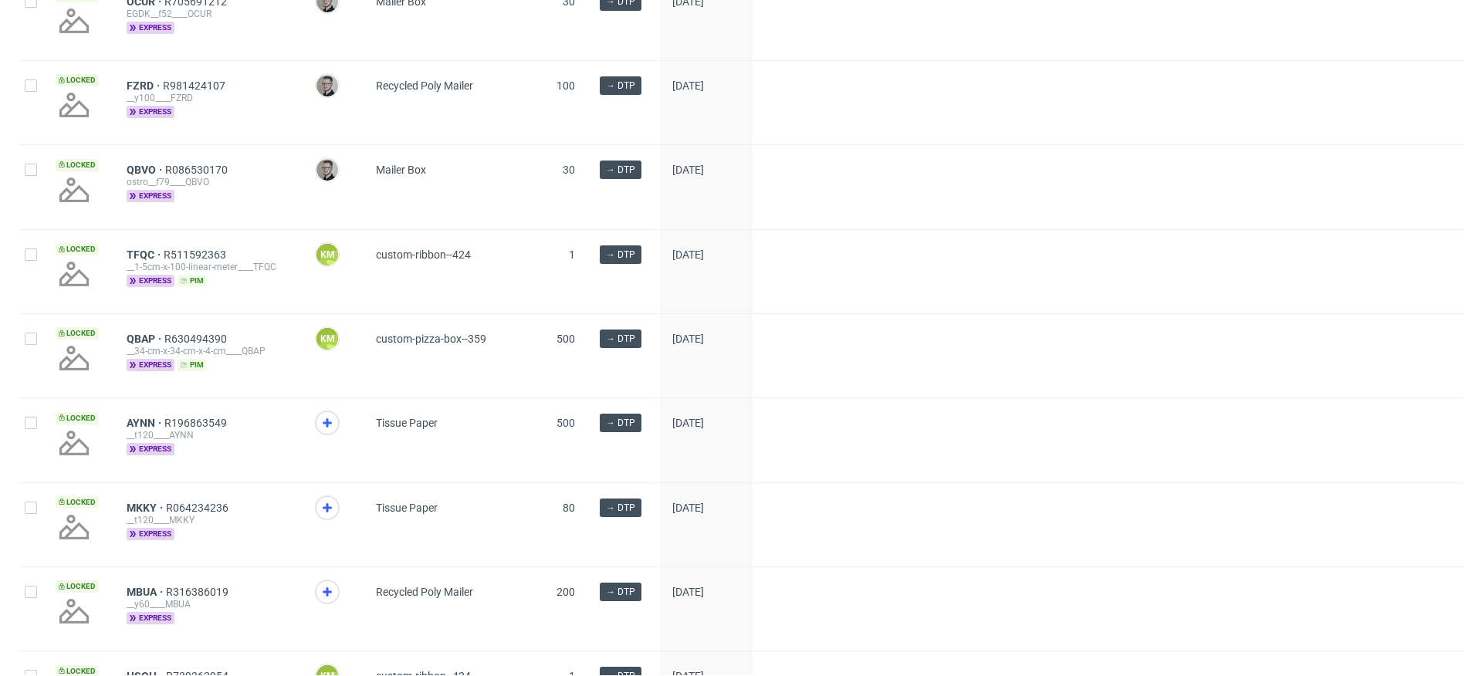
scroll to position [557, 0]
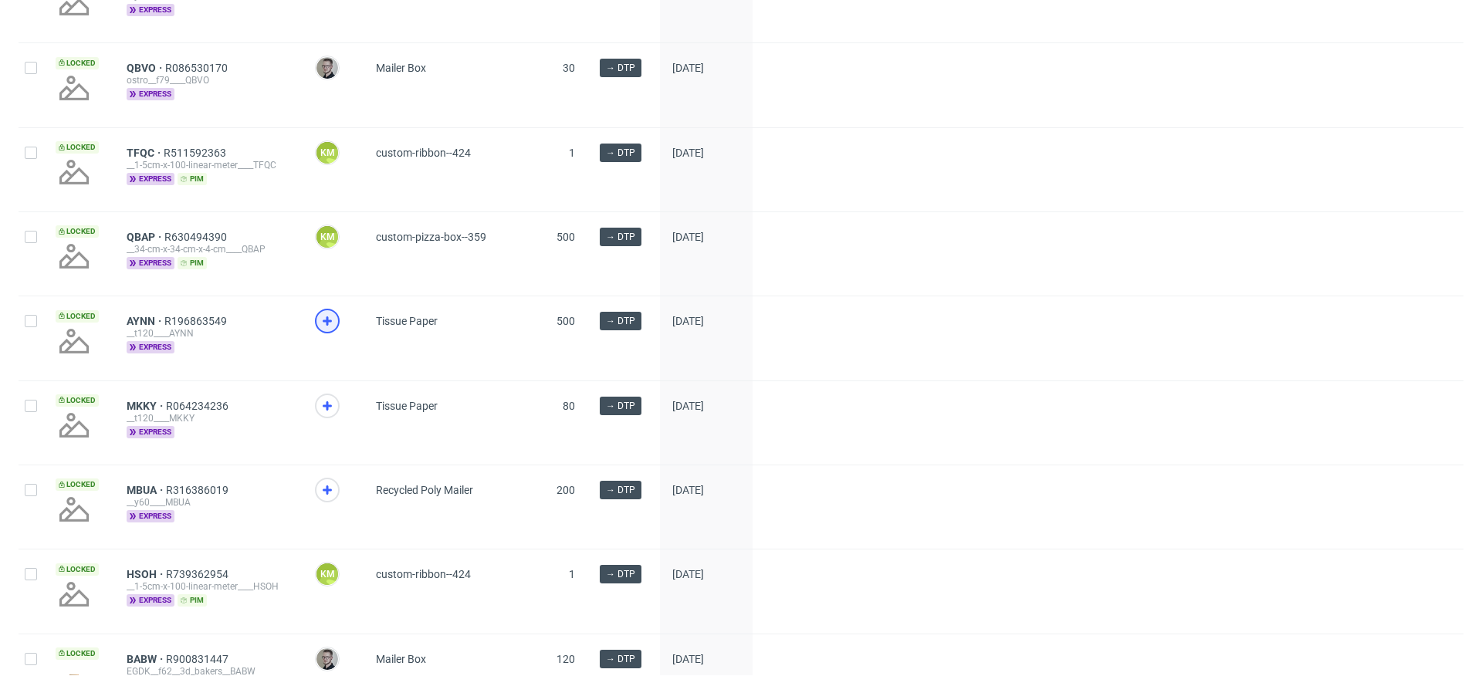
click at [330, 329] on icon at bounding box center [327, 321] width 19 height 19
drag, startPoint x: 328, startPoint y: 410, endPoint x: 341, endPoint y: 466, distance: 57.8
click at [329, 410] on icon at bounding box center [327, 406] width 19 height 19
click at [328, 499] on icon at bounding box center [327, 490] width 19 height 19
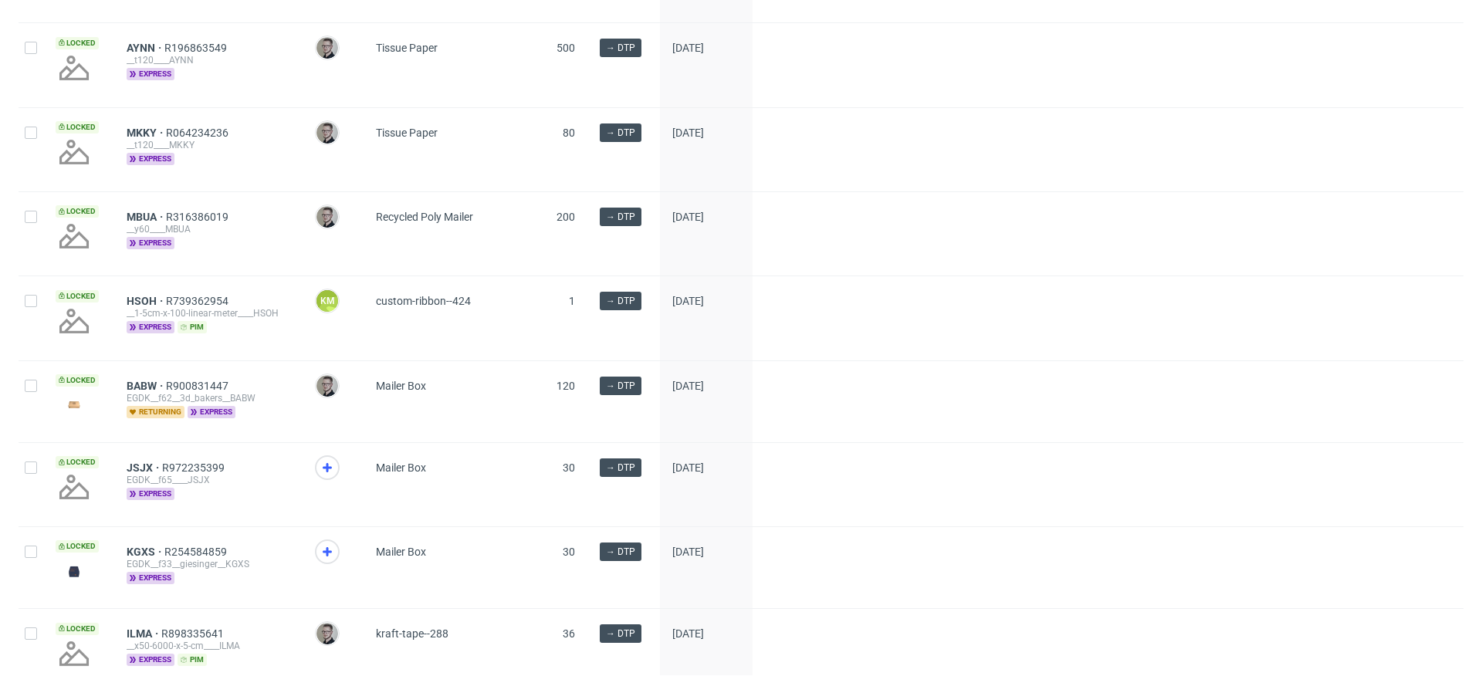
scroll to position [941, 0]
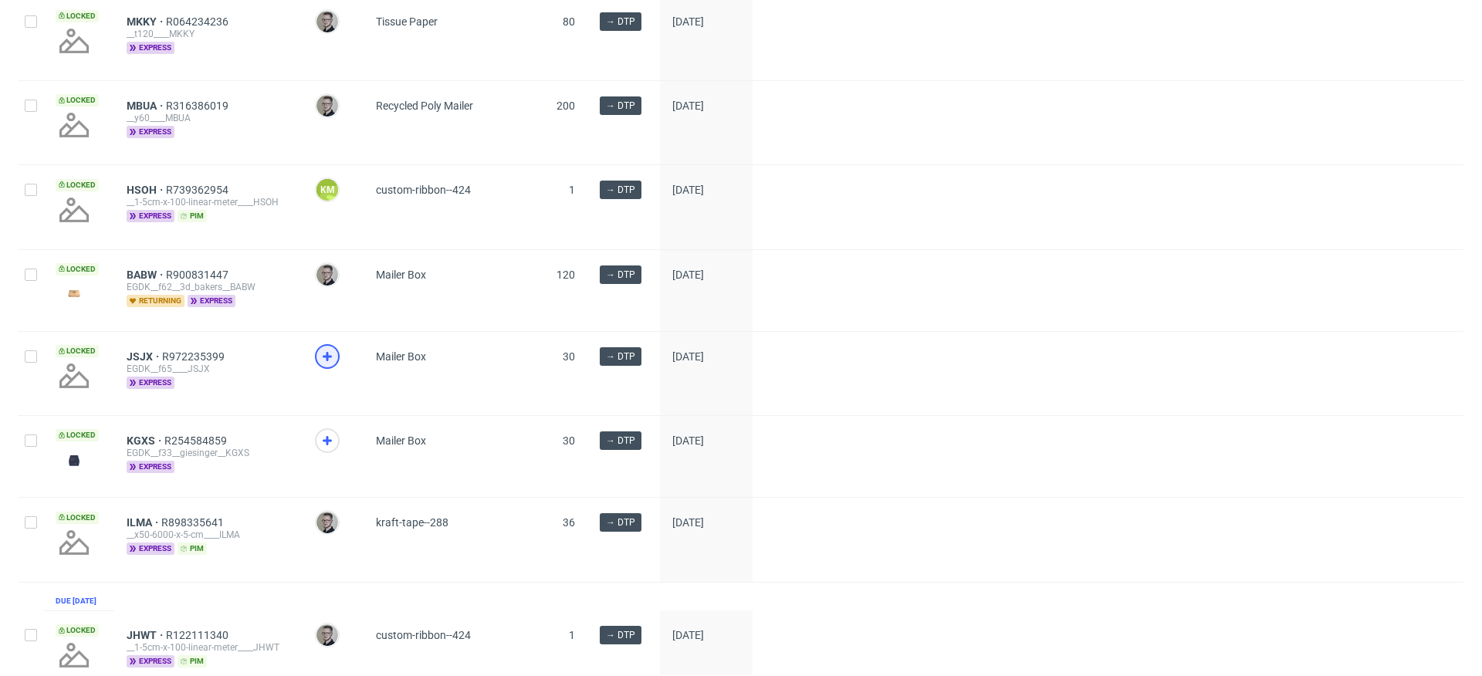
click at [324, 366] on icon at bounding box center [327, 356] width 19 height 19
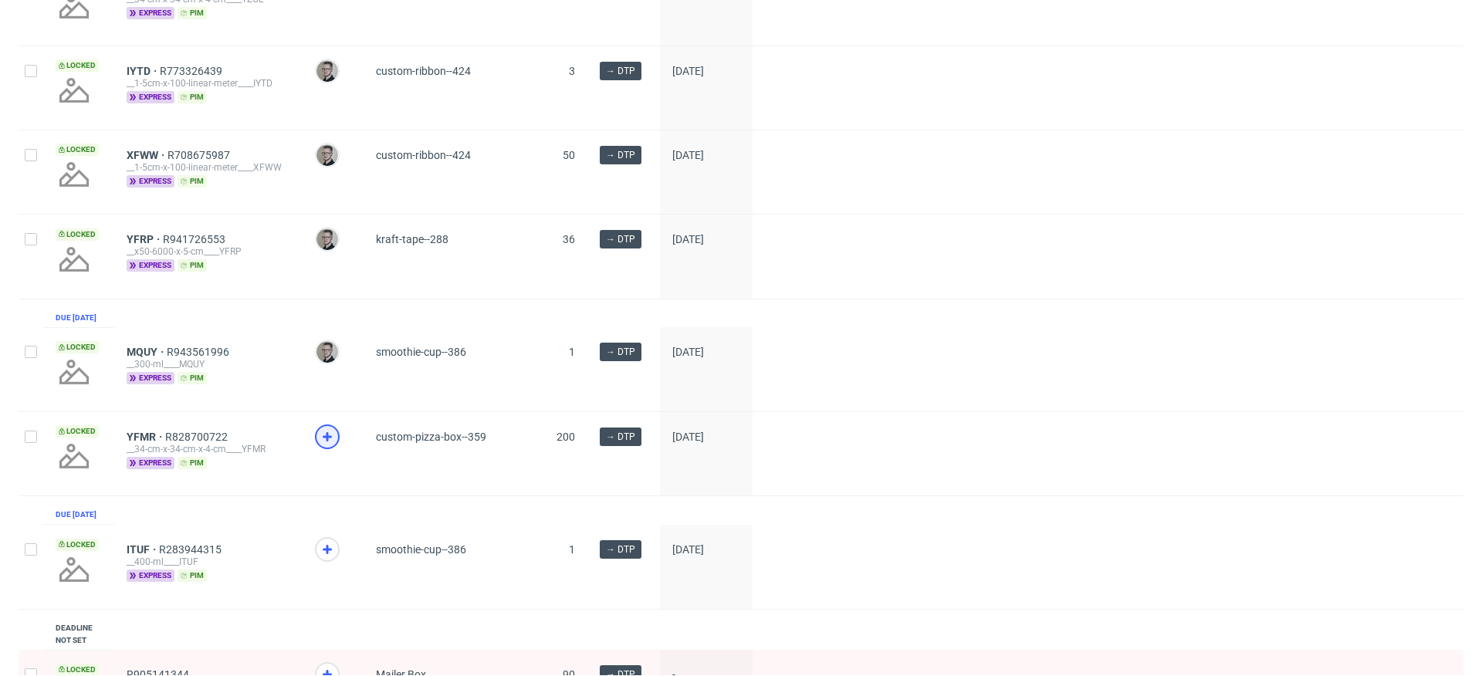
click at [340, 449] on div at bounding box center [327, 436] width 25 height 25
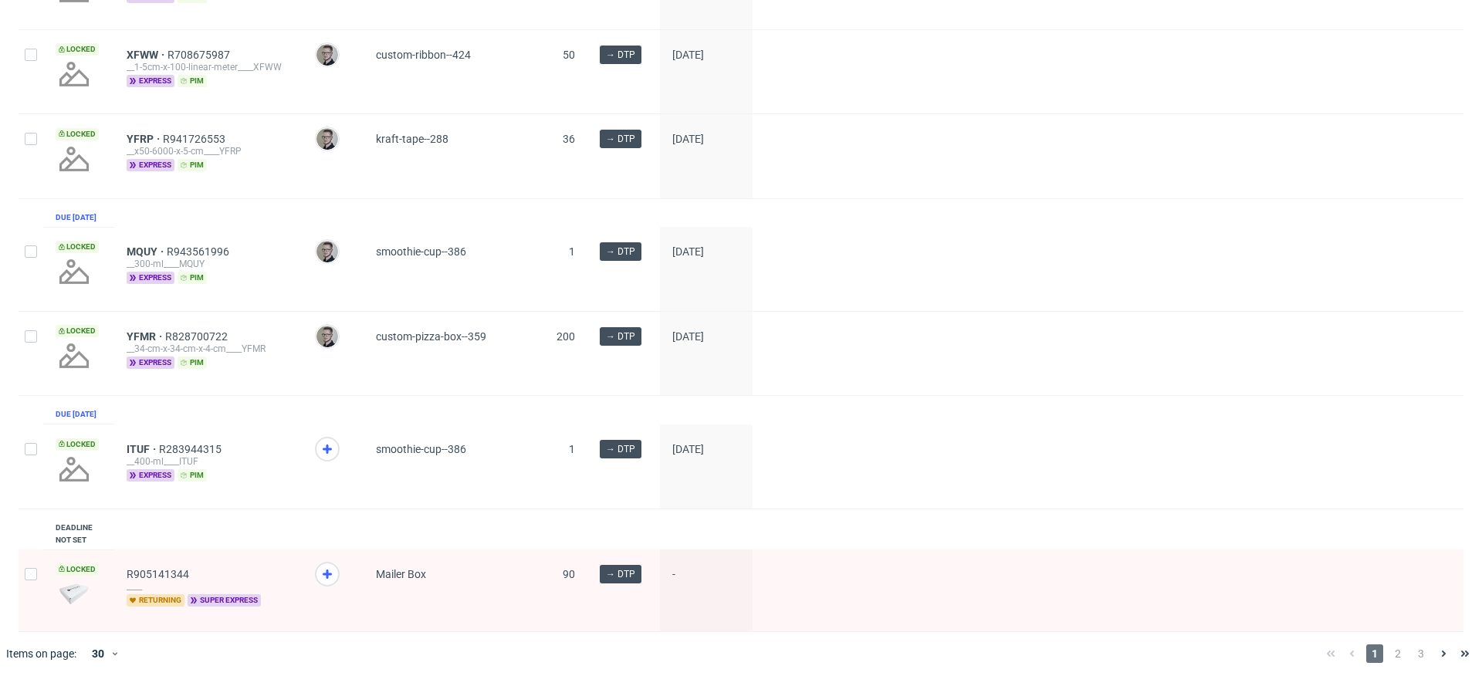
scroll to position [2251, 0]
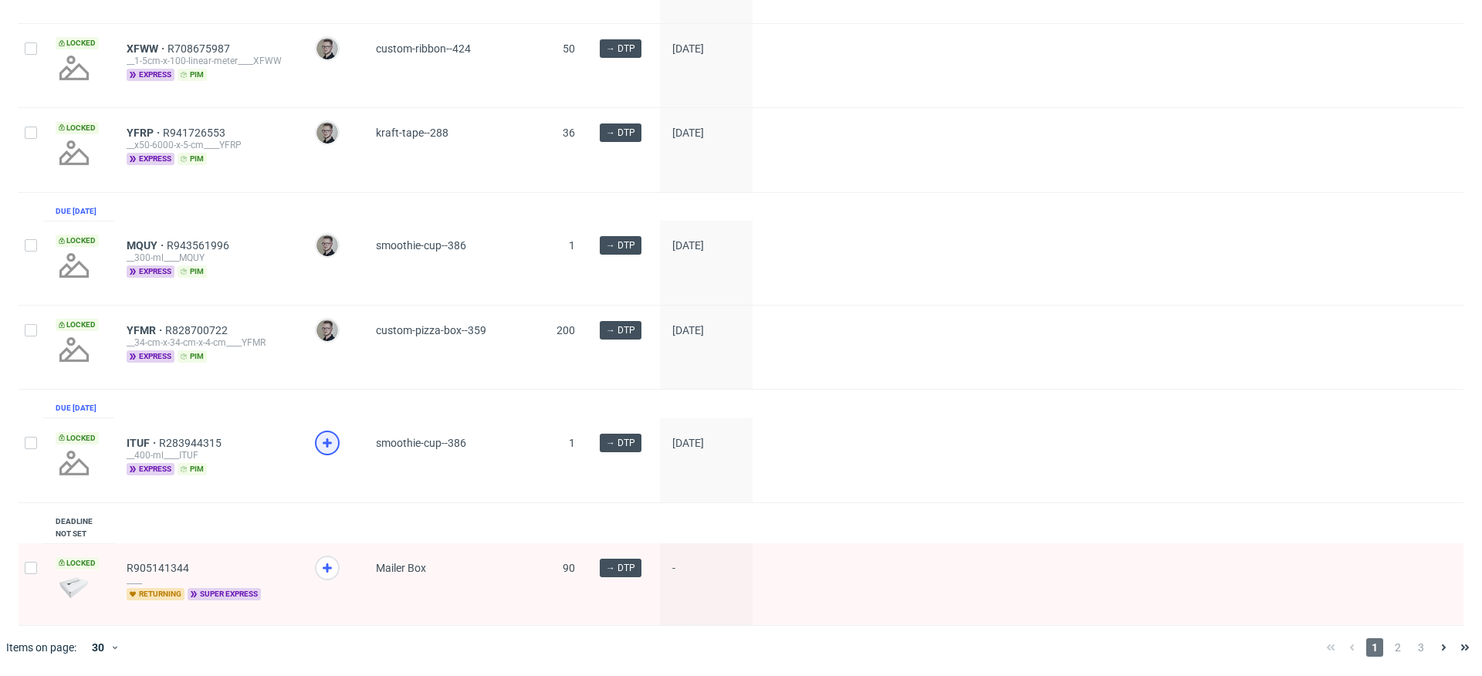
click at [325, 439] on icon at bounding box center [327, 443] width 19 height 19
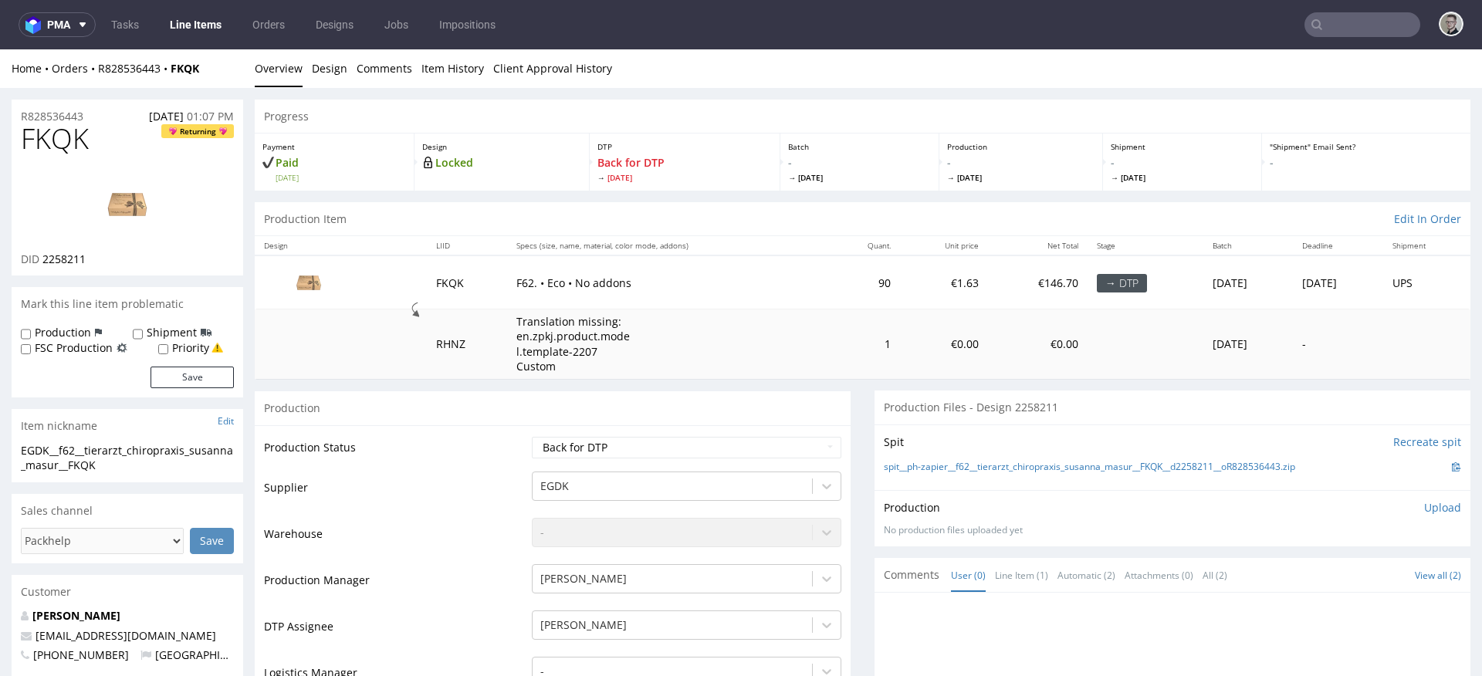
click at [711, 411] on div "Production" at bounding box center [553, 407] width 596 height 35
click at [684, 624] on div "[PERSON_NAME], 9 of 31. 31 results available. Use Up and Down to choose options…" at bounding box center [686, 621] width 309 height 22
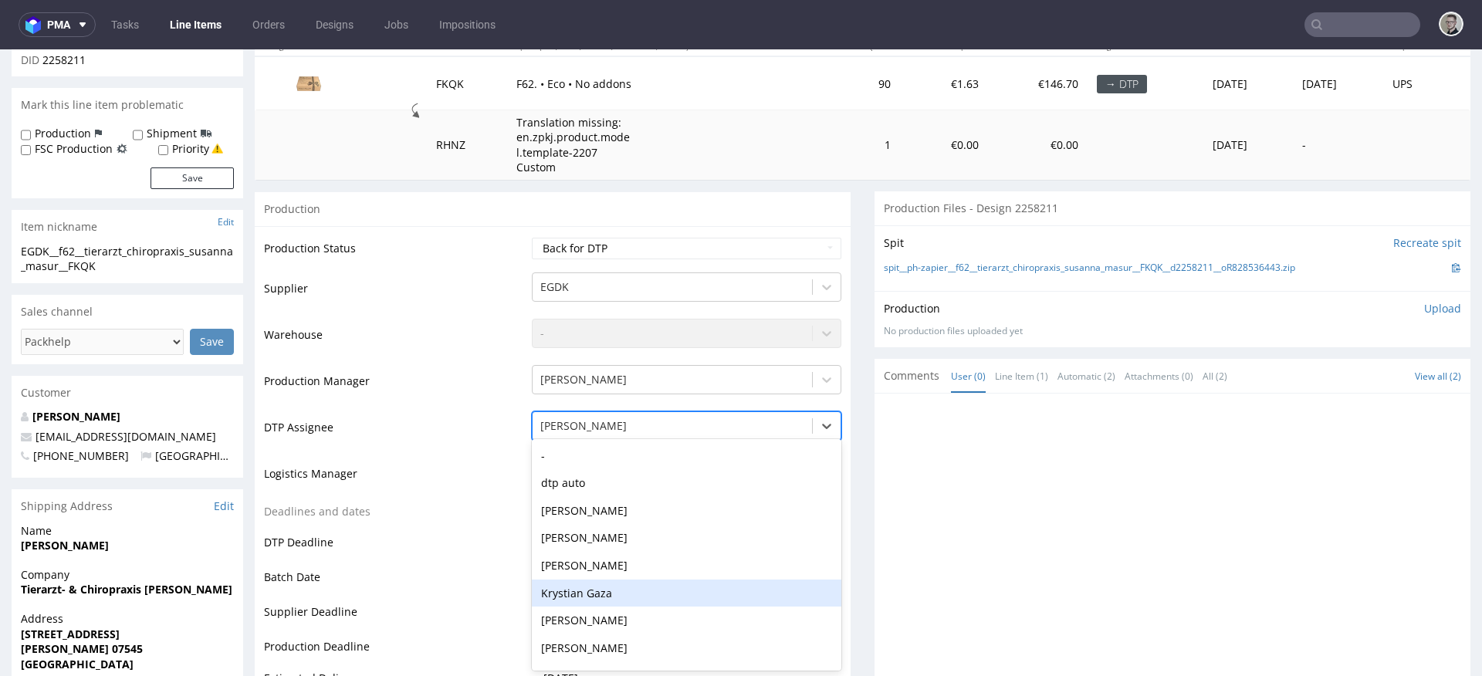
click at [635, 584] on div "Krystian Gaza" at bounding box center [686, 593] width 309 height 28
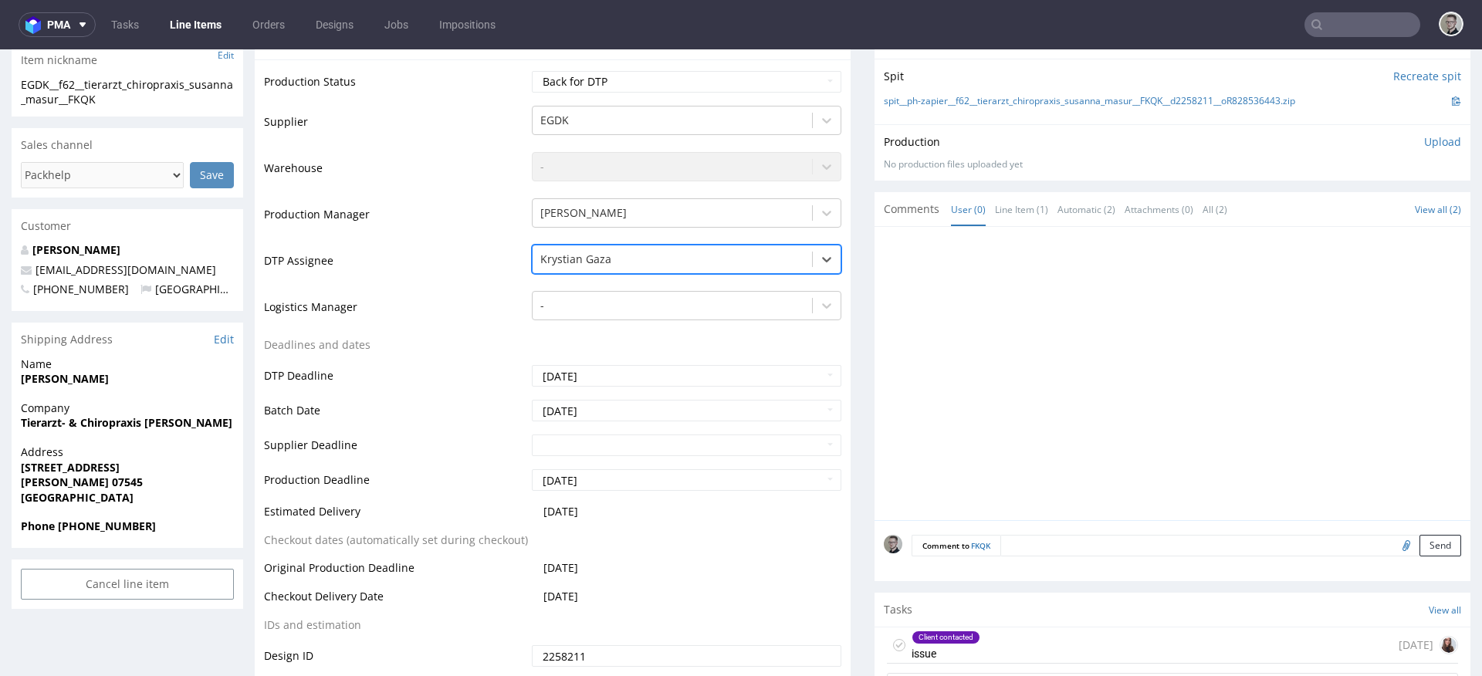
scroll to position [683, 0]
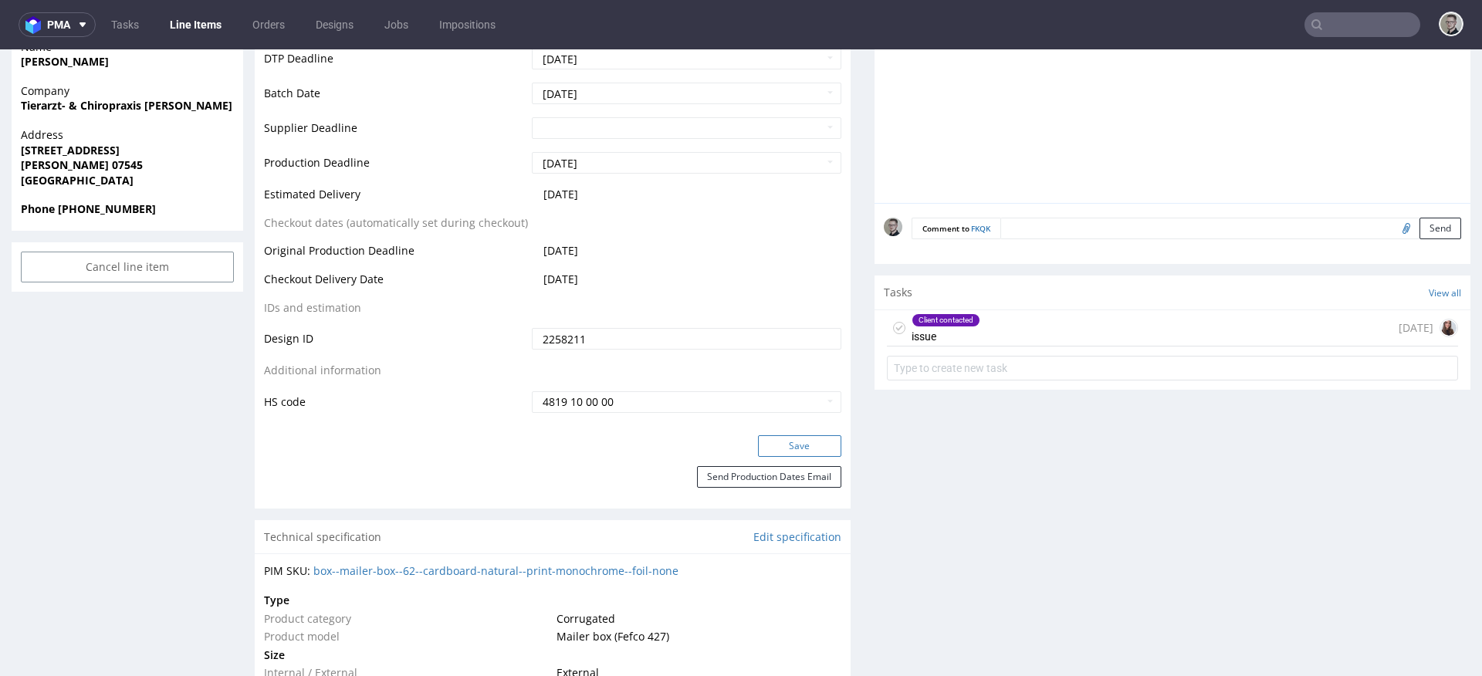
click at [804, 441] on button "Save" at bounding box center [799, 446] width 83 height 22
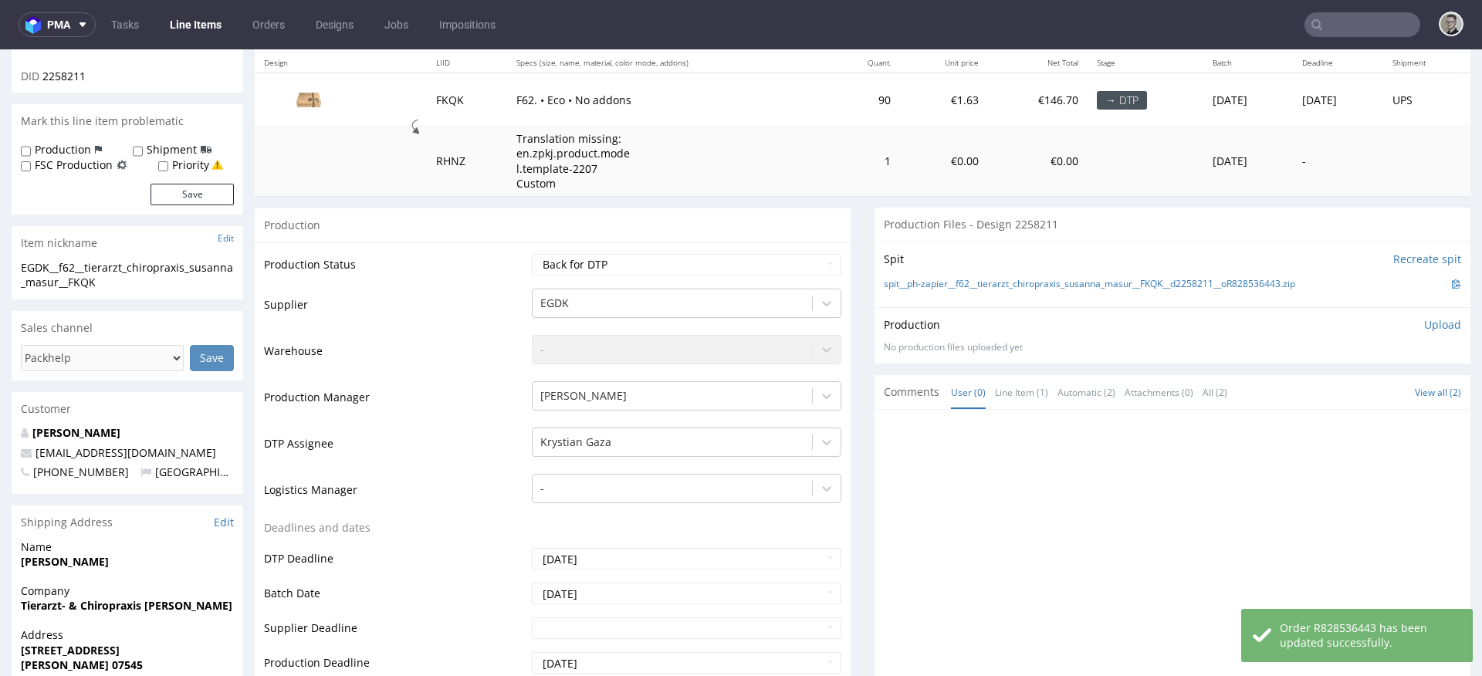
scroll to position [0, 0]
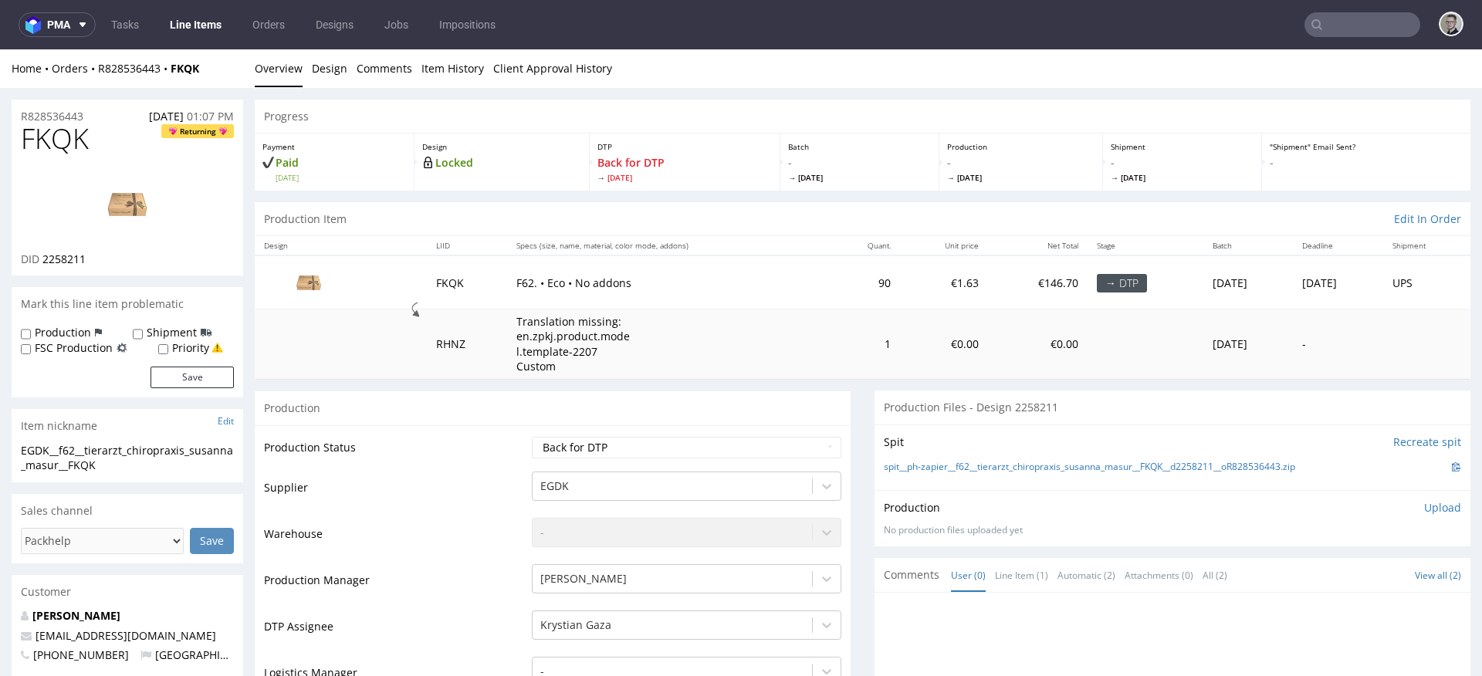
click at [900, 354] on td "€0.00" at bounding box center [944, 343] width 89 height 69
click at [46, 147] on span "FKQK" at bounding box center [55, 138] width 68 height 31
copy span "FKQK"
click at [320, 69] on link "Design" at bounding box center [329, 68] width 35 height 38
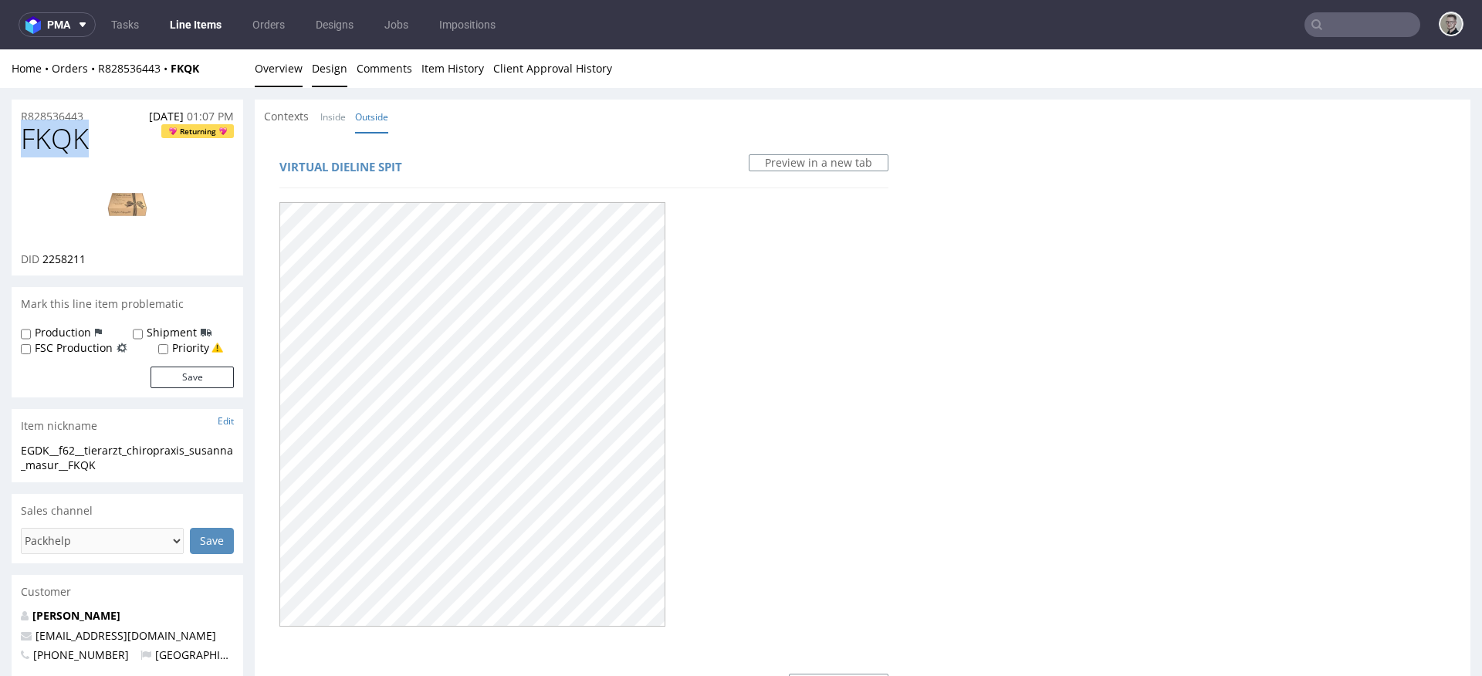
click at [281, 73] on link "Overview" at bounding box center [279, 68] width 48 height 38
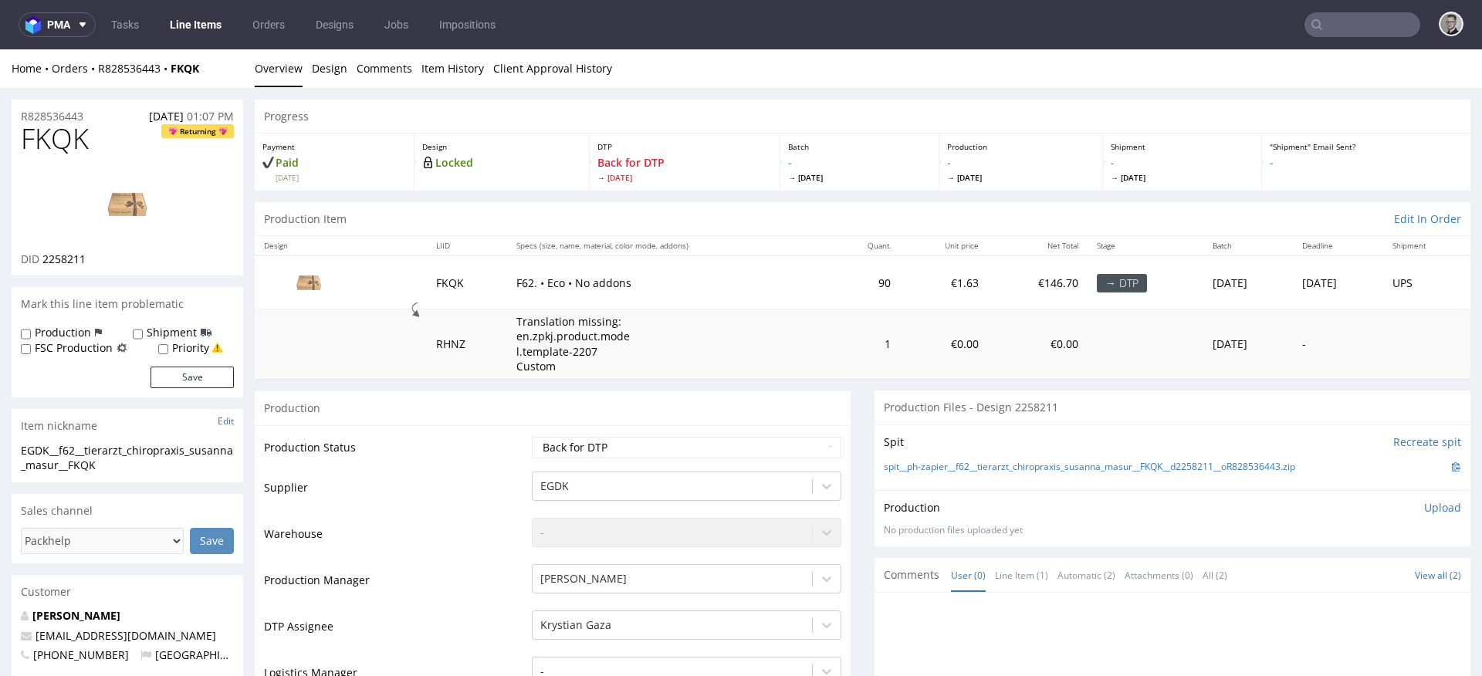
click at [1087, 363] on td at bounding box center [1145, 343] width 116 height 69
click at [188, 351] on label "Priority" at bounding box center [190, 347] width 37 height 15
click at [168, 351] on input "Priority" at bounding box center [163, 349] width 10 height 12
checkbox input "true"
click at [208, 373] on button "Save" at bounding box center [191, 378] width 83 height 22
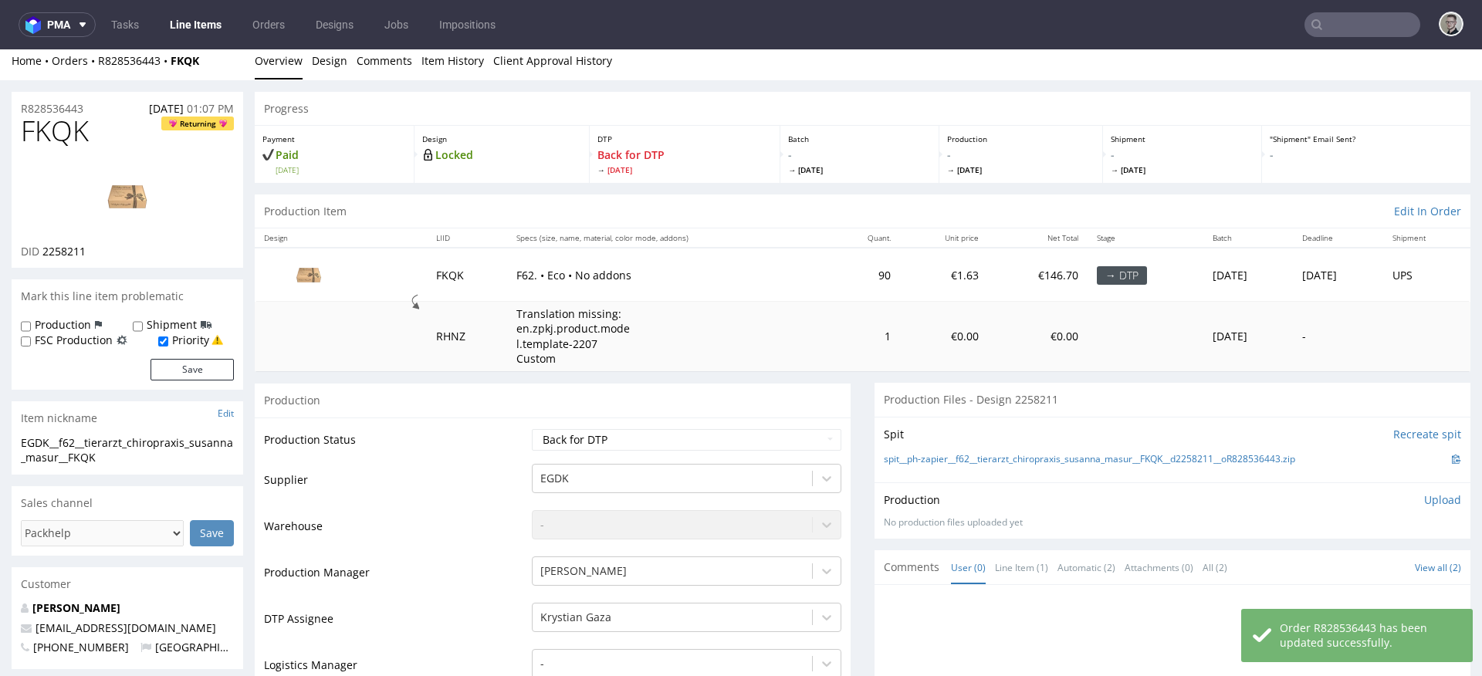
scroll to position [570, 0]
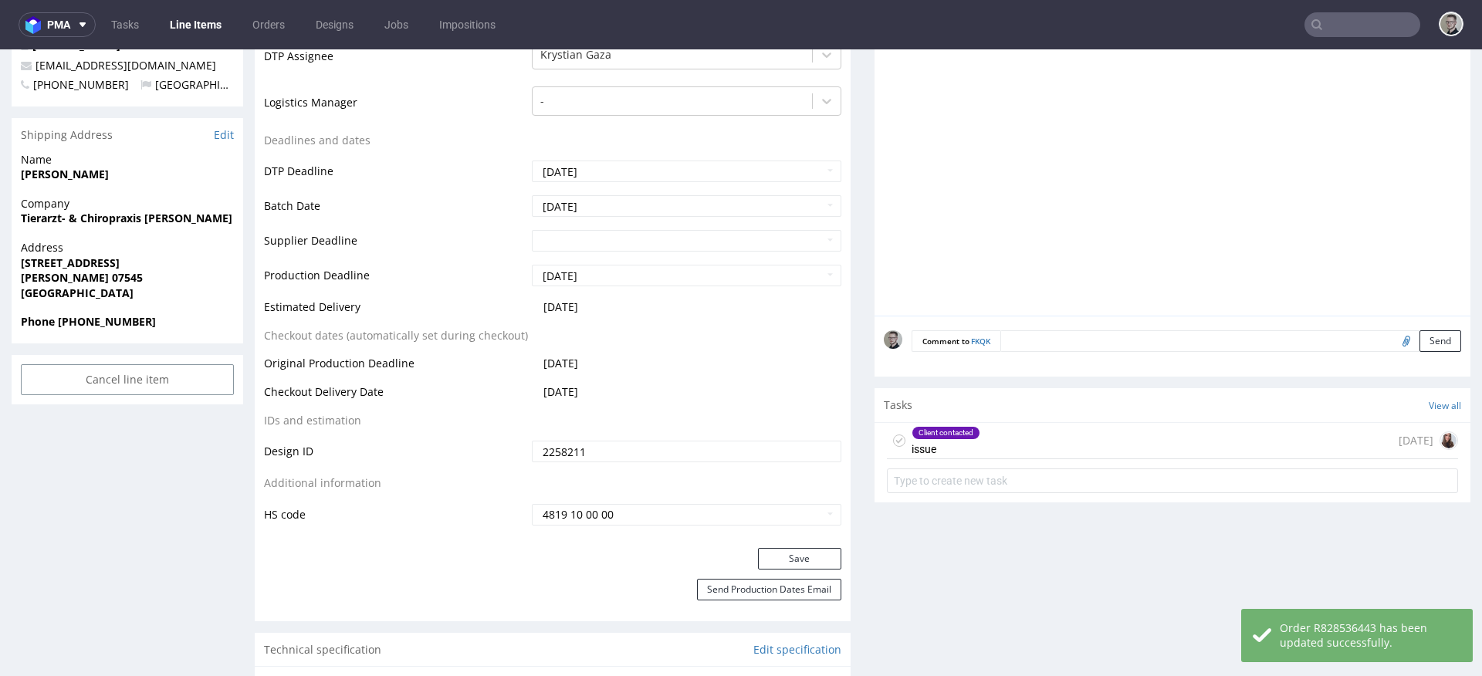
click at [997, 448] on div "Client contacted issue 12 days ago" at bounding box center [1172, 441] width 571 height 36
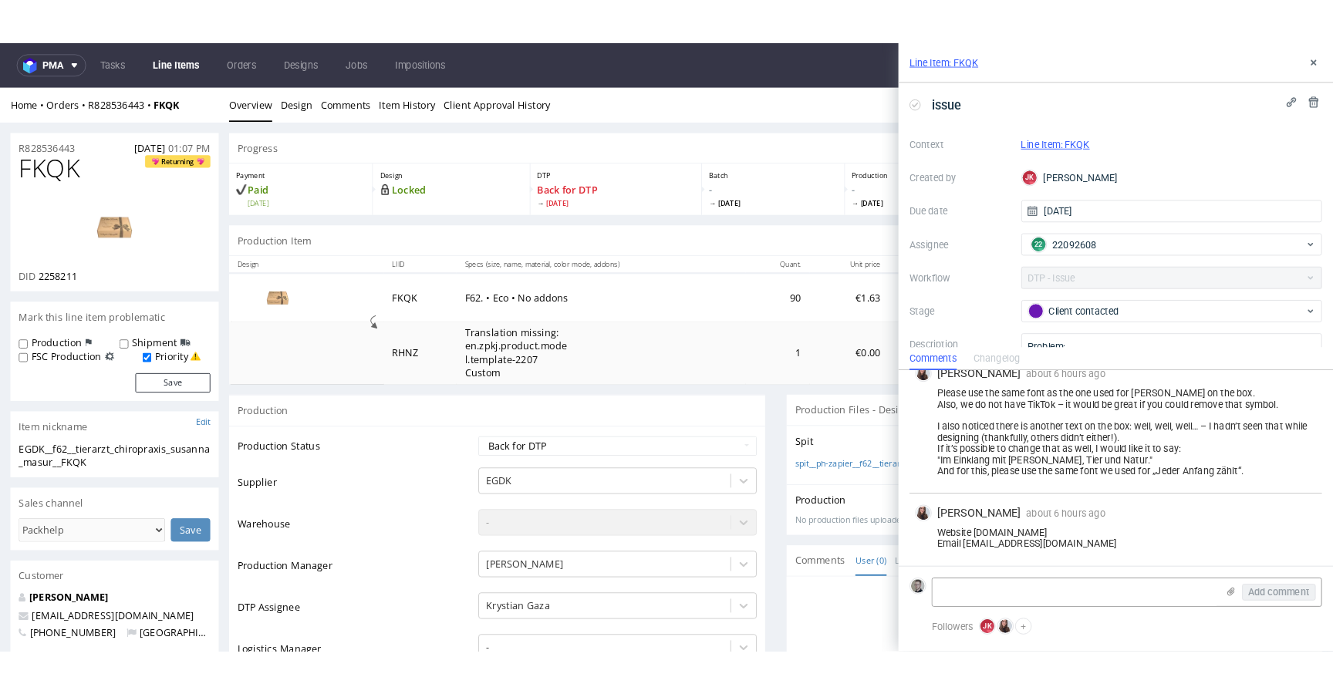
scroll to position [180, 0]
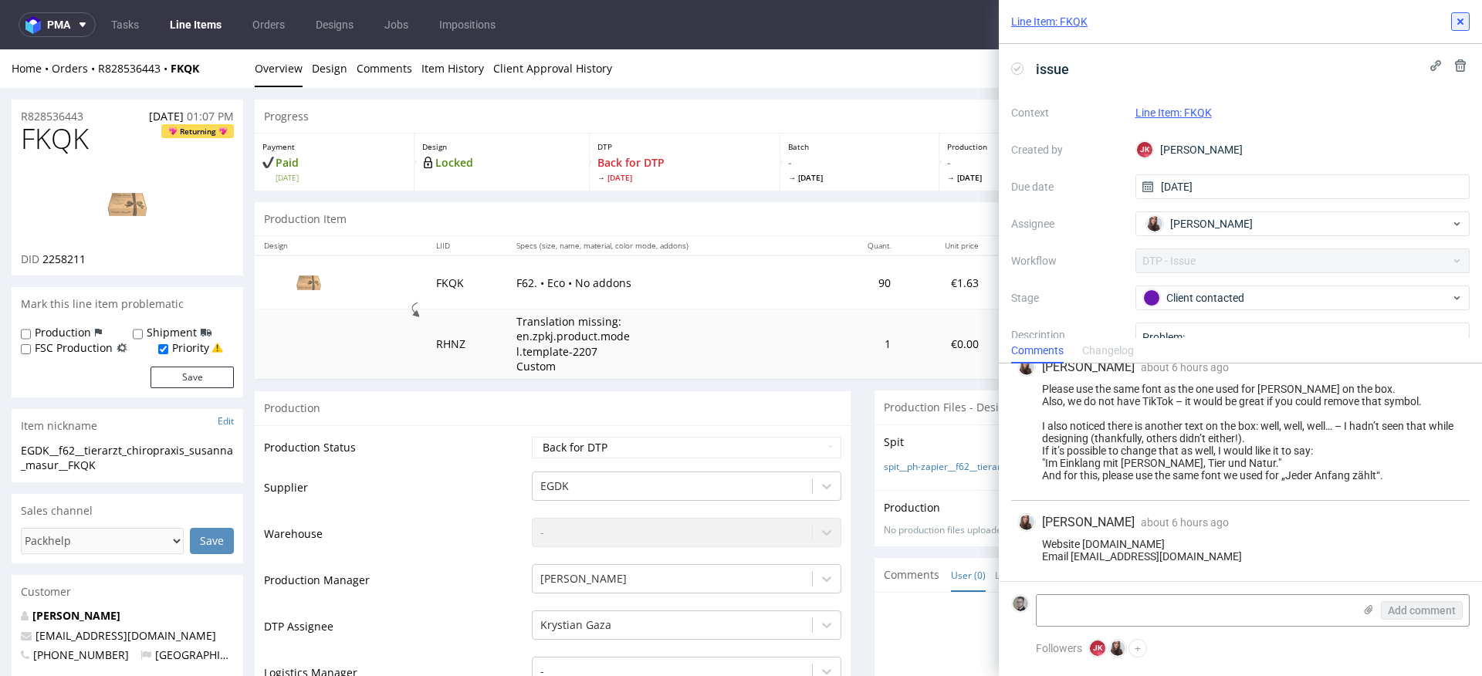
click at [1459, 26] on icon at bounding box center [1460, 21] width 12 height 12
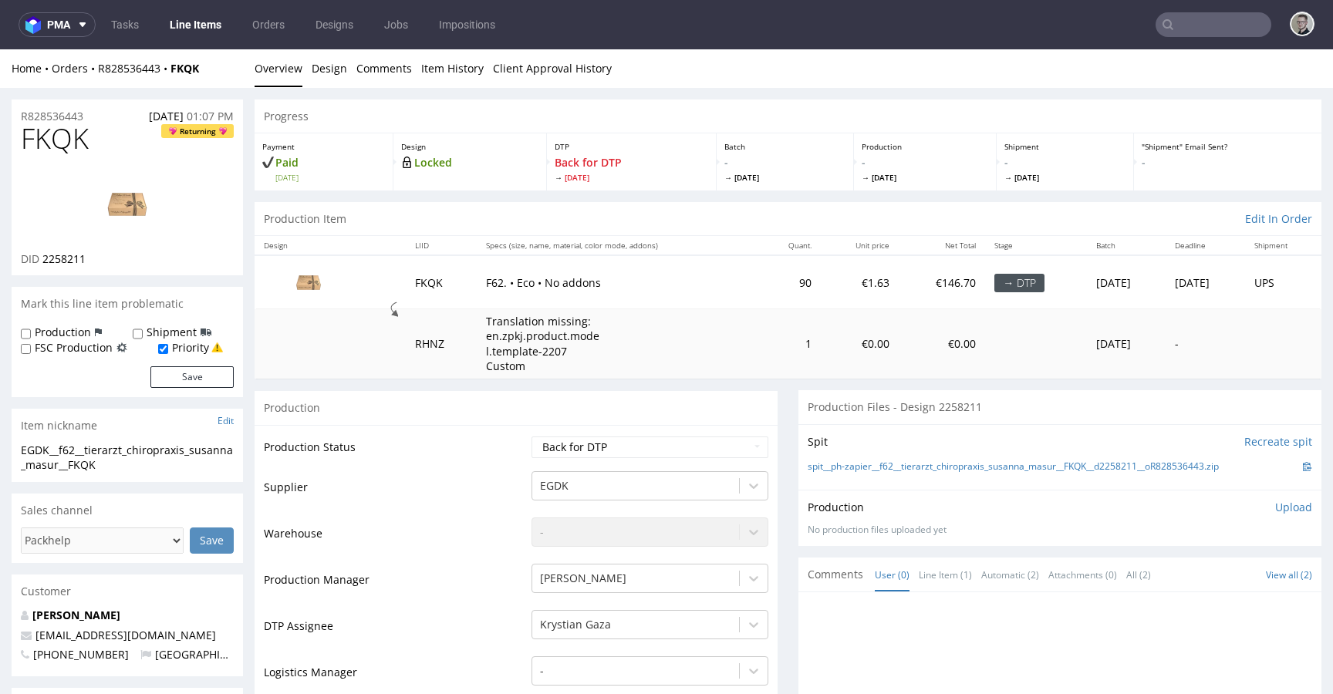
scroll to position [171, 0]
click at [963, 465] on link "spit__ph-zapier__f62__tierarzt_chiropraxis_susanna_masur__FKQK__d2258211__oR828…" at bounding box center [1013, 467] width 411 height 13
click at [322, 68] on link "Design" at bounding box center [329, 68] width 35 height 38
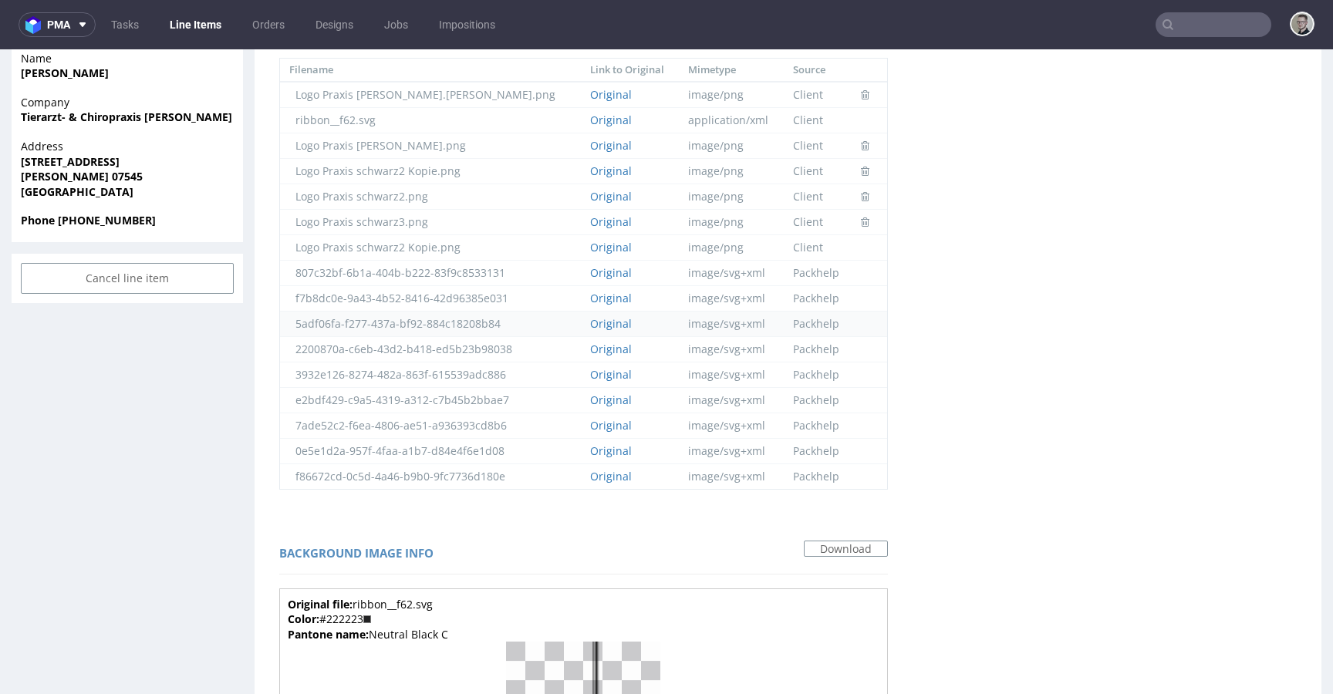
scroll to position [719, 0]
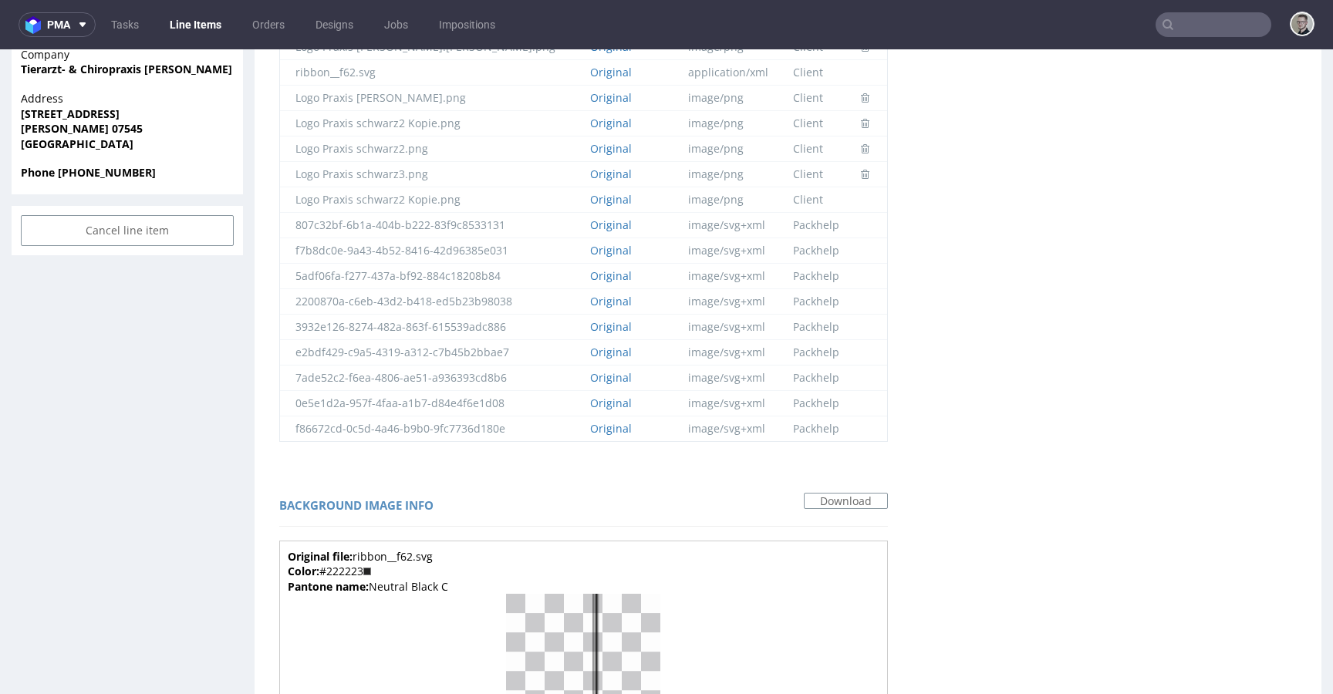
click at [578, 610] on img at bounding box center [583, 678] width 154 height 169
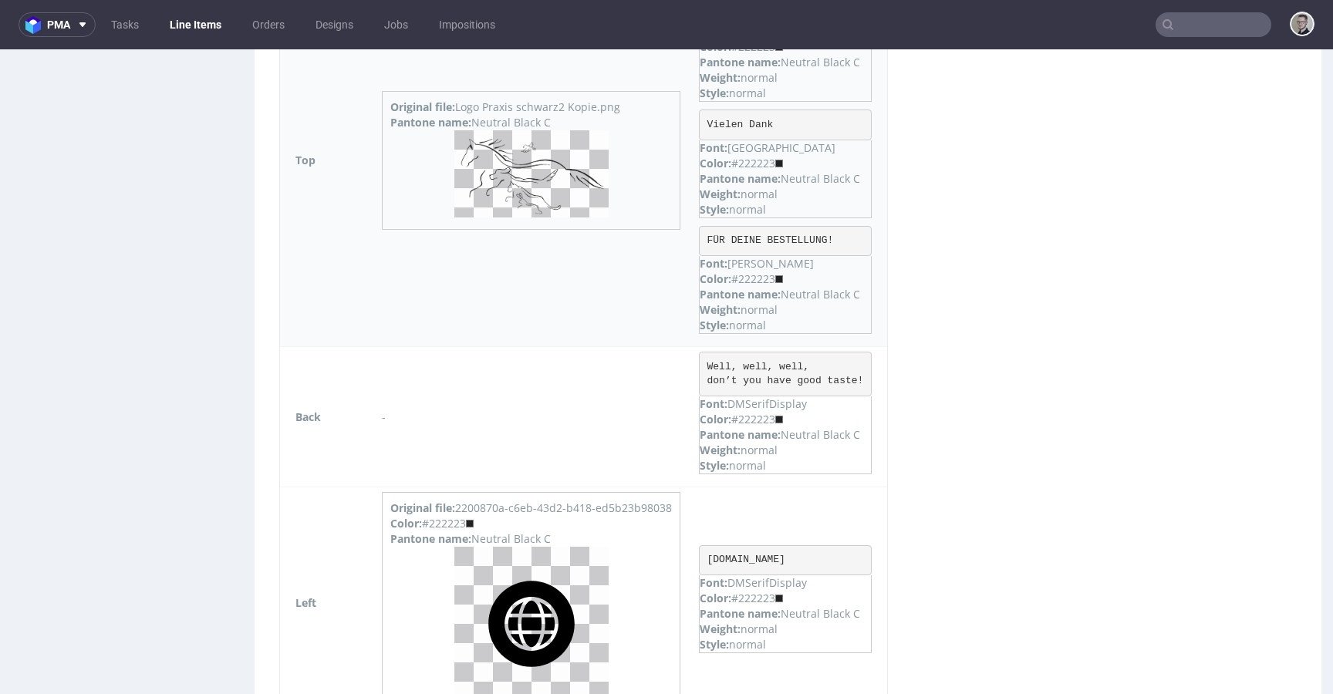
scroll to position [1665, 0]
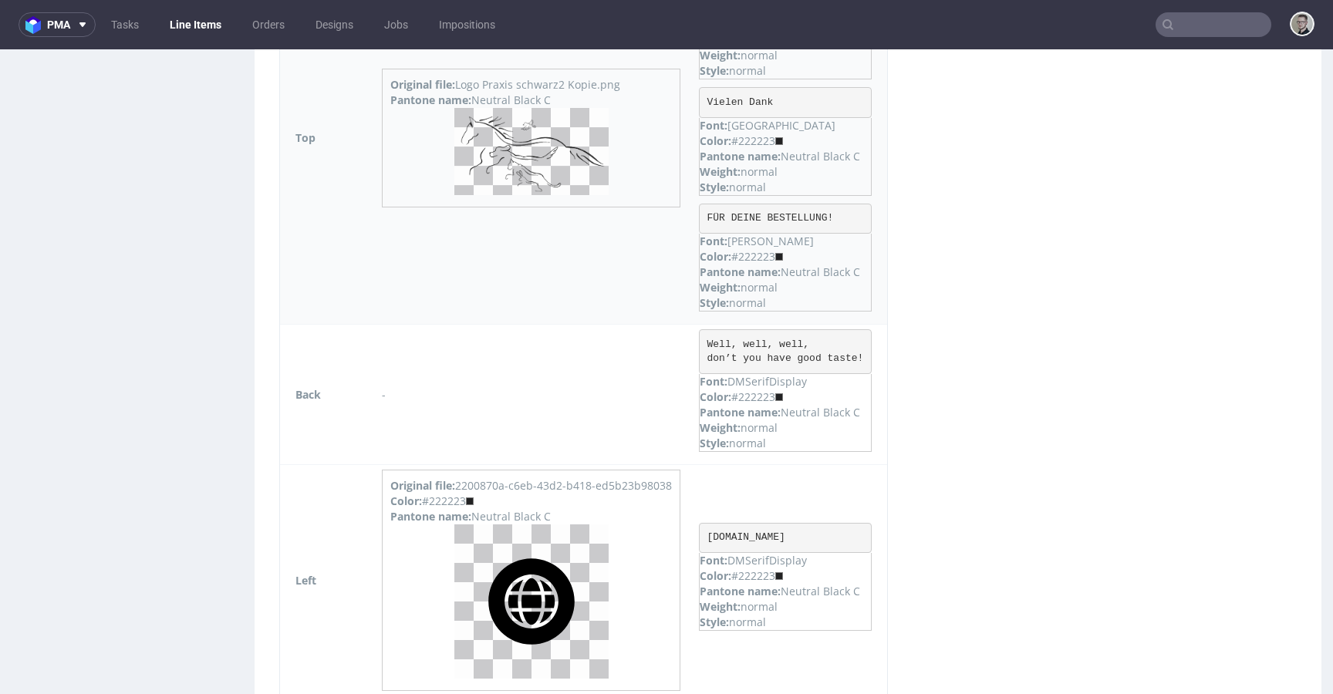
click at [569, 170] on img at bounding box center [531, 151] width 154 height 87
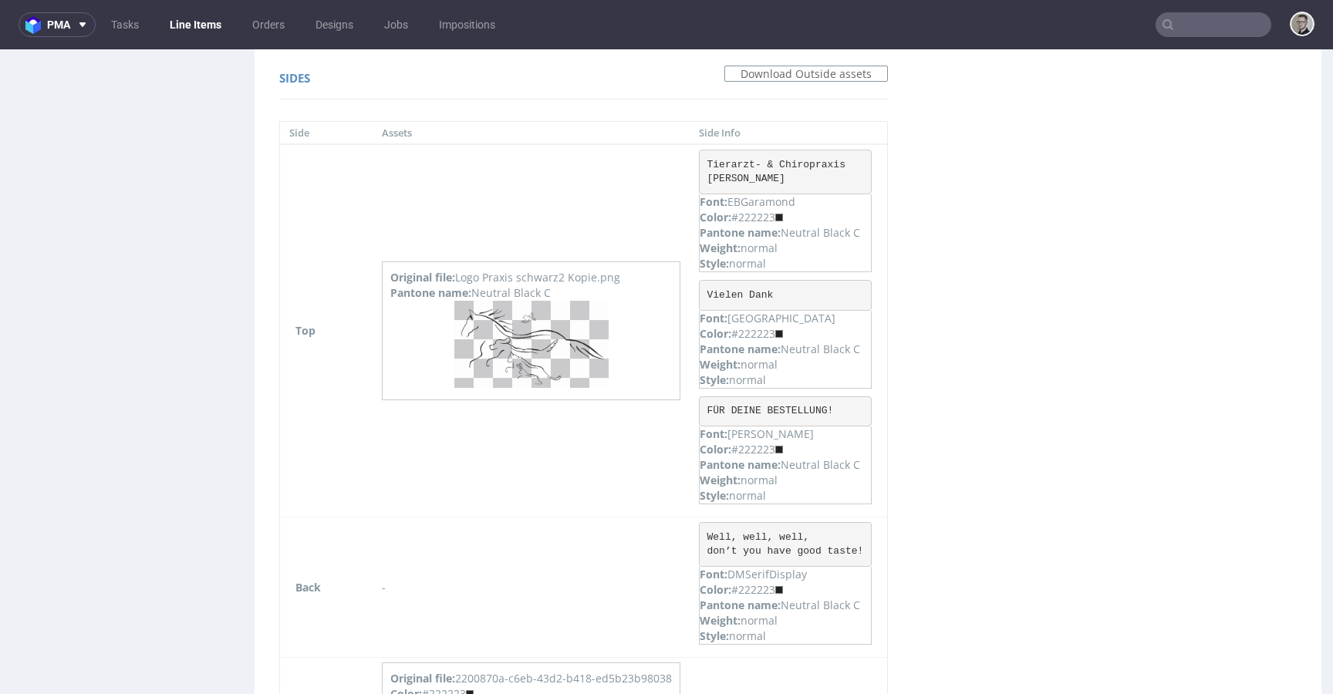
scroll to position [1477, 0]
click at [789, 165] on pre "Tierarzt- & Chiropraxis Susanna Masur" at bounding box center [785, 167] width 173 height 45
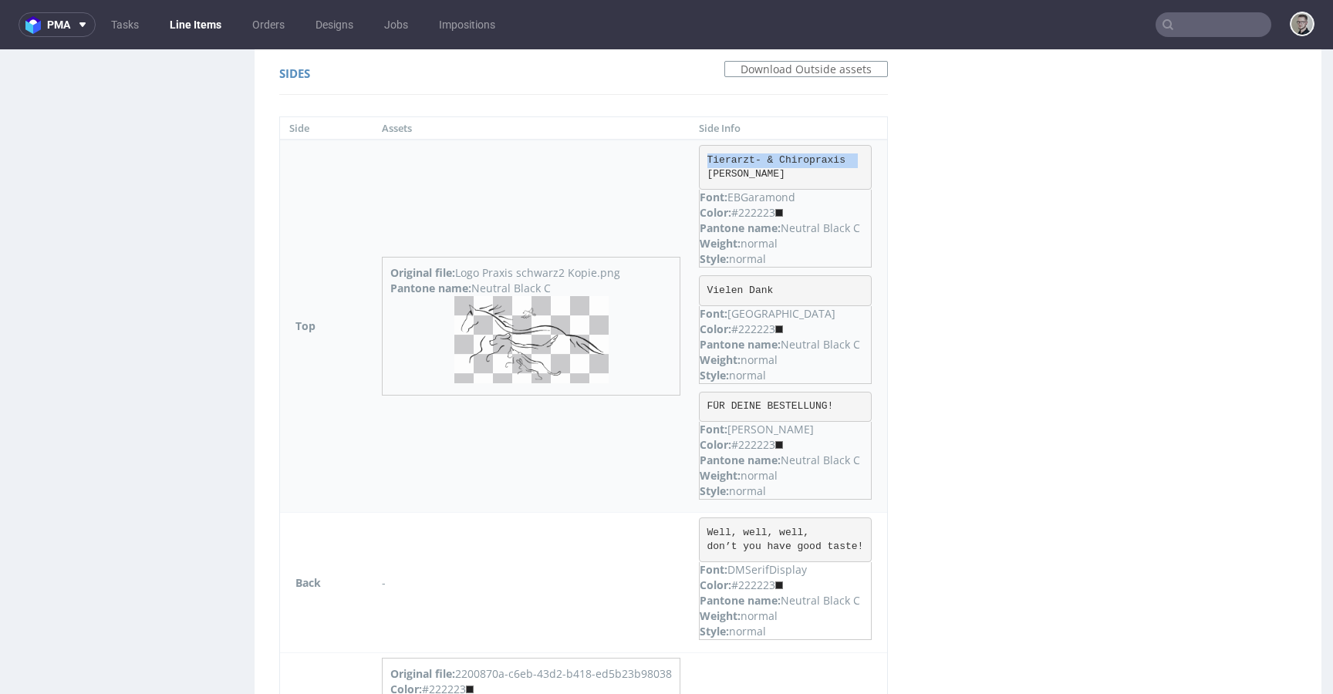
click at [789, 165] on pre "Tierarzt- & Chiropraxis Susanna Masur" at bounding box center [785, 167] width 173 height 45
click at [790, 165] on pre "Tierarzt- & Chiropraxis Susanna Masur" at bounding box center [785, 167] width 173 height 45
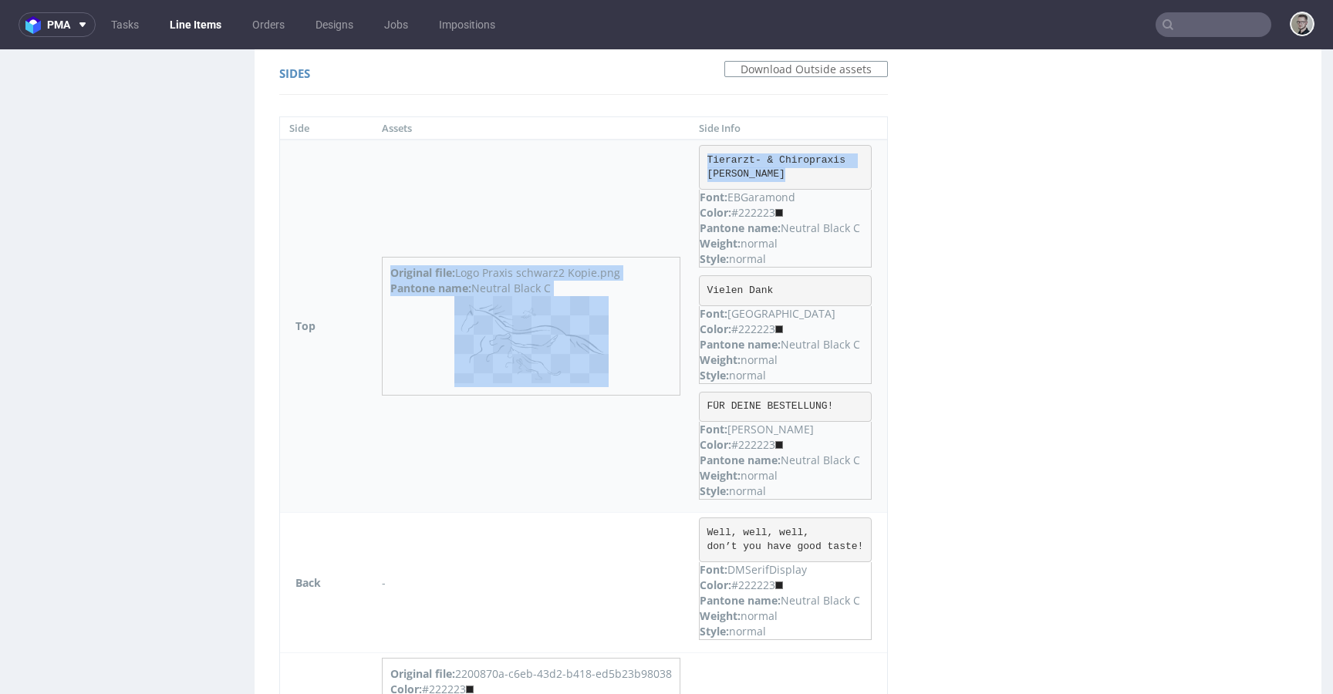
drag, startPoint x: 792, startPoint y: 171, endPoint x: 673, endPoint y: 148, distance: 121.7
click at [673, 148] on tr "Top Original file: Logo Praxis schwarz2 Kopie.png Pantone name: Neutral Black C…" at bounding box center [583, 326] width 607 height 373
click at [775, 165] on pre "Tierarzt- & Chiropraxis Susanna Masur" at bounding box center [785, 167] width 173 height 45
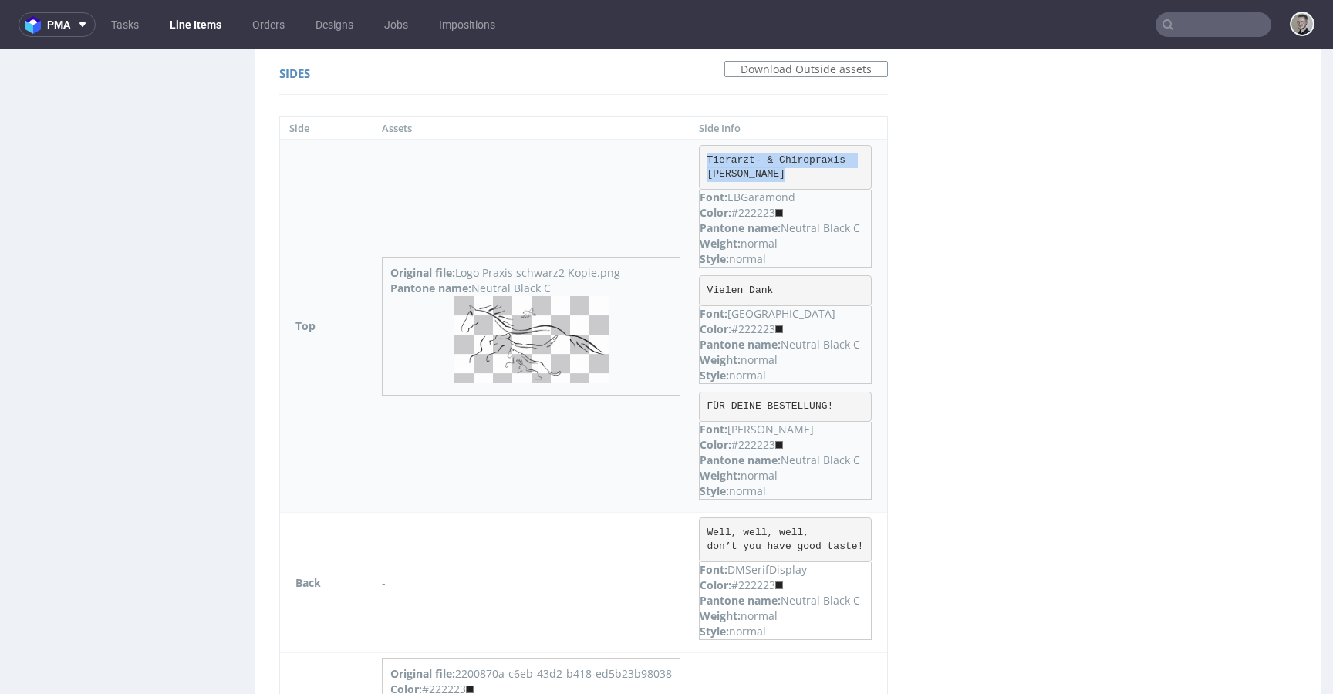
drag, startPoint x: 789, startPoint y: 174, endPoint x: 710, endPoint y: 156, distance: 80.9
click at [710, 156] on td "Tierarzt- & Chiropraxis Susanna Masur Font: EBGaramond Color: #222223 Pantone n…" at bounding box center [789, 326] width 198 height 373
copy pre "Tierarzt- & Chiropraxis Susanna Masur"
drag, startPoint x: 811, startPoint y: 283, endPoint x: 715, endPoint y: 288, distance: 96.6
click at [715, 288] on pre "Vielen Dank" at bounding box center [785, 290] width 173 height 31
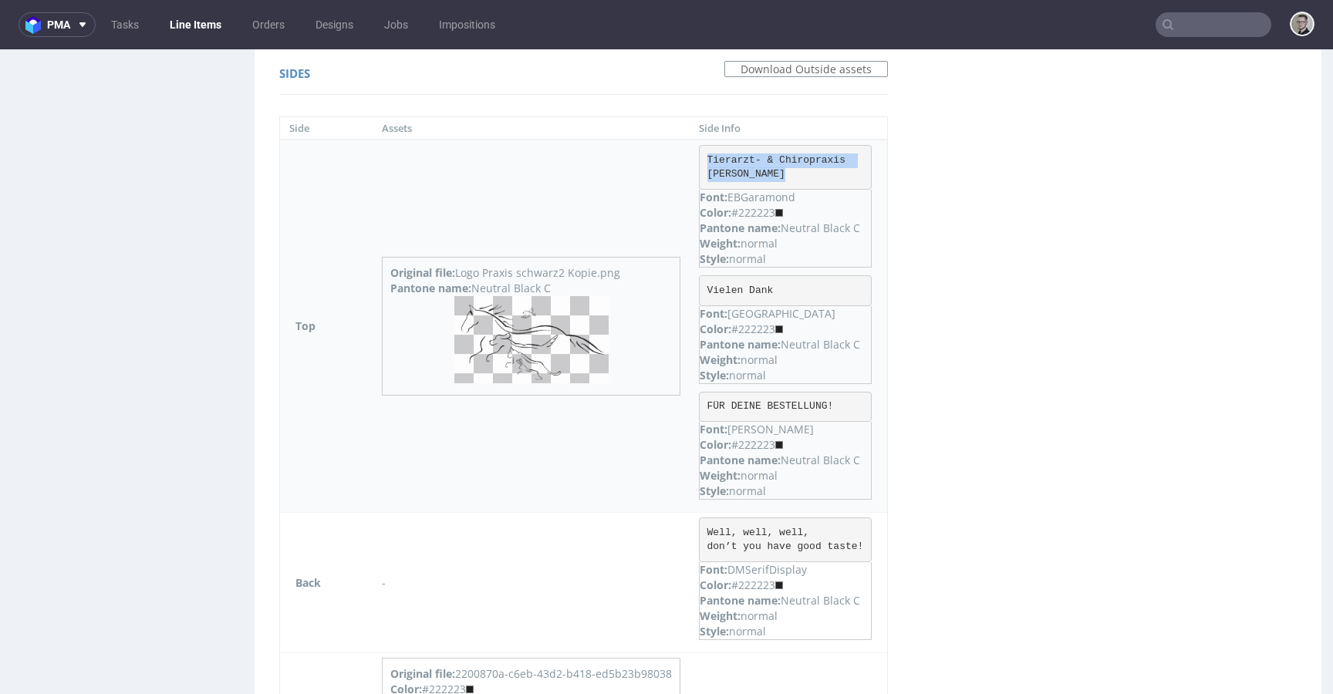
copy pre "Vielen Dank"
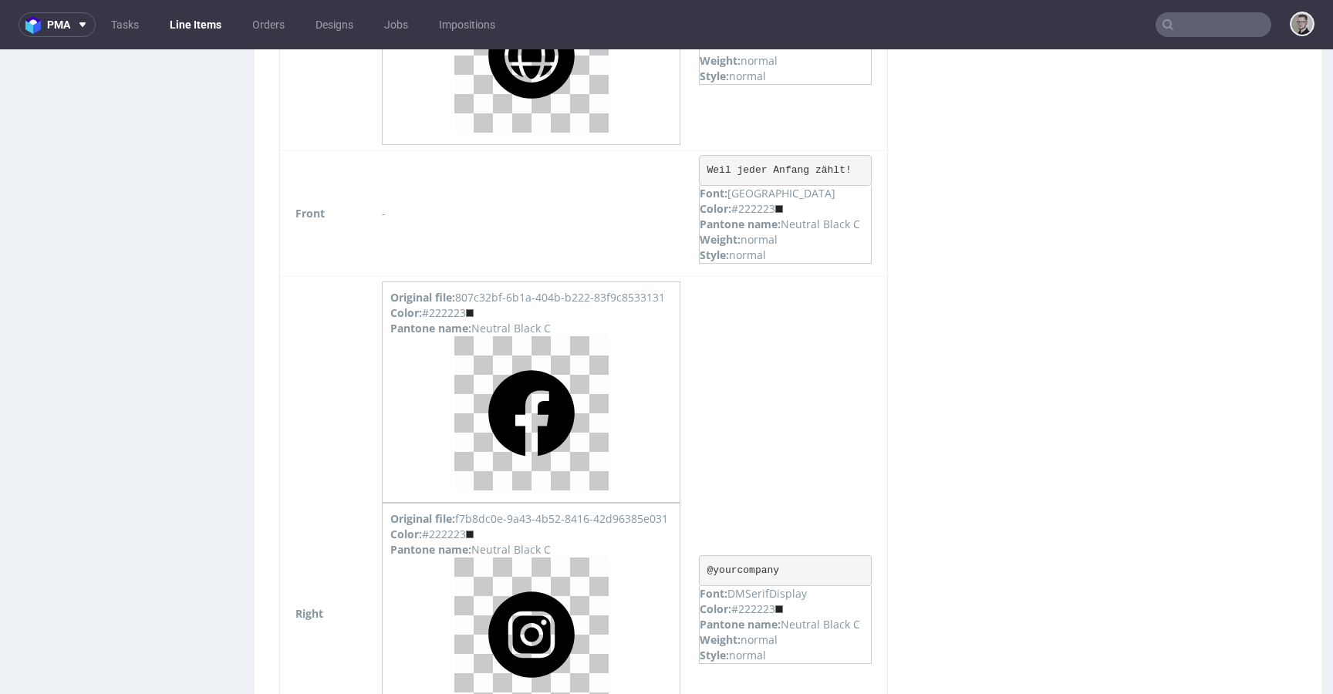
scroll to position [2226, 0]
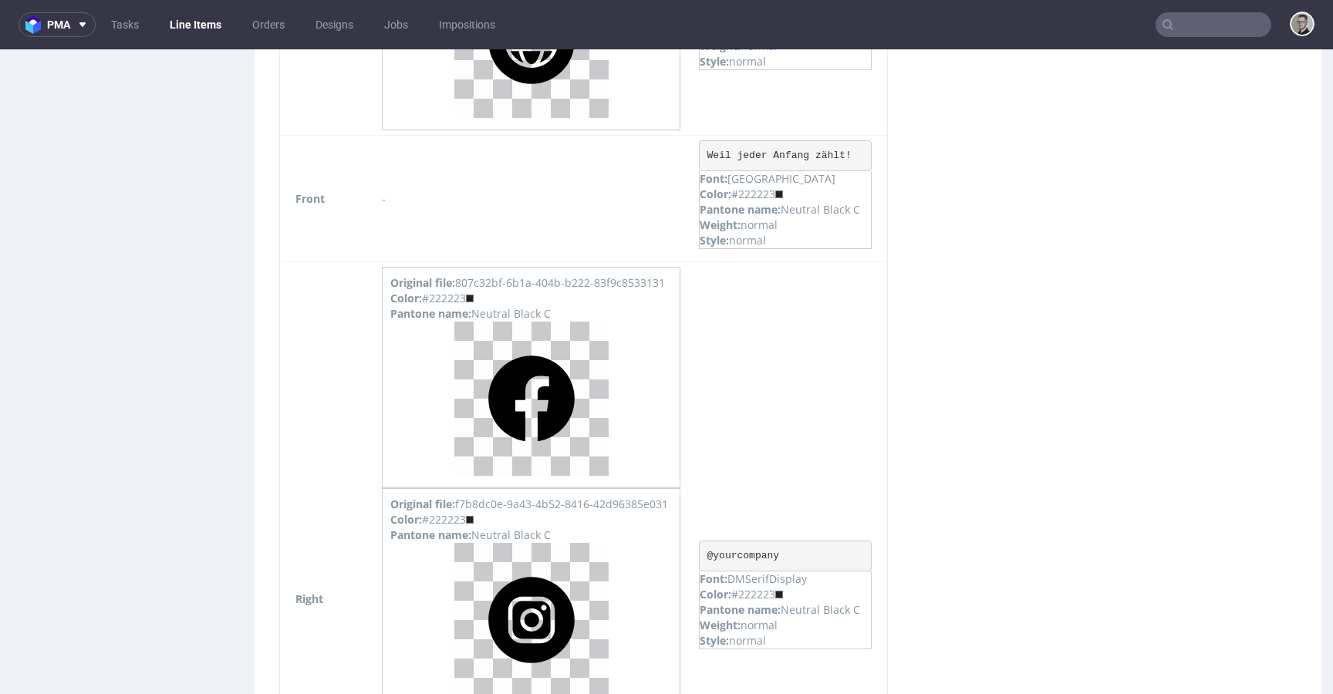
click at [814, 155] on pre "Weil jeder Anfang zählt!" at bounding box center [785, 155] width 173 height 31
click at [813, 155] on pre "Weil jeder Anfang zählt!" at bounding box center [785, 155] width 173 height 31
copy pre "Weil jeder Anfang zählt!"
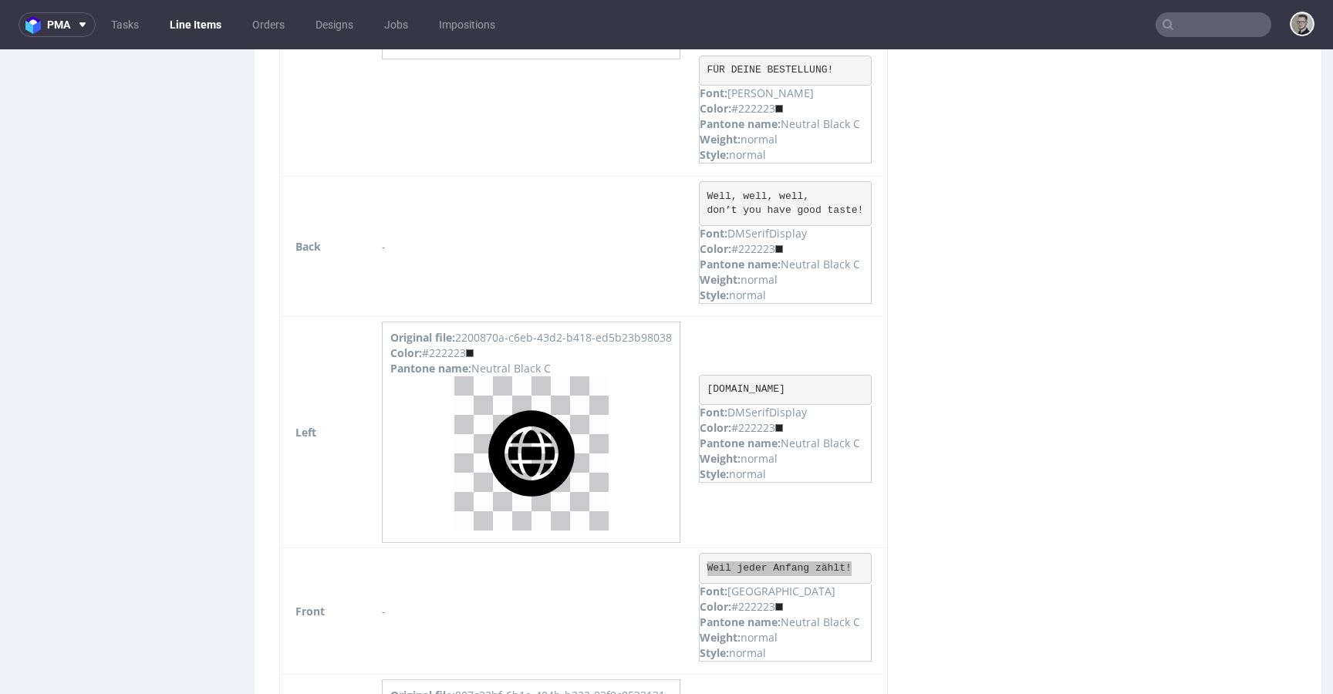
scroll to position [1512, 0]
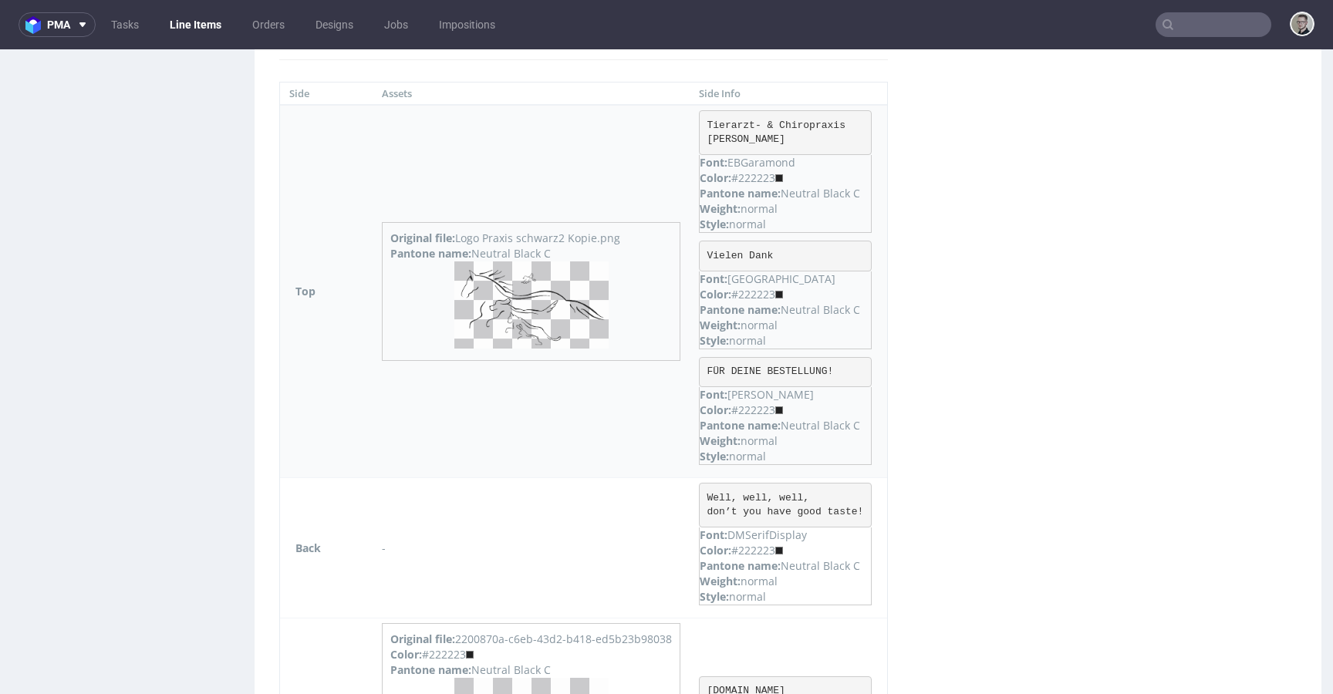
click at [770, 375] on pre "FÜR DEINE BESTELLUNG!" at bounding box center [785, 372] width 173 height 31
copy pre "FÜR DEINE BESTELLUNG!"
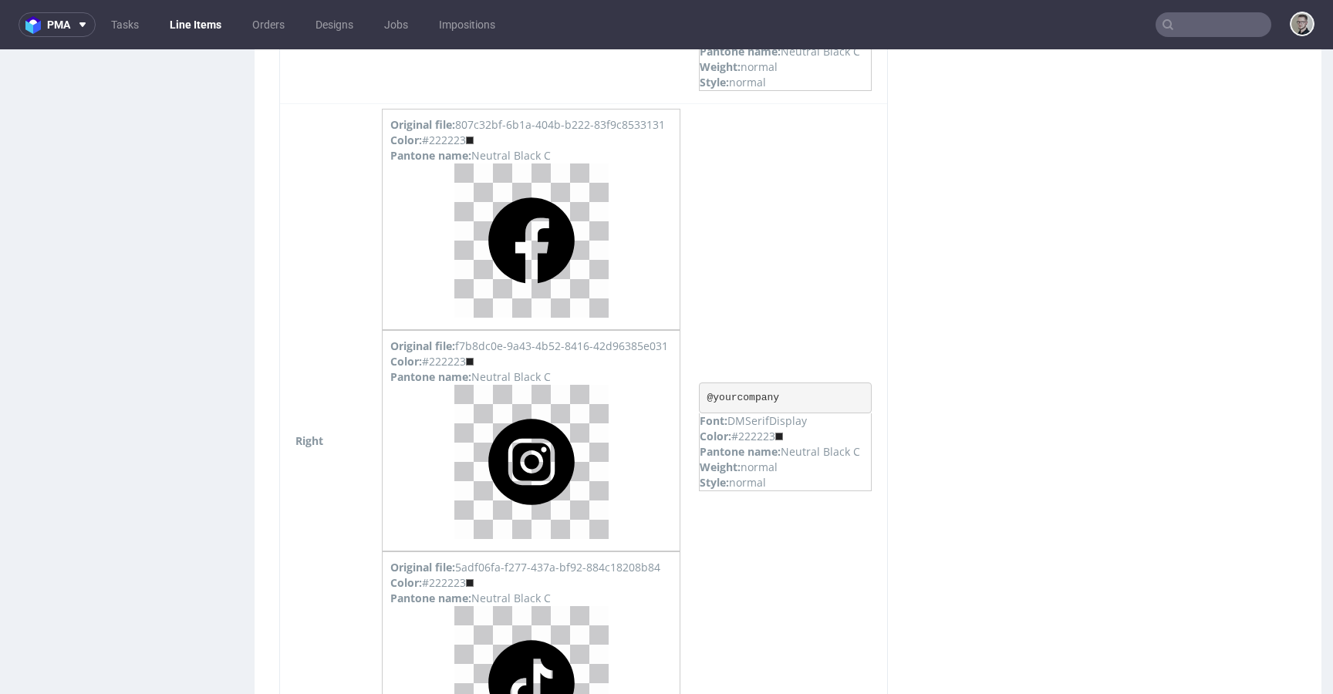
scroll to position [1864, 0]
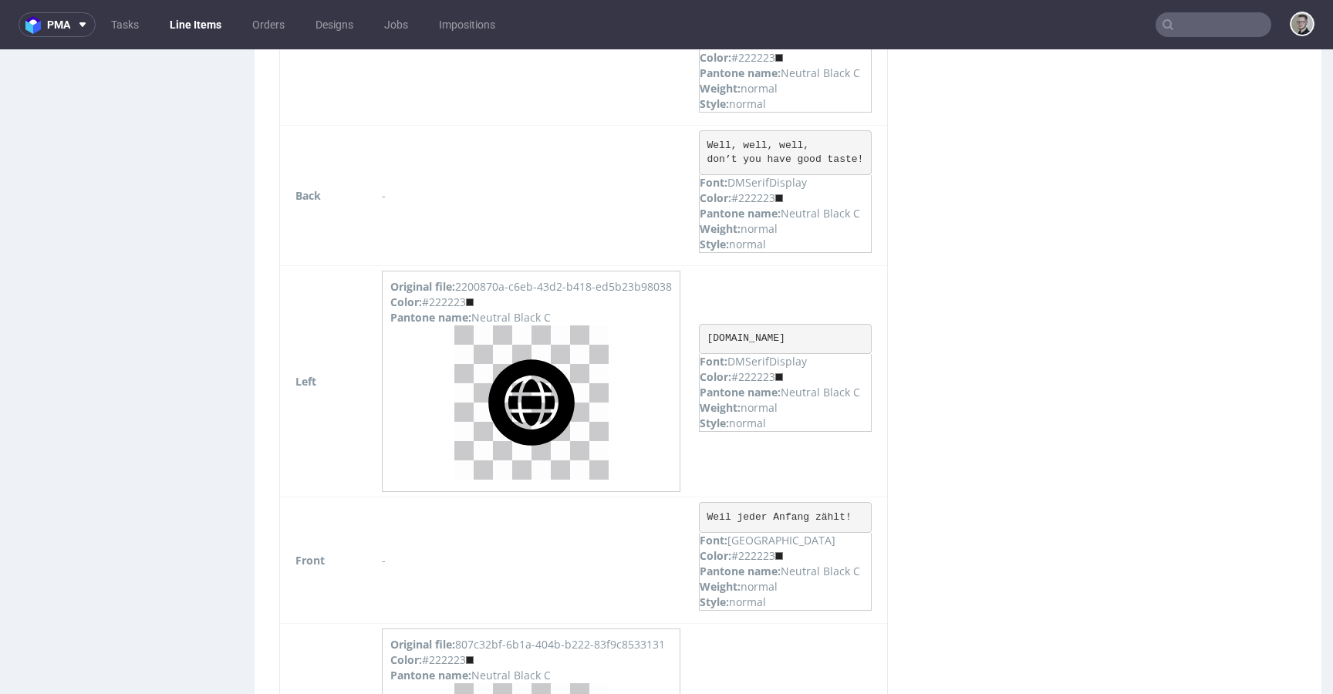
click at [797, 147] on pre "Well, well, well, don’t you have good taste!" at bounding box center [785, 152] width 173 height 45
click at [850, 154] on pre "Well, well, well, don’t you have good taste!" at bounding box center [785, 152] width 173 height 45
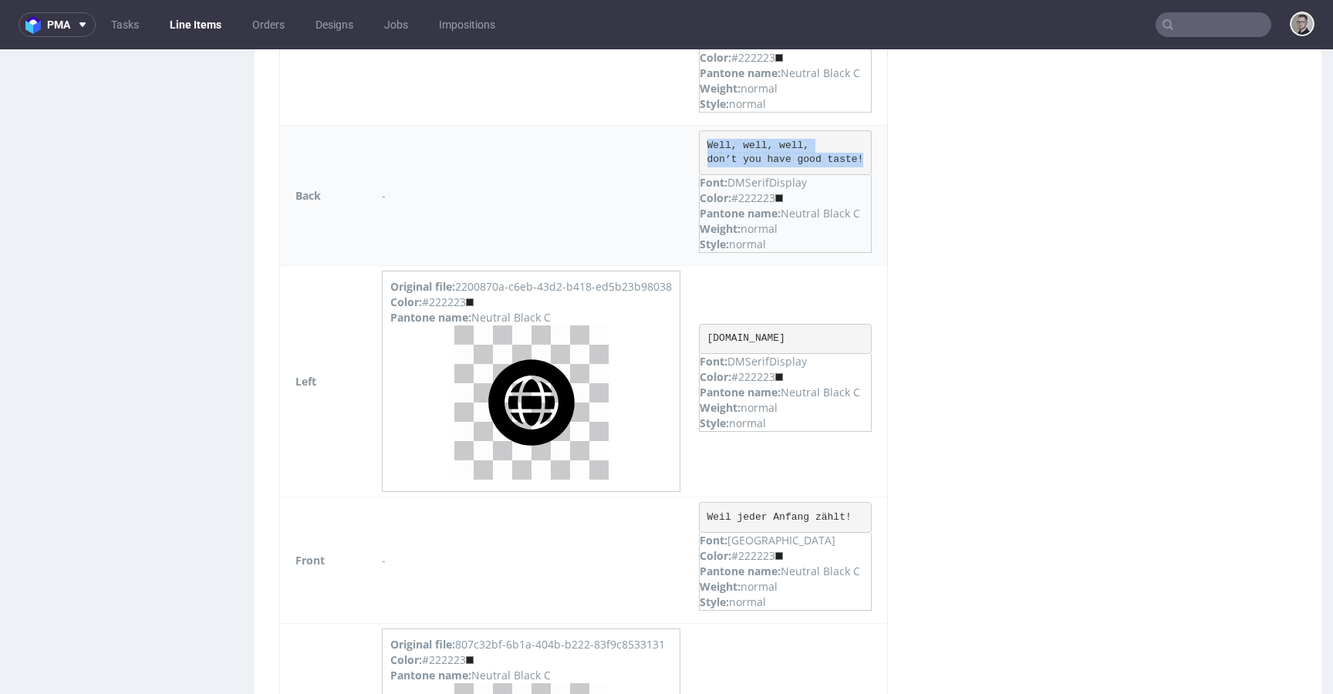
drag, startPoint x: 877, startPoint y: 163, endPoint x: 705, endPoint y: 146, distance: 172.1
click at [705, 146] on td "Well, well, well, don’t you have good taste! Font: DMSerifDisplay Color: #22222…" at bounding box center [789, 196] width 198 height 140
copy pre "Well, well, well, don’t you have good taste!"
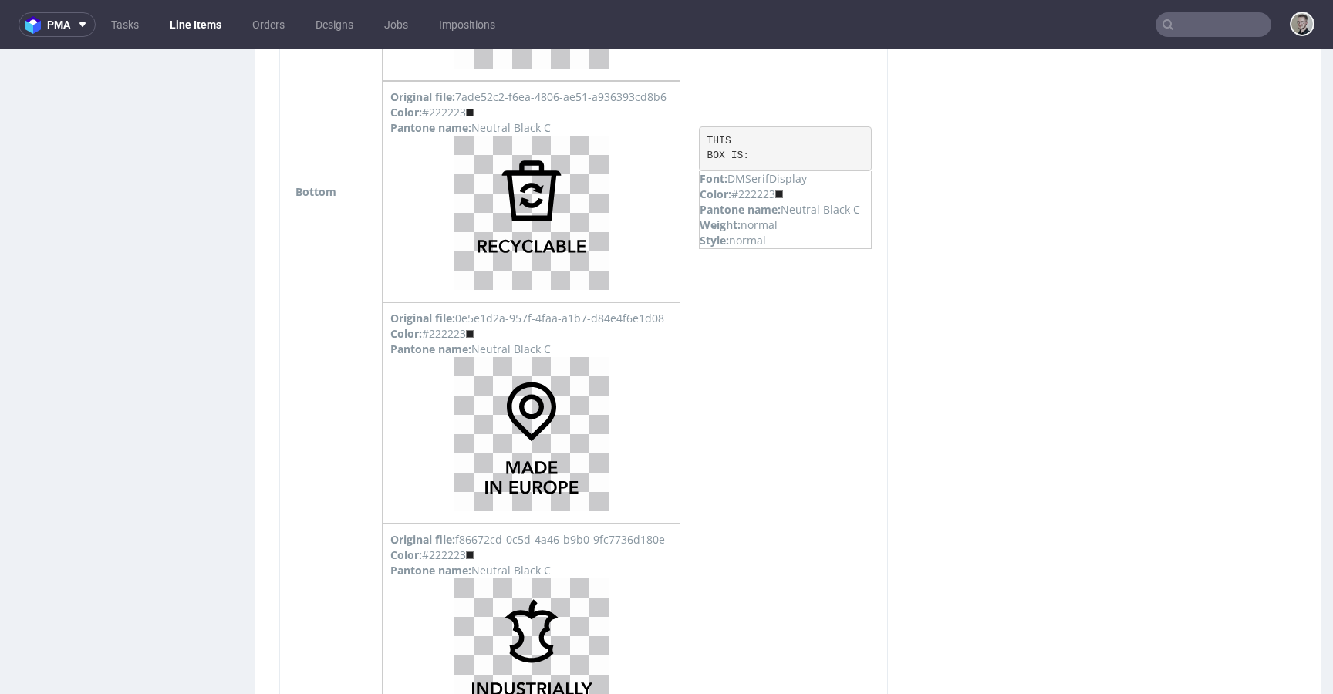
scroll to position [3590, 0]
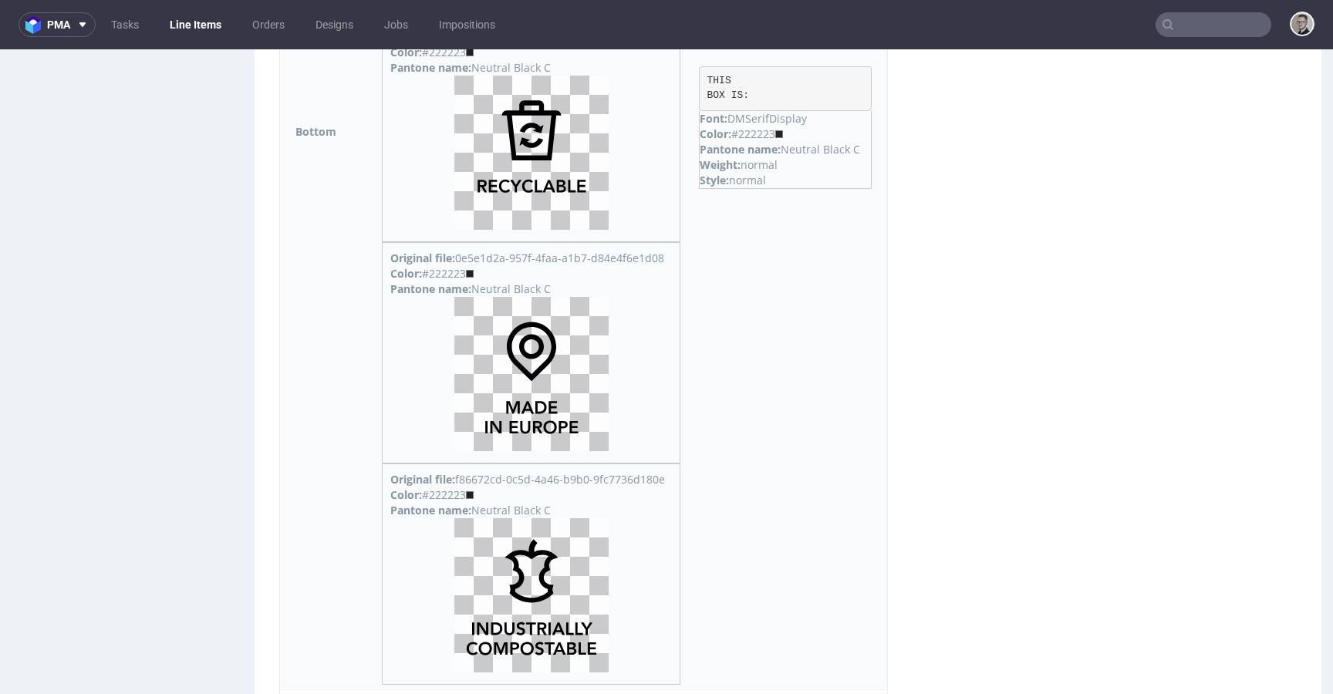
click at [728, 76] on pre "THIS BOX IS:" at bounding box center [785, 88] width 173 height 45
click at [746, 92] on pre "THIS BOX IS:" at bounding box center [785, 88] width 173 height 45
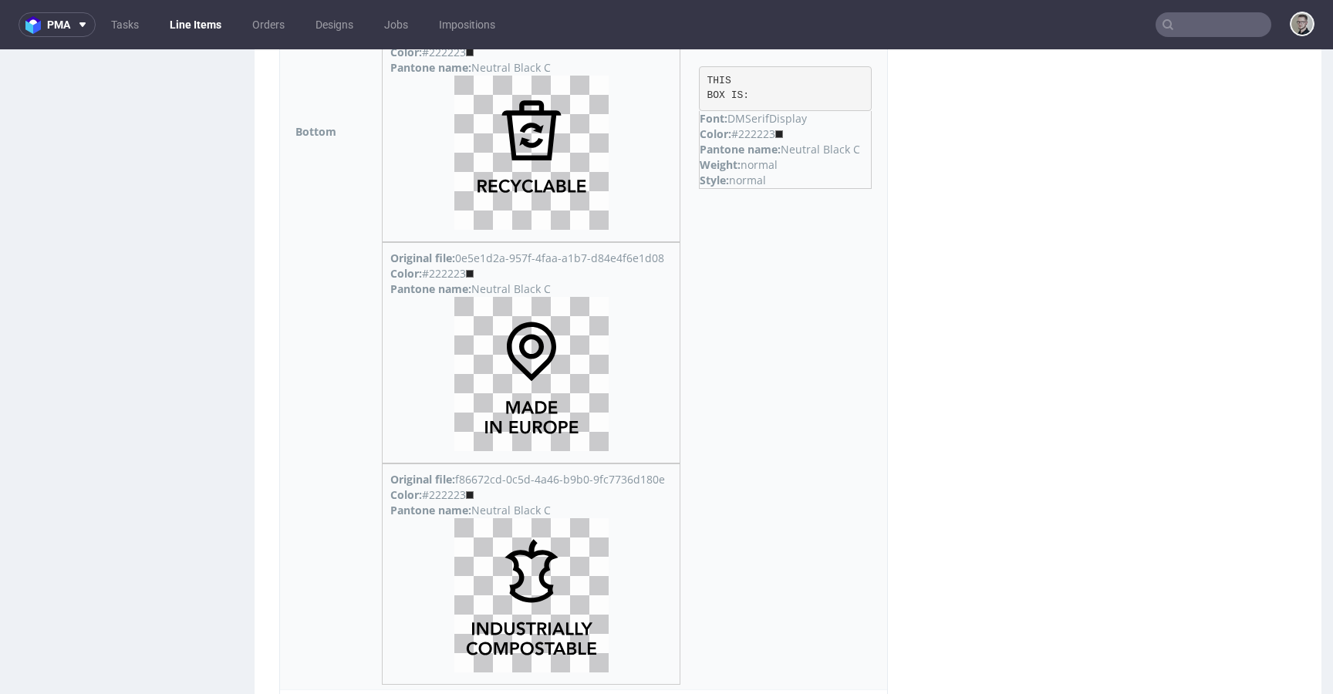
click at [752, 99] on pre "THIS BOX IS:" at bounding box center [785, 88] width 173 height 45
drag, startPoint x: 771, startPoint y: 94, endPoint x: 704, endPoint y: 79, distance: 68.9
click at [704, 79] on td "THIS BOX IS: Font: DMSerifDisplay Color: #222223 Pantone name: Neutral Black C …" at bounding box center [789, 131] width 198 height 1117
copy pre "THIS BOX IS:"
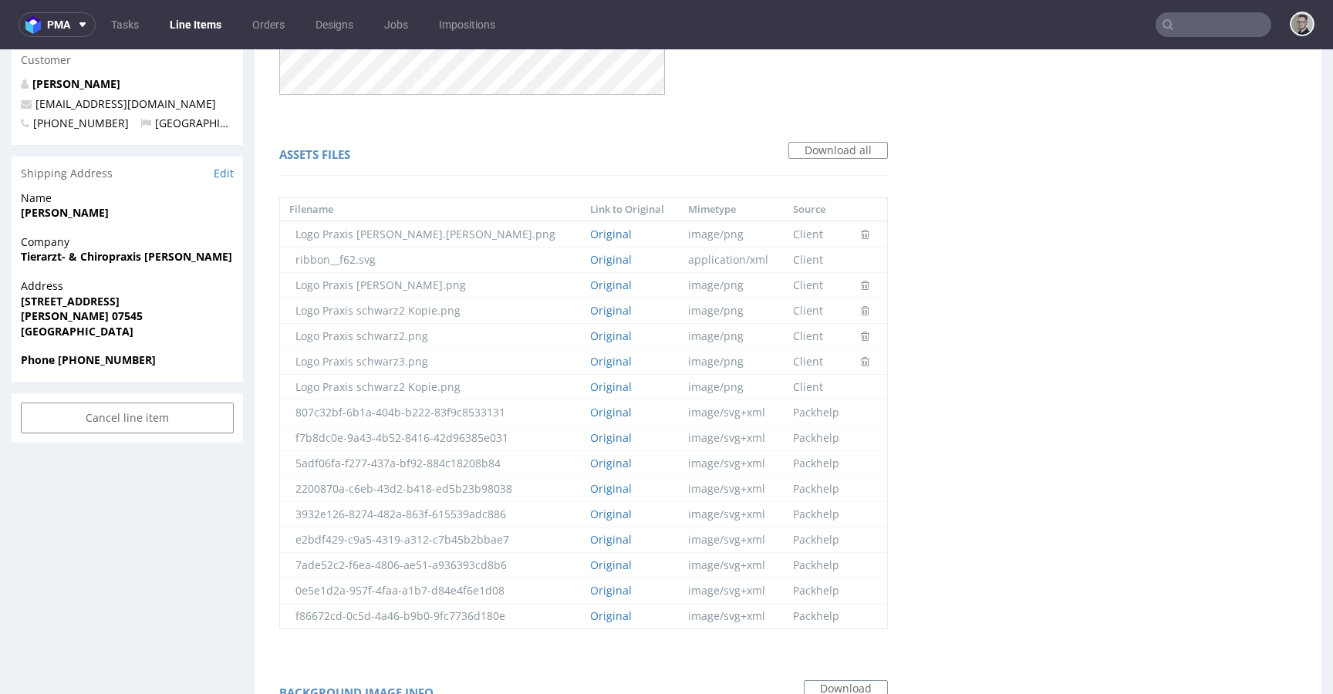
scroll to position [0, 0]
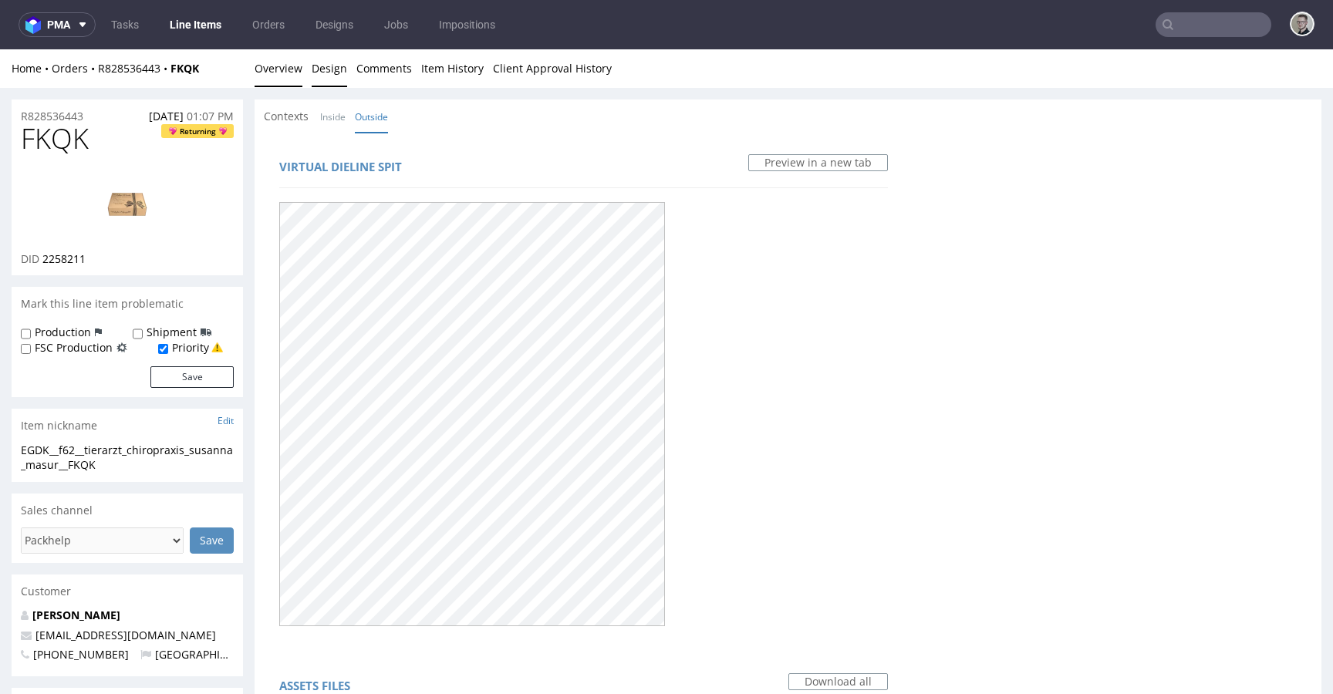
click at [291, 72] on link "Overview" at bounding box center [279, 68] width 48 height 38
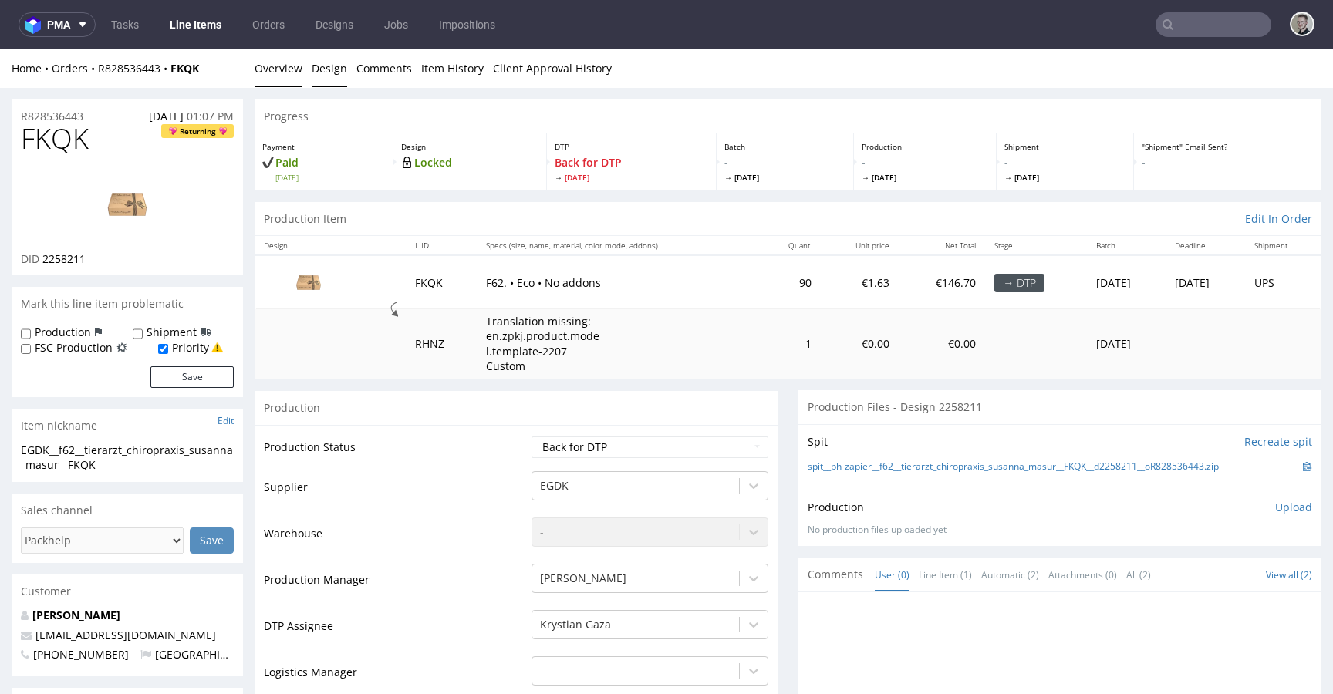
click at [314, 74] on link "Design" at bounding box center [329, 68] width 35 height 38
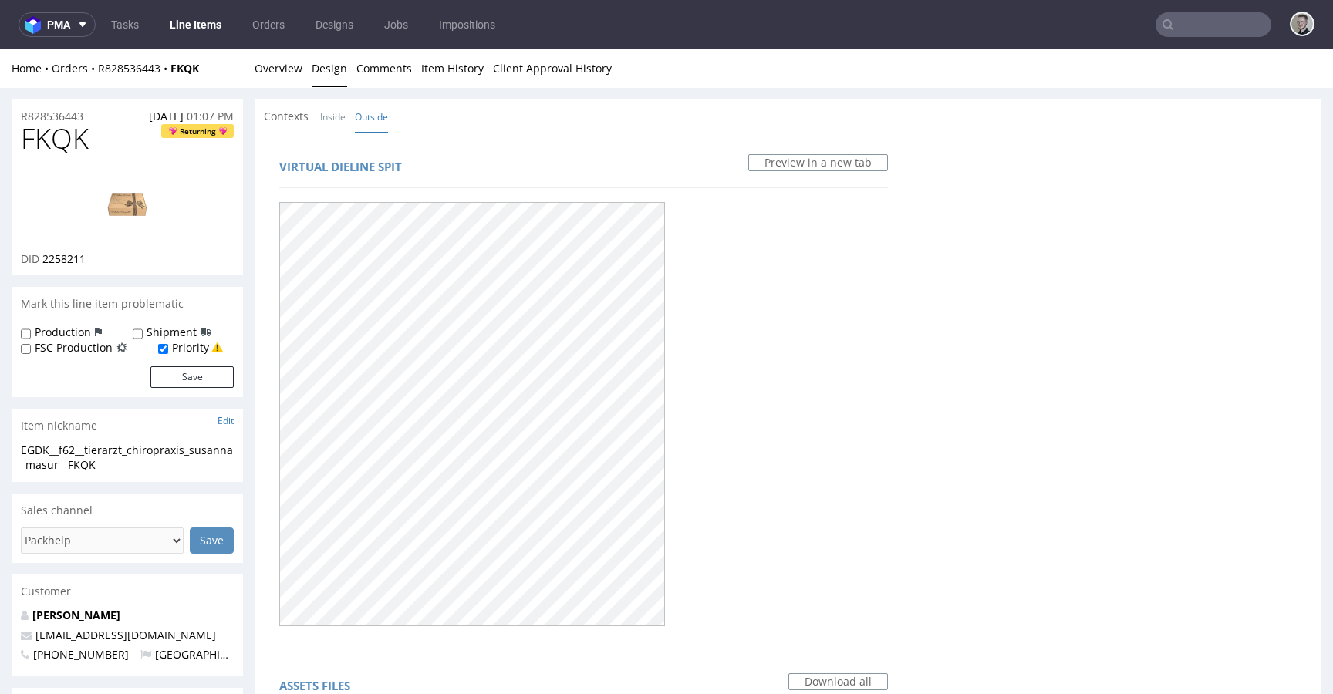
click at [303, 77] on div "Home Orders R828536443 FKQK Overview Design Comments Item History Client Approv…" at bounding box center [666, 68] width 1333 height 39
click at [225, 59] on div "Home Orders R828536443 FKQK Overview Design Comments Item History Client Approv…" at bounding box center [666, 68] width 1333 height 39
click at [256, 68] on link "Overview" at bounding box center [279, 68] width 48 height 38
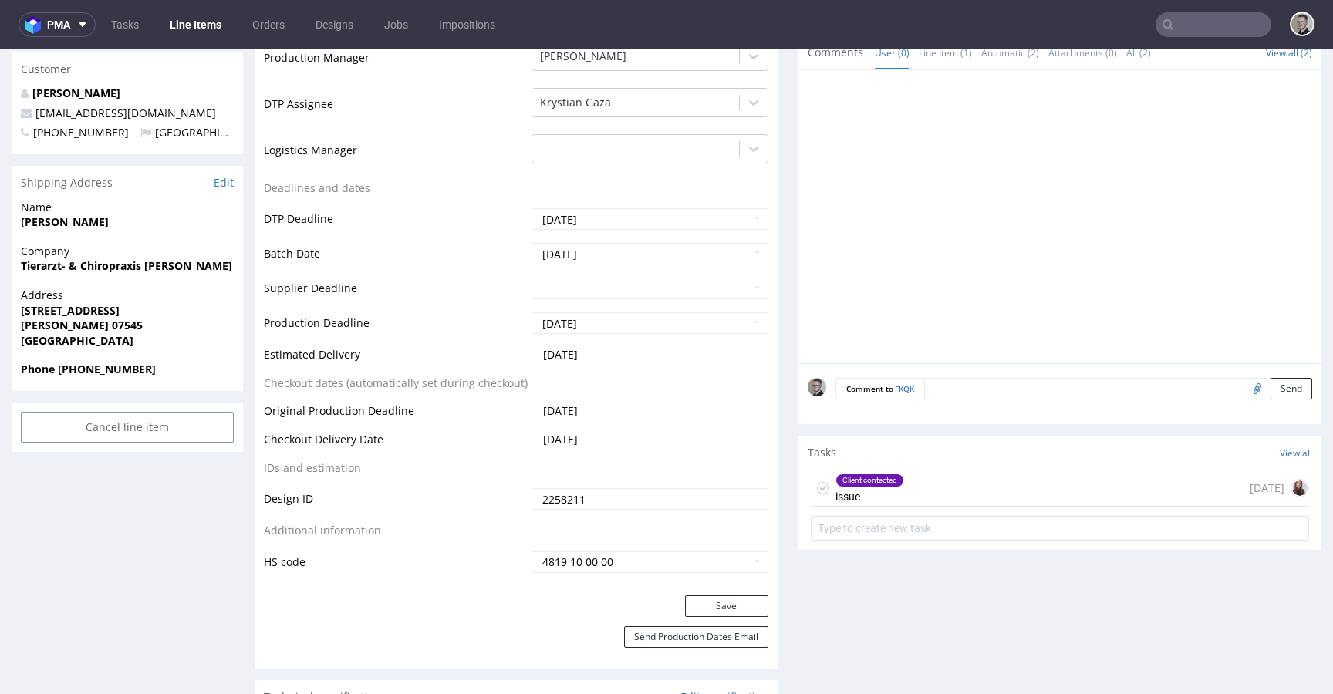
scroll to position [810, 0]
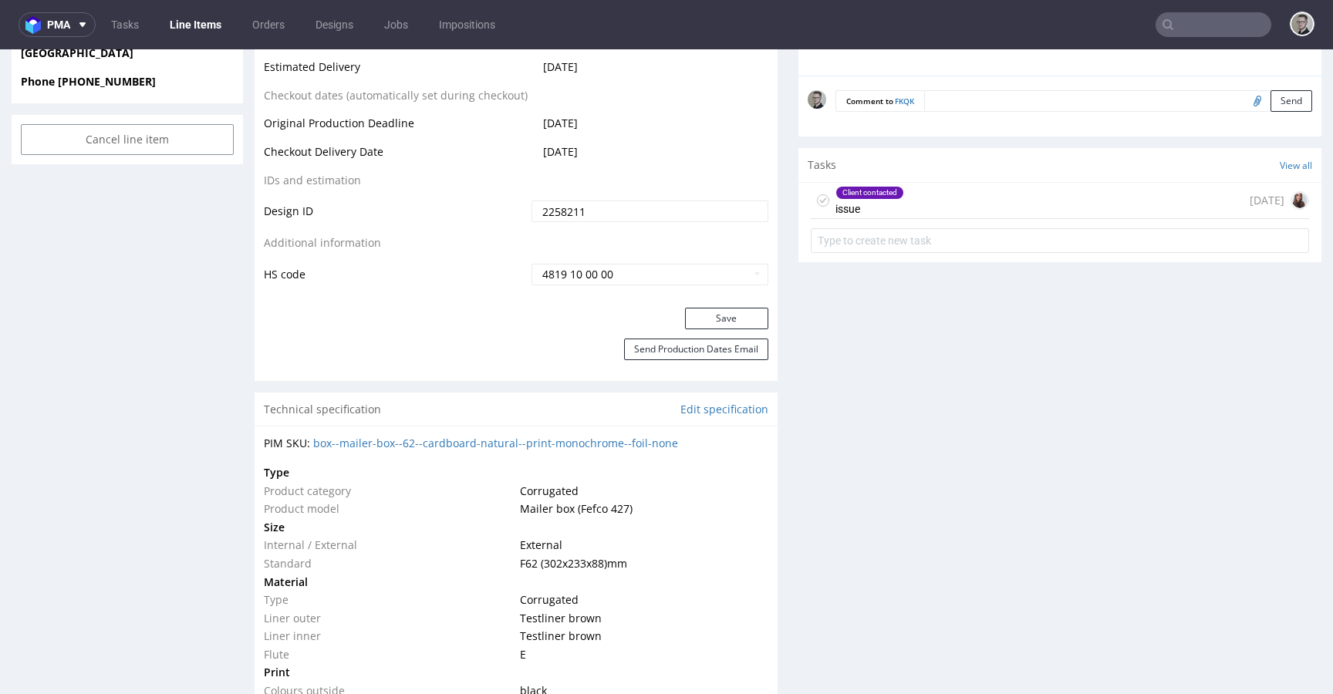
click at [988, 201] on div "Client contacted issue 12 days ago" at bounding box center [1060, 201] width 498 height 36
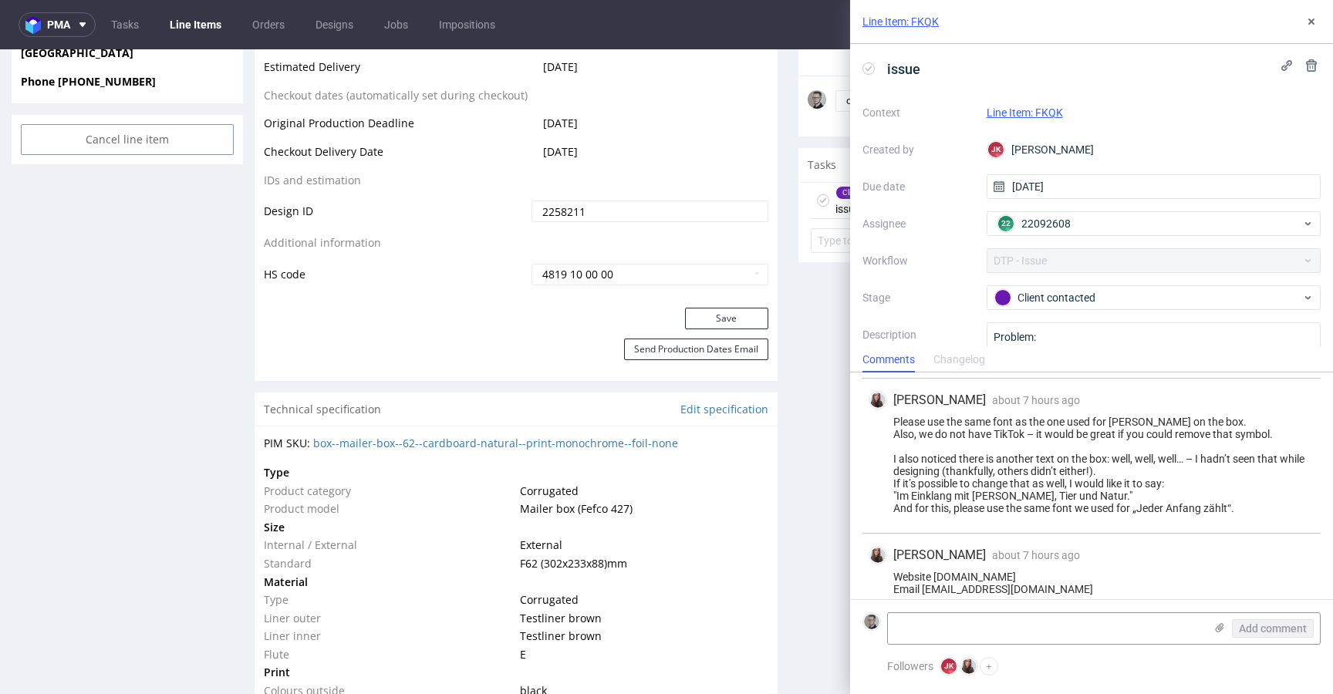
scroll to position [171, 0]
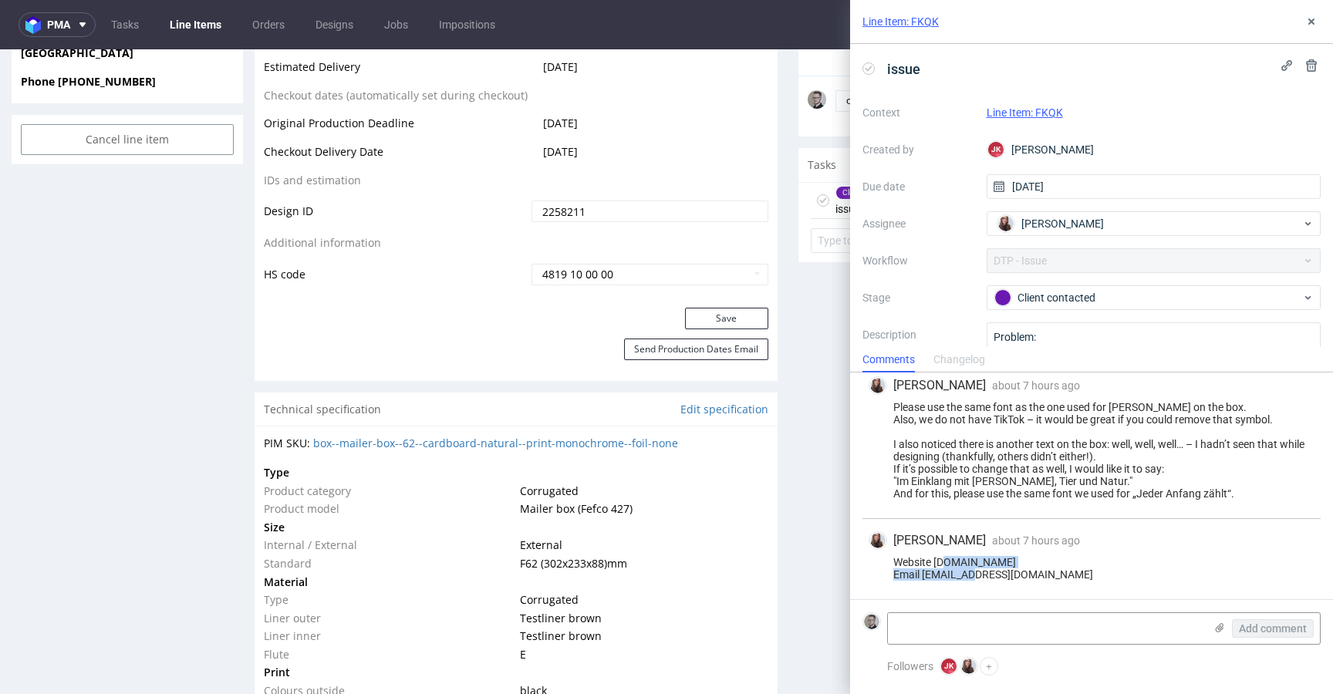
drag, startPoint x: 934, startPoint y: 562, endPoint x: 1128, endPoint y: 558, distance: 194.5
click at [1125, 558] on div "Website www.menschtiernatur-masur.de Email praxis@menschtiernatur-masur.de" at bounding box center [1092, 568] width 446 height 25
copy div "www.menschtiernatur-masur.de"
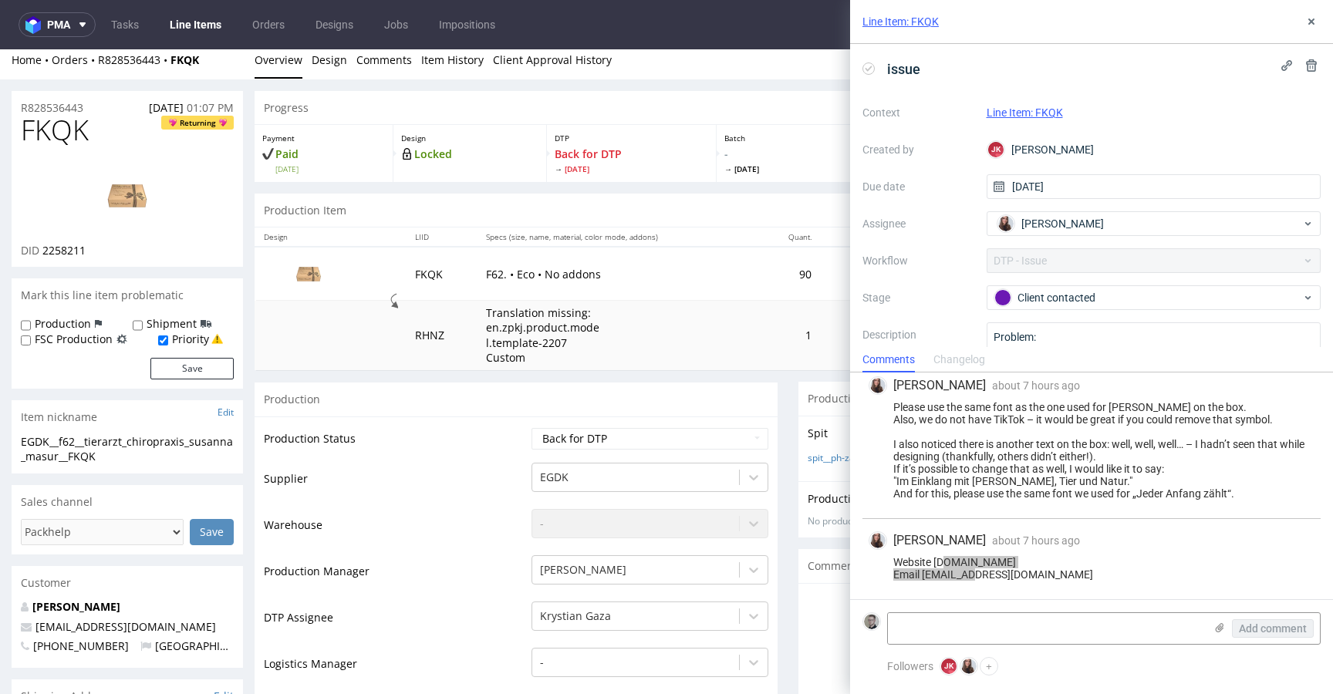
scroll to position [0, 0]
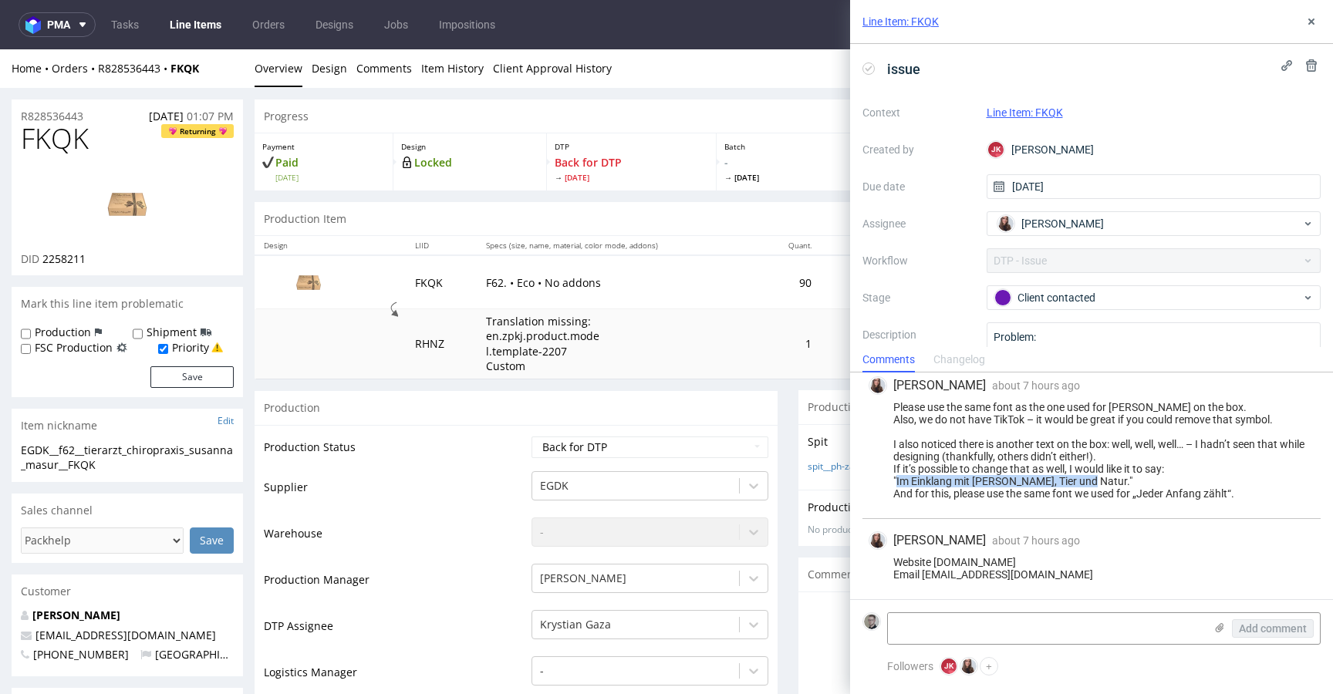
drag, startPoint x: 897, startPoint y: 473, endPoint x: 1086, endPoint y: 478, distance: 189.1
click at [1086, 478] on div "Please use the same font as the one used for Susanna Masur on the box. Also, we…" at bounding box center [1092, 450] width 446 height 99
copy div "Im Einklang mit Mensch, Tier und Natur."
click at [326, 65] on link "Design" at bounding box center [329, 68] width 35 height 38
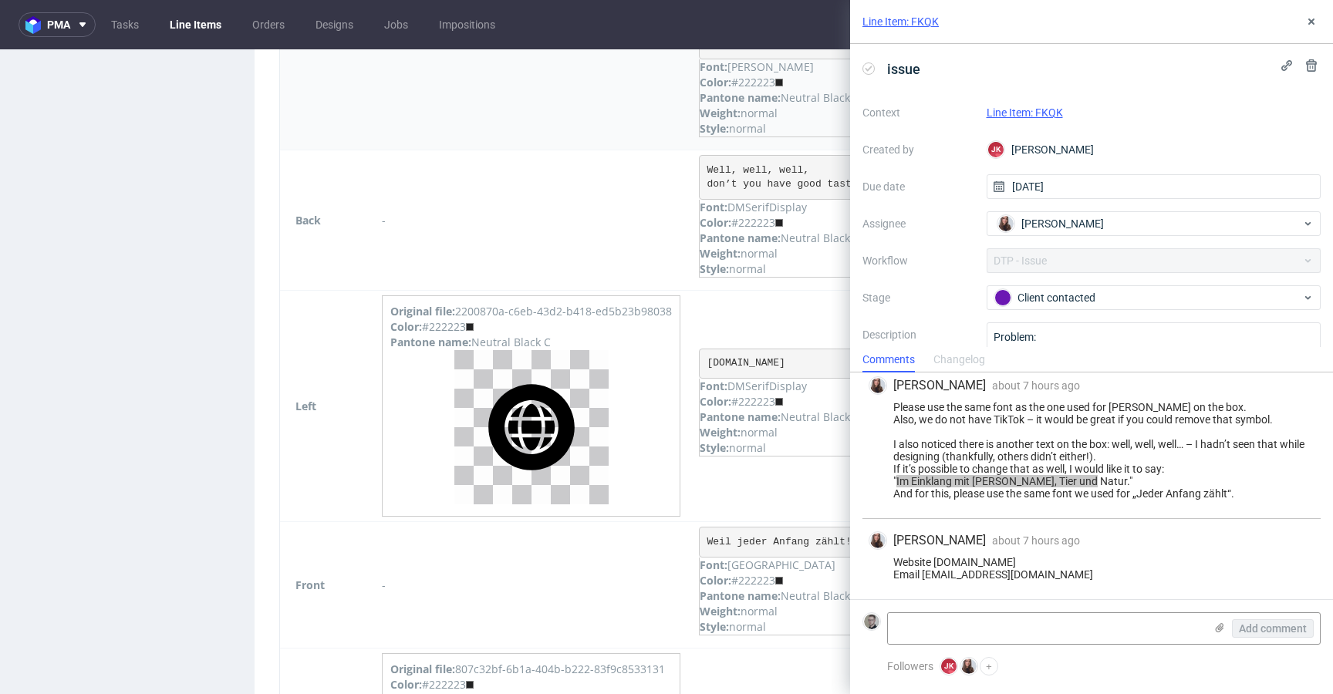
scroll to position [2076, 0]
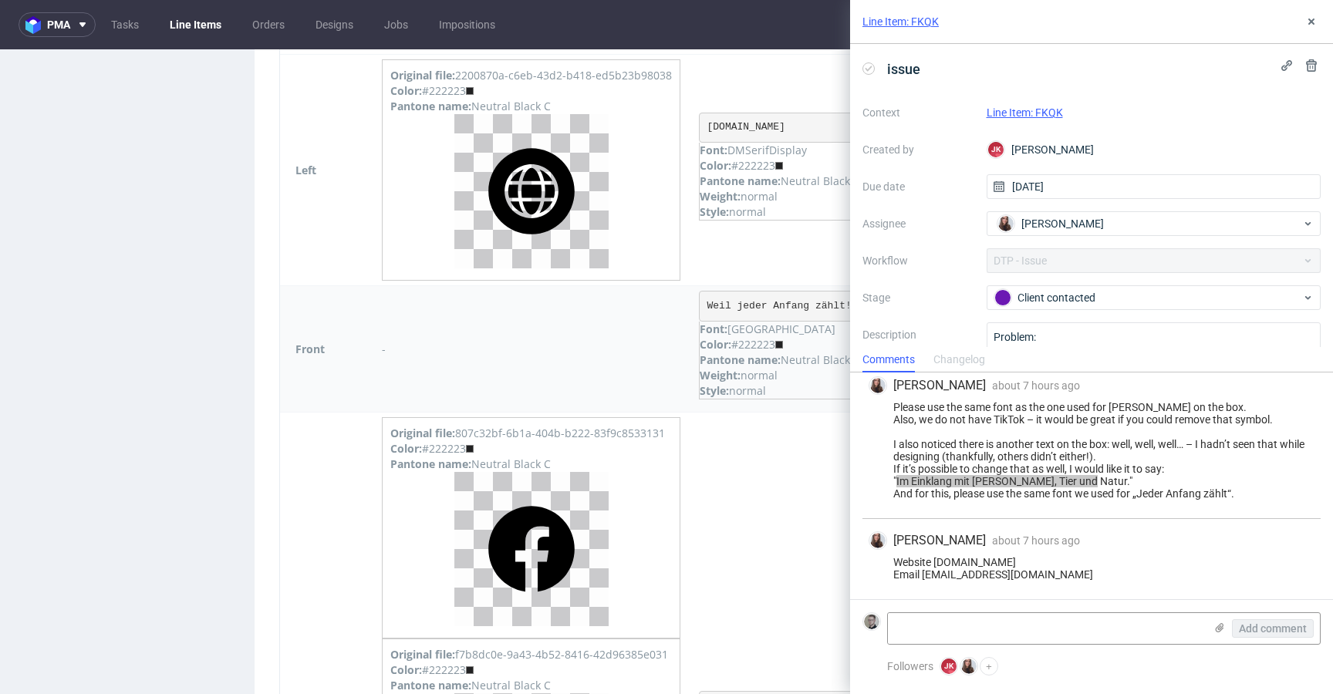
click at [758, 308] on pre "Weil jeder Anfang zählt!" at bounding box center [785, 306] width 173 height 31
copy pre "Weil jeder Anfang zählt!"
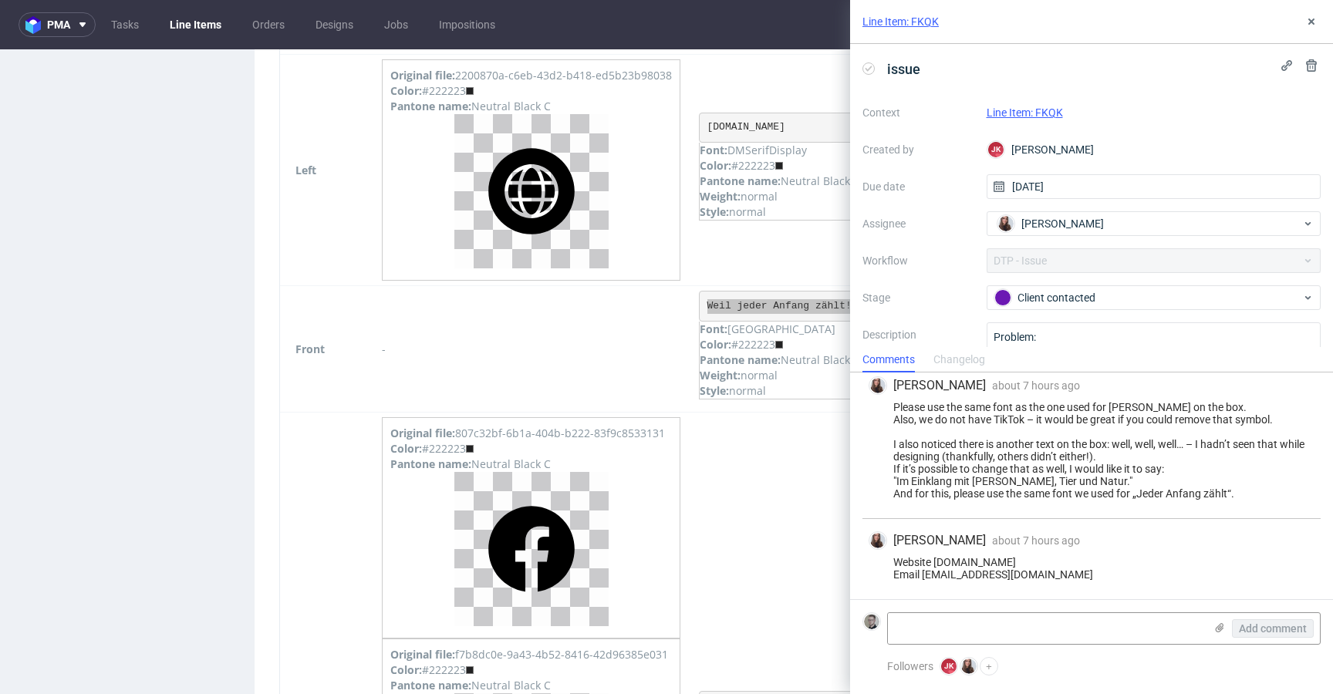
click at [948, 576] on div "Website www.menschtiernatur-masur.de Email praxis@menschtiernatur-masur.de" at bounding box center [1092, 568] width 446 height 25
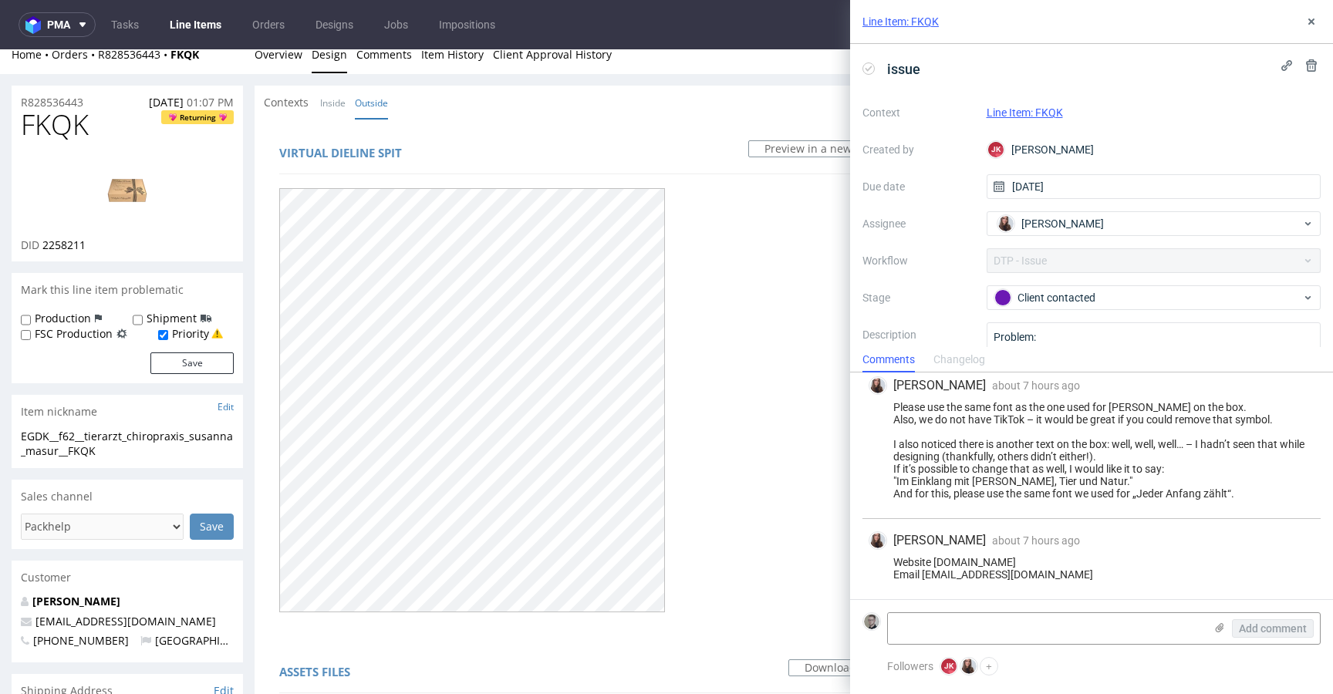
scroll to position [0, 0]
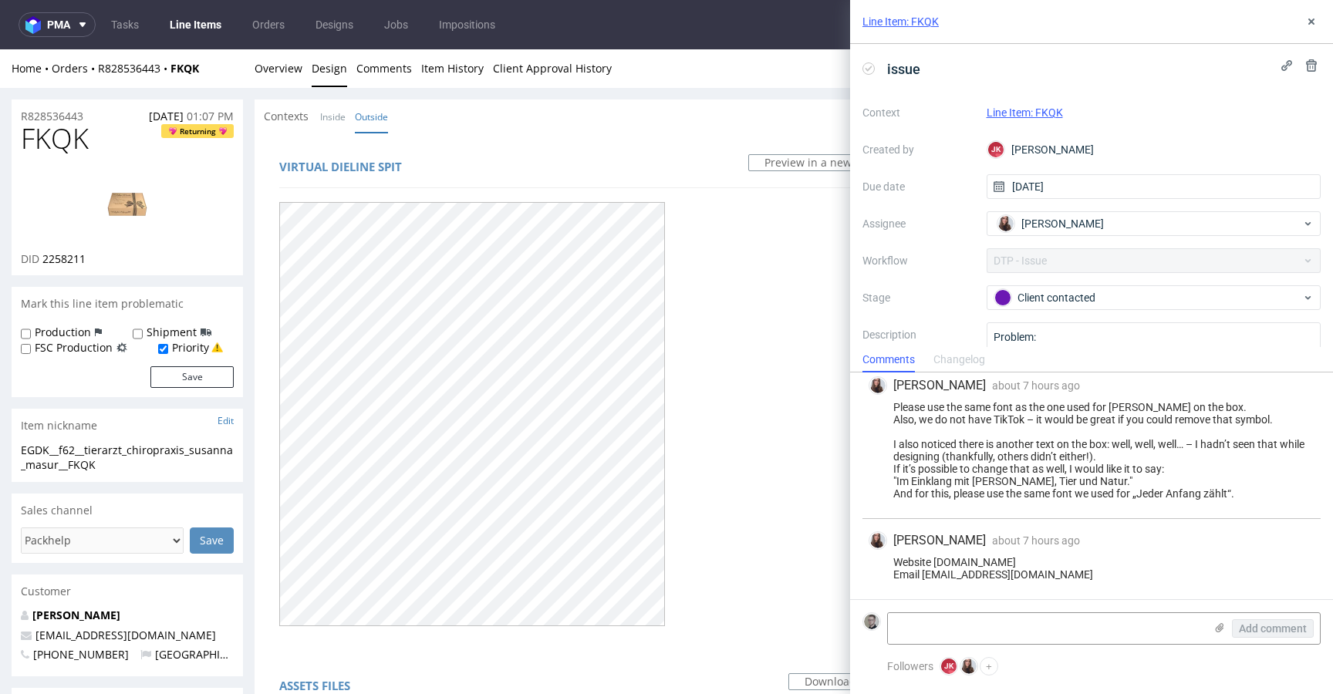
click at [1103, 519] on div "Sandra Beśka about 7 hours ago 30th Sep 2025, 08:50 Website www.menschtiernatur…" at bounding box center [1092, 559] width 458 height 80
drag, startPoint x: 1107, startPoint y: 582, endPoint x: 927, endPoint y: 582, distance: 180.6
click at [925, 581] on div "Website www.menschtiernatur-masur.de Email praxis@menschtiernatur-masur.de" at bounding box center [1092, 568] width 446 height 25
drag, startPoint x: 234, startPoint y: 46, endPoint x: 286, endPoint y: 20, distance: 57.6
click at [234, 46] on nav "pma Tasks Line Items Orders Designs Jobs Impositions" at bounding box center [666, 24] width 1333 height 49
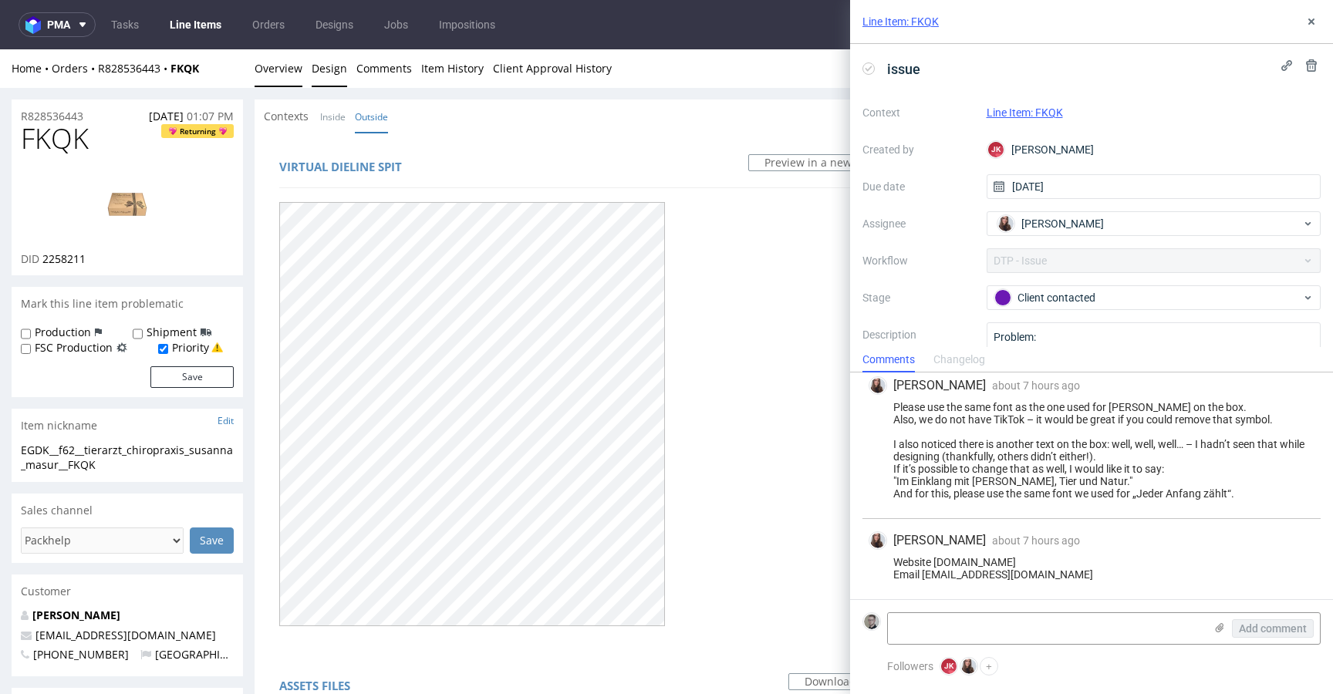
click at [286, 69] on link "Overview" at bounding box center [279, 68] width 48 height 38
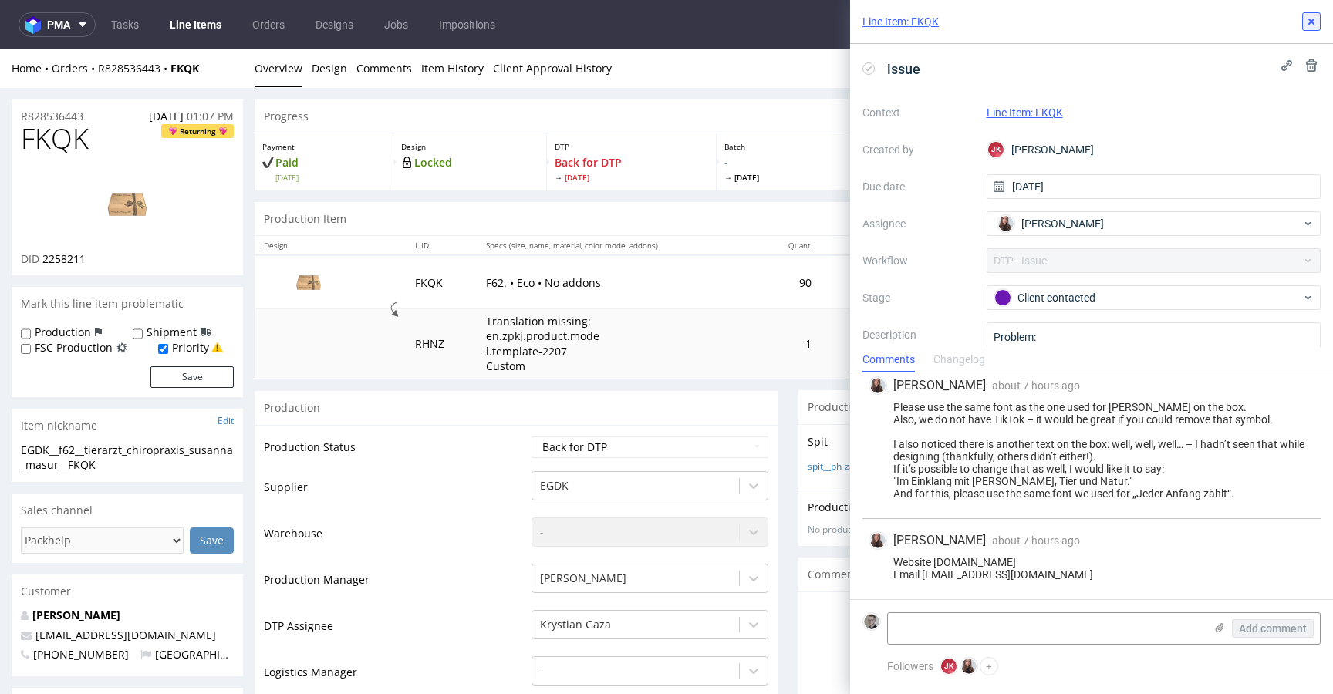
drag, startPoint x: 1310, startPoint y: 7, endPoint x: 1310, endPoint y: 19, distance: 11.6
click at [1309, 19] on div "Line Item: FKQK" at bounding box center [1091, 22] width 483 height 44
click at [1310, 18] on icon at bounding box center [1312, 21] width 12 height 12
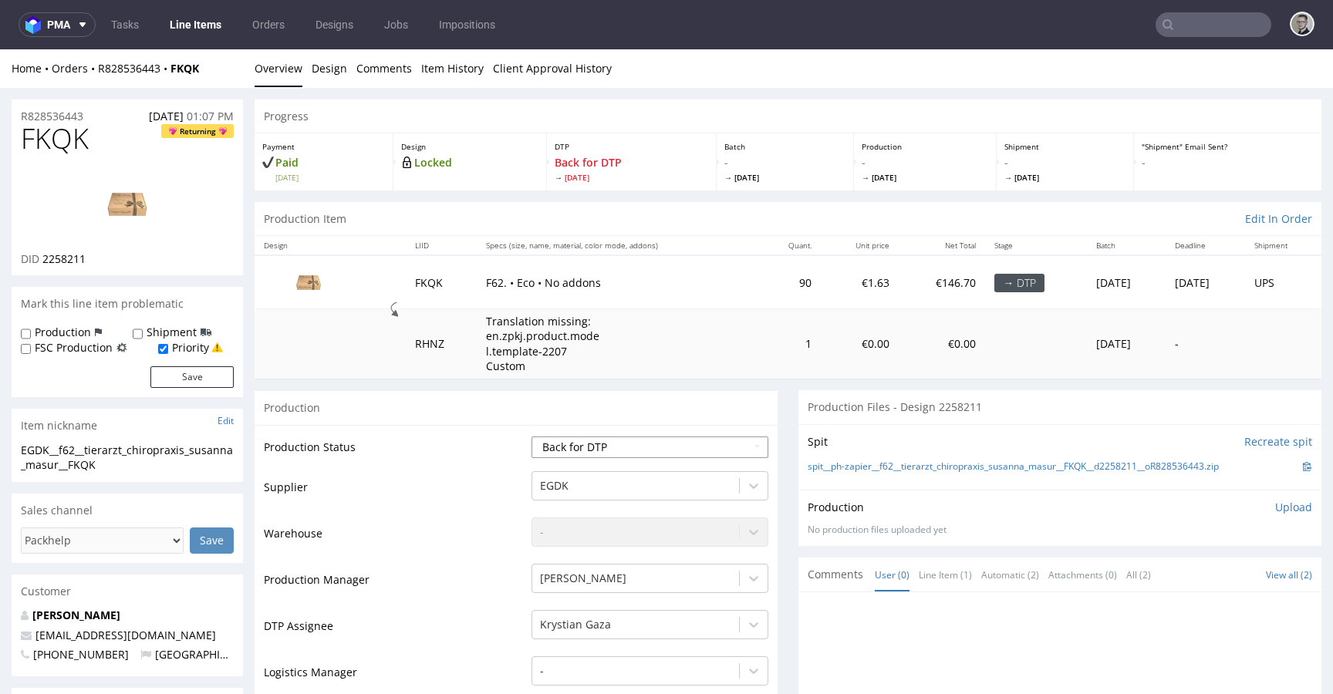
click at [706, 442] on select "Waiting for Artwork Waiting for Diecut Waiting for Mockup Waiting for DTP Waiti…" at bounding box center [650, 448] width 237 height 22
click at [532, 437] on select "Waiting for Artwork Waiting for Diecut Waiting for Mockup Waiting for DTP Waiti…" at bounding box center [650, 448] width 237 height 22
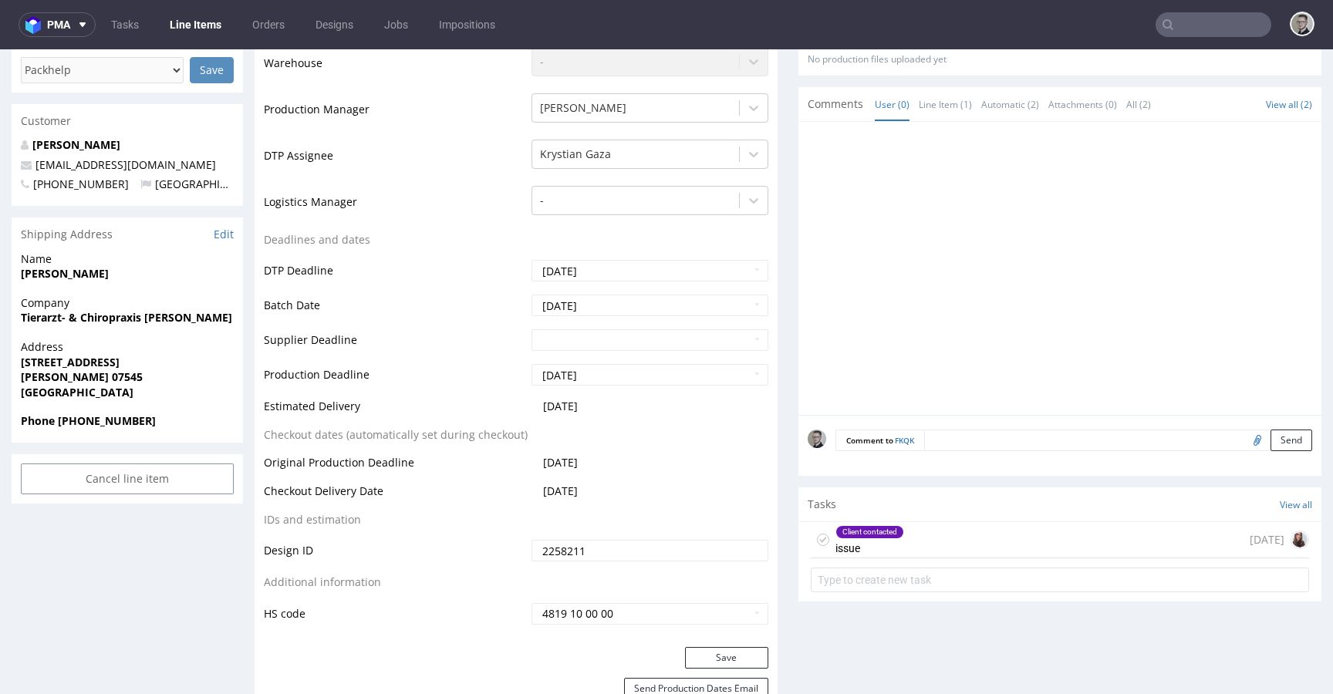
scroll to position [708, 0]
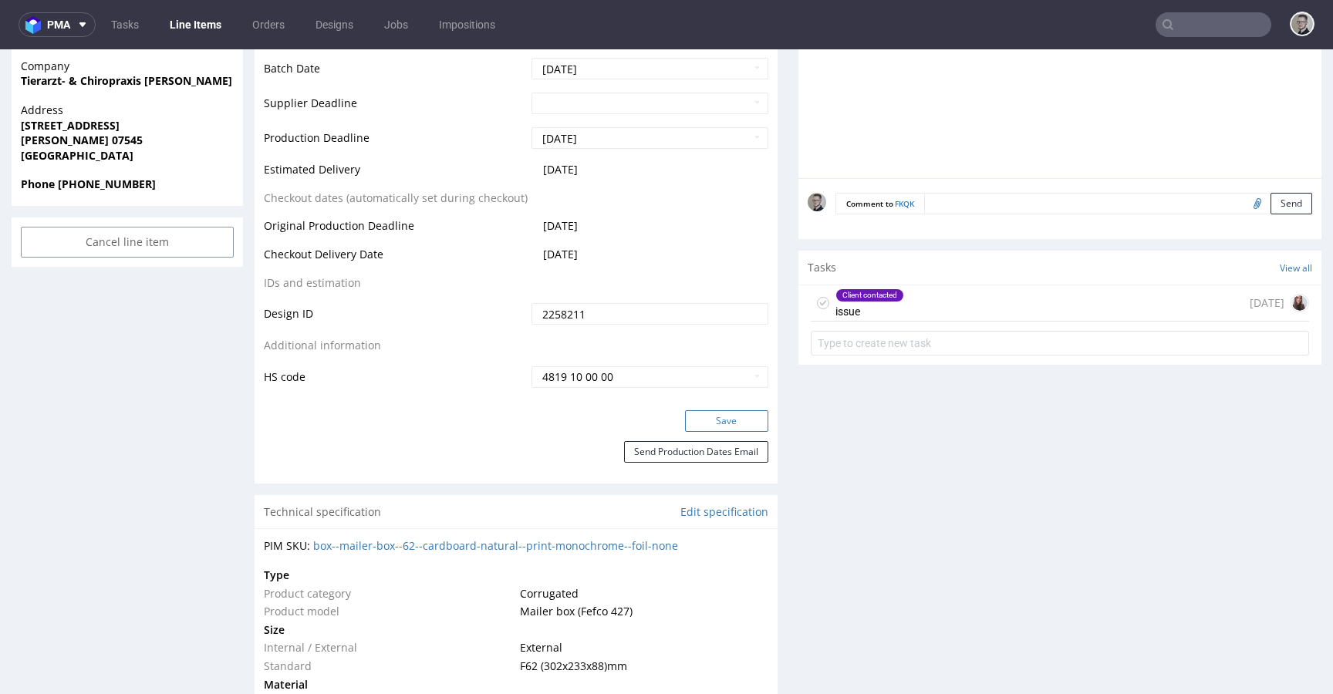
click at [722, 427] on button "Save" at bounding box center [726, 422] width 83 height 22
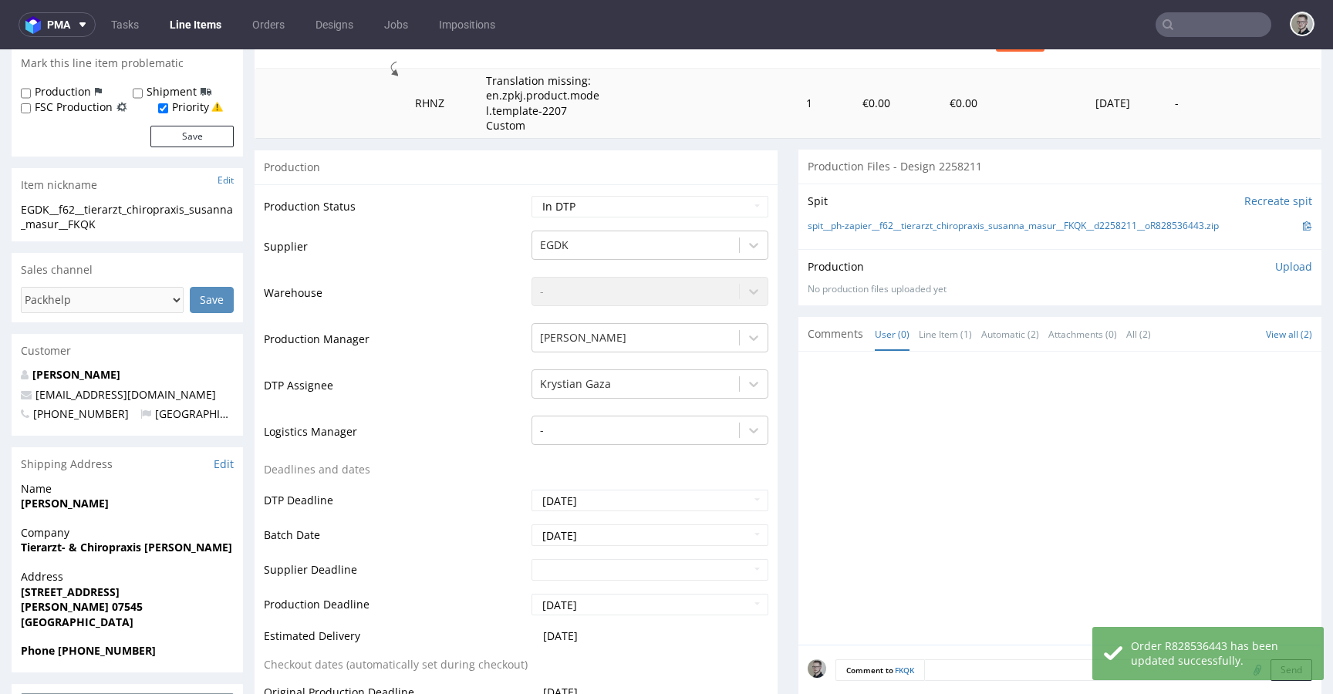
scroll to position [0, 0]
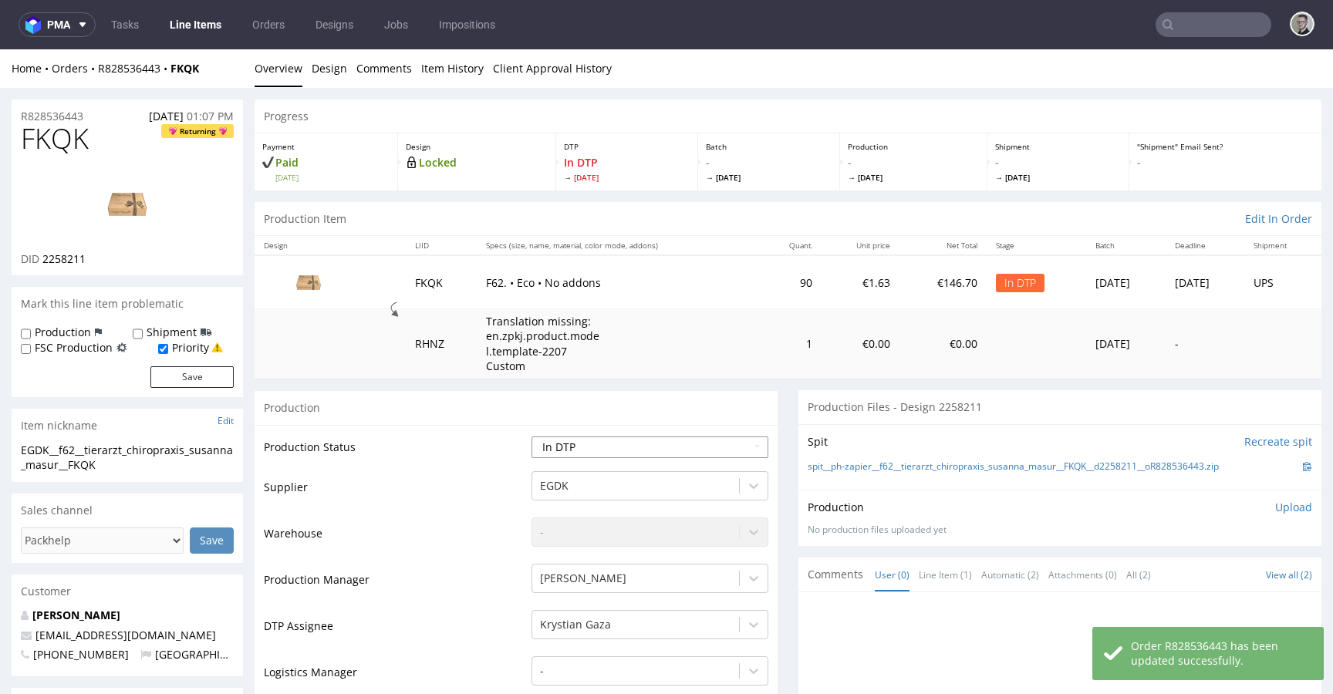
click at [629, 449] on select "Waiting for Artwork Waiting for Diecut Waiting for Mockup Waiting for DTP Waiti…" at bounding box center [650, 448] width 237 height 22
select select "dtp_ca_needed"
click at [532, 437] on select "Waiting for Artwork Waiting for Diecut Waiting for Mockup Waiting for DTP Waiti…" at bounding box center [650, 448] width 237 height 22
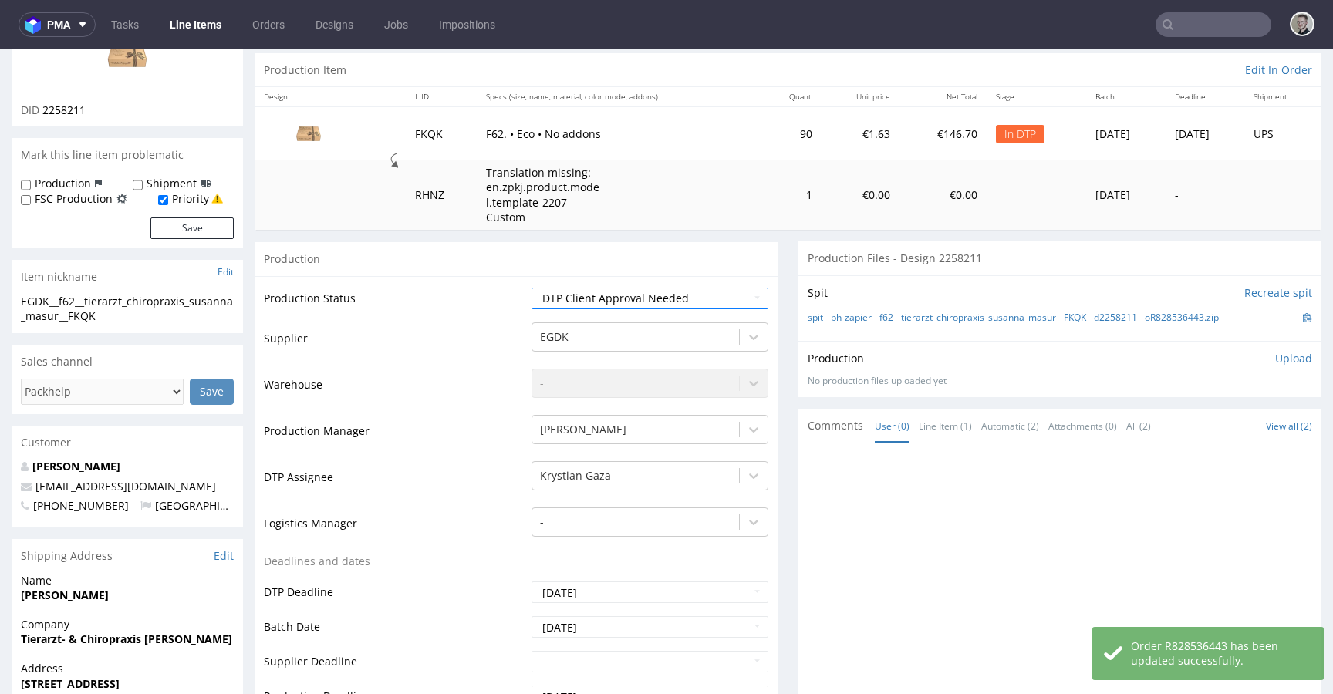
scroll to position [511, 0]
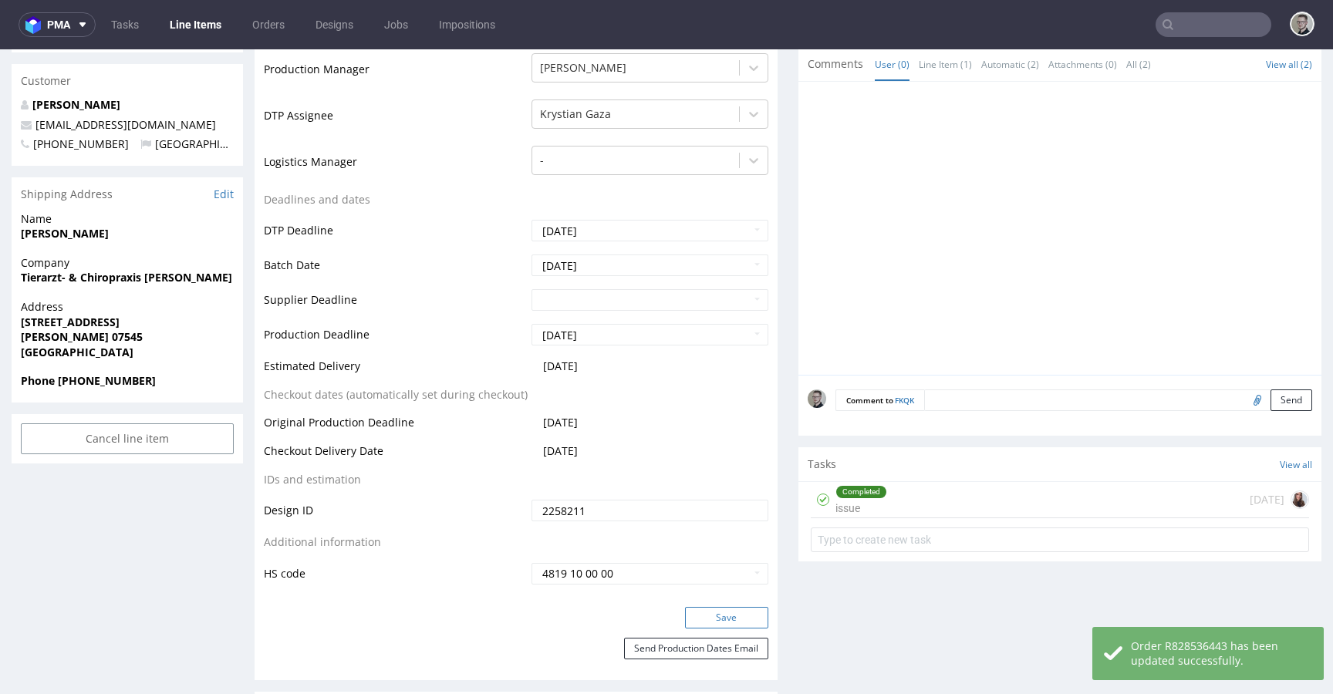
click at [725, 615] on button "Save" at bounding box center [726, 618] width 83 height 22
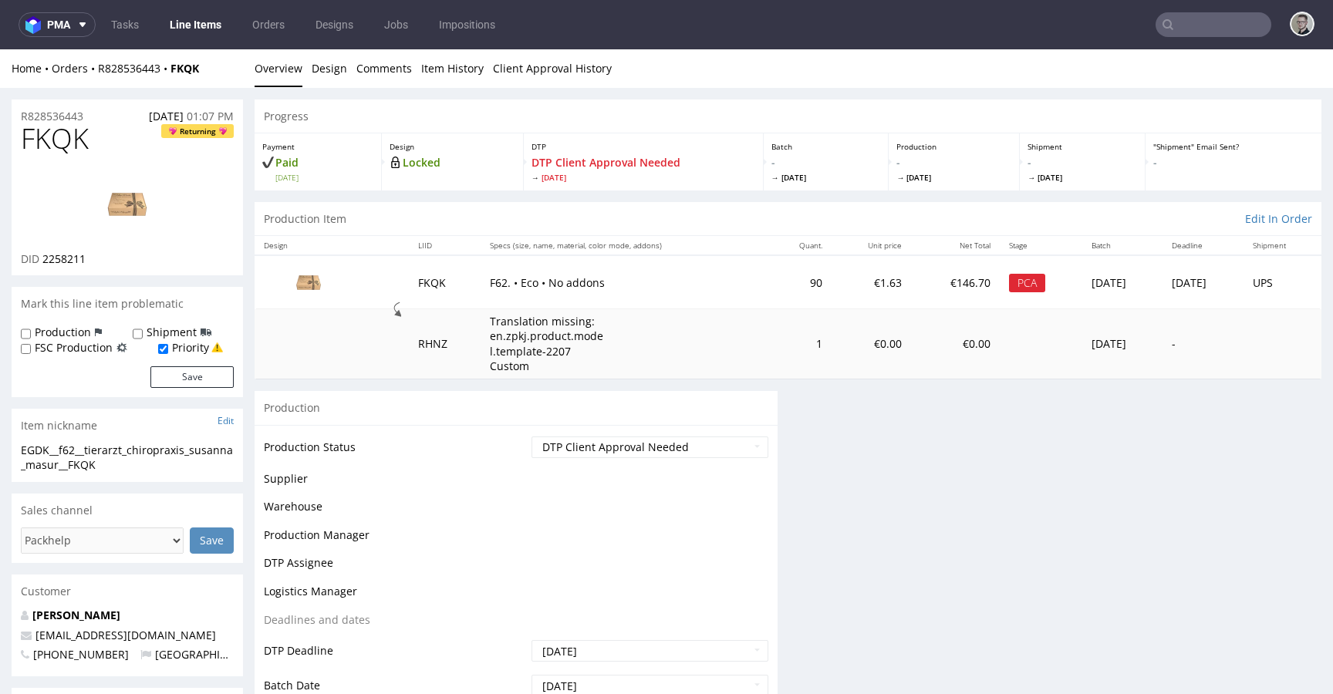
scroll to position [0, 0]
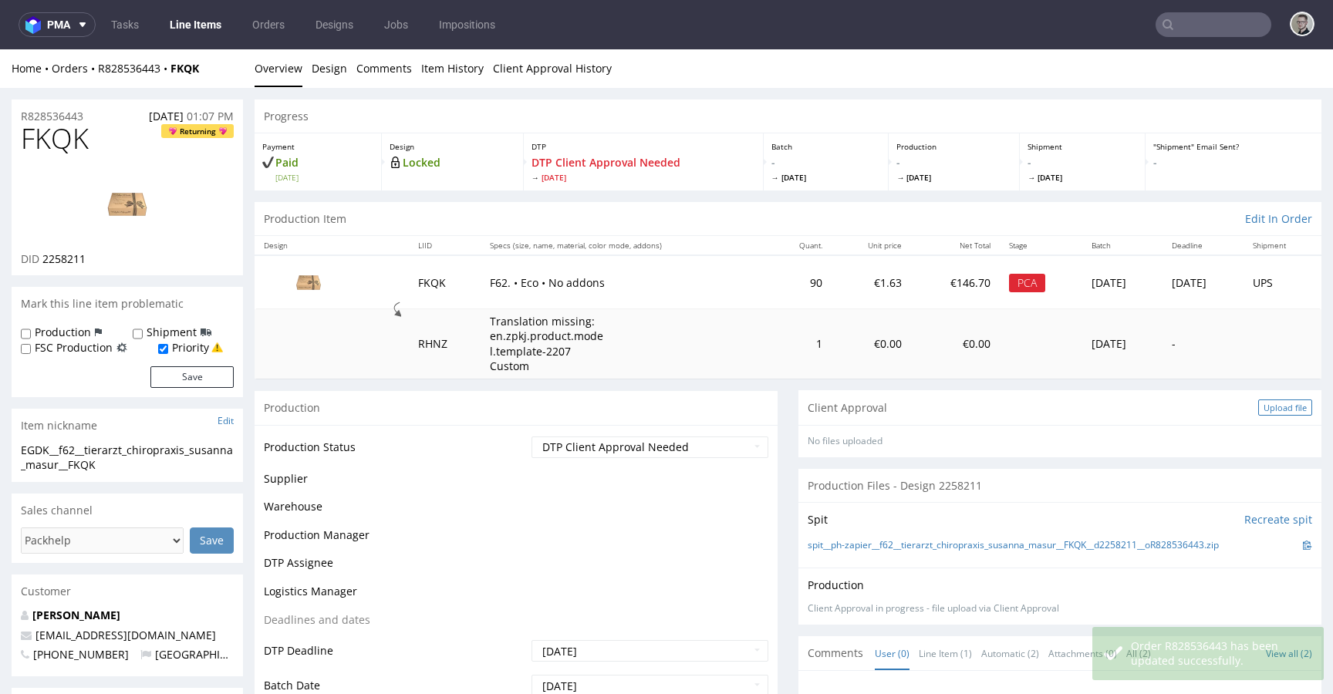
click at [1261, 408] on div "Upload file" at bounding box center [1286, 408] width 54 height 16
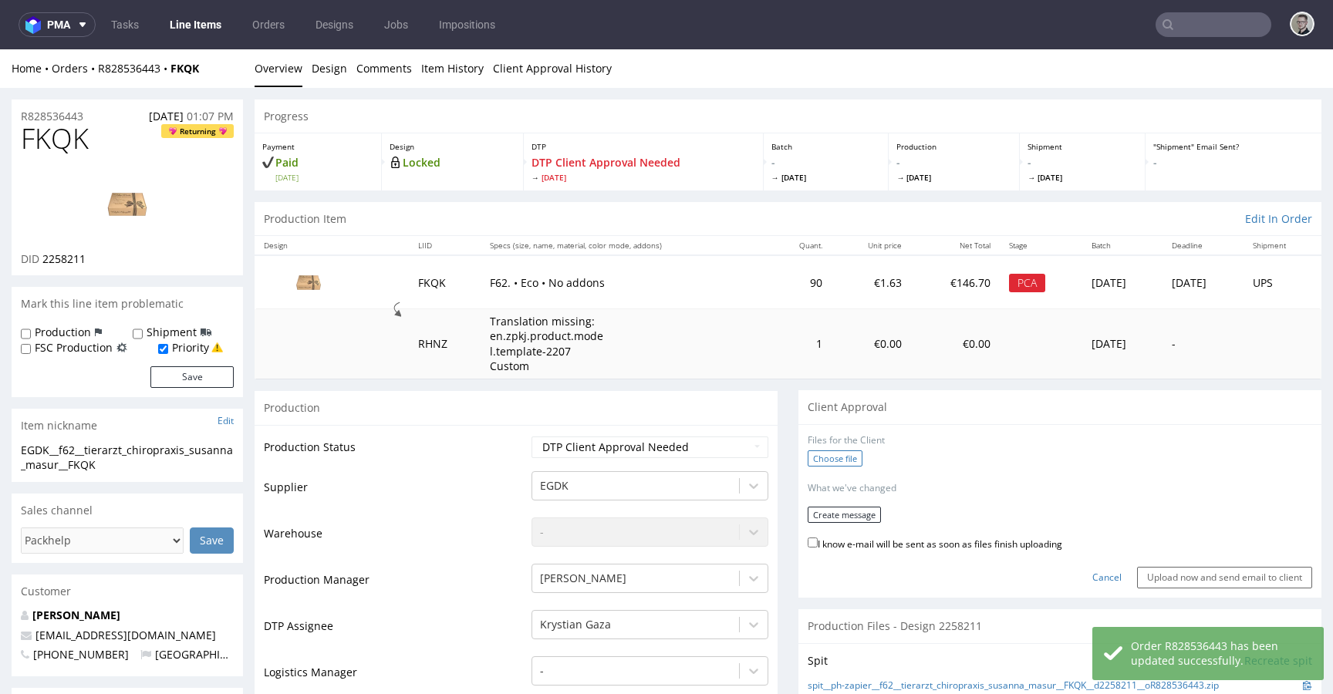
click at [840, 464] on label "Choose file" at bounding box center [835, 459] width 55 height 16
click at [0, 49] on input "Choose file" at bounding box center [0, 49] width 0 height 0
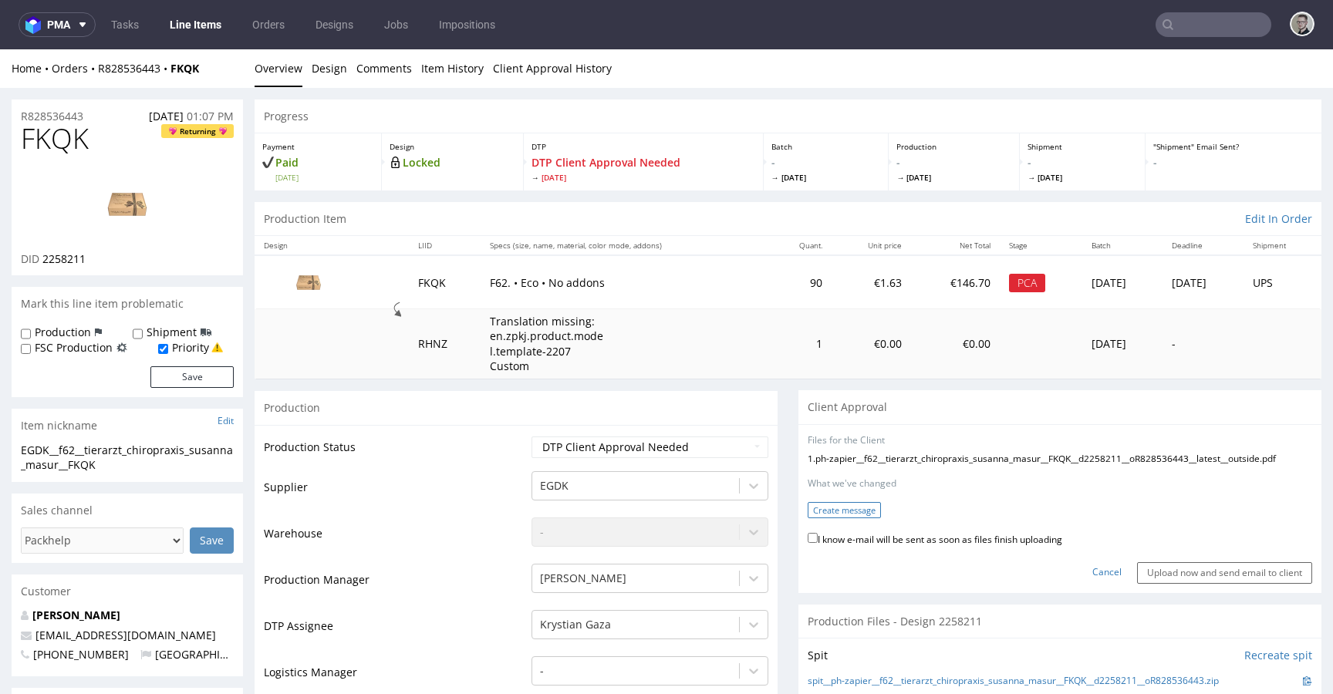
click at [850, 519] on button "Create message" at bounding box center [844, 510] width 73 height 16
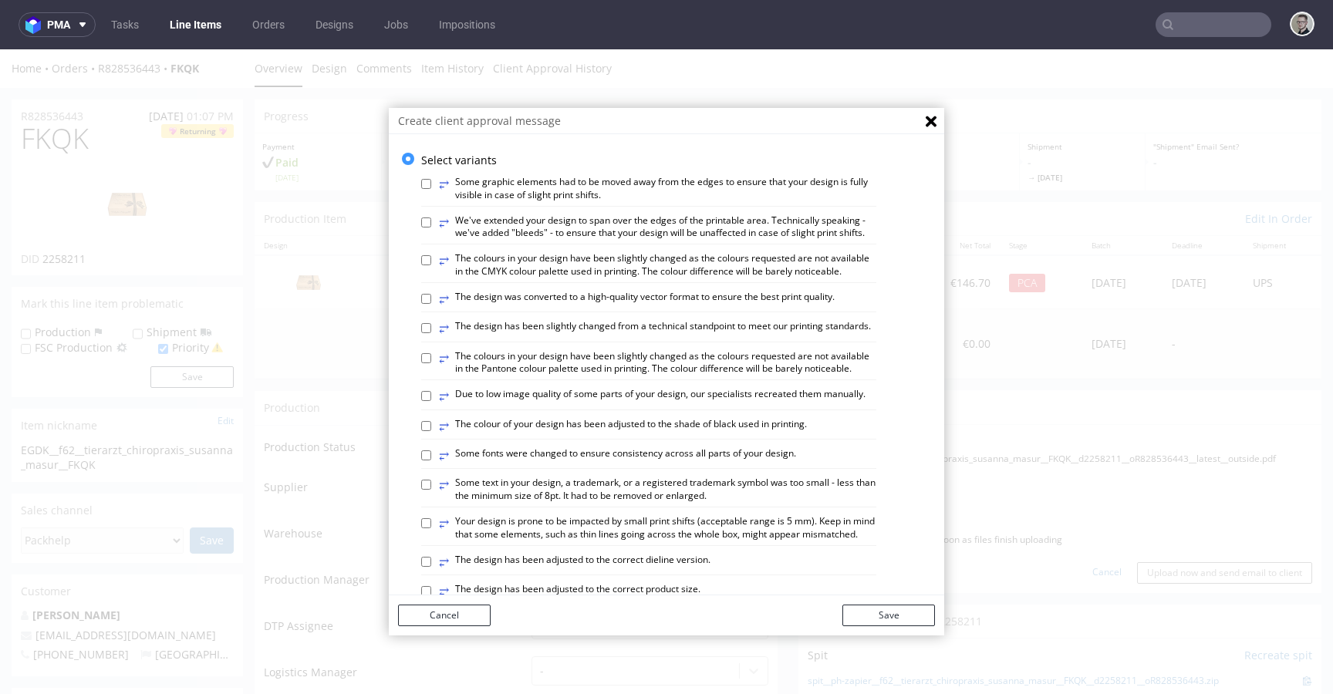
scroll to position [895, 0]
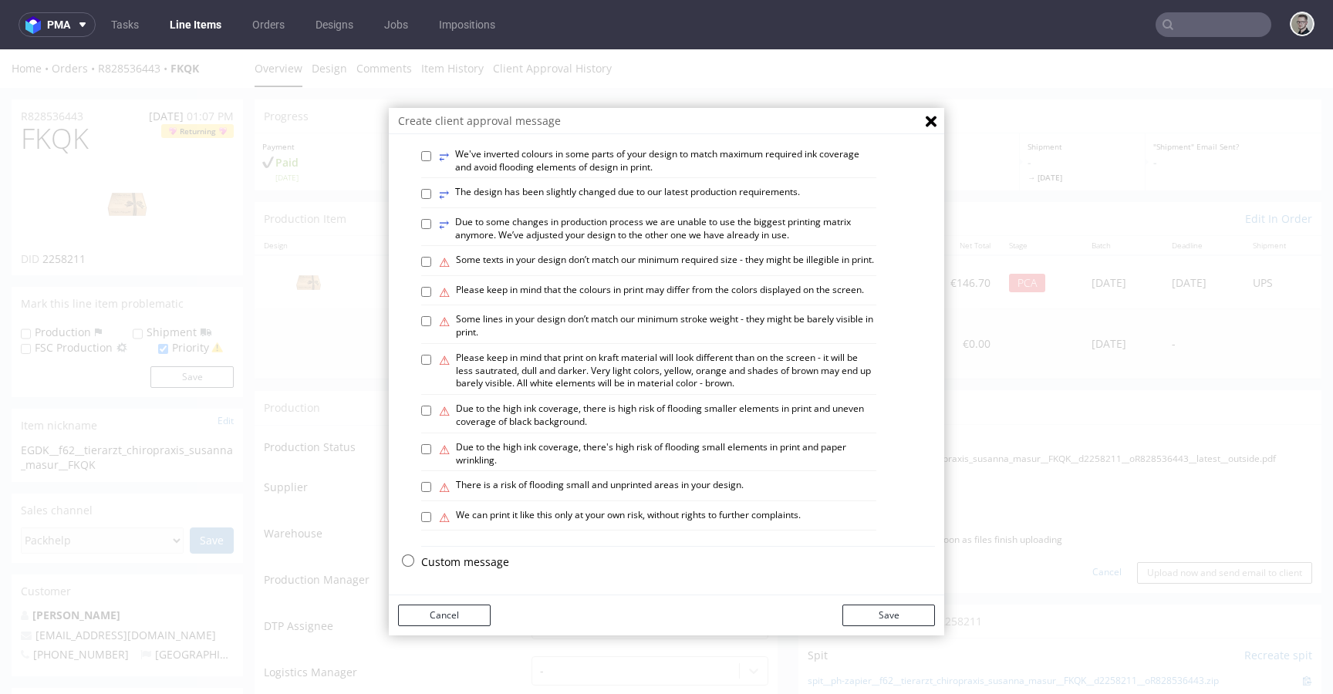
click at [451, 555] on p "Custom message" at bounding box center [678, 562] width 514 height 15
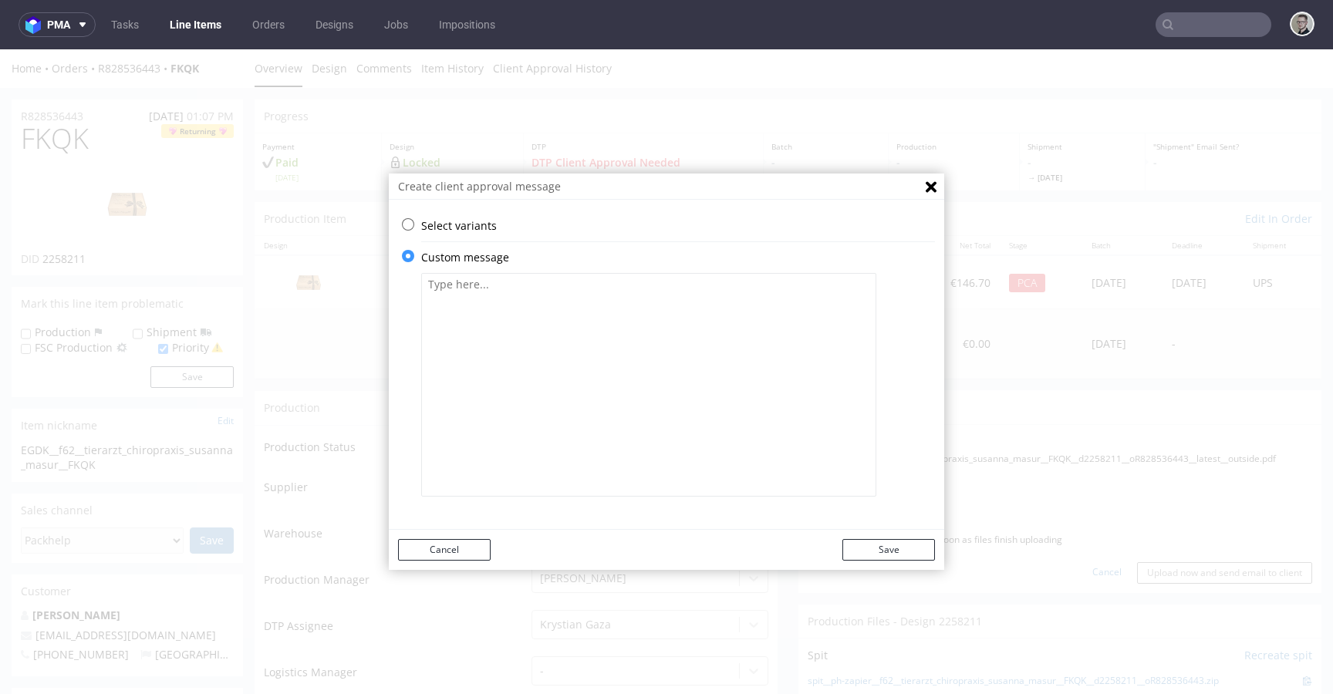
scroll to position [0, 0]
click at [624, 297] on textarea at bounding box center [648, 385] width 455 height 224
click at [558, 285] on textarea "We've updated your design adjusted to the shade of black used in printing" at bounding box center [648, 385] width 455 height 224
click at [845, 301] on textarea "We've updated your design, adjusted to the shade of black used in printing" at bounding box center [648, 385] width 455 height 224
type textarea "We've updated your design, adjusted to the shade of black used in printing, cen…"
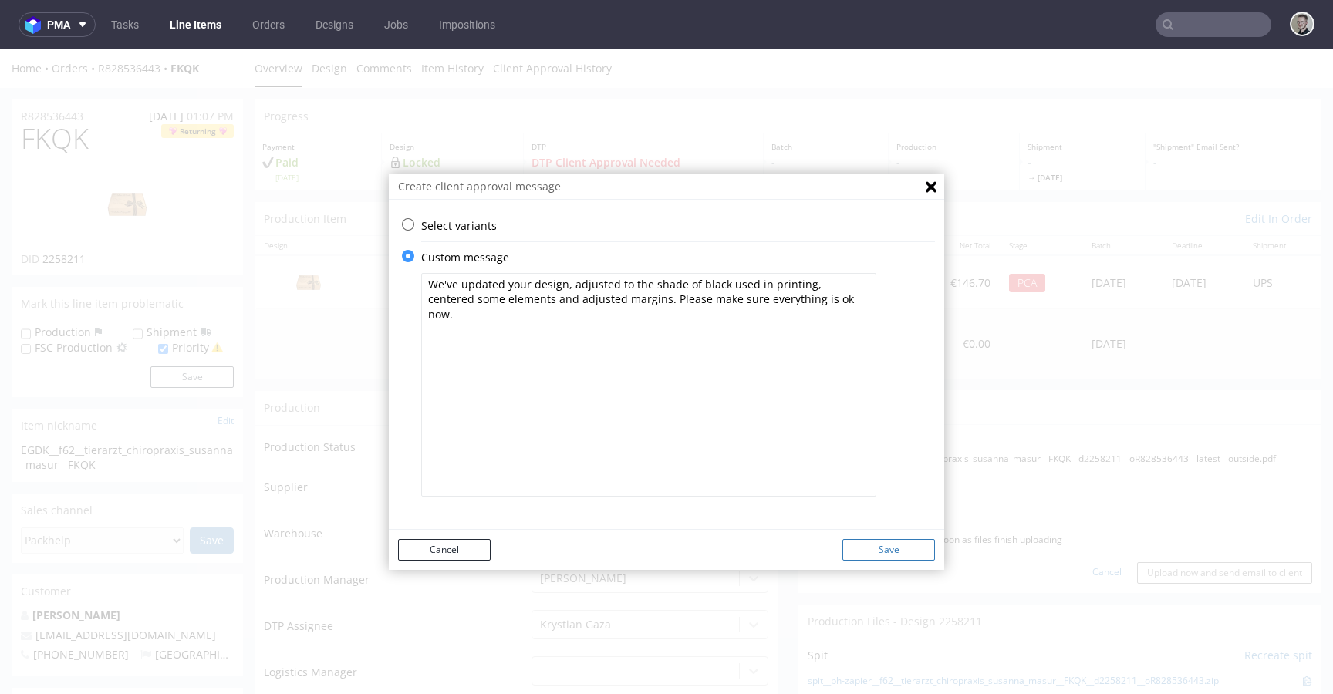
click at [860, 546] on button "Save" at bounding box center [889, 550] width 93 height 22
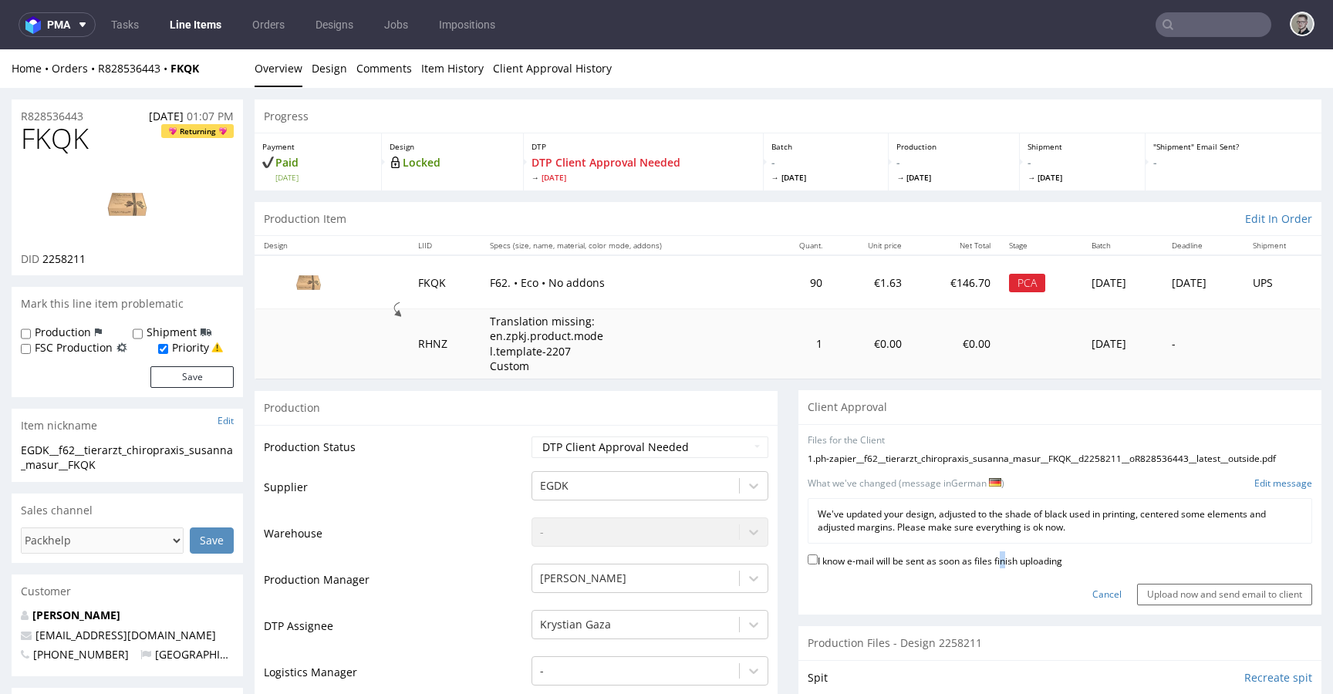
drag, startPoint x: 994, startPoint y: 570, endPoint x: 1027, endPoint y: 576, distance: 33.6
click at [996, 569] on label "I know e-mail will be sent as soon as files finish uploading" at bounding box center [935, 560] width 255 height 17
drag, startPoint x: 1049, startPoint y: 583, endPoint x: 1059, endPoint y: 580, distance: 10.5
click at [1050, 573] on div "I know e-mail will be sent as soon as files finish uploading" at bounding box center [1060, 562] width 505 height 21
drag, startPoint x: 1051, startPoint y: 576, endPoint x: 1100, endPoint y: 595, distance: 52.3
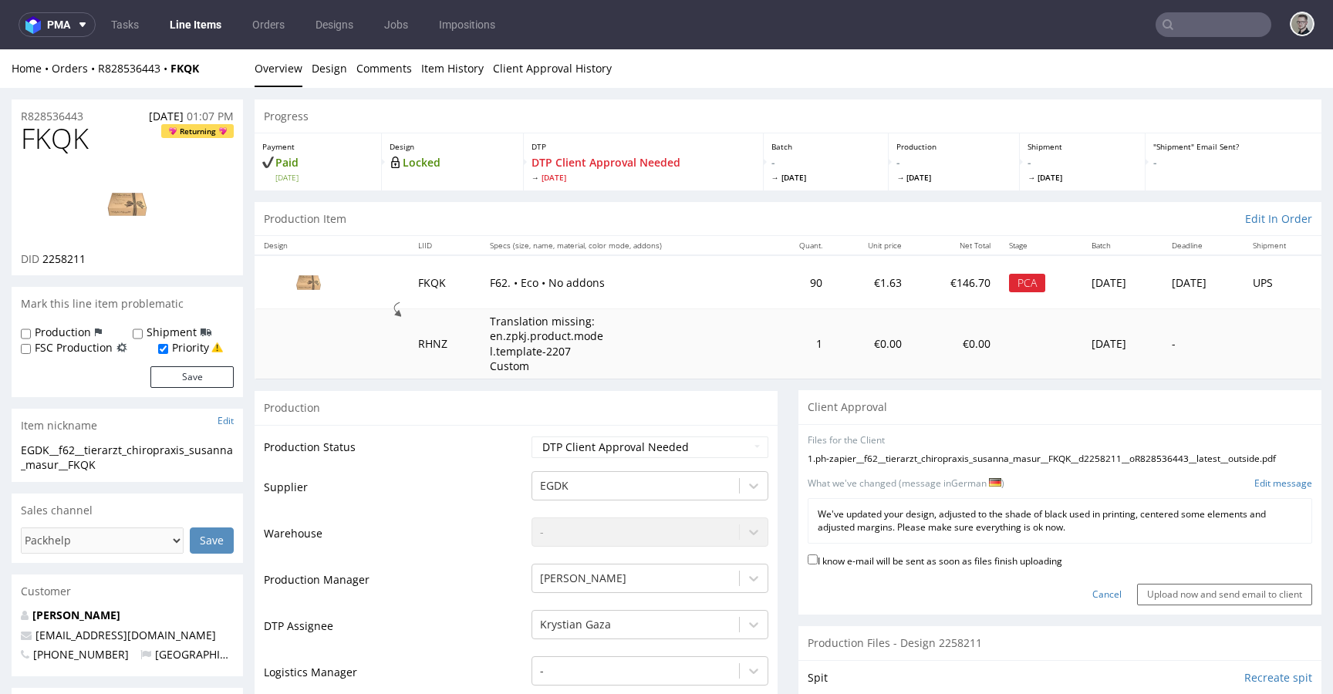
click at [1051, 569] on label "I know e-mail will be sent as soon as files finish uploading" at bounding box center [935, 560] width 255 height 17
click at [818, 565] on input "I know e-mail will be sent as soon as files finish uploading" at bounding box center [813, 560] width 10 height 10
checkbox input "true"
click at [1137, 606] on input "Upload now and send email to client" at bounding box center [1224, 595] width 175 height 22
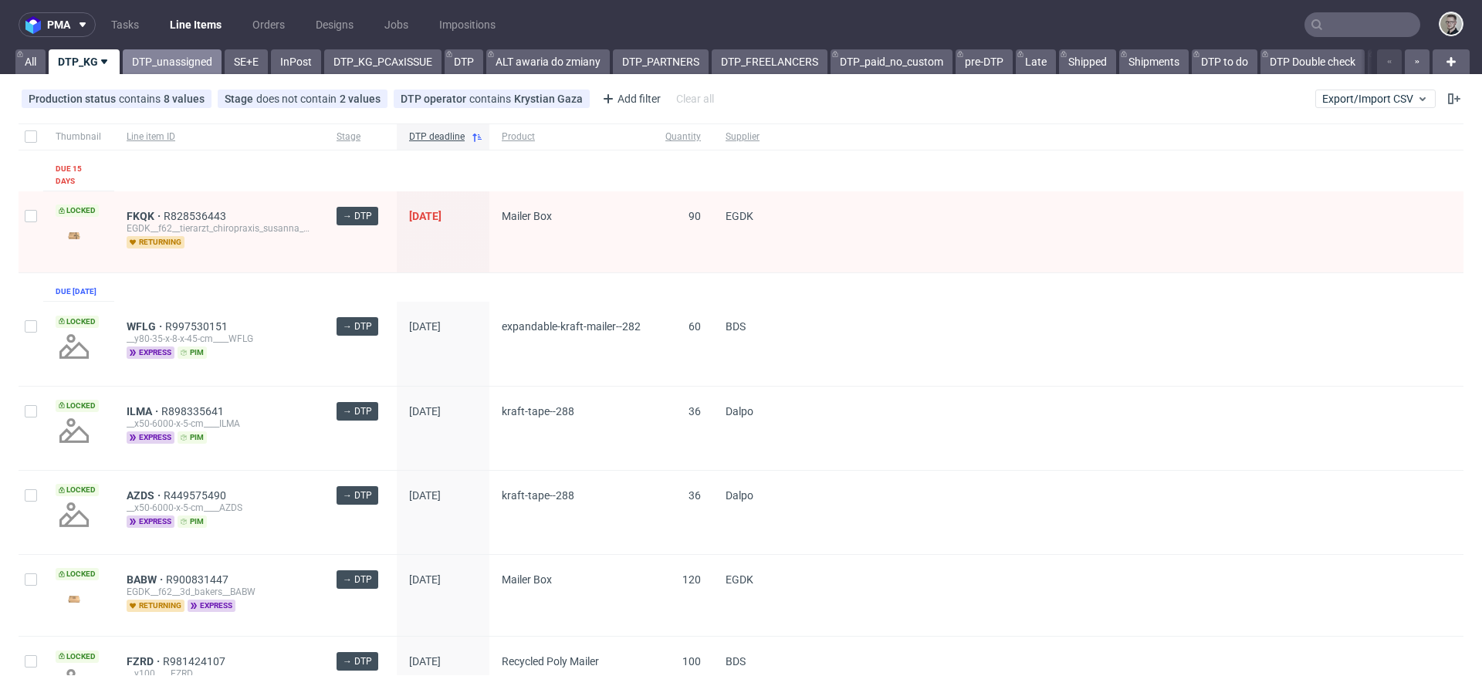
click at [193, 55] on link "DTP_unassigned" at bounding box center [172, 61] width 99 height 25
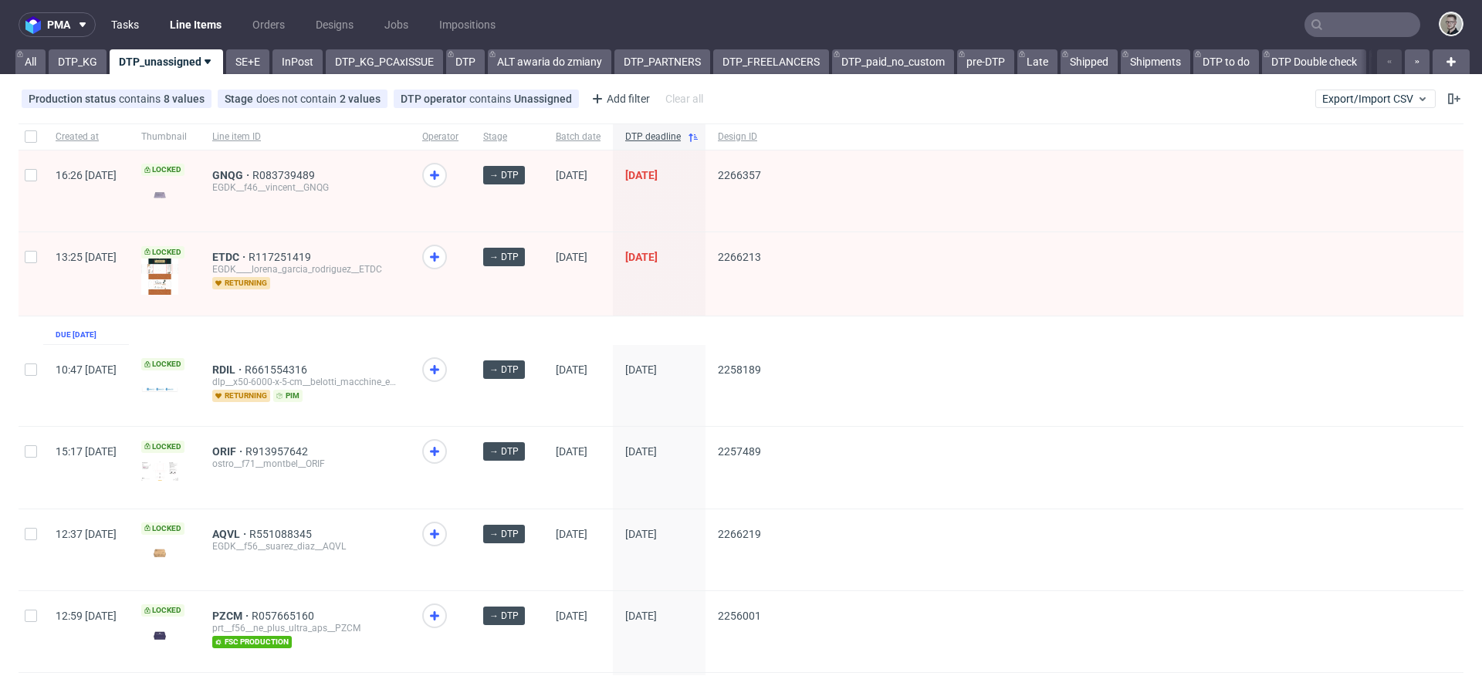
click at [133, 24] on link "Tasks" at bounding box center [125, 24] width 46 height 25
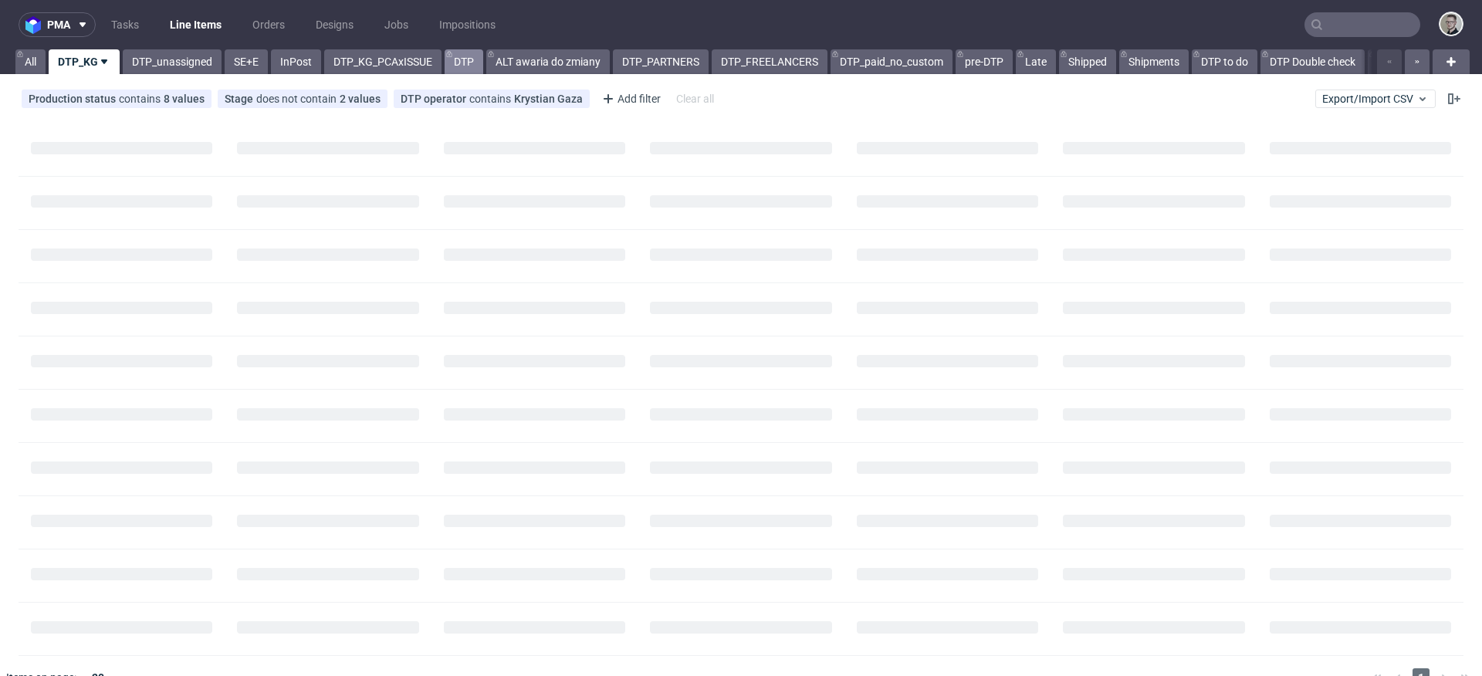
click at [466, 59] on link "DTP" at bounding box center [463, 61] width 39 height 25
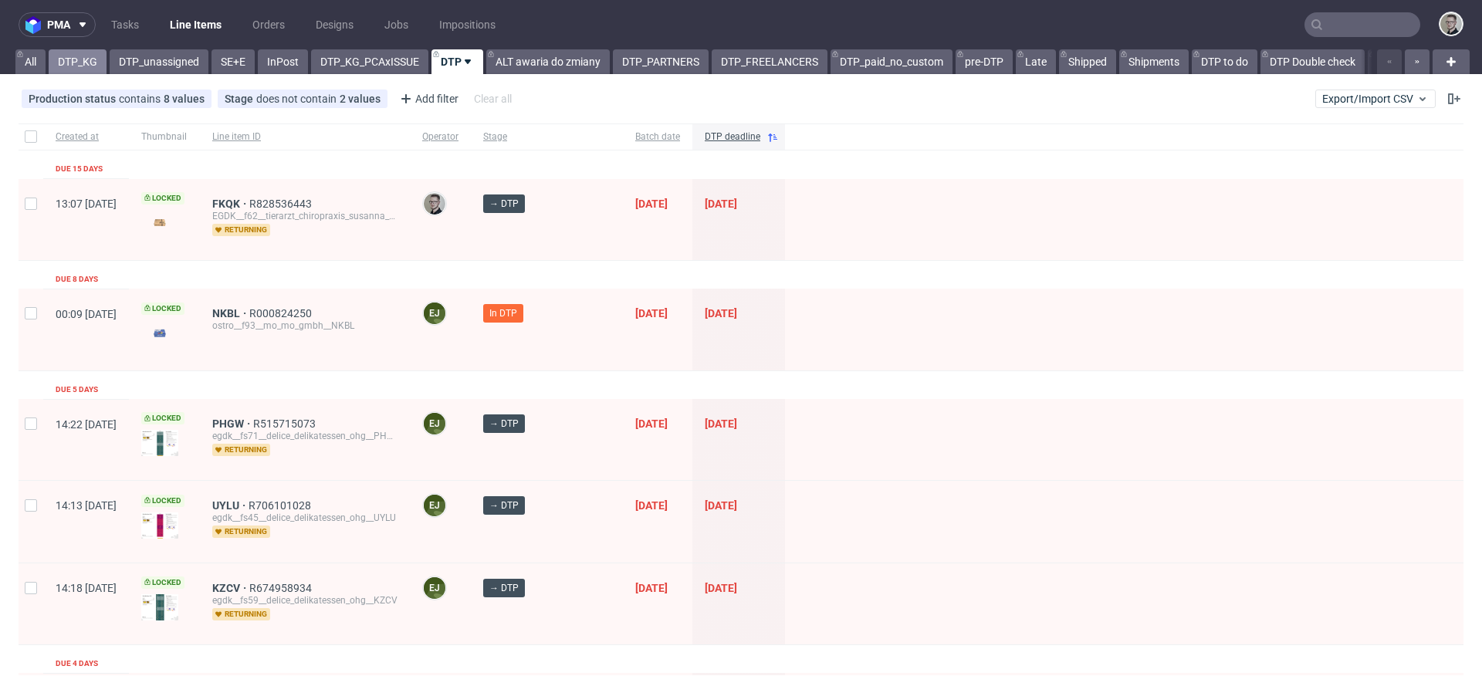
click at [90, 61] on link "DTP_KG" at bounding box center [78, 61] width 58 height 25
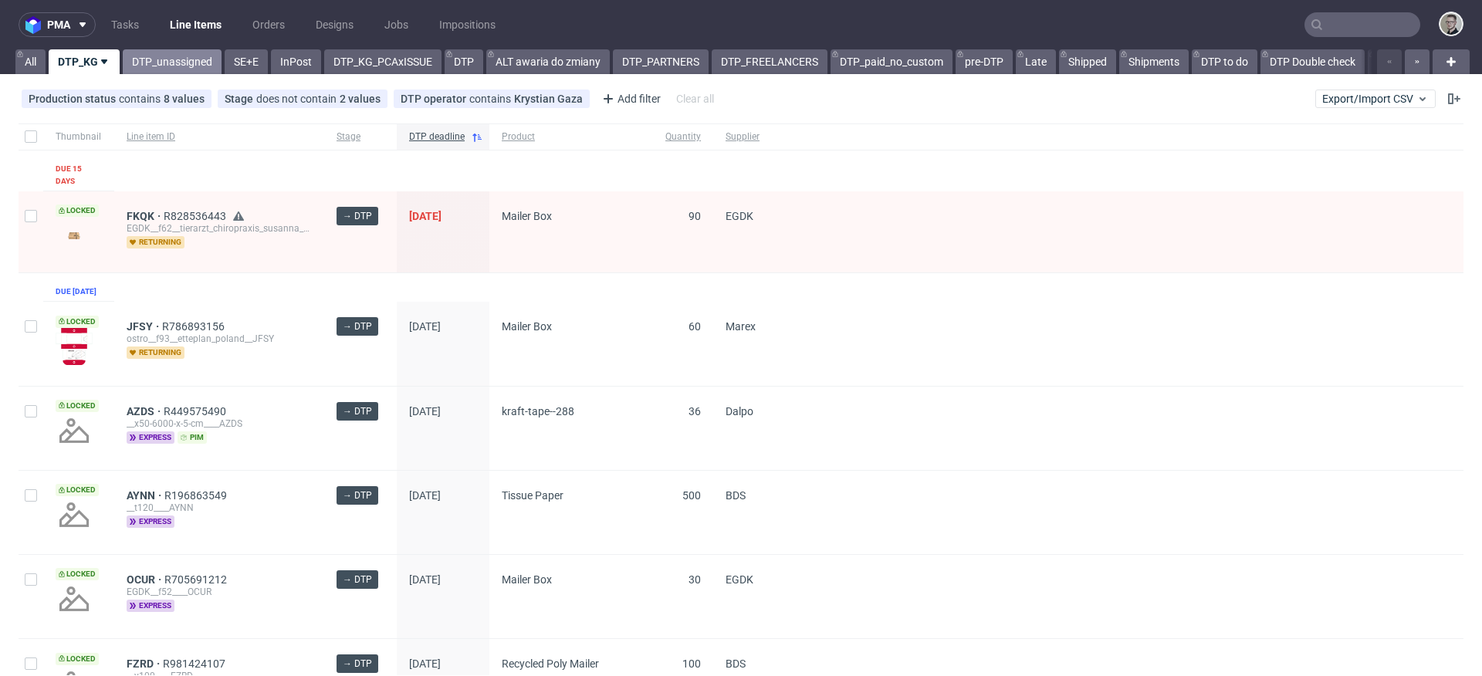
click at [167, 59] on link "DTP_unassigned" at bounding box center [172, 61] width 99 height 25
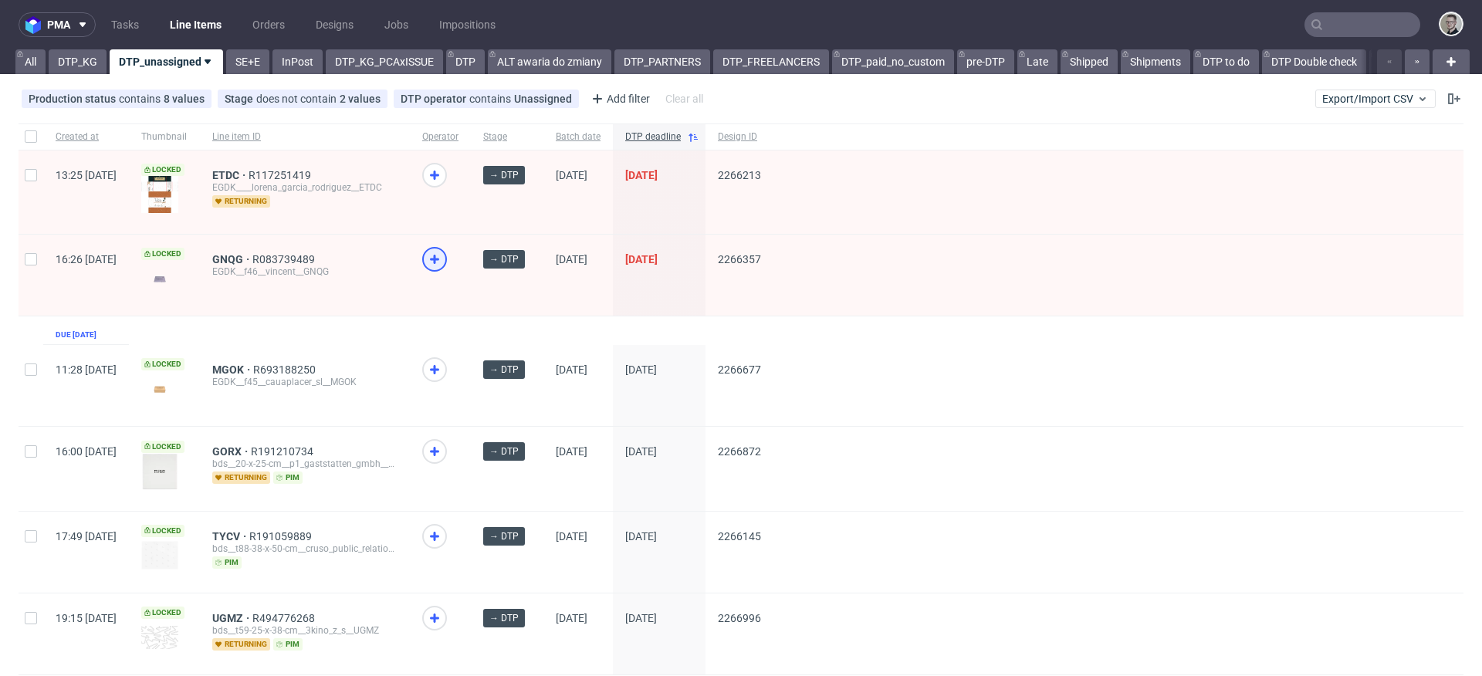
click at [444, 251] on icon at bounding box center [434, 259] width 19 height 19
click at [252, 256] on span "GNQG" at bounding box center [232, 259] width 40 height 12
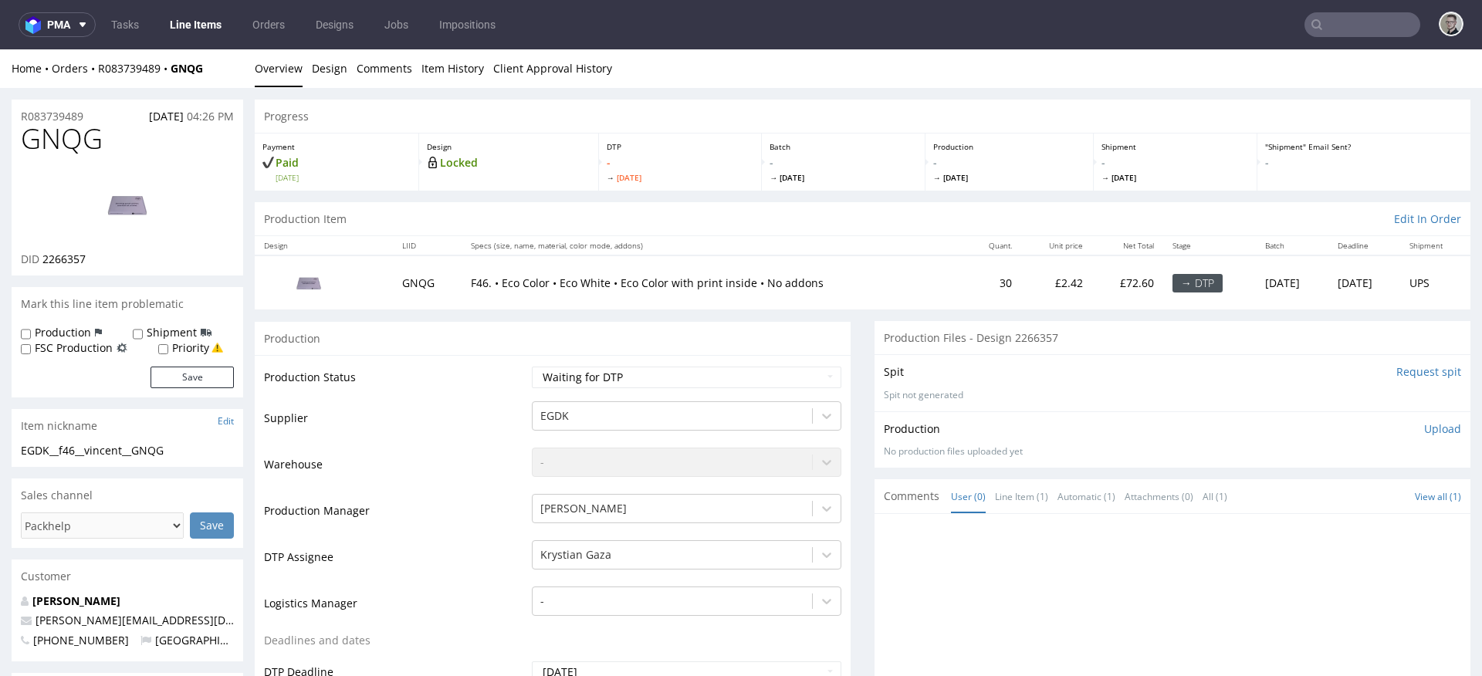
click at [1411, 370] on input "Request spit" at bounding box center [1428, 371] width 65 height 15
click at [320, 71] on link "Design" at bounding box center [329, 68] width 35 height 38
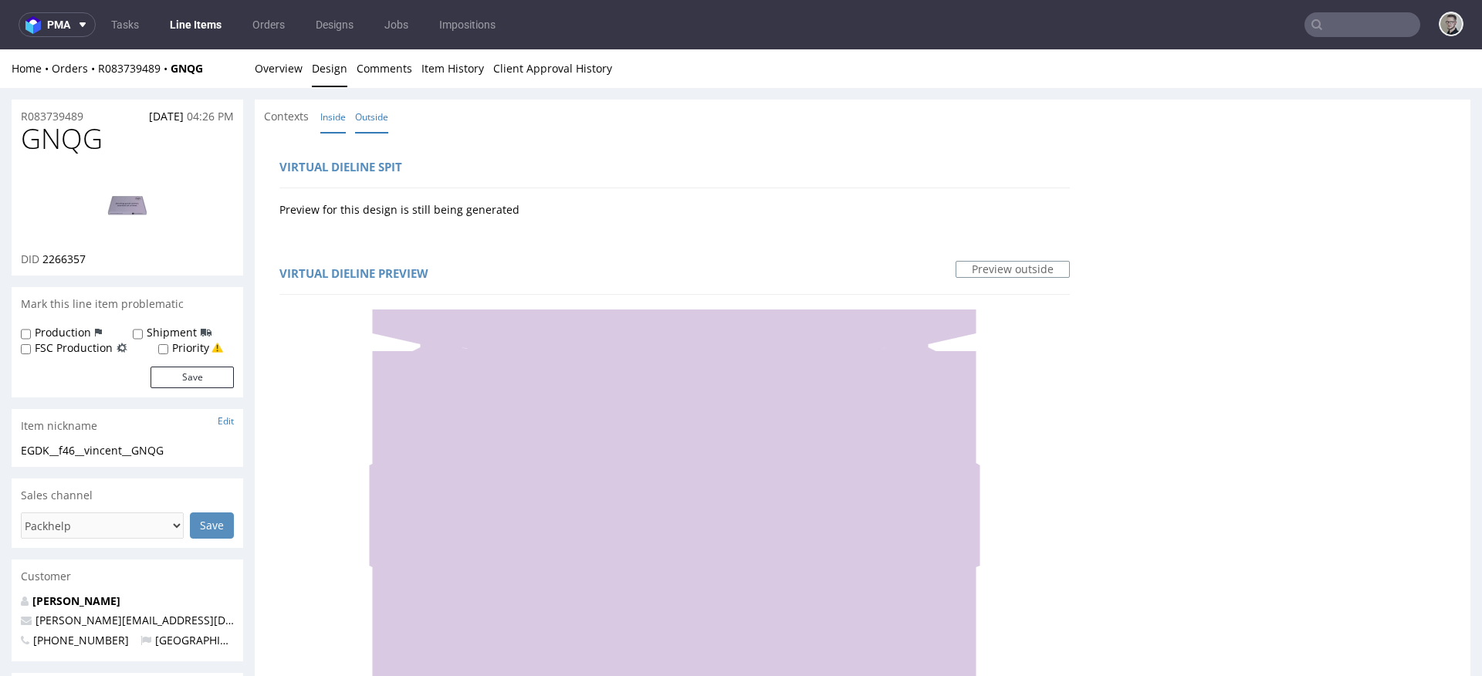
click at [324, 117] on link "Inside" at bounding box center [332, 116] width 25 height 33
click at [266, 69] on link "Overview" at bounding box center [279, 68] width 48 height 38
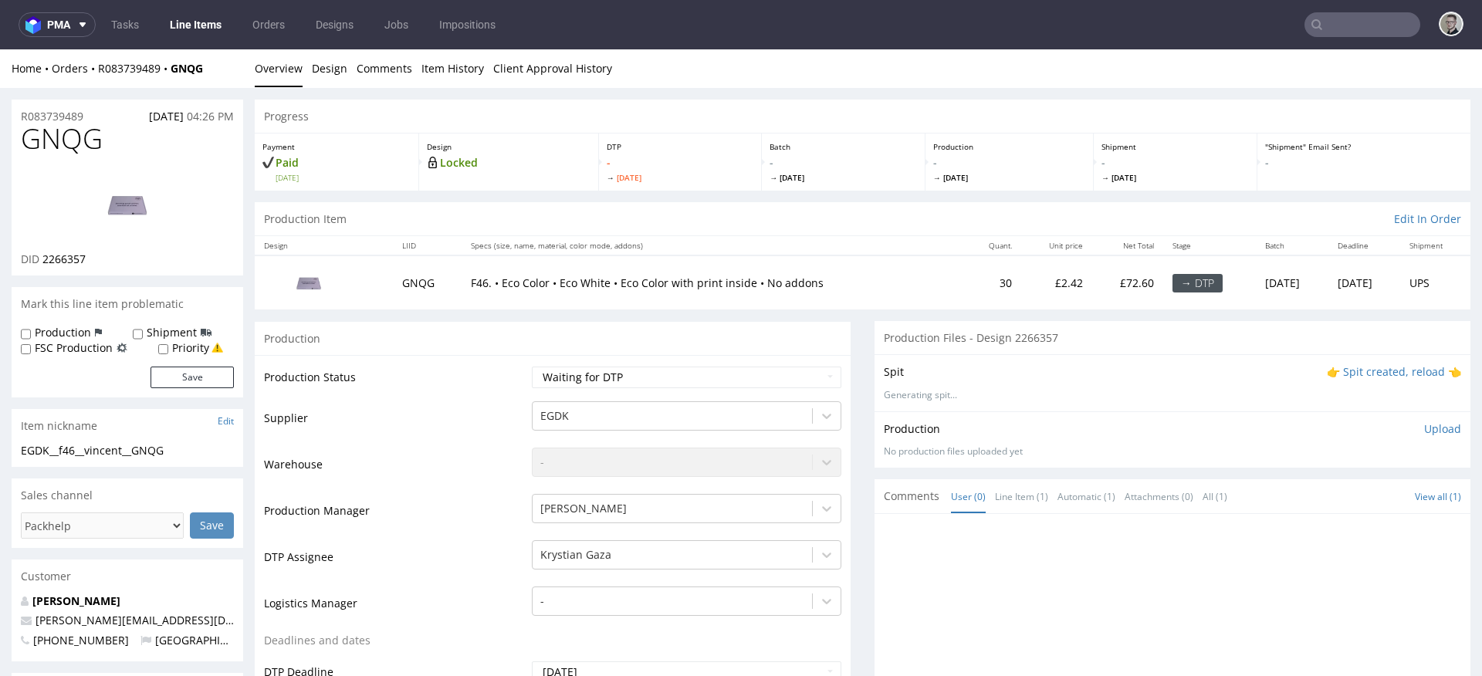
click at [147, 207] on img at bounding box center [127, 204] width 123 height 69
click at [1378, 371] on p "👉 Spit created, reload 👈" at bounding box center [1393, 371] width 134 height 15
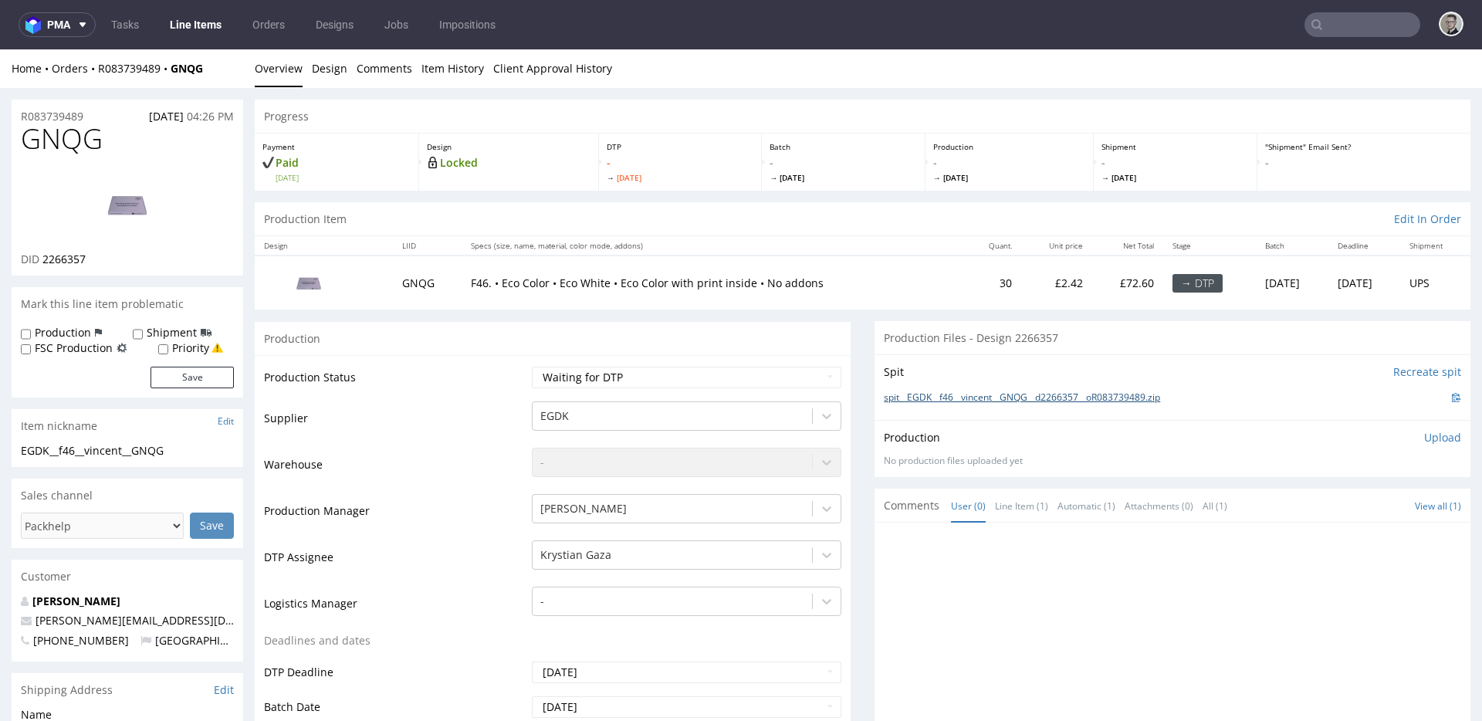
click at [1014, 397] on link "spit__EGDK__f46__vincent__GNQG__d2266357__oR083739489.zip" at bounding box center [1022, 397] width 276 height 13
click at [334, 69] on link "Design" at bounding box center [329, 68] width 35 height 38
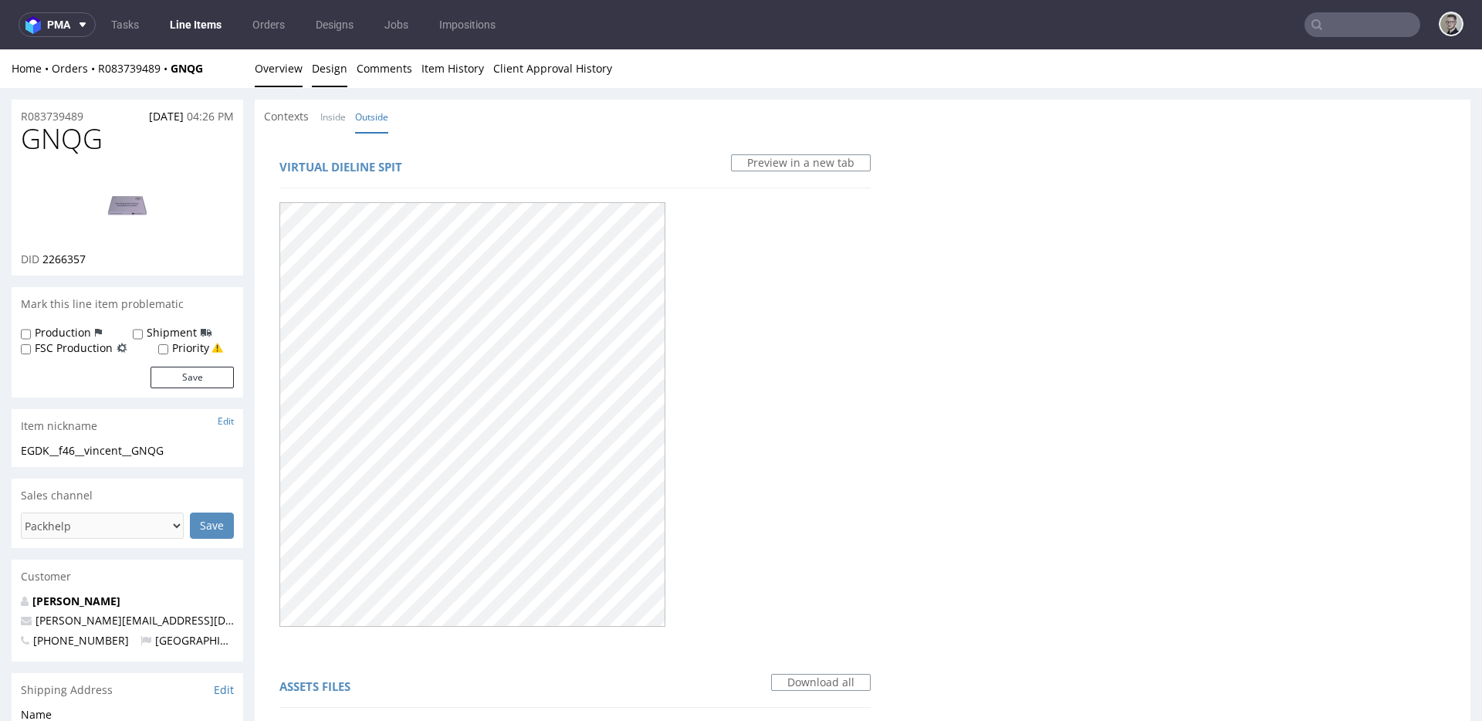
click at [282, 72] on link "Overview" at bounding box center [279, 68] width 48 height 38
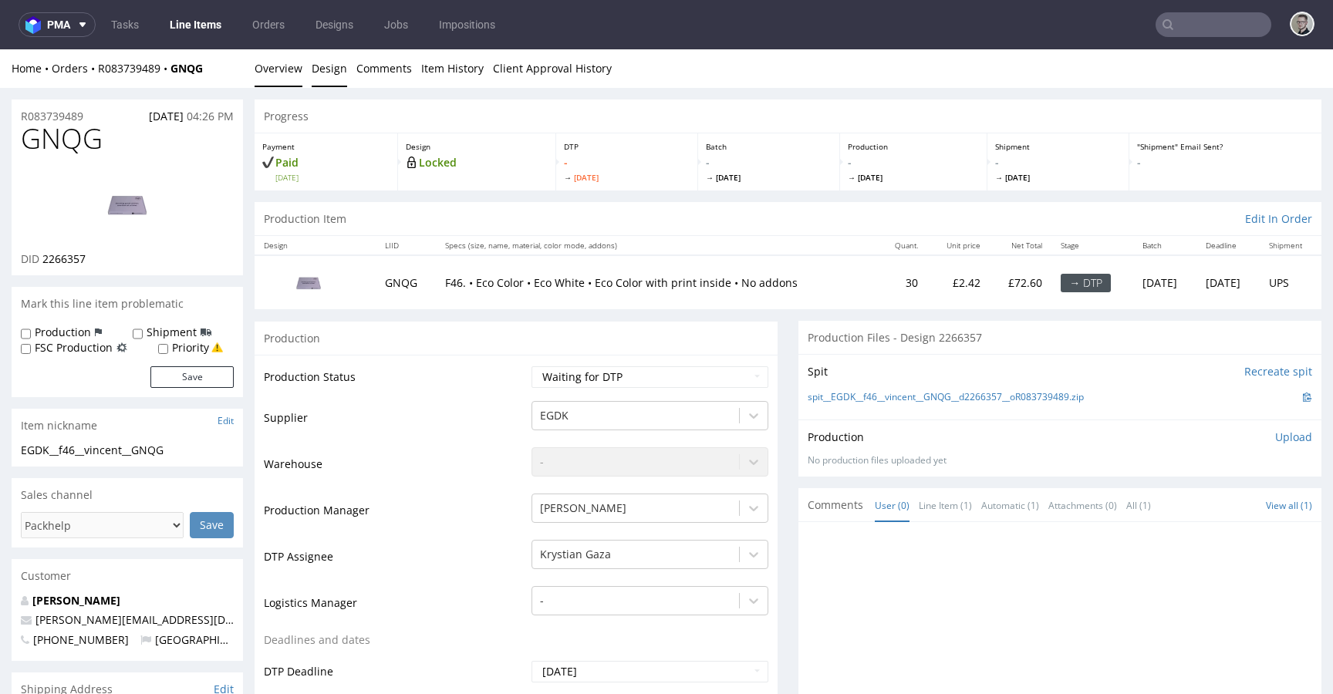
click at [321, 78] on link "Design" at bounding box center [329, 68] width 35 height 38
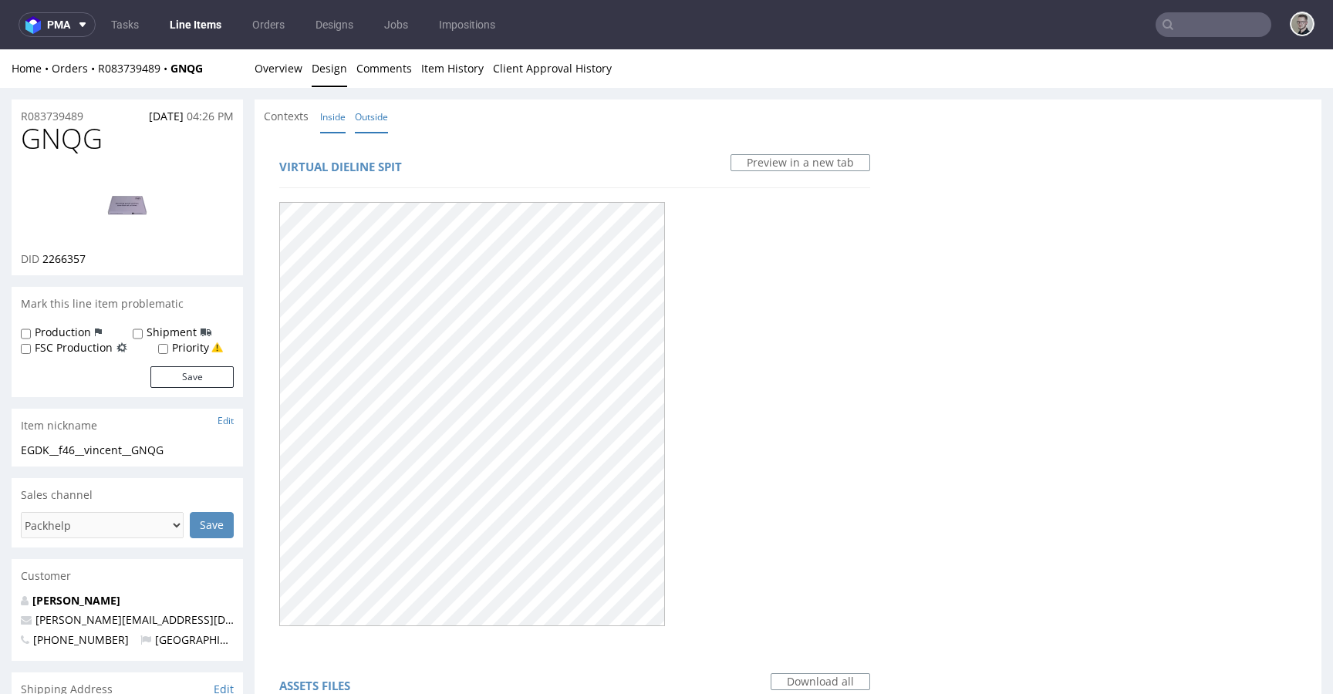
click at [329, 117] on link "Inside" at bounding box center [332, 116] width 25 height 33
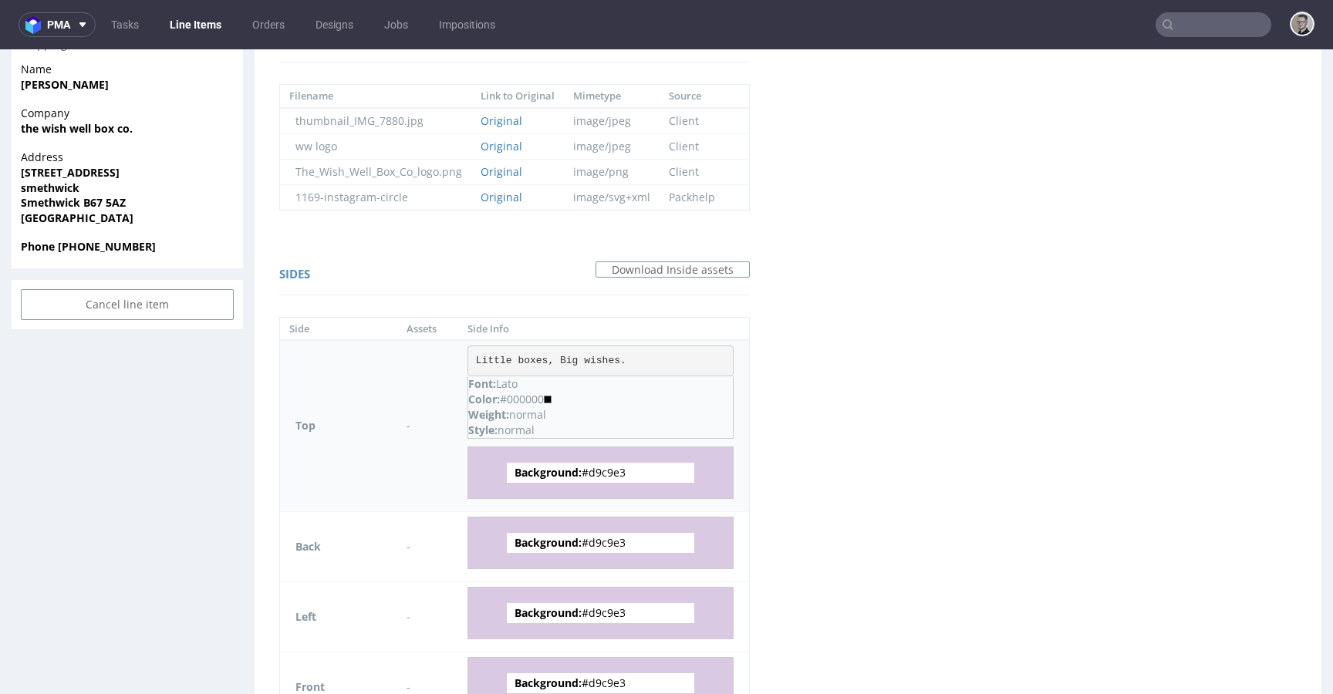
scroll to position [646, 0]
drag, startPoint x: 467, startPoint y: 360, endPoint x: 638, endPoint y: 360, distance: 171.3
click at [638, 360] on pre "Little boxes, Big wishes." at bounding box center [601, 360] width 266 height 31
copy pre "Little boxes, Big wishes."
click at [615, 468] on span "Background: #d9c9e3" at bounding box center [601, 472] width 188 height 20
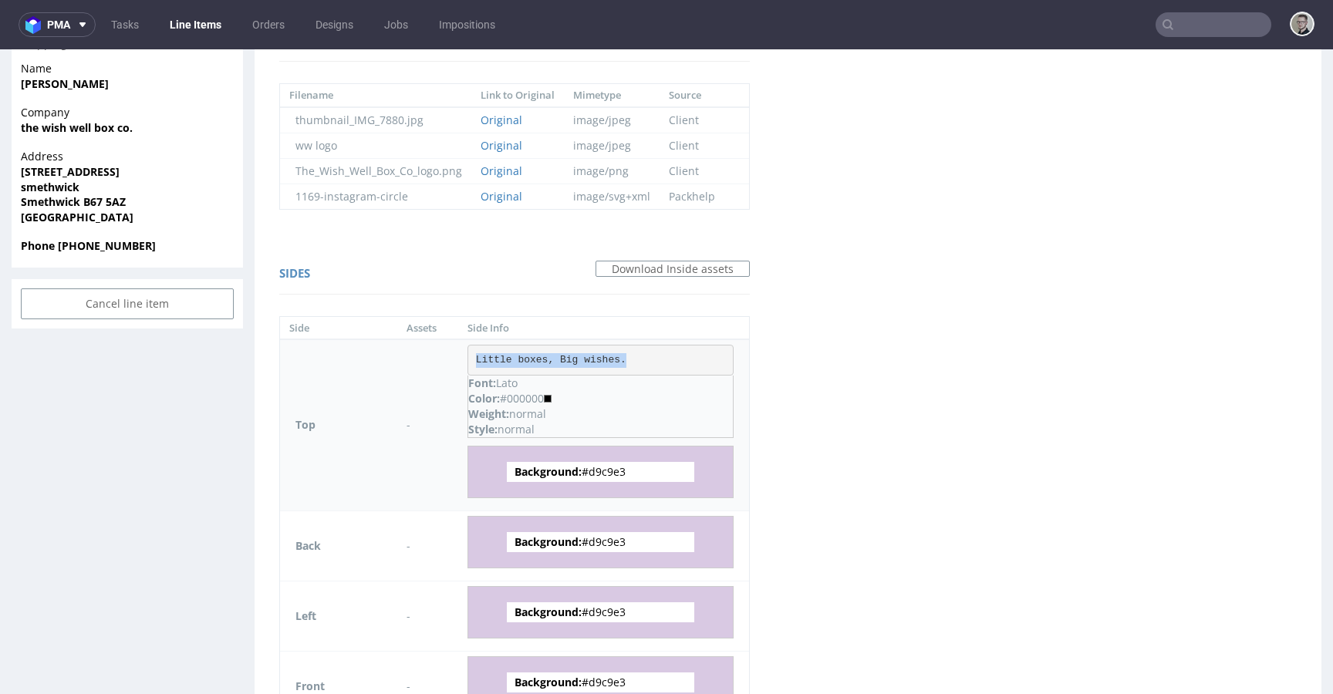
click at [615, 468] on span "Background: #d9c9e3" at bounding box center [601, 472] width 188 height 20
copy span "d9c9e3"
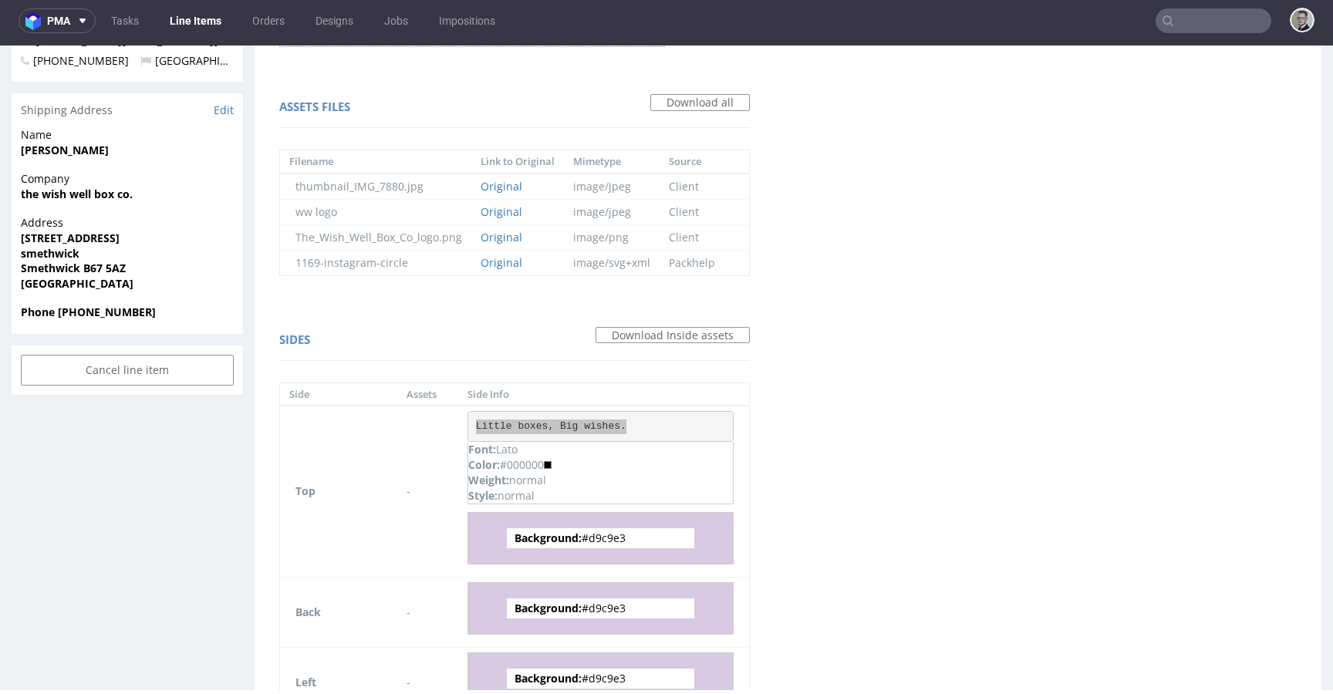
scroll to position [0, 0]
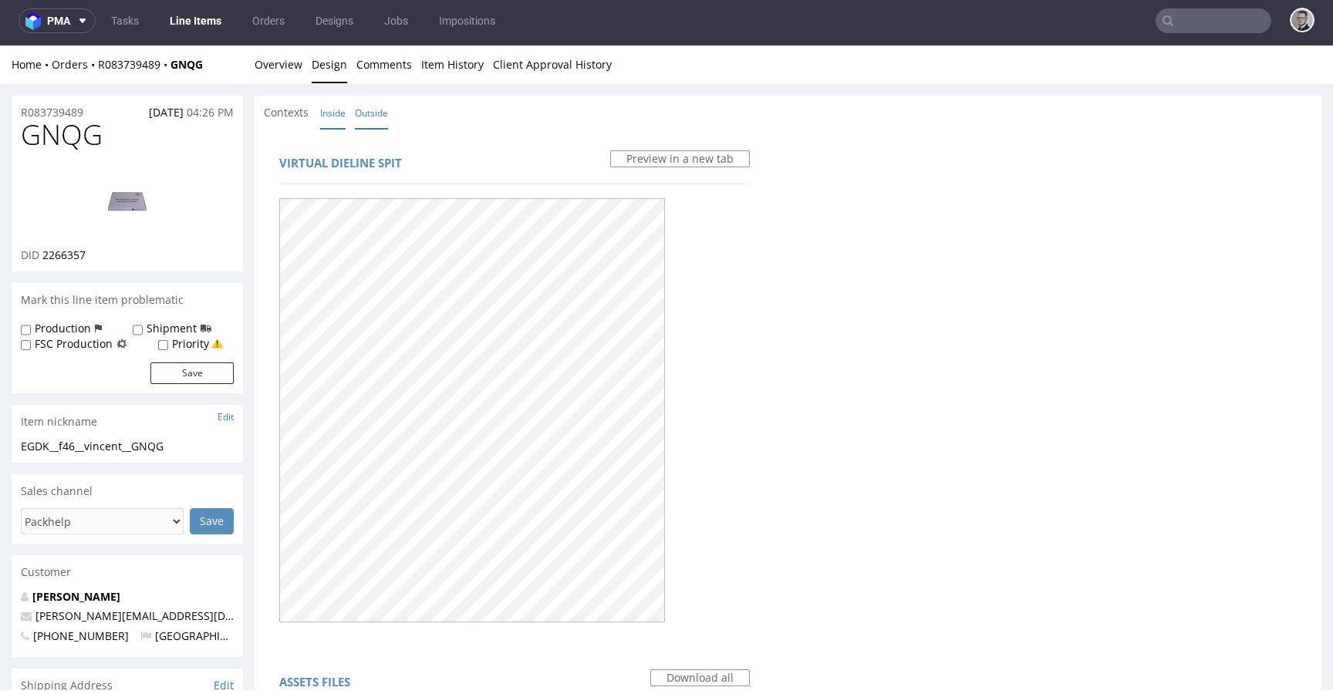
click at [370, 115] on link "Outside" at bounding box center [371, 112] width 33 height 33
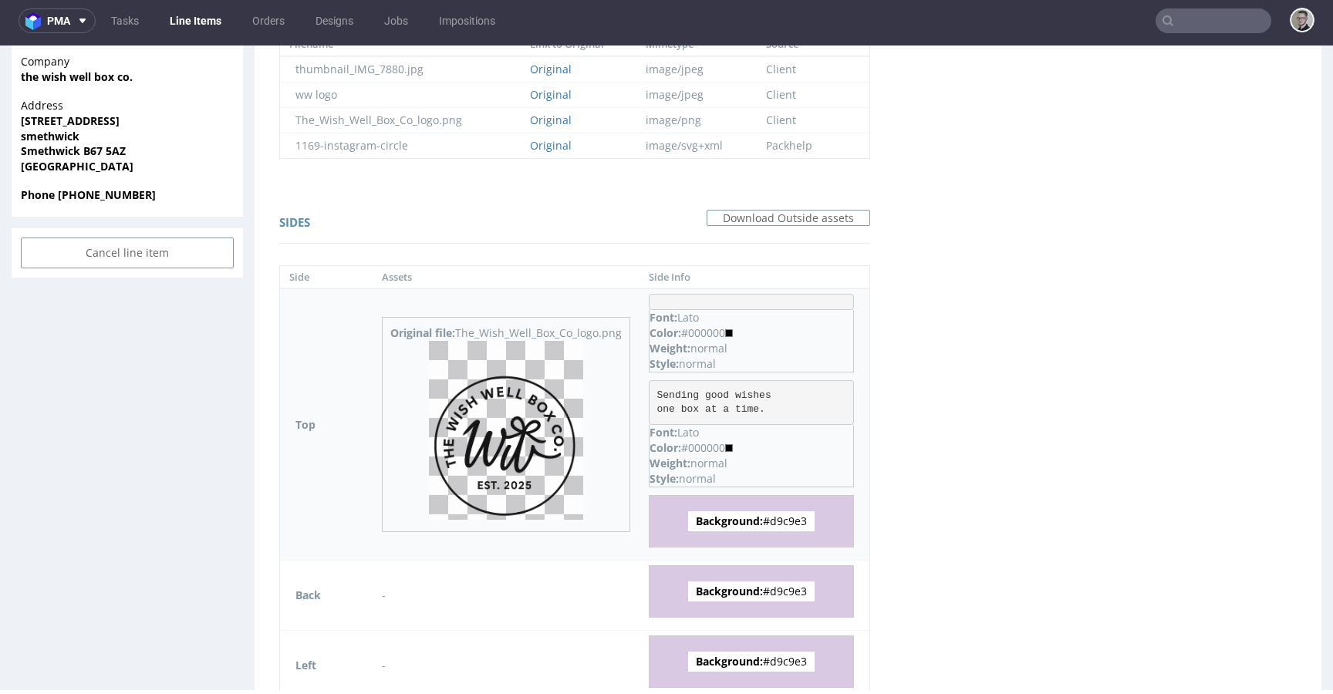
scroll to position [737, 0]
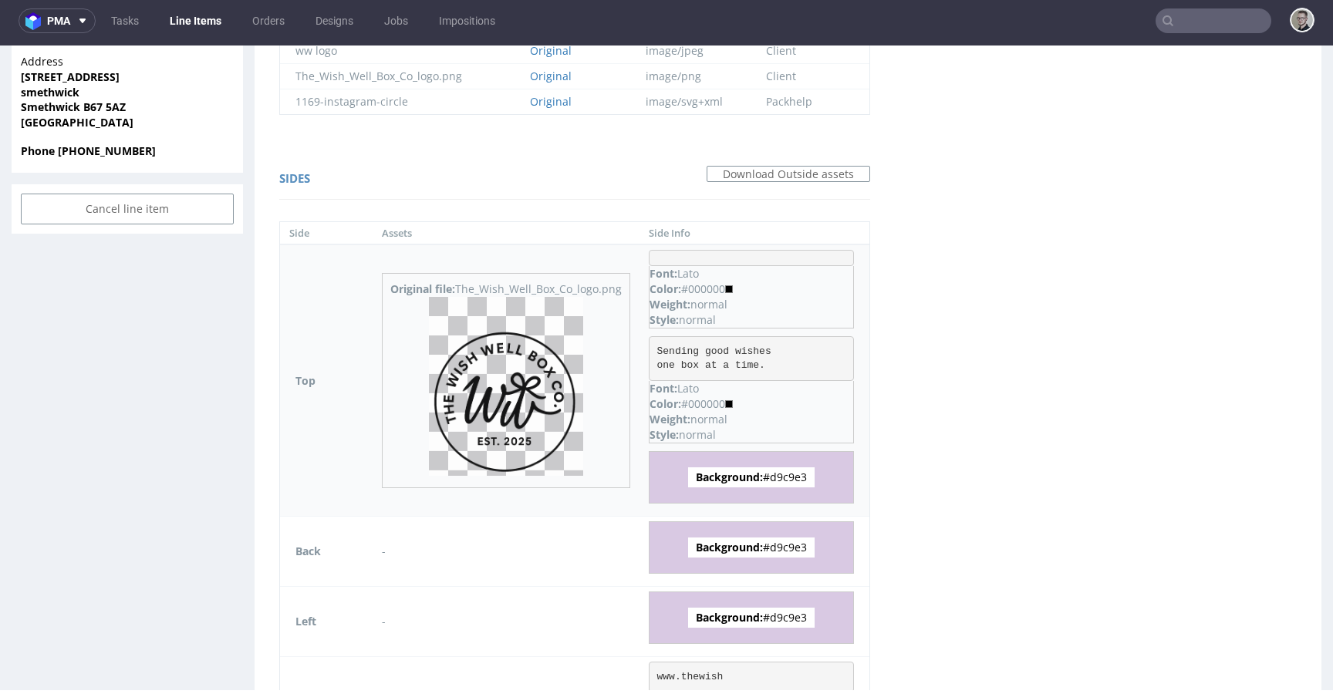
click at [512, 394] on img at bounding box center [506, 386] width 154 height 179
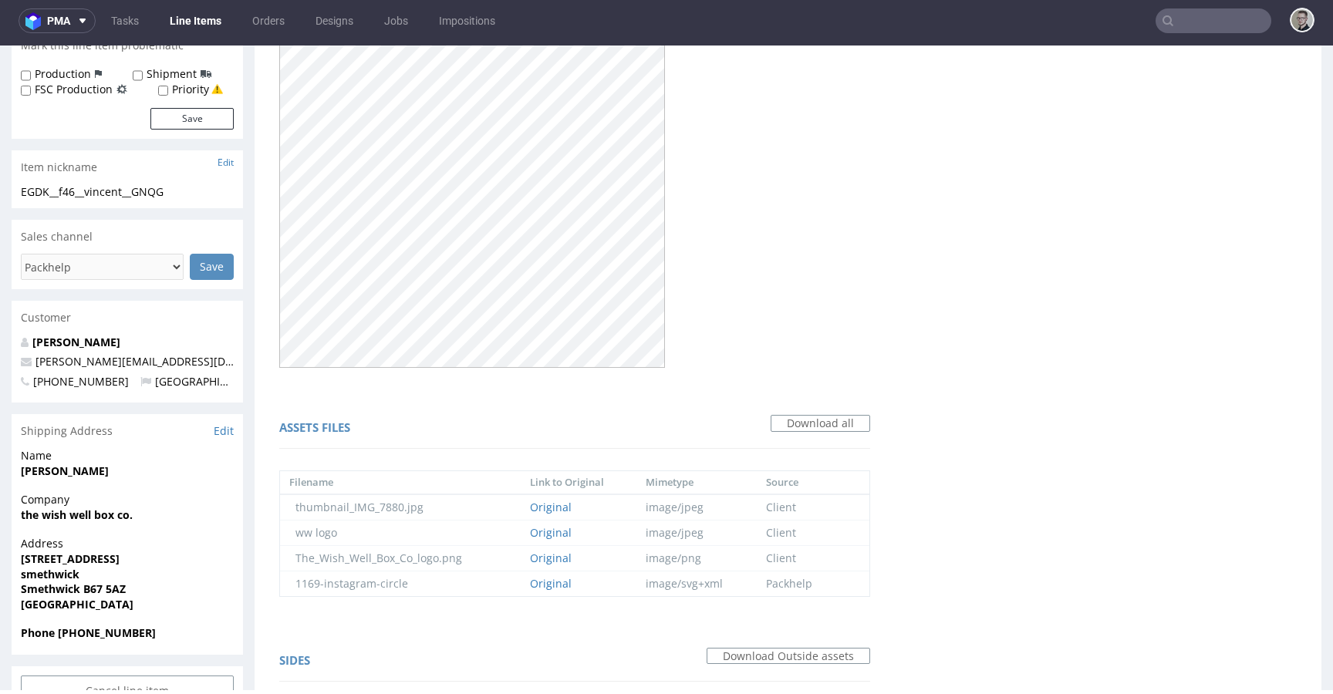
scroll to position [972, 0]
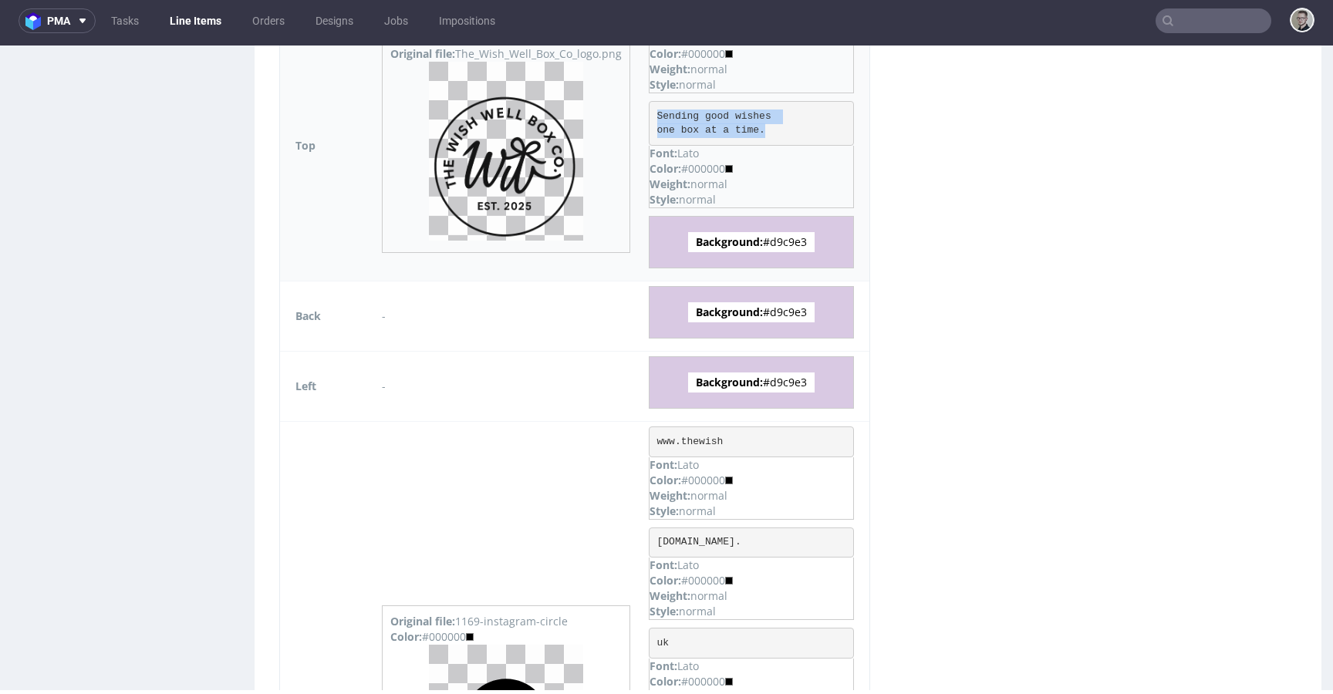
drag, startPoint x: 778, startPoint y: 127, endPoint x: 656, endPoint y: 115, distance: 122.5
click at [656, 115] on pre "Sending good wishes one box at a time." at bounding box center [751, 123] width 205 height 45
copy pre "Sending good wishes one box at a time."
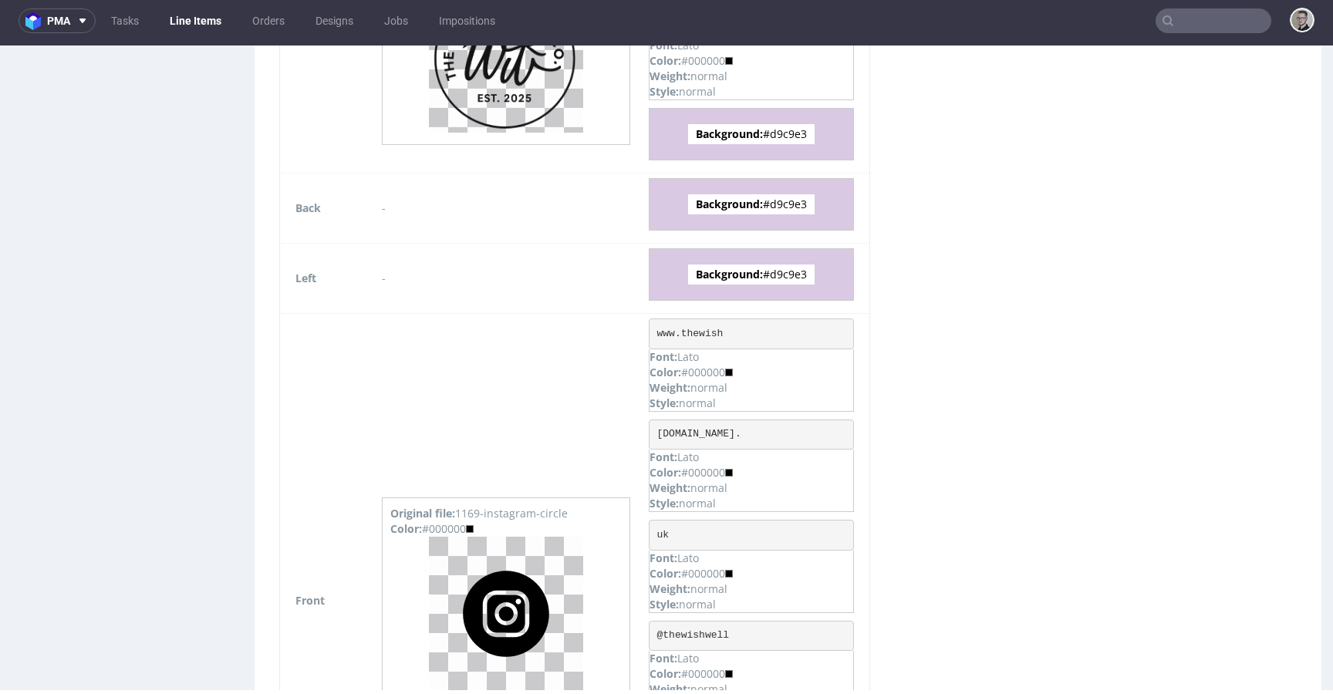
scroll to position [1122, 0]
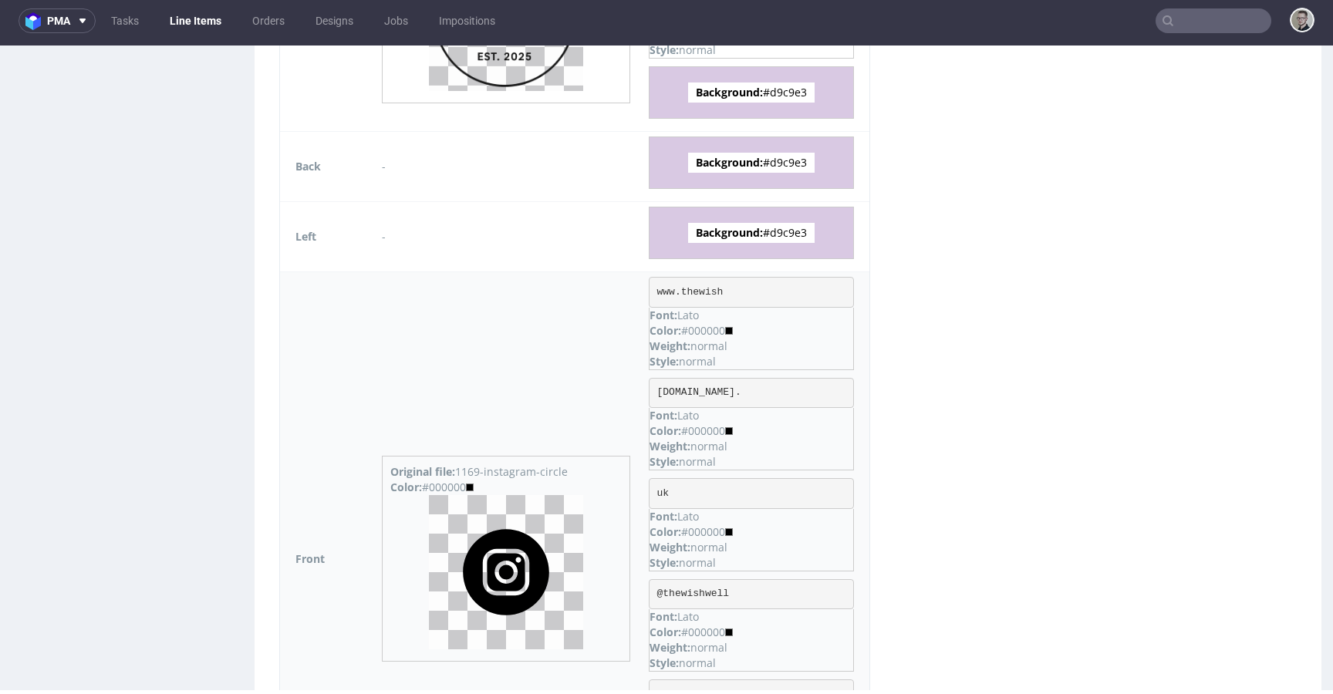
click at [709, 290] on pre "www.thewish" at bounding box center [751, 292] width 205 height 31
copy pre "www.thewish"
click at [688, 392] on pre "wellboxco.co." at bounding box center [751, 393] width 205 height 31
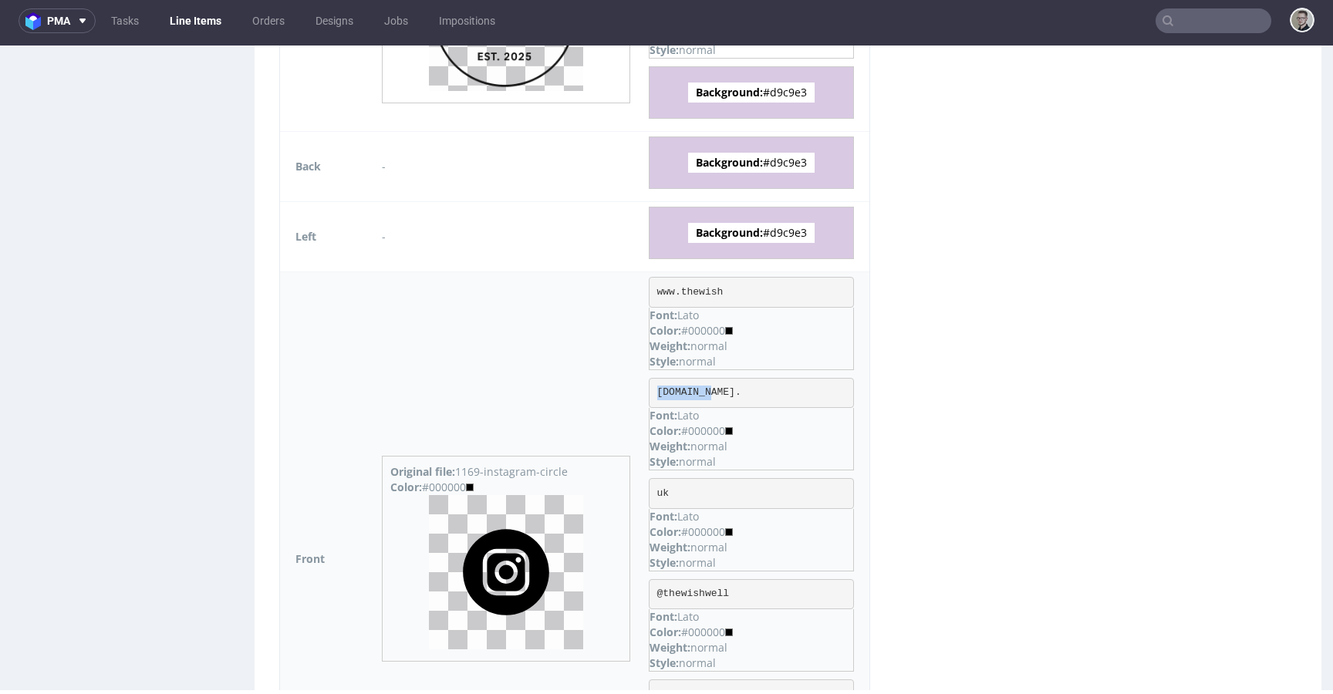
click at [688, 392] on pre "wellboxco.co." at bounding box center [751, 393] width 205 height 31
click at [689, 392] on pre "wellboxco.co." at bounding box center [751, 393] width 205 height 31
click at [694, 394] on pre "wellboxco.co." at bounding box center [751, 393] width 205 height 31
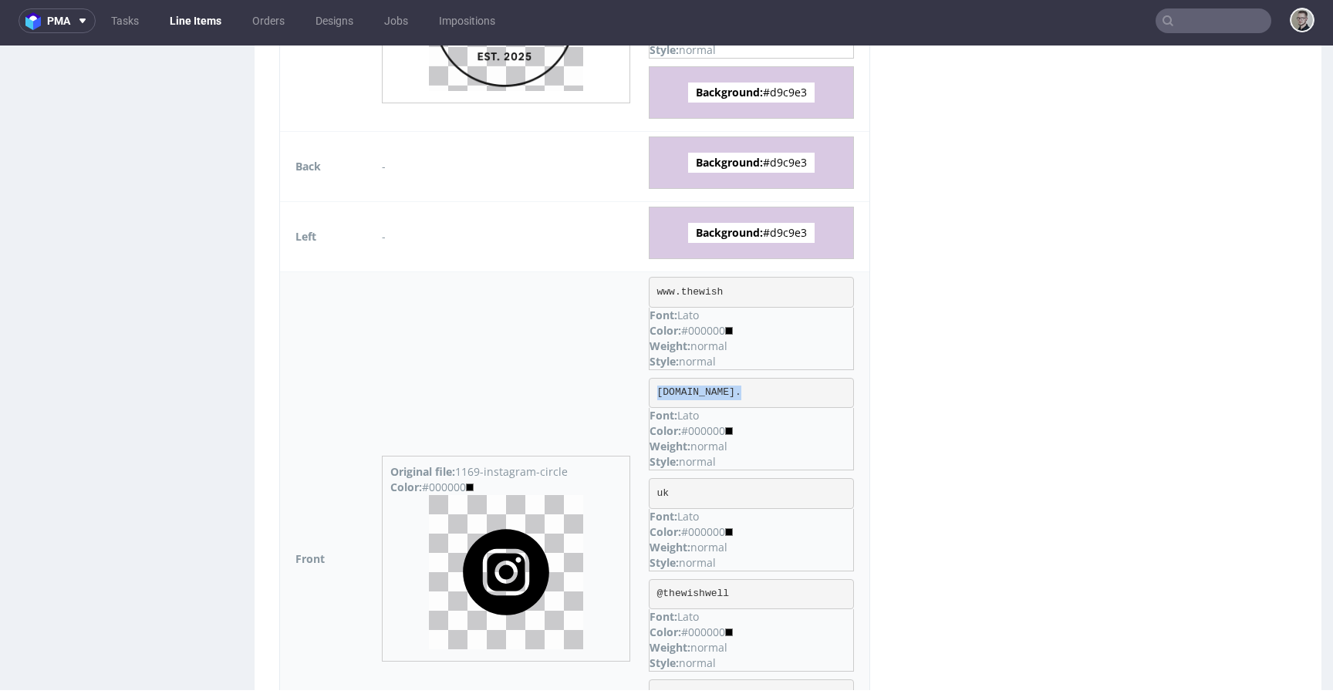
copy pre "wellboxco.co."
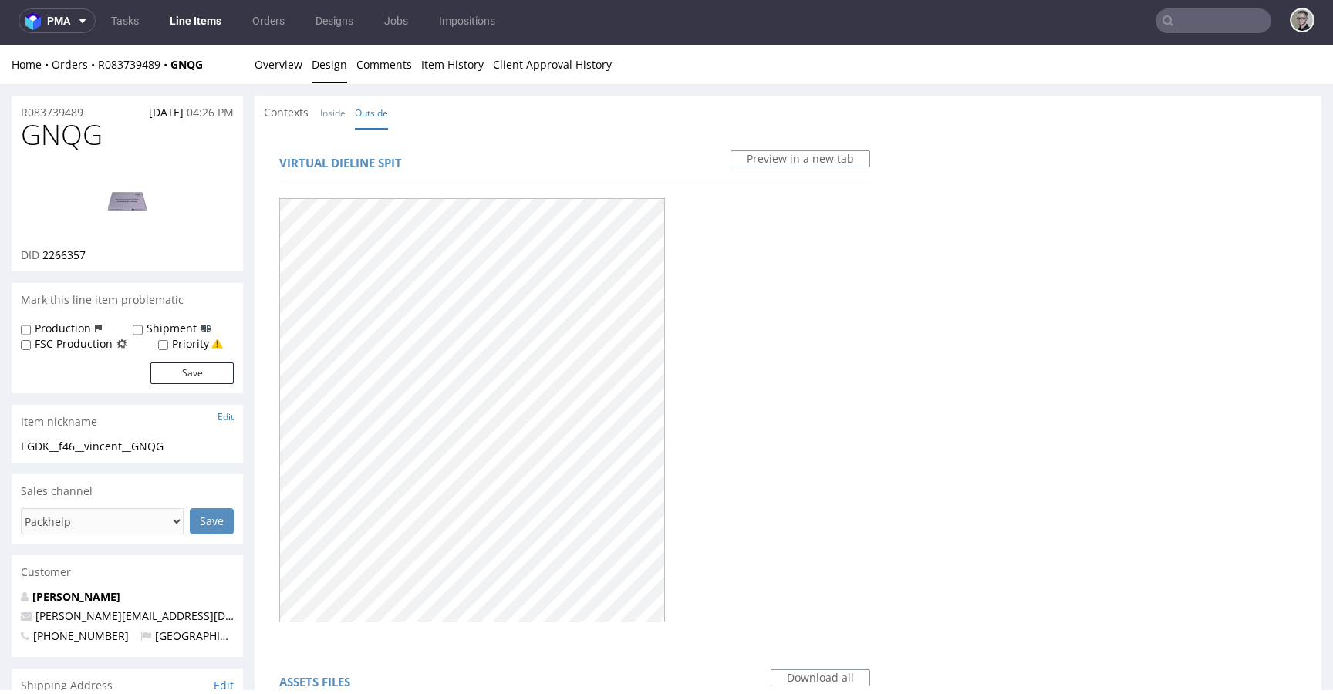
scroll to position [0, 0]
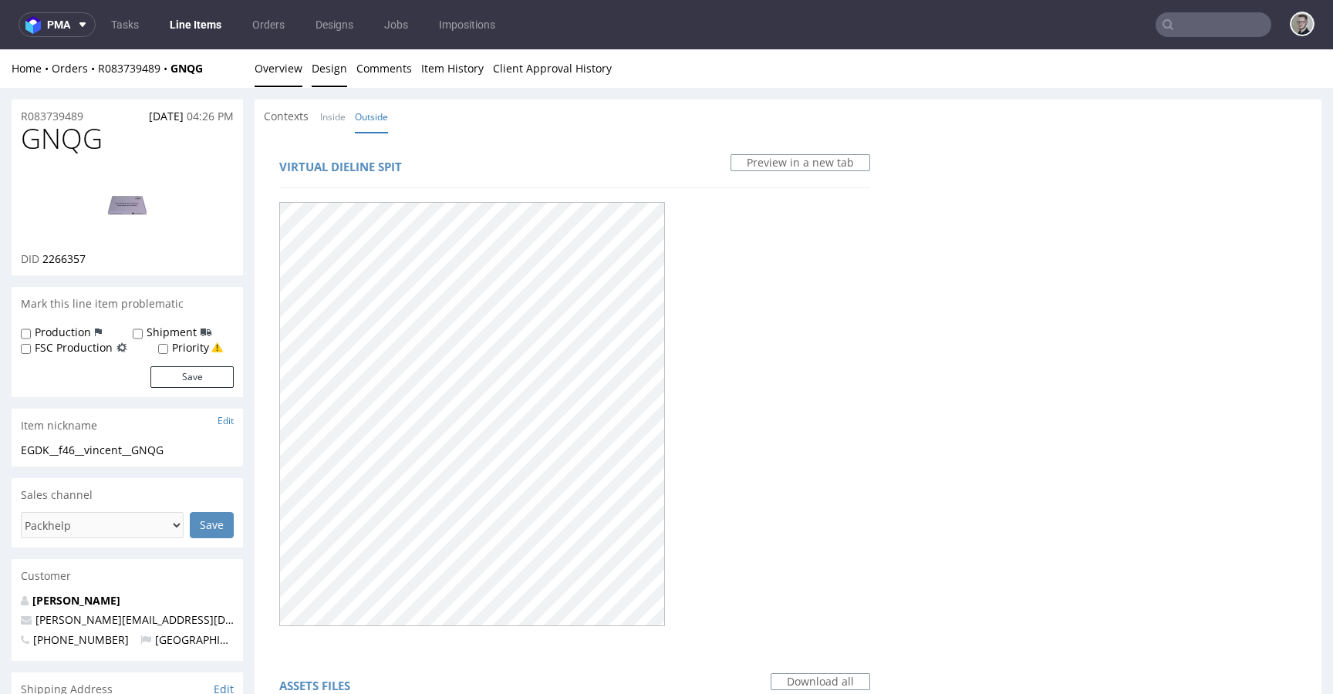
click at [284, 69] on link "Overview" at bounding box center [279, 68] width 48 height 38
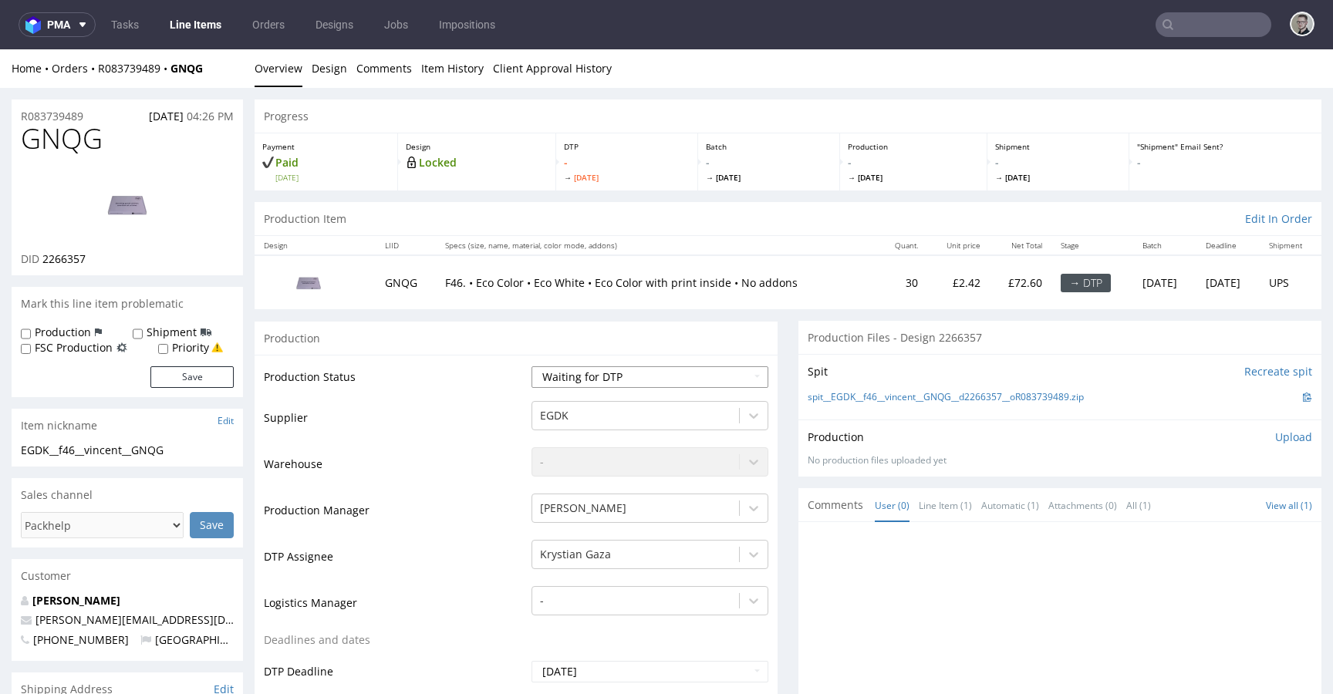
click at [673, 371] on select "Waiting for Artwork Waiting for Diecut Waiting for Mockup Waiting for DTP Waiti…" at bounding box center [650, 378] width 237 height 22
select select "dtp_in_process"
click at [532, 367] on select "Waiting for Artwork Waiting for Diecut Waiting for Mockup Waiting for DTP Waiti…" at bounding box center [650, 378] width 237 height 22
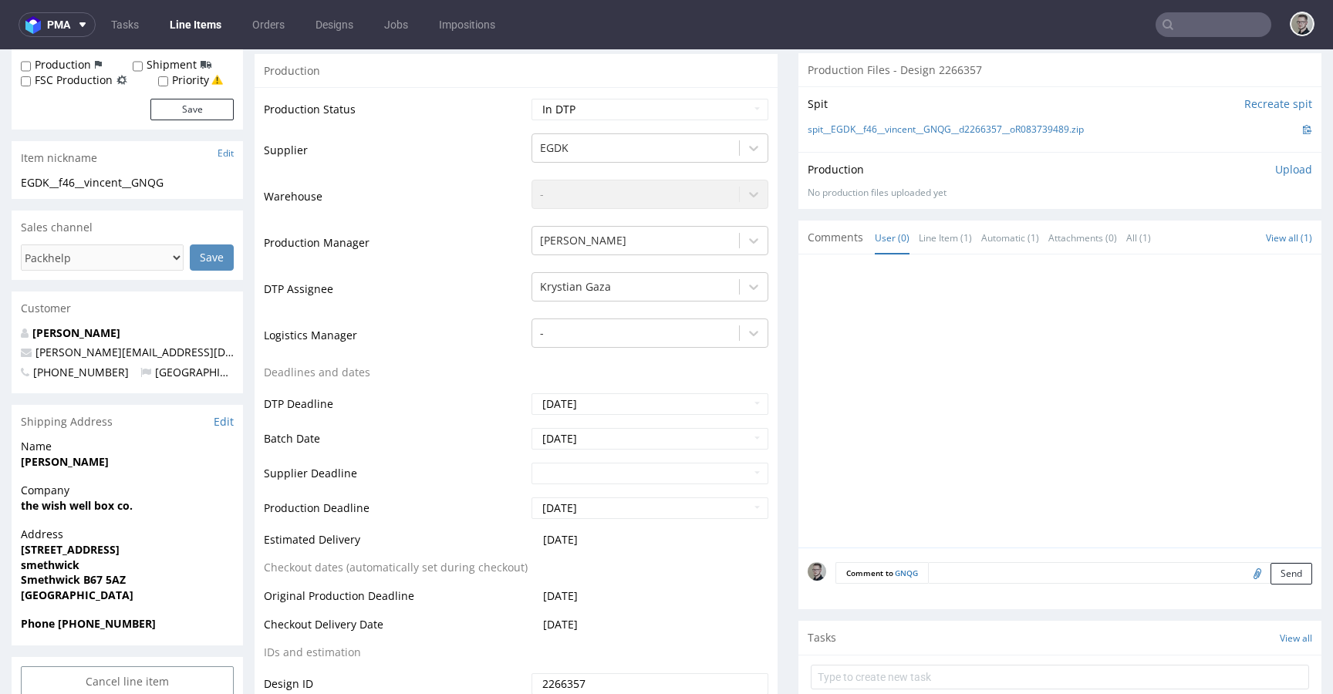
scroll to position [481, 0]
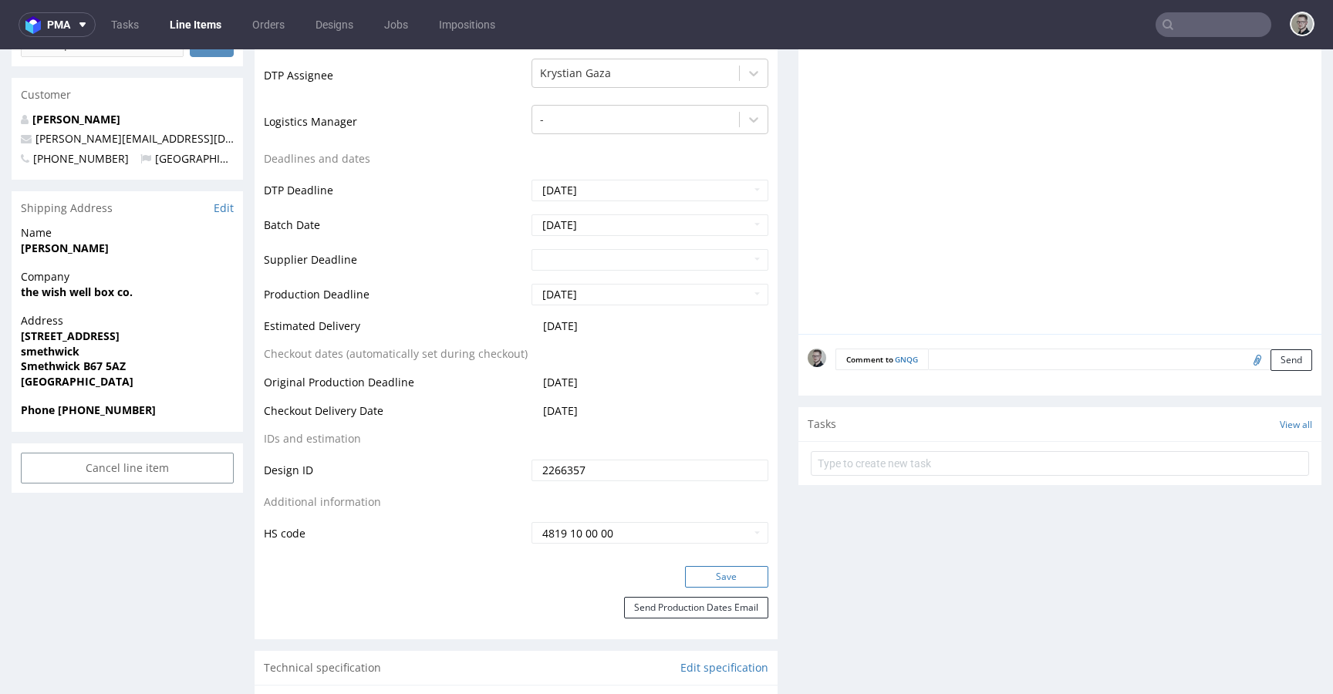
click at [740, 573] on button "Save" at bounding box center [726, 577] width 83 height 22
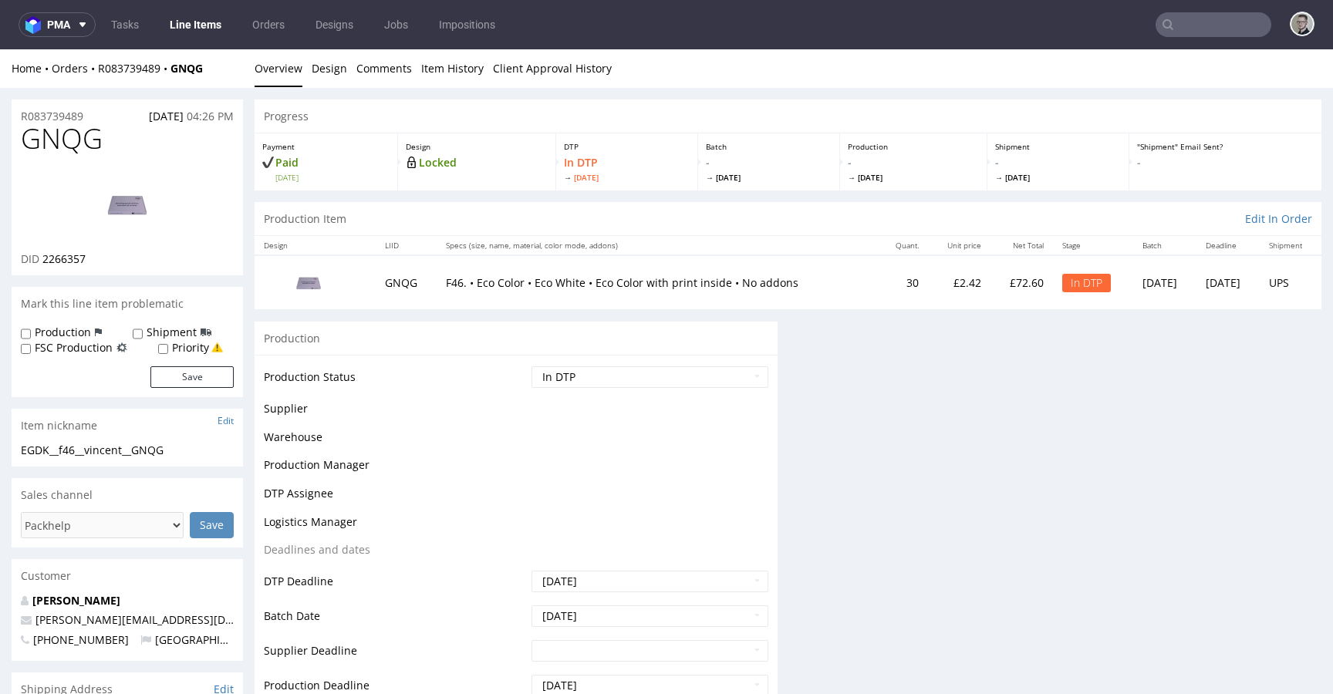
scroll to position [0, 0]
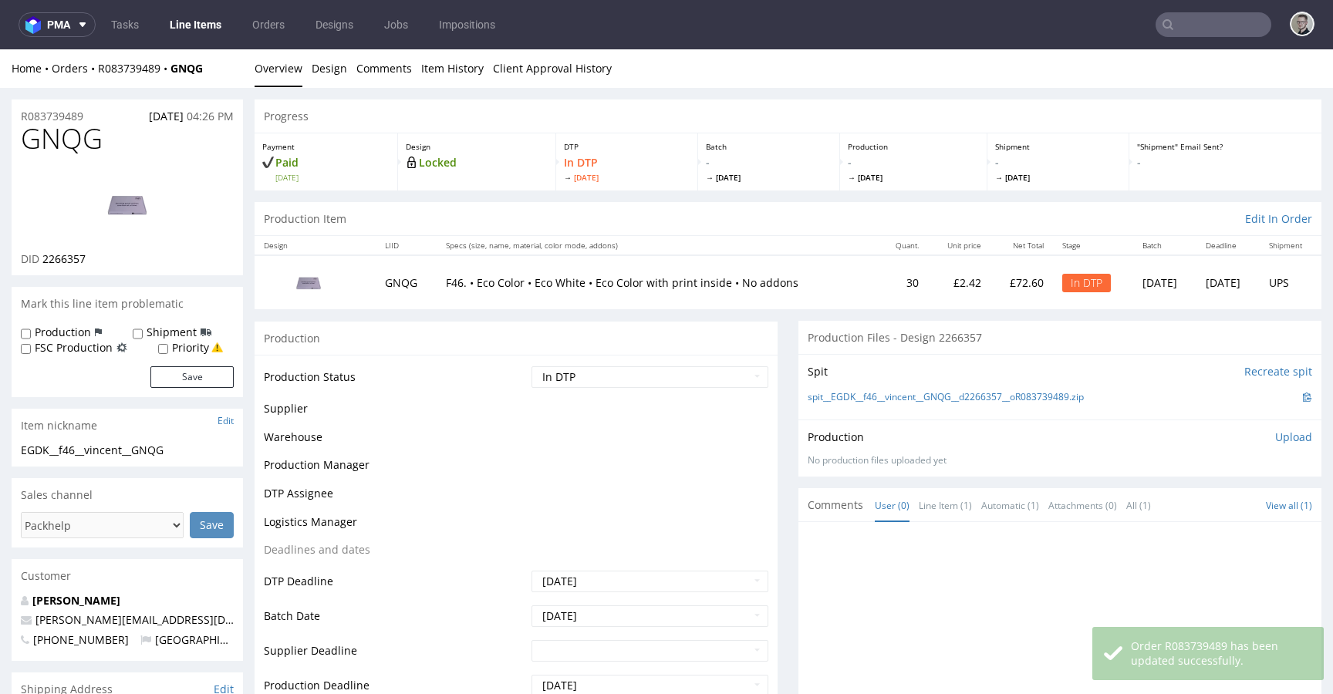
drag, startPoint x: 1277, startPoint y: 434, endPoint x: 1253, endPoint y: 450, distance: 28.5
click at [1277, 435] on p "Upload" at bounding box center [1294, 437] width 37 height 15
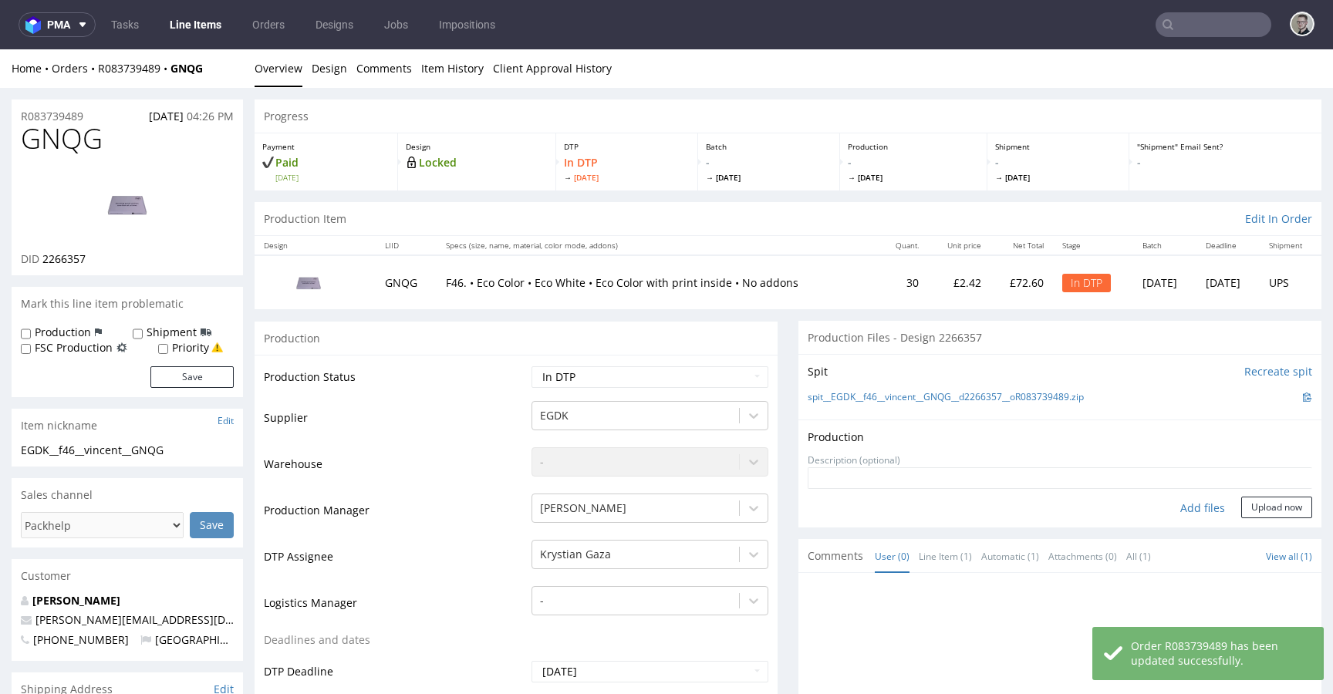
click at [1184, 501] on div "Add files" at bounding box center [1202, 508] width 77 height 23
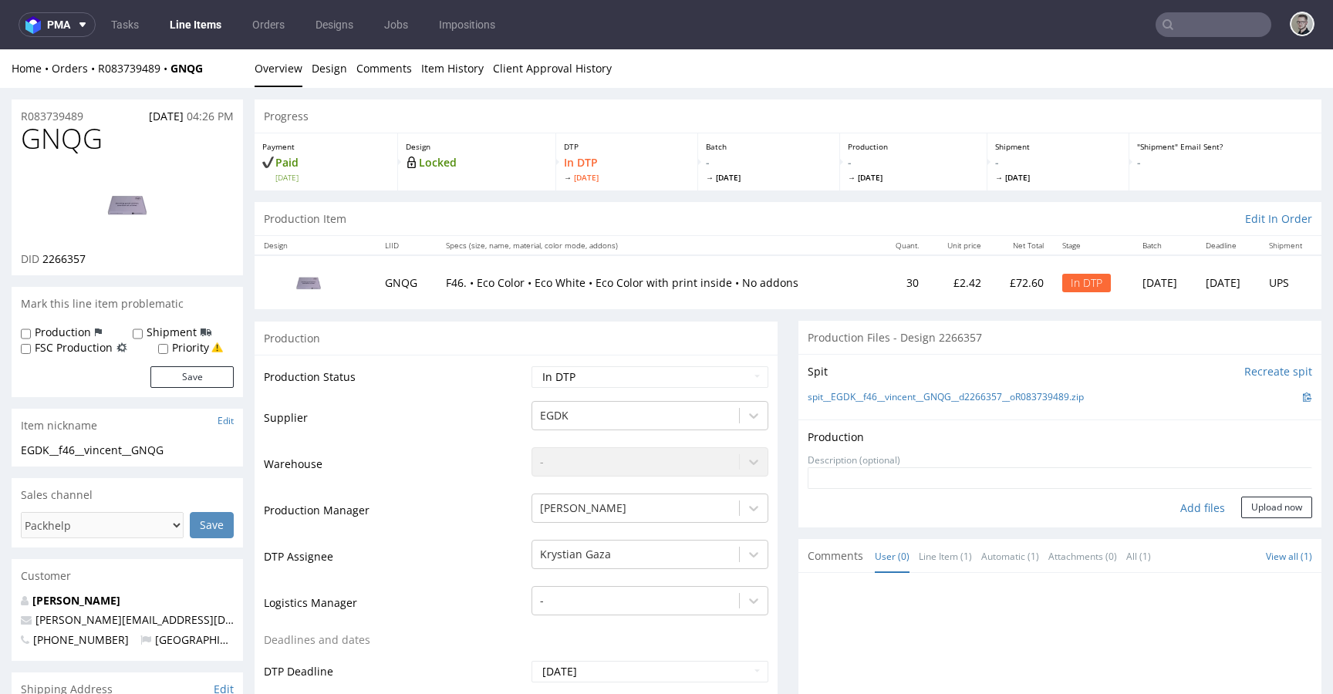
type input "C:\fakepath\EGDK__f46__vincent__GNQG__d2266357__oR083739489__latest__outside.pdf"
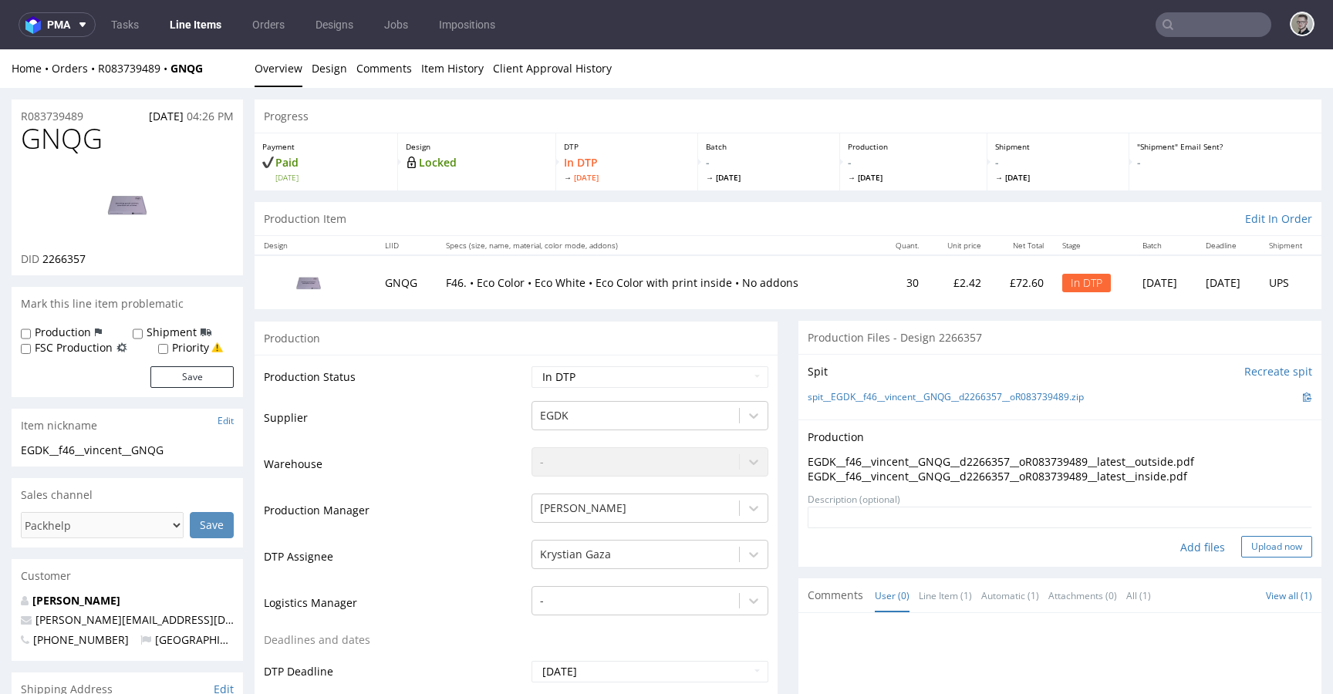
click at [1273, 542] on button "Upload now" at bounding box center [1277, 547] width 71 height 22
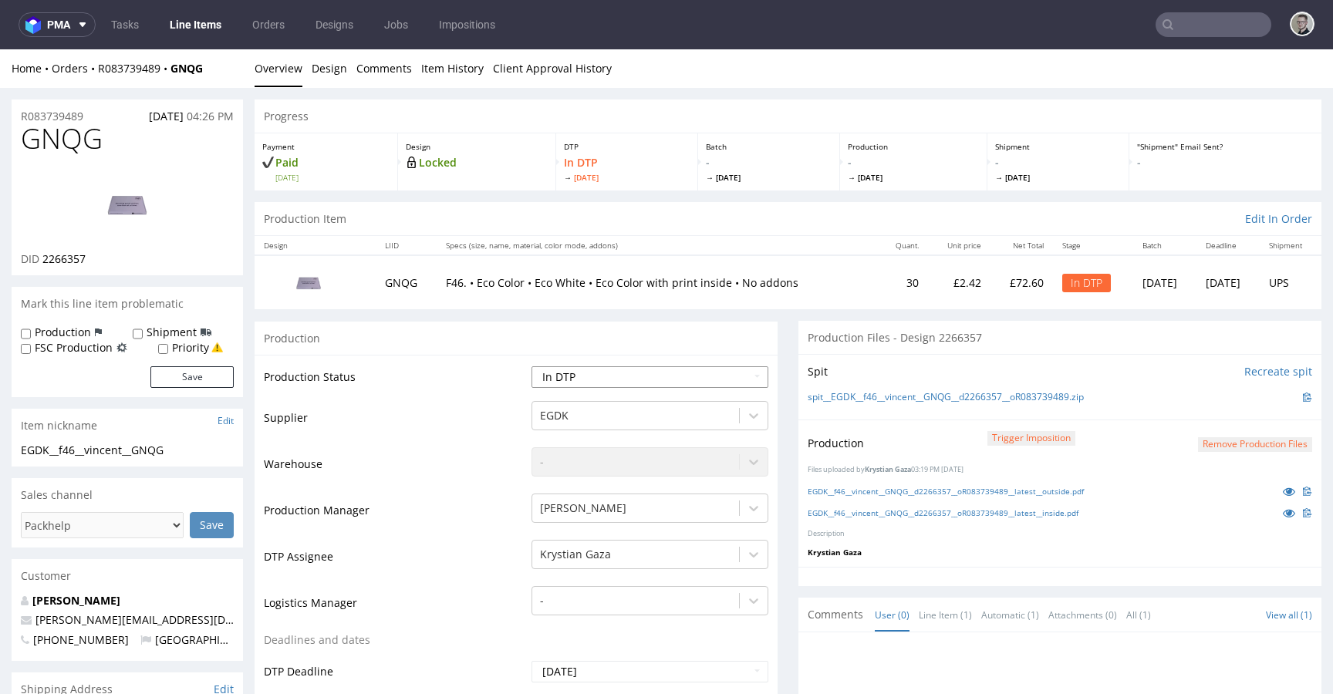
click at [702, 376] on select "Waiting for Artwork Waiting for Diecut Waiting for Mockup Waiting for DTP Waiti…" at bounding box center [650, 378] width 237 height 22
select select "dtp_production_ready"
click at [532, 367] on select "Waiting for Artwork Waiting for Diecut Waiting for Mockup Waiting for DTP Waiti…" at bounding box center [650, 378] width 237 height 22
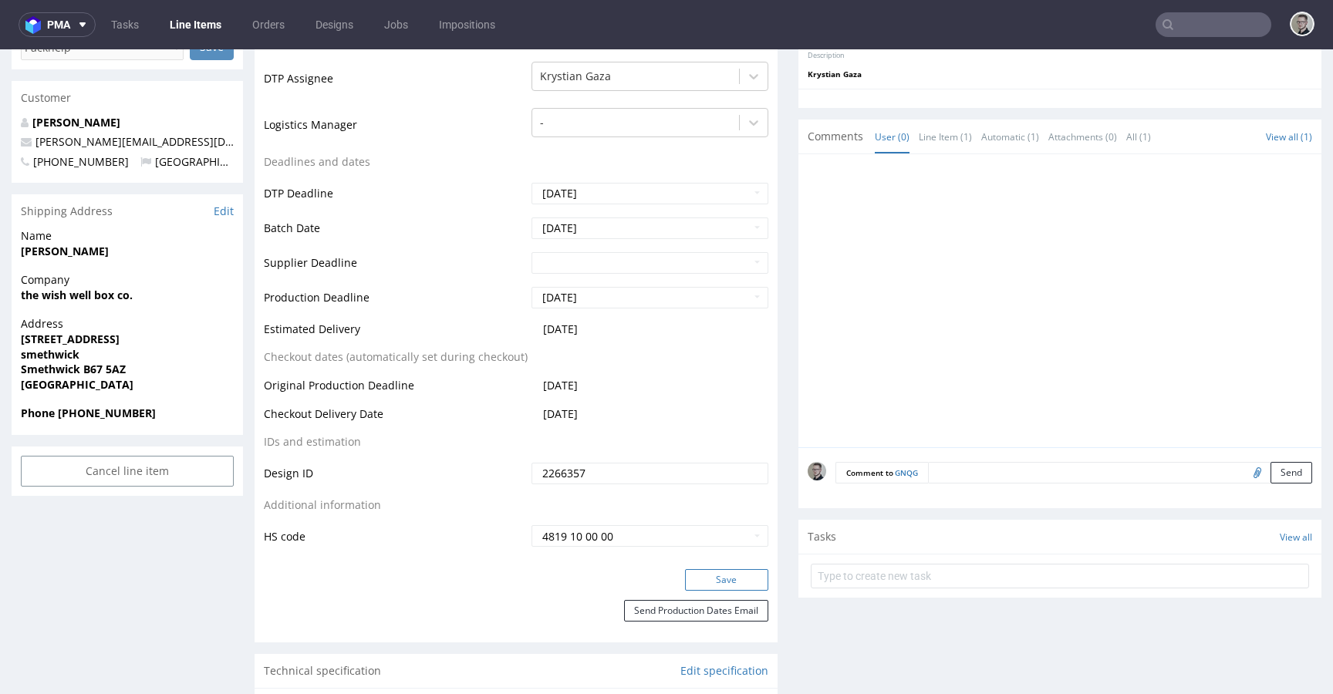
click at [730, 583] on button "Save" at bounding box center [726, 580] width 83 height 22
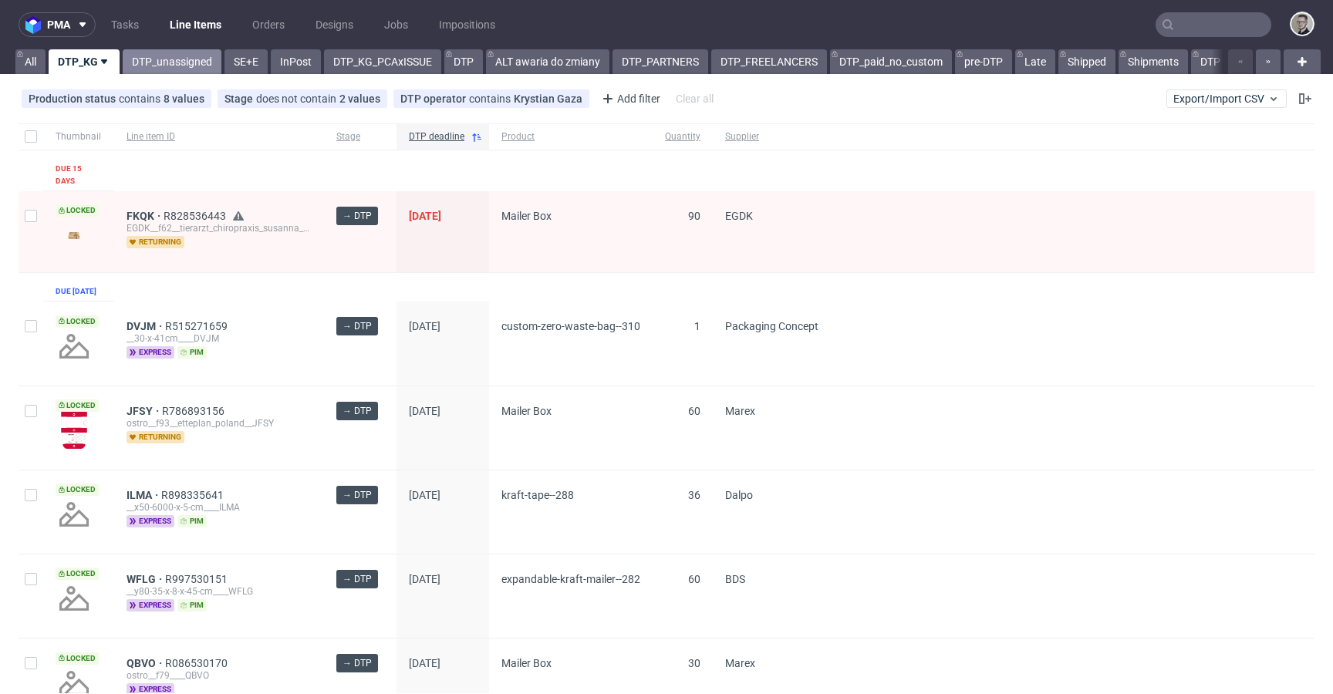
click at [164, 63] on link "DTP_unassigned" at bounding box center [172, 61] width 99 height 25
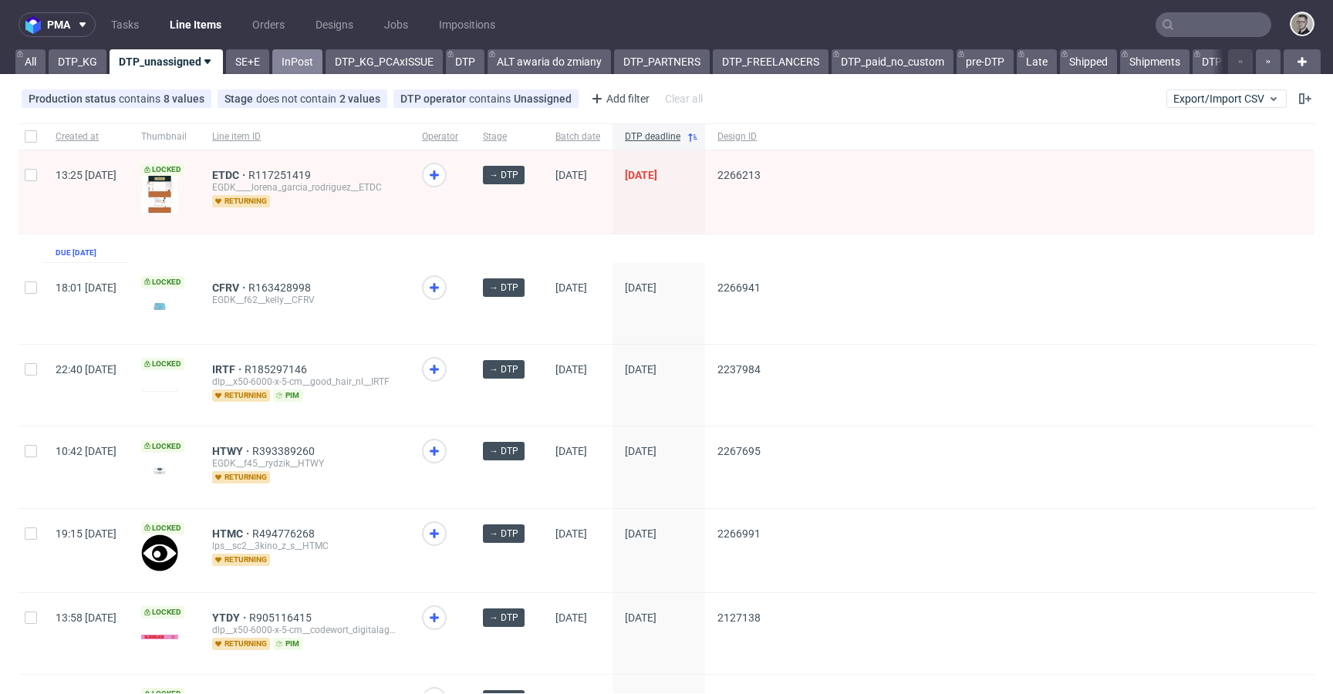
click at [286, 63] on link "InPost" at bounding box center [297, 61] width 50 height 25
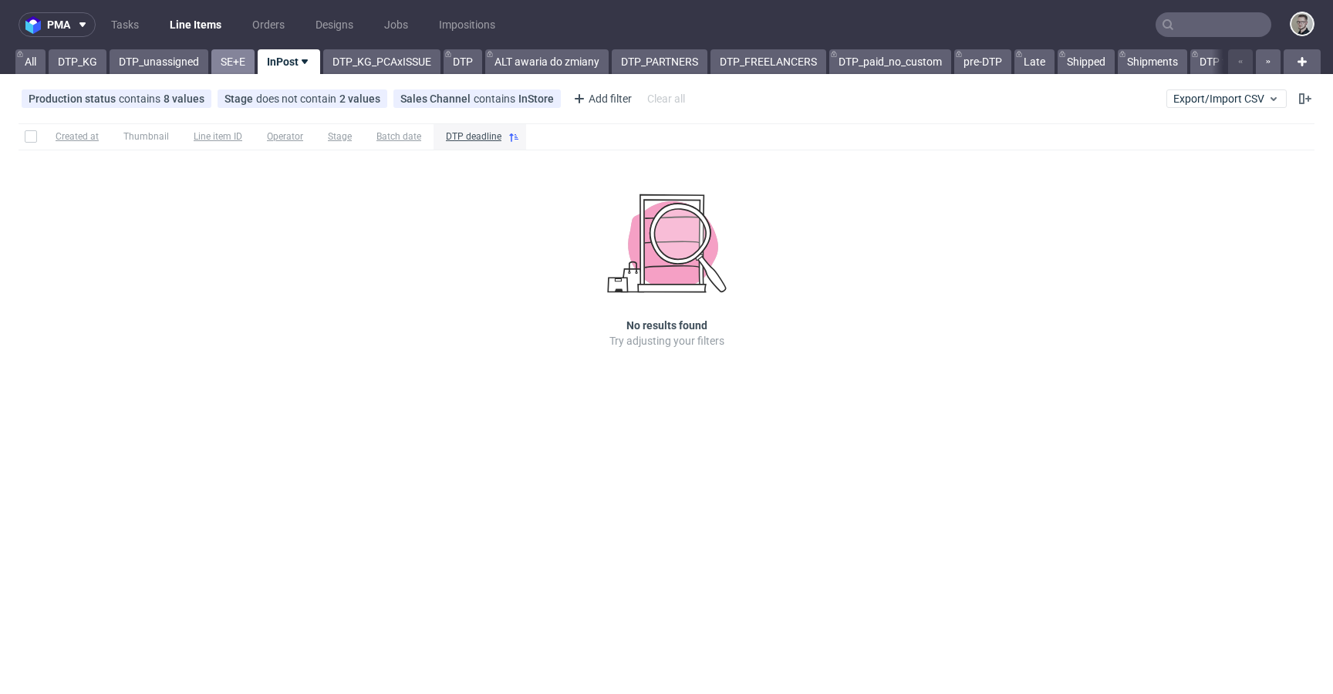
click at [240, 59] on link "SE+E" at bounding box center [232, 61] width 43 height 25
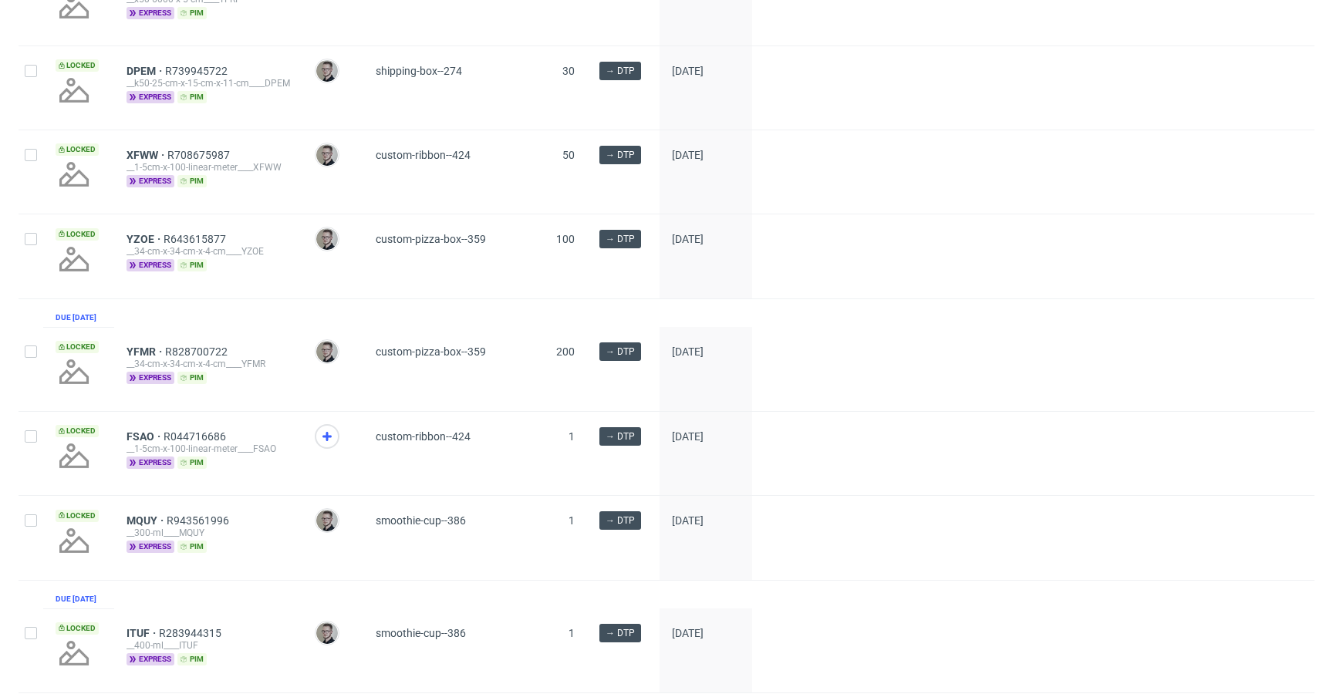
scroll to position [2195, 0]
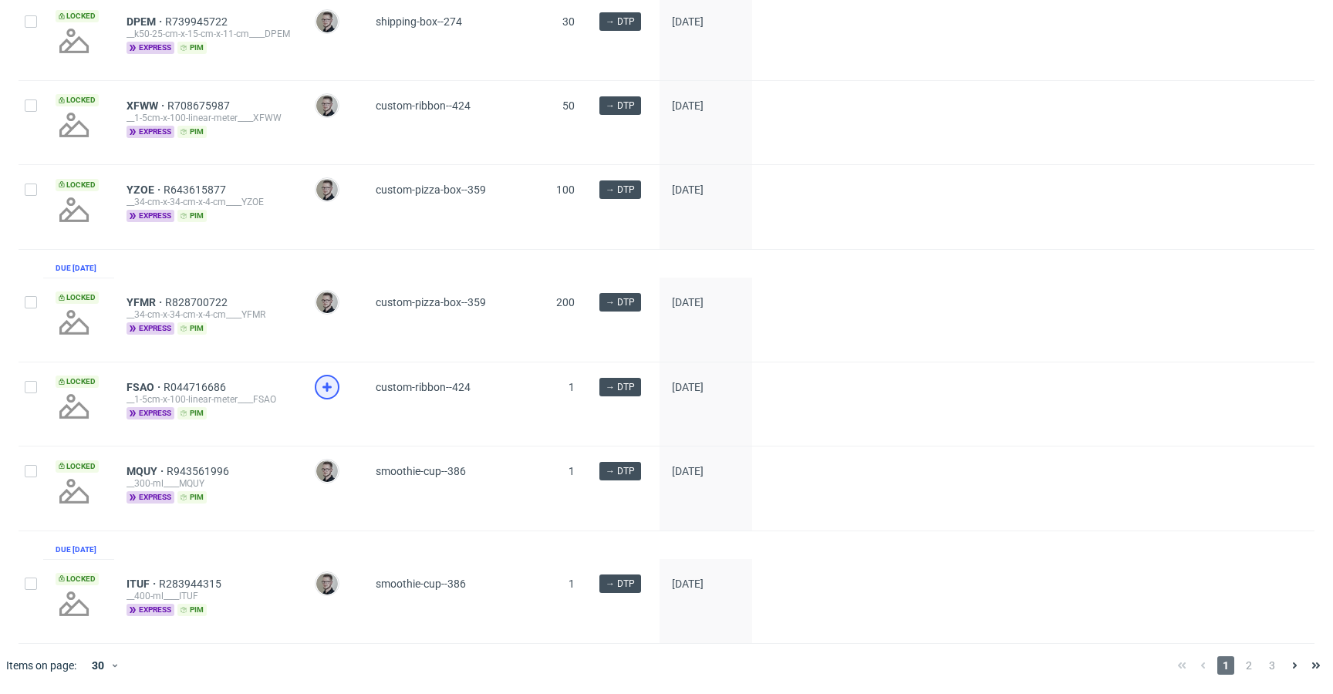
click at [329, 383] on use at bounding box center [327, 387] width 9 height 9
click at [1241, 662] on span "2" at bounding box center [1249, 666] width 17 height 19
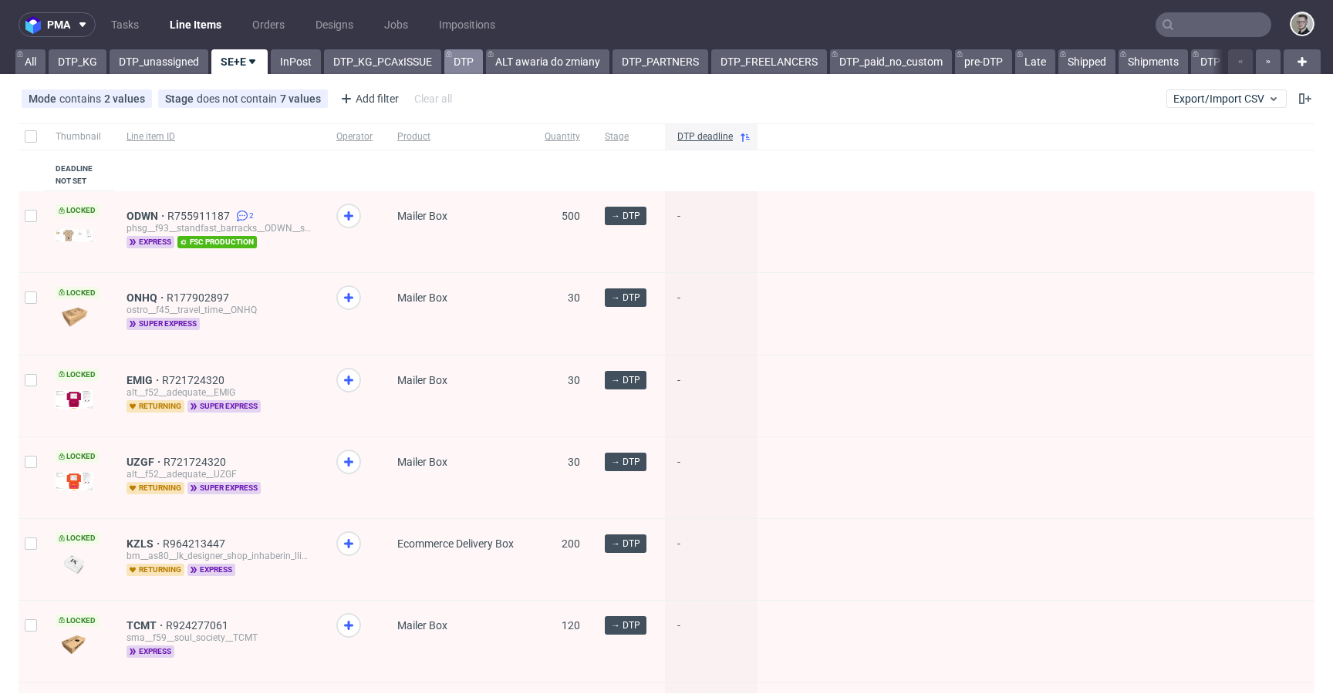
click at [481, 64] on link "DTP" at bounding box center [463, 61] width 39 height 25
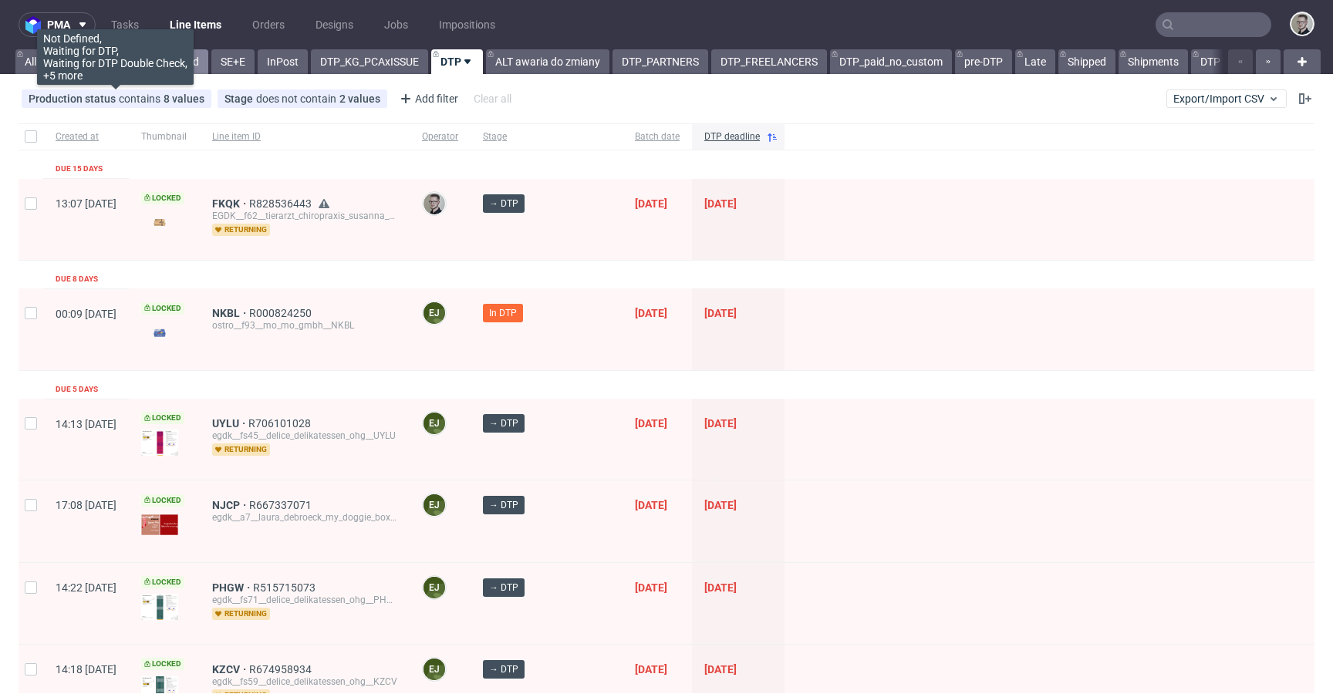
click at [157, 66] on link "DTP_unassigned" at bounding box center [159, 61] width 99 height 25
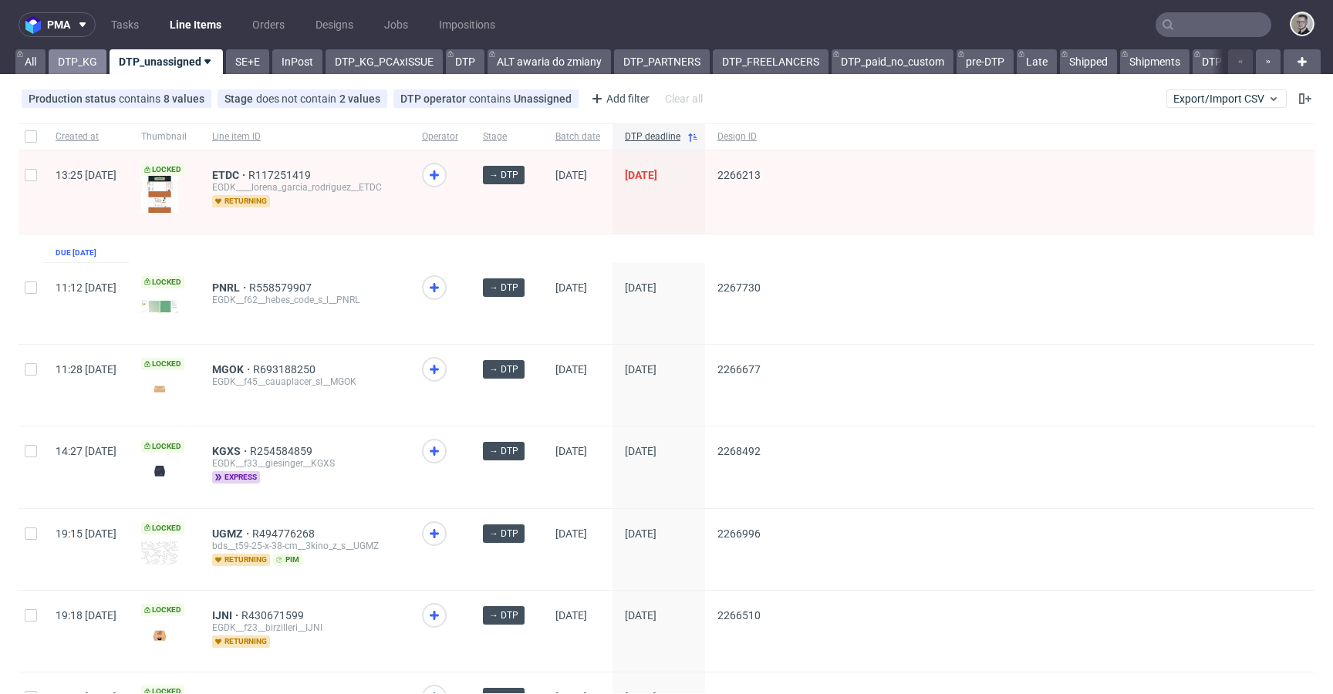
click at [72, 59] on link "DTP_KG" at bounding box center [78, 61] width 58 height 25
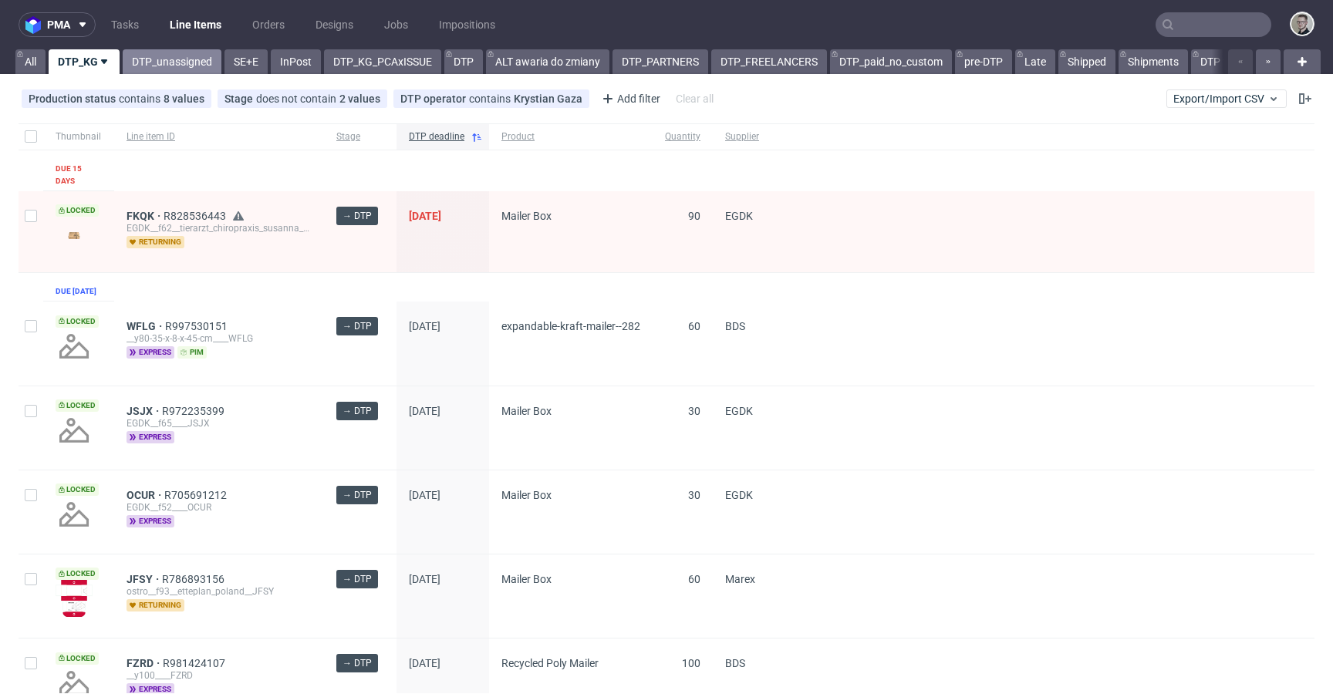
click at [164, 68] on link "DTP_unassigned" at bounding box center [172, 61] width 99 height 25
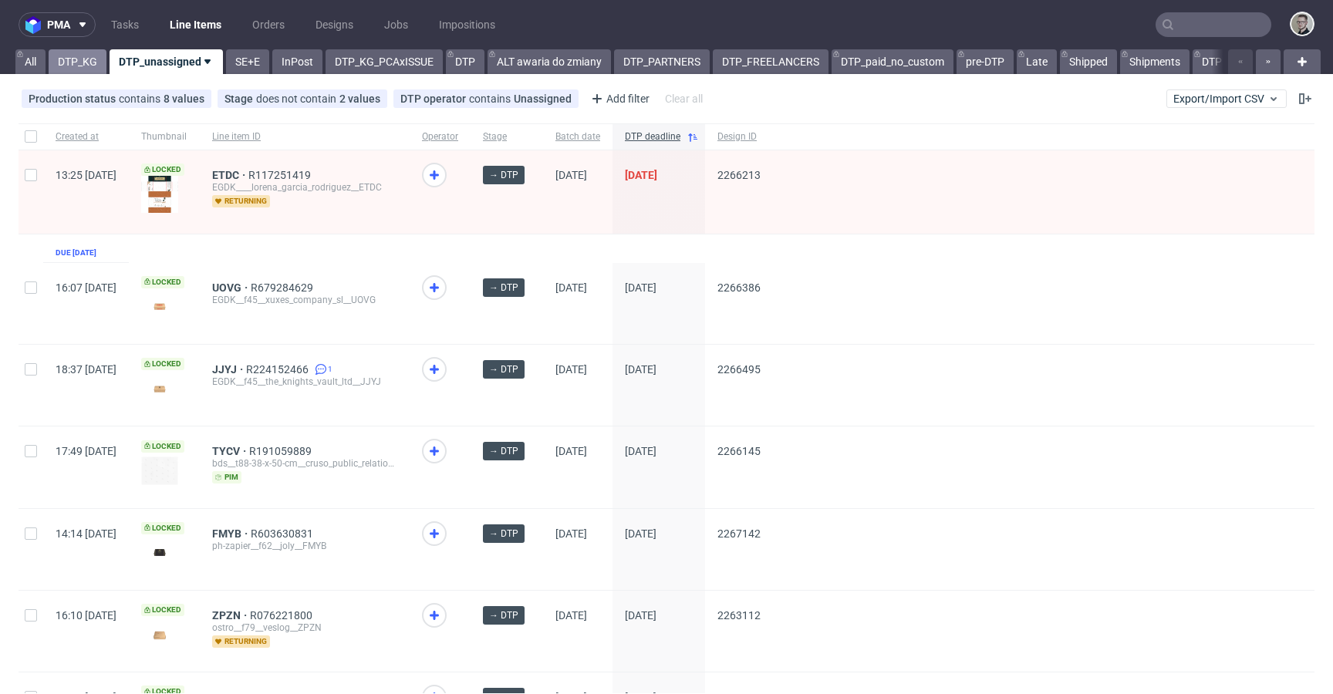
click at [79, 63] on link "DTP_KG" at bounding box center [78, 61] width 58 height 25
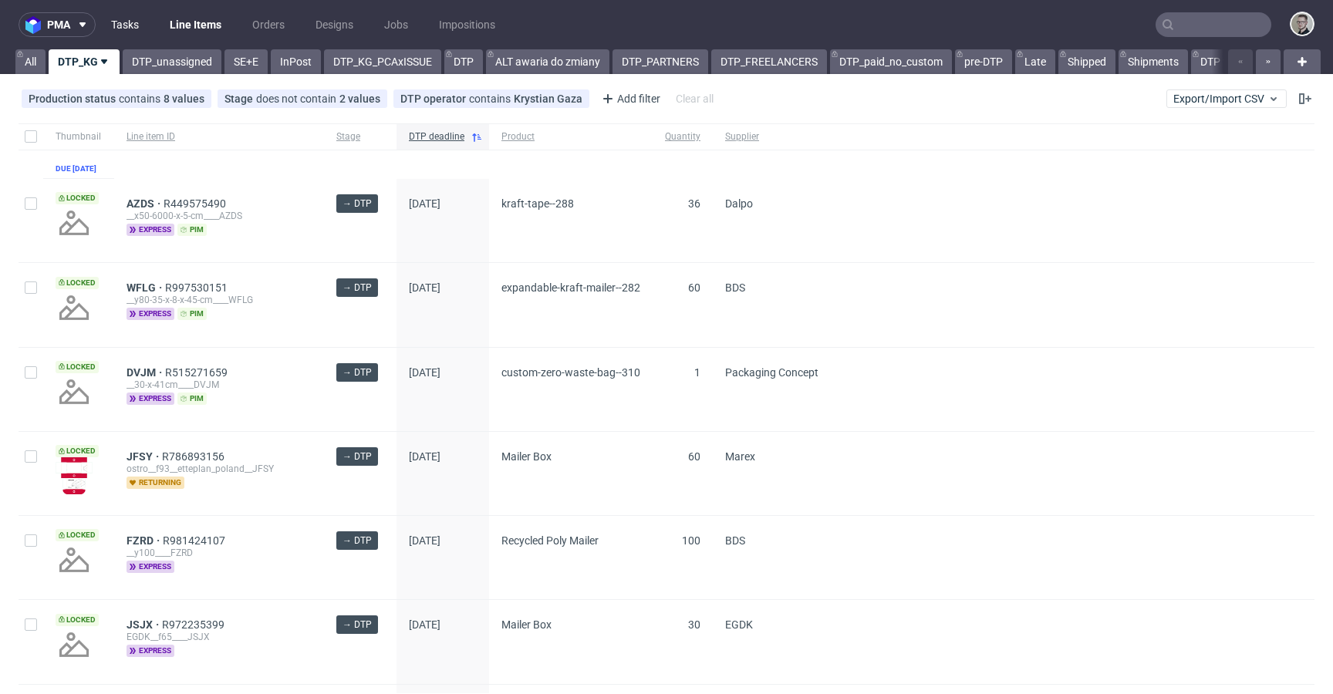
click at [114, 28] on link "Tasks" at bounding box center [125, 24] width 46 height 25
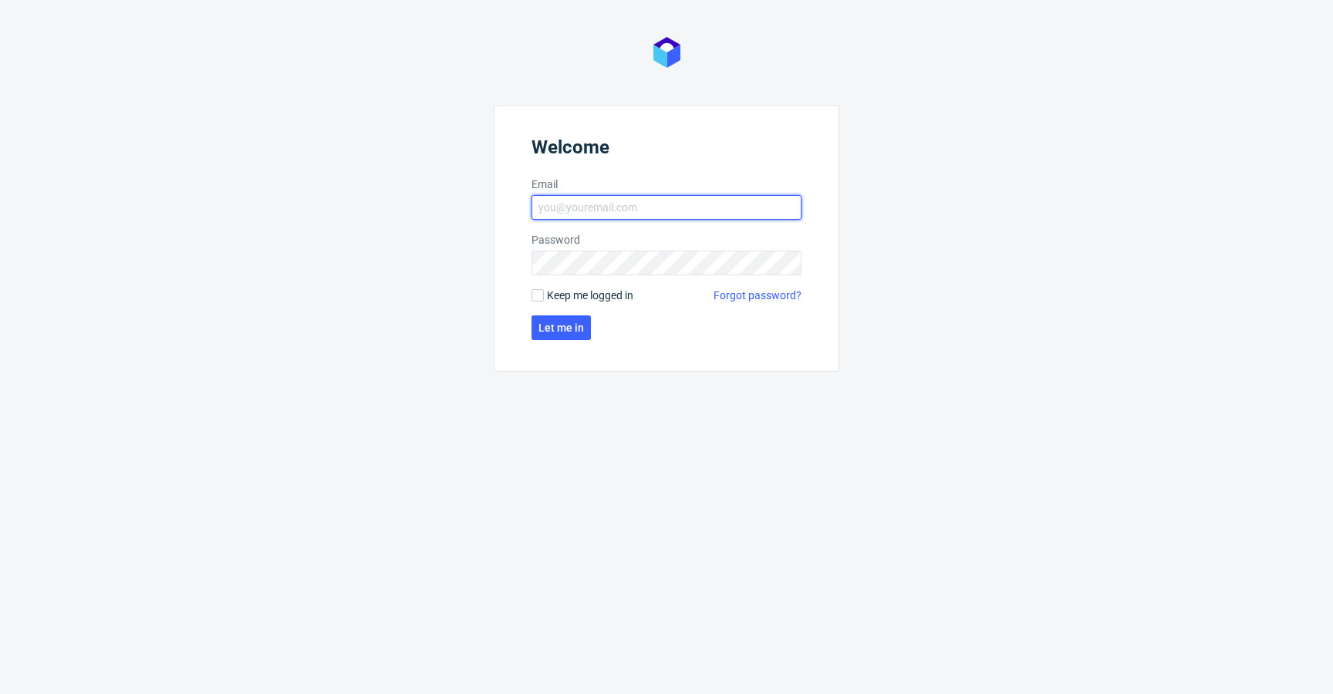
type input "[EMAIL_ADDRESS][DOMAIN_NAME]"
click at [627, 304] on form "Welcome Email [EMAIL_ADDRESS][DOMAIN_NAME] Password Keep me logged in Forgot pa…" at bounding box center [667, 238] width 346 height 267
click at [618, 291] on span "Keep me logged in" at bounding box center [590, 295] width 86 height 15
click at [544, 291] on input "Keep me logged in" at bounding box center [538, 295] width 12 height 12
checkbox input "true"
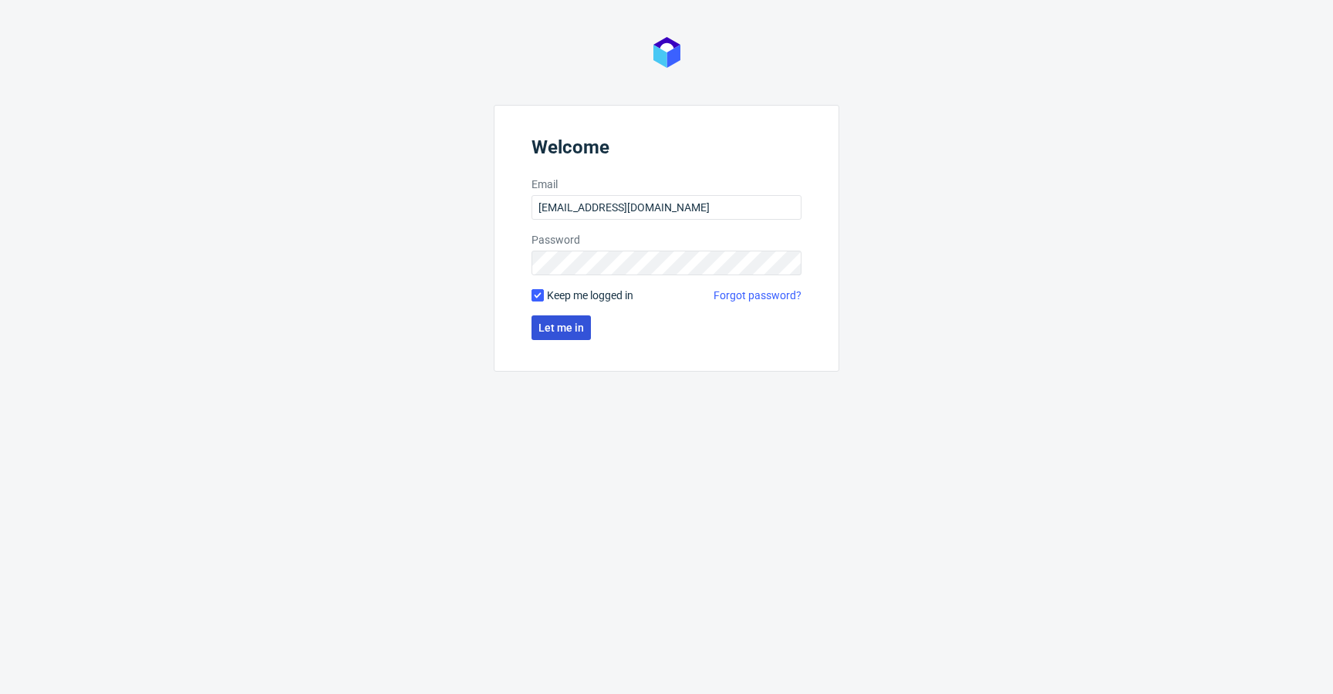
click at [543, 327] on span "Let me in" at bounding box center [562, 328] width 46 height 11
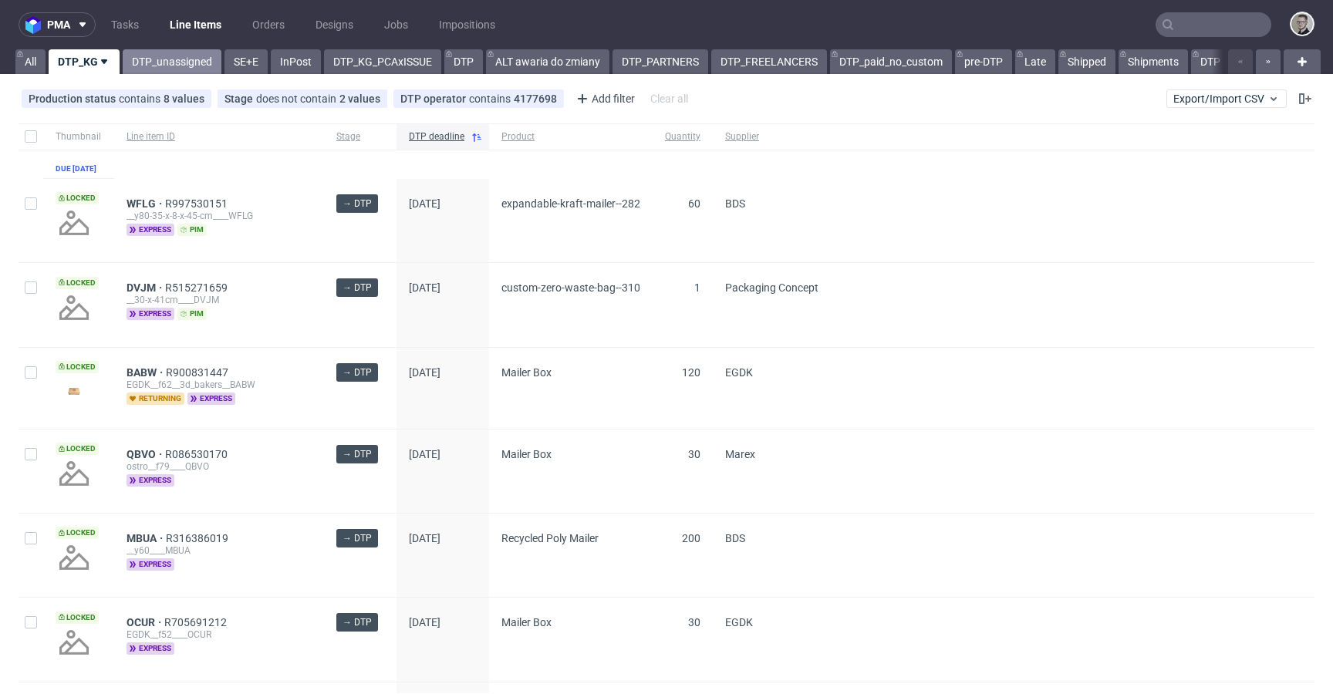
click at [168, 62] on link "DTP_unassigned" at bounding box center [172, 61] width 99 height 25
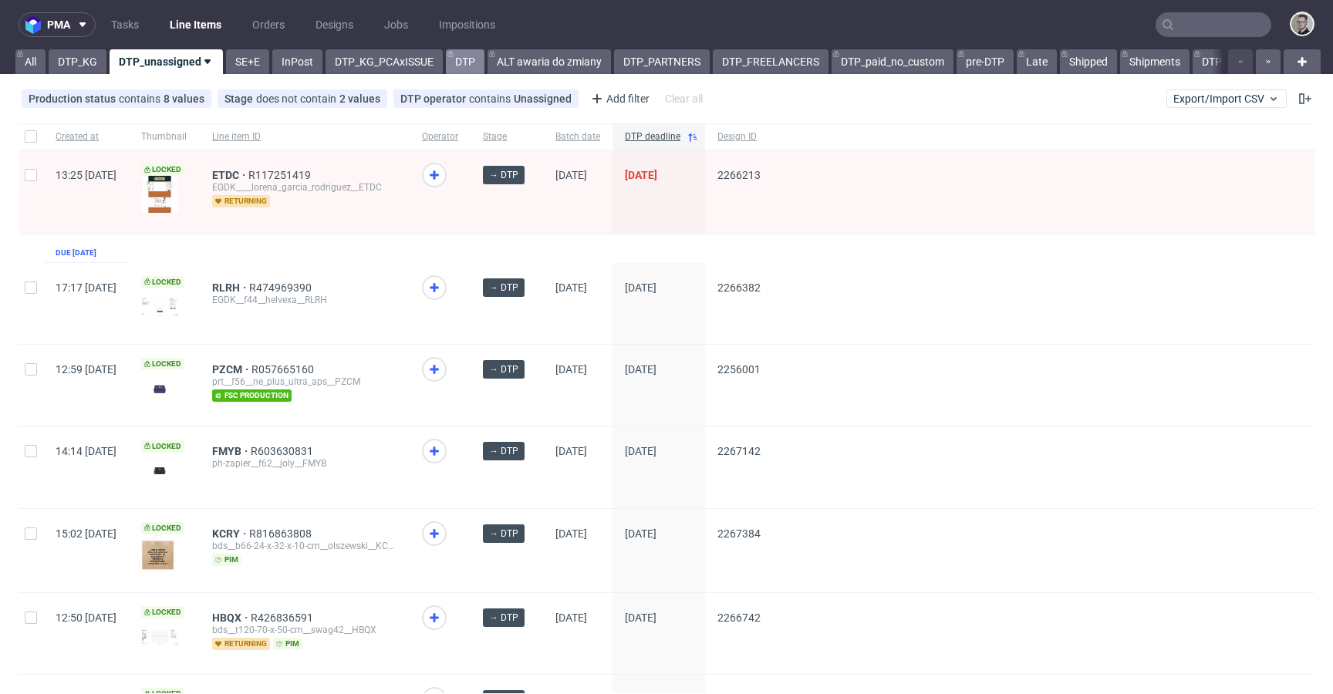
click at [468, 64] on link "DTP" at bounding box center [465, 61] width 39 height 25
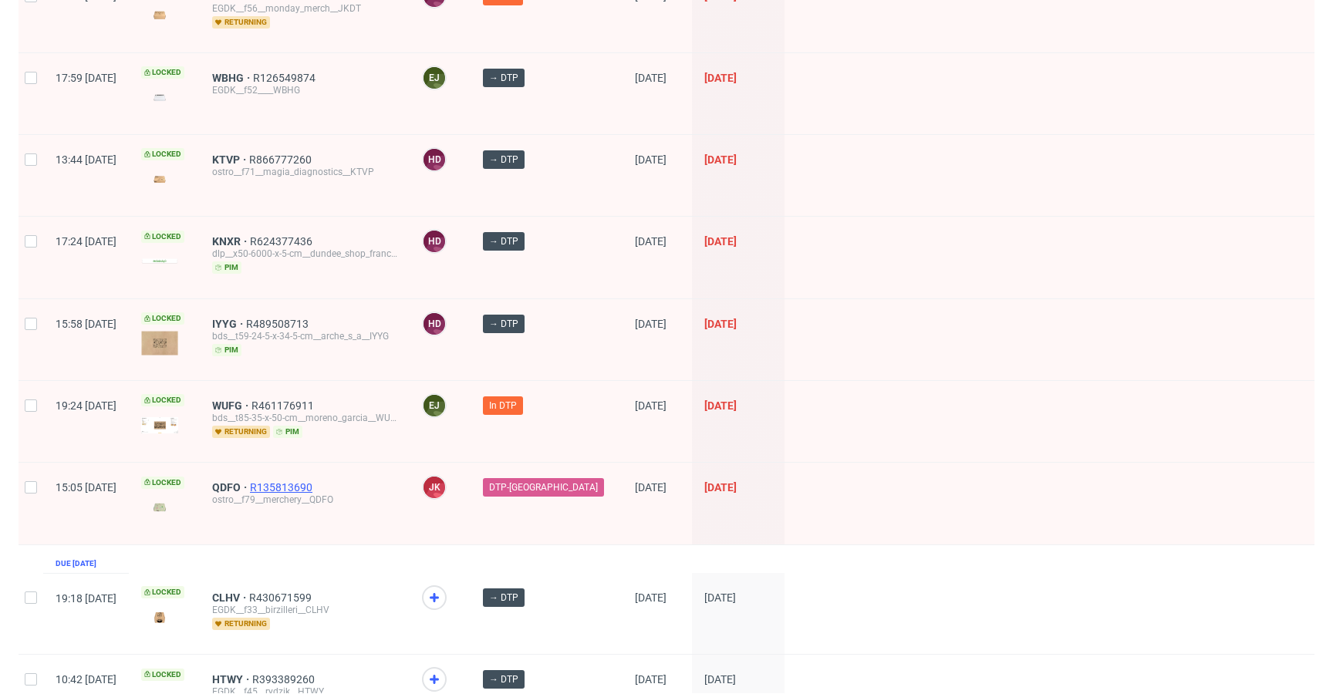
scroll to position [2135, 0]
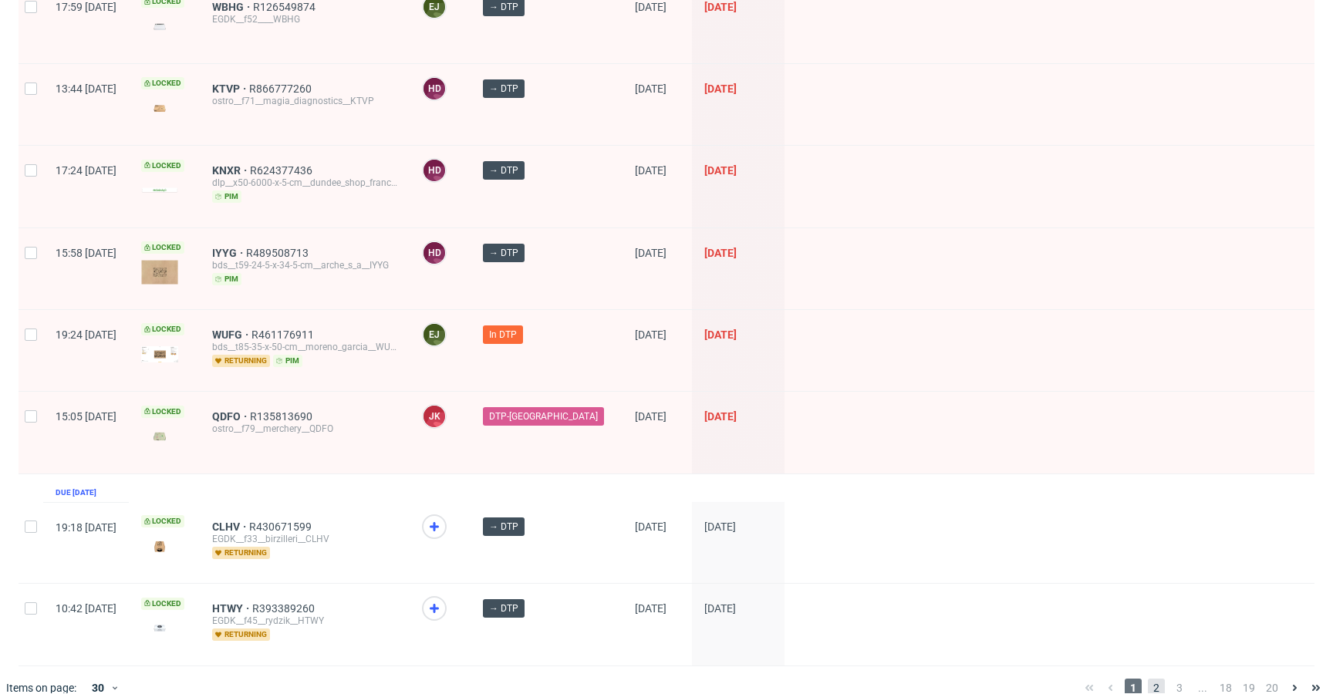
click at [1148, 679] on span "2" at bounding box center [1156, 688] width 17 height 19
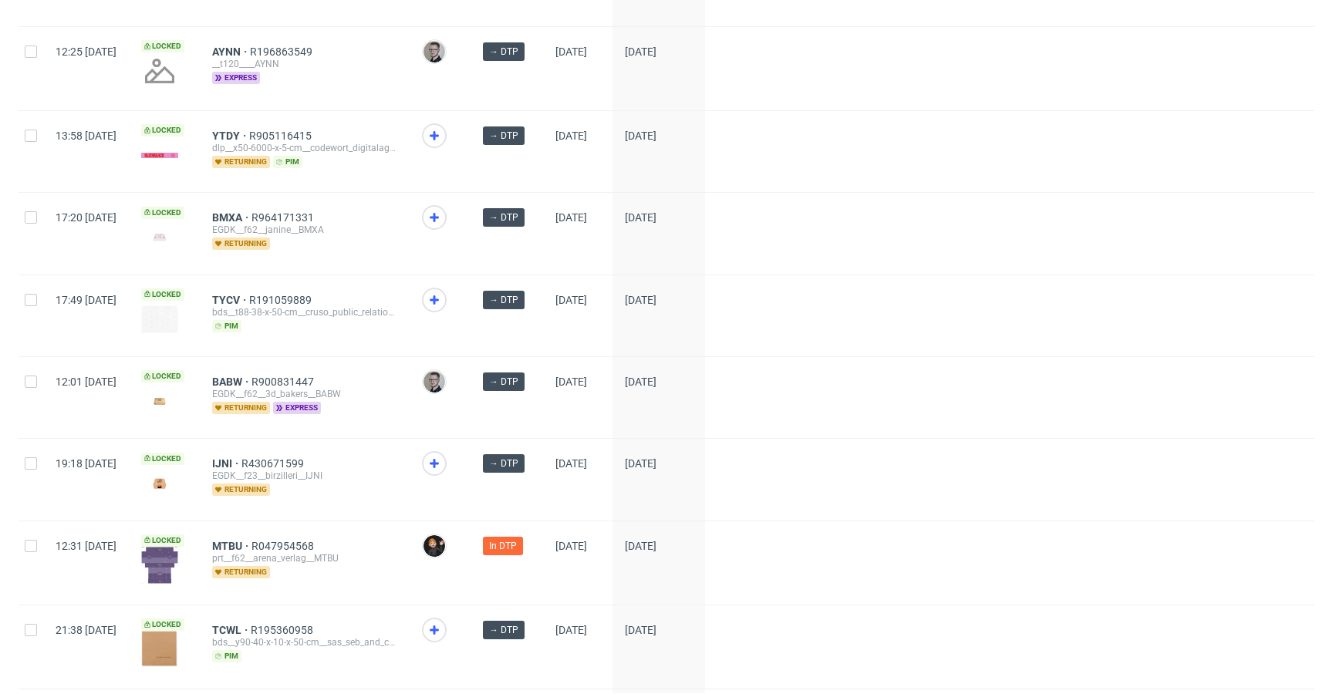
scroll to position [2015, 0]
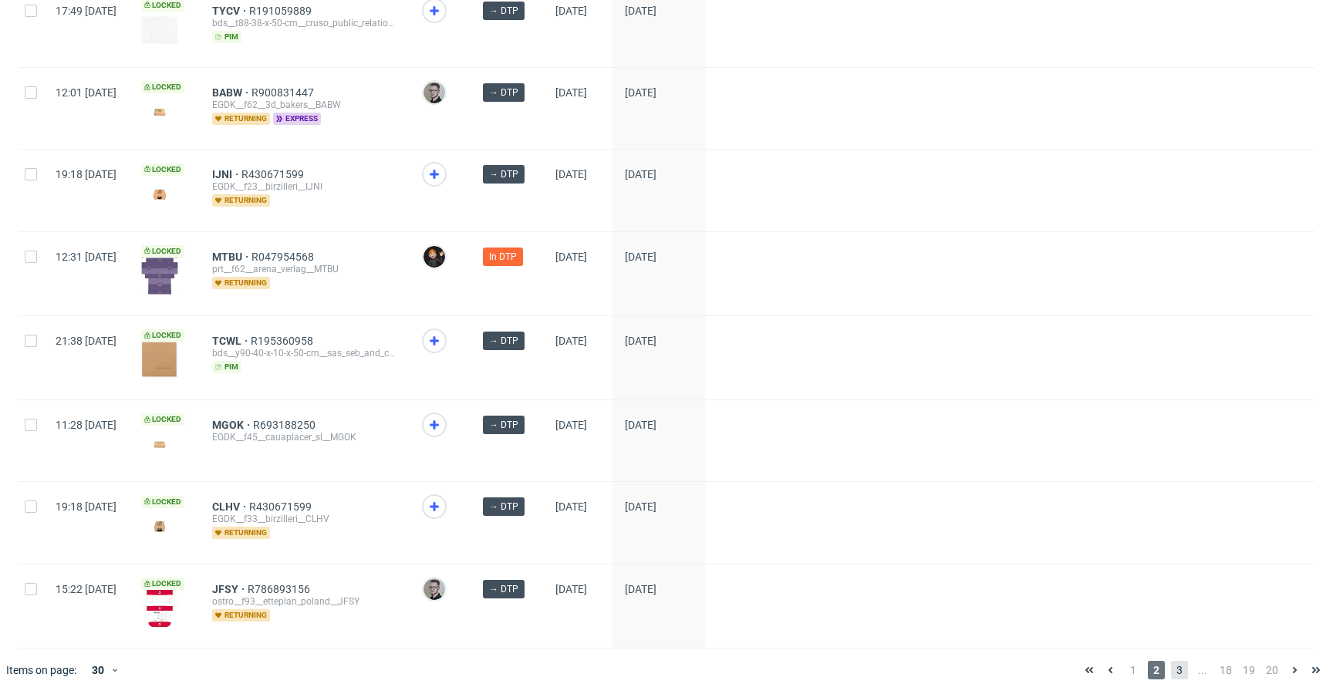
click at [1171, 661] on span "3" at bounding box center [1179, 670] width 17 height 19
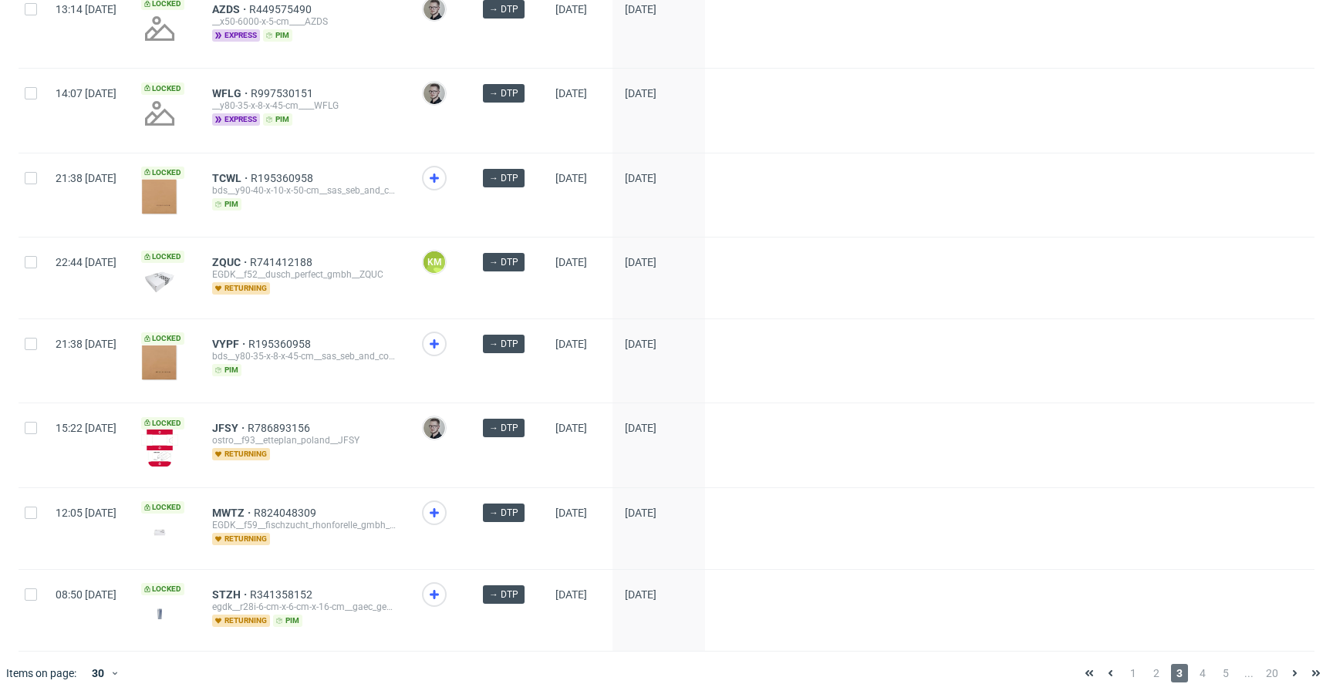
scroll to position [2016, 0]
click at [1148, 668] on span "2" at bounding box center [1156, 675] width 17 height 19
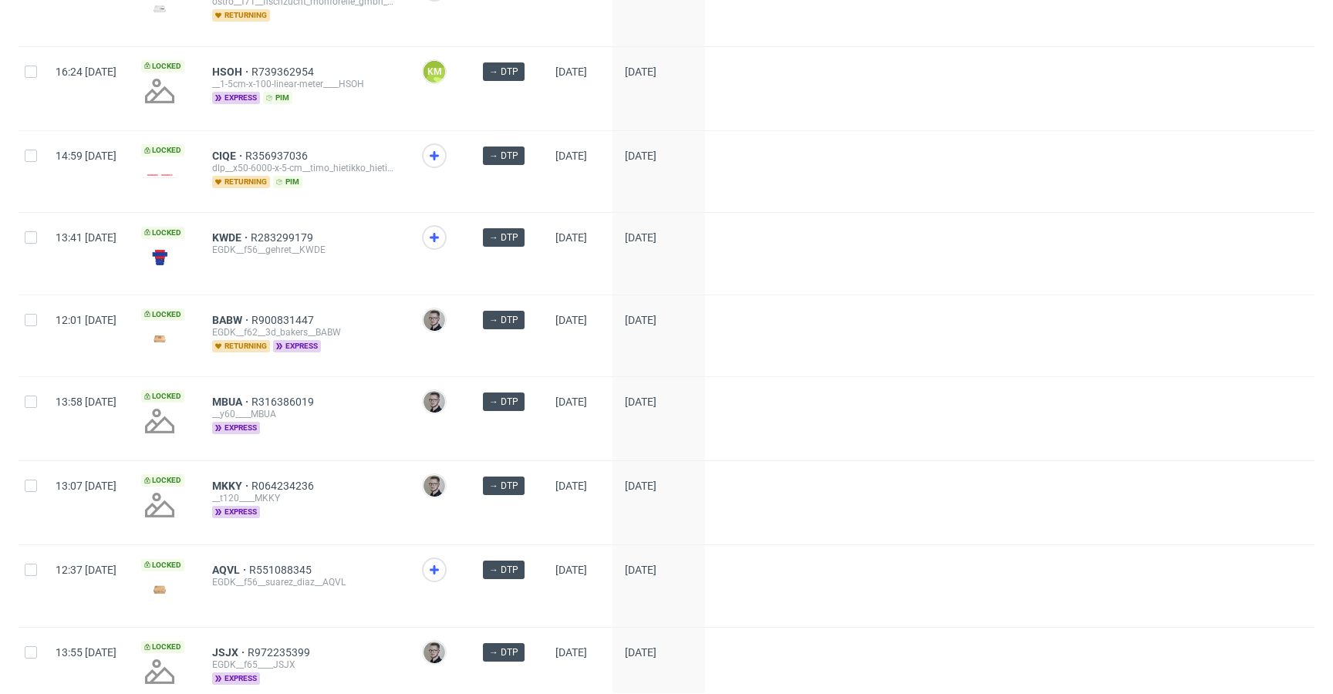
scroll to position [2007, 0]
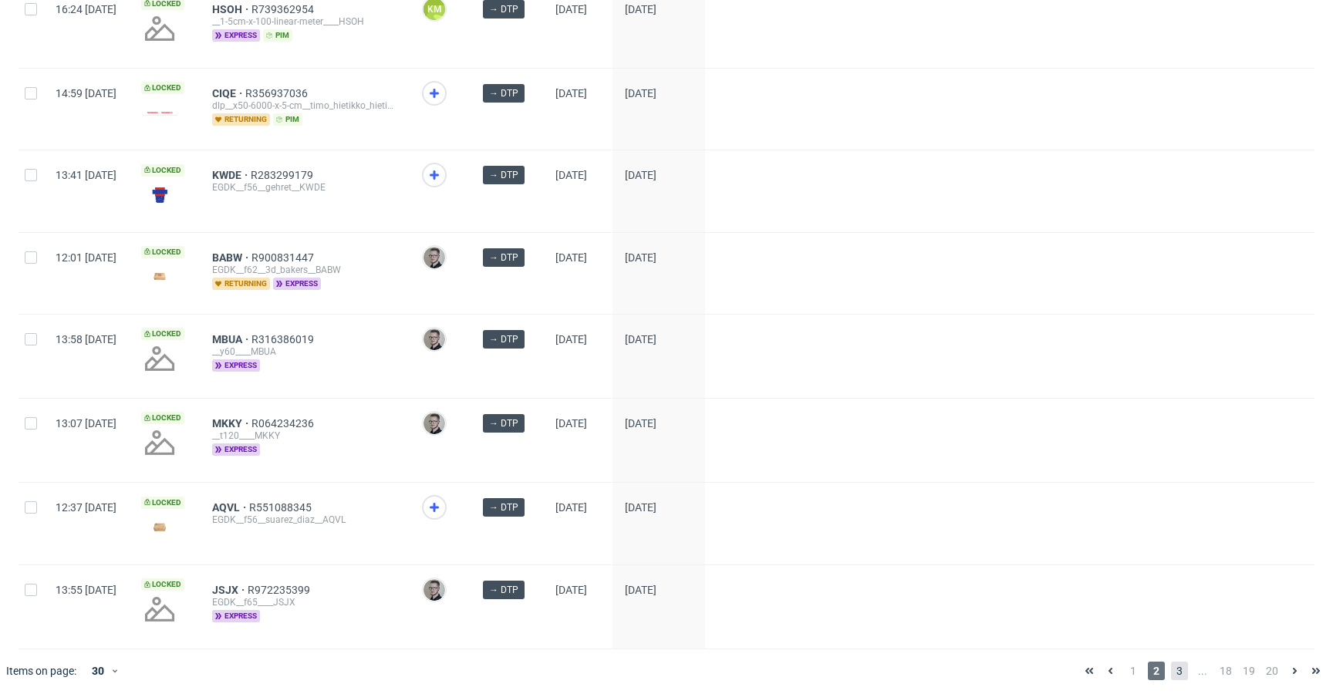
click at [1172, 666] on span "3" at bounding box center [1179, 671] width 17 height 19
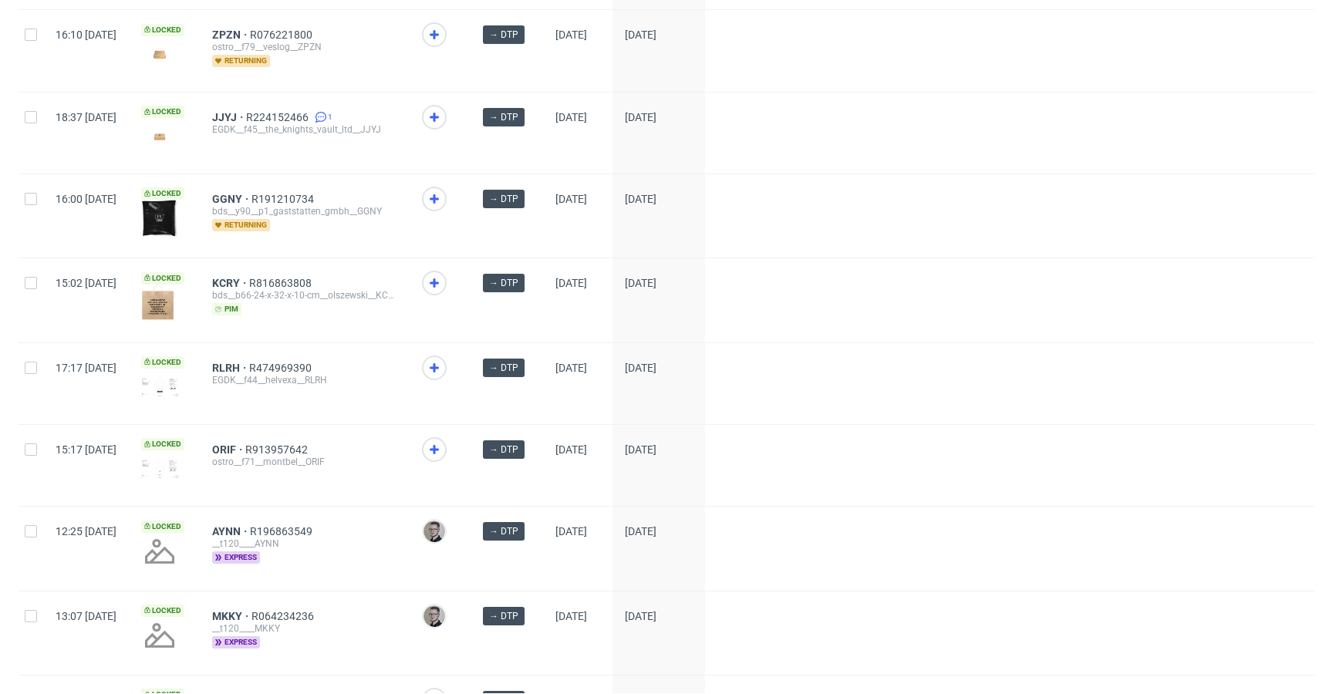
scroll to position [2022, 0]
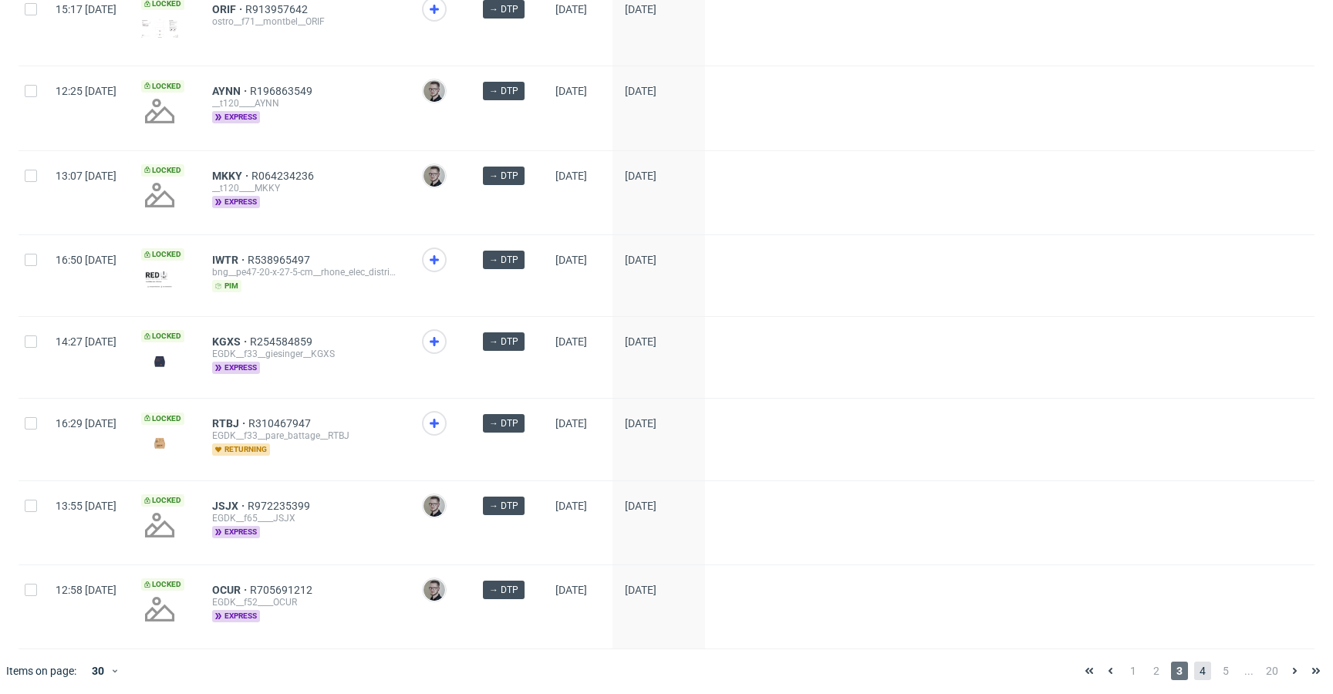
click at [1194, 669] on span "4" at bounding box center [1202, 671] width 17 height 19
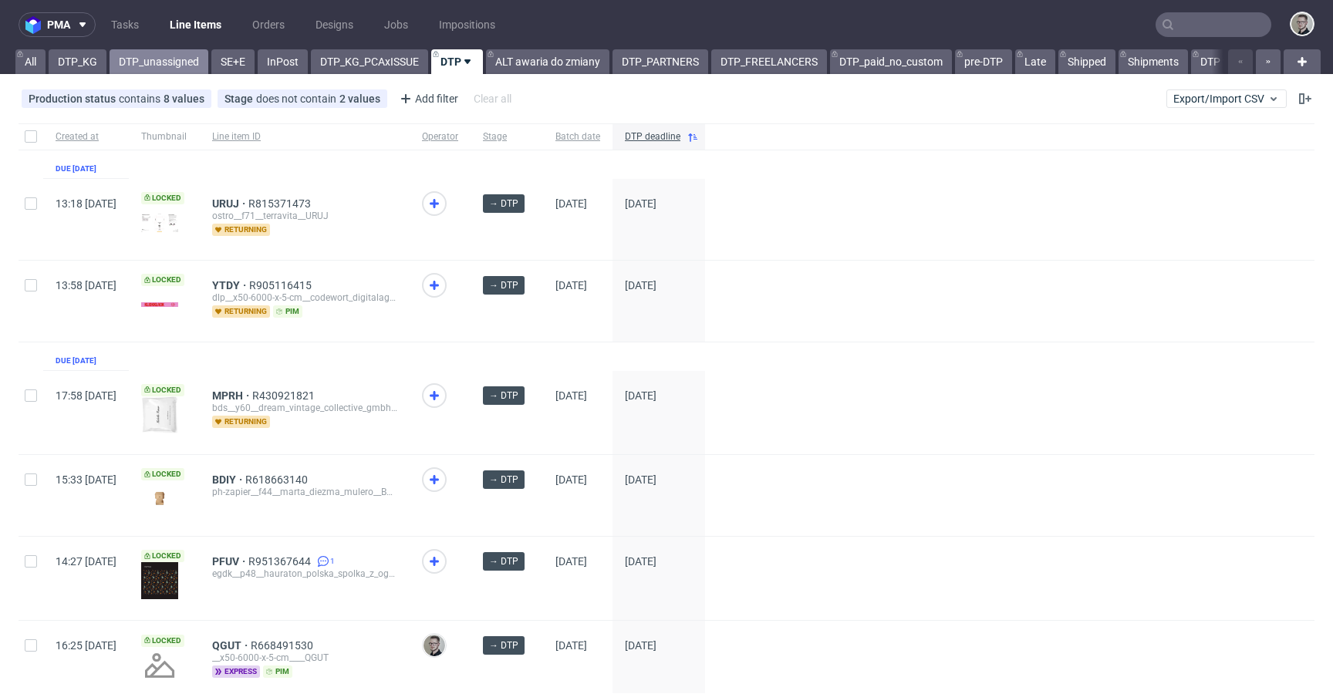
click at [208, 69] on link "DTP_unassigned" at bounding box center [159, 61] width 99 height 25
